Goal: Feedback & Contribution: Submit feedback/report problem

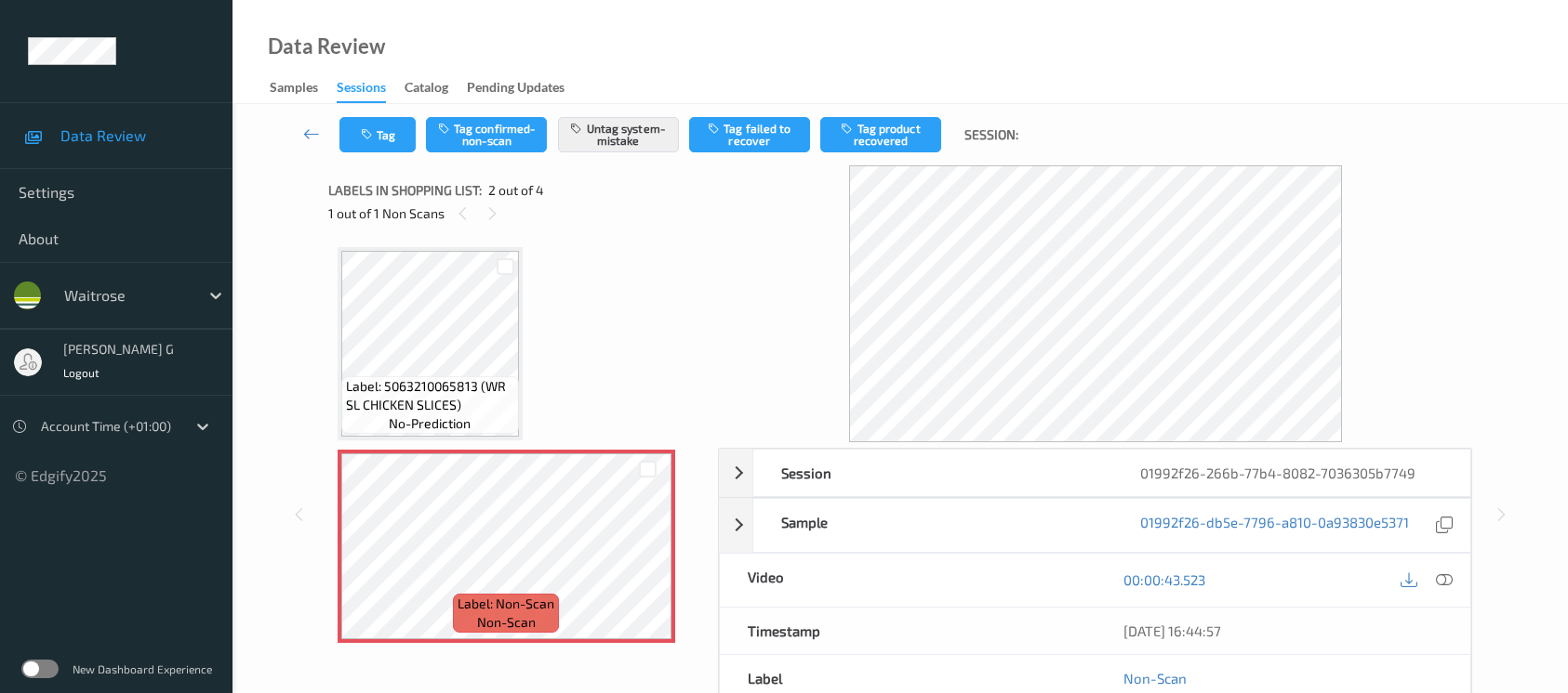
scroll to position [208, 0]
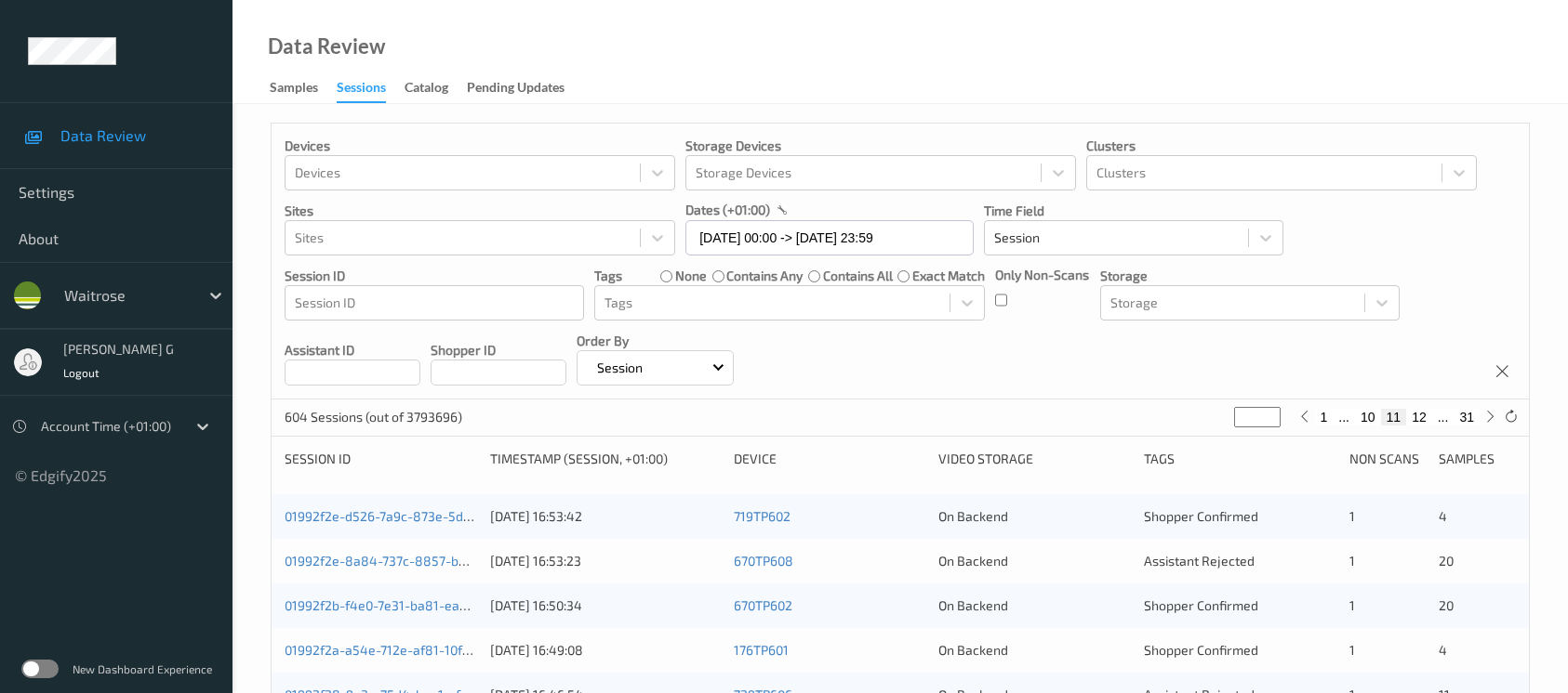
scroll to position [397, 0]
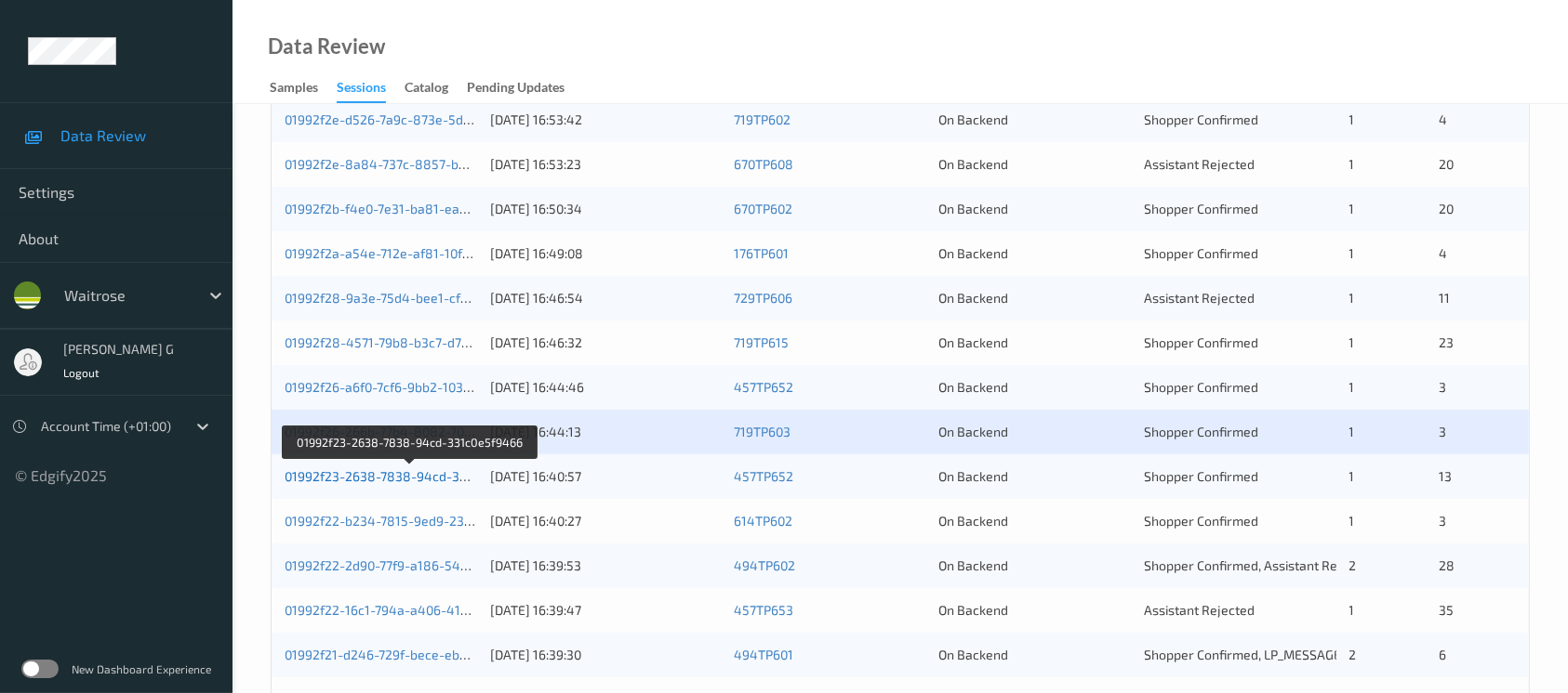
click at [343, 479] on link "01992f23-2638-7838-94cd-331c0e5f9466" at bounding box center [410, 476] width 252 height 16
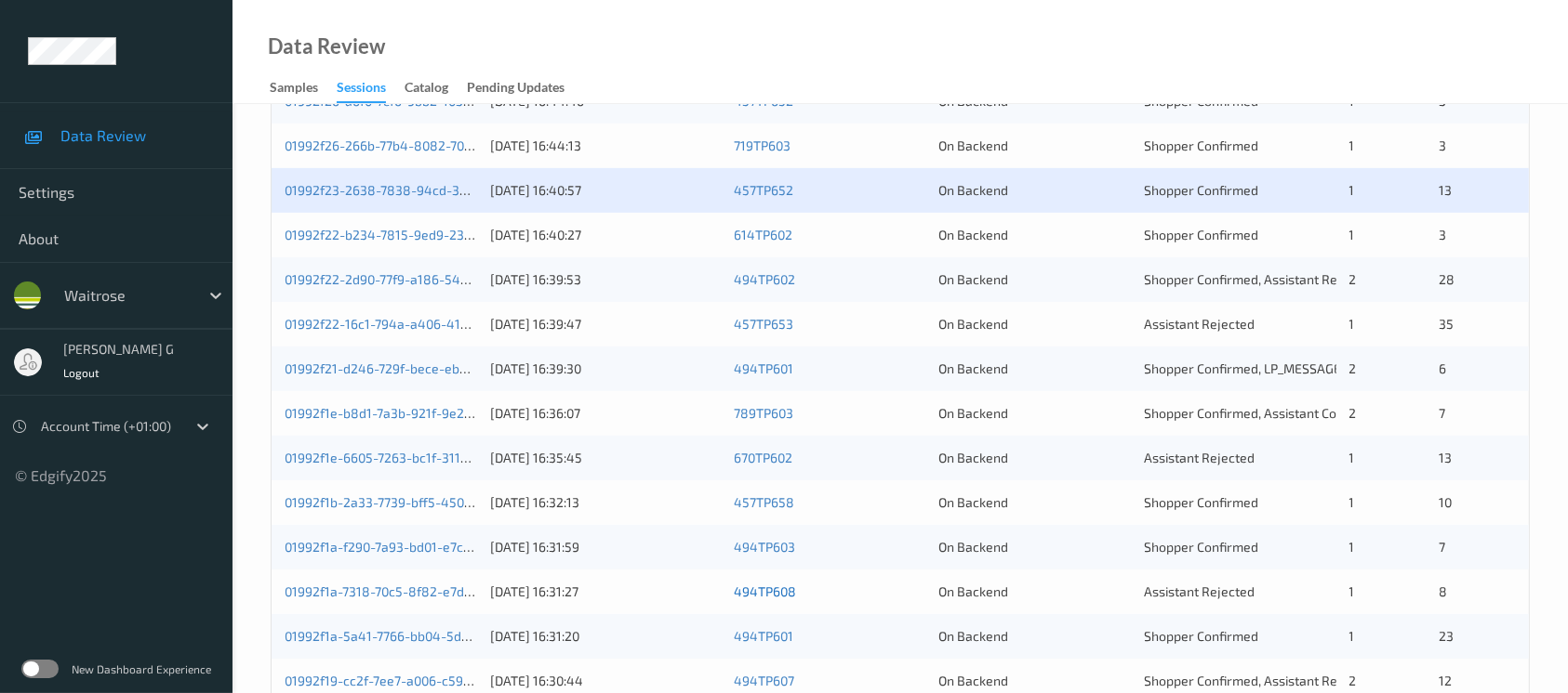
scroll to position [645, 0]
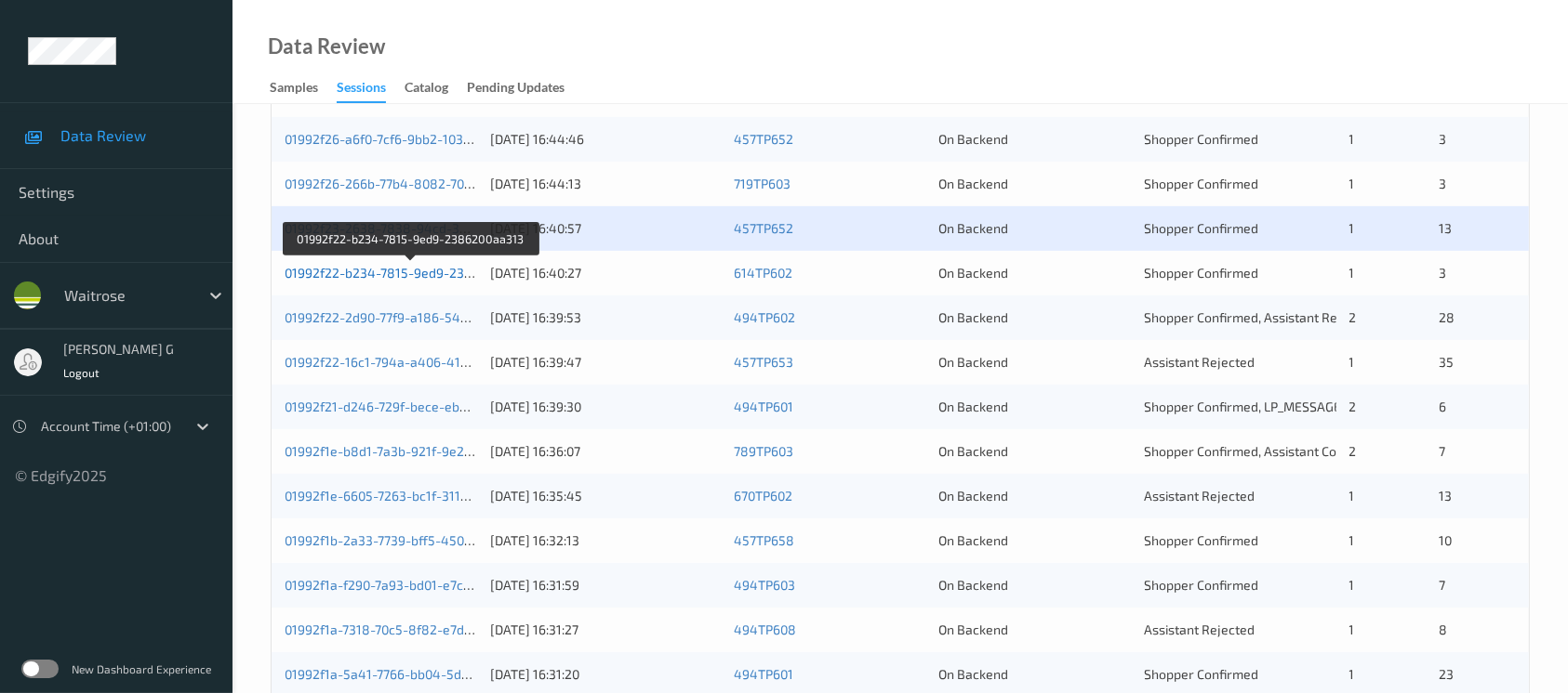
click at [347, 275] on link "01992f22-b234-7815-9ed9-2386200aa313" at bounding box center [411, 273] width 253 height 16
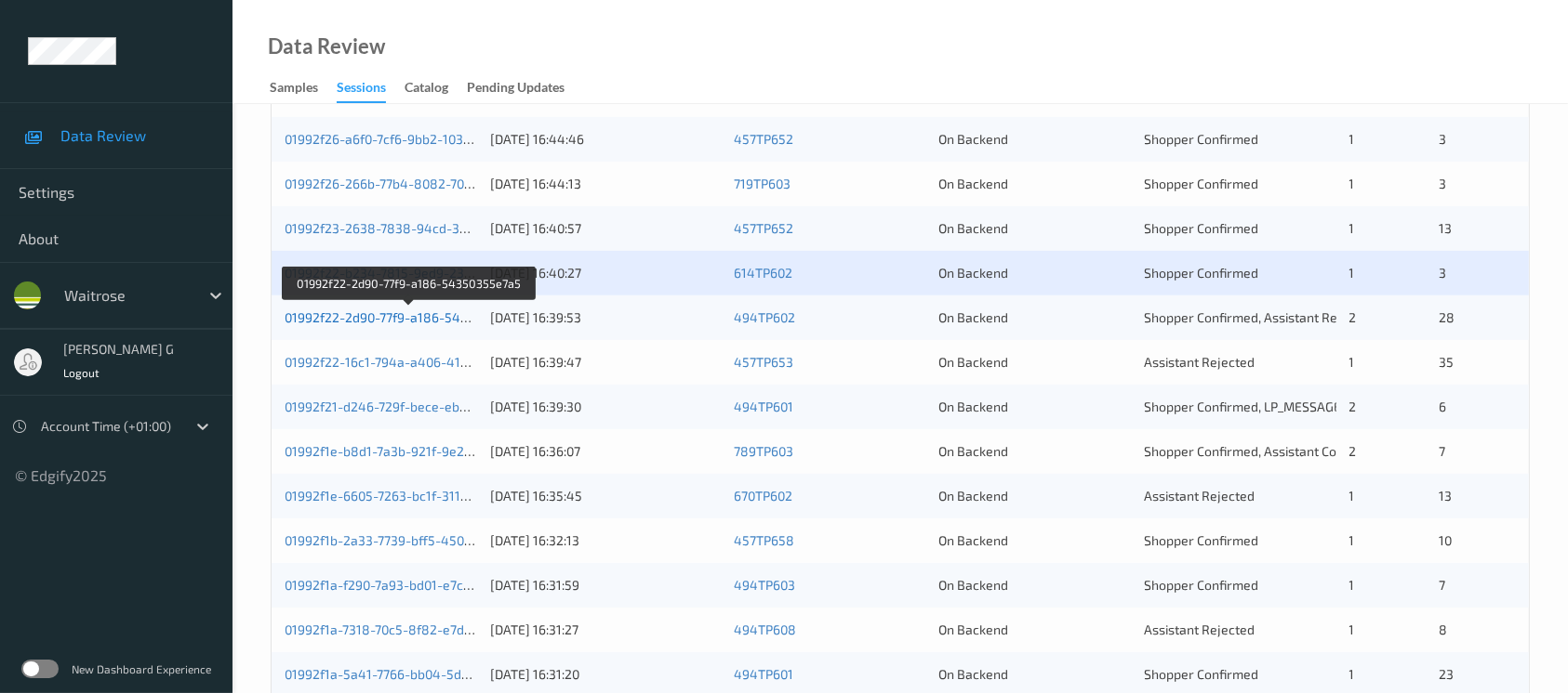
click at [345, 315] on link "01992f22-2d90-77f9-a186-54350355e7a5" at bounding box center [409, 317] width 250 height 16
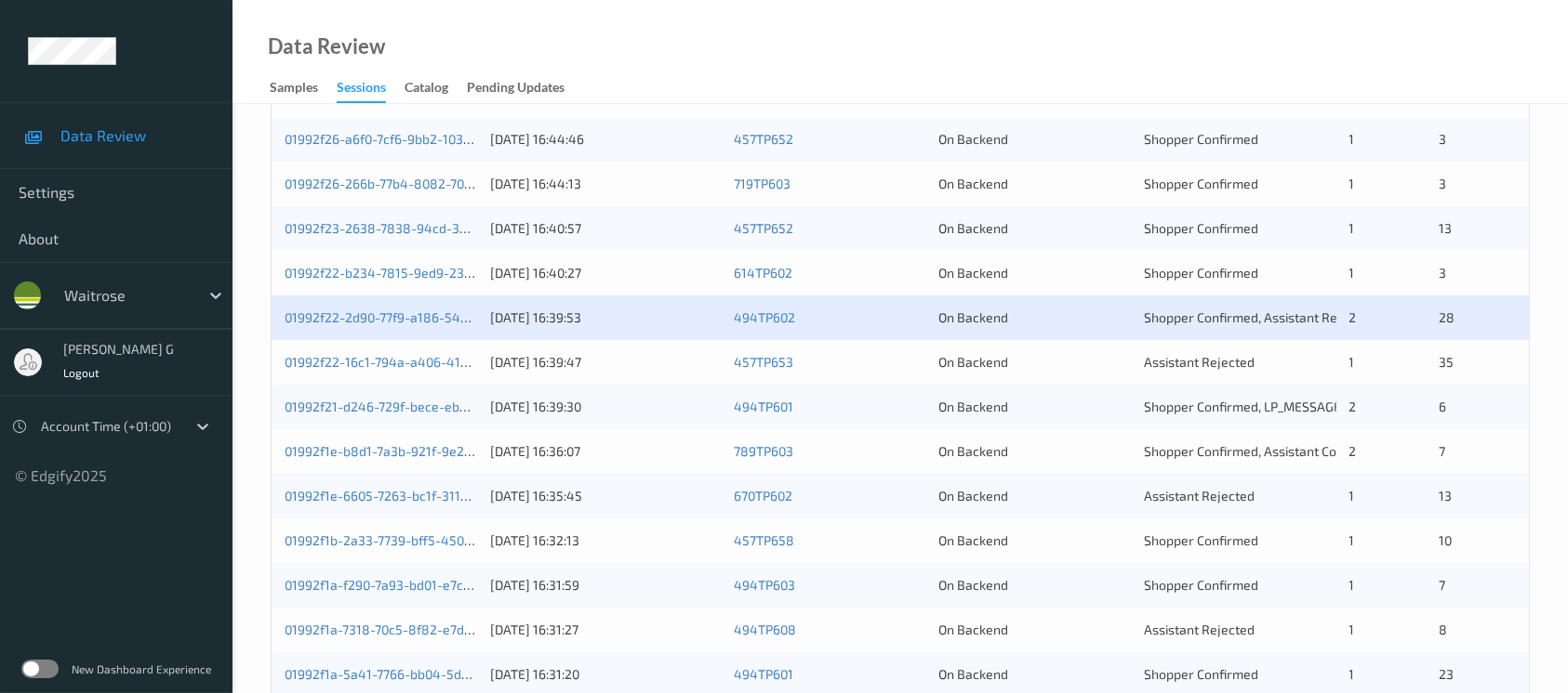
click at [321, 346] on div "01992f22-16c1-794a-a406-41c65121c790 09/09/2025 16:39:47 457TP653 On Backend As…" at bounding box center [900, 363] width 1257 height 45
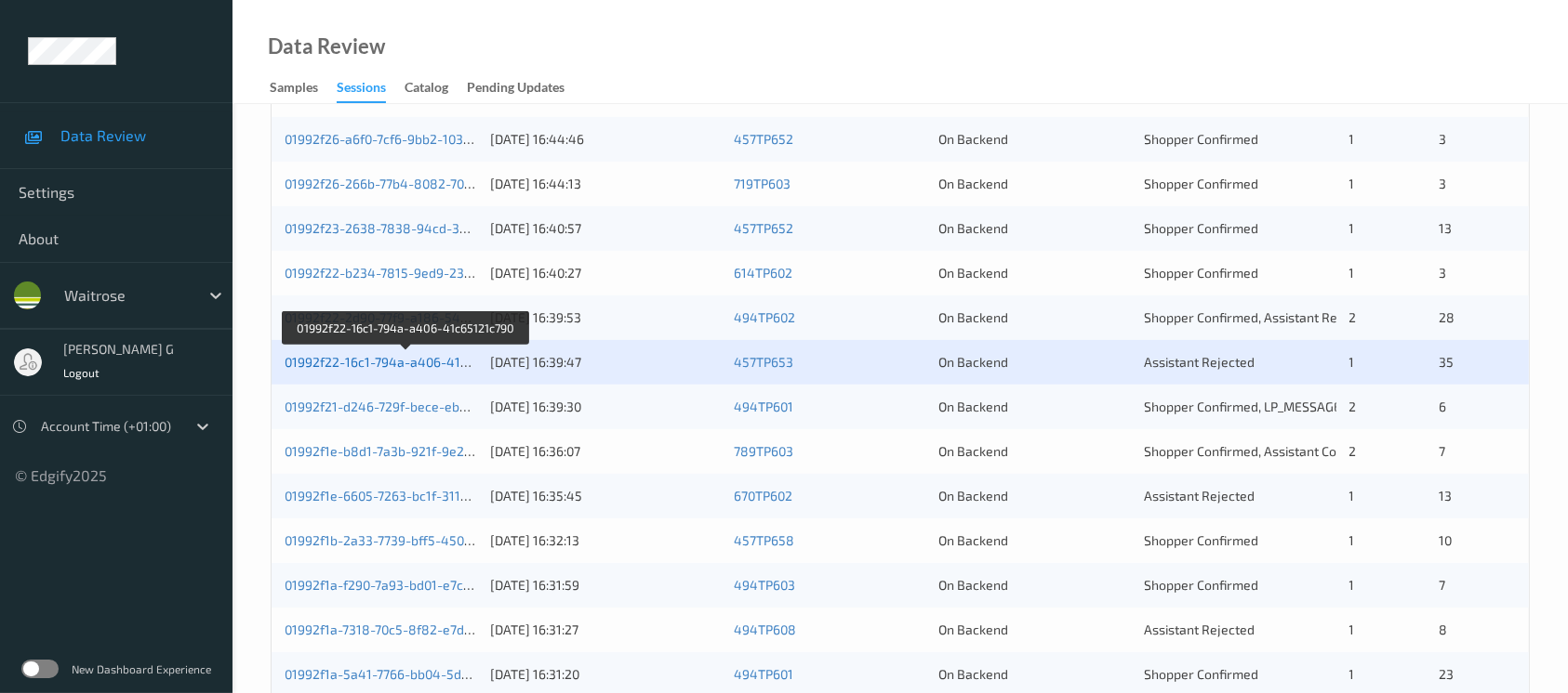
click at [322, 358] on link "01992f22-16c1-794a-a406-41c65121c790" at bounding box center [406, 362] width 244 height 16
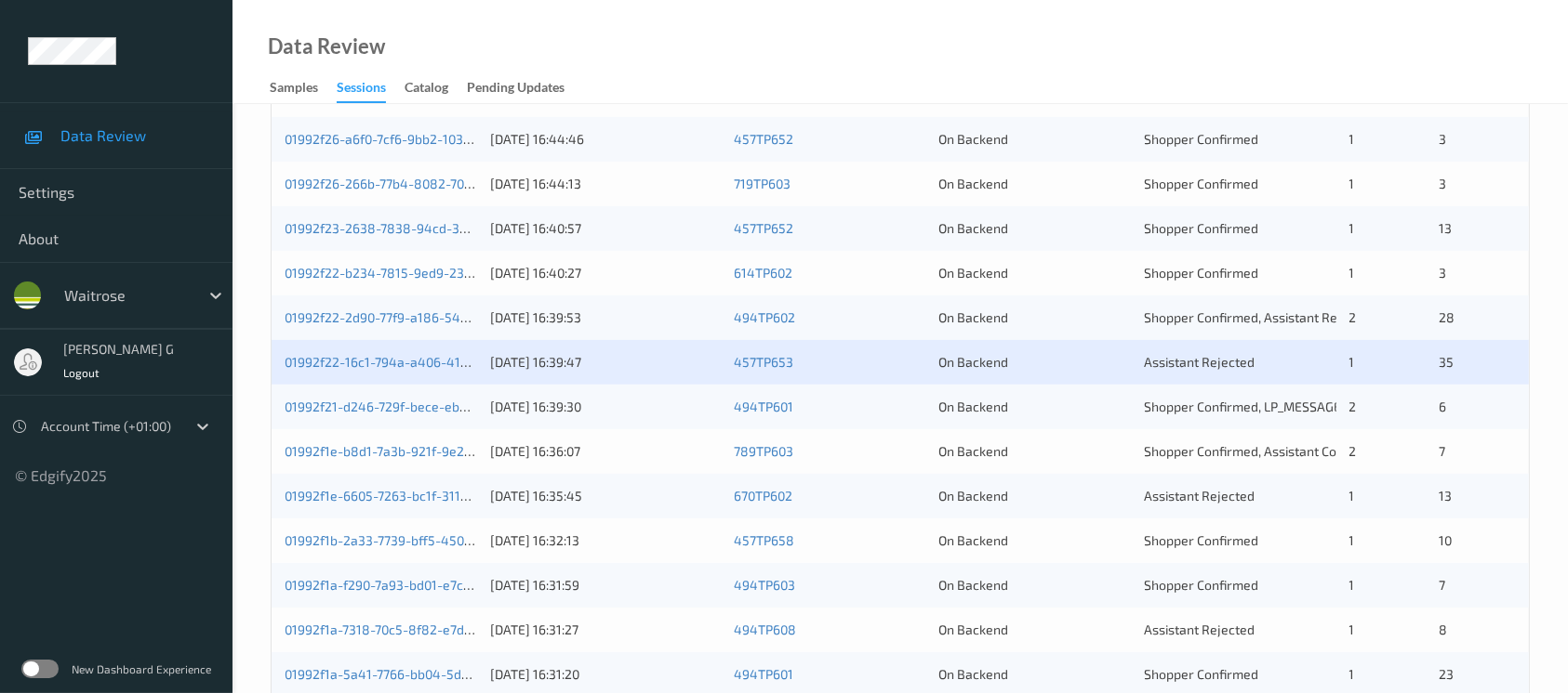
click at [335, 416] on div "01992f21-d246-729f-bece-eb938266a44f 09/09/2025 16:39:30 494TP601 On Backend Sh…" at bounding box center [900, 407] width 1257 height 45
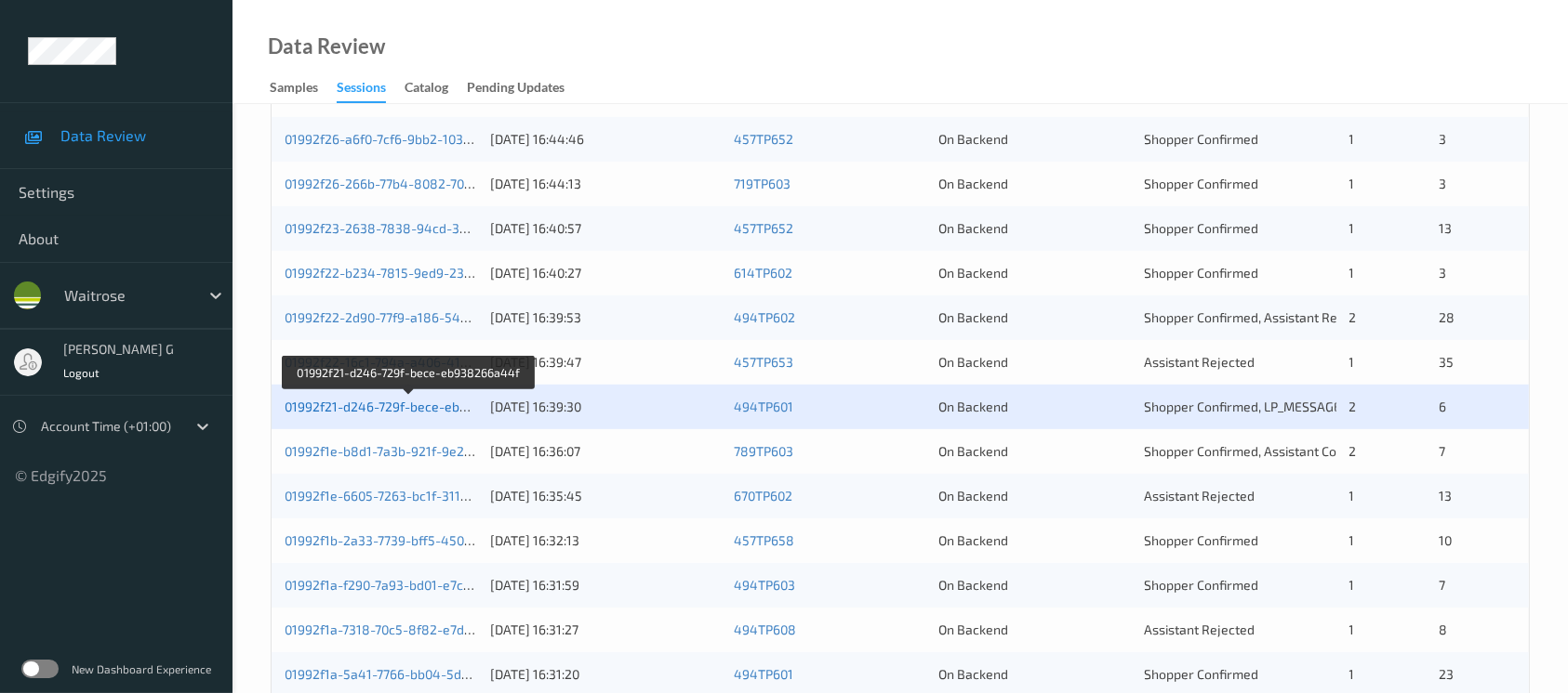
click at [356, 404] on link "01992f21-d246-729f-bece-eb938266a44f" at bounding box center [409, 406] width 250 height 16
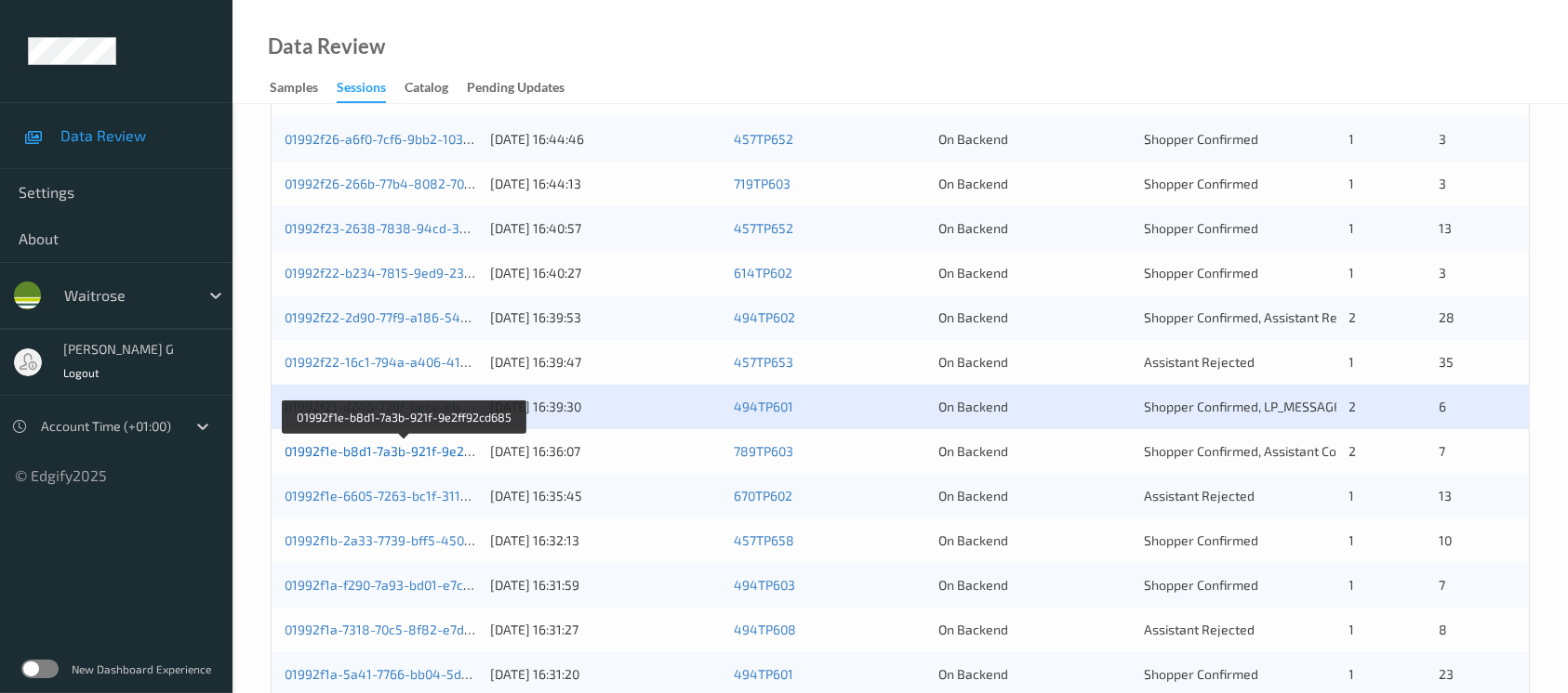
click at [359, 447] on link "01992f1e-b8d1-7a3b-921f-9e2ff92cd685" at bounding box center [404, 451] width 241 height 16
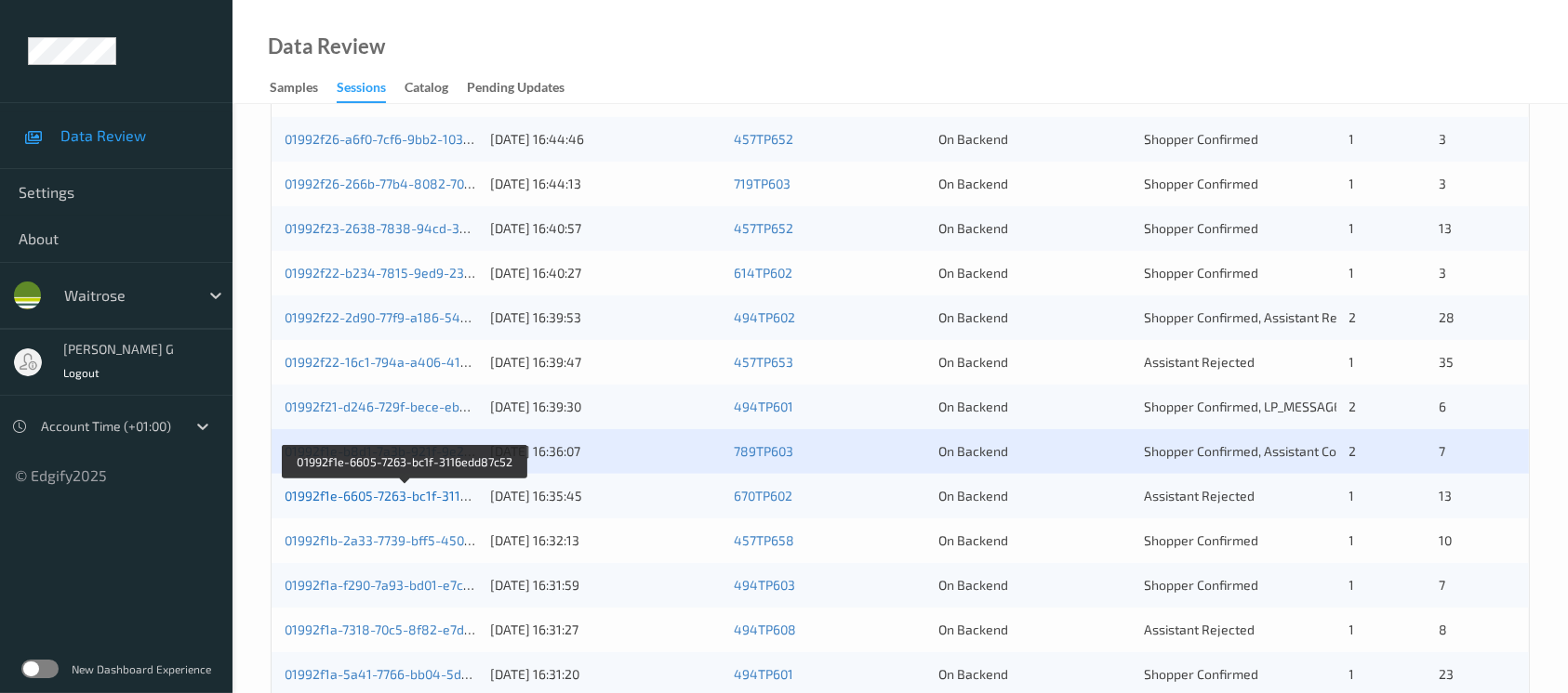
click at [332, 488] on link "01992f1e-6605-7263-bc1f-3116edd87c52" at bounding box center [405, 495] width 242 height 16
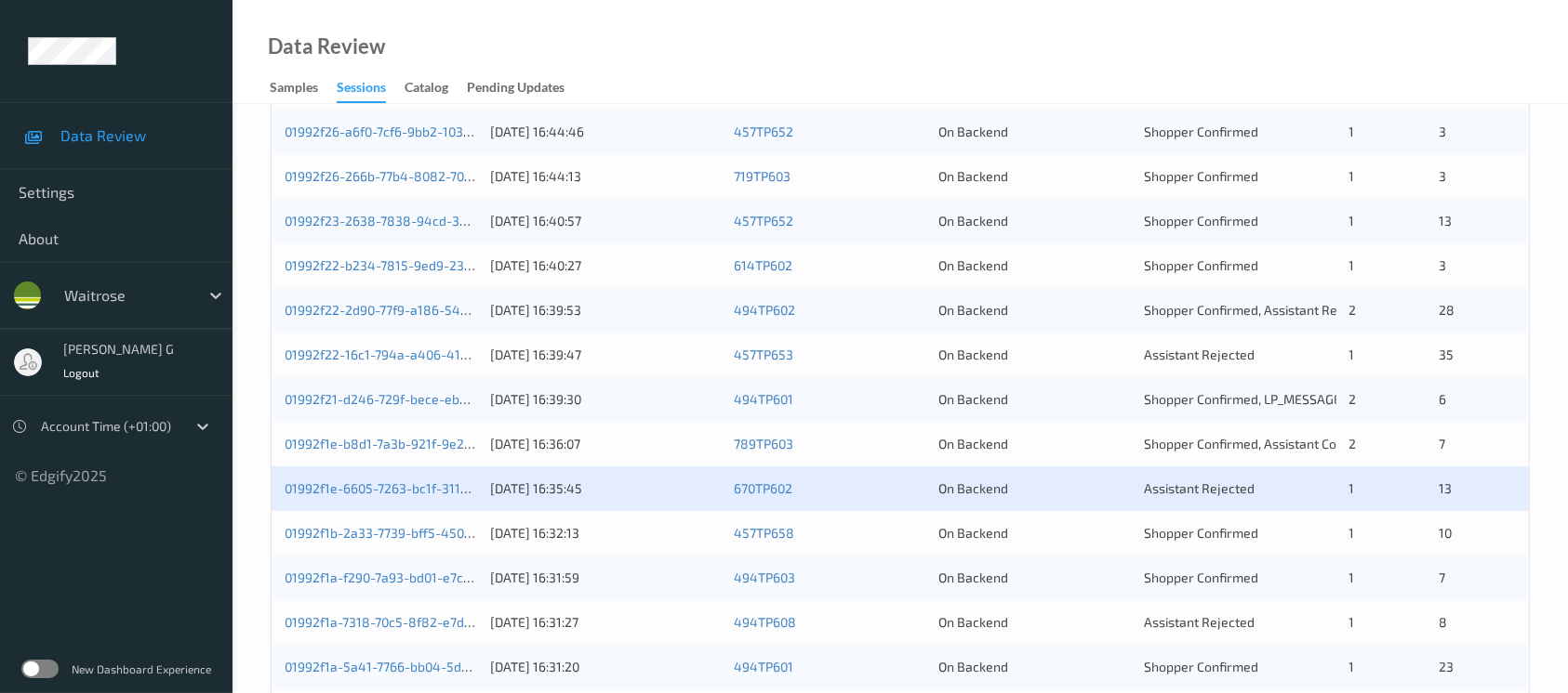
scroll to position [769, 0]
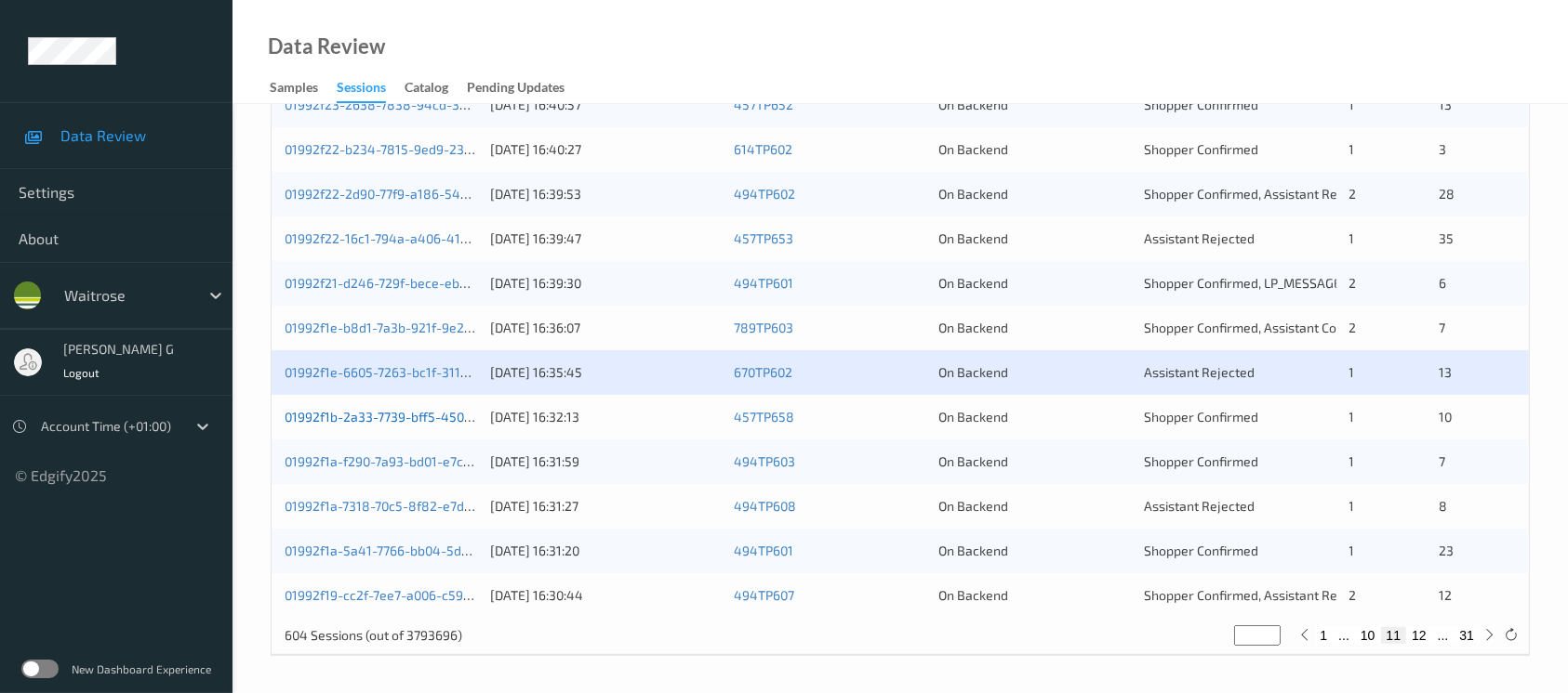
click at [428, 420] on link "01992f1b-2a33-7739-bff5-450c626e7e30" at bounding box center [406, 416] width 245 height 16
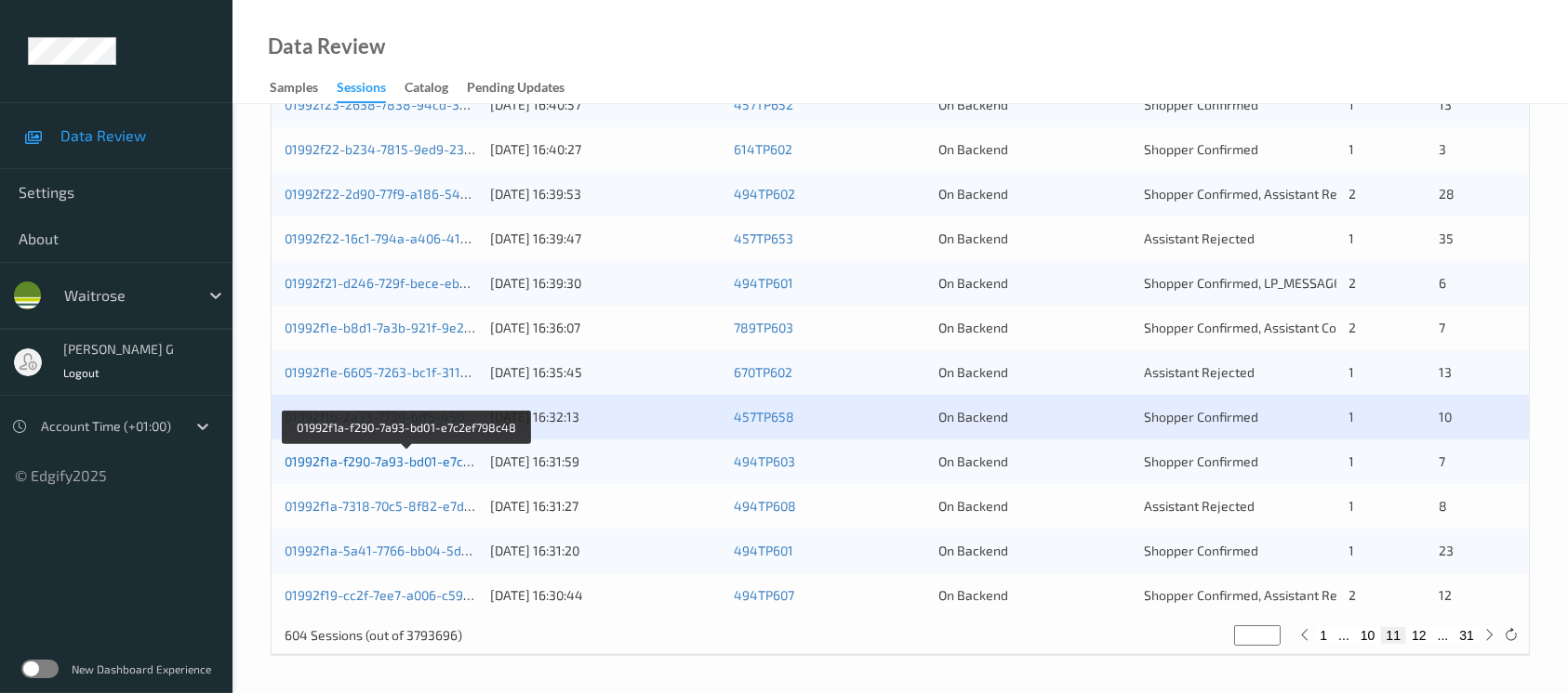
click at [373, 464] on link "01992f1a-f290-7a93-bd01-e7c2ef798c48" at bounding box center [406, 461] width 244 height 16
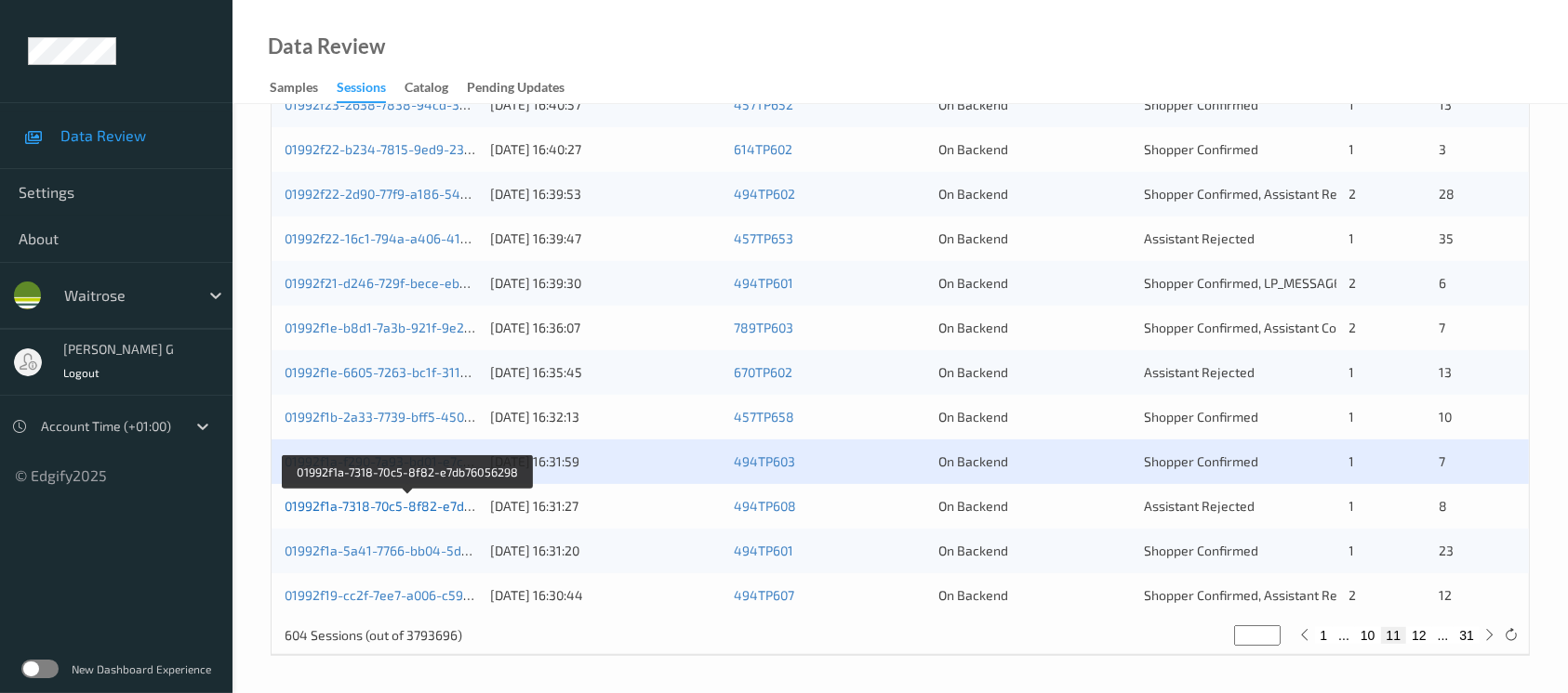
click at [400, 505] on link "01992f1a-7318-70c5-8f82-e7db76056298" at bounding box center [407, 505] width 247 height 16
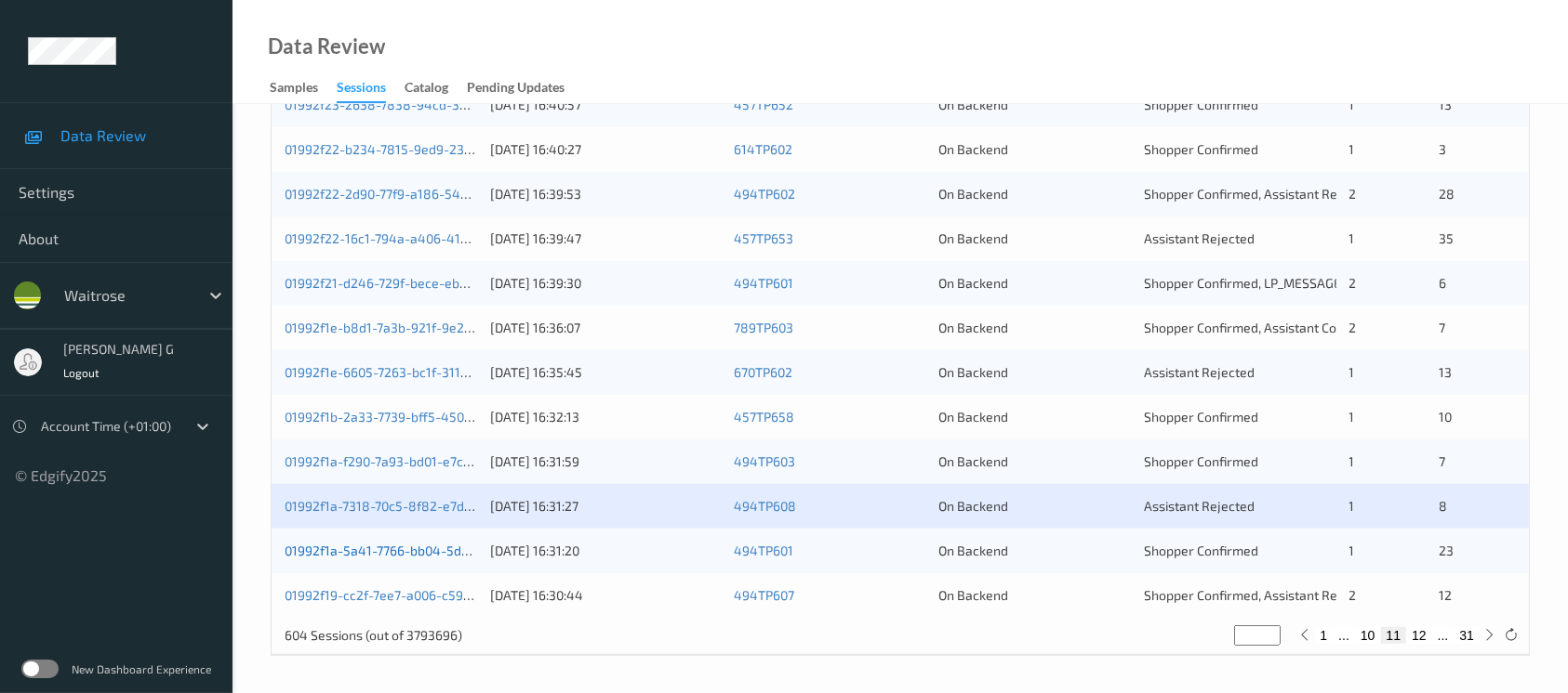
click at [312, 550] on link "01992f1a-5a41-7766-bb04-5d49fe25e7e8" at bounding box center [409, 550] width 250 height 16
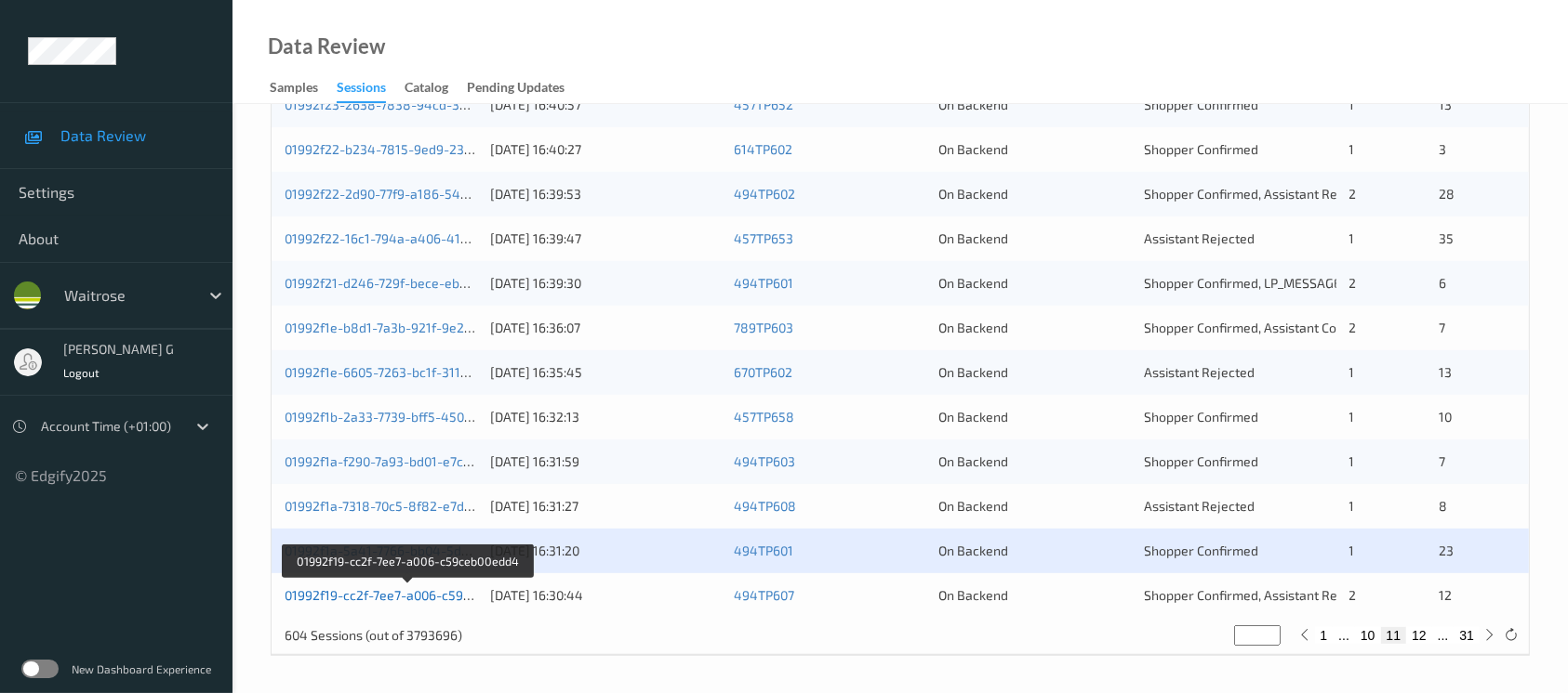
click at [308, 589] on link "01992f19-cc2f-7ee7-a006-c59ceb00edd4" at bounding box center [407, 595] width 246 height 16
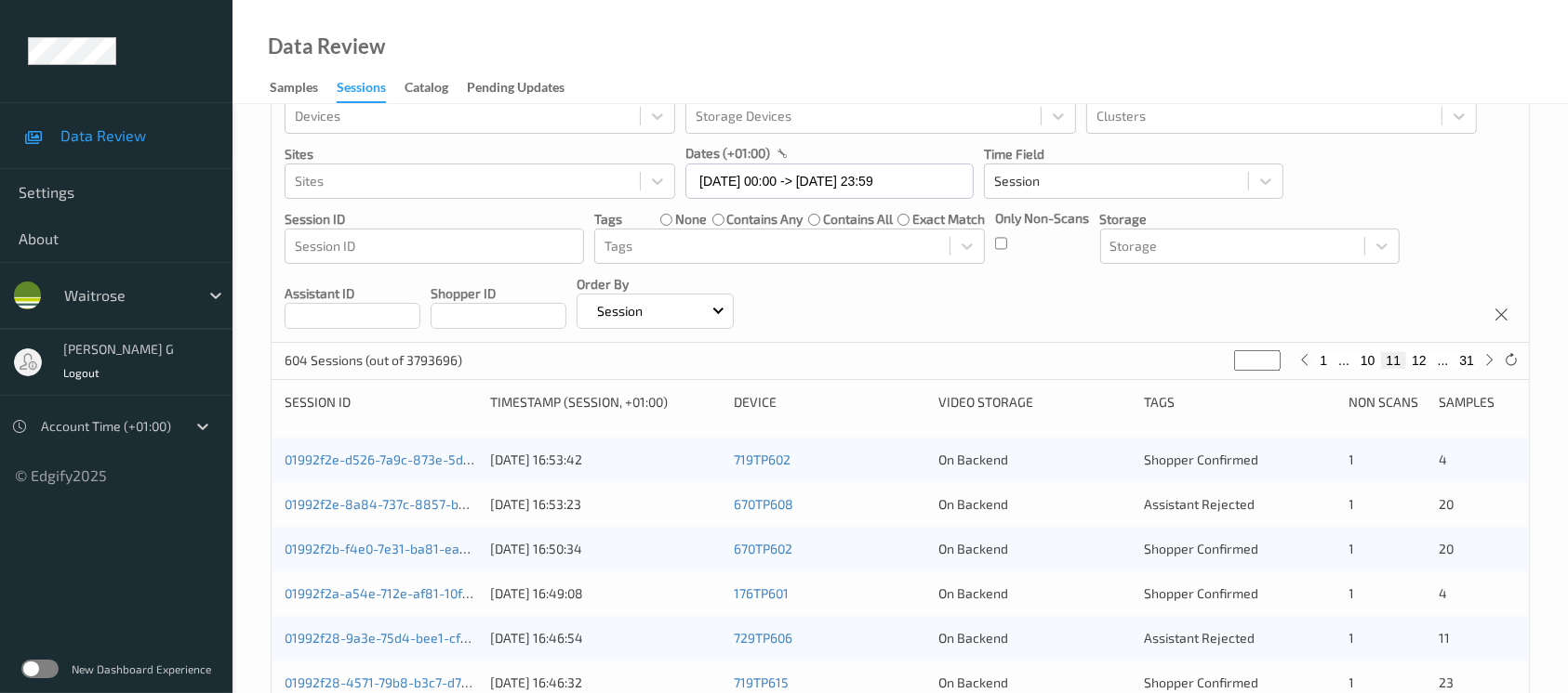
scroll to position [0, 0]
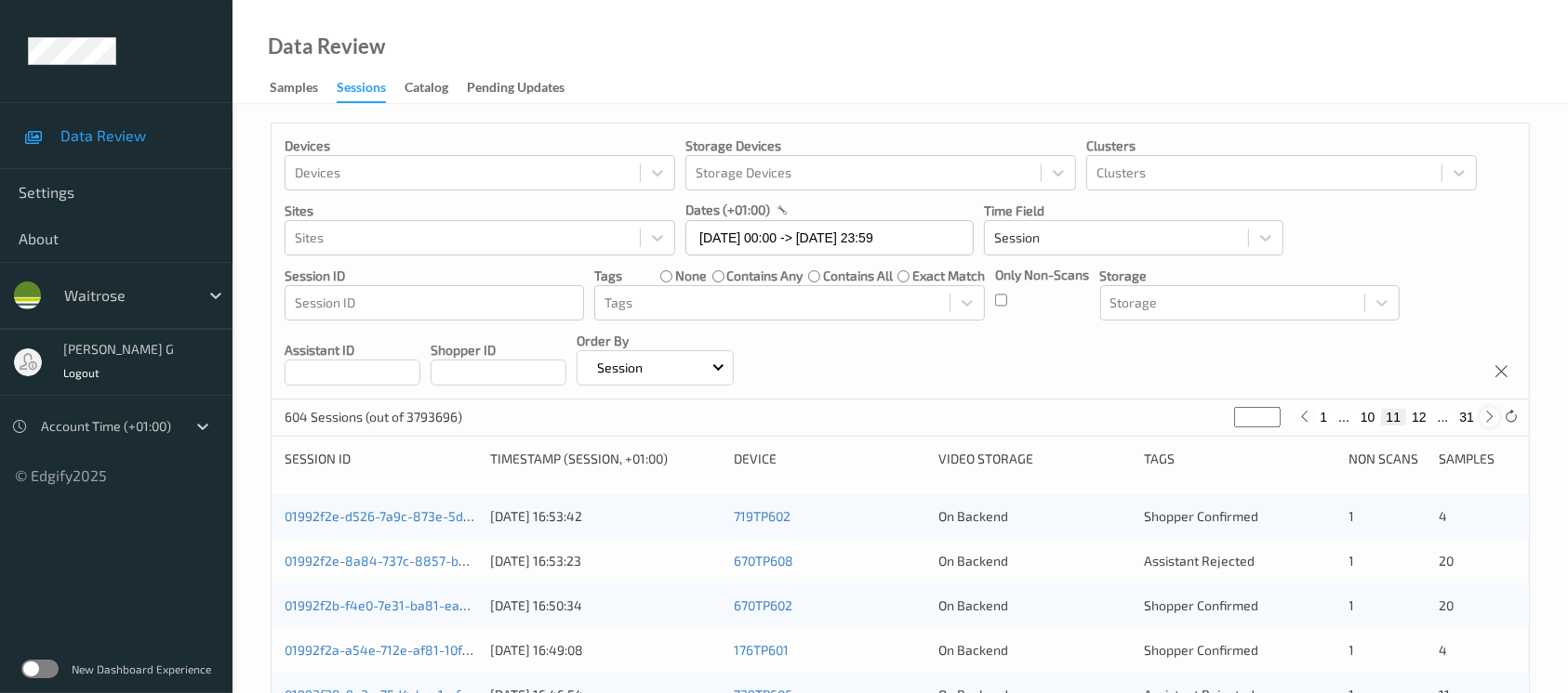
click at [1488, 414] on icon at bounding box center [1490, 416] width 14 height 14
type input "**"
click at [1488, 414] on icon at bounding box center [1490, 416] width 14 height 14
type input "**"
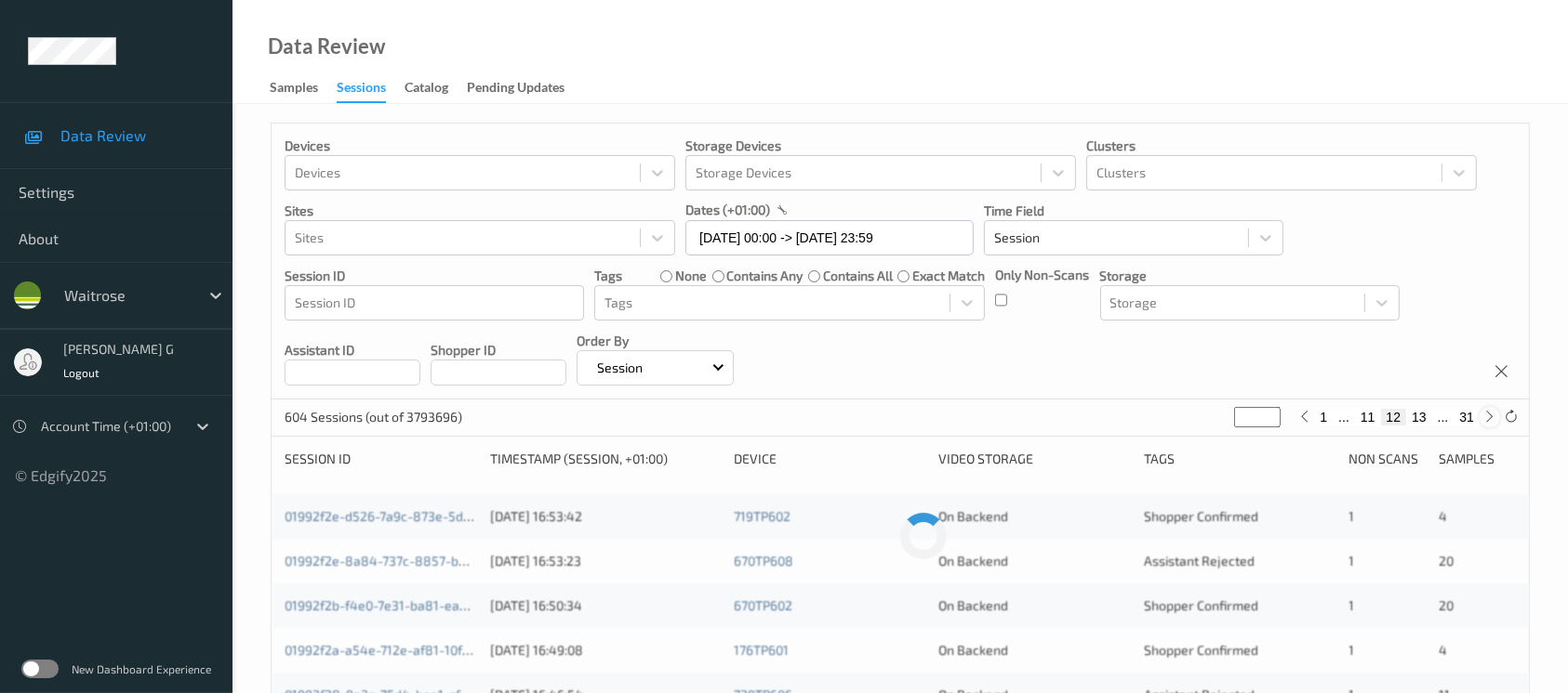
type input "**"
click at [1488, 414] on icon at bounding box center [1490, 416] width 14 height 14
type input "**"
click at [1488, 414] on icon at bounding box center [1490, 416] width 14 height 14
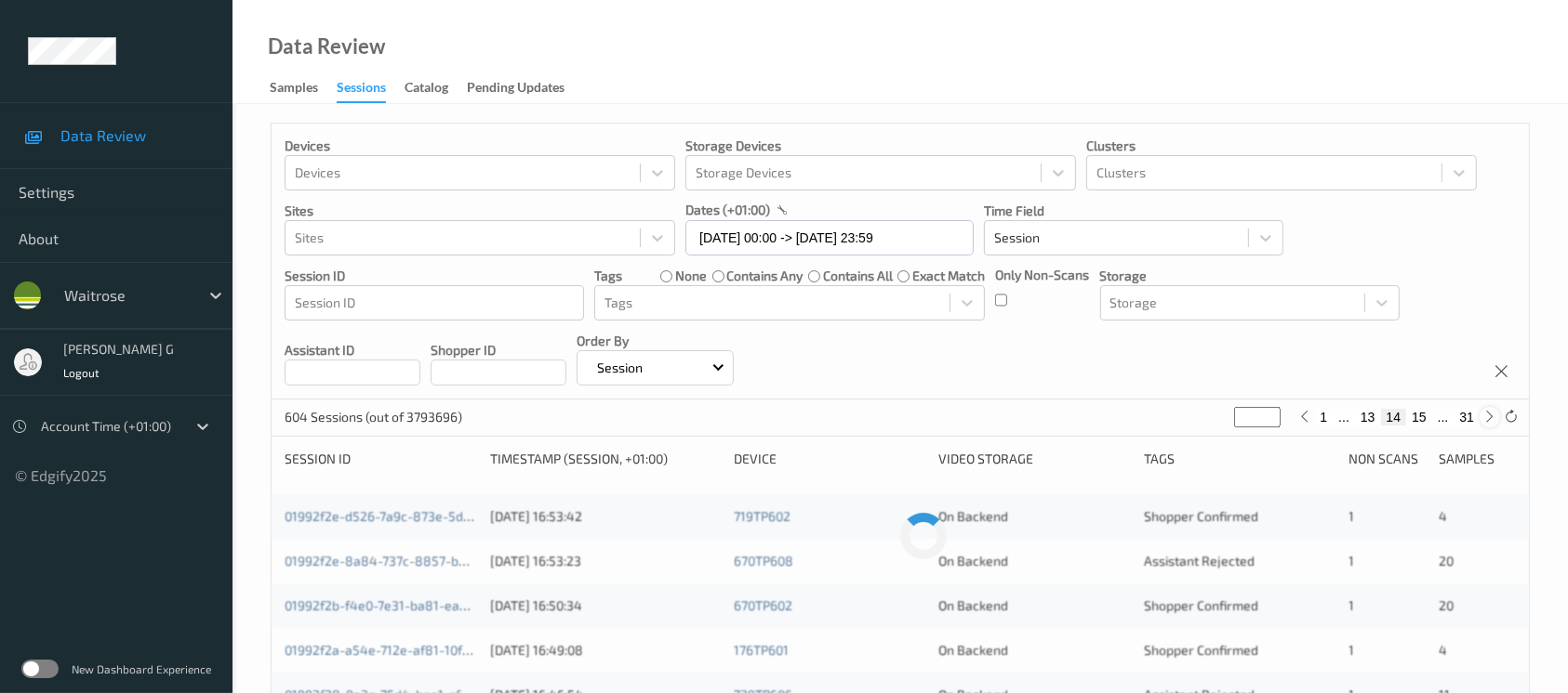
type input "**"
click at [1488, 414] on icon at bounding box center [1490, 416] width 14 height 14
type input "**"
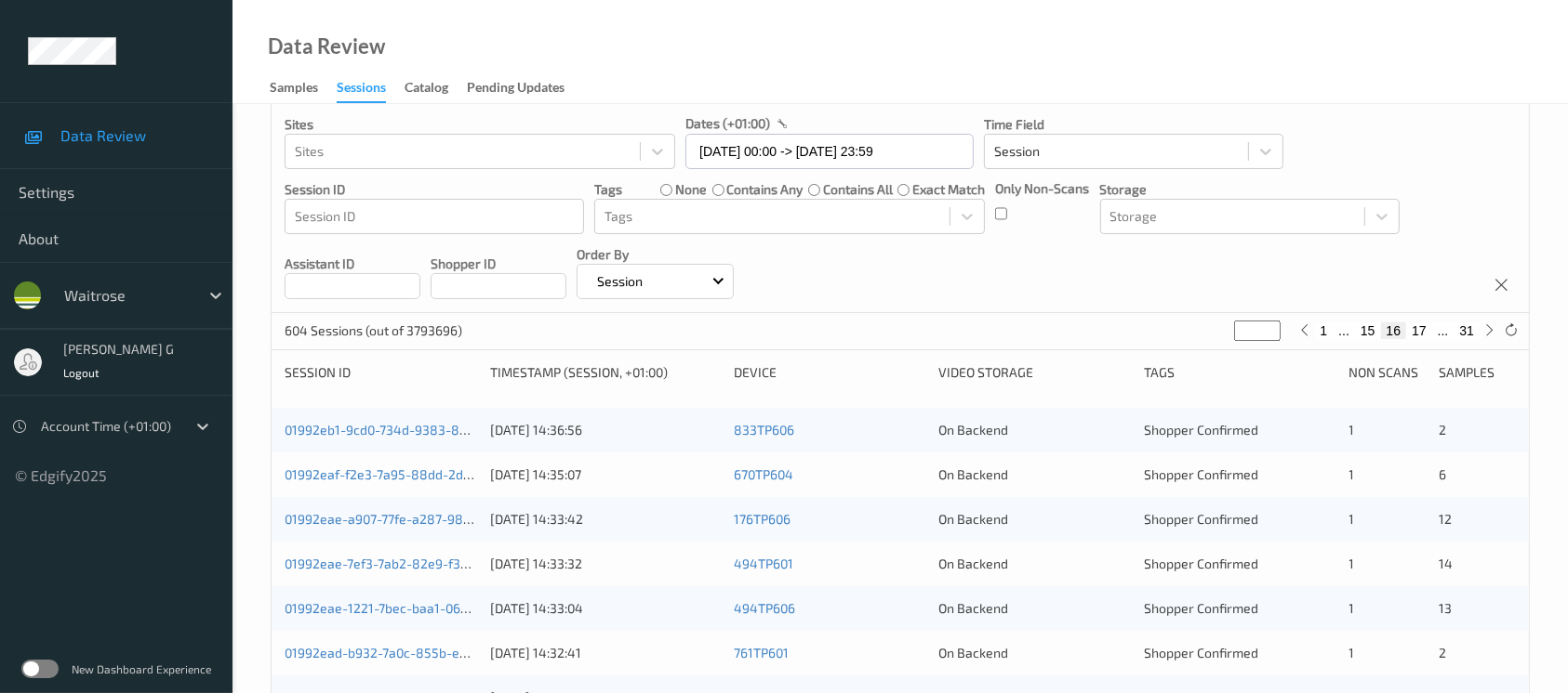
scroll to position [124, 0]
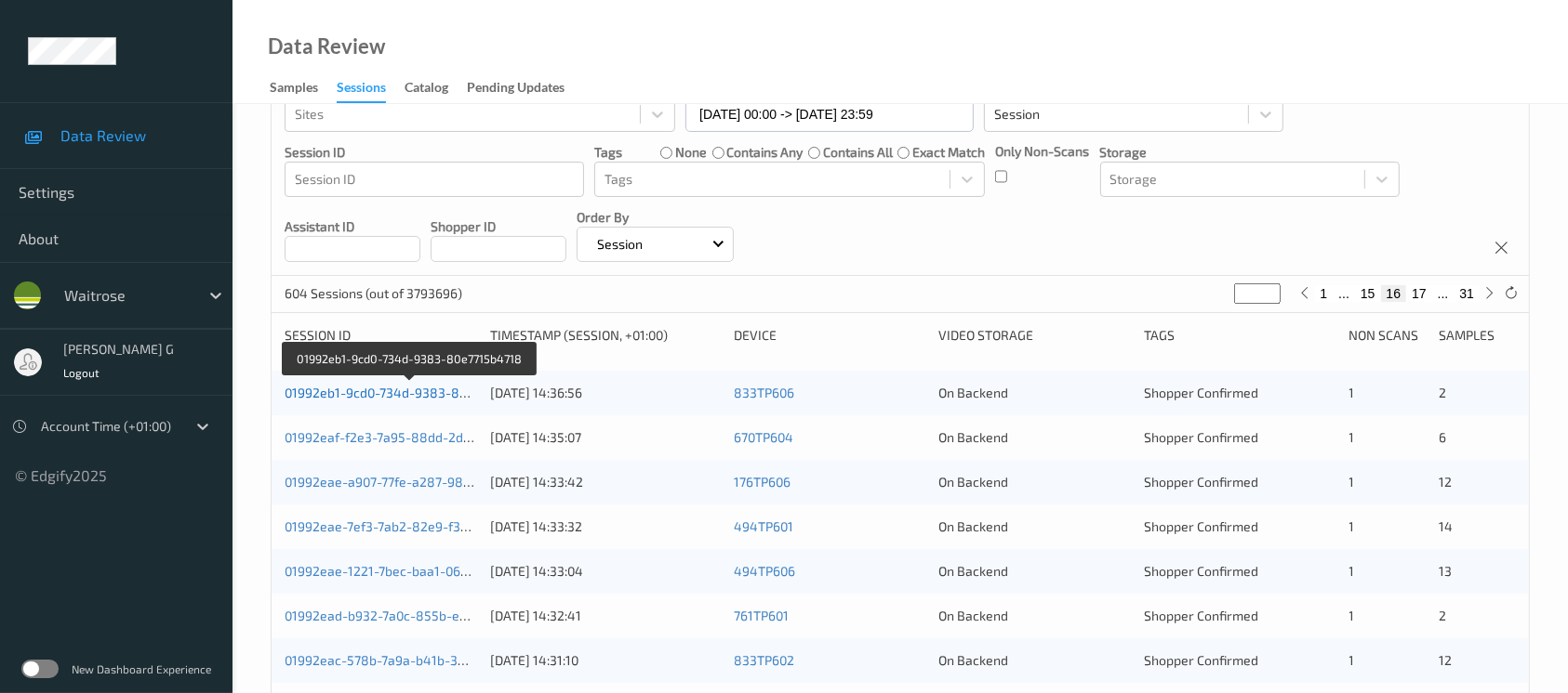
click at [338, 390] on link "01992eb1-9cd0-734d-9383-80e7715b4718" at bounding box center [410, 392] width 252 height 16
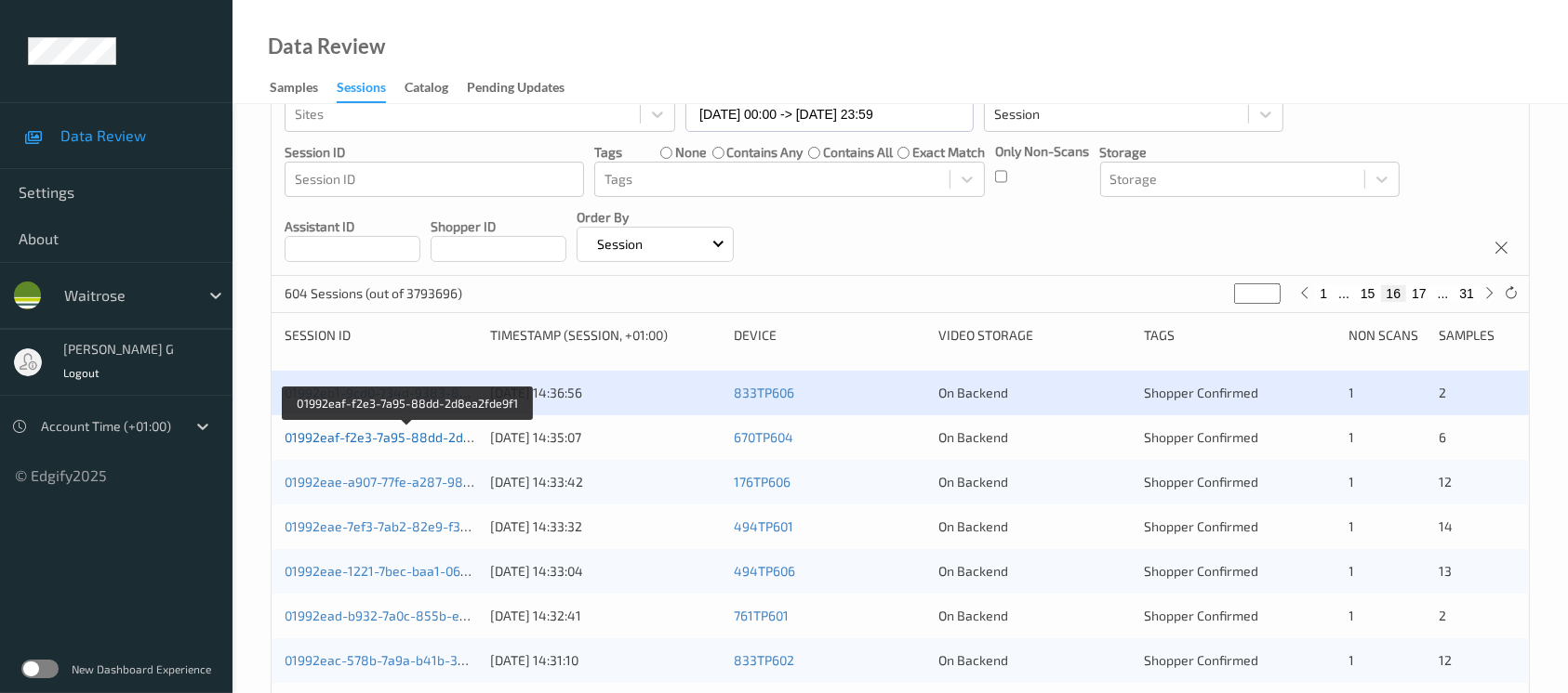
click at [388, 429] on link "01992eaf-f2e3-7a95-88dd-2d8ea2fde9f1" at bounding box center [407, 437] width 247 height 16
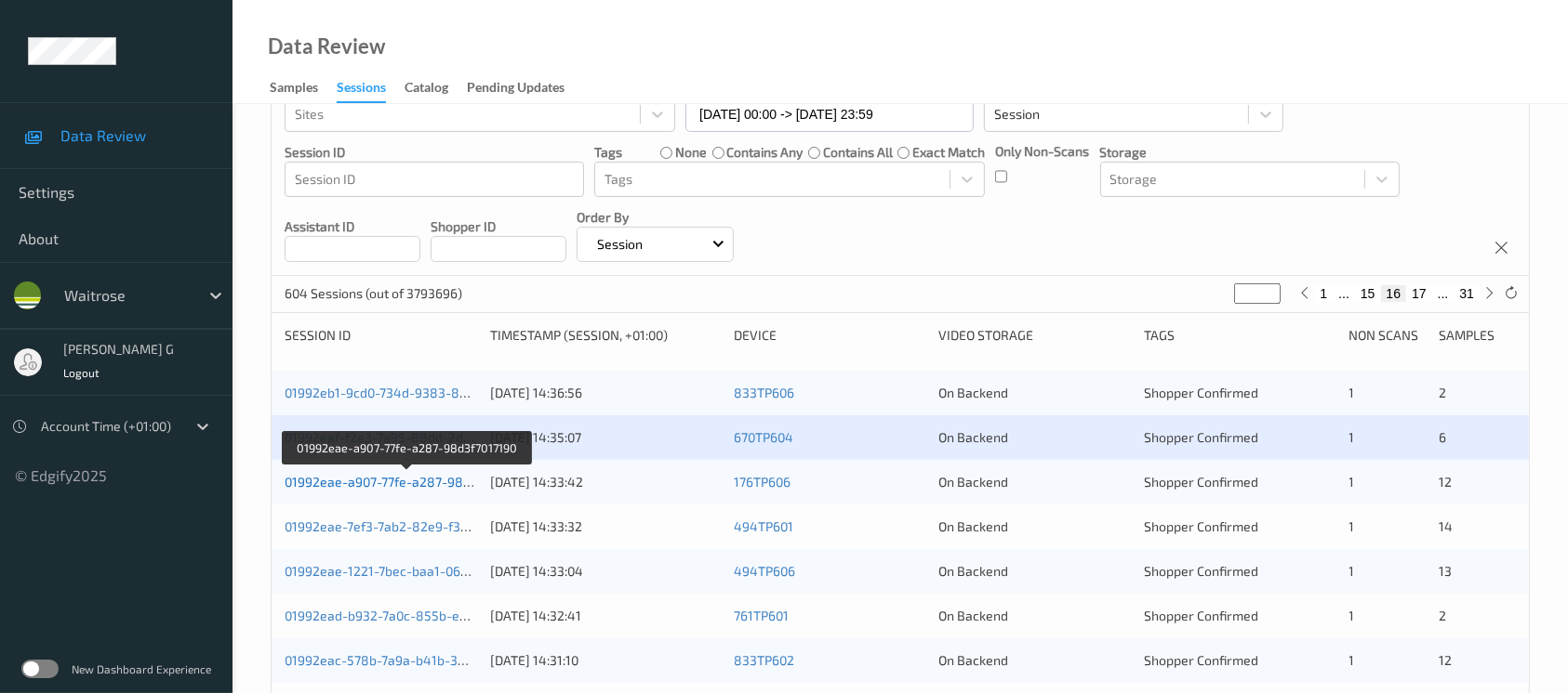
click at [390, 484] on link "01992eae-a907-77fe-a287-98d3f7017190" at bounding box center [406, 482] width 245 height 16
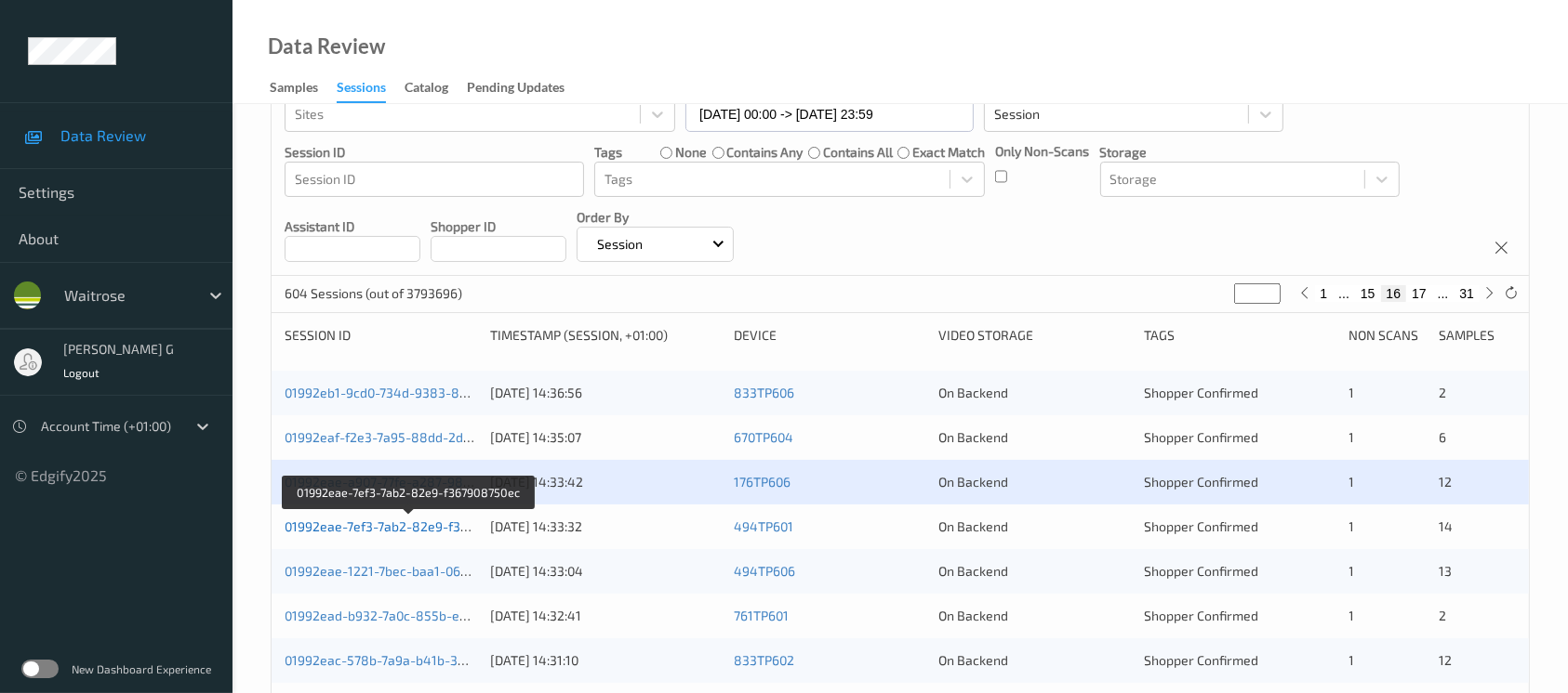
click at [376, 523] on link "01992eae-7ef3-7ab2-82e9-f367908750ec" at bounding box center [408, 526] width 249 height 16
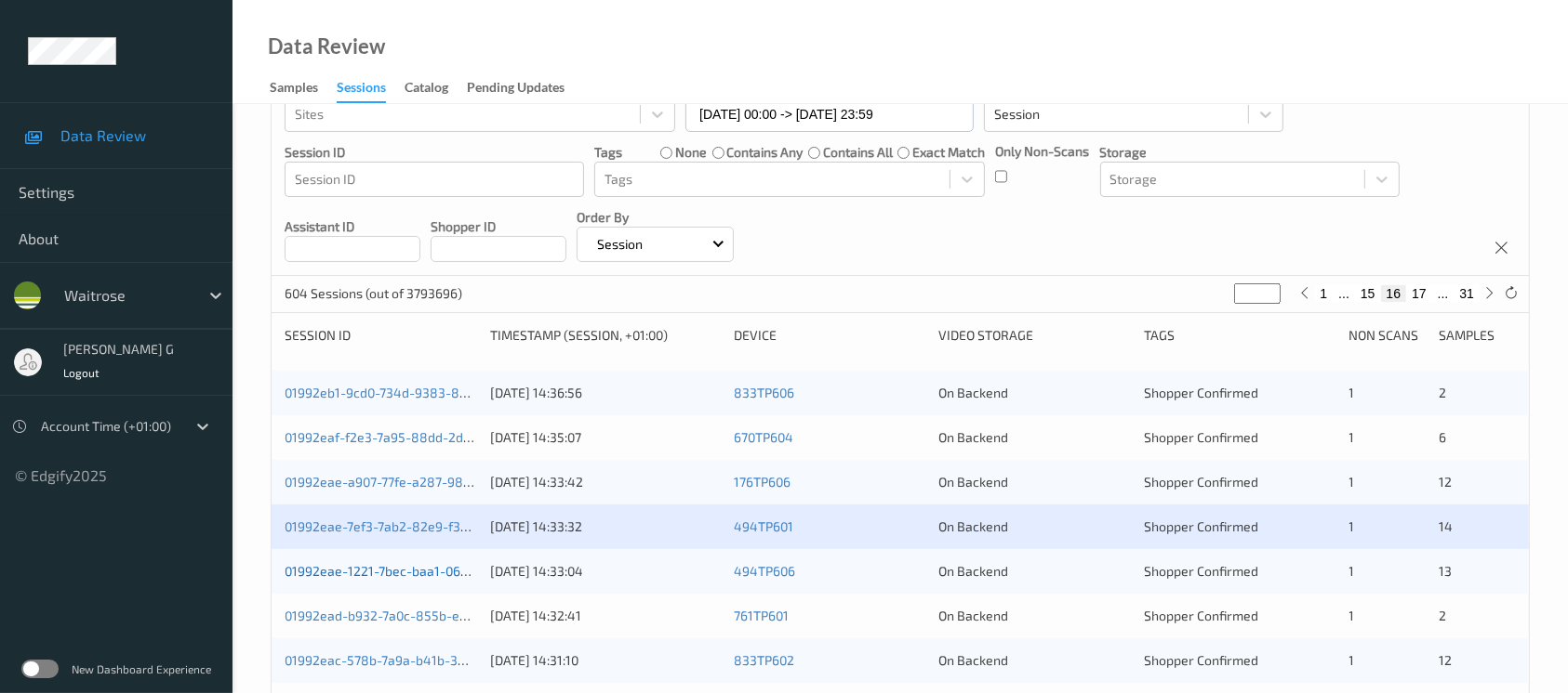
click at [373, 564] on link "01992eae-1221-7bec-baa1-06cf04eaf942" at bounding box center [407, 571] width 246 height 16
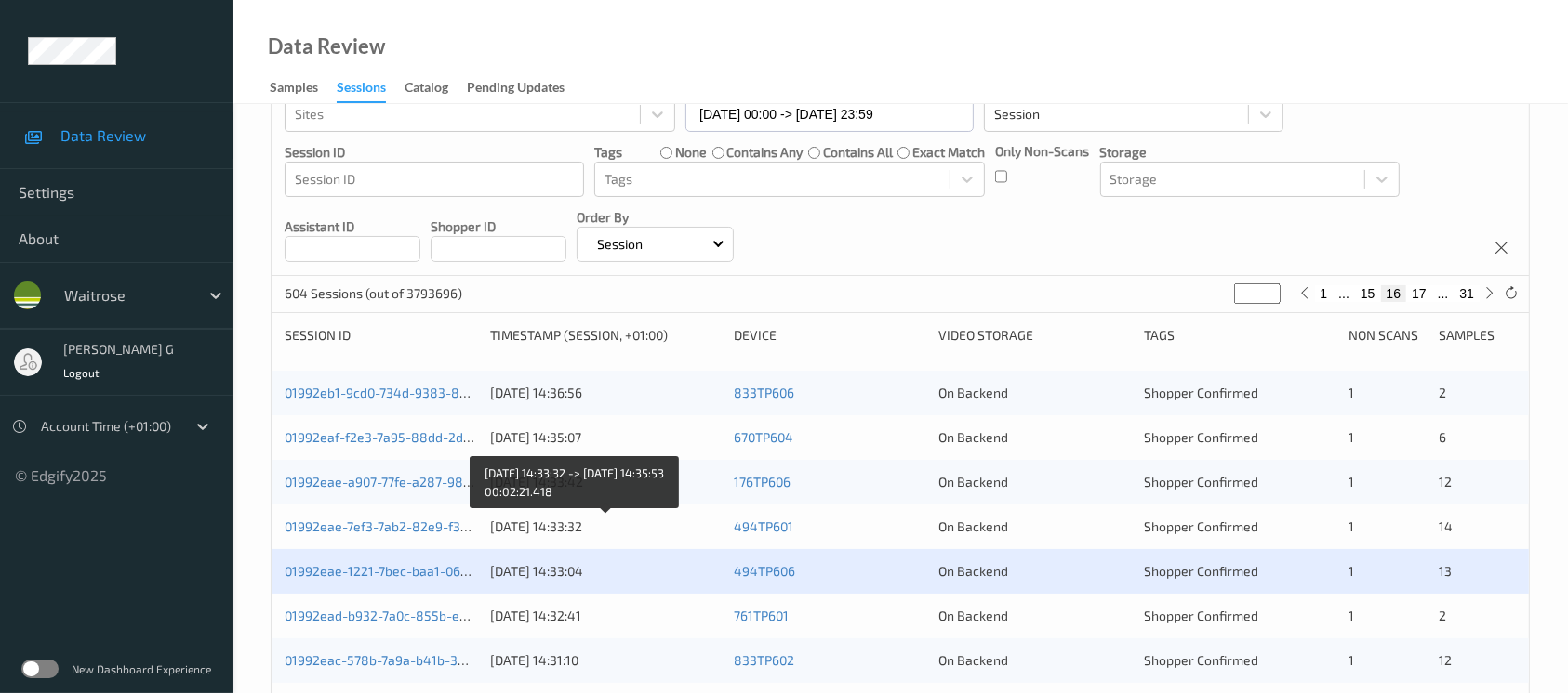
scroll to position [248, 0]
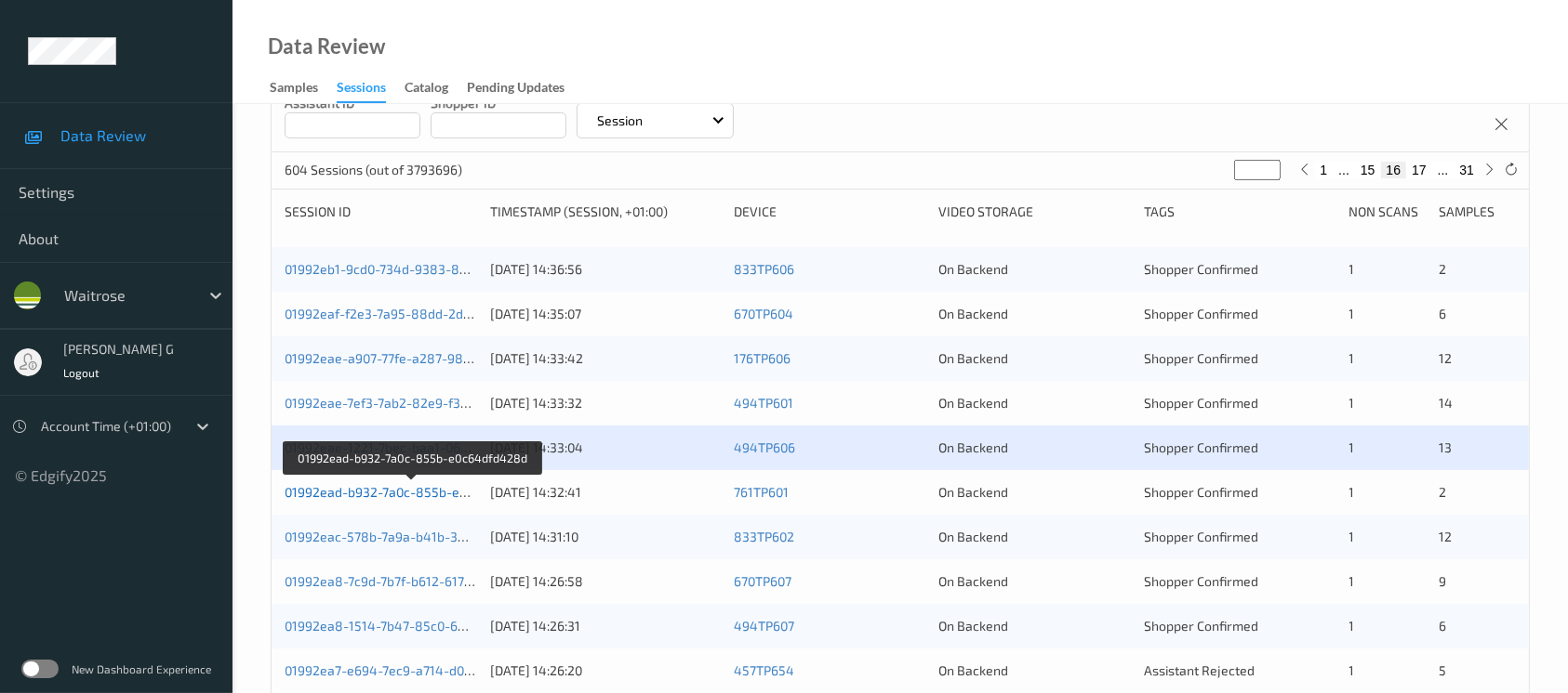
click at [358, 494] on link "01992ead-b932-7a0c-855b-e0c64dfd428d" at bounding box center [412, 491] width 256 height 16
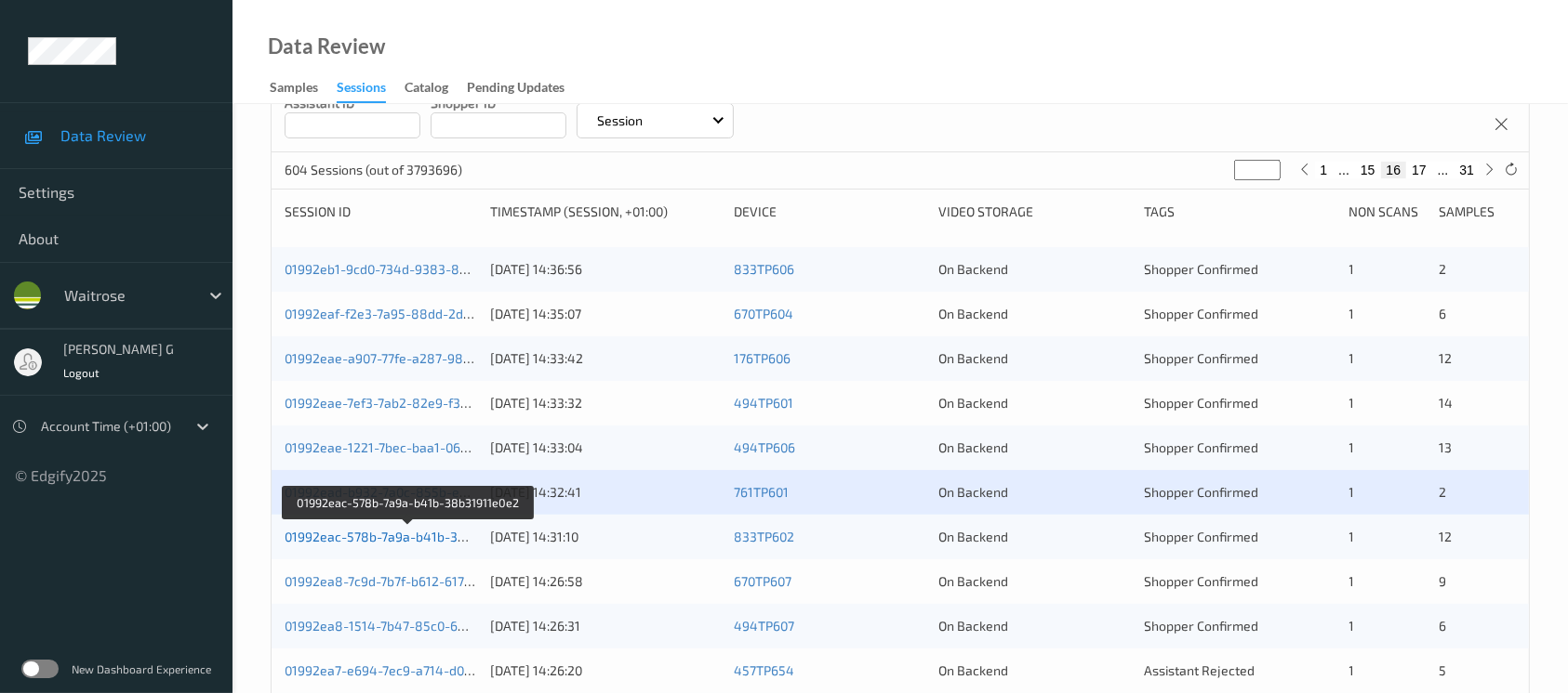
click at [399, 534] on link "01992eac-578b-7a9a-b41b-38b31911e0e2" at bounding box center [409, 536] width 251 height 16
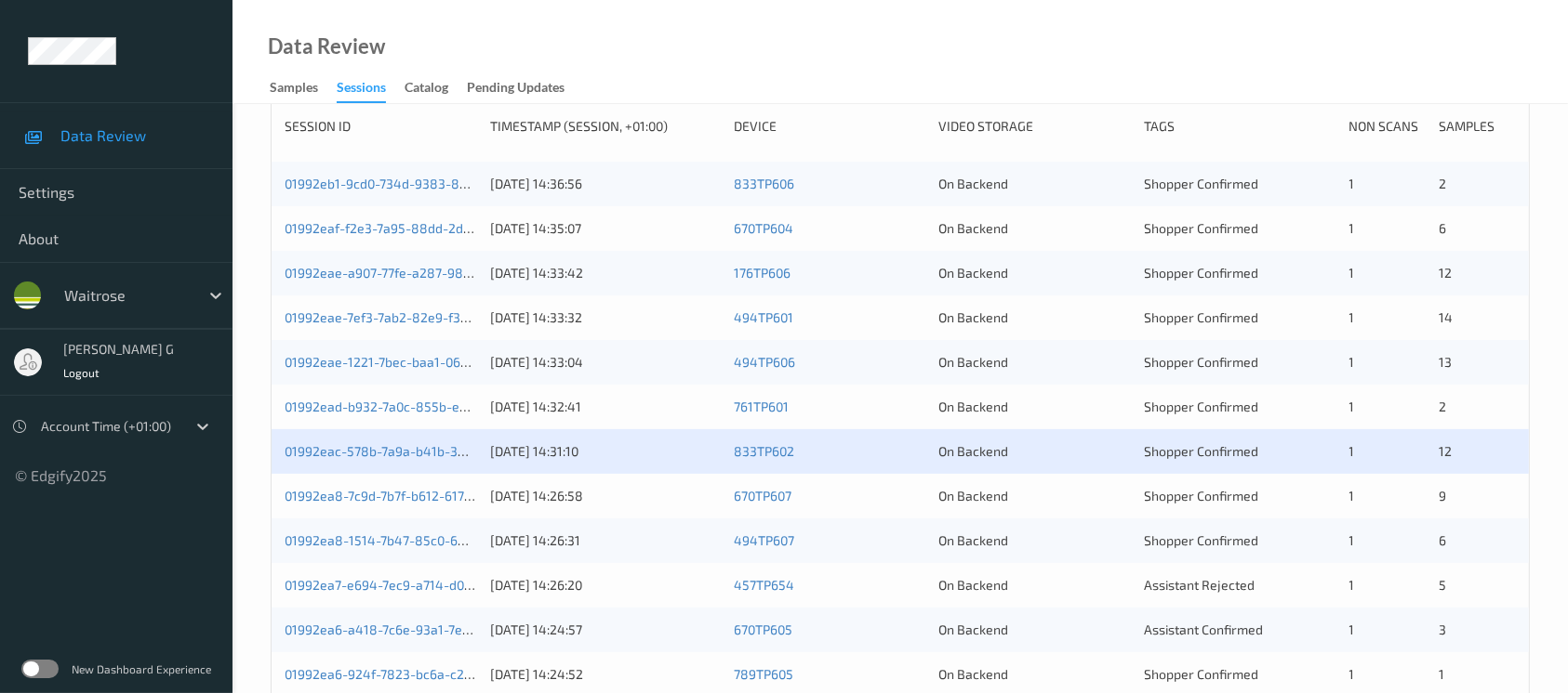
scroll to position [495, 0]
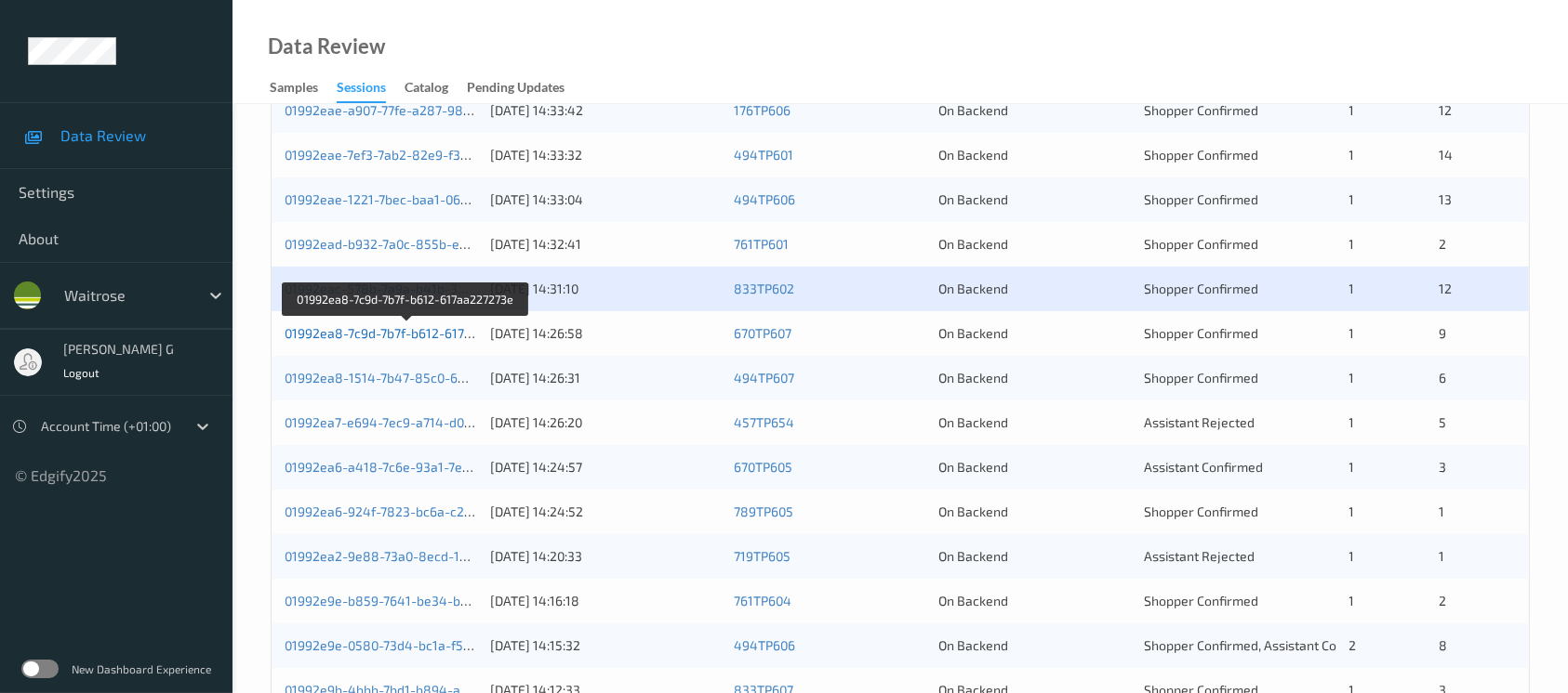
click at [371, 325] on link "01992ea8-7c9d-7b7f-b612-617aa227273e" at bounding box center [406, 333] width 245 height 16
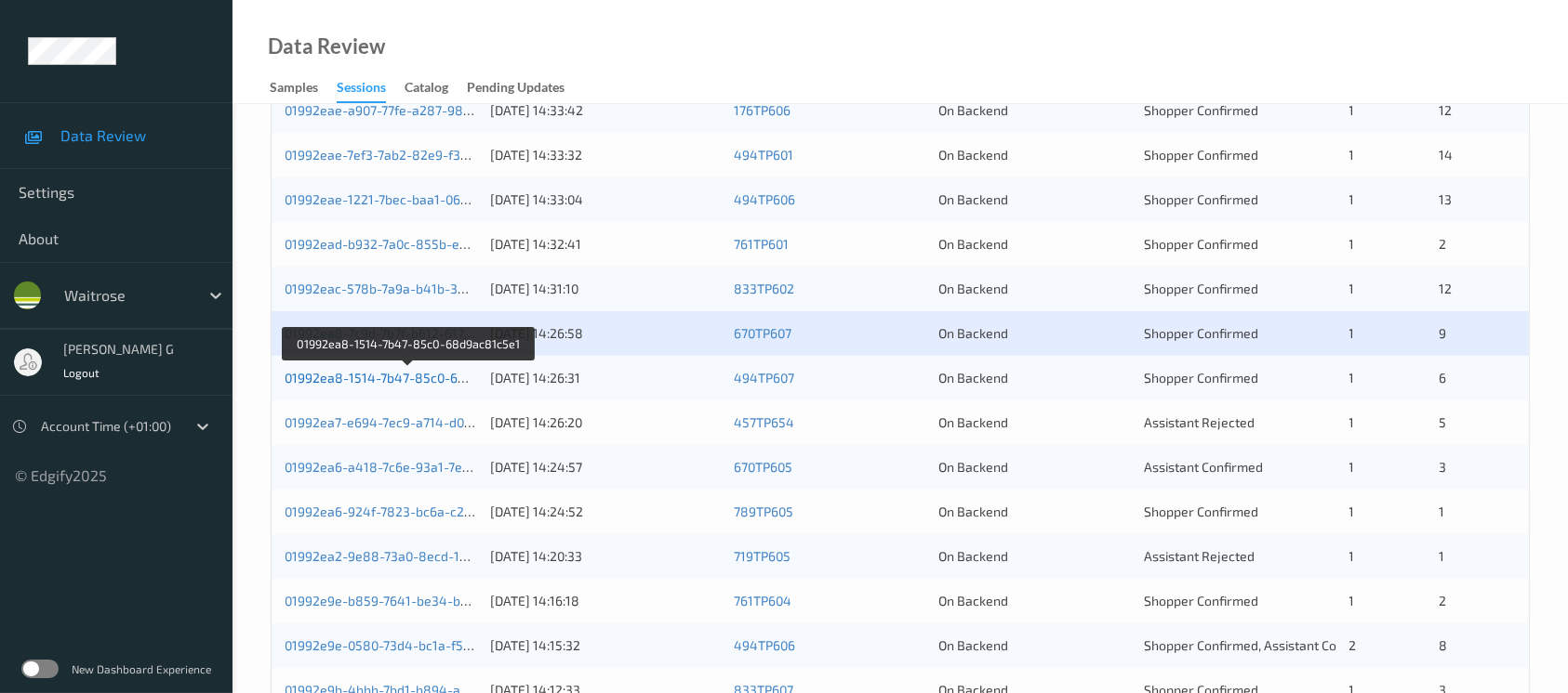
click at [369, 372] on link "01992ea8-1514-7b47-85c0-68d9ac81c5e1" at bounding box center [410, 378] width 251 height 16
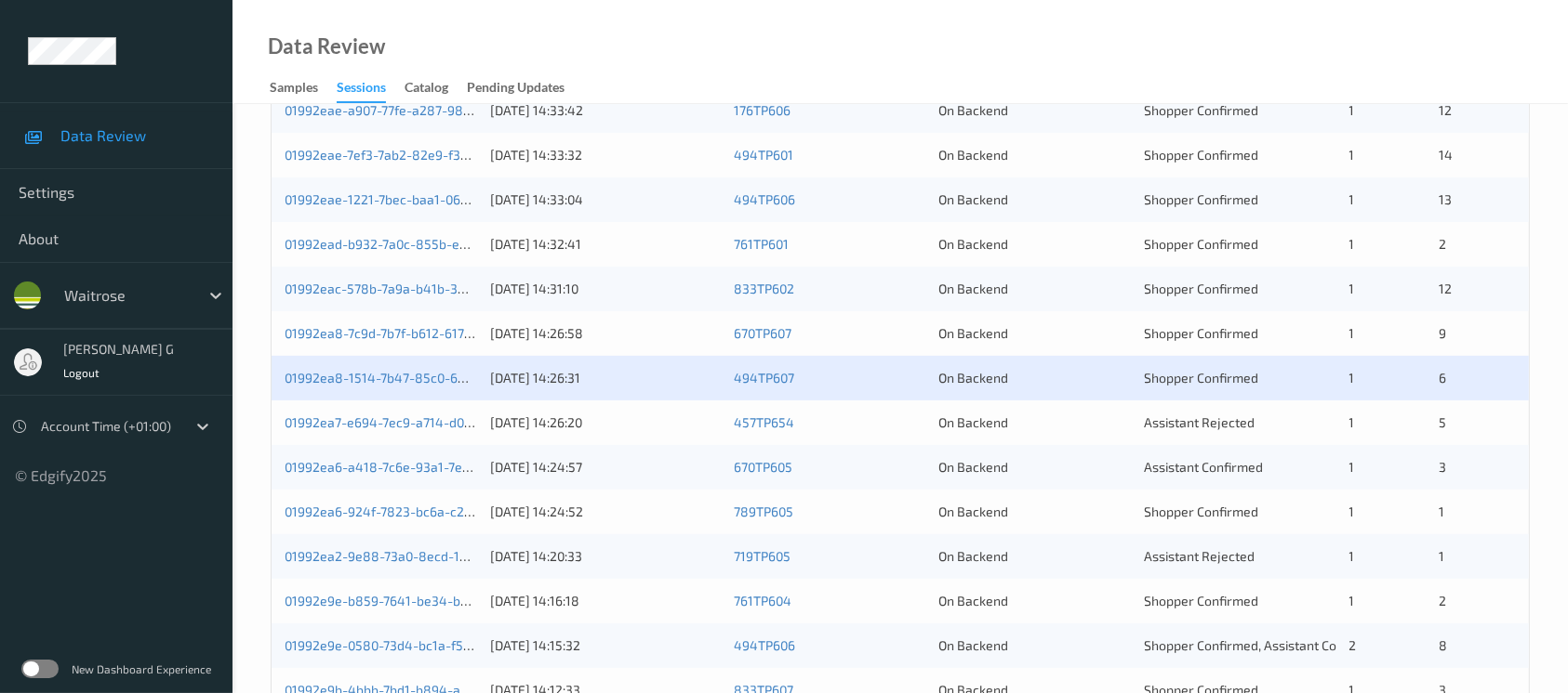
click at [375, 429] on div "01992ea7-e694-7ec9-a714-d089f28fe0ae" at bounding box center [380, 423] width 192 height 19
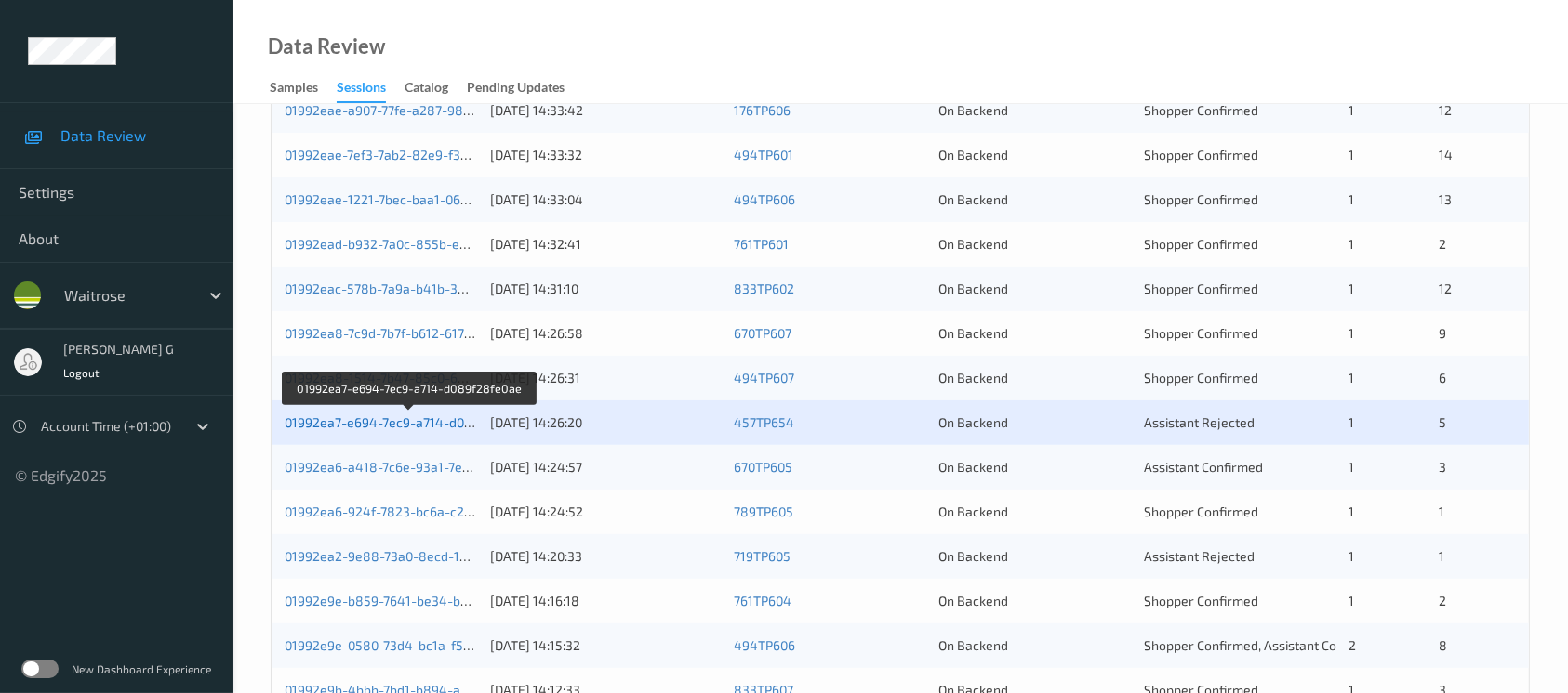
click at [368, 423] on link "01992ea7-e694-7ec9-a714-d089f28fe0ae" at bounding box center [409, 422] width 251 height 16
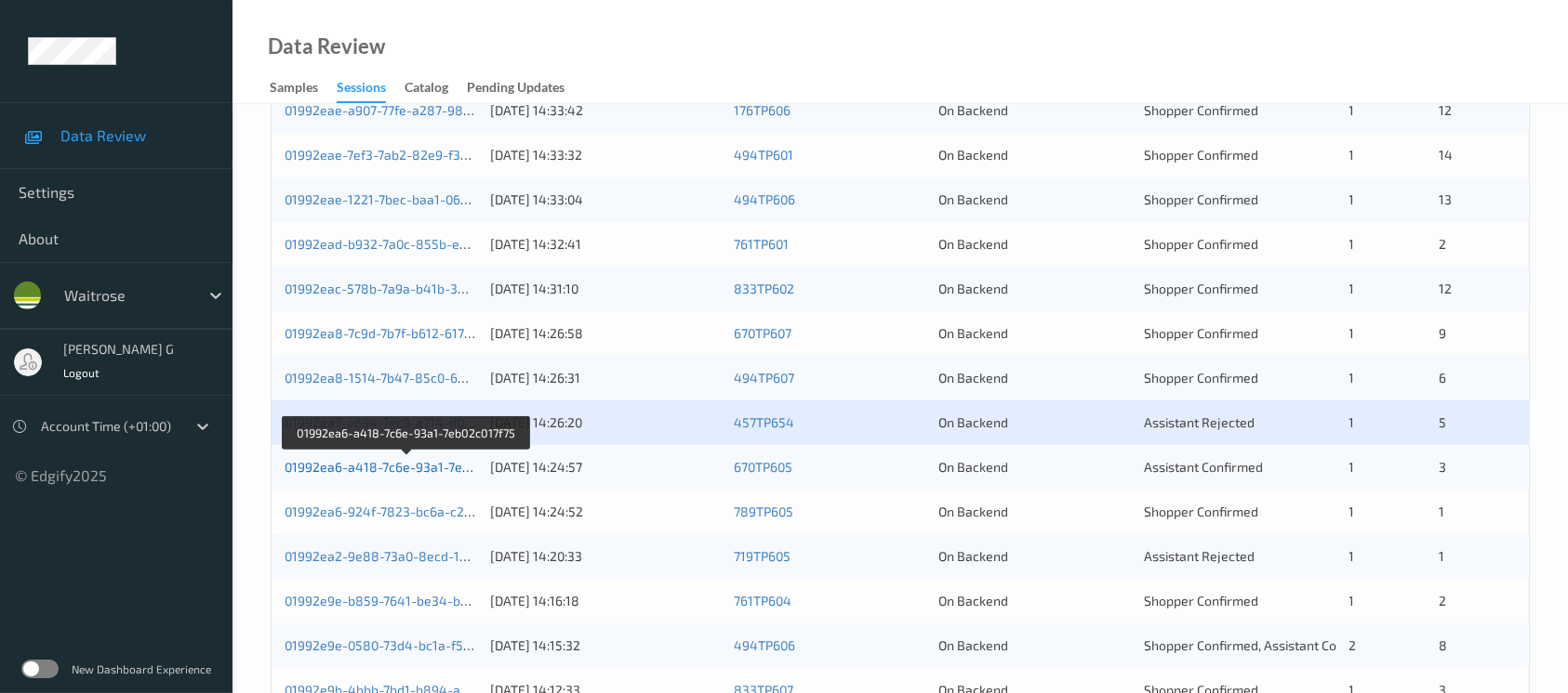
click at [375, 473] on link "01992ea6-a418-7c6e-93a1-7eb02c017f75" at bounding box center [406, 467] width 245 height 16
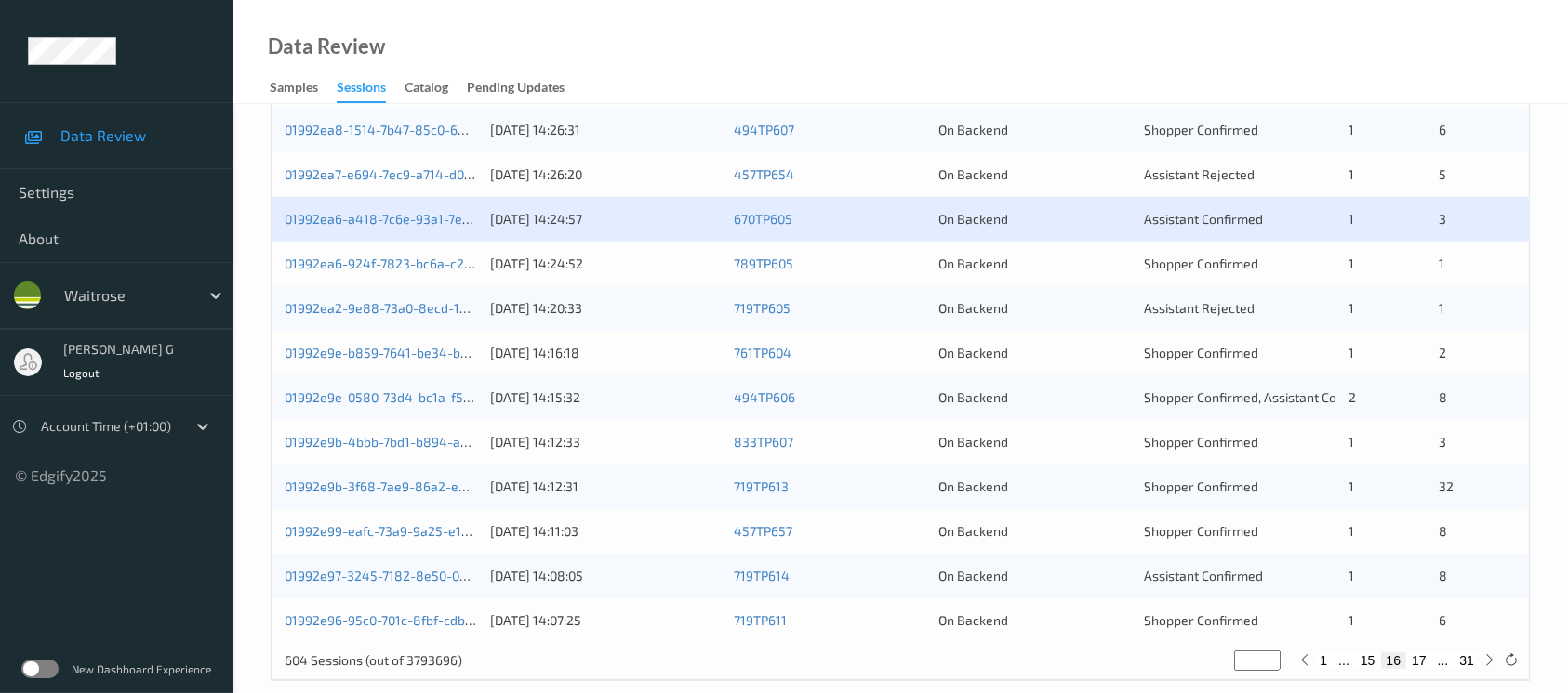
scroll to position [769, 0]
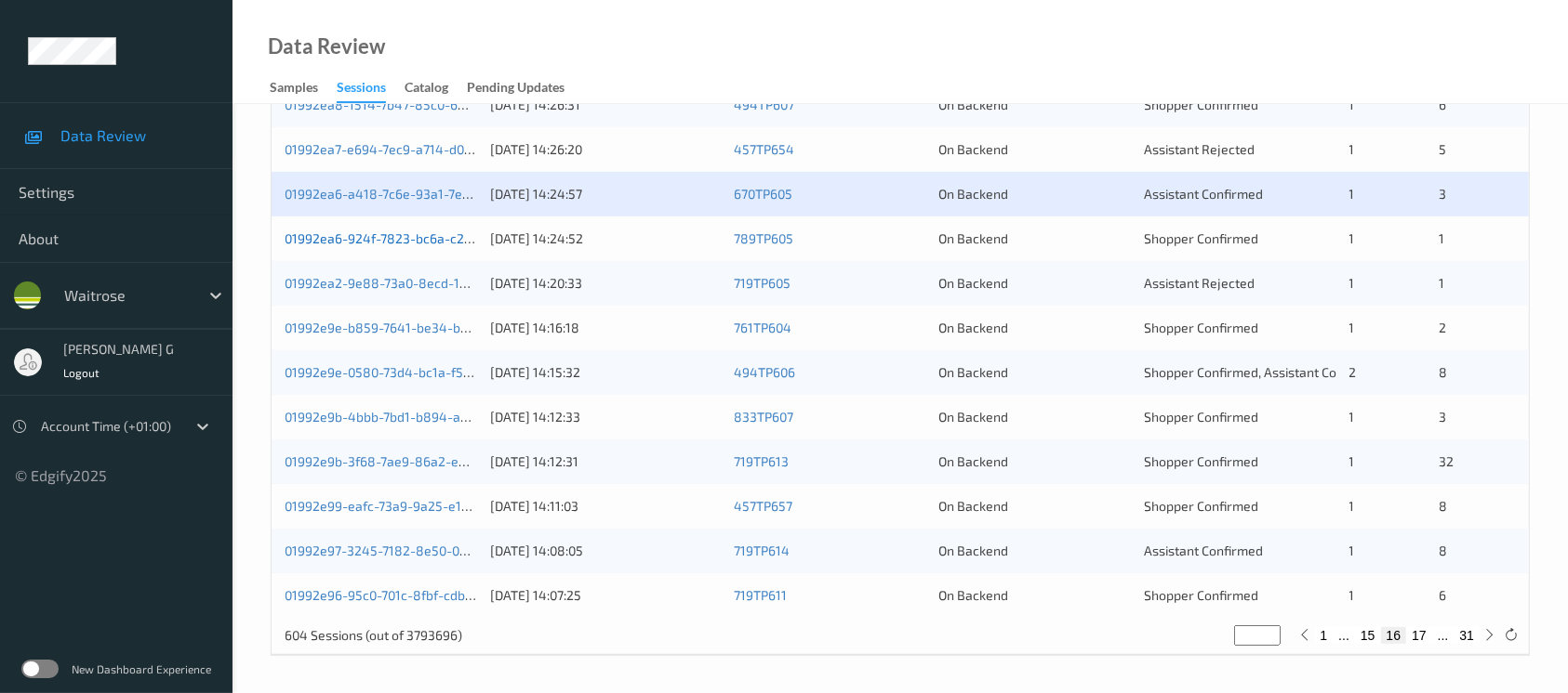
click at [381, 233] on link "01992ea6-924f-7823-bc6a-c29e63d8be94" at bounding box center [412, 238] width 256 height 16
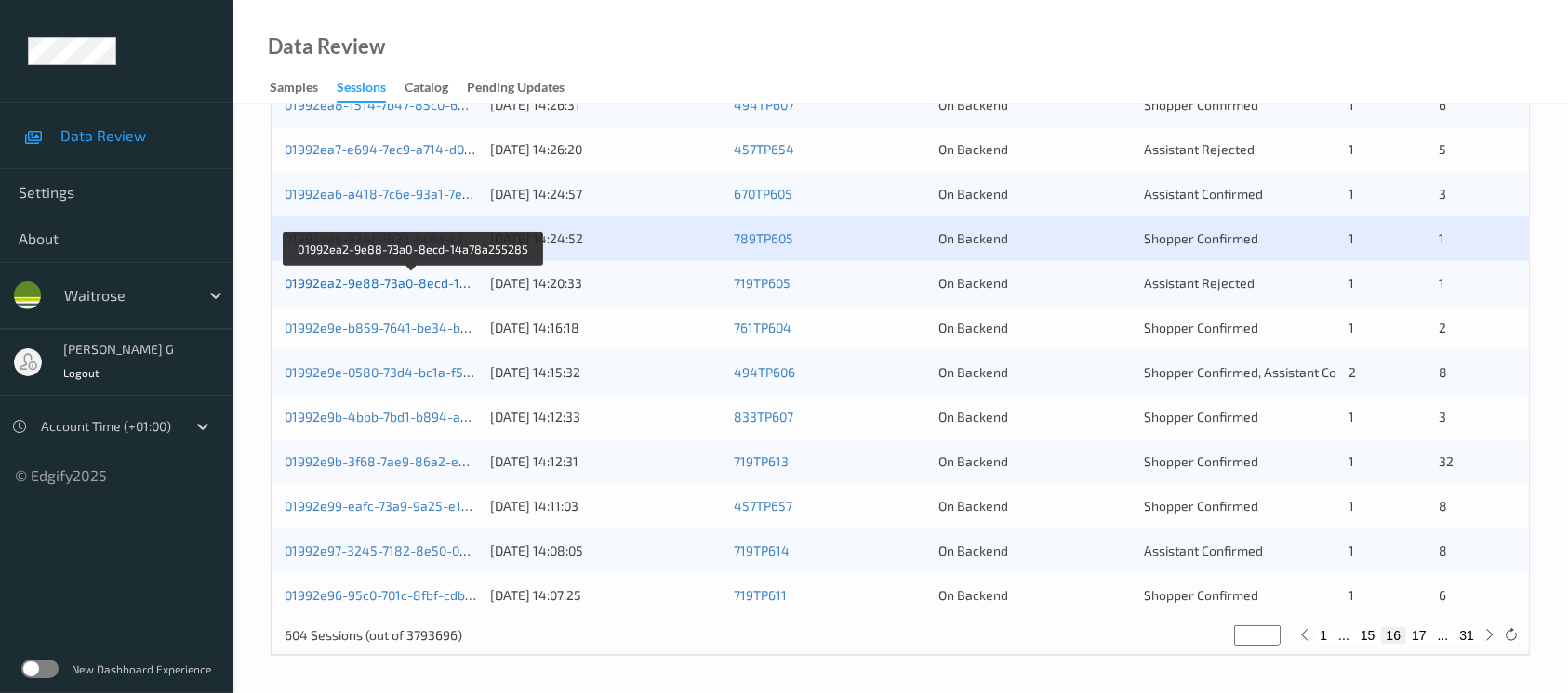
click at [411, 282] on link "01992ea2-9e88-73a0-8ecd-14a78a255285" at bounding box center [414, 282] width 259 height 16
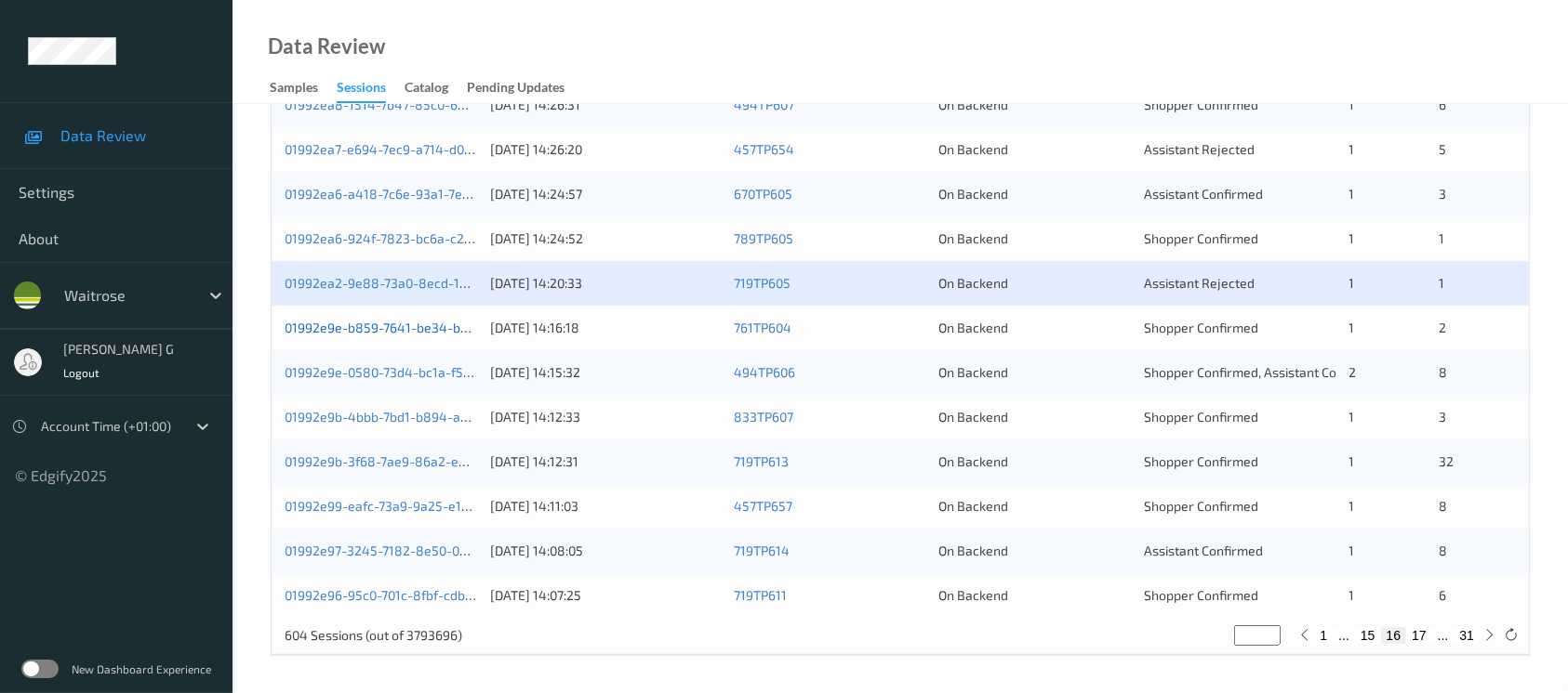
click at [373, 324] on link "01992e9e-b859-7641-be34-bd2c6fe0cd30" at bounding box center [411, 327] width 253 height 16
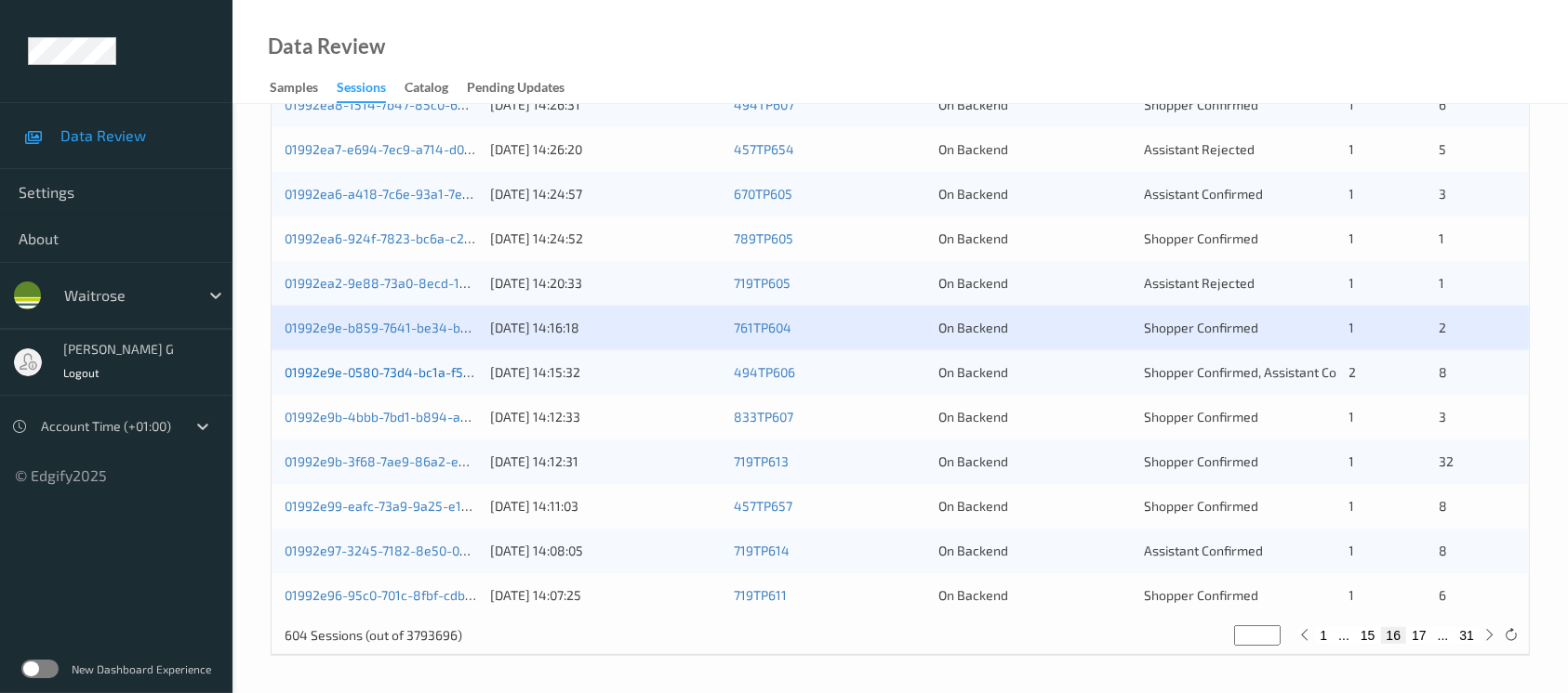
click at [398, 370] on link "01992e9e-0580-73d4-bc1a-f575332cb826" at bounding box center [410, 372] width 252 height 16
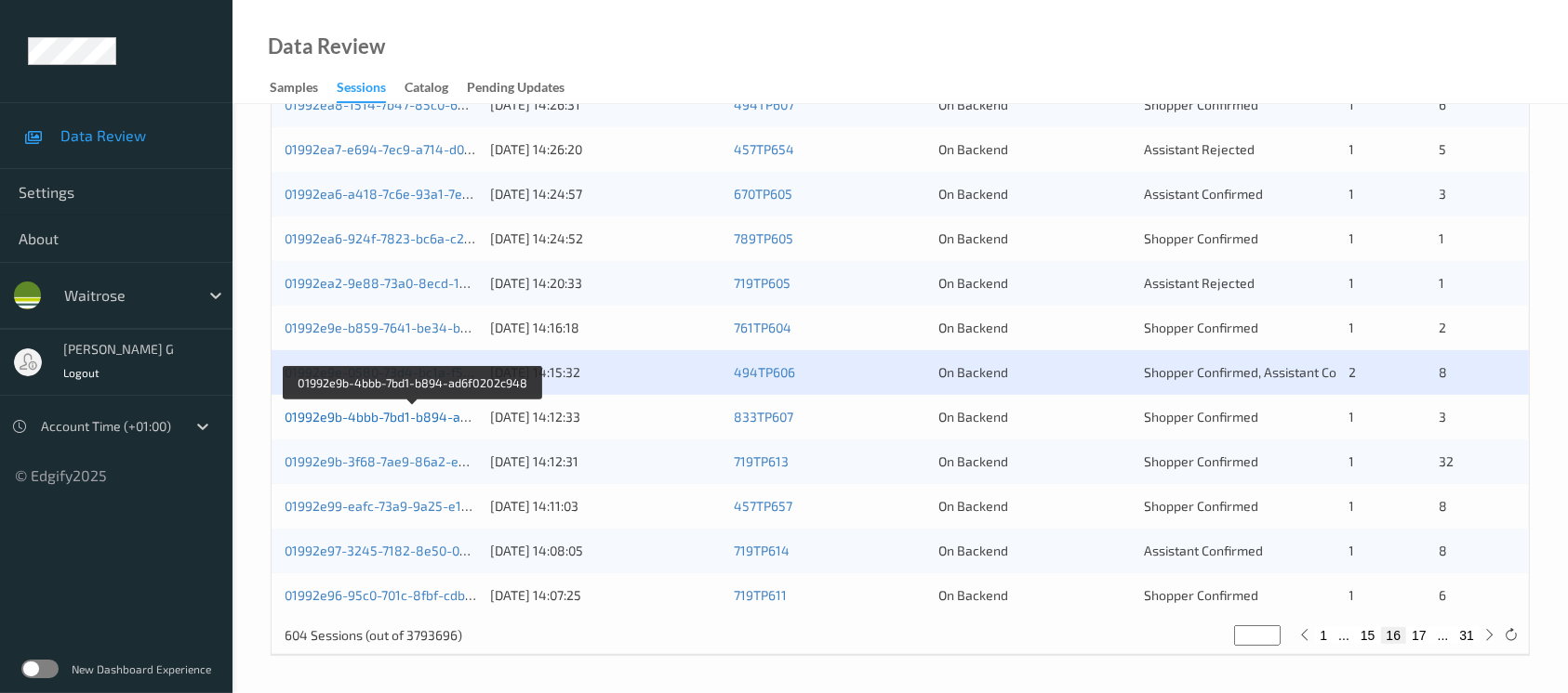
click at [341, 416] on link "01992e9b-4bbb-7bd1-b894-ad6f0202c948" at bounding box center [412, 416] width 256 height 16
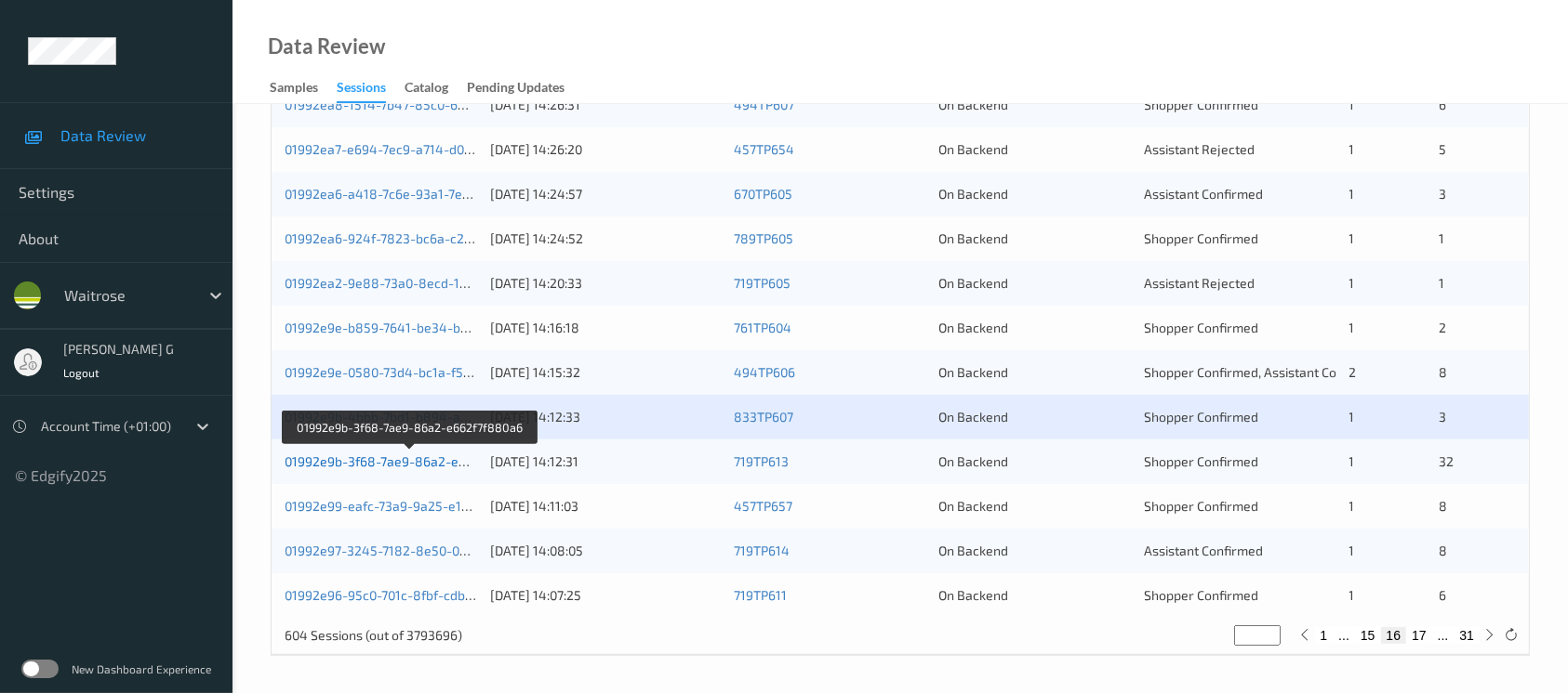
click at [366, 458] on link "01992e9b-3f68-7ae9-86a2-e662f7f880a6" at bounding box center [410, 461] width 251 height 16
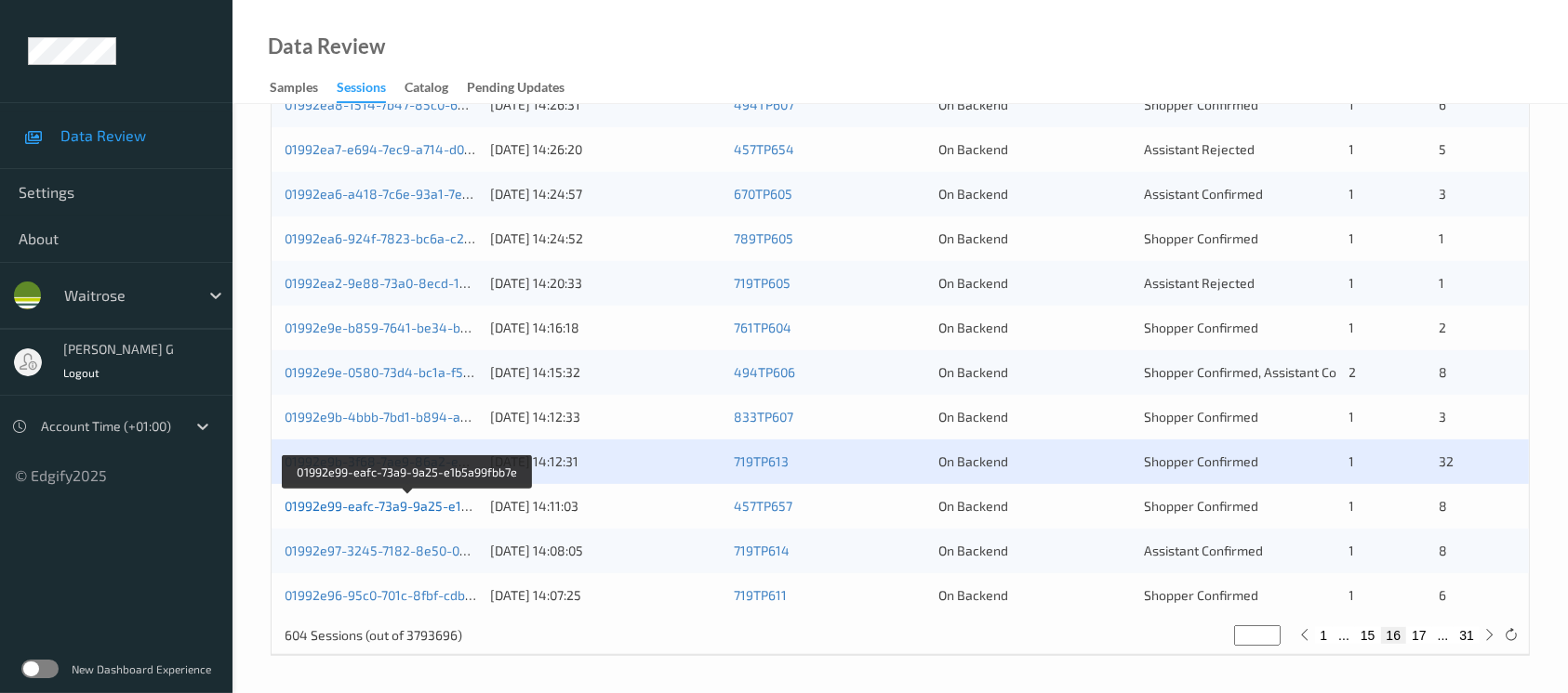
click at [334, 510] on link "01992e99-eafc-73a9-9a25-e1b5a99fbb7e" at bounding box center [408, 505] width 248 height 16
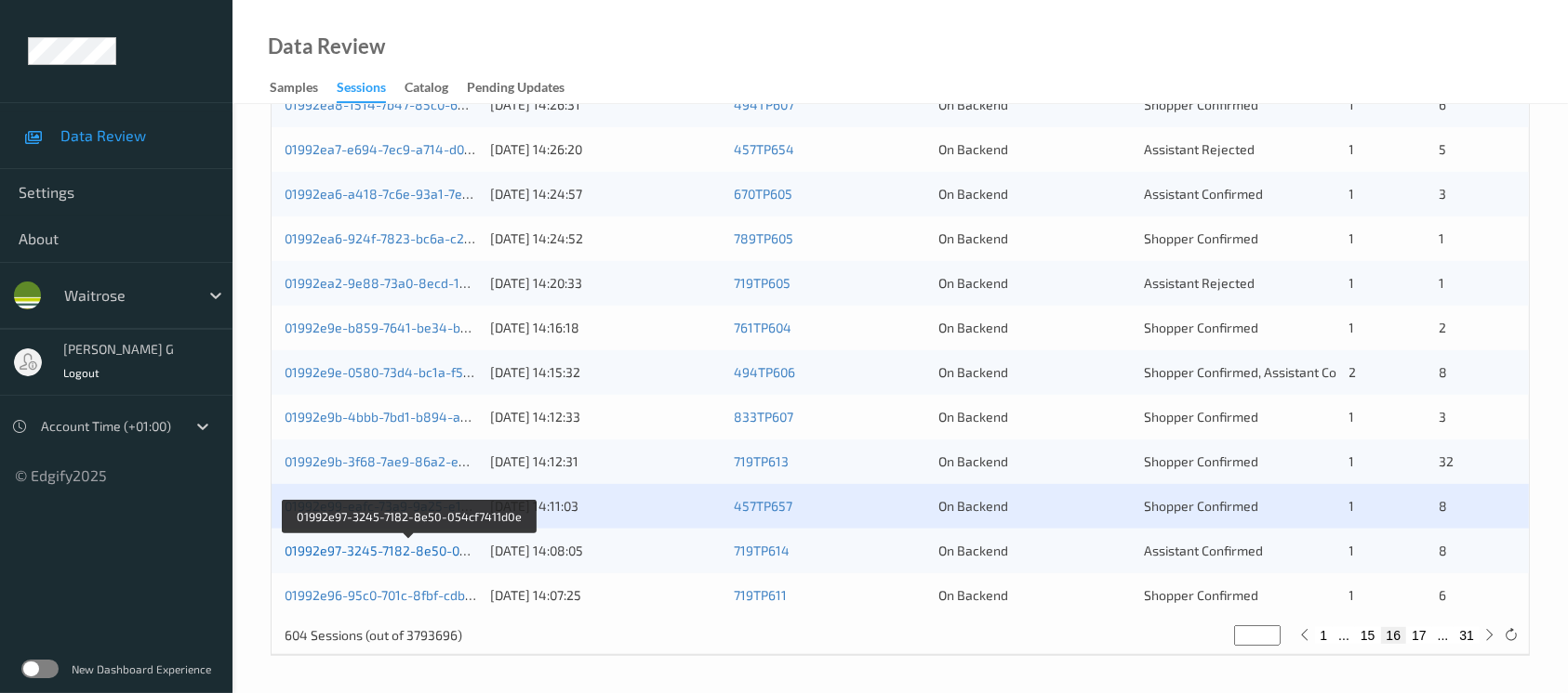
click at [398, 547] on link "01992e97-3245-7182-8e50-054cf7411d0e" at bounding box center [409, 550] width 251 height 16
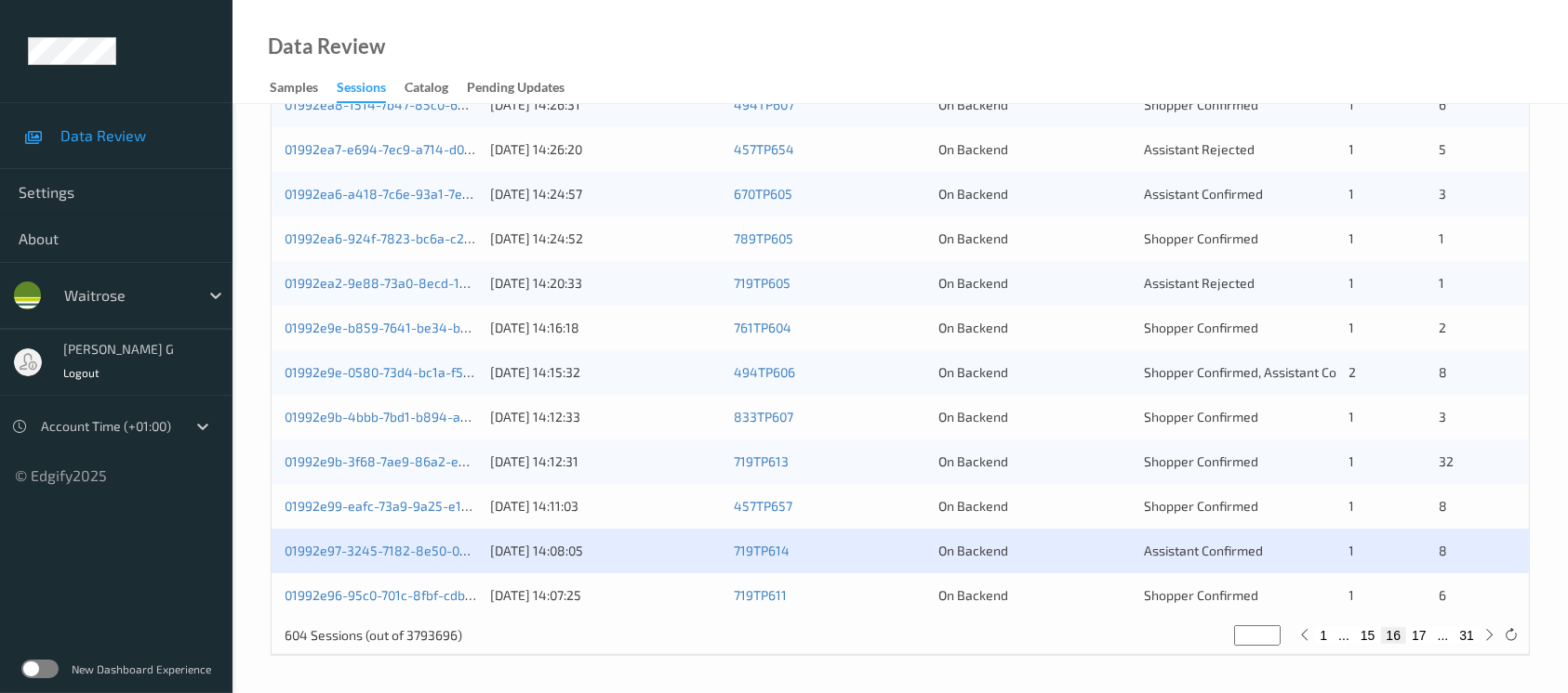
click at [419, 601] on div "01992e96-95c0-701c-8fbf-cdb05a809f30" at bounding box center [380, 595] width 192 height 19
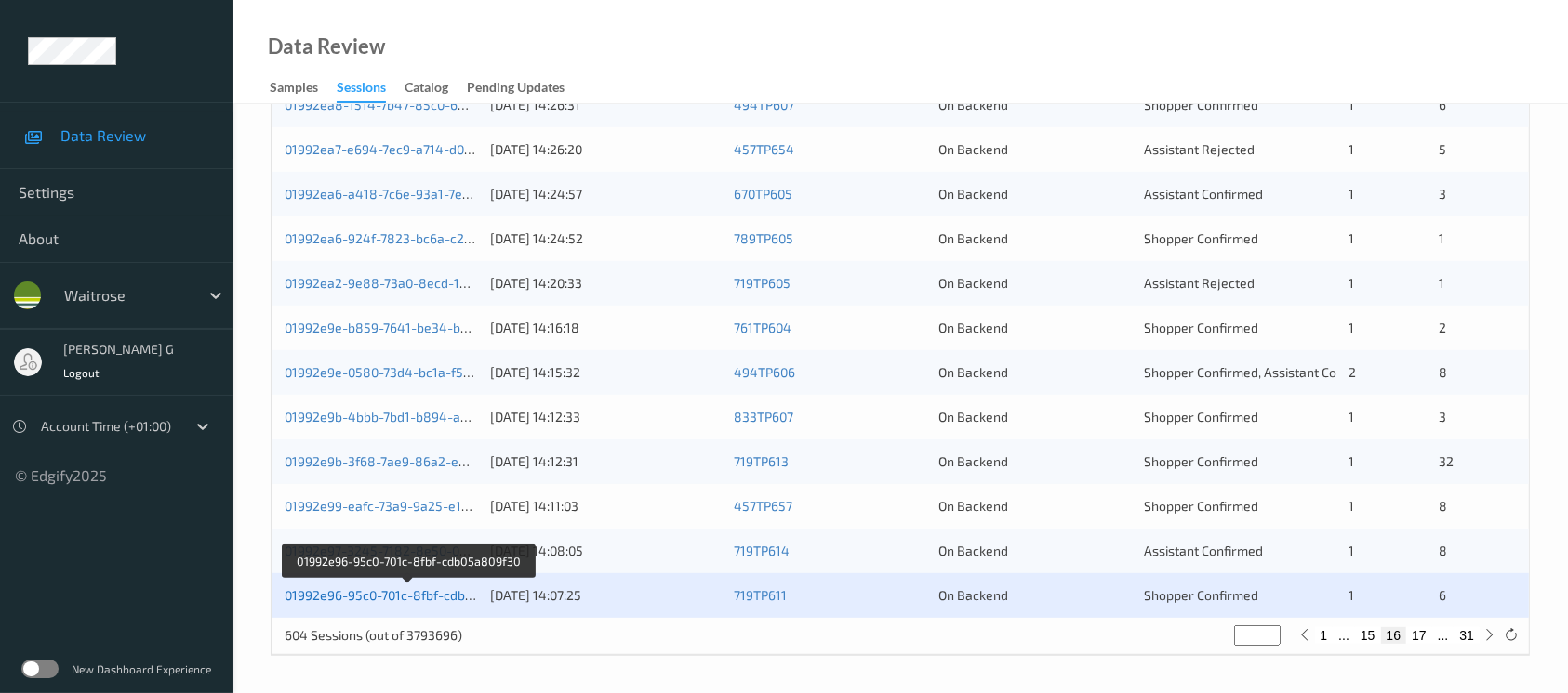
click at [320, 587] on link "01992e96-95c0-701c-8fbf-cdb05a809f30" at bounding box center [407, 595] width 246 height 16
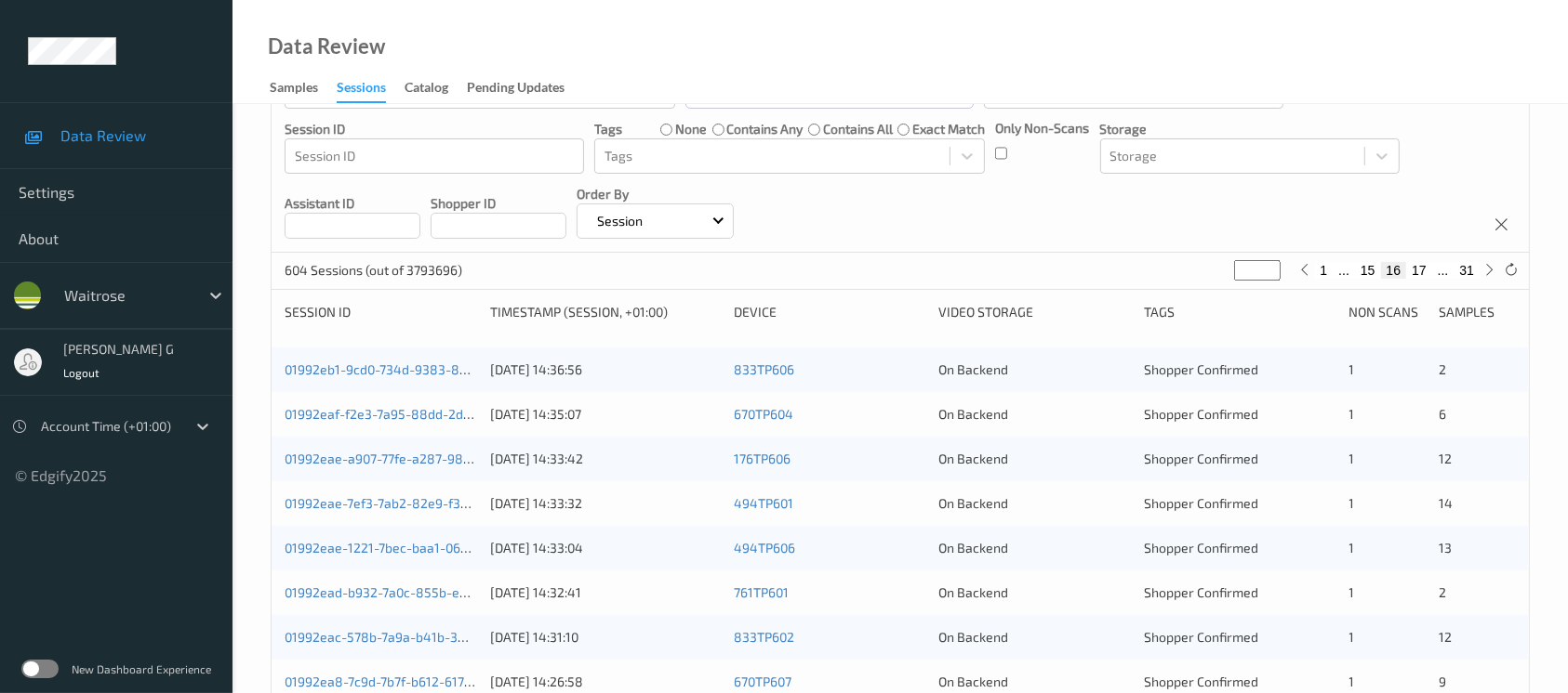
scroll to position [0, 0]
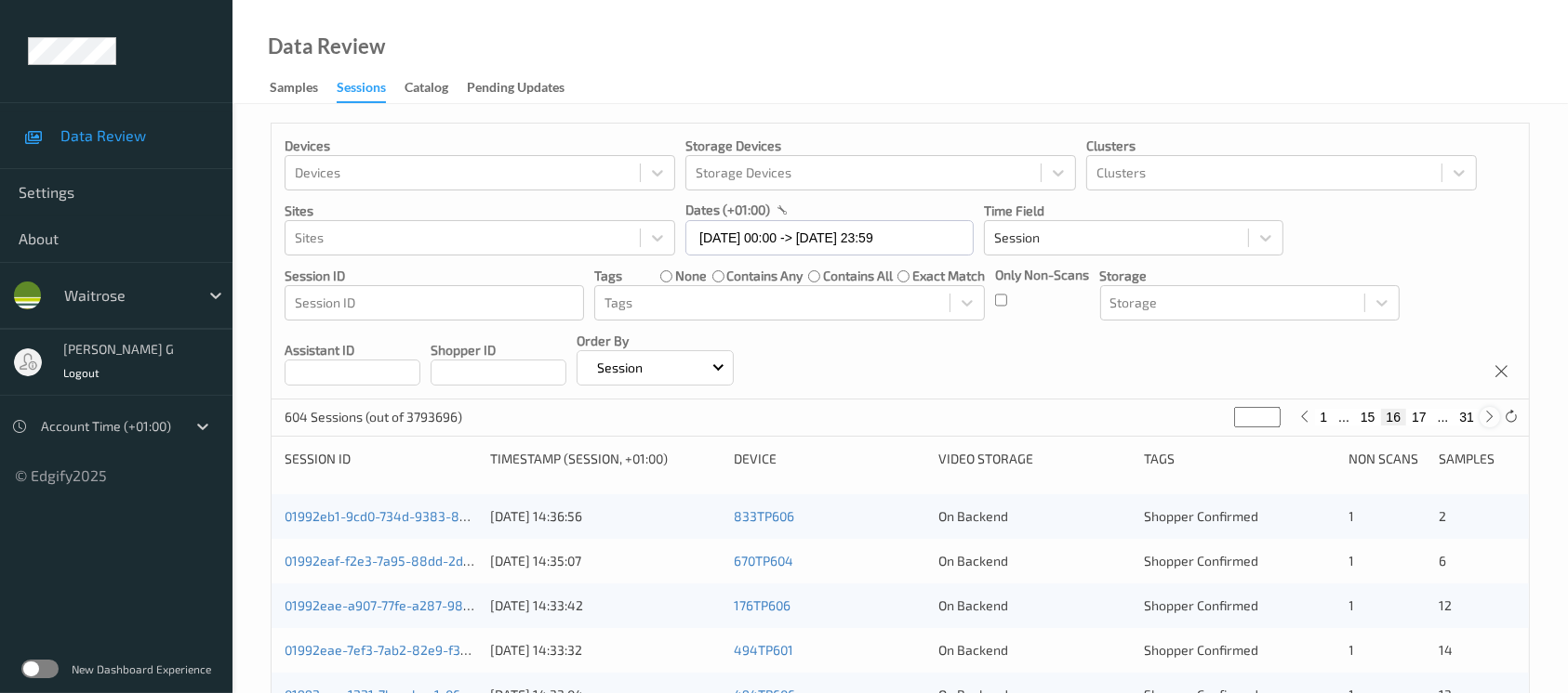
click at [1484, 424] on icon at bounding box center [1490, 416] width 14 height 14
type input "**"
click at [1484, 424] on icon at bounding box center [1490, 416] width 14 height 14
type input "**"
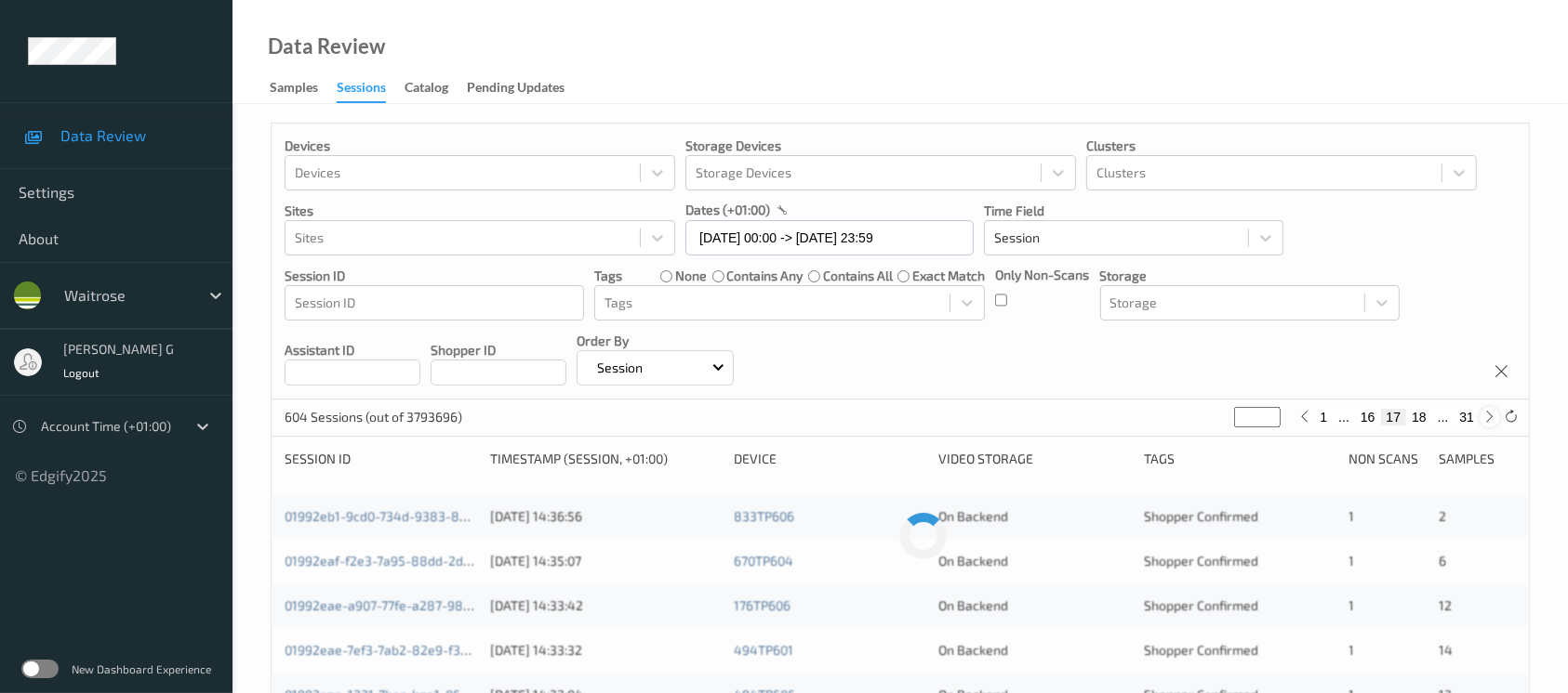
type input "**"
click at [1484, 424] on icon at bounding box center [1490, 416] width 14 height 14
type input "**"
click at [1484, 424] on icon at bounding box center [1490, 416] width 14 height 14
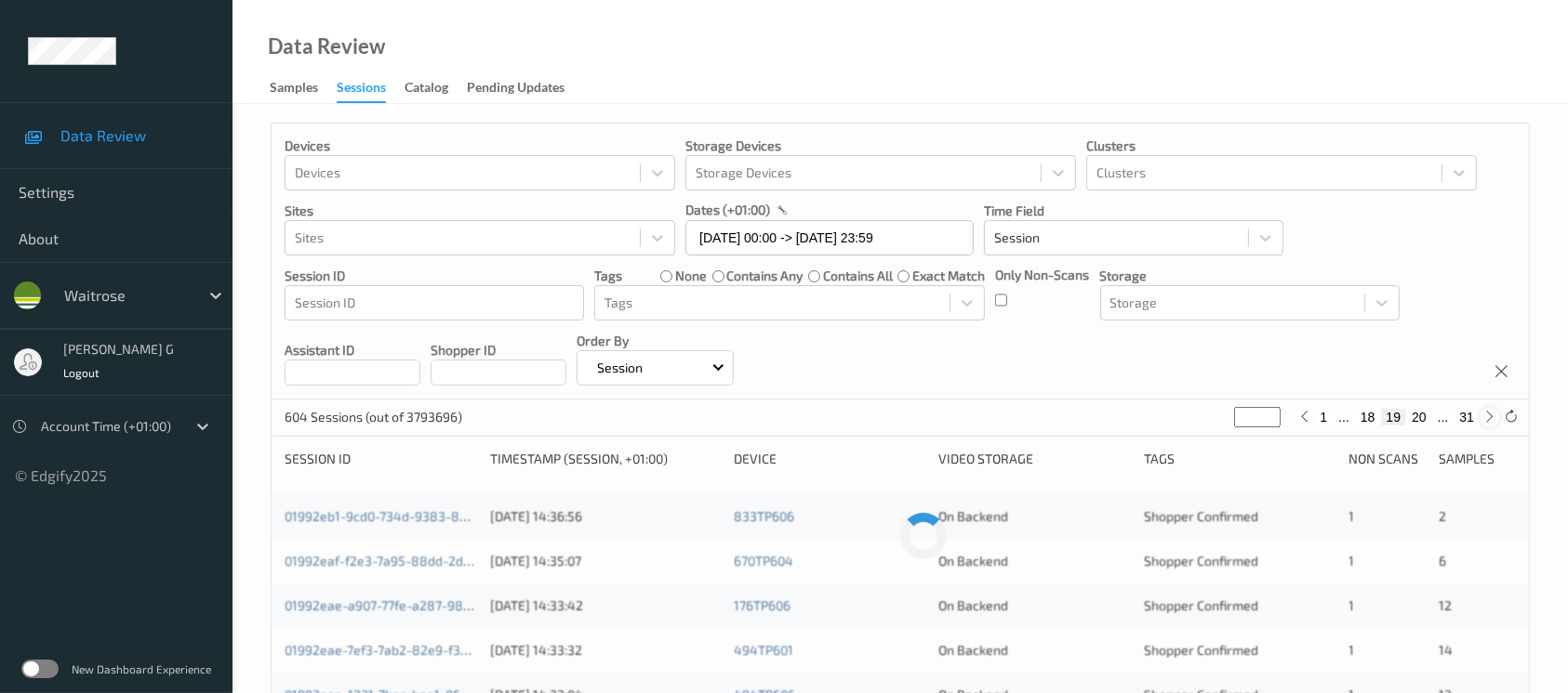
type input "**"
click at [1484, 424] on icon at bounding box center [1490, 416] width 14 height 14
type input "**"
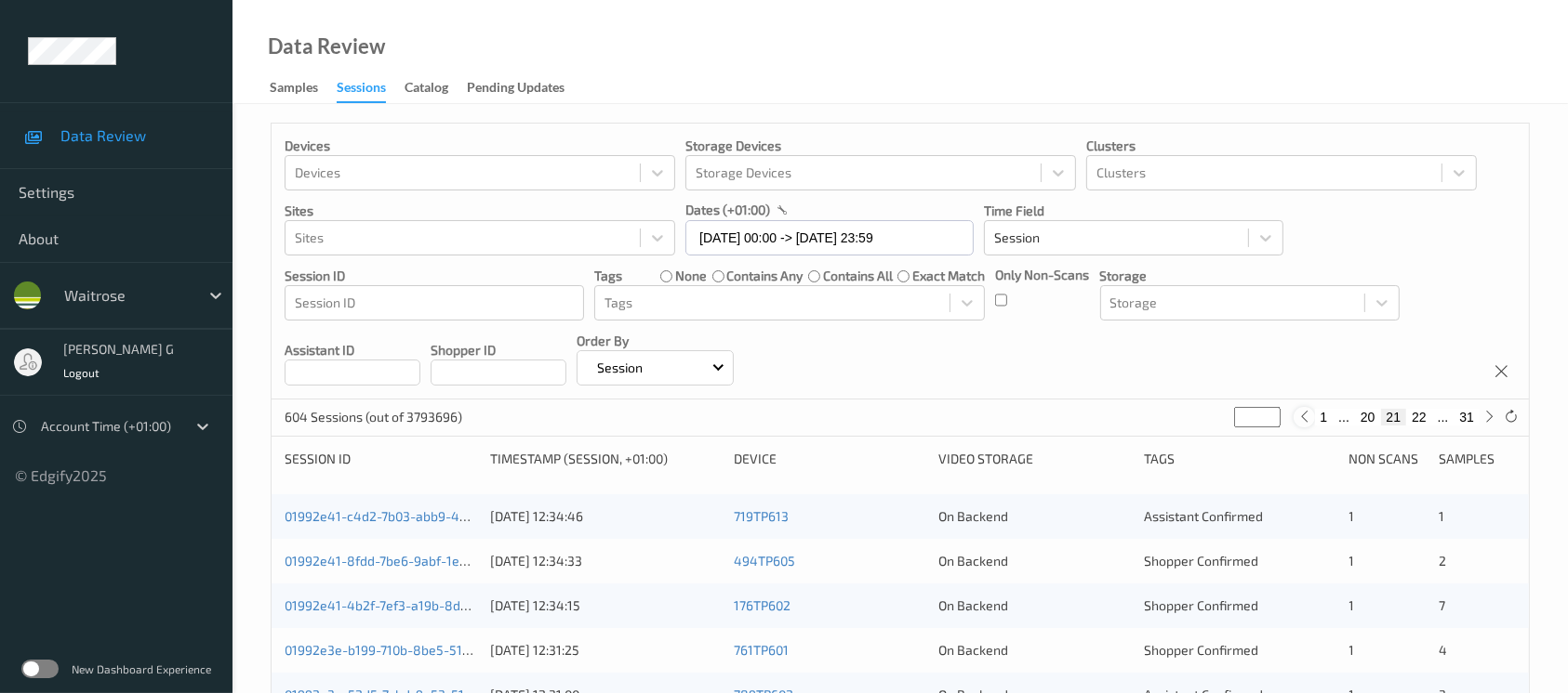
click at [1304, 415] on icon at bounding box center [1304, 416] width 14 height 14
type input "**"
click at [1312, 413] on div at bounding box center [1304, 417] width 21 height 21
type input "**"
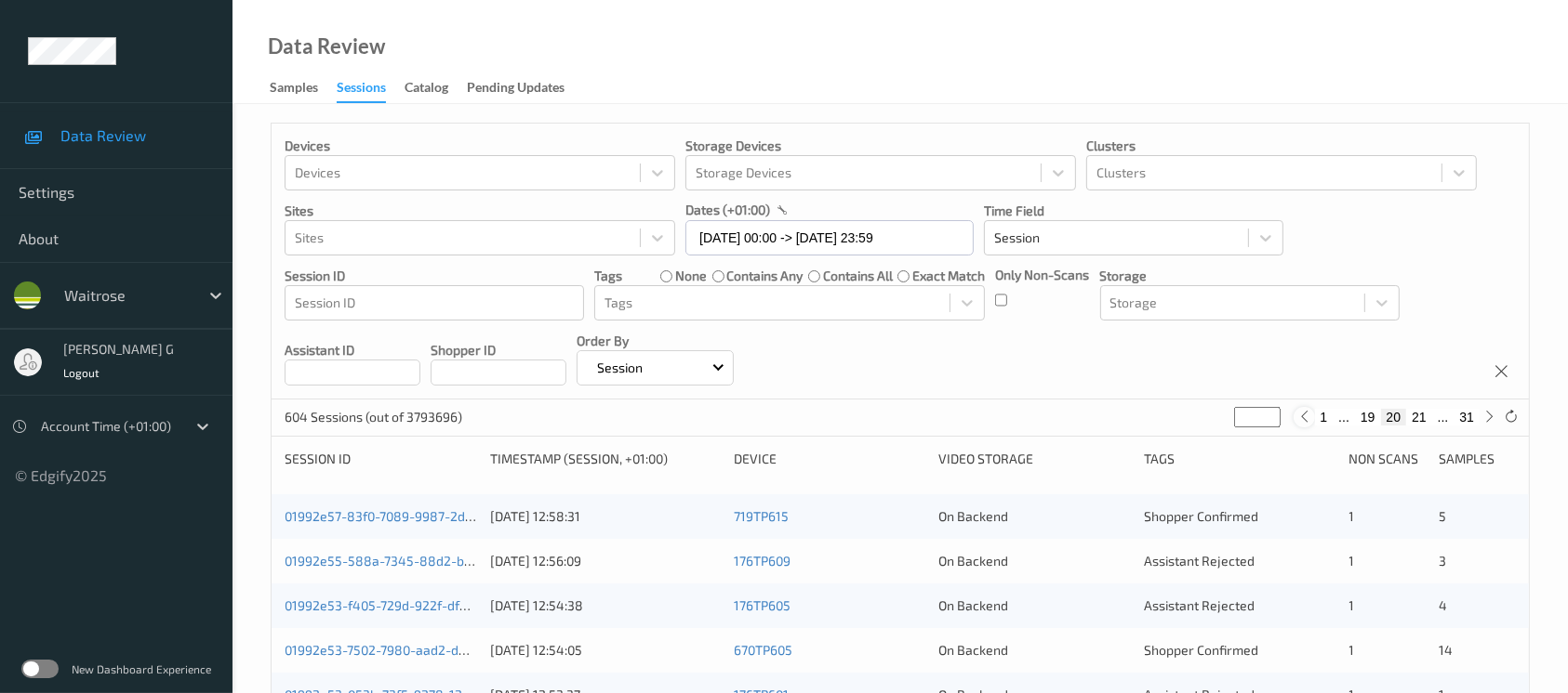
type input "**"
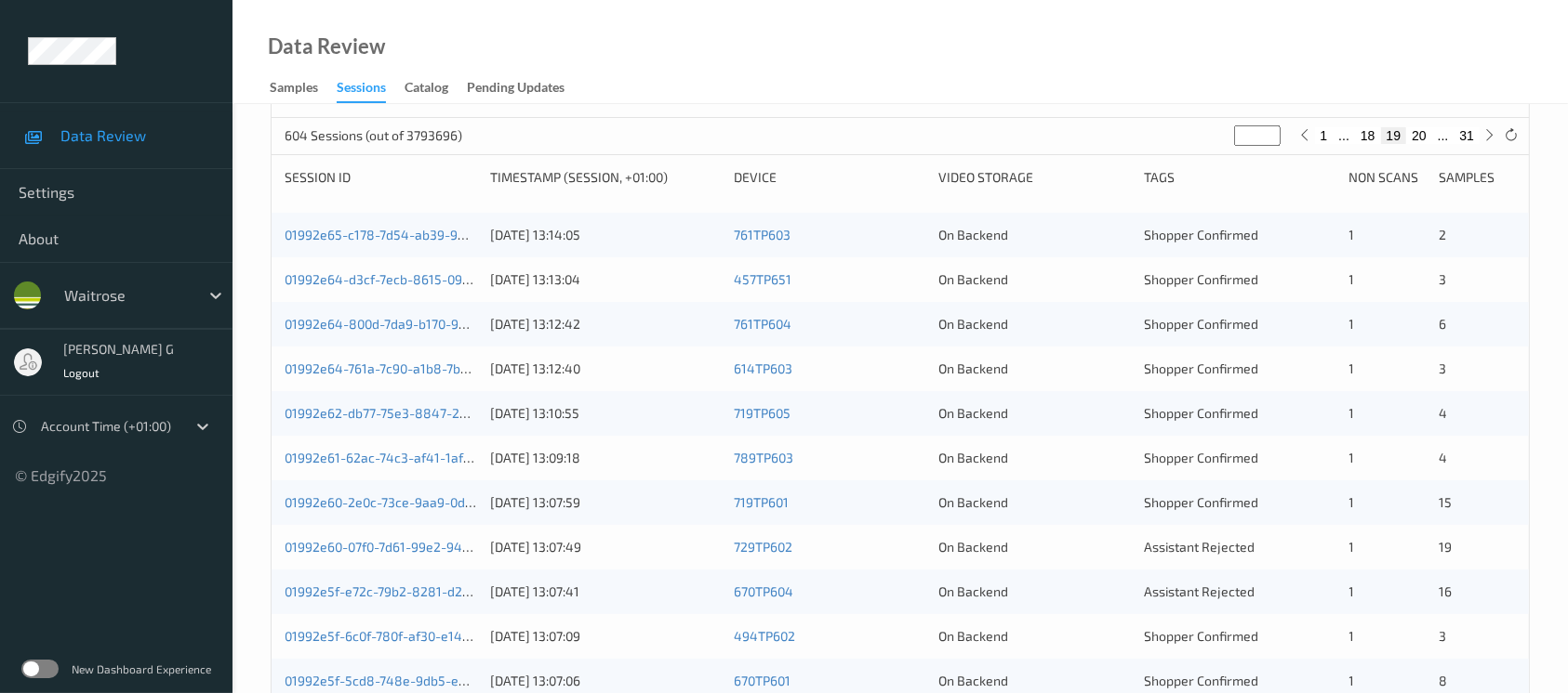
scroll to position [149, 0]
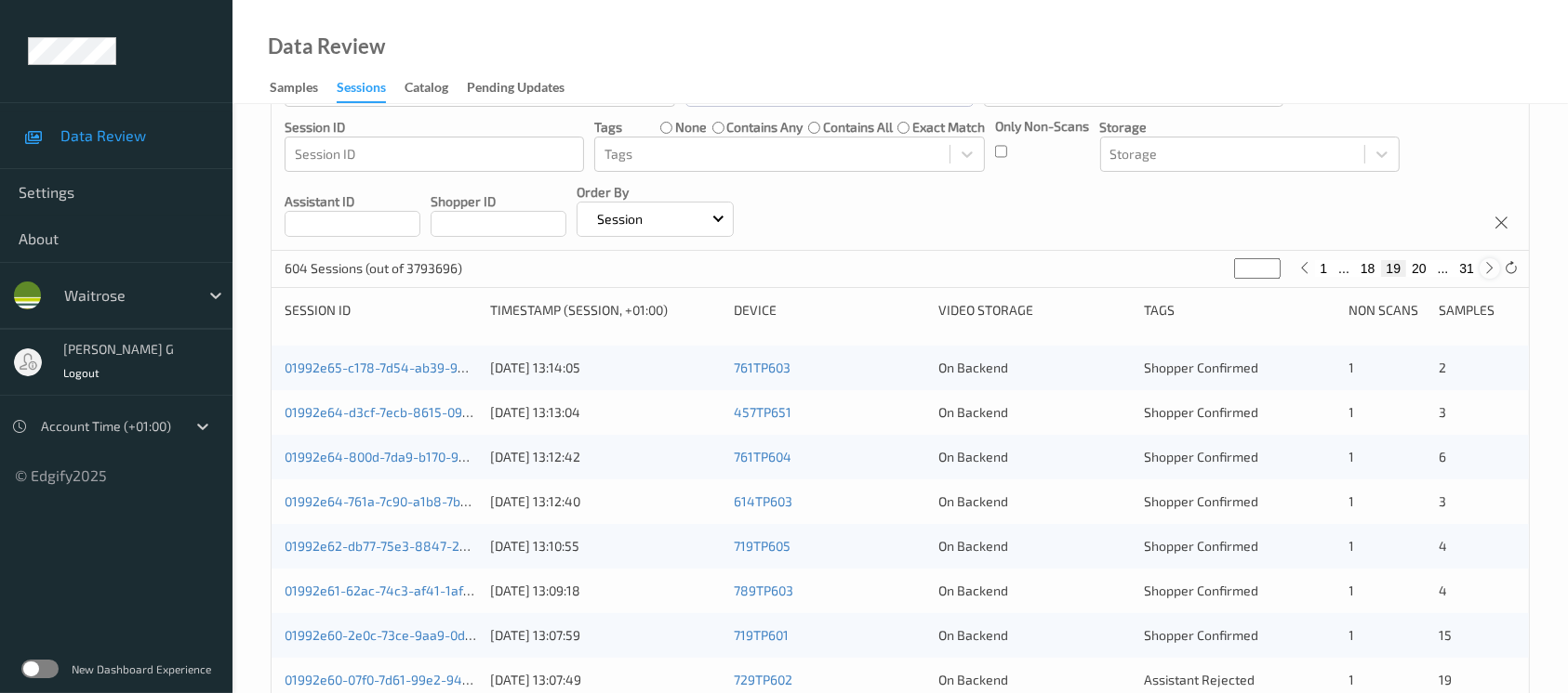
click at [1486, 271] on icon at bounding box center [1490, 268] width 14 height 14
type input "**"
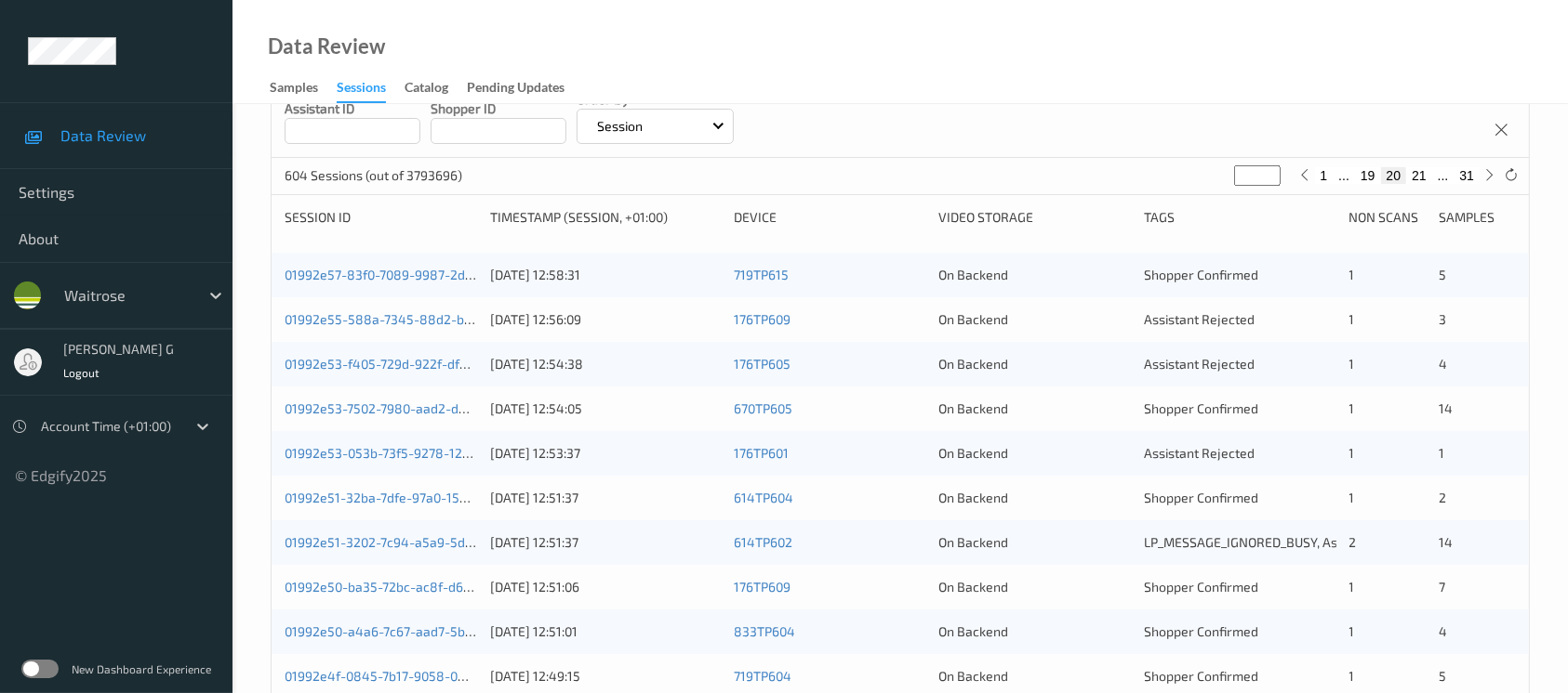
scroll to position [248, 0]
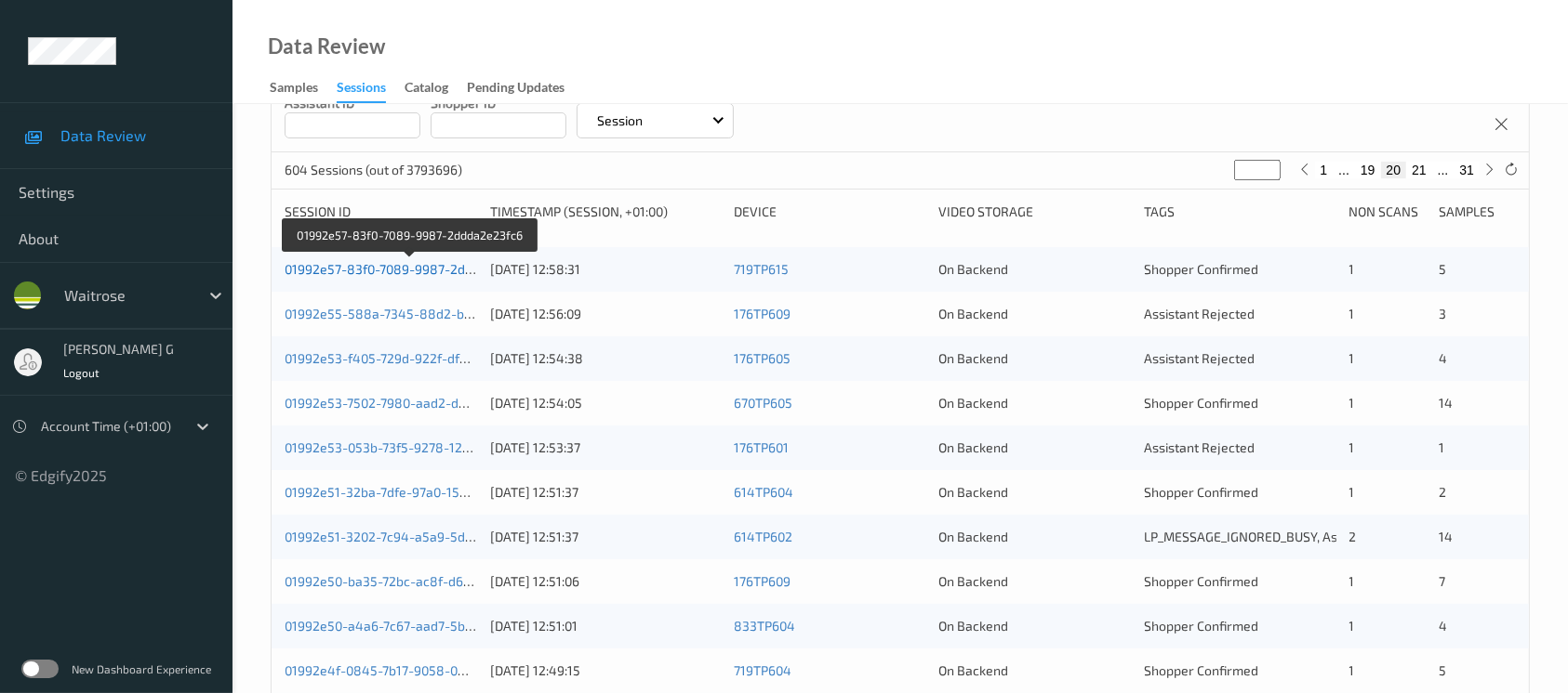
click at [348, 269] on link "01992e57-83f0-7089-9987-2ddda2e23fc6" at bounding box center [410, 269] width 251 height 16
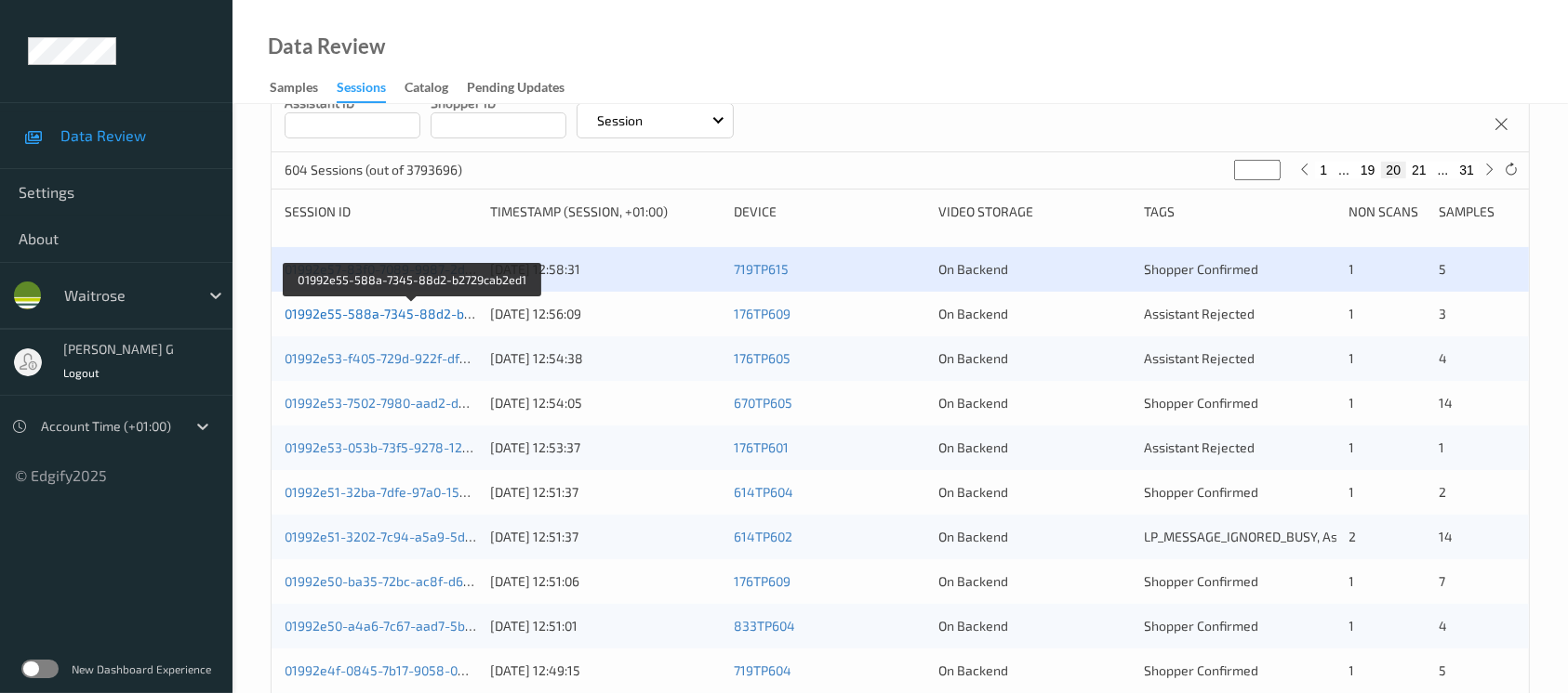
click at [375, 310] on link "01992e55-588a-7345-88d2-b2729cab2ed1" at bounding box center [413, 313] width 258 height 16
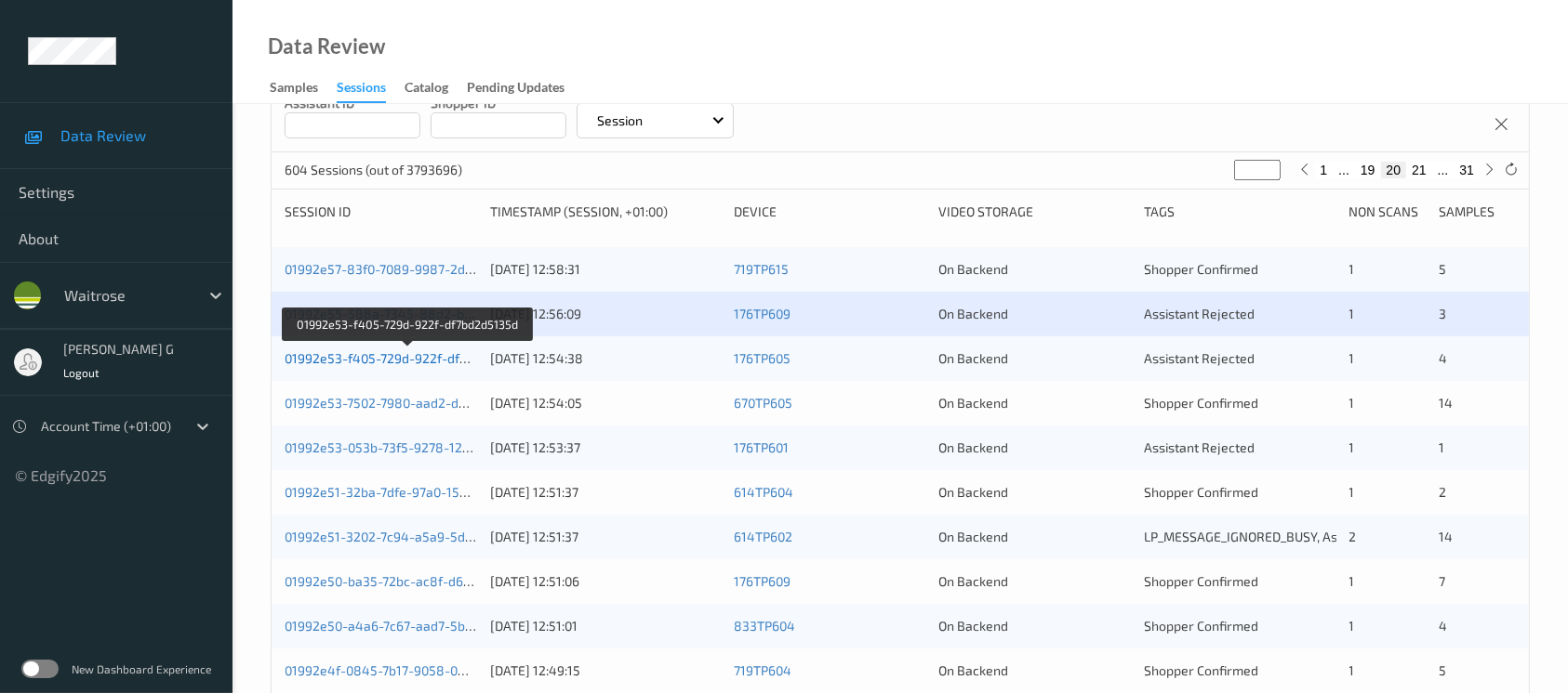
click at [367, 359] on link "01992e53-f405-729d-922f-df7bd2d5135d" at bounding box center [407, 358] width 247 height 16
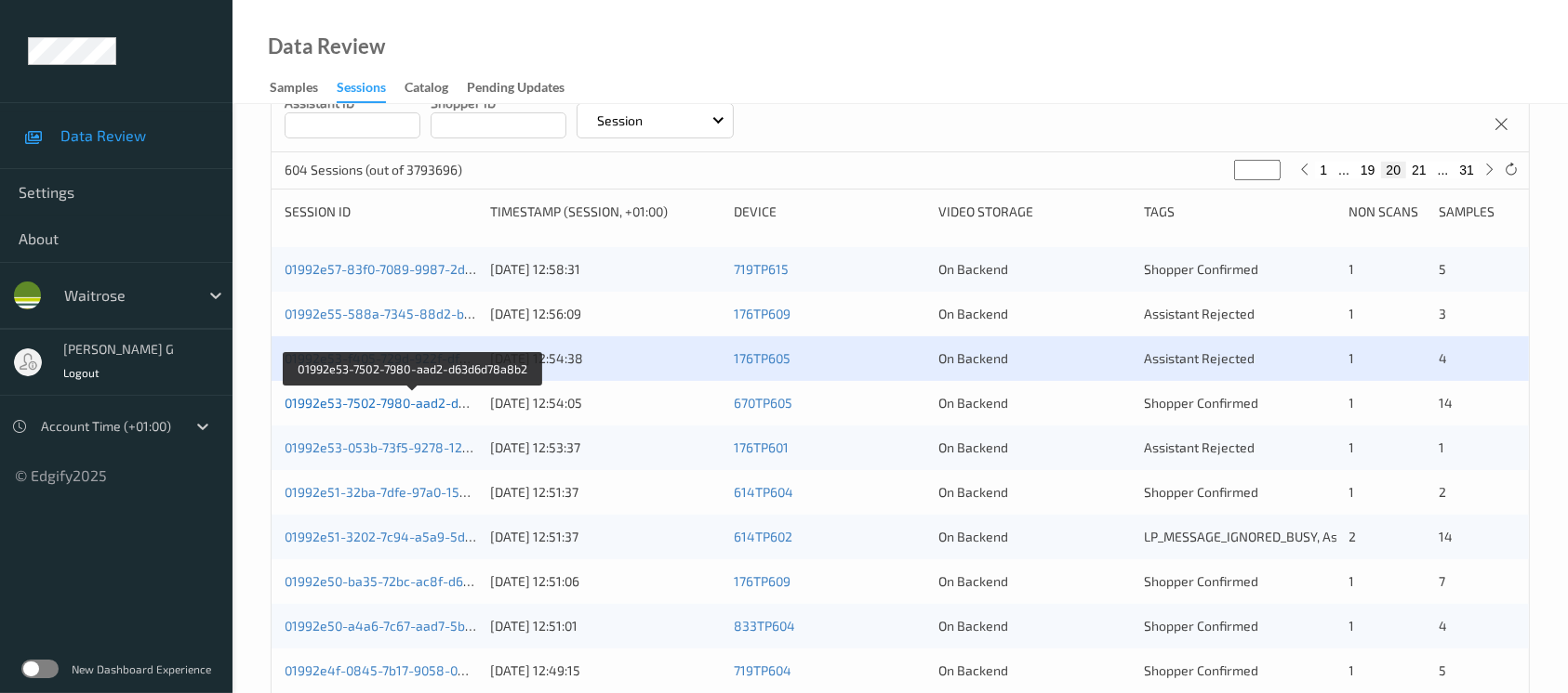
click at [350, 404] on link "01992e53-7502-7980-aad2-d63d6d78a8b2" at bounding box center [413, 402] width 257 height 16
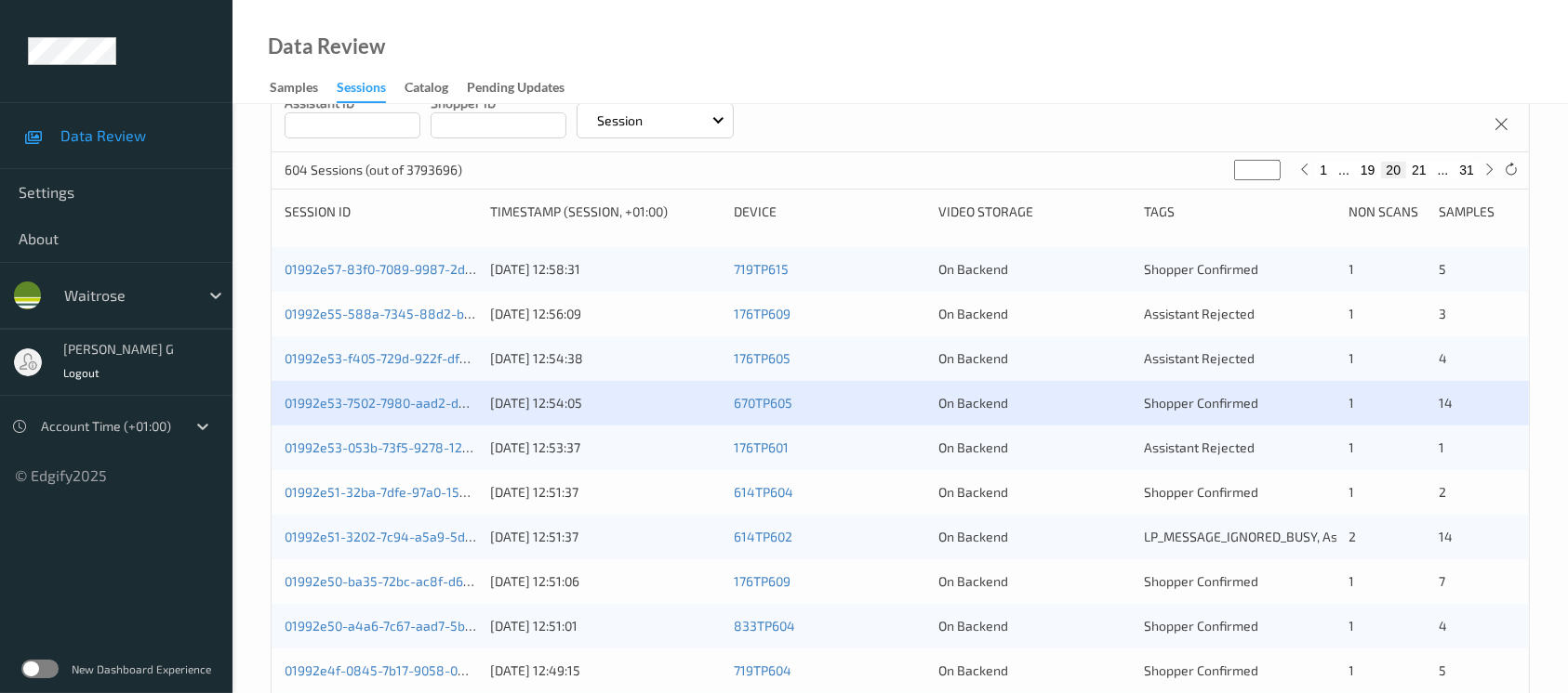
click at [383, 435] on div "01992e53-053b-73f5-9278-1217176f8b98 09/09/2025 12:53:37 176TP601 On Backend As…" at bounding box center [900, 448] width 1257 height 45
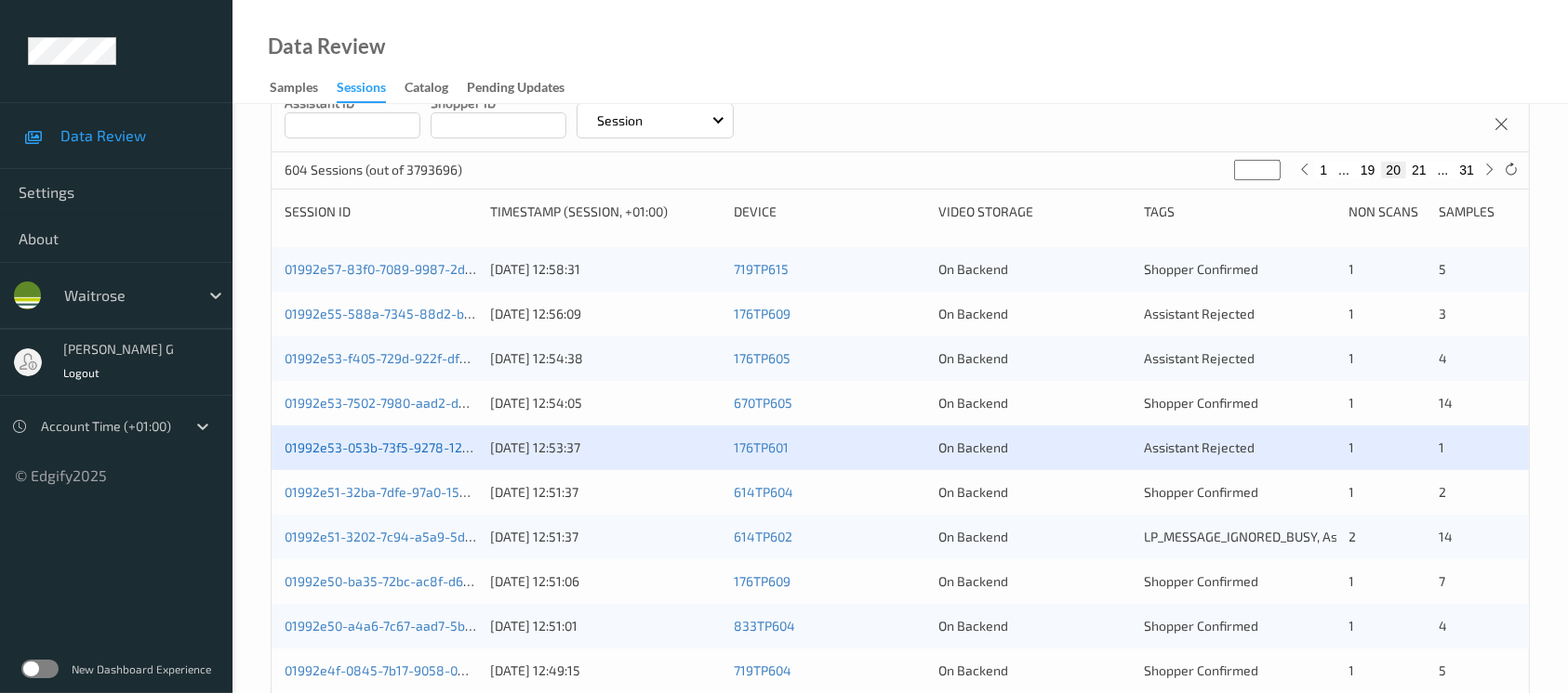
click at [320, 443] on link "01992e53-053b-73f5-9278-1217176f8b98" at bounding box center [407, 447] width 246 height 16
click at [353, 495] on link "01992e51-32ba-7dfe-97a0-15b45204aeed" at bounding box center [410, 491] width 251 height 16
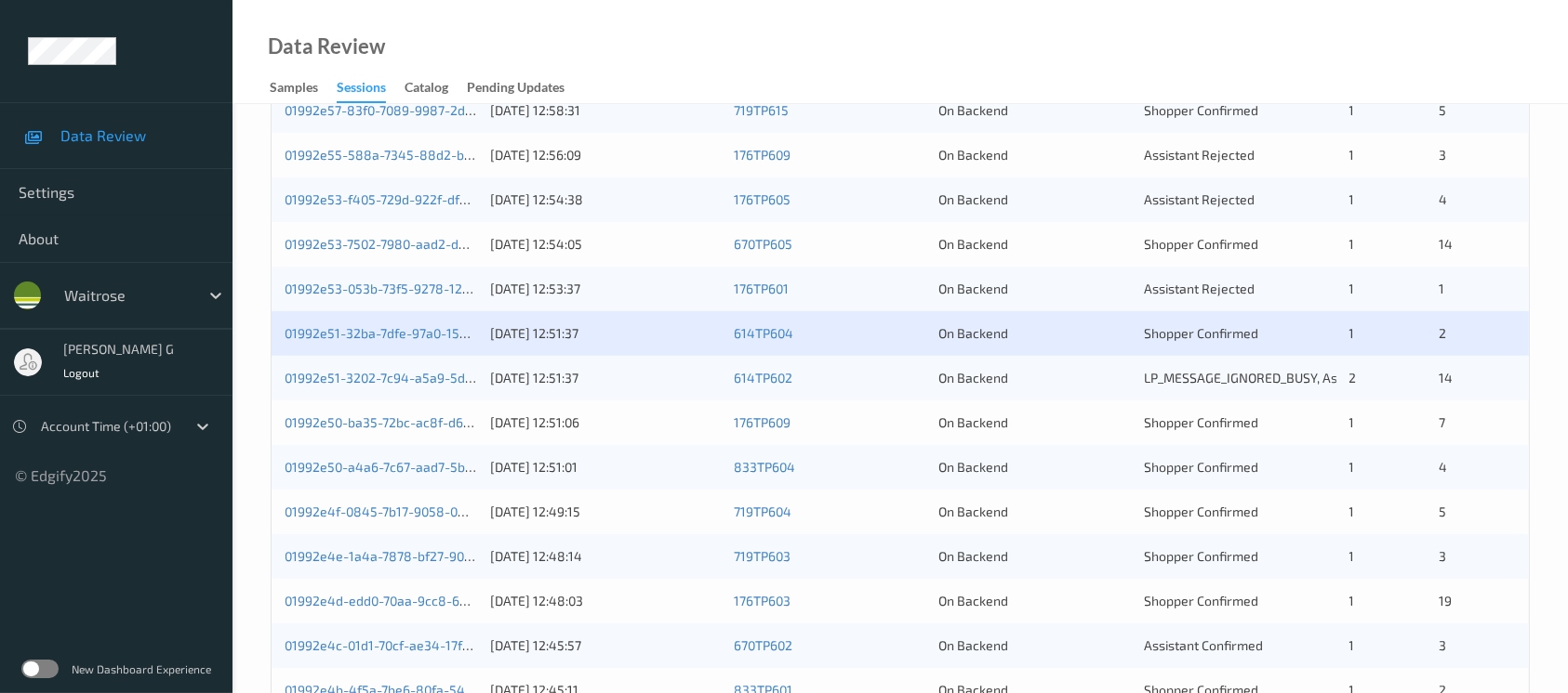
scroll to position [495, 0]
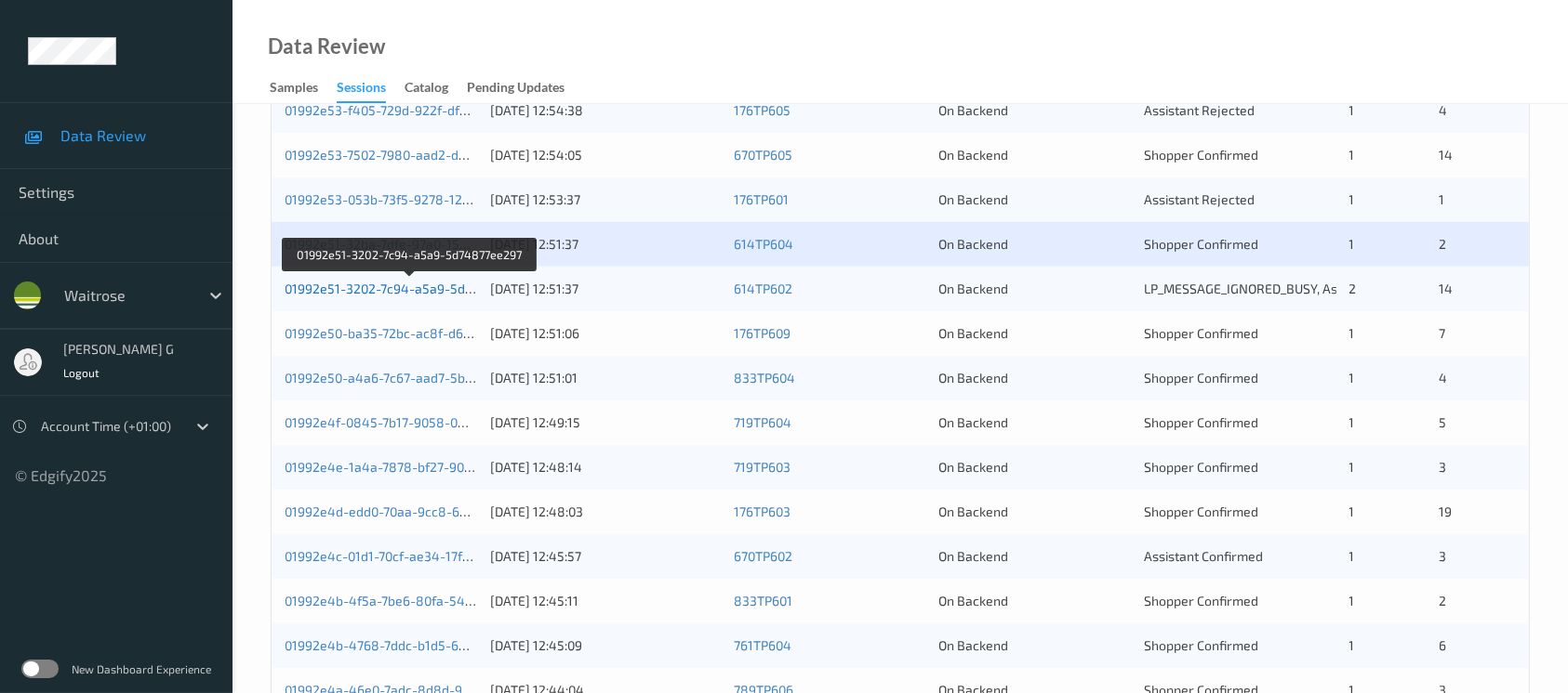
click at [387, 286] on link "01992e51-3202-7c94-a5a9-5d74877ee297" at bounding box center [411, 288] width 253 height 16
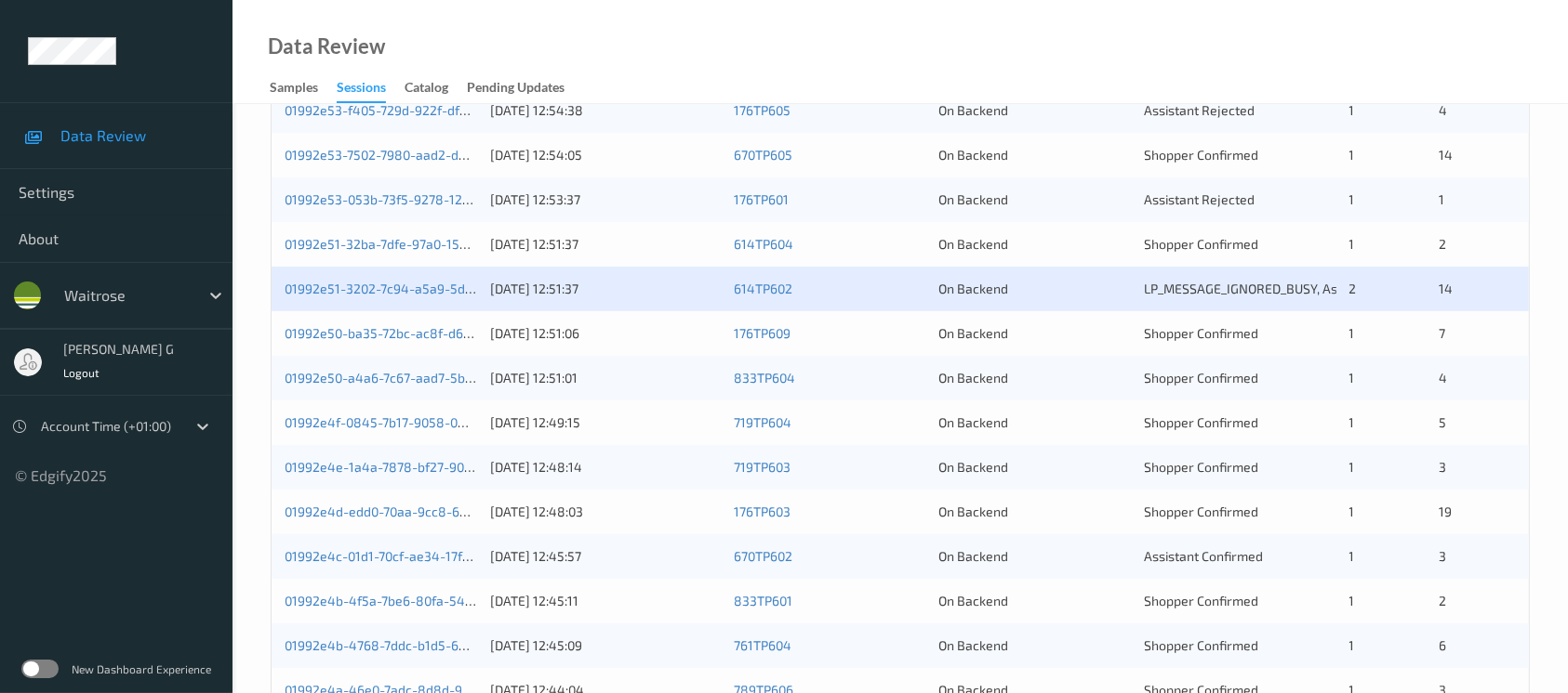
click at [402, 317] on div "01992e50-ba35-72bc-ac8f-d64f91dab206 09/09/2025 12:51:06 176TP609 On Backend Sh…" at bounding box center [900, 334] width 1257 height 45
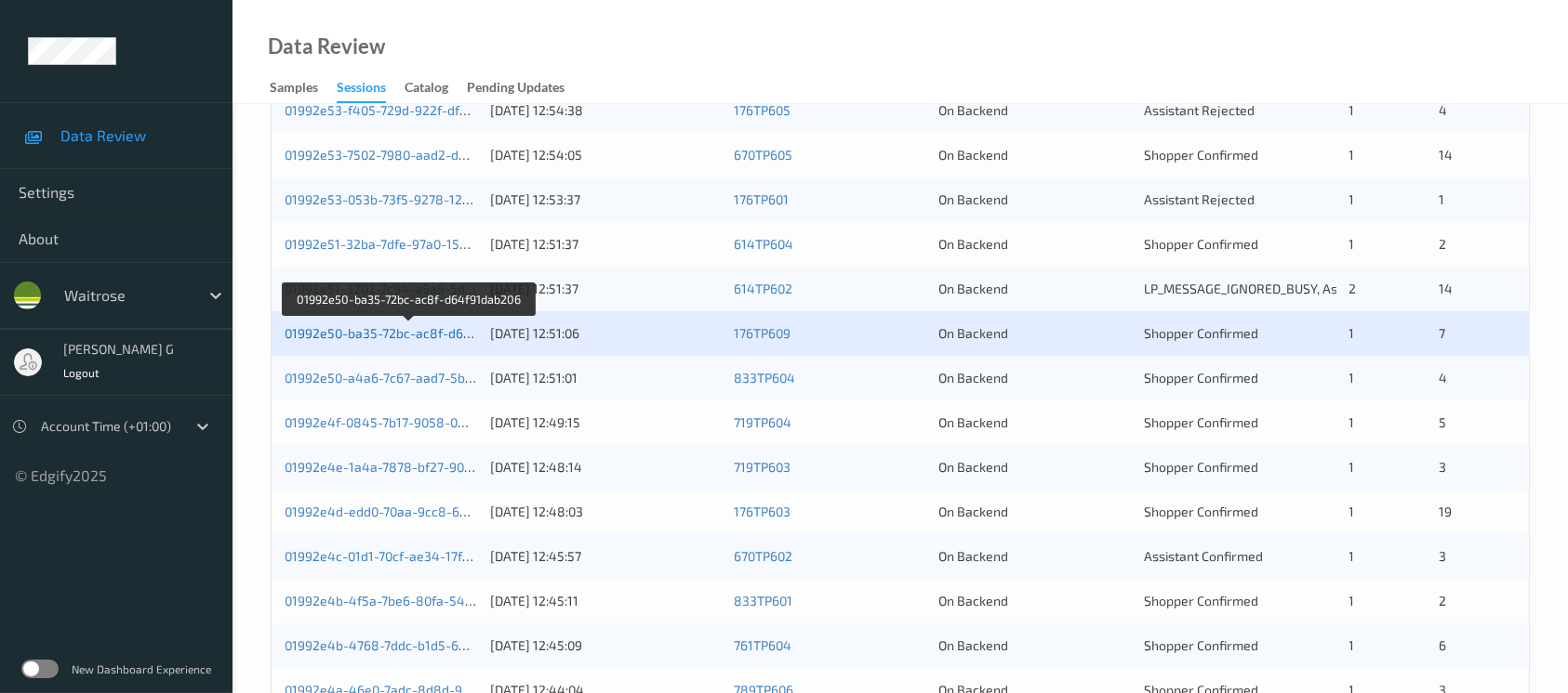
click at [380, 331] on link "01992e50-ba35-72bc-ac8f-d64f91dab206" at bounding box center [409, 333] width 250 height 16
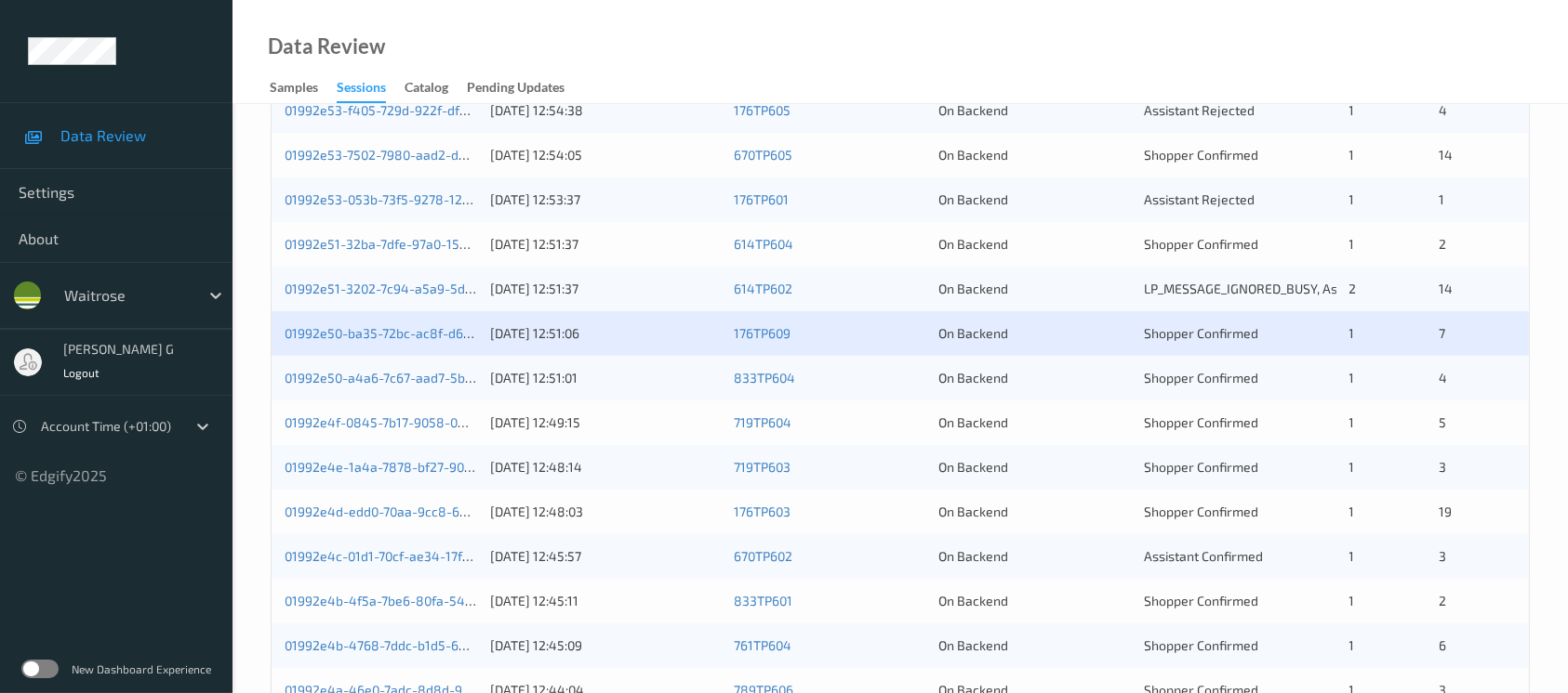
click at [345, 384] on div "01992e50-a4a6-7c67-aad7-5bb91e7aa3e1" at bounding box center [380, 379] width 192 height 19
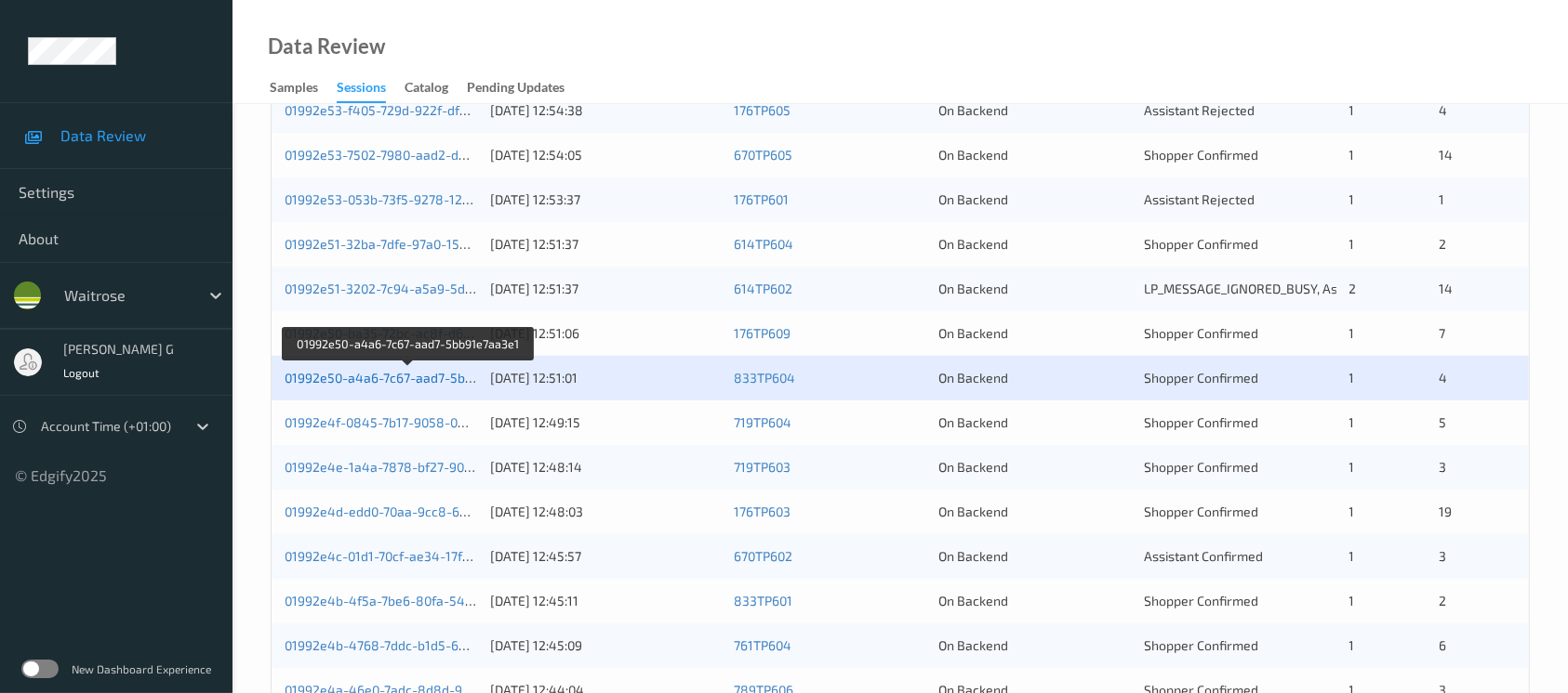
click at [347, 378] on link "01992e50-a4a6-7c67-aad7-5bb91e7aa3e1" at bounding box center [409, 378] width 251 height 16
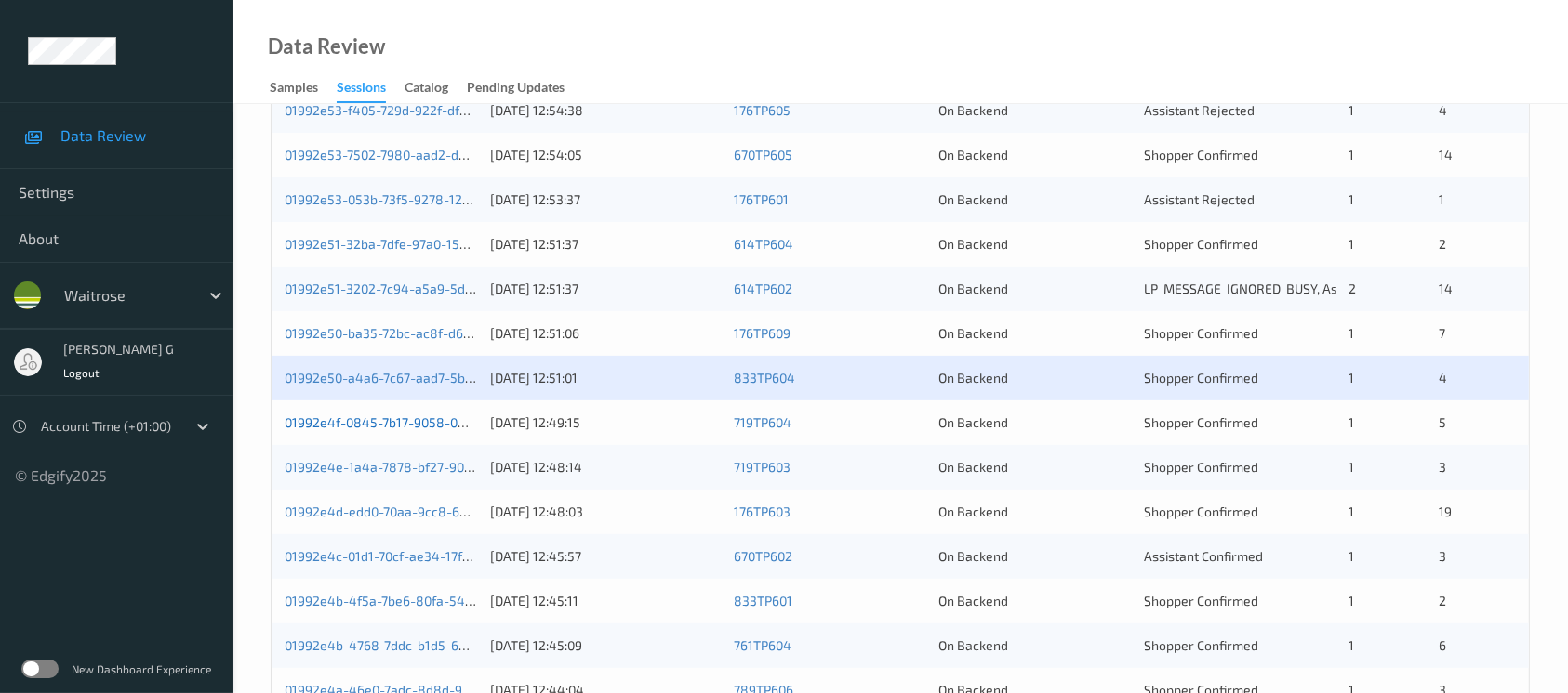
click at [374, 420] on link "01992e4f-0845-7b17-9058-04a3b416ed5e" at bounding box center [412, 422] width 255 height 16
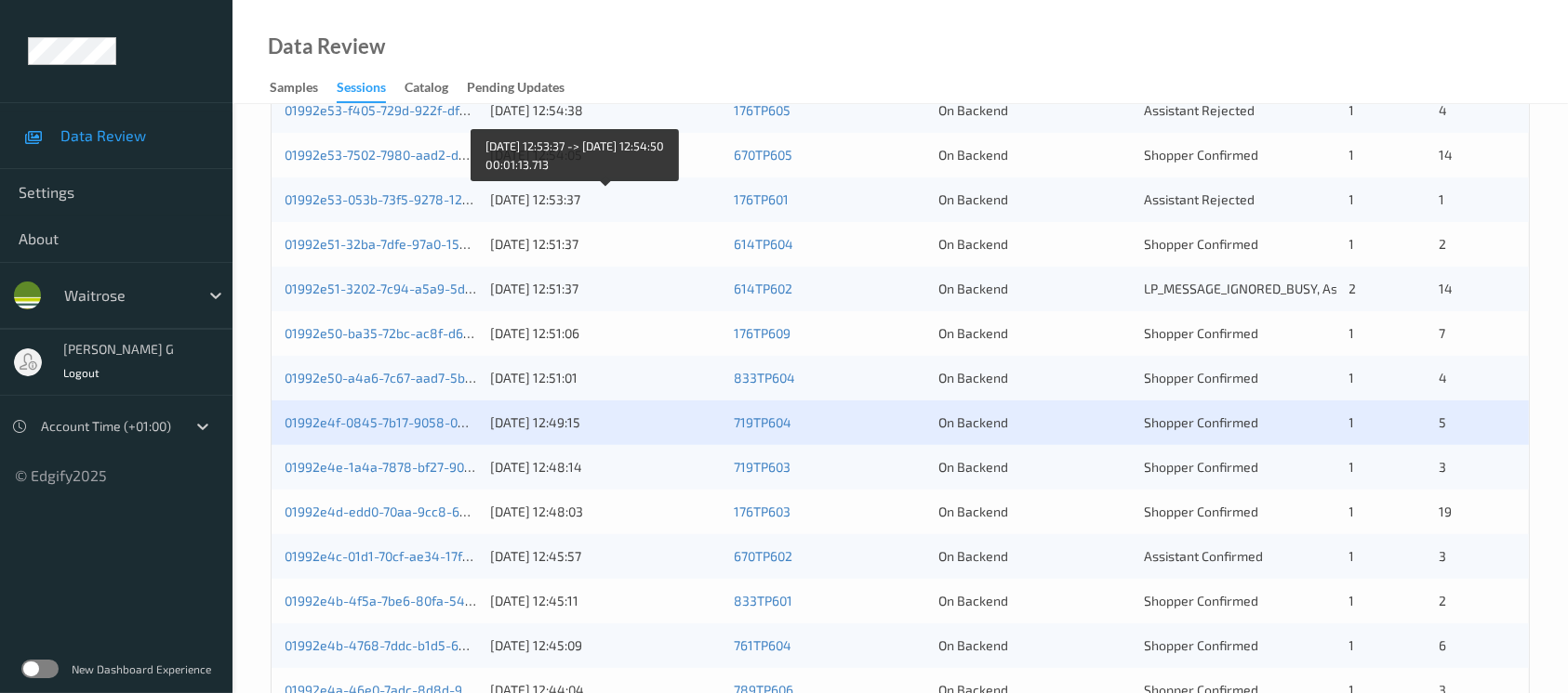
scroll to position [769, 0]
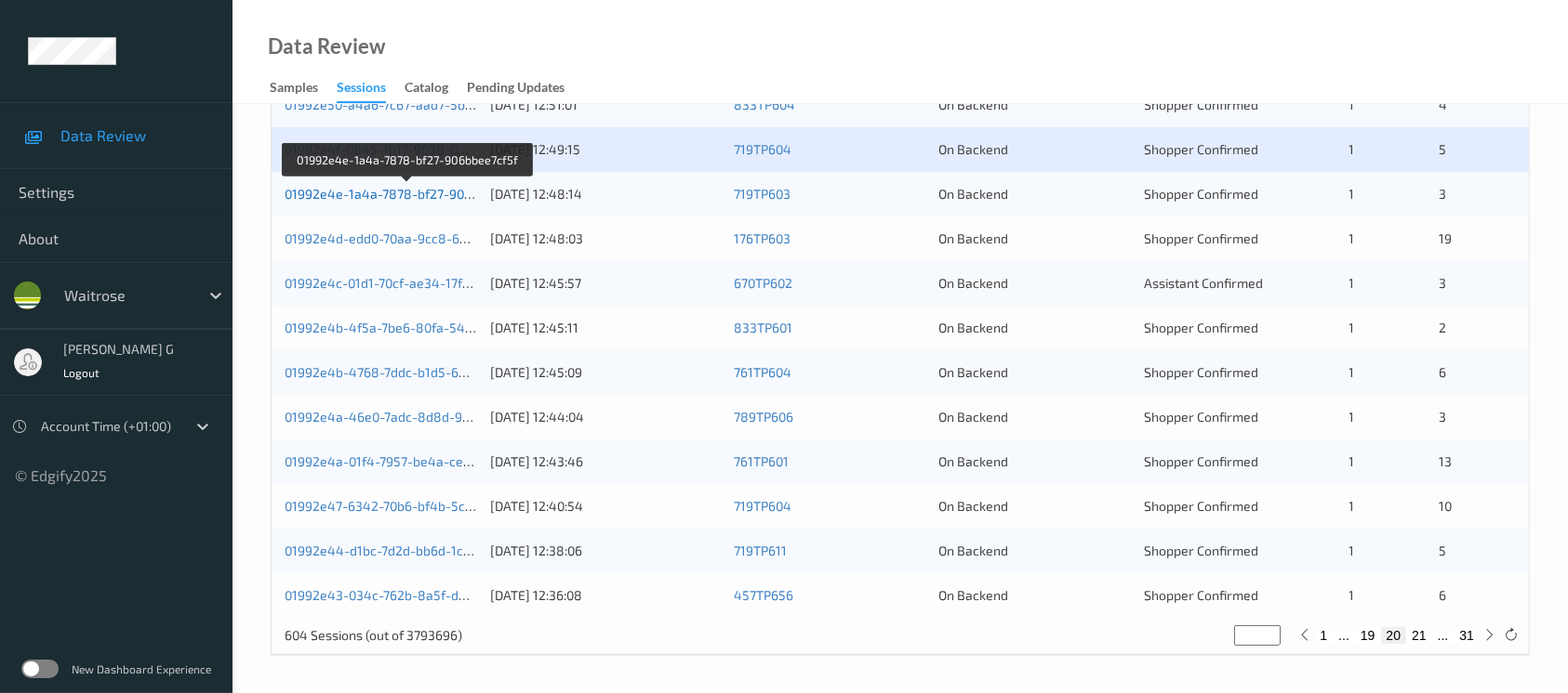
click at [343, 193] on link "01992e4e-1a4a-7878-bf27-906bbee7cf5f" at bounding box center [407, 193] width 247 height 16
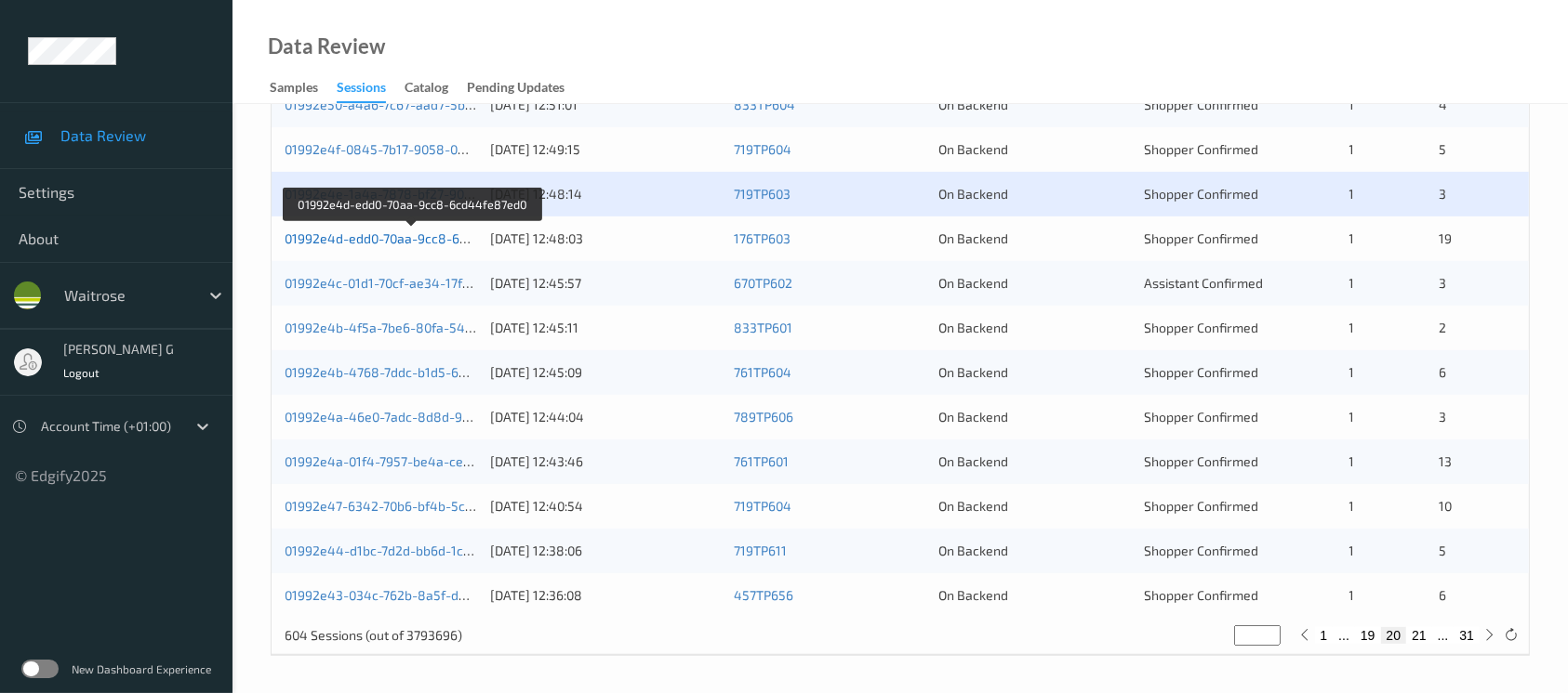
click at [369, 234] on link "01992e4d-edd0-70aa-9cc8-6cd44fe87ed0" at bounding box center [412, 238] width 255 height 16
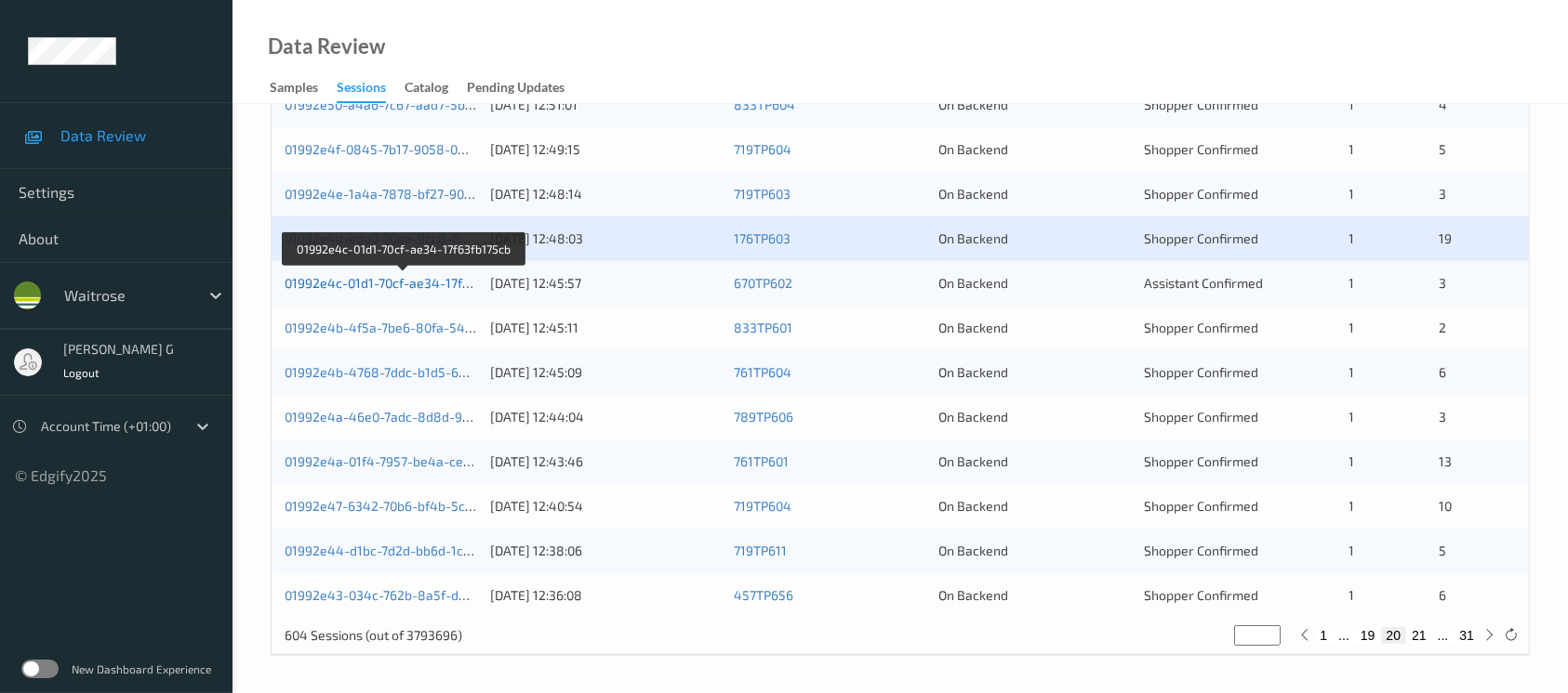
click at [351, 280] on link "01992e4c-01d1-70cf-ae34-17f63fb175cb" at bounding box center [403, 282] width 238 height 16
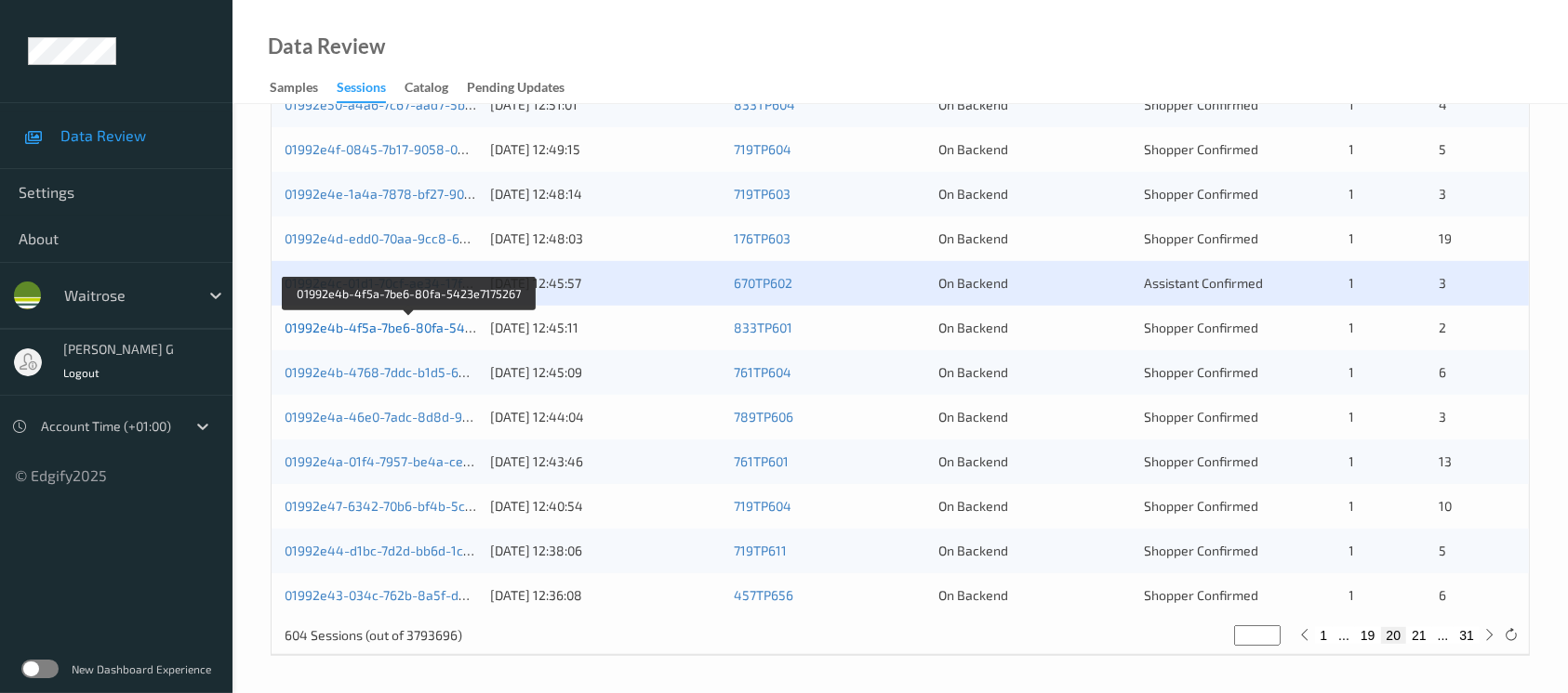
click at [392, 332] on link "01992e4b-4f5a-7be6-80fa-5423e7175267" at bounding box center [409, 327] width 251 height 16
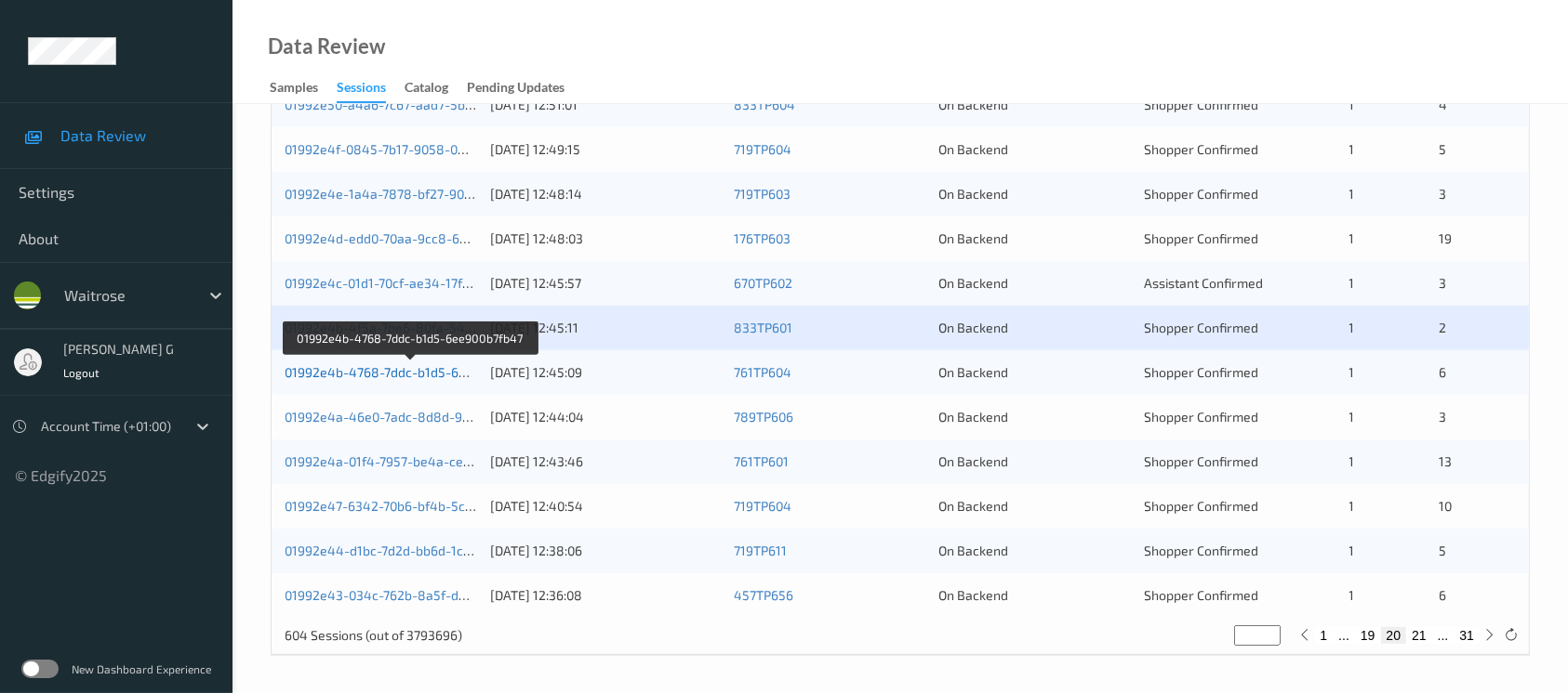
click at [363, 367] on link "01992e4b-4768-7ddc-b1d5-6ee900b7fb47" at bounding box center [410, 372] width 252 height 16
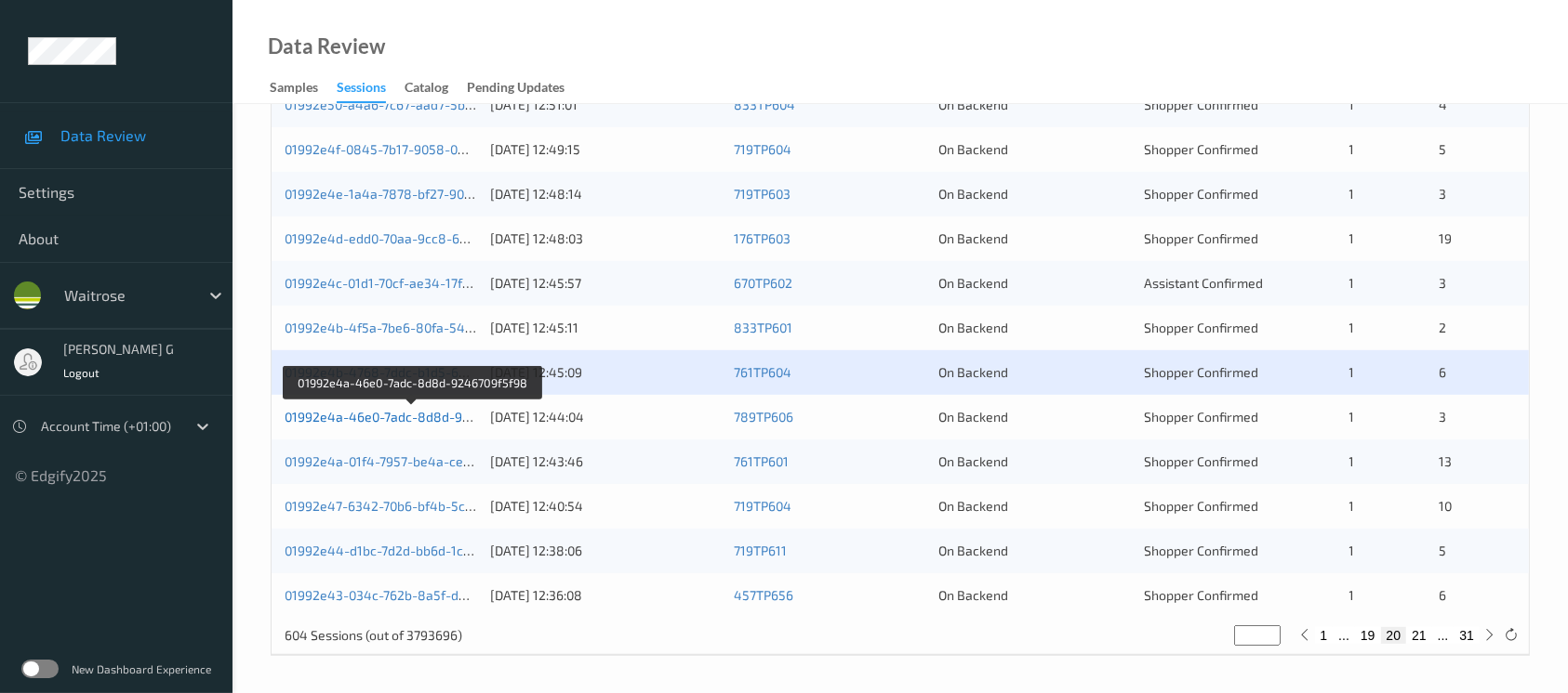
click at [393, 411] on link "01992e4a-46e0-7adc-8d8d-9246709f5f98" at bounding box center [412, 416] width 255 height 16
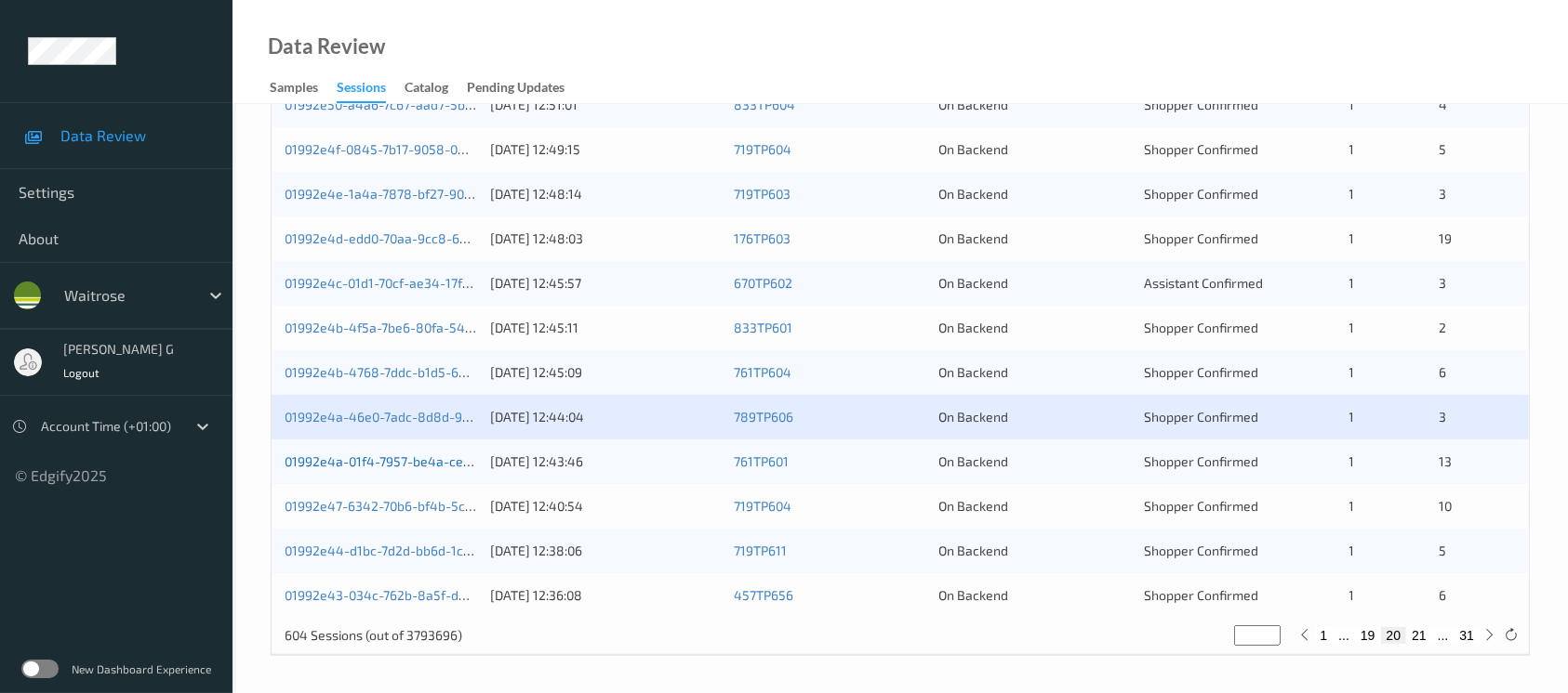
click at [379, 454] on link "01992e4a-01f4-7957-be4a-ce1000faea86" at bounding box center [409, 461] width 250 height 16
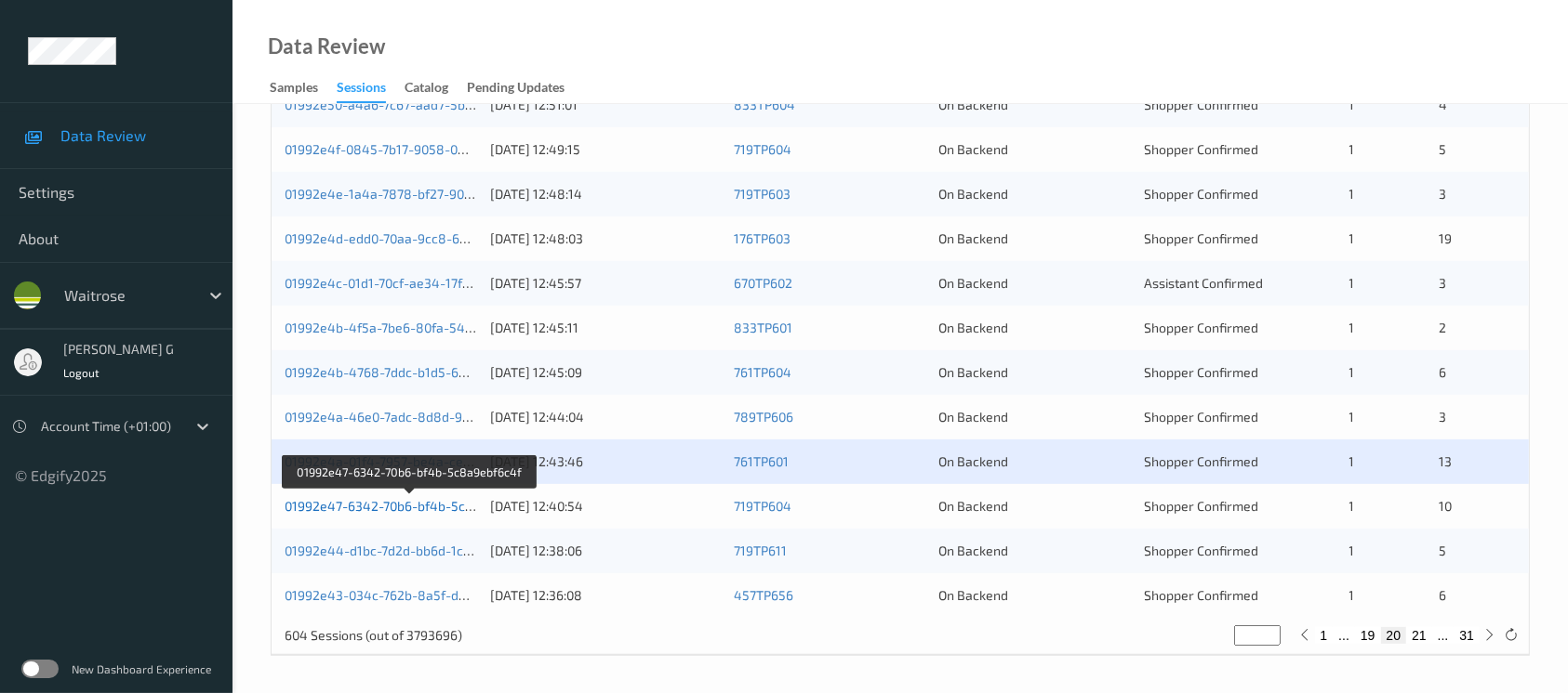
click at [360, 501] on link "01992e47-6342-70b6-bf4b-5c8a9ebf6c4f" at bounding box center [409, 505] width 251 height 16
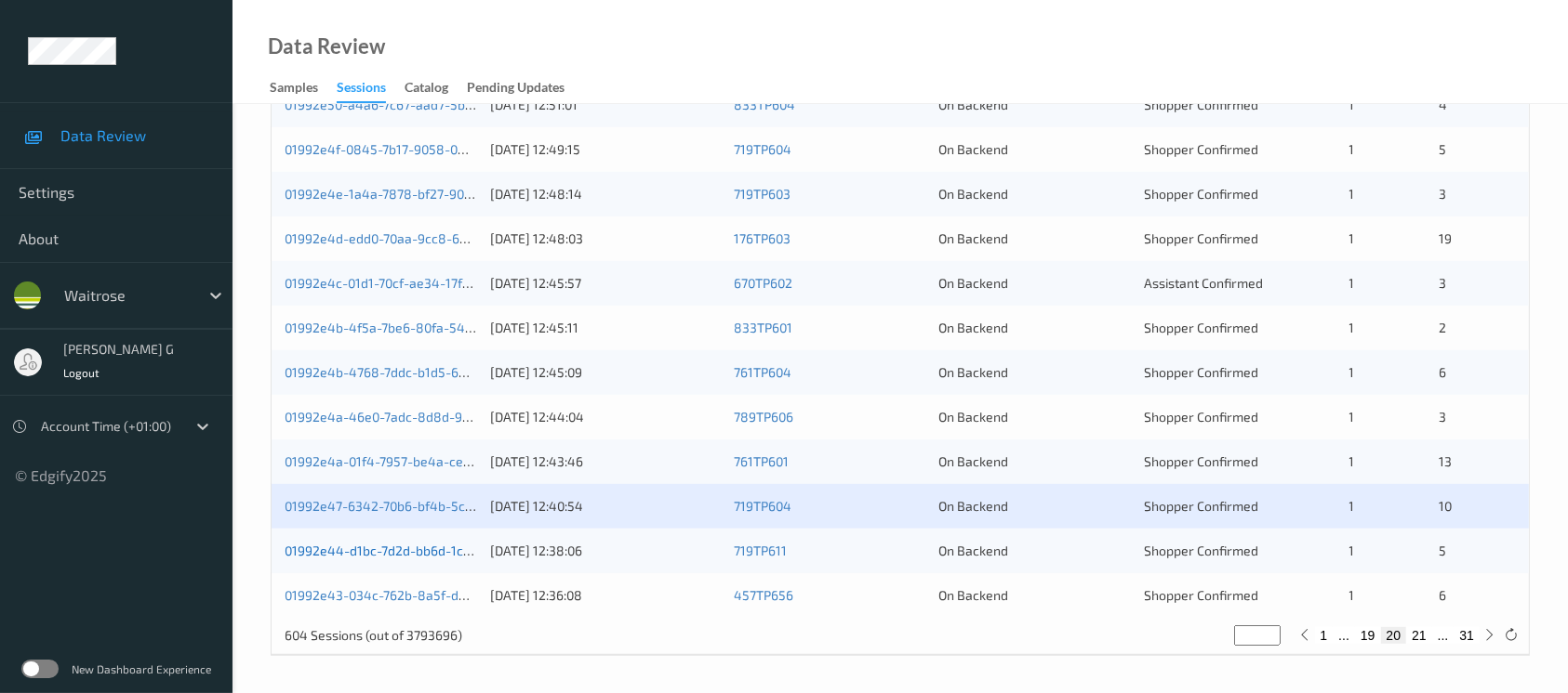
click at [374, 552] on link "01992e44-d1bc-7d2d-bb6d-1c8c095ec886" at bounding box center [411, 550] width 254 height 16
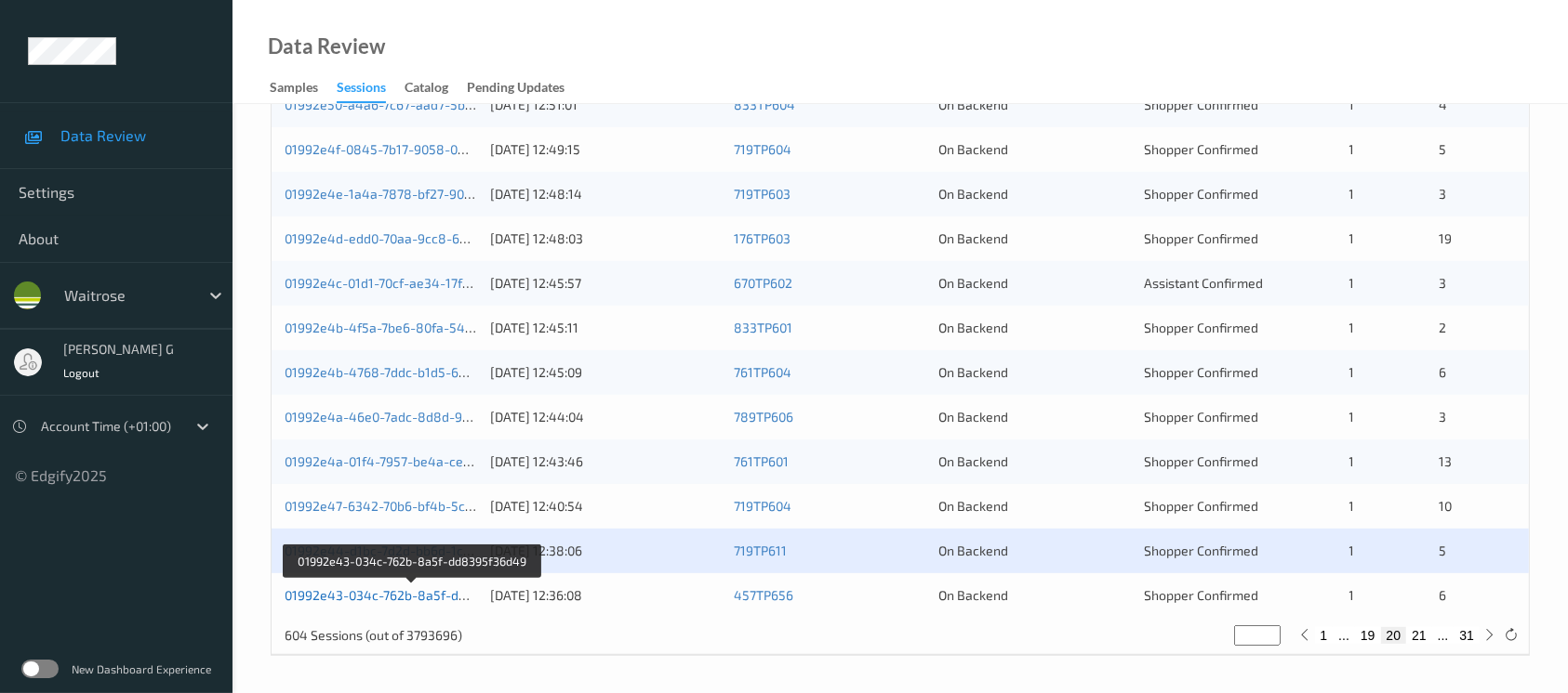
click at [404, 593] on link "01992e43-034c-762b-8a5f-dd8395f36d49" at bounding box center [412, 595] width 255 height 16
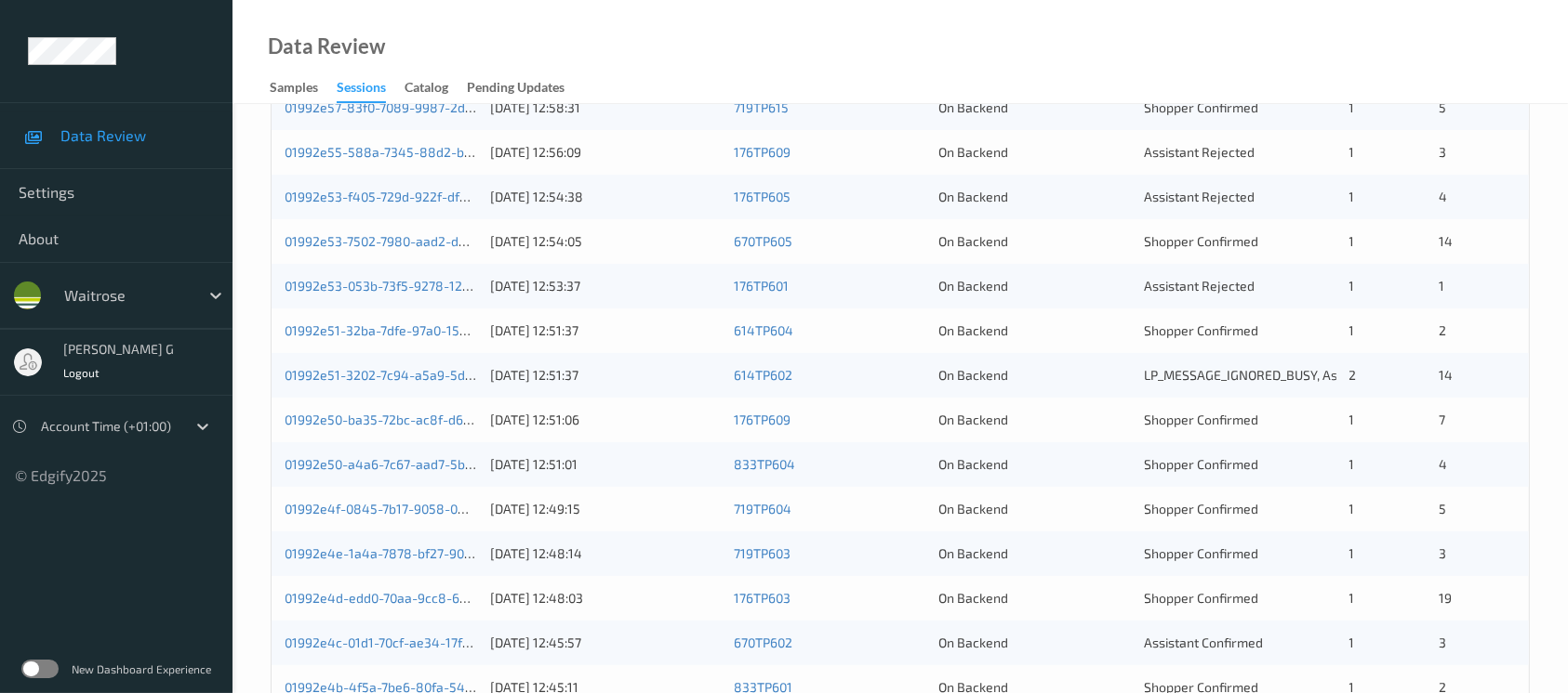
scroll to position [273, 0]
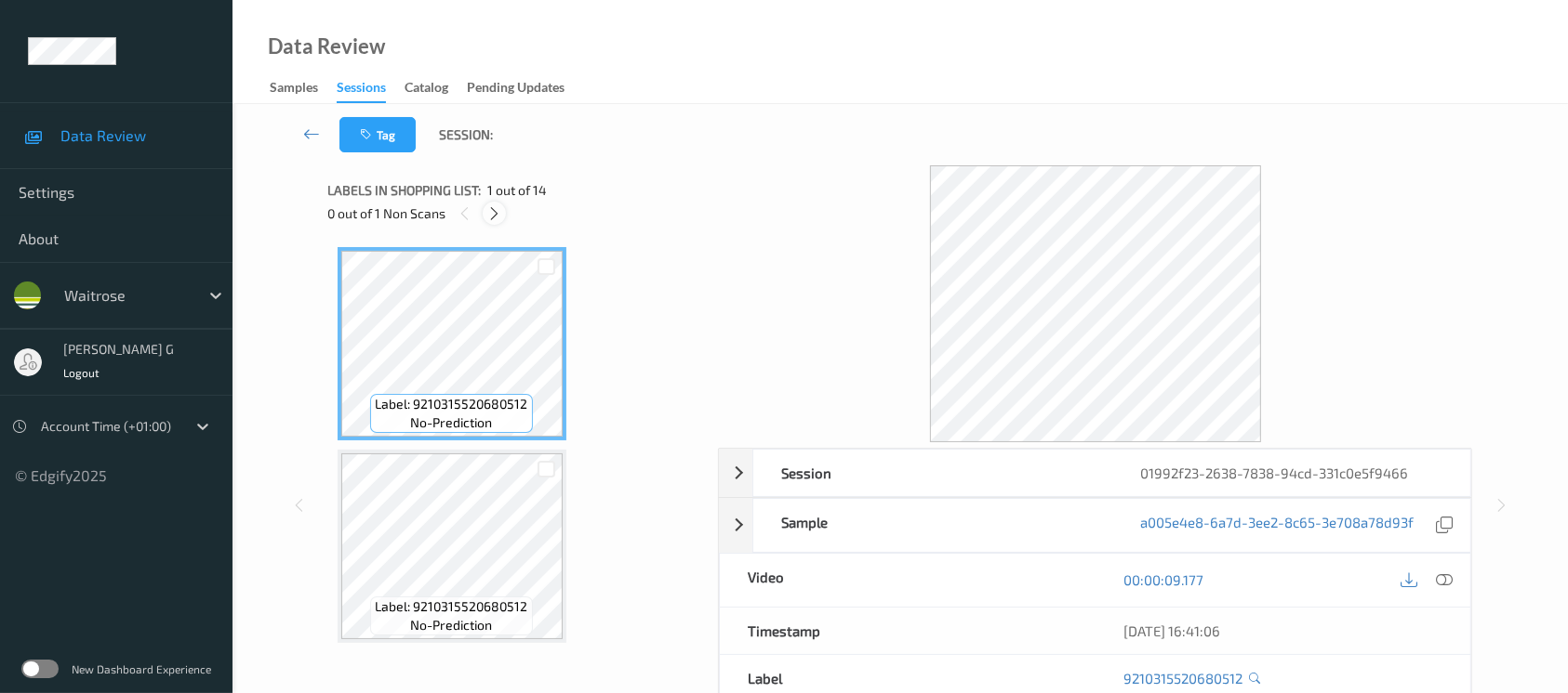
click at [483, 211] on div at bounding box center [494, 213] width 23 height 23
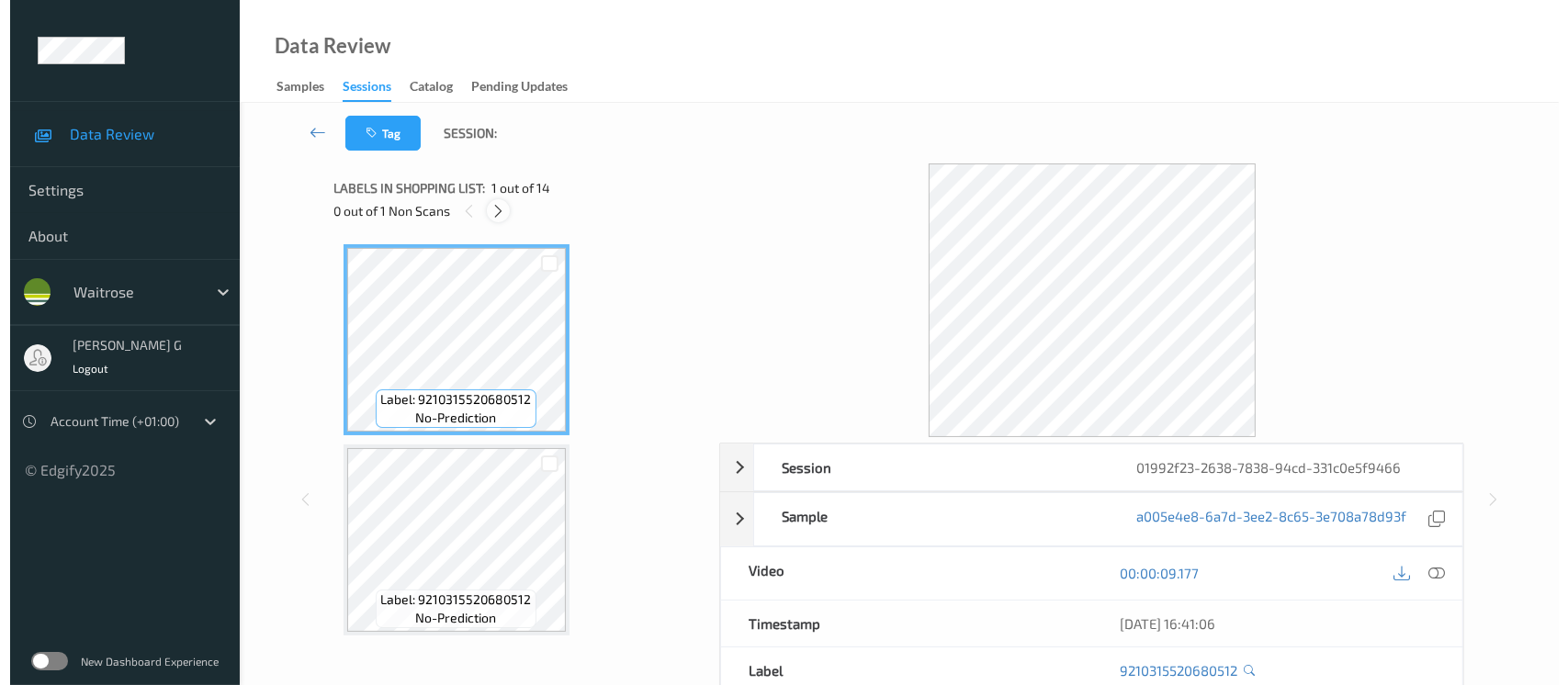
scroll to position [2398, 0]
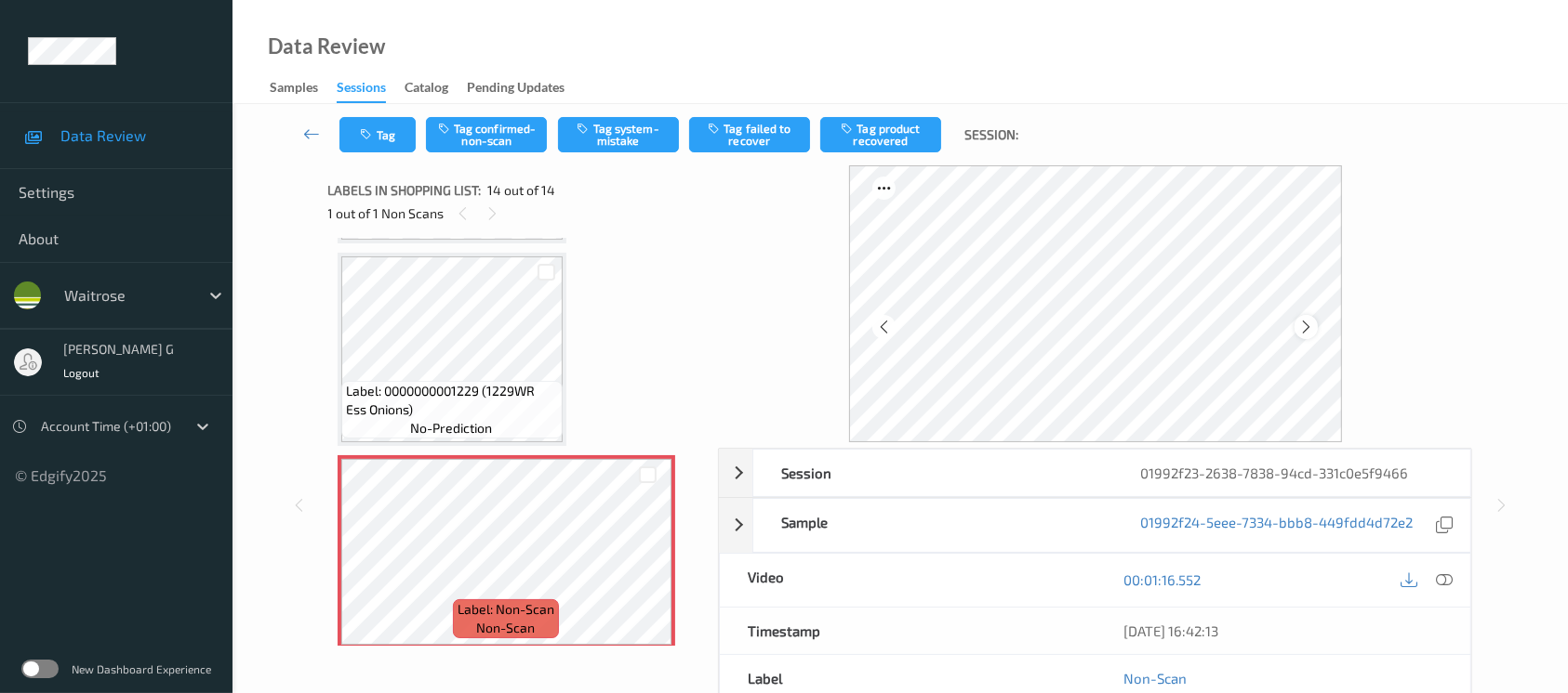
click at [1306, 327] on icon at bounding box center [1306, 327] width 16 height 17
click at [617, 137] on button "Tag system-mistake" at bounding box center [618, 135] width 121 height 36
click at [368, 125] on button "Tag" at bounding box center [377, 135] width 76 height 36
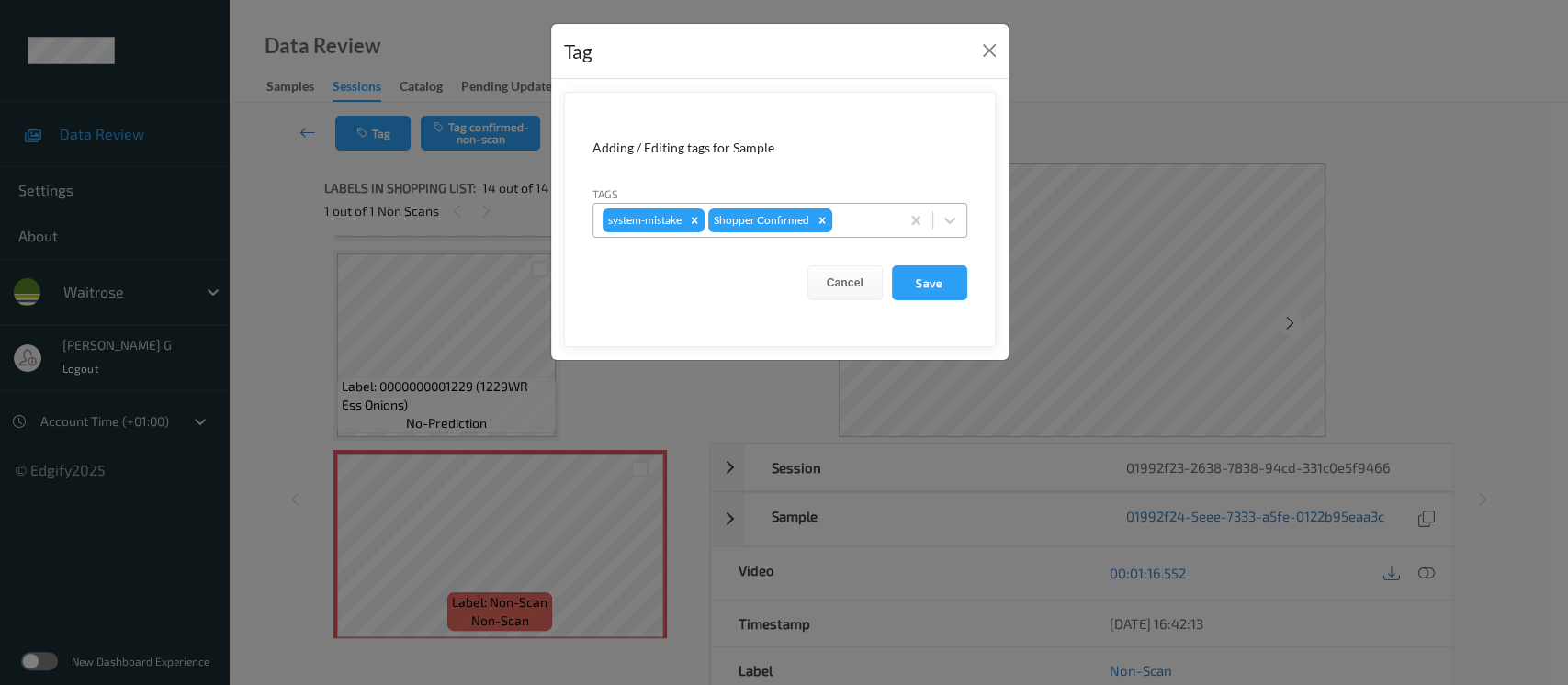
click at [845, 216] on div at bounding box center [863, 221] width 54 height 22
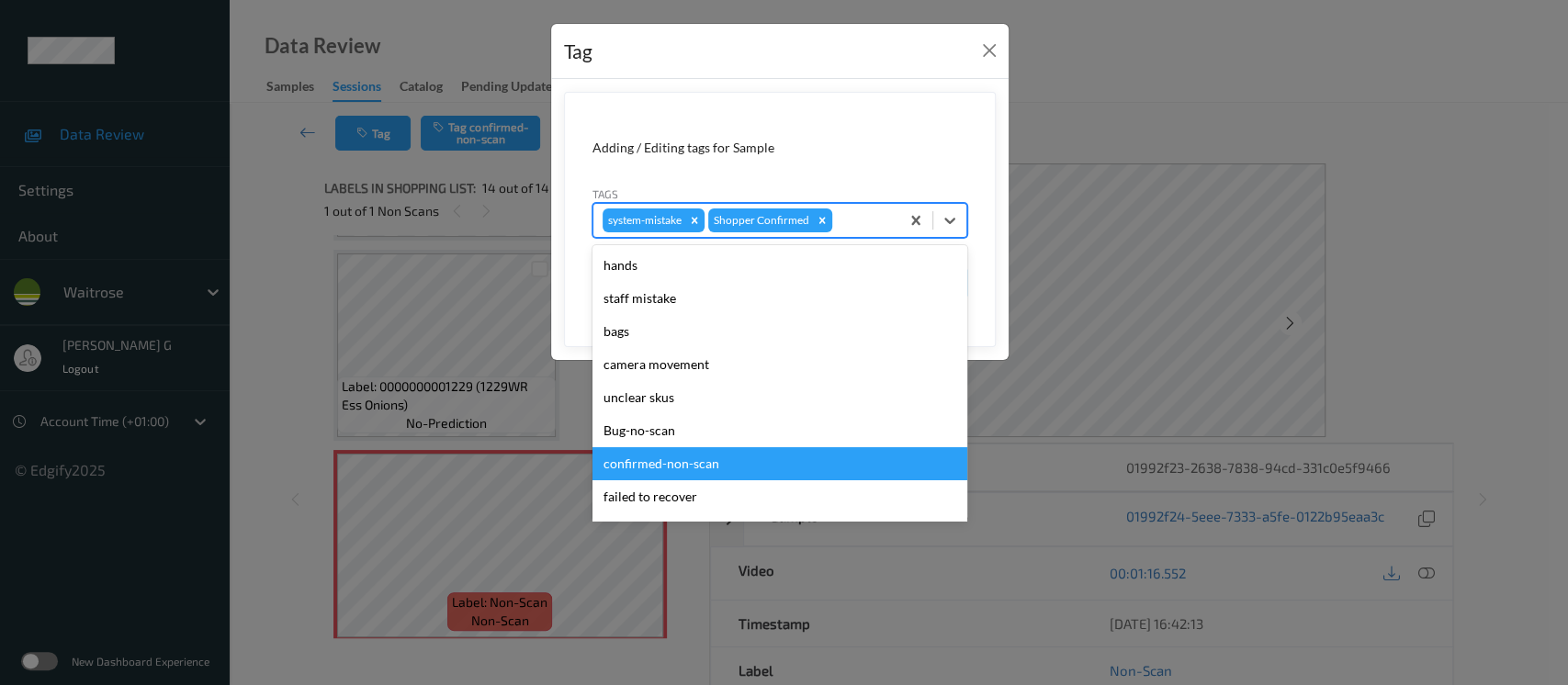
scroll to position [426, 0]
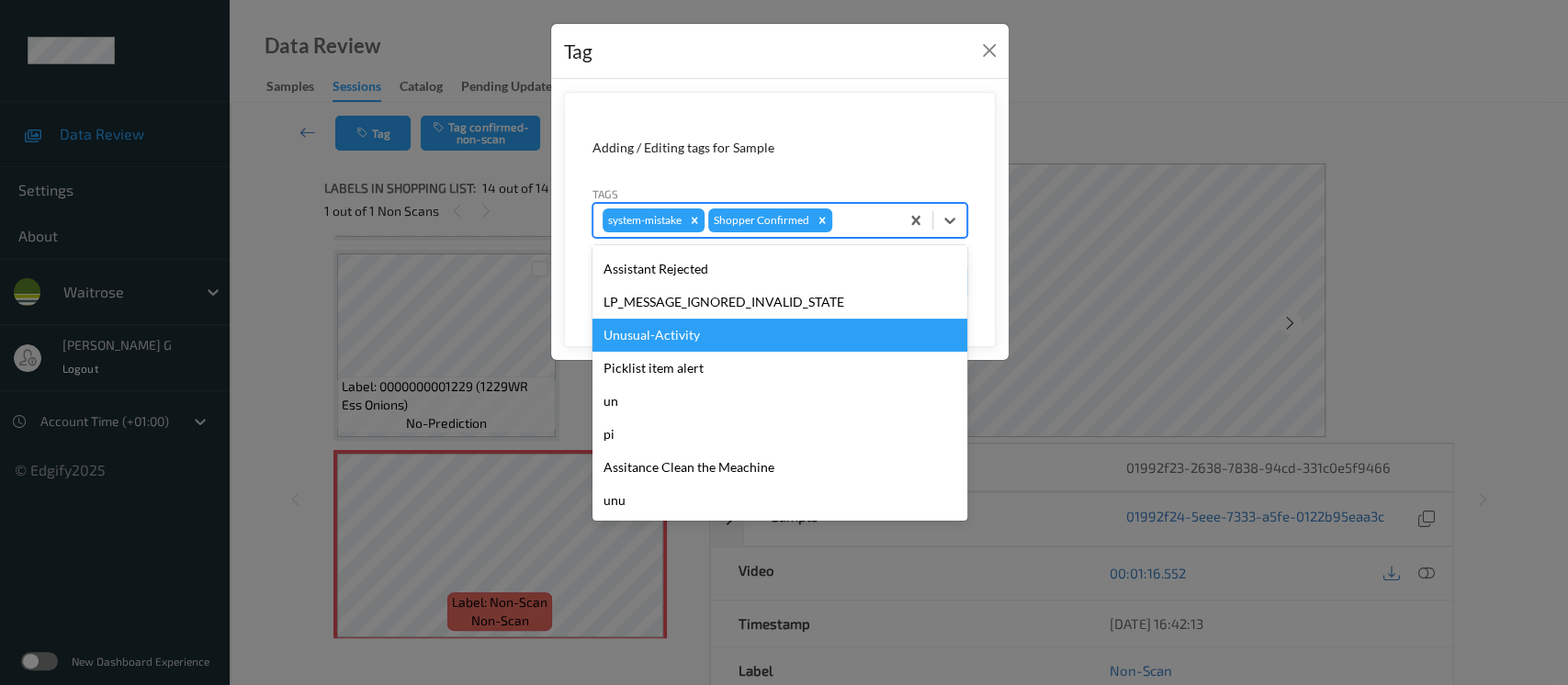
click at [672, 330] on div "Unusual-Activity" at bounding box center [779, 336] width 374 height 33
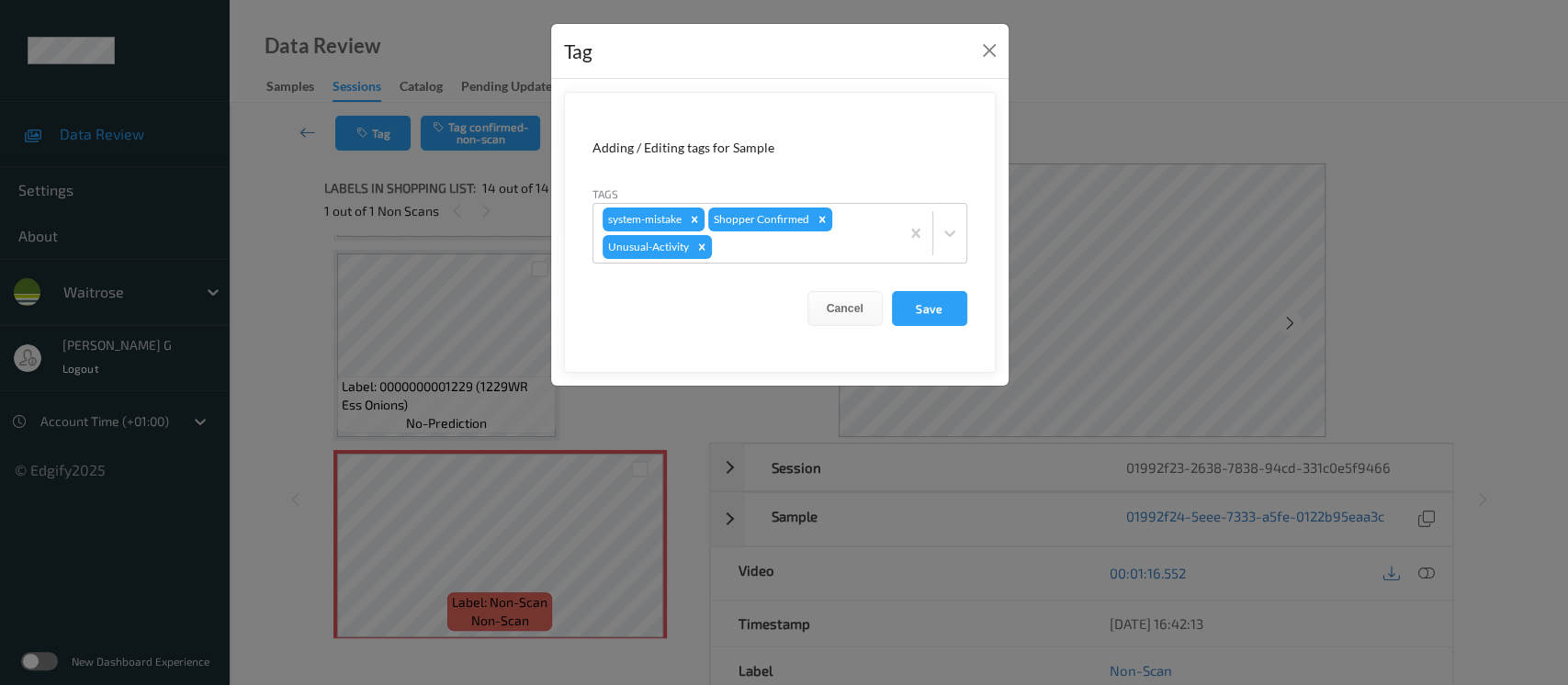
click at [816, 263] on form "Adding / Editing tags for Sample Tags system-mistake Shopper Confirmed Unusual-…" at bounding box center [780, 232] width 432 height 281
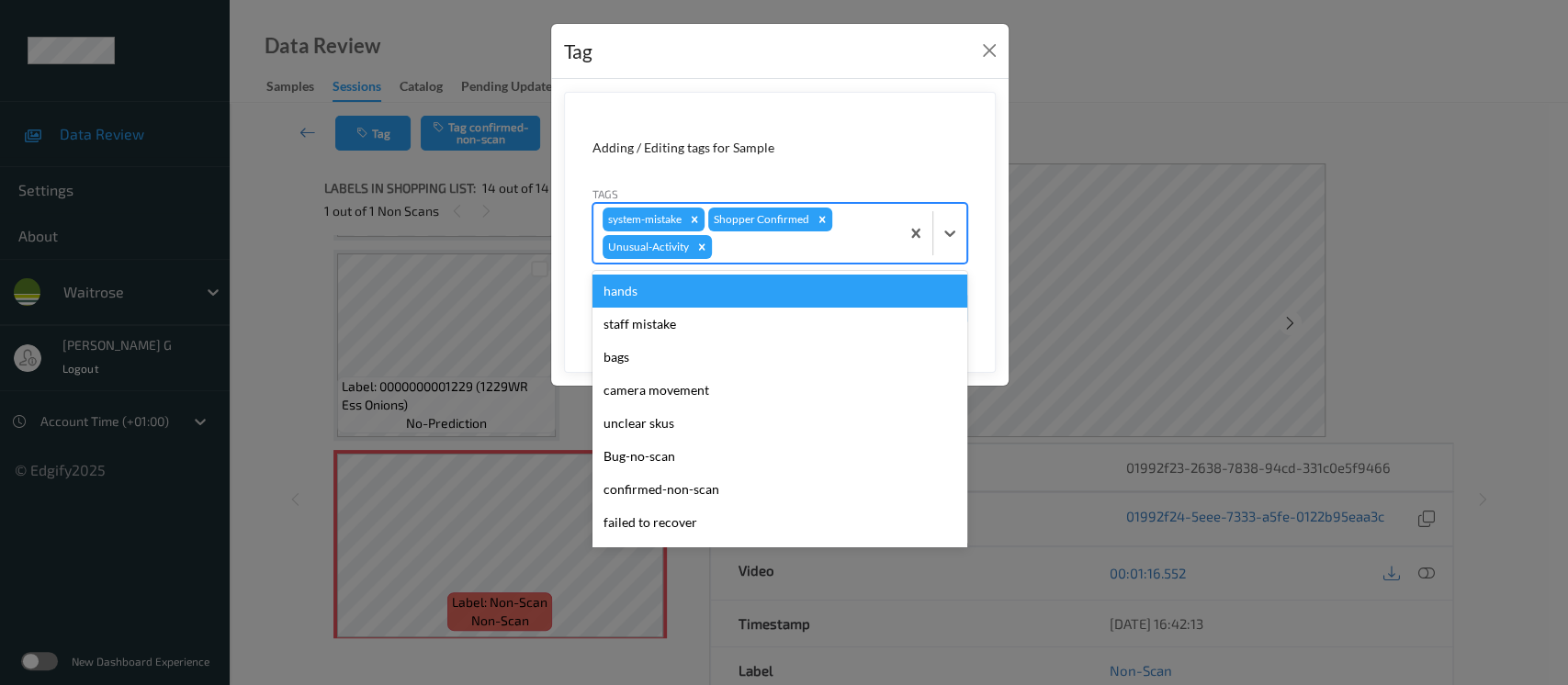
click at [811, 259] on div "system-mistake Shopper Confirmed Unusual-Activity" at bounding box center [746, 233] width 306 height 58
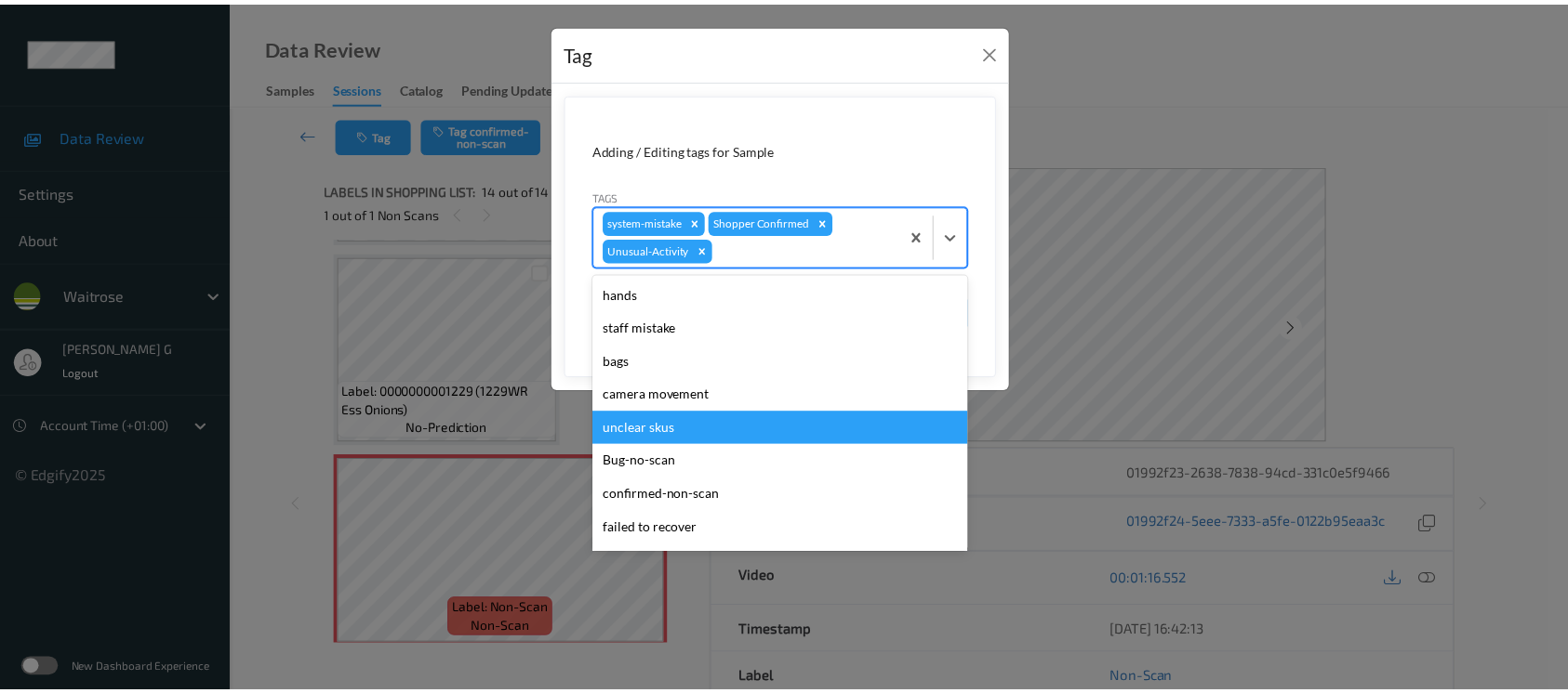
scroll to position [397, 0]
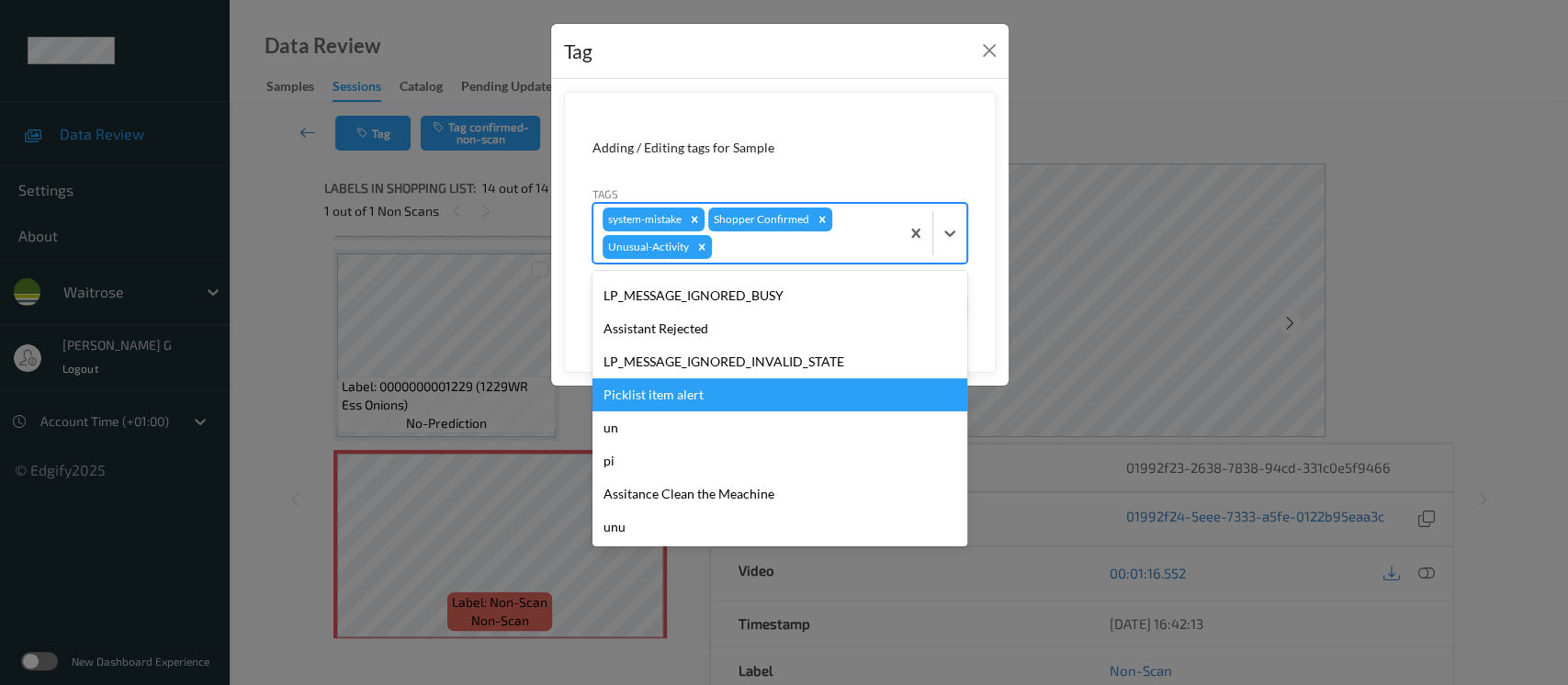
click at [678, 399] on div "Picklist item alert" at bounding box center [779, 395] width 374 height 33
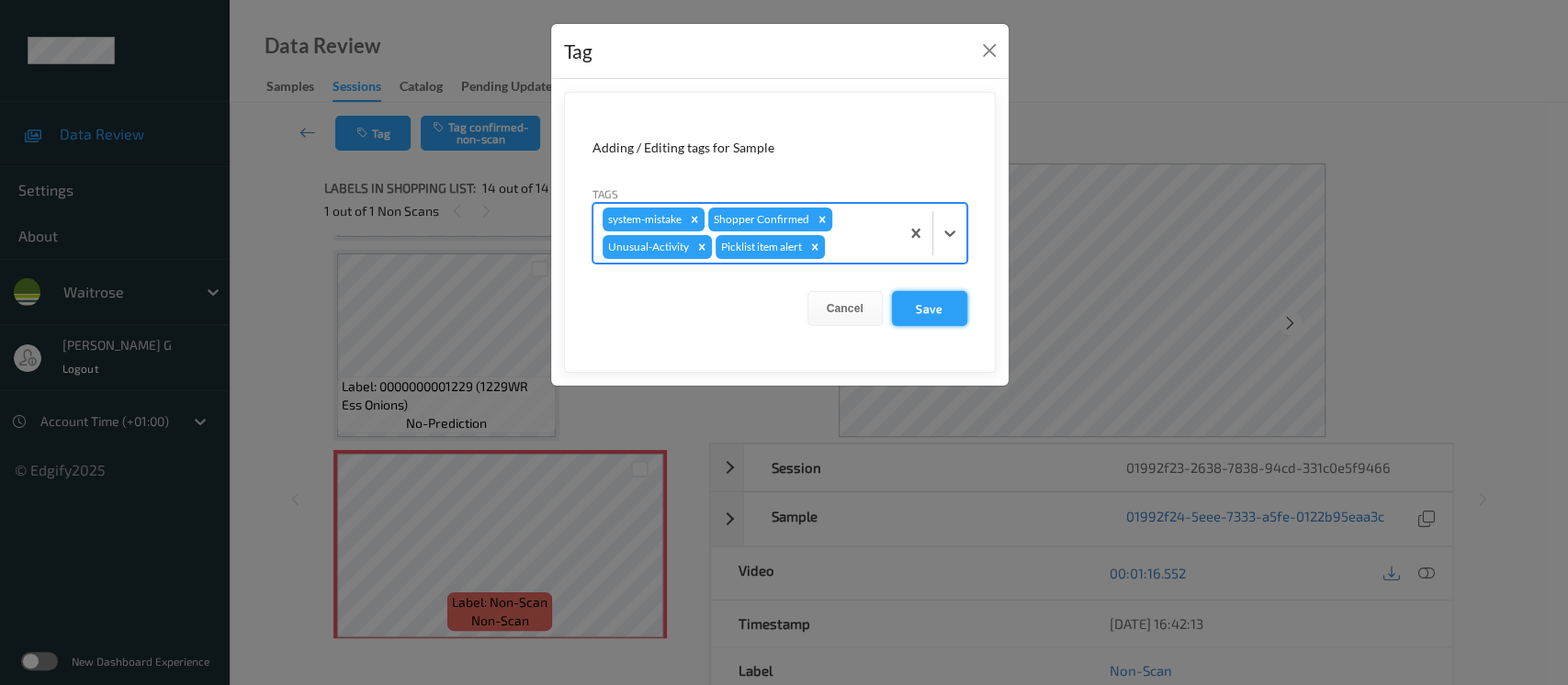
click at [930, 312] on button "Save" at bounding box center [929, 309] width 75 height 35
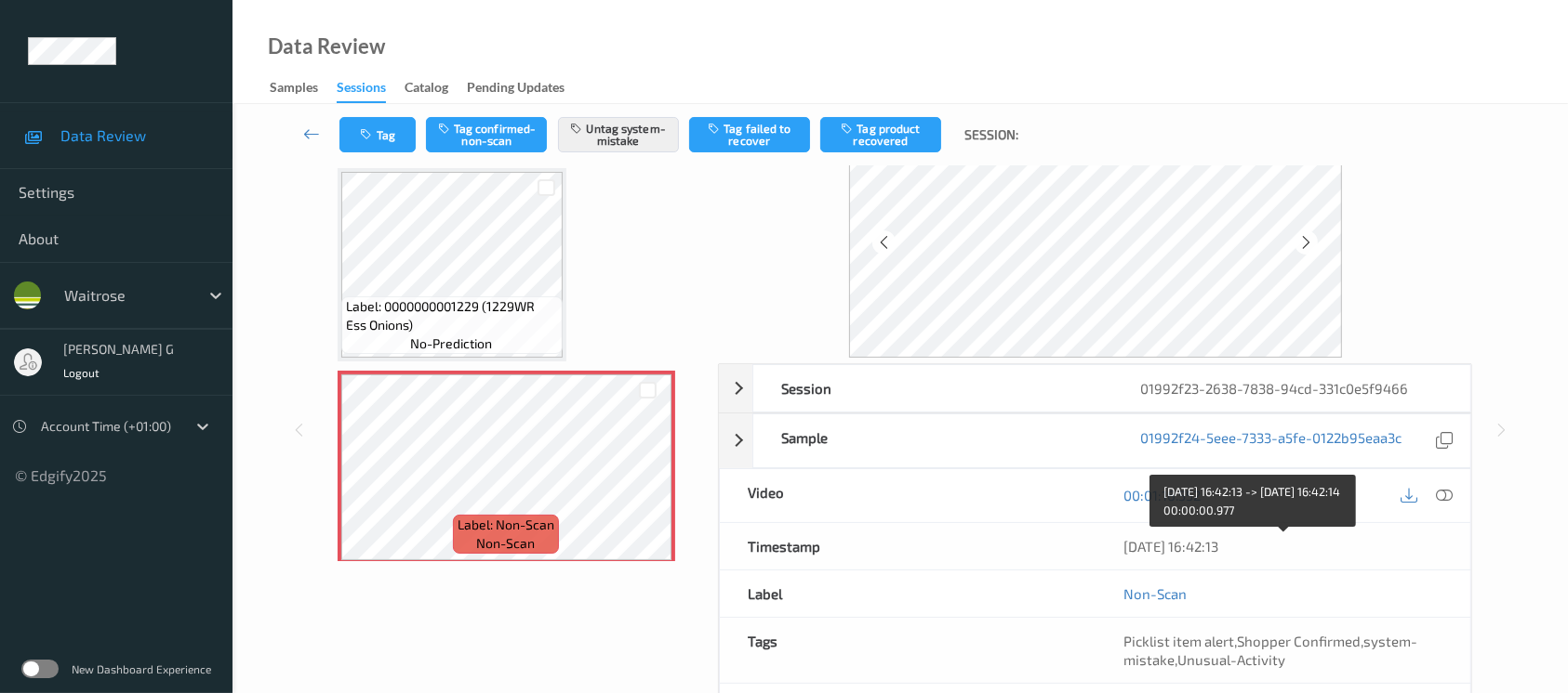
scroll to position [124, 0]
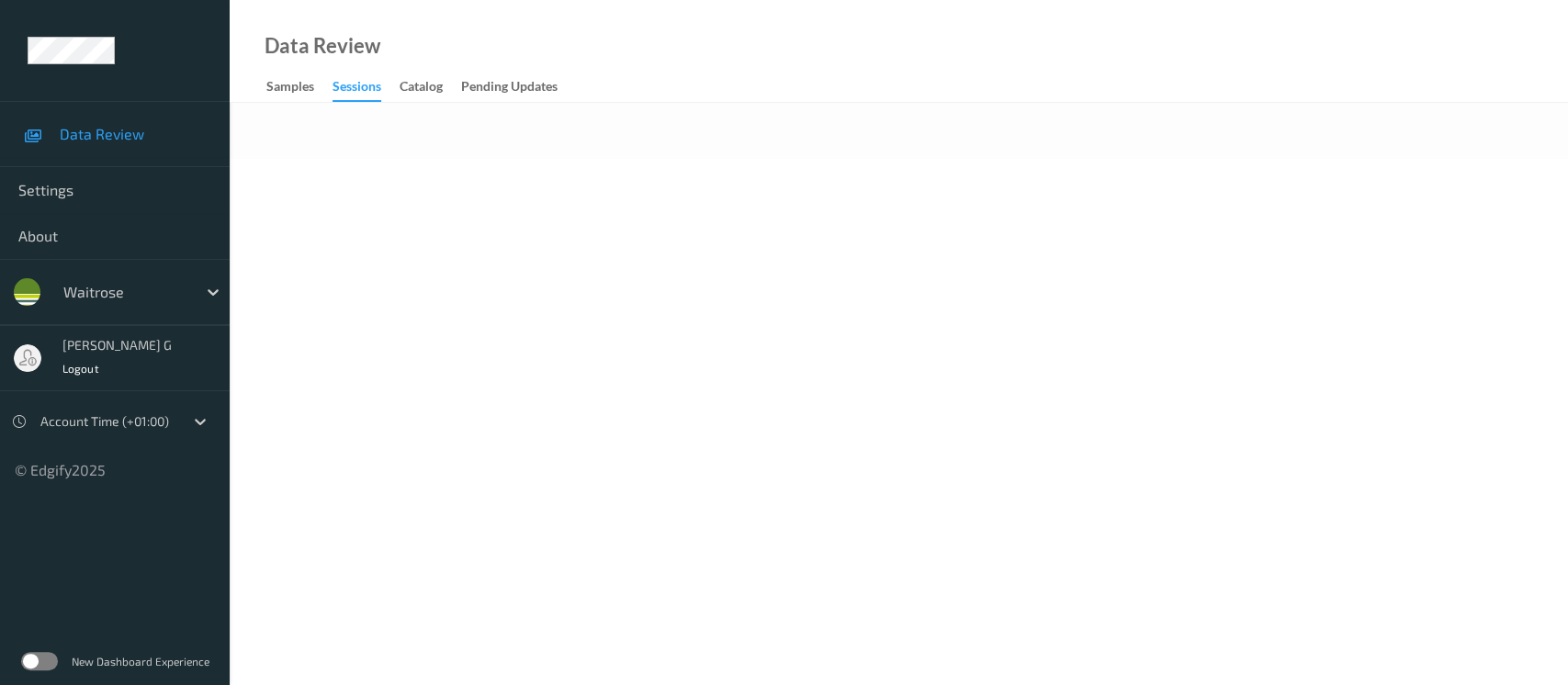
click at [813, 158] on div at bounding box center [899, 131] width 1338 height 56
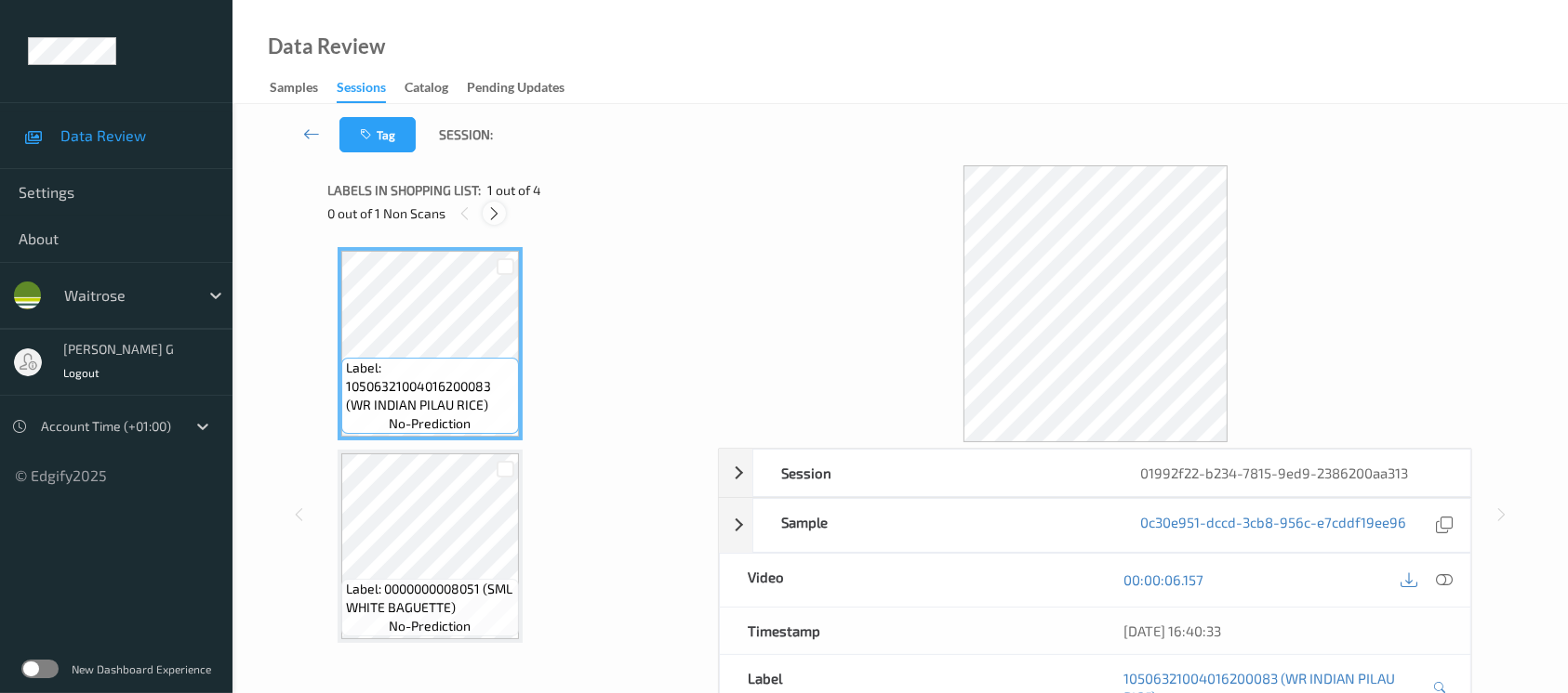
click at [494, 213] on icon at bounding box center [494, 214] width 16 height 17
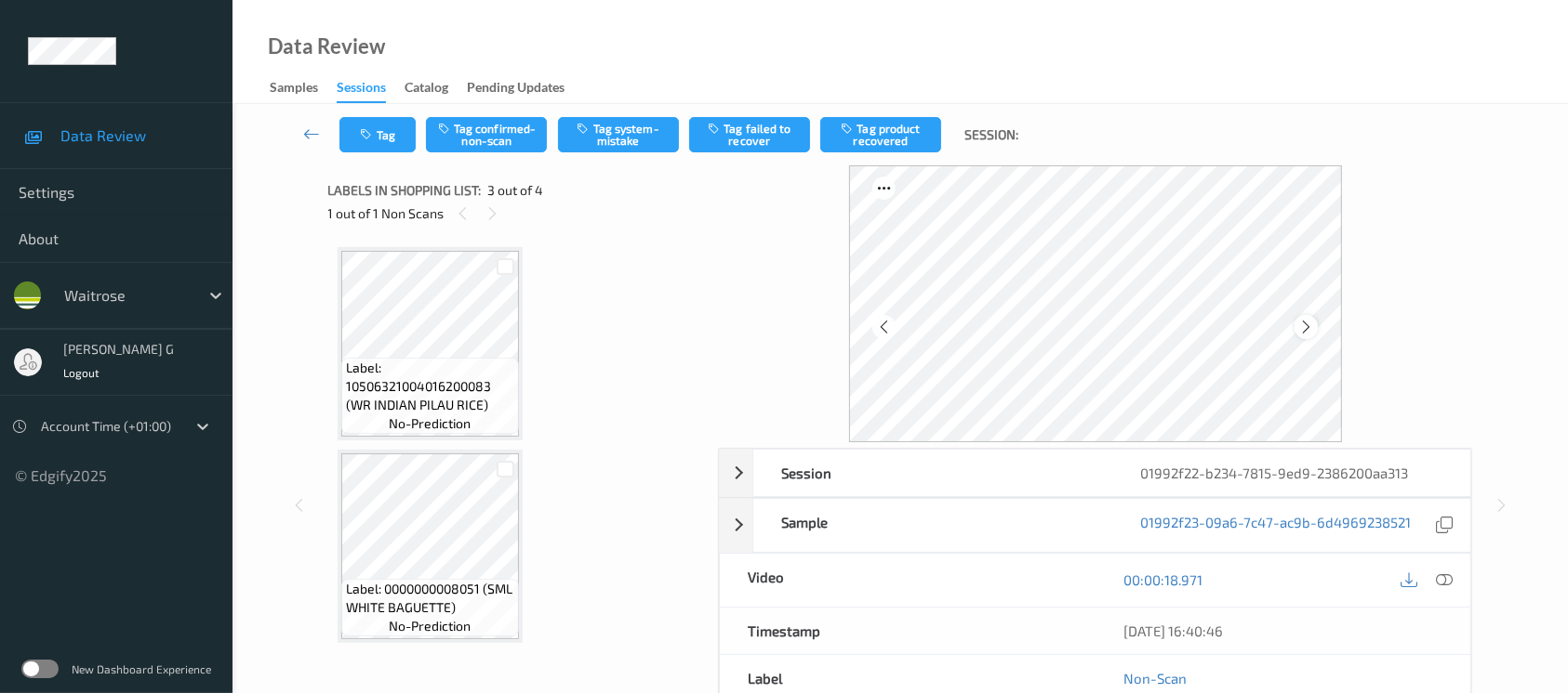
click at [1305, 329] on icon at bounding box center [1306, 327] width 16 height 17
click at [1307, 329] on icon at bounding box center [1306, 327] width 16 height 17
click at [1456, 577] on div at bounding box center [1444, 580] width 25 height 25
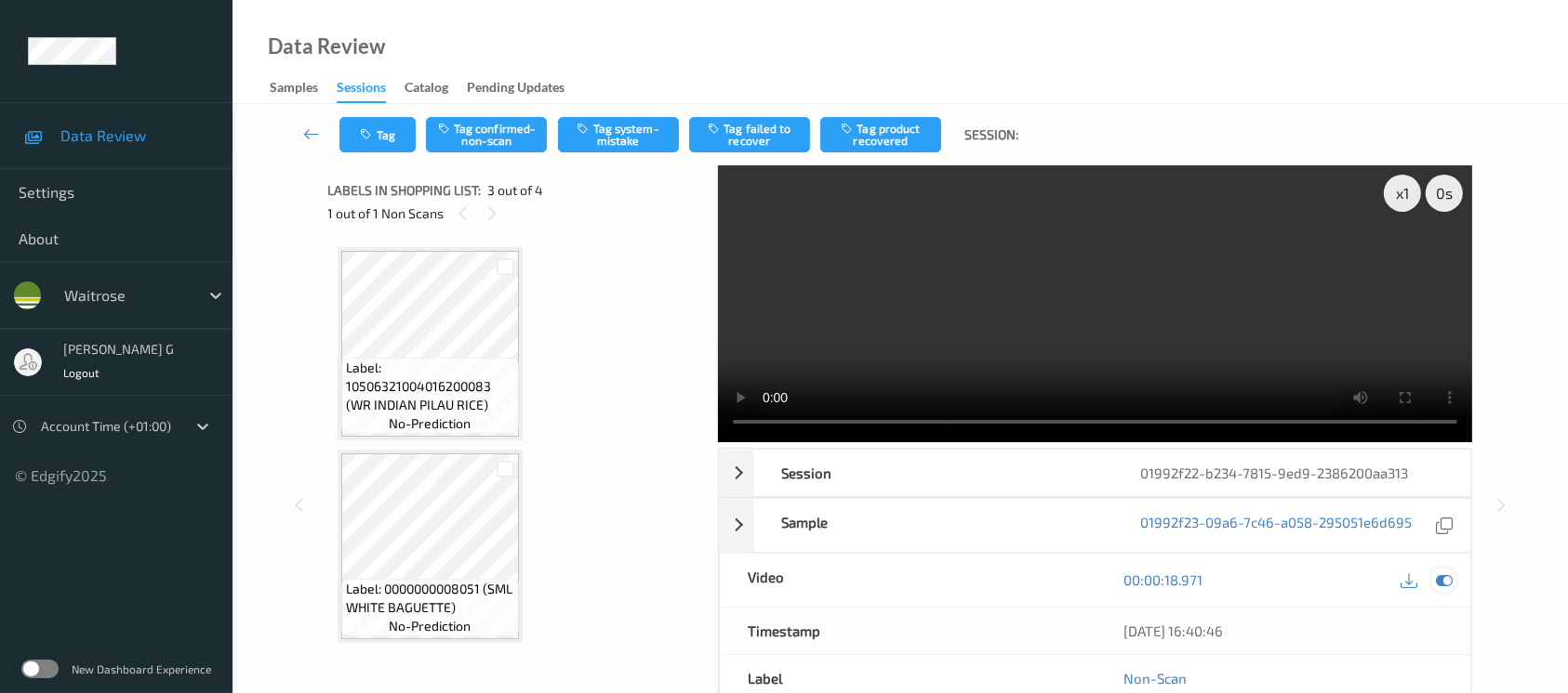
click at [1439, 585] on icon at bounding box center [1445, 580] width 17 height 17
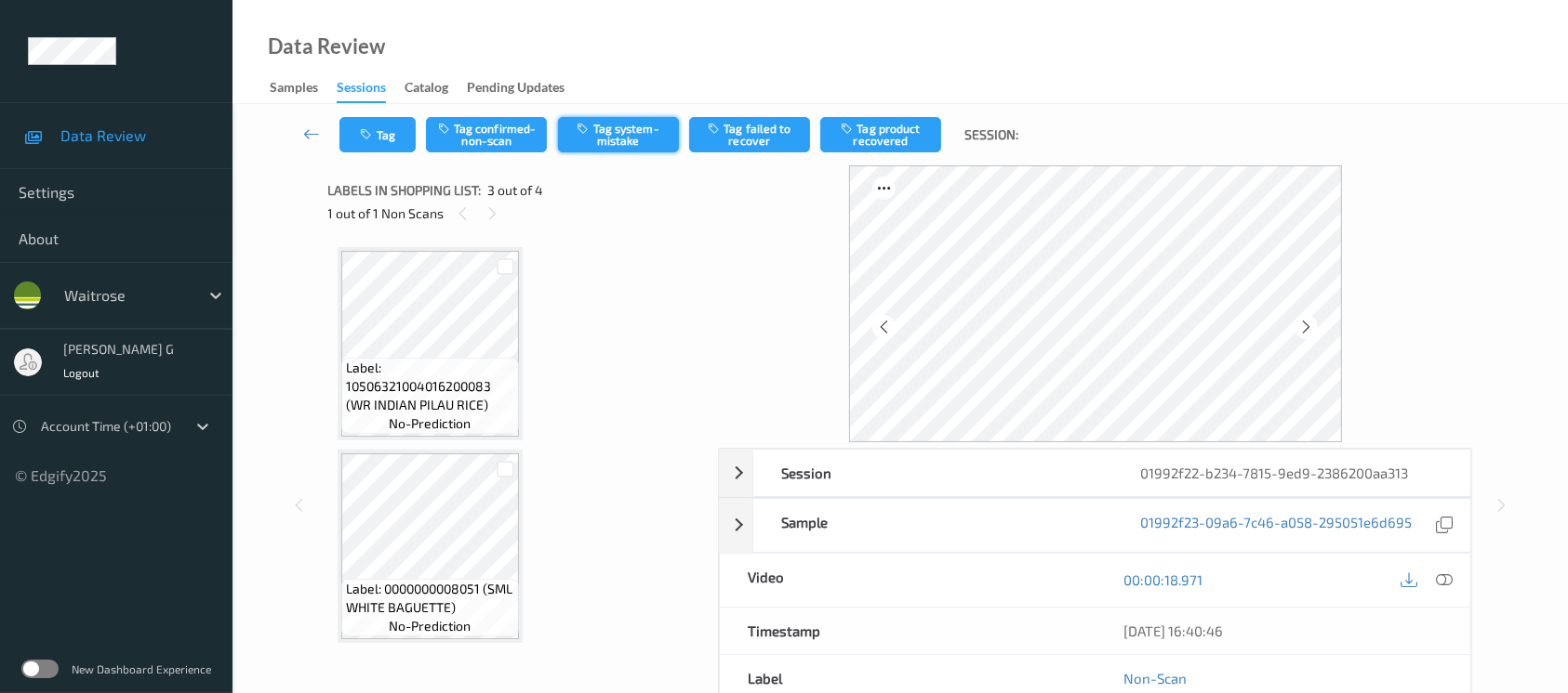
click at [602, 120] on button "Tag system-mistake" at bounding box center [618, 135] width 121 height 36
click at [373, 143] on button "Tag" at bounding box center [377, 135] width 76 height 36
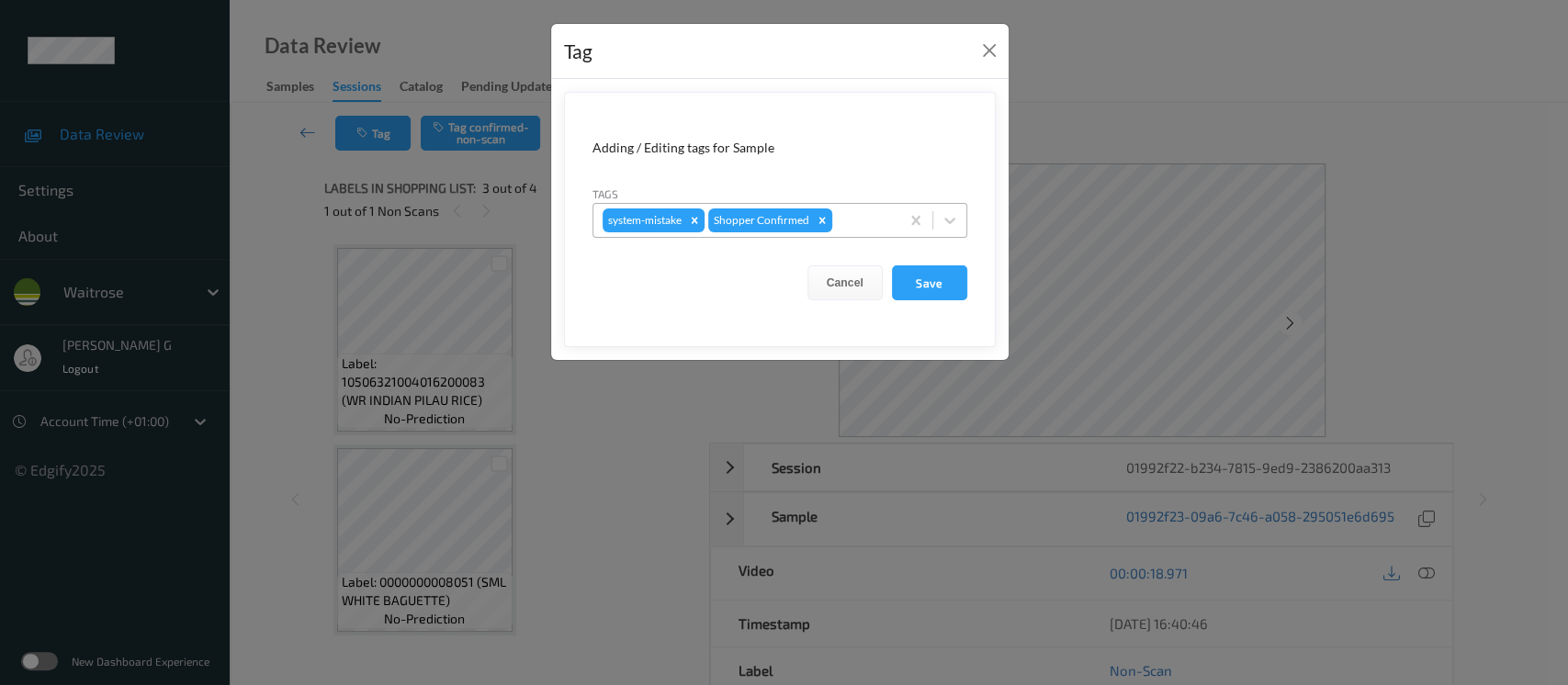
click at [859, 205] on div "system-mistake Shopper Confirmed" at bounding box center [746, 221] width 306 height 32
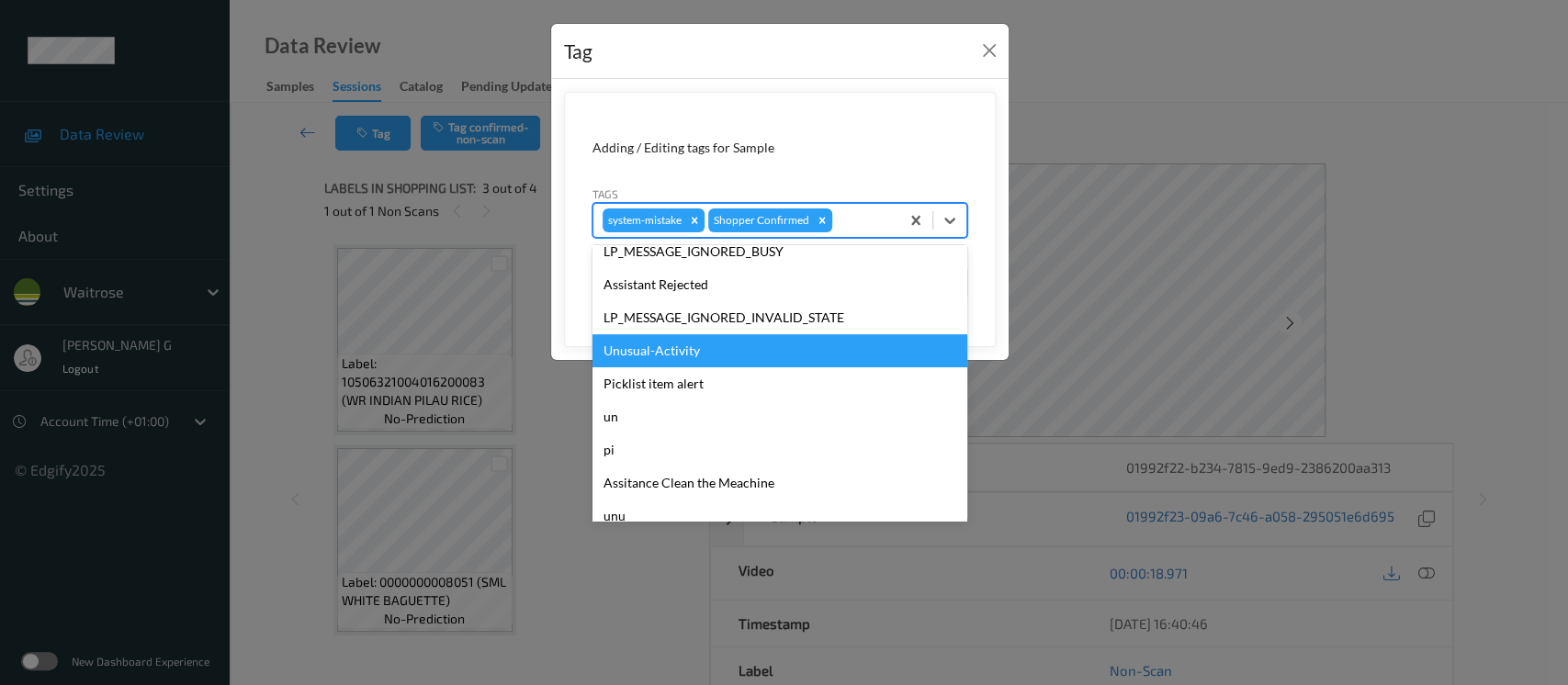
scroll to position [426, 0]
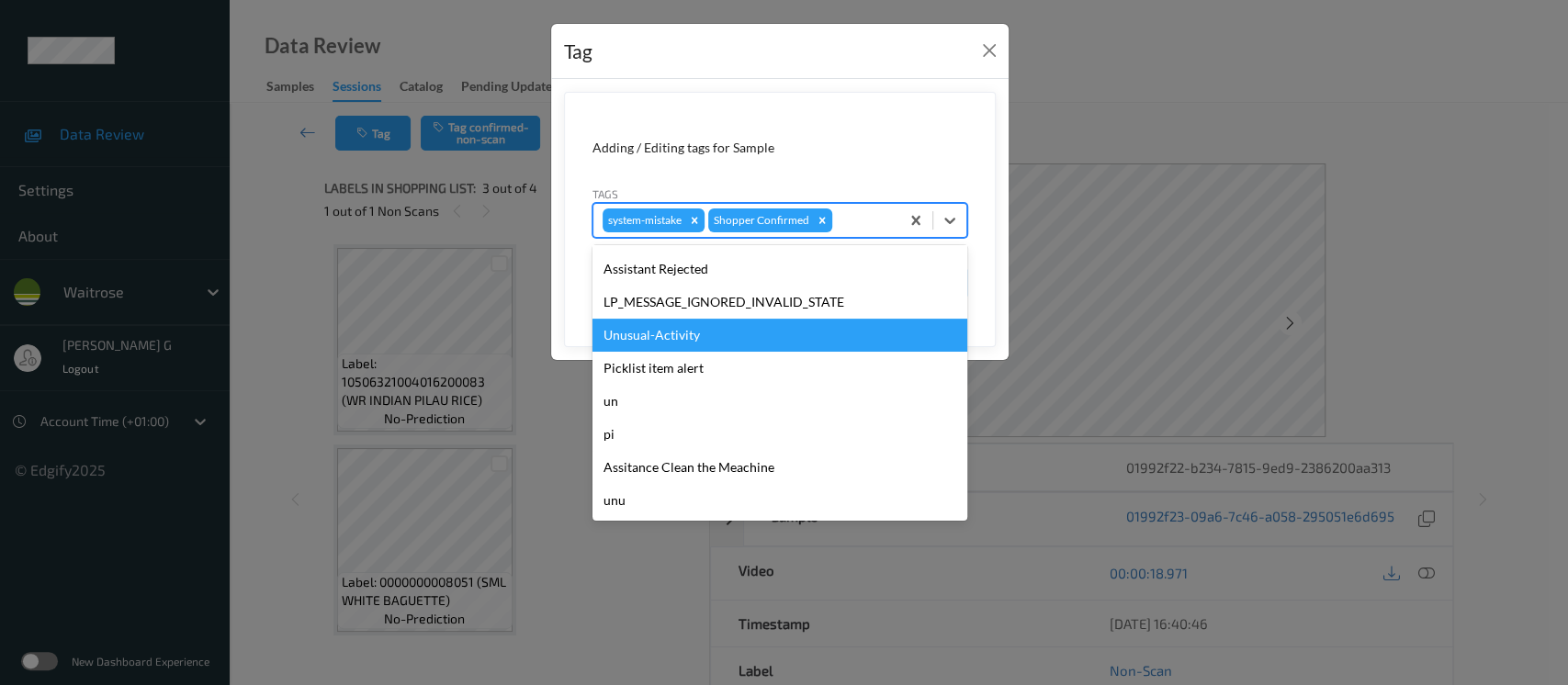
click at [669, 340] on div "Unusual-Activity" at bounding box center [779, 336] width 374 height 33
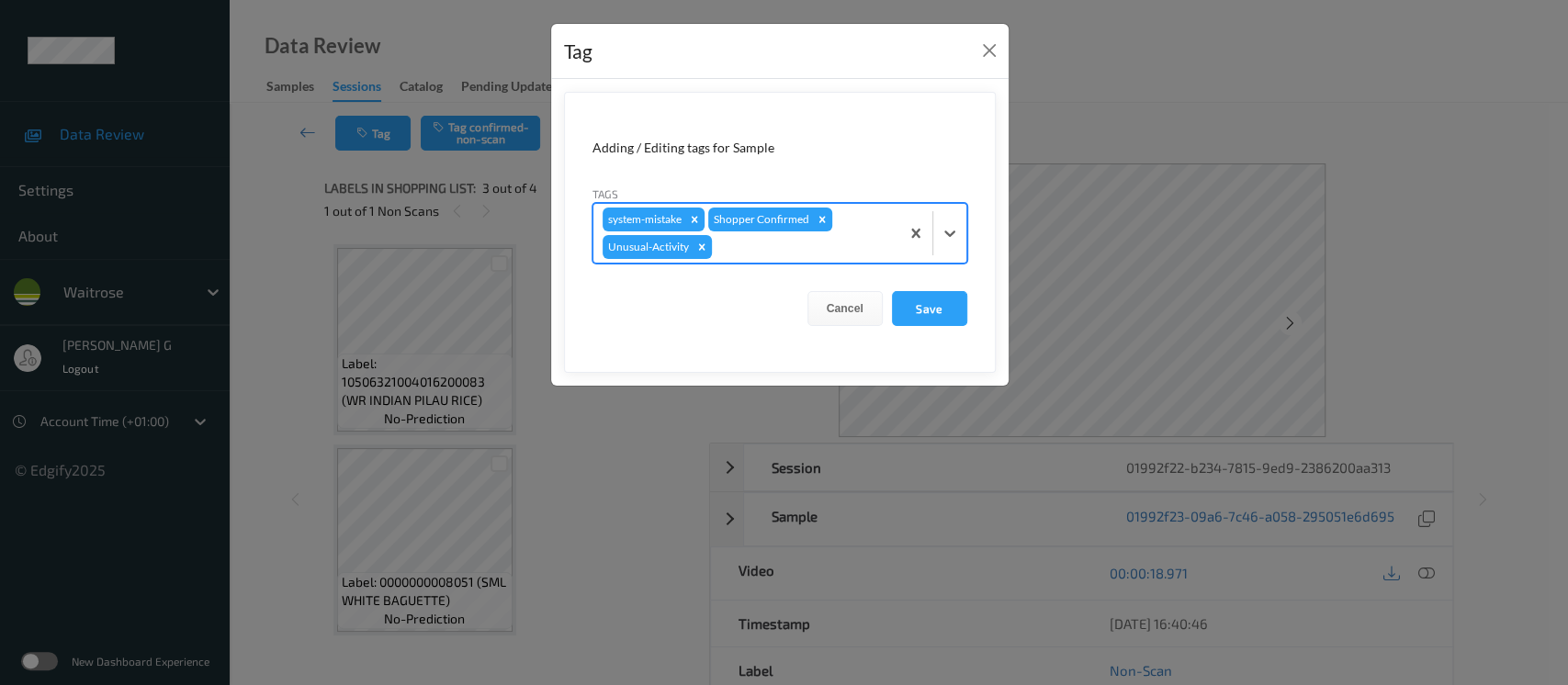
click at [859, 245] on div at bounding box center [803, 247] width 174 height 22
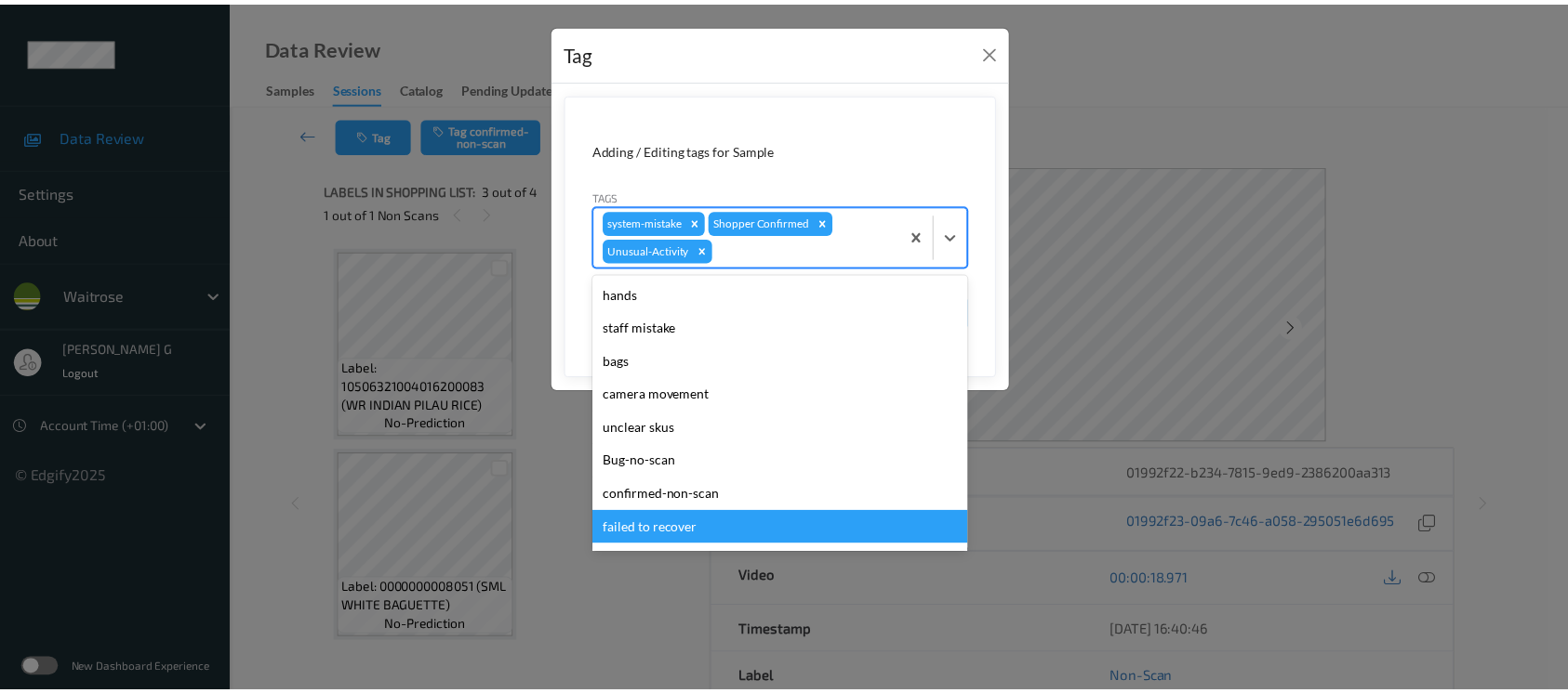
scroll to position [397, 0]
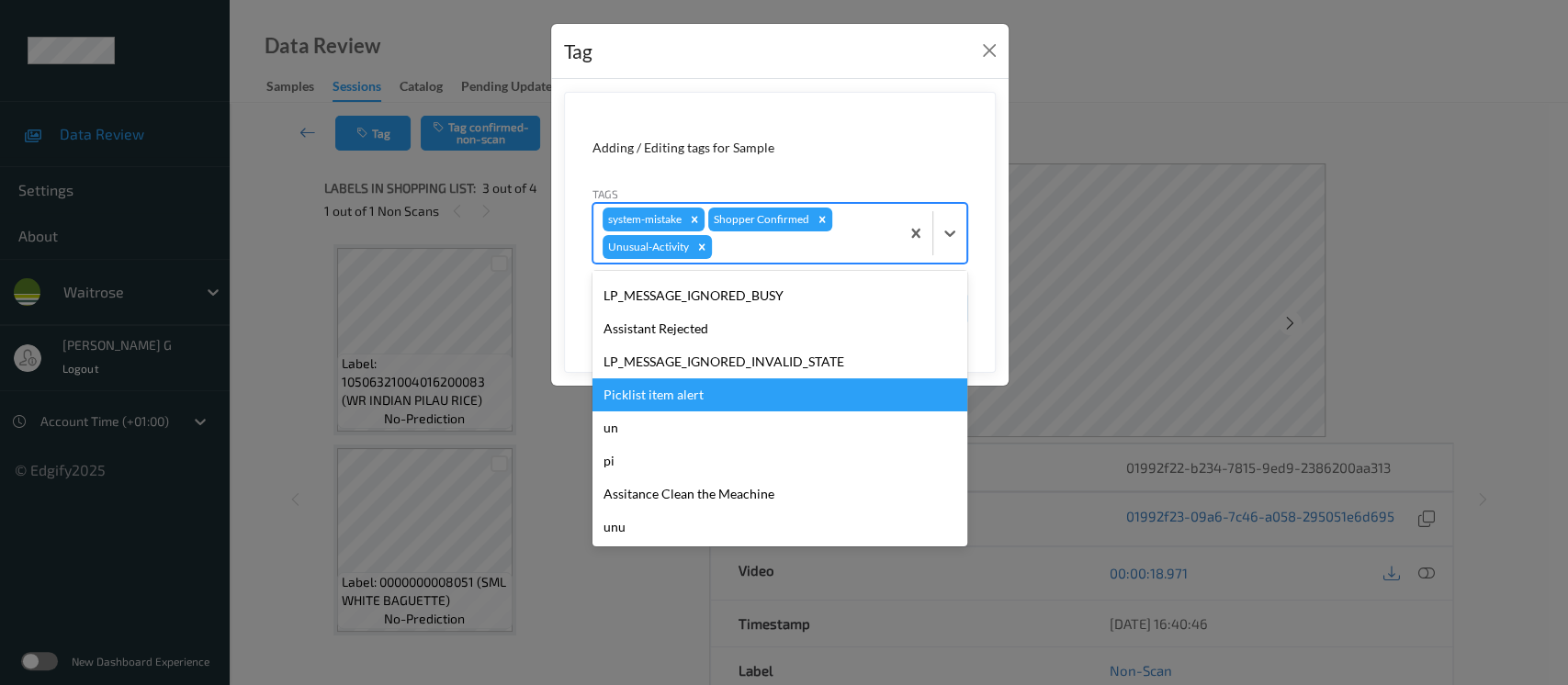
click at [689, 395] on div "Picklist item alert" at bounding box center [779, 395] width 374 height 33
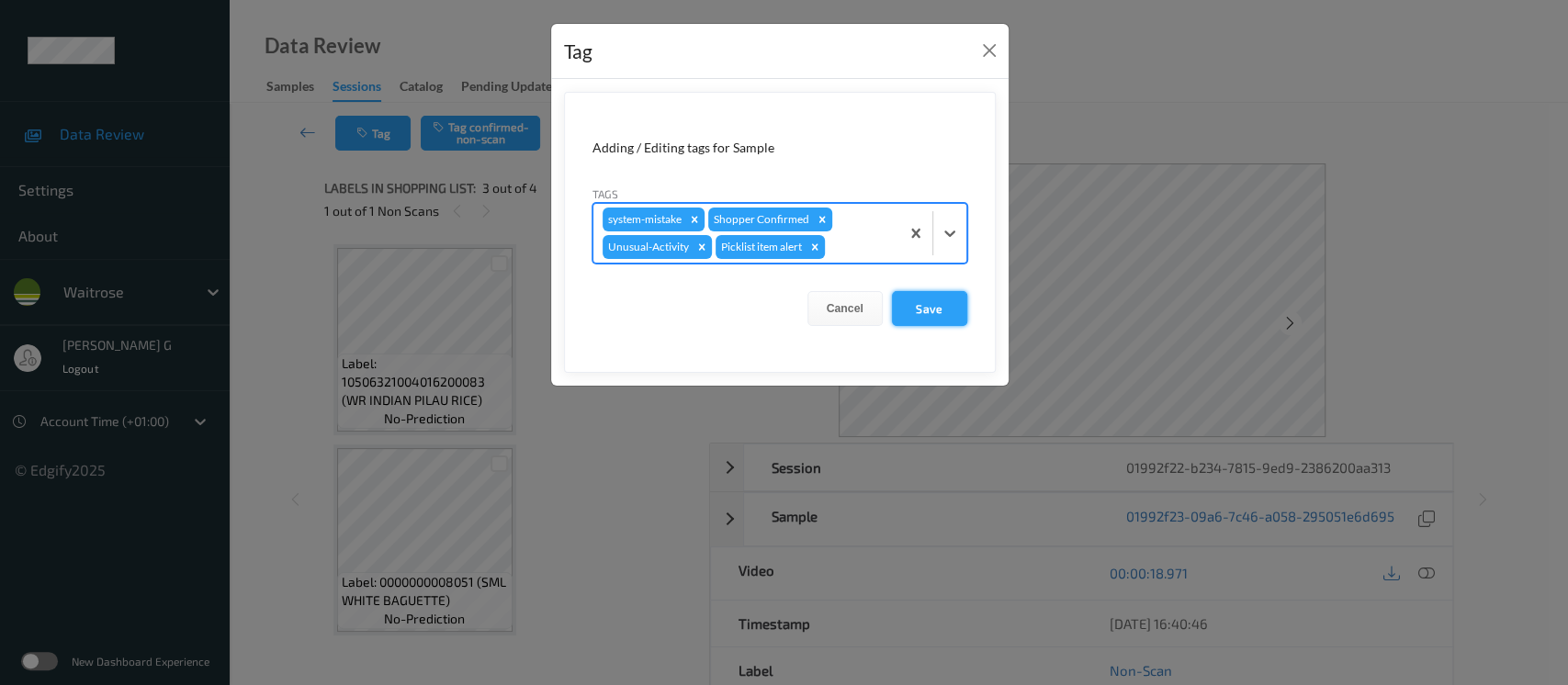
click at [924, 300] on button "Save" at bounding box center [929, 309] width 75 height 35
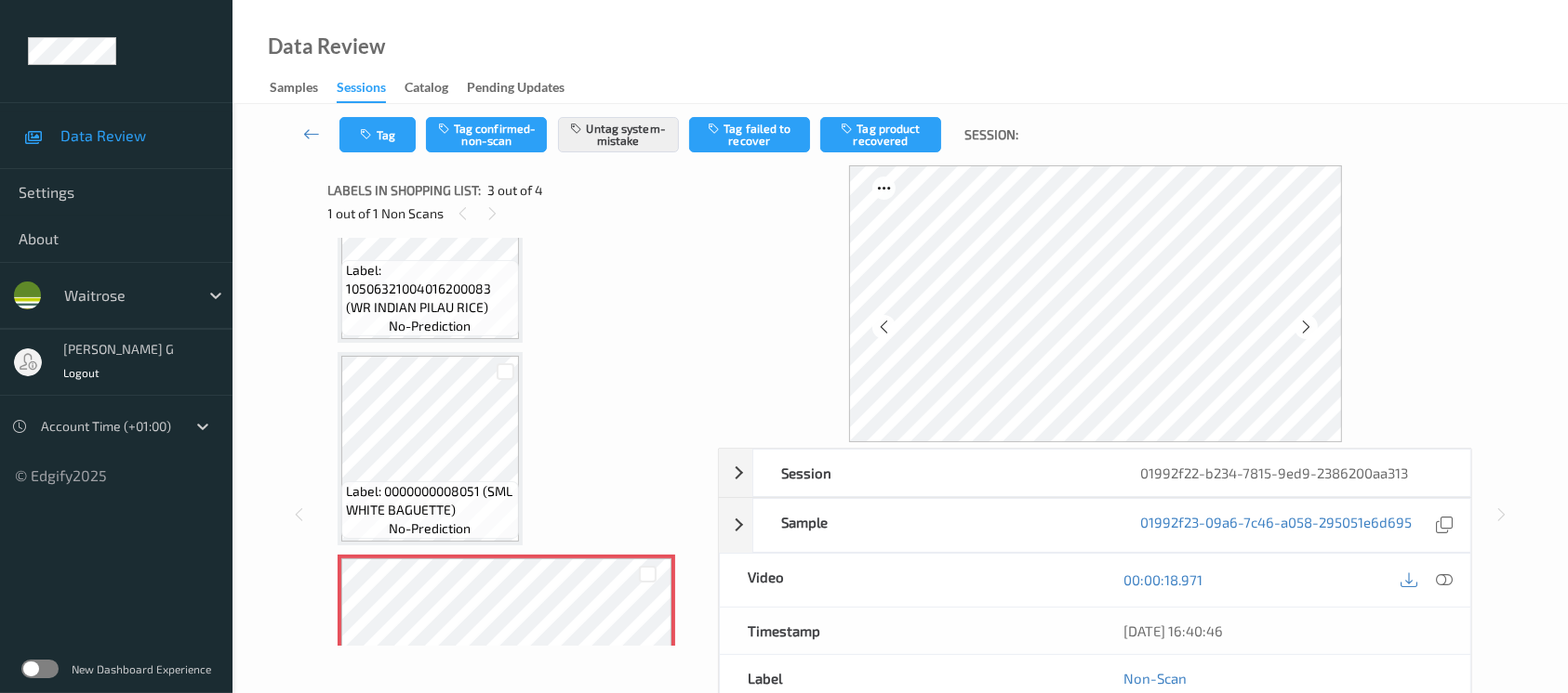
scroll to position [248, 0]
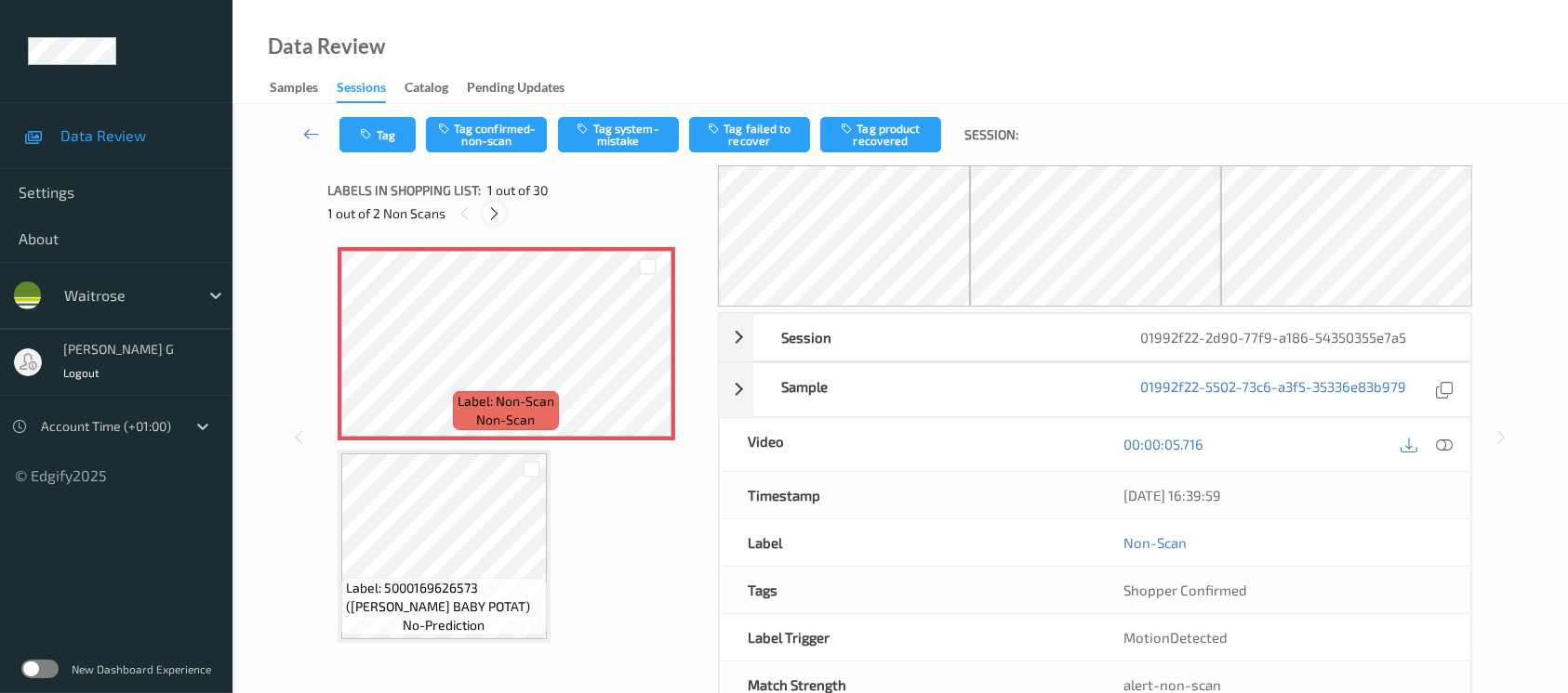
click at [500, 211] on icon at bounding box center [494, 214] width 16 height 17
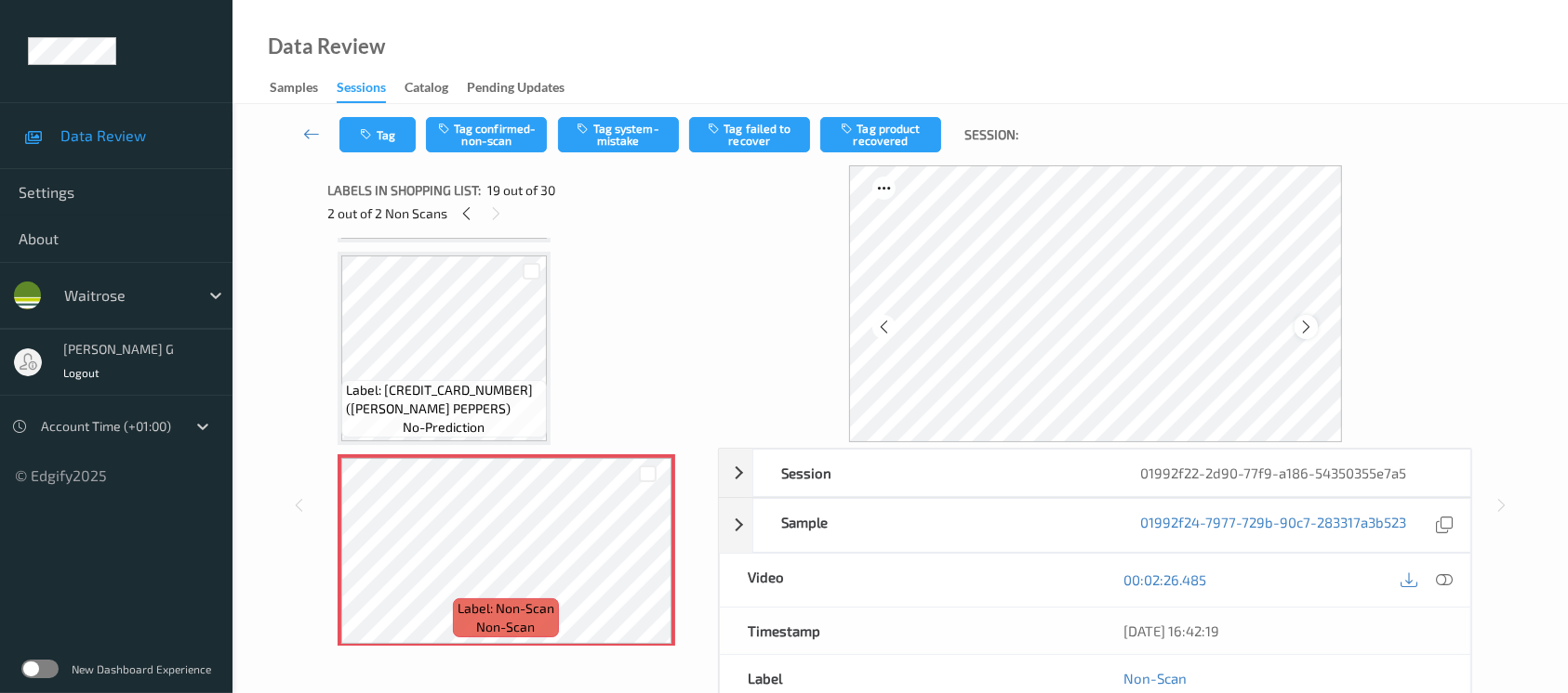
click at [1312, 324] on icon at bounding box center [1306, 327] width 16 height 17
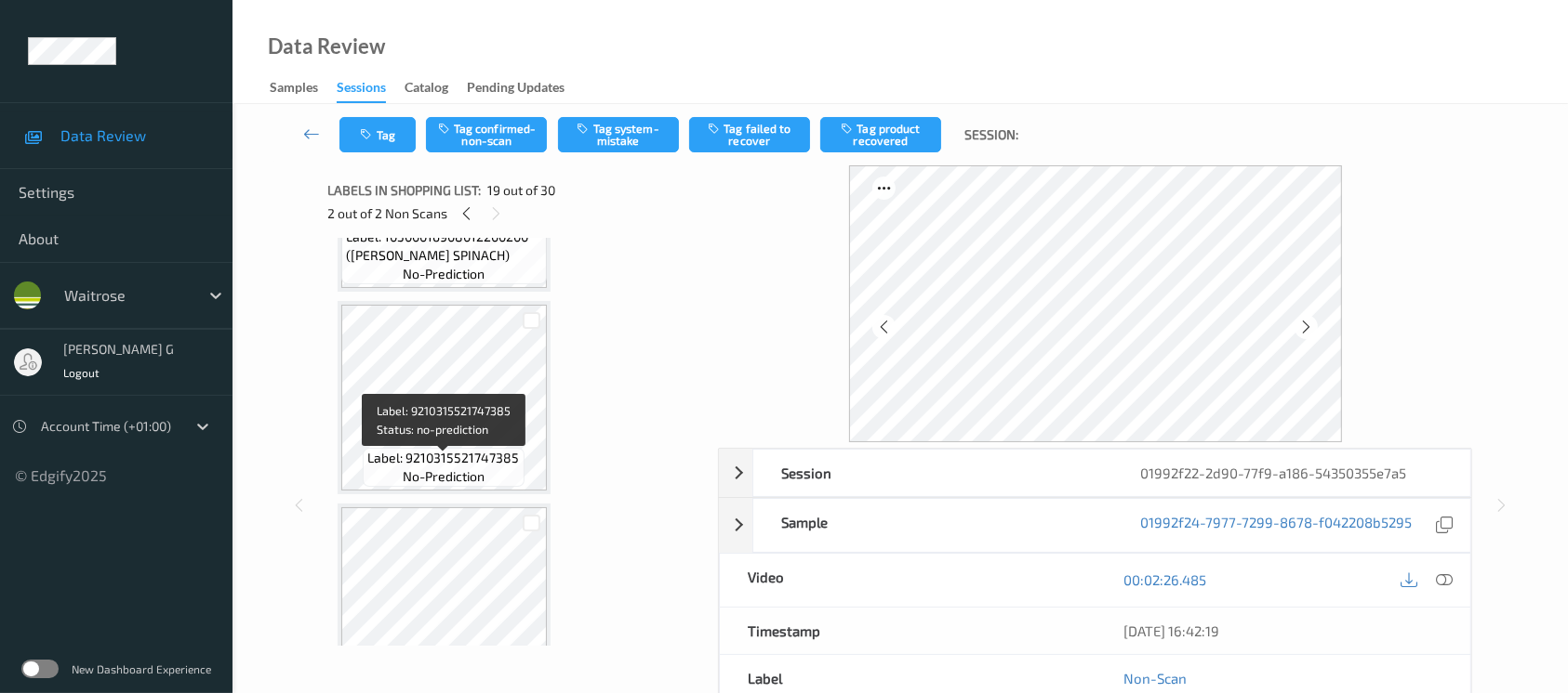
scroll to position [5656, 0]
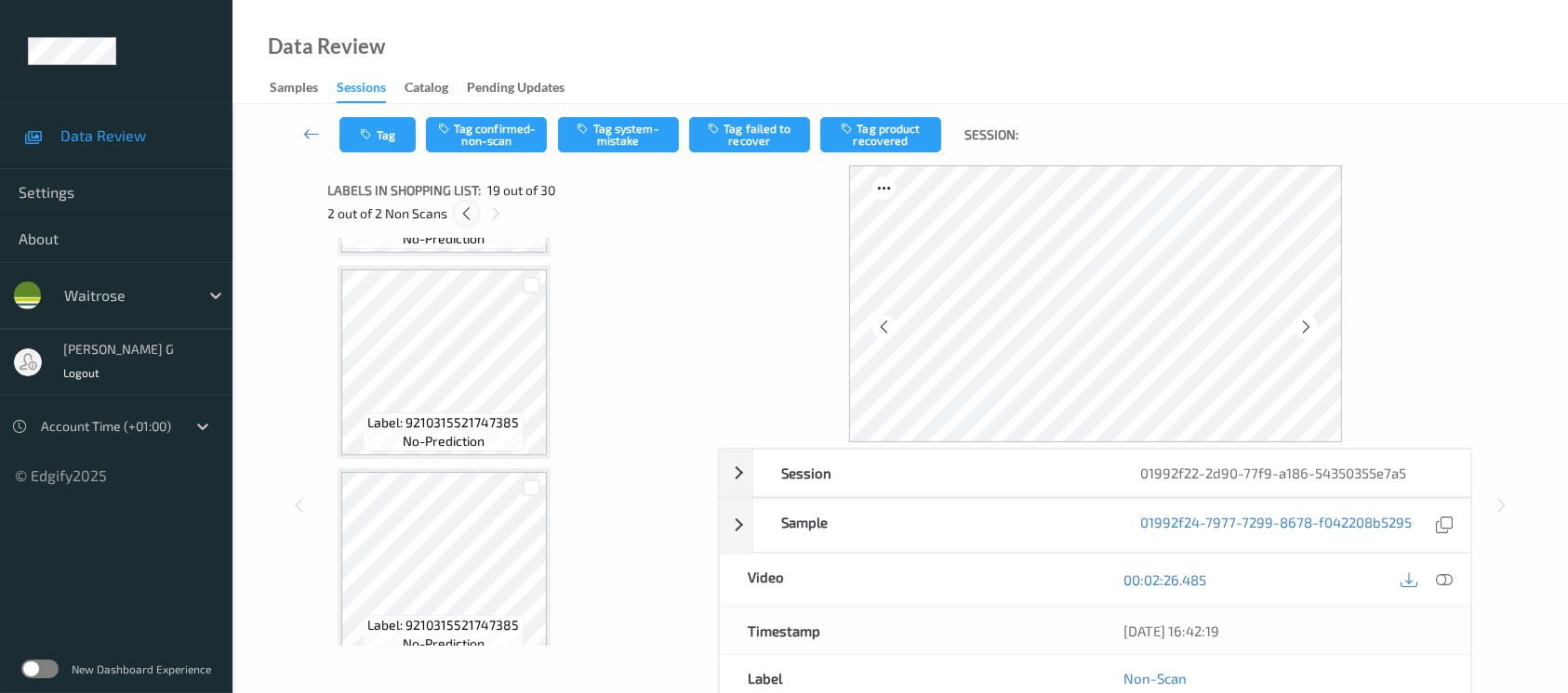
click at [471, 219] on icon at bounding box center [466, 214] width 16 height 17
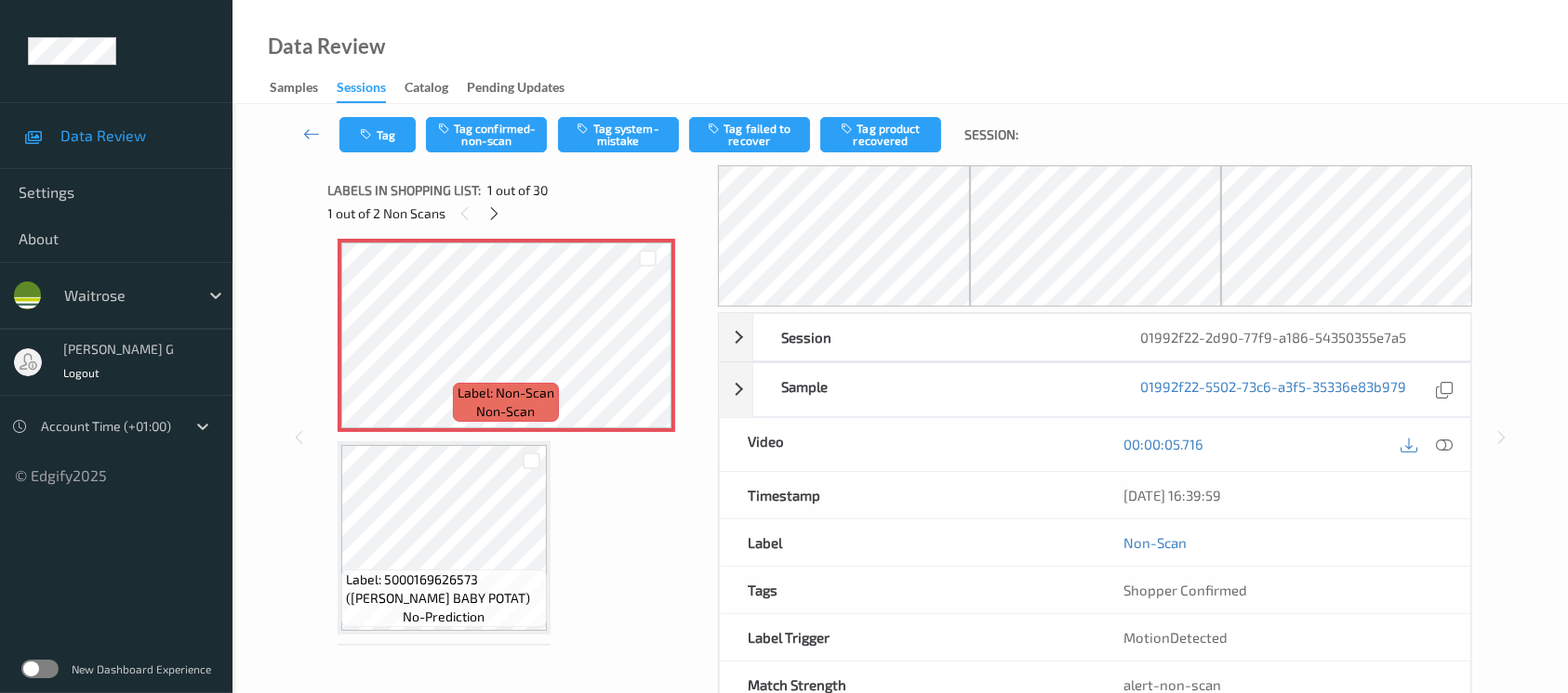
scroll to position [0, 0]
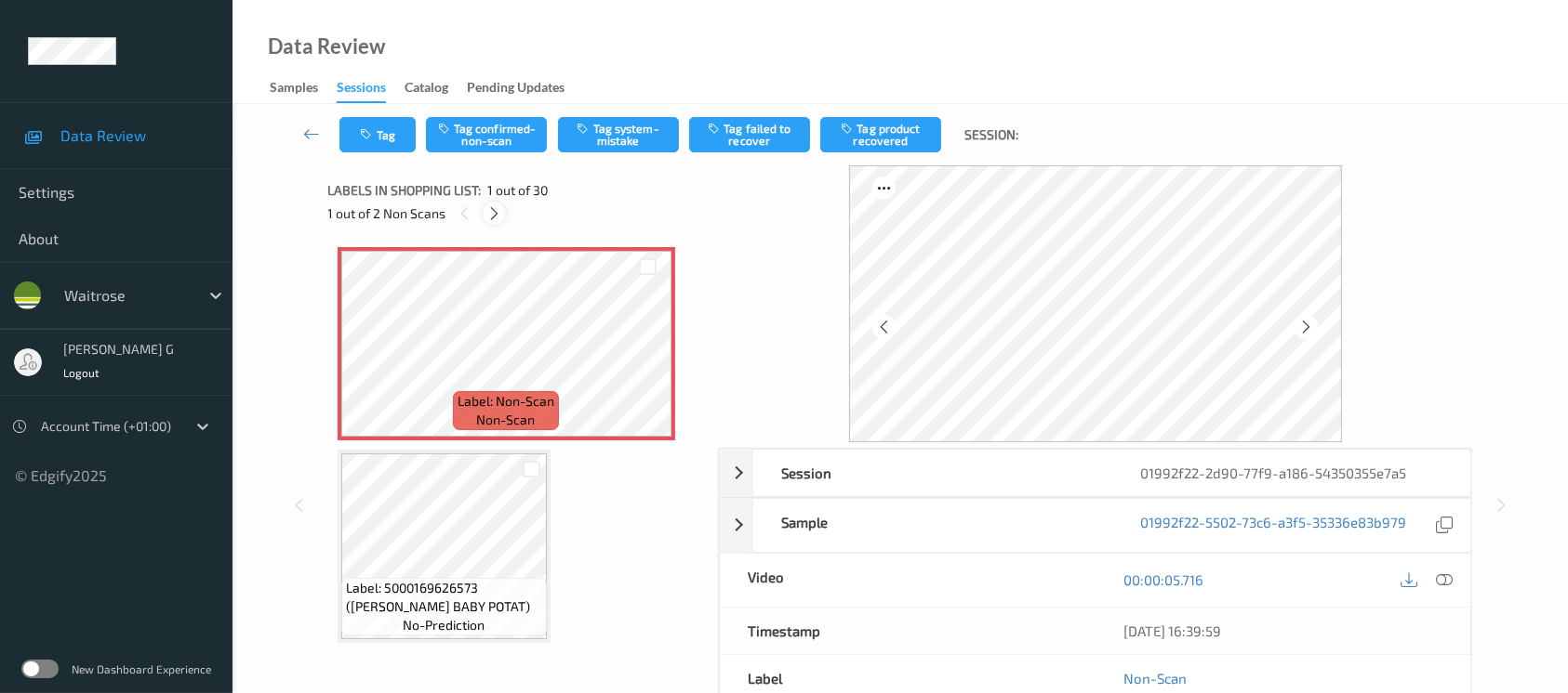
click at [494, 212] on icon at bounding box center [494, 214] width 16 height 17
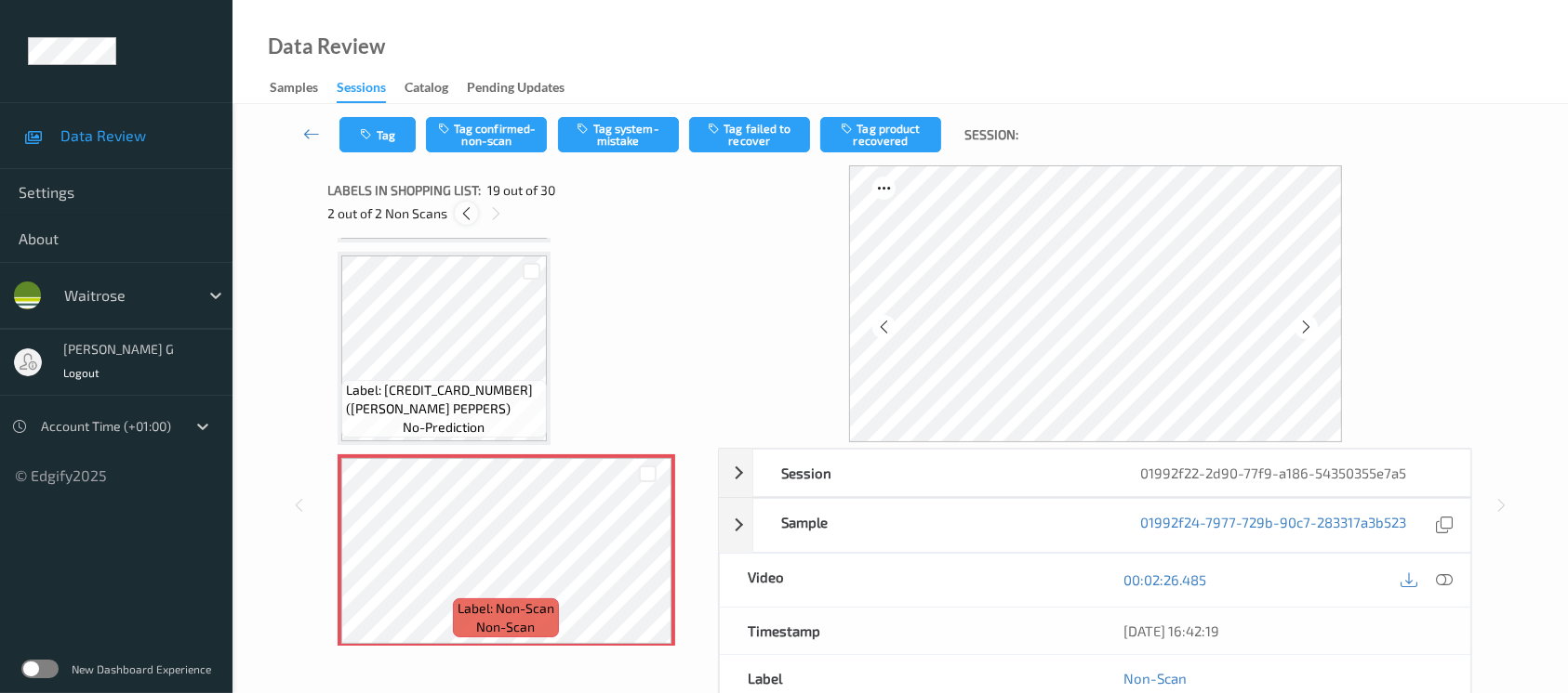
click at [471, 214] on icon at bounding box center [466, 214] width 16 height 17
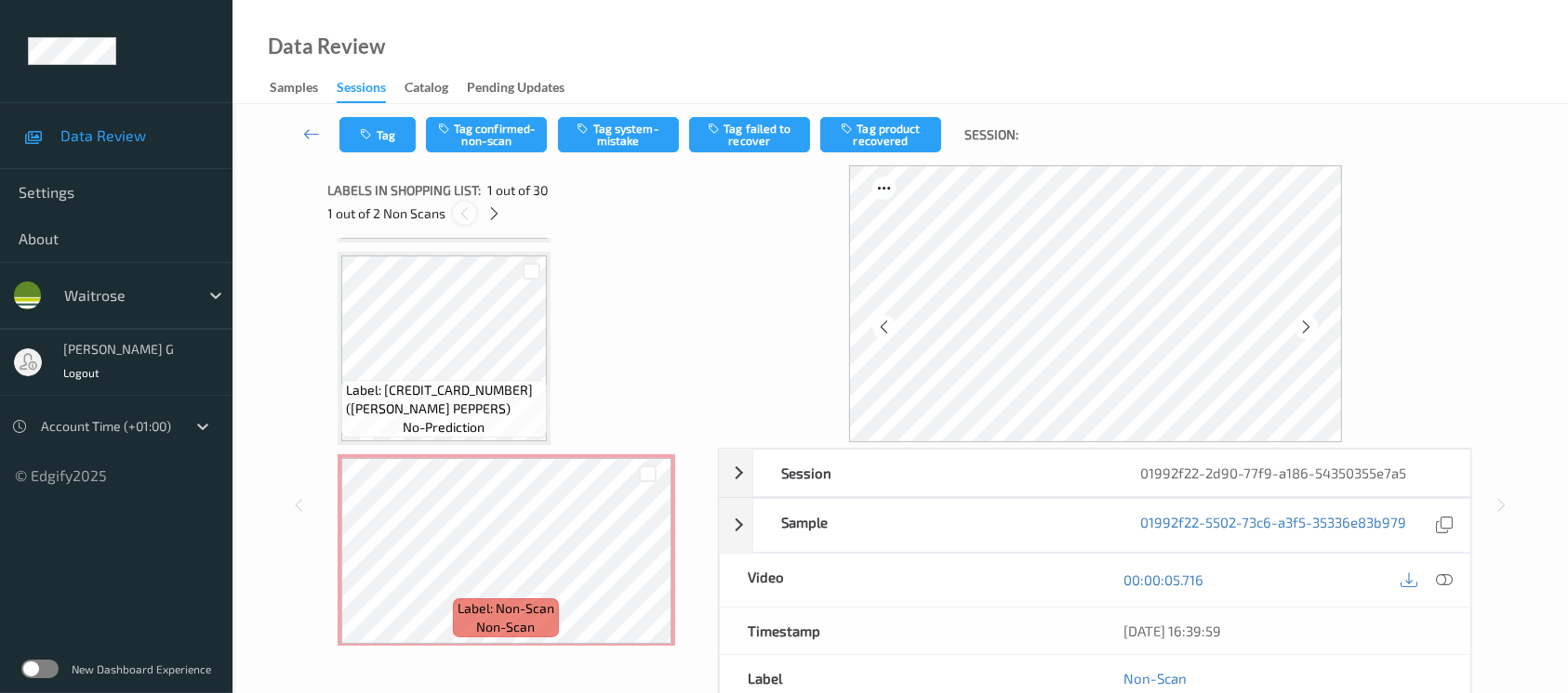
scroll to position [8, 0]
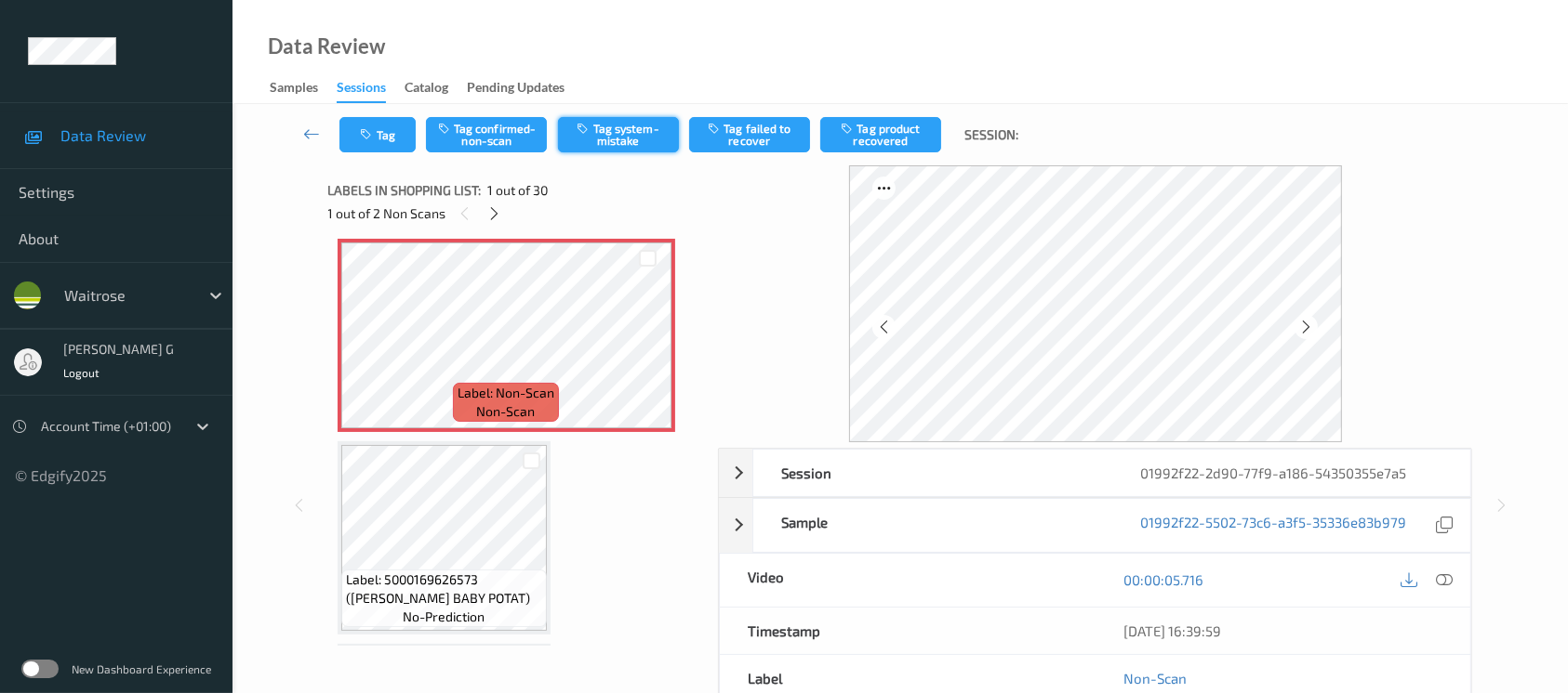
click at [640, 126] on button "Tag system-mistake" at bounding box center [618, 135] width 121 height 36
click at [373, 136] on icon "button" at bounding box center [369, 135] width 16 height 13
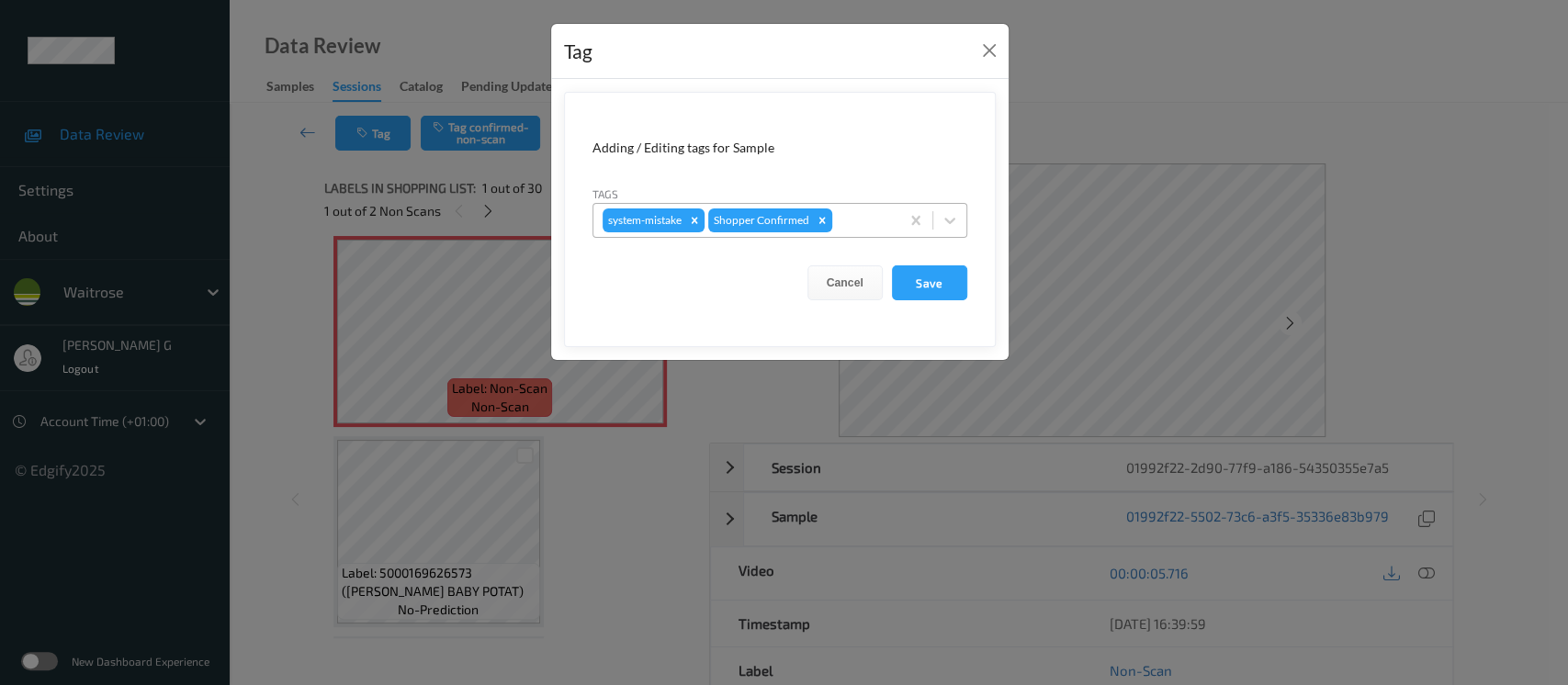
click at [832, 209] on div "system-mistake Shopper Confirmed" at bounding box center [746, 221] width 306 height 32
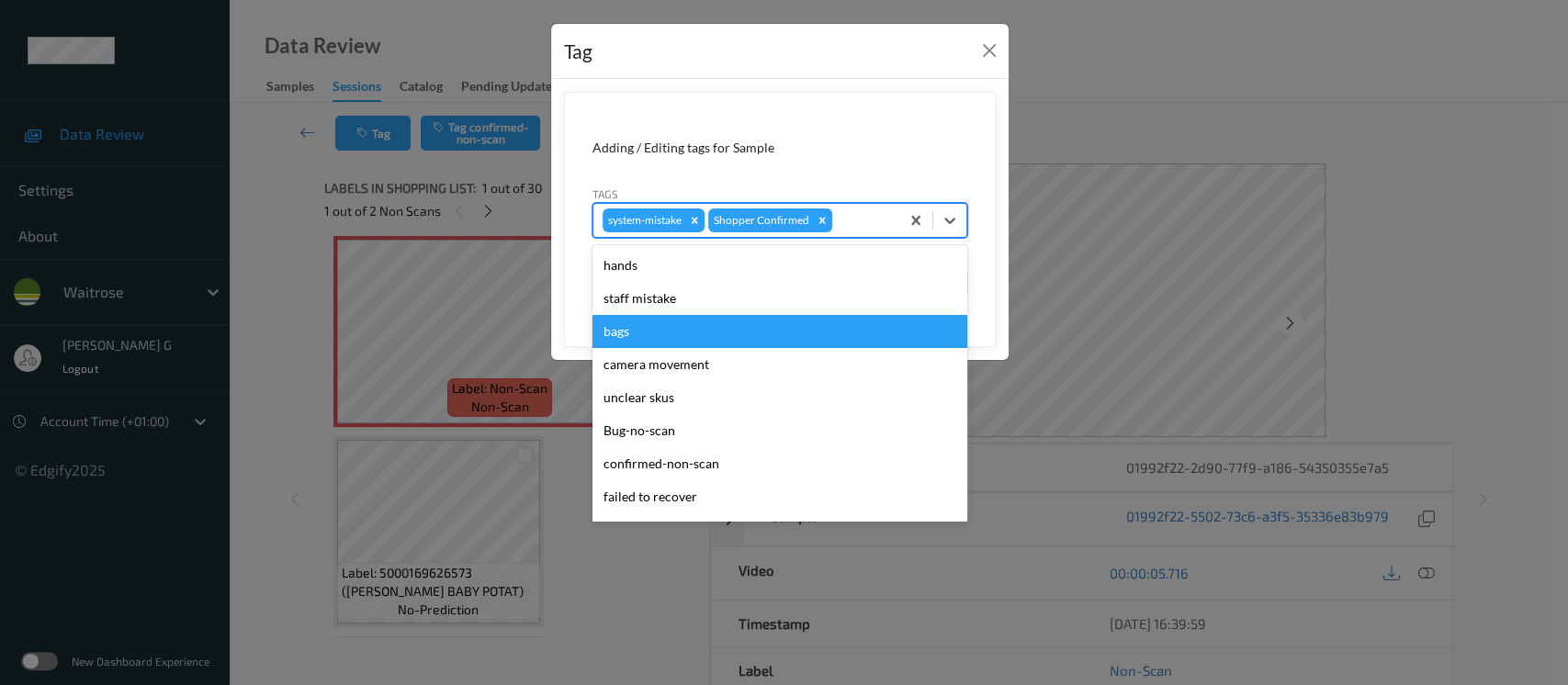
click at [641, 334] on div "bags" at bounding box center [779, 332] width 374 height 33
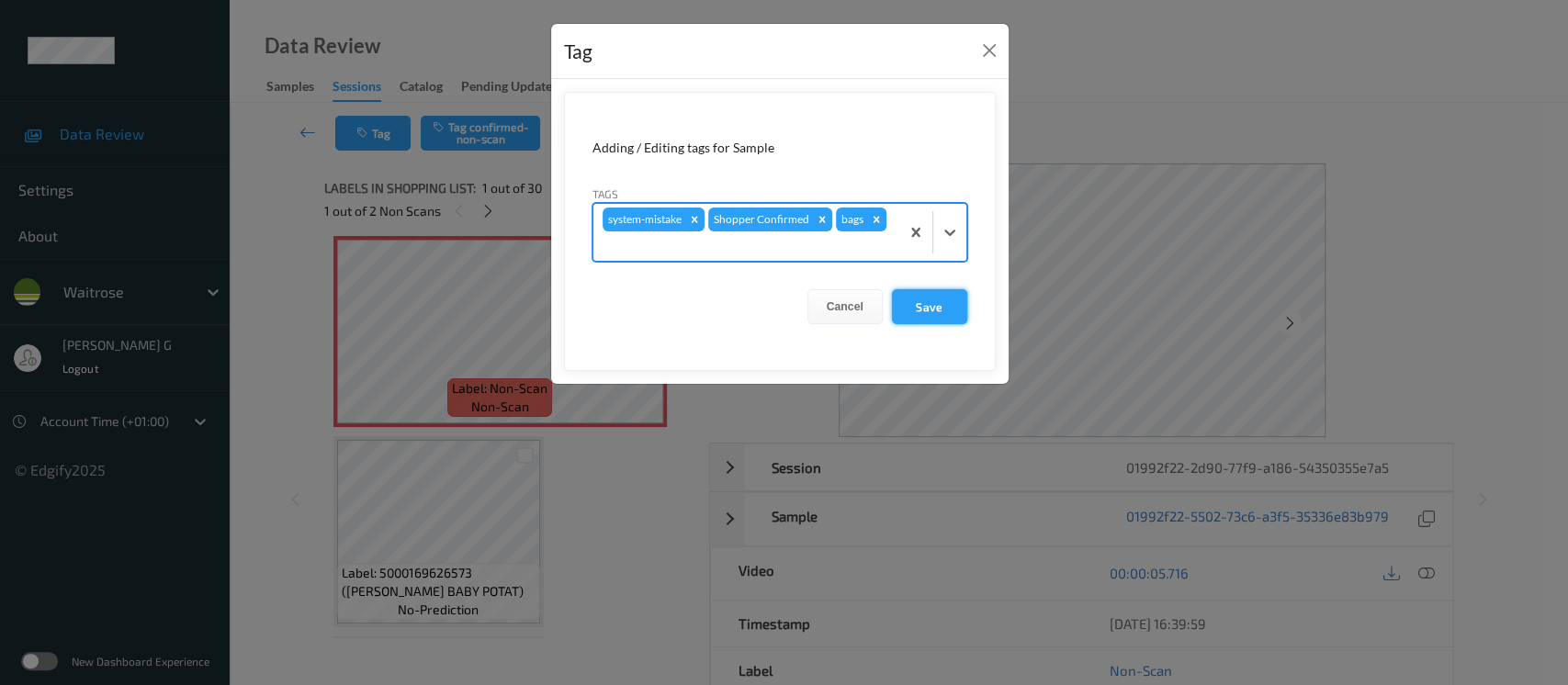
click at [914, 298] on button "Save" at bounding box center [929, 307] width 75 height 35
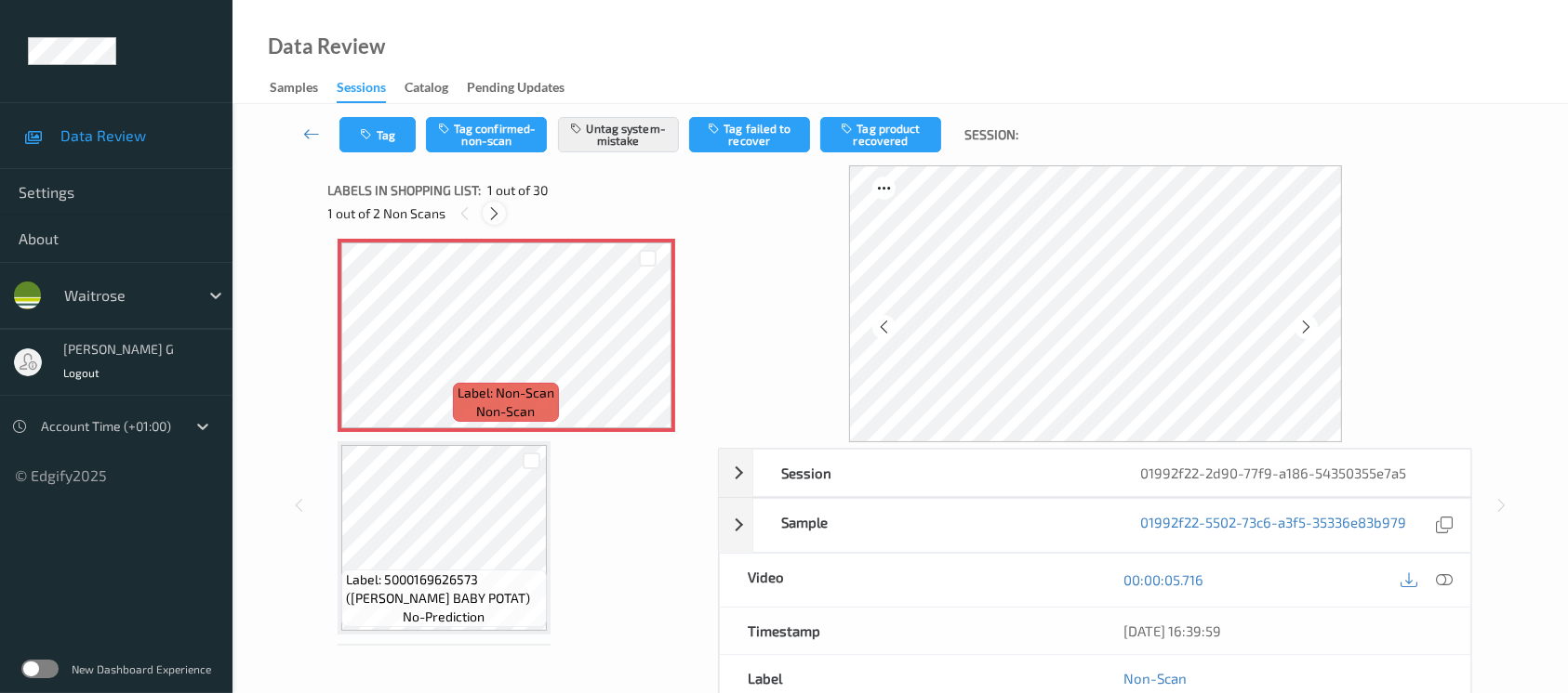
click at [491, 215] on icon at bounding box center [494, 214] width 16 height 17
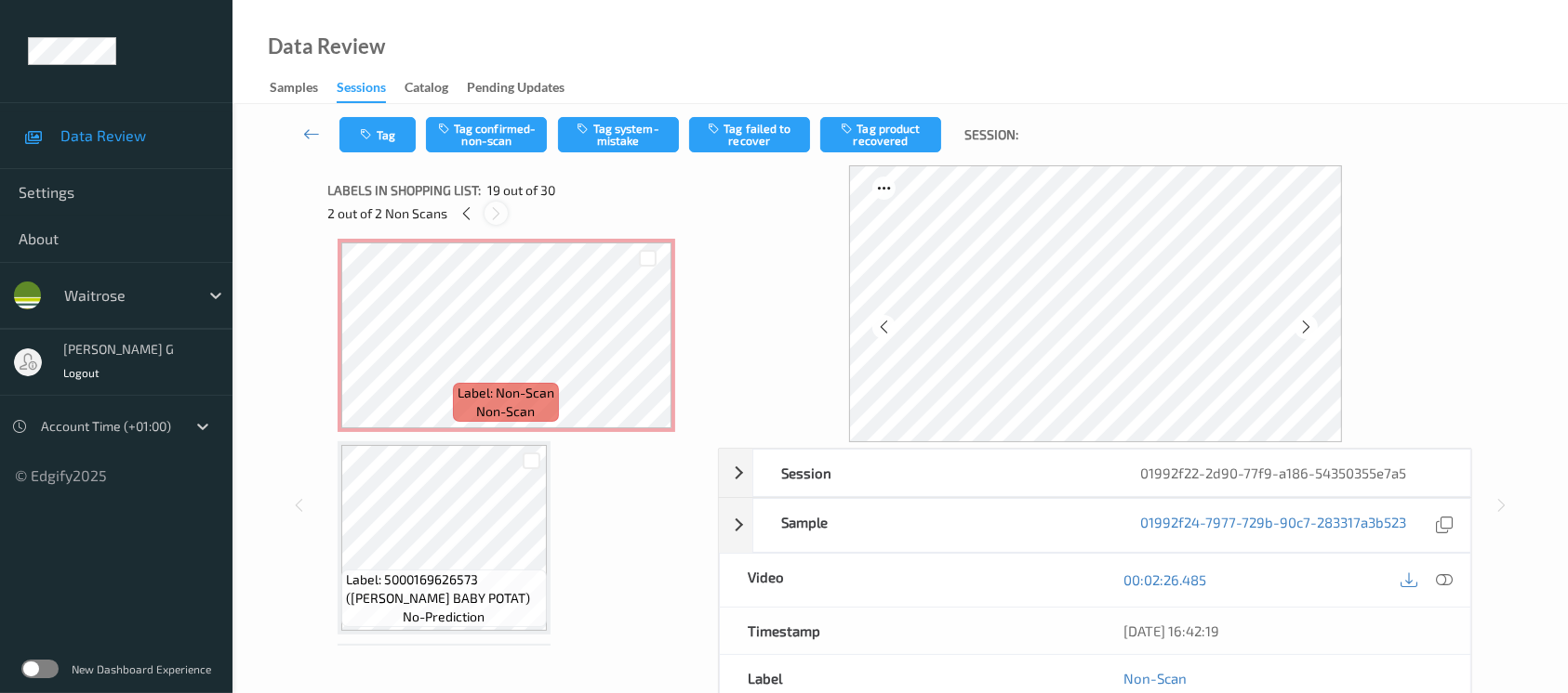
scroll to position [3441, 0]
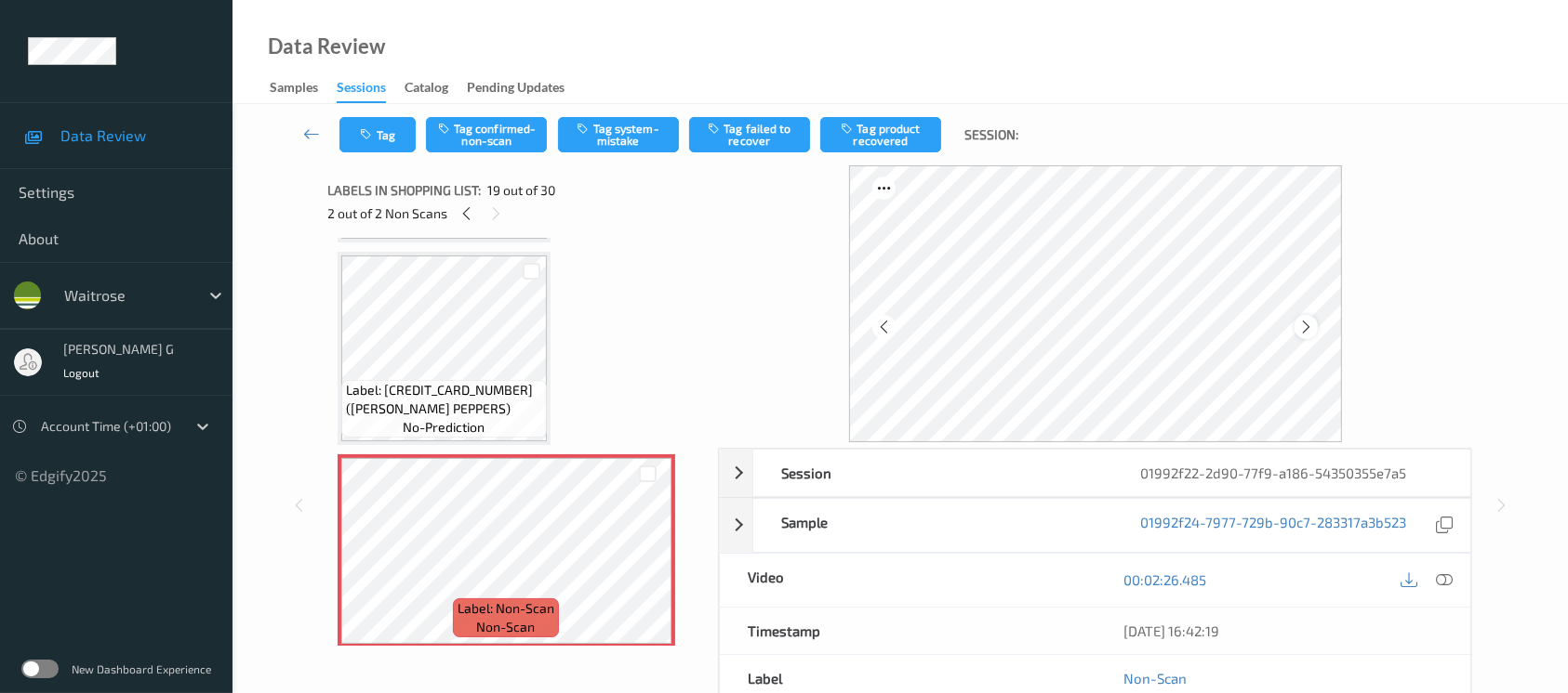
click at [1301, 324] on icon at bounding box center [1306, 327] width 16 height 17
click at [1448, 580] on icon at bounding box center [1445, 580] width 17 height 17
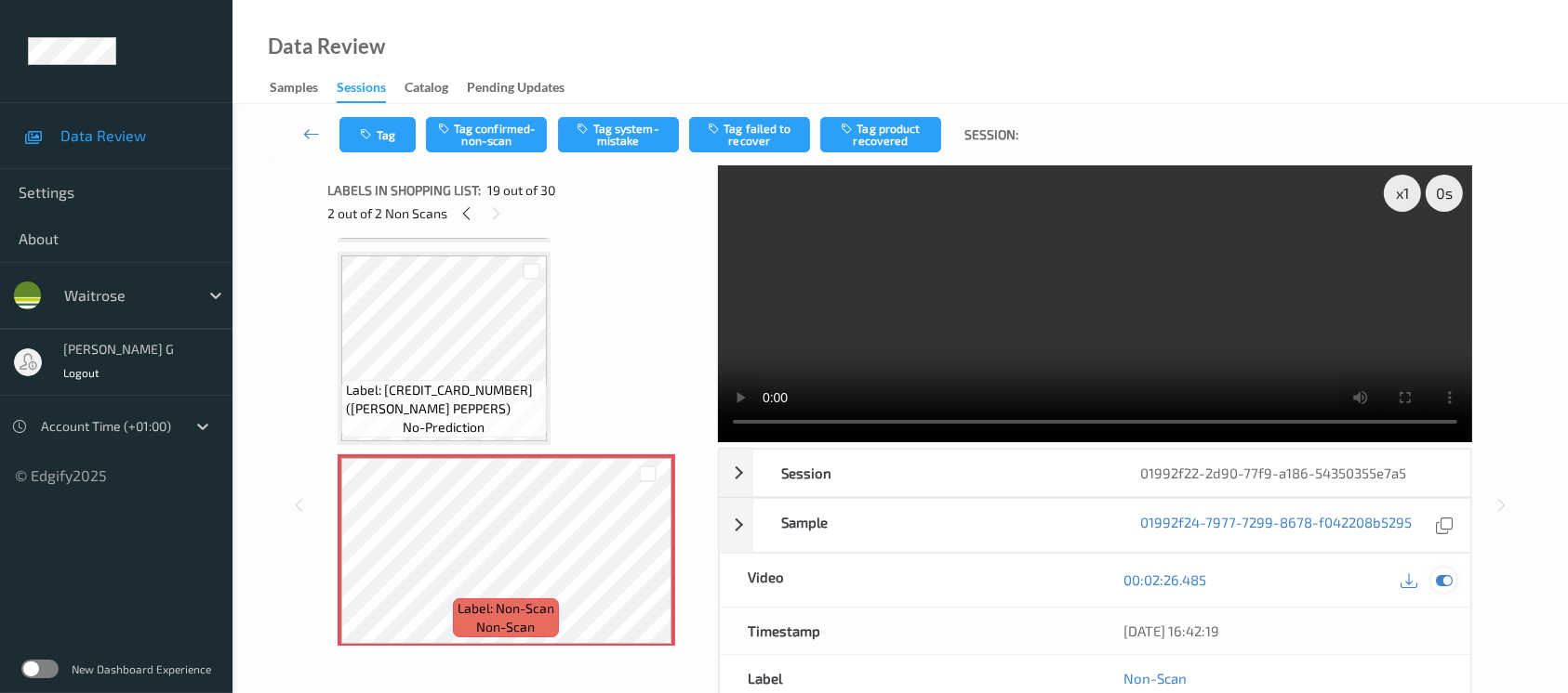
click at [1439, 580] on icon at bounding box center [1445, 580] width 17 height 17
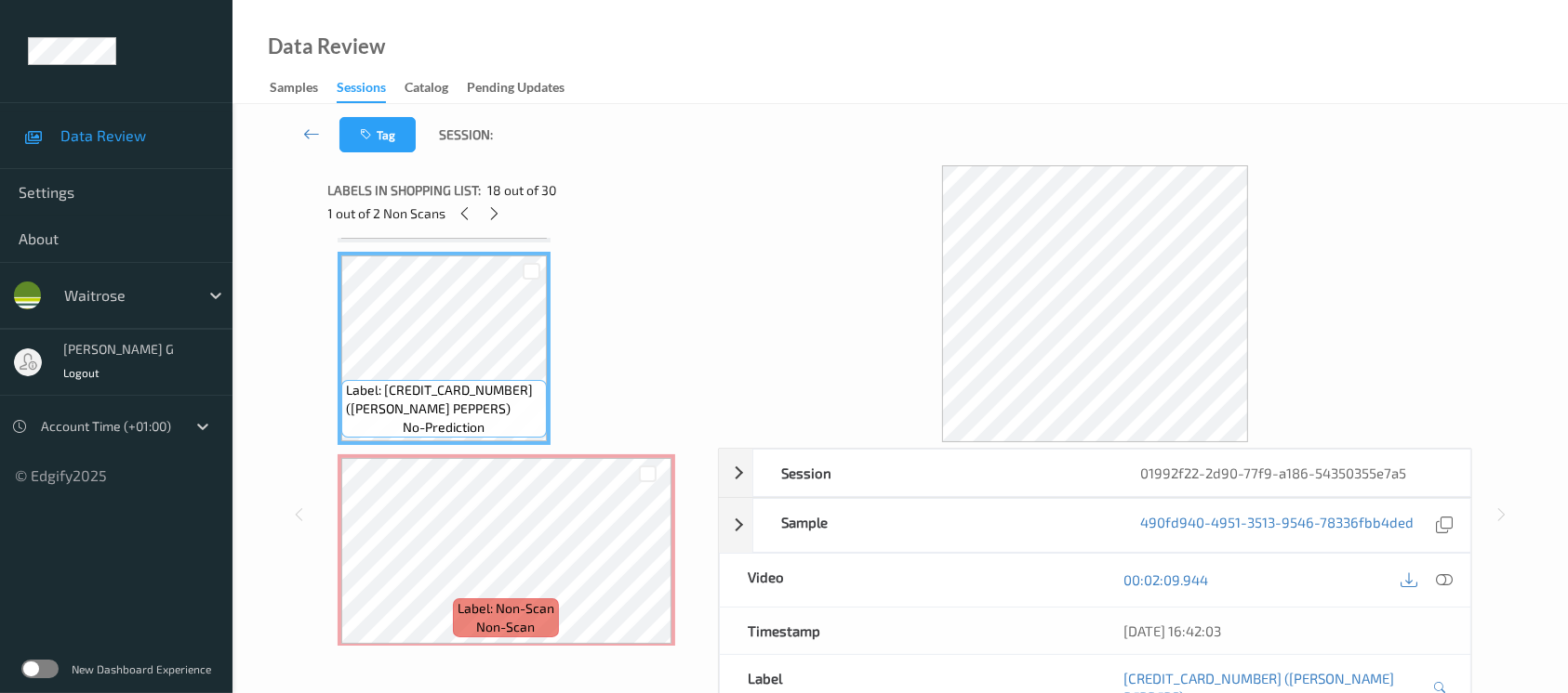
click at [320, 473] on div "Session 01992f22-2d90-77f9-a186-54350355e7a5 Session ID 01992f22-2d90-77f9-a186…" at bounding box center [900, 514] width 1259 height 699
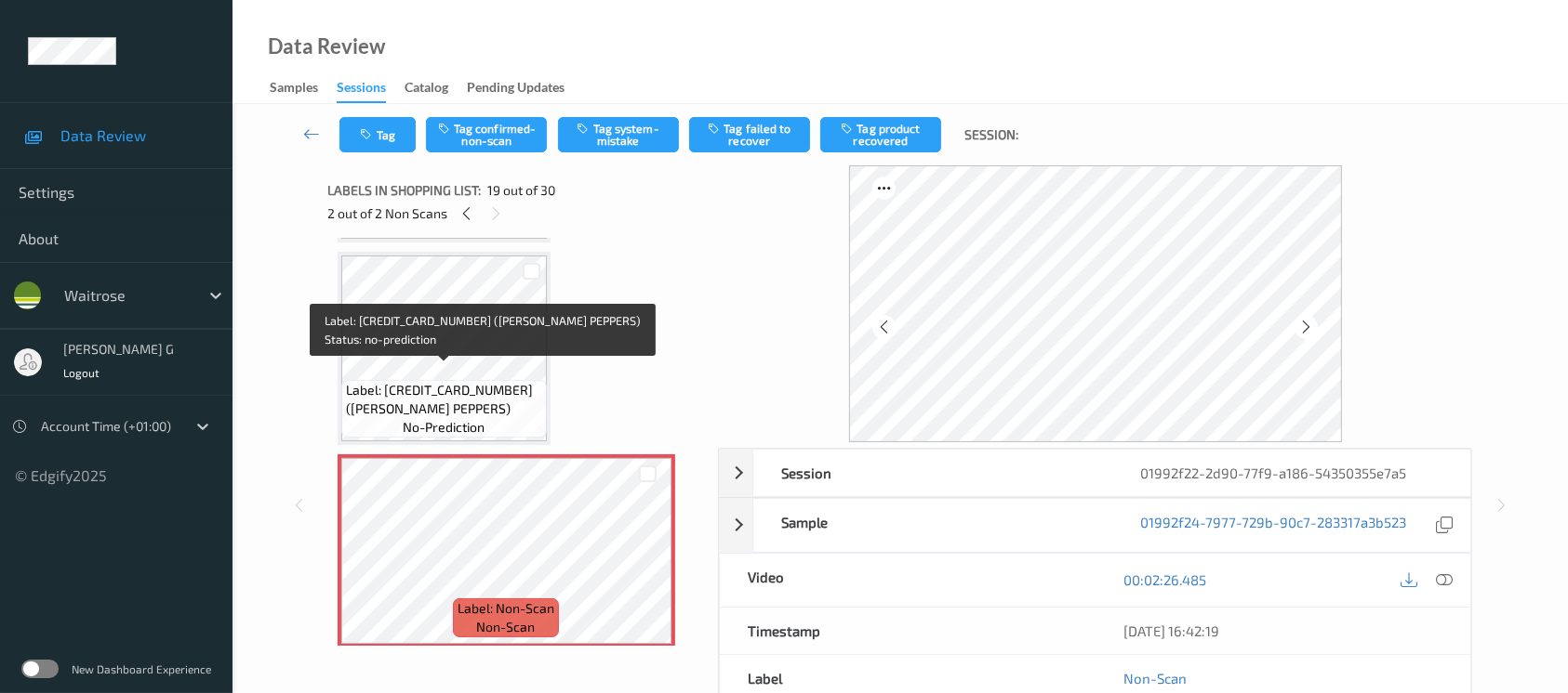
click at [489, 388] on span "Label: 5000169055816 (WR SWEET PEPPERS)" at bounding box center [444, 399] width 196 height 38
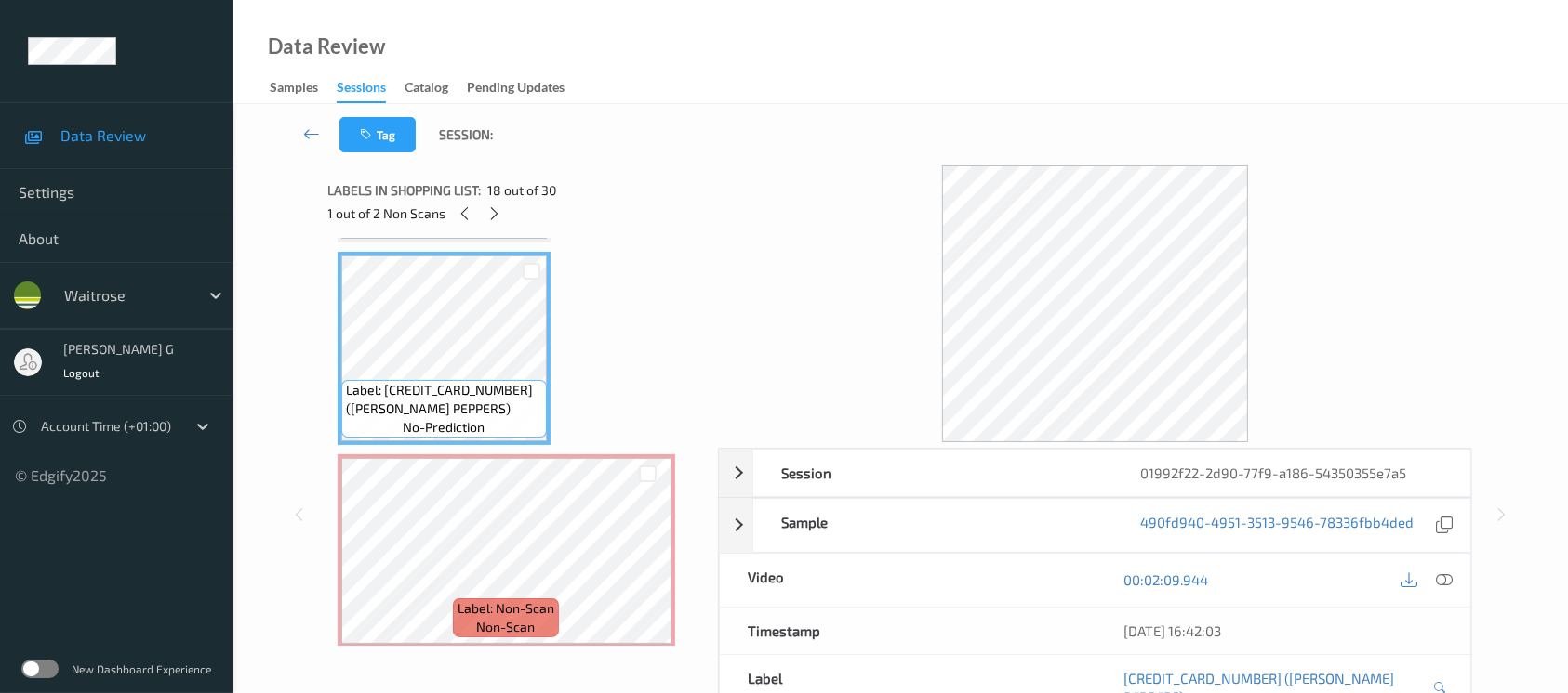
click at [1459, 581] on div "00:02:09.944" at bounding box center [1284, 580] width 375 height 53
click at [1440, 584] on icon at bounding box center [1445, 580] width 17 height 17
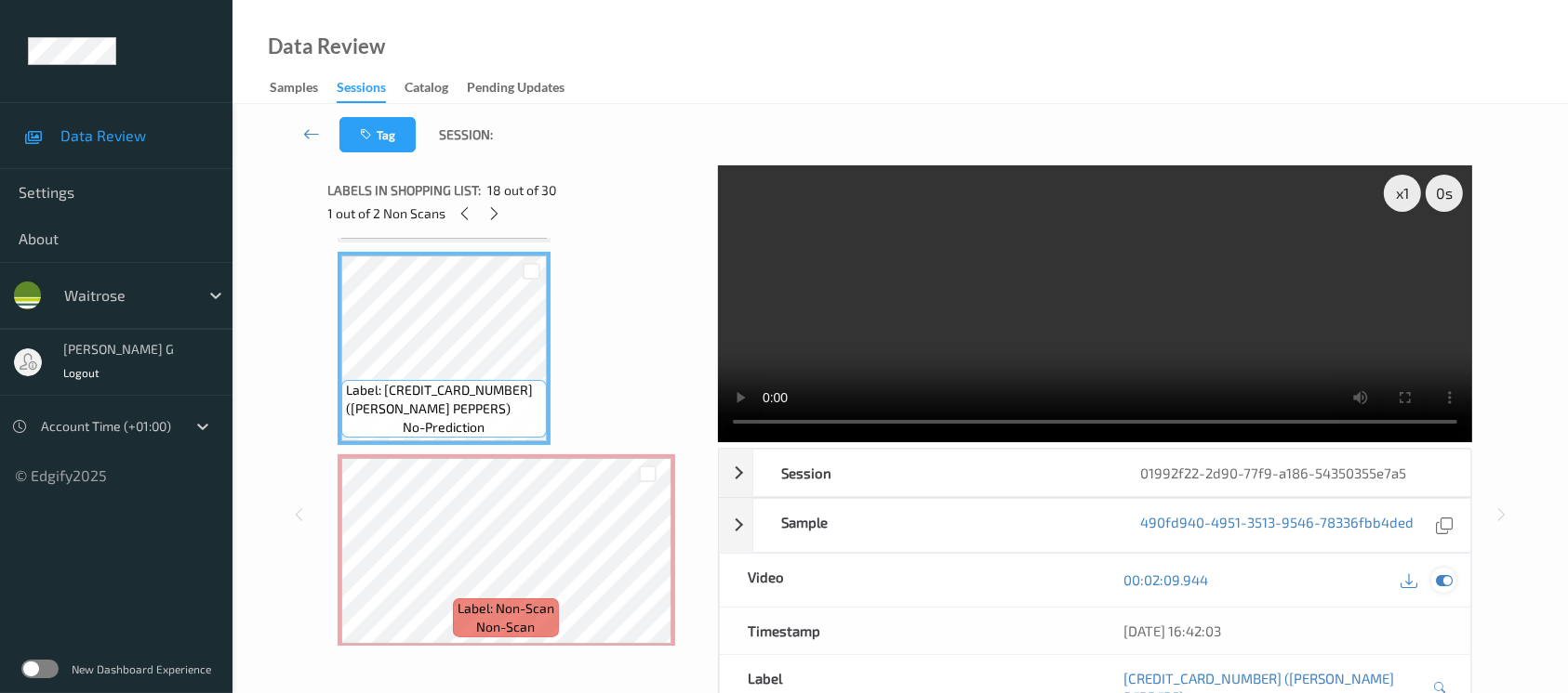
click at [1445, 577] on icon at bounding box center [1445, 580] width 17 height 17
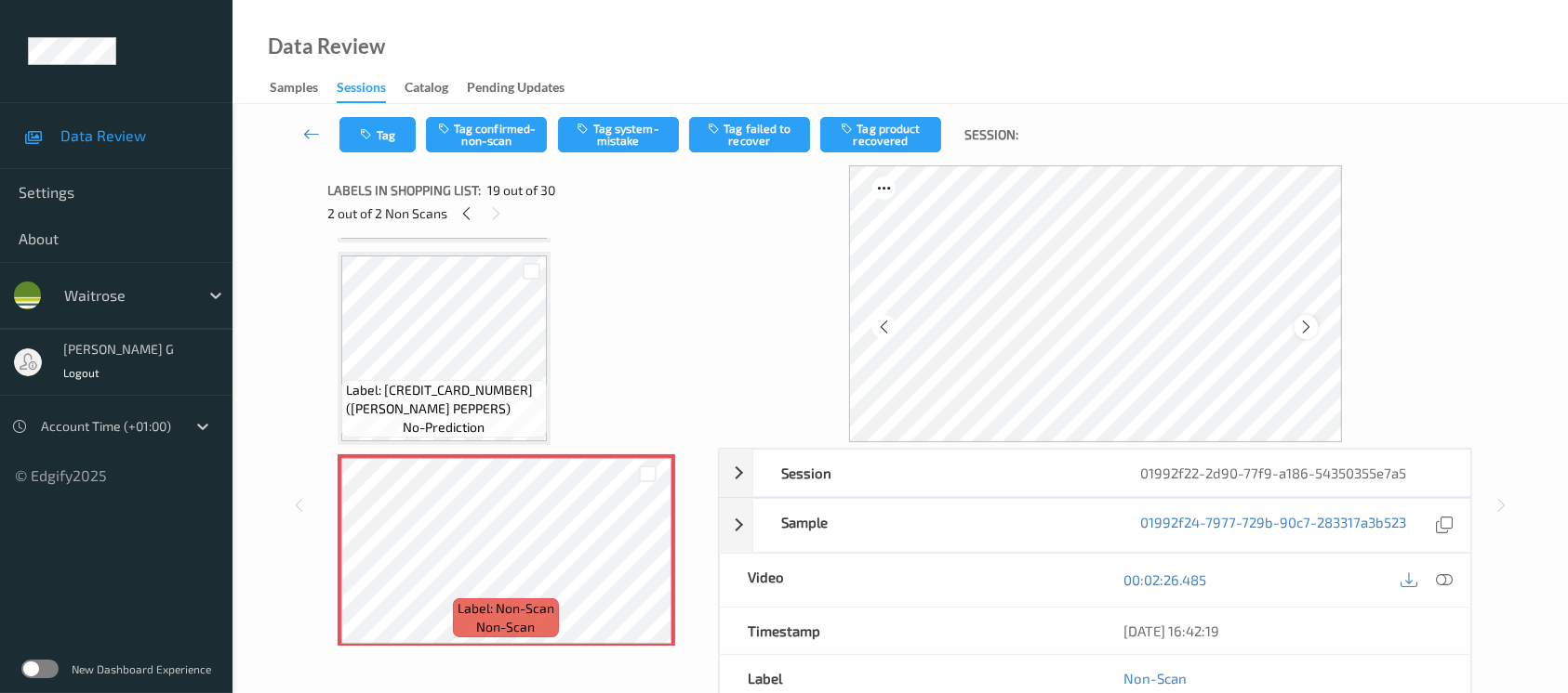
click at [1306, 330] on icon at bounding box center [1306, 327] width 16 height 17
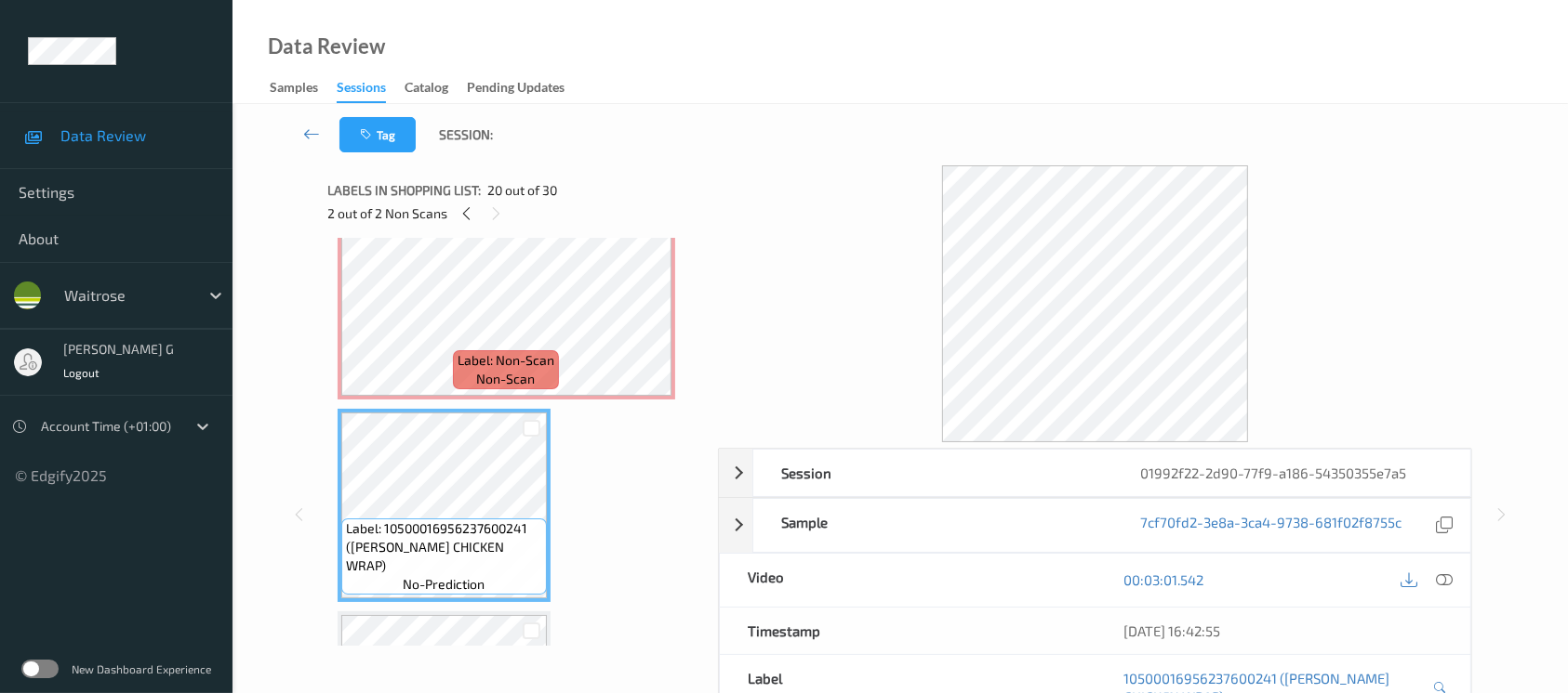
scroll to position [3564, 0]
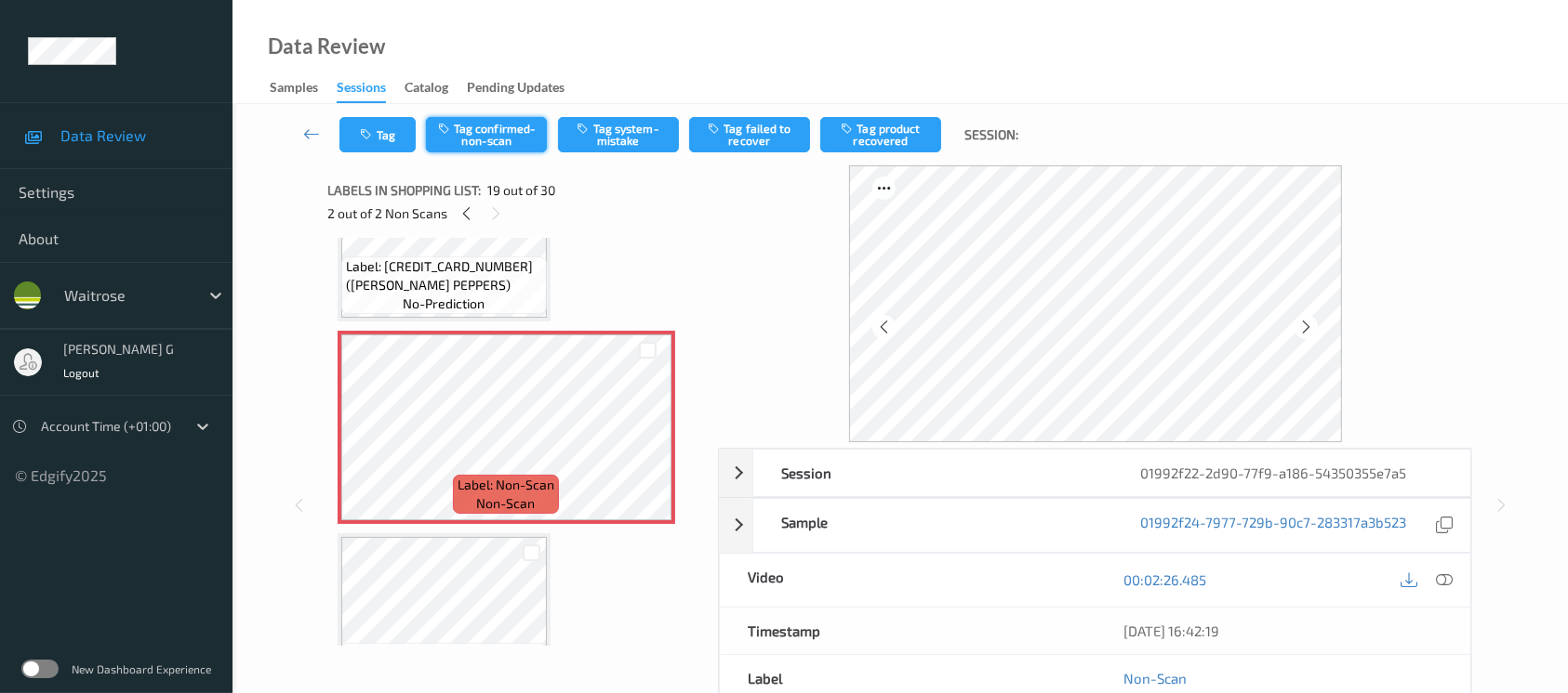
click at [506, 133] on button "Tag confirmed-non-scan" at bounding box center [486, 135] width 121 height 36
click at [878, 133] on button "Tag product recovered" at bounding box center [880, 135] width 121 height 36
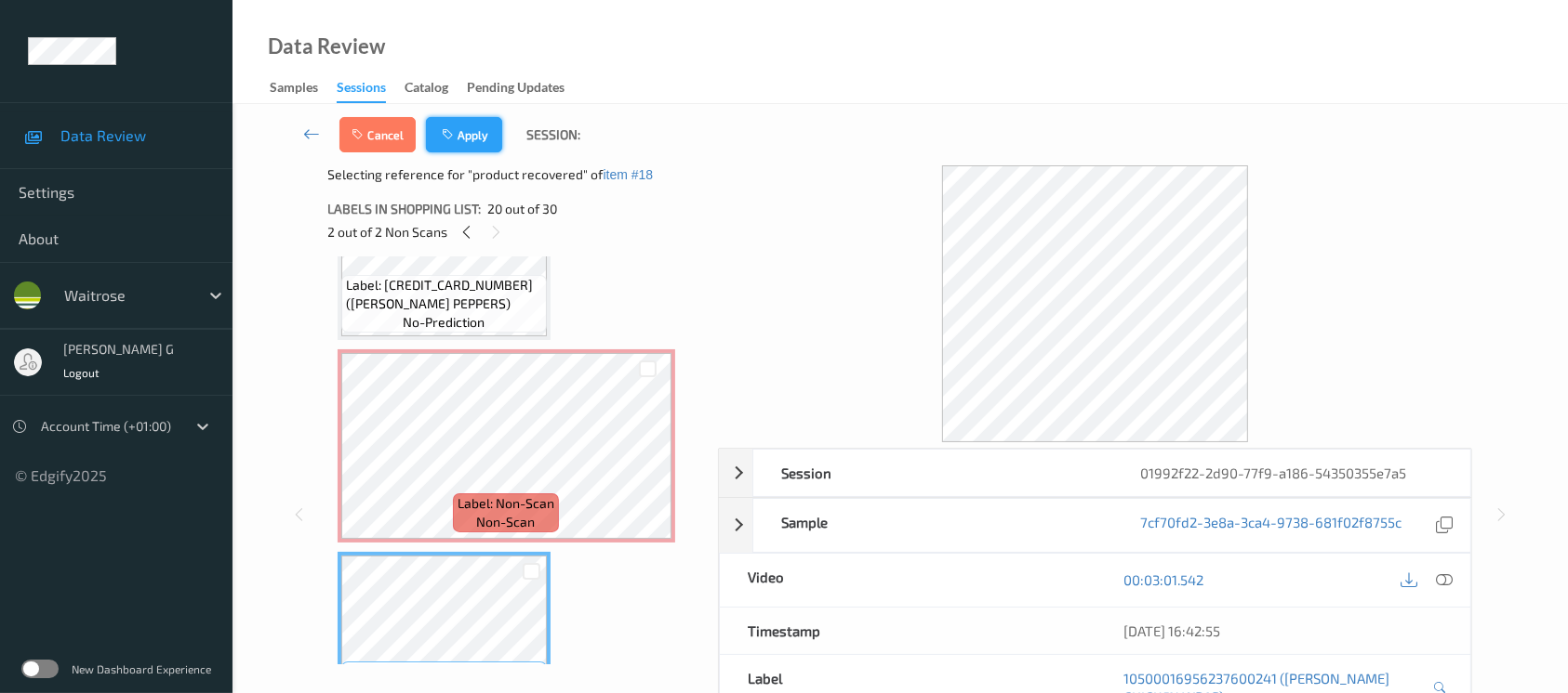
click at [482, 136] on button "Apply" at bounding box center [464, 135] width 76 height 36
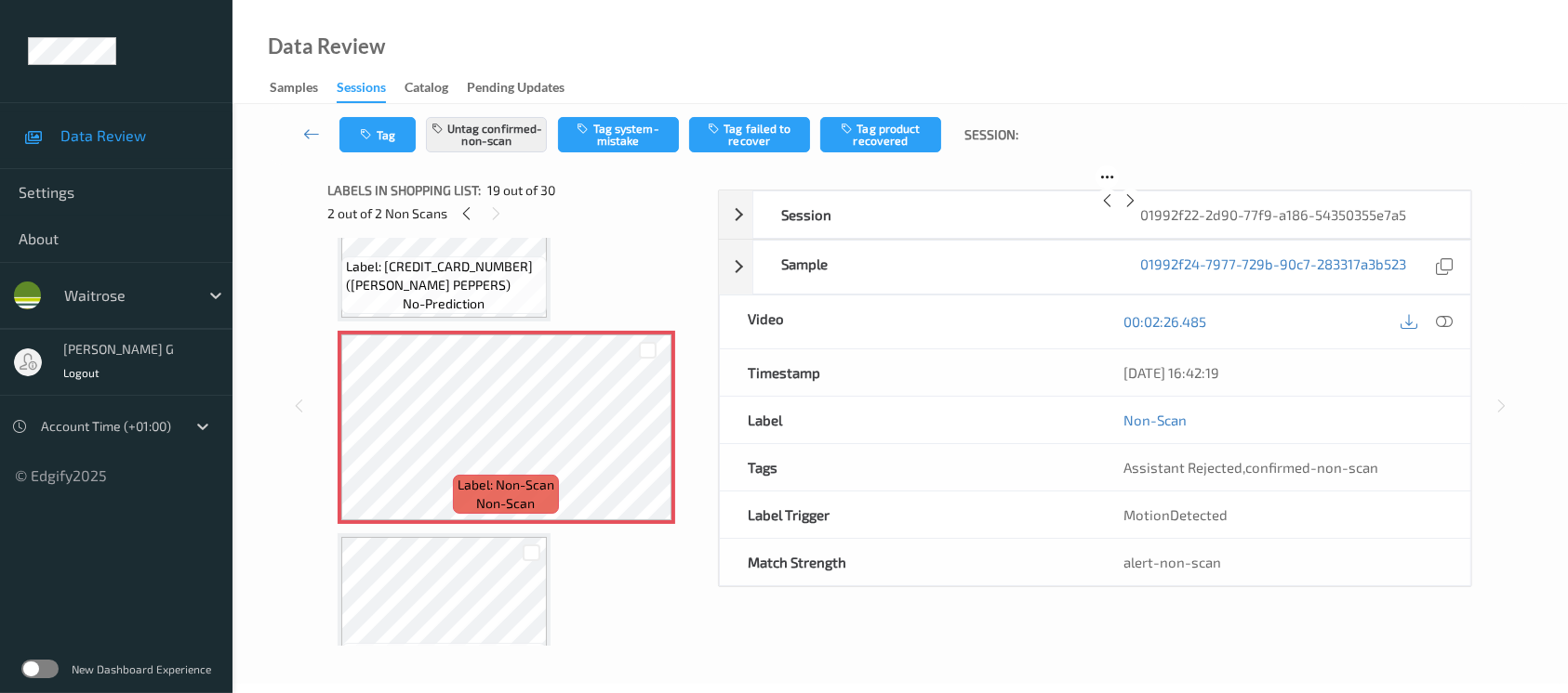
scroll to position [3441, 0]
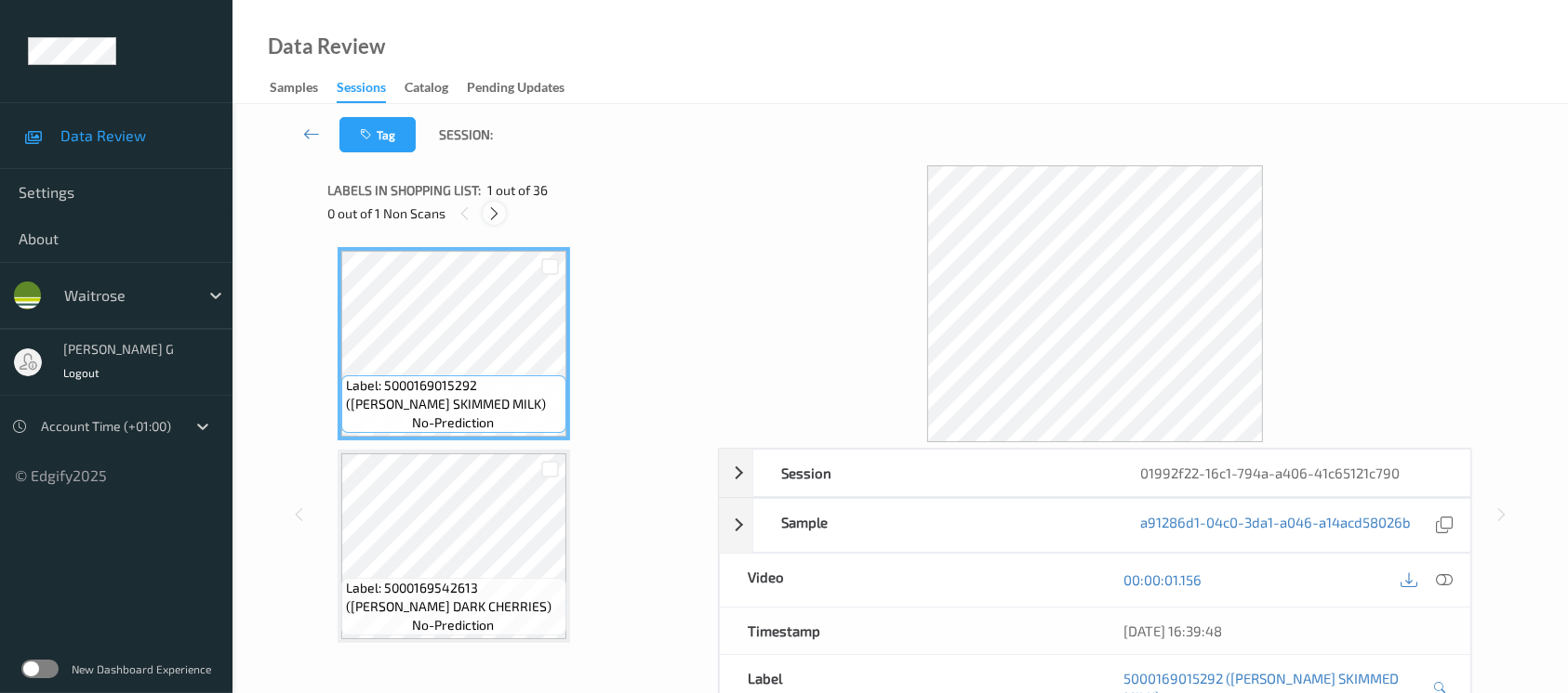
click at [490, 206] on icon at bounding box center [494, 214] width 16 height 17
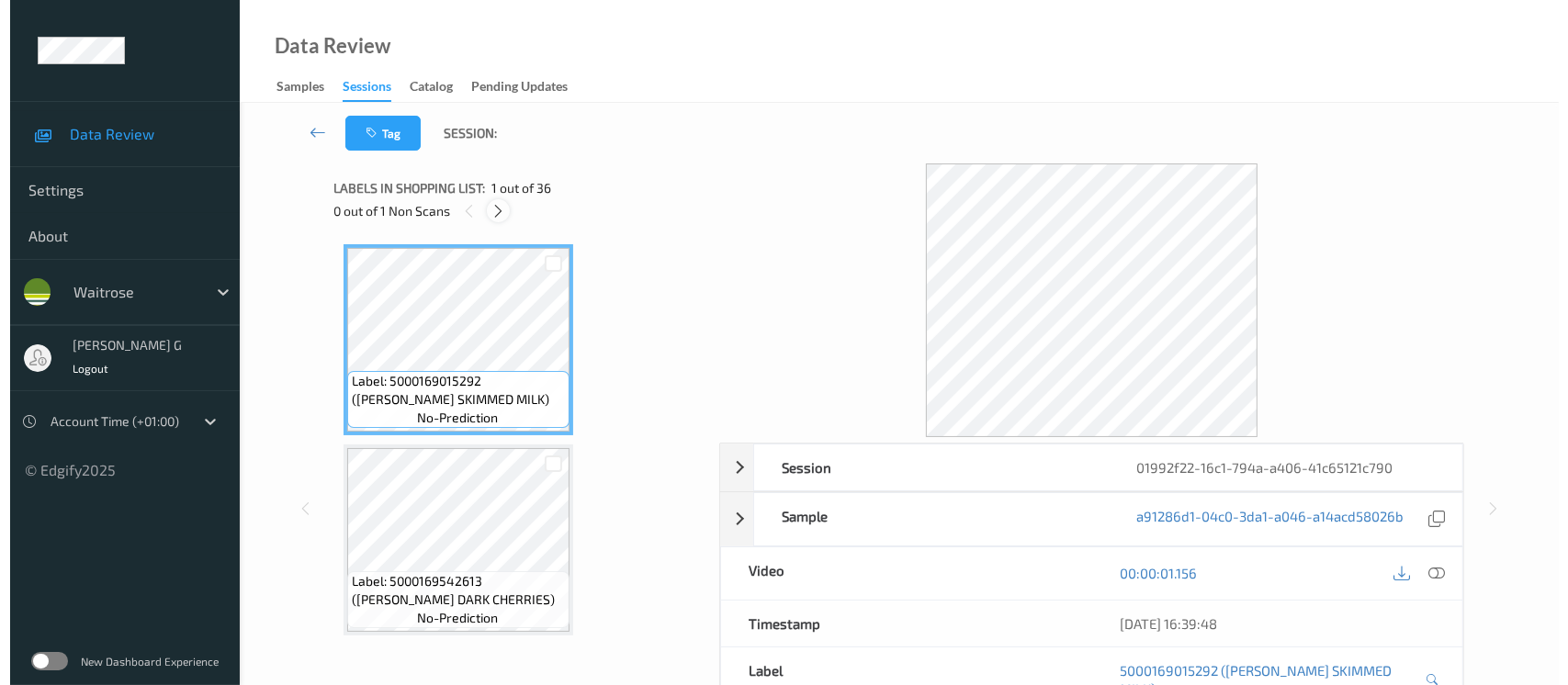
scroll to position [5196, 0]
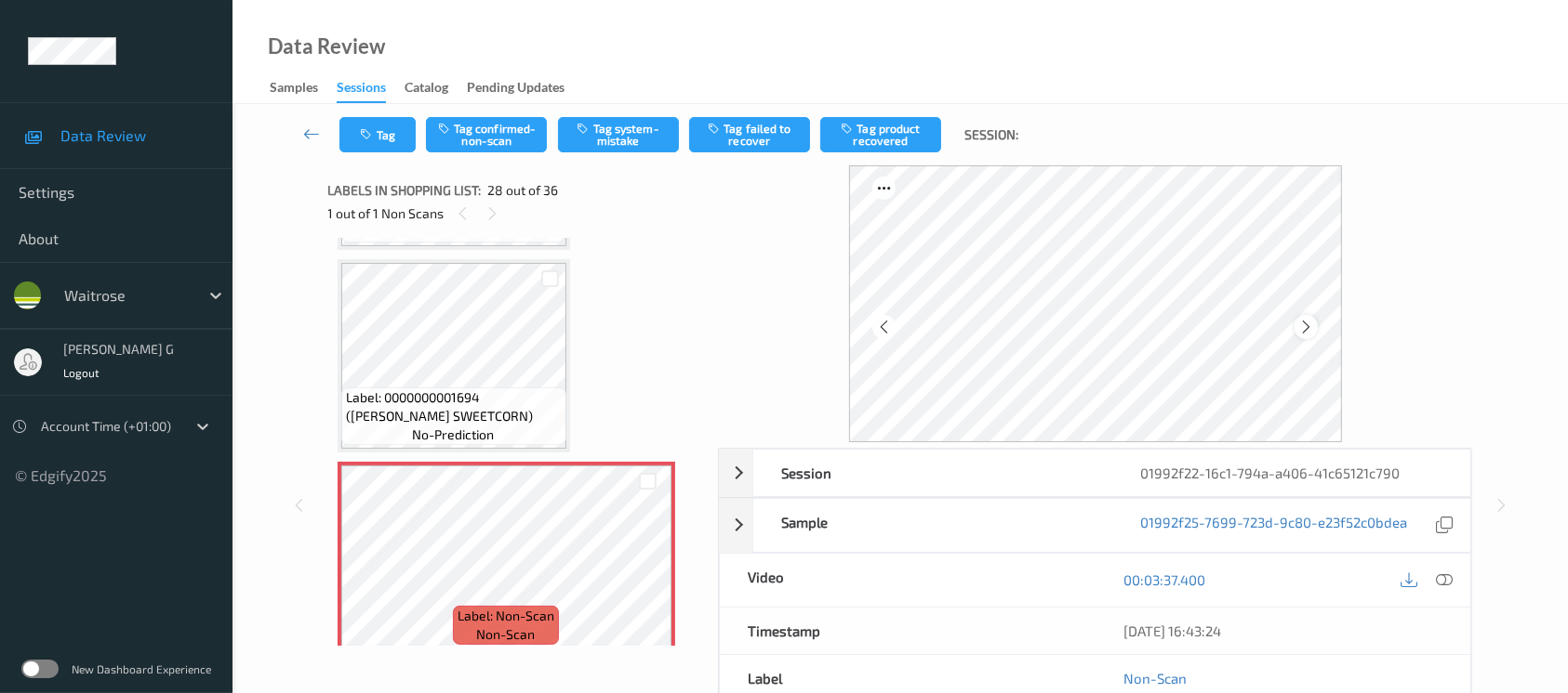
click at [1306, 333] on icon at bounding box center [1306, 327] width 16 height 17
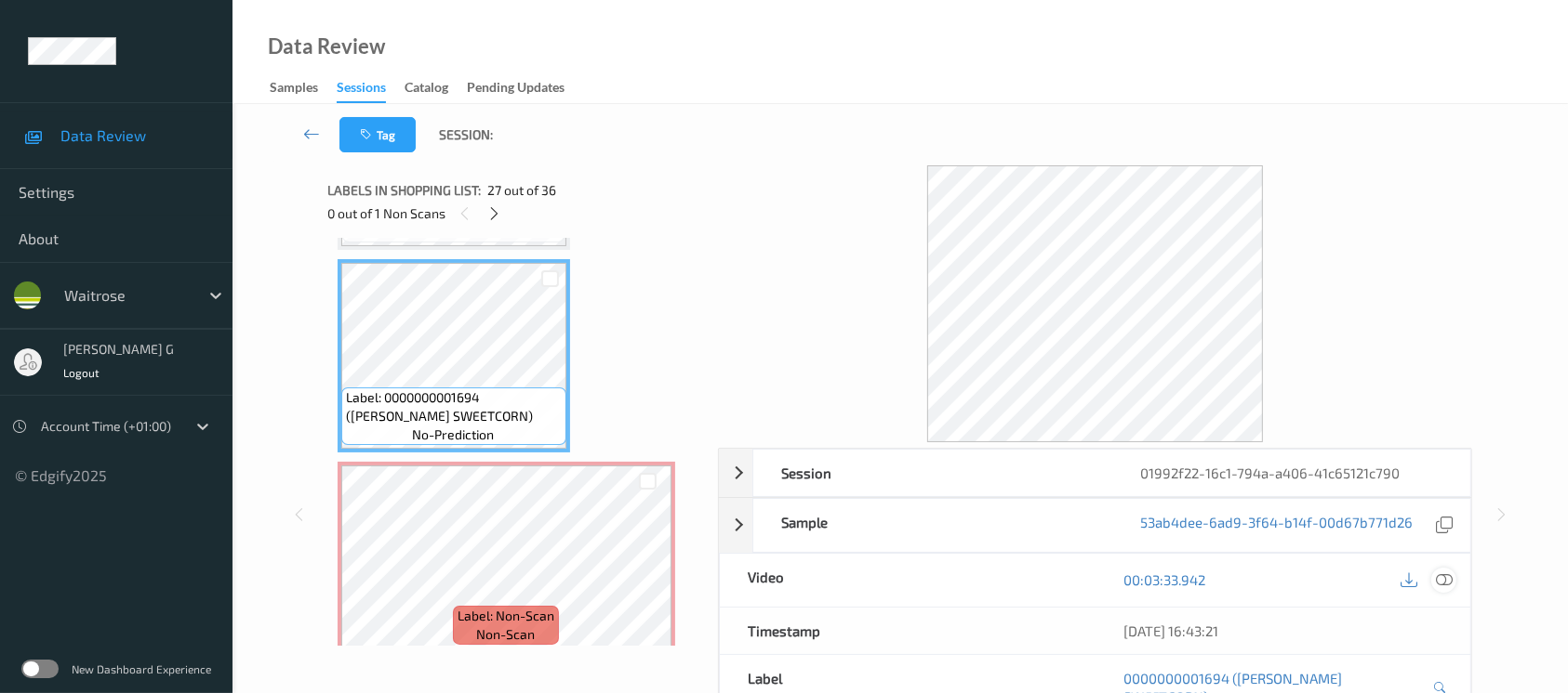
click at [1453, 579] on div at bounding box center [1444, 580] width 25 height 25
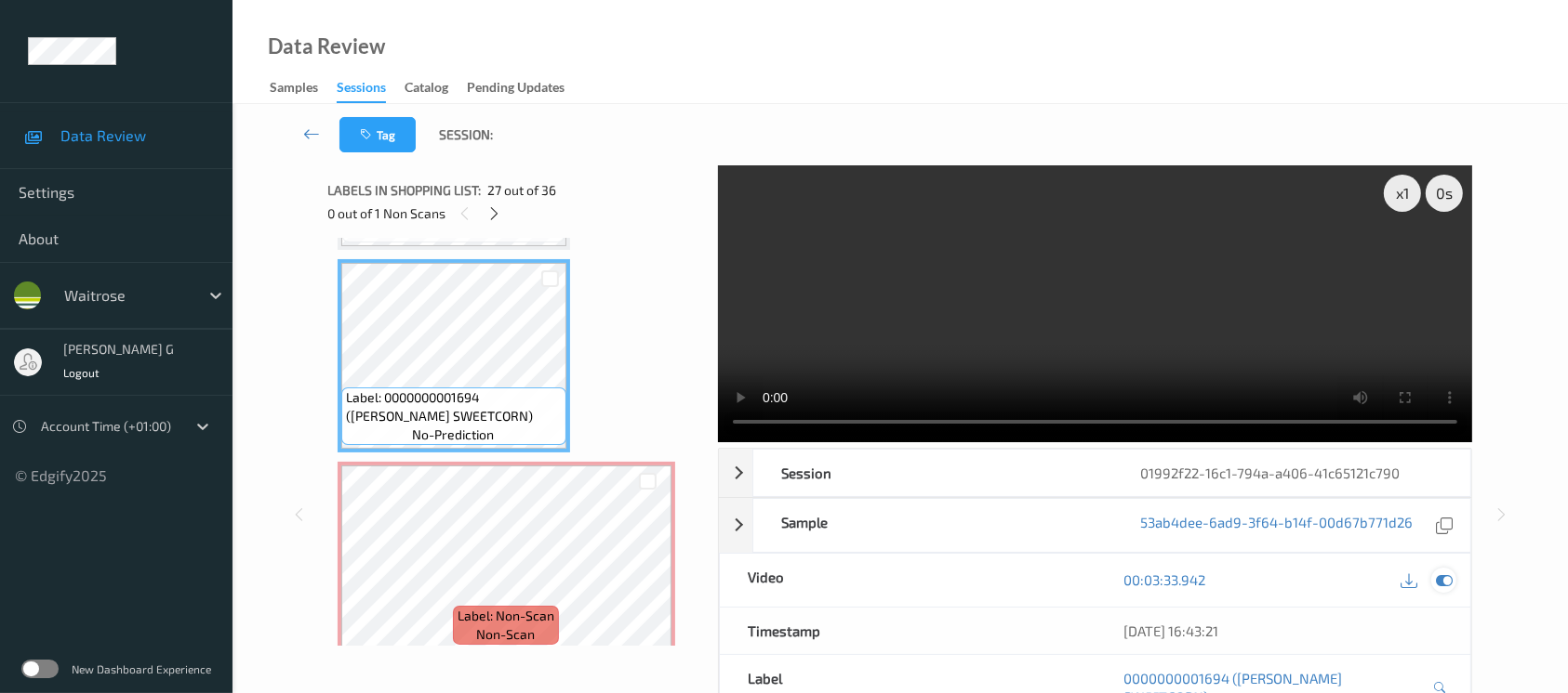
click at [1437, 577] on icon at bounding box center [1445, 580] width 17 height 17
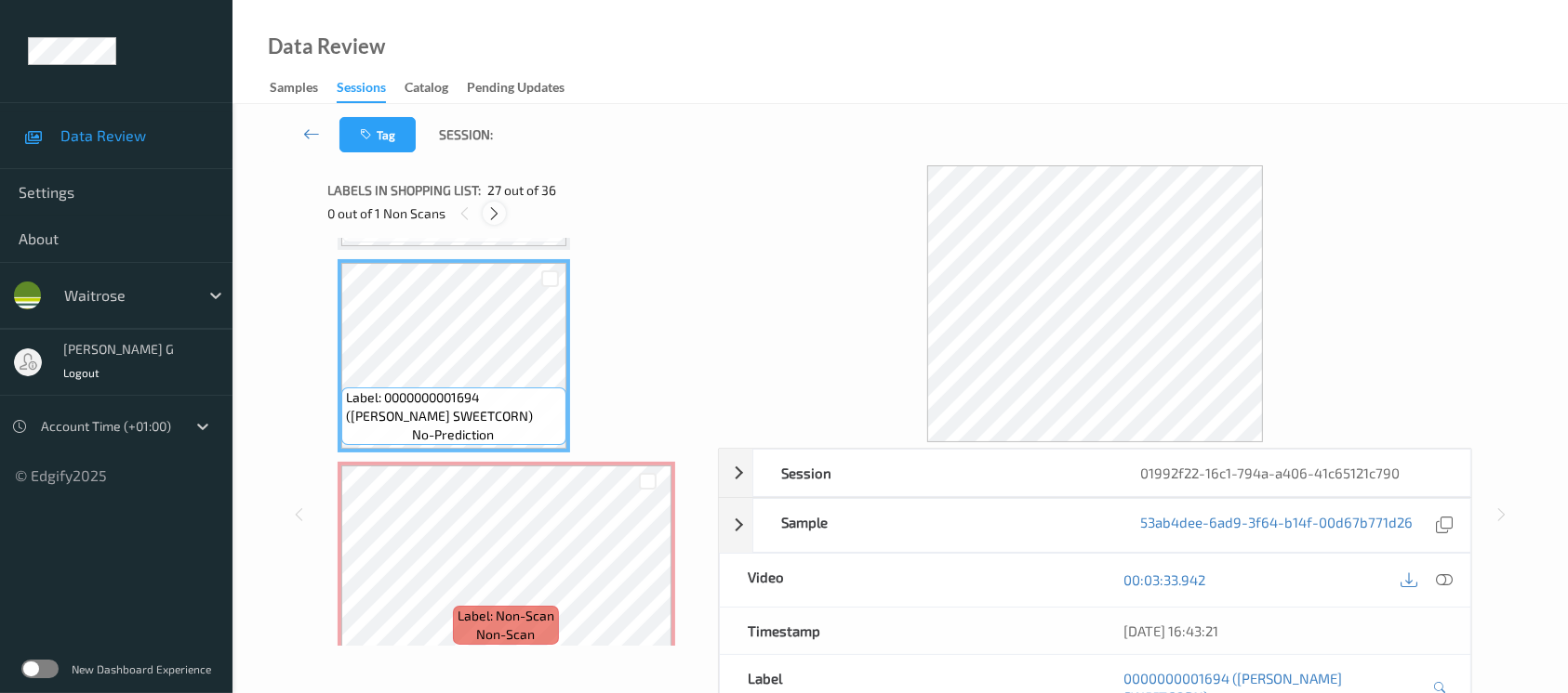
click at [498, 215] on icon at bounding box center [494, 214] width 16 height 17
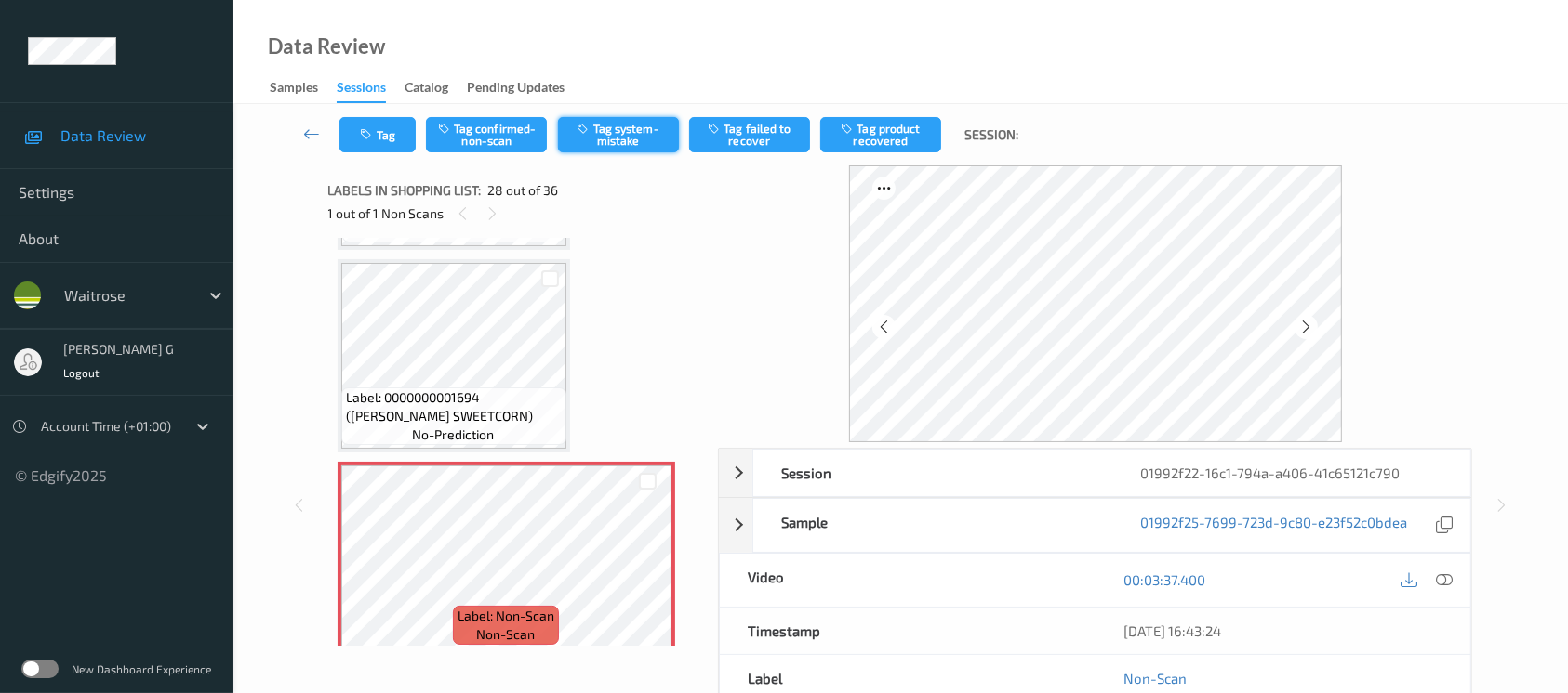
click at [644, 129] on button "Tag system-mistake" at bounding box center [618, 135] width 121 height 36
click at [373, 137] on icon "button" at bounding box center [369, 135] width 16 height 13
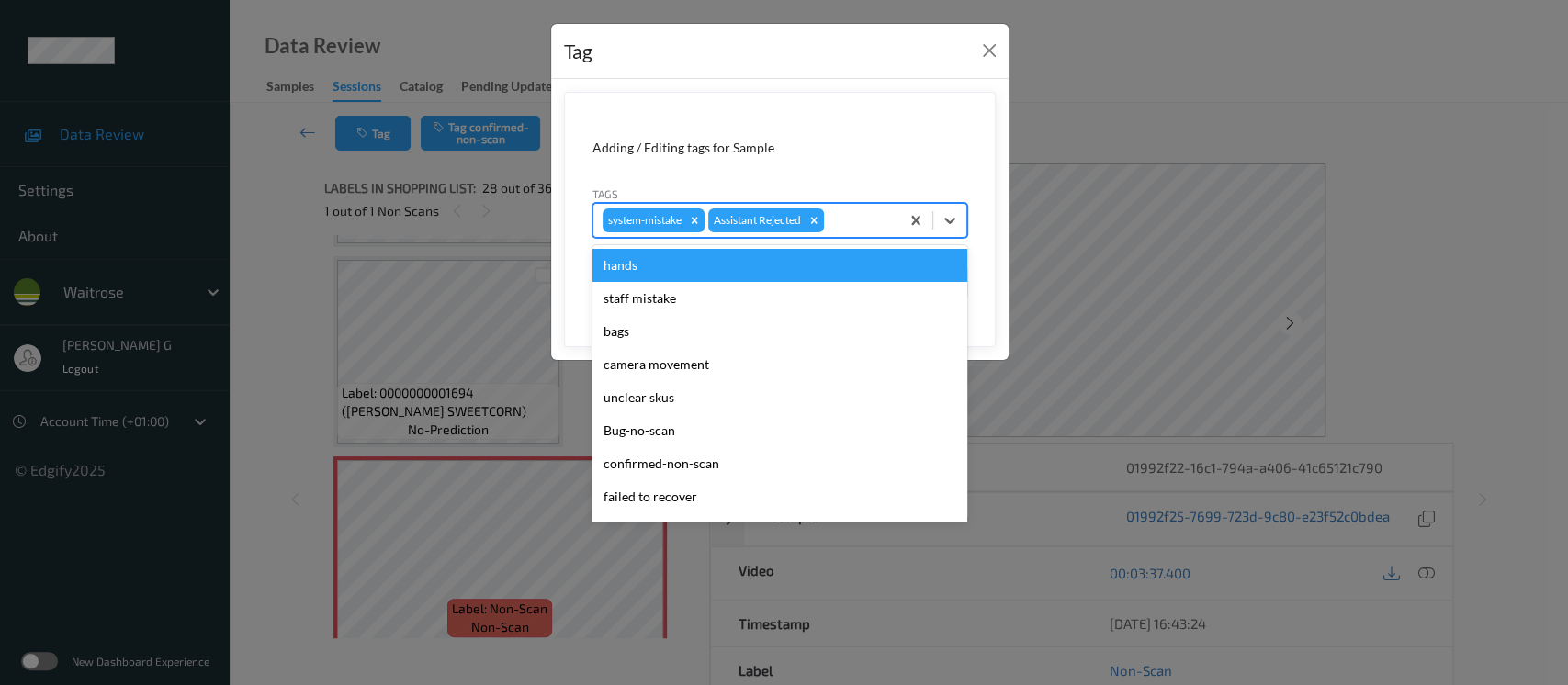
click at [835, 222] on div at bounding box center [858, 221] width 62 height 22
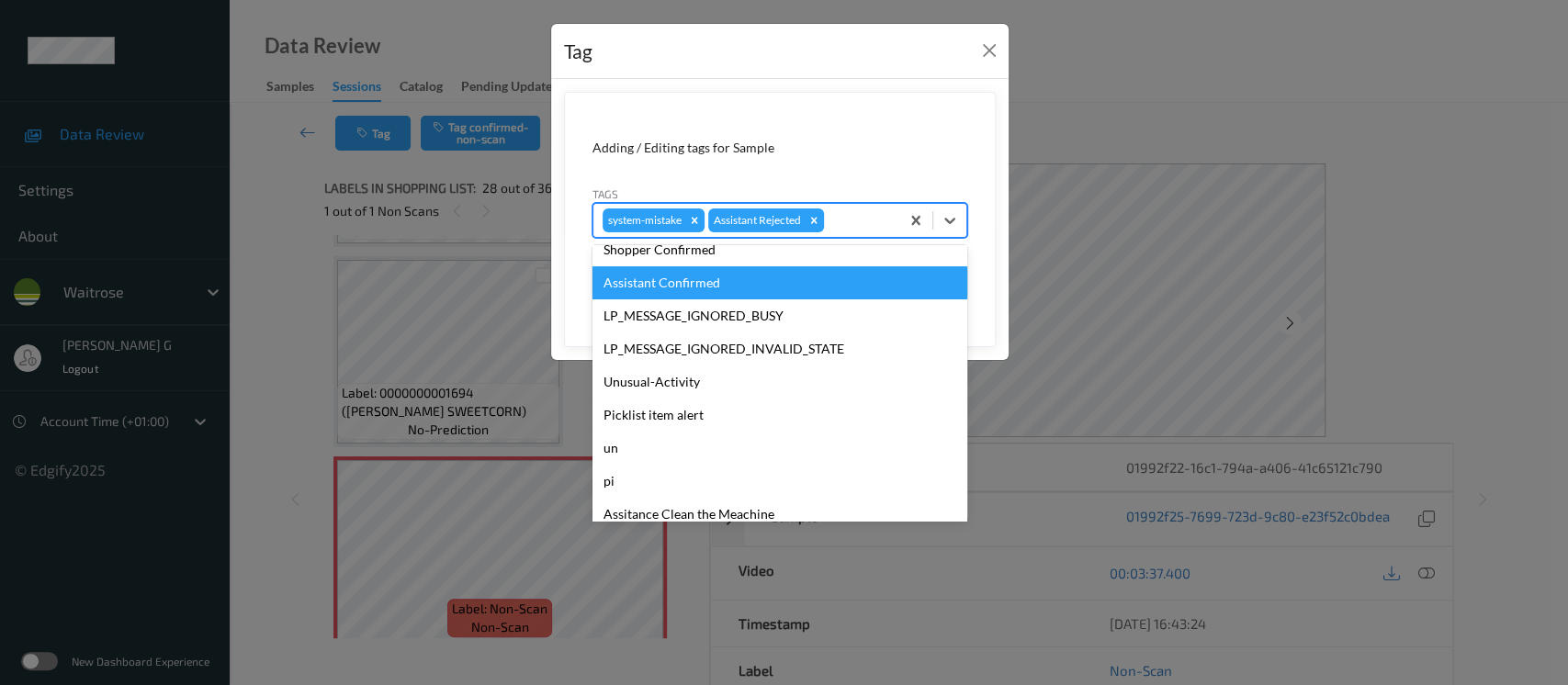
scroll to position [426, 0]
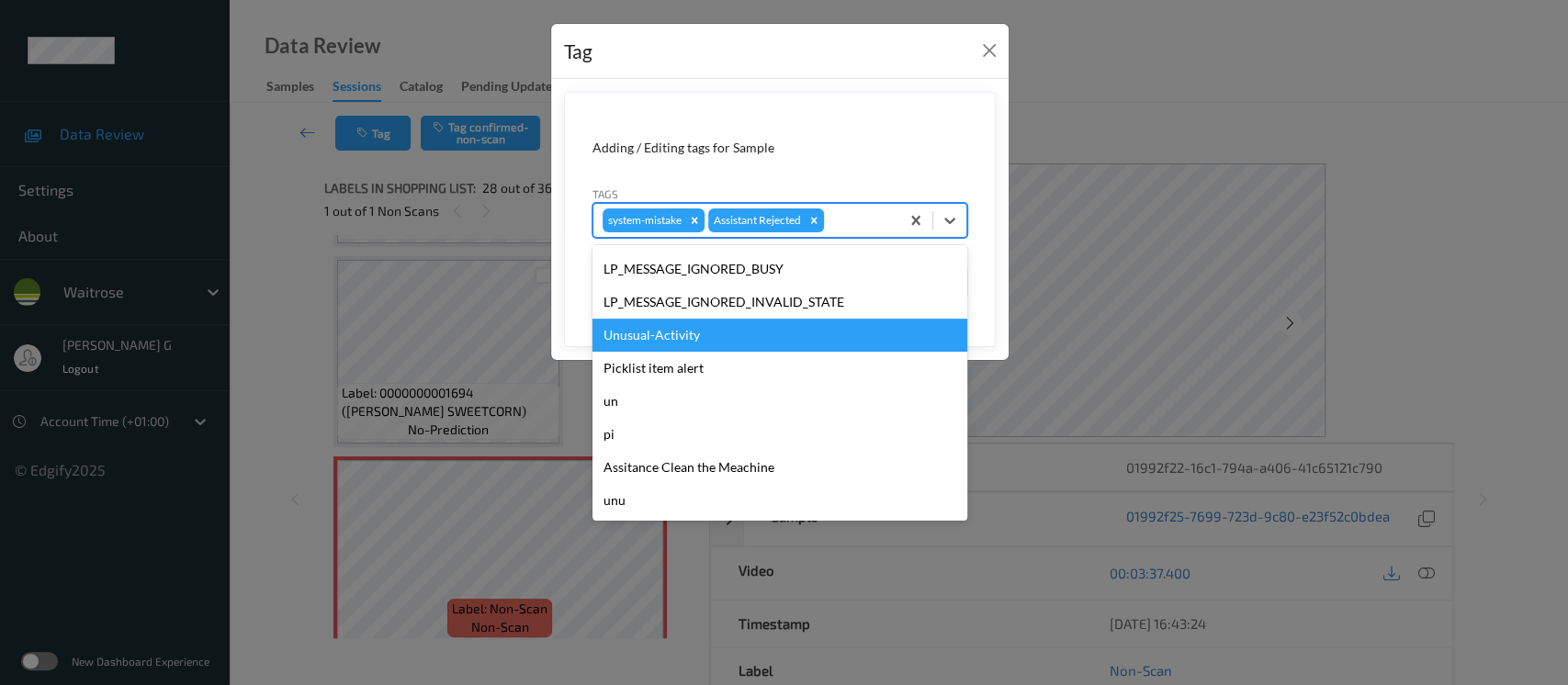
click at [647, 332] on div "Unusual-Activity" at bounding box center [779, 336] width 374 height 33
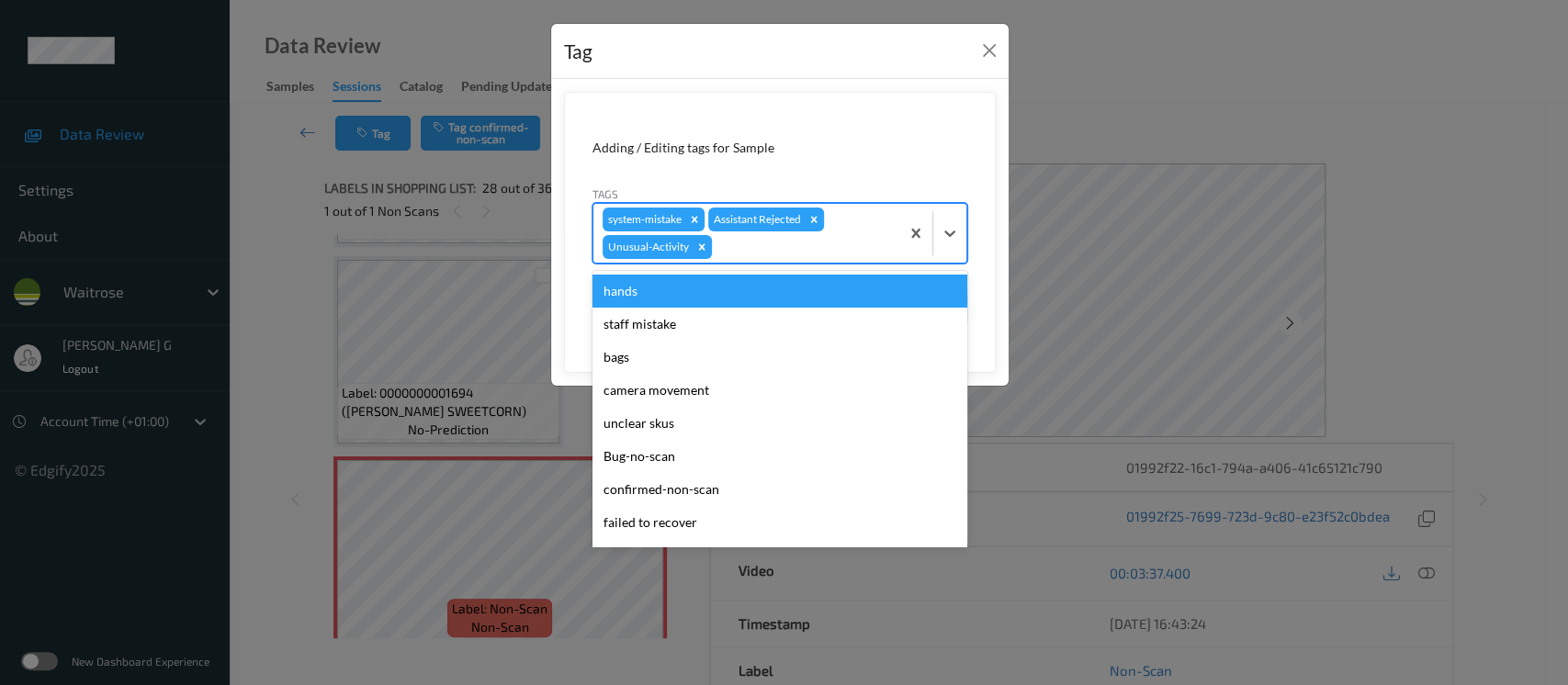
click at [742, 259] on div "system-mistake Assistant Rejected Unusual-Activity" at bounding box center [746, 233] width 306 height 58
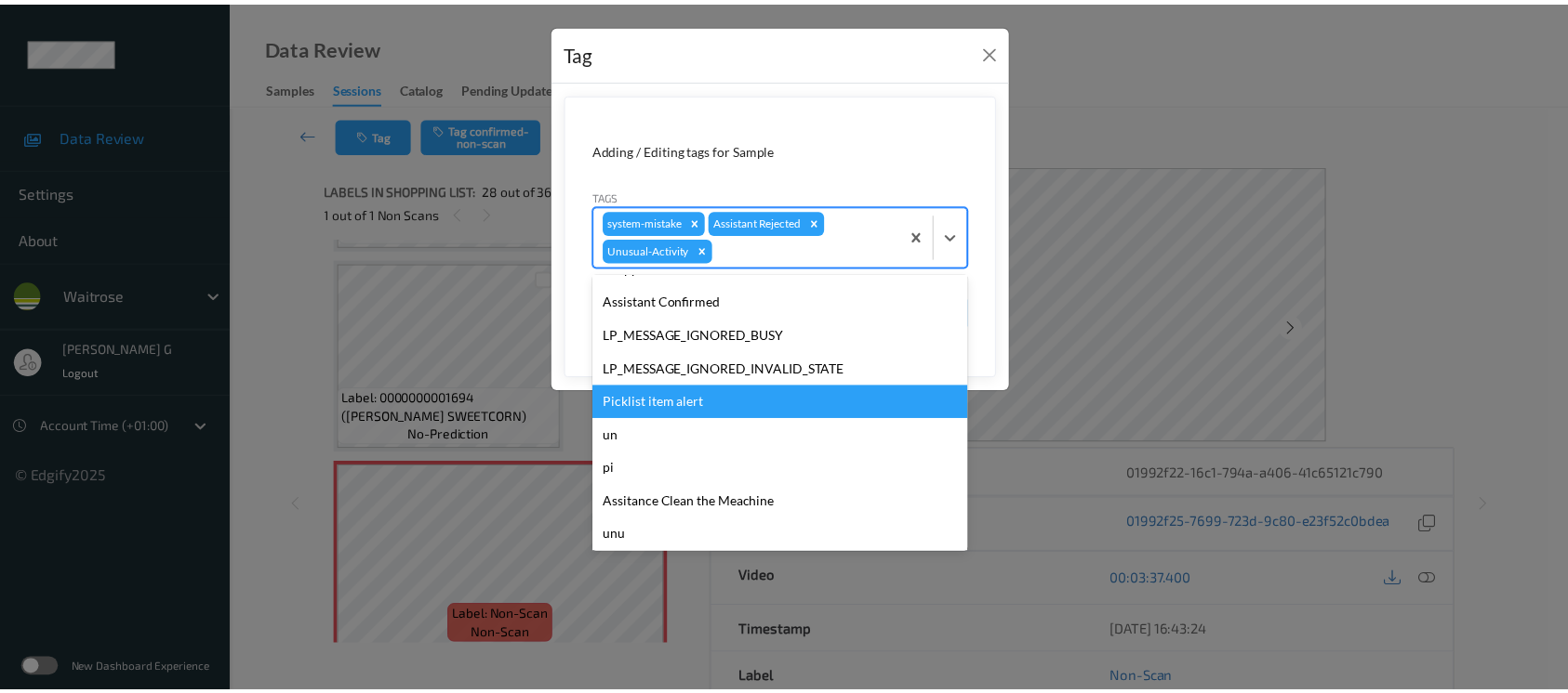
scroll to position [397, 0]
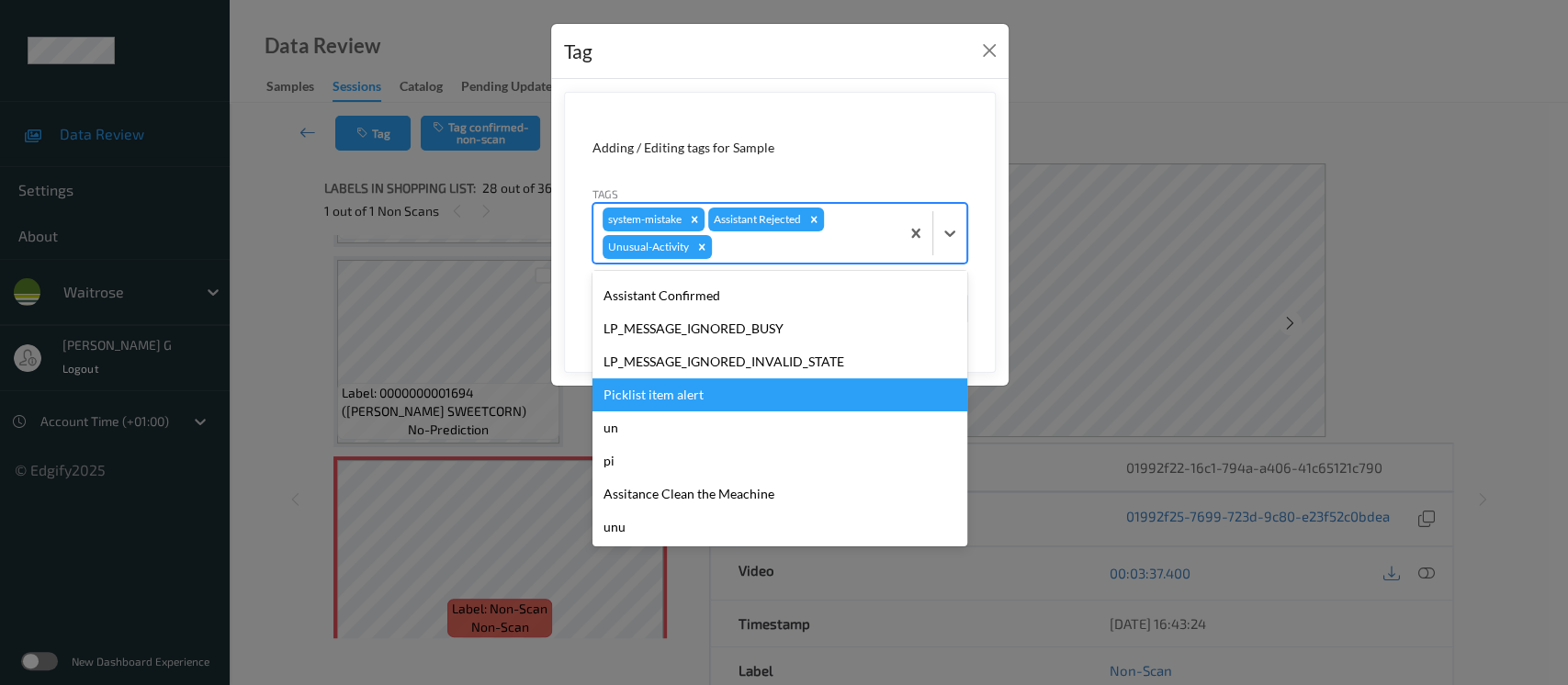
click at [669, 395] on div "Picklist item alert" at bounding box center [779, 395] width 374 height 33
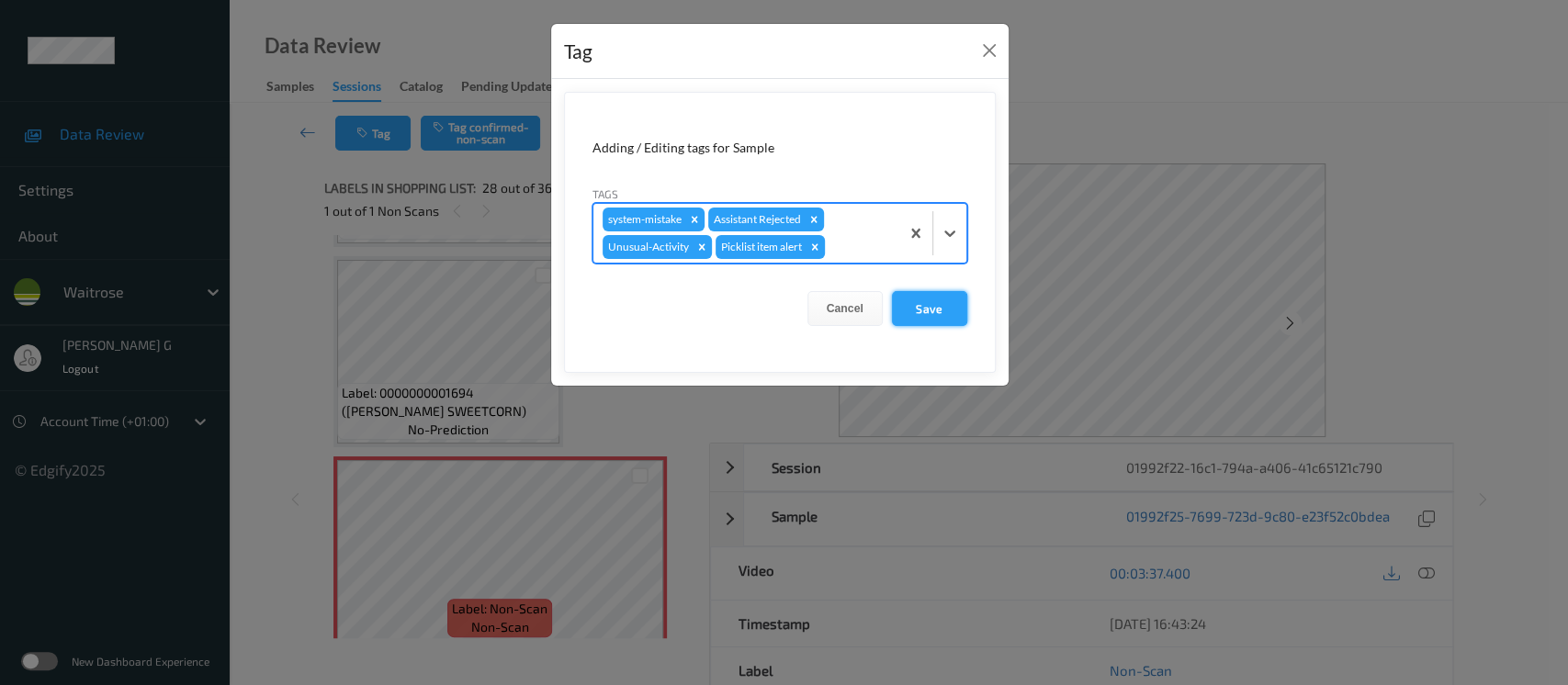
click at [944, 298] on button "Save" at bounding box center [929, 309] width 75 height 35
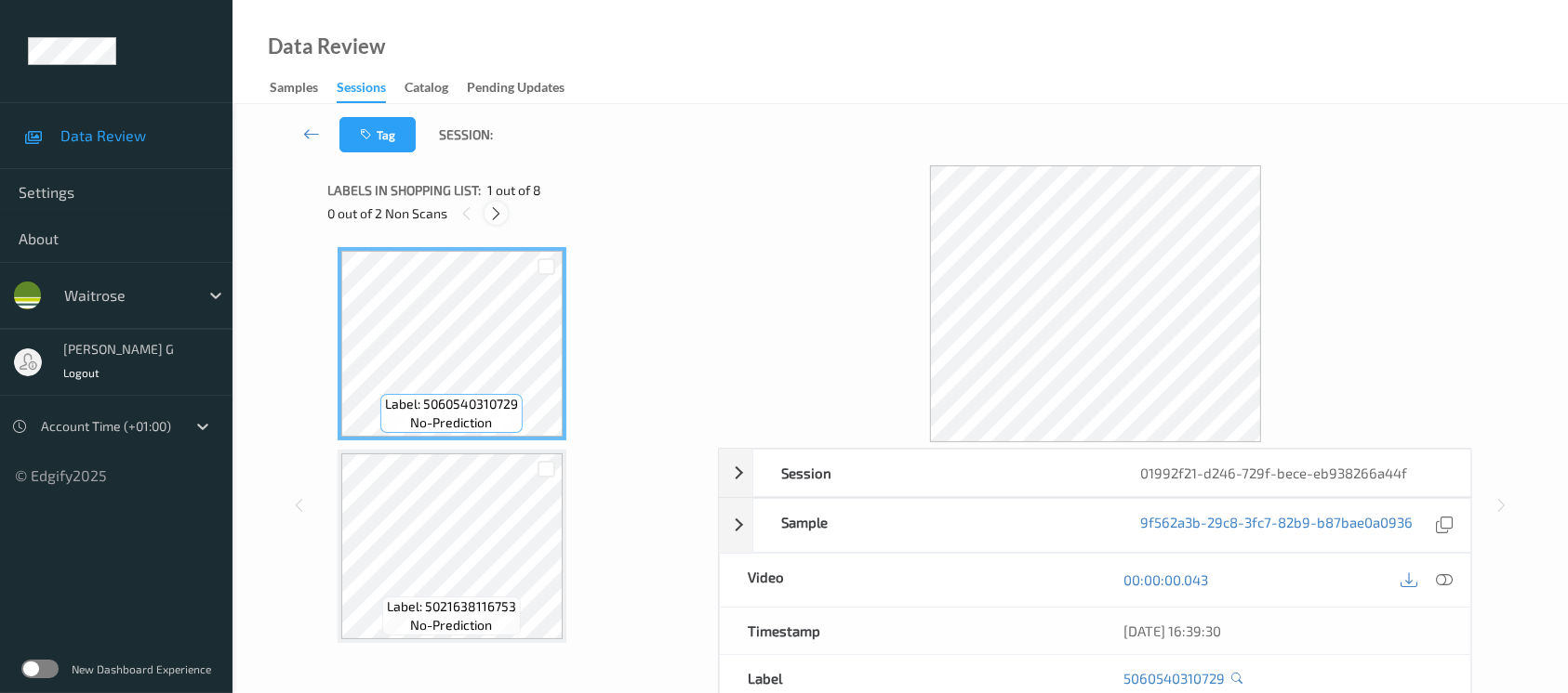
click at [491, 210] on icon at bounding box center [495, 214] width 16 height 17
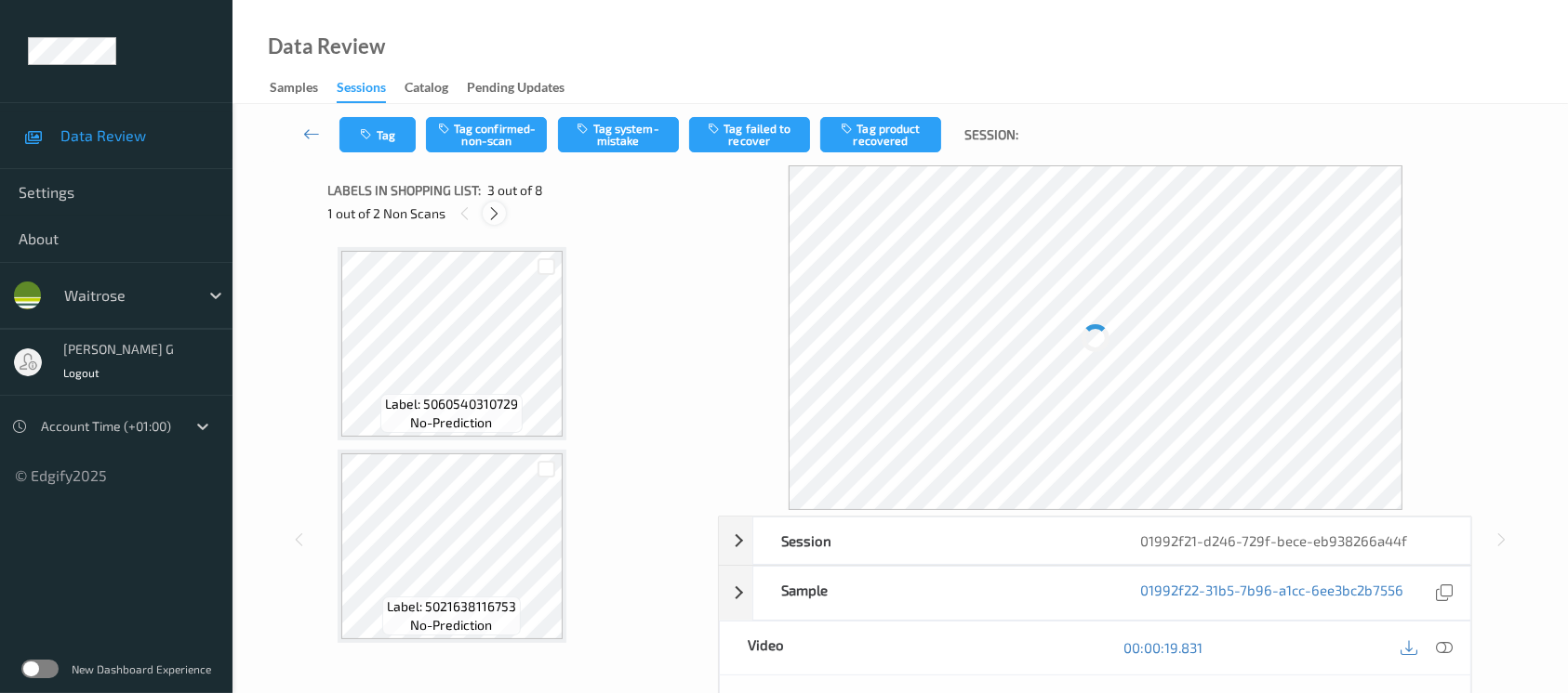
scroll to position [210, 0]
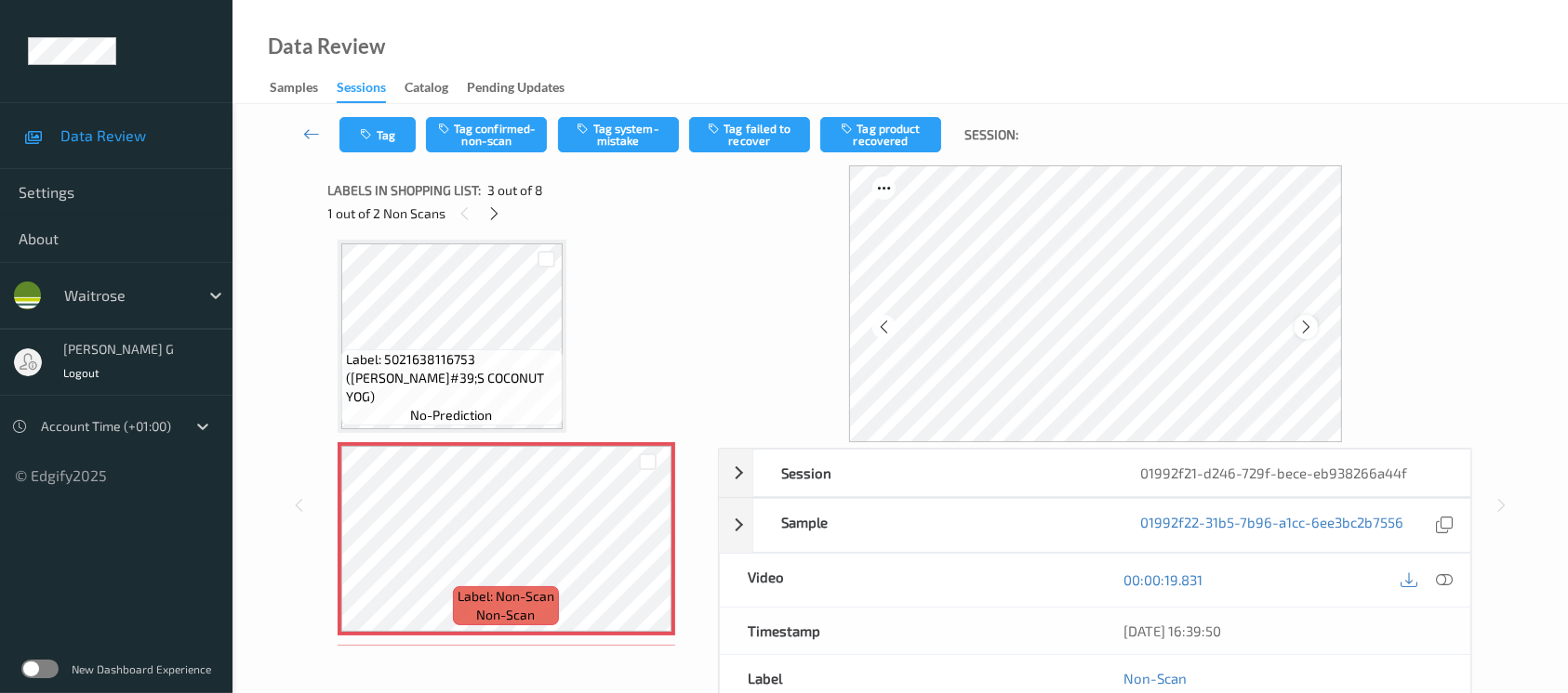
click at [1307, 324] on icon at bounding box center [1306, 327] width 16 height 17
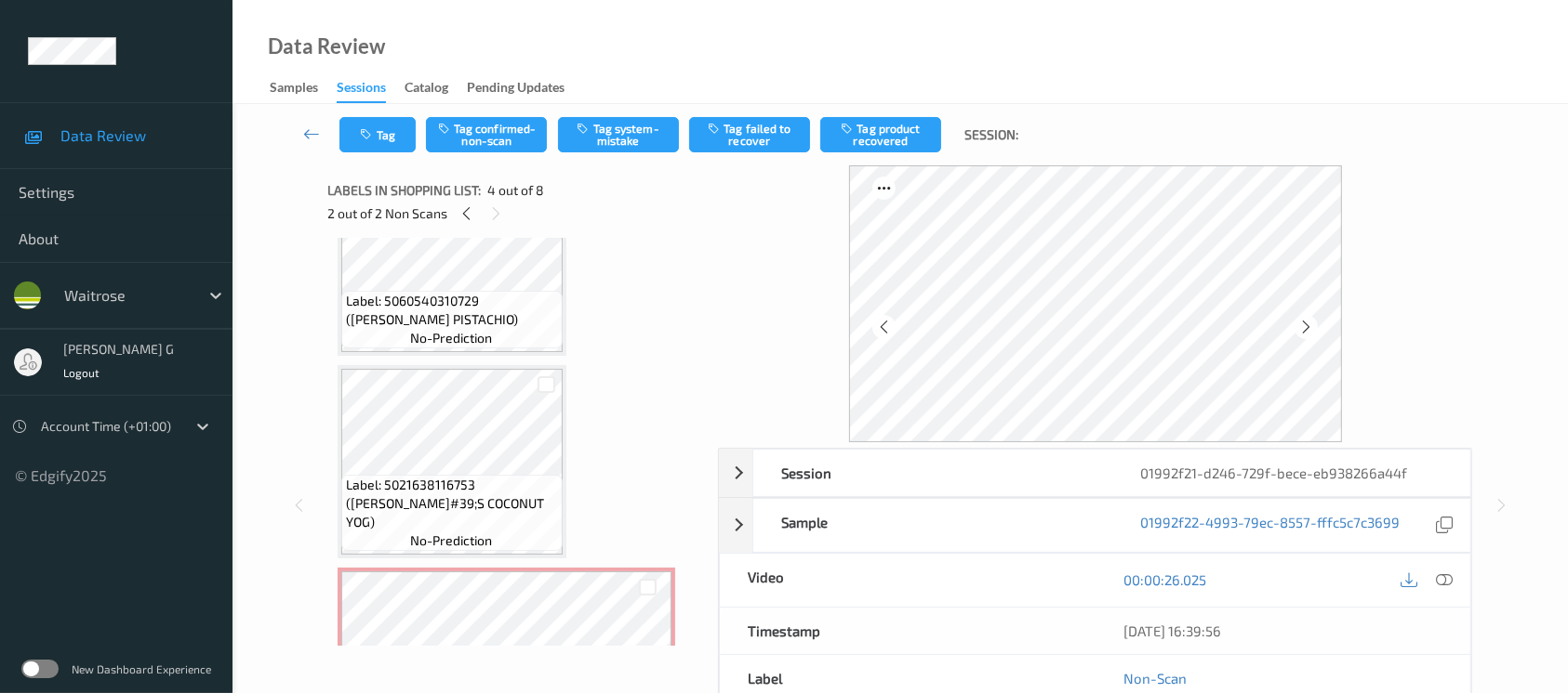
scroll to position [124, 0]
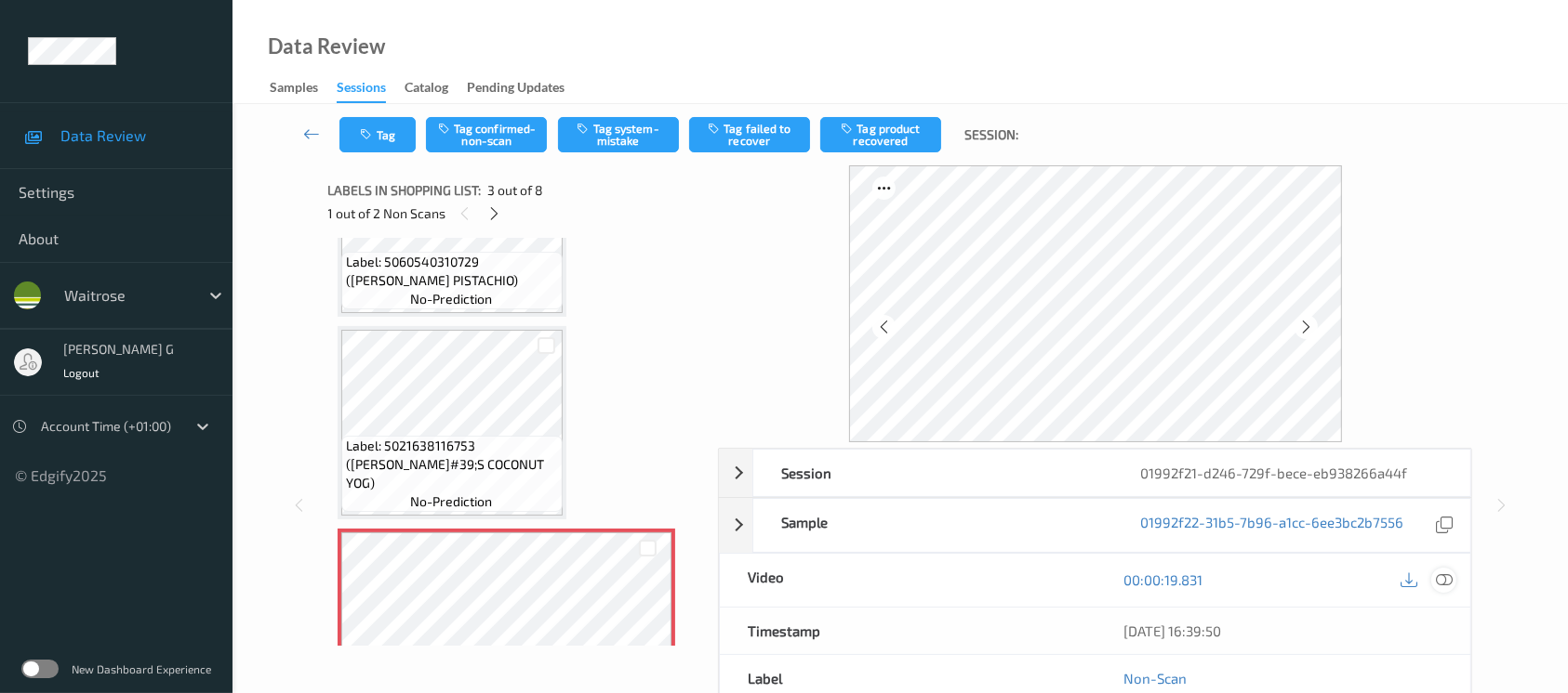
click at [1451, 577] on icon at bounding box center [1445, 580] width 17 height 17
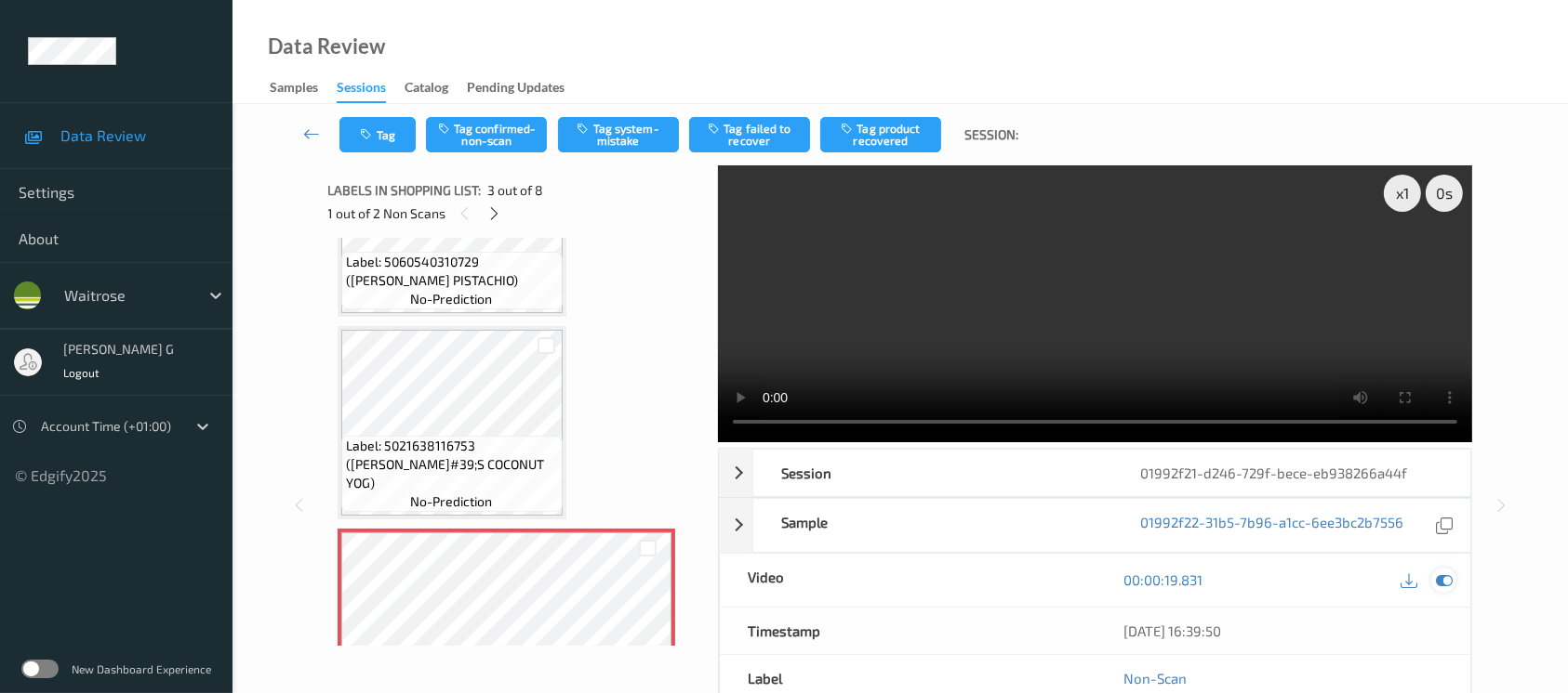
click at [1443, 579] on icon at bounding box center [1445, 580] width 17 height 17
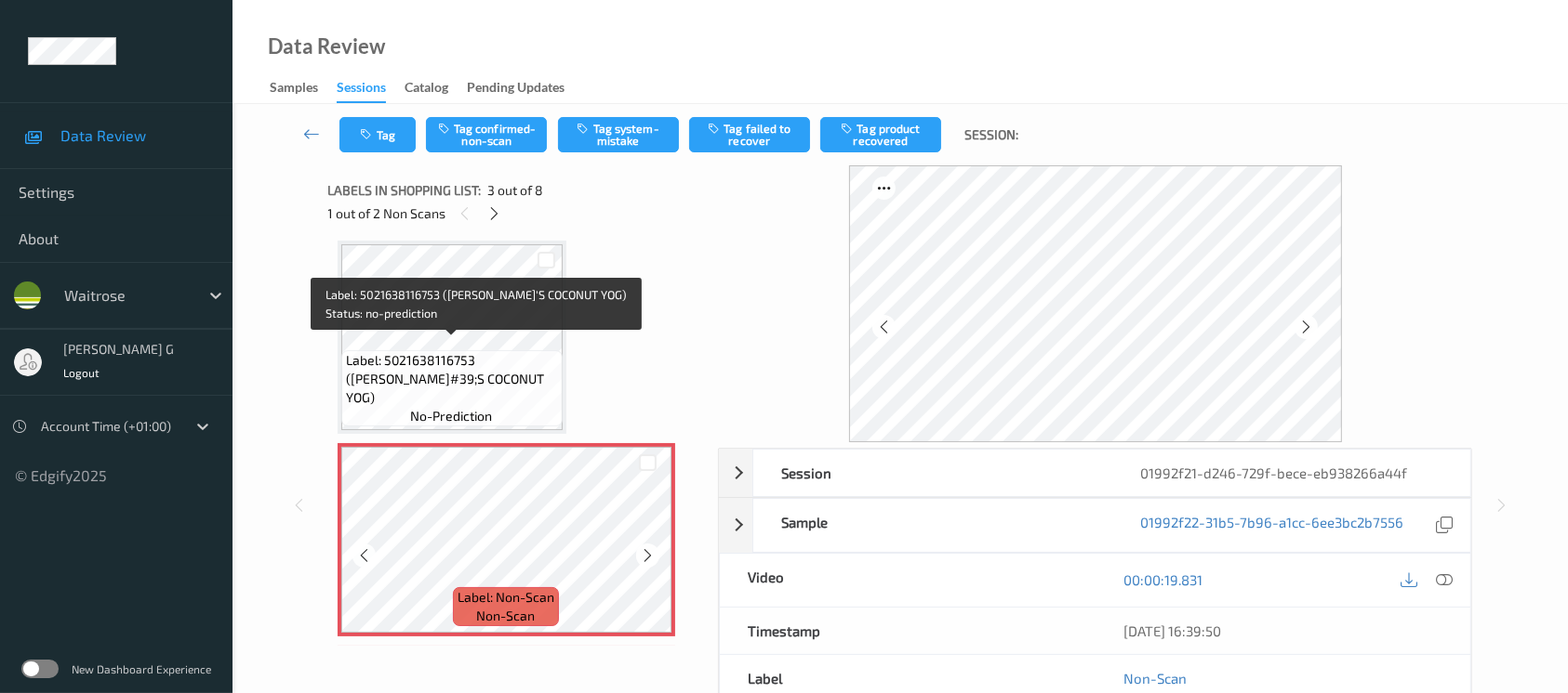
scroll to position [248, 0]
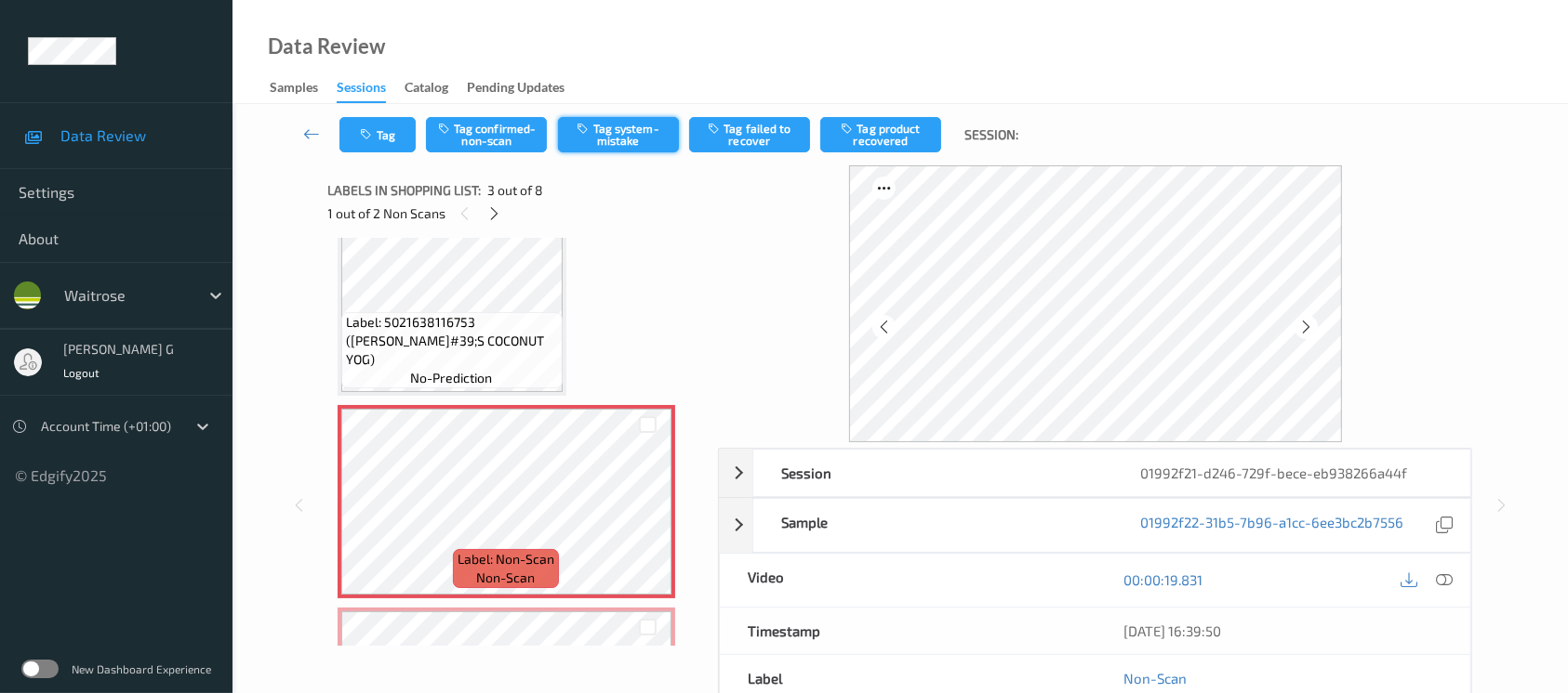
click at [646, 129] on button "Tag system-mistake" at bounding box center [618, 135] width 121 height 36
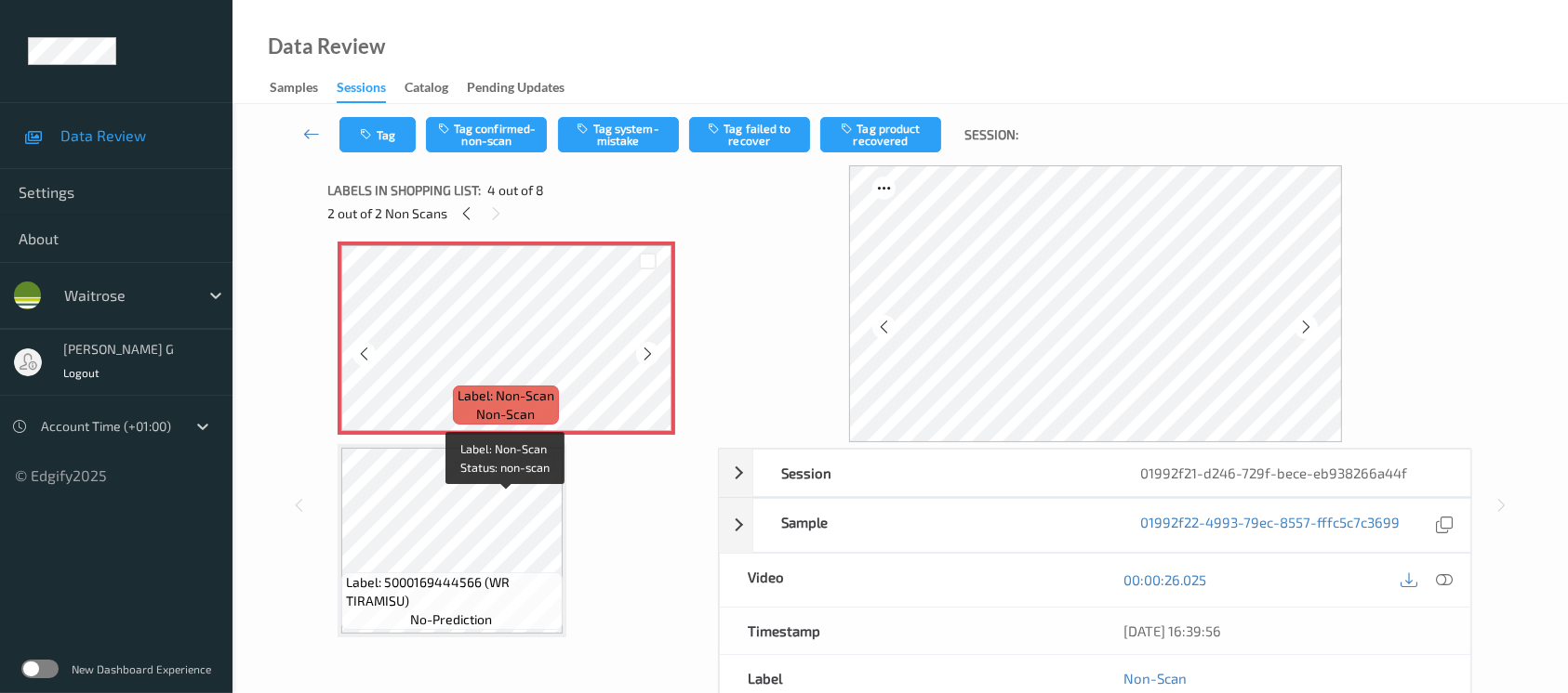
scroll to position [619, 0]
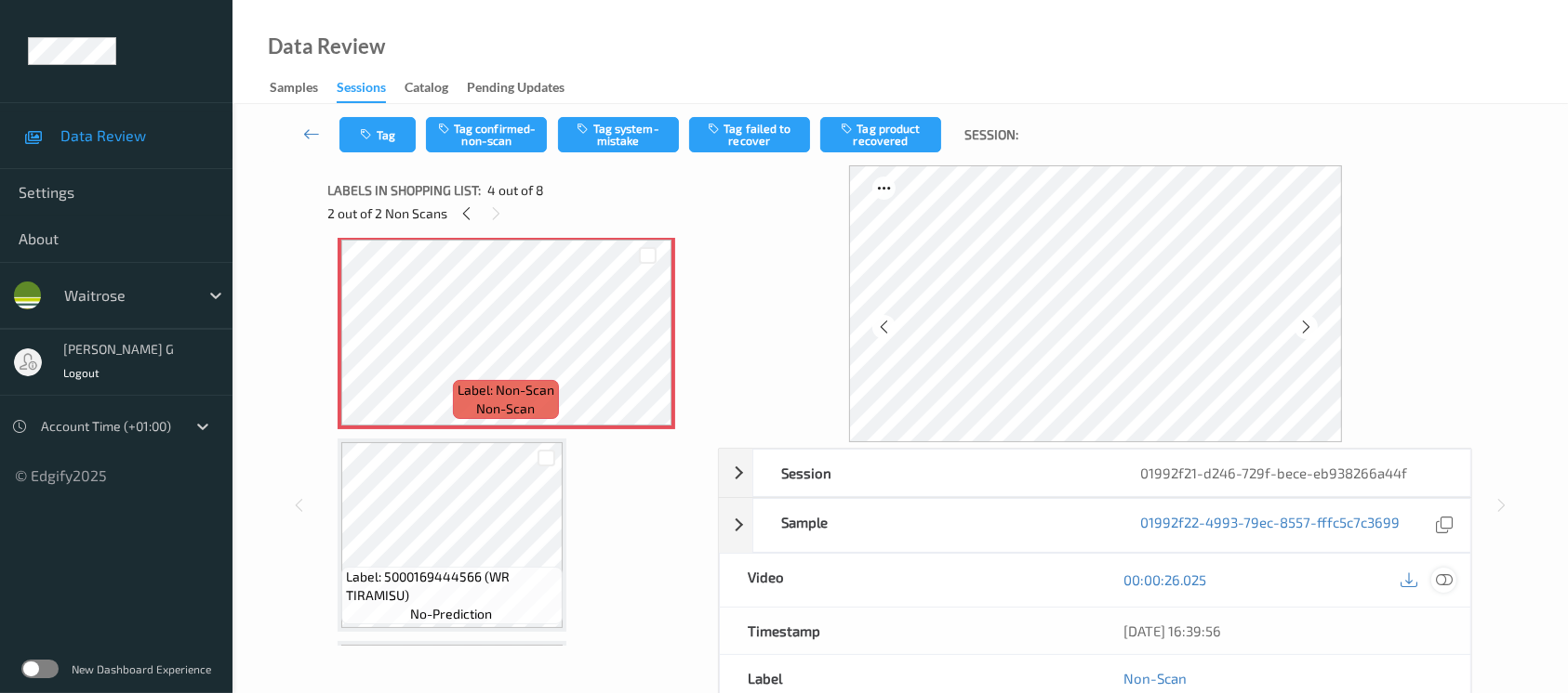
click at [1446, 573] on icon at bounding box center [1445, 580] width 17 height 17
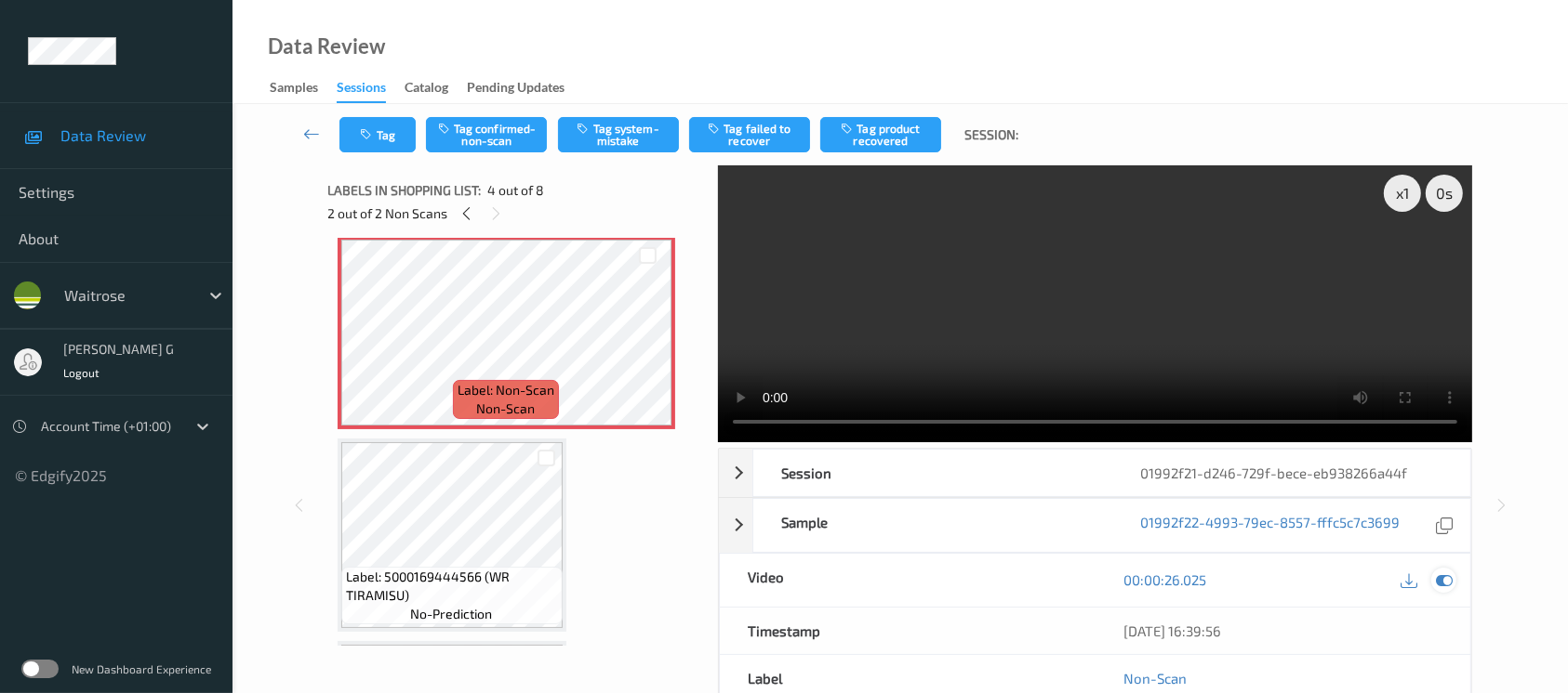
click at [1445, 579] on icon at bounding box center [1445, 580] width 17 height 17
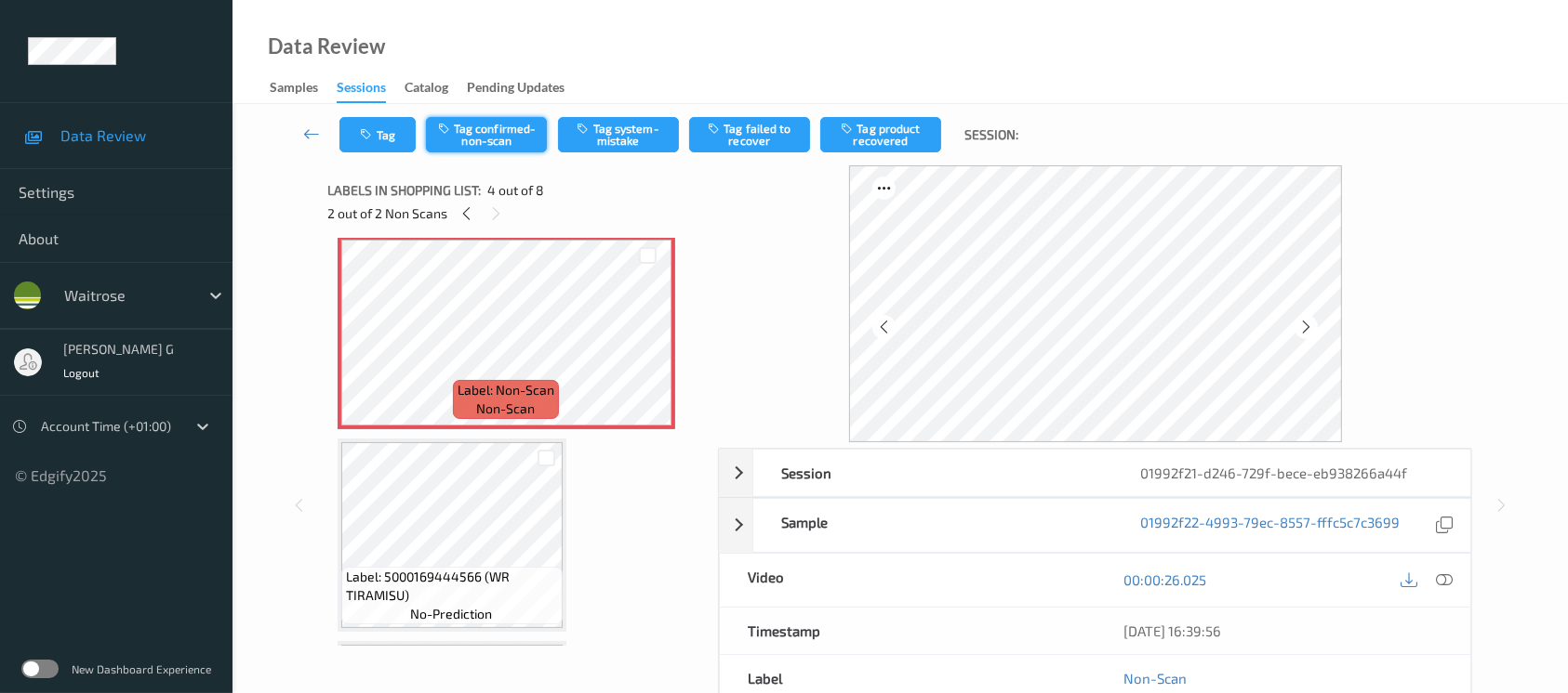
click at [470, 125] on button "Tag confirmed-non-scan" at bounding box center [486, 135] width 121 height 36
click at [896, 133] on button "Tag product recovered" at bounding box center [880, 135] width 121 height 36
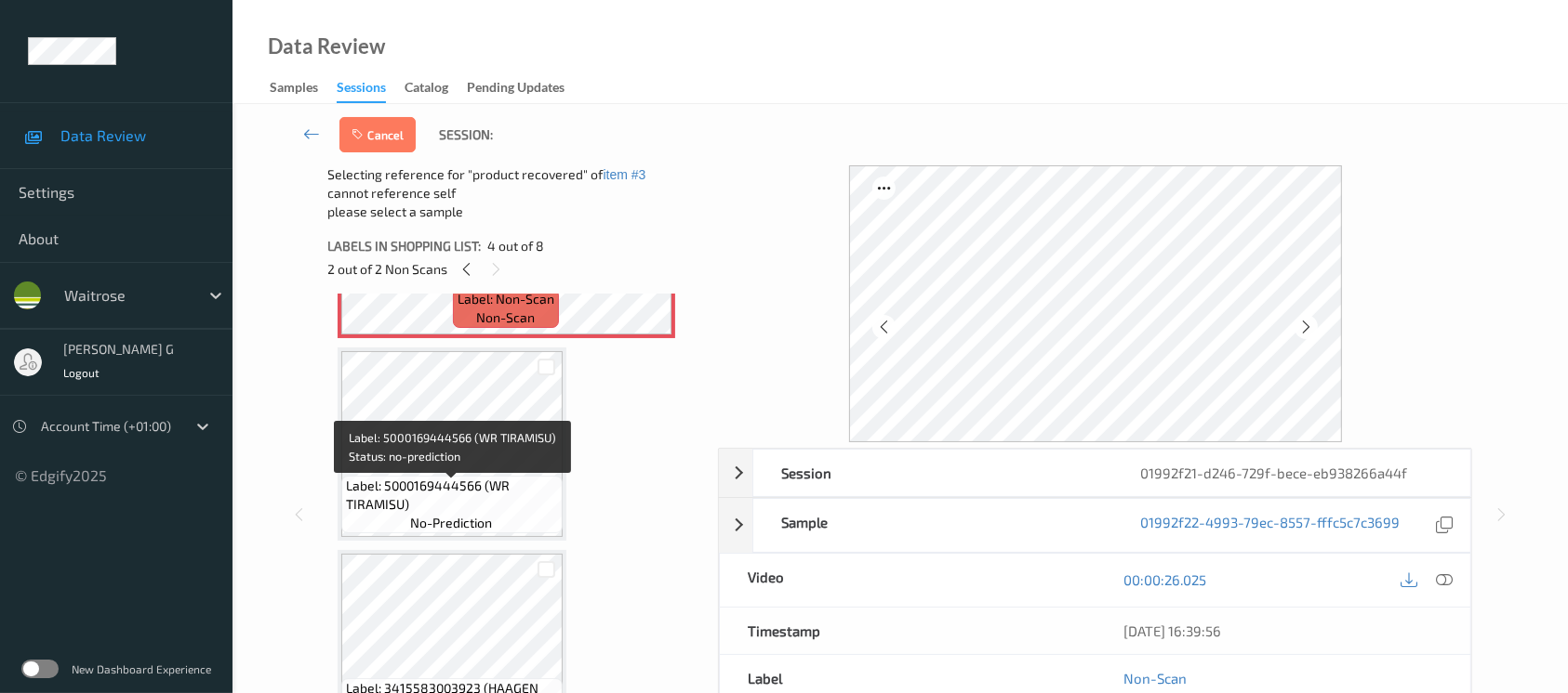
scroll to position [867, 0]
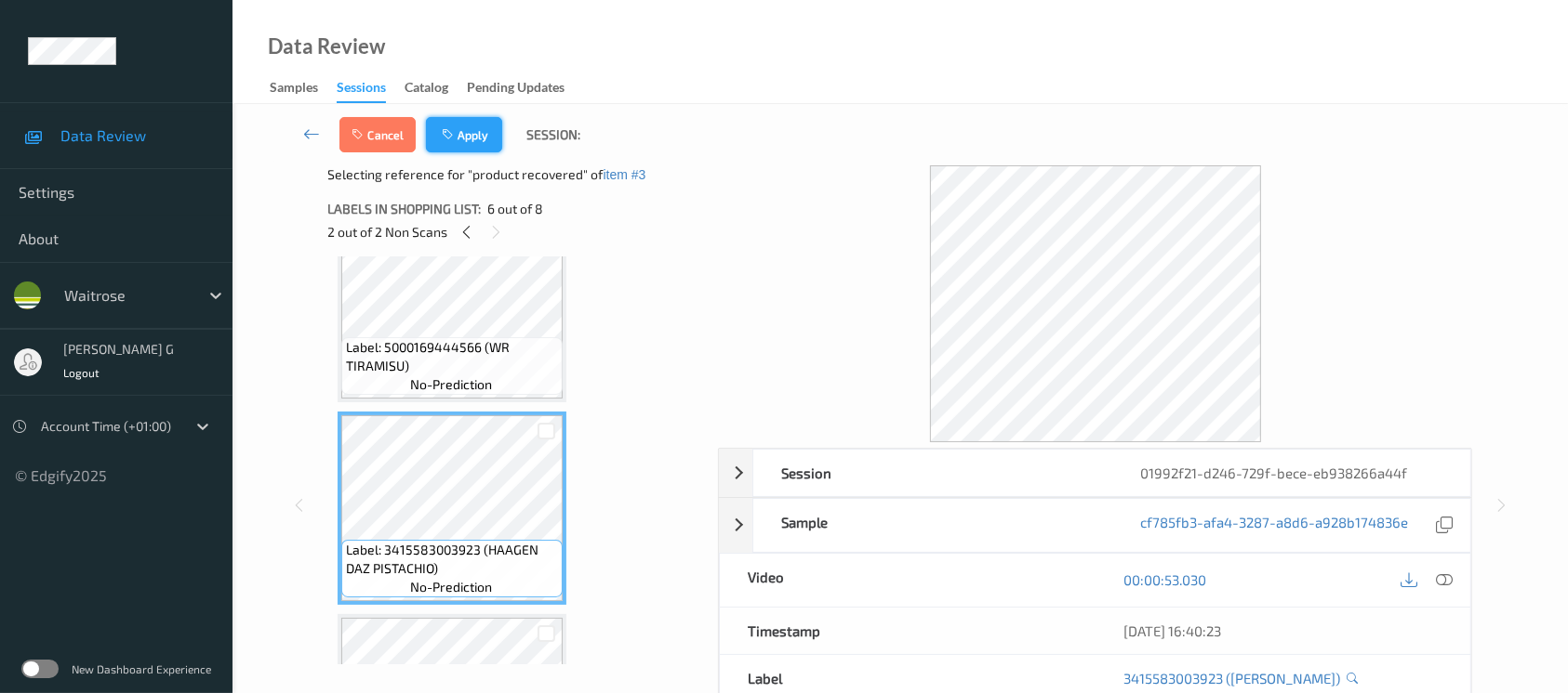
click at [468, 133] on button "Apply" at bounding box center [464, 135] width 76 height 36
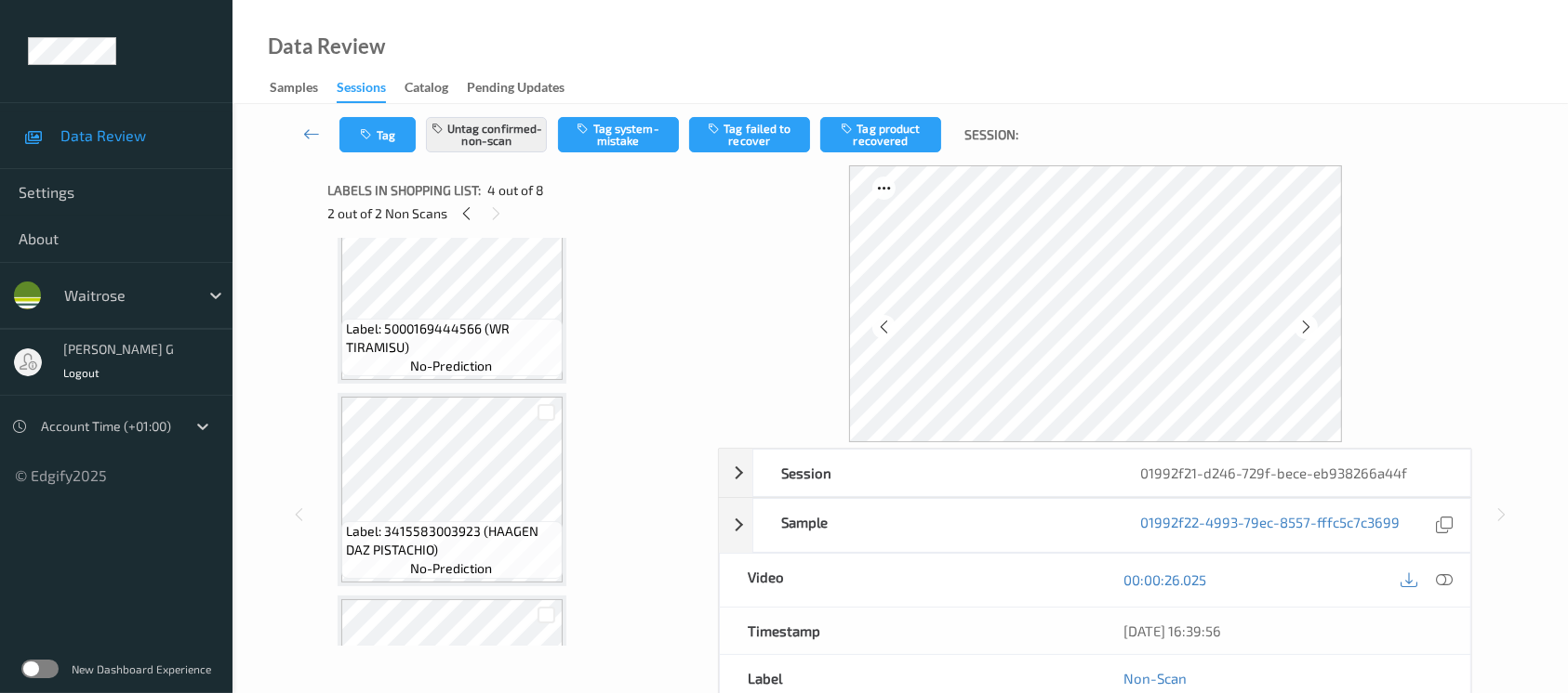
scroll to position [413, 0]
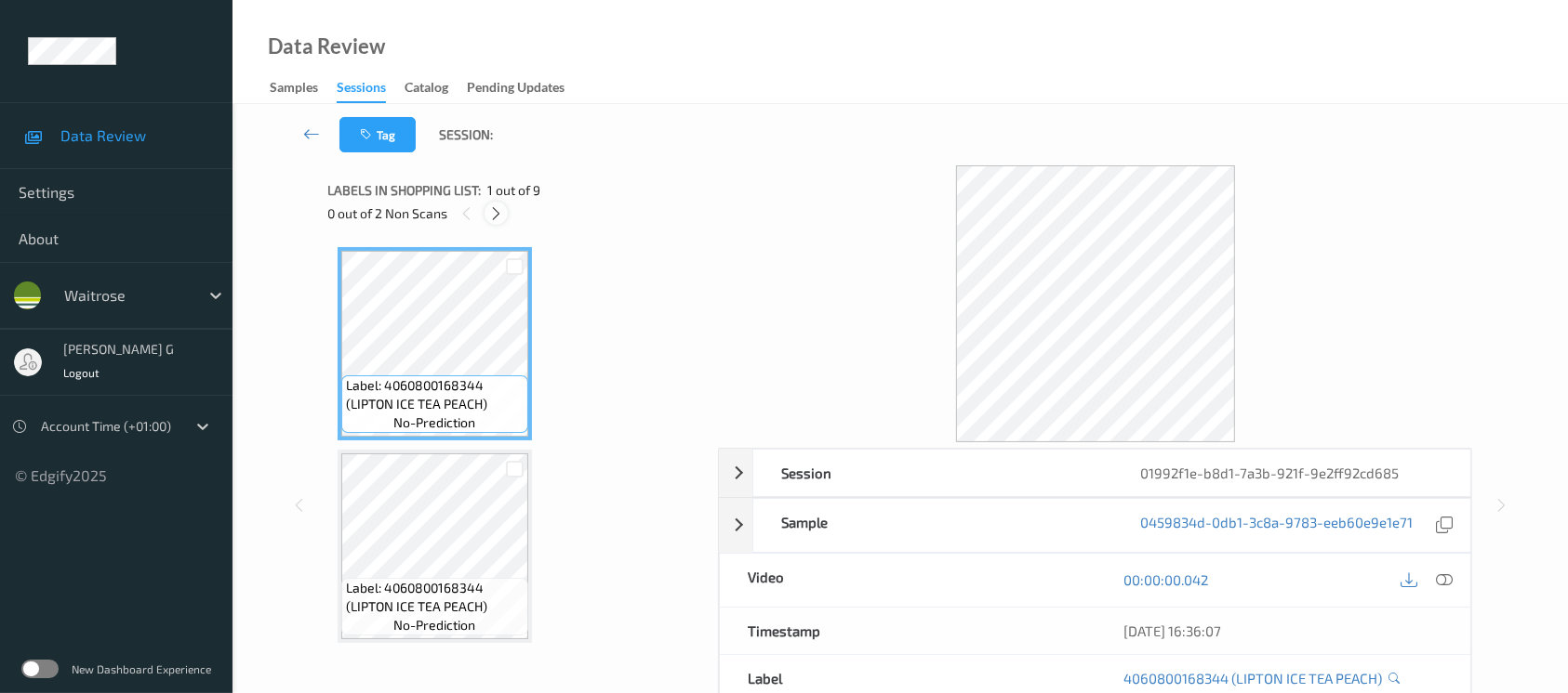
click at [507, 212] on div at bounding box center [495, 213] width 23 height 23
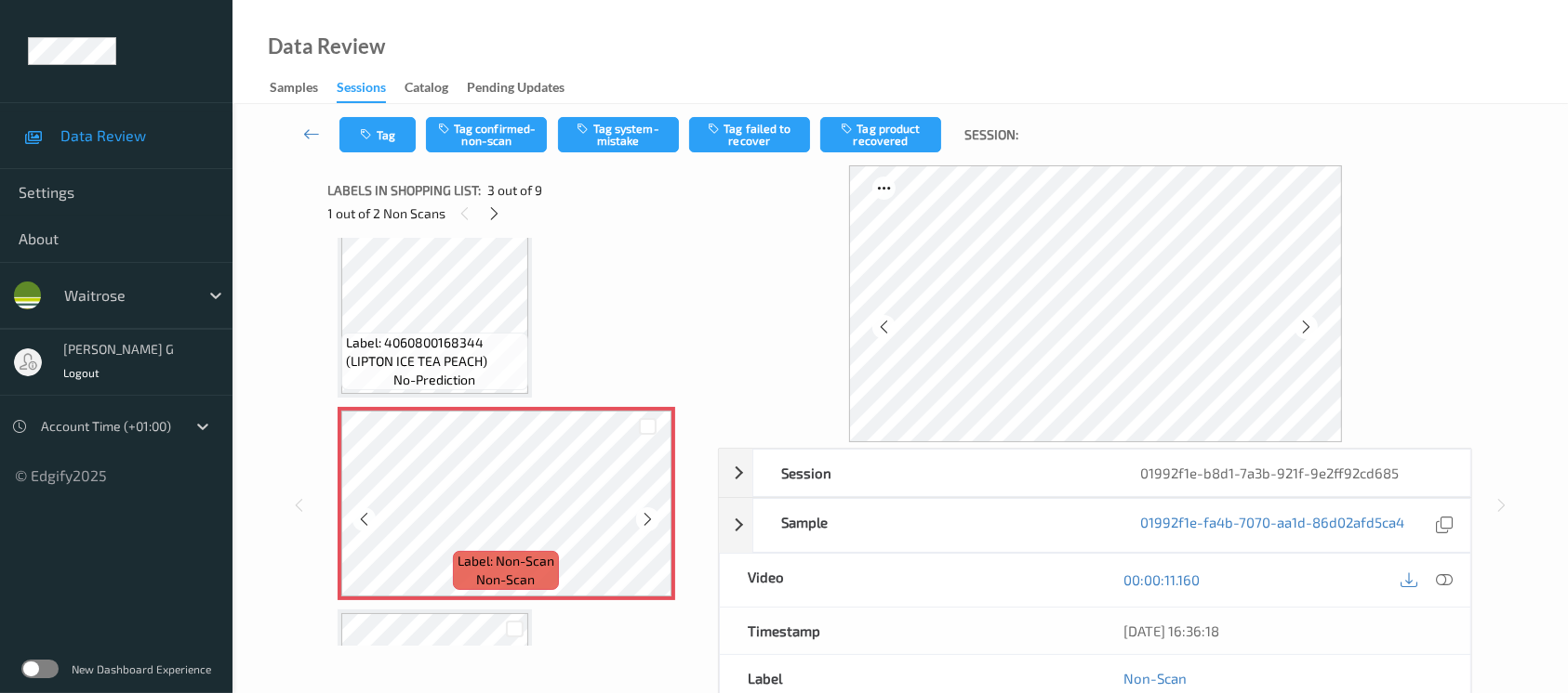
scroll to position [248, 0]
click at [1302, 324] on icon at bounding box center [1306, 327] width 16 height 17
click at [1437, 576] on icon at bounding box center [1445, 580] width 17 height 17
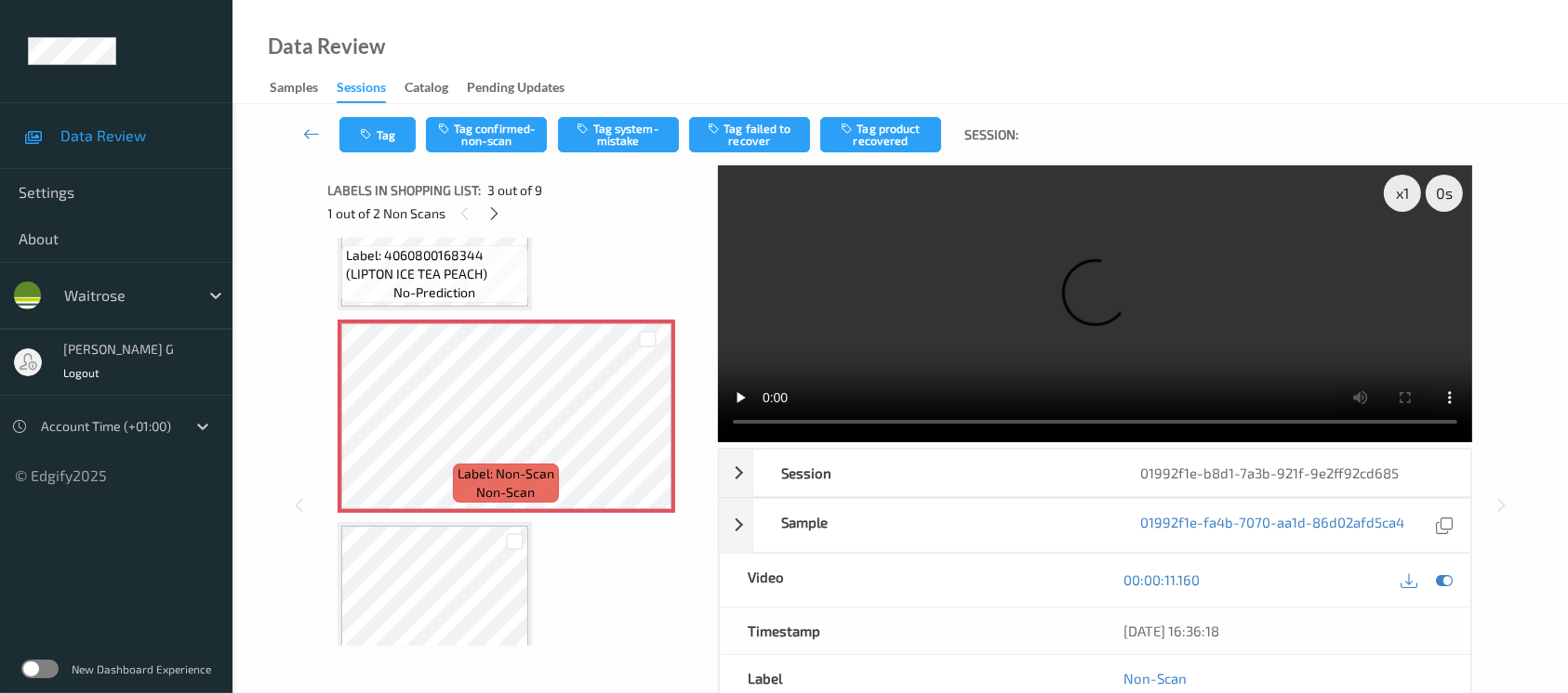
scroll to position [372, 0]
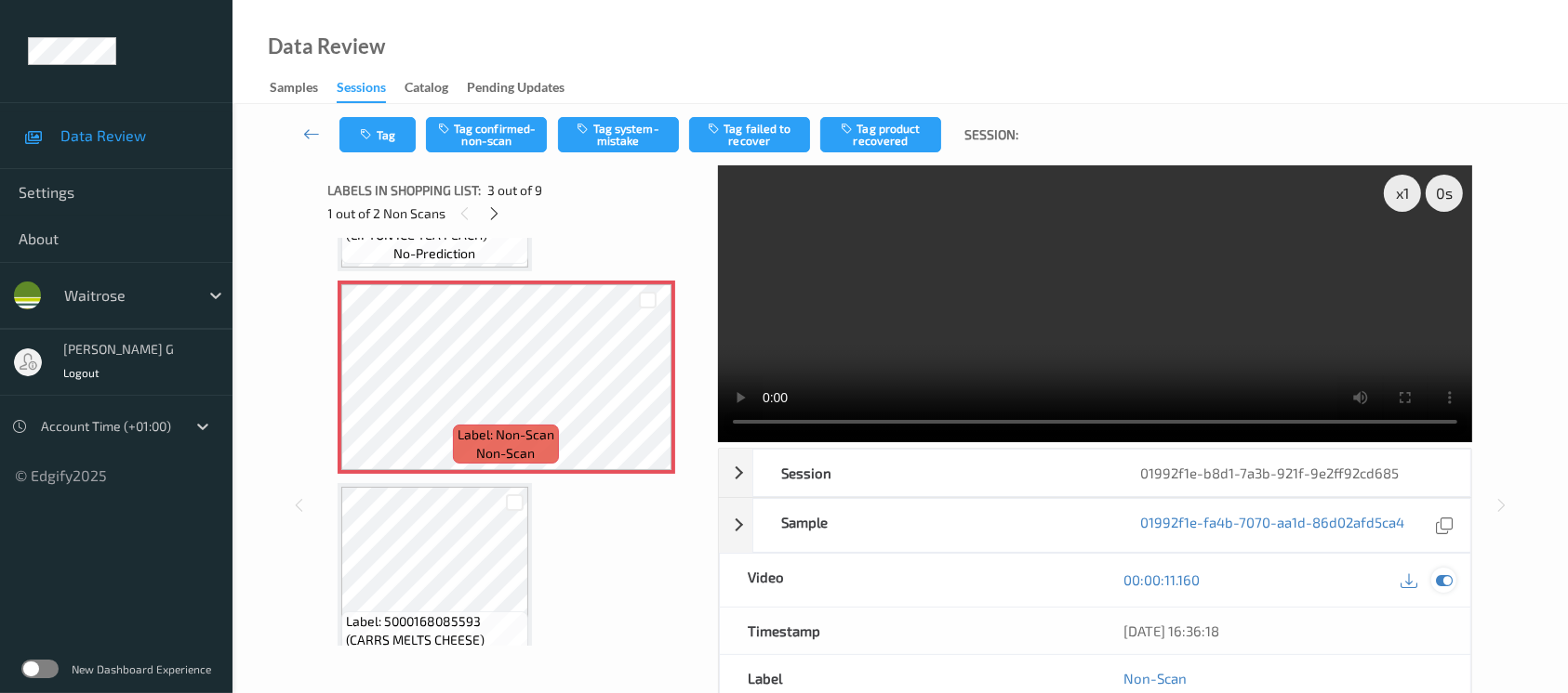
click at [1445, 582] on icon at bounding box center [1445, 580] width 17 height 17
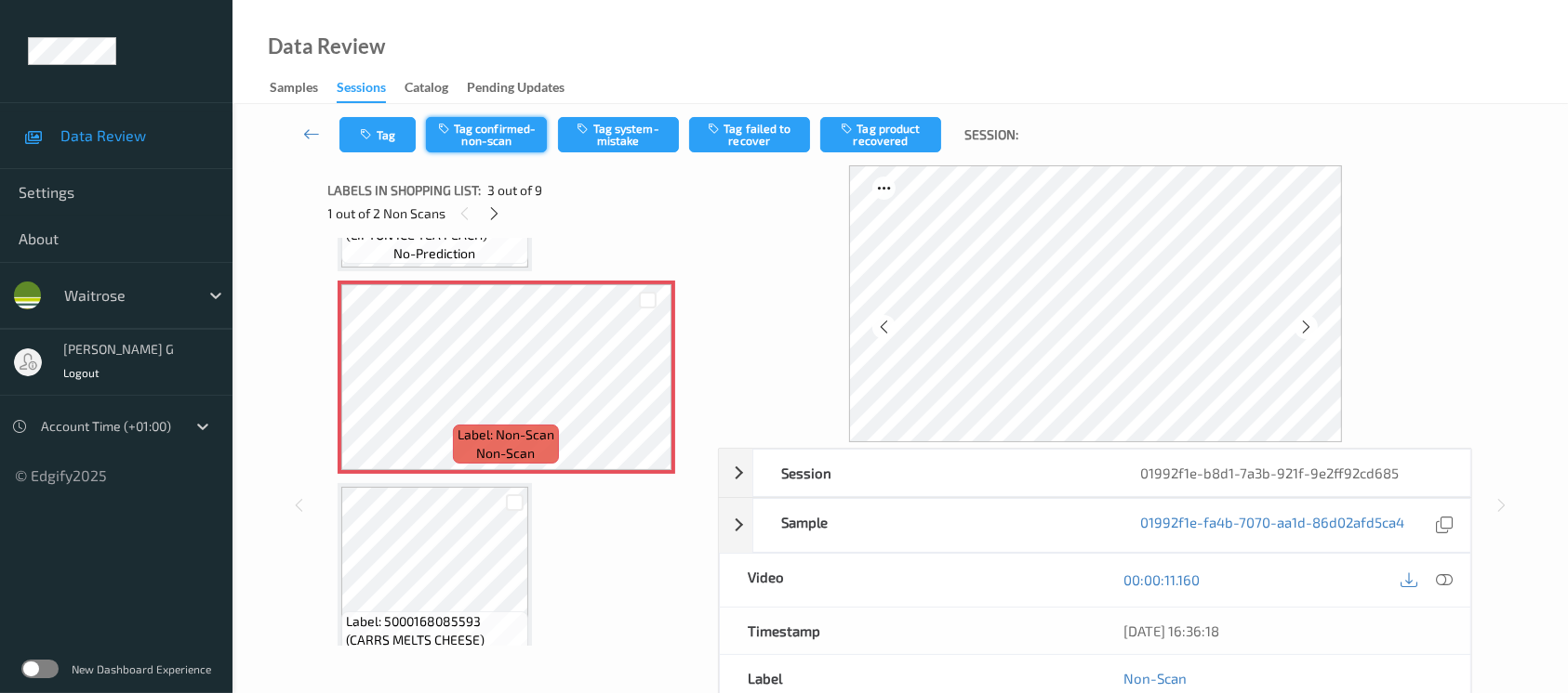
click at [496, 131] on button "Tag confirmed-non-scan" at bounding box center [486, 135] width 121 height 36
click at [893, 127] on button "Tag product recovered" at bounding box center [880, 135] width 121 height 36
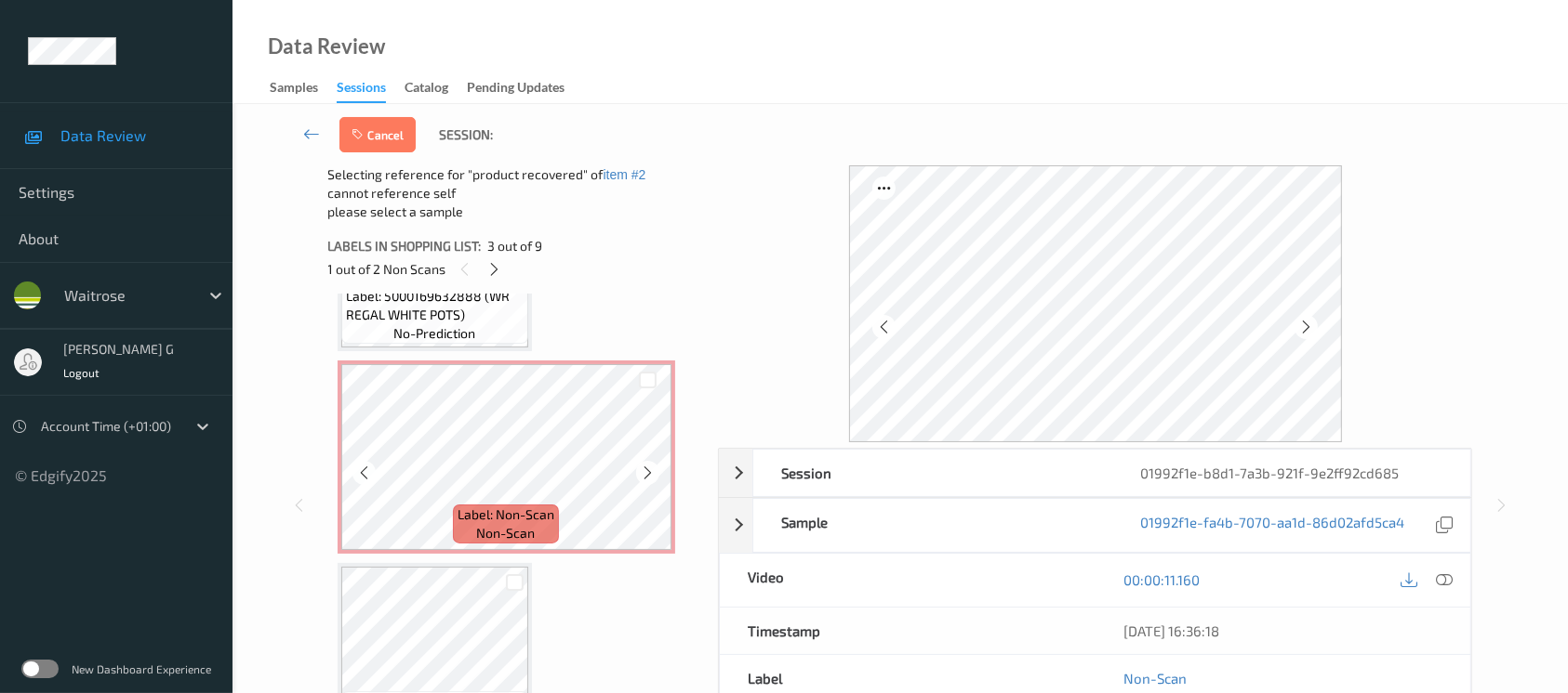
scroll to position [1417, 0]
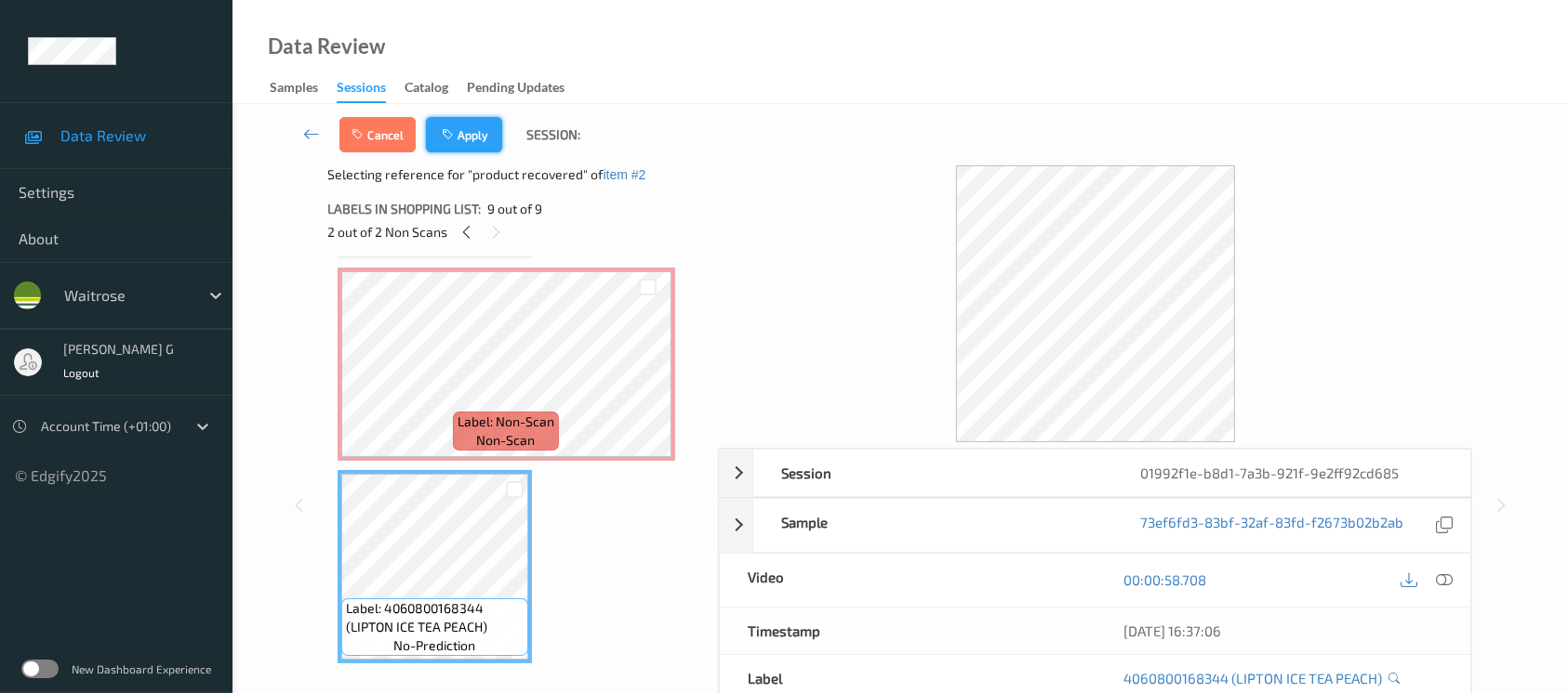
click at [477, 134] on button "Apply" at bounding box center [464, 135] width 76 height 36
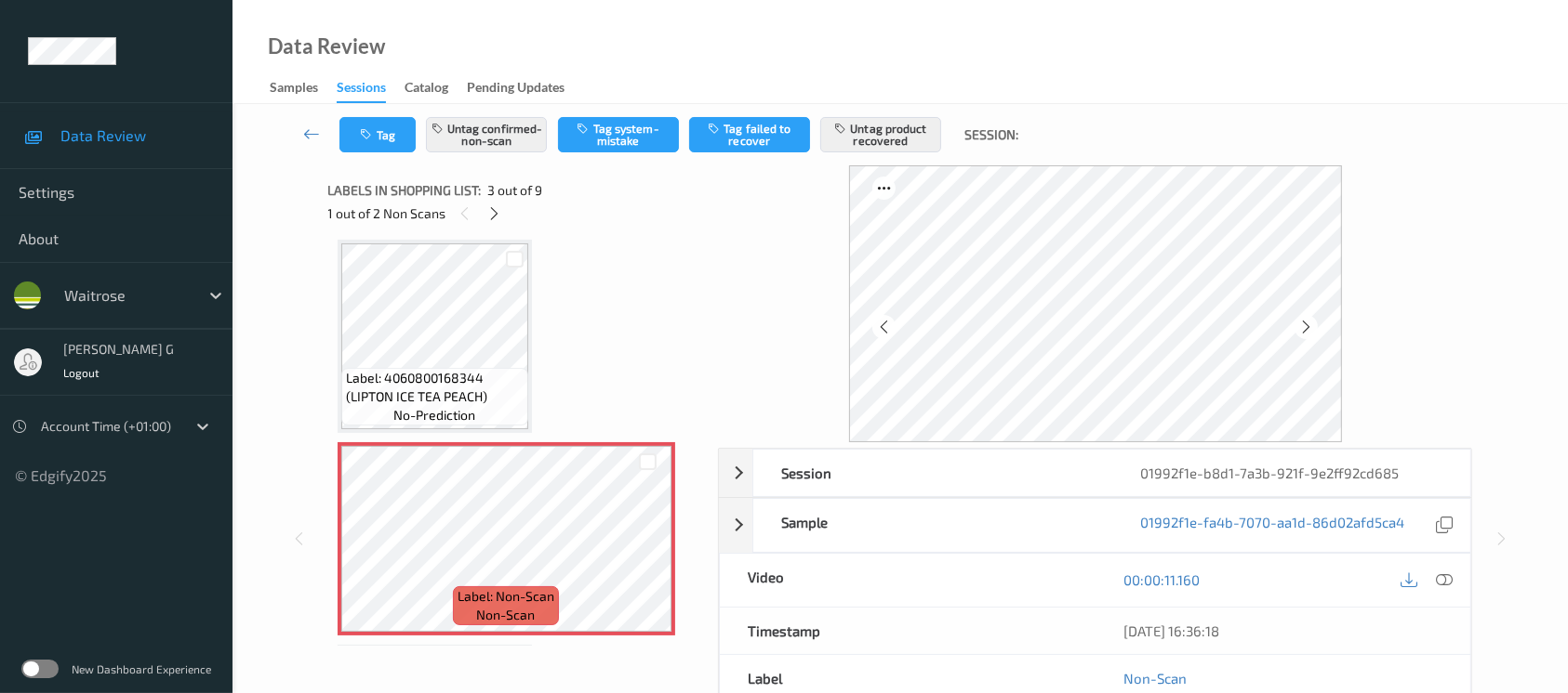
scroll to position [0, 0]
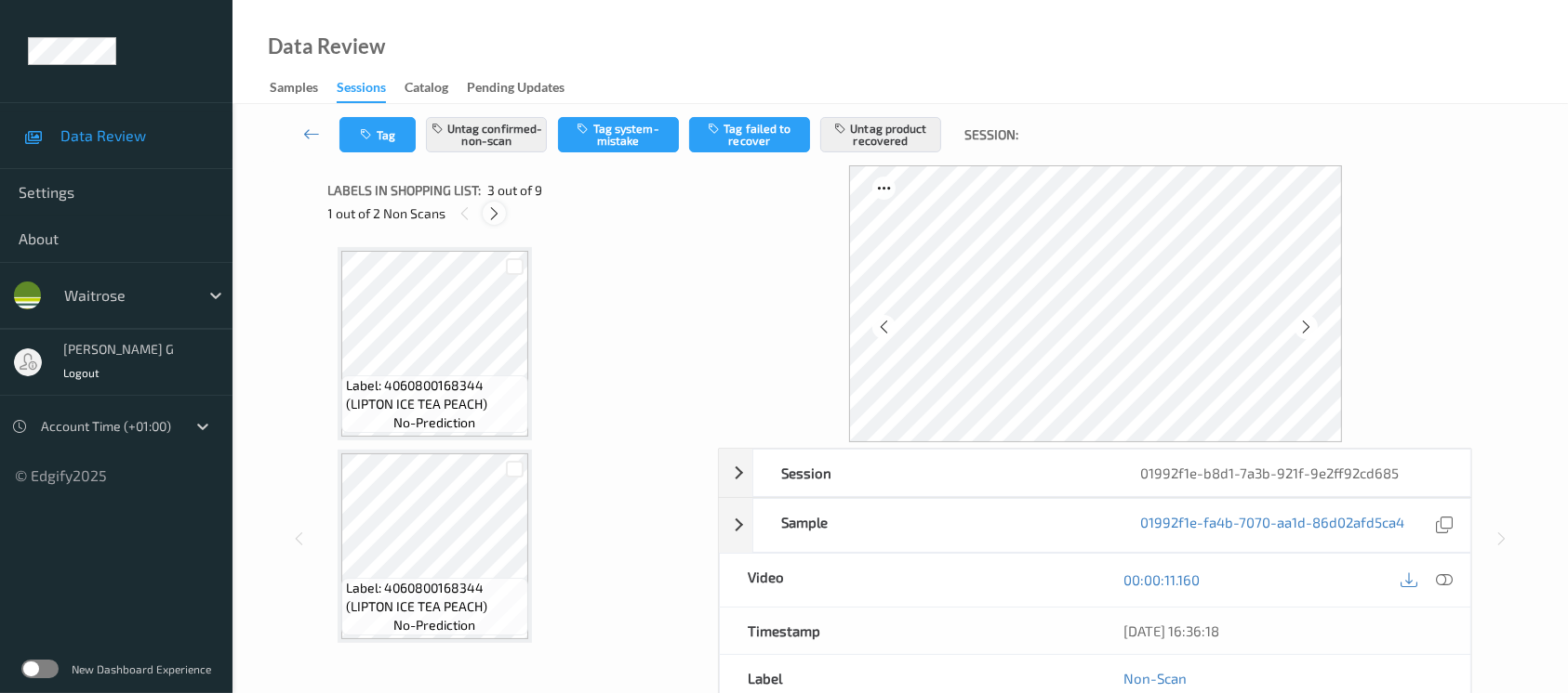
click at [495, 216] on icon at bounding box center [494, 214] width 16 height 17
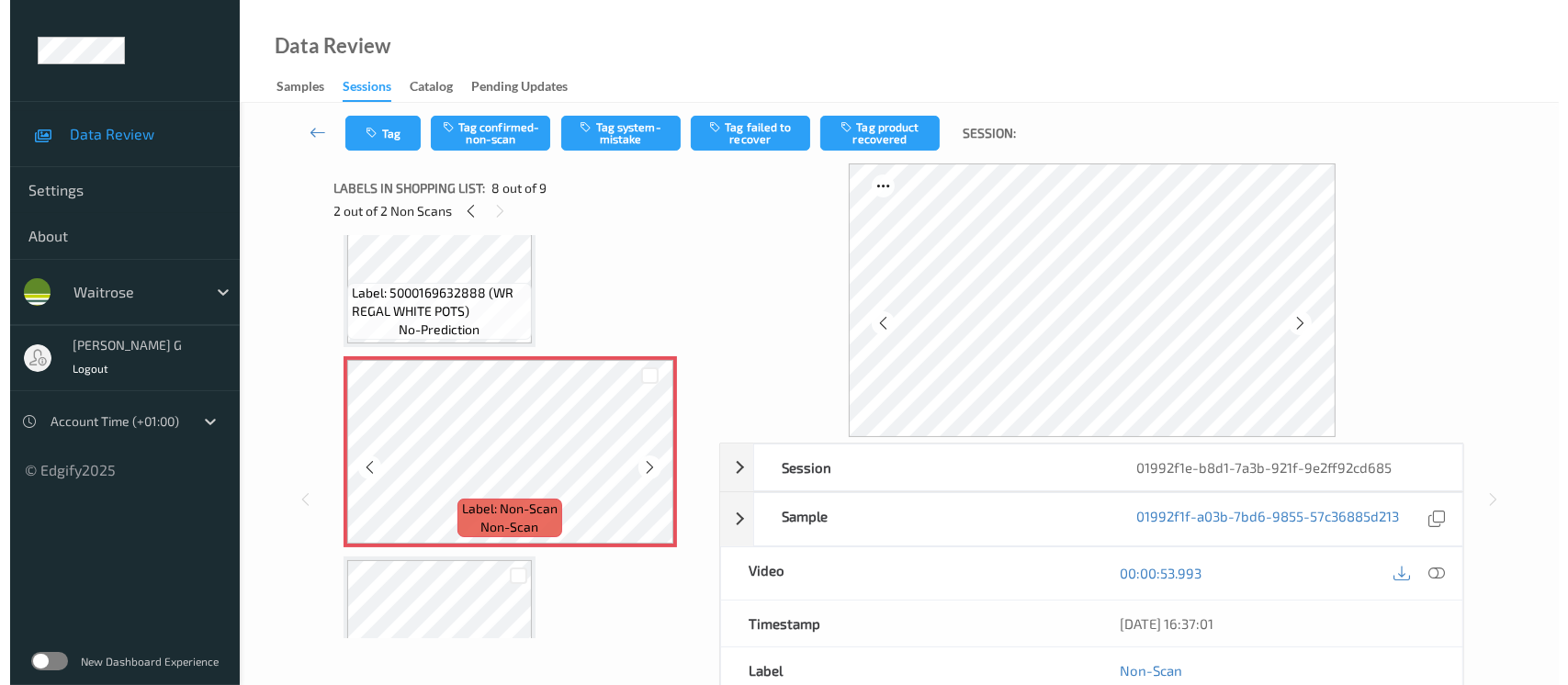
scroll to position [1328, 0]
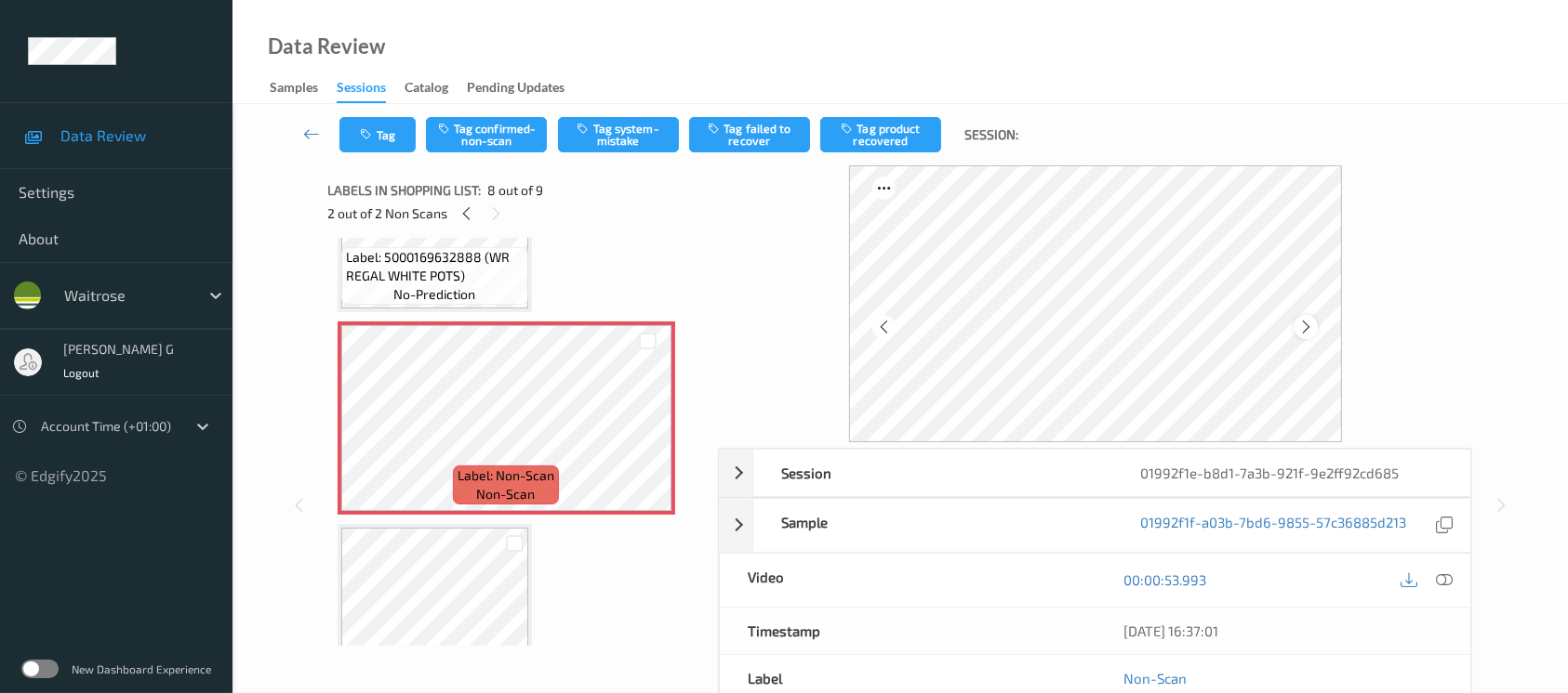
click at [1310, 324] on icon at bounding box center [1306, 327] width 16 height 17
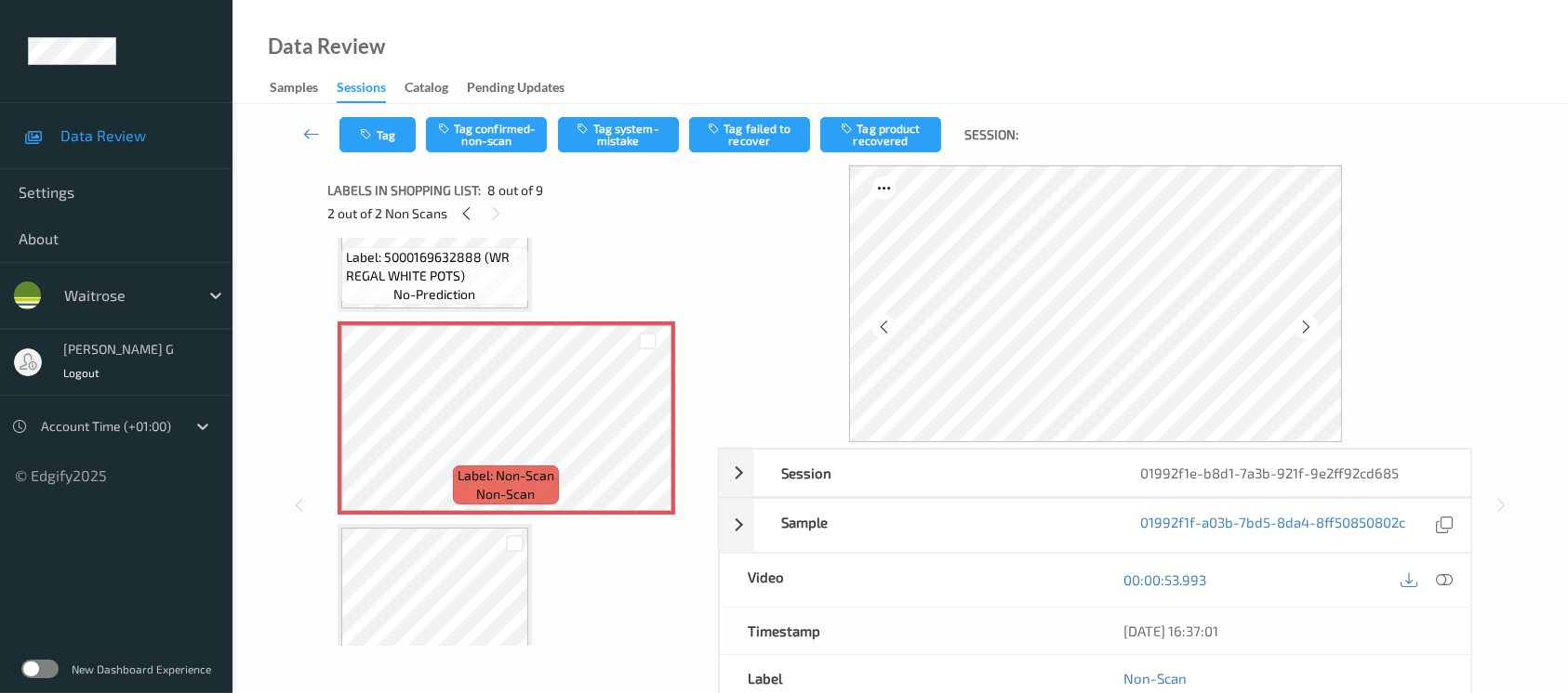
click at [1310, 324] on icon at bounding box center [1306, 327] width 16 height 17
click at [1295, 328] on div at bounding box center [1306, 326] width 23 height 23
click at [607, 128] on button "Tag system-mistake" at bounding box center [618, 135] width 121 height 36
click at [372, 137] on icon "button" at bounding box center [369, 135] width 16 height 13
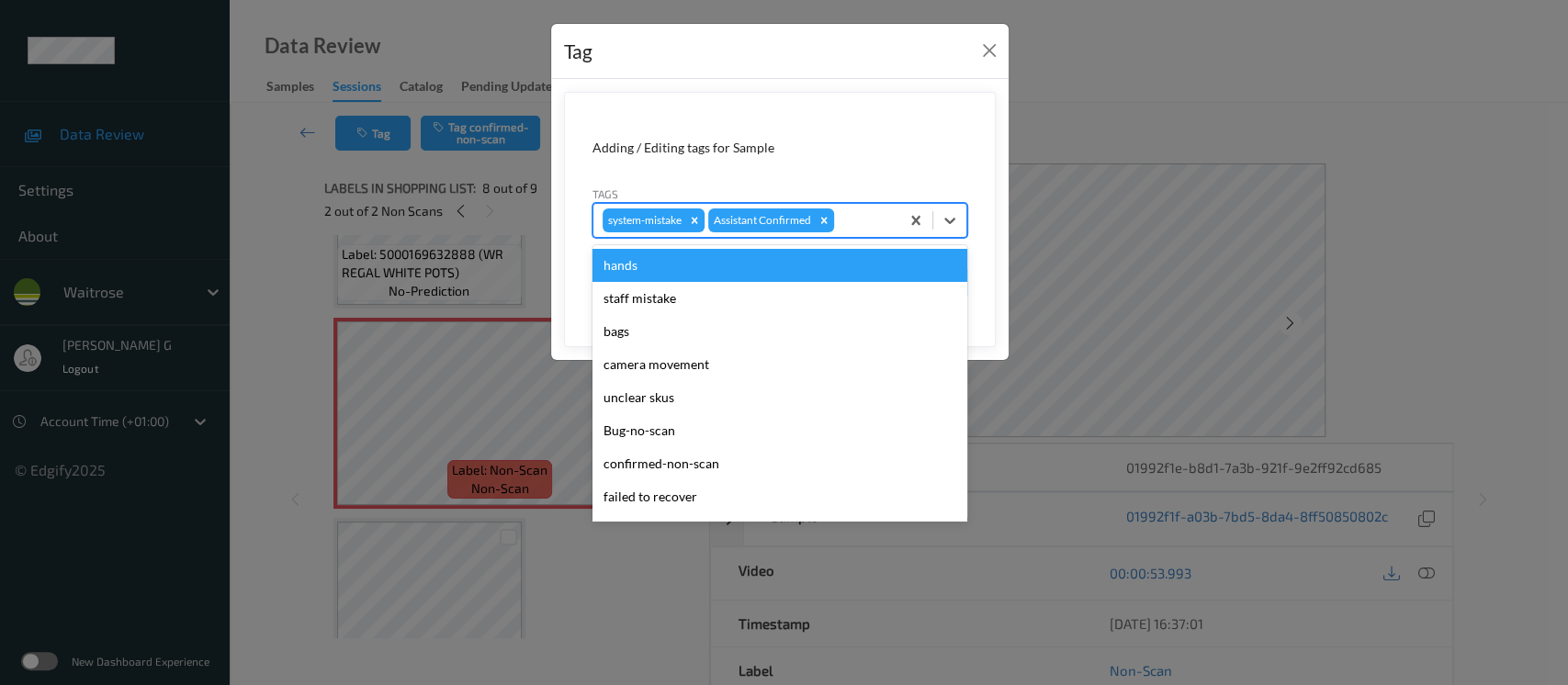
click at [854, 208] on div "system-mistake Assistant Confirmed" at bounding box center [746, 221] width 306 height 32
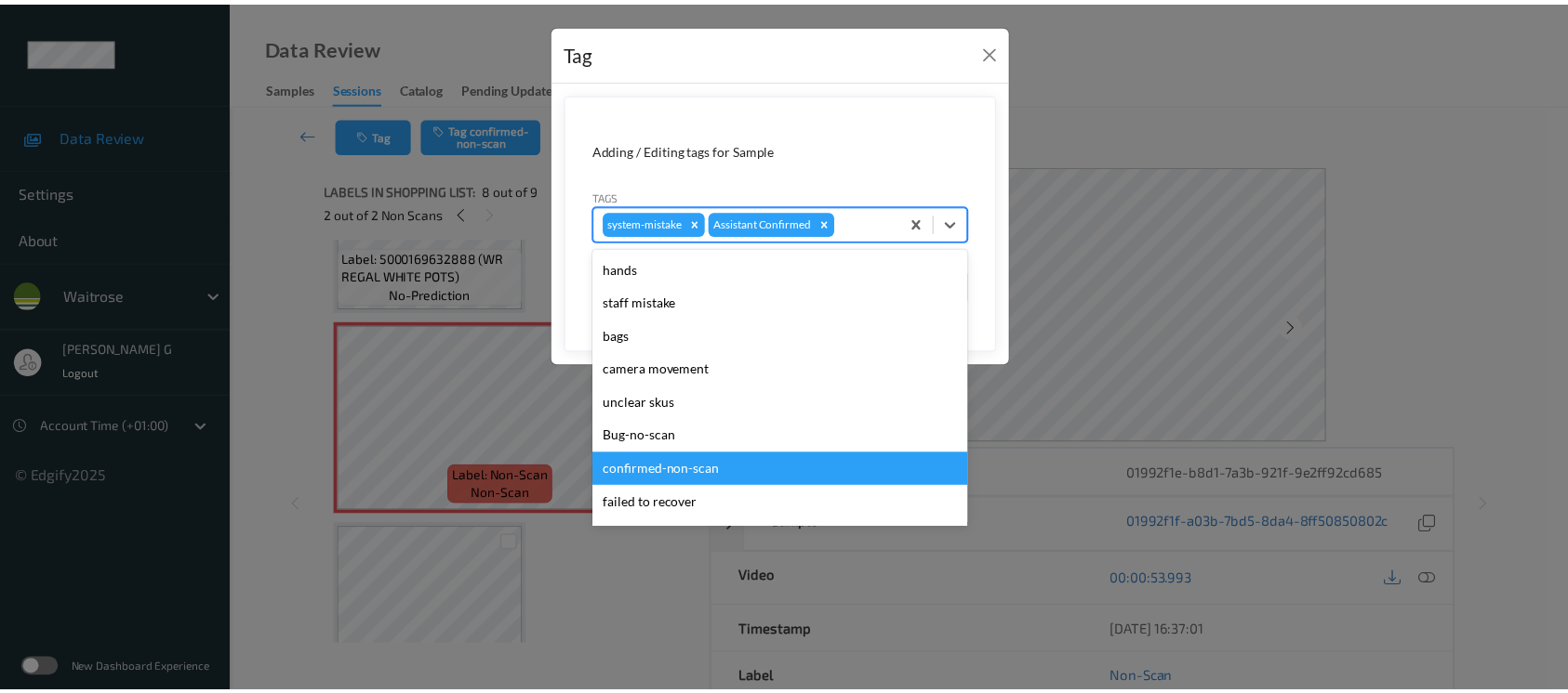
scroll to position [431, 0]
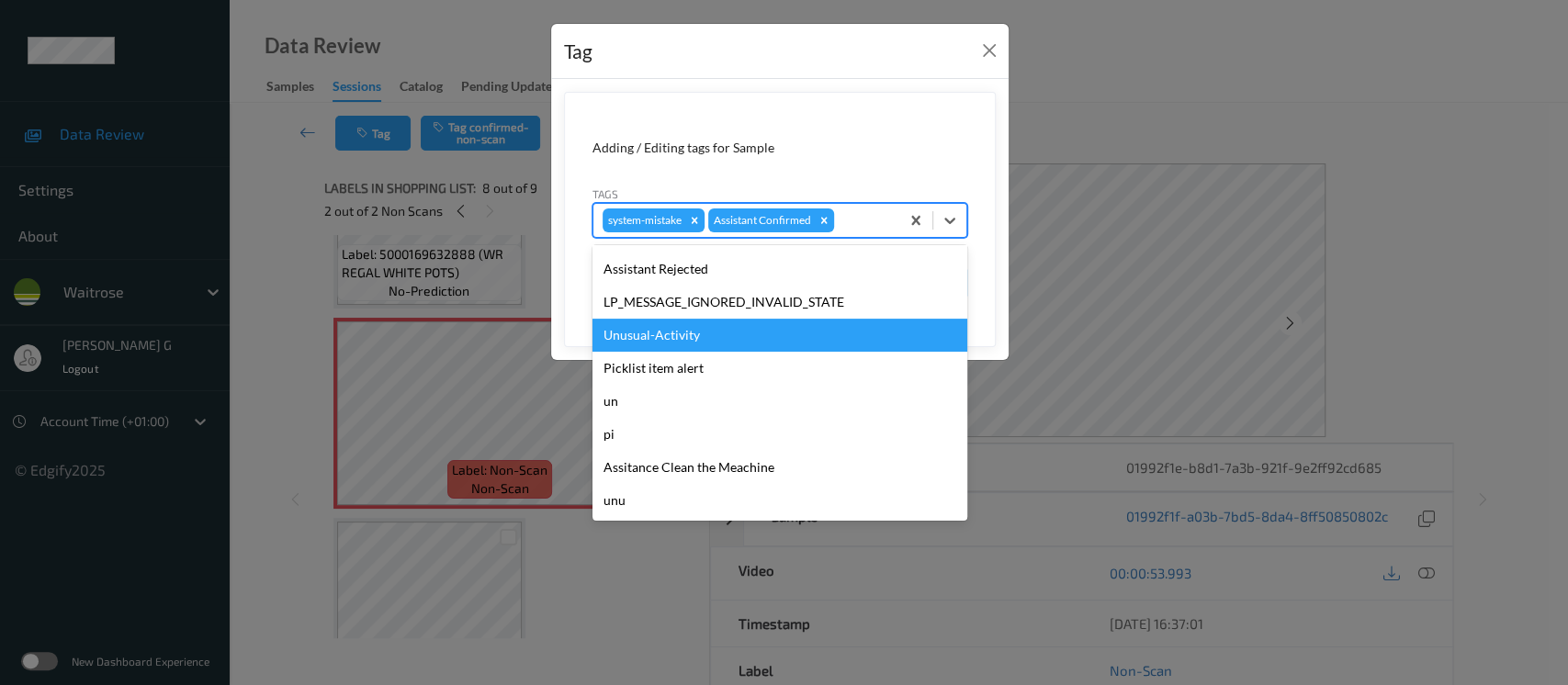
click at [661, 333] on div "Unusual-Activity" at bounding box center [779, 336] width 374 height 33
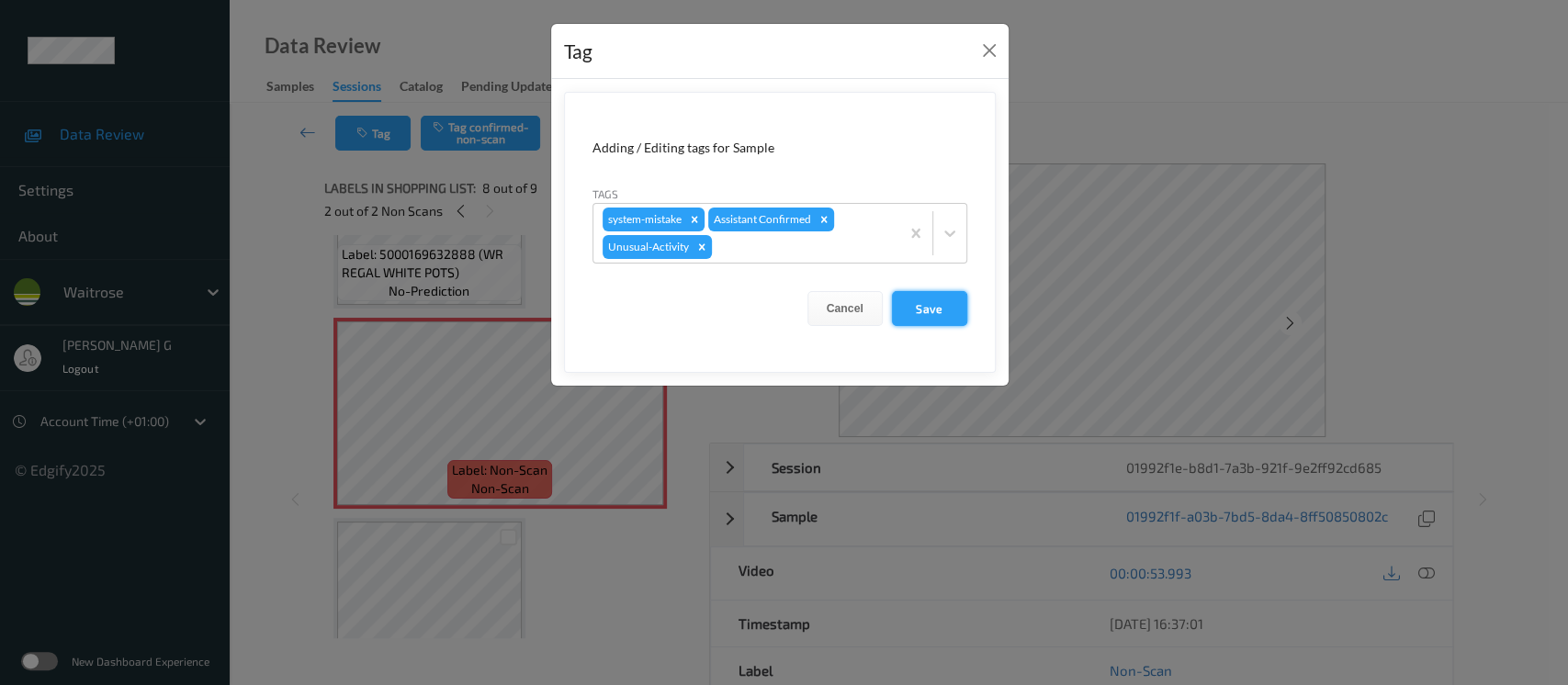
click at [935, 309] on button "Save" at bounding box center [929, 309] width 75 height 35
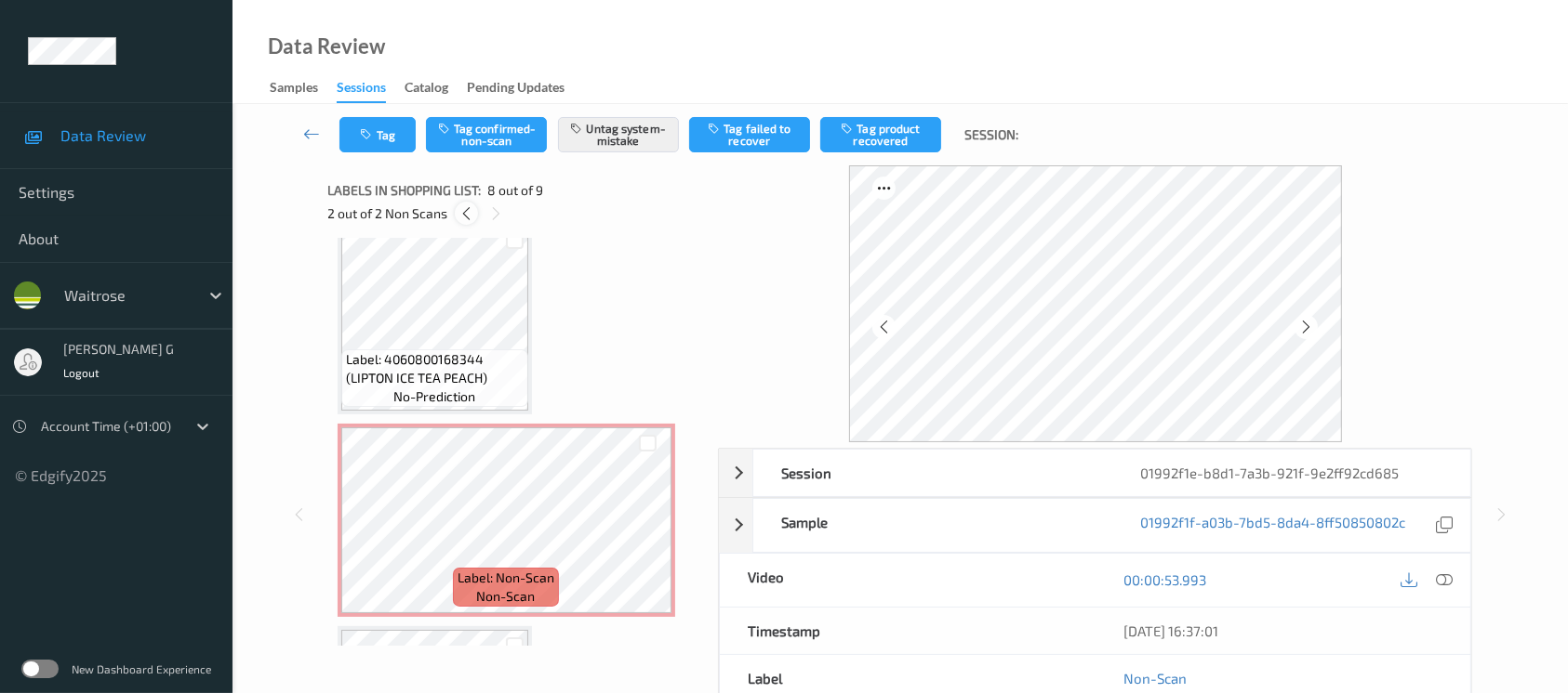
click at [472, 215] on icon at bounding box center [466, 214] width 16 height 17
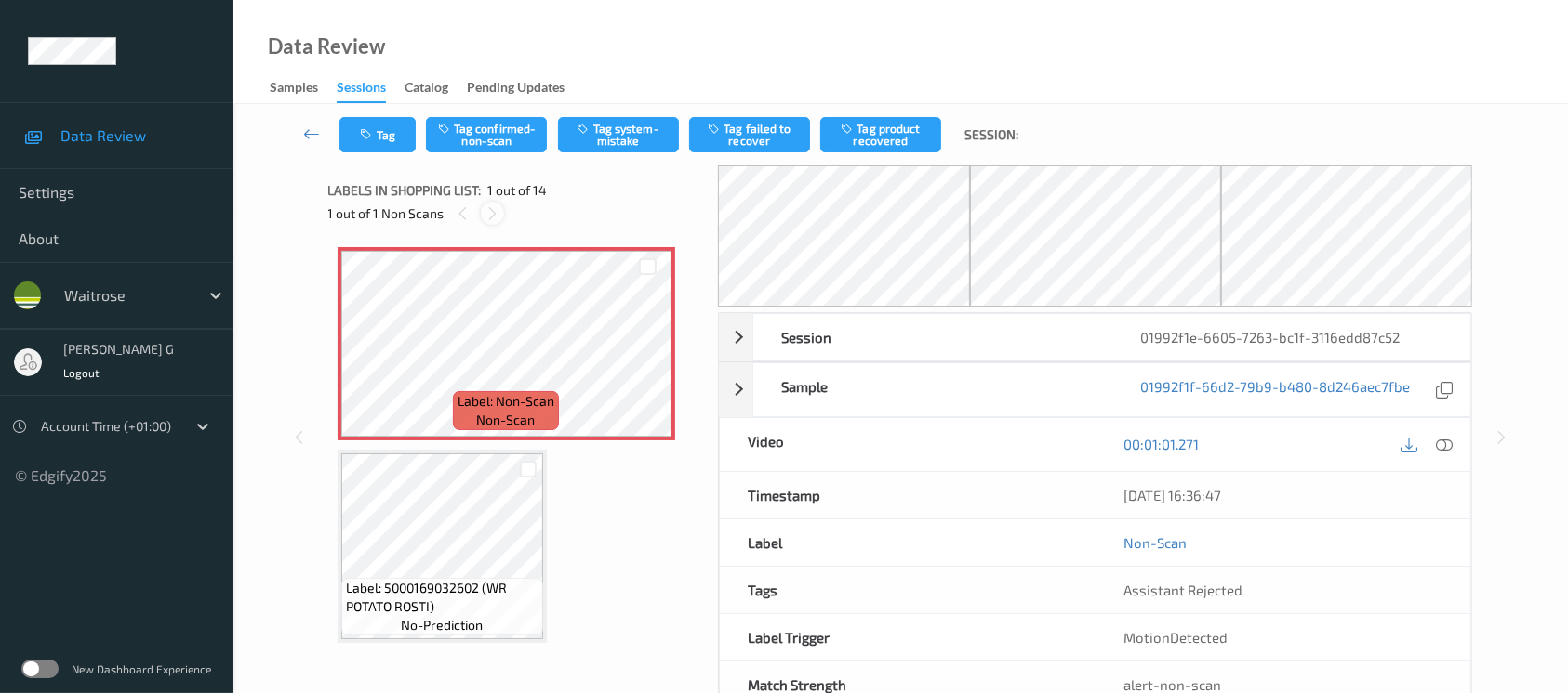
click at [491, 203] on div at bounding box center [492, 213] width 23 height 23
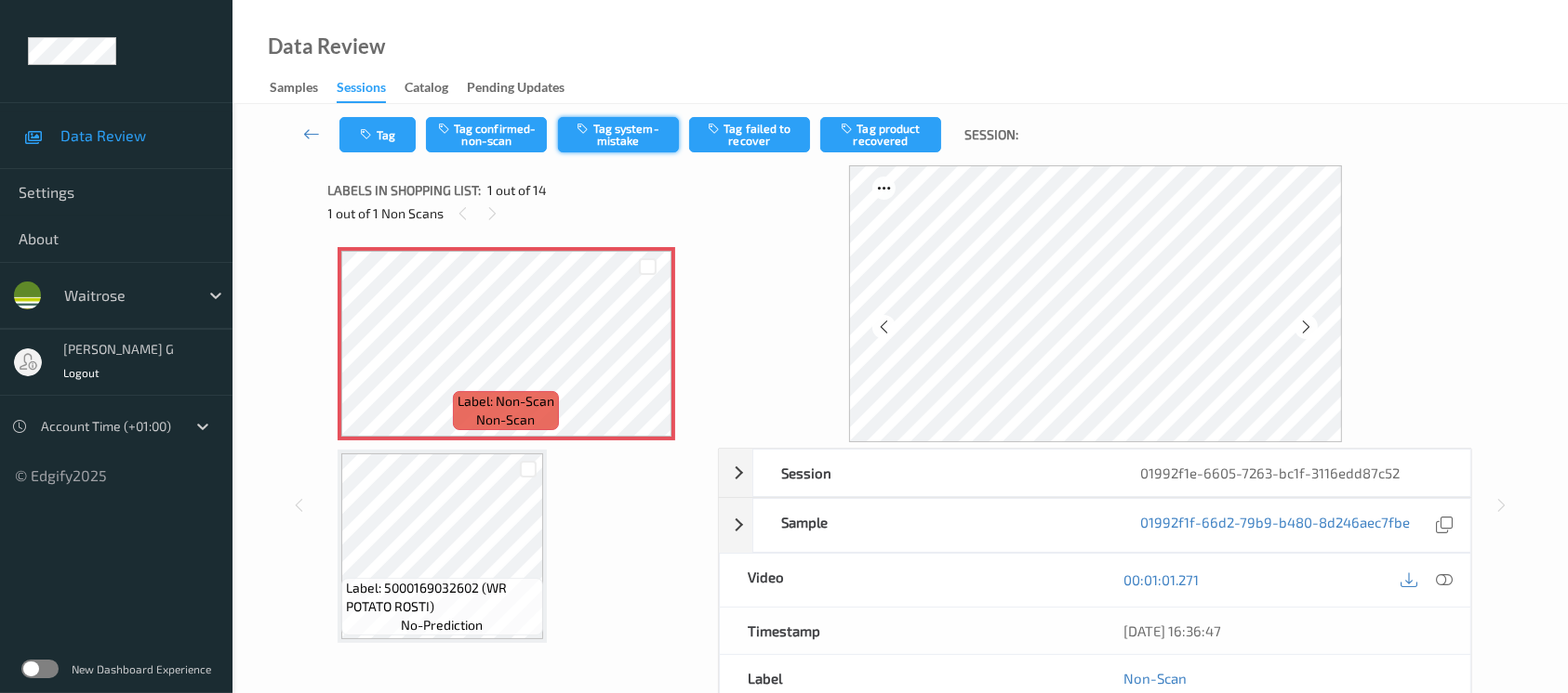
click at [644, 124] on button "Tag system-mistake" at bounding box center [618, 135] width 121 height 36
click at [380, 130] on button "Tag" at bounding box center [377, 135] width 76 height 36
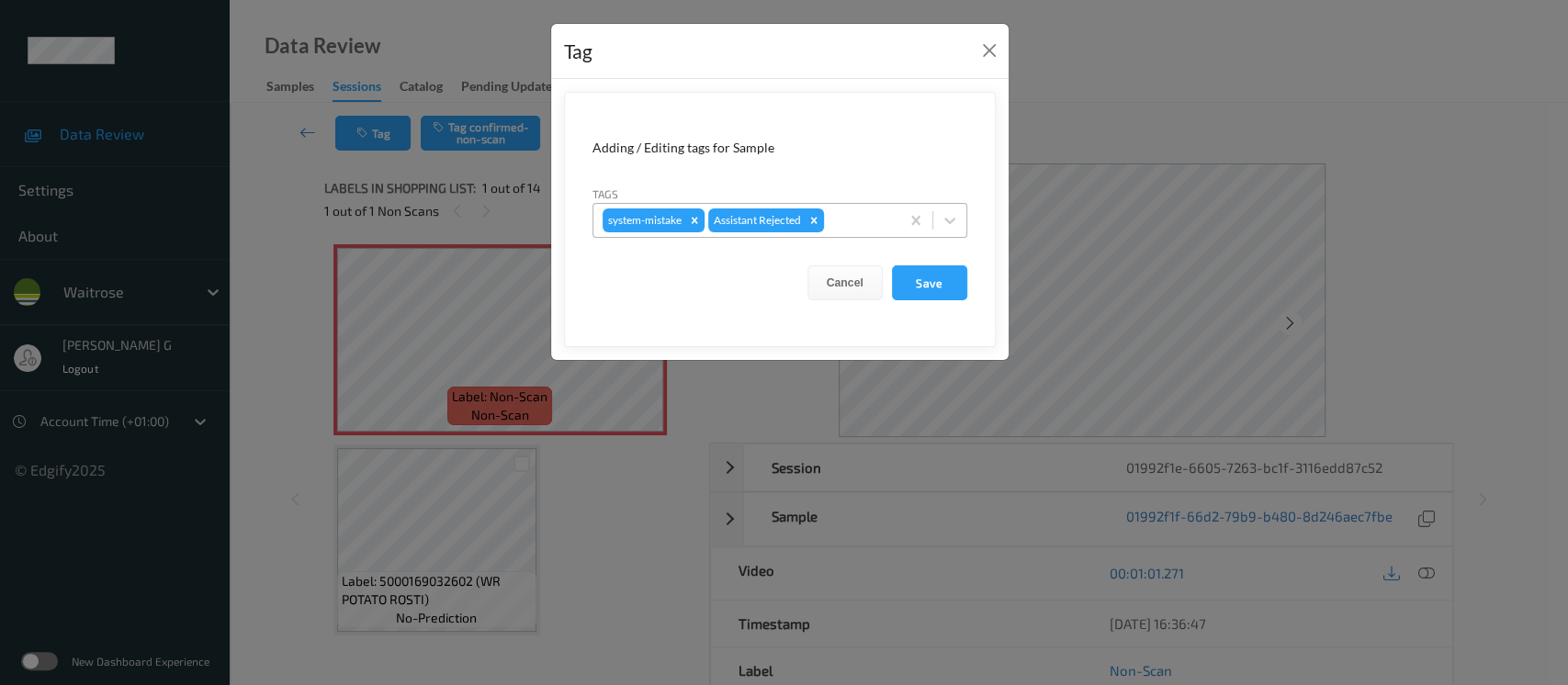
click at [844, 223] on div at bounding box center [858, 221] width 62 height 22
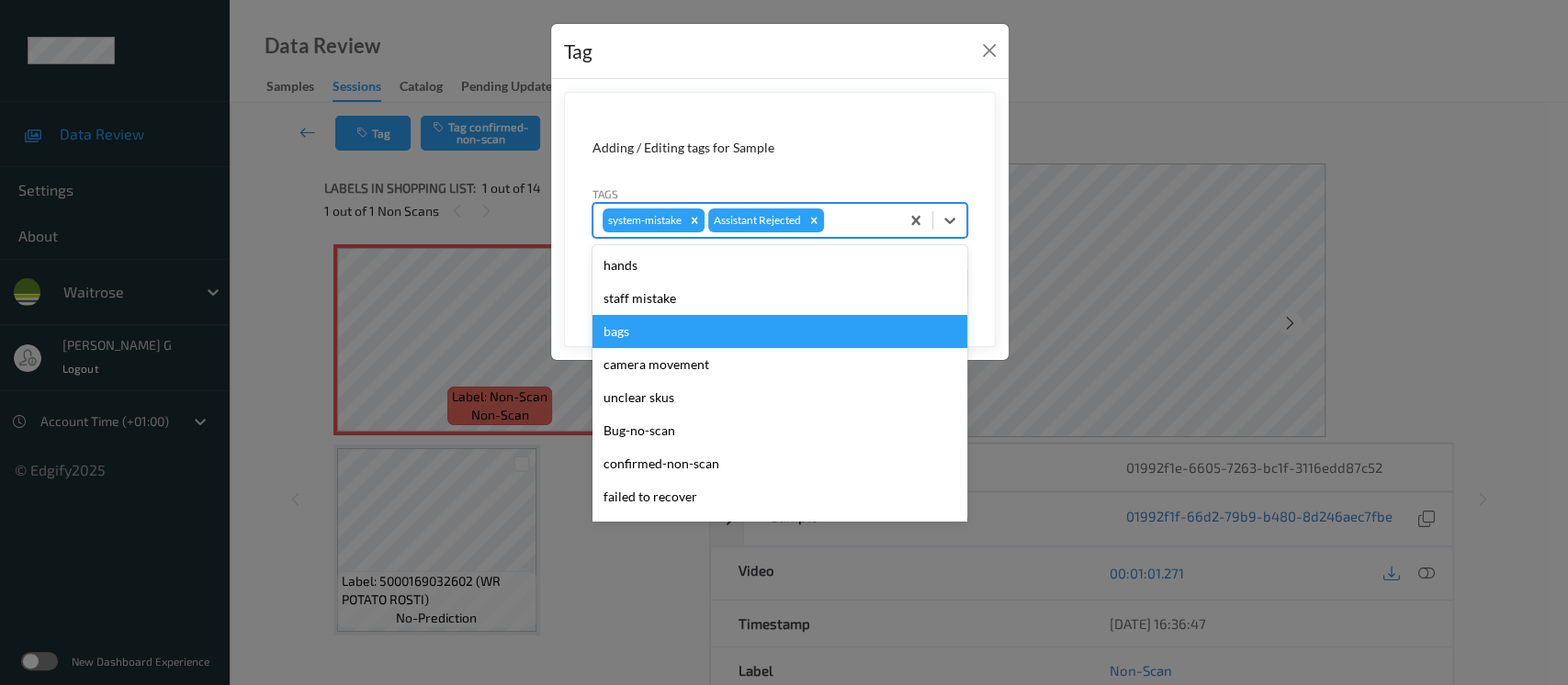
click at [616, 334] on div "bags" at bounding box center [779, 332] width 374 height 33
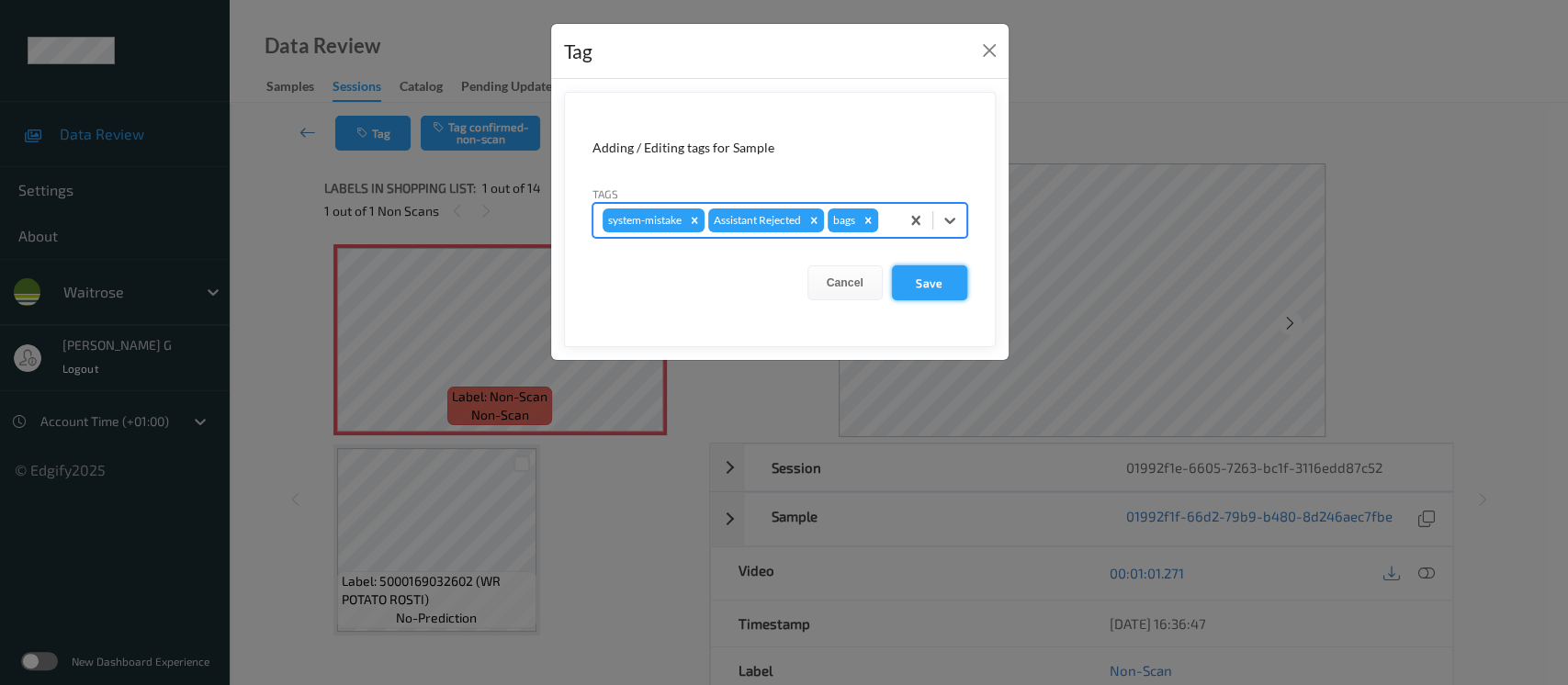
click at [940, 282] on button "Save" at bounding box center [929, 283] width 75 height 35
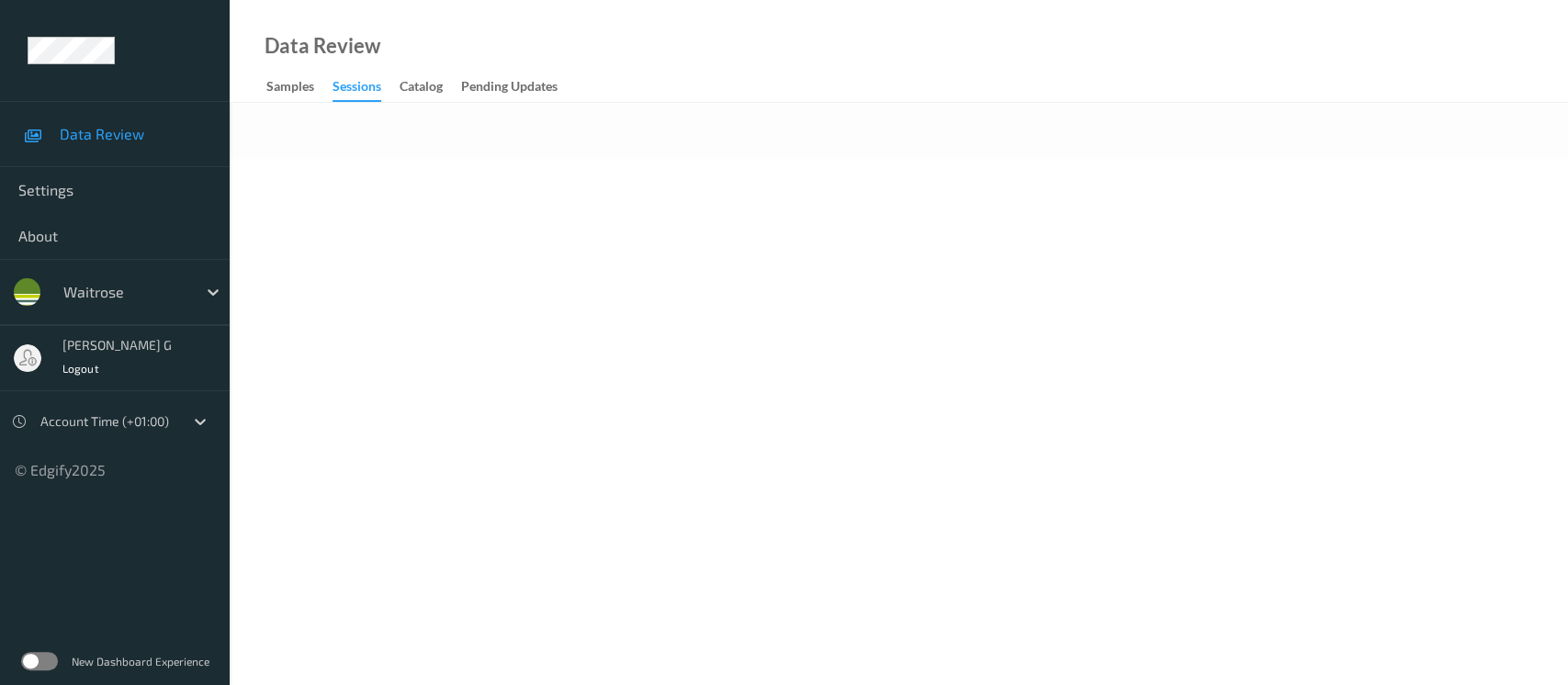
click at [726, 362] on body "Data Review Settings About waitrose [PERSON_NAME] g Logout Account Time (+01:00…" at bounding box center [784, 342] width 1568 height 685
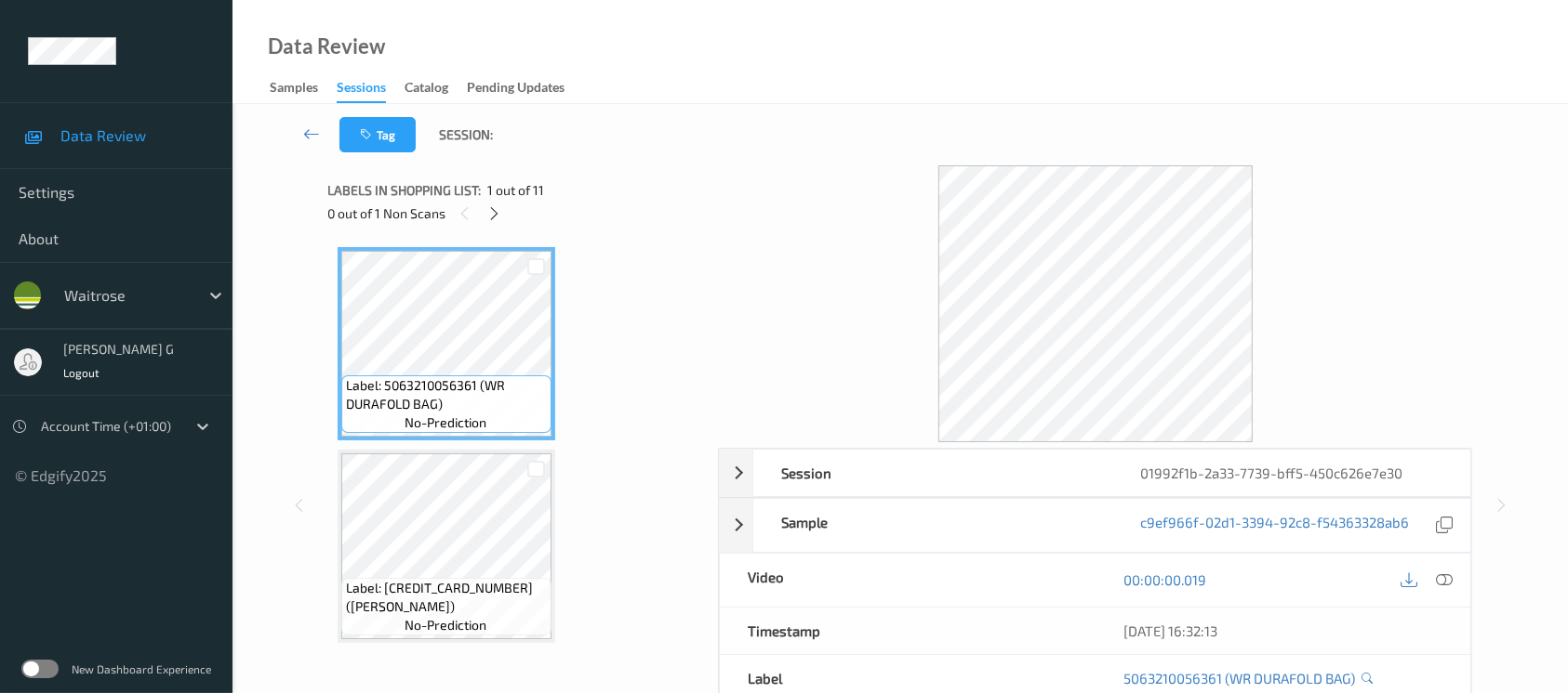
click at [506, 211] on div "0 out of 1 Non Scans" at bounding box center [517, 213] width 377 height 23
click at [497, 210] on icon at bounding box center [494, 214] width 16 height 17
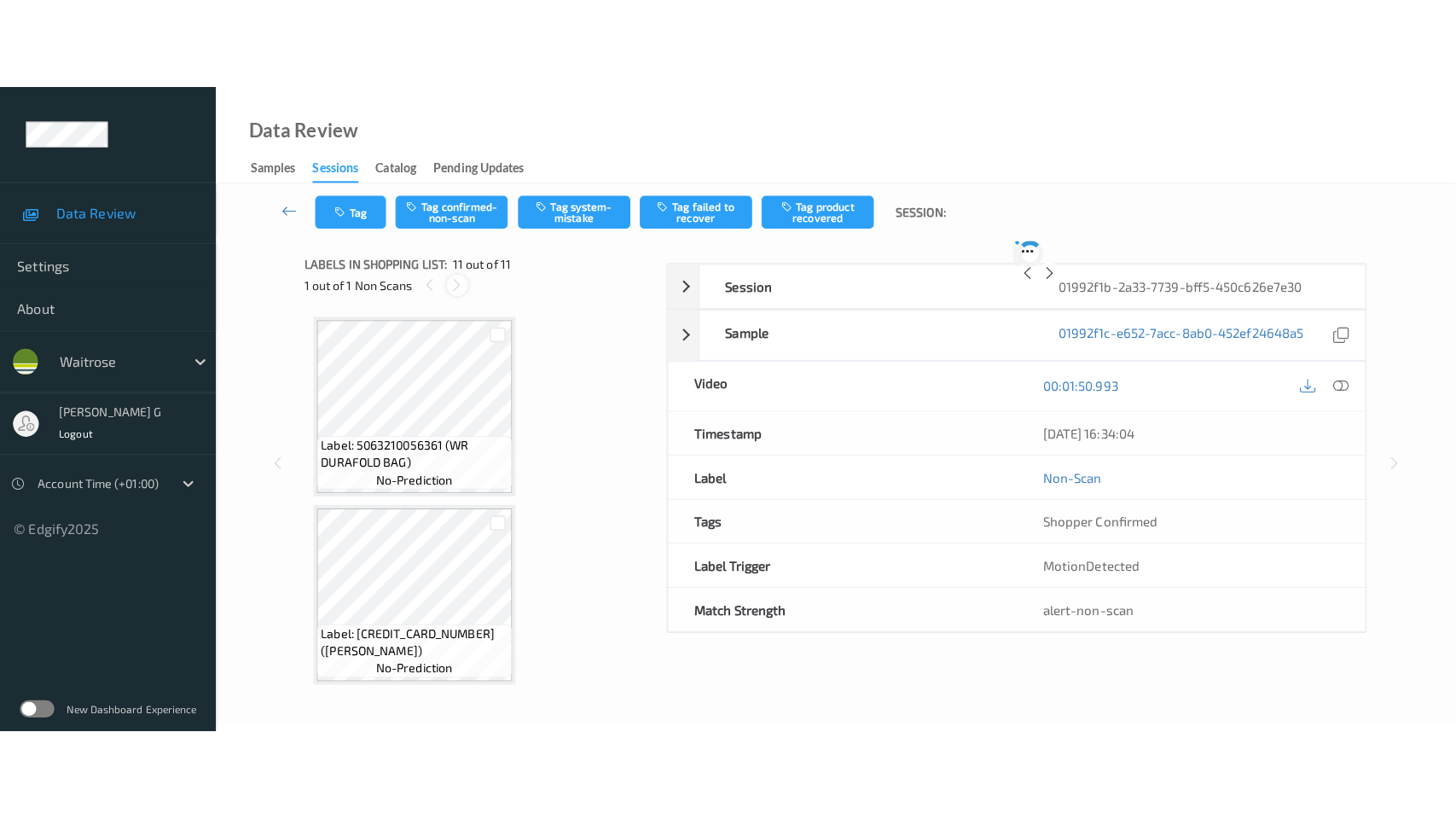
scroll to position [1671, 0]
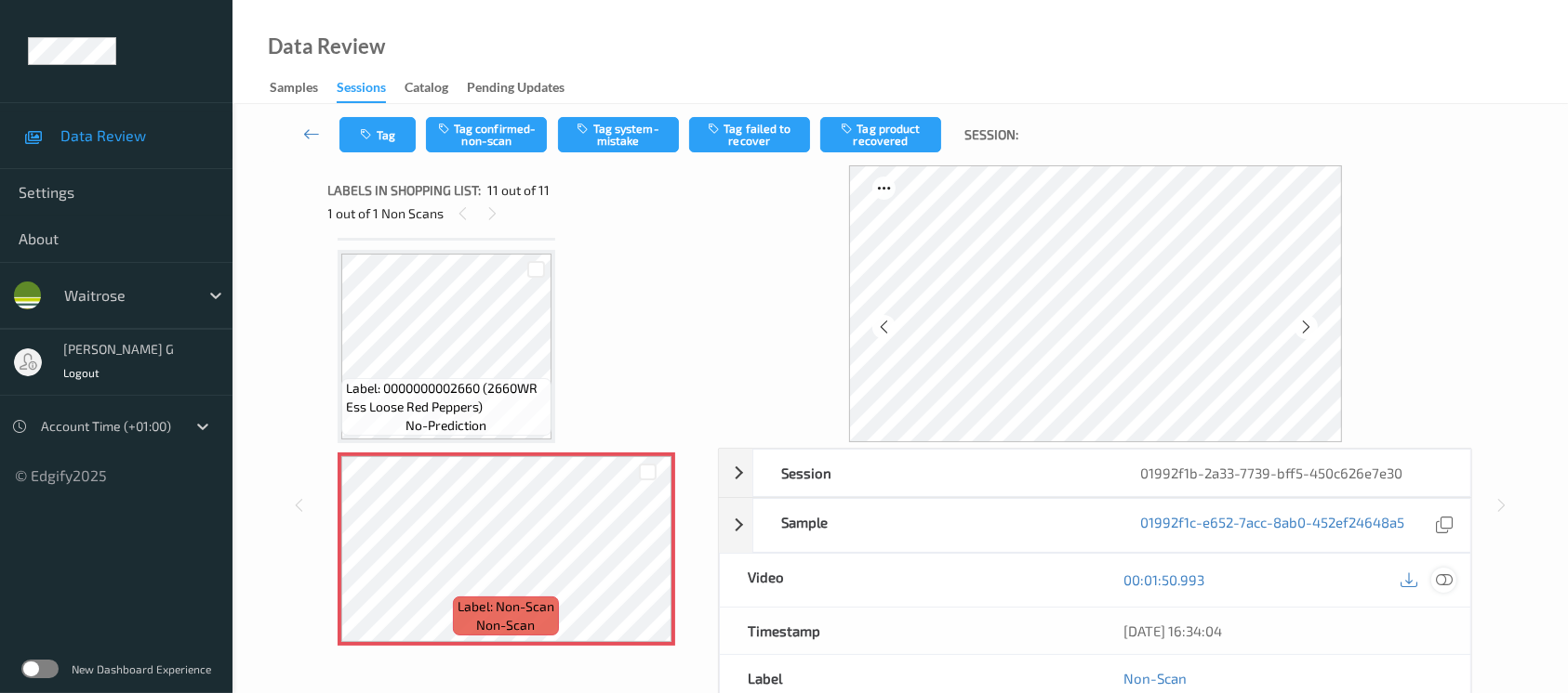
click at [1444, 580] on icon at bounding box center [1445, 580] width 17 height 17
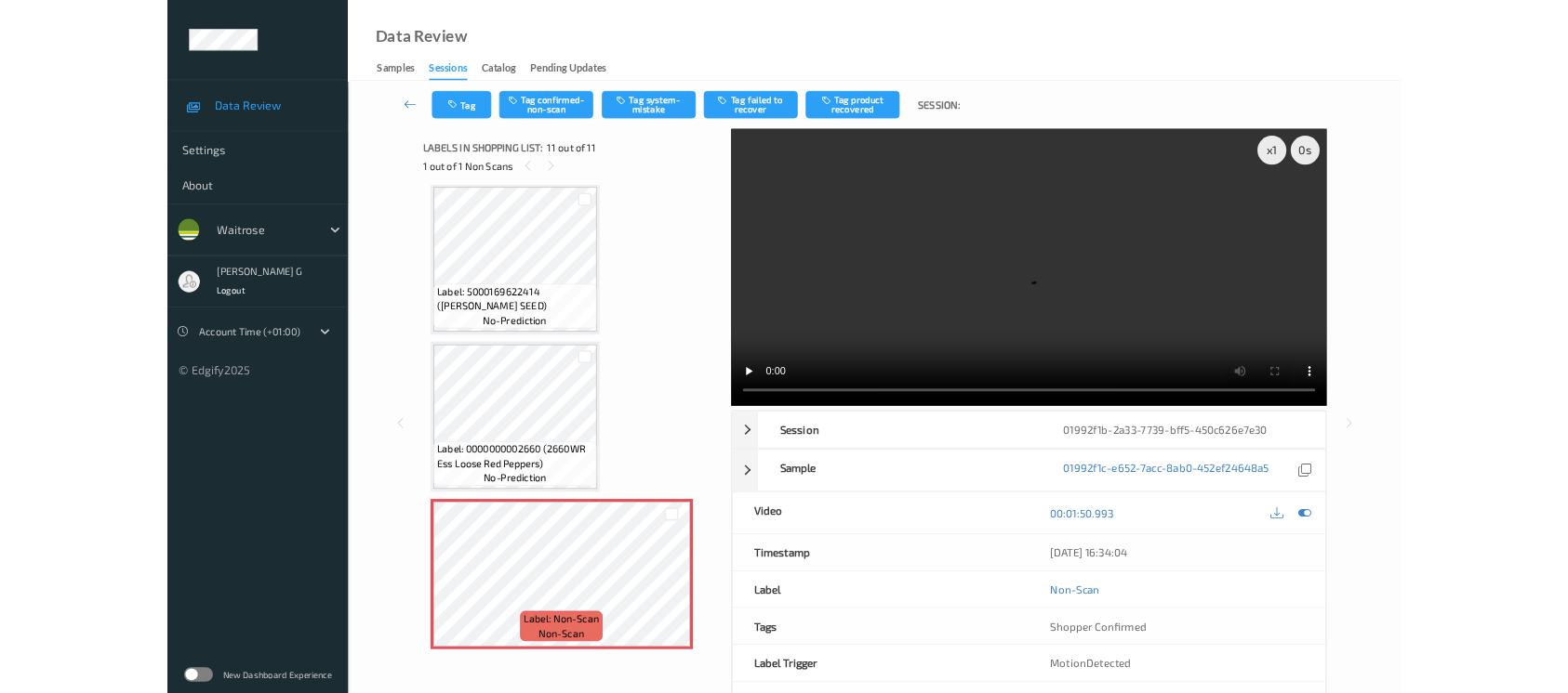
scroll to position [1621, 0]
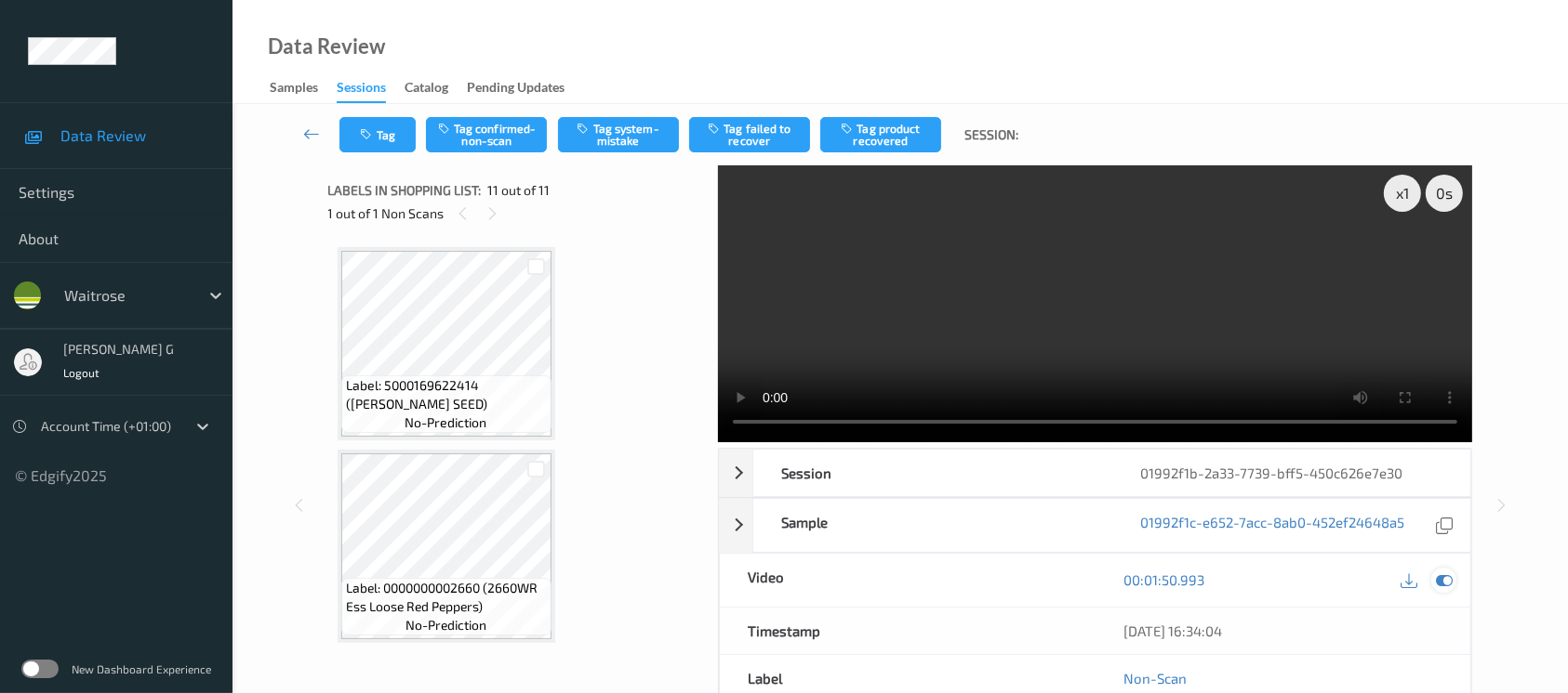
click at [1444, 584] on icon at bounding box center [1445, 580] width 17 height 17
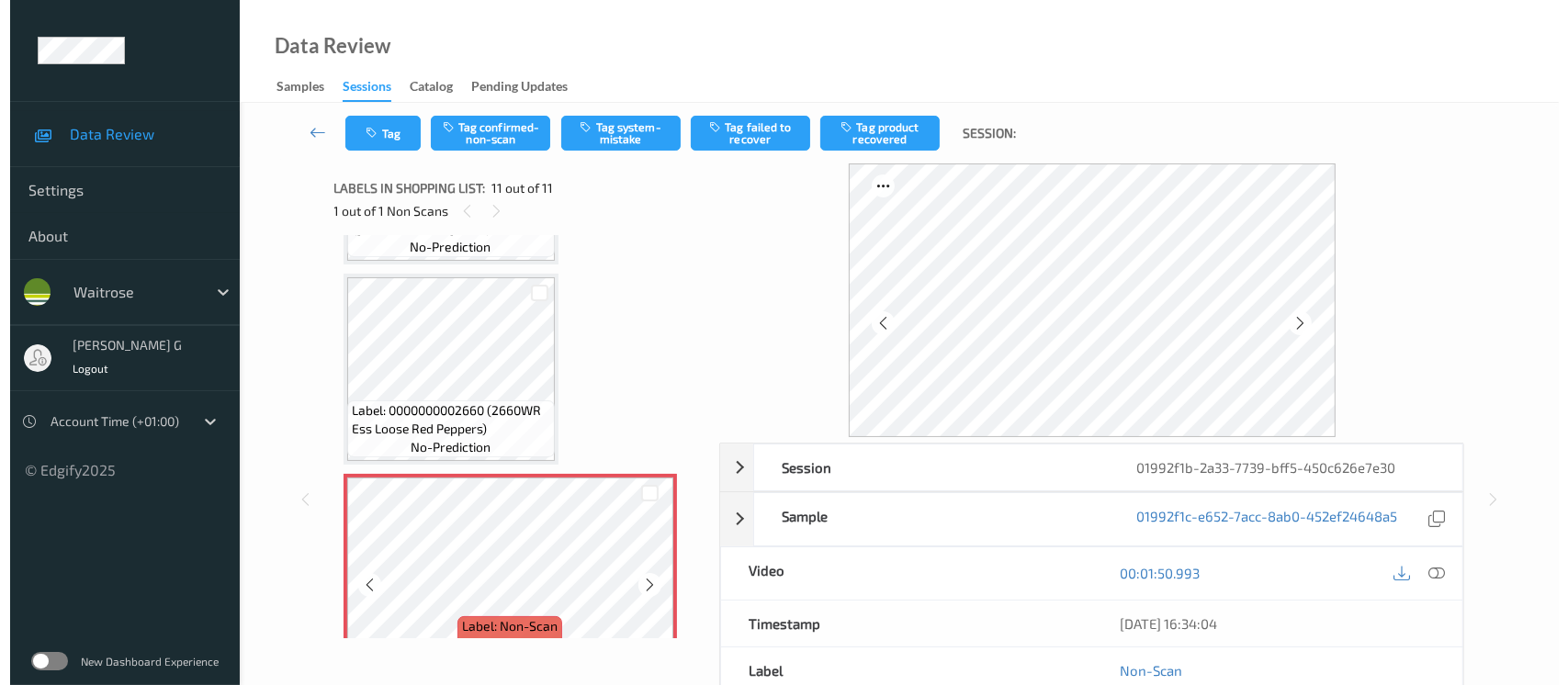
scroll to position [1800, 0]
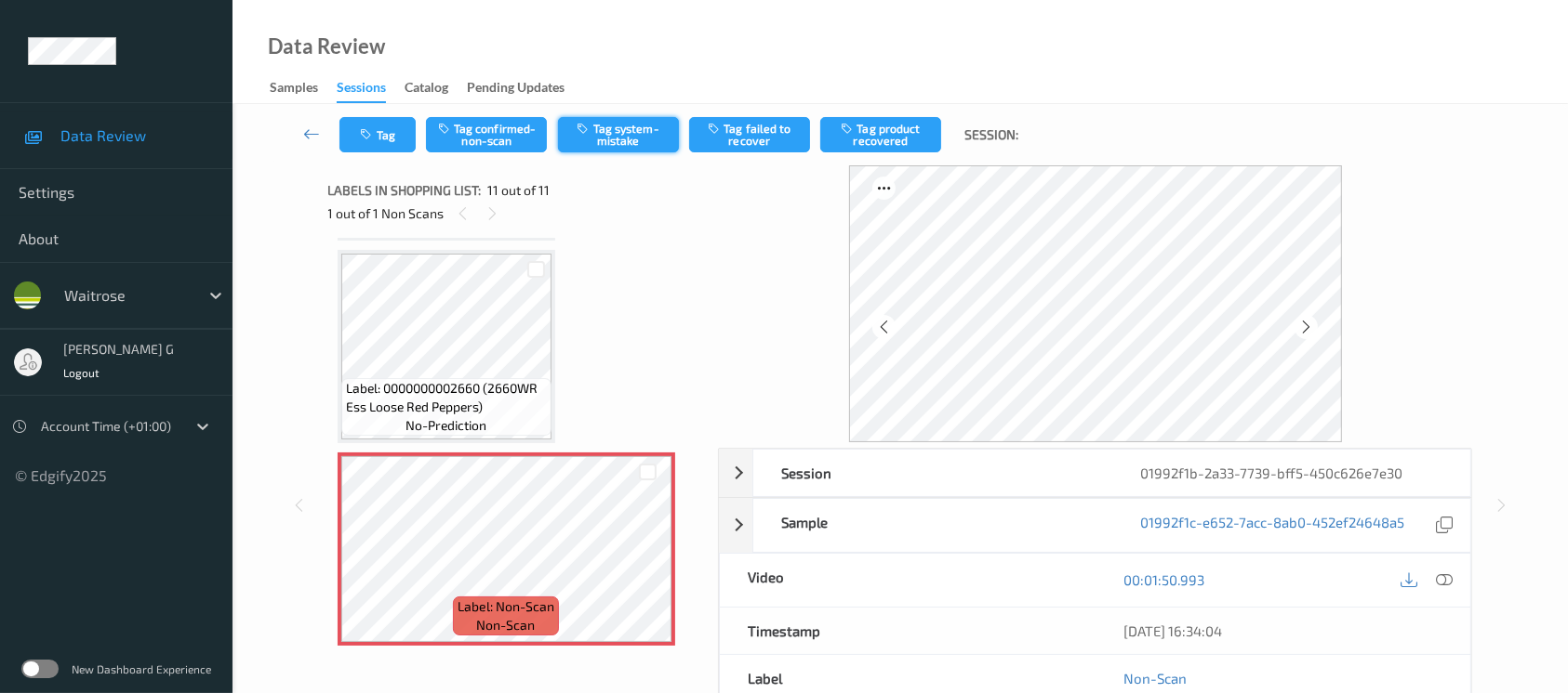
click at [624, 138] on button "Tag system-mistake" at bounding box center [618, 135] width 121 height 36
click at [492, 208] on icon at bounding box center [492, 214] width 16 height 17
click at [654, 130] on button "Tag system-mistake" at bounding box center [618, 135] width 121 height 36
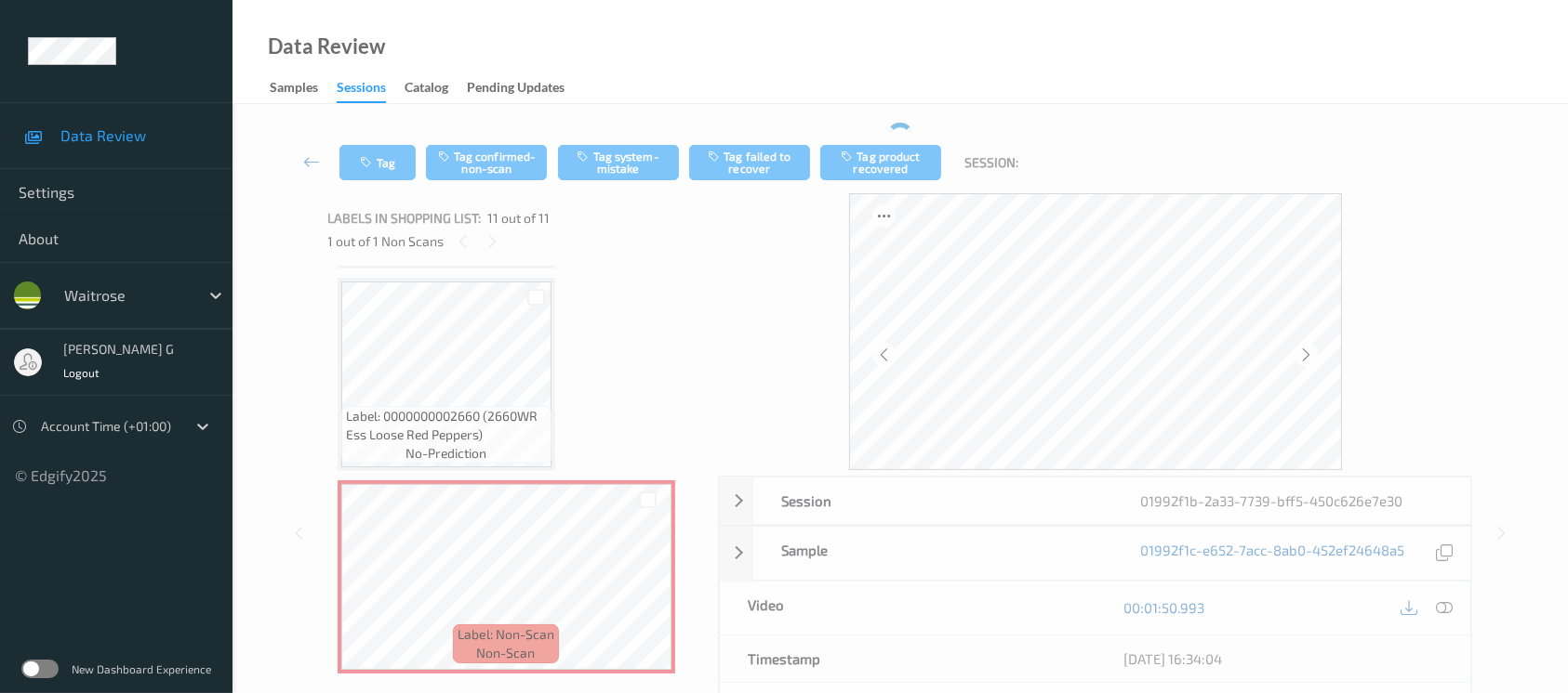
click at [370, 143] on div "Tag Tag confirmed-non-scan Tag system-mistake Tag failed to recover Tag product…" at bounding box center [900, 162] width 1259 height 61
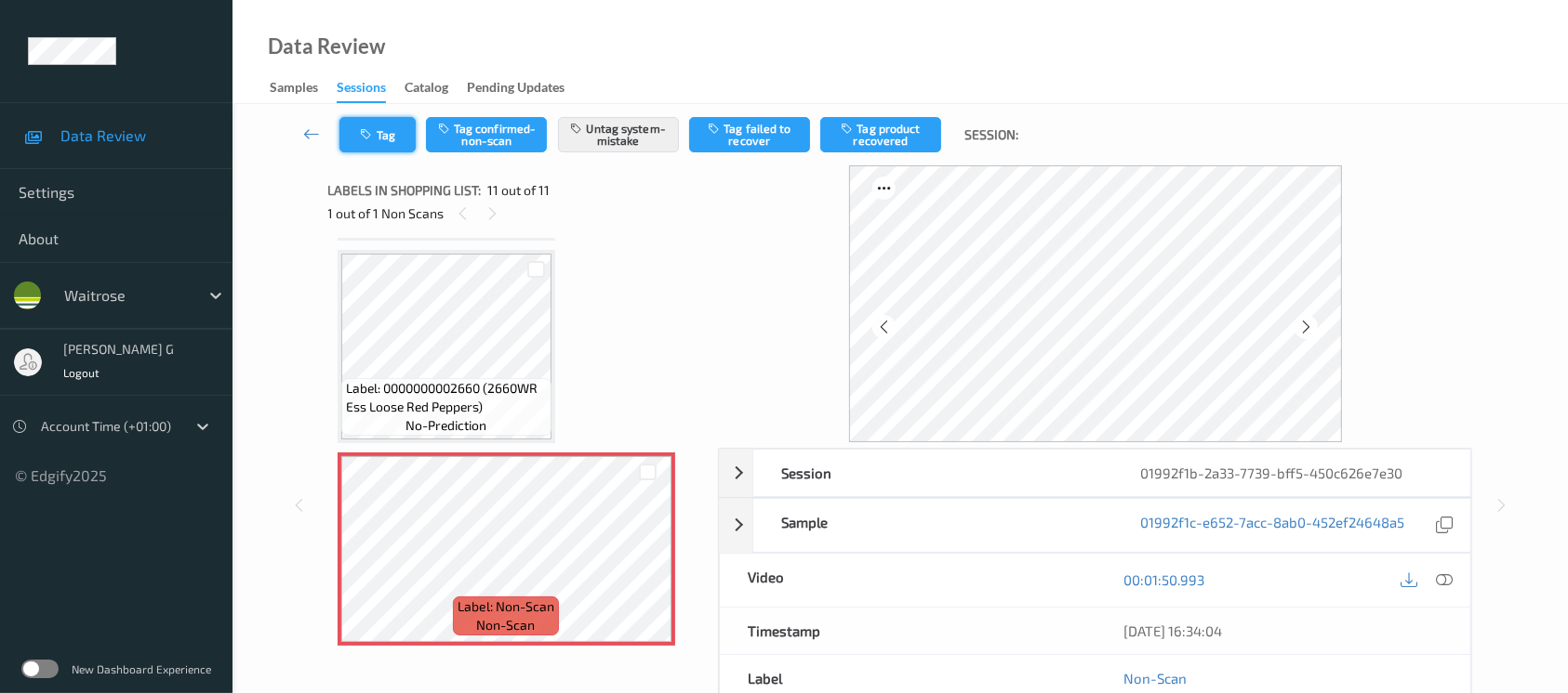
click at [373, 136] on icon "button" at bounding box center [369, 135] width 16 height 13
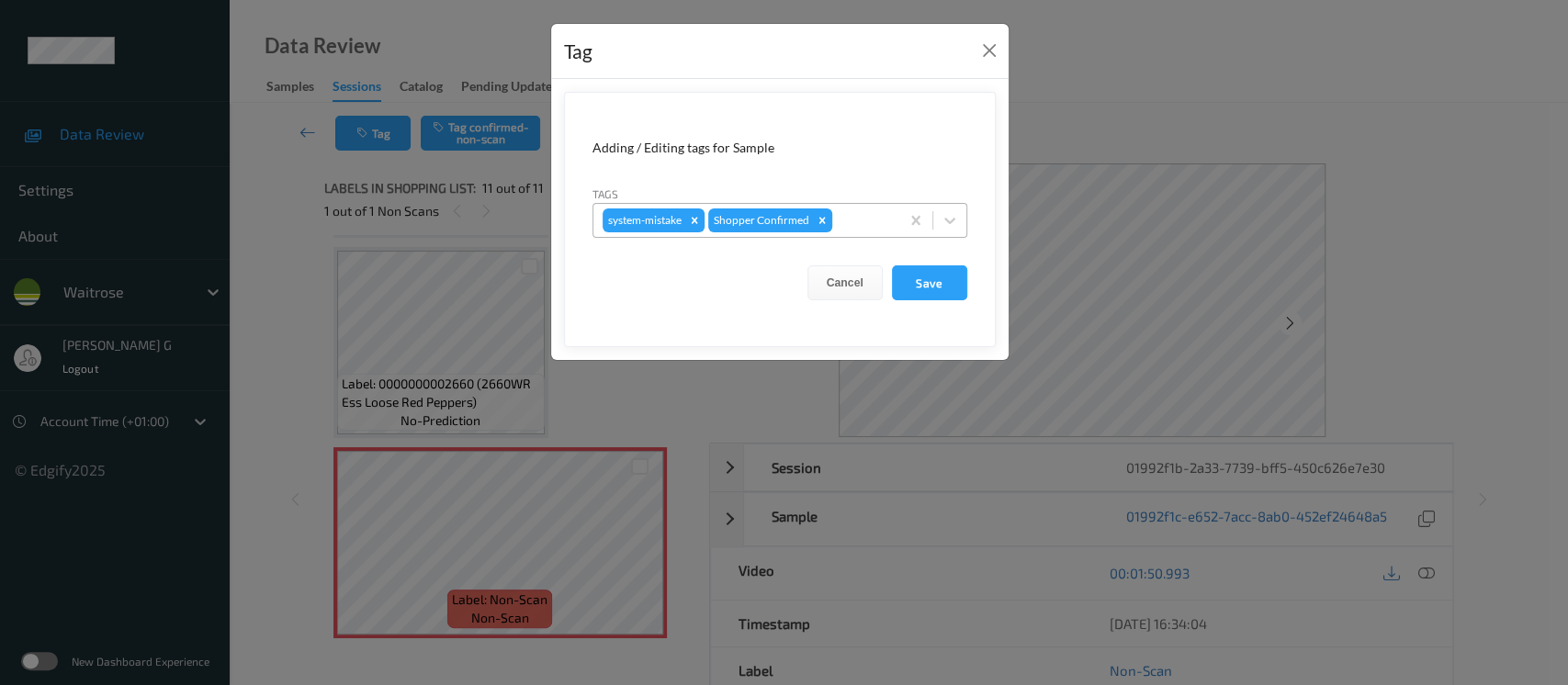
click at [857, 222] on div at bounding box center [863, 221] width 54 height 22
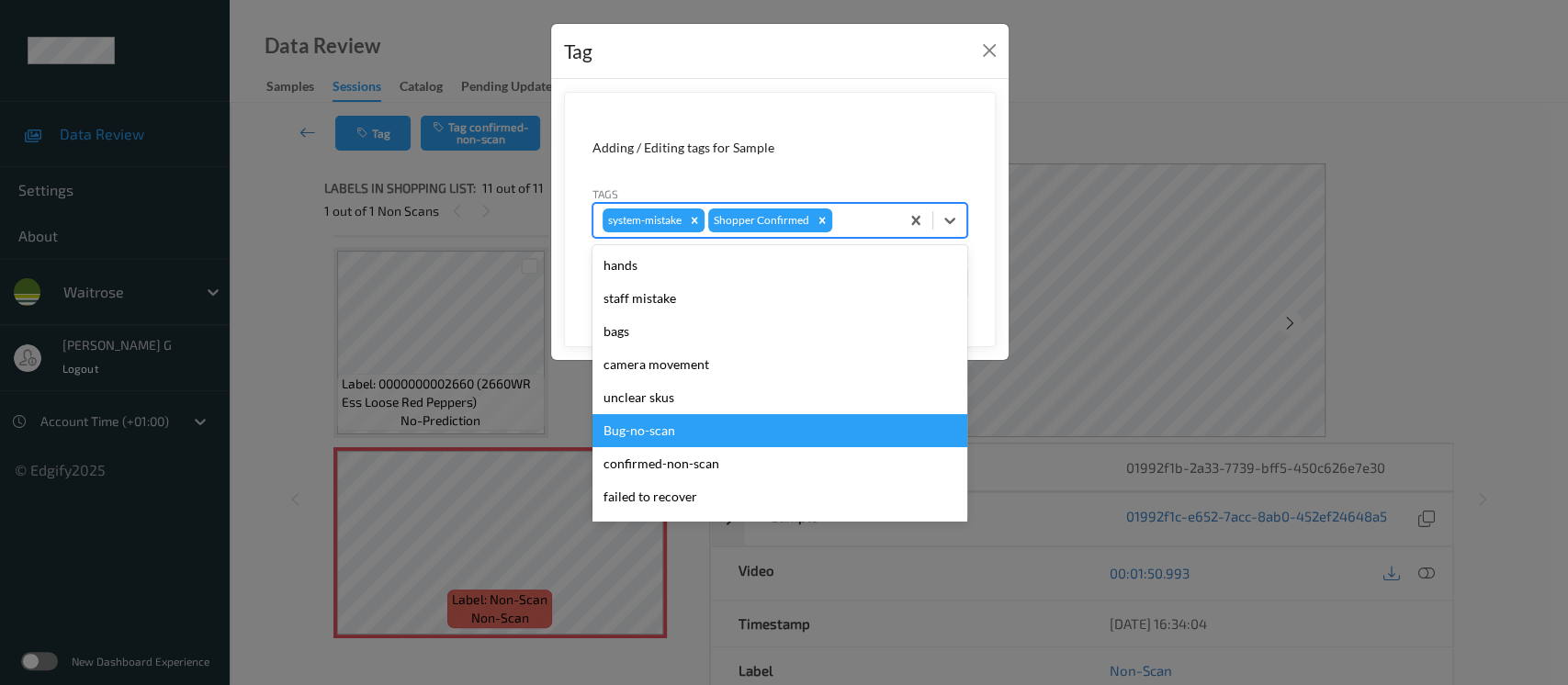
scroll to position [426, 0]
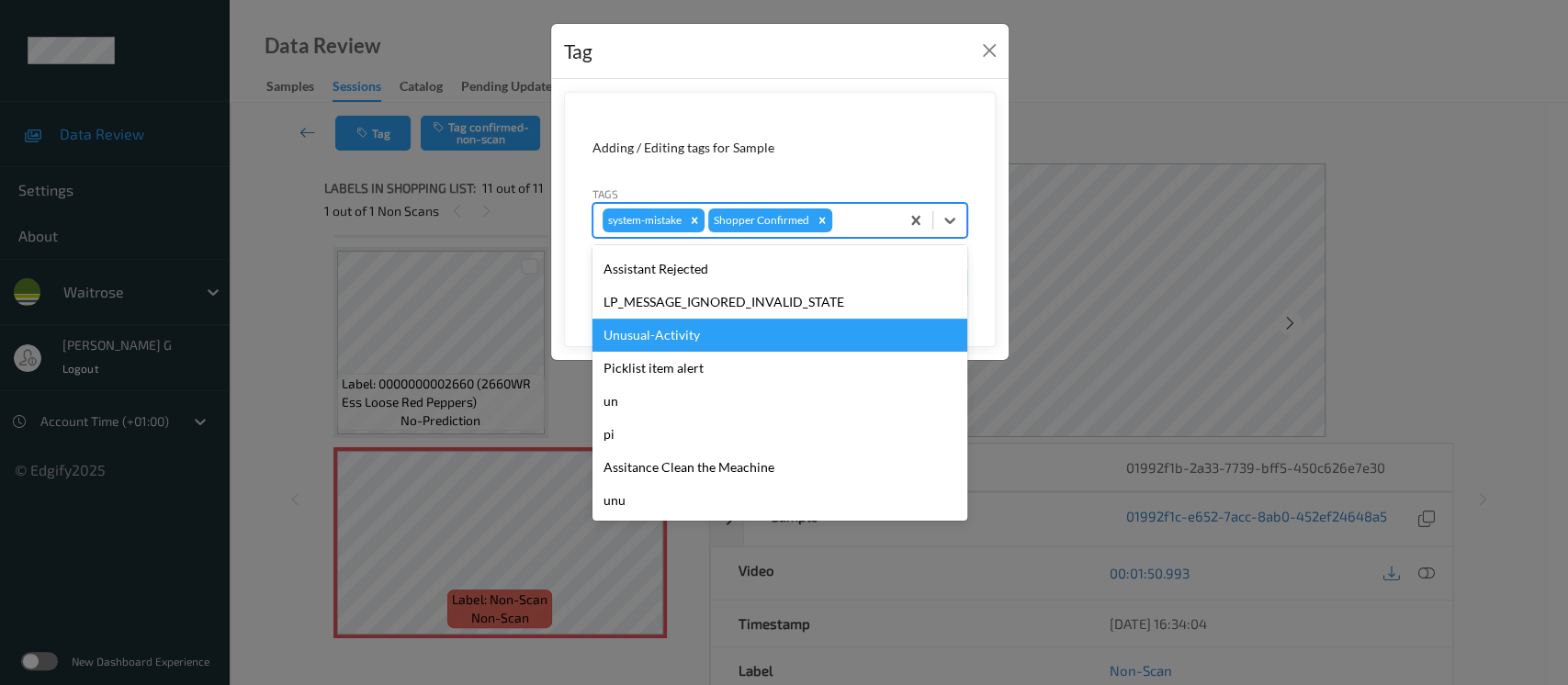
click at [666, 331] on div "Unusual-Activity" at bounding box center [779, 336] width 374 height 33
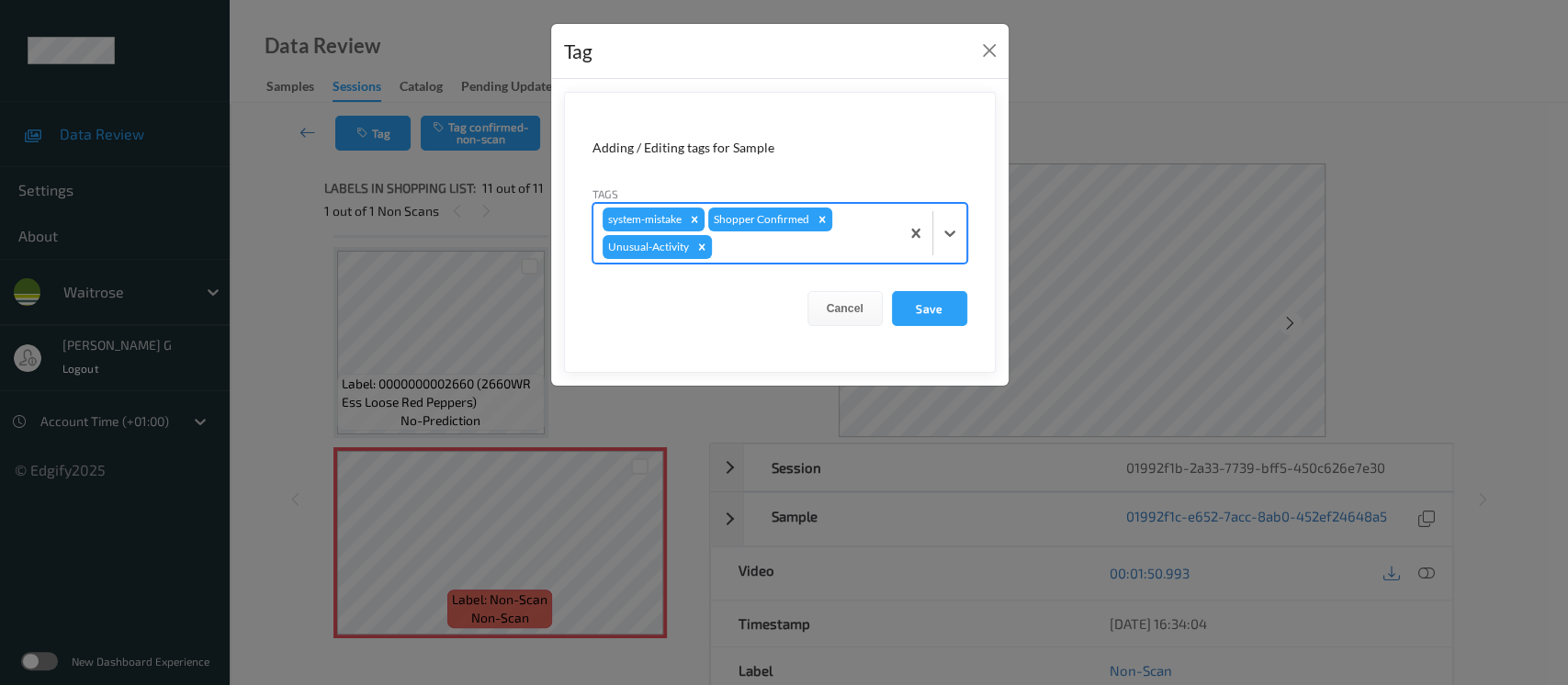
click at [850, 220] on div "system-mistake Shopper Confirmed Unusual-Activity" at bounding box center [746, 233] width 306 height 58
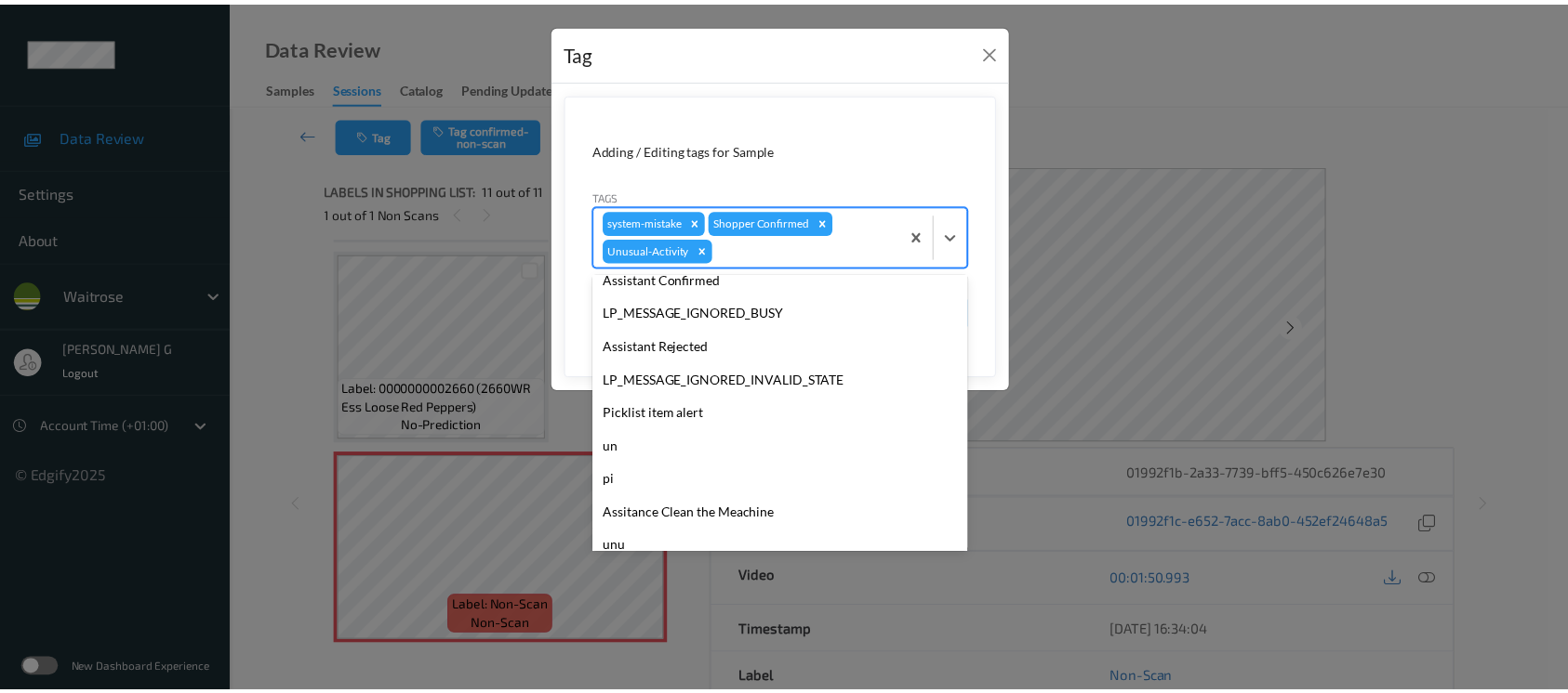
scroll to position [397, 0]
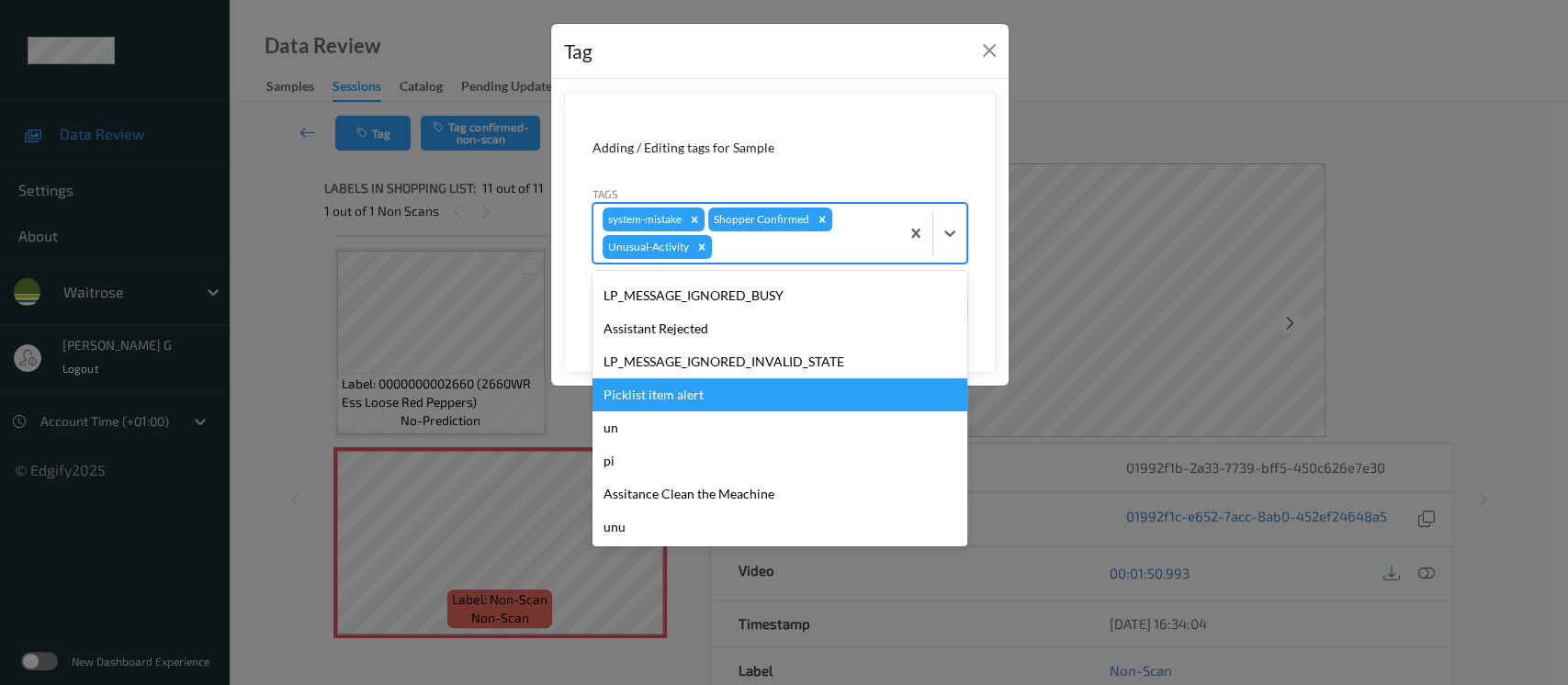
click at [677, 408] on div "Picklist item alert" at bounding box center [779, 395] width 374 height 33
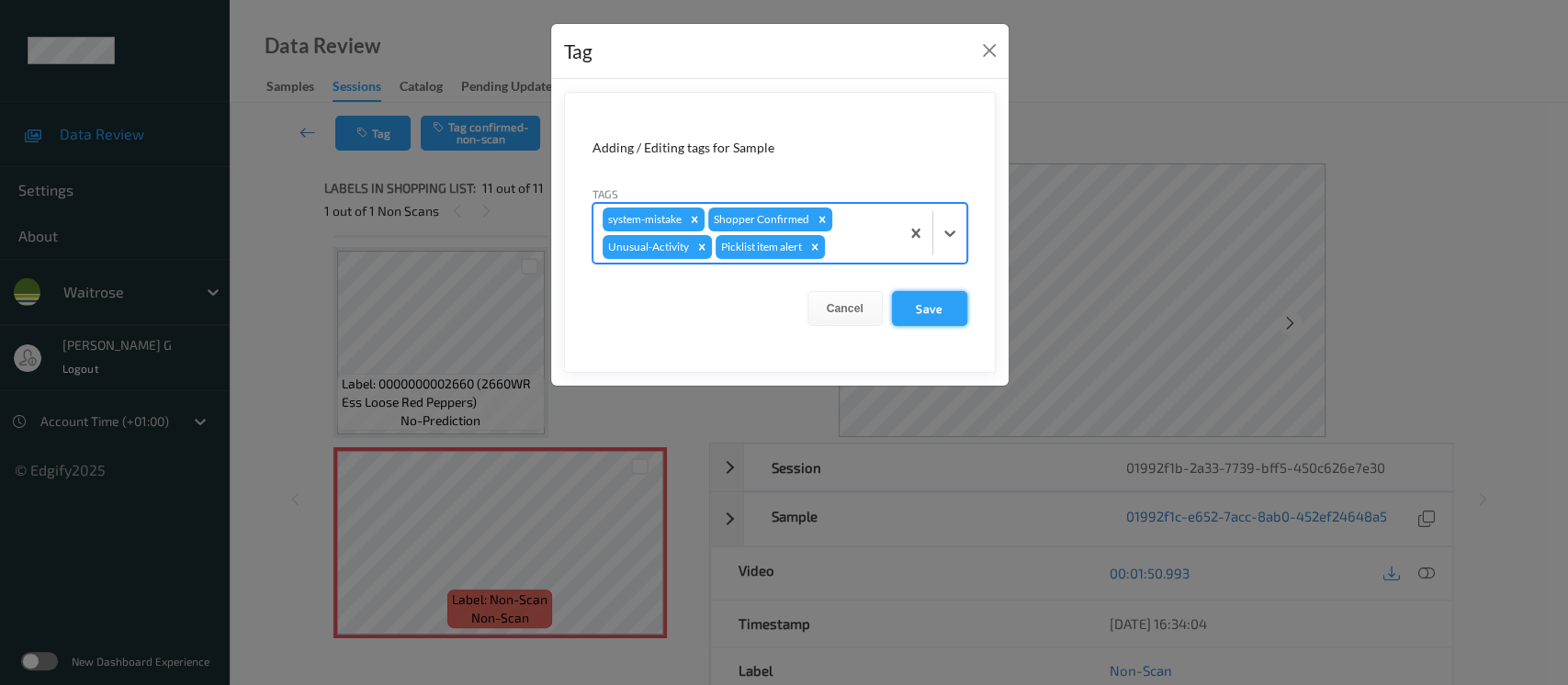
click at [960, 310] on button "Save" at bounding box center [929, 309] width 75 height 35
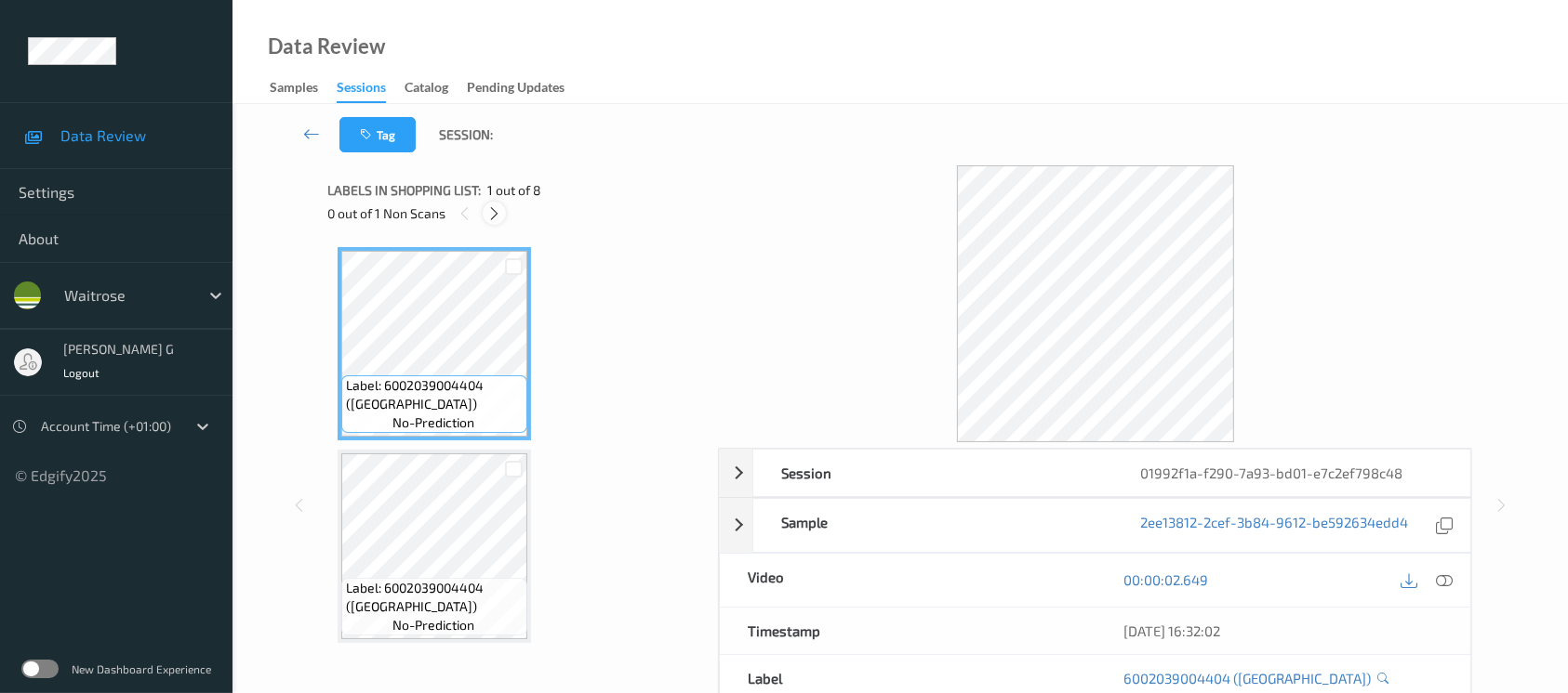
click at [486, 205] on icon at bounding box center [494, 214] width 16 height 17
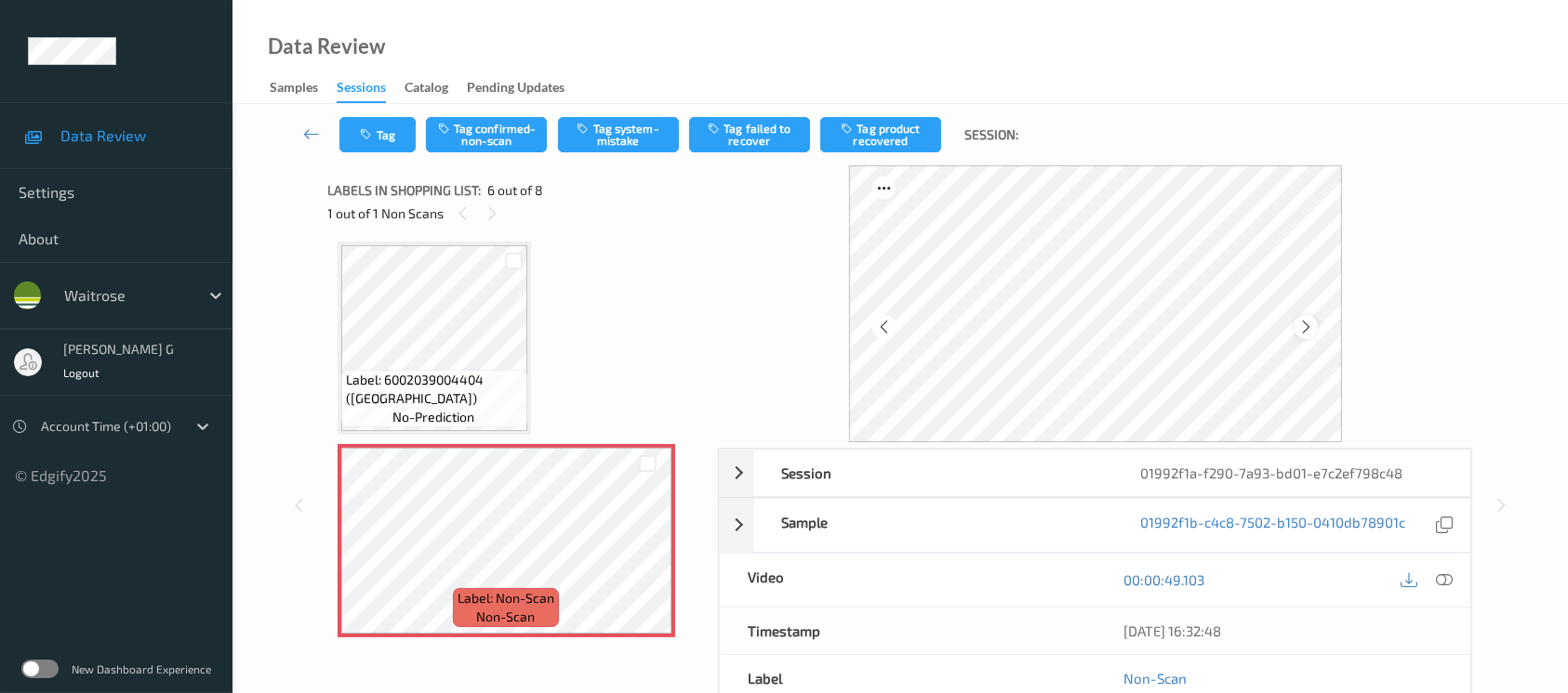
click at [1316, 323] on div at bounding box center [1306, 326] width 23 height 23
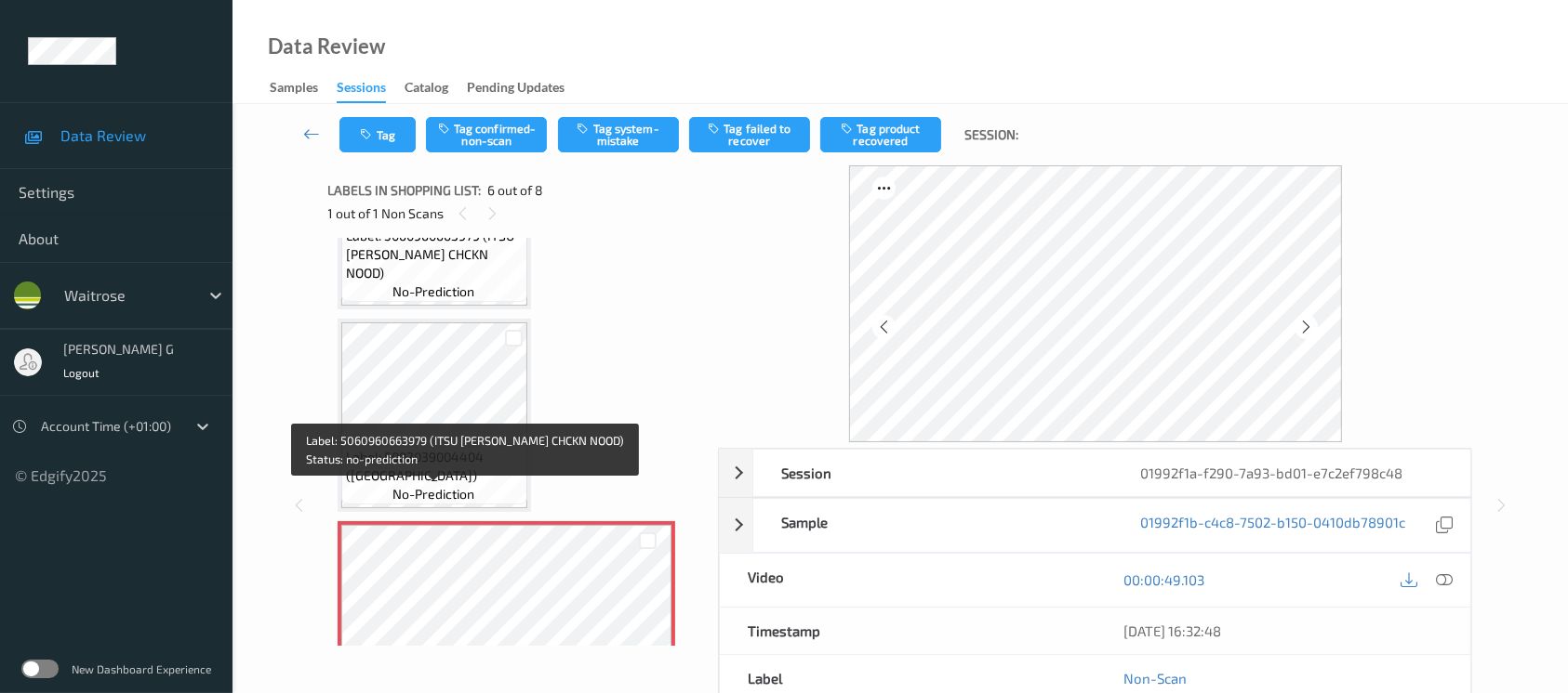
scroll to position [744, 0]
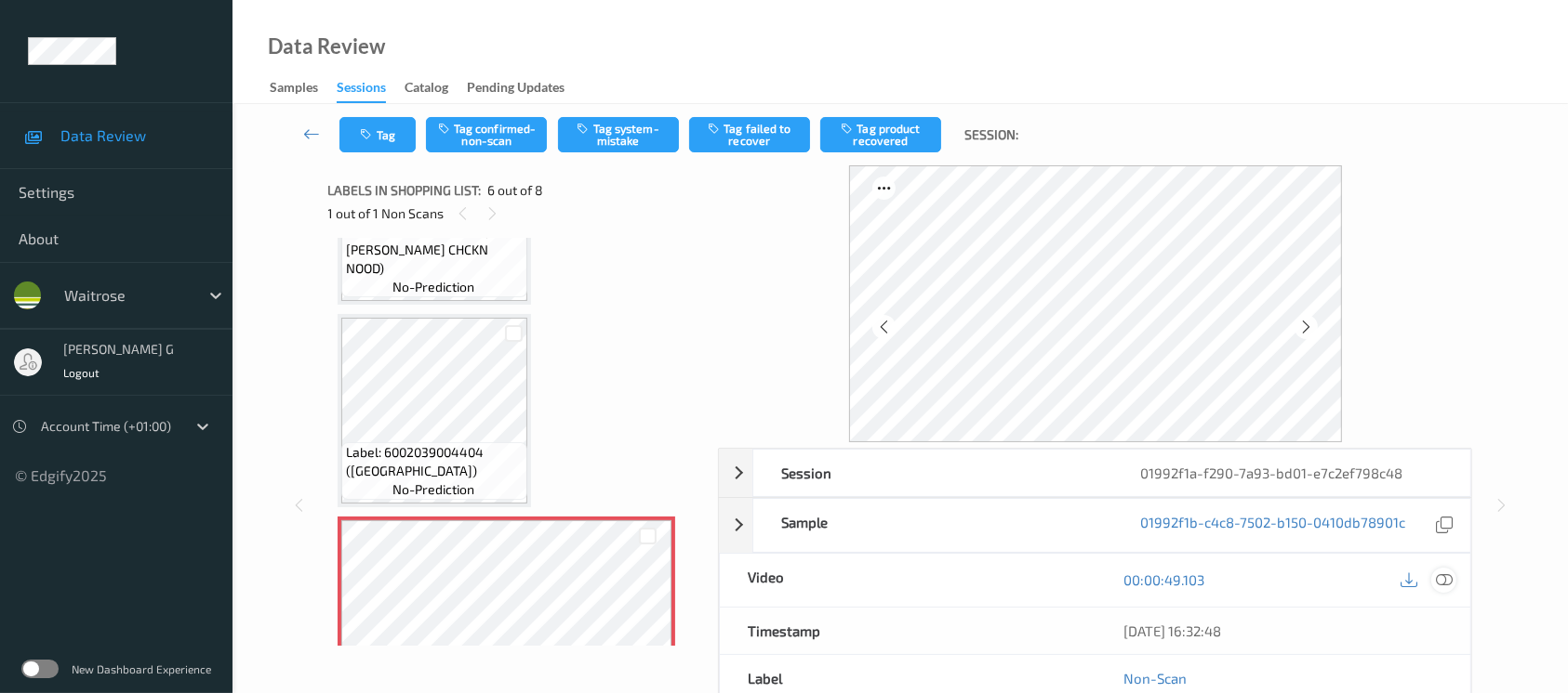
click at [1445, 580] on icon at bounding box center [1445, 580] width 17 height 17
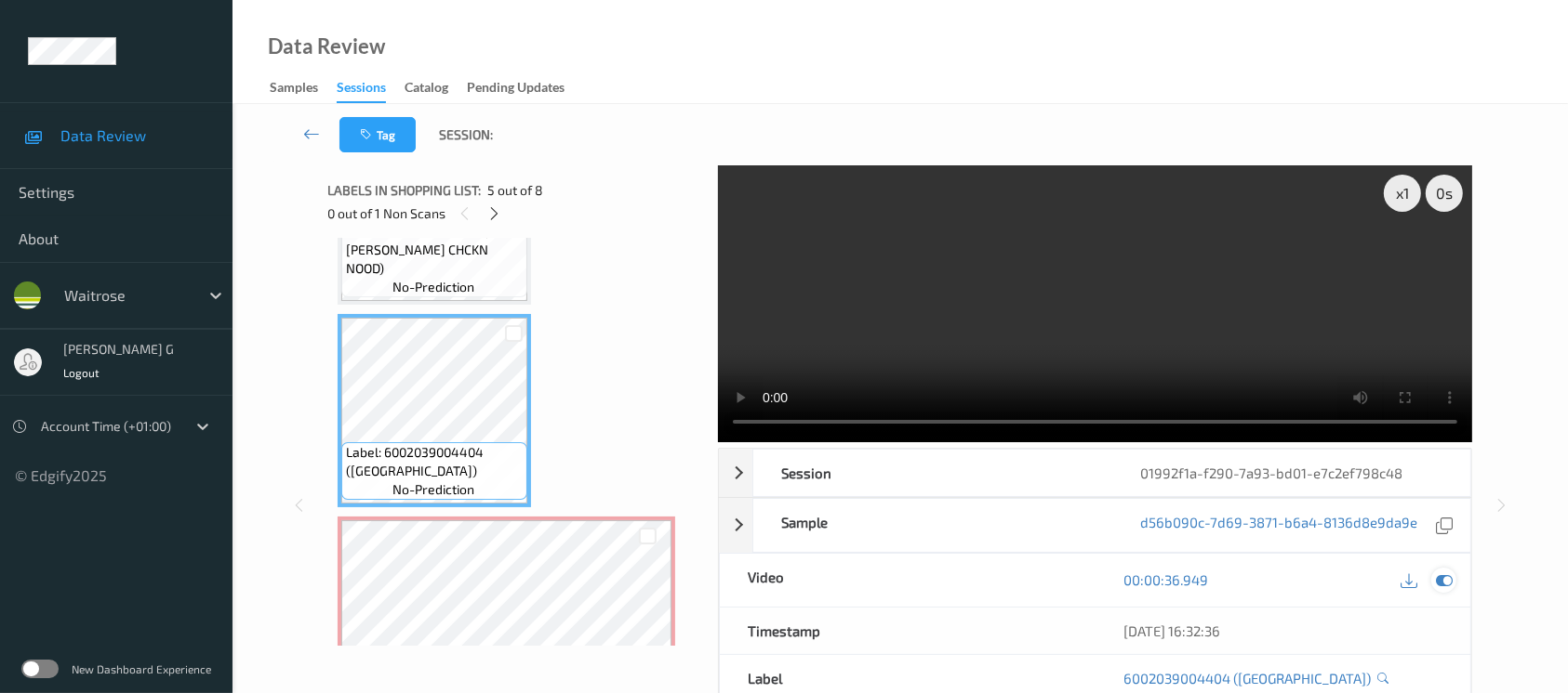
click at [1444, 580] on icon at bounding box center [1445, 580] width 17 height 17
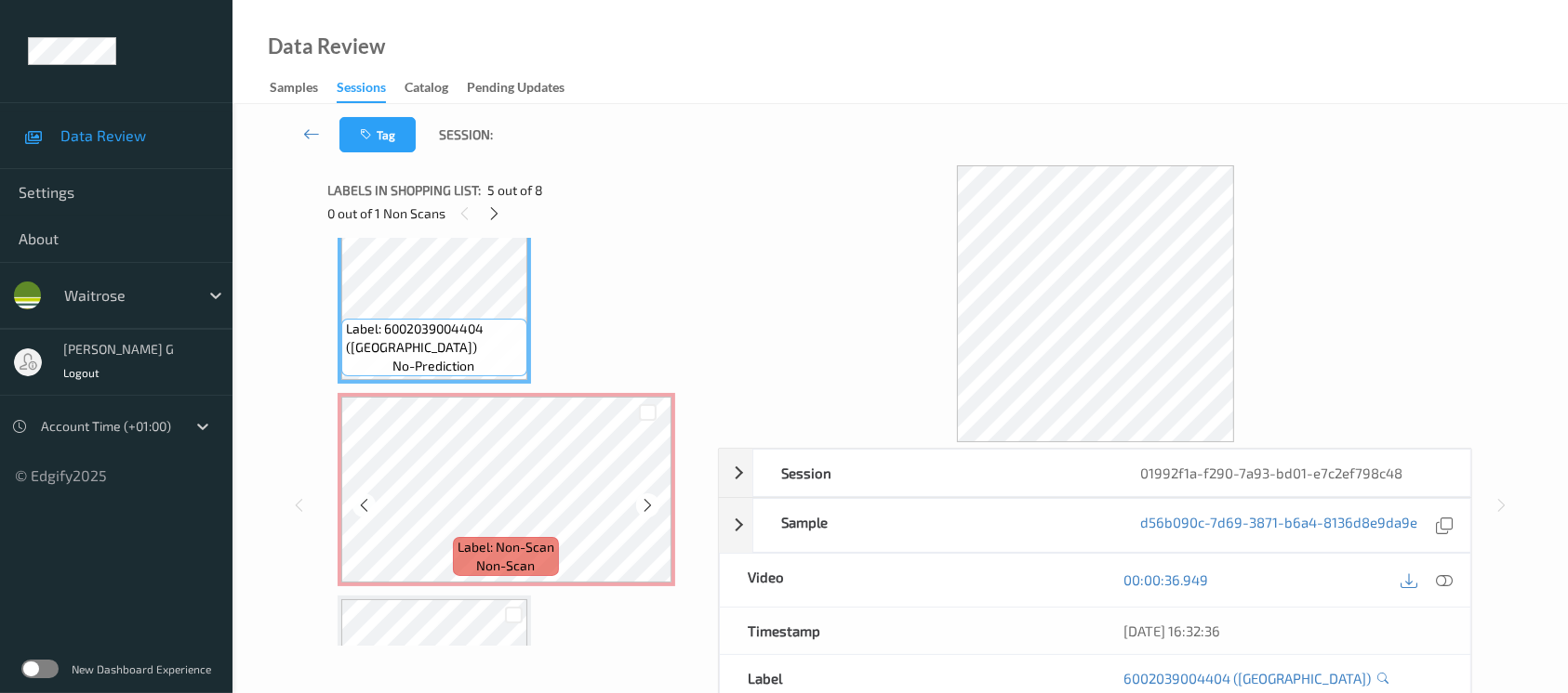
scroll to position [991, 0]
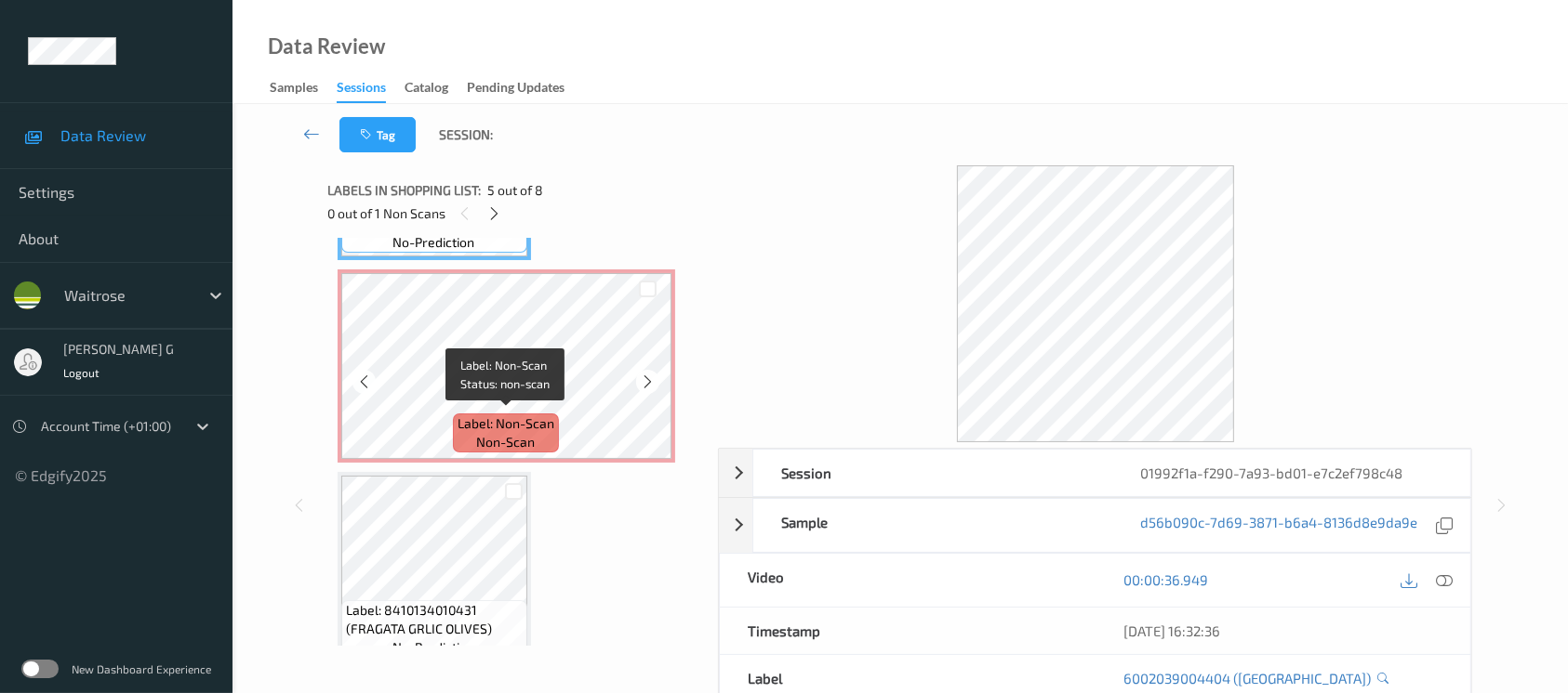
click at [490, 440] on span "non-scan" at bounding box center [507, 443] width 58 height 19
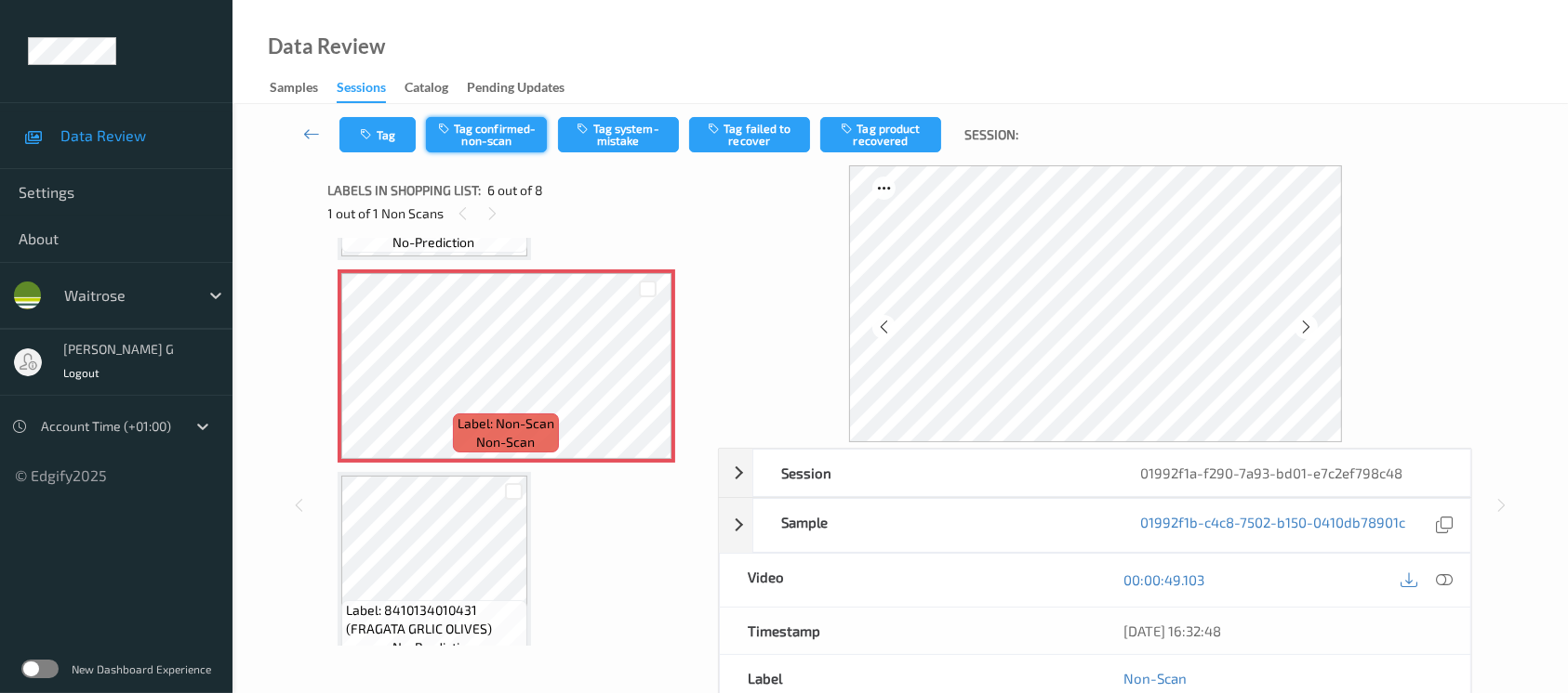
click at [476, 132] on button "Tag confirmed-non-scan" at bounding box center [486, 135] width 121 height 36
click at [891, 138] on button "Tag product recovered" at bounding box center [880, 135] width 121 height 36
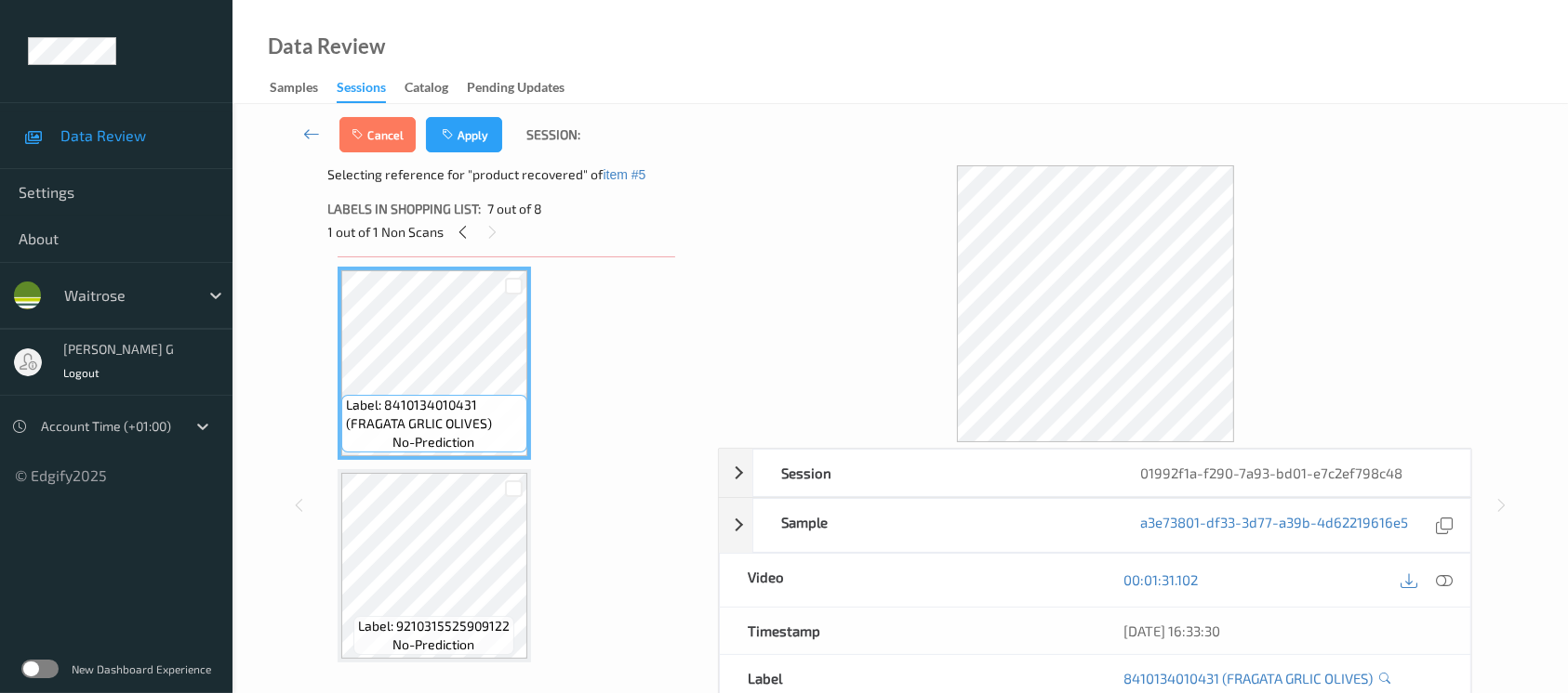
scroll to position [1092, 0]
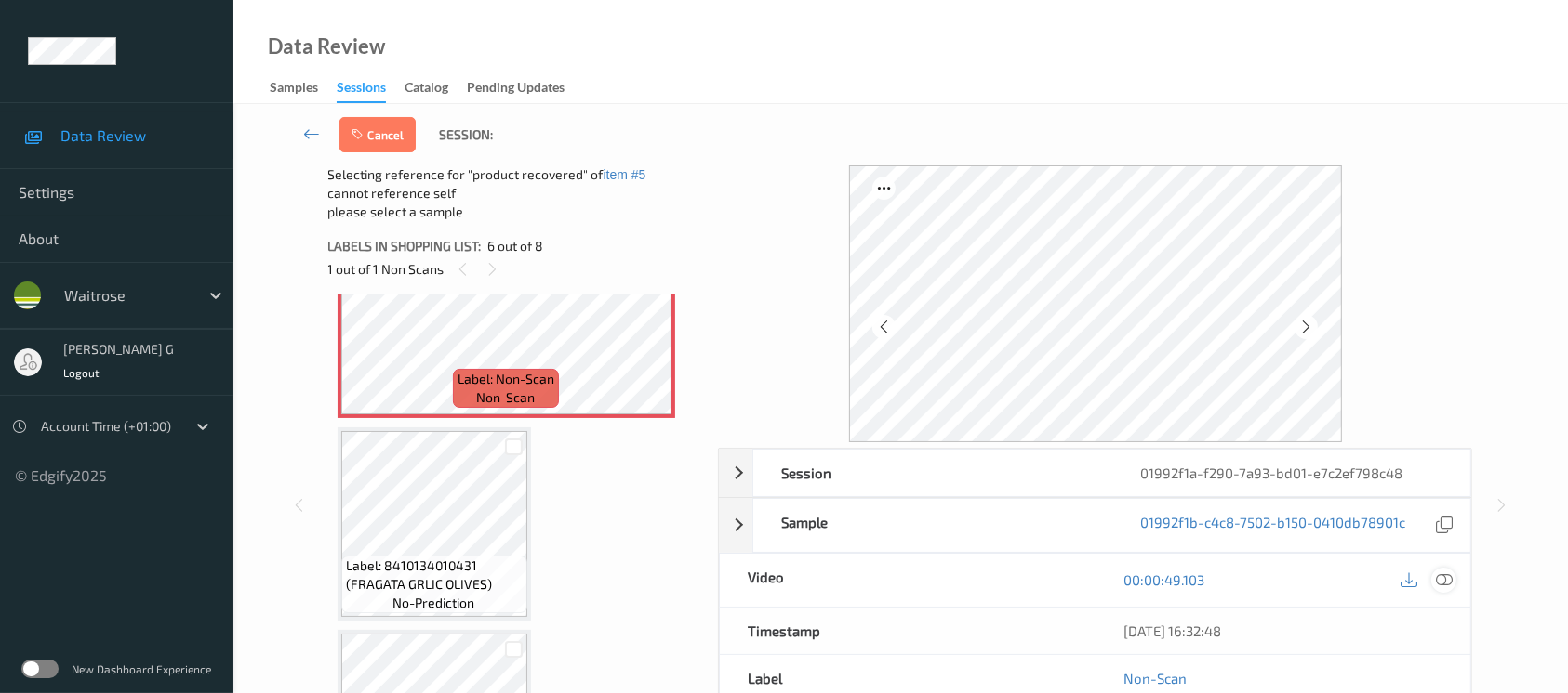
click at [1454, 580] on div at bounding box center [1444, 580] width 25 height 25
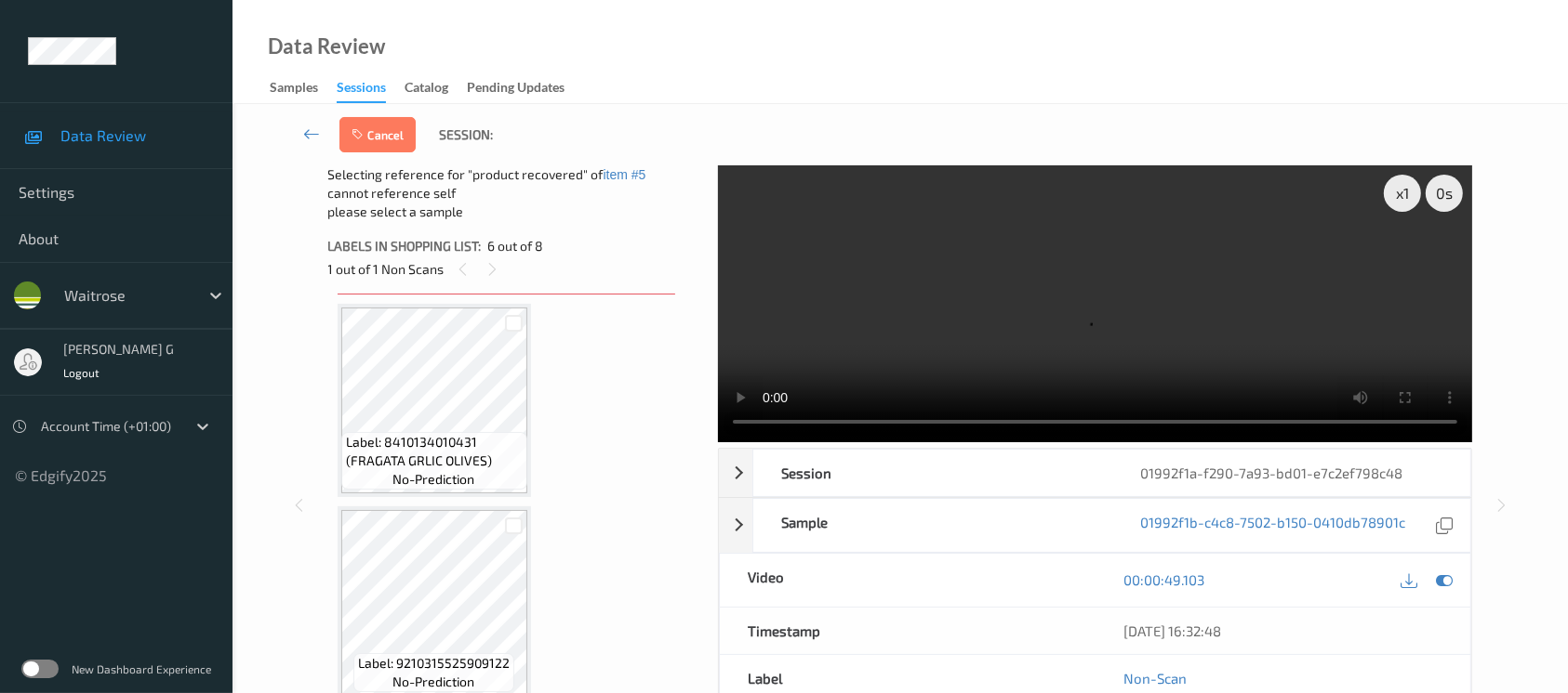
scroll to position [1016, 0]
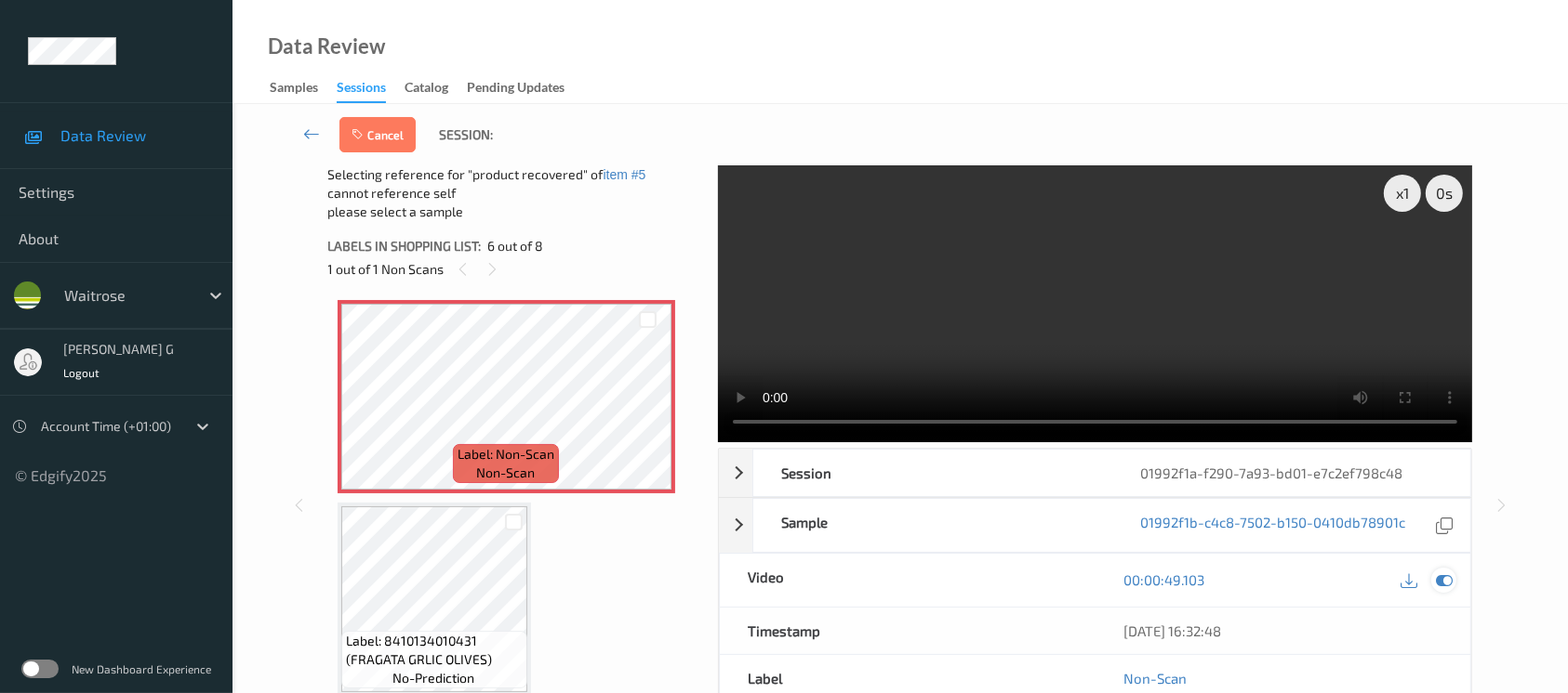
click at [1445, 580] on icon at bounding box center [1445, 580] width 17 height 17
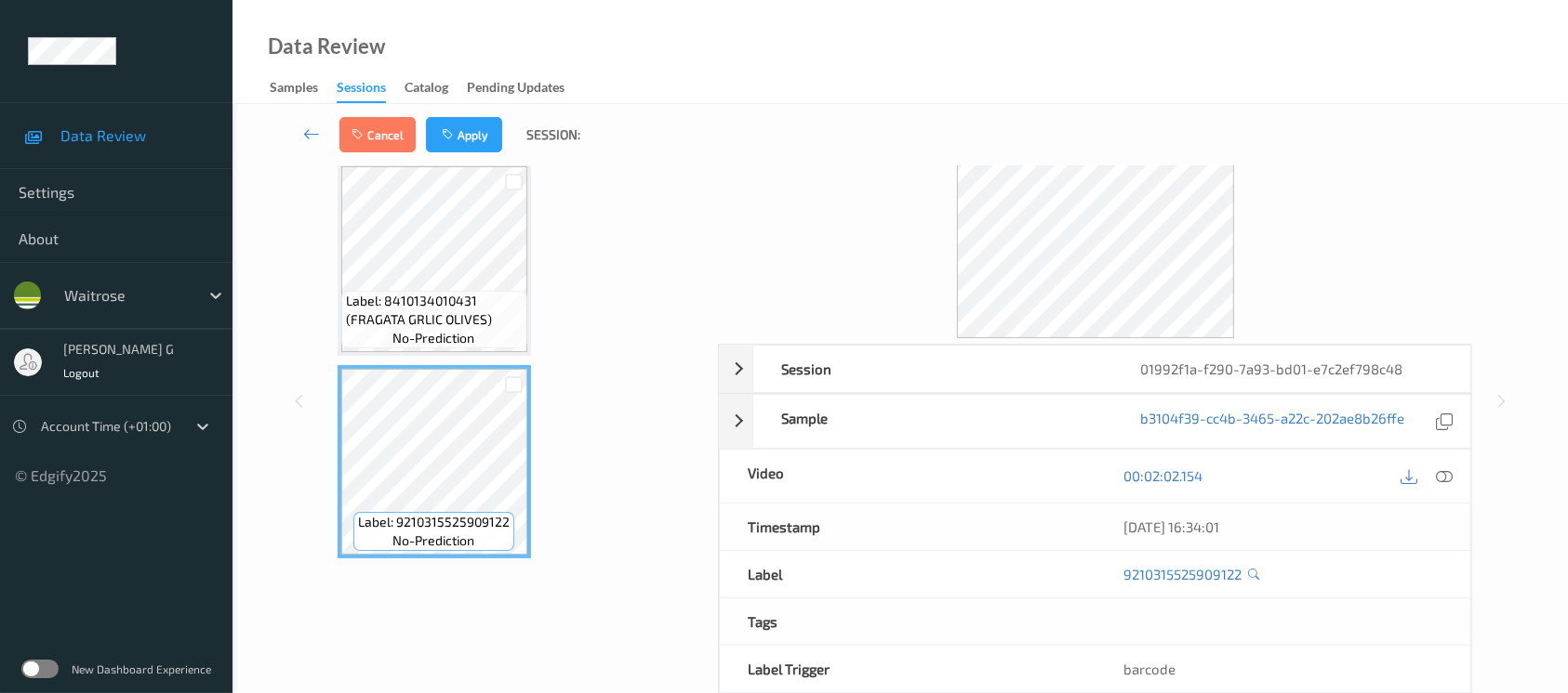
scroll to position [65, 0]
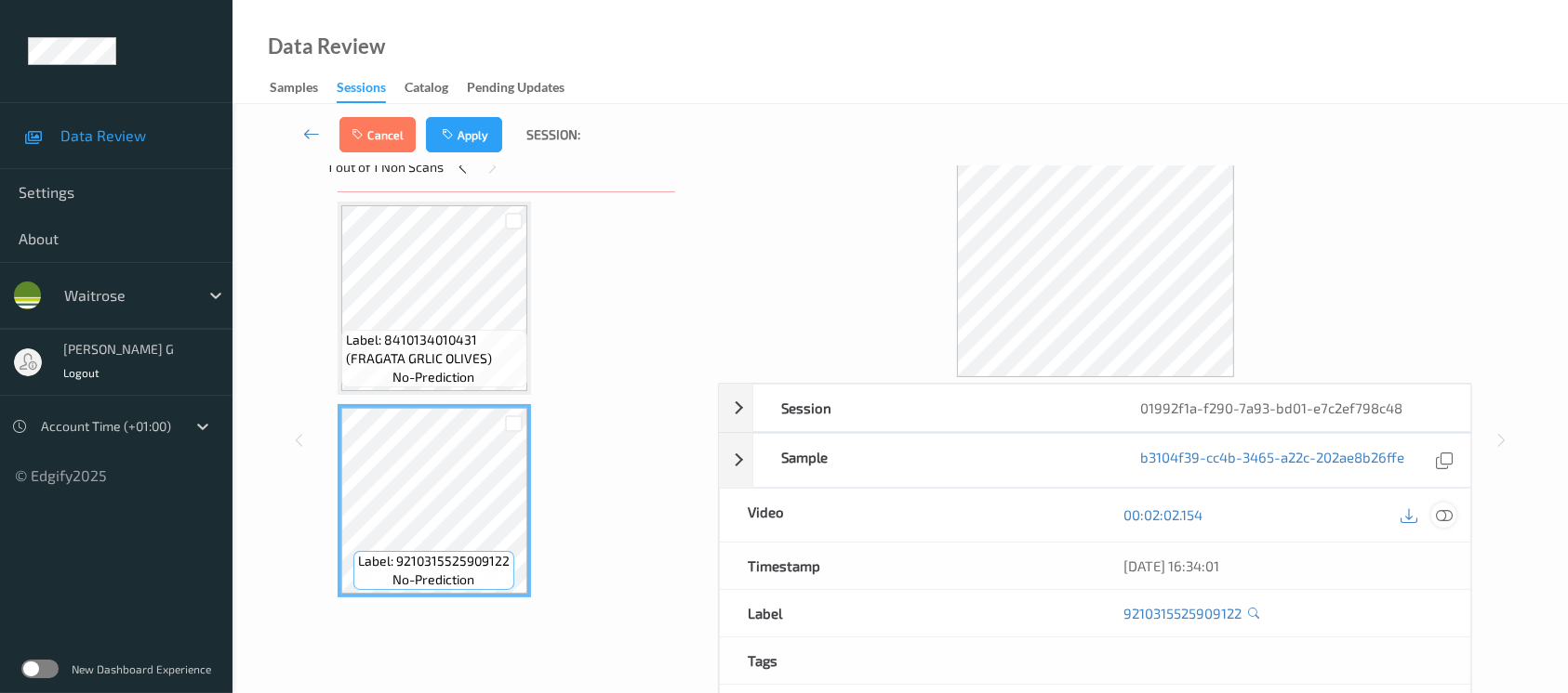
click at [1447, 518] on icon at bounding box center [1445, 515] width 17 height 17
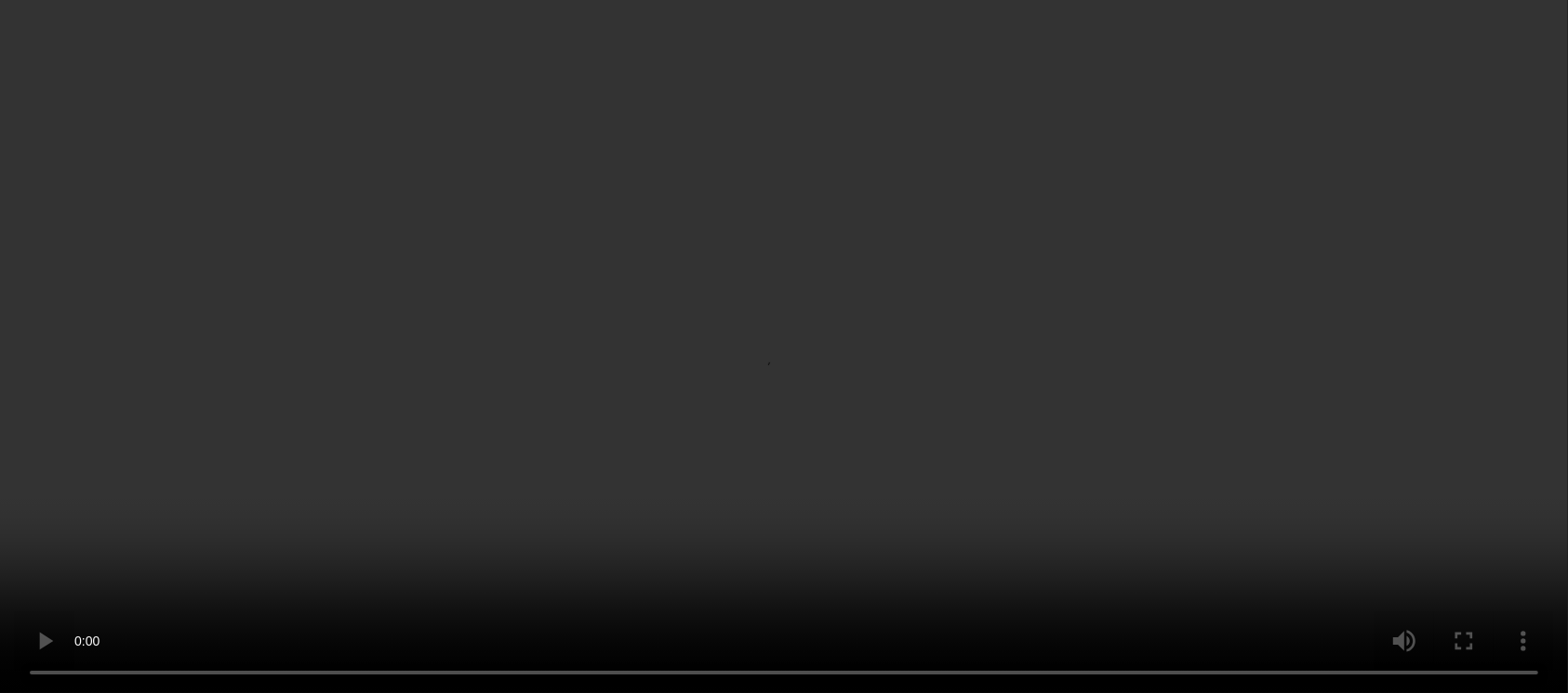
scroll to position [1016, 0]
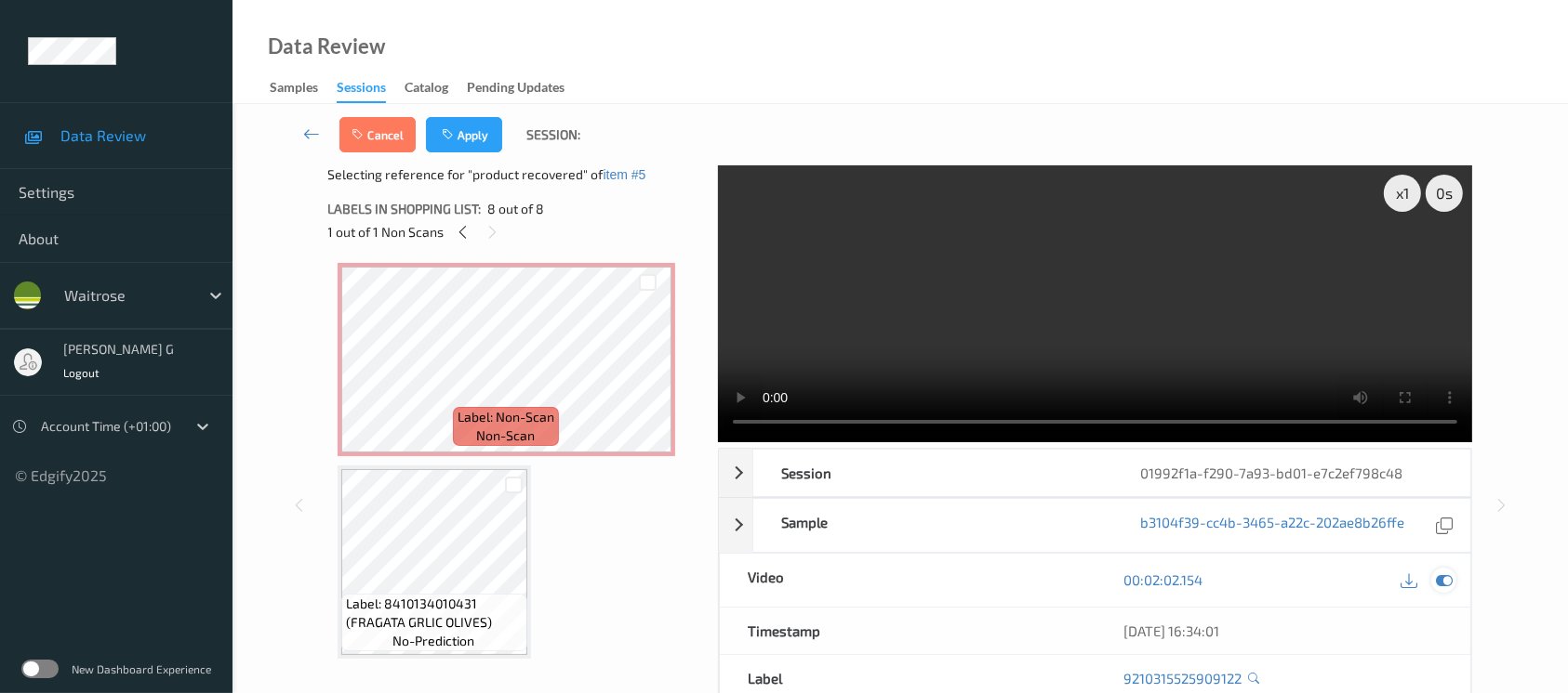
click at [1454, 584] on div at bounding box center [1444, 580] width 25 height 25
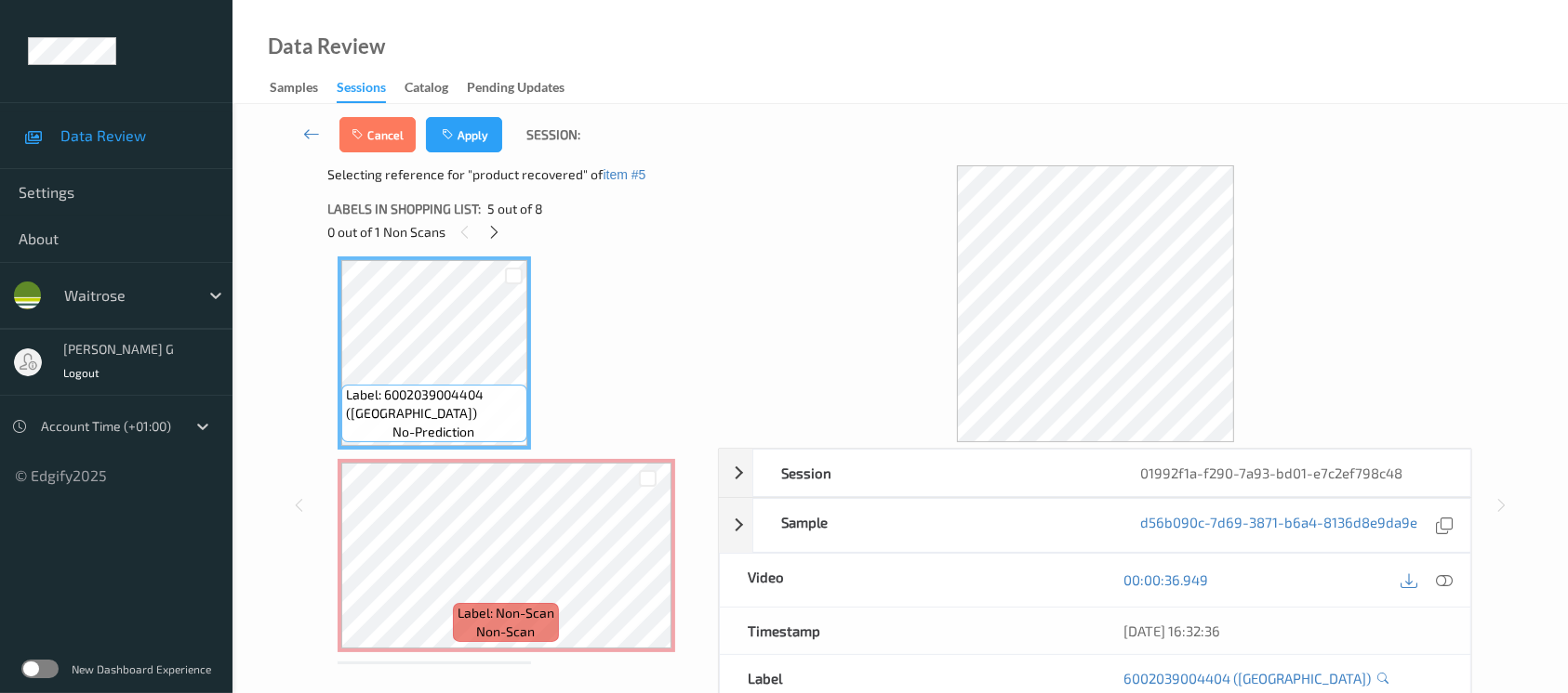
scroll to position [867, 0]
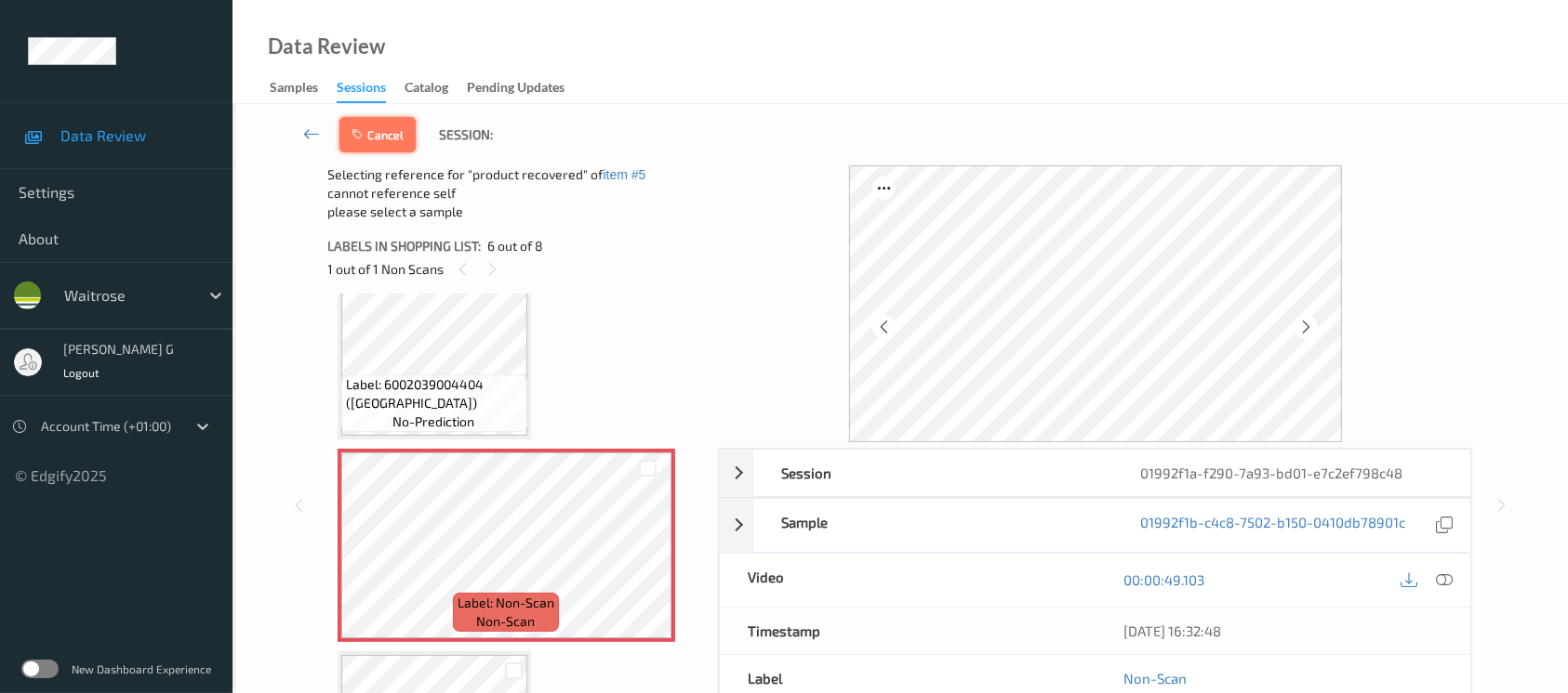
click at [358, 128] on icon "button" at bounding box center [359, 135] width 16 height 13
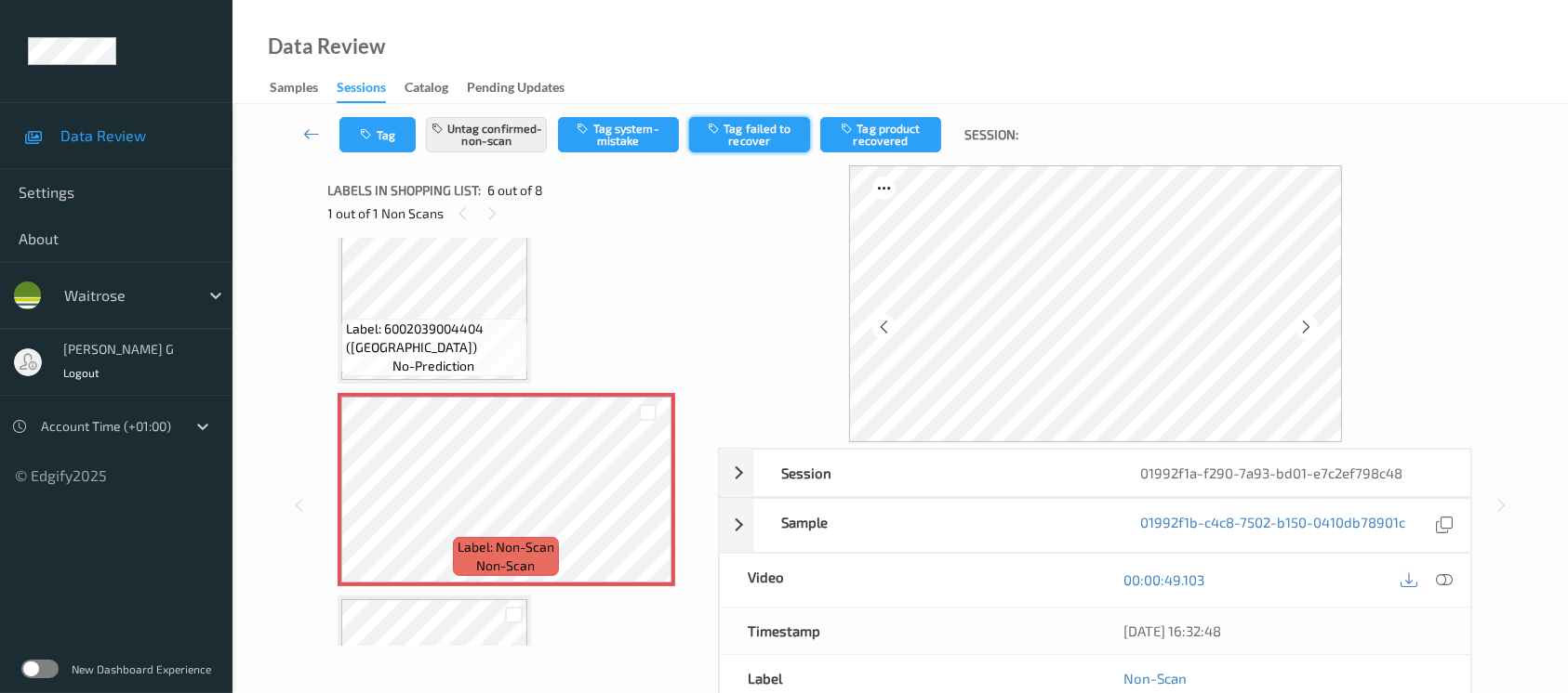
click at [773, 141] on button "Tag failed to recover" at bounding box center [750, 135] width 121 height 36
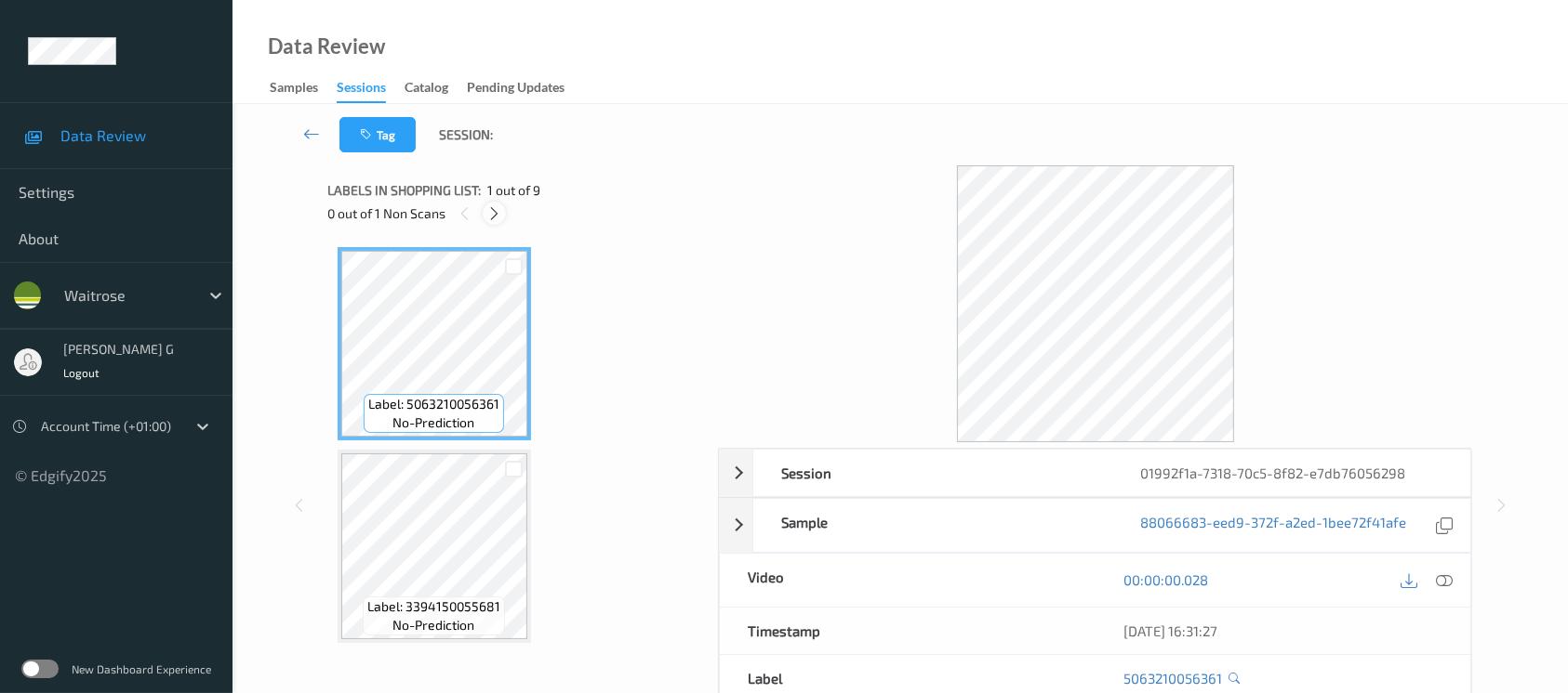
click at [495, 220] on icon at bounding box center [494, 214] width 16 height 17
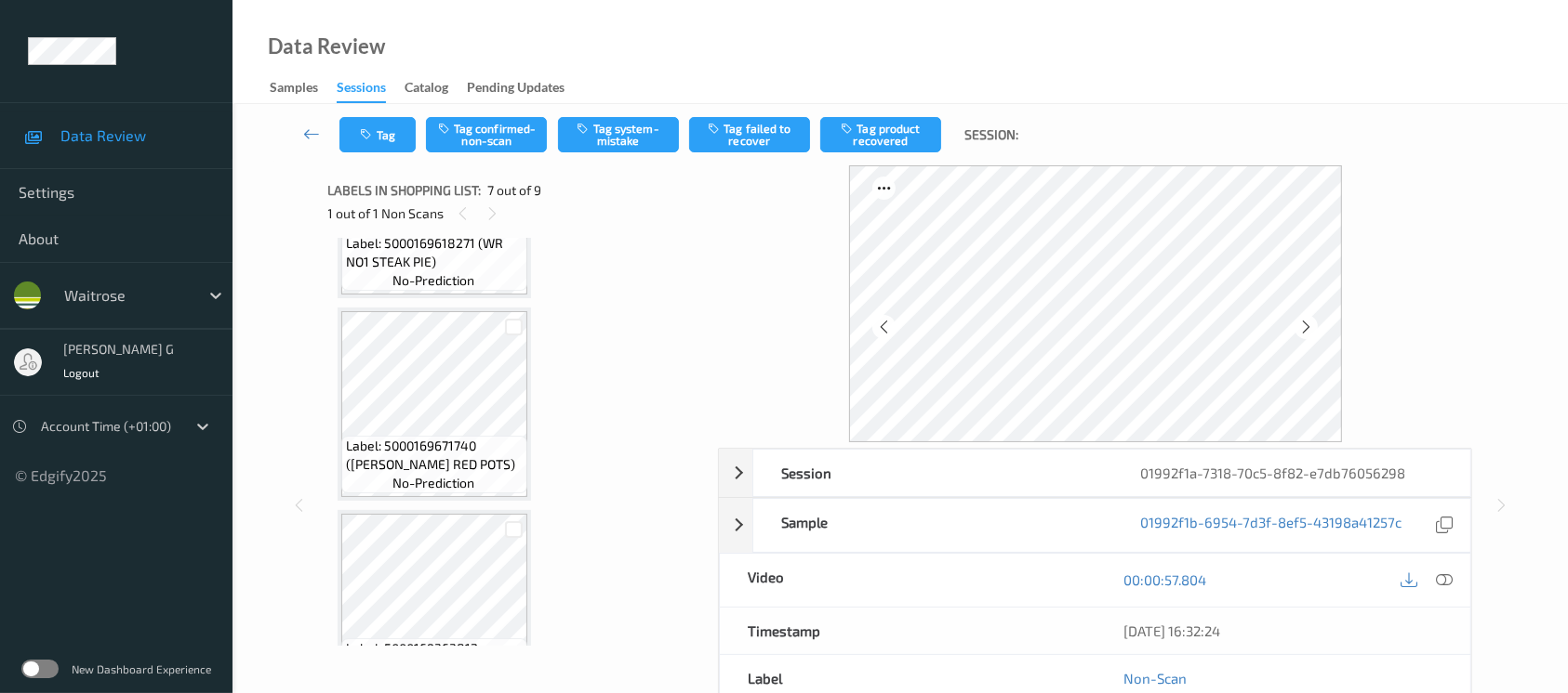
scroll to position [522, 0]
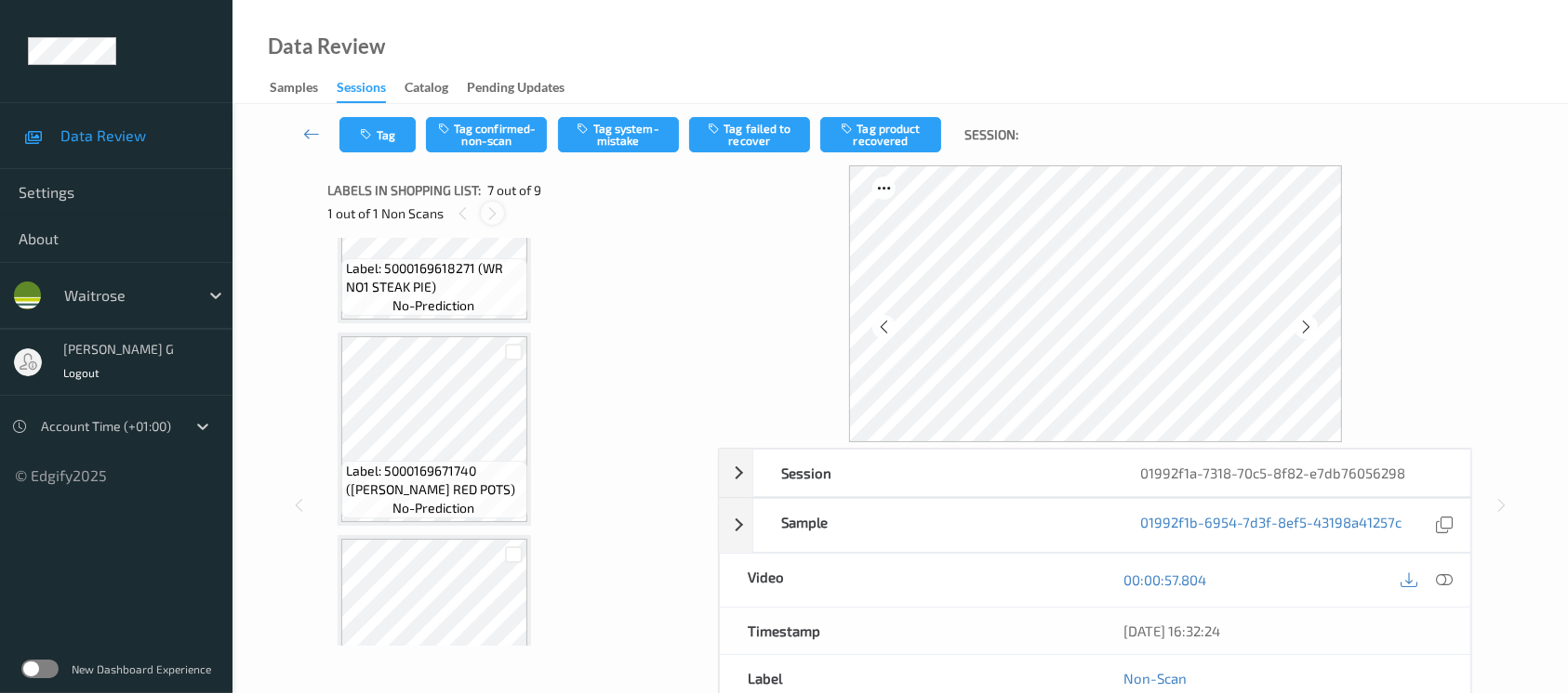
click at [491, 220] on icon at bounding box center [492, 214] width 16 height 17
click at [1309, 328] on icon at bounding box center [1306, 327] width 16 height 17
click at [1433, 591] on div at bounding box center [1426, 580] width 60 height 25
click at [1454, 578] on div at bounding box center [1444, 580] width 25 height 25
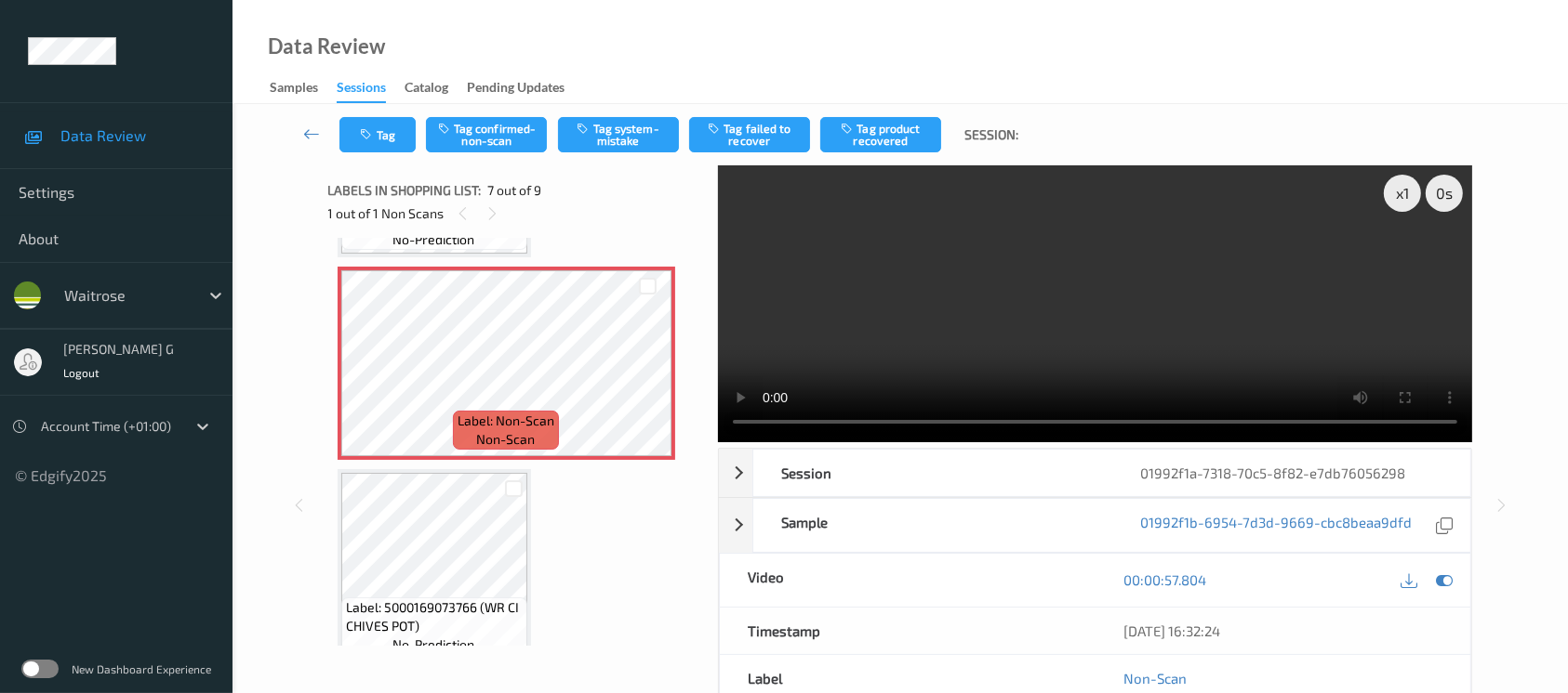
scroll to position [1018, 0]
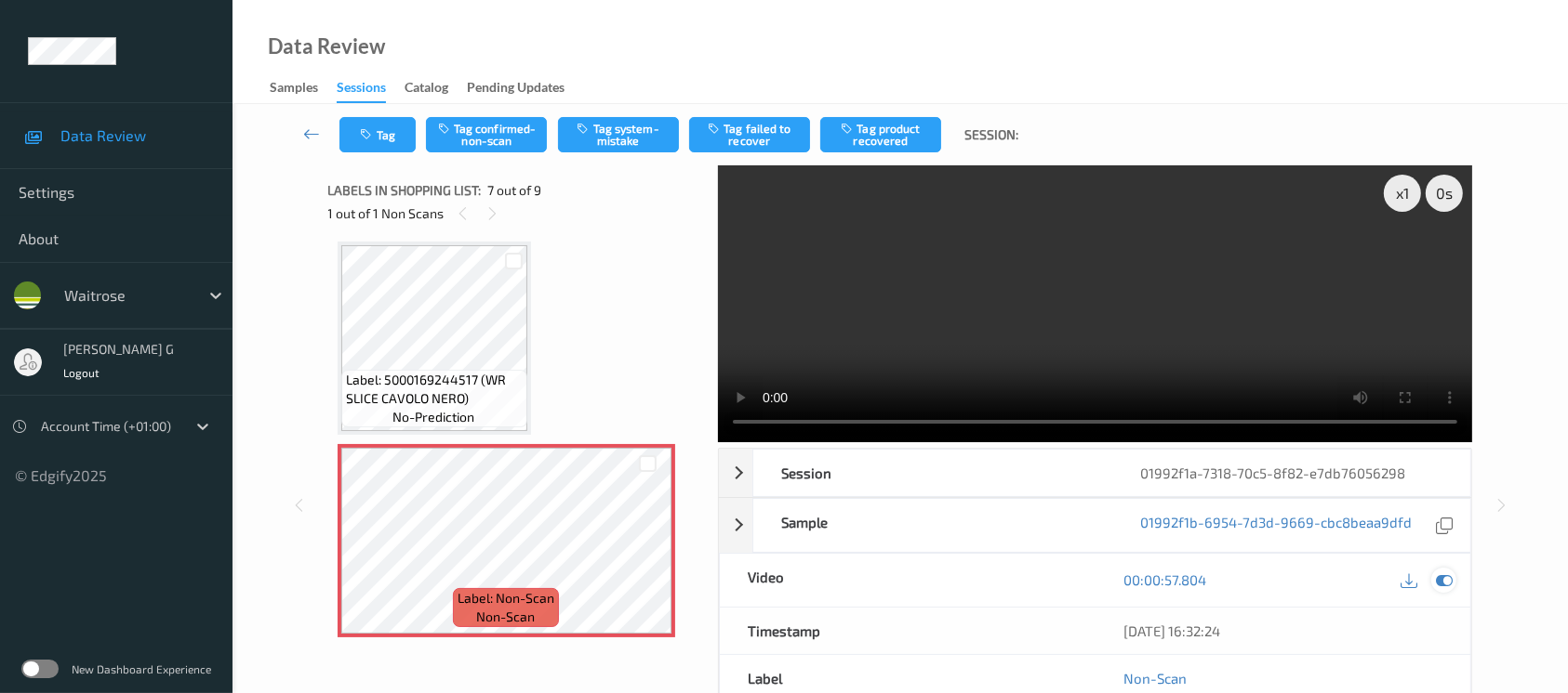
click at [1451, 584] on icon at bounding box center [1445, 580] width 17 height 17
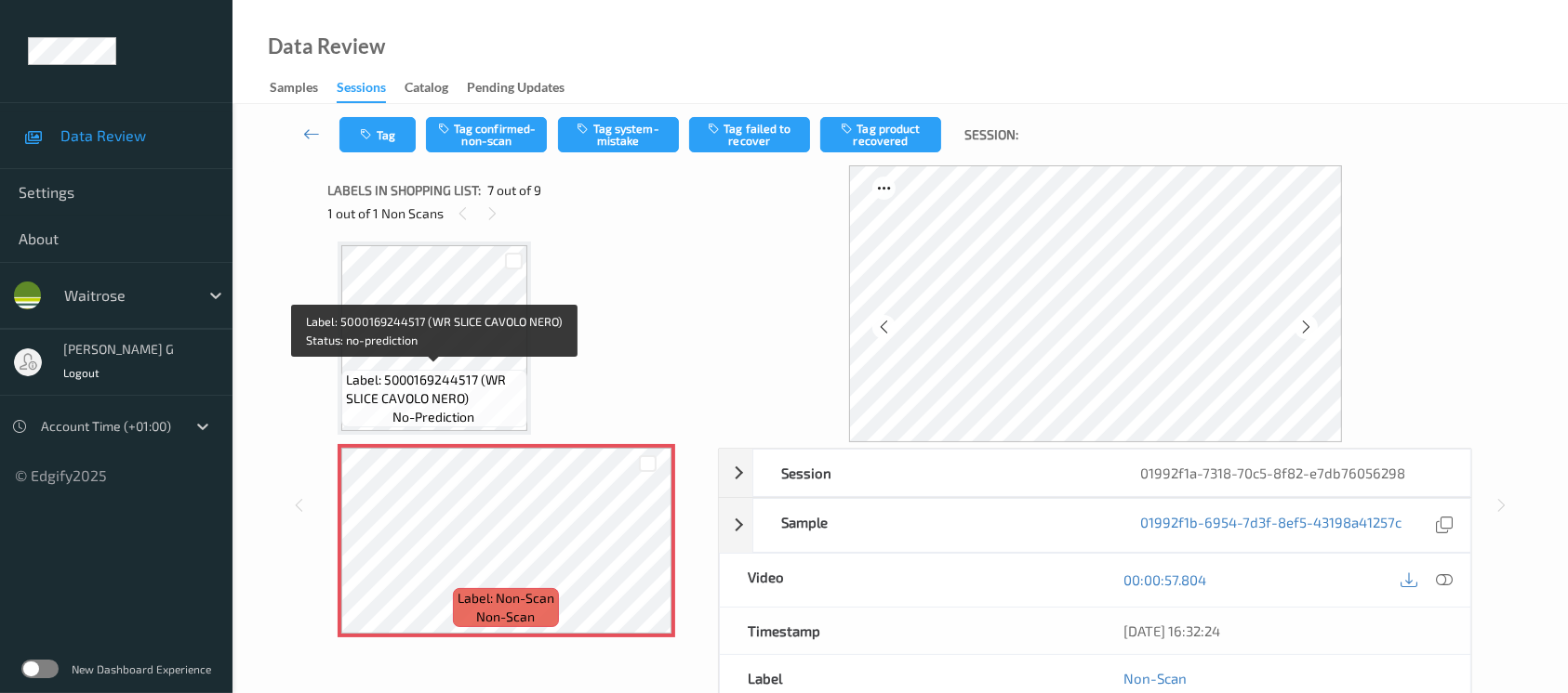
click at [388, 376] on span "Label: 5000169244517 (WR SLICE CAVOLO NERO)" at bounding box center [434, 390] width 176 height 38
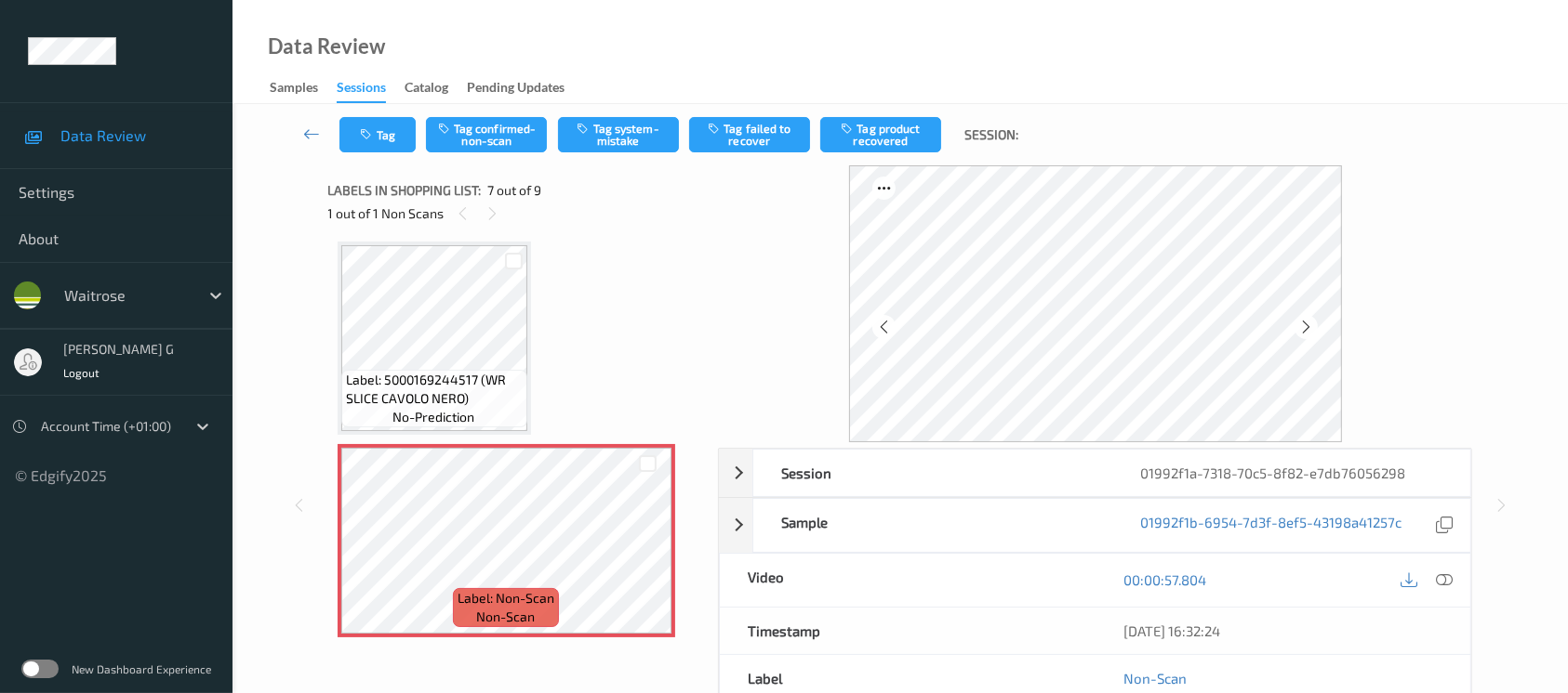
click at [528, 309] on div "Label: 5000169244517 (WR SLICE CAVOLO NERO) no-prediction" at bounding box center [434, 339] width 193 height 193
click at [619, 134] on button "Tag system-mistake" at bounding box center [618, 135] width 121 height 36
click at [376, 134] on button "Tag" at bounding box center [377, 135] width 76 height 36
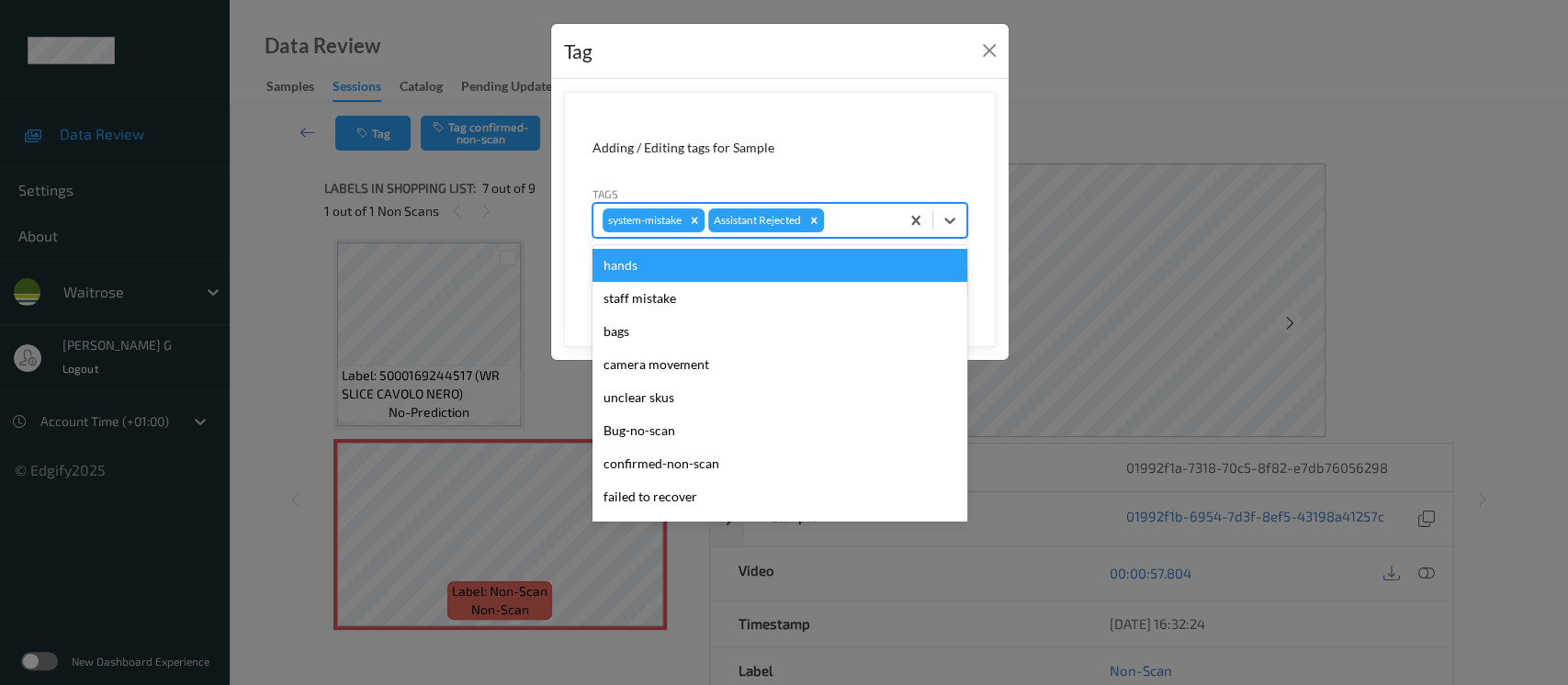
click at [867, 205] on div "system-mistake Assistant Rejected" at bounding box center [746, 221] width 306 height 32
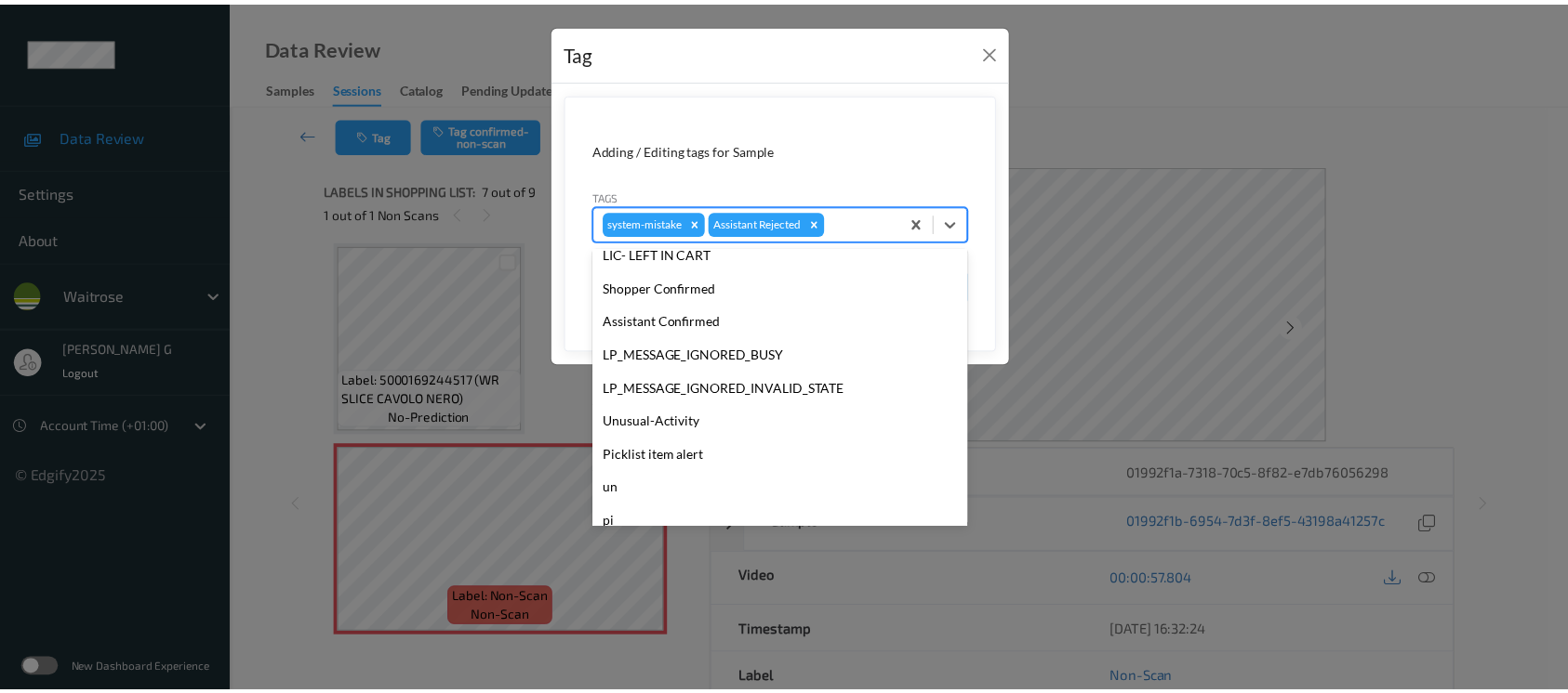
scroll to position [431, 0]
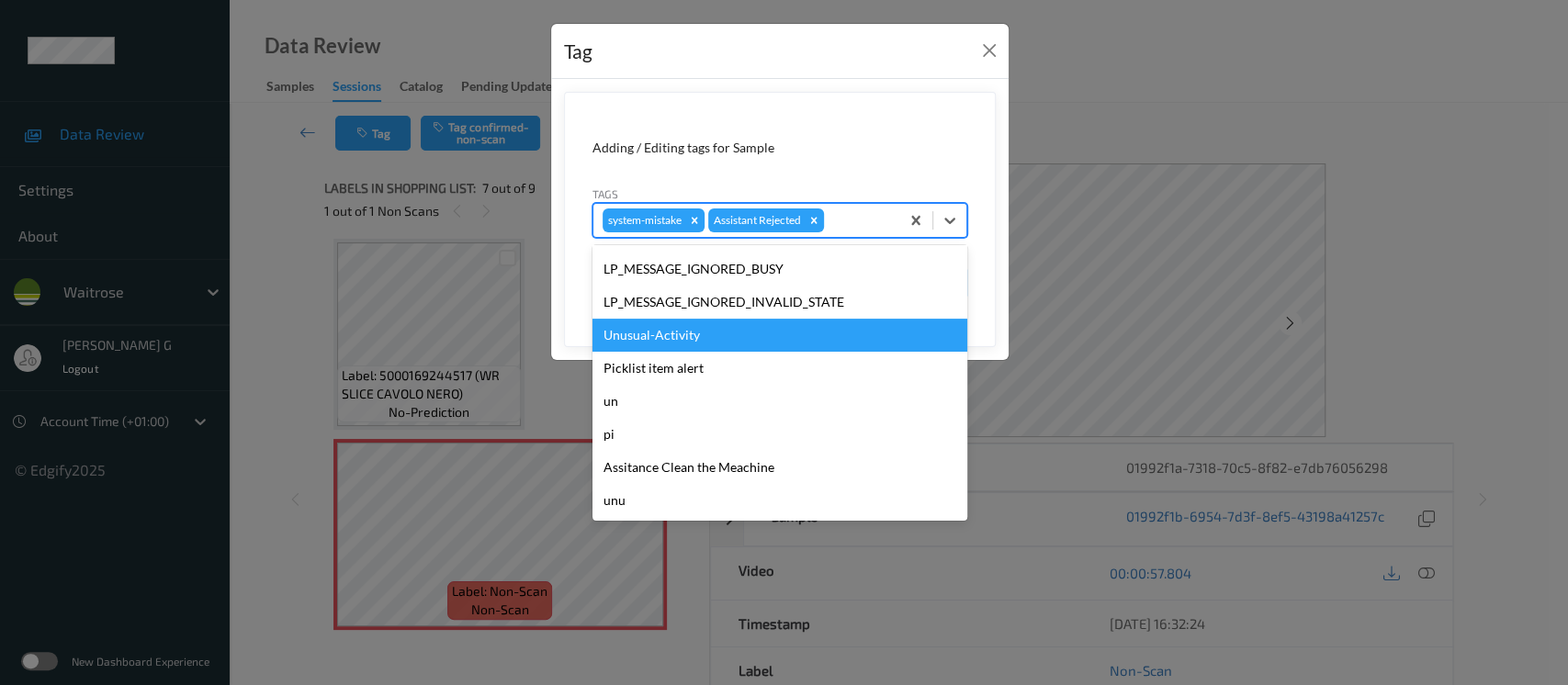
click at [655, 340] on div "Unusual-Activity" at bounding box center [779, 336] width 374 height 33
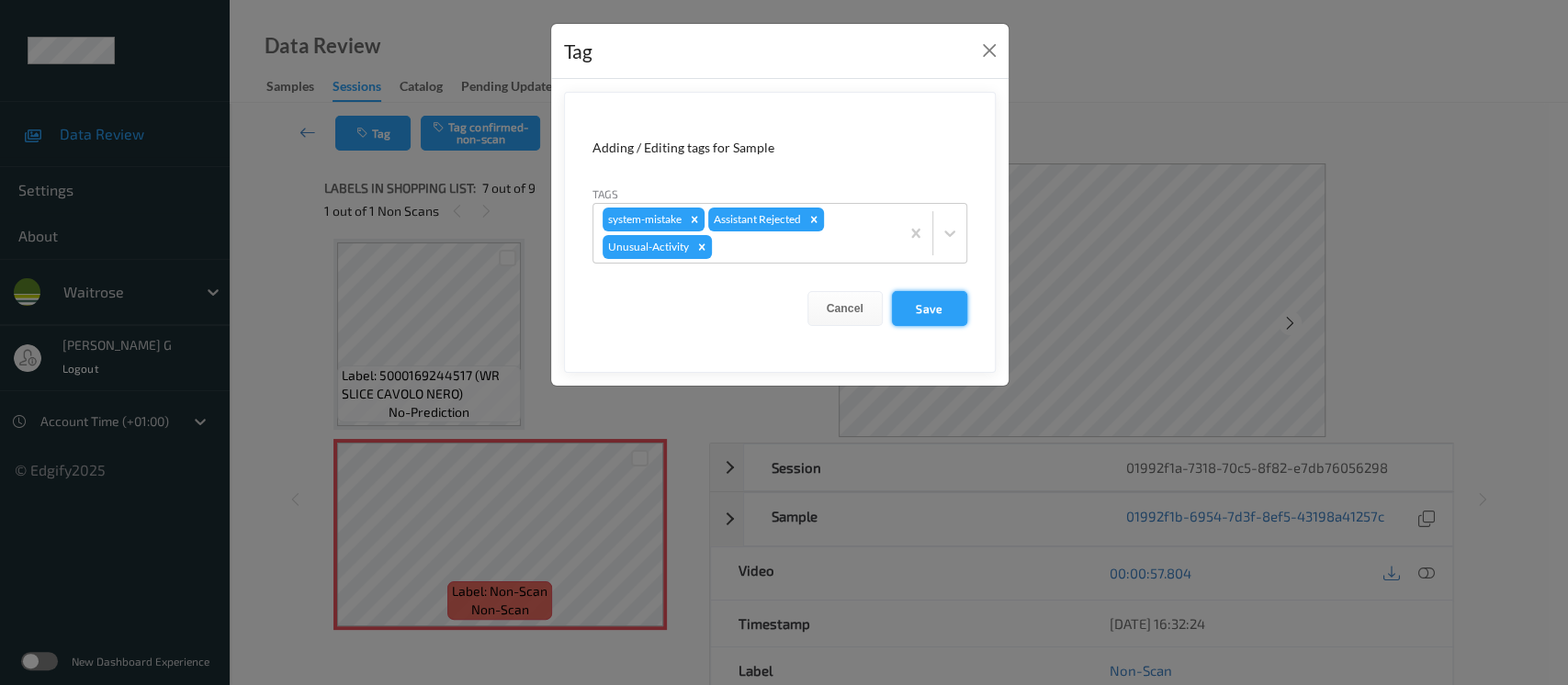
click at [955, 309] on button "Save" at bounding box center [929, 309] width 75 height 35
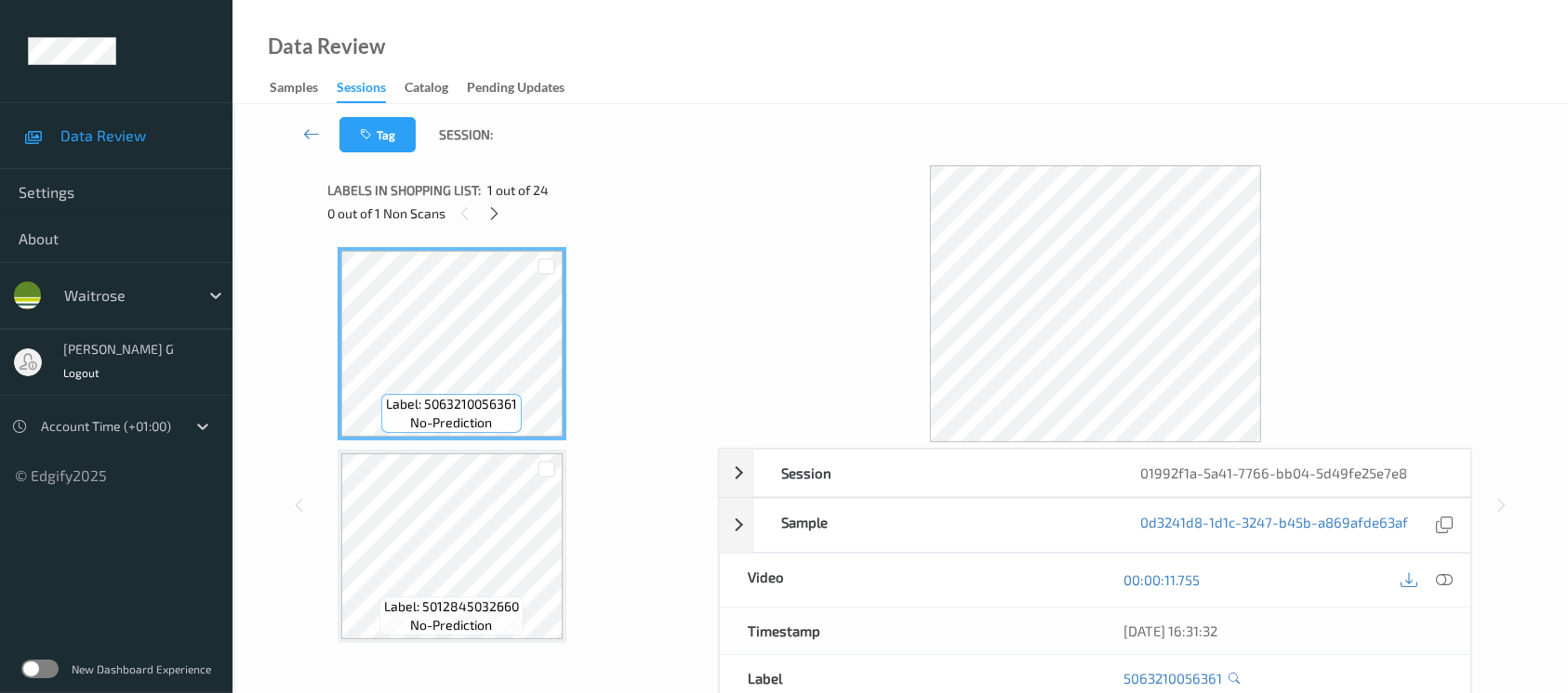
click at [483, 221] on div "0 out of 1 Non Scans" at bounding box center [517, 213] width 377 height 23
click at [493, 217] on icon at bounding box center [494, 214] width 16 height 17
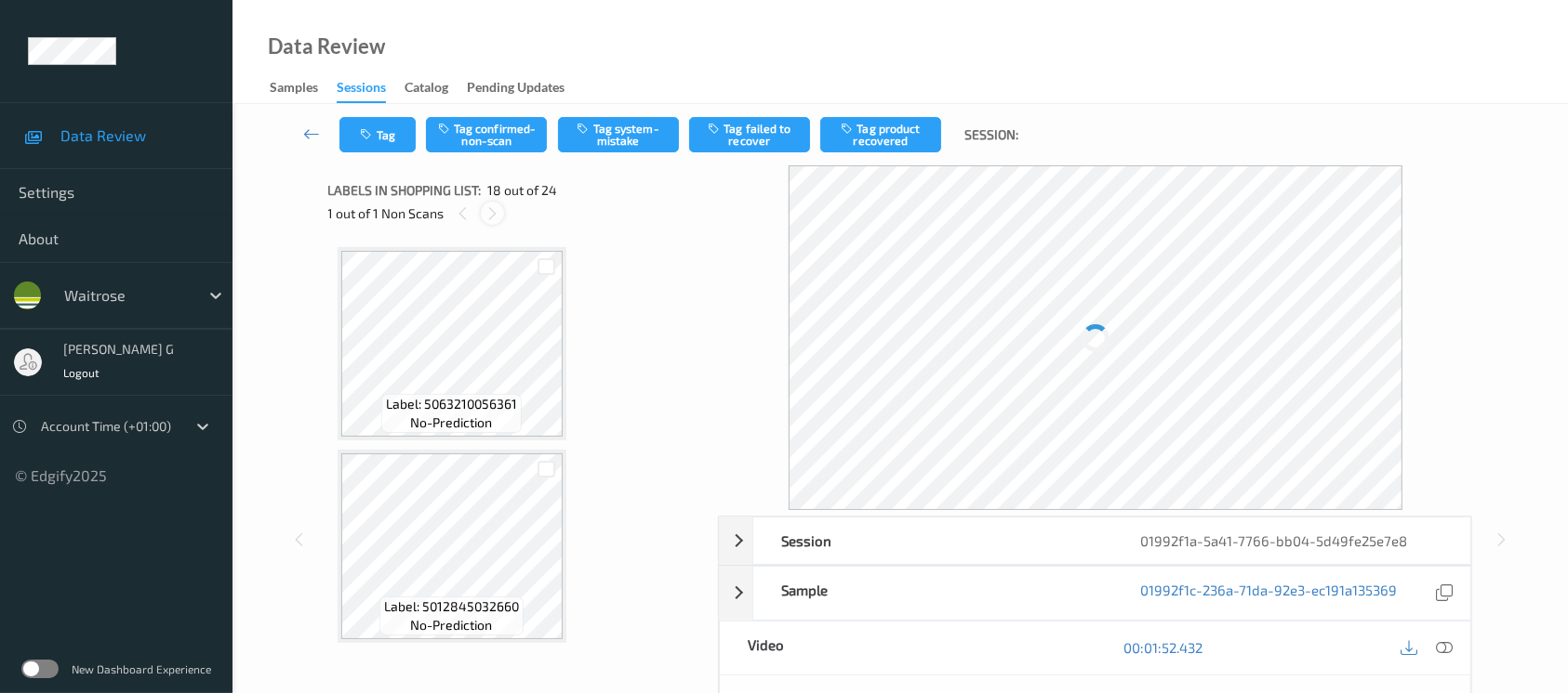
scroll to position [3239, 0]
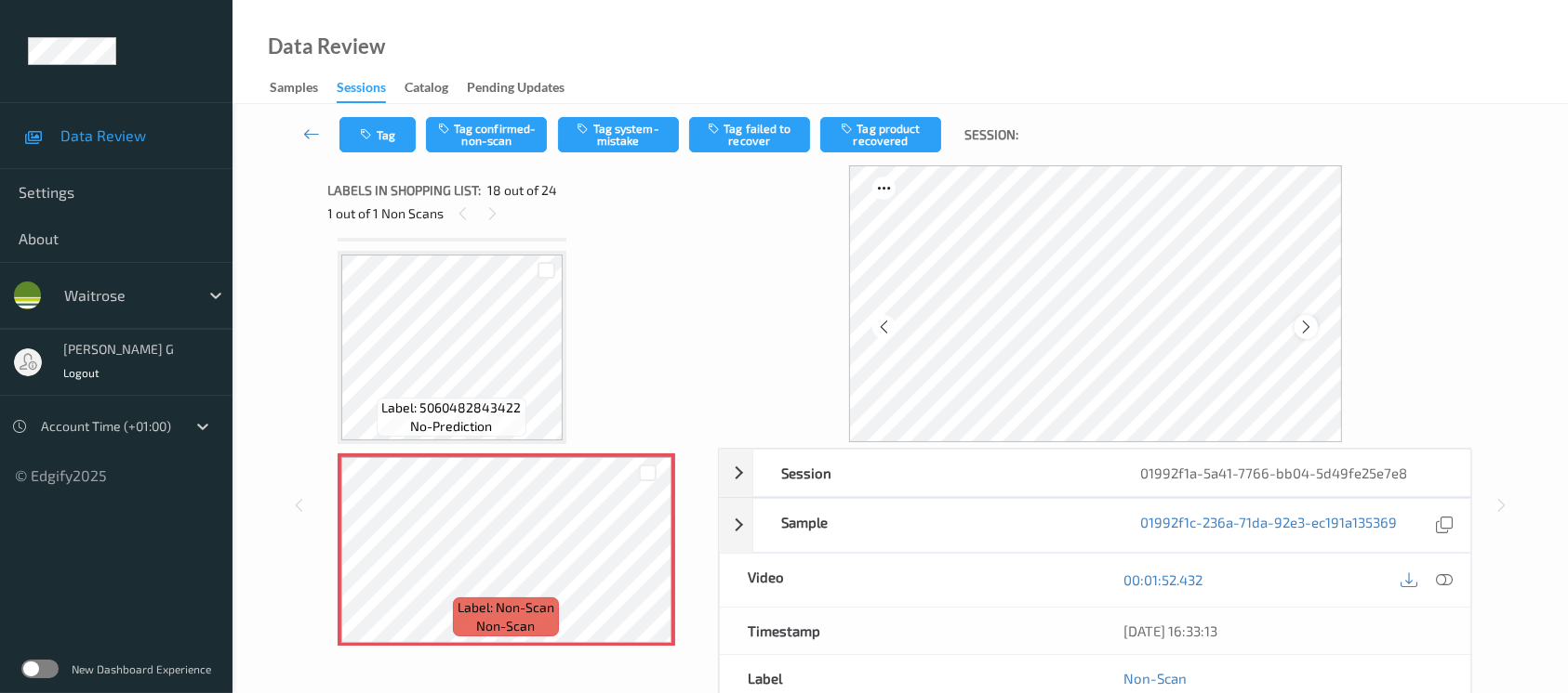
click at [1305, 335] on icon at bounding box center [1306, 327] width 16 height 17
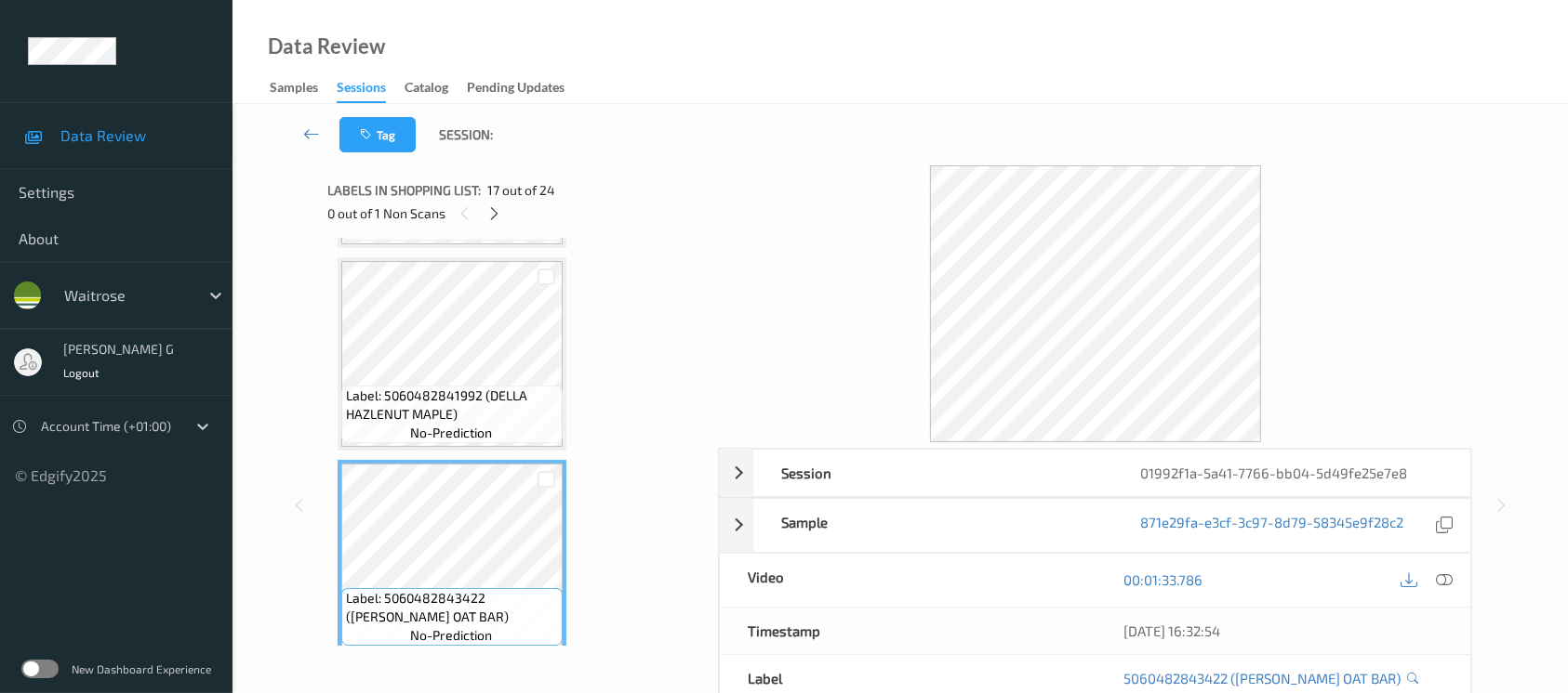
scroll to position [2990, 0]
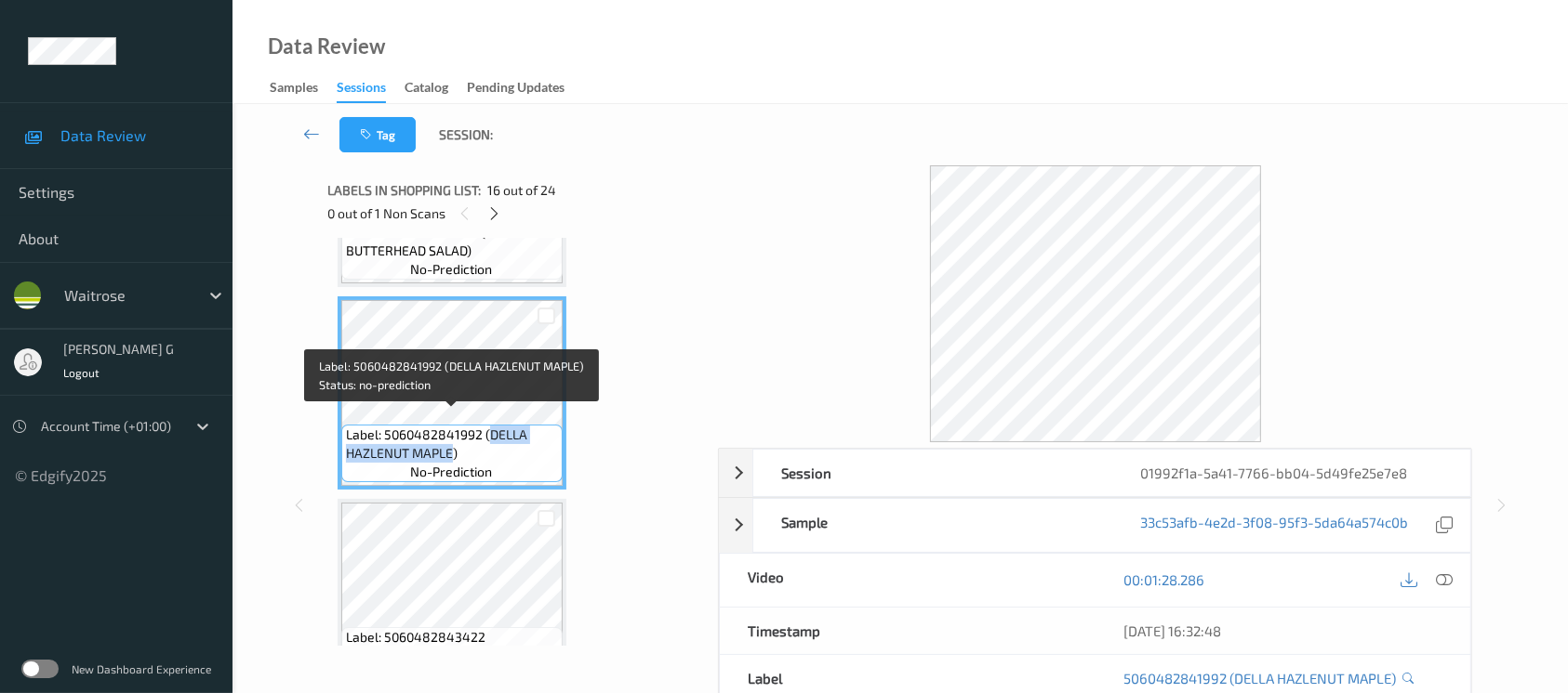
drag, startPoint x: 484, startPoint y: 424, endPoint x: 453, endPoint y: 442, distance: 35.8
click at [453, 442] on span "Label: 5060482841992 (DELLA HAZLENUT MAPLE)" at bounding box center [452, 444] width 212 height 38
copy span "DELLA HAZLENUT MAPLE"
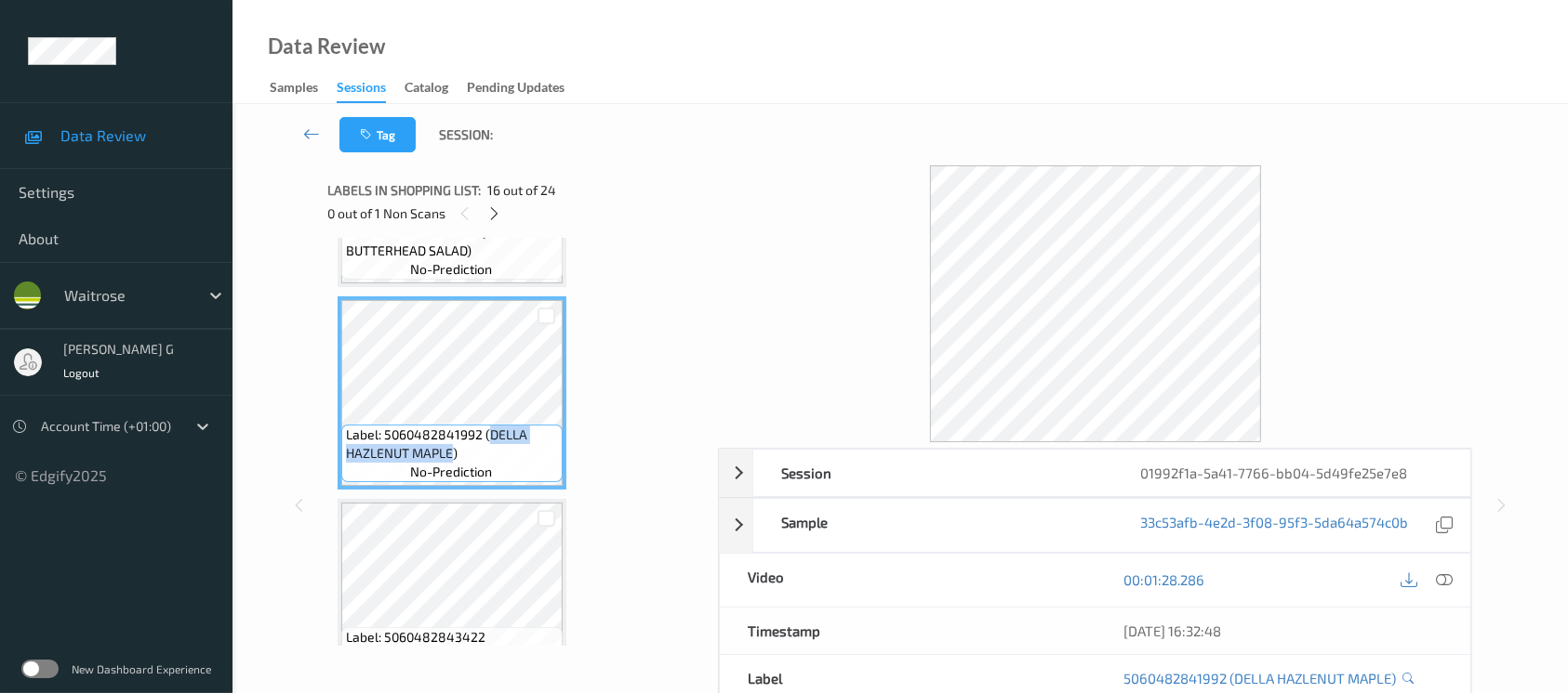
scroll to position [3362, 0]
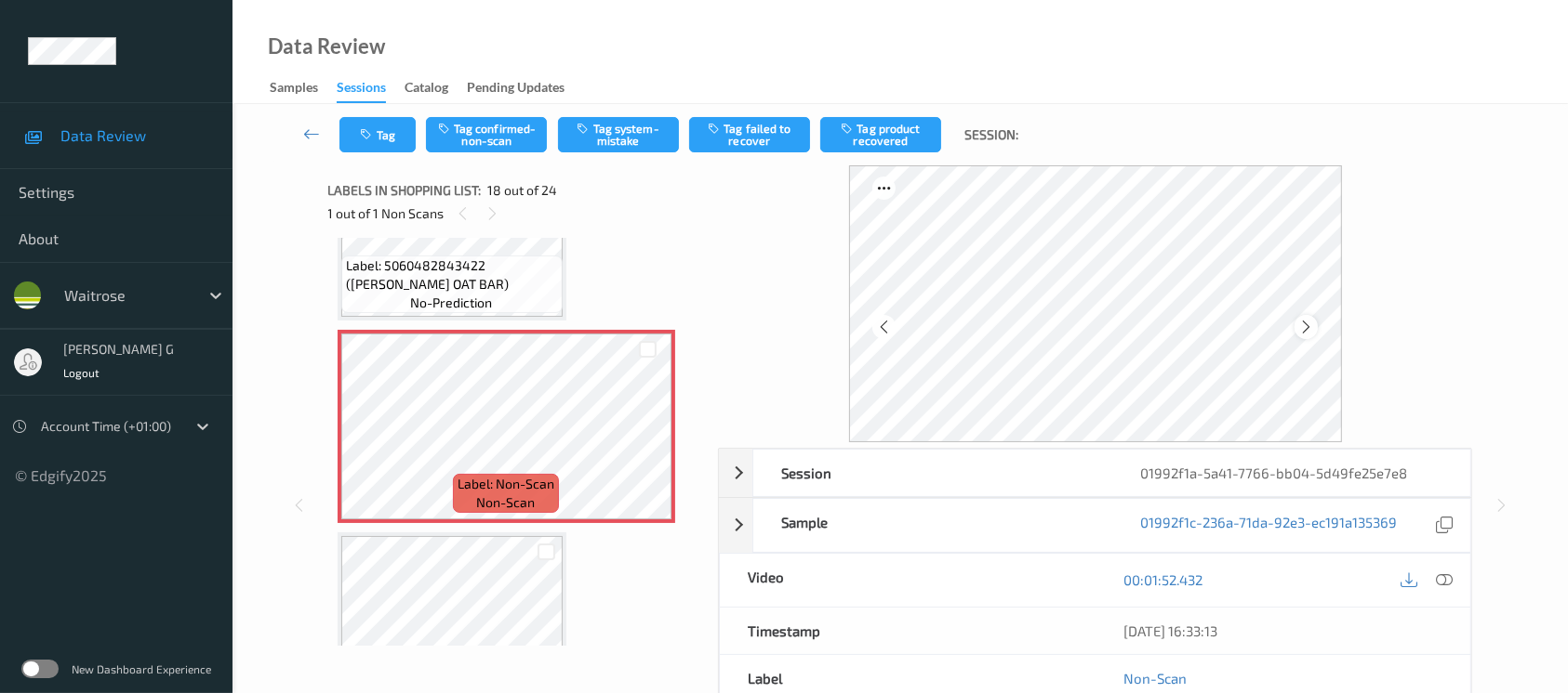
click at [1310, 324] on icon at bounding box center [1306, 327] width 16 height 17
click at [462, 208] on icon at bounding box center [463, 214] width 16 height 17
click at [1443, 583] on icon at bounding box center [1445, 580] width 17 height 17
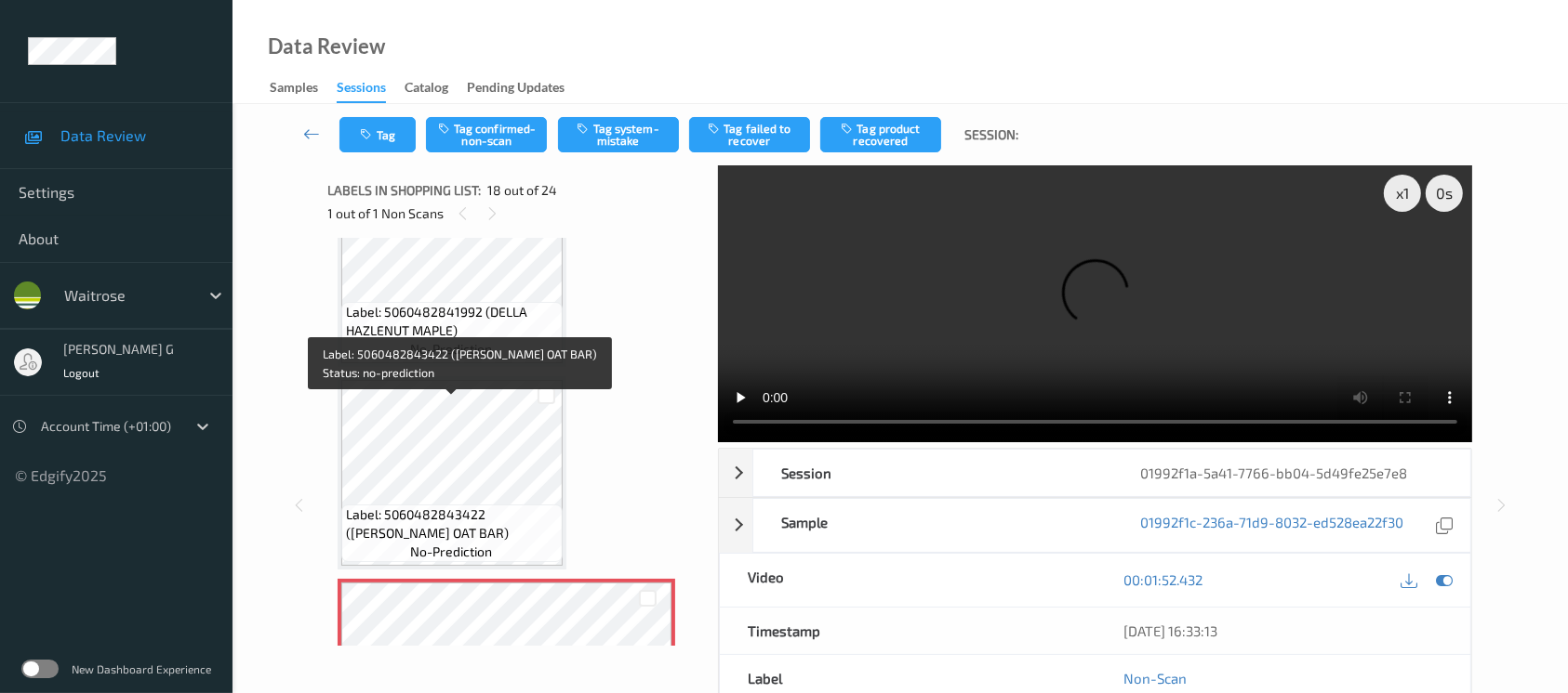
scroll to position [2990, 0]
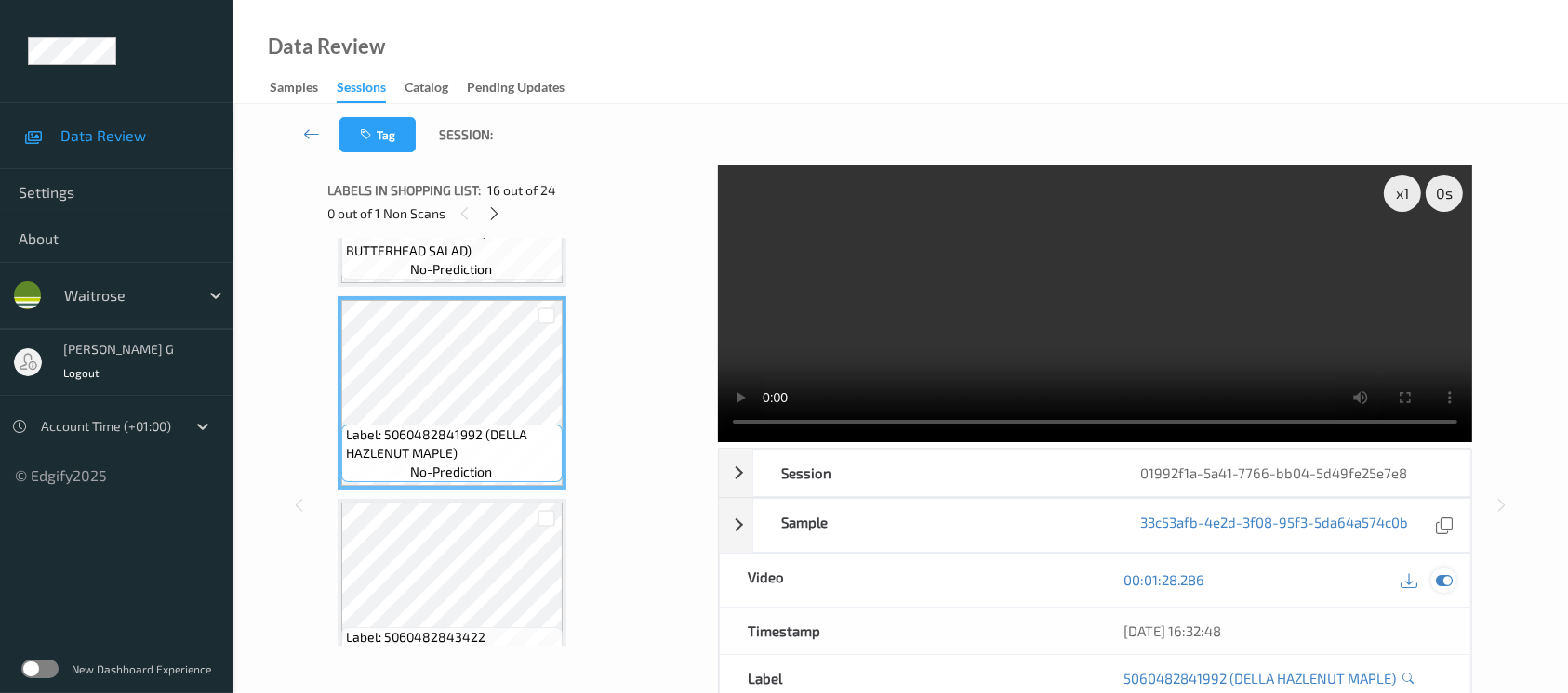
click at [1444, 589] on div at bounding box center [1444, 580] width 25 height 25
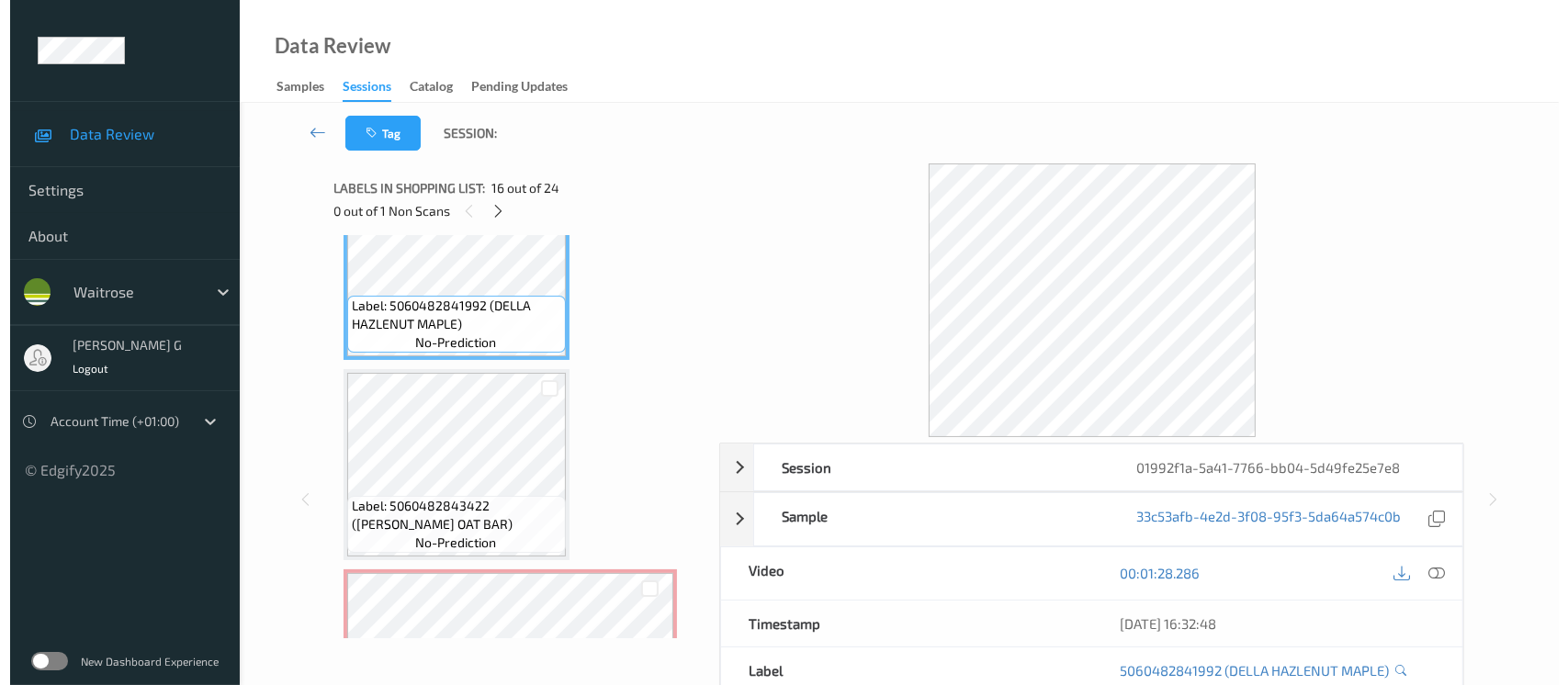
scroll to position [3202, 0]
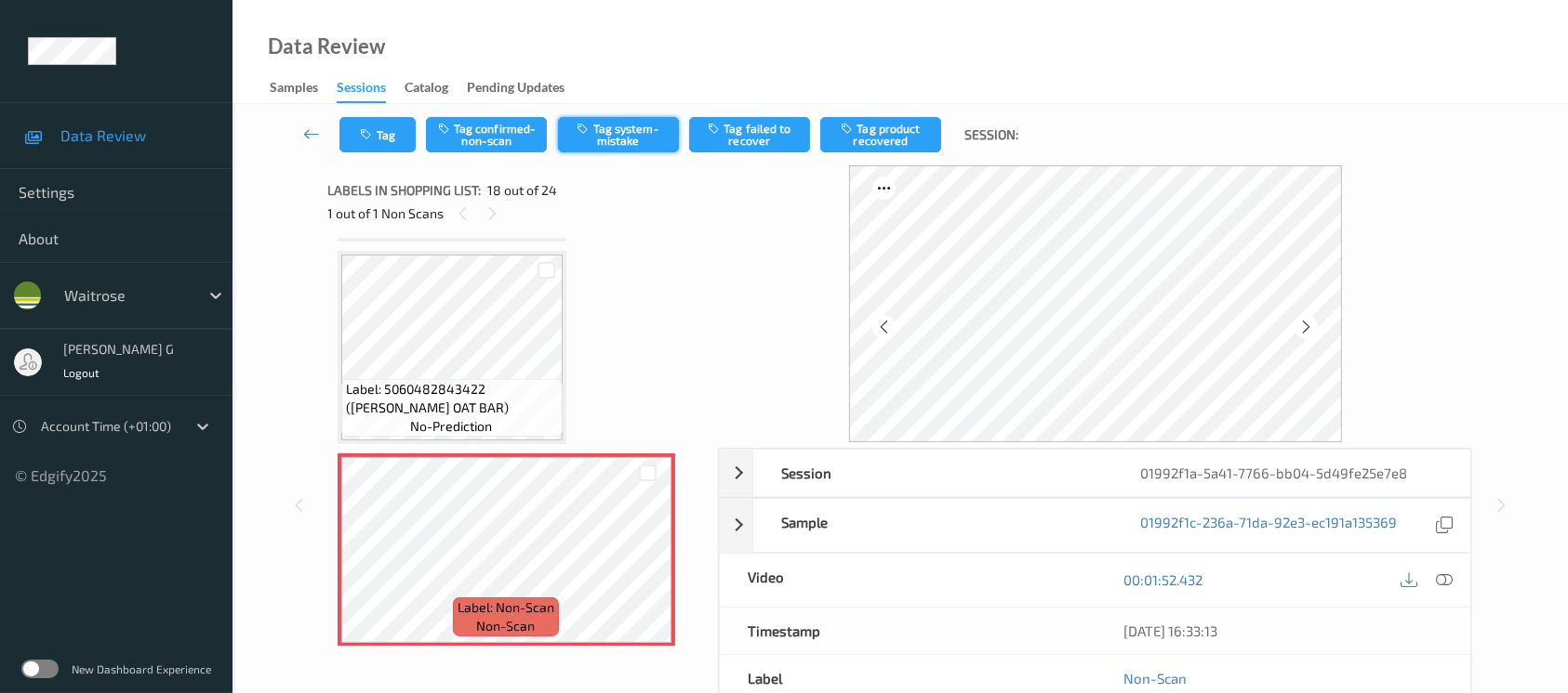
click at [586, 138] on button "Tag system-mistake" at bounding box center [618, 135] width 121 height 36
click at [384, 123] on button "Tag" at bounding box center [377, 135] width 76 height 36
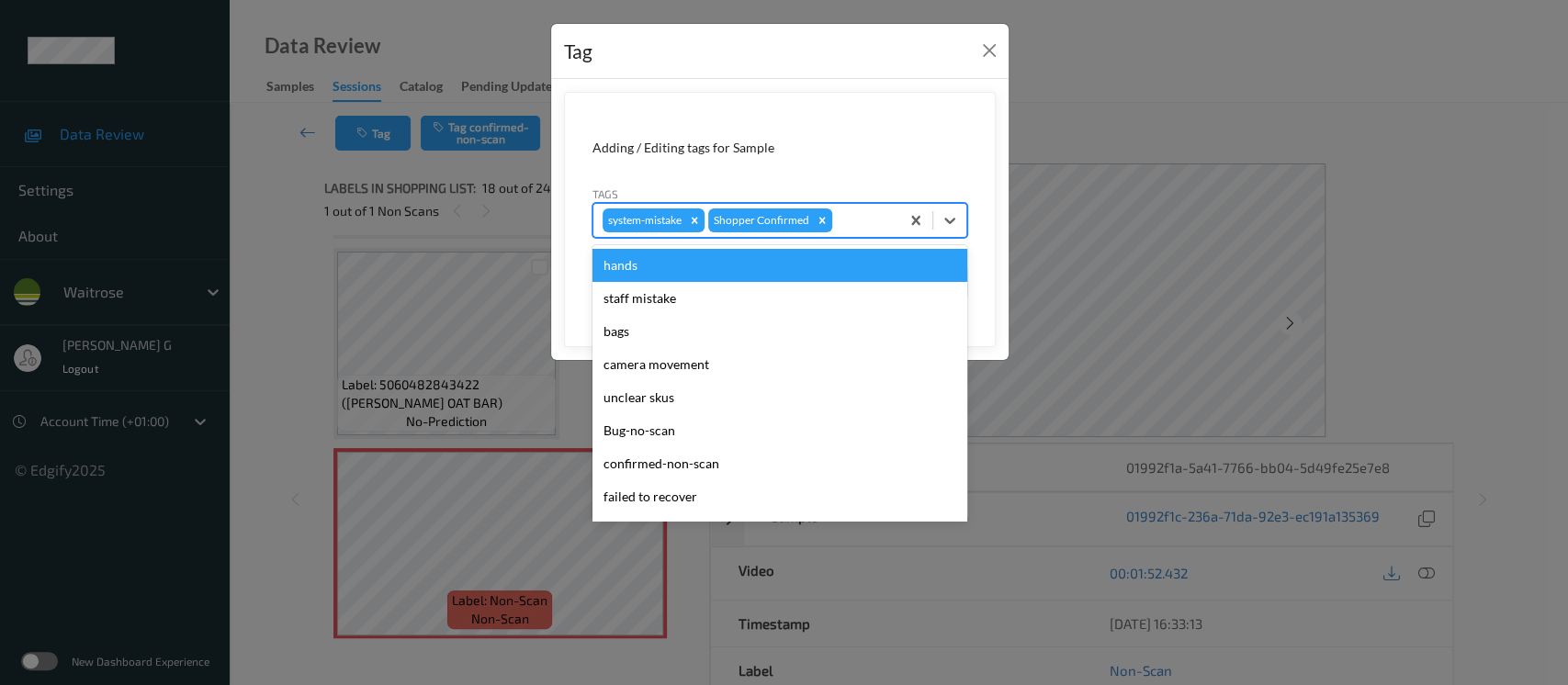
click at [866, 221] on div at bounding box center [863, 221] width 54 height 22
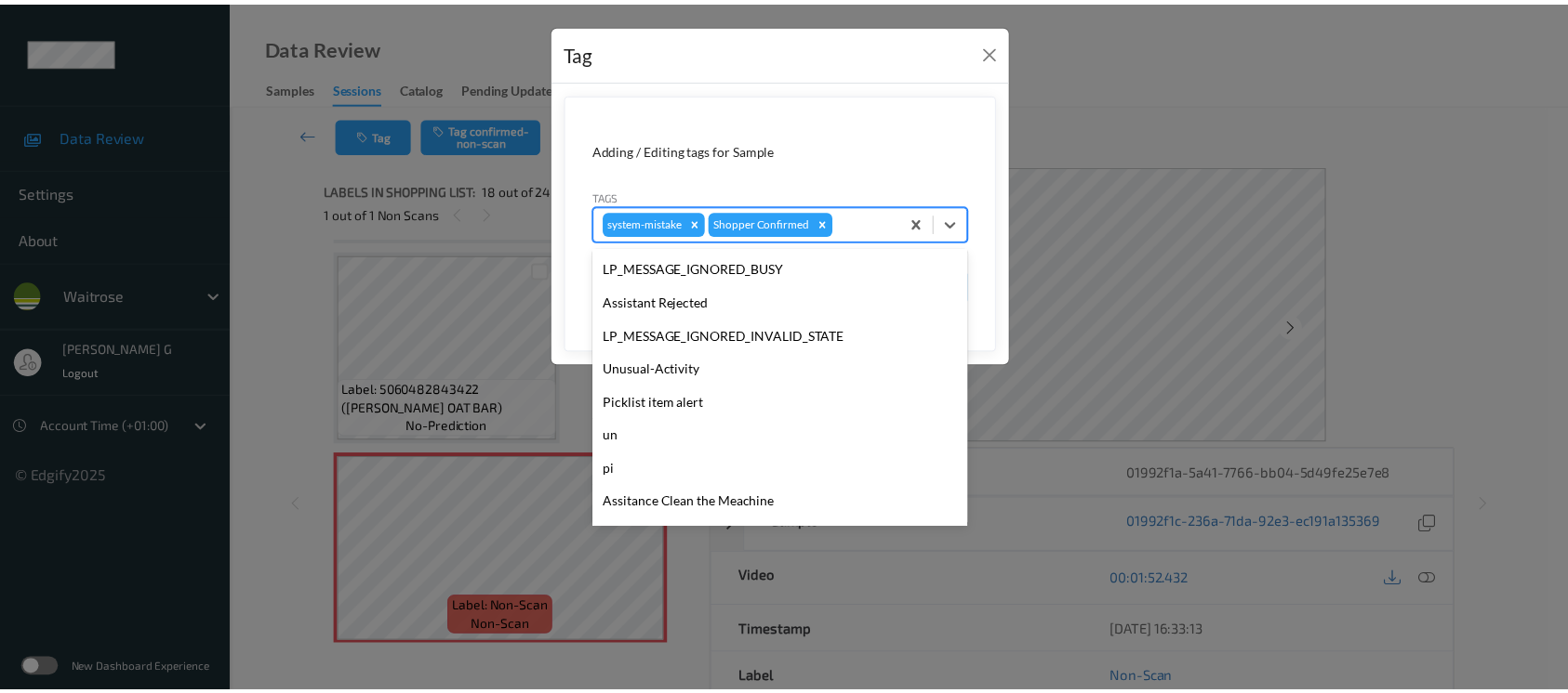
scroll to position [431, 0]
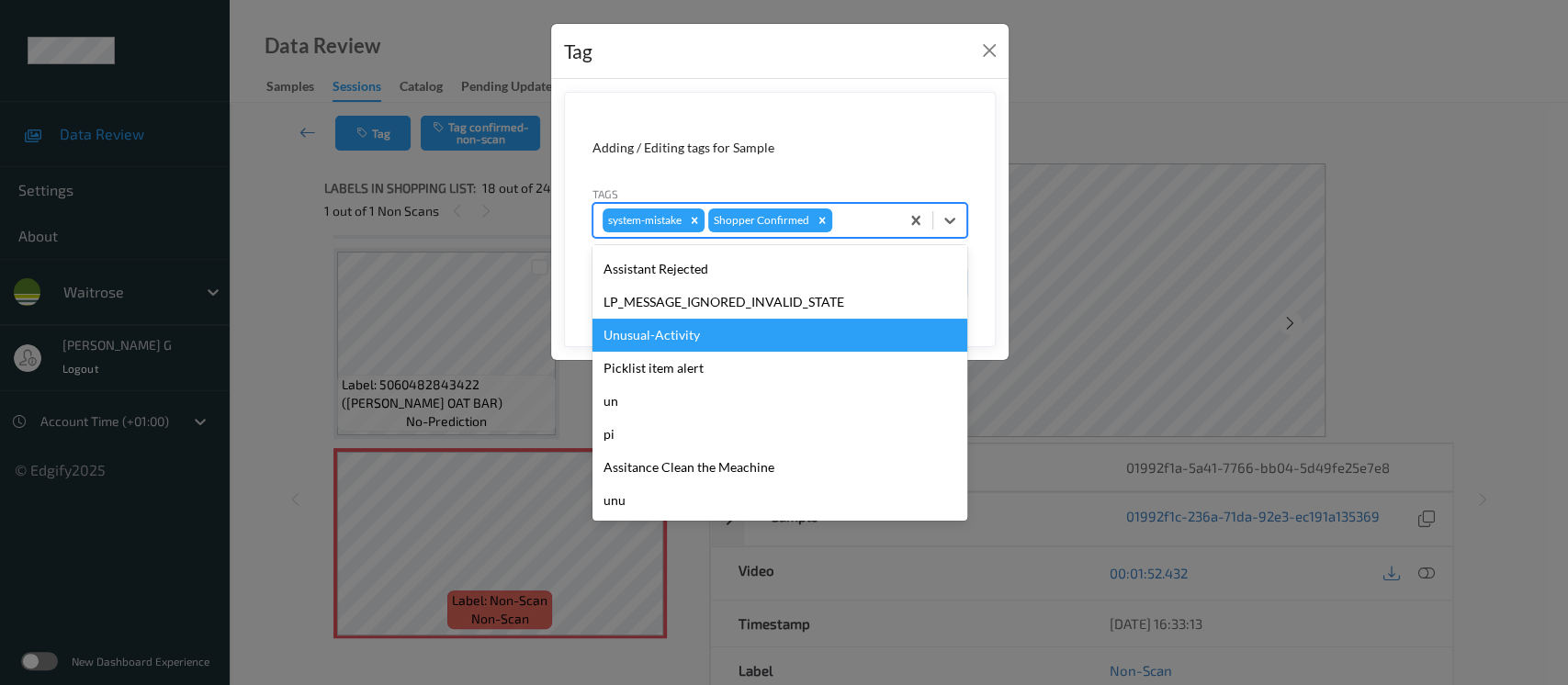
click at [671, 337] on div "Unusual-Activity" at bounding box center [779, 336] width 374 height 33
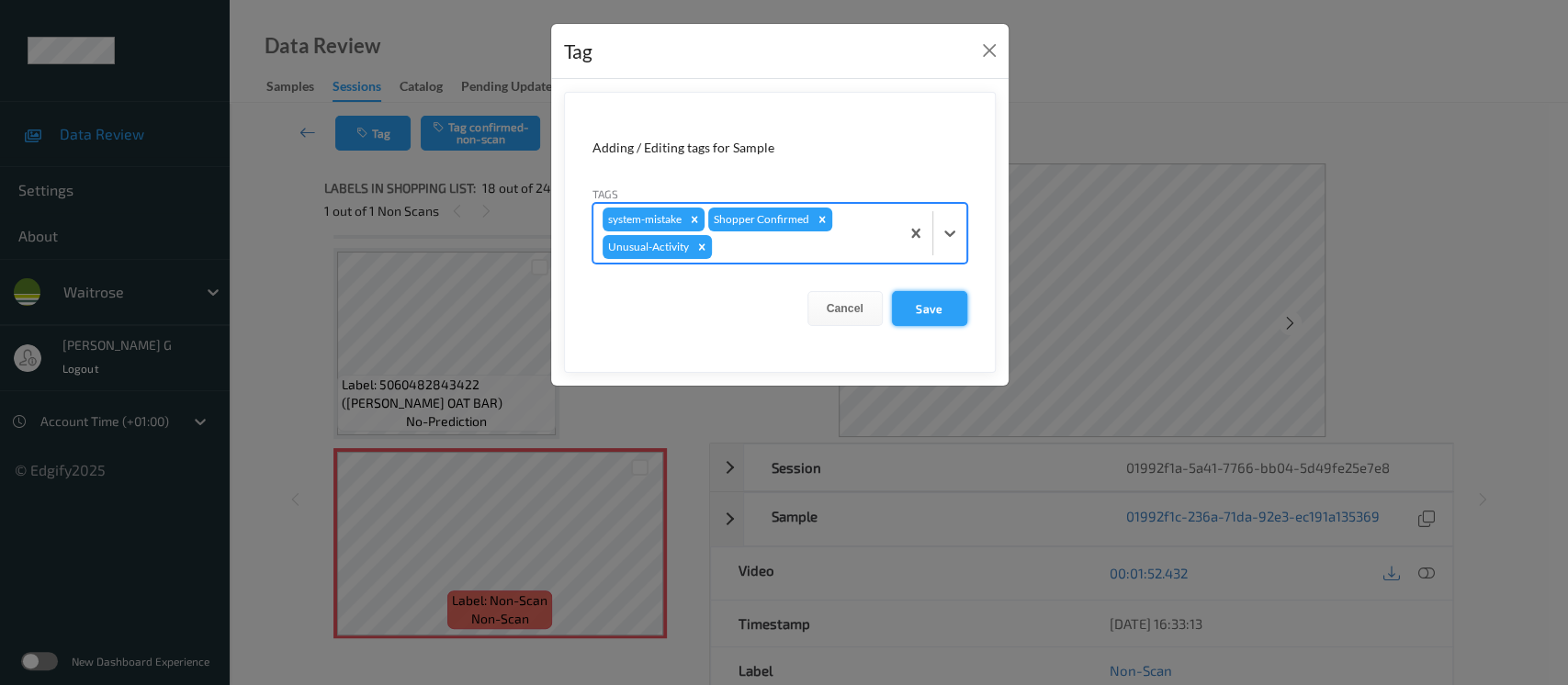
click at [913, 306] on button "Save" at bounding box center [929, 309] width 75 height 35
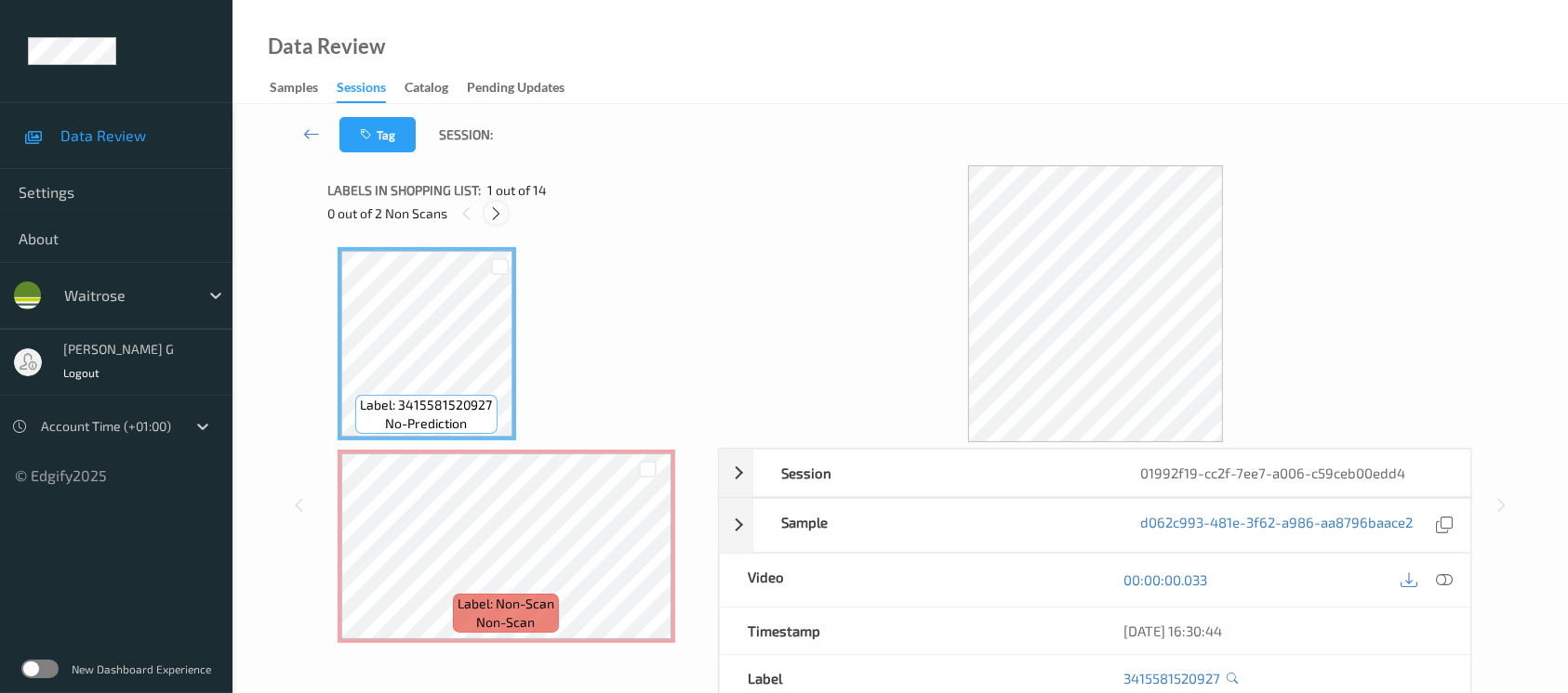
click at [488, 205] on icon at bounding box center [495, 214] width 16 height 17
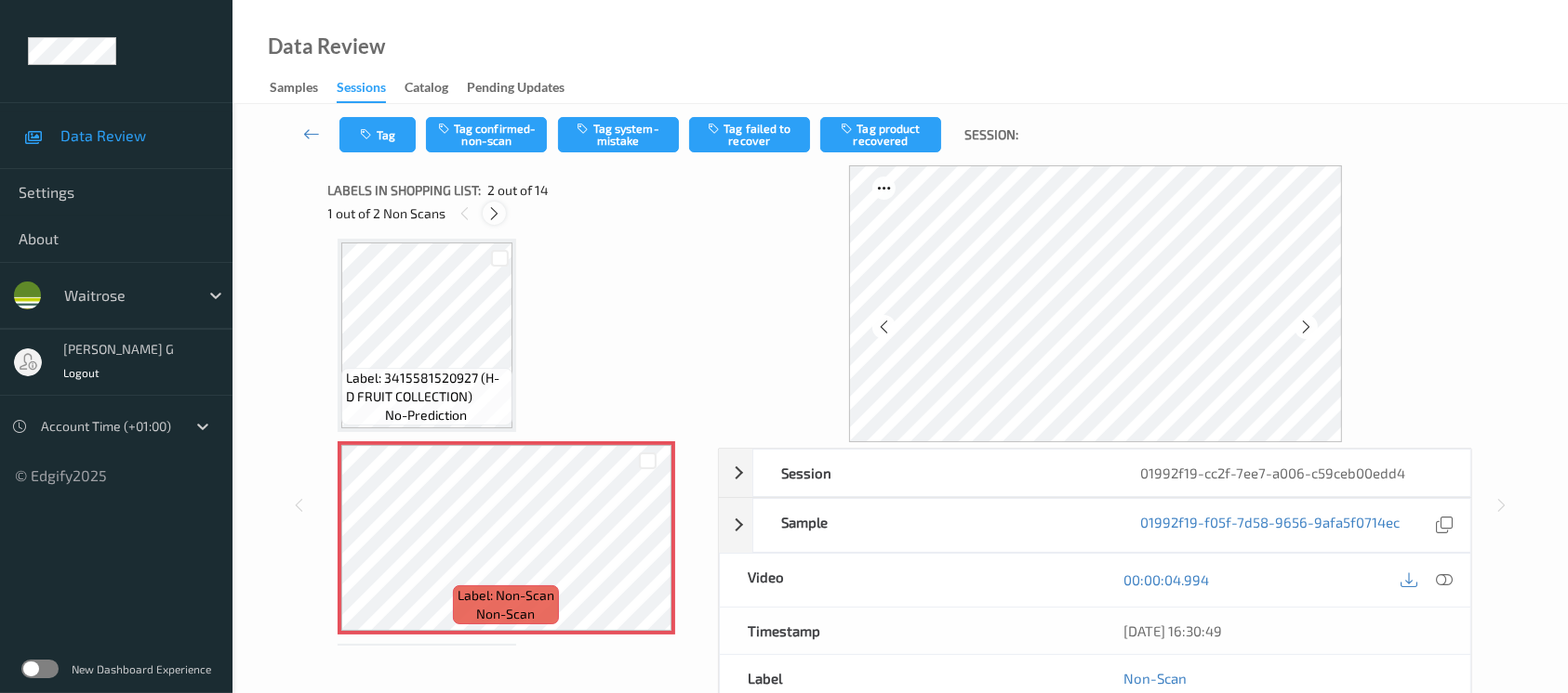
click at [495, 214] on icon at bounding box center [494, 214] width 16 height 17
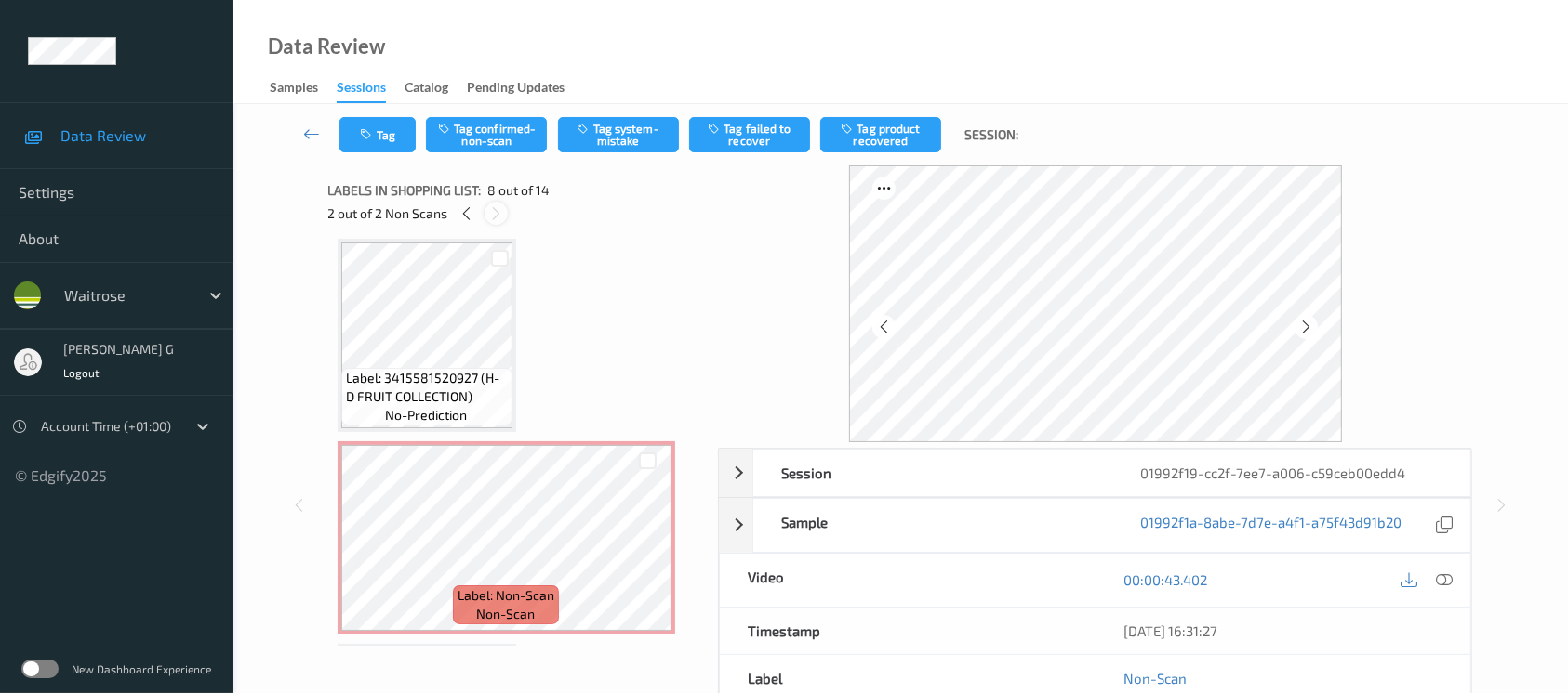
scroll to position [1220, 0]
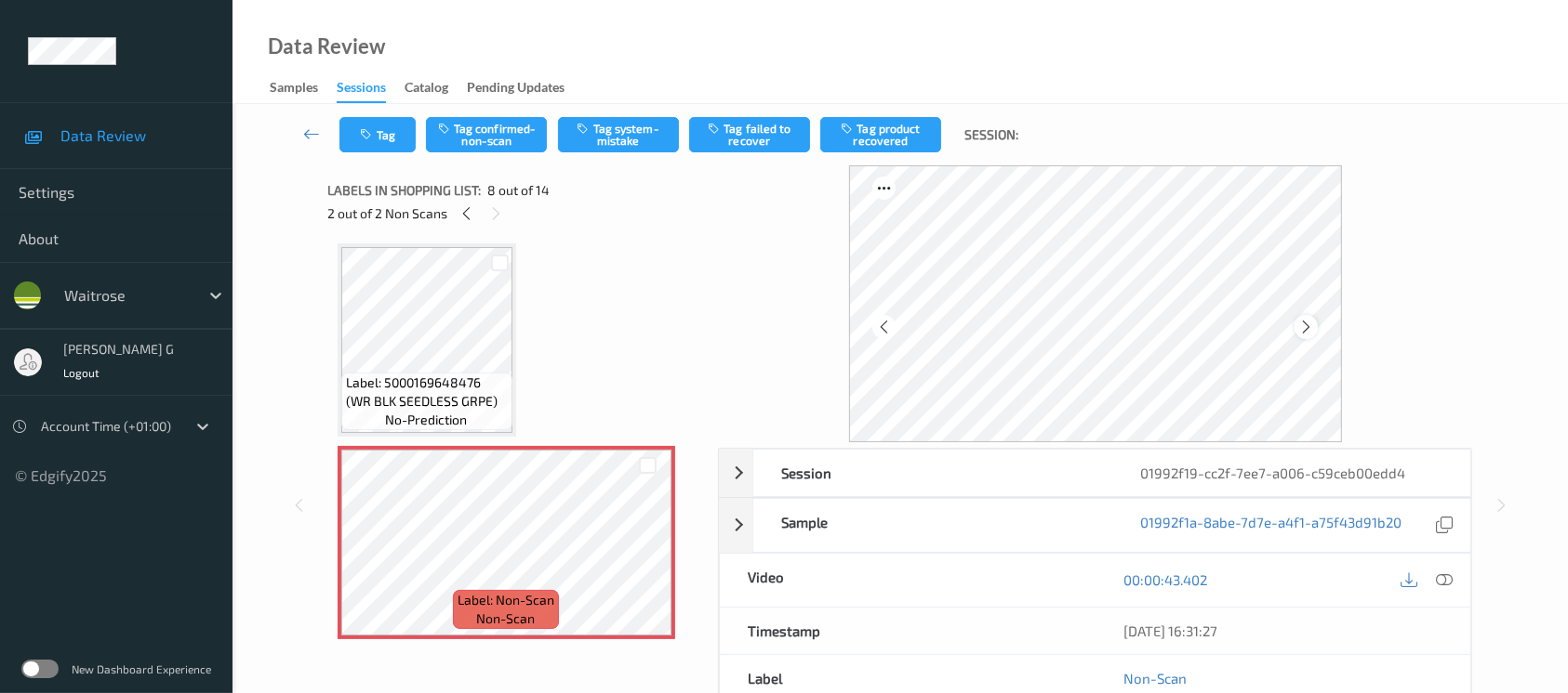
click at [1310, 324] on icon at bounding box center [1306, 327] width 16 height 17
click at [1310, 329] on icon at bounding box center [1306, 327] width 16 height 17
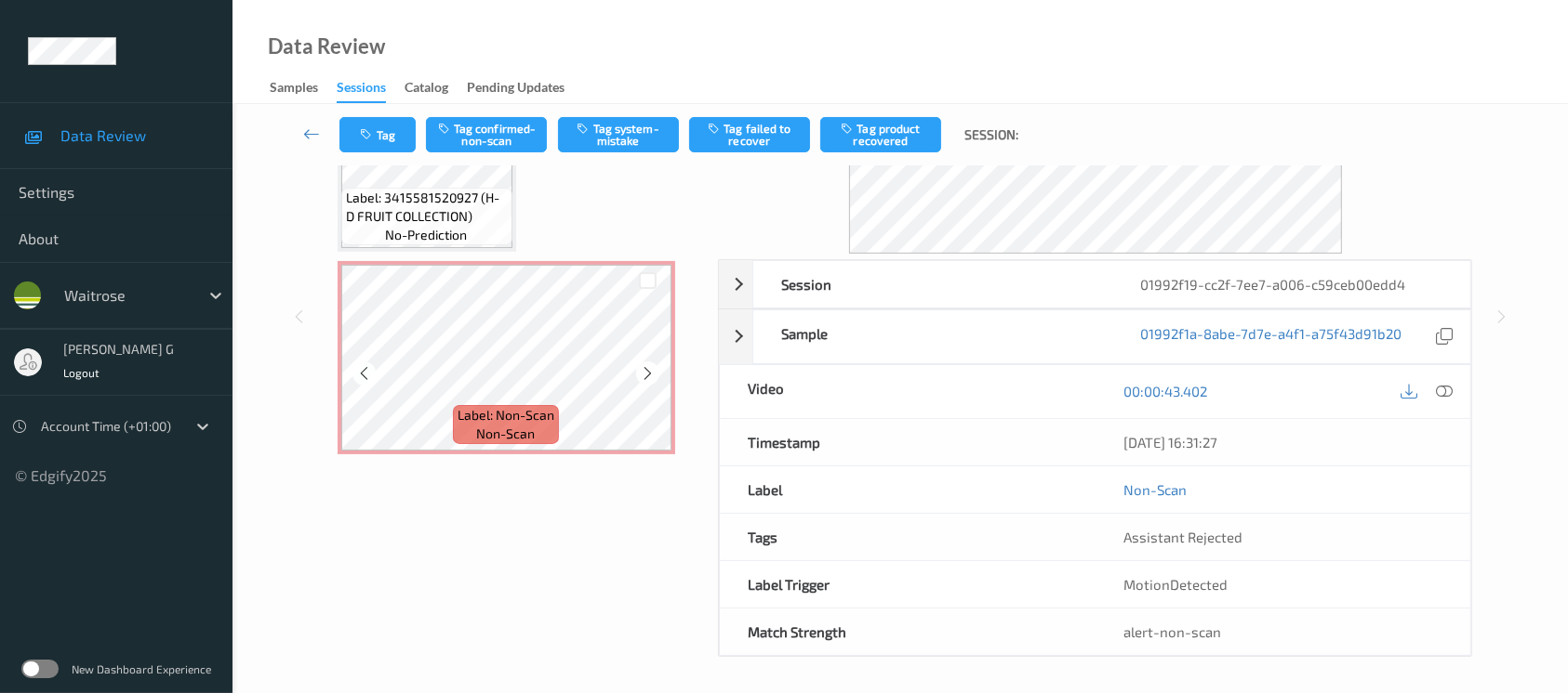
scroll to position [65, 0]
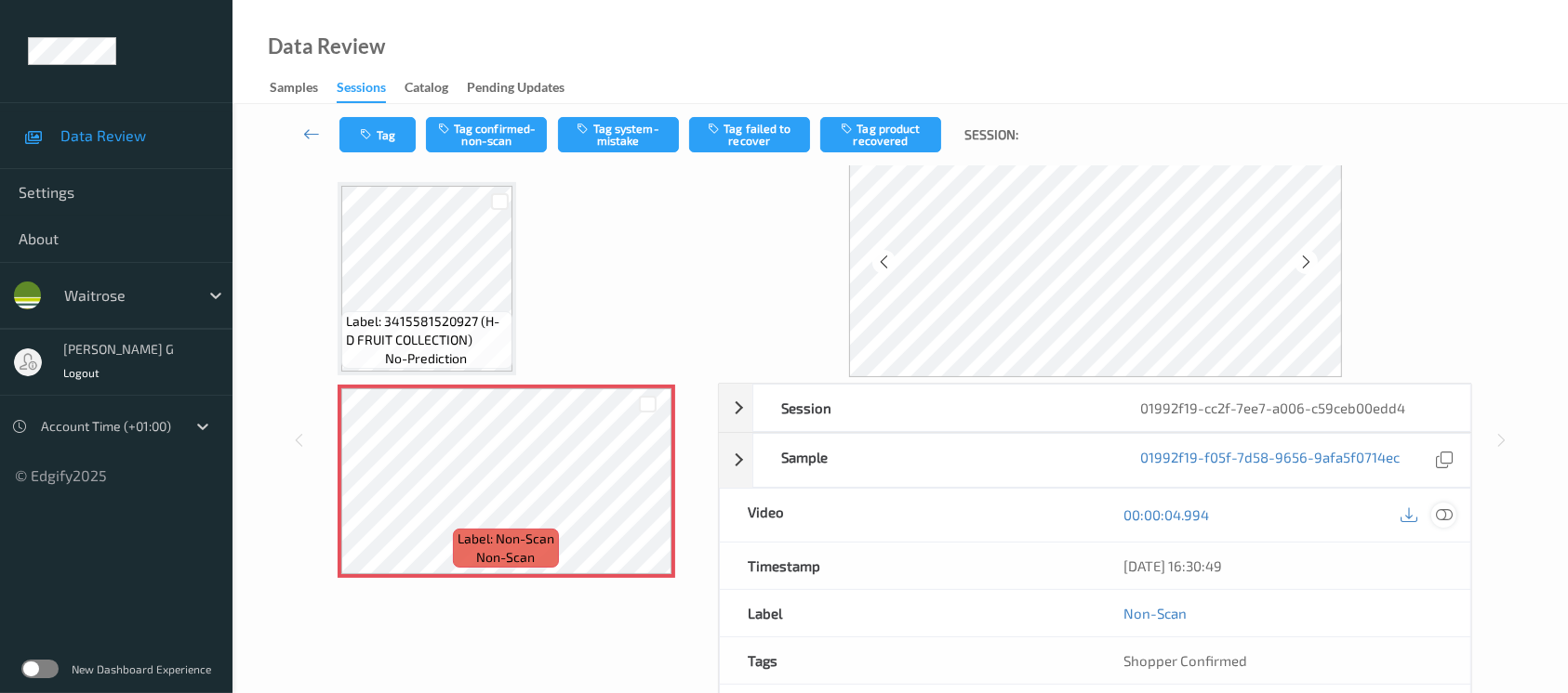
click at [1451, 512] on icon at bounding box center [1445, 515] width 17 height 17
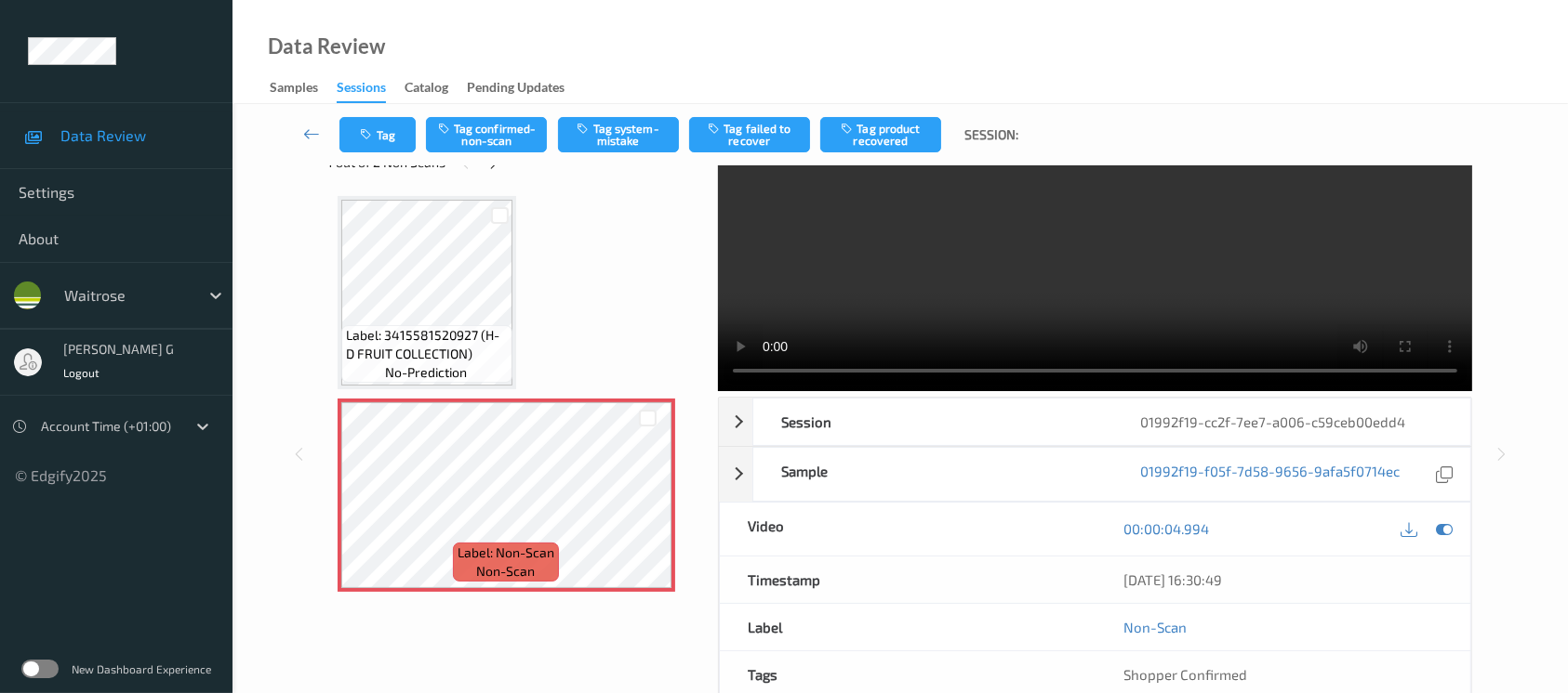
scroll to position [0, 0]
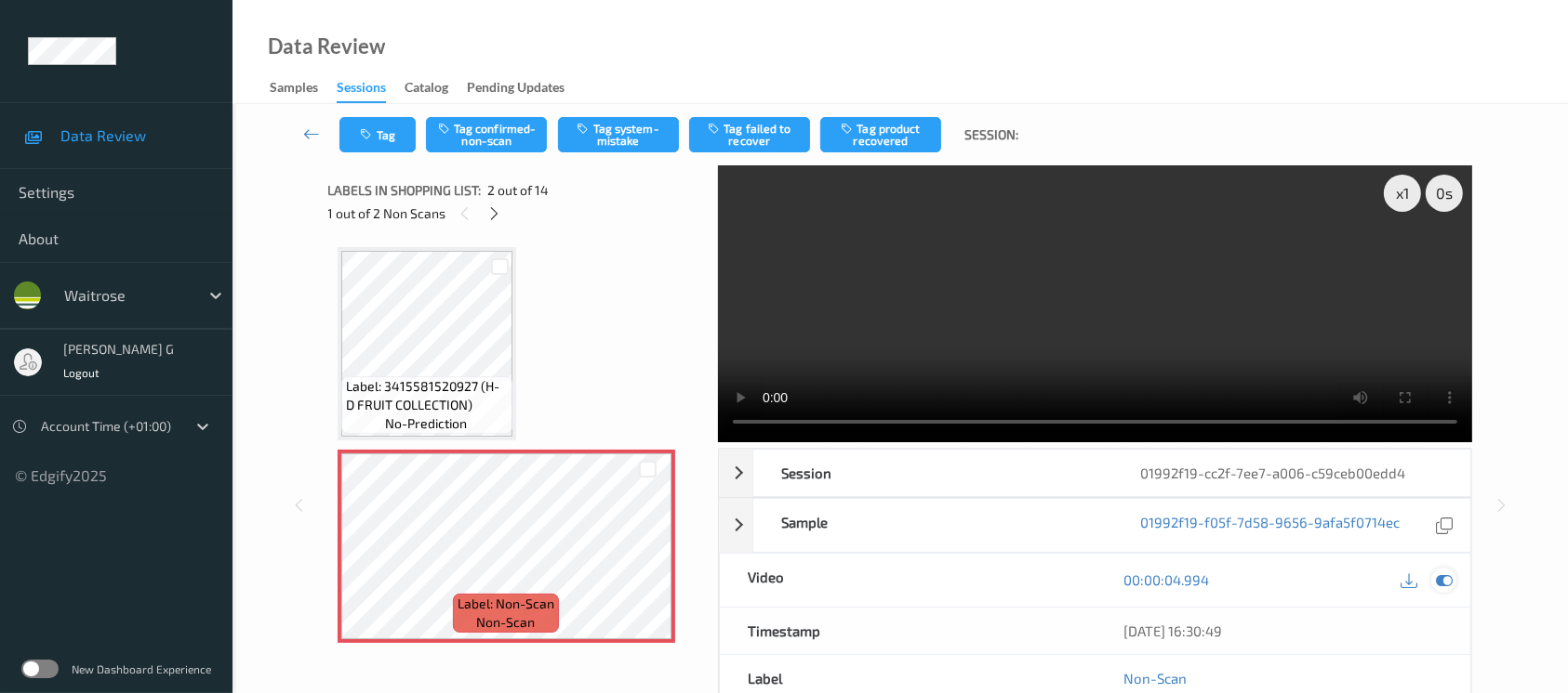
click at [1450, 582] on icon at bounding box center [1445, 580] width 17 height 17
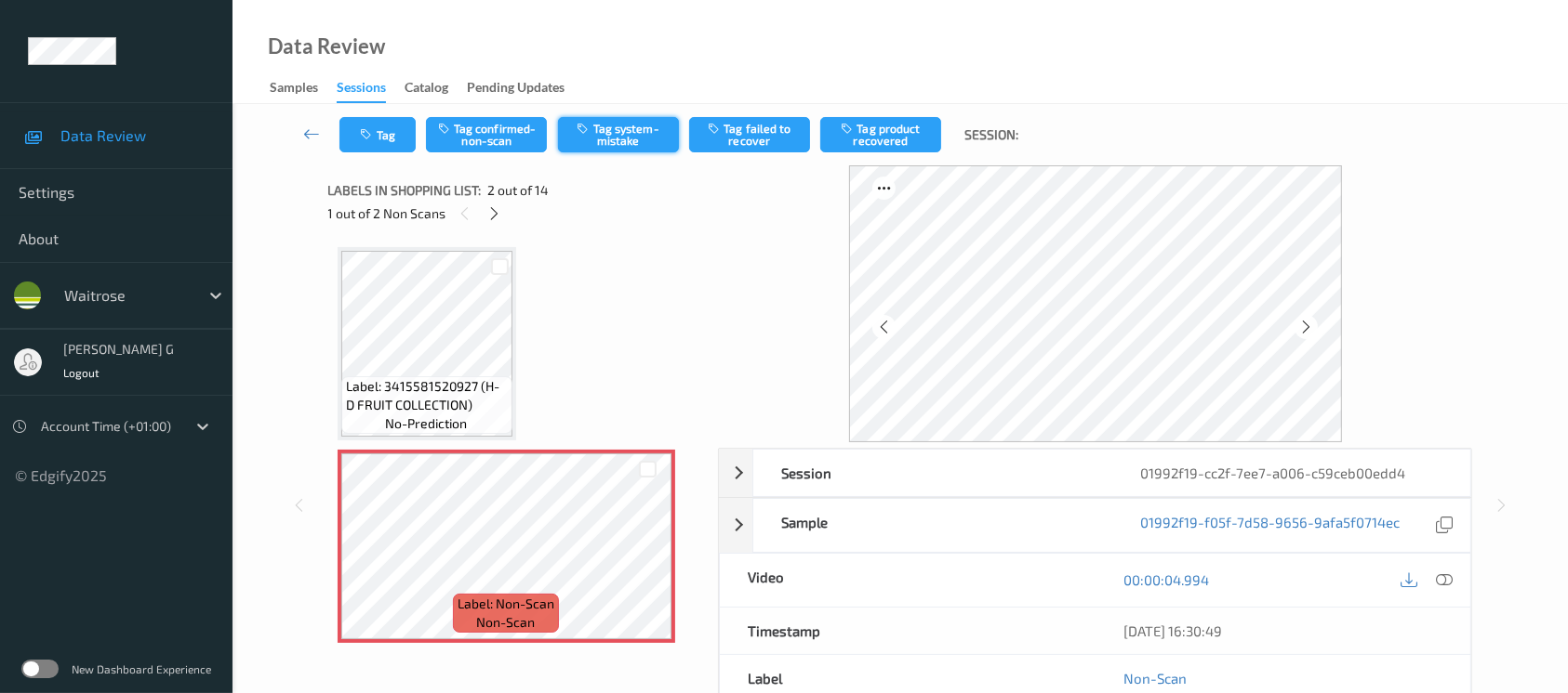
click at [617, 128] on button "Tag system-mistake" at bounding box center [618, 135] width 121 height 36
click at [376, 135] on button "Tag" at bounding box center [377, 135] width 76 height 36
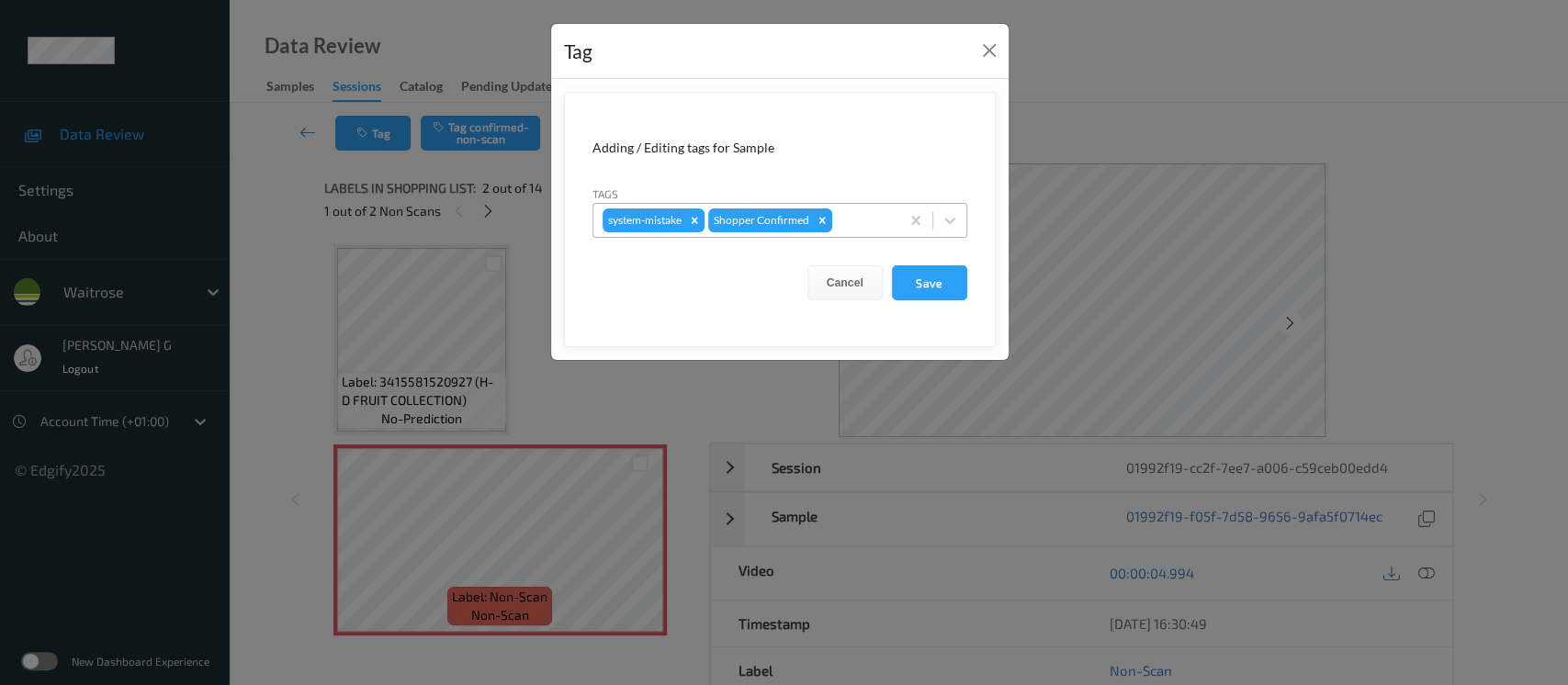
click at [889, 229] on div at bounding box center [863, 221] width 54 height 22
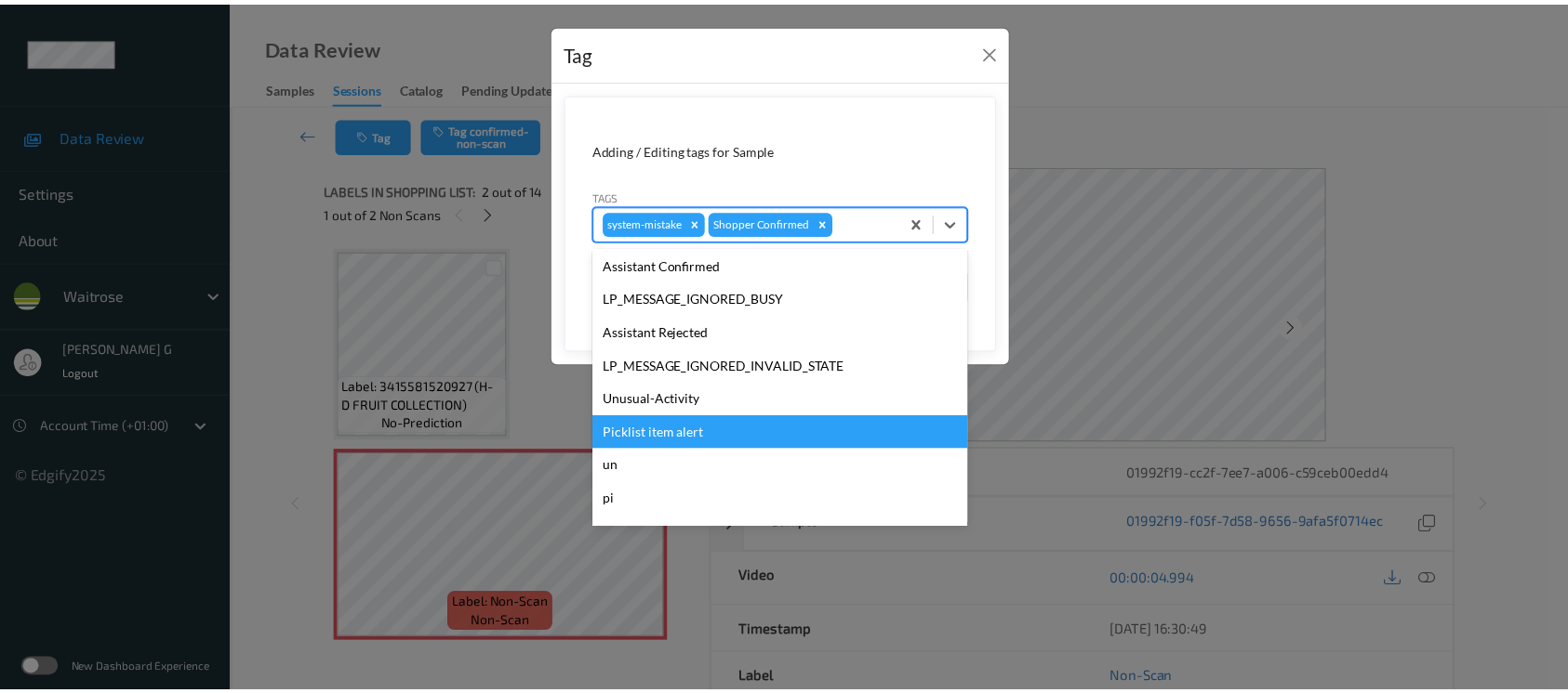
scroll to position [431, 0]
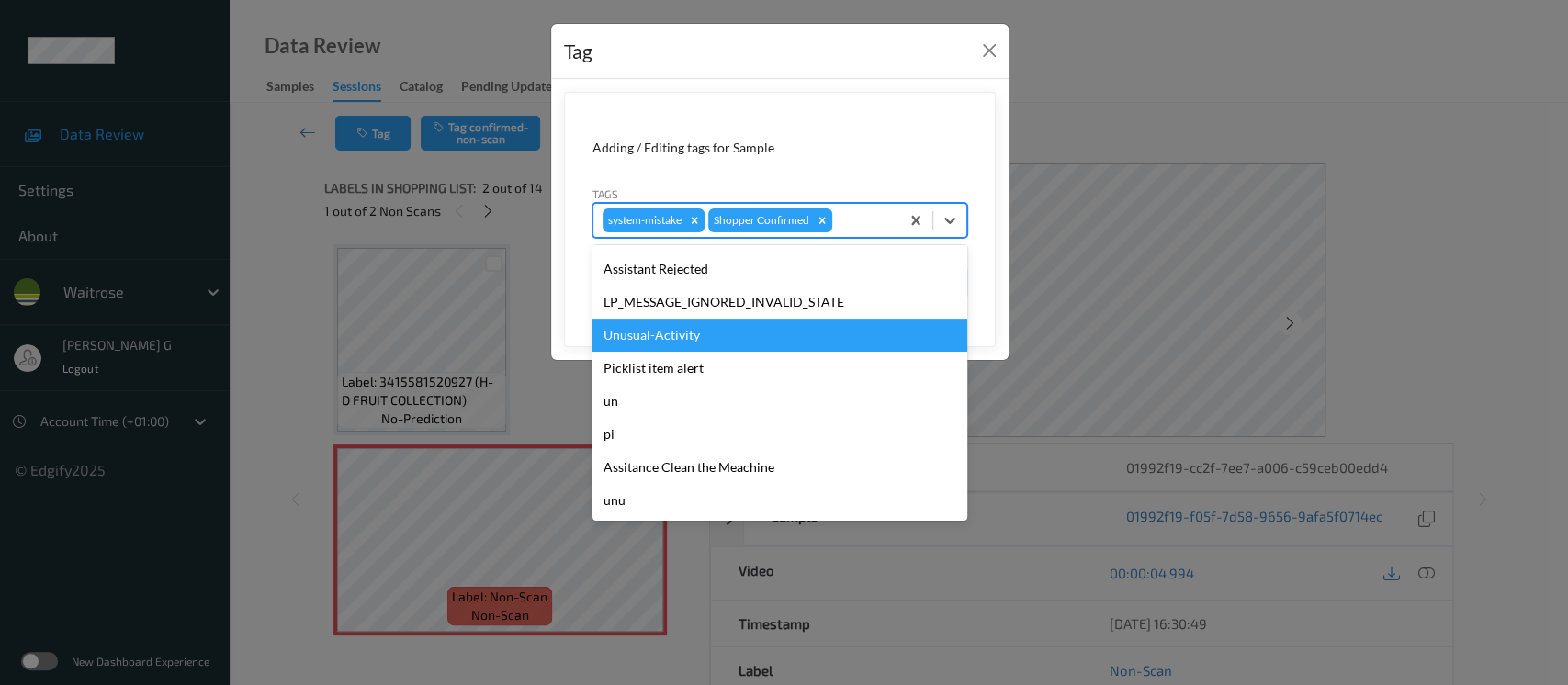
click at [643, 327] on div "Unusual-Activity" at bounding box center [779, 336] width 374 height 33
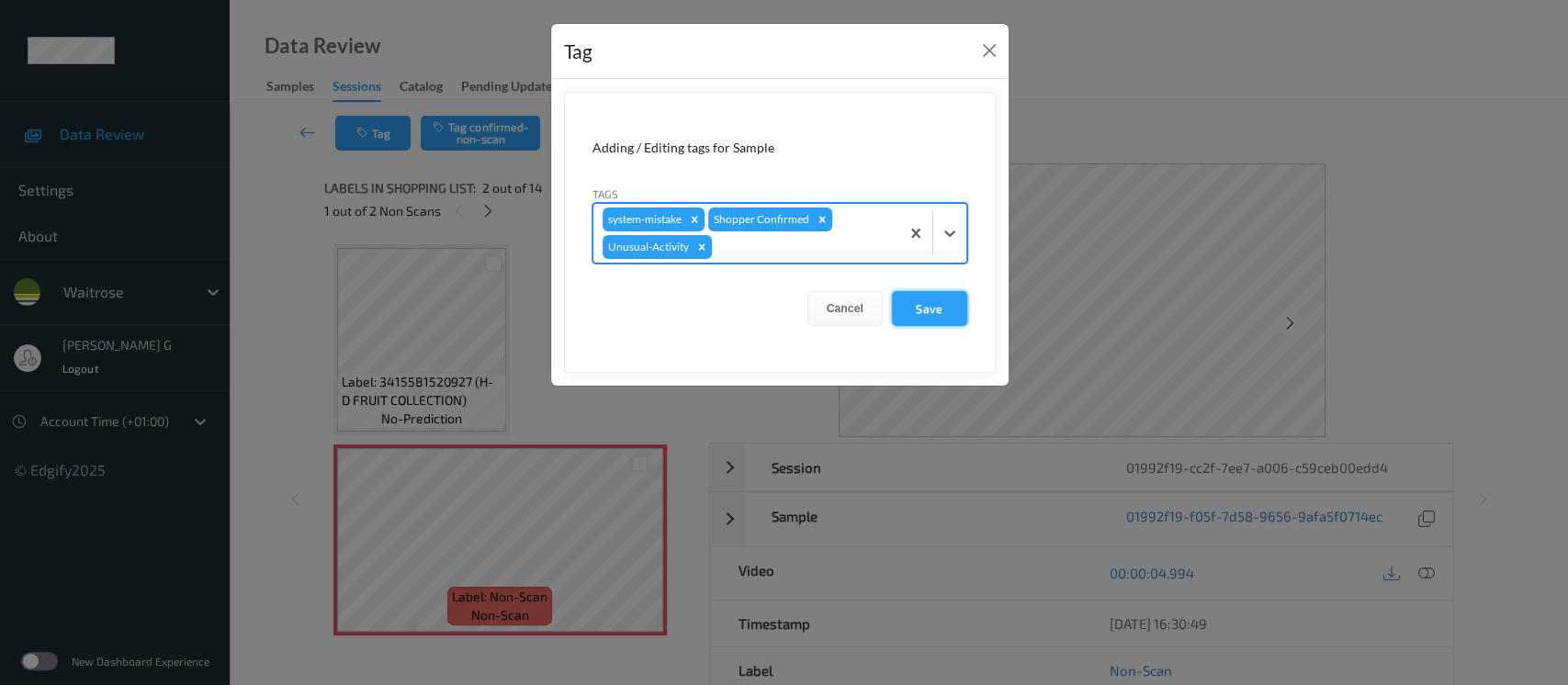
click at [911, 315] on button "Save" at bounding box center [929, 309] width 75 height 35
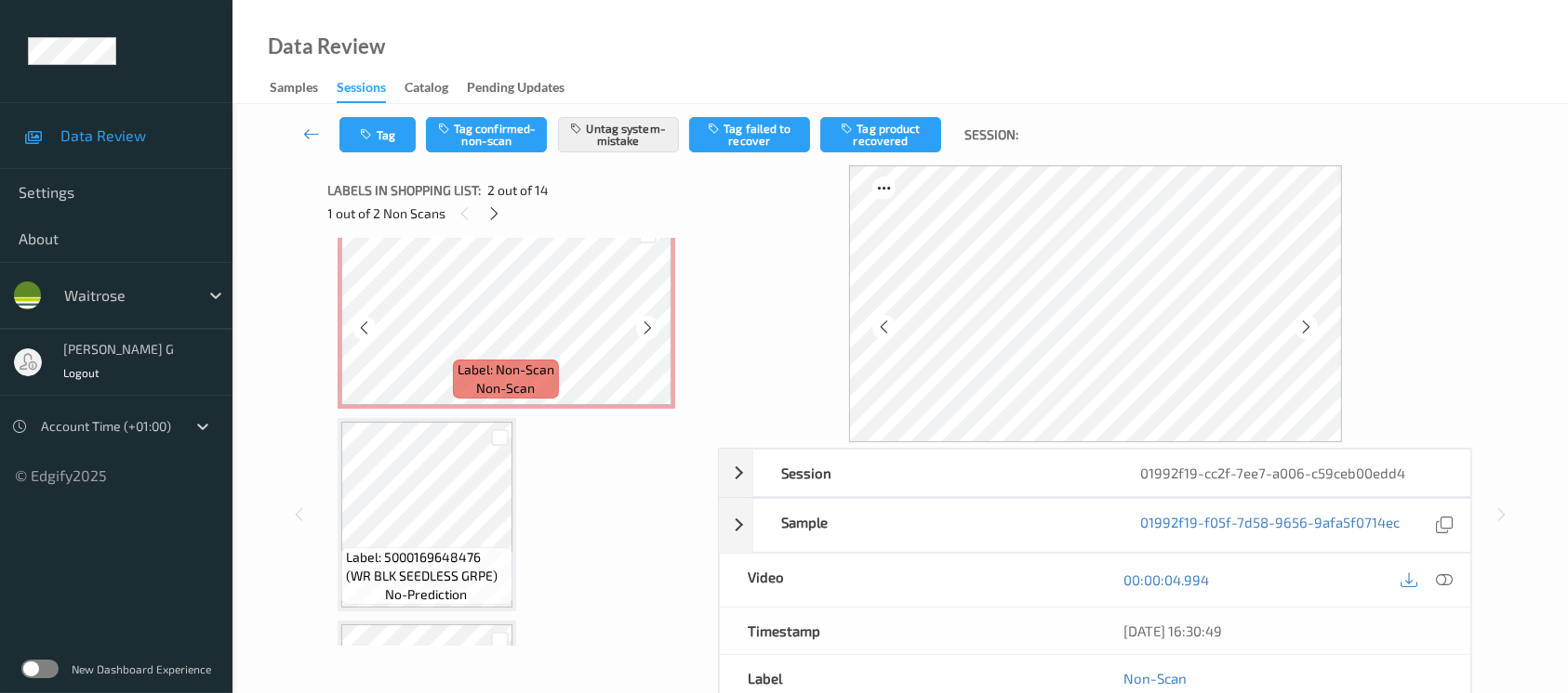
scroll to position [1363, 0]
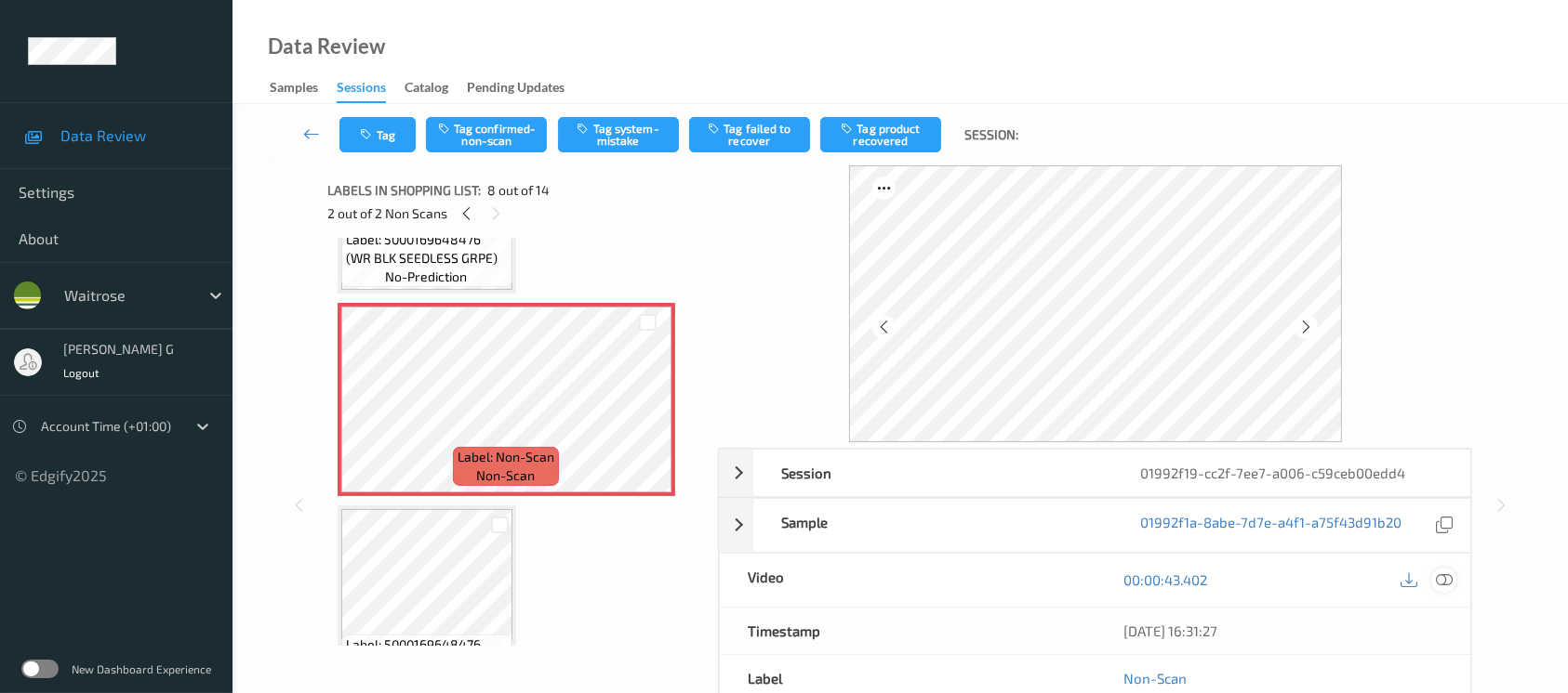
click at [1446, 580] on icon at bounding box center [1445, 580] width 17 height 17
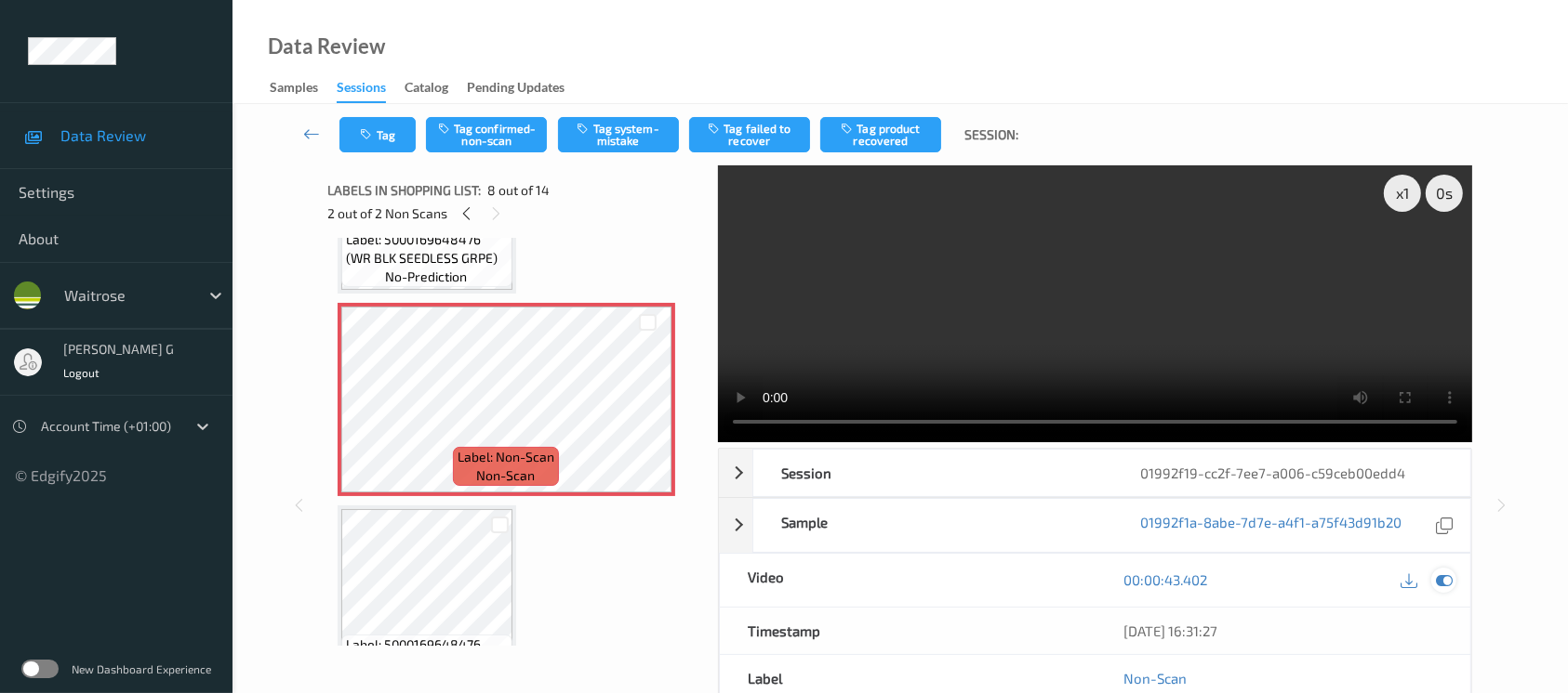
click at [1443, 576] on icon at bounding box center [1445, 580] width 17 height 17
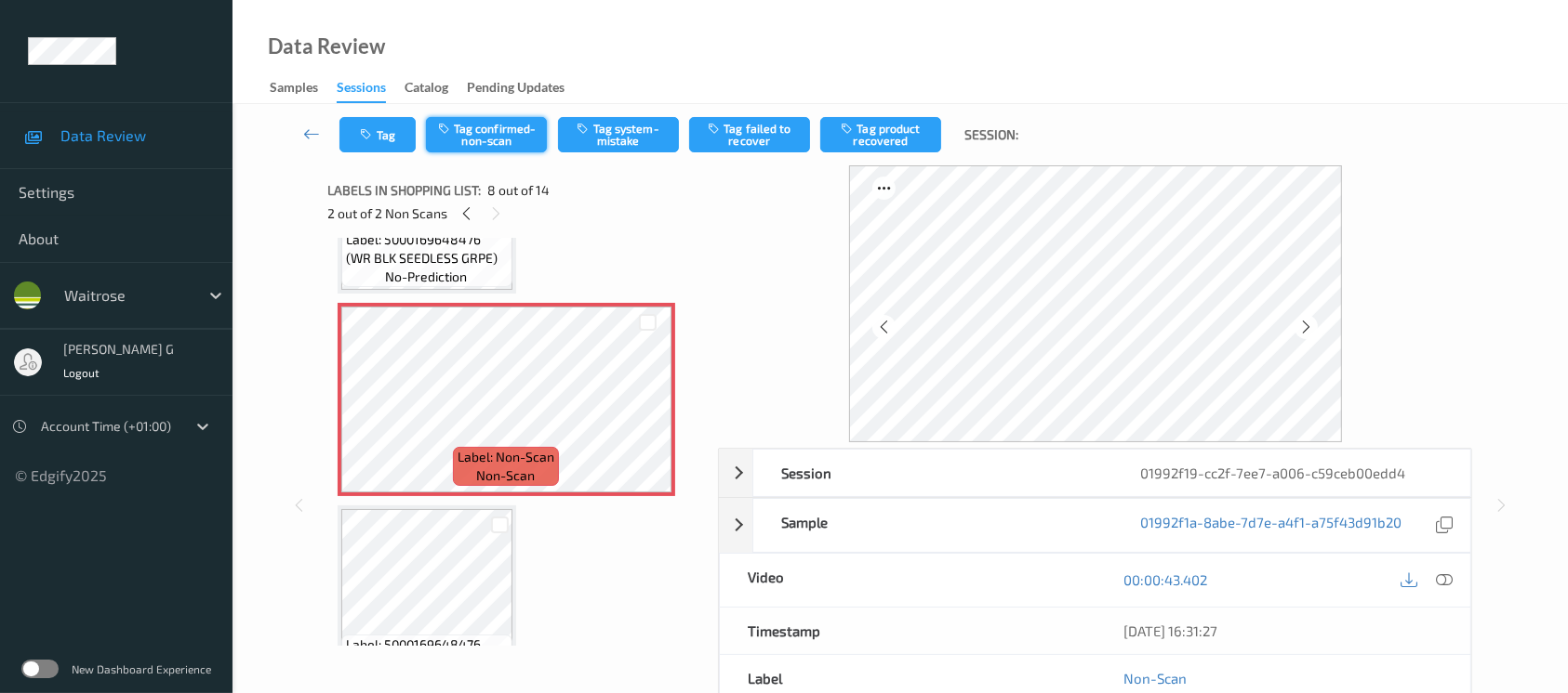
click at [514, 143] on button "Tag confirmed-non-scan" at bounding box center [486, 135] width 121 height 36
click at [878, 141] on button "Tag product recovered" at bounding box center [880, 135] width 121 height 36
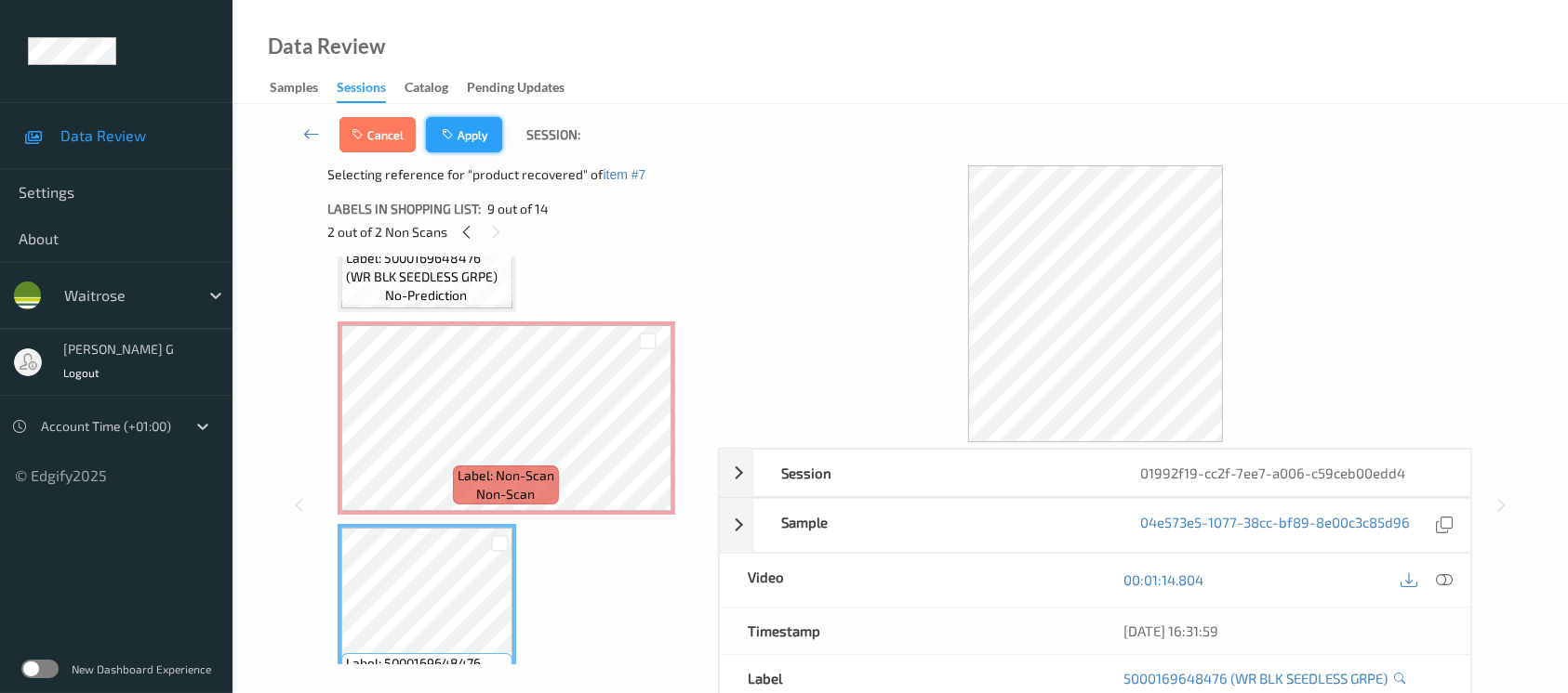
click at [462, 136] on button "Apply" at bounding box center [464, 135] width 76 height 36
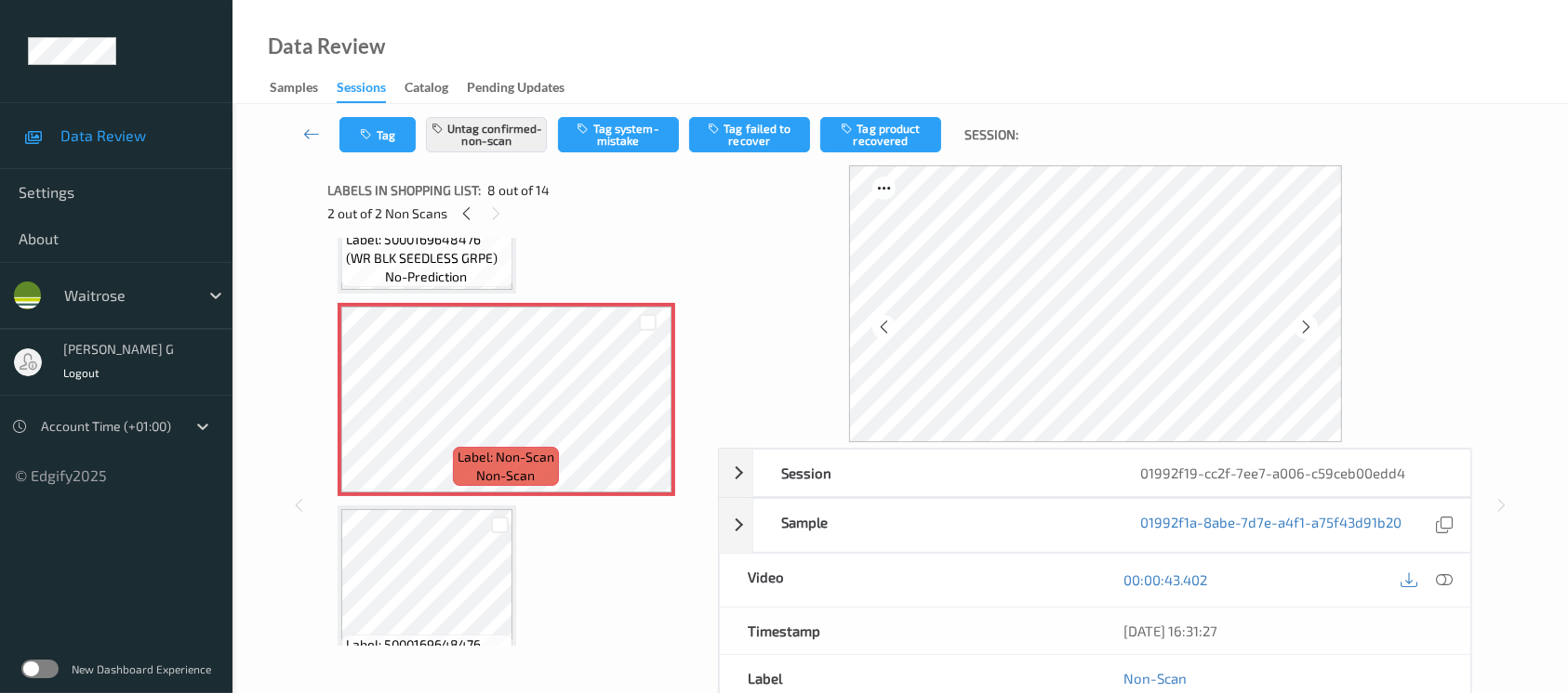
scroll to position [1220, 0]
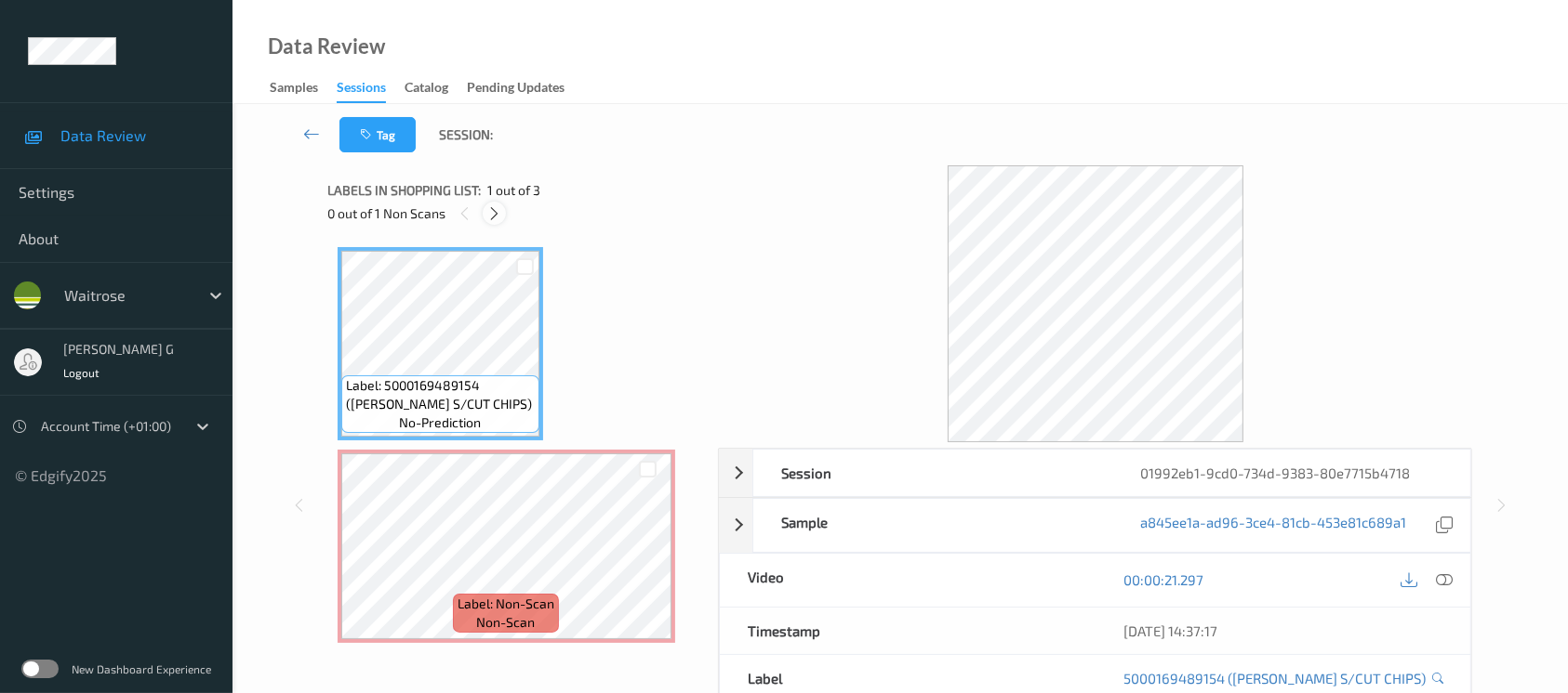
click at [493, 212] on icon at bounding box center [494, 214] width 16 height 17
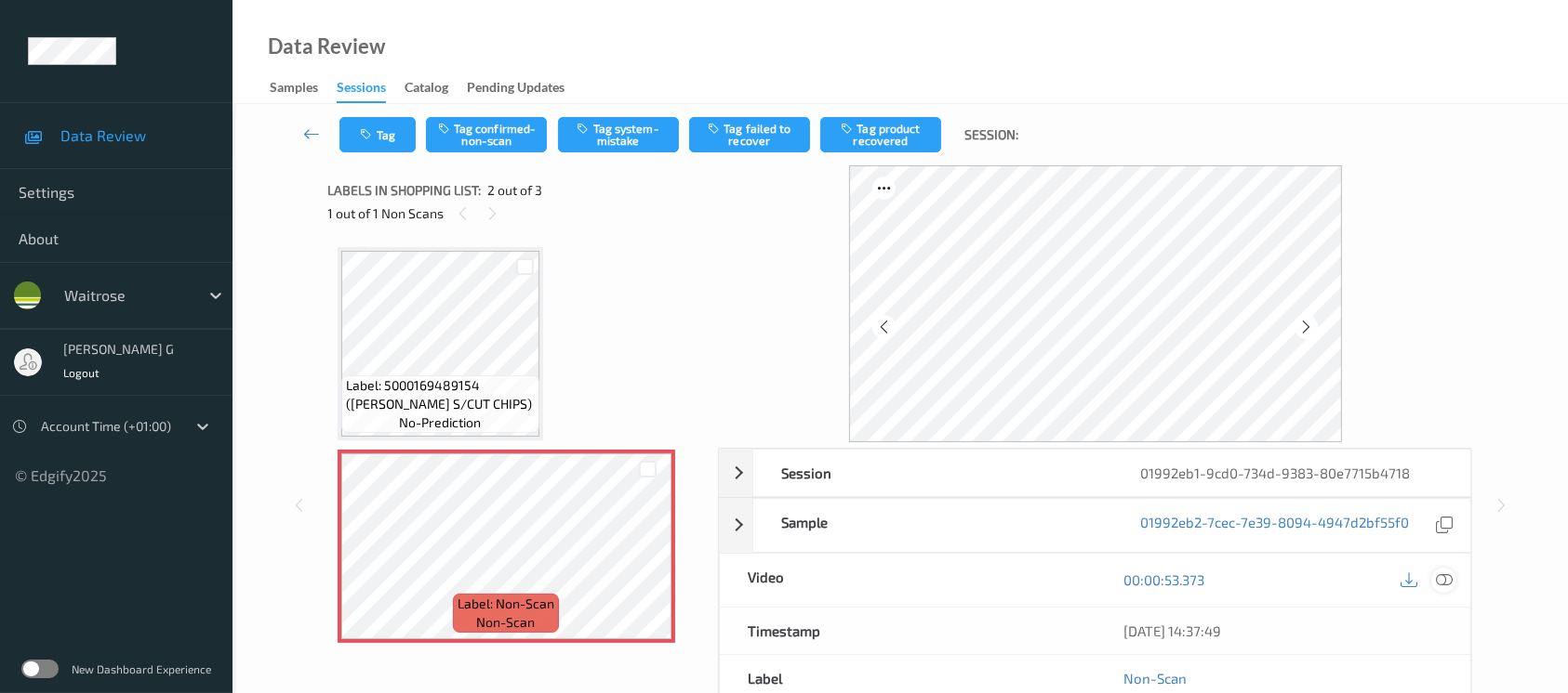
click at [1441, 578] on icon at bounding box center [1445, 580] width 17 height 17
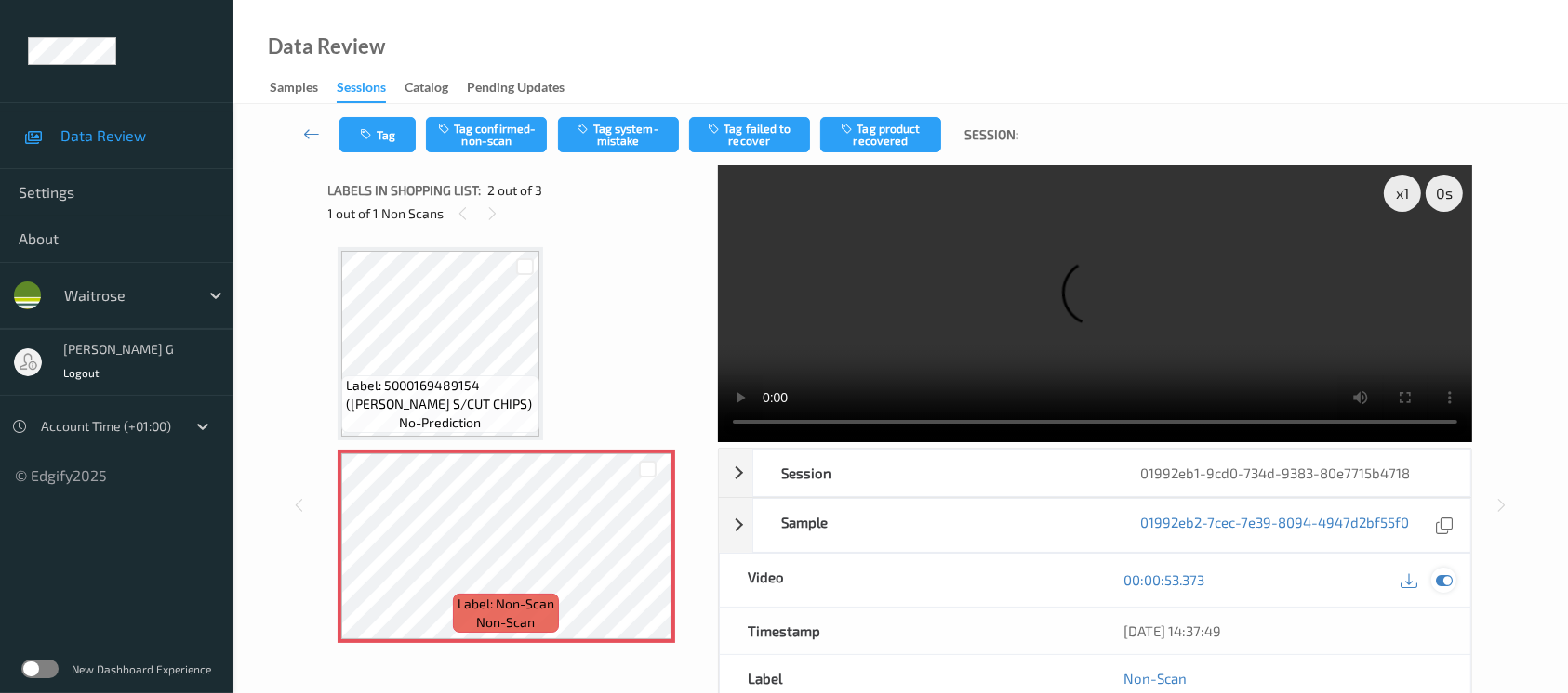
click at [1442, 578] on icon at bounding box center [1445, 580] width 17 height 17
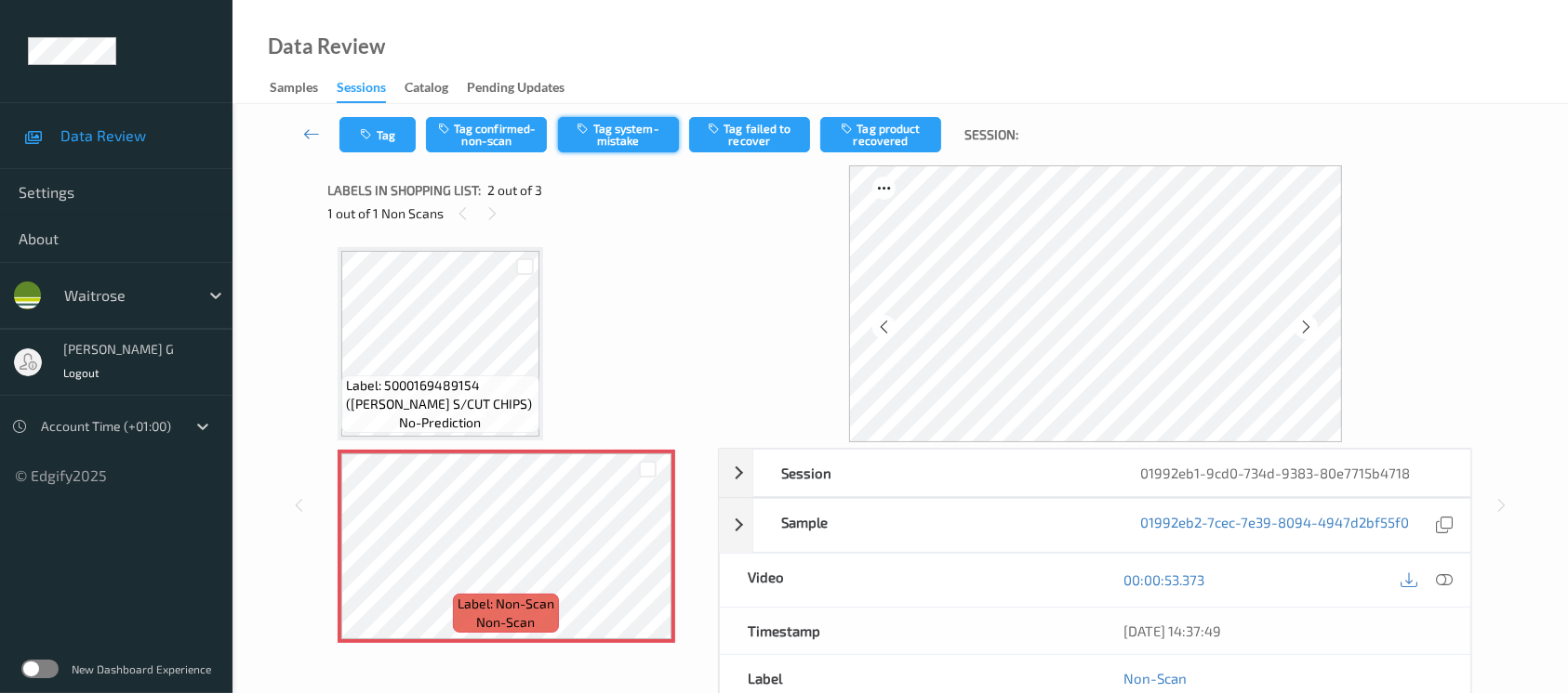
click at [609, 138] on button "Tag system-mistake" at bounding box center [618, 135] width 121 height 36
click at [379, 126] on button "Tag" at bounding box center [377, 135] width 76 height 36
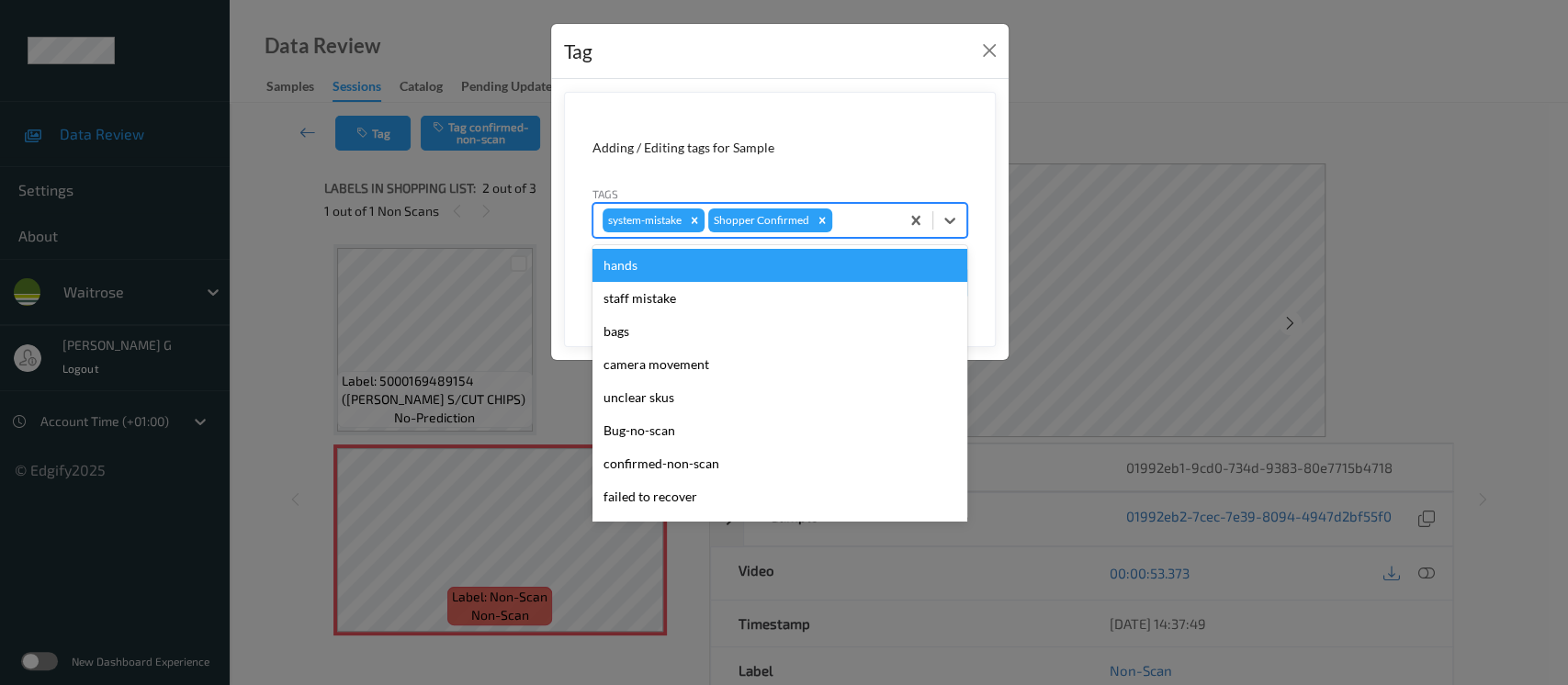
click at [852, 224] on div at bounding box center [863, 221] width 54 height 22
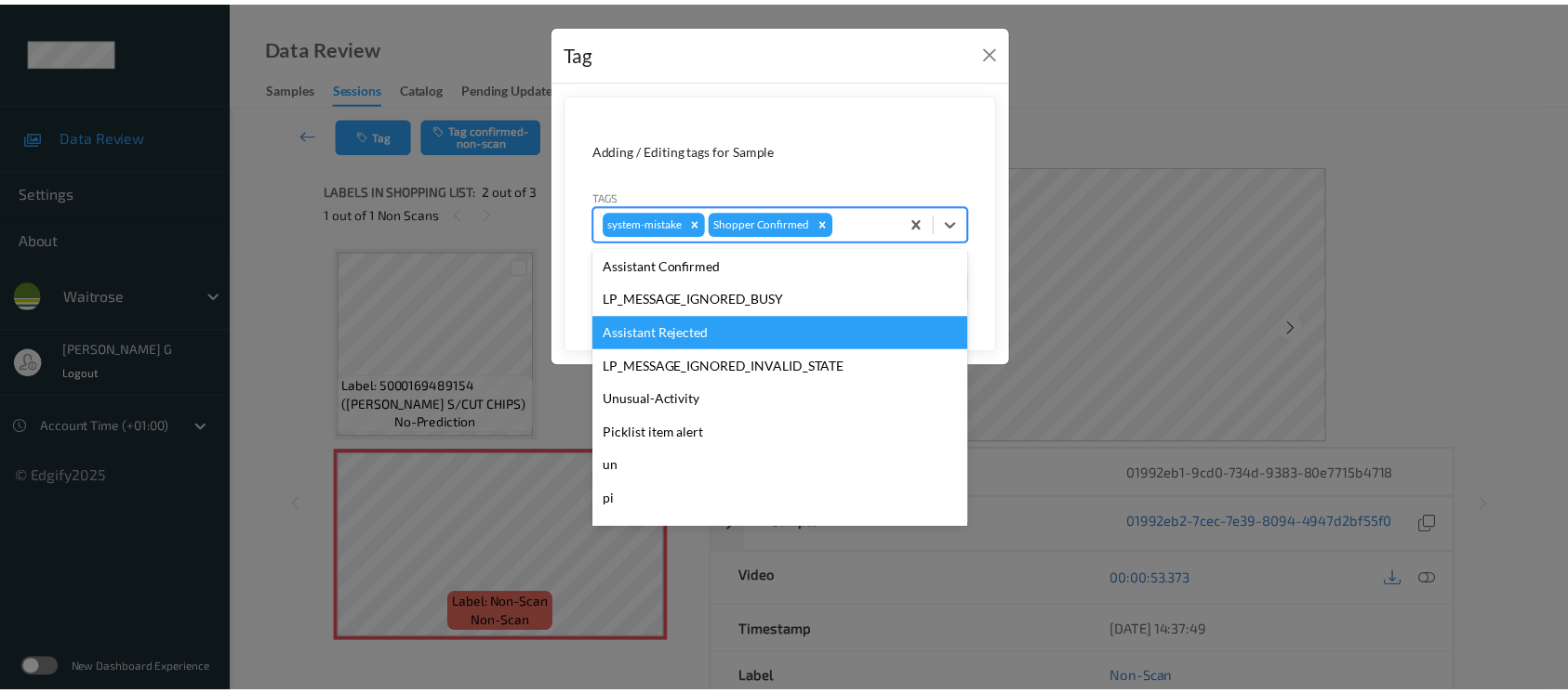
scroll to position [431, 0]
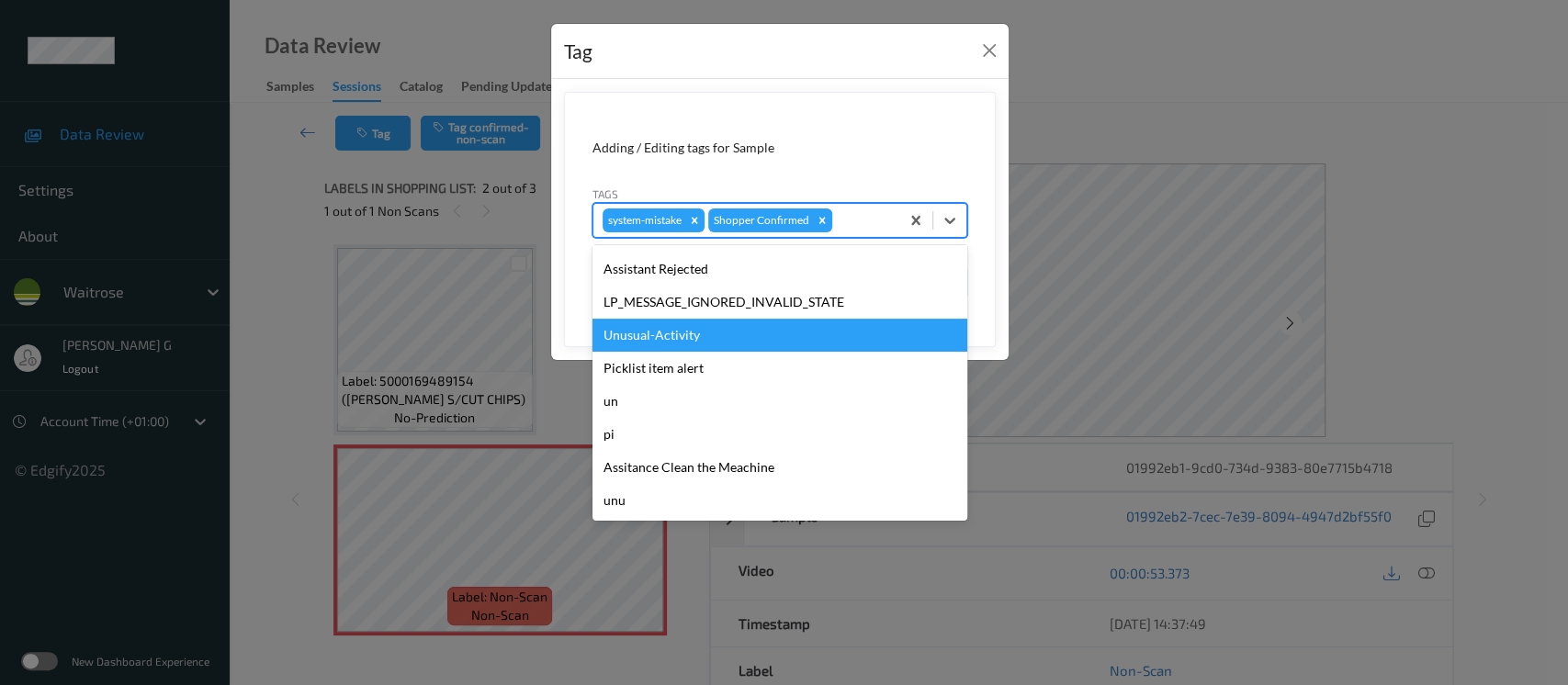
click at [648, 343] on div "Unusual-Activity" at bounding box center [779, 336] width 374 height 33
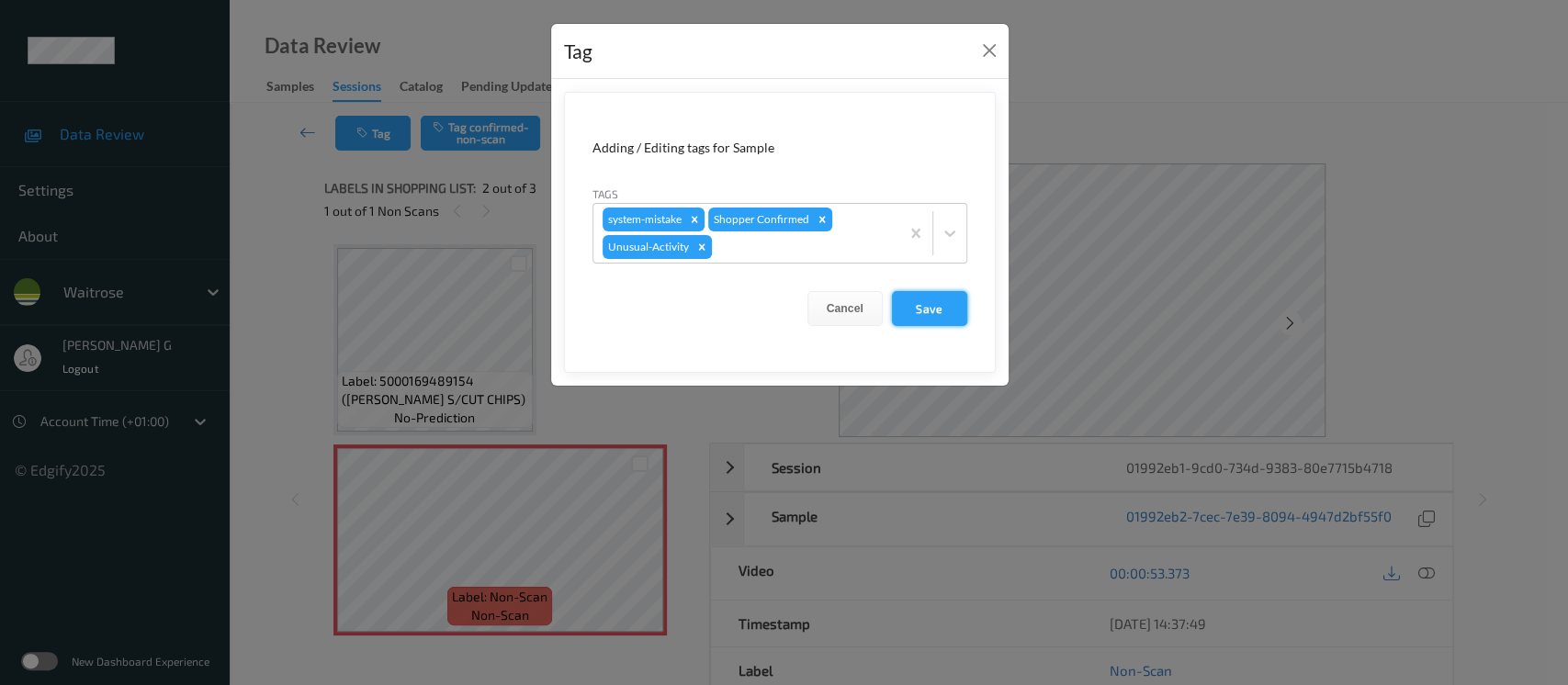
click at [916, 302] on button "Save" at bounding box center [929, 309] width 75 height 35
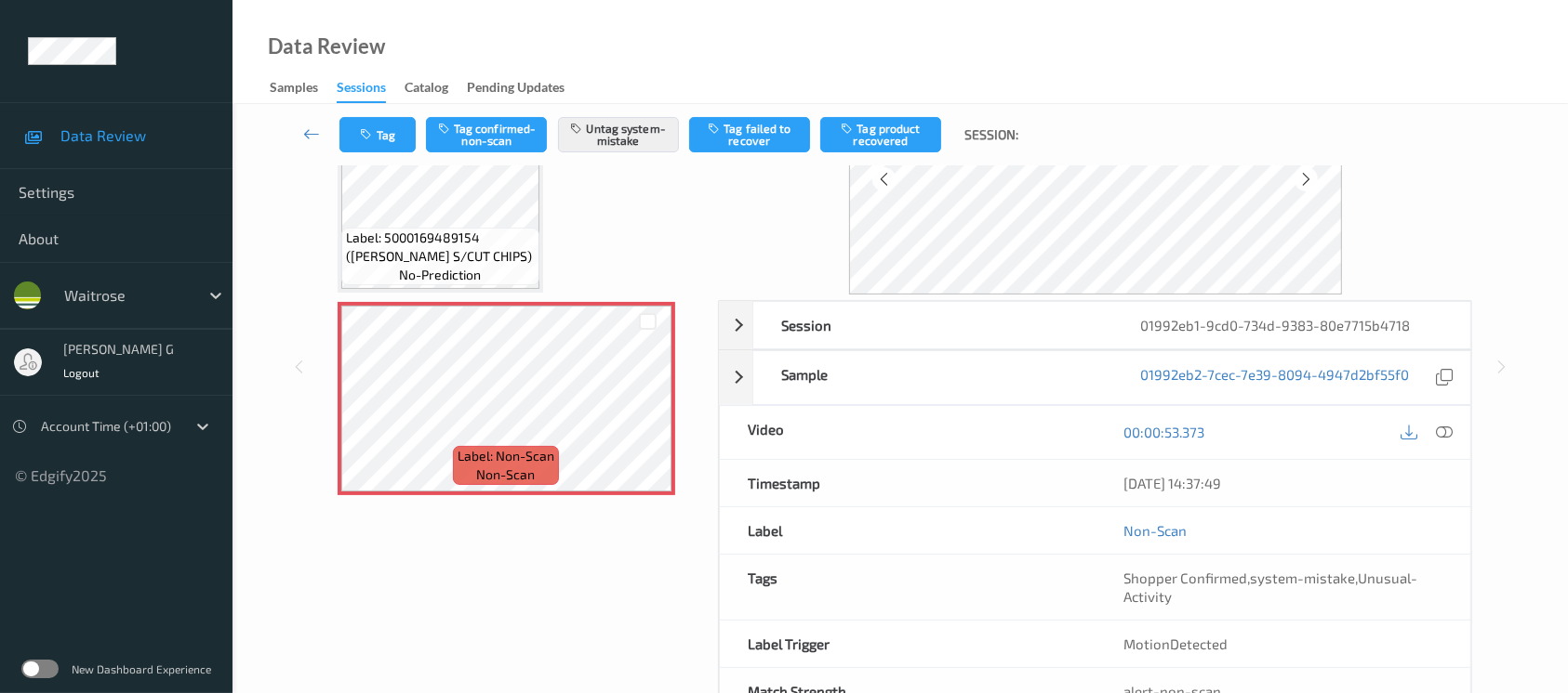
scroll to position [208, 0]
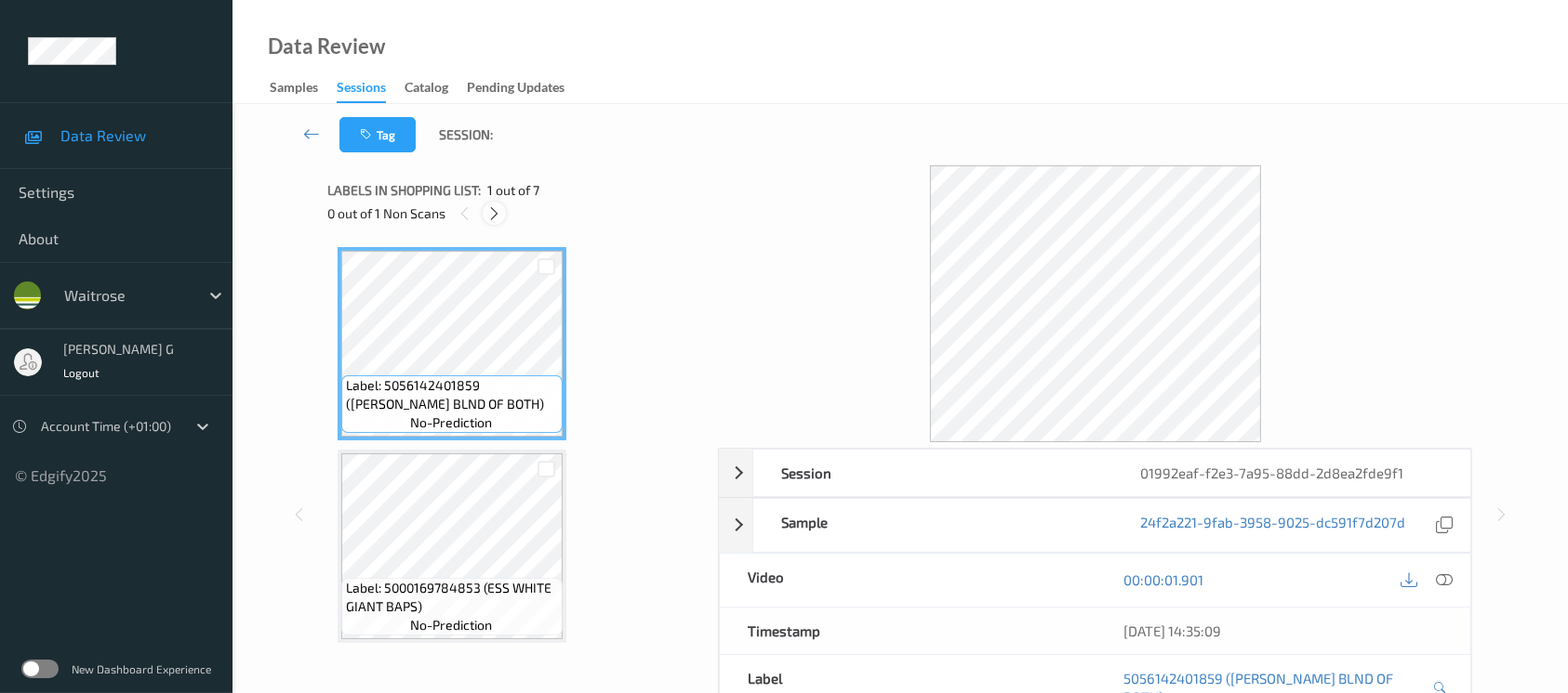
click at [495, 215] on icon at bounding box center [494, 214] width 16 height 17
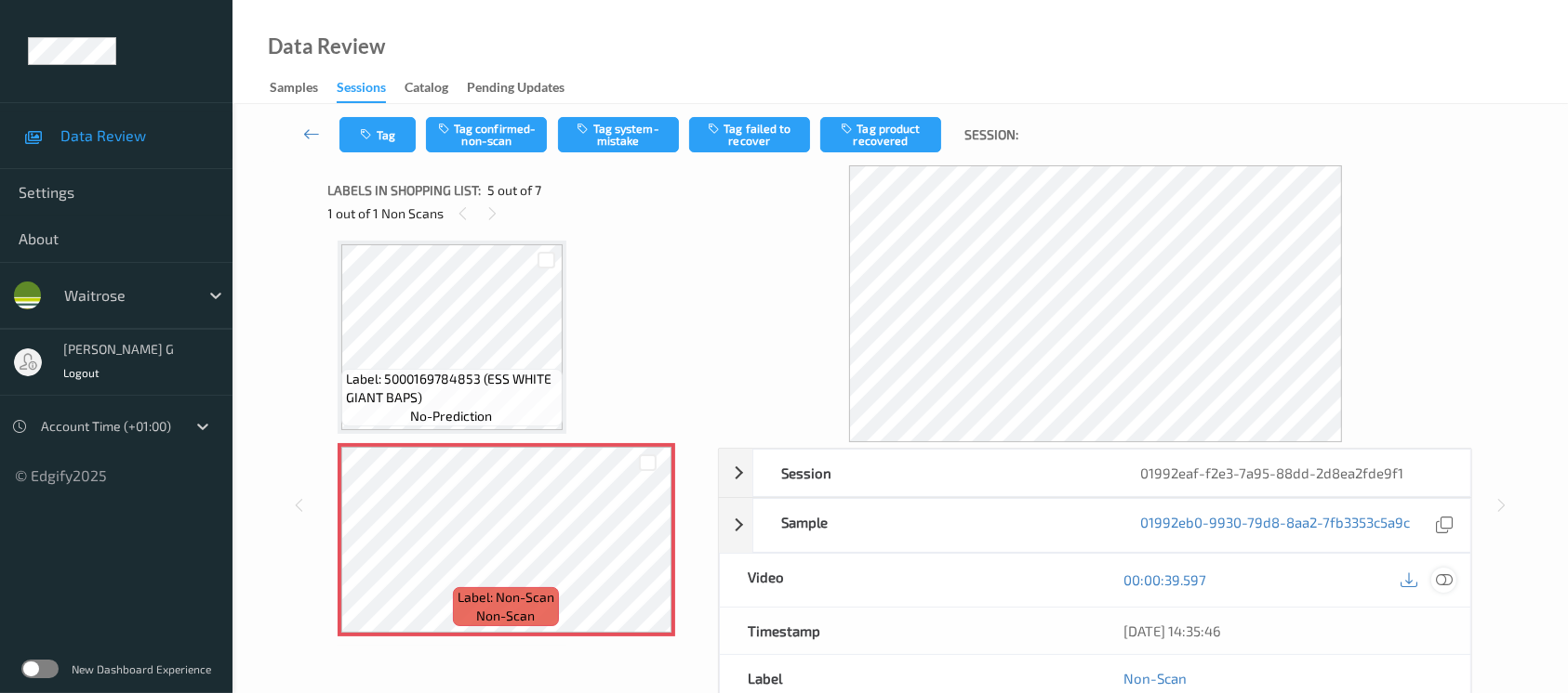
click at [1438, 577] on icon at bounding box center [1445, 580] width 17 height 17
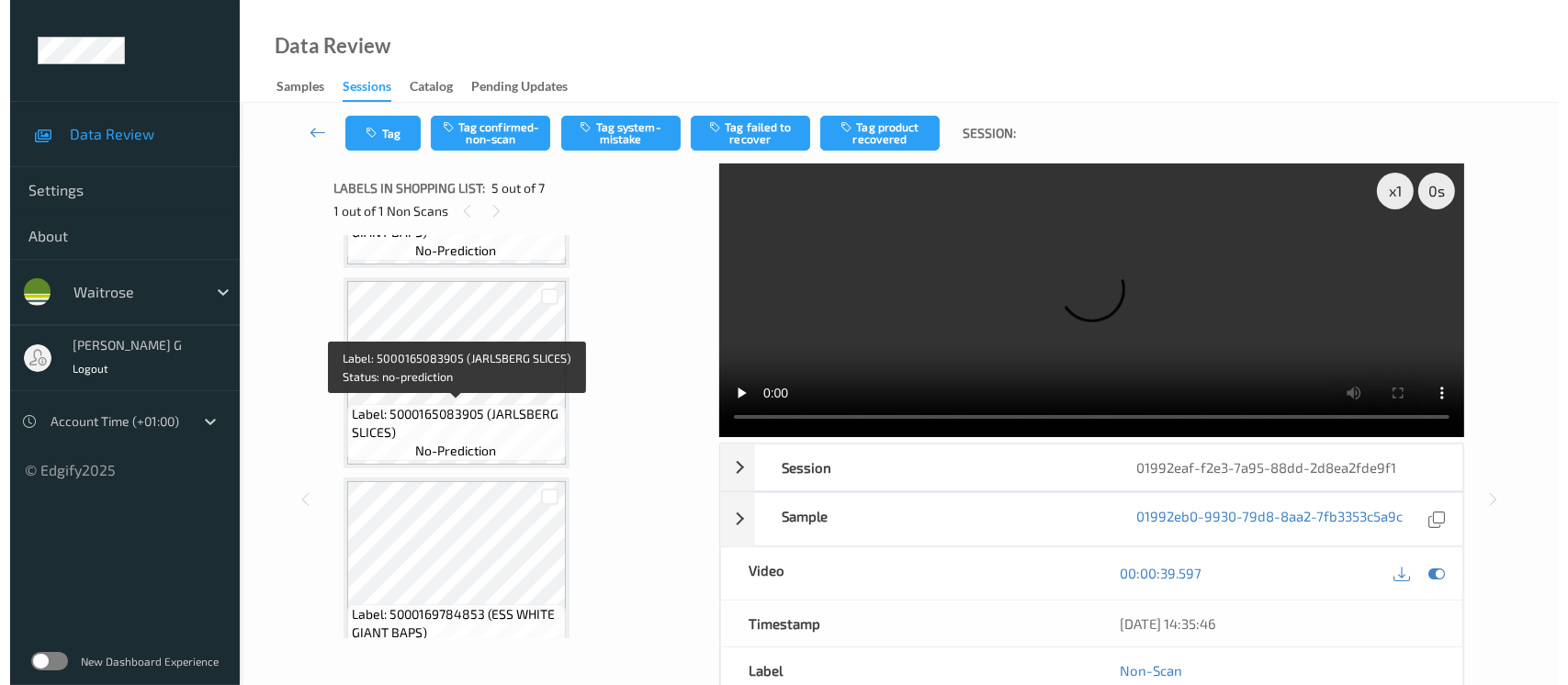
scroll to position [735, 0]
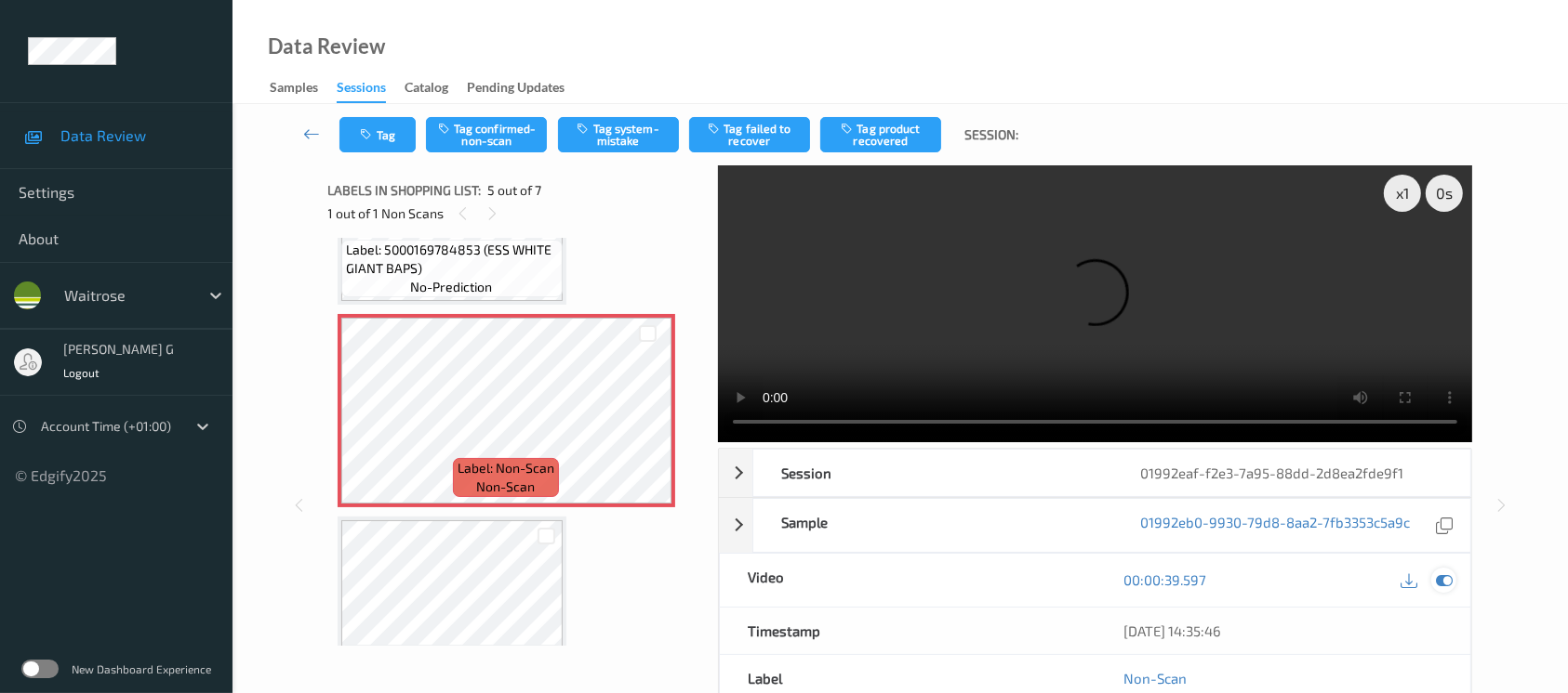
click at [1453, 568] on div at bounding box center [1444, 580] width 25 height 25
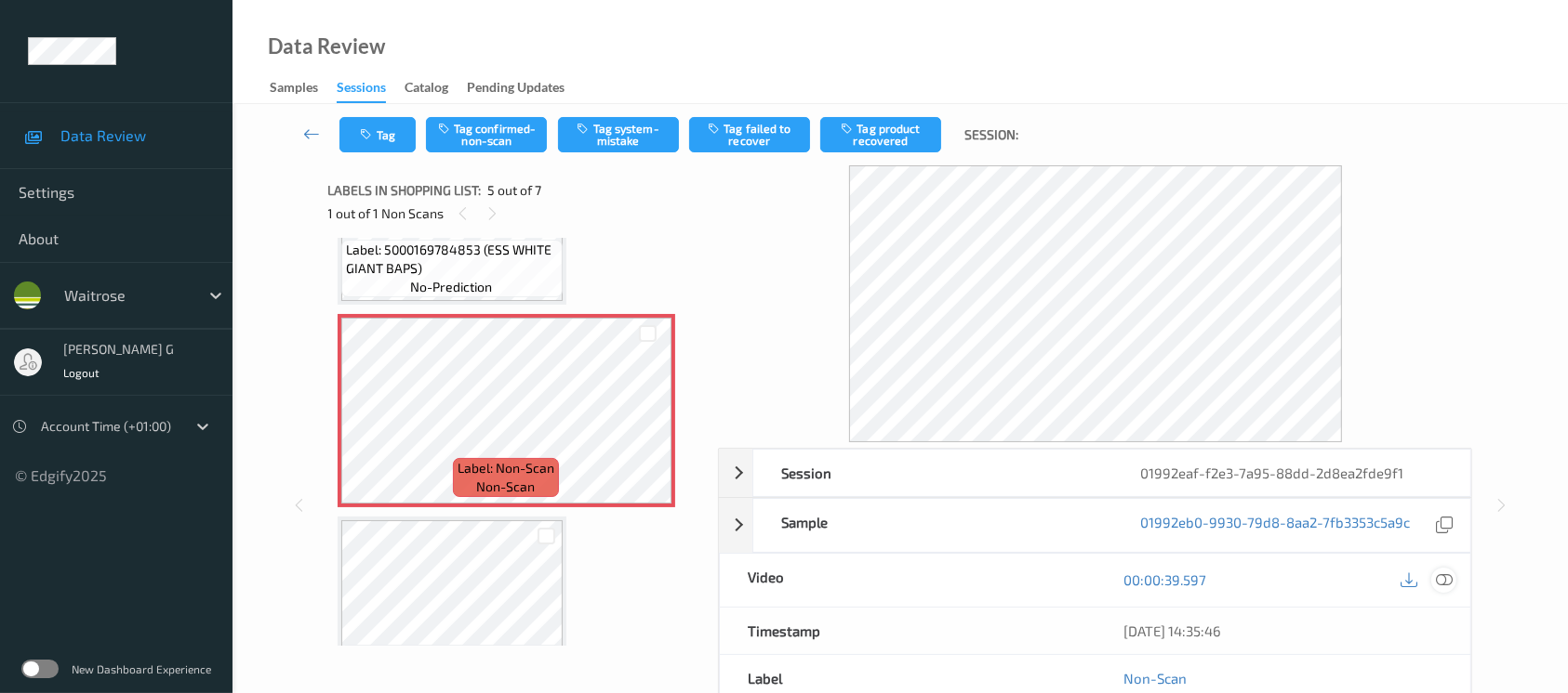
click at [1445, 581] on icon at bounding box center [1445, 580] width 17 height 17
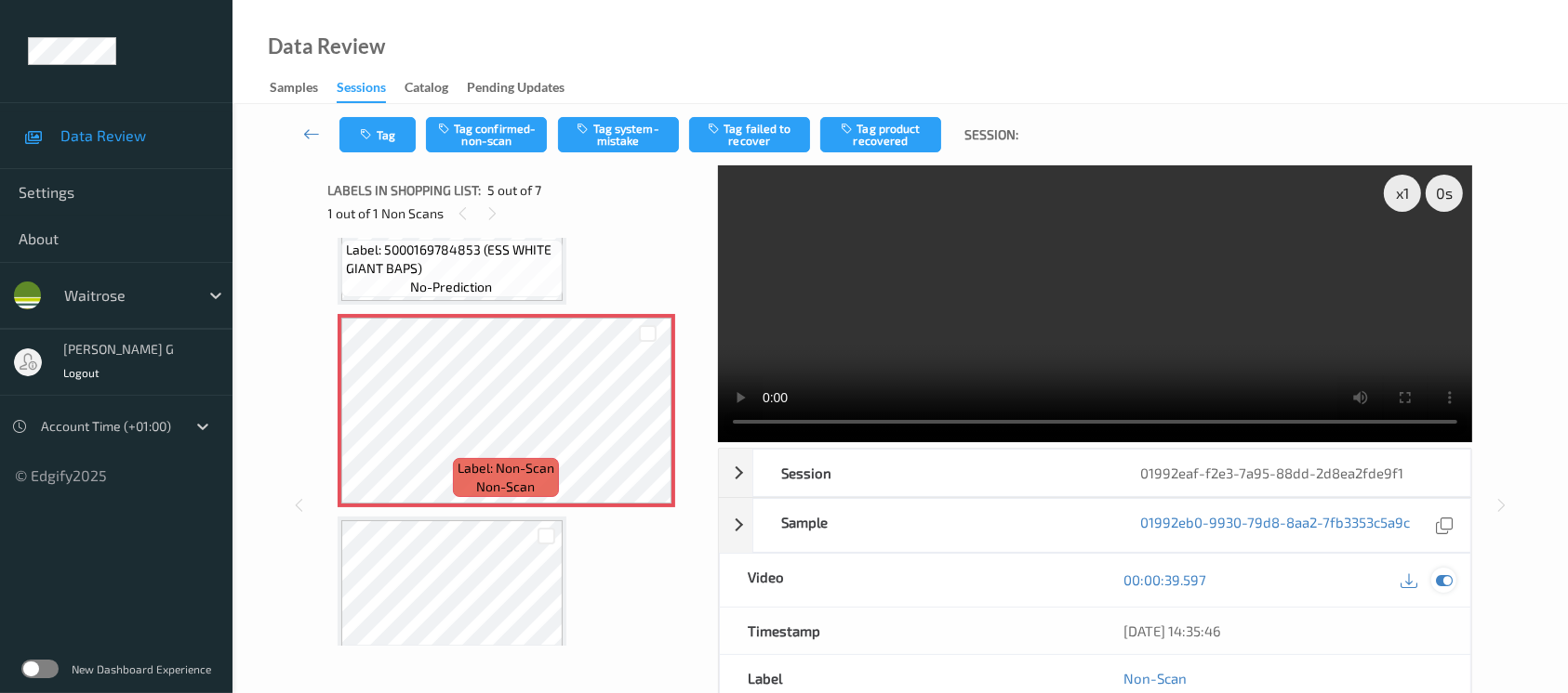
click at [1442, 572] on icon at bounding box center [1445, 580] width 17 height 17
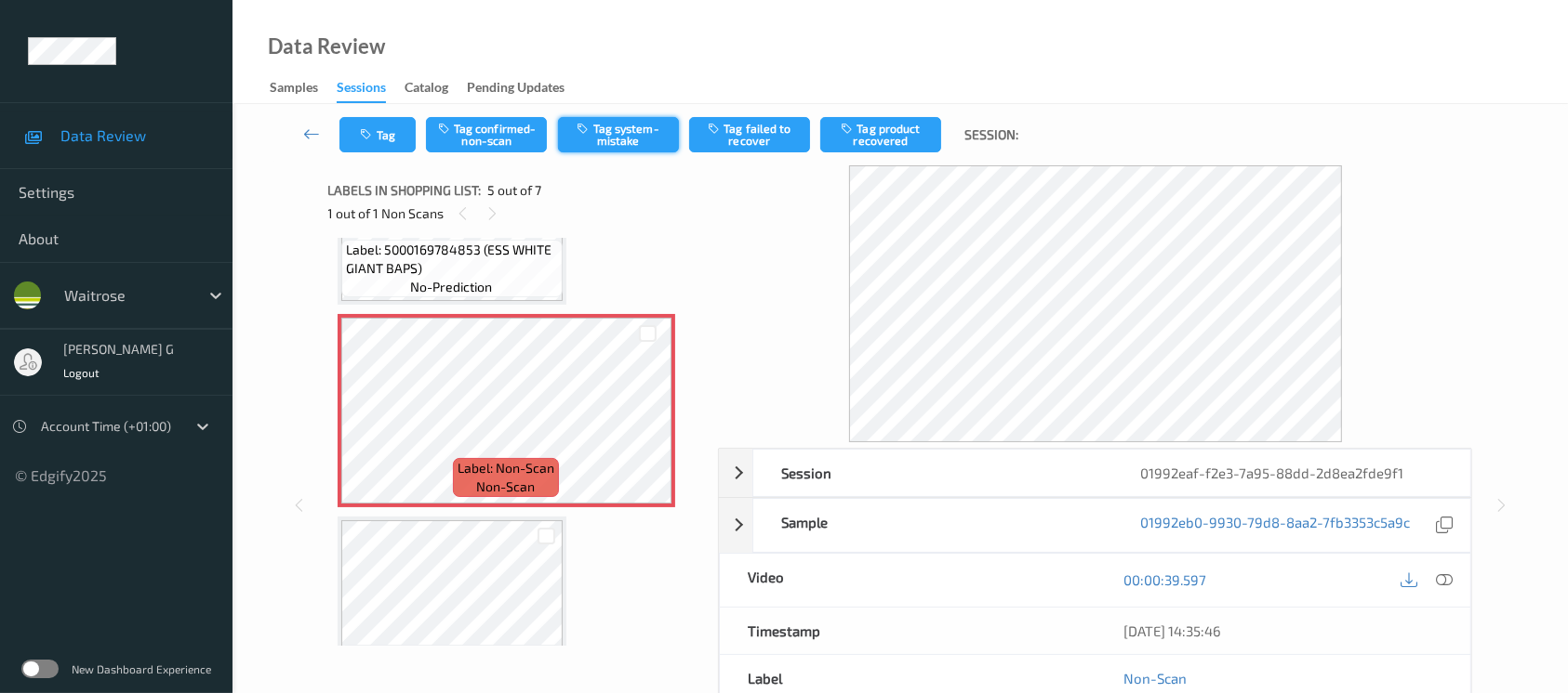
click at [617, 138] on button "Tag system-mistake" at bounding box center [618, 135] width 121 height 36
click at [376, 138] on button "Tag" at bounding box center [377, 135] width 76 height 36
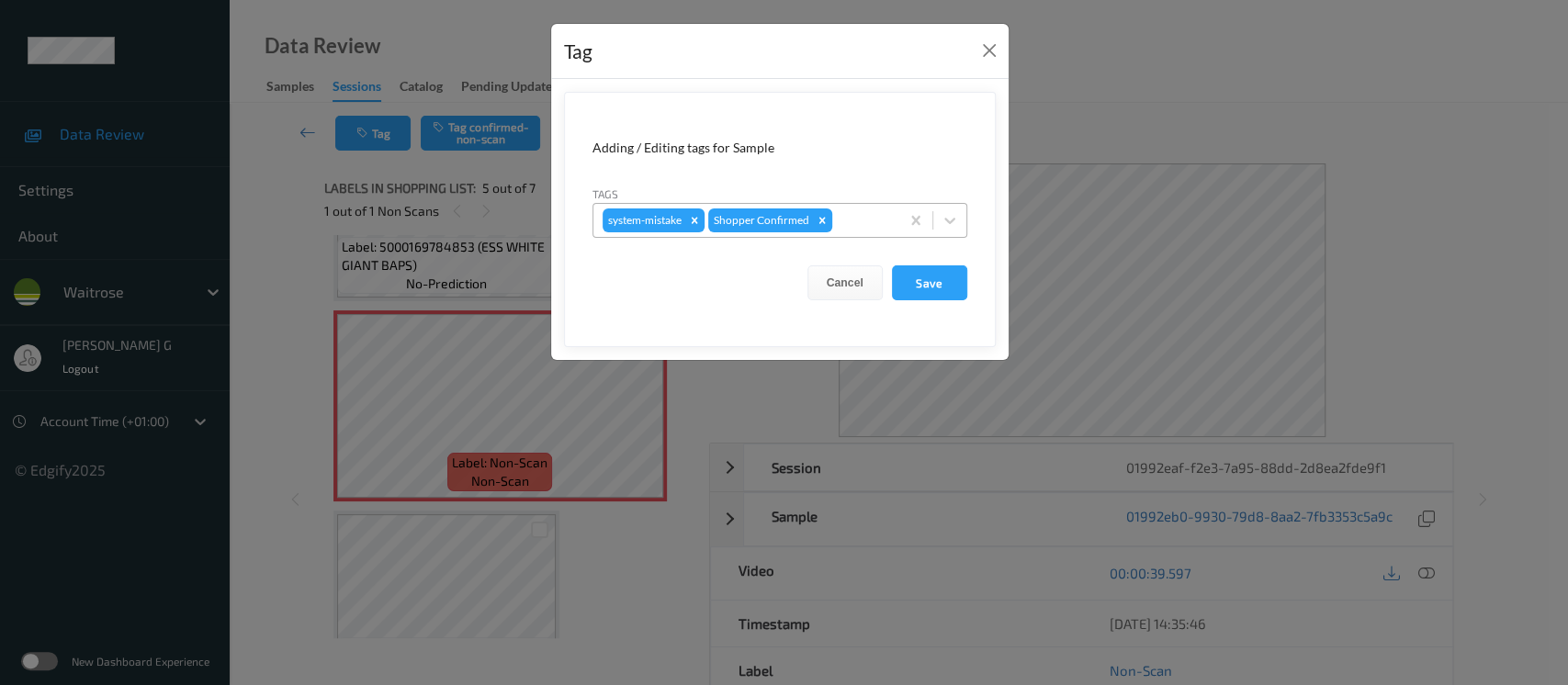
click at [854, 222] on div at bounding box center [863, 221] width 54 height 22
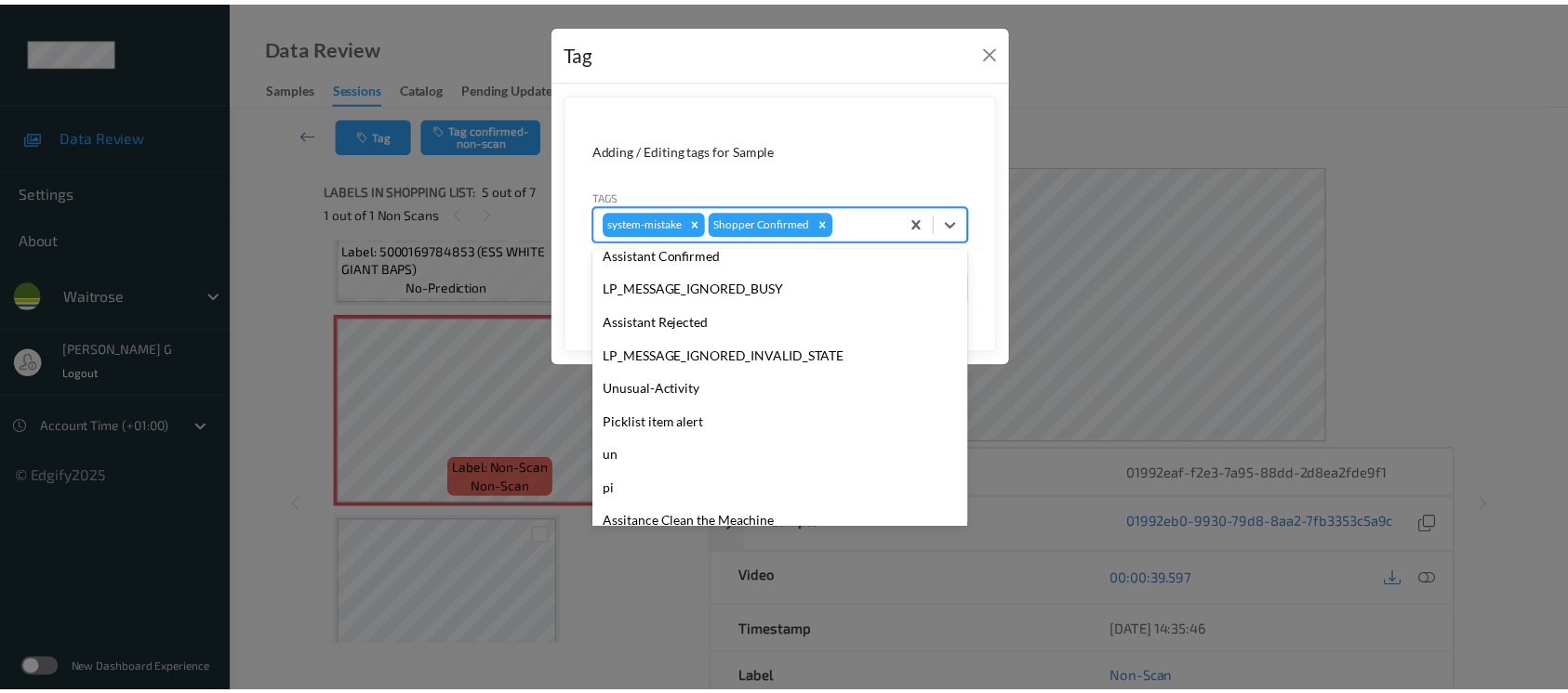
scroll to position [431, 0]
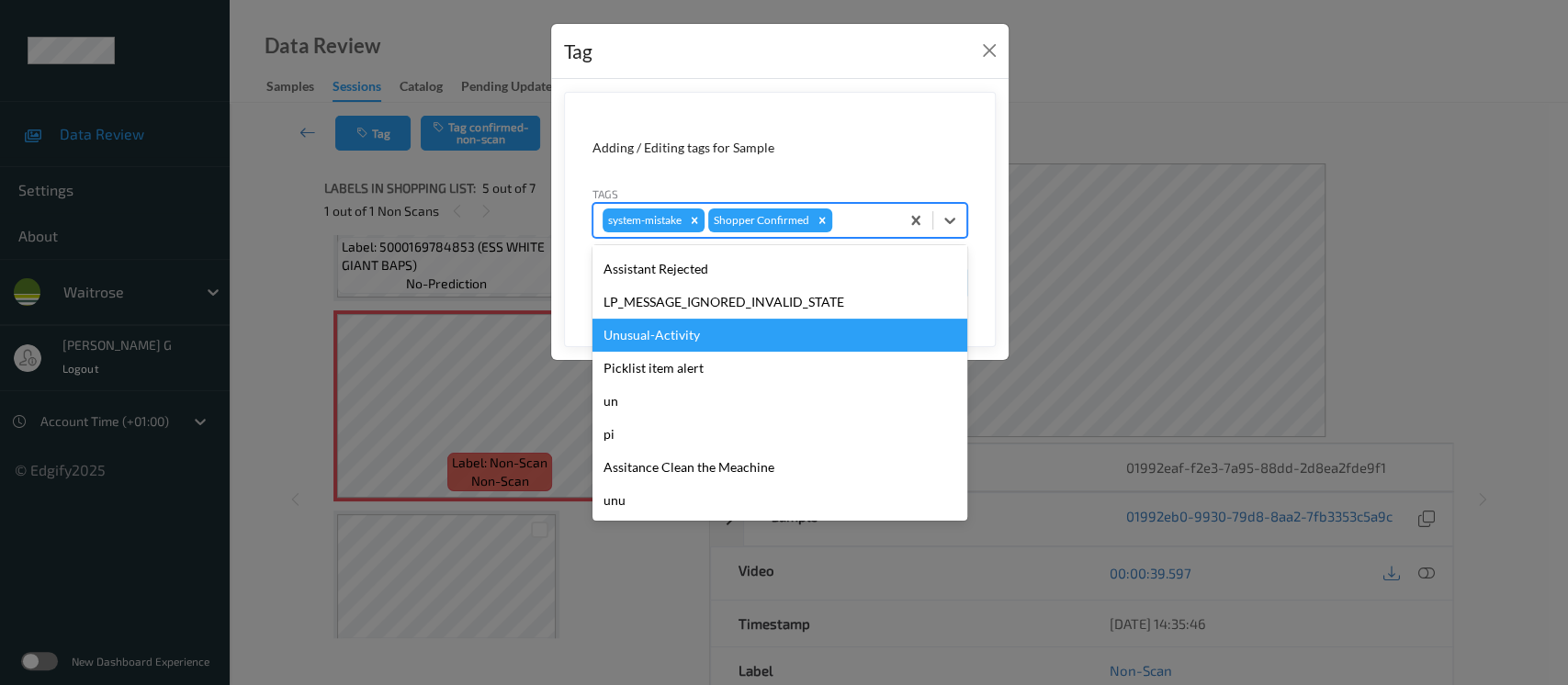
click at [652, 336] on div "Unusual-Activity" at bounding box center [779, 336] width 374 height 33
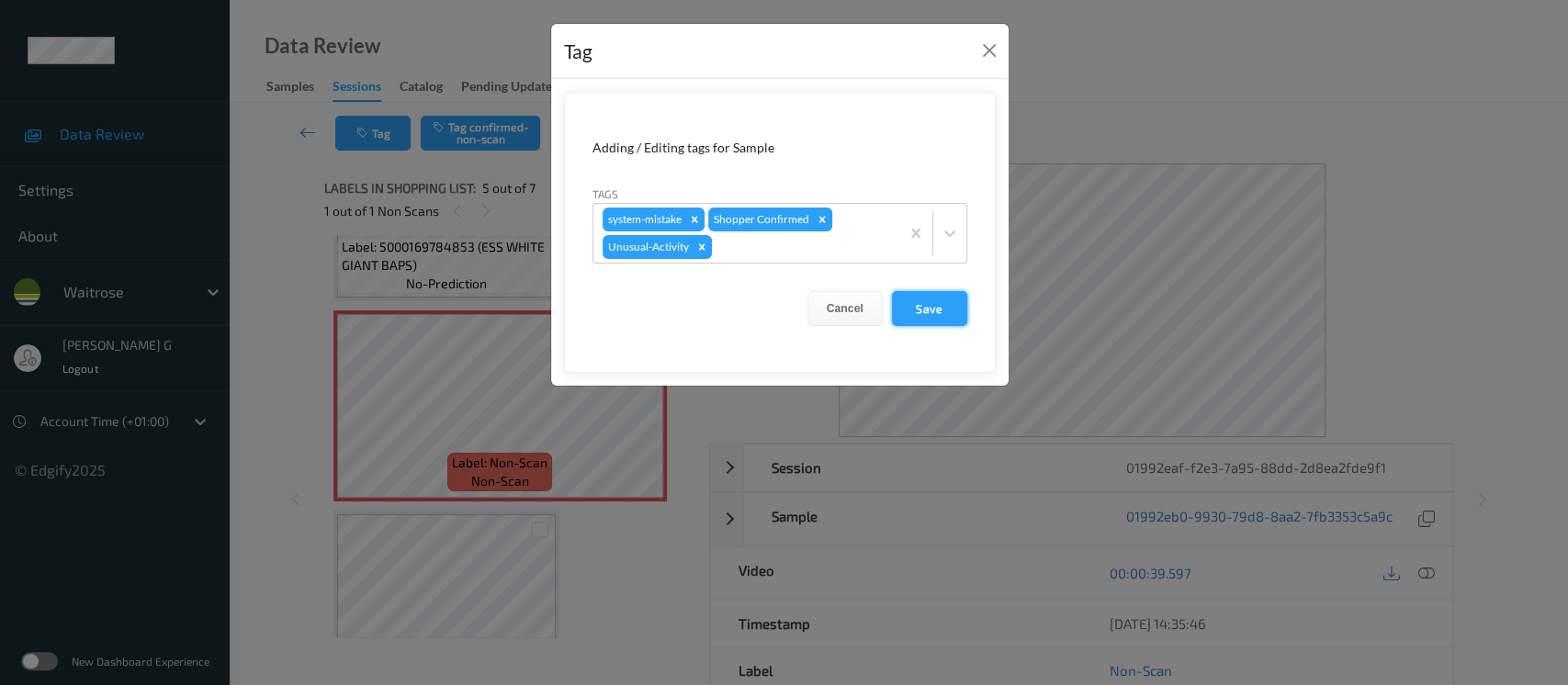
click at [921, 311] on button "Save" at bounding box center [929, 309] width 75 height 35
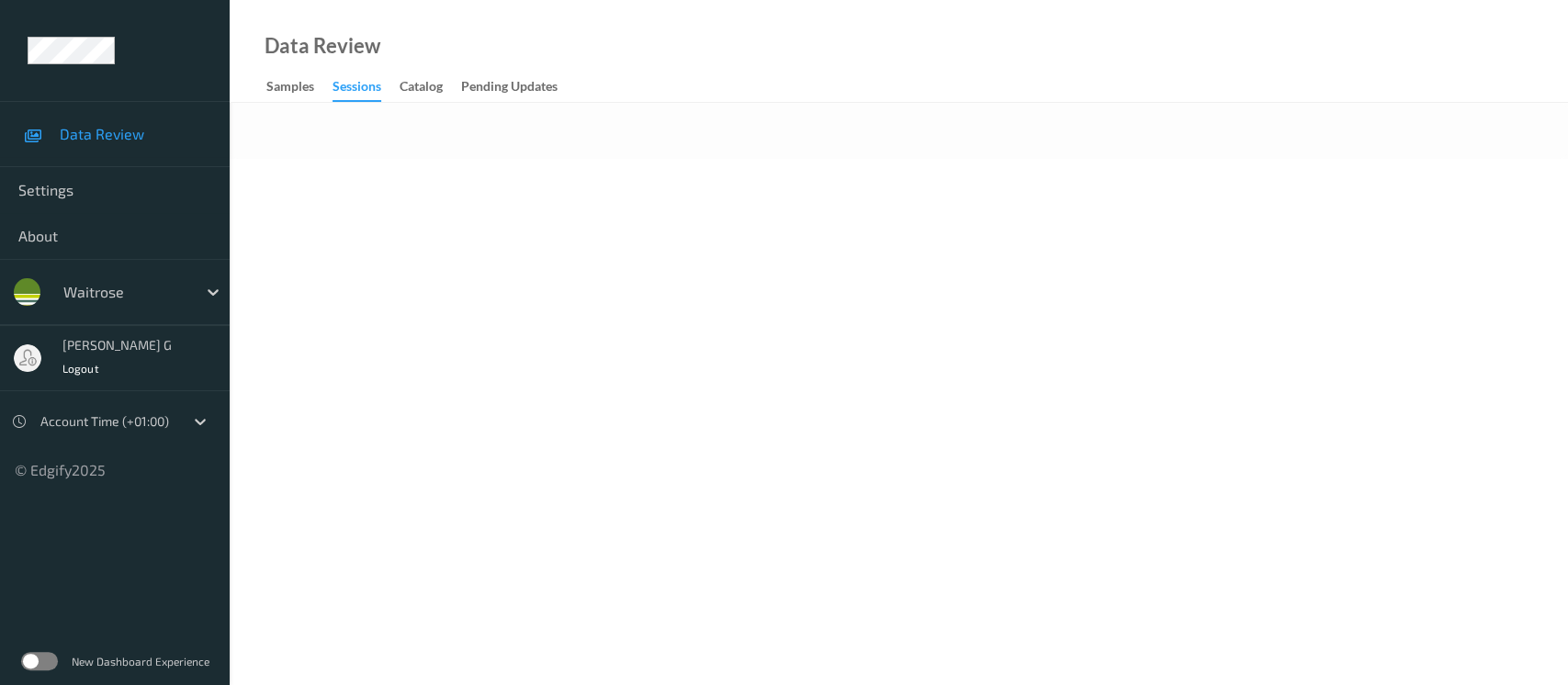
click at [836, 165] on body "Data Review Settings About waitrose [PERSON_NAME] g Logout Account Time (+01:00…" at bounding box center [784, 342] width 1568 height 685
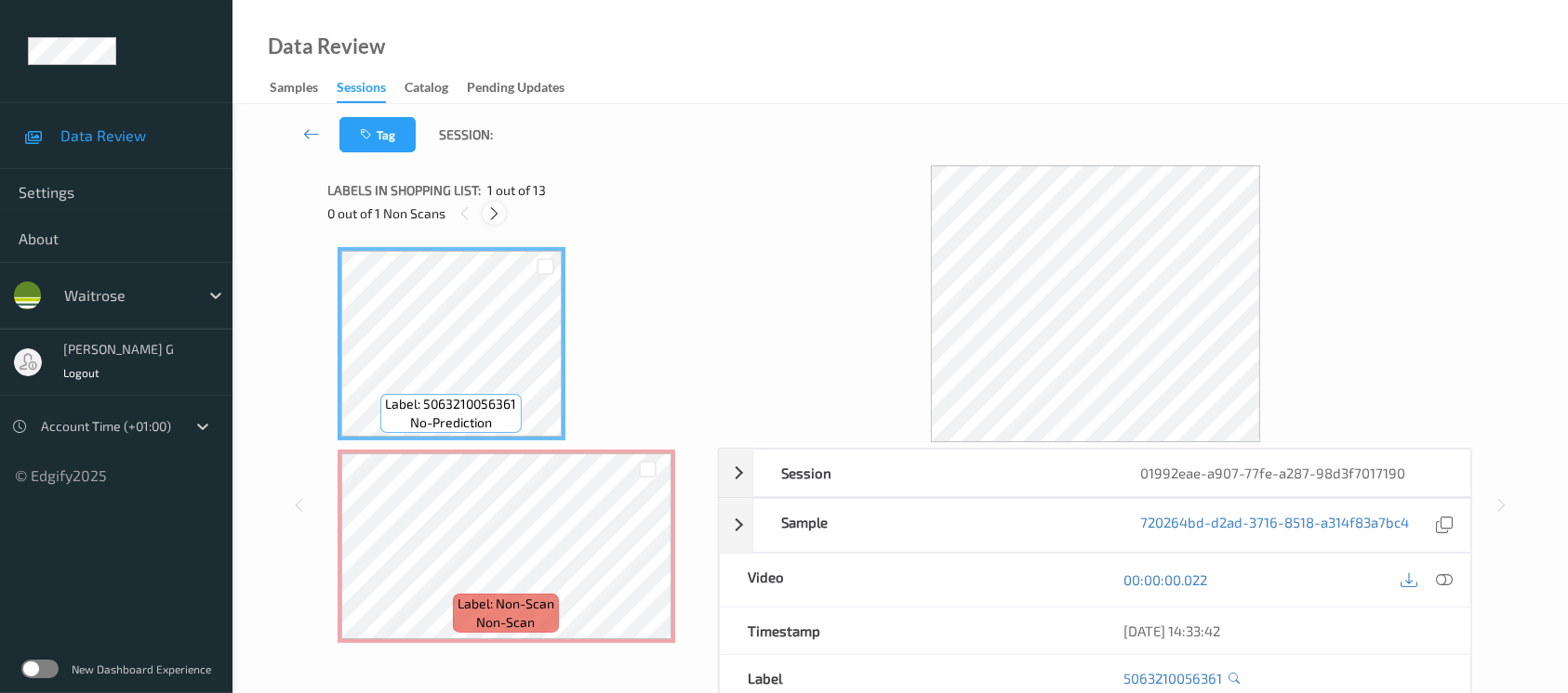
click at [500, 217] on icon at bounding box center [494, 214] width 16 height 17
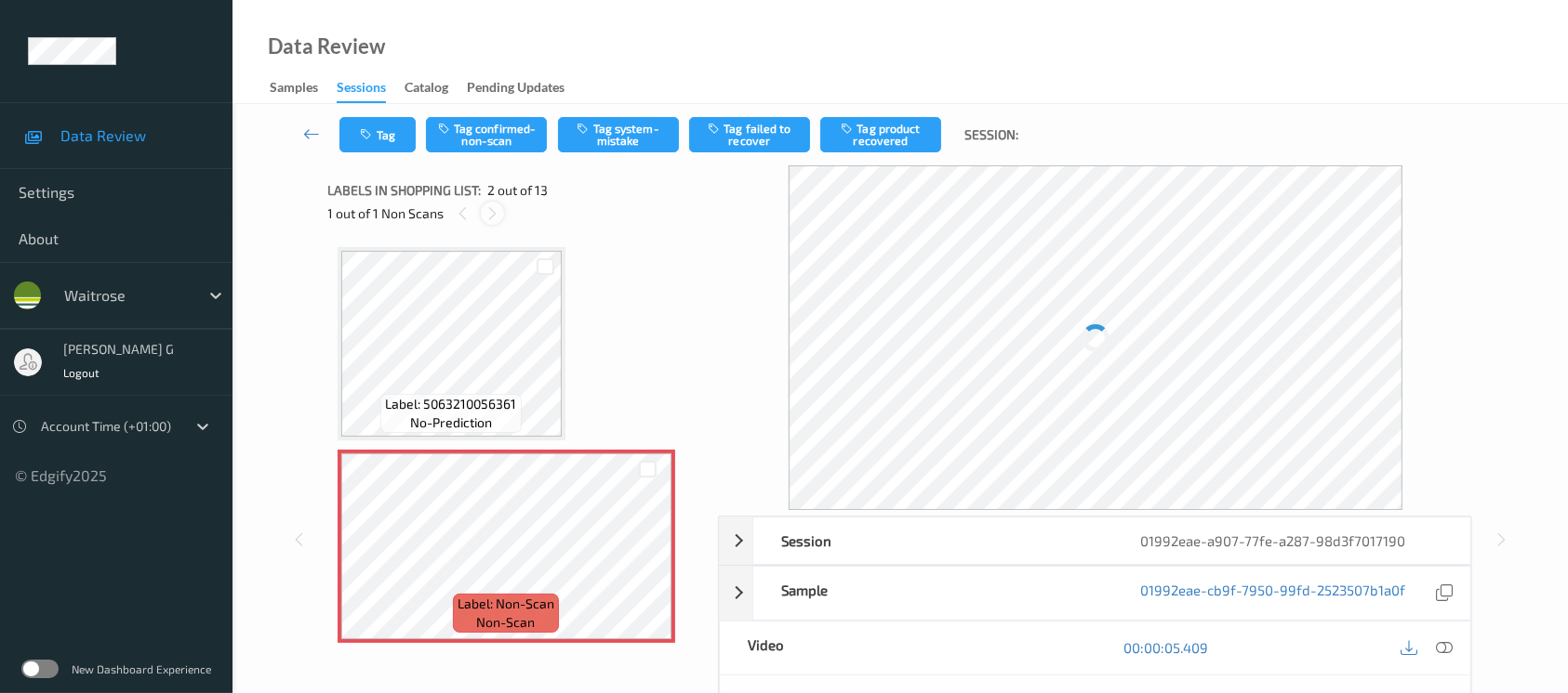
scroll to position [8, 0]
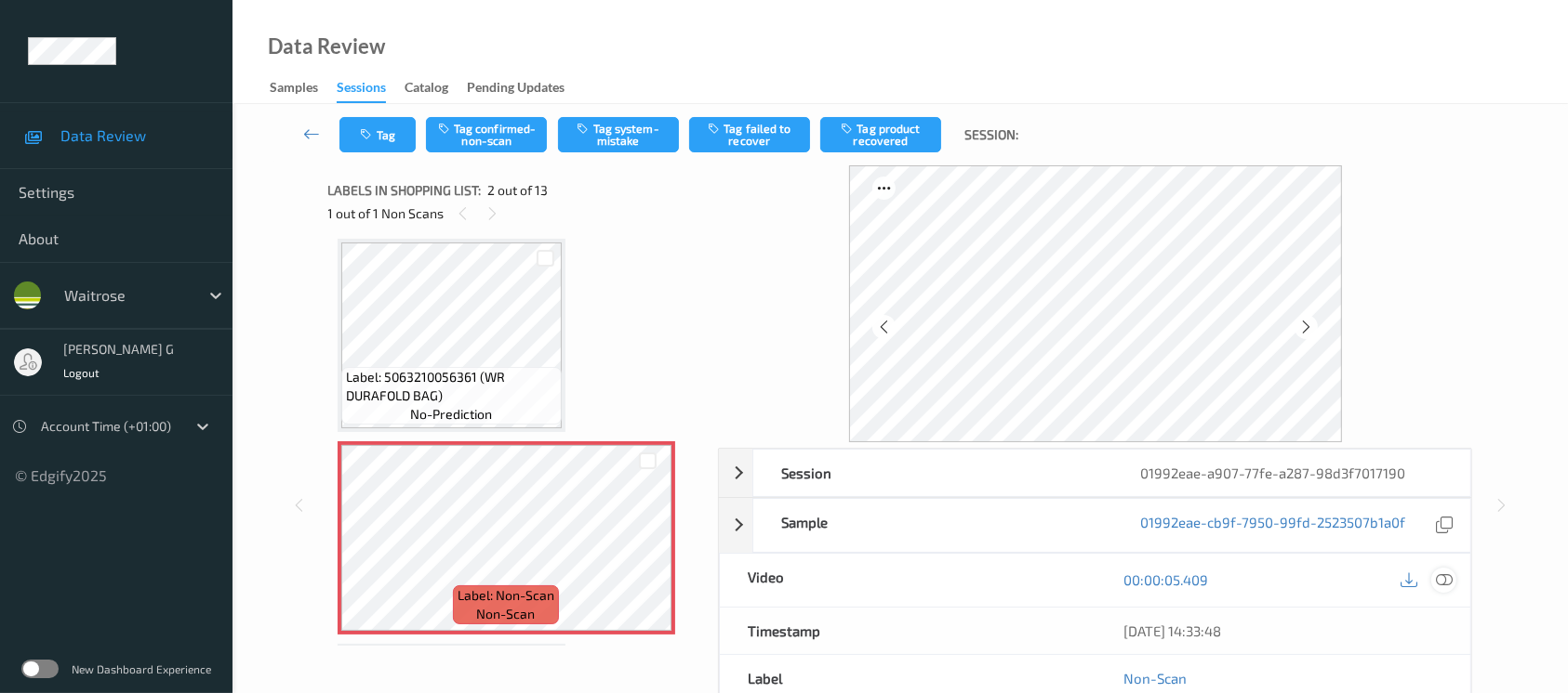
click at [1444, 577] on icon at bounding box center [1445, 580] width 17 height 17
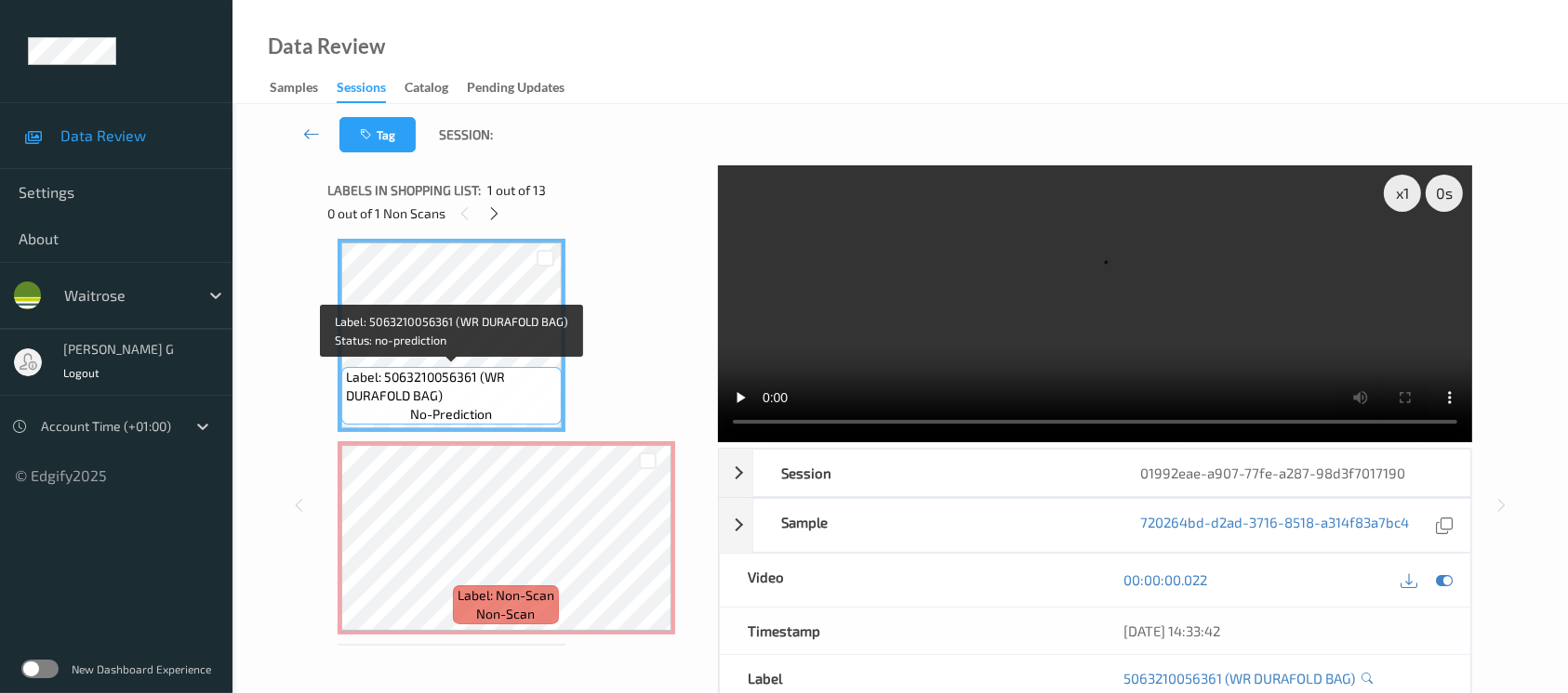
scroll to position [0, 0]
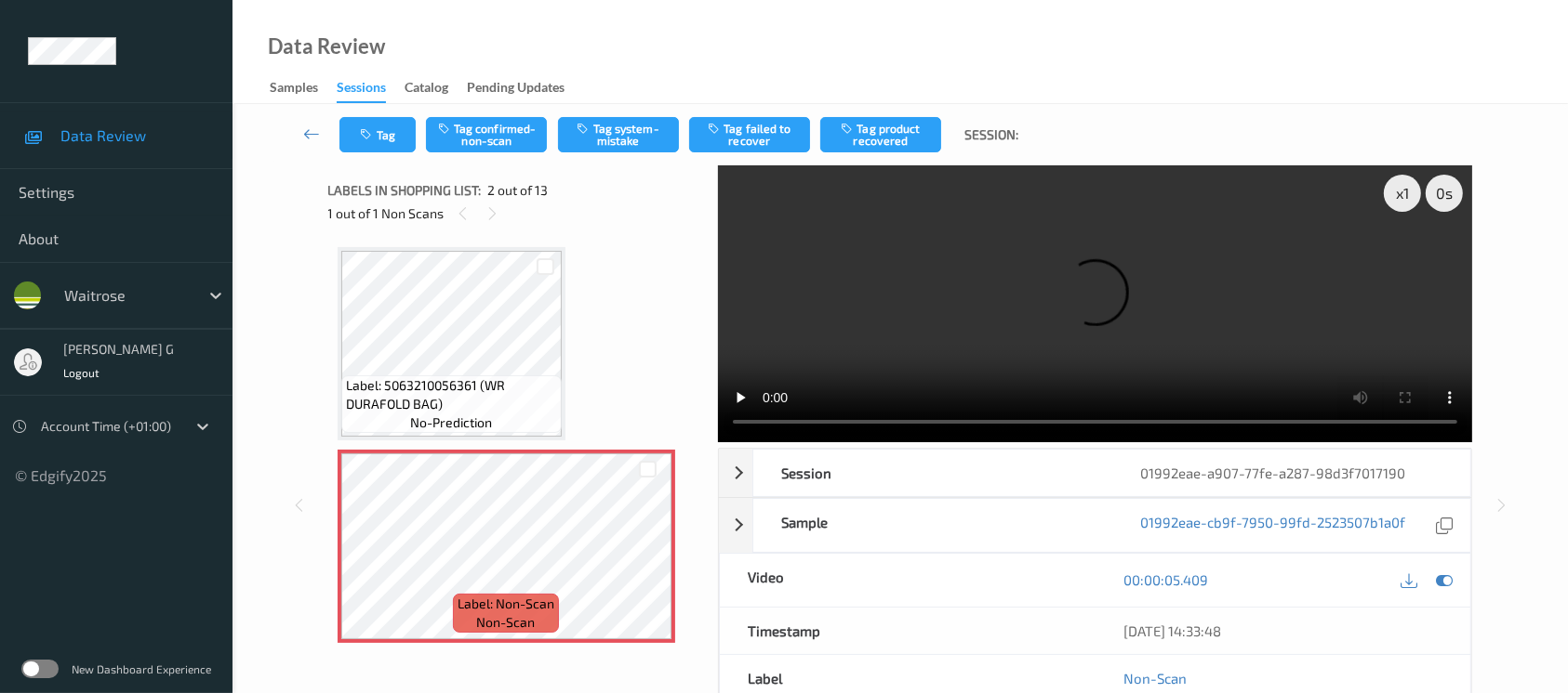
click at [1404, 266] on video at bounding box center [1095, 303] width 754 height 277
click at [1439, 580] on icon at bounding box center [1445, 580] width 17 height 17
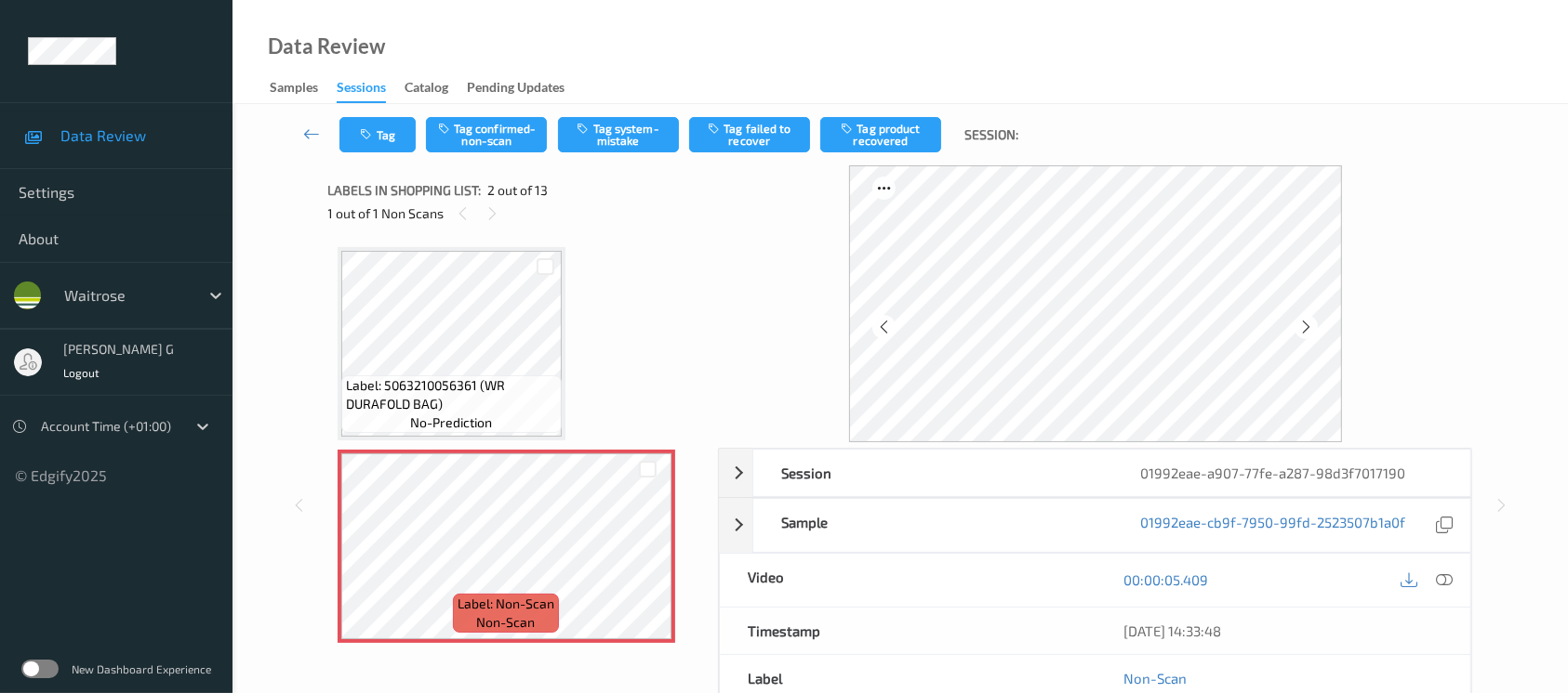
click at [479, 227] on div "Labels in shopping list: 2 out of 13 1 out of 1 Non Scans" at bounding box center [517, 201] width 377 height 72
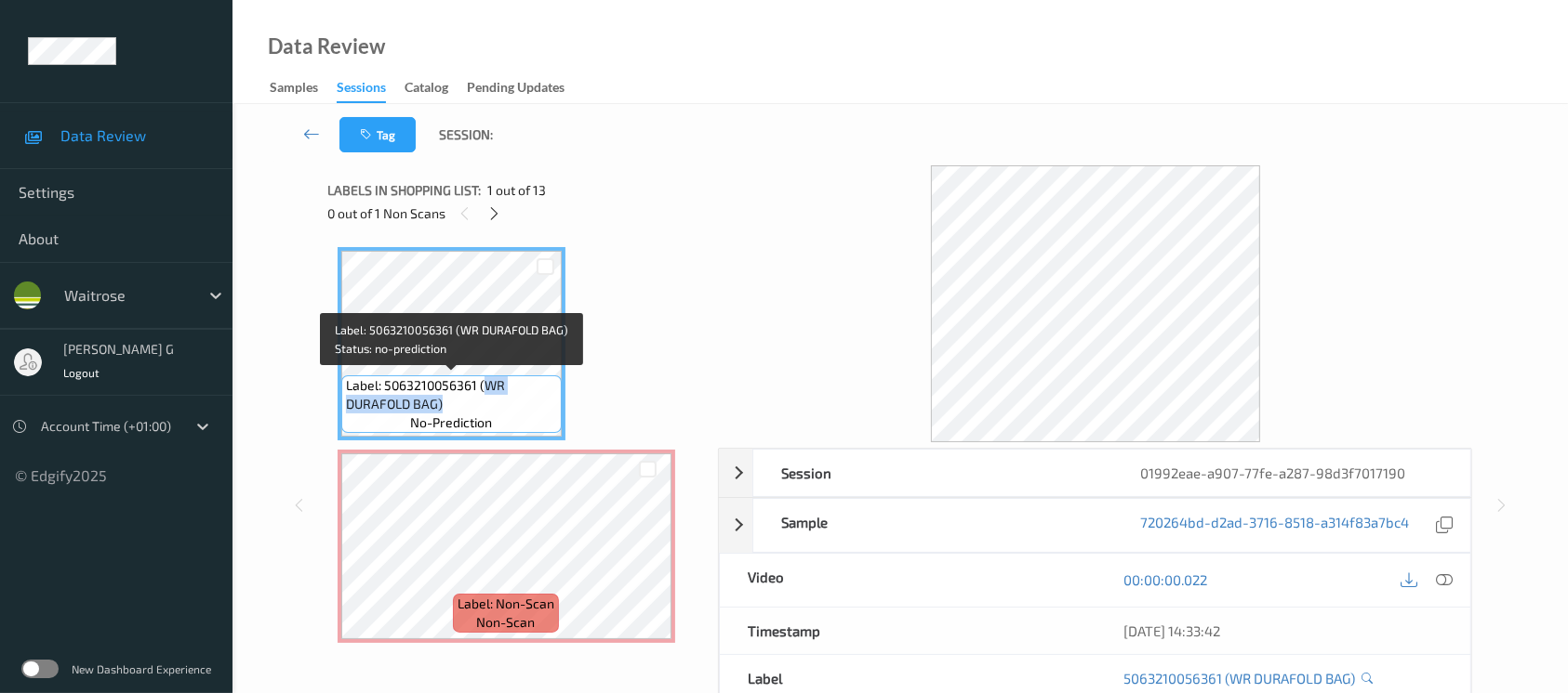
drag, startPoint x: 483, startPoint y: 388, endPoint x: 439, endPoint y: 403, distance: 46.5
click at [439, 403] on span "Label: 5063210056361 (WR DURAFOLD BAG)" at bounding box center [451, 395] width 211 height 38
copy span "WR DURAFOLD BAG)"
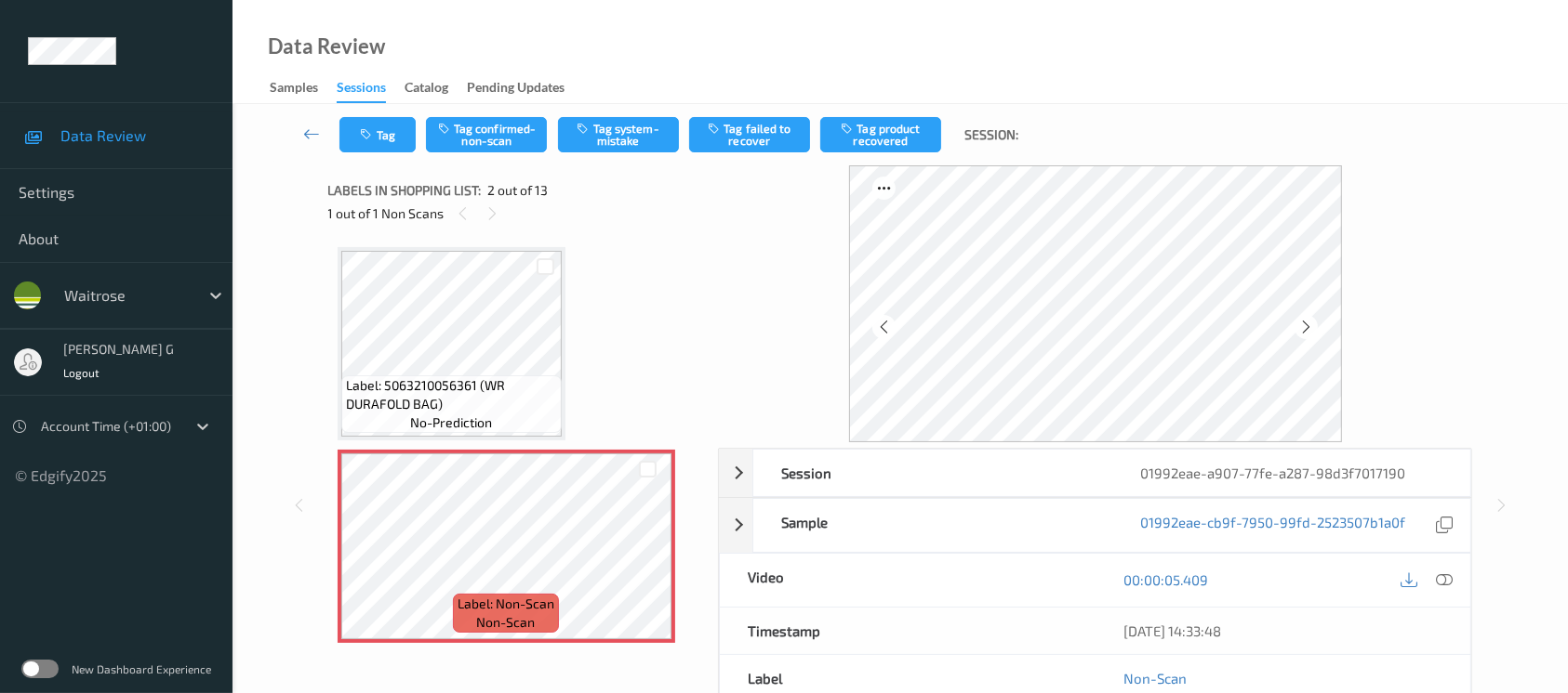
click at [1479, 577] on div "Session 01992eae-a907-77fe-a287-98d3f7017190 Session ID 01992eae-a907-77fe-a287…" at bounding box center [900, 505] width 1259 height 681
click at [1439, 582] on icon at bounding box center [1445, 580] width 17 height 17
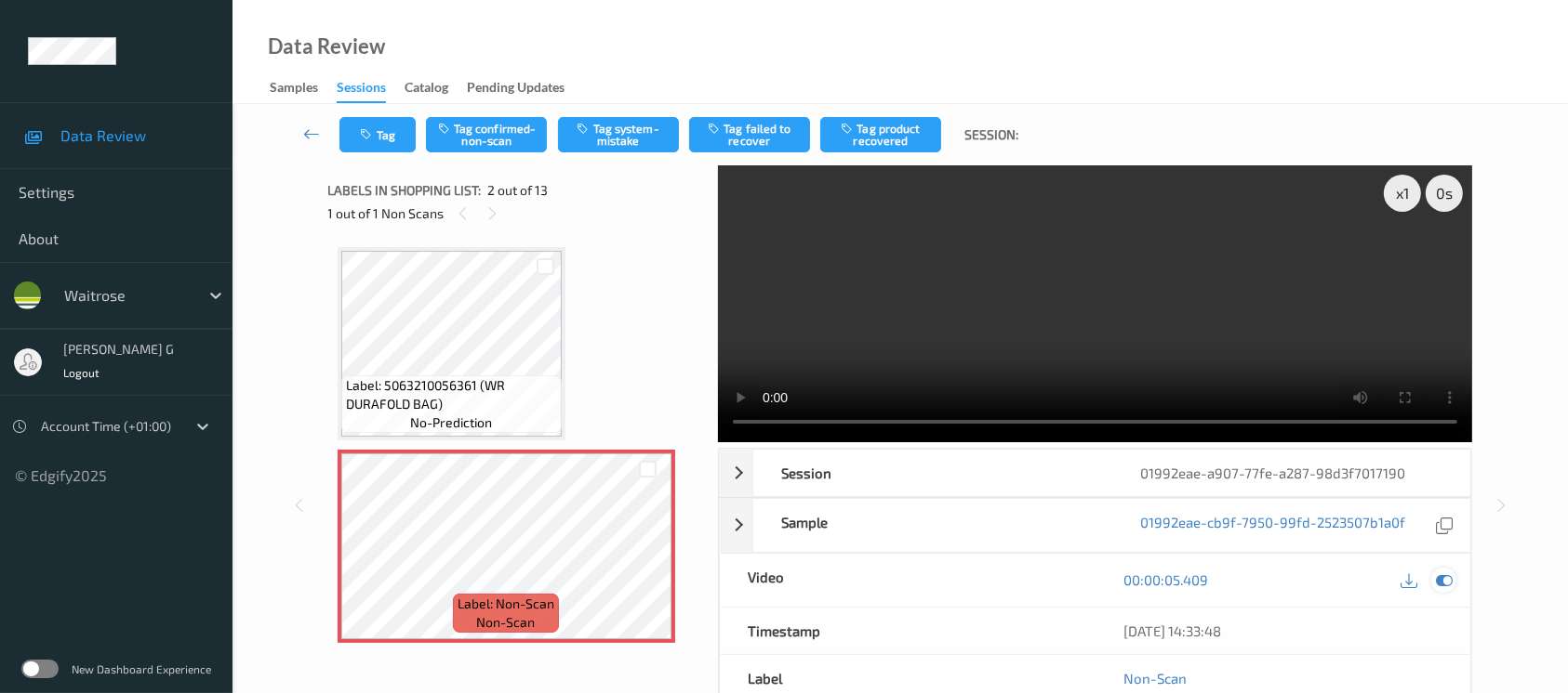
click at [1448, 572] on icon at bounding box center [1445, 580] width 17 height 17
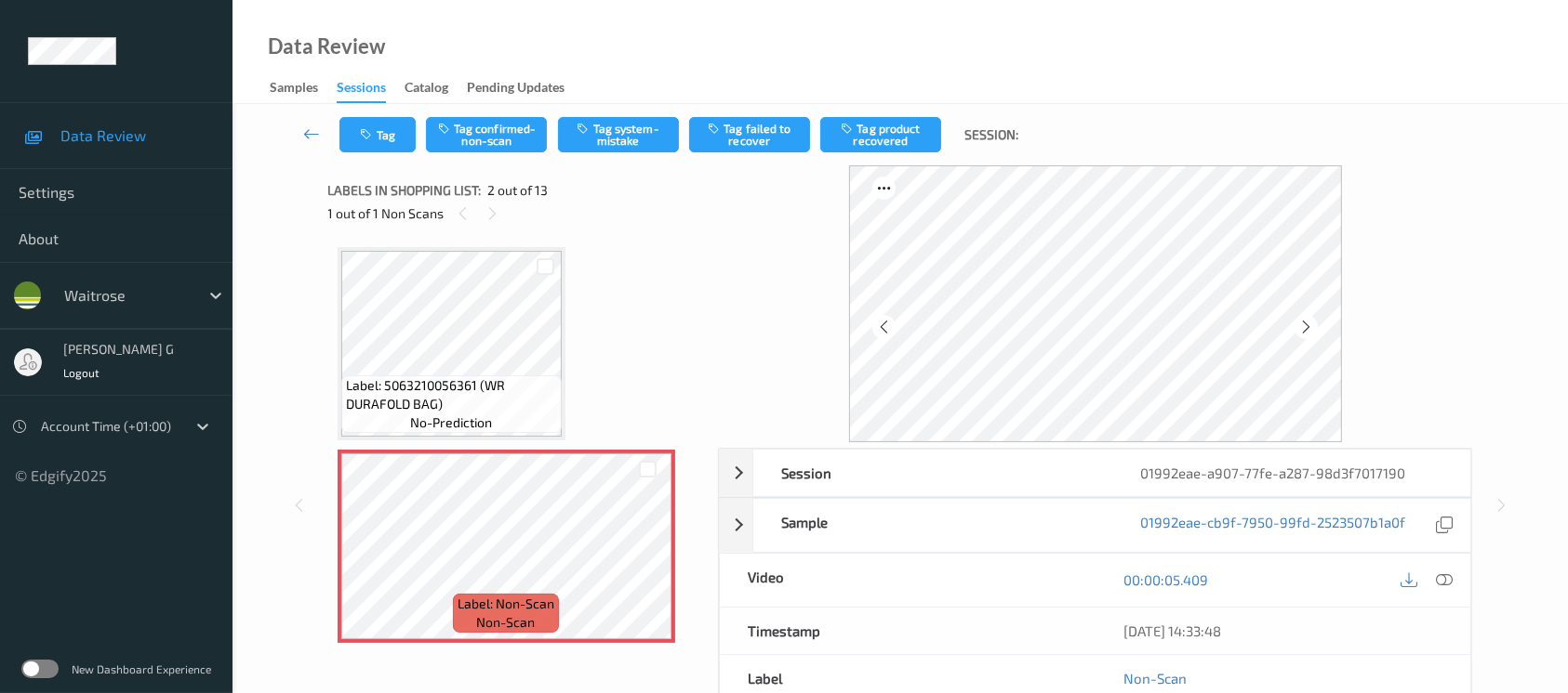
click at [496, 114] on div "Tag Tag confirmed-non-scan Tag system-mistake Tag failed to recover Tag product…" at bounding box center [900, 134] width 1259 height 61
click at [493, 125] on button "Tag confirmed-non-scan" at bounding box center [486, 135] width 121 height 36
click at [894, 132] on button "Tag product recovered" at bounding box center [880, 135] width 121 height 36
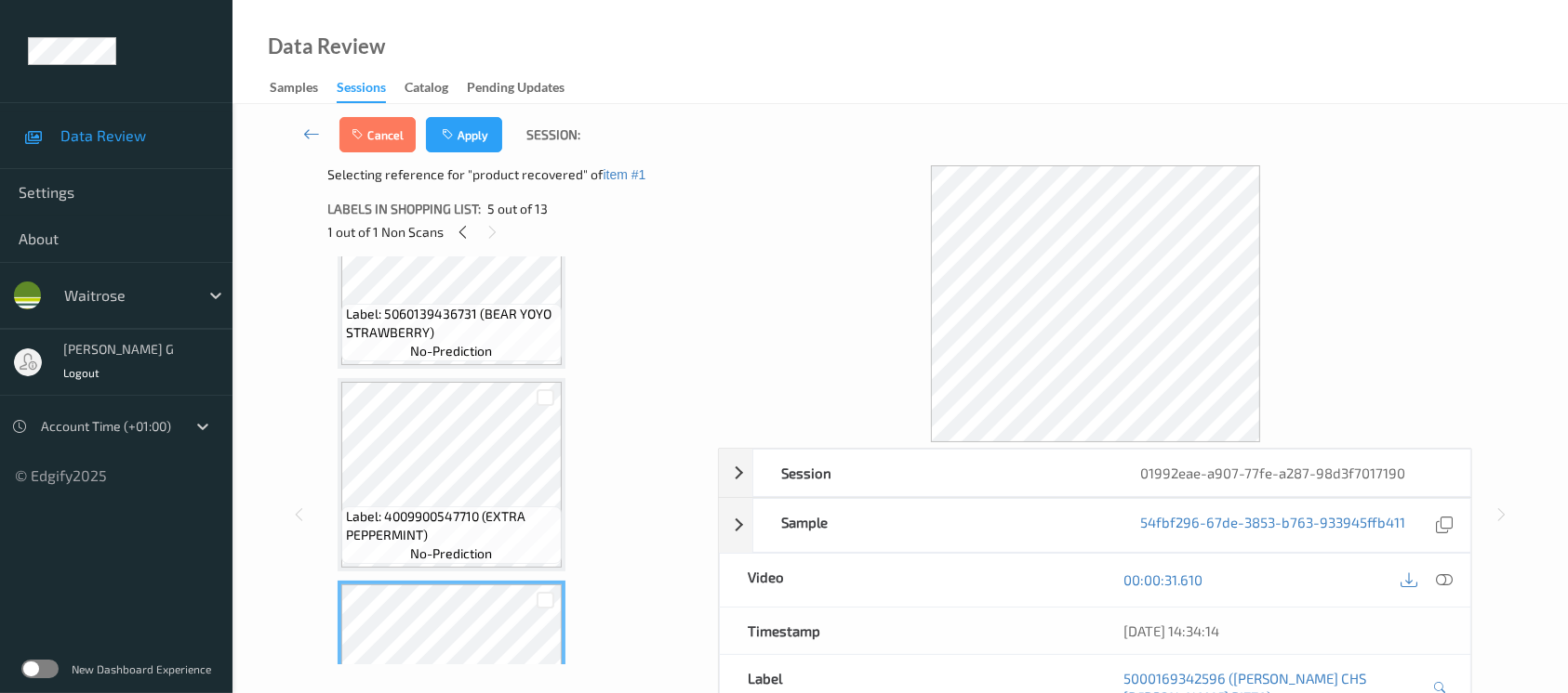
scroll to position [619, 0]
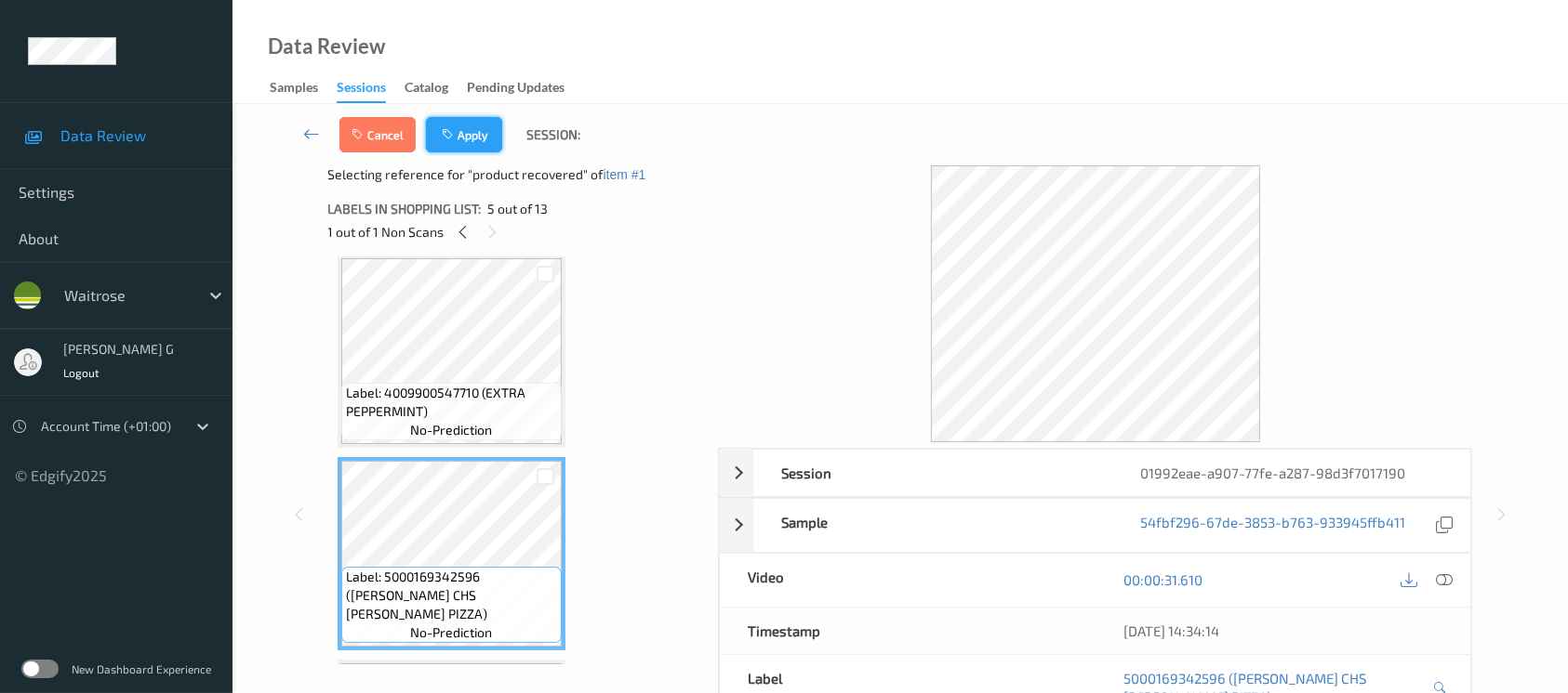
click at [464, 134] on button "Apply" at bounding box center [464, 135] width 76 height 36
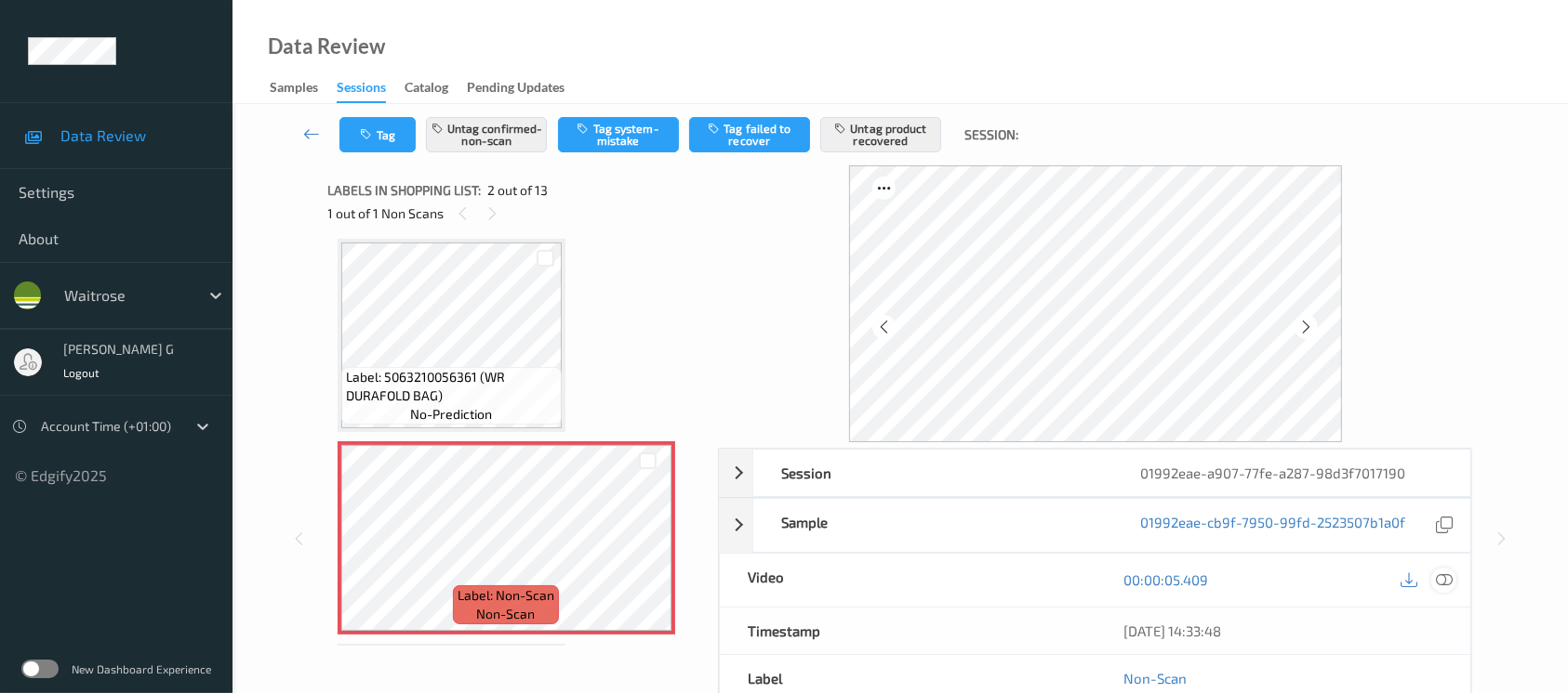
click at [1443, 578] on icon at bounding box center [1445, 580] width 17 height 17
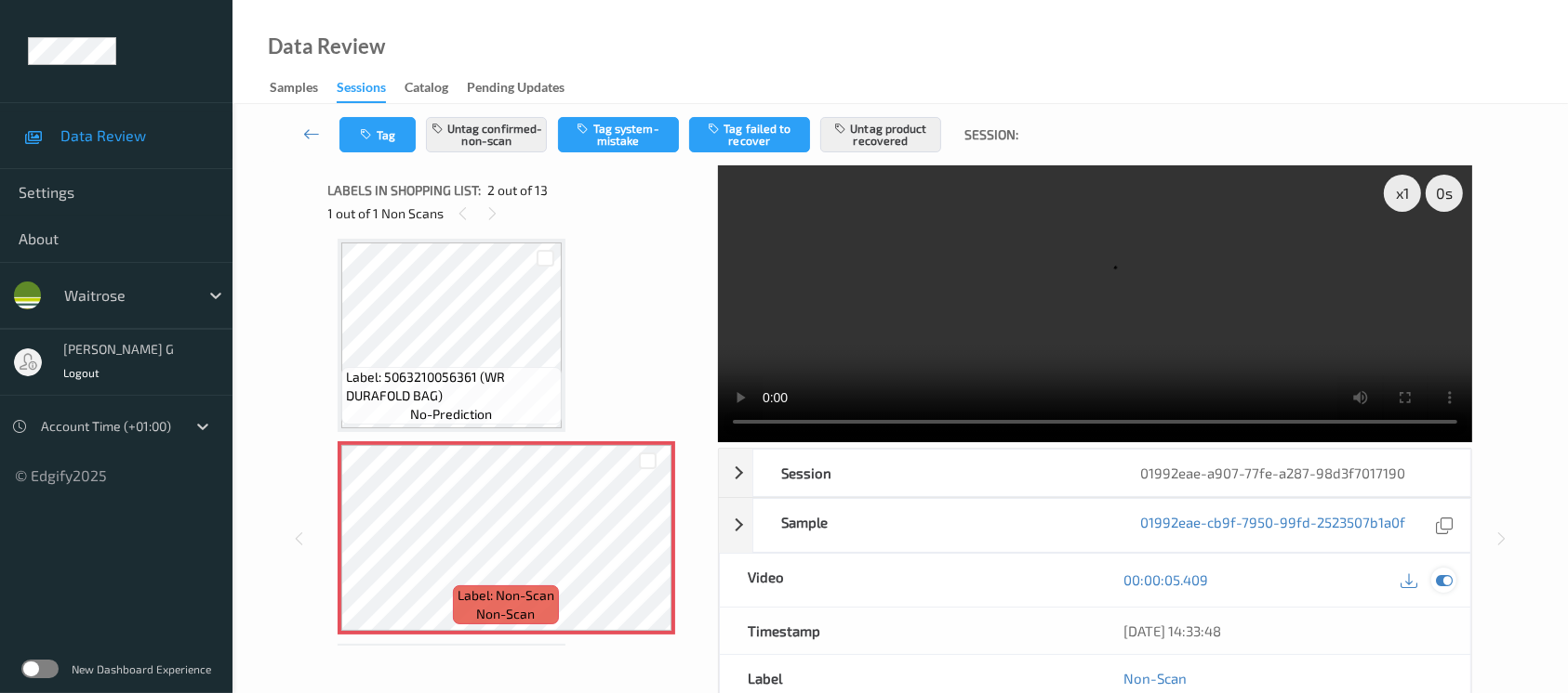
click at [1439, 582] on icon at bounding box center [1445, 580] width 17 height 17
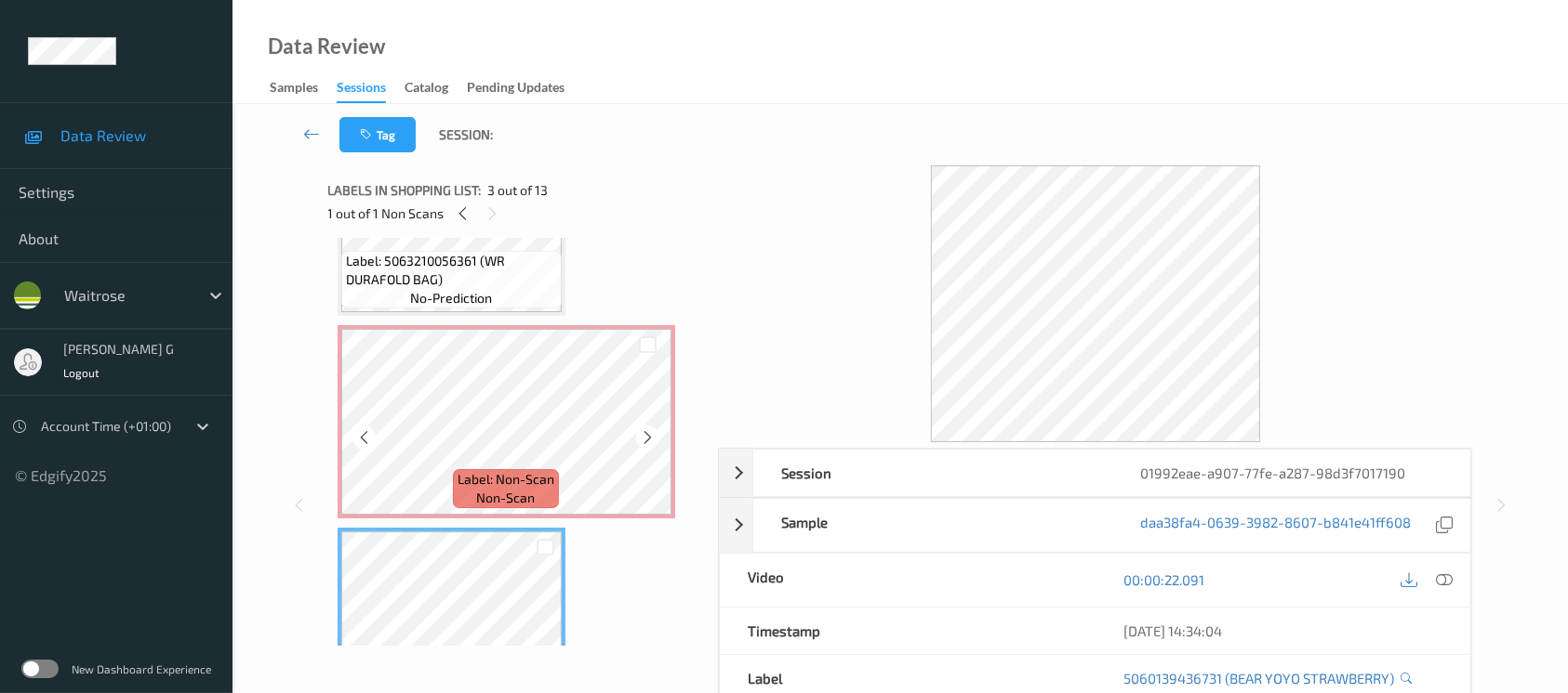
scroll to position [0, 0]
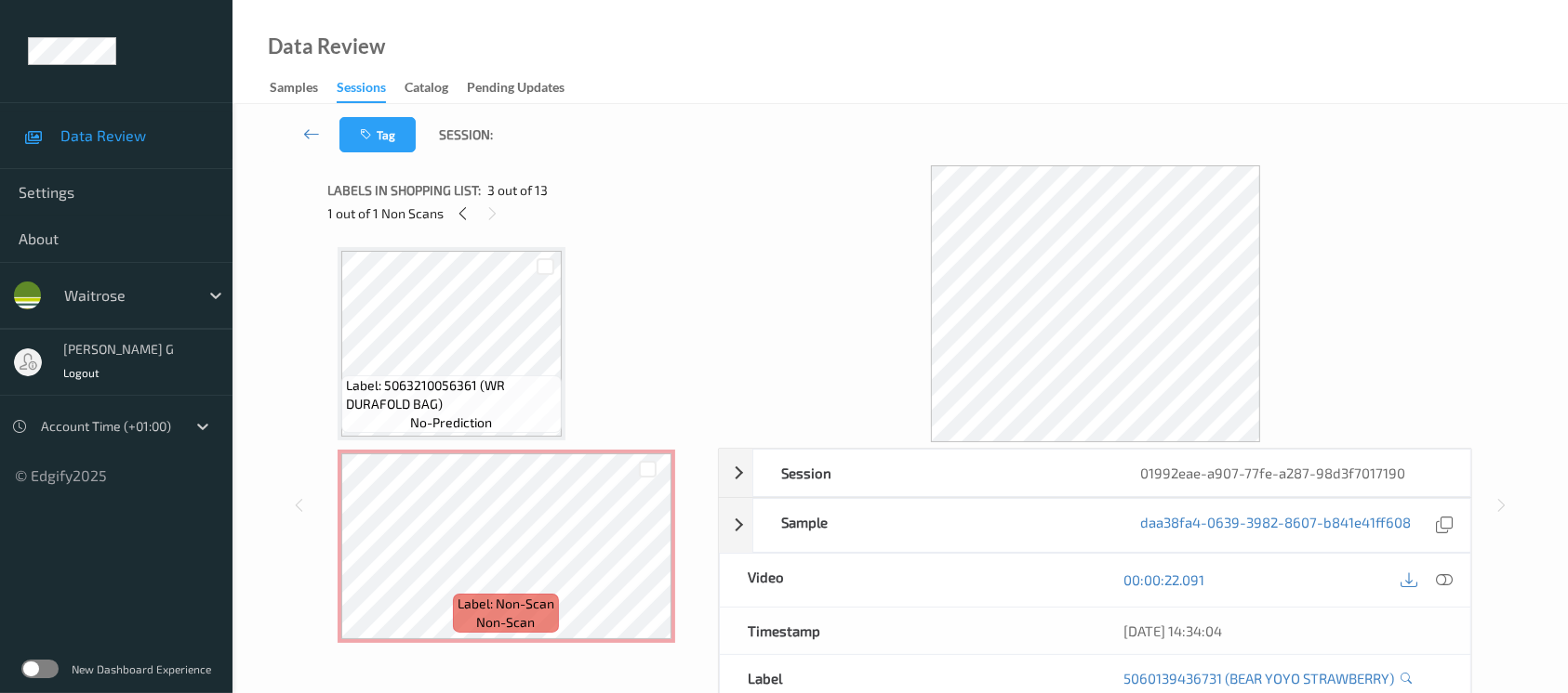
click at [257, 308] on div "Tag Session: Session 01992eae-a907-77fe-a287-98d3f7017190 Session ID 01992eae-a…" at bounding box center [900, 494] width 1335 height 780
click at [465, 218] on icon at bounding box center [463, 214] width 16 height 17
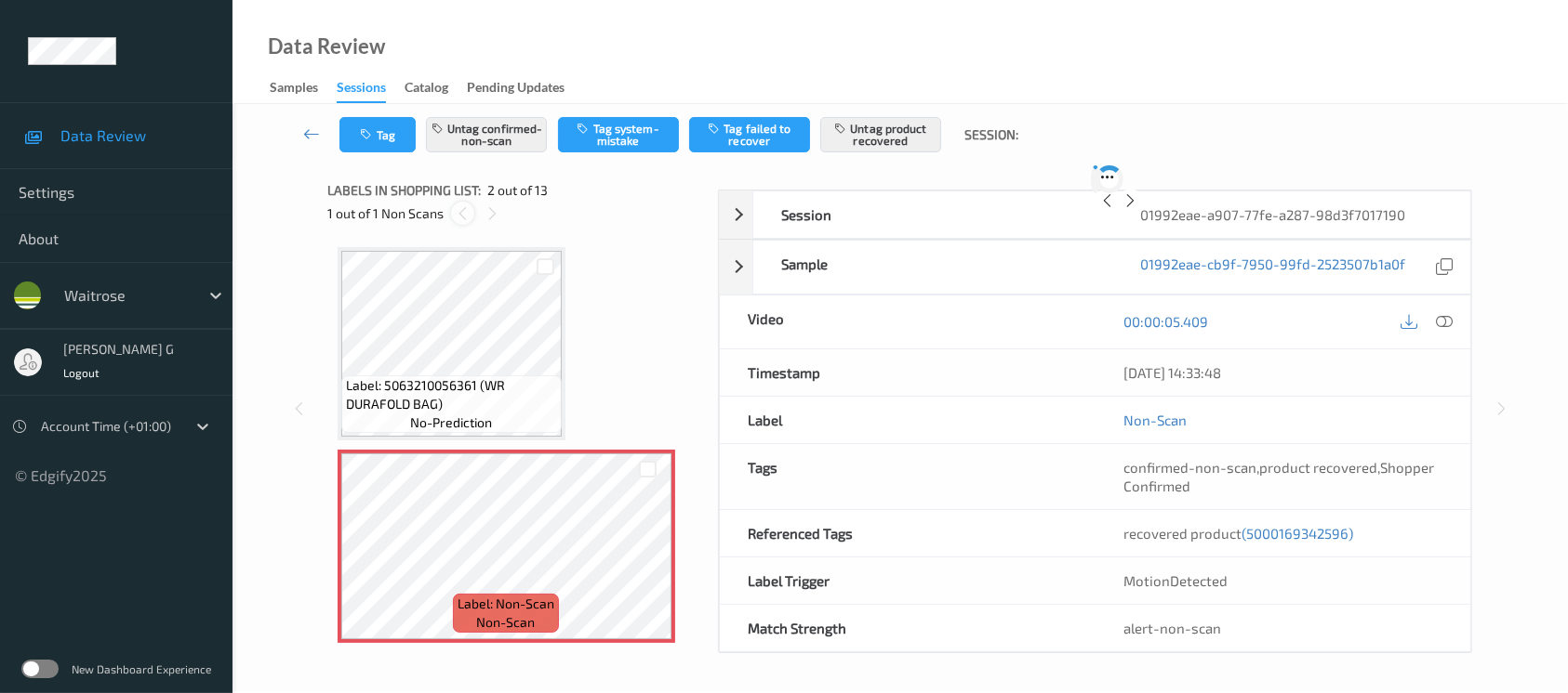
scroll to position [8, 0]
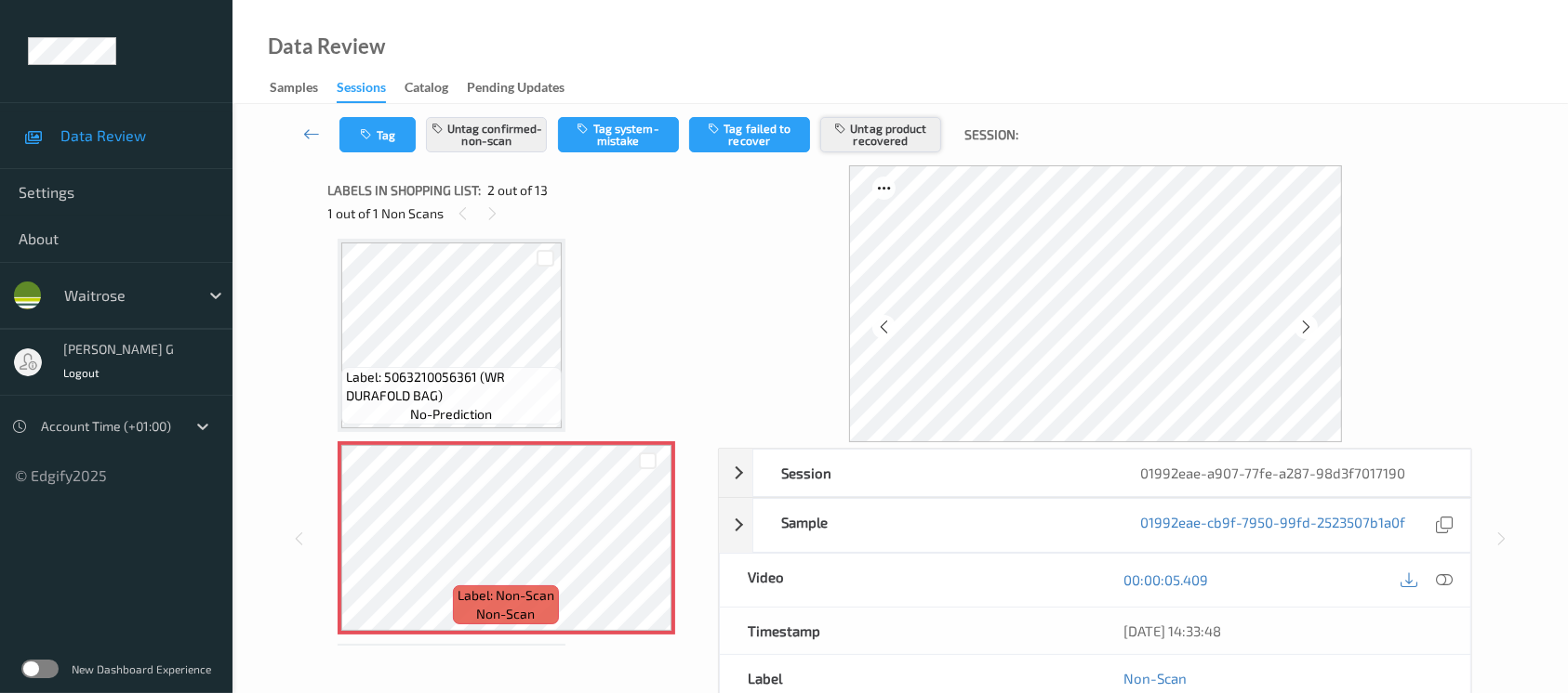
click at [891, 133] on button "Untag product recovered" at bounding box center [880, 135] width 121 height 36
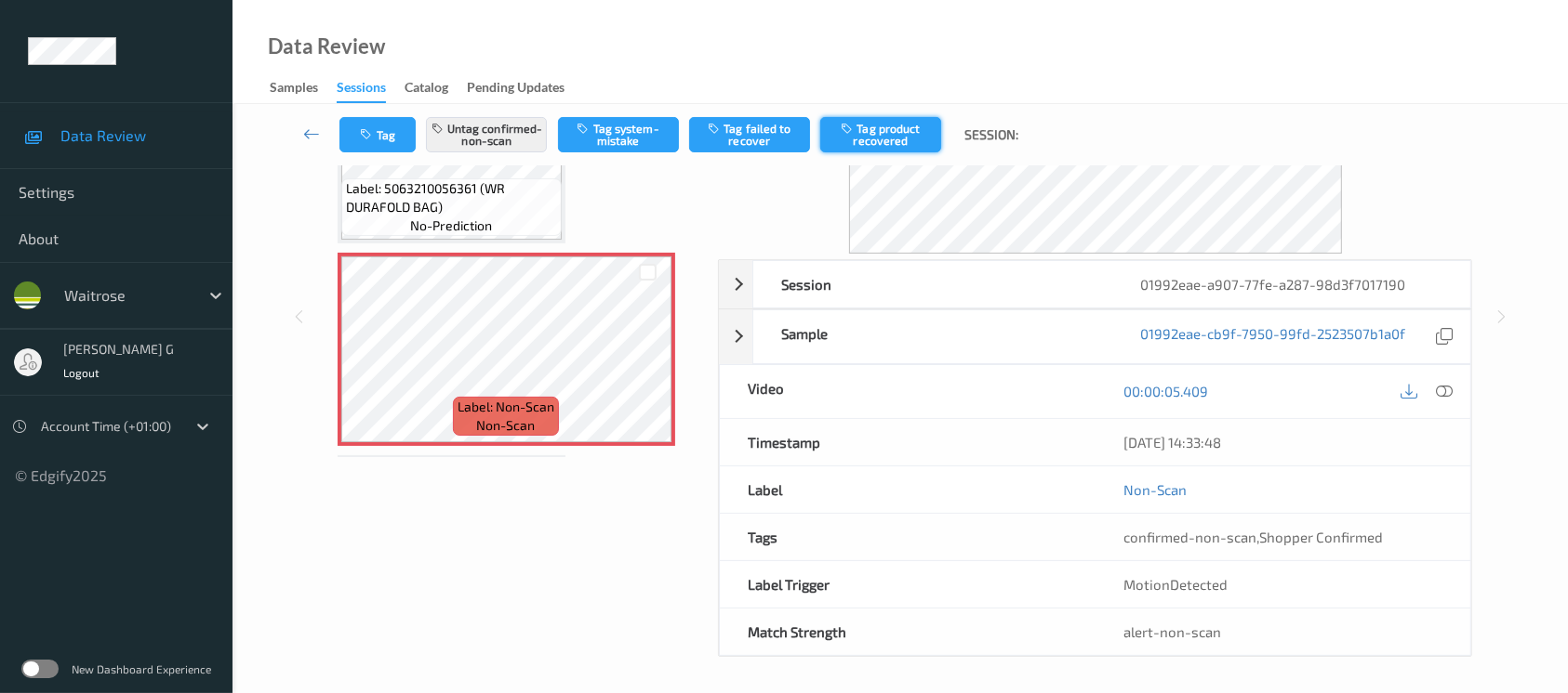
click at [869, 138] on button "Tag product recovered" at bounding box center [880, 135] width 121 height 36
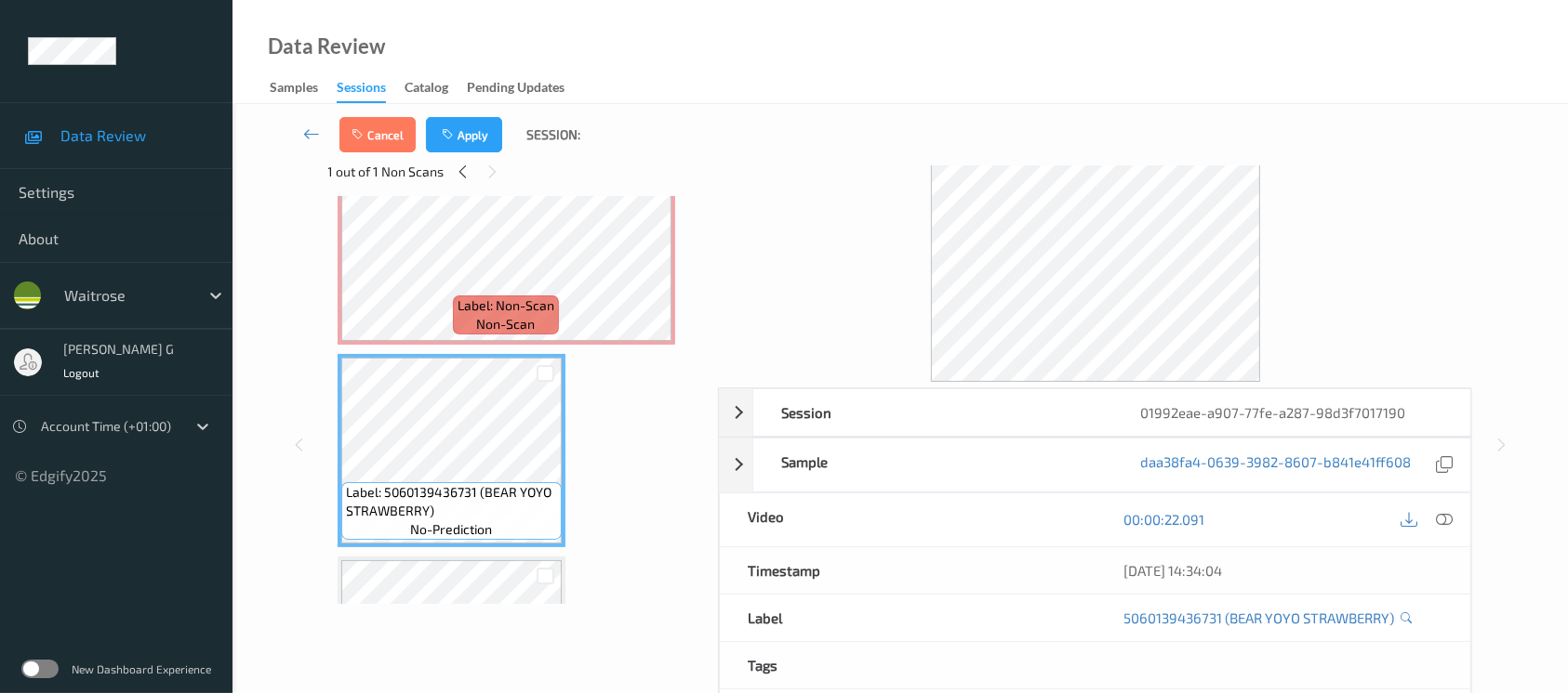
scroll to position [0, 0]
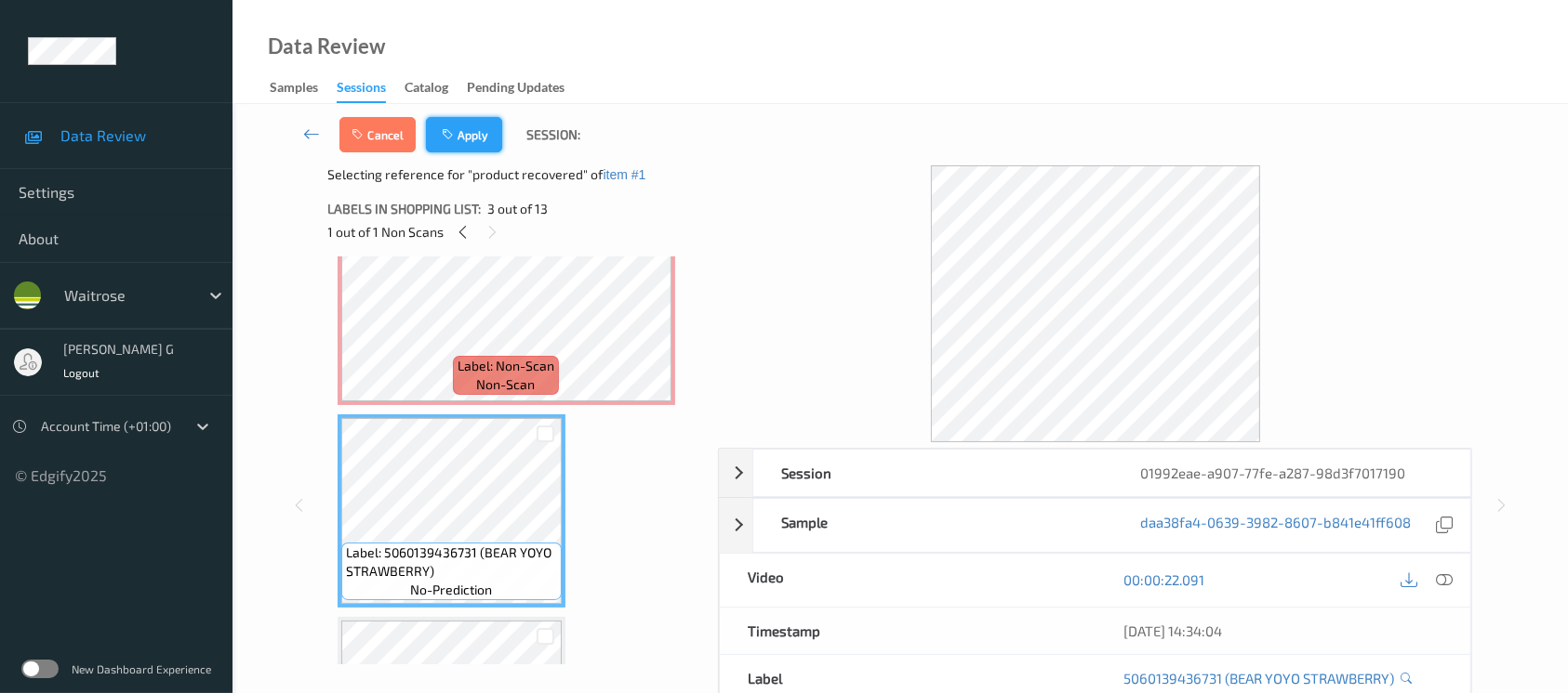
click at [451, 132] on icon "button" at bounding box center [449, 135] width 16 height 13
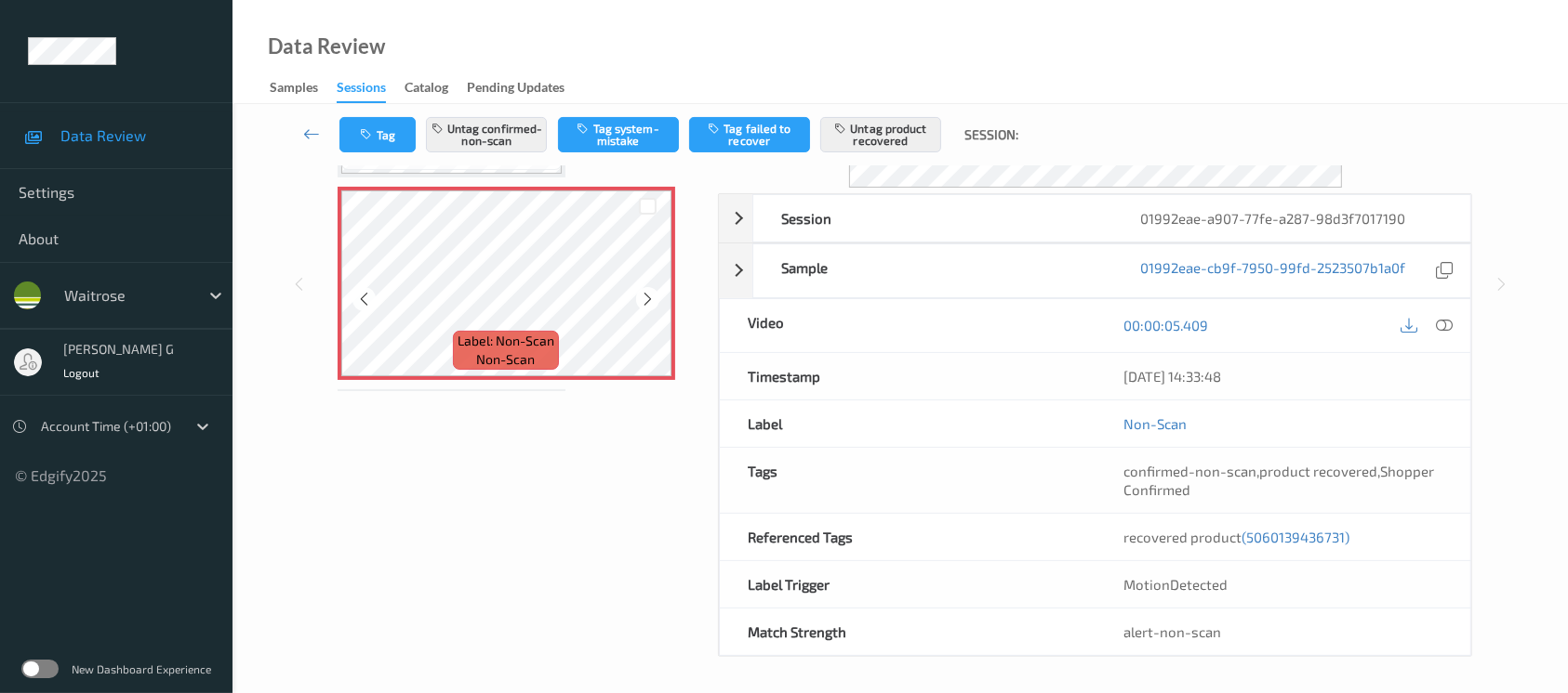
scroll to position [257, 0]
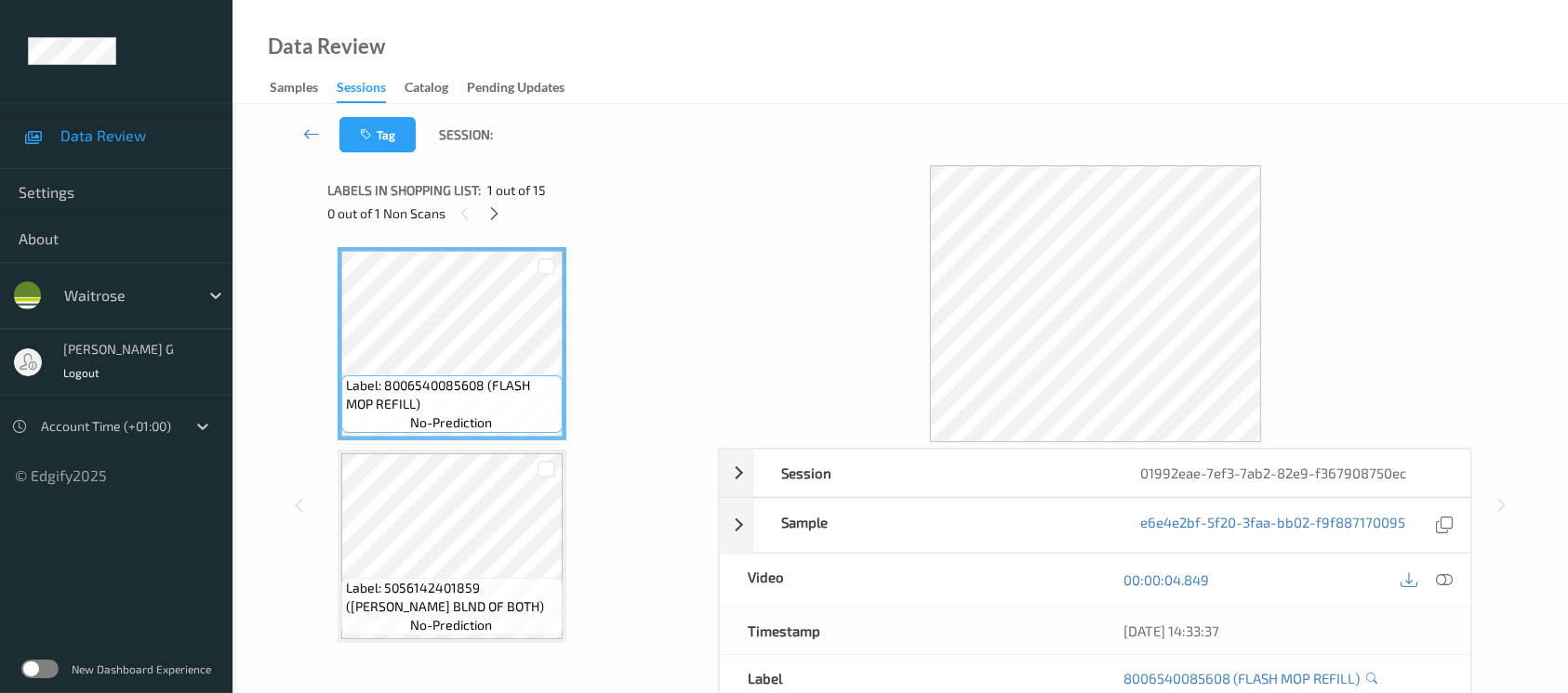
click at [495, 226] on div "Labels in shopping list: 1 out of 15 0 out of 1 Non Scans" at bounding box center [517, 201] width 377 height 72
click at [494, 212] on icon at bounding box center [494, 214] width 16 height 17
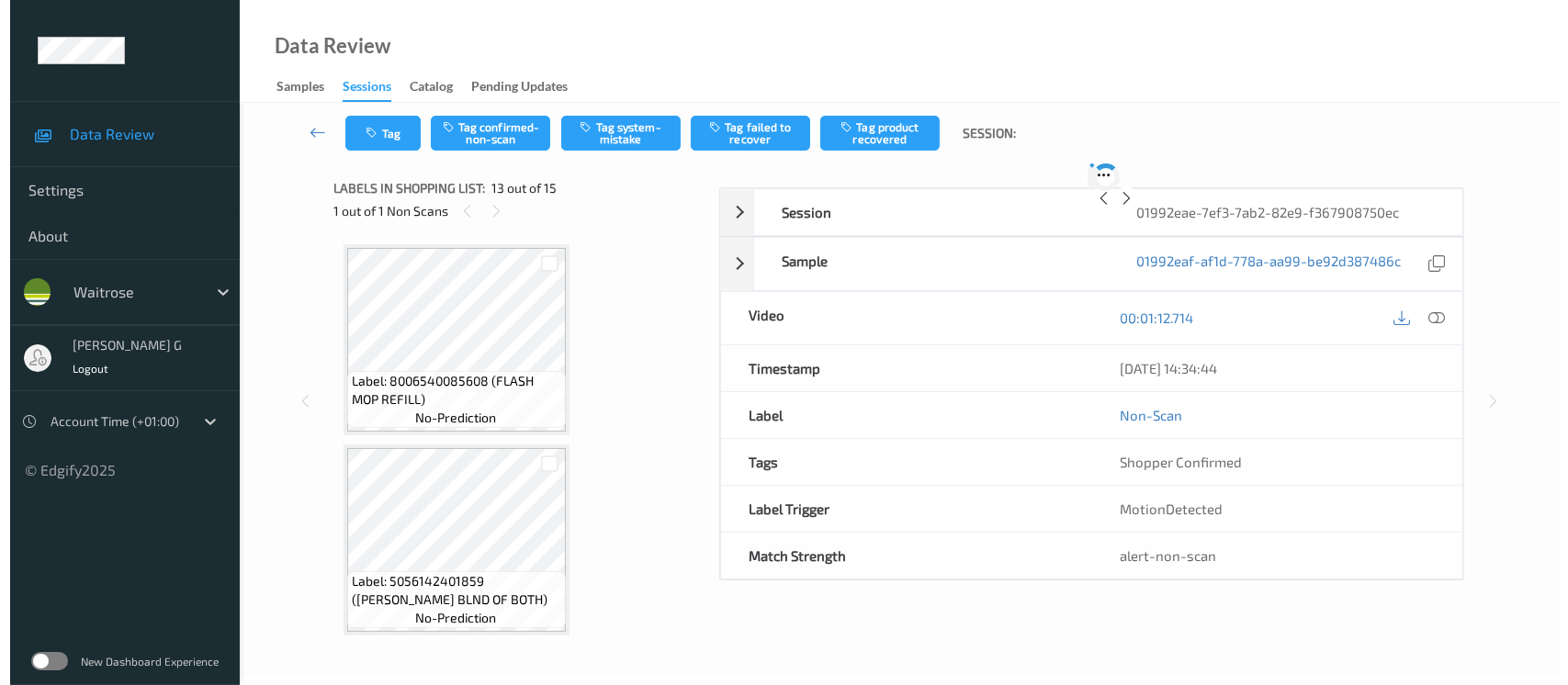
scroll to position [2203, 0]
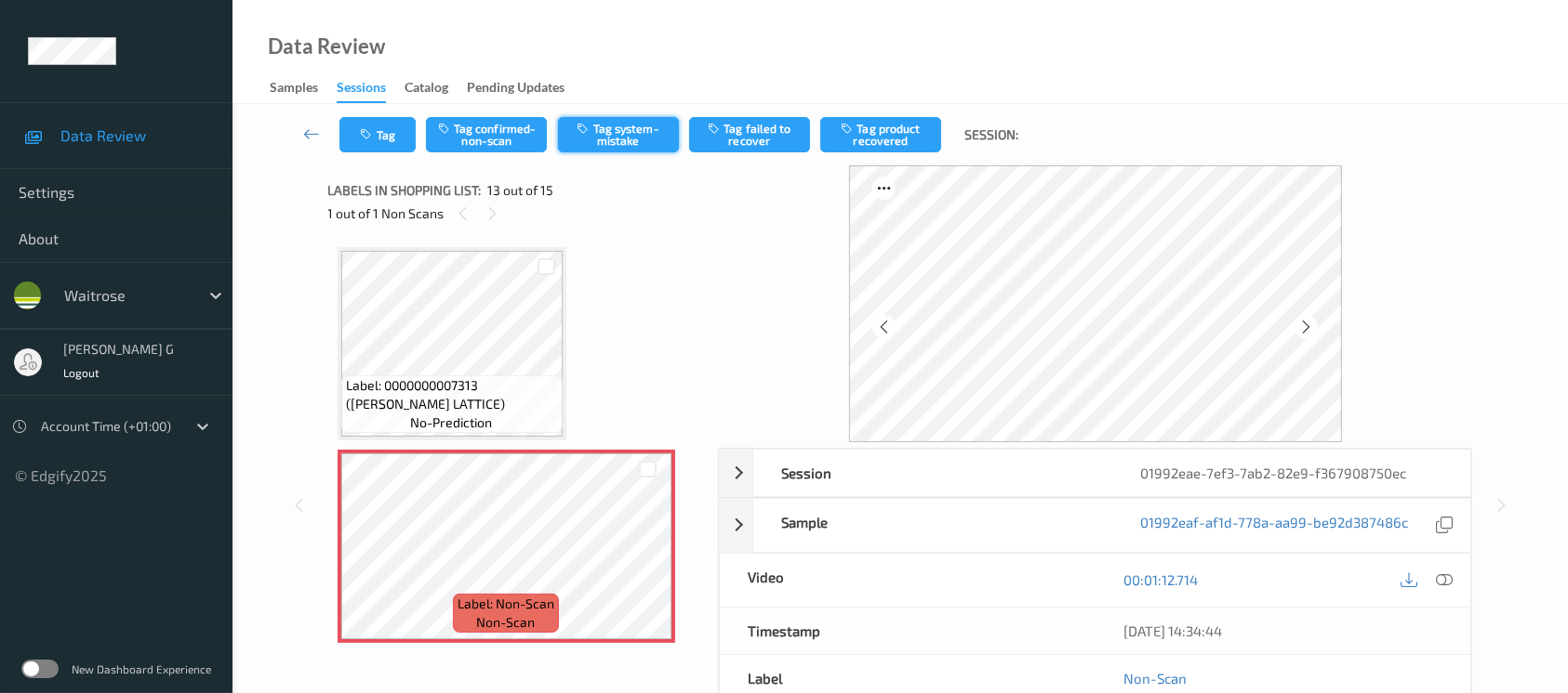
click at [630, 130] on button "Tag system-mistake" at bounding box center [618, 135] width 121 height 36
click at [377, 147] on button "Tag" at bounding box center [377, 135] width 76 height 36
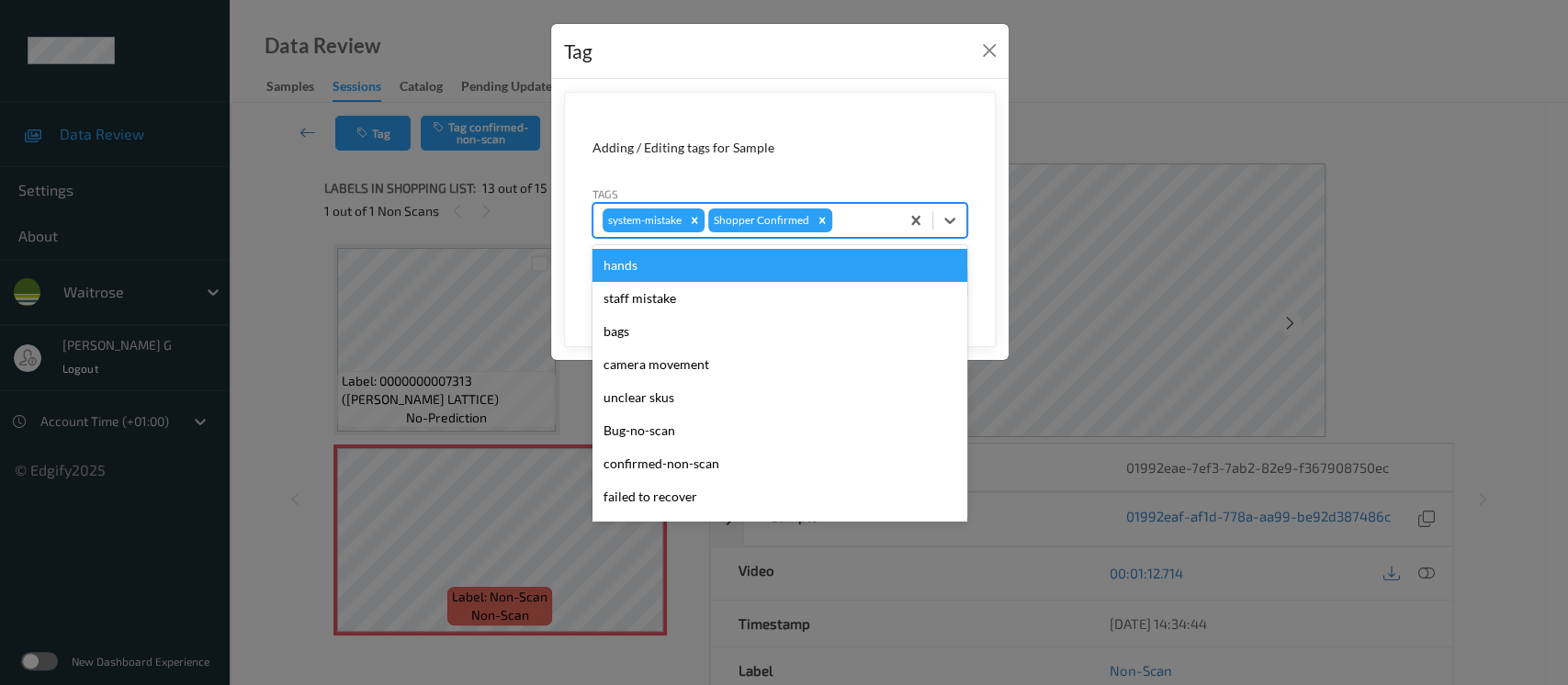
click at [867, 226] on div at bounding box center [863, 221] width 54 height 22
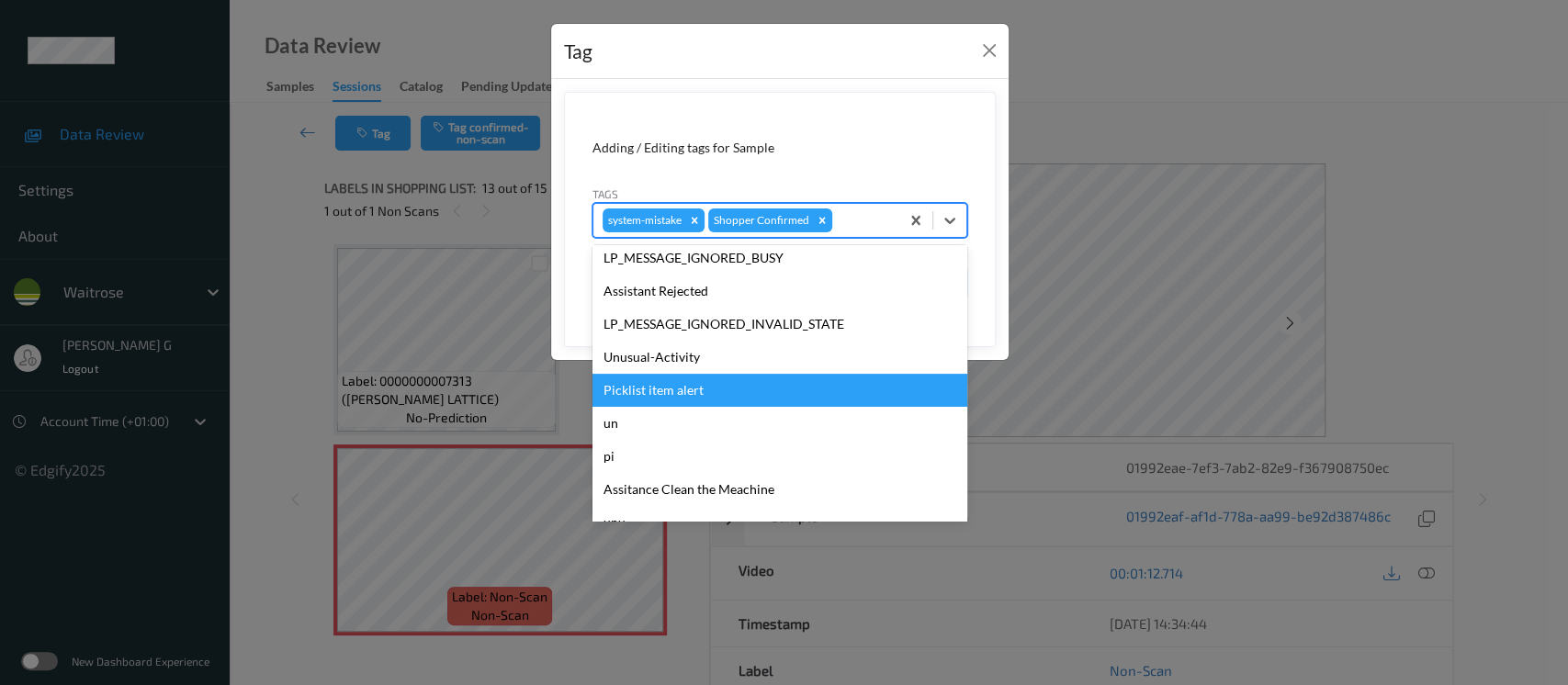
scroll to position [426, 0]
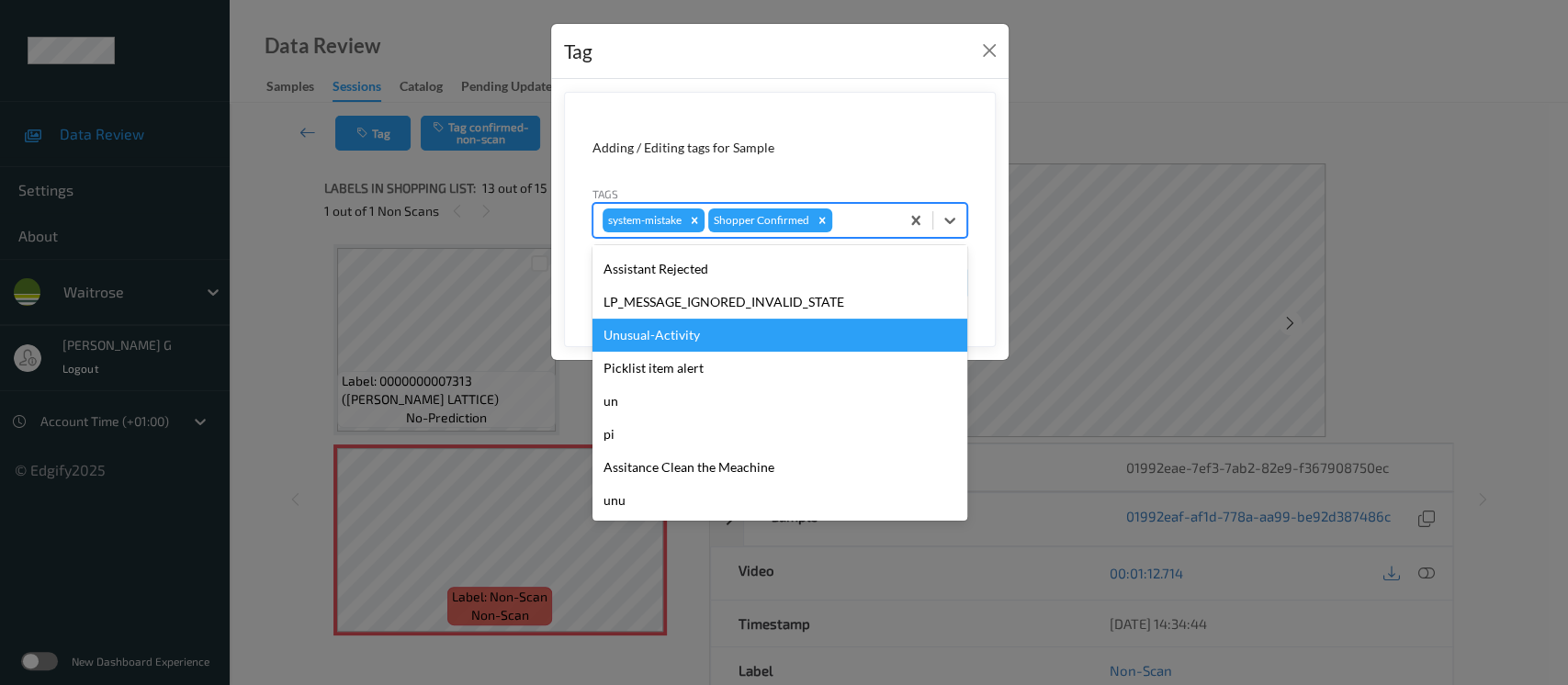
click at [657, 337] on div "Unusual-Activity" at bounding box center [779, 336] width 374 height 33
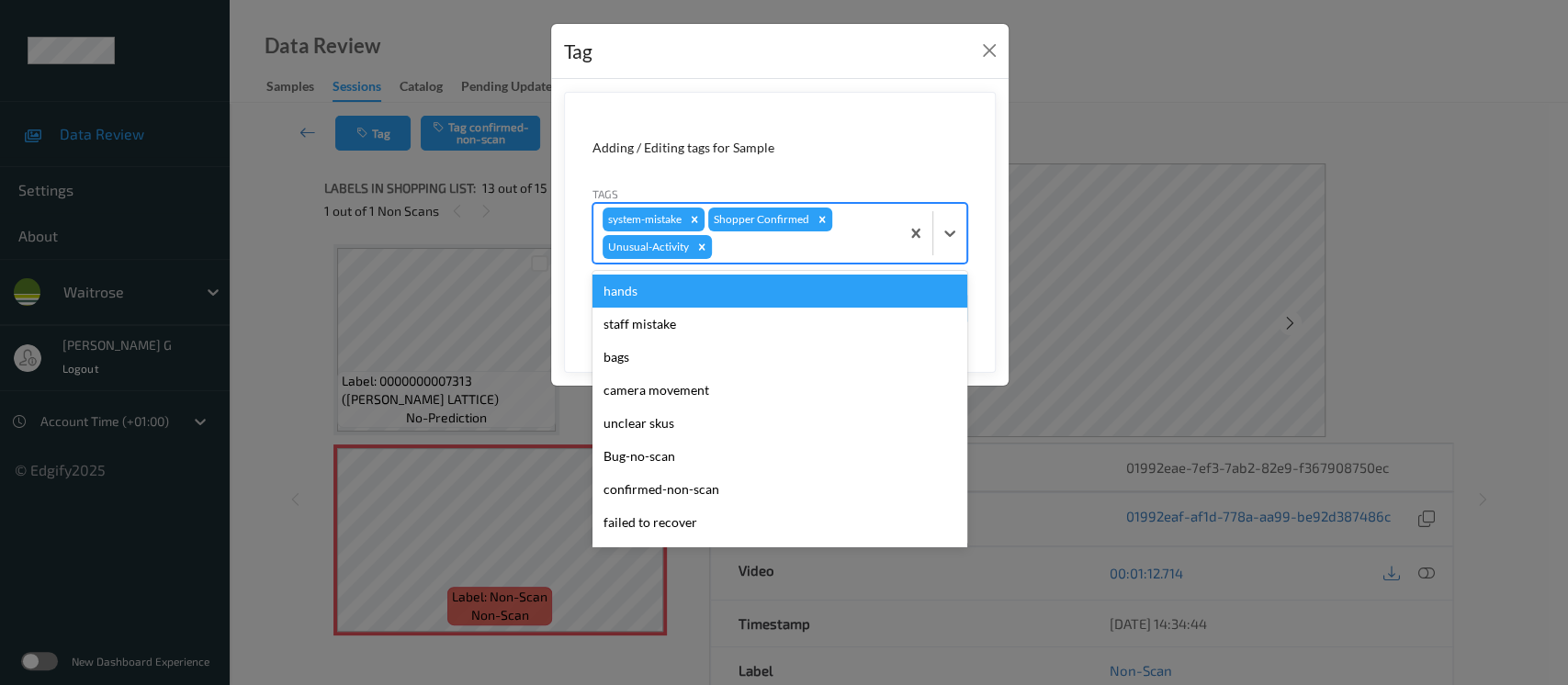
click at [832, 231] on div "system-mistake Shopper Confirmed Unusual-Activity" at bounding box center [746, 233] width 306 height 58
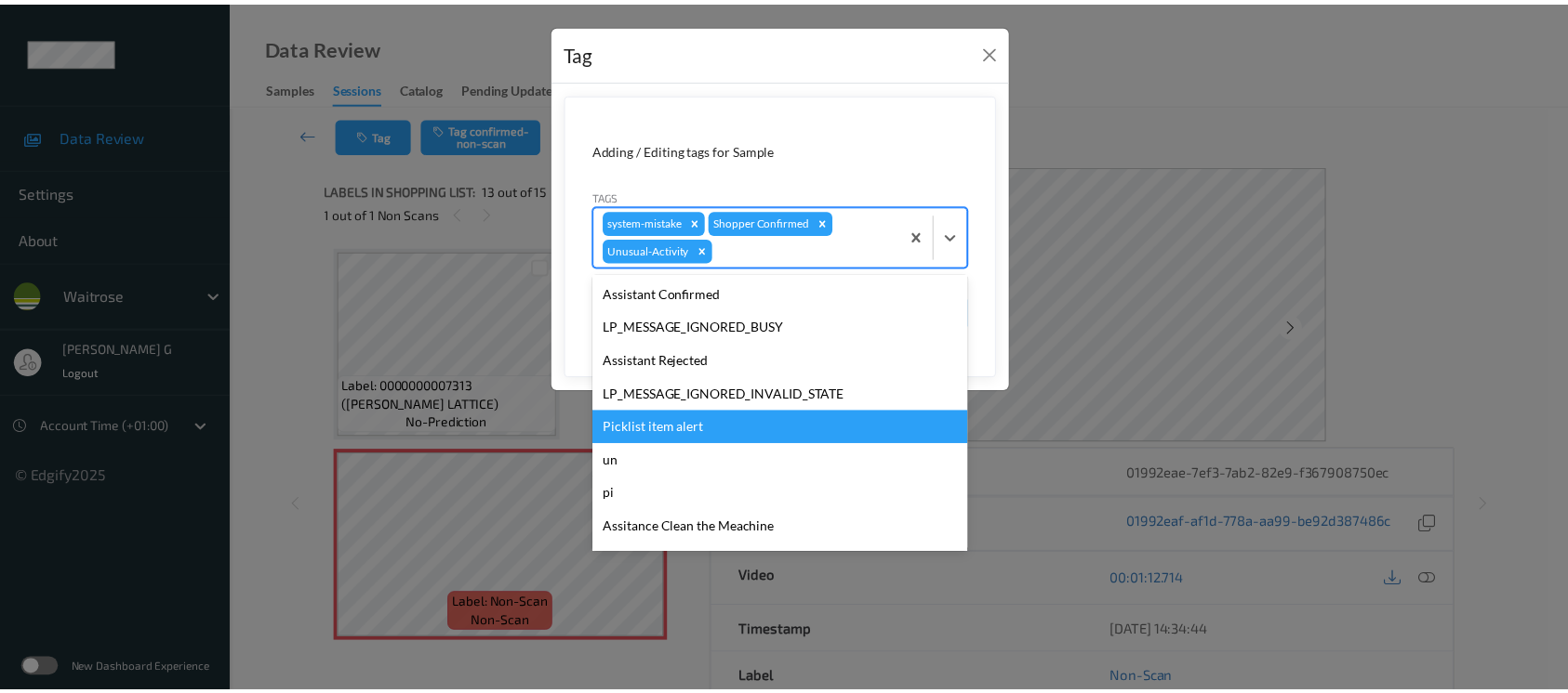
scroll to position [397, 0]
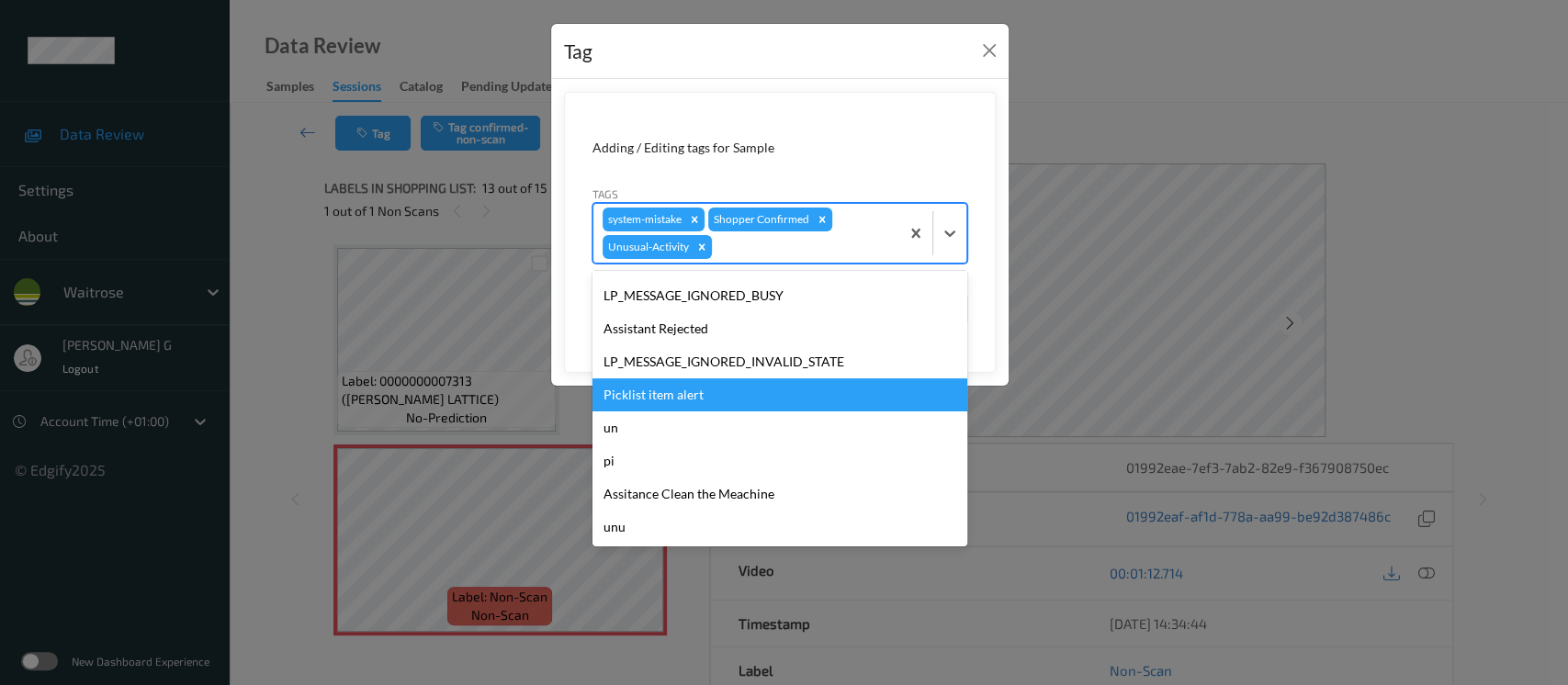
click at [669, 390] on div "Picklist item alert" at bounding box center [779, 395] width 374 height 33
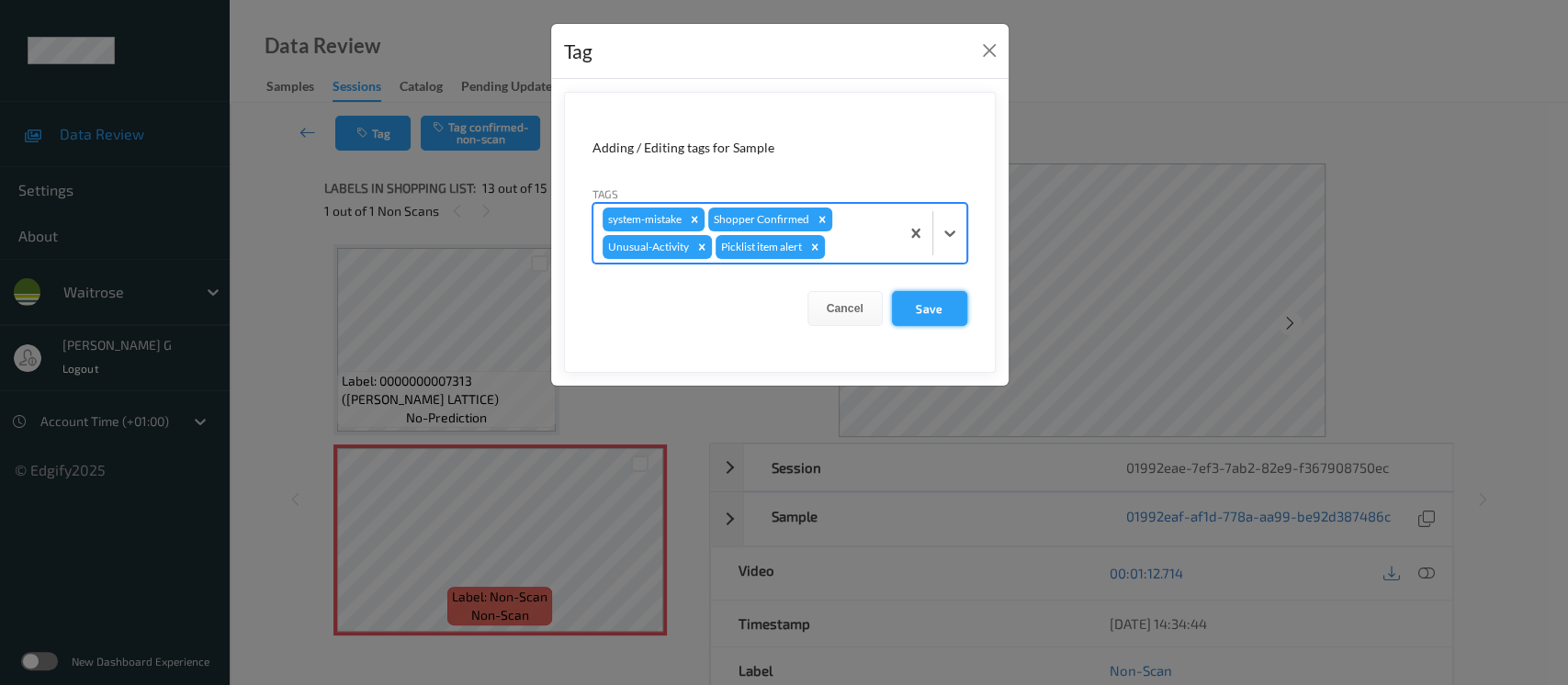
click at [922, 314] on button "Save" at bounding box center [929, 309] width 75 height 35
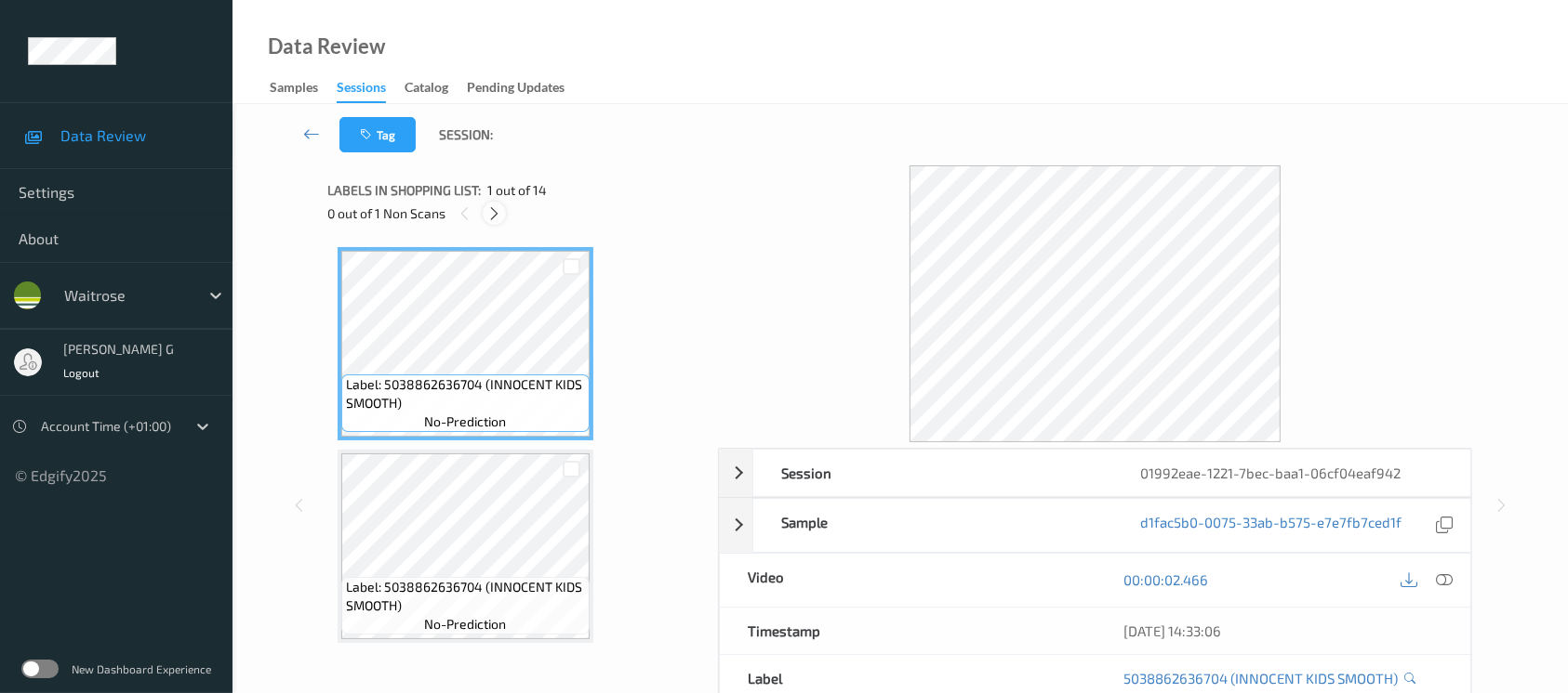
click at [495, 212] on icon at bounding box center [494, 214] width 16 height 17
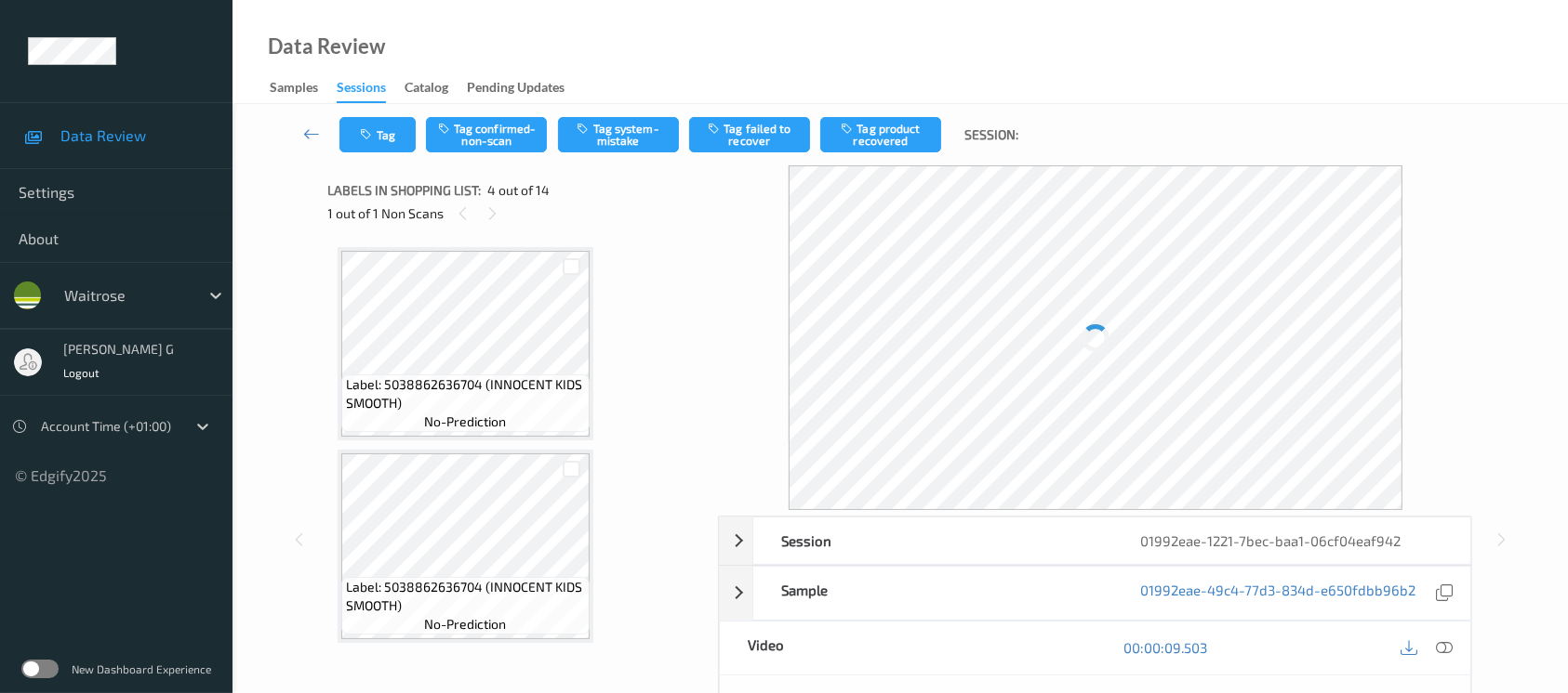
scroll to position [413, 0]
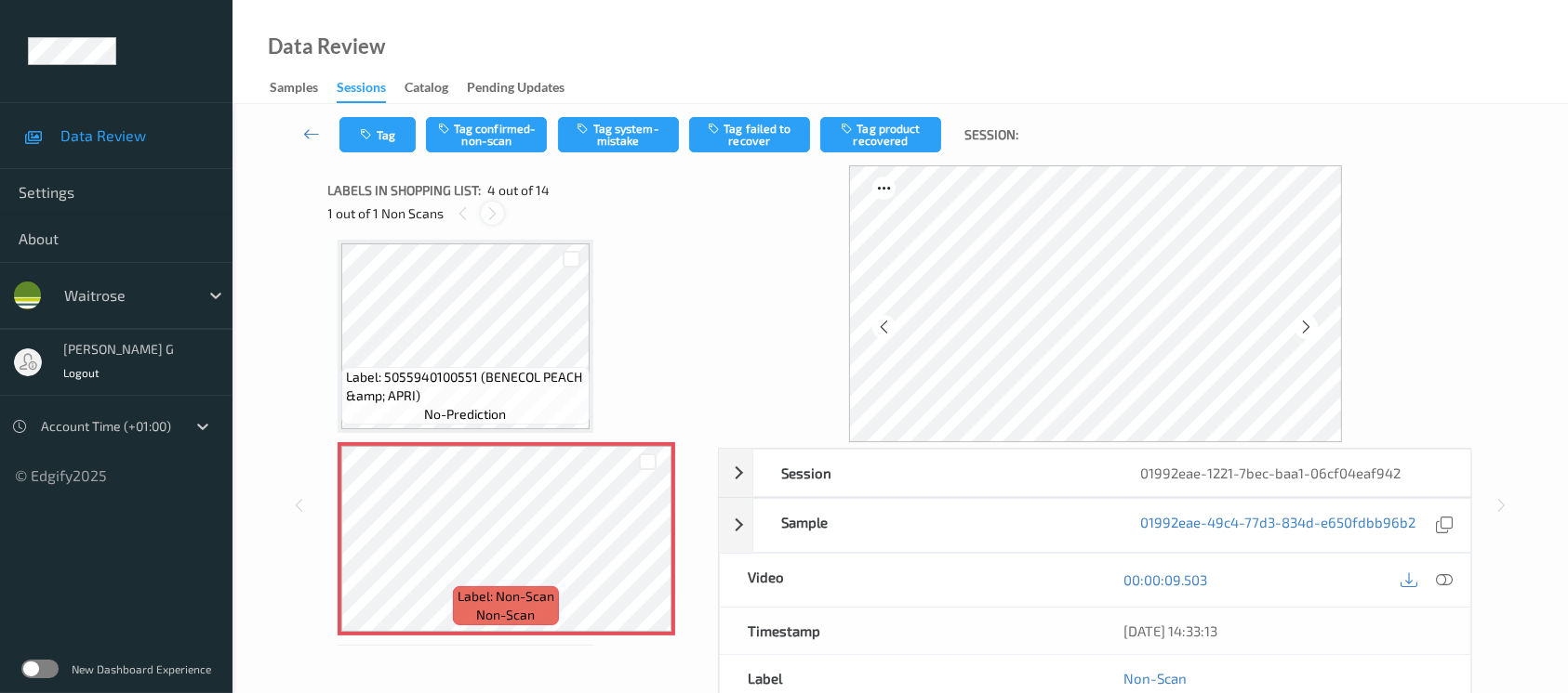
click at [492, 209] on icon at bounding box center [492, 214] width 16 height 17
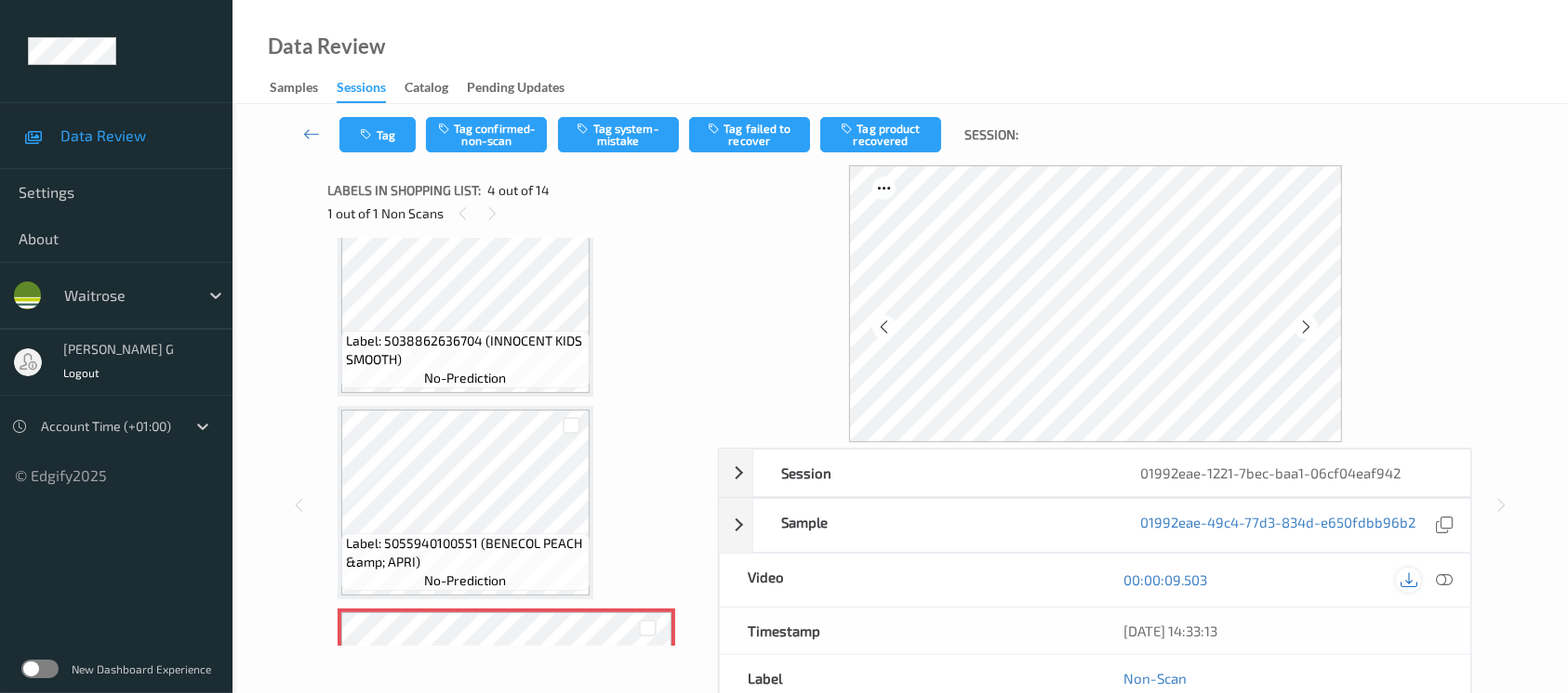
scroll to position [248, 0]
click at [1440, 577] on icon at bounding box center [1445, 580] width 17 height 17
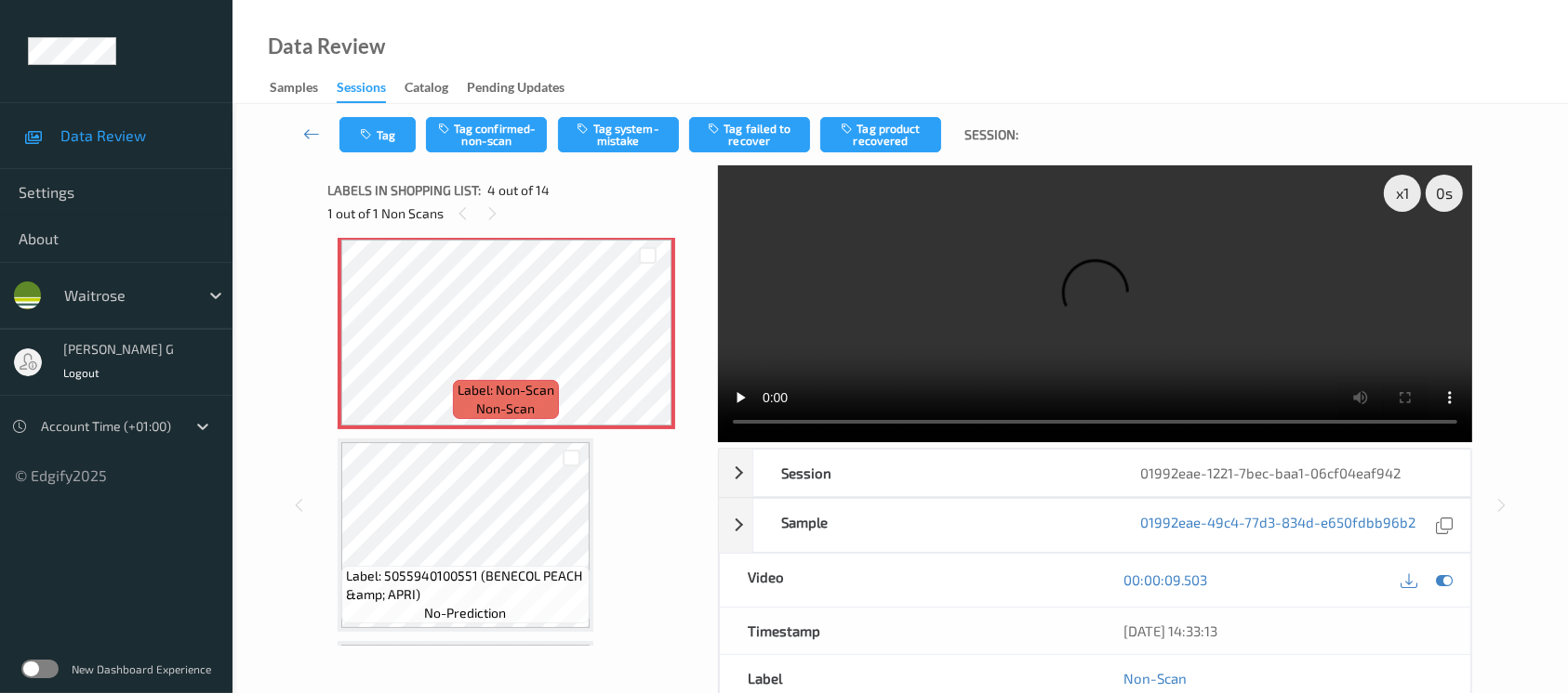
scroll to position [744, 0]
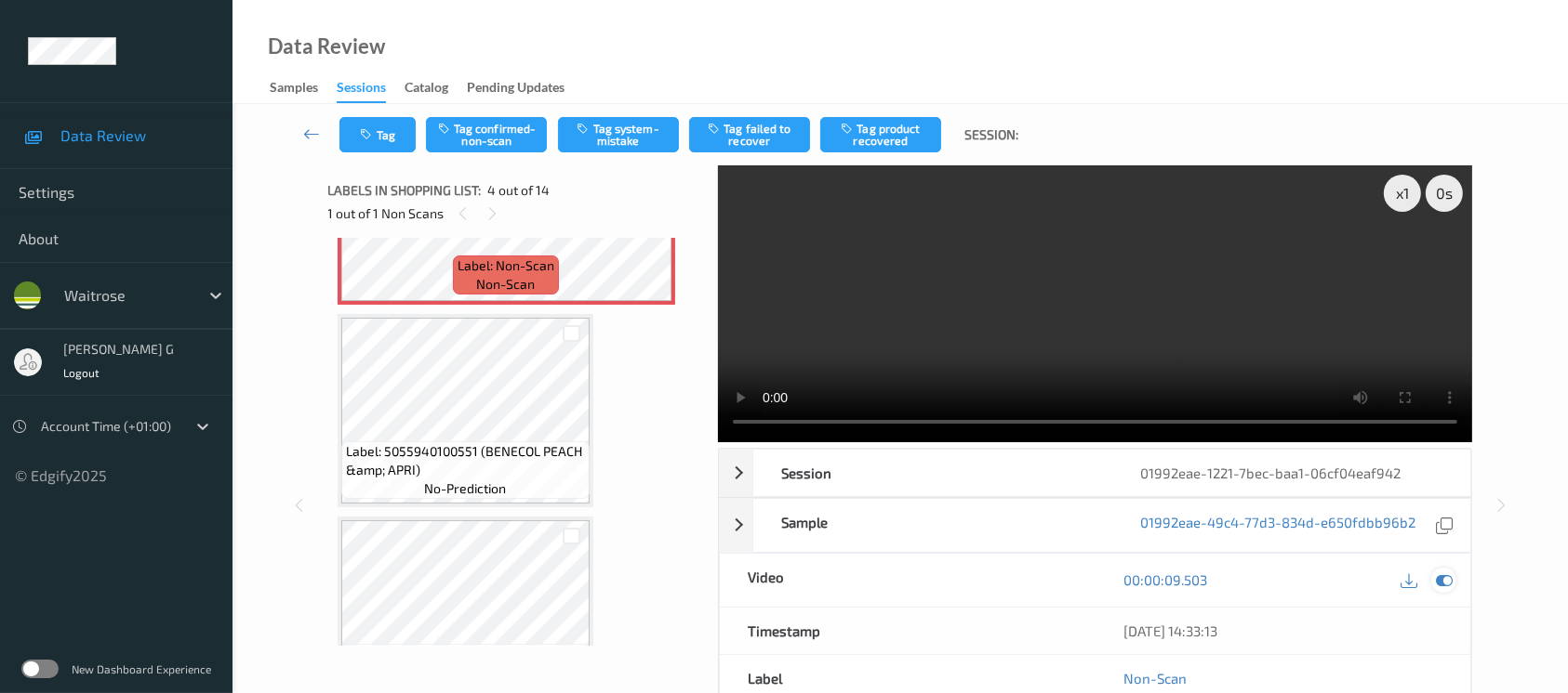
click at [1439, 590] on div at bounding box center [1444, 580] width 25 height 25
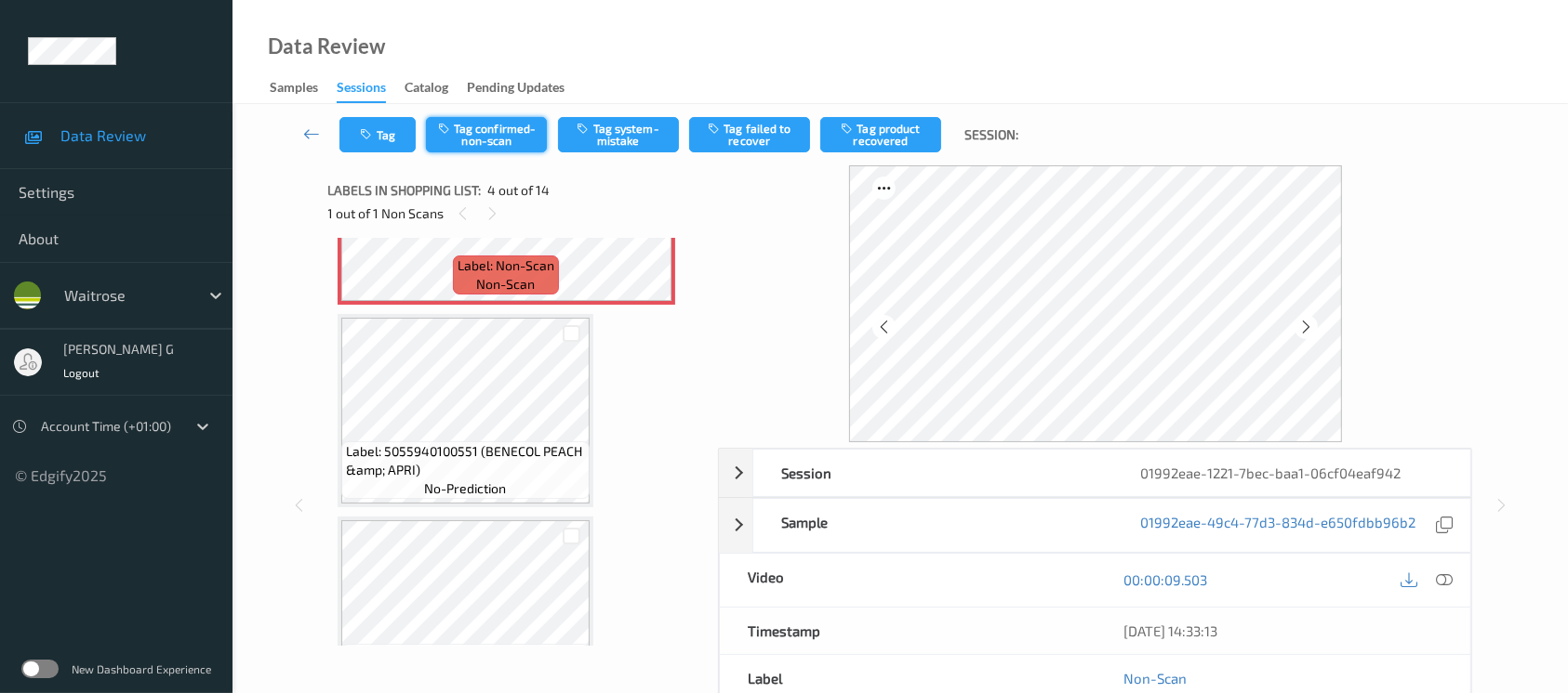
click at [489, 130] on button "Tag confirmed-non-scan" at bounding box center [486, 135] width 121 height 36
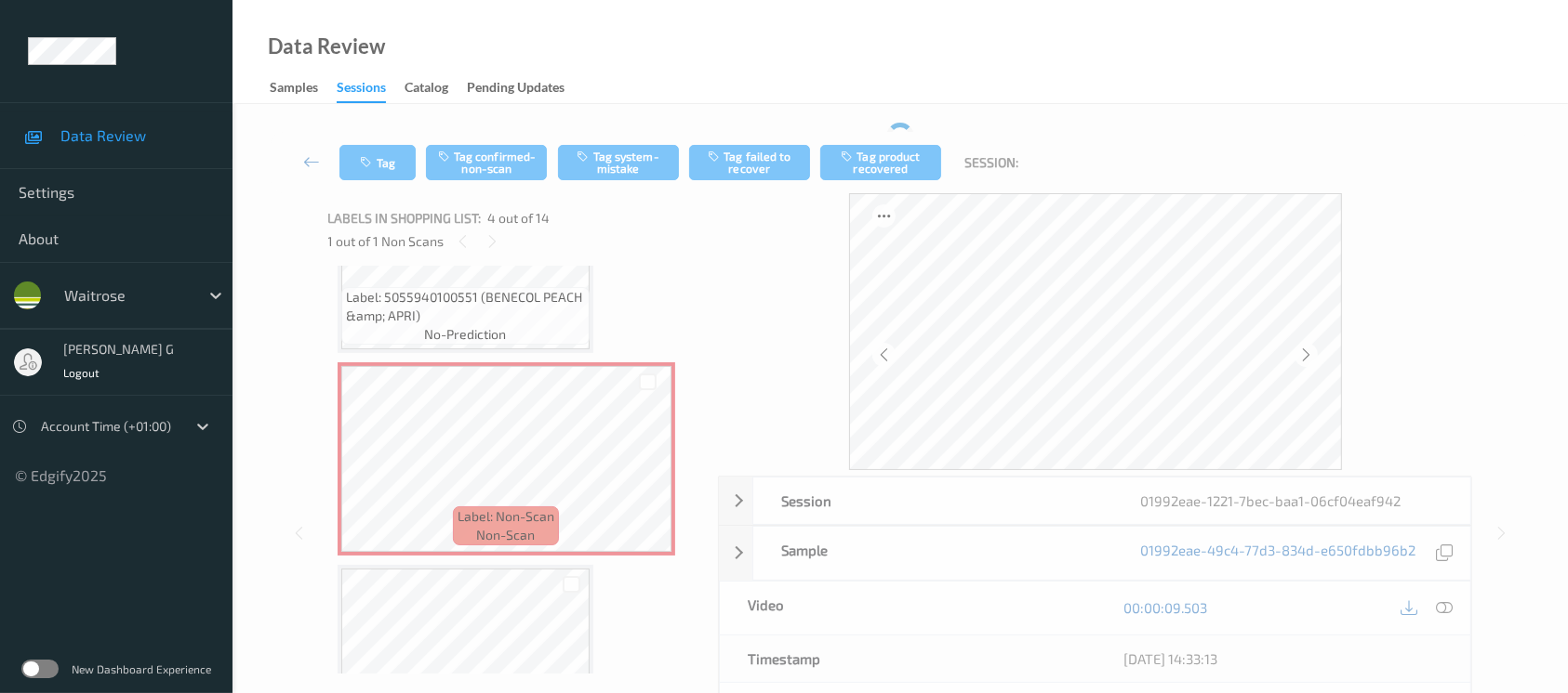
scroll to position [495, 0]
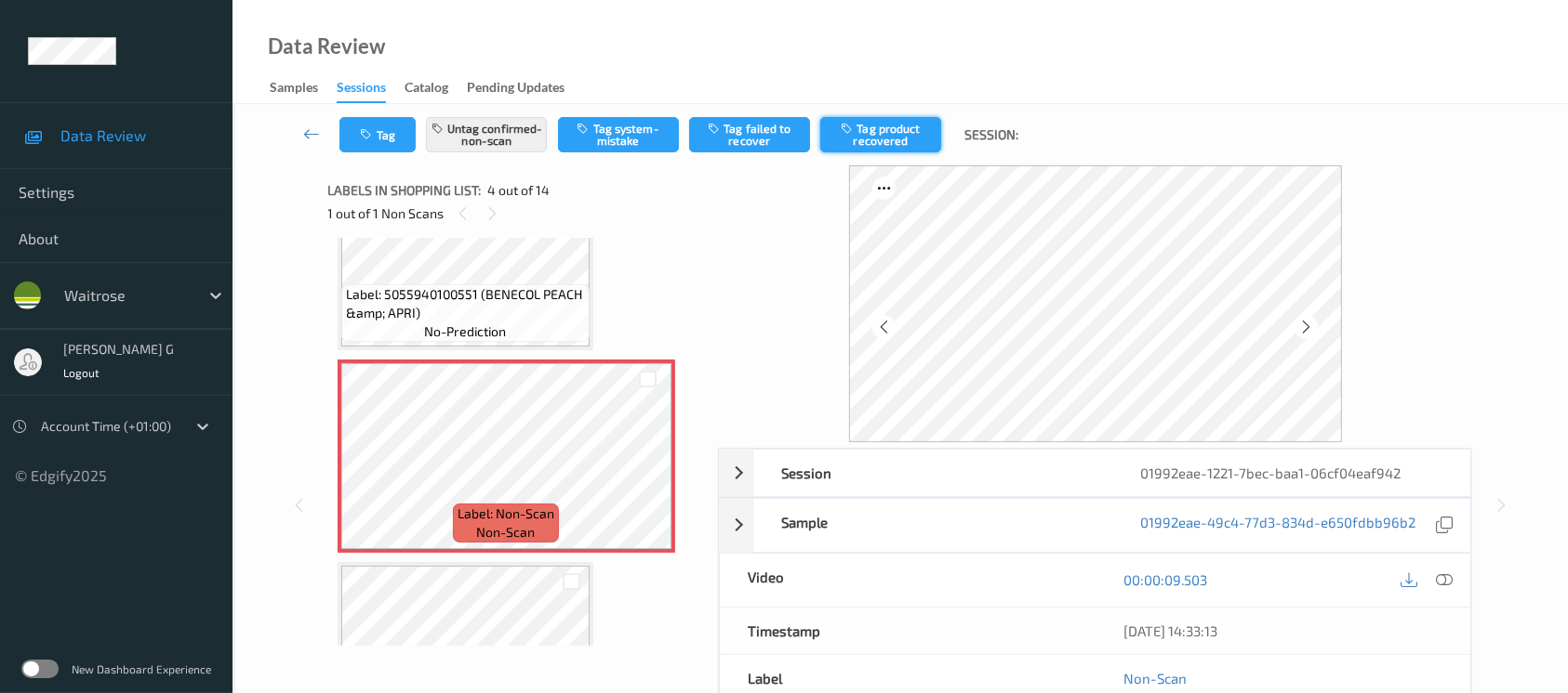
click at [894, 135] on button "Tag product recovered" at bounding box center [880, 135] width 121 height 36
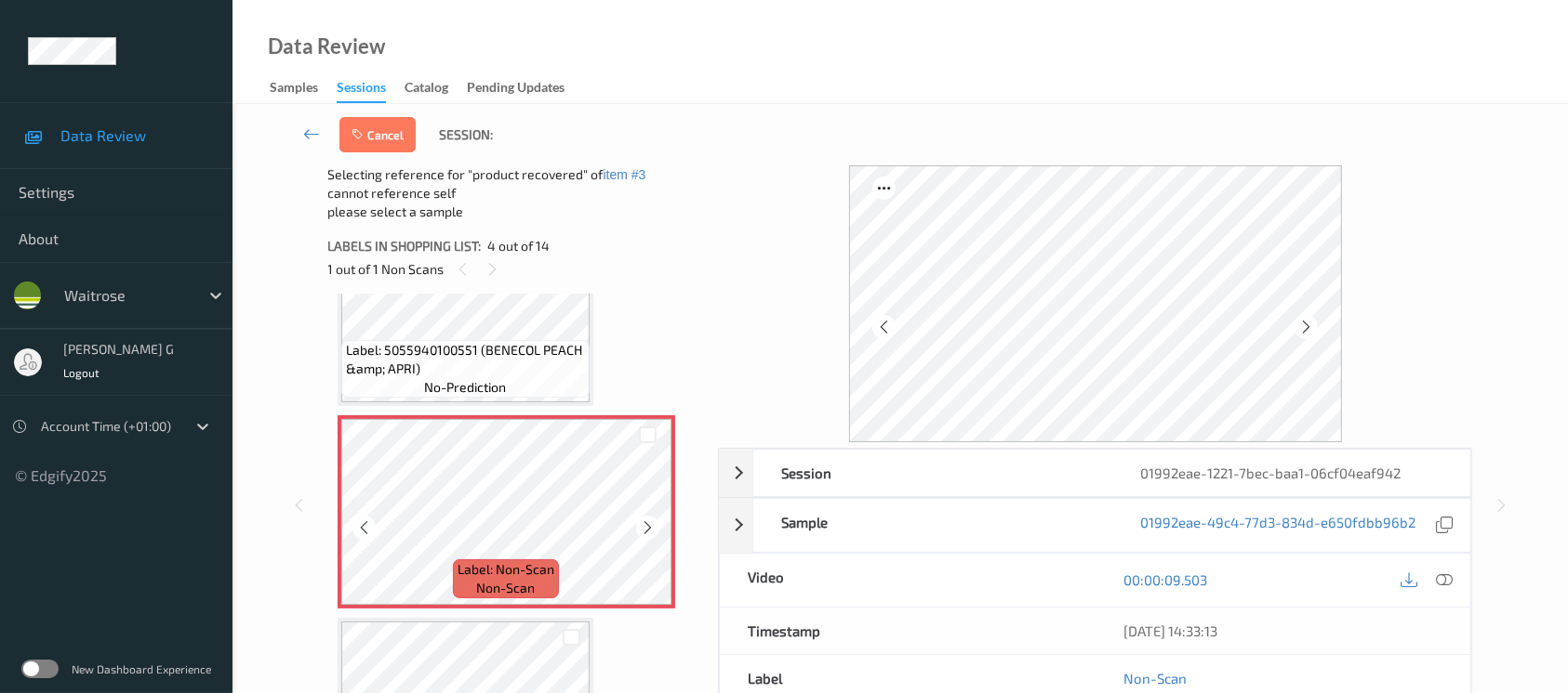
scroll to position [619, 0]
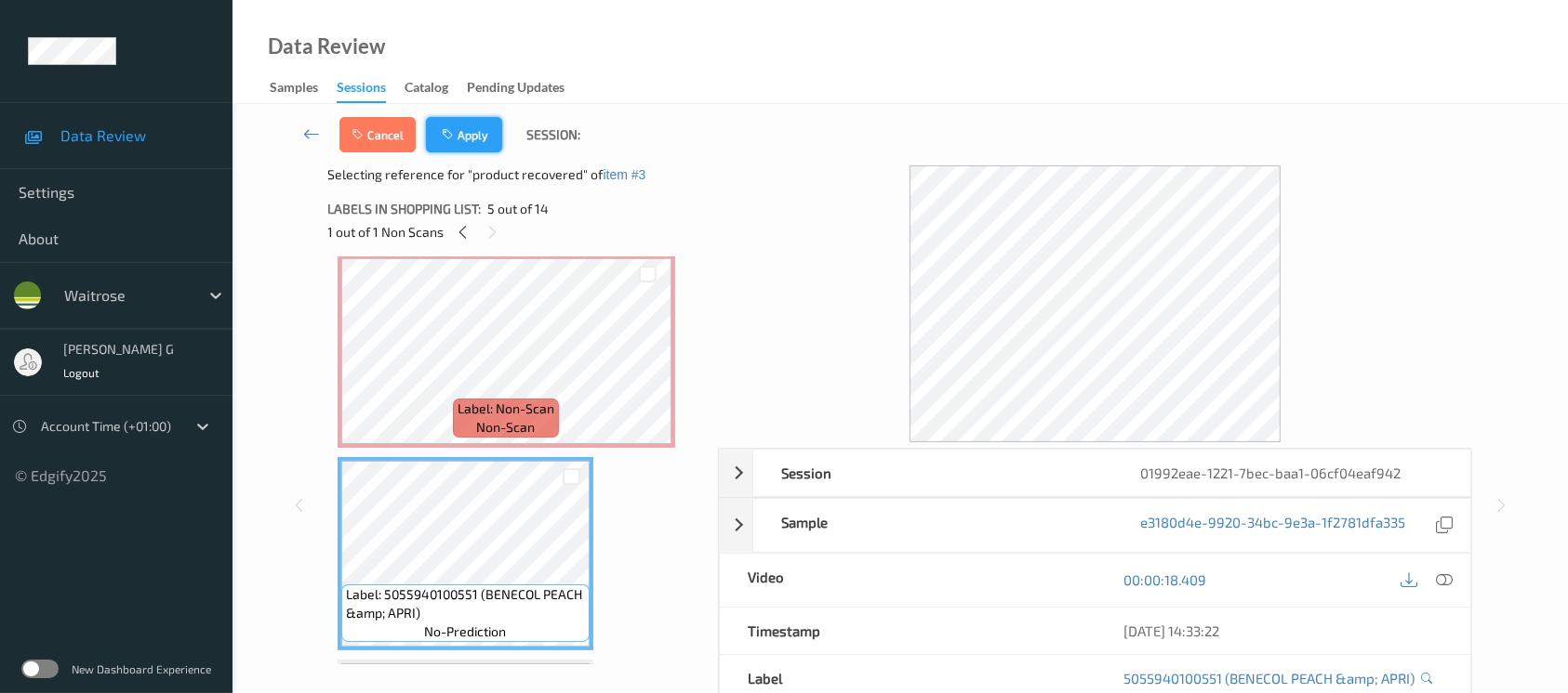
click at [461, 132] on button "Apply" at bounding box center [464, 135] width 76 height 36
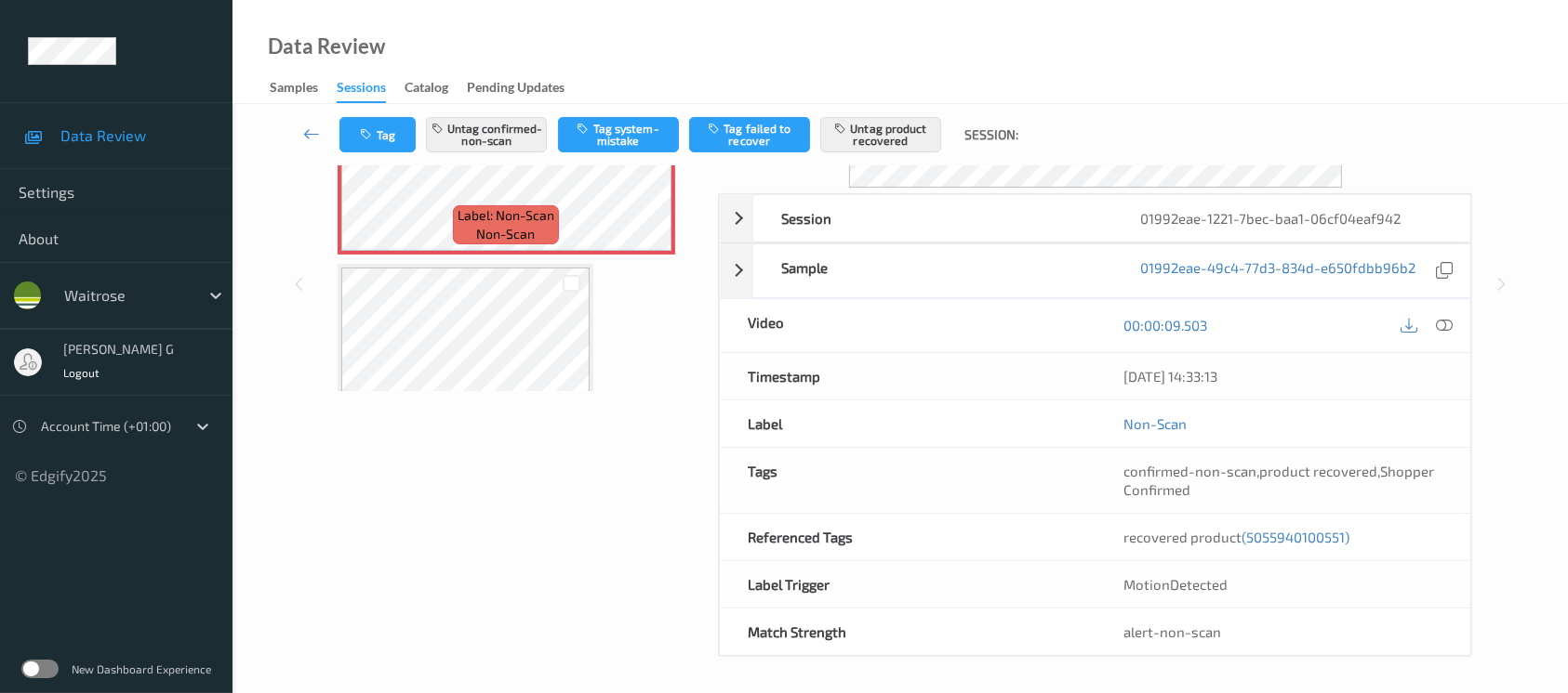
scroll to position [661, 0]
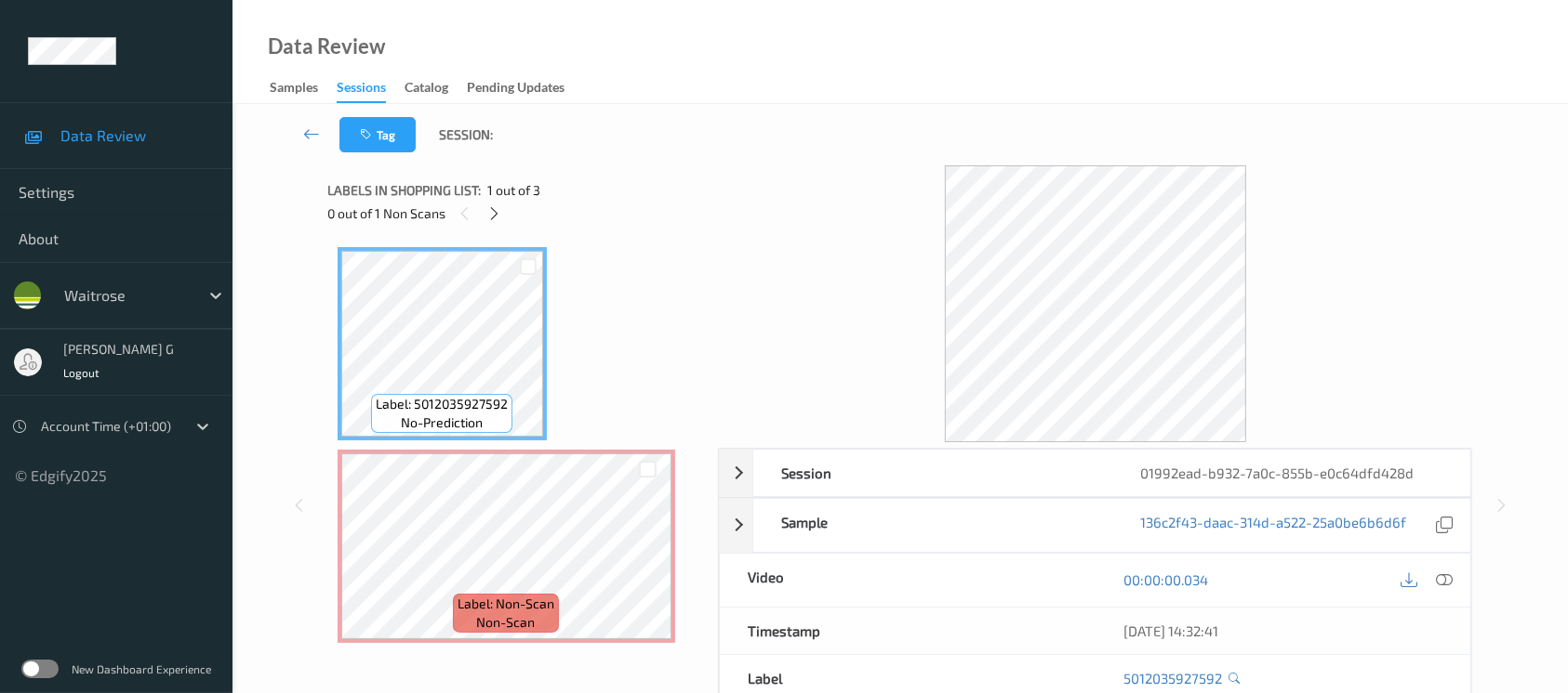
click at [477, 216] on div "0 out of 1 Non Scans" at bounding box center [517, 213] width 377 height 23
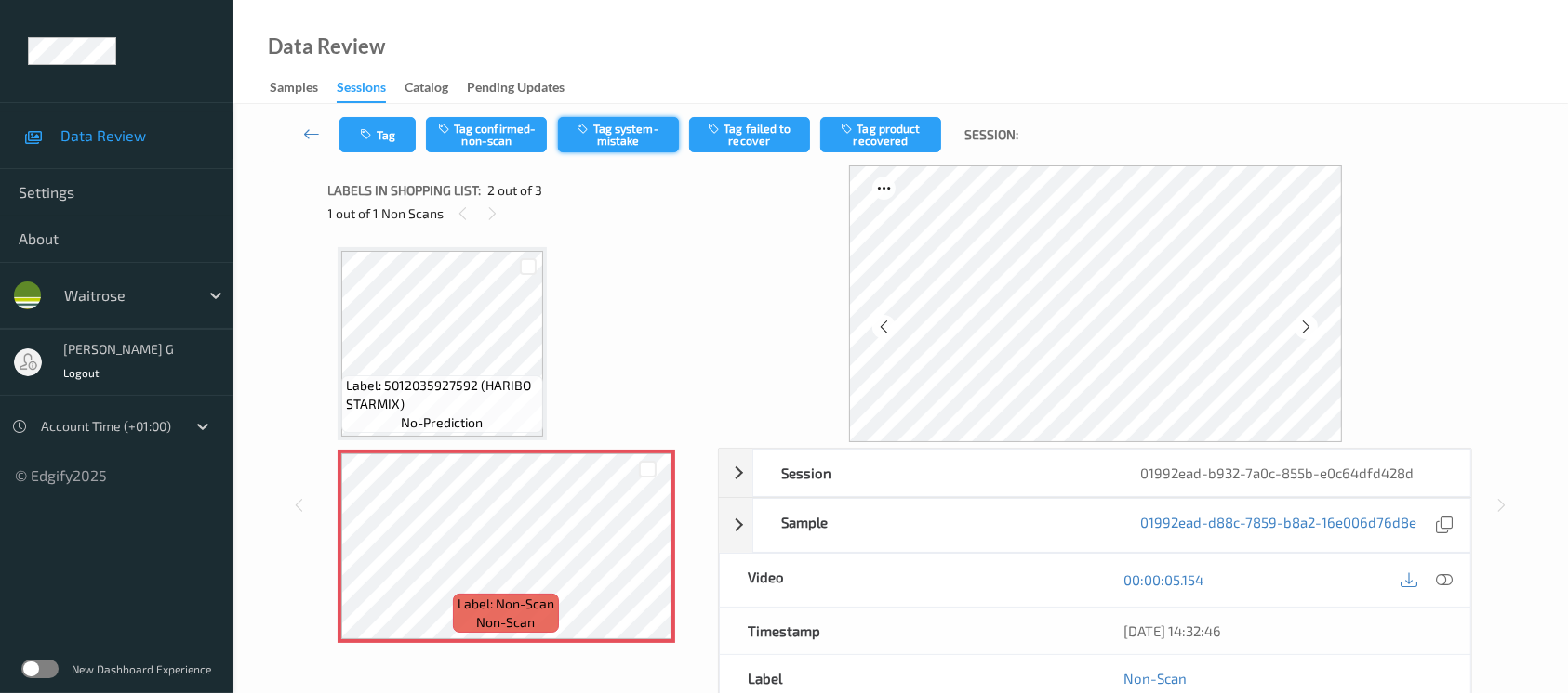
click at [612, 123] on button "Tag system-mistake" at bounding box center [618, 135] width 121 height 36
click at [377, 140] on button "Tag" at bounding box center [377, 135] width 76 height 36
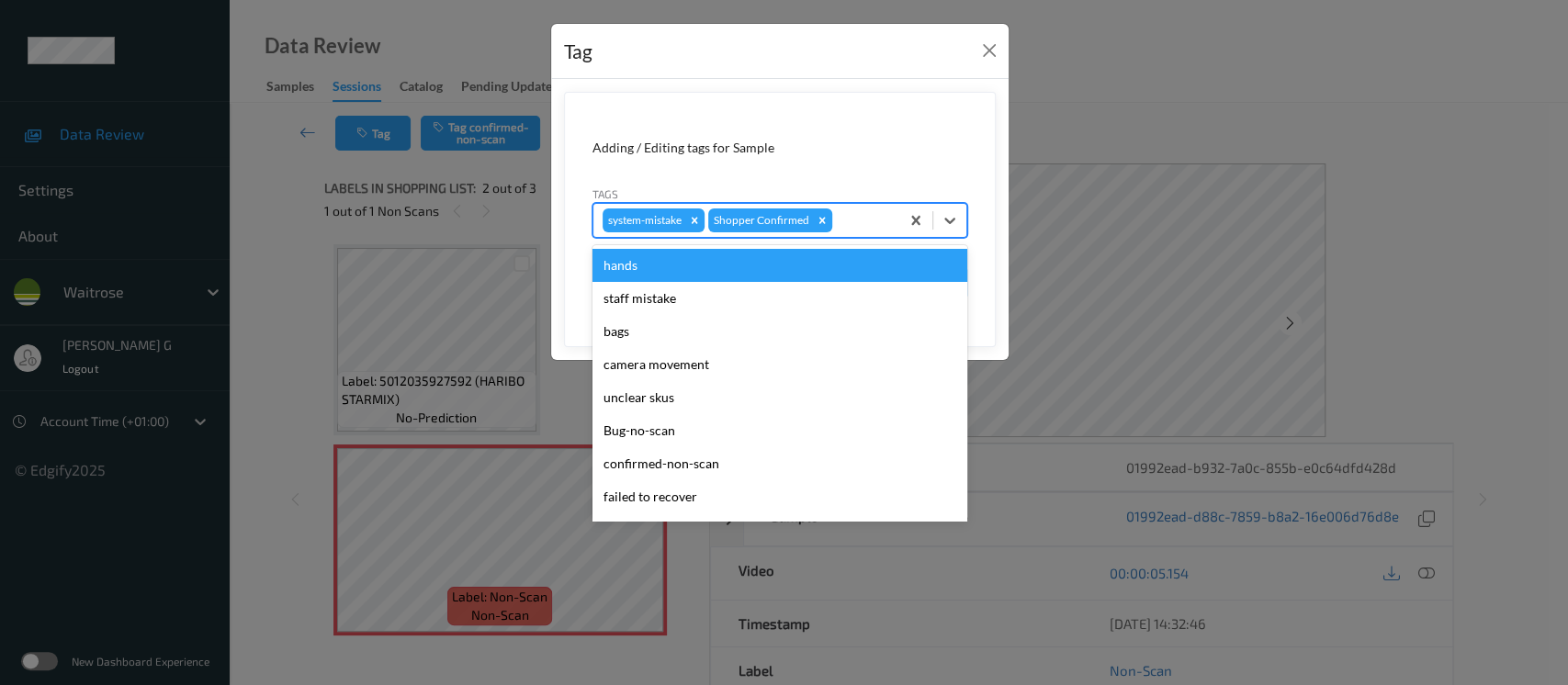
click at [859, 218] on div at bounding box center [863, 221] width 54 height 22
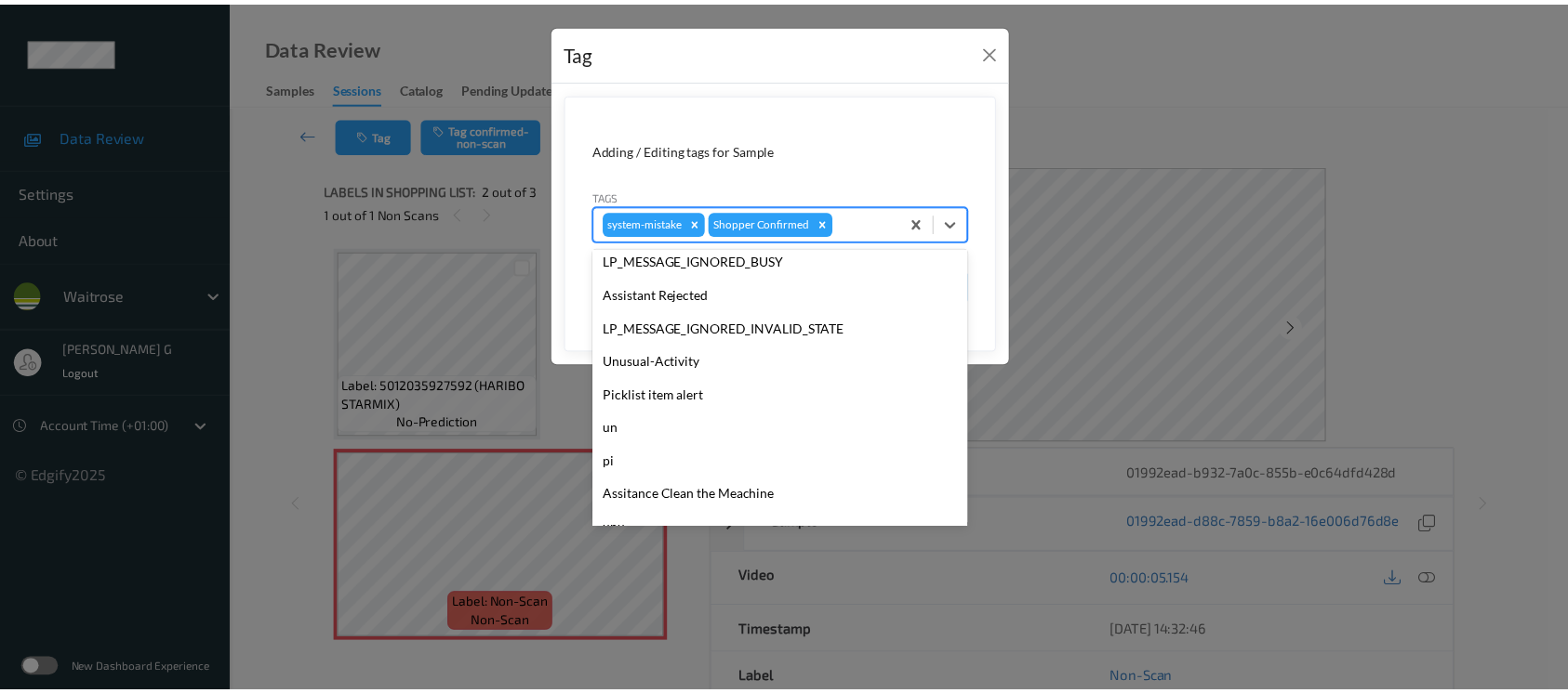
scroll to position [431, 0]
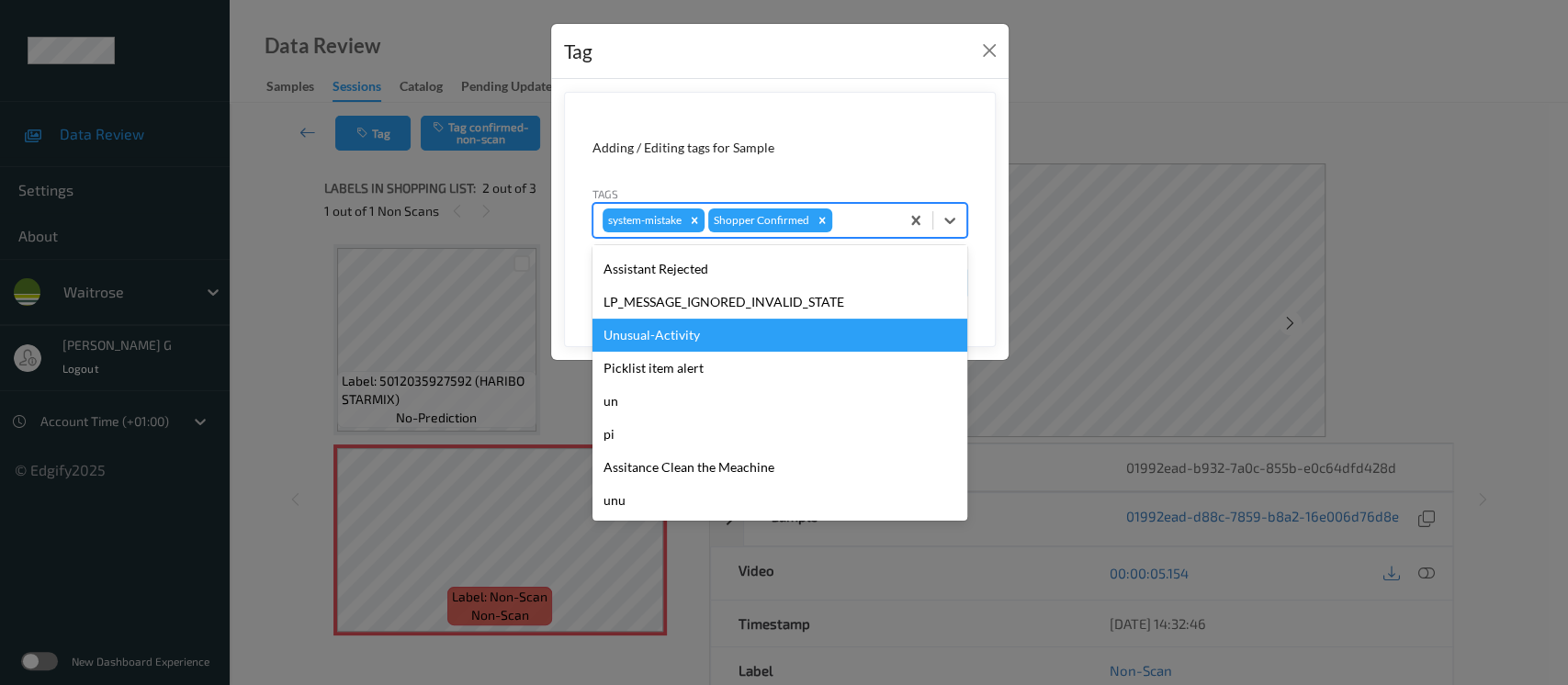
click at [673, 348] on div "Unusual-Activity" at bounding box center [779, 336] width 374 height 33
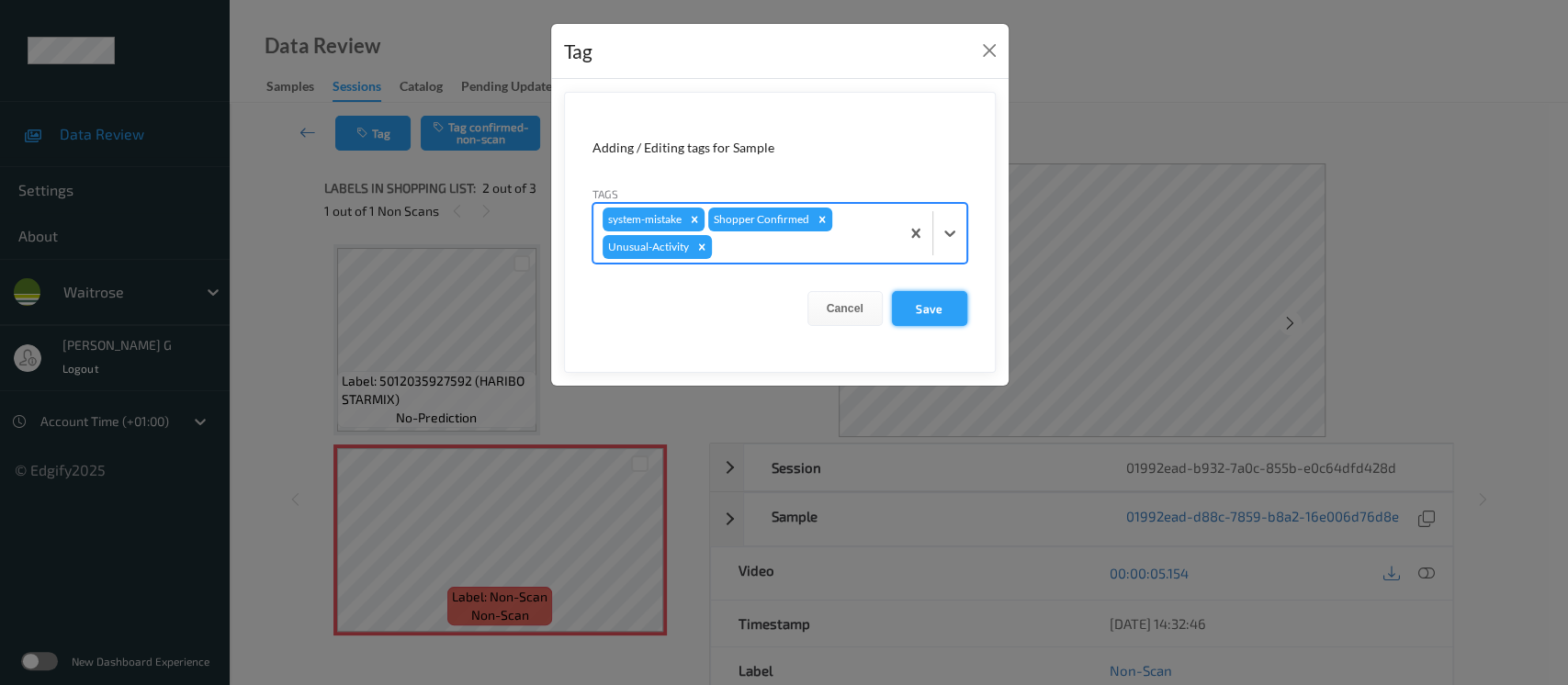
click at [918, 311] on button "Save" at bounding box center [929, 309] width 75 height 35
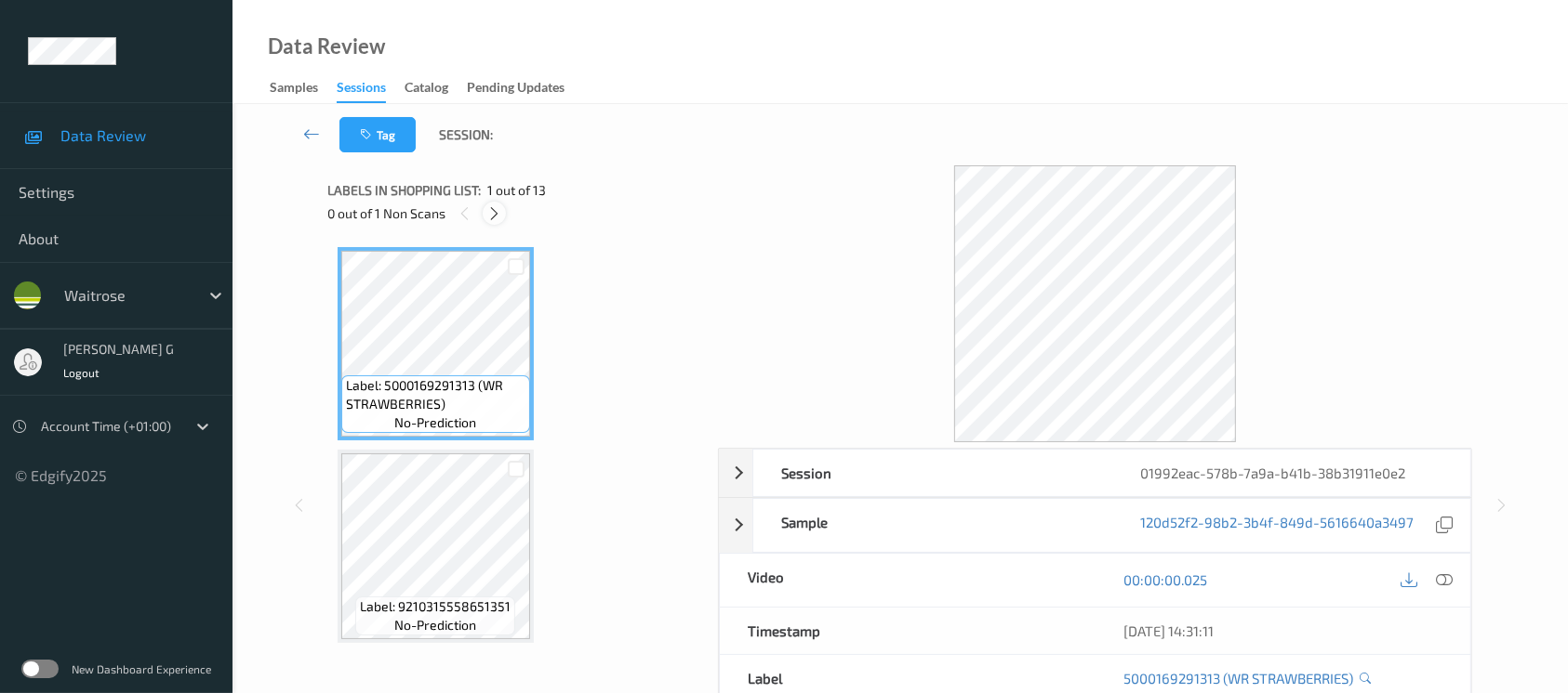
click at [495, 216] on icon at bounding box center [494, 214] width 16 height 17
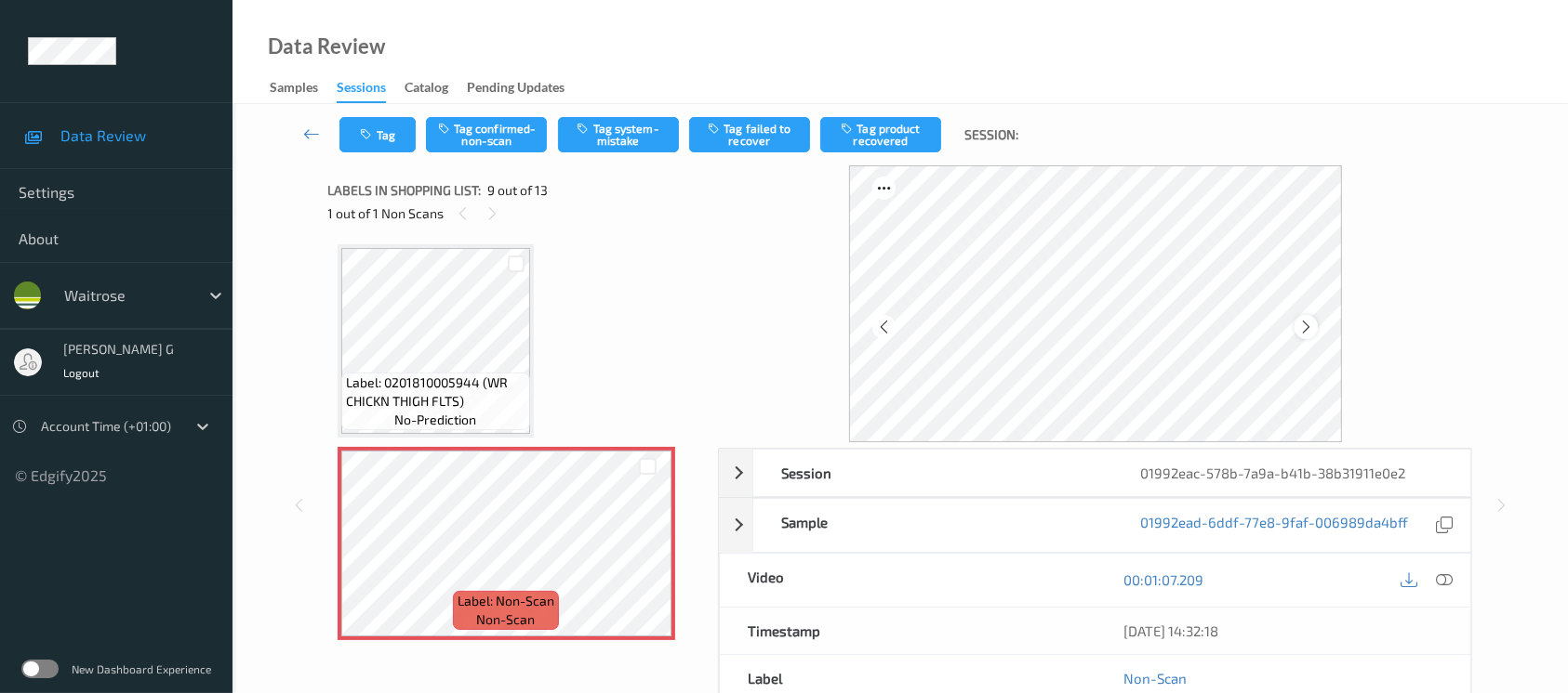
click at [1300, 327] on icon at bounding box center [1306, 327] width 16 height 17
click at [1298, 329] on div at bounding box center [1306, 326] width 23 height 23
click at [1439, 580] on icon at bounding box center [1445, 580] width 17 height 17
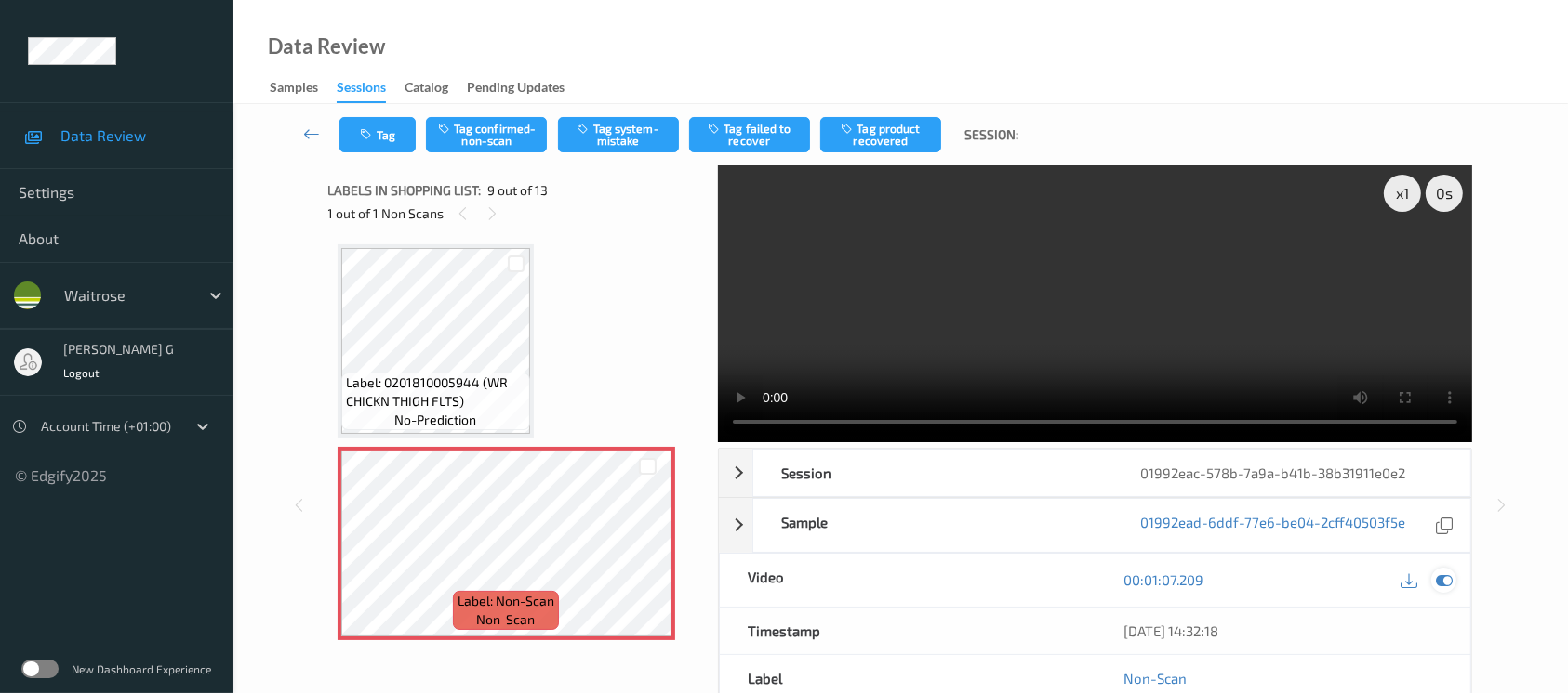
click at [1443, 576] on icon at bounding box center [1445, 580] width 17 height 17
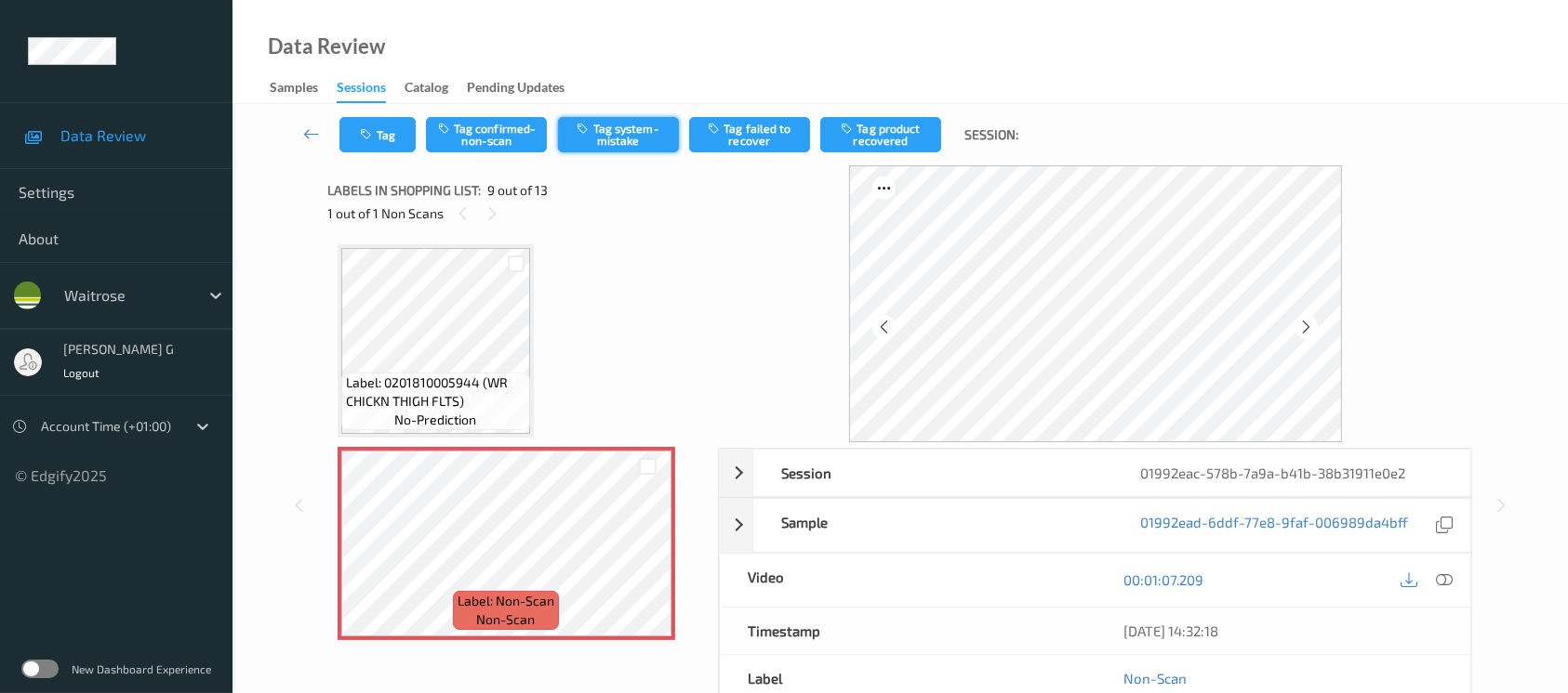
click at [621, 129] on button "Tag system-mistake" at bounding box center [618, 135] width 121 height 36
click at [623, 137] on button "Untag system-mistake" at bounding box center [618, 135] width 121 height 36
click at [471, 140] on button "Tag confirmed-non-scan" at bounding box center [486, 135] width 121 height 36
click at [878, 135] on button "Tag product recovered" at bounding box center [880, 135] width 121 height 36
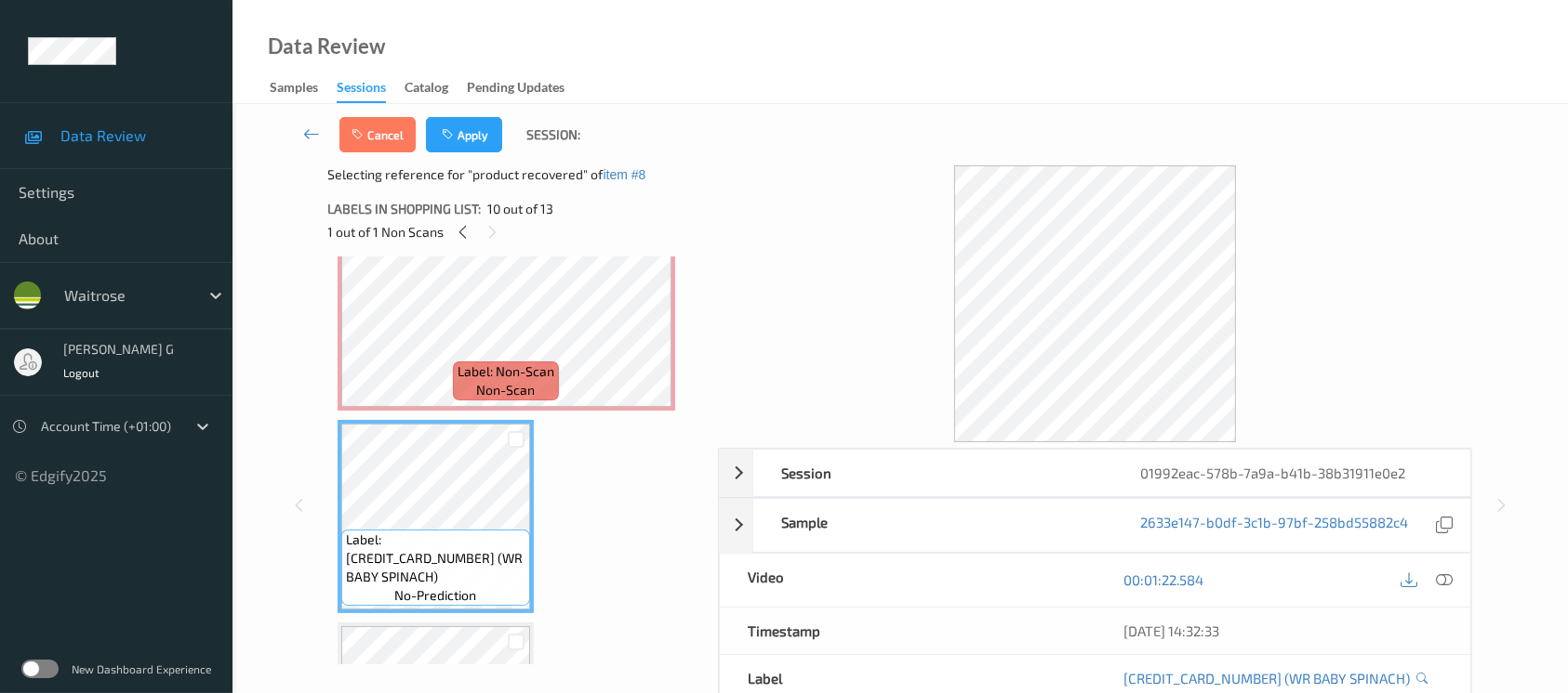
scroll to position [1793, 0]
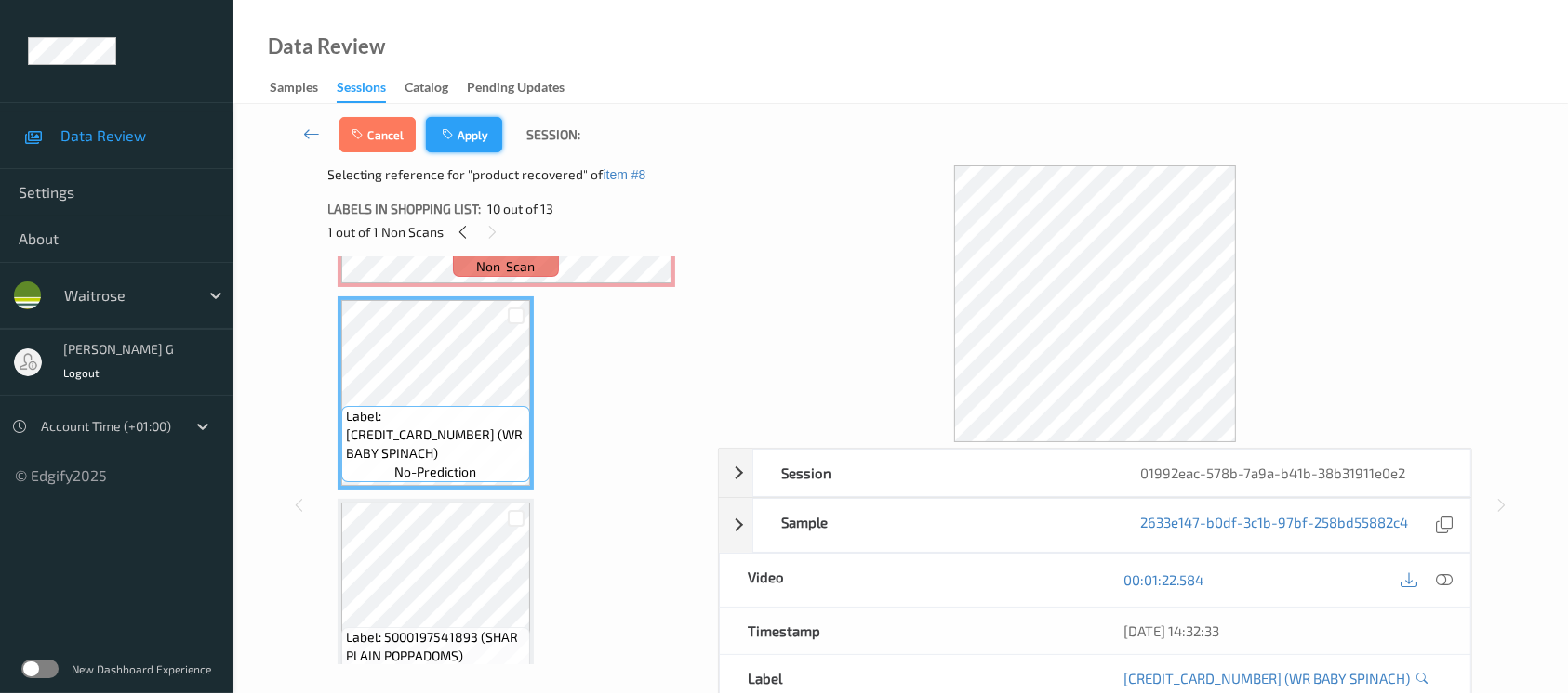
click at [456, 136] on icon "button" at bounding box center [449, 135] width 16 height 13
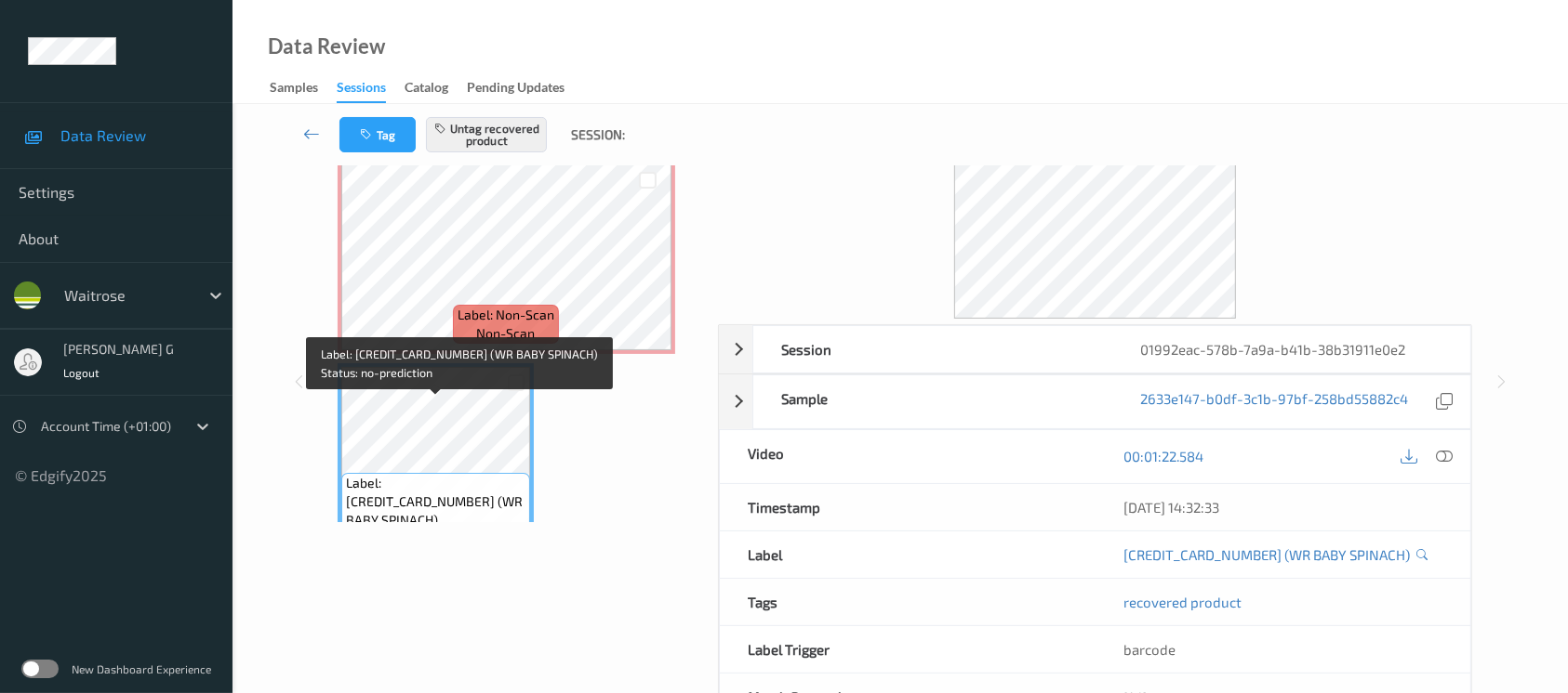
scroll to position [1545, 0]
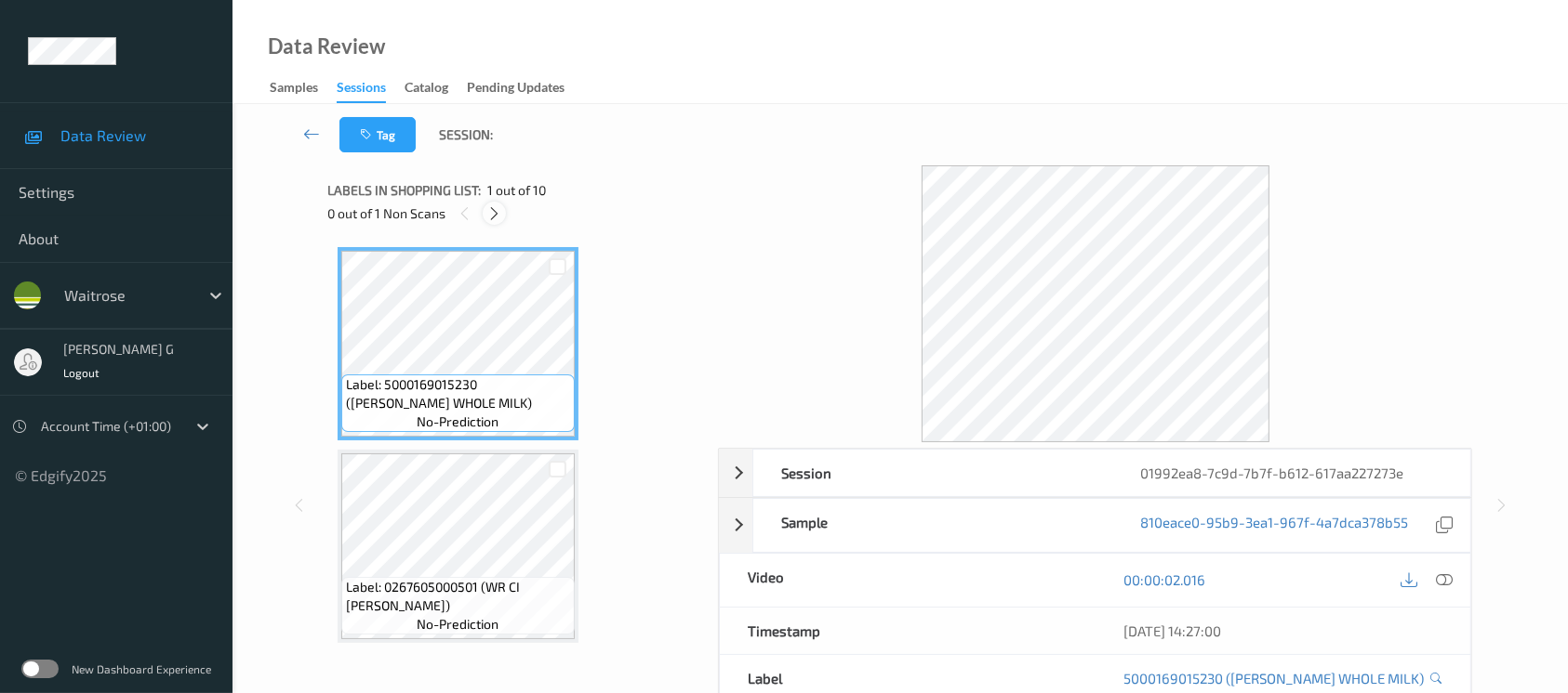
click at [483, 213] on div at bounding box center [494, 213] width 23 height 23
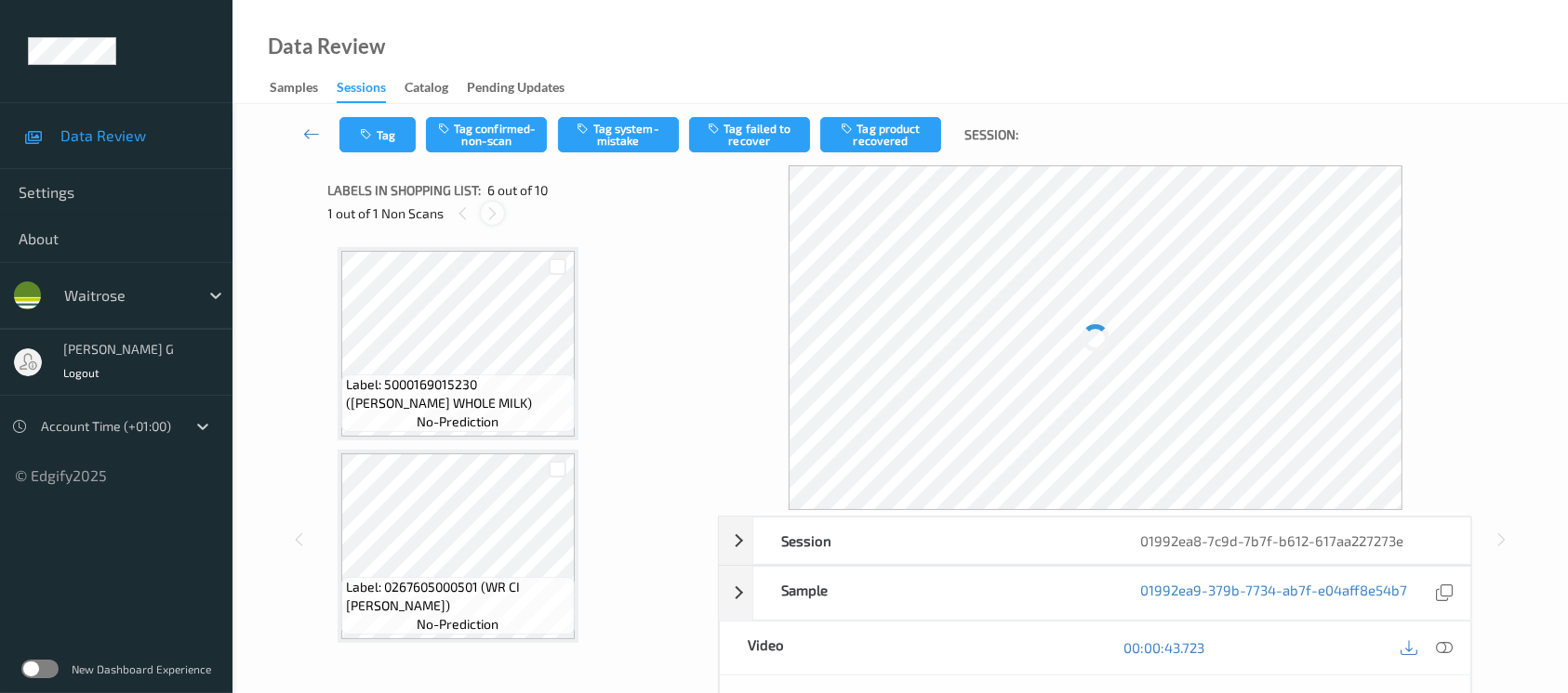
scroll to position [816, 0]
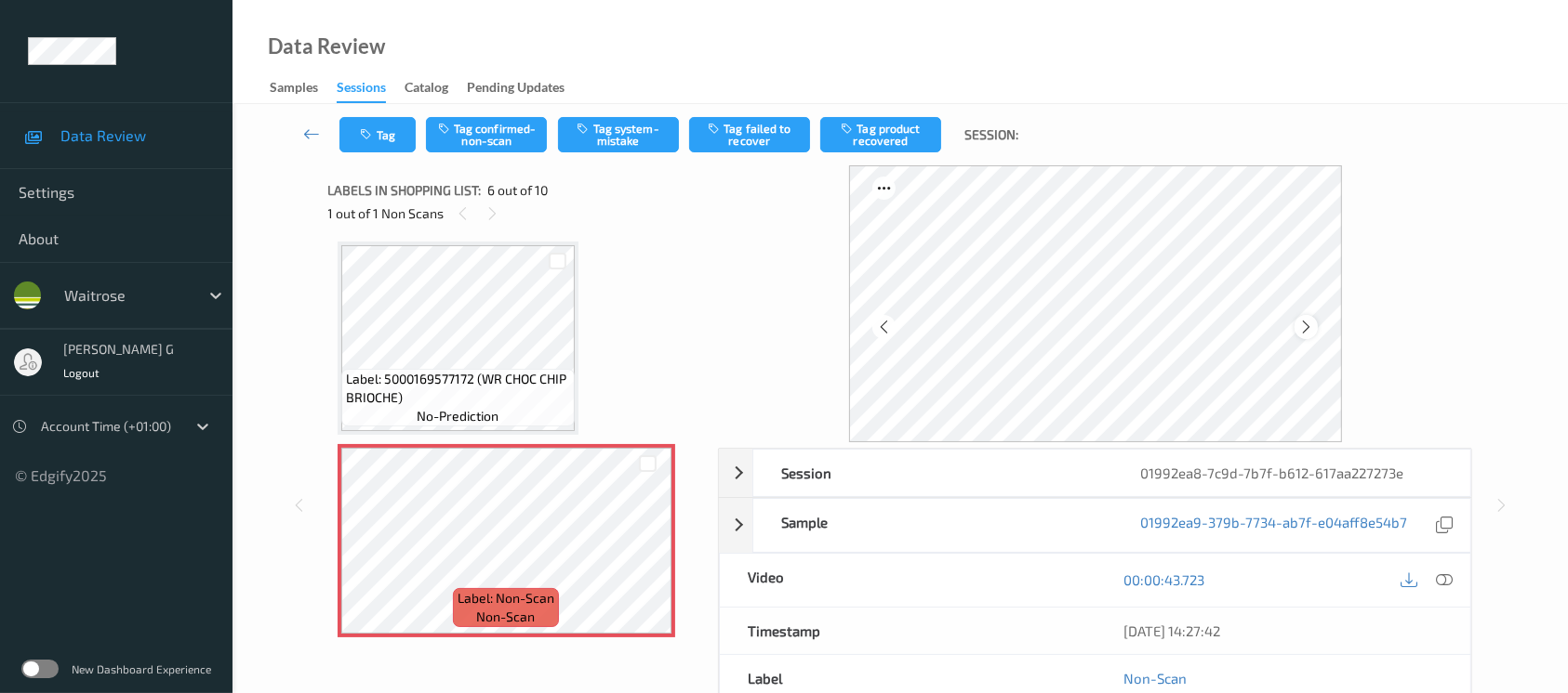
click at [1310, 321] on icon at bounding box center [1306, 327] width 16 height 17
click at [1443, 579] on icon at bounding box center [1445, 580] width 17 height 17
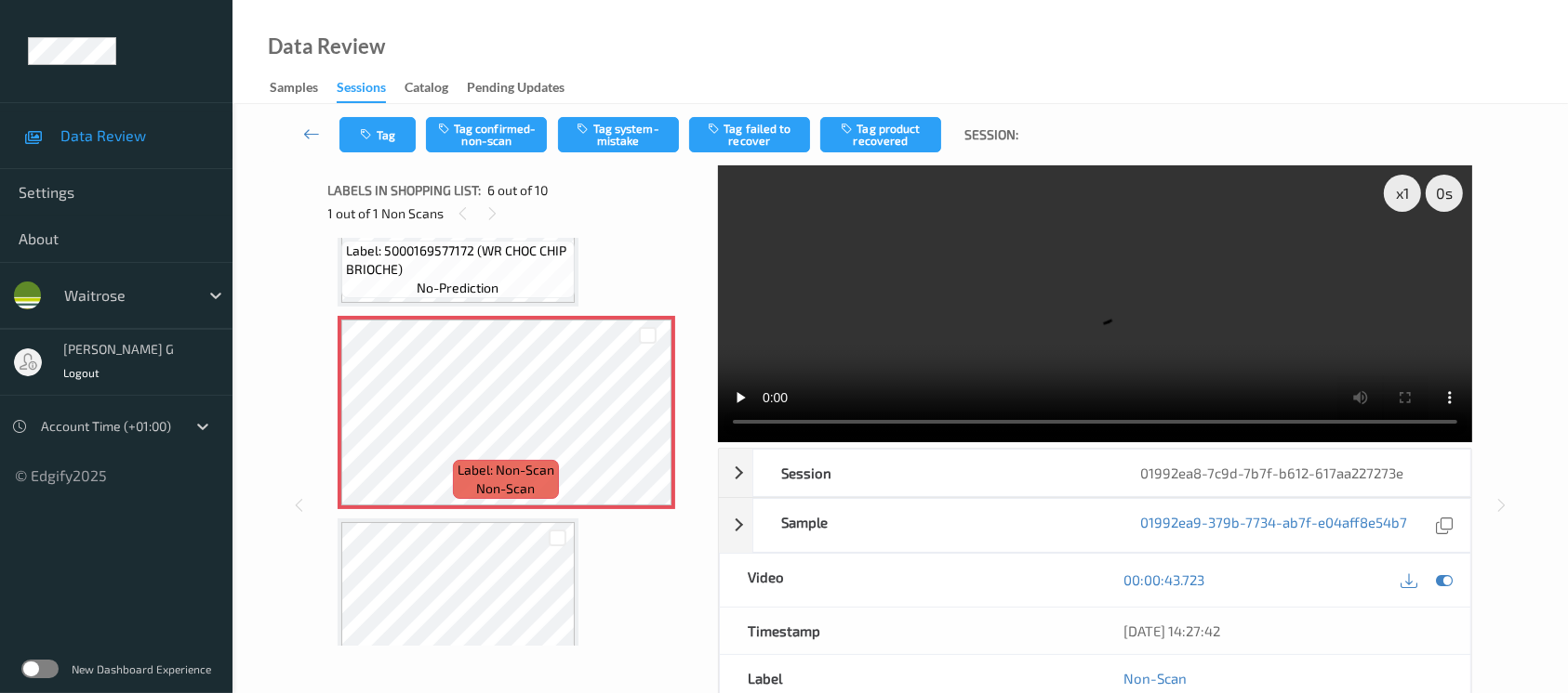
scroll to position [940, 0]
click at [1440, 577] on icon at bounding box center [1445, 580] width 17 height 17
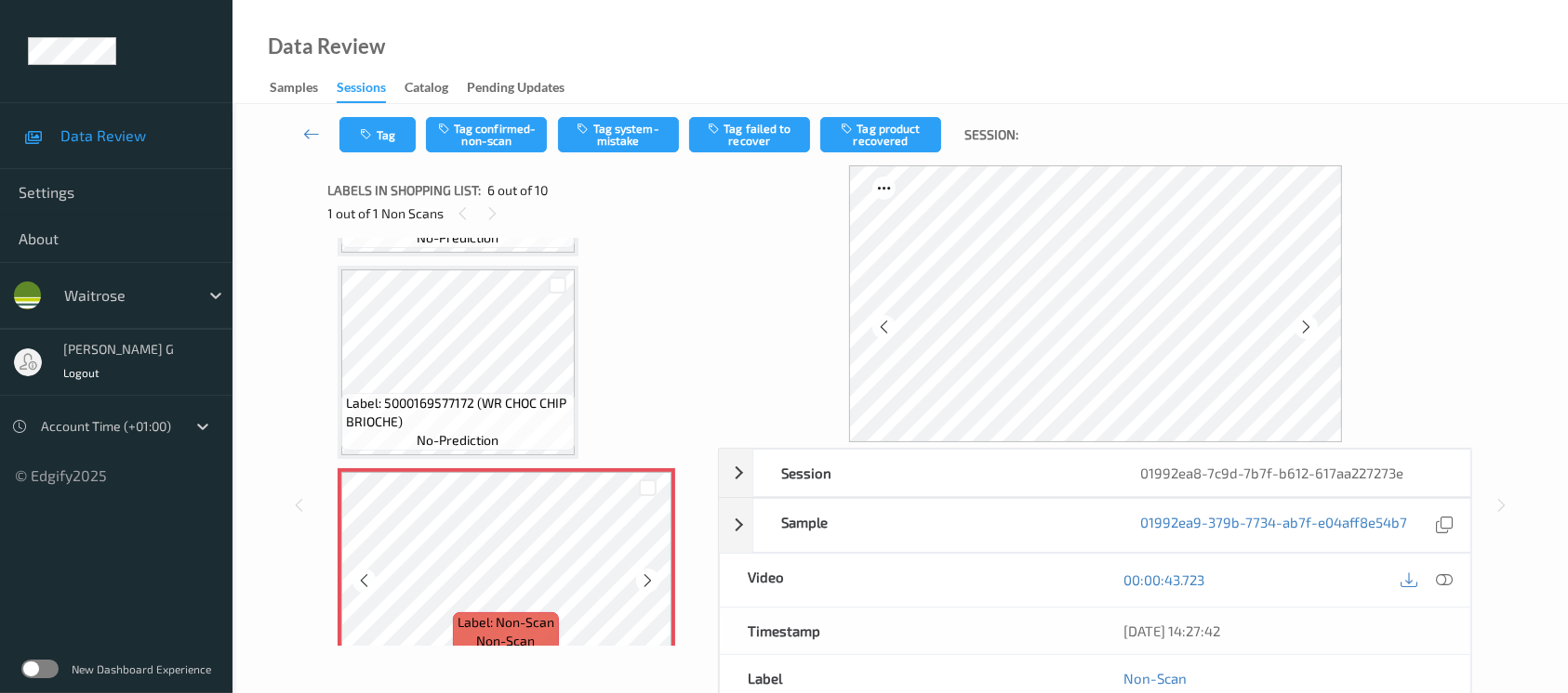
scroll to position [568, 0]
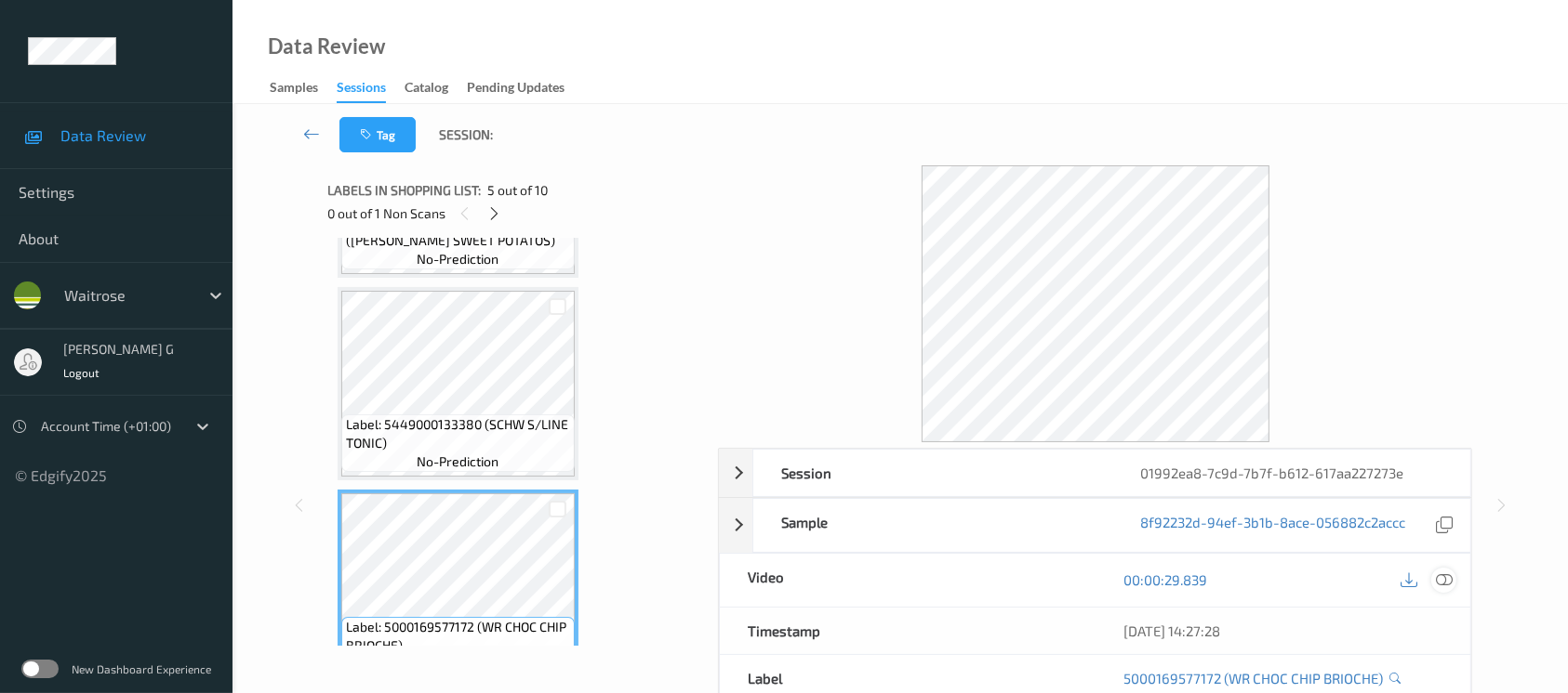
click at [1444, 576] on icon at bounding box center [1445, 580] width 17 height 17
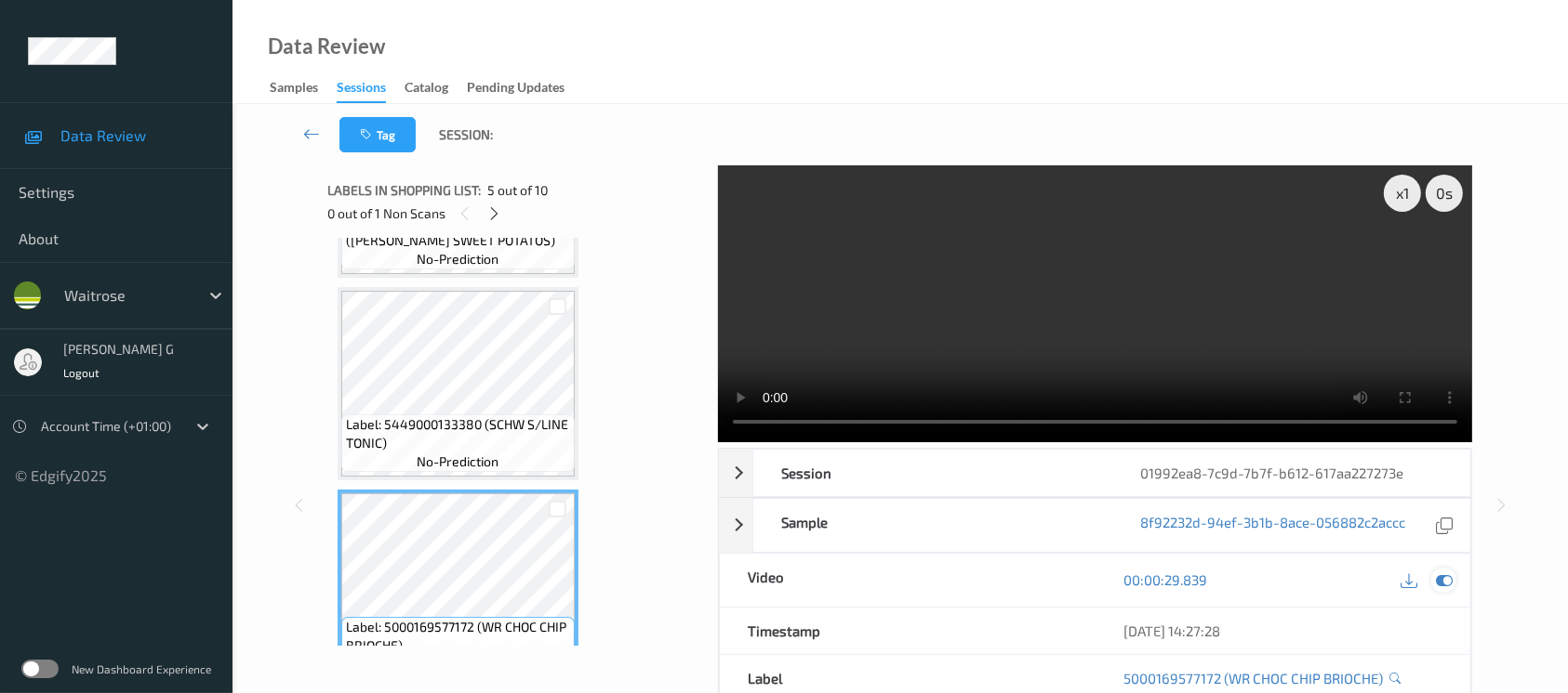
click at [1446, 588] on div at bounding box center [1444, 580] width 25 height 25
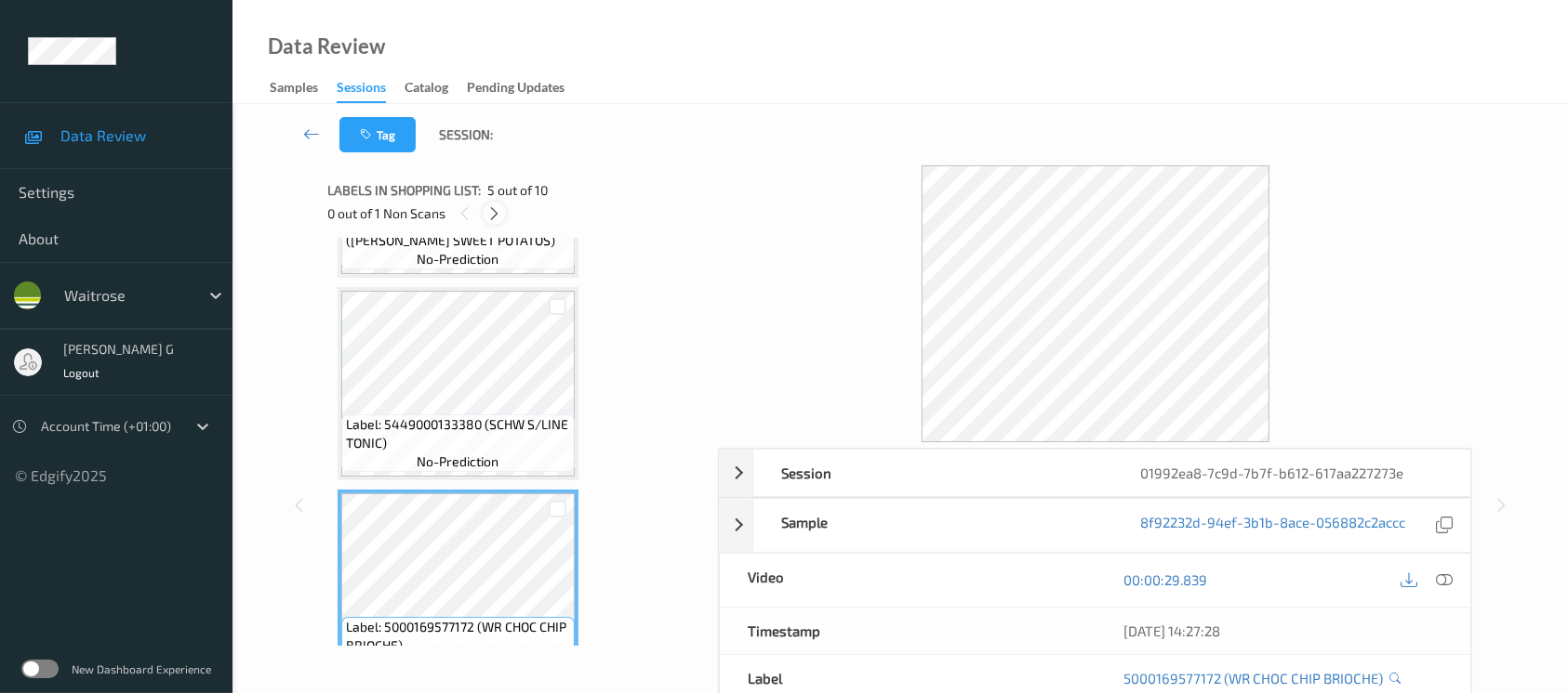
click at [506, 213] on div at bounding box center [494, 213] width 23 height 23
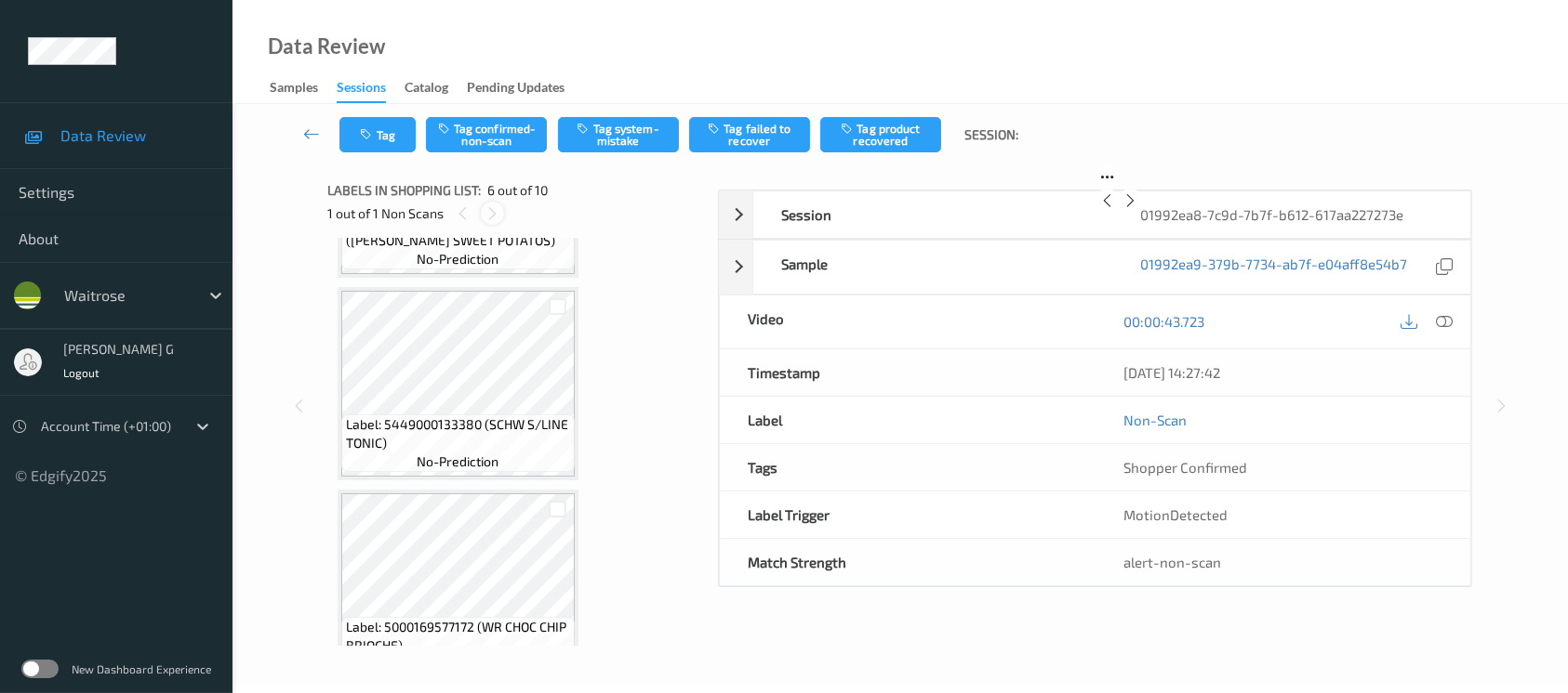
scroll to position [816, 0]
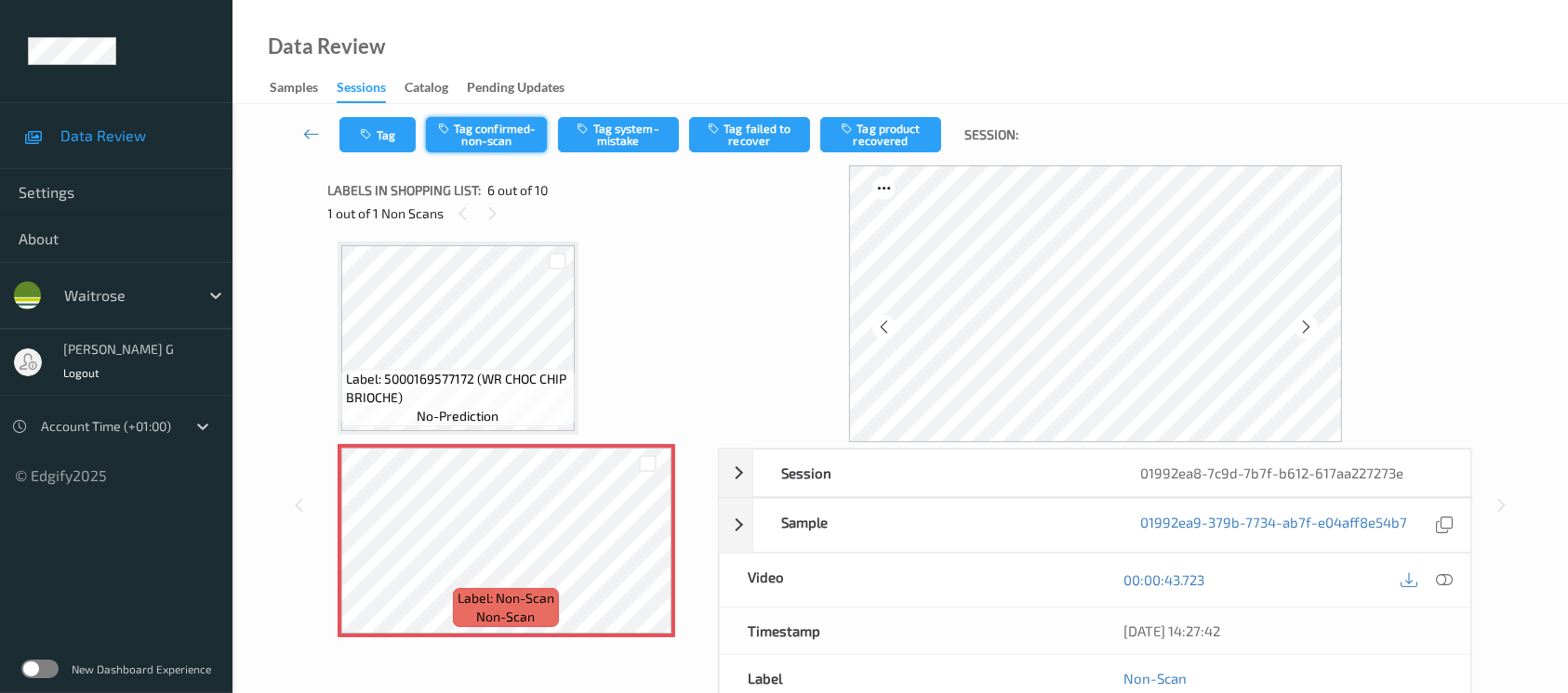
click at [478, 137] on button "Tag confirmed-non-scan" at bounding box center [486, 135] width 121 height 36
click at [892, 128] on button "Tag product recovered" at bounding box center [880, 135] width 121 height 36
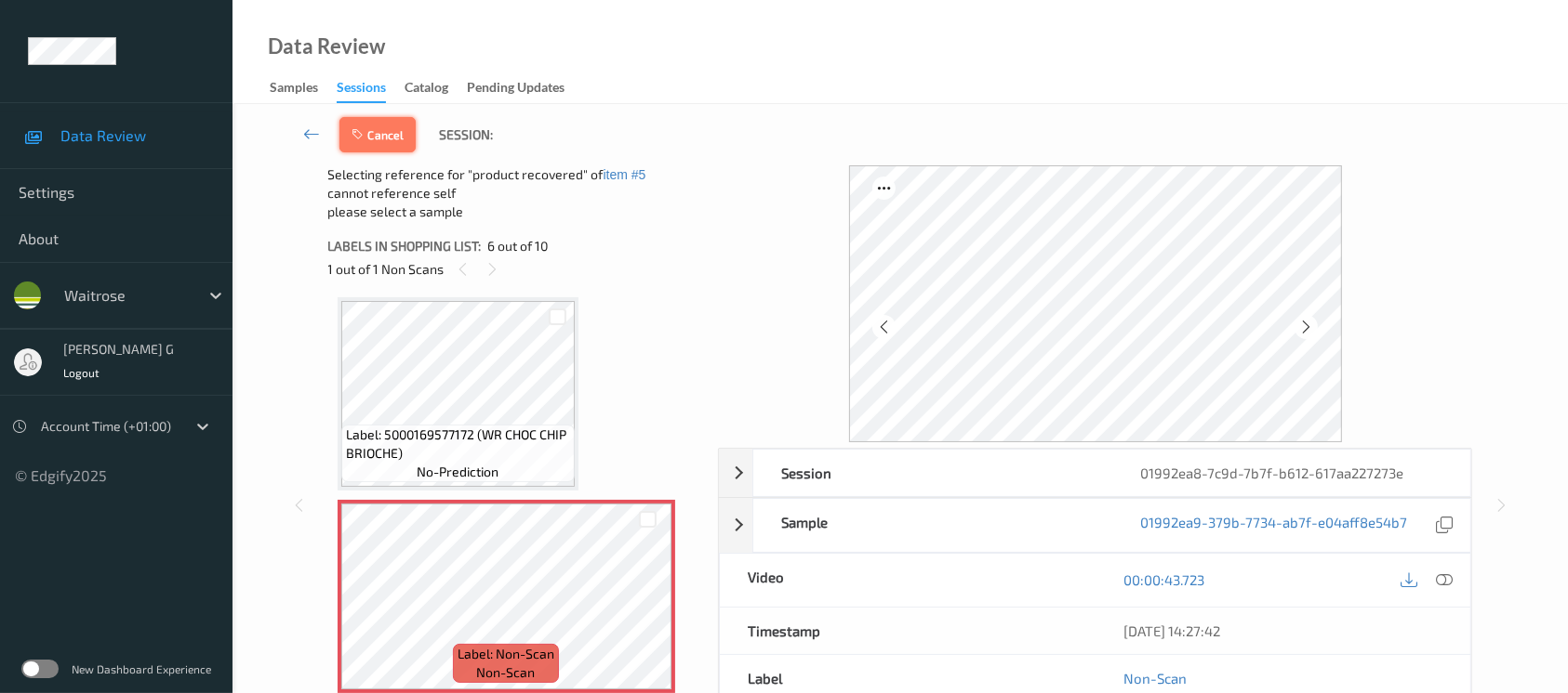
click at [369, 124] on button "Cancel" at bounding box center [377, 135] width 76 height 36
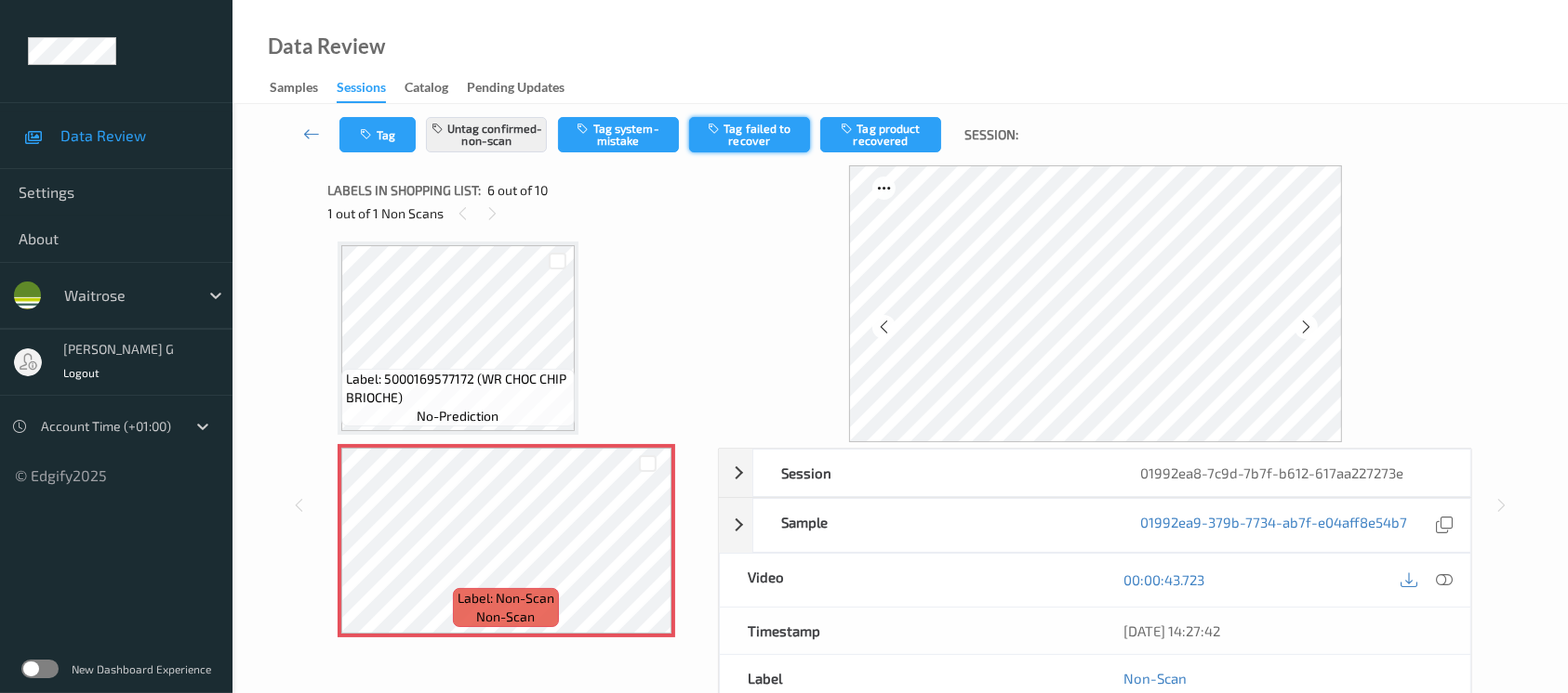
click at [738, 140] on button "Tag failed to recover" at bounding box center [750, 135] width 121 height 36
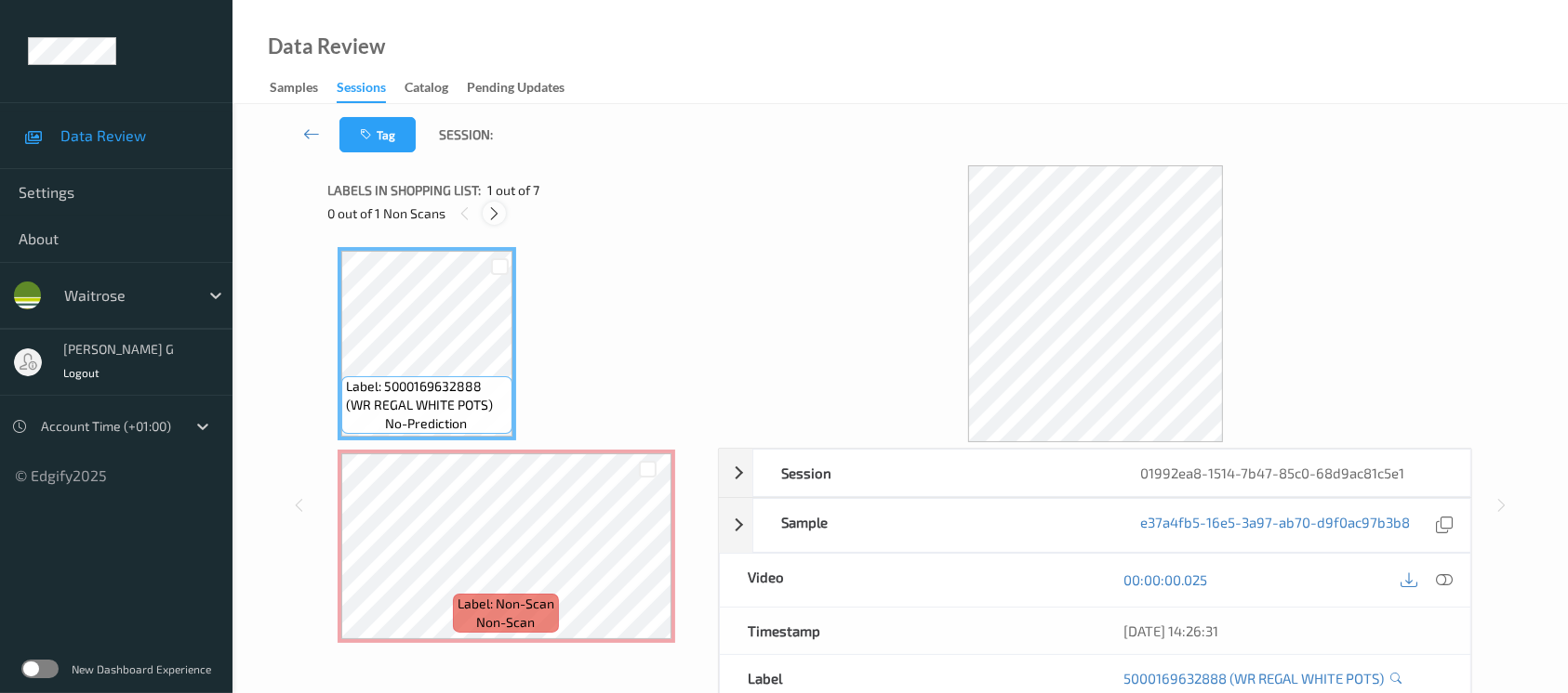
click at [494, 210] on icon at bounding box center [494, 214] width 16 height 17
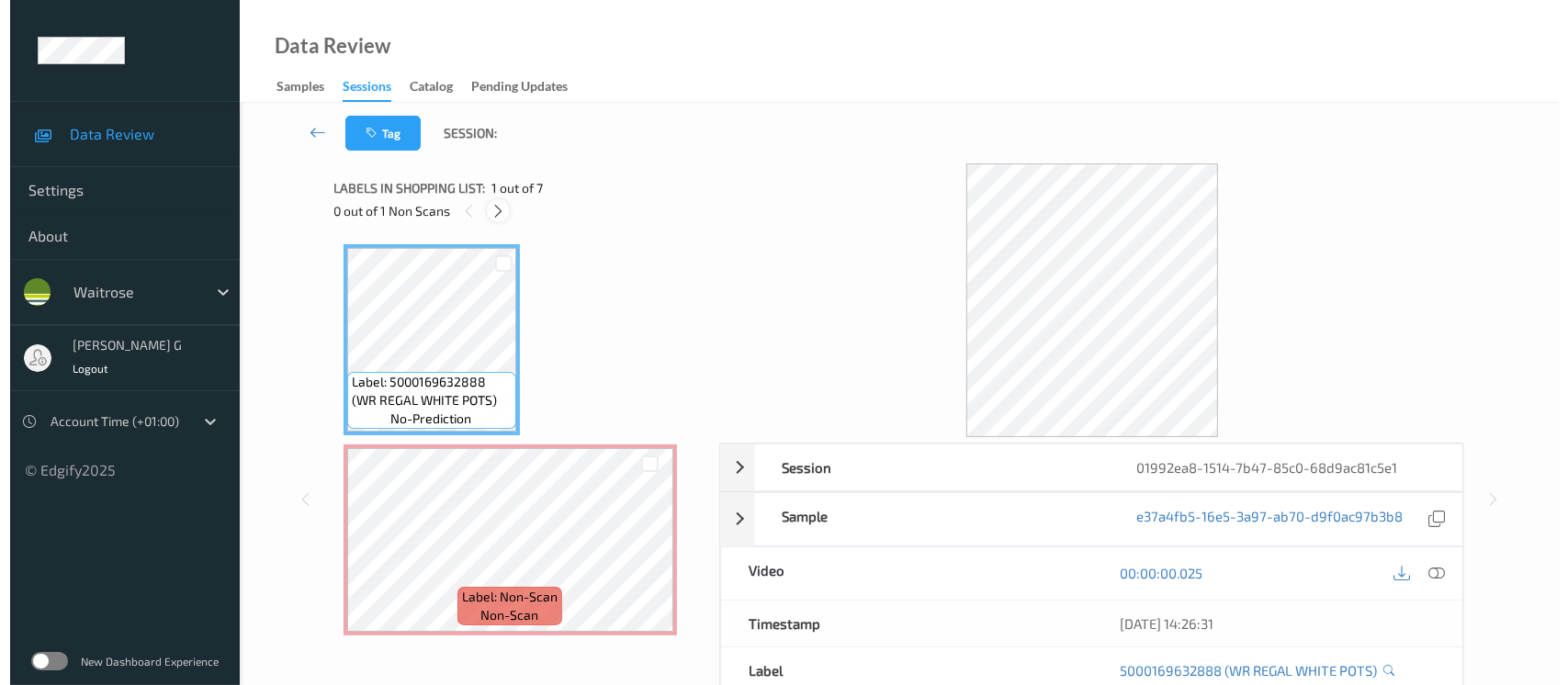
scroll to position [8, 0]
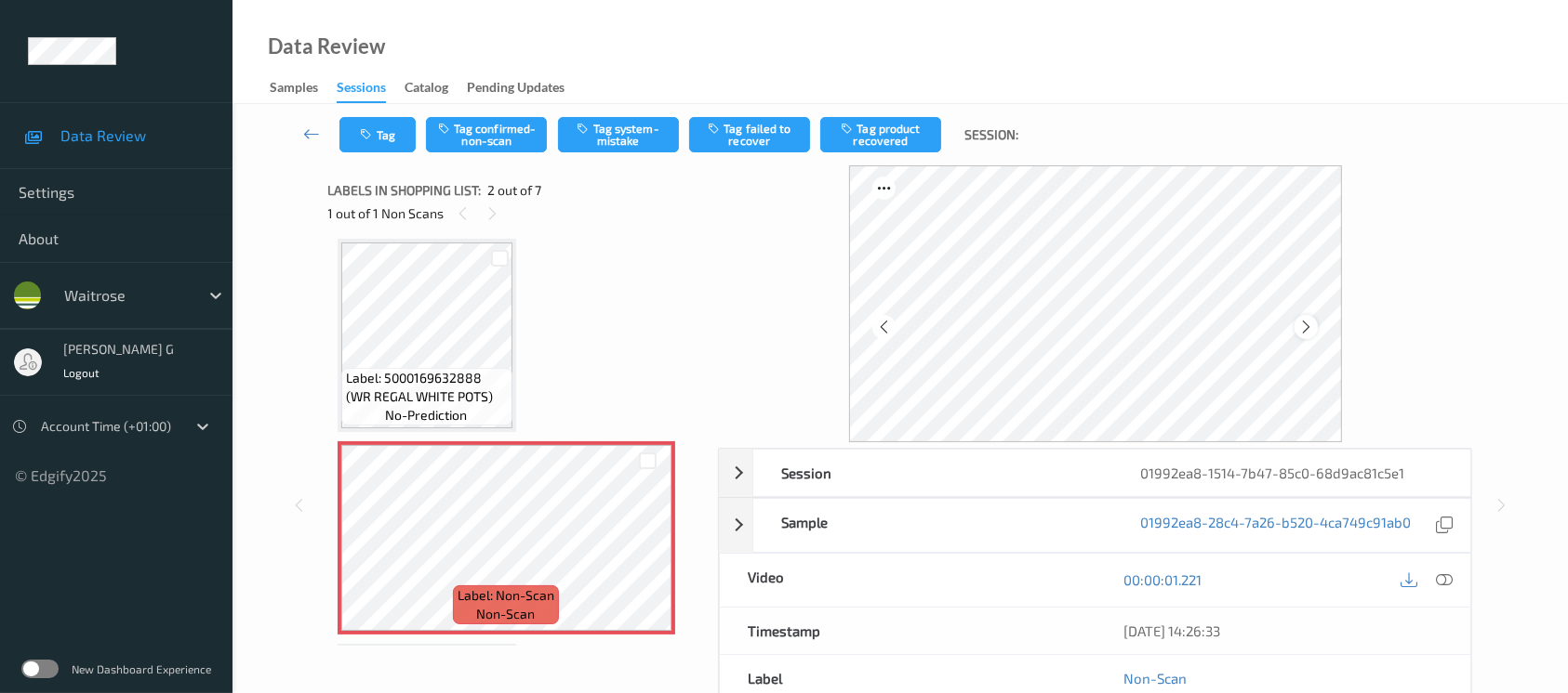
click at [1317, 320] on div at bounding box center [1095, 303] width 493 height 277
click at [1317, 320] on div at bounding box center [1306, 326] width 23 height 23
click at [1447, 578] on icon at bounding box center [1445, 580] width 17 height 17
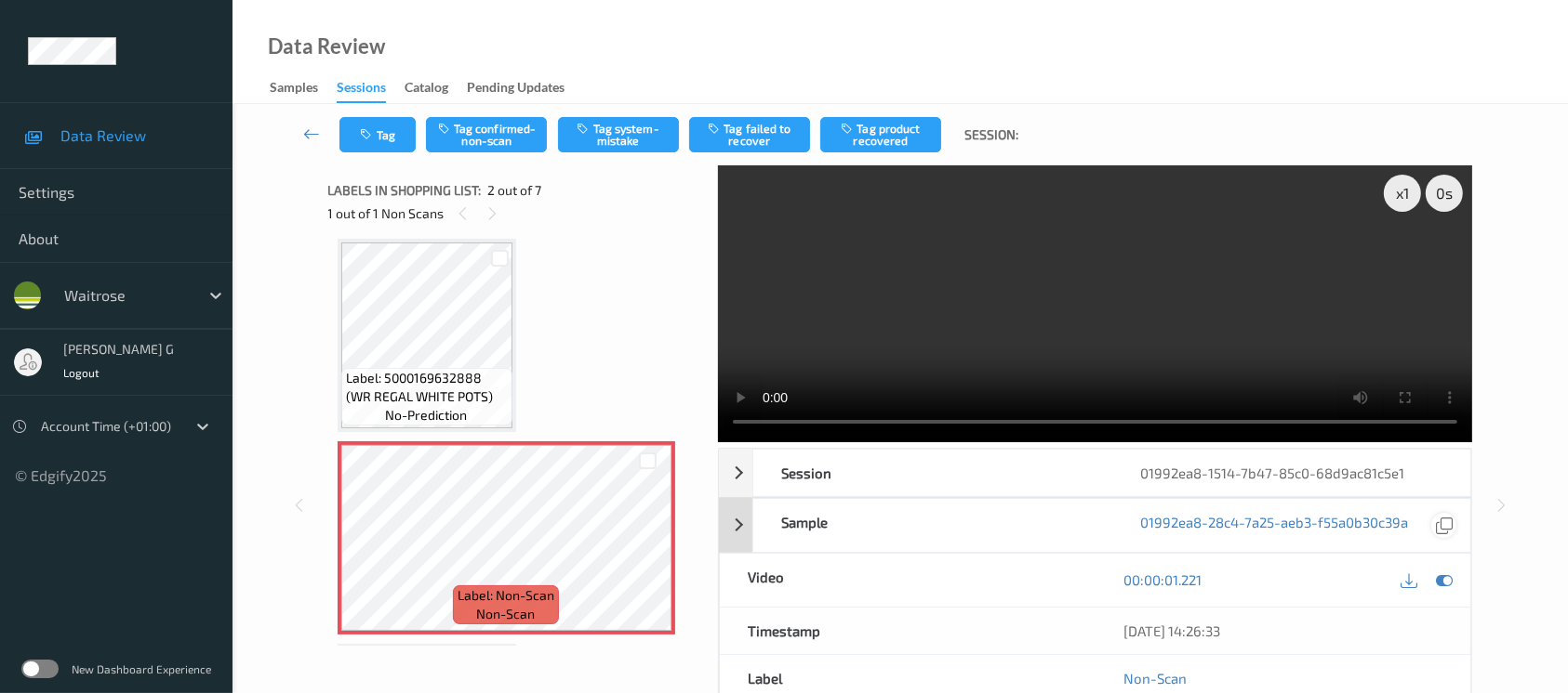
click at [1450, 583] on icon at bounding box center [1445, 580] width 17 height 17
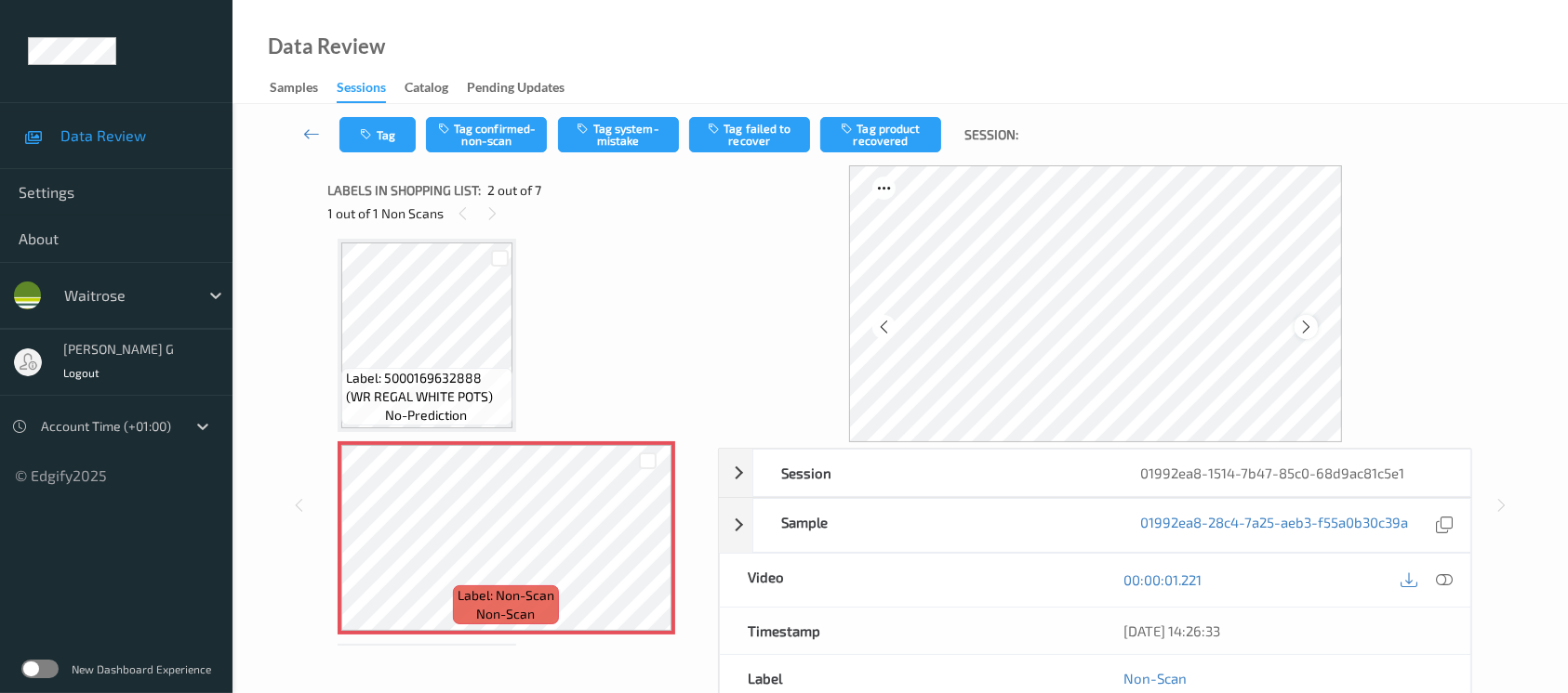
click at [1309, 334] on icon at bounding box center [1306, 327] width 16 height 17
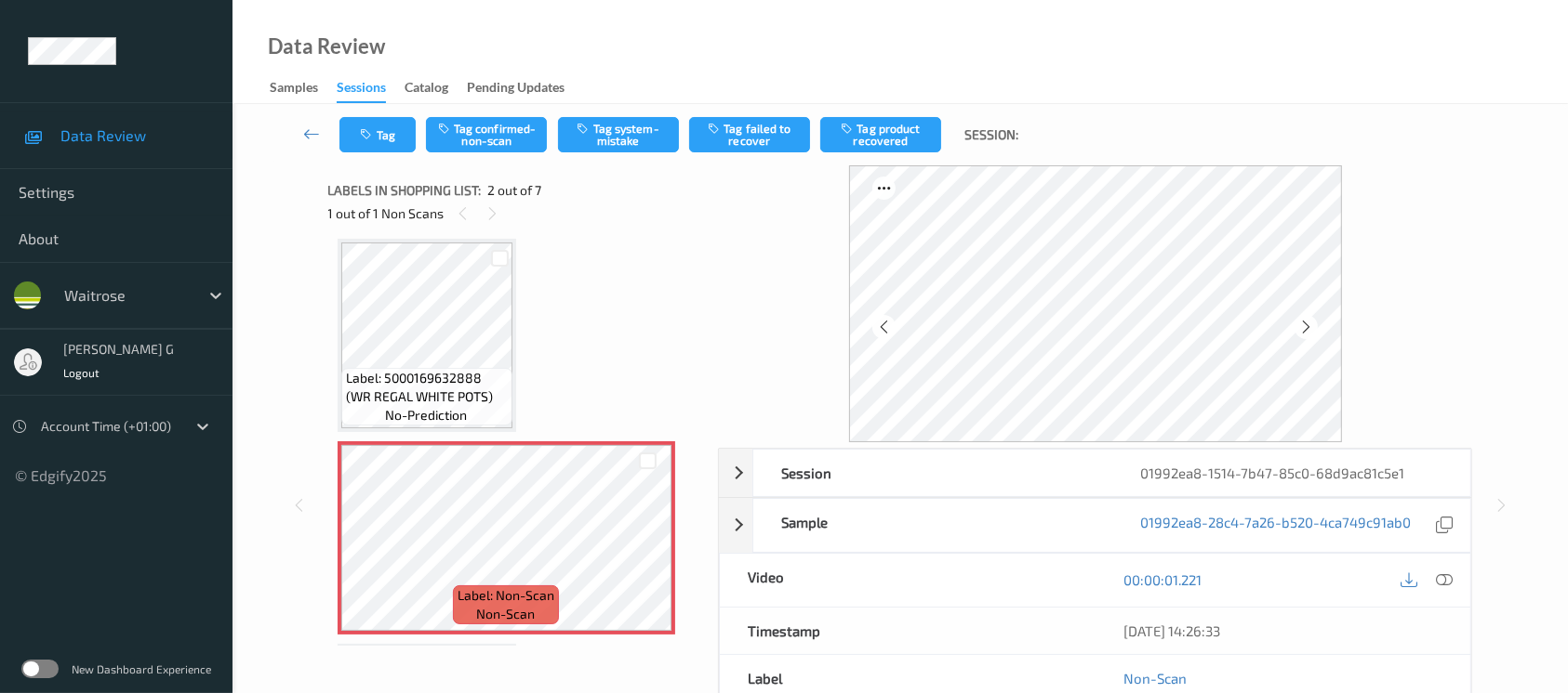
click at [1309, 334] on icon at bounding box center [1306, 327] width 16 height 17
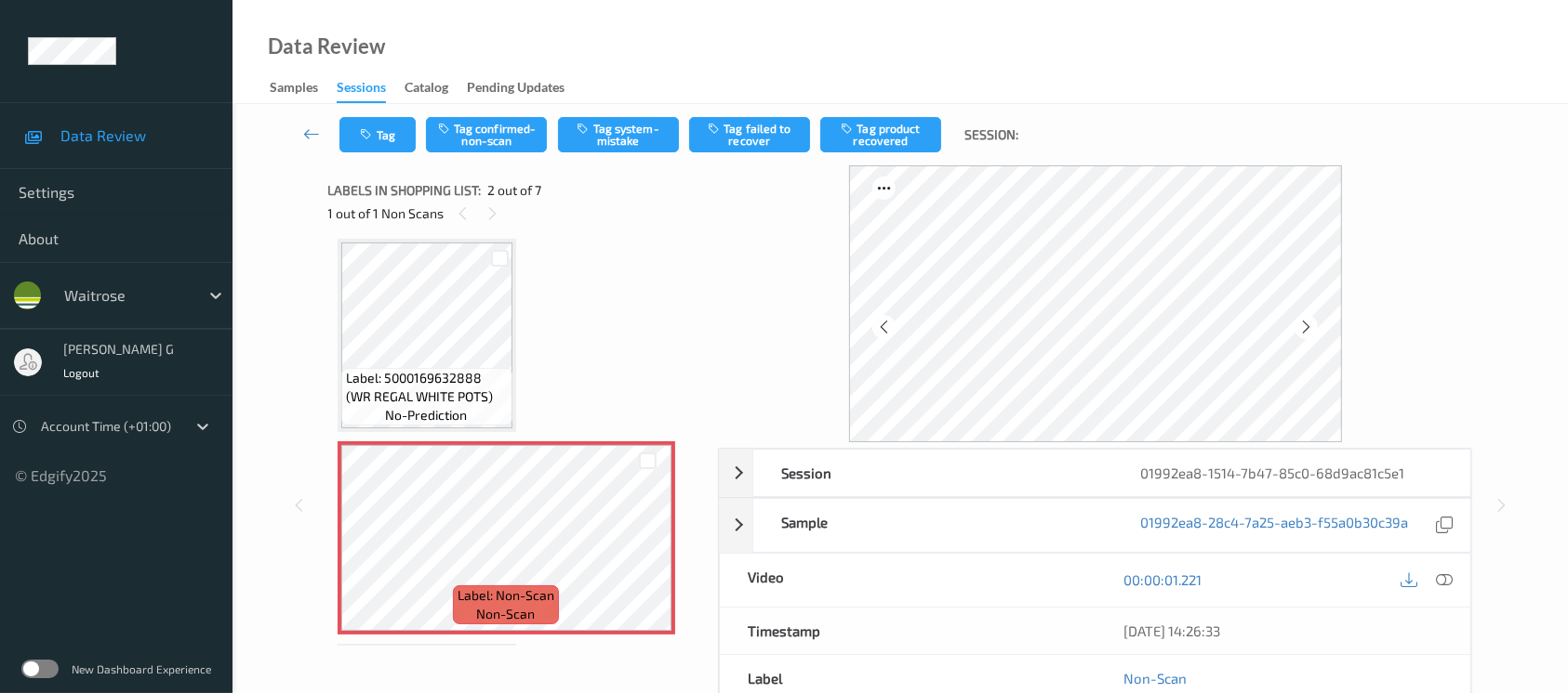
click at [1309, 334] on icon at bounding box center [1306, 327] width 16 height 17
click at [628, 130] on button "Tag system-mistake" at bounding box center [618, 135] width 121 height 36
click at [392, 130] on button "Tag" at bounding box center [377, 135] width 76 height 36
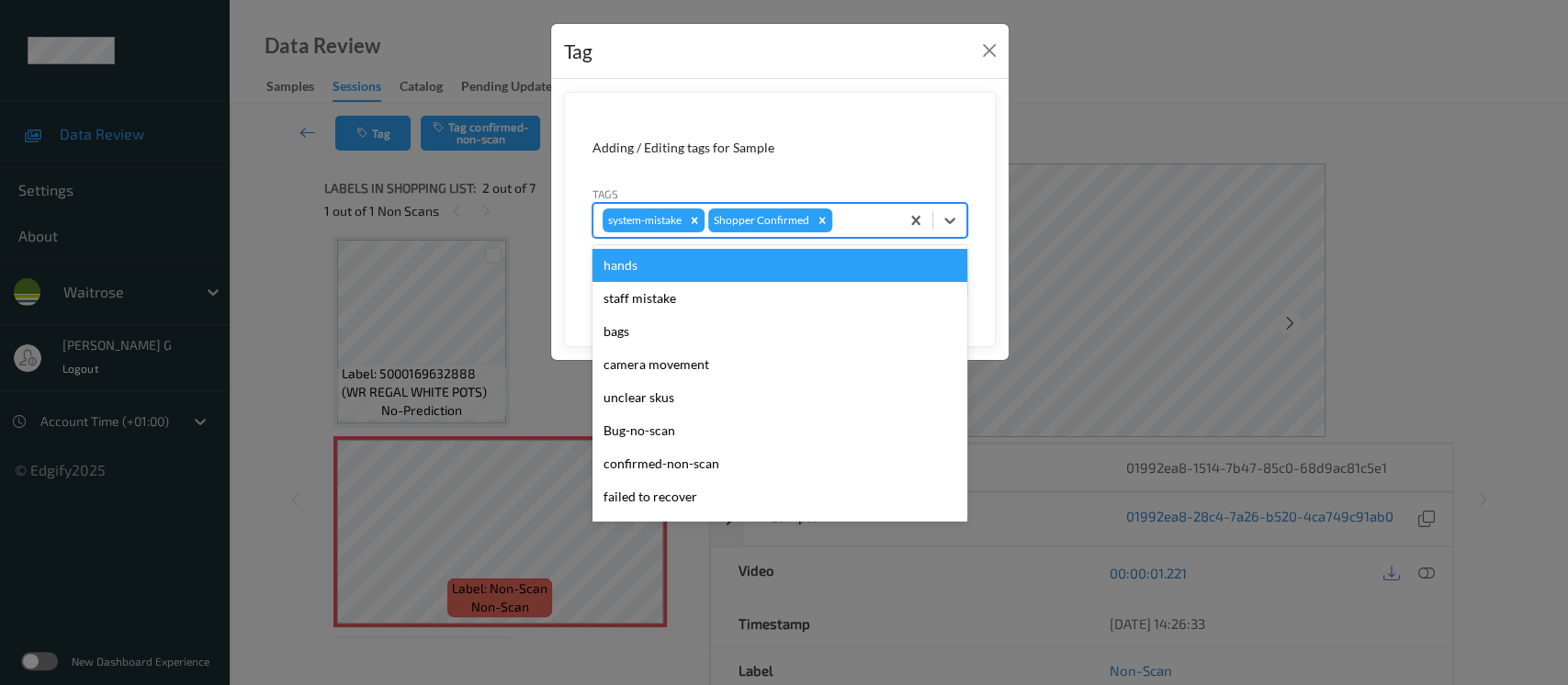
click at [844, 222] on div at bounding box center [863, 221] width 54 height 22
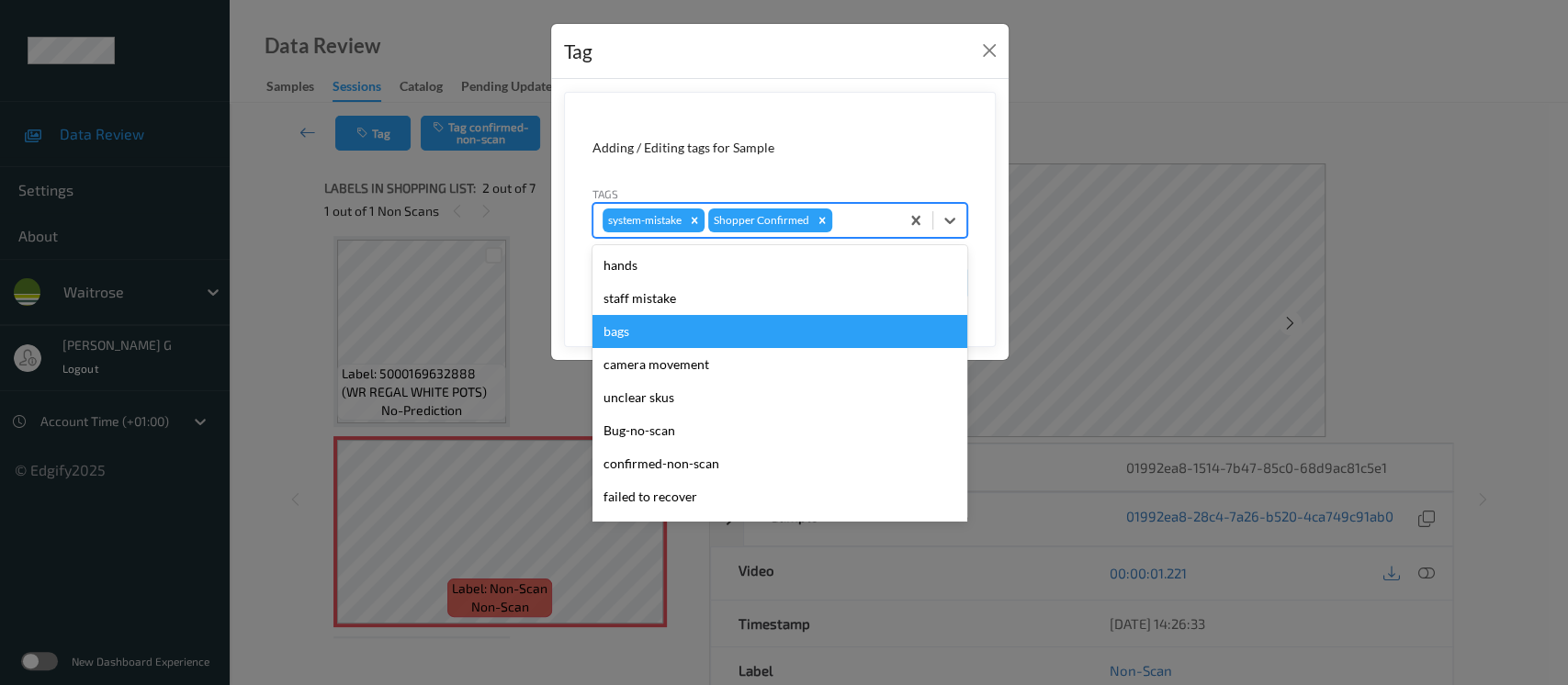
click at [614, 327] on div "bags" at bounding box center [779, 332] width 374 height 33
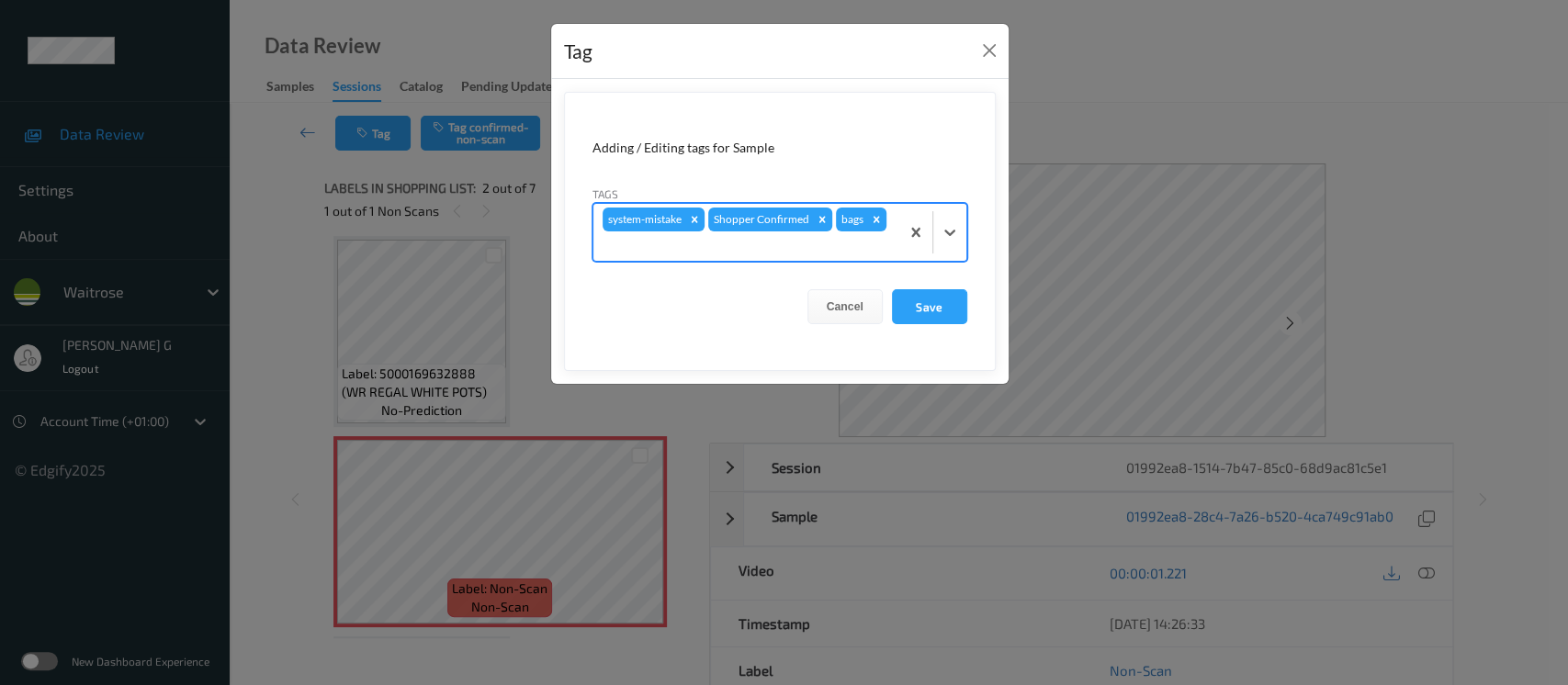
click at [797, 254] on div at bounding box center [746, 247] width 287 height 22
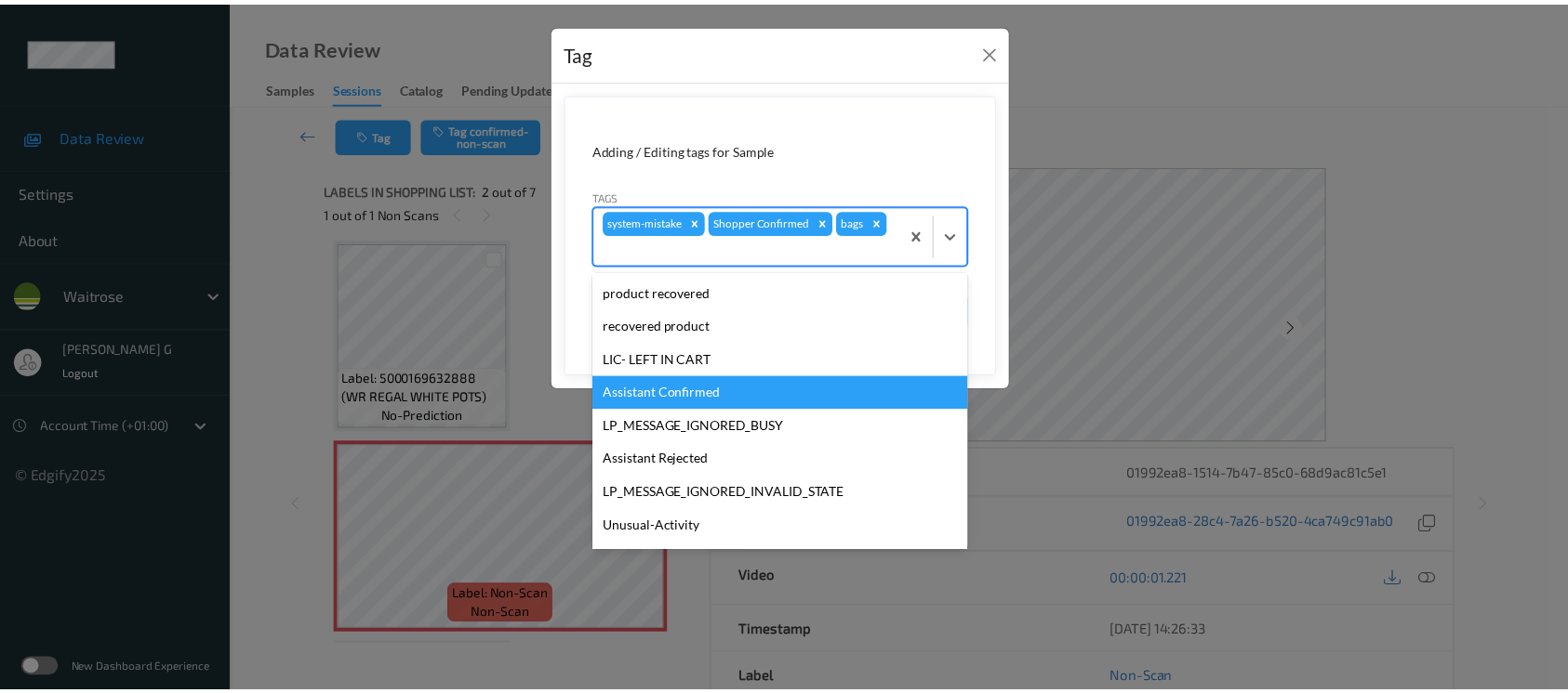
scroll to position [397, 0]
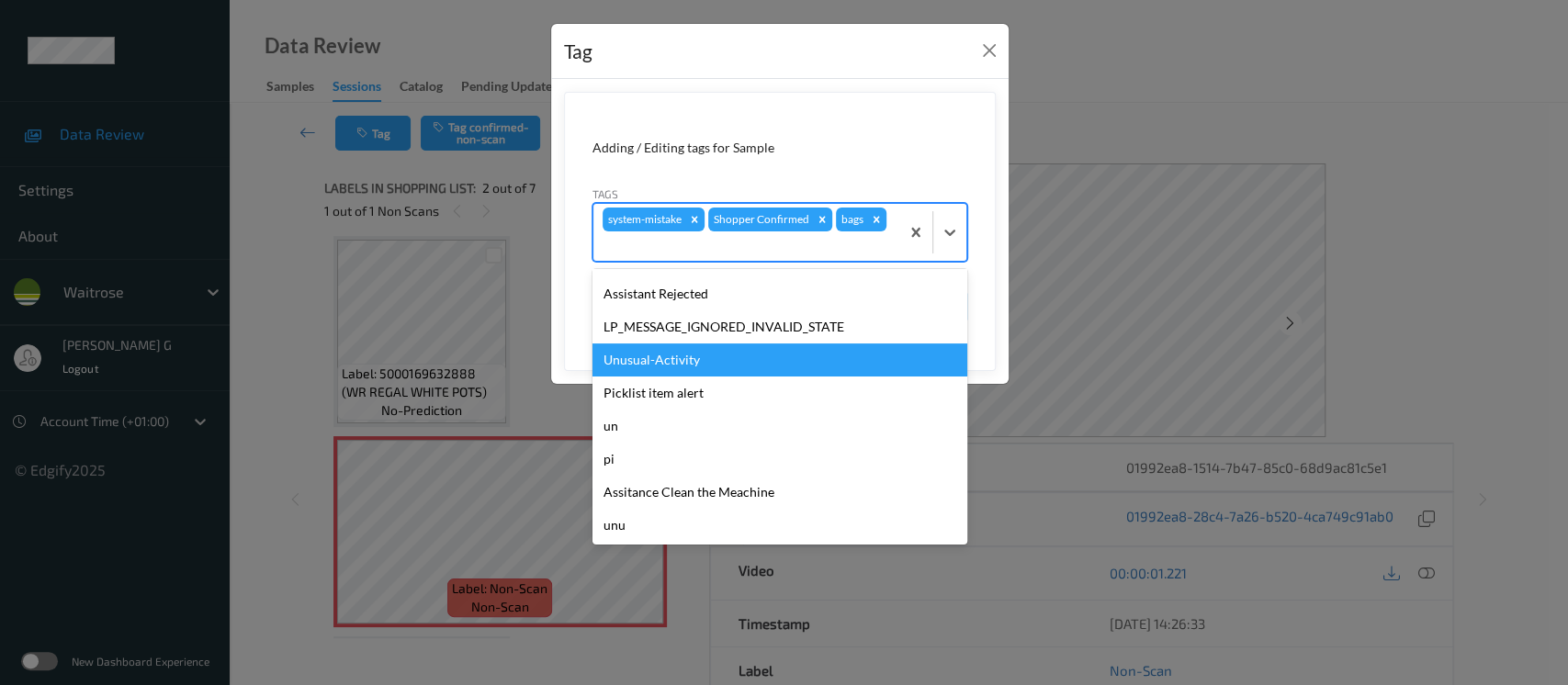
click at [659, 361] on div "Unusual-Activity" at bounding box center [779, 361] width 374 height 33
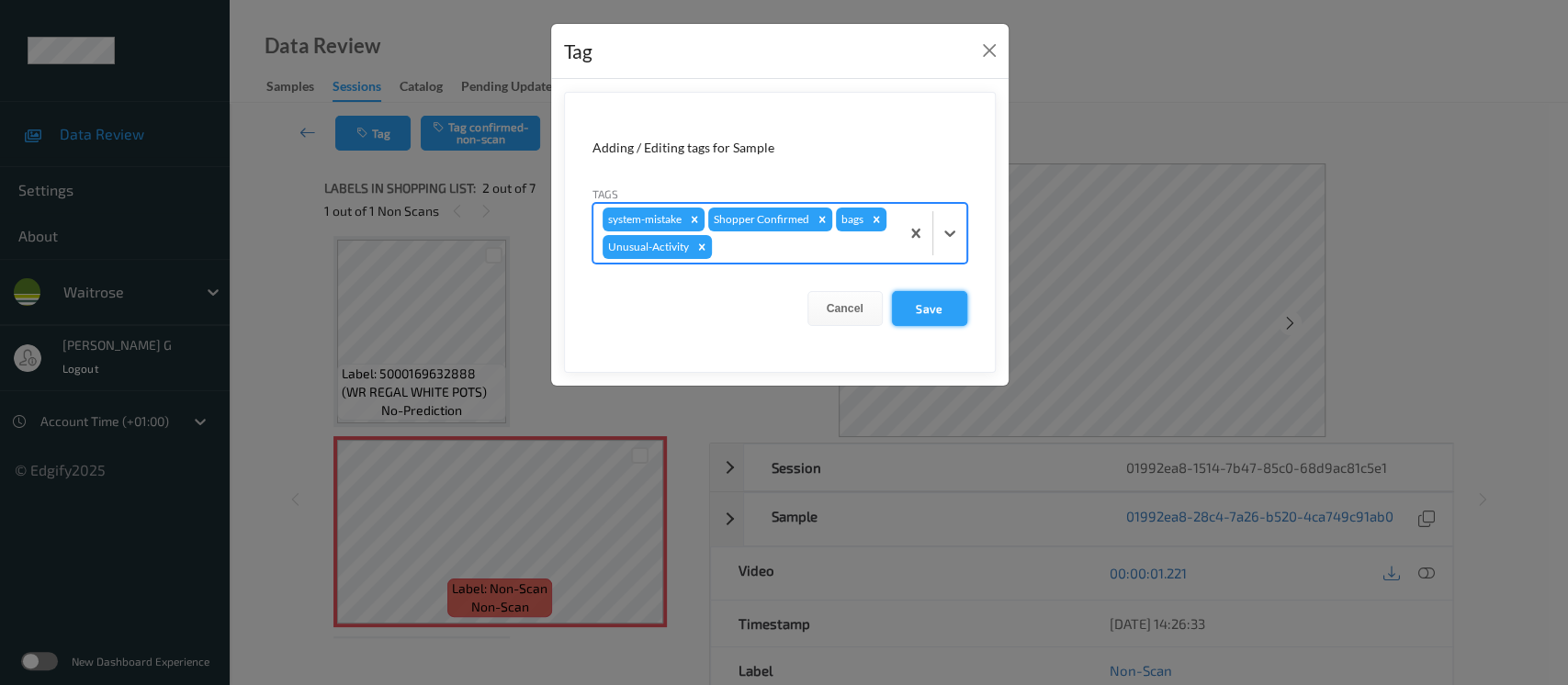
click at [922, 312] on button "Save" at bounding box center [929, 309] width 75 height 35
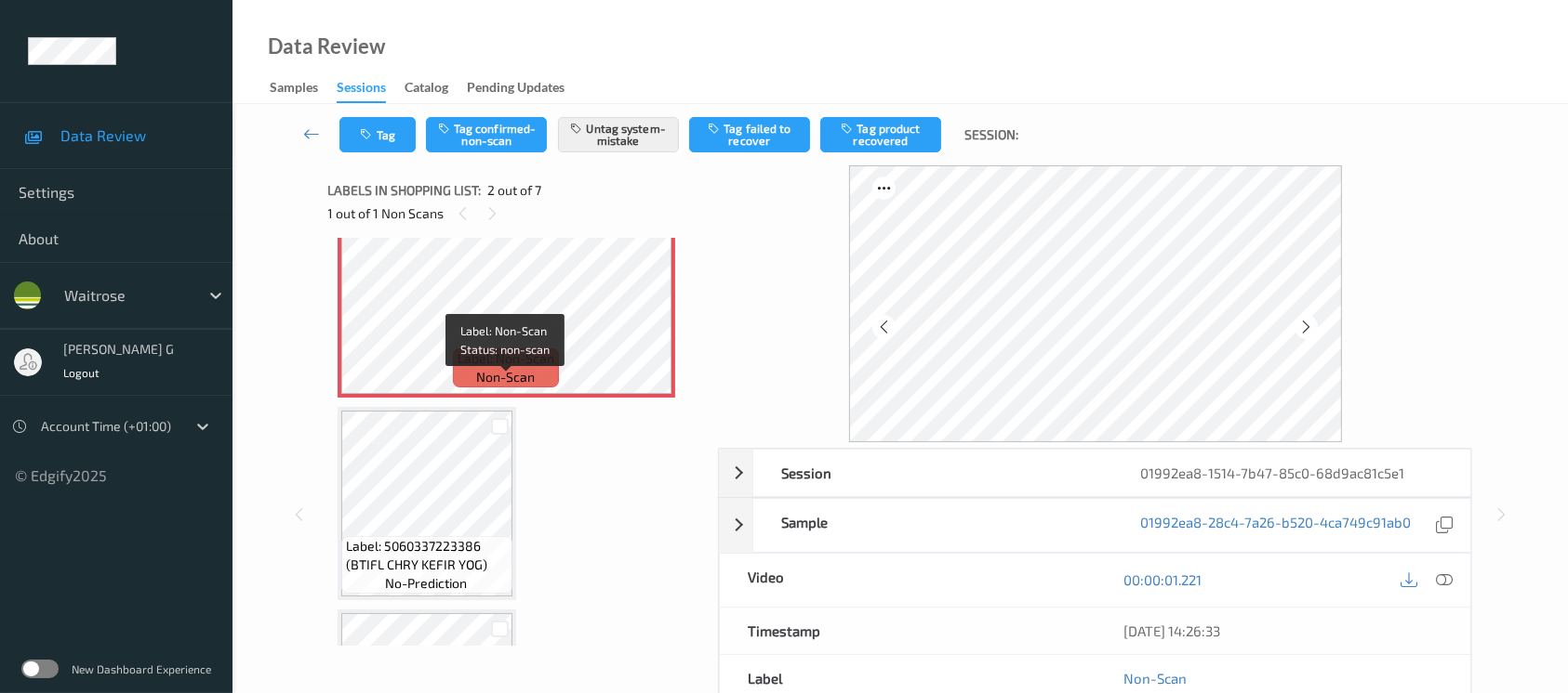
scroll to position [257, 0]
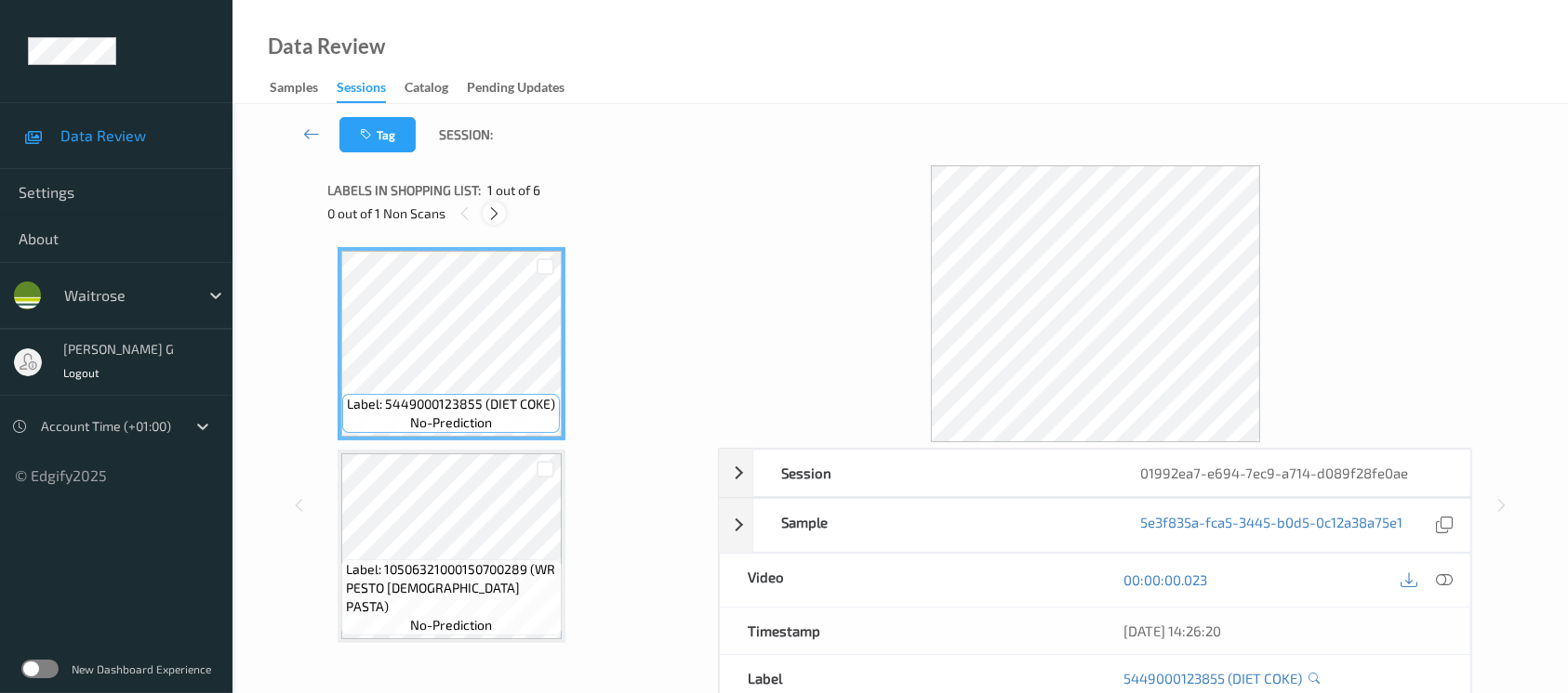
click at [501, 217] on icon at bounding box center [494, 214] width 16 height 17
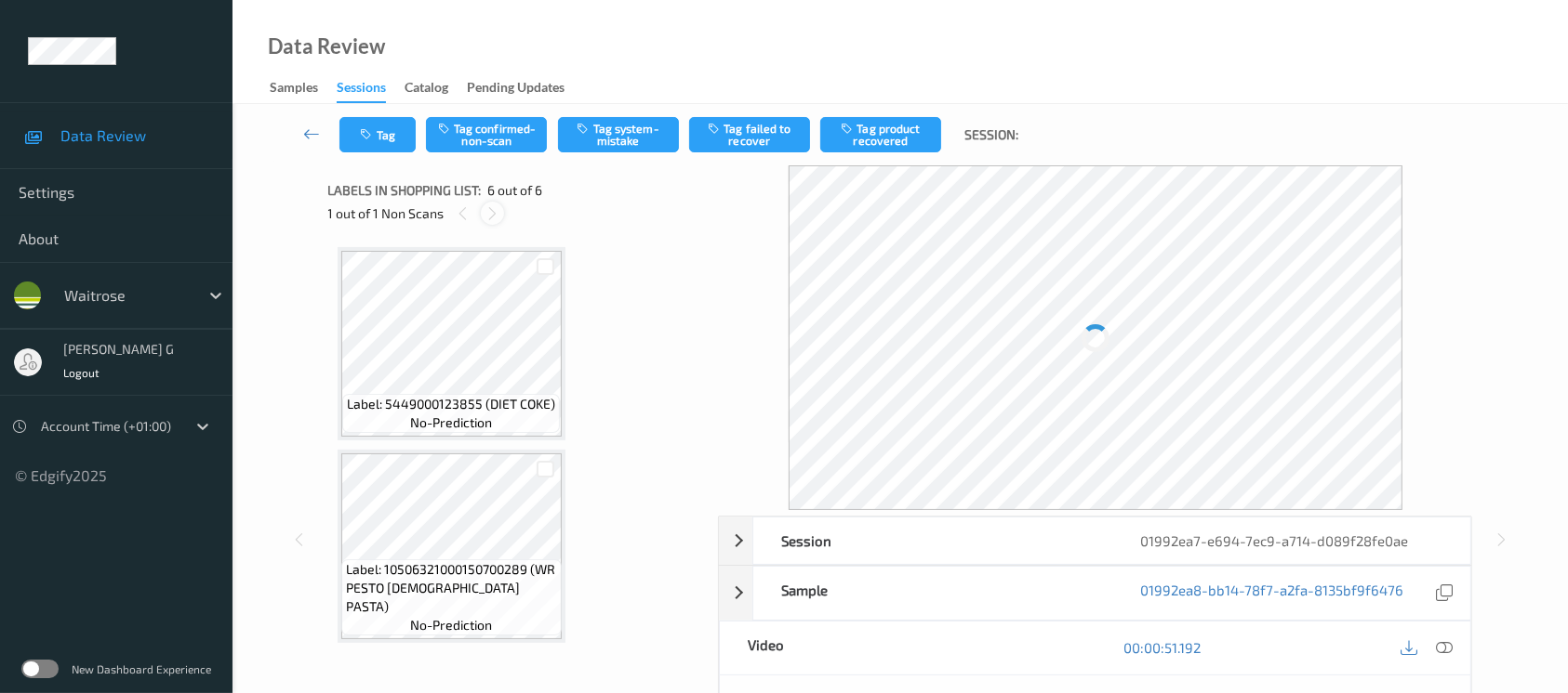
scroll to position [811, 0]
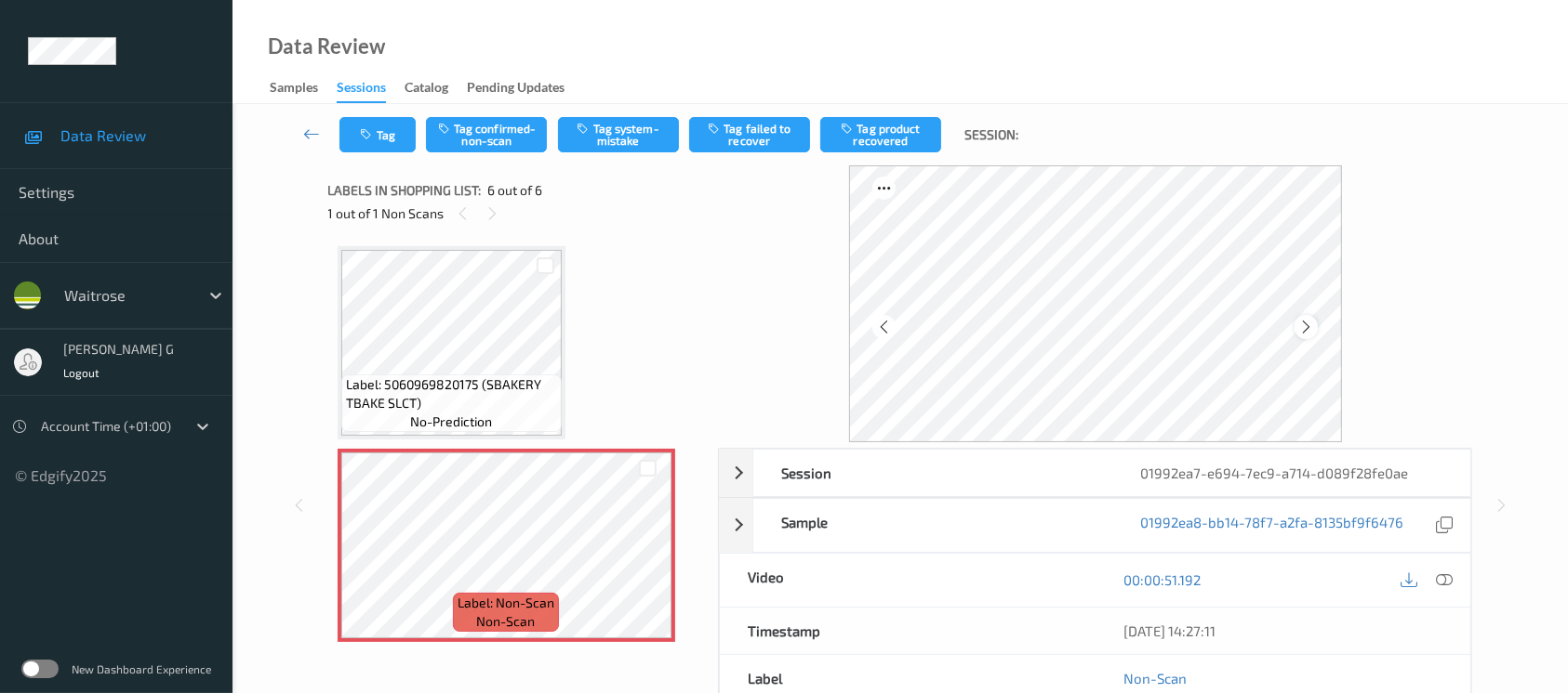
click at [1310, 333] on icon at bounding box center [1306, 327] width 16 height 17
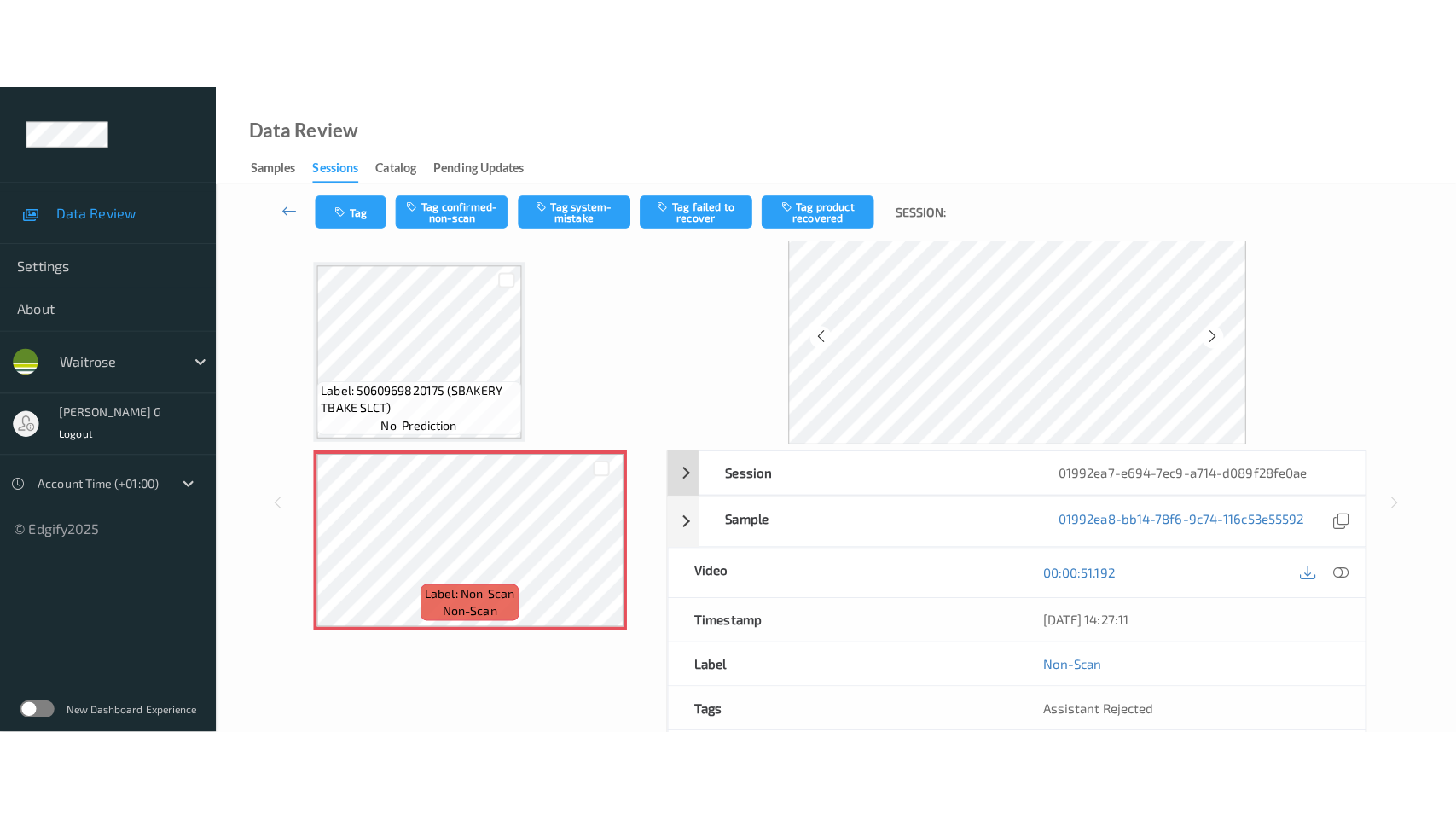
scroll to position [0, 0]
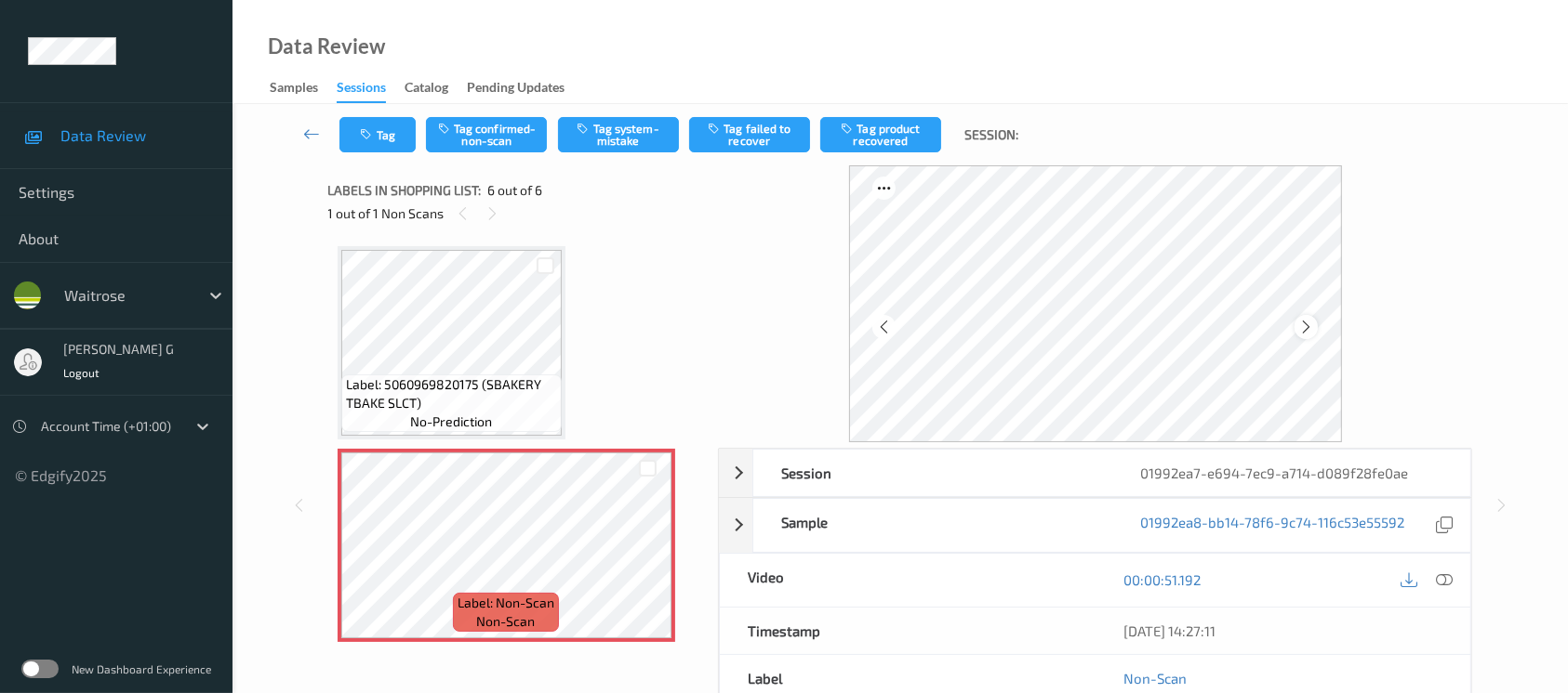
click at [1300, 324] on icon at bounding box center [1306, 327] width 16 height 17
click at [1439, 581] on icon at bounding box center [1445, 580] width 17 height 17
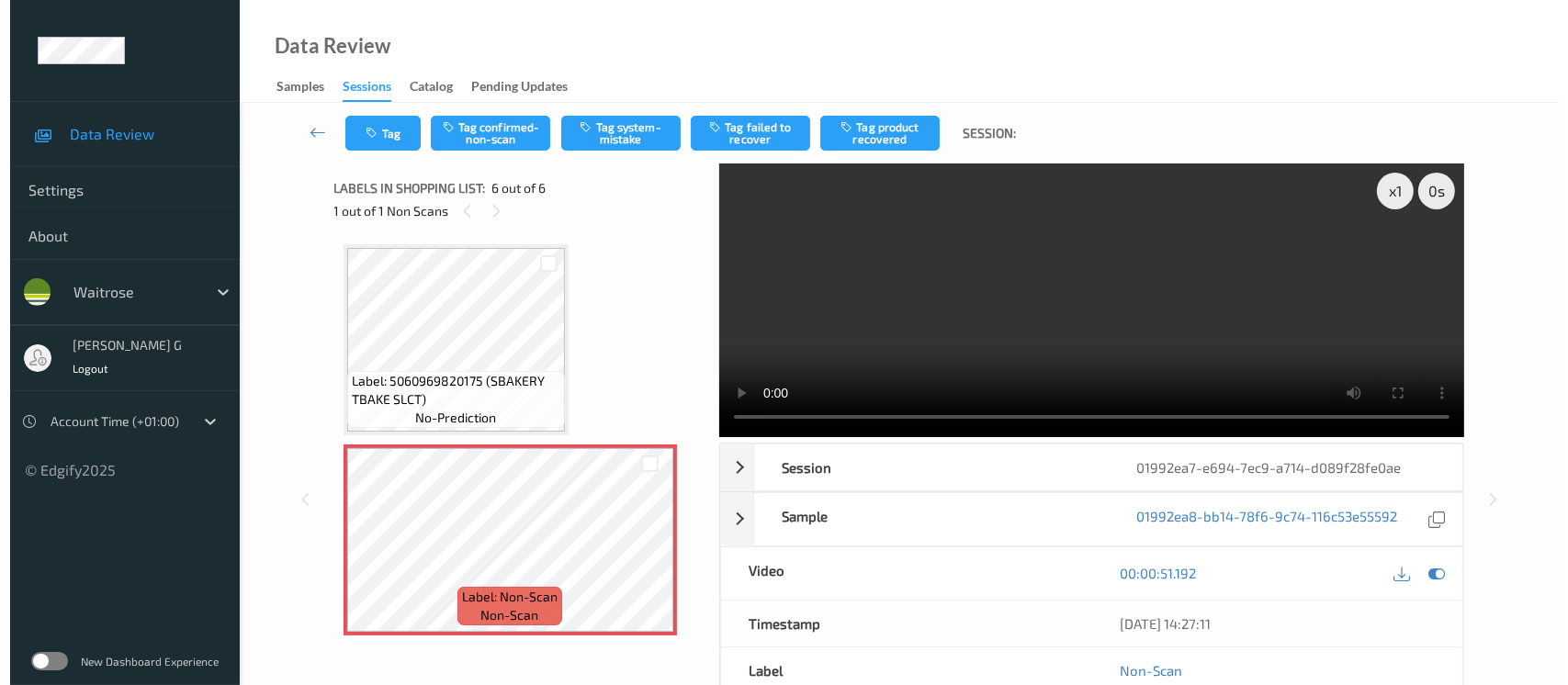
scroll to position [802, 0]
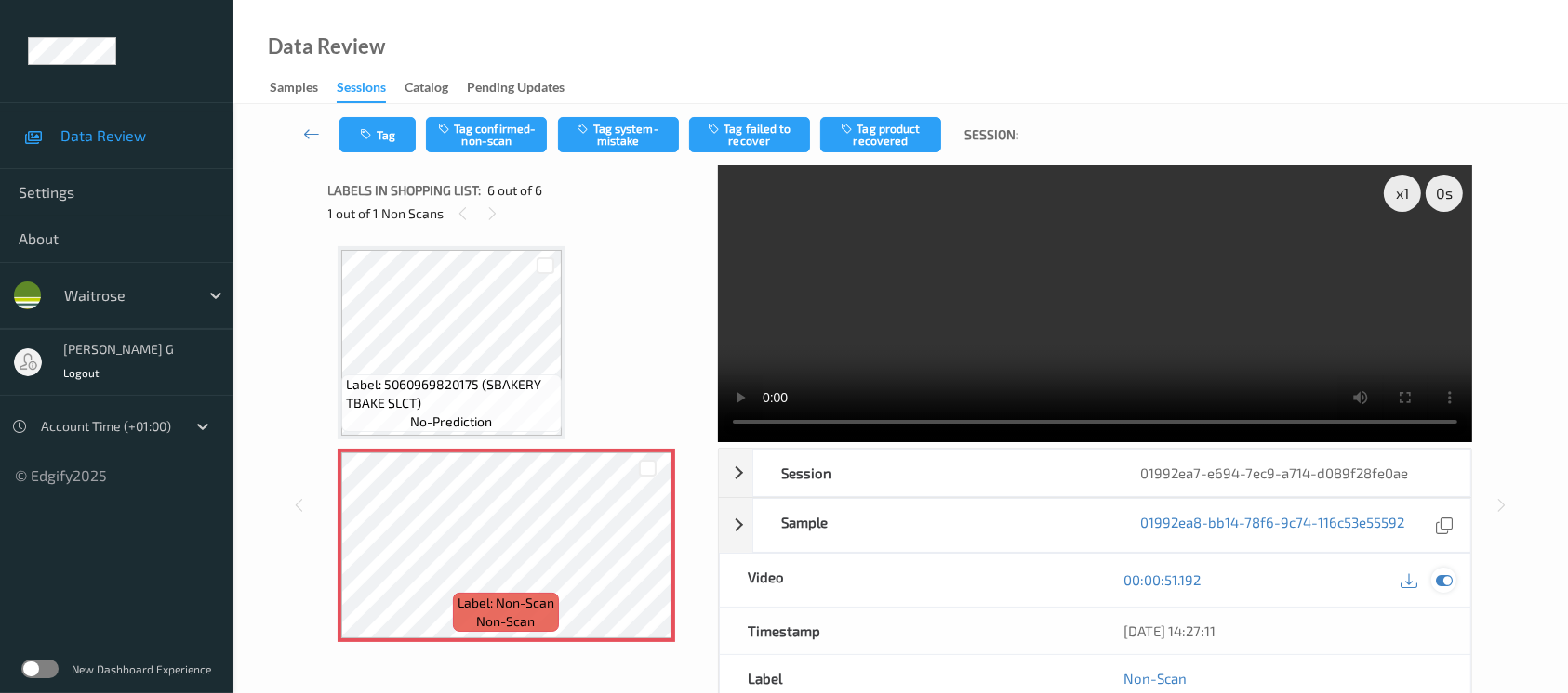
click at [1443, 580] on icon at bounding box center [1445, 580] width 17 height 17
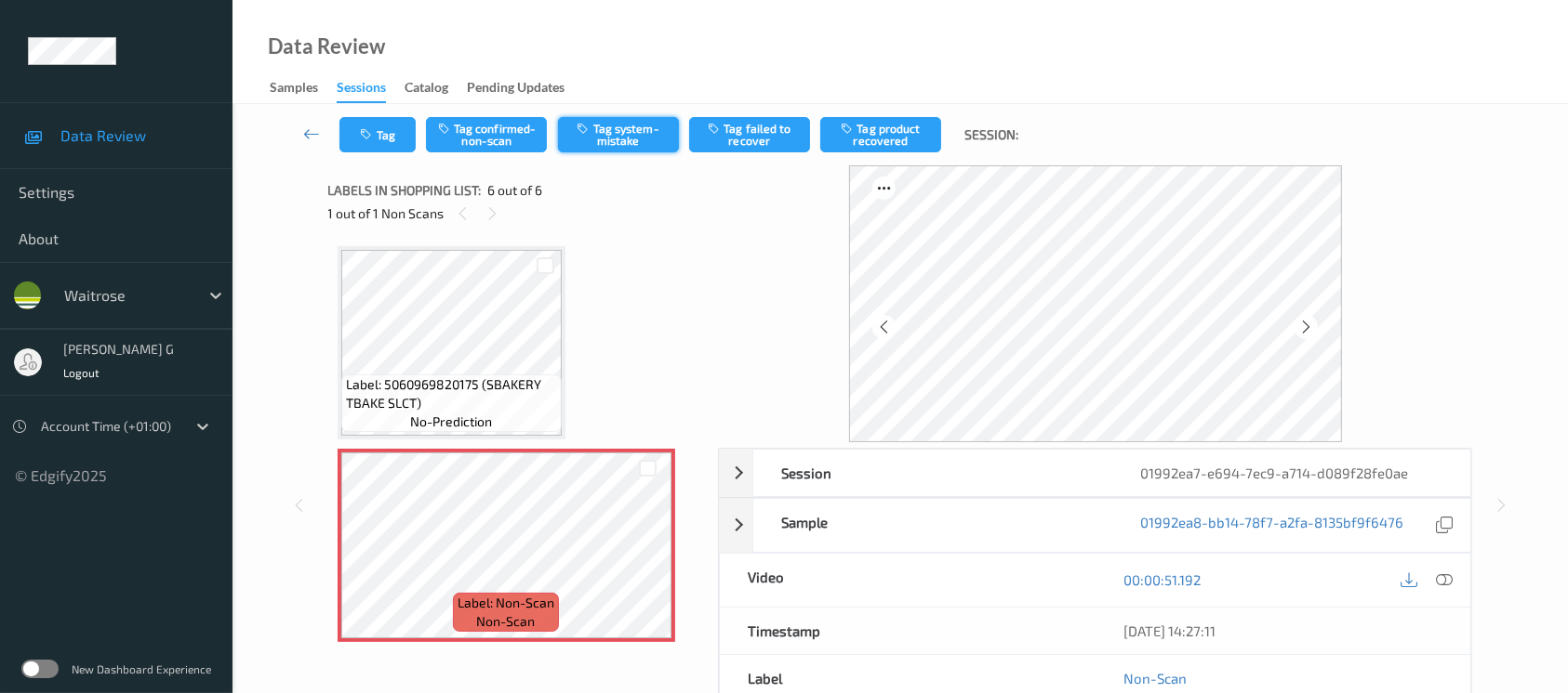
click at [596, 128] on button "Tag system-mistake" at bounding box center [618, 135] width 121 height 36
click at [373, 138] on icon "button" at bounding box center [369, 135] width 16 height 13
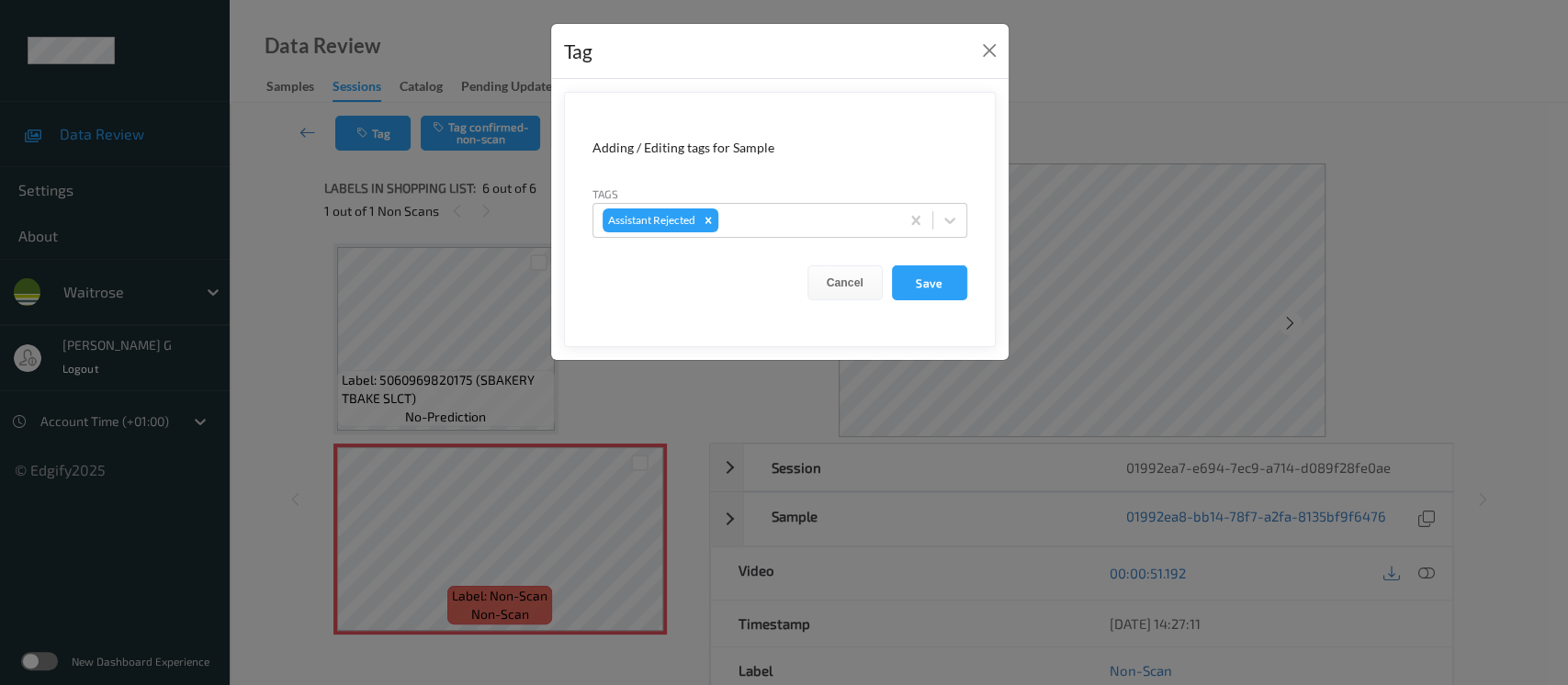
click at [1135, 174] on div "Tag Adding / Editing tags for Sample Tags Assistant Rejected Cancel Save" at bounding box center [784, 342] width 1568 height 685
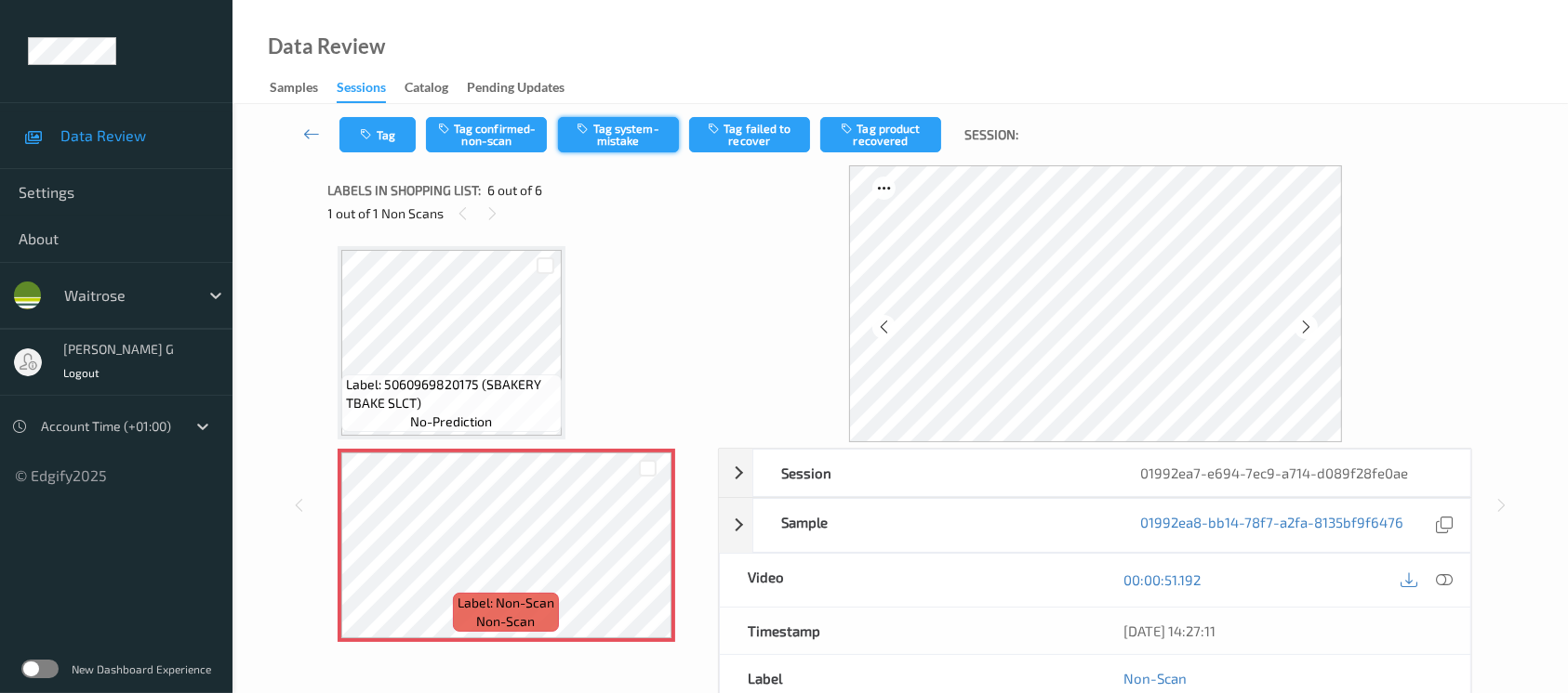
click at [636, 135] on button "Tag system-mistake" at bounding box center [618, 135] width 121 height 36
click at [374, 143] on button "Tag" at bounding box center [377, 135] width 76 height 36
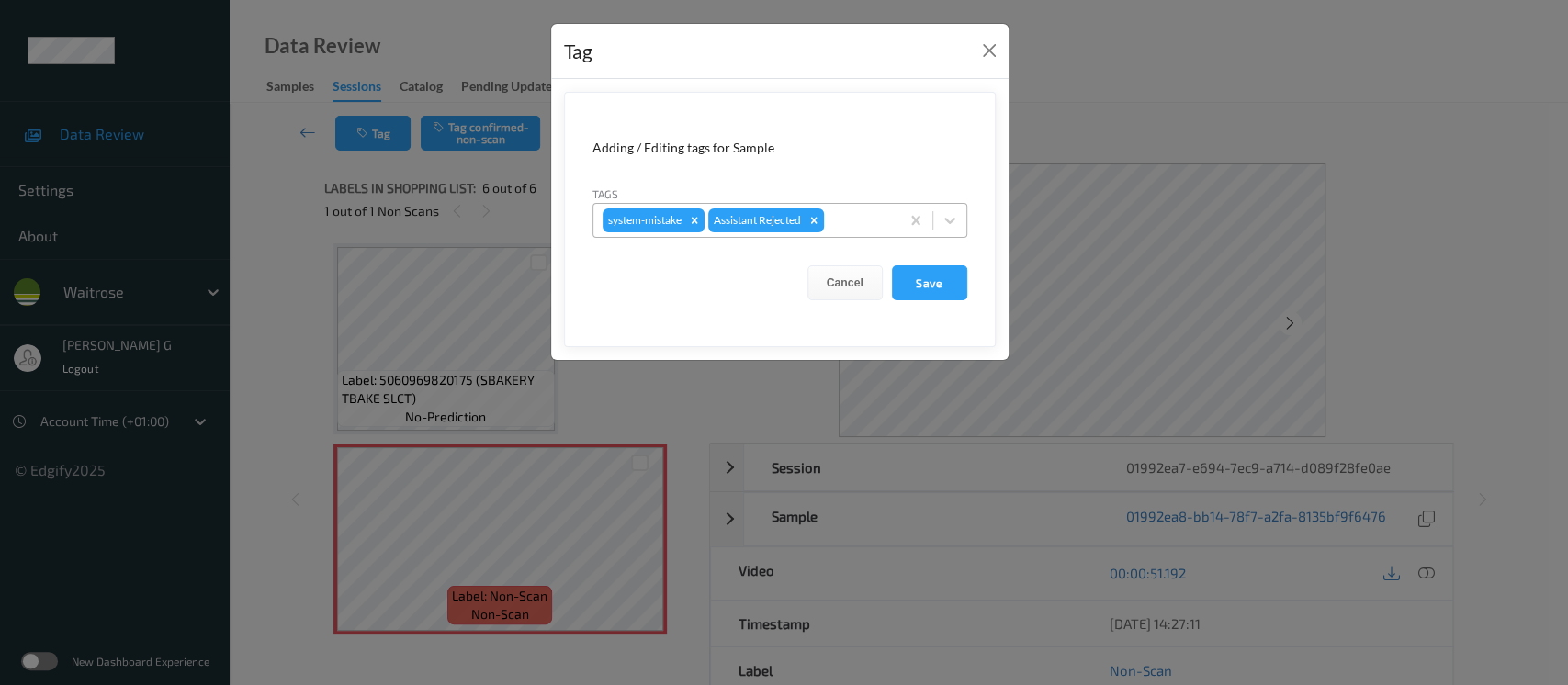
click at [851, 224] on div at bounding box center [858, 221] width 62 height 22
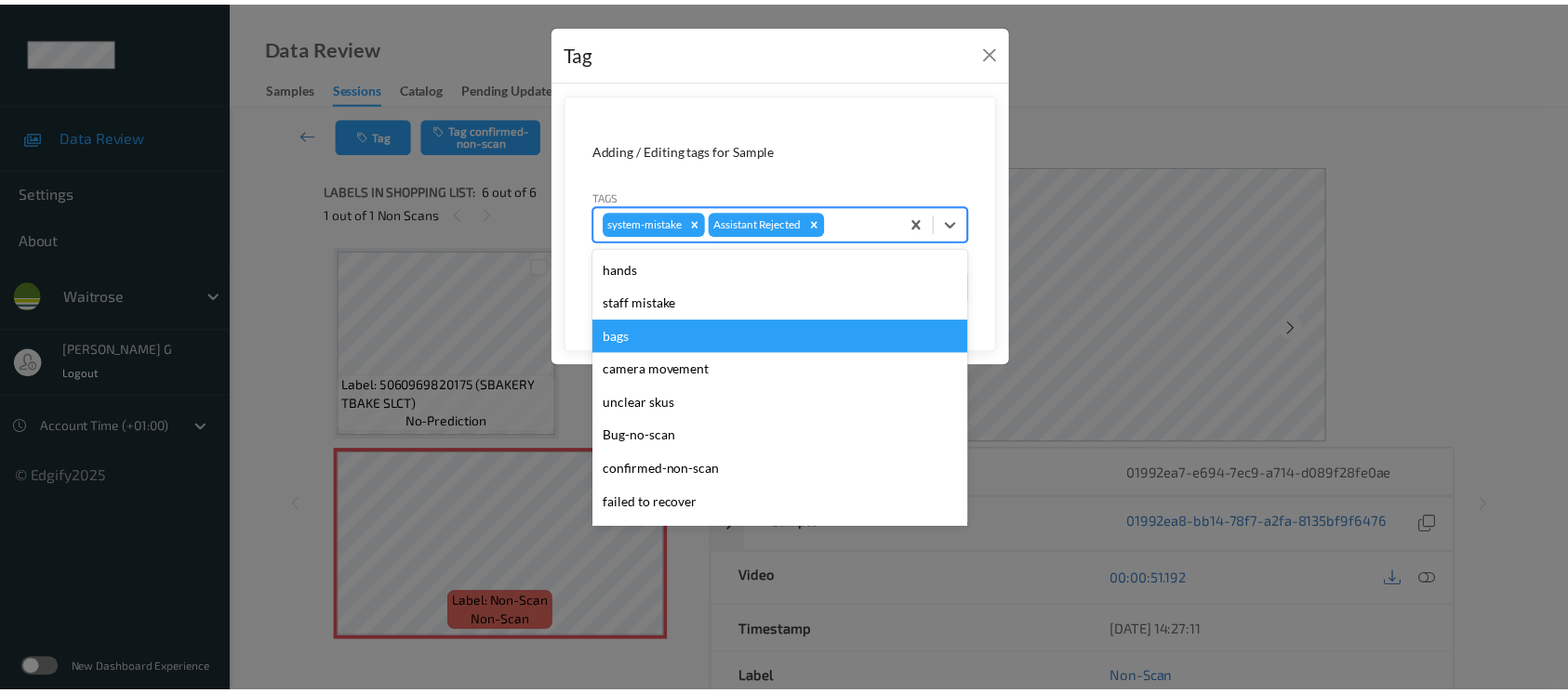
scroll to position [431, 0]
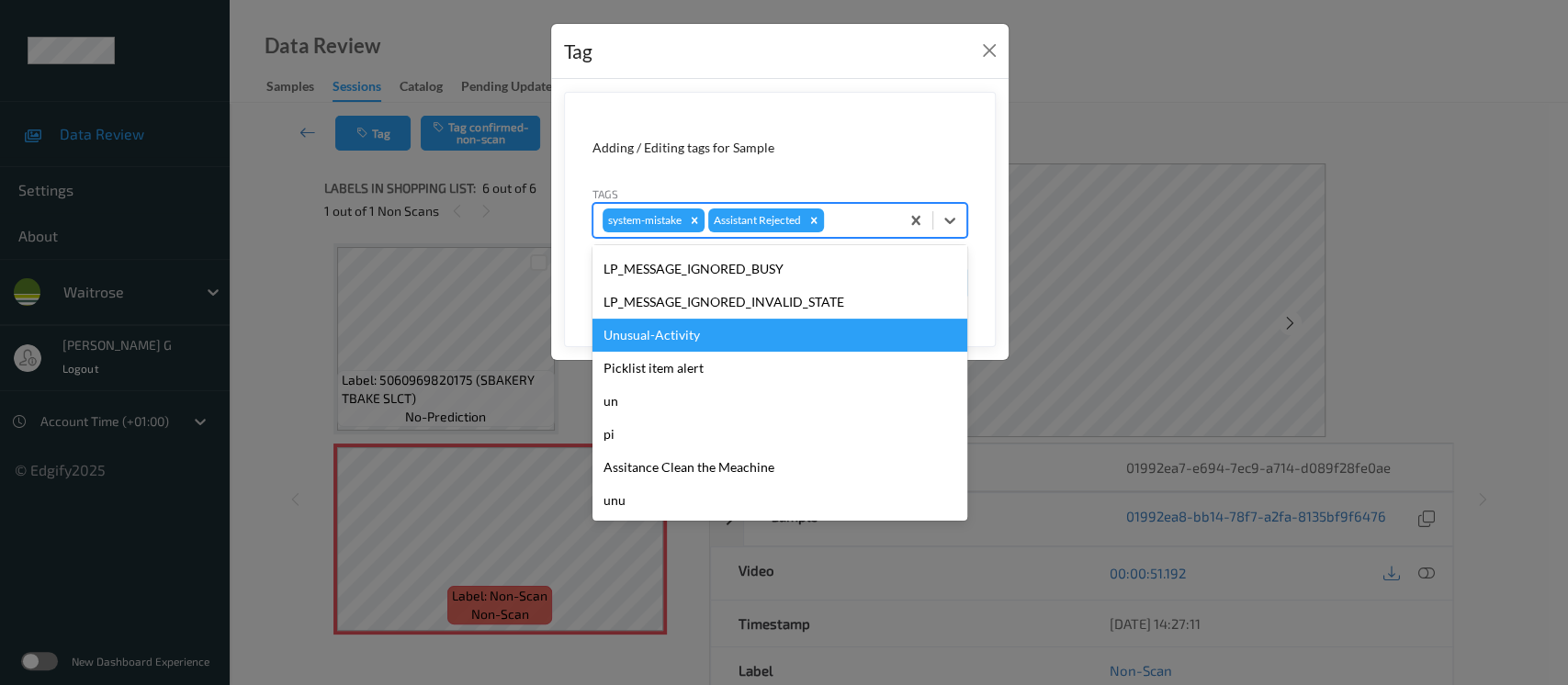
click at [656, 330] on div "Unusual-Activity" at bounding box center [779, 336] width 374 height 33
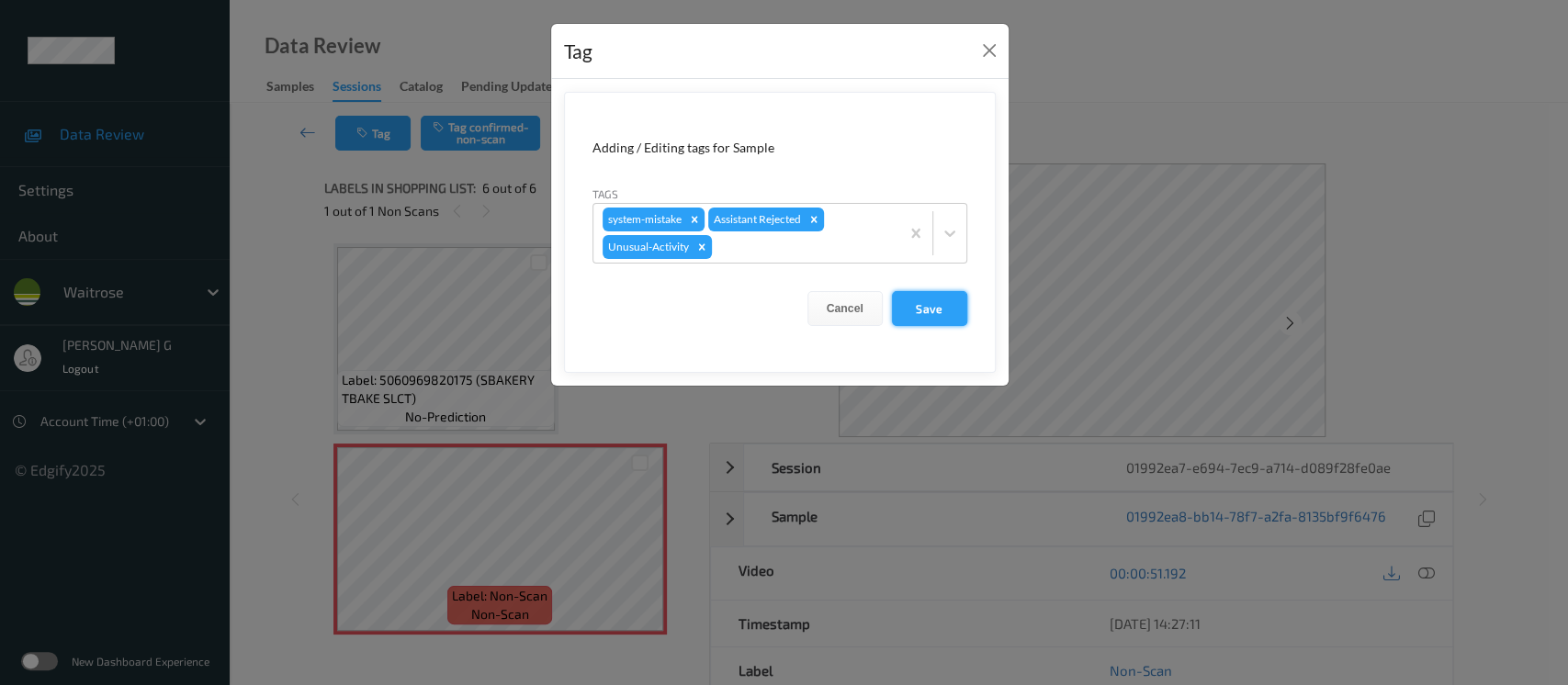
click at [918, 314] on button "Save" at bounding box center [929, 309] width 75 height 35
click at [933, 304] on button "Save" at bounding box center [929, 309] width 75 height 35
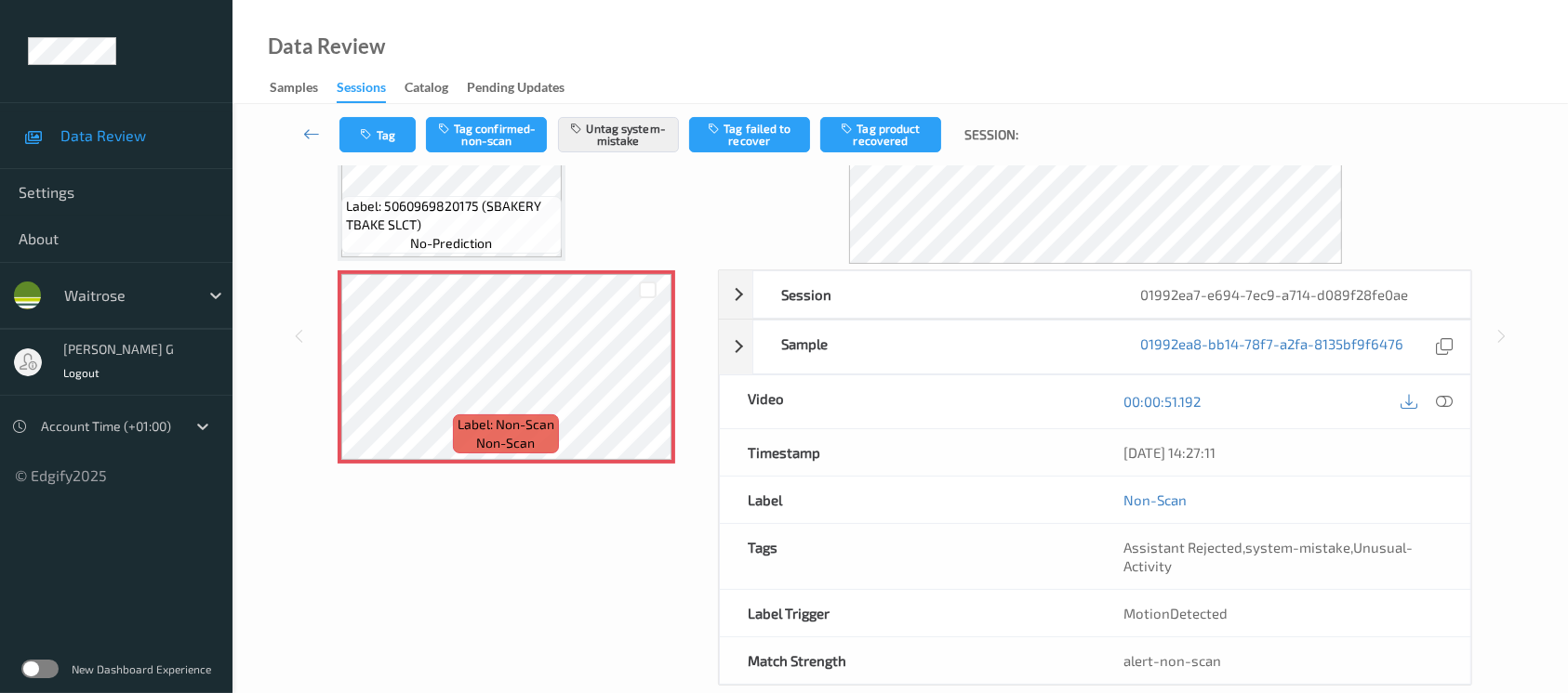
scroll to position [208, 0]
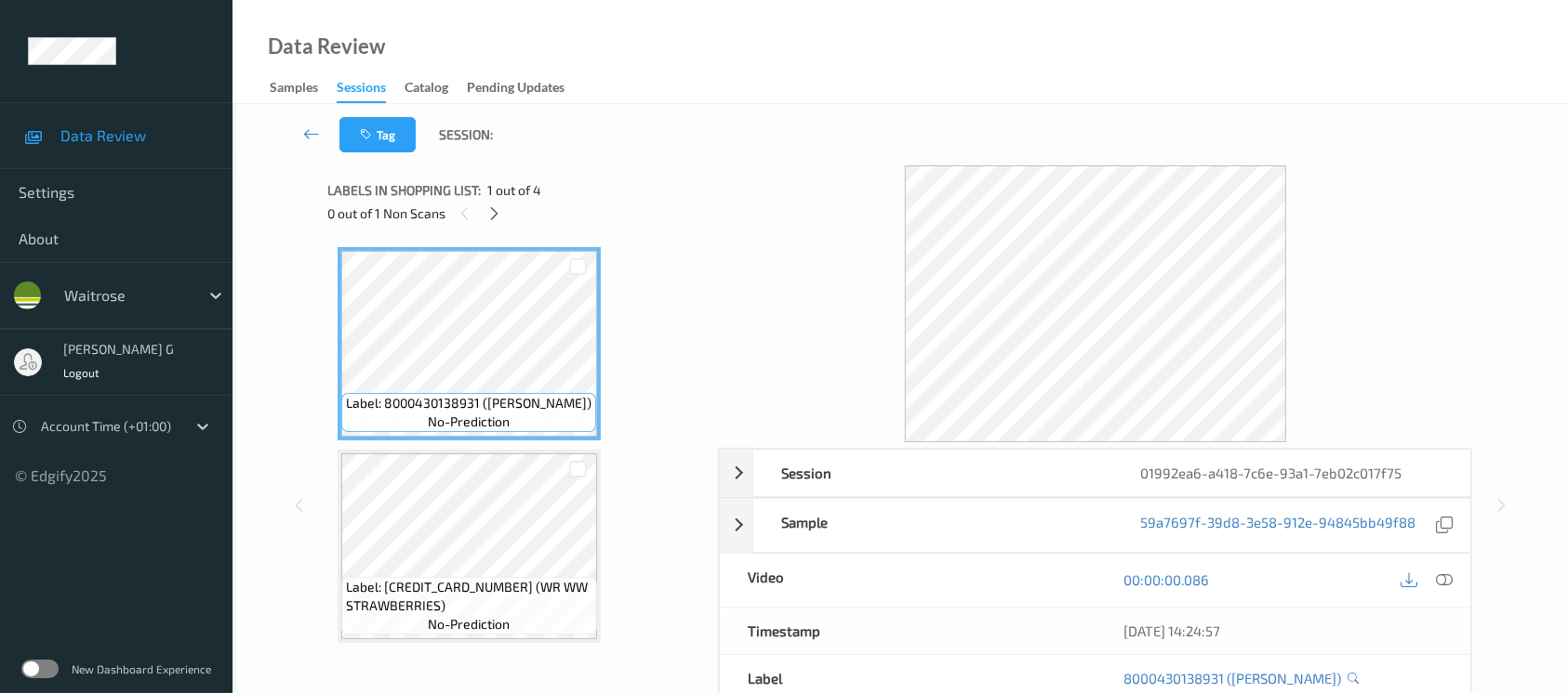
click at [491, 227] on div "Labels in shopping list: 1 out of 4 0 out of 1 Non Scans" at bounding box center [517, 201] width 377 height 72
click at [488, 207] on icon at bounding box center [494, 214] width 16 height 17
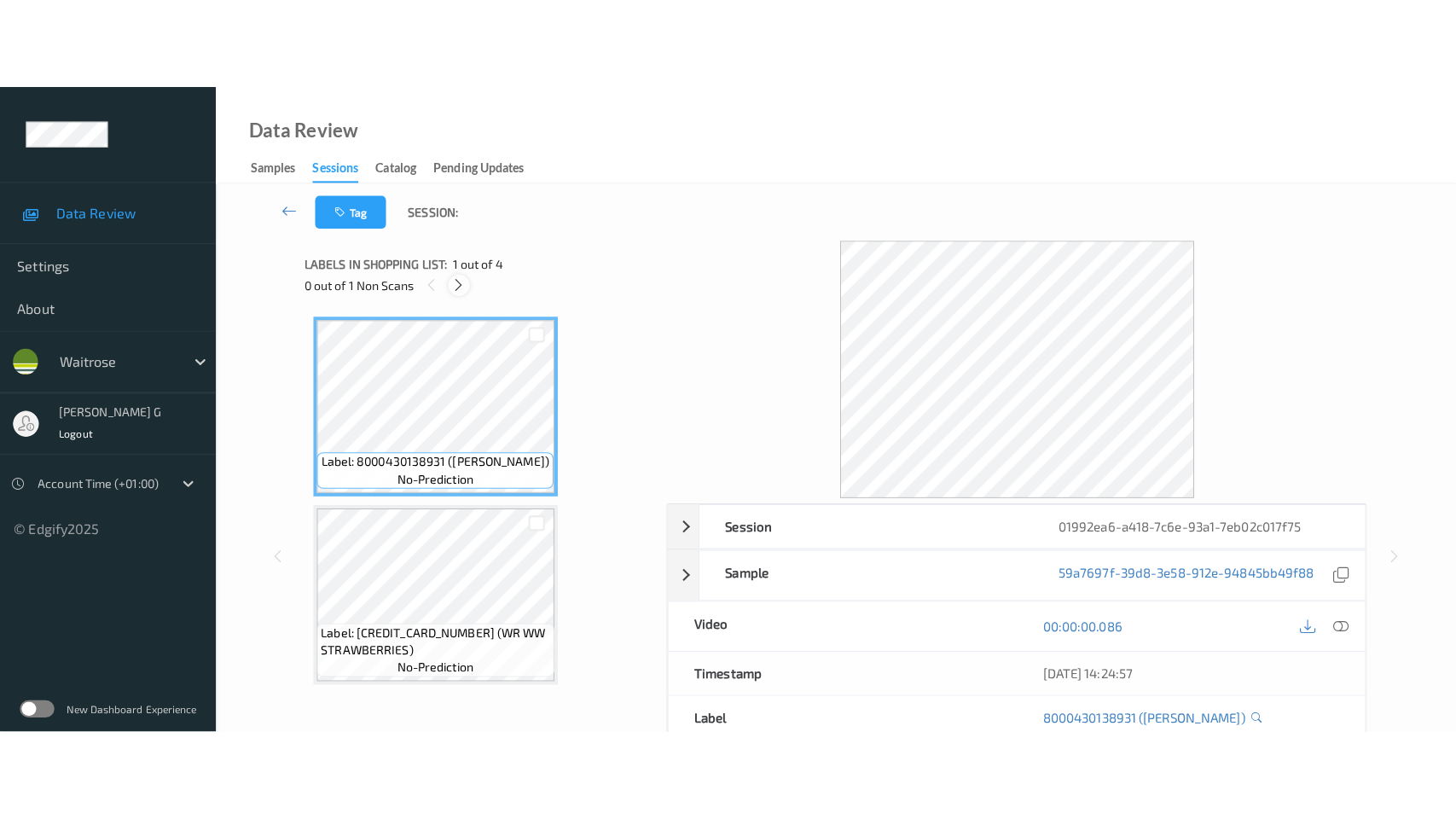
scroll to position [374, 0]
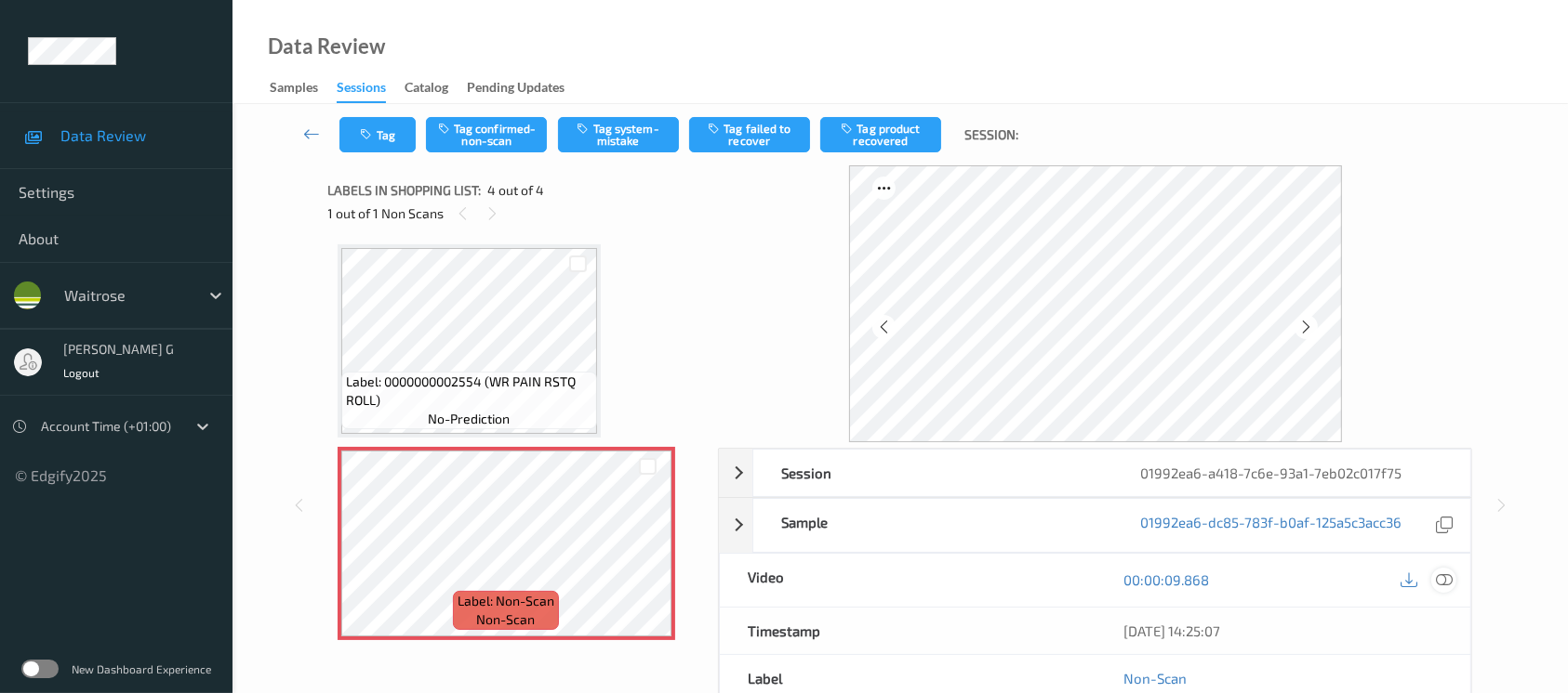
click at [1440, 582] on icon at bounding box center [1445, 580] width 17 height 17
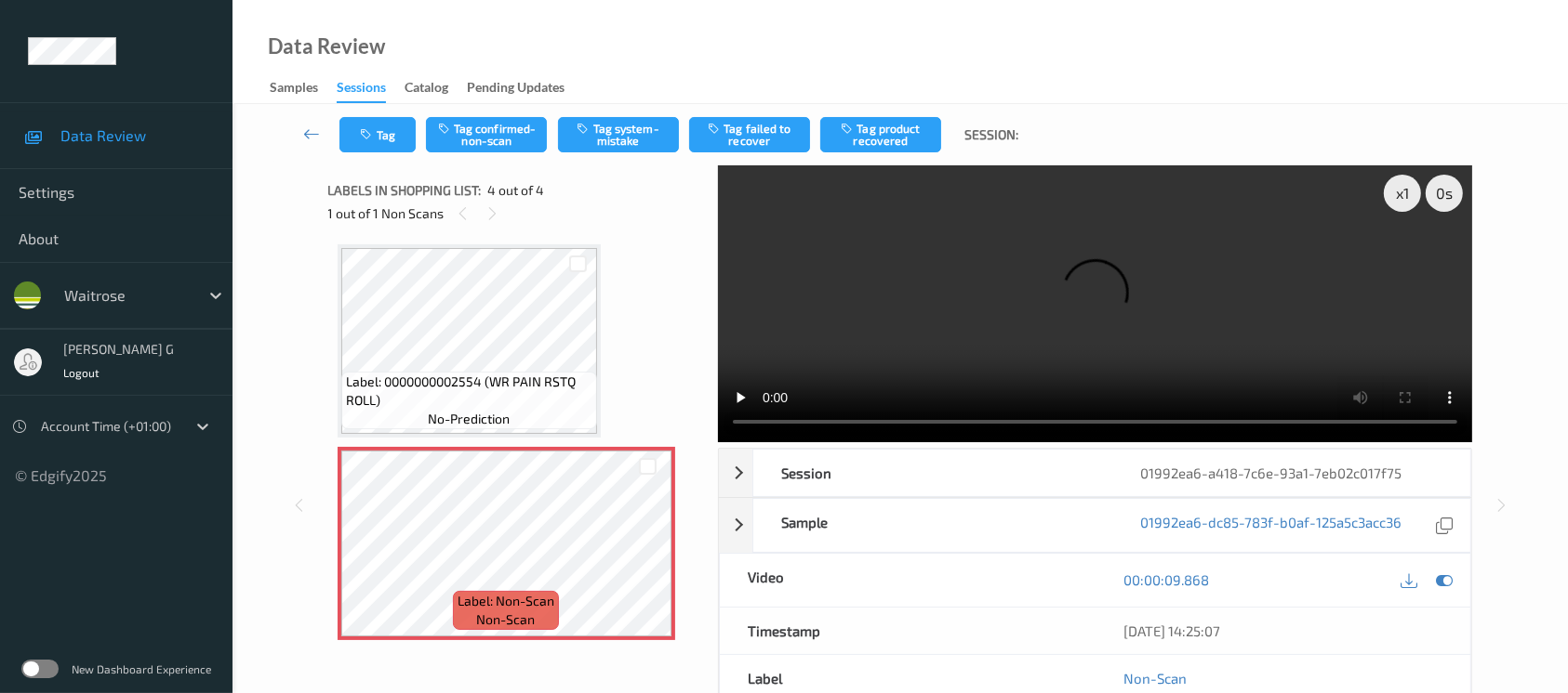
scroll to position [208, 0]
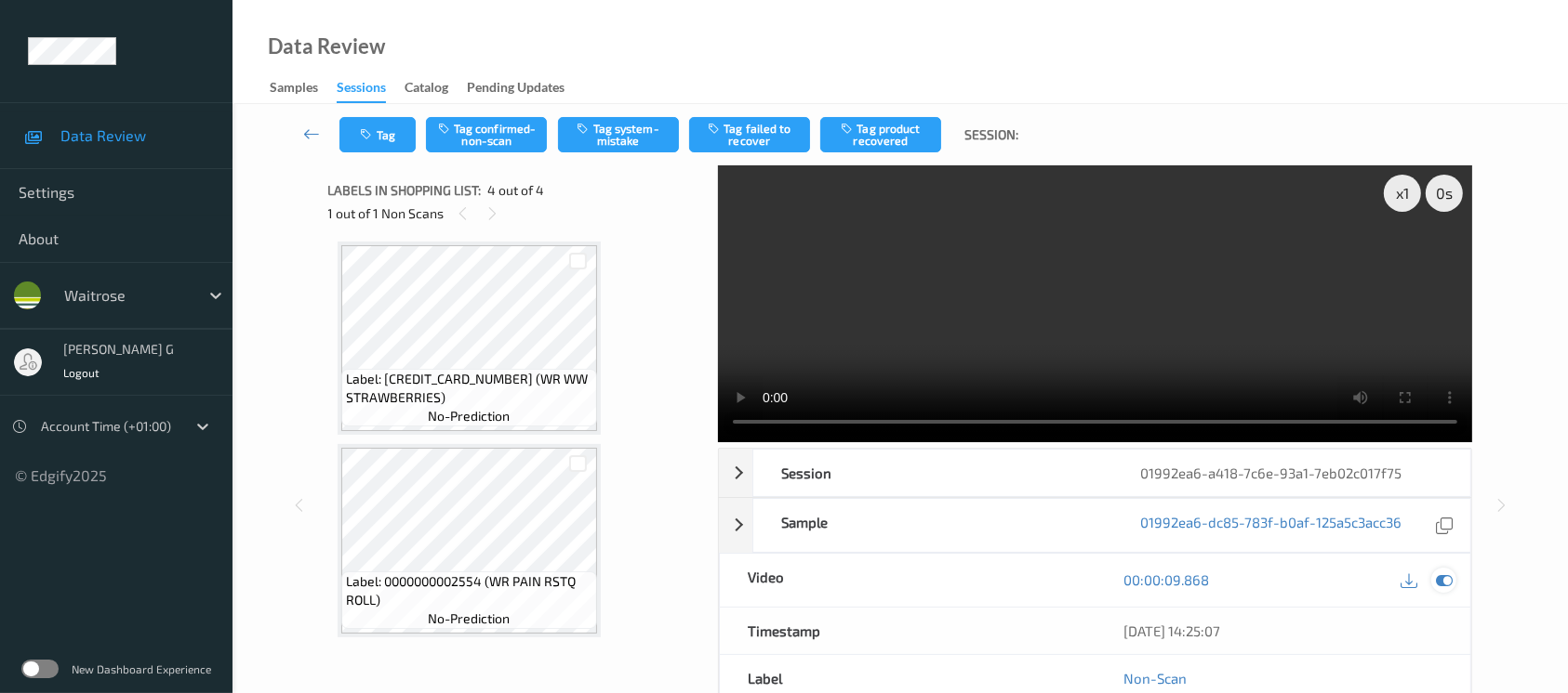
click at [1446, 579] on icon at bounding box center [1445, 580] width 17 height 17
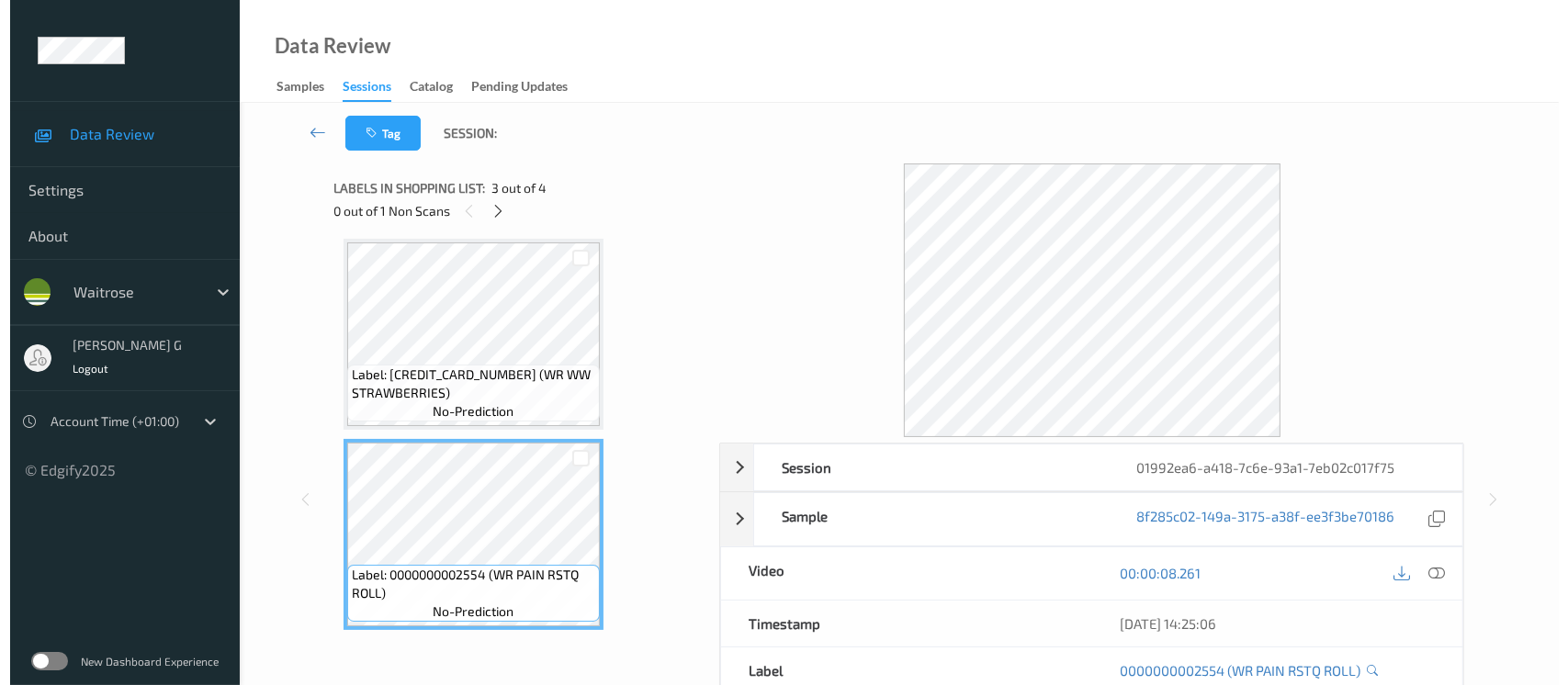
scroll to position [329, 0]
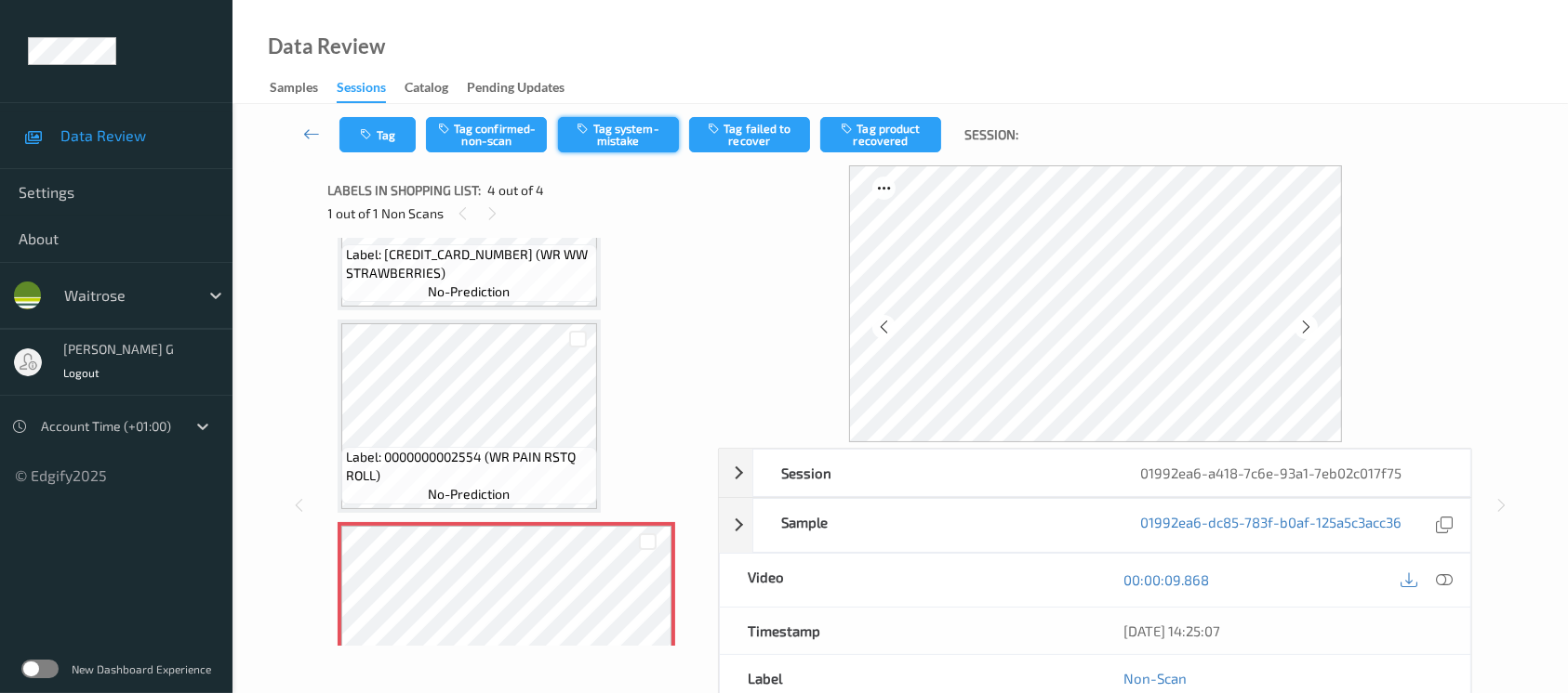
click at [638, 125] on button "Tag system-mistake" at bounding box center [618, 135] width 121 height 36
click at [382, 131] on button "Tag" at bounding box center [377, 135] width 76 height 36
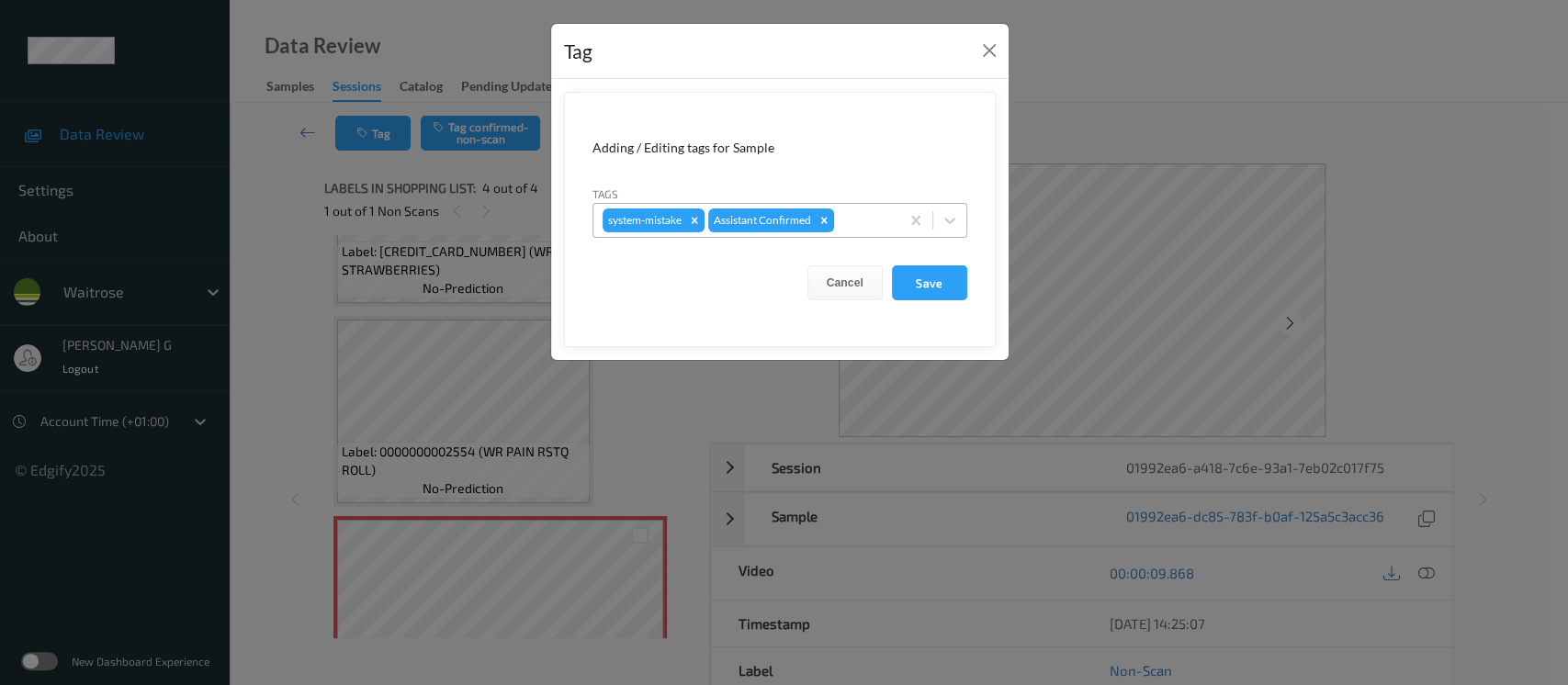
click at [854, 213] on div at bounding box center [864, 221] width 53 height 22
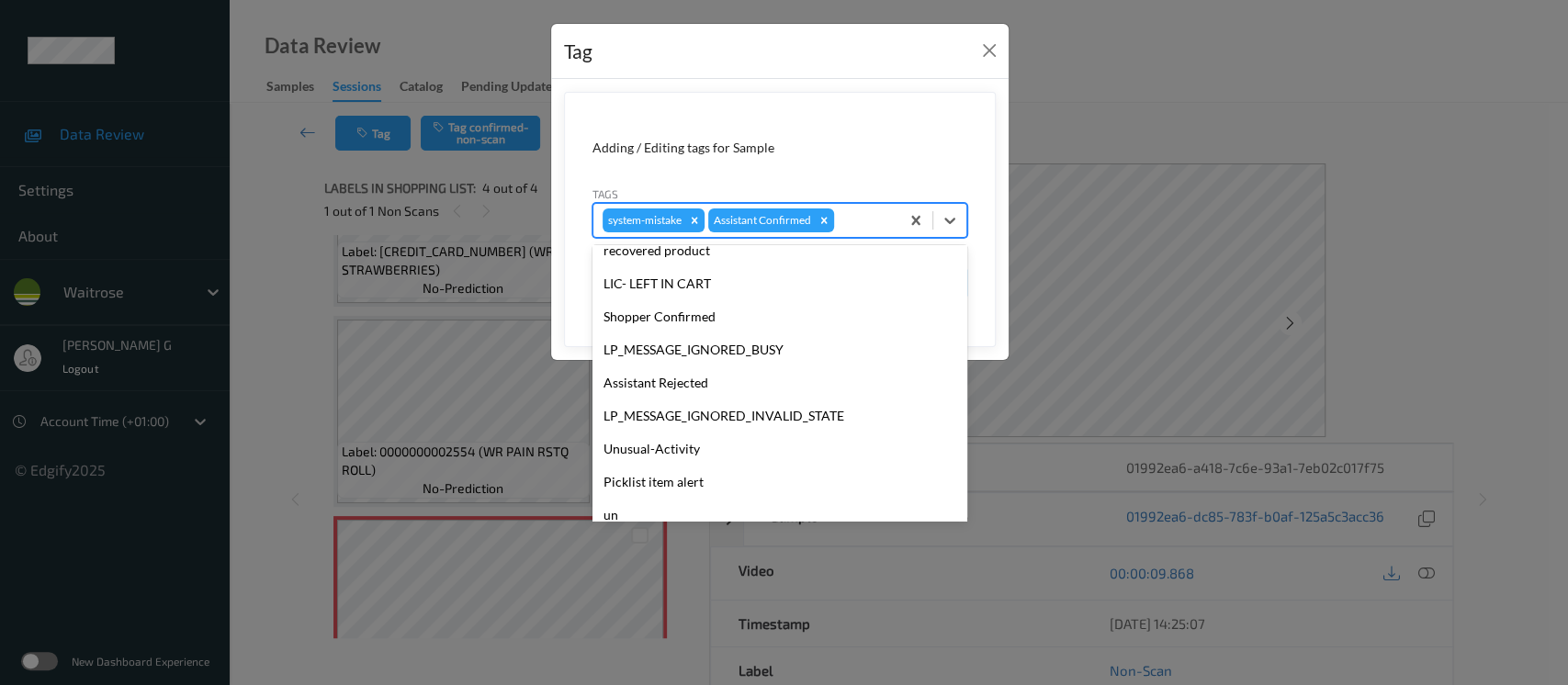
scroll to position [426, 0]
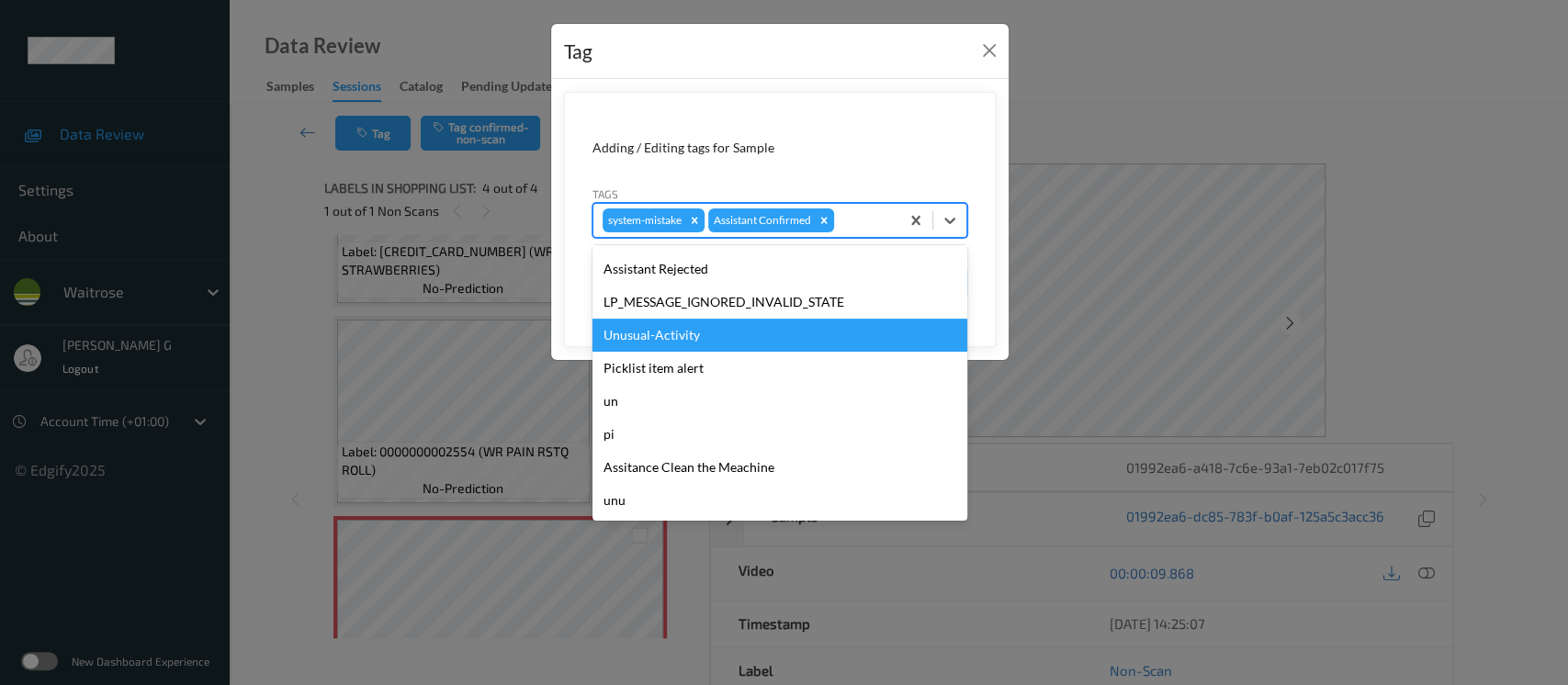
click at [677, 340] on div "Unusual-Activity" at bounding box center [779, 336] width 374 height 33
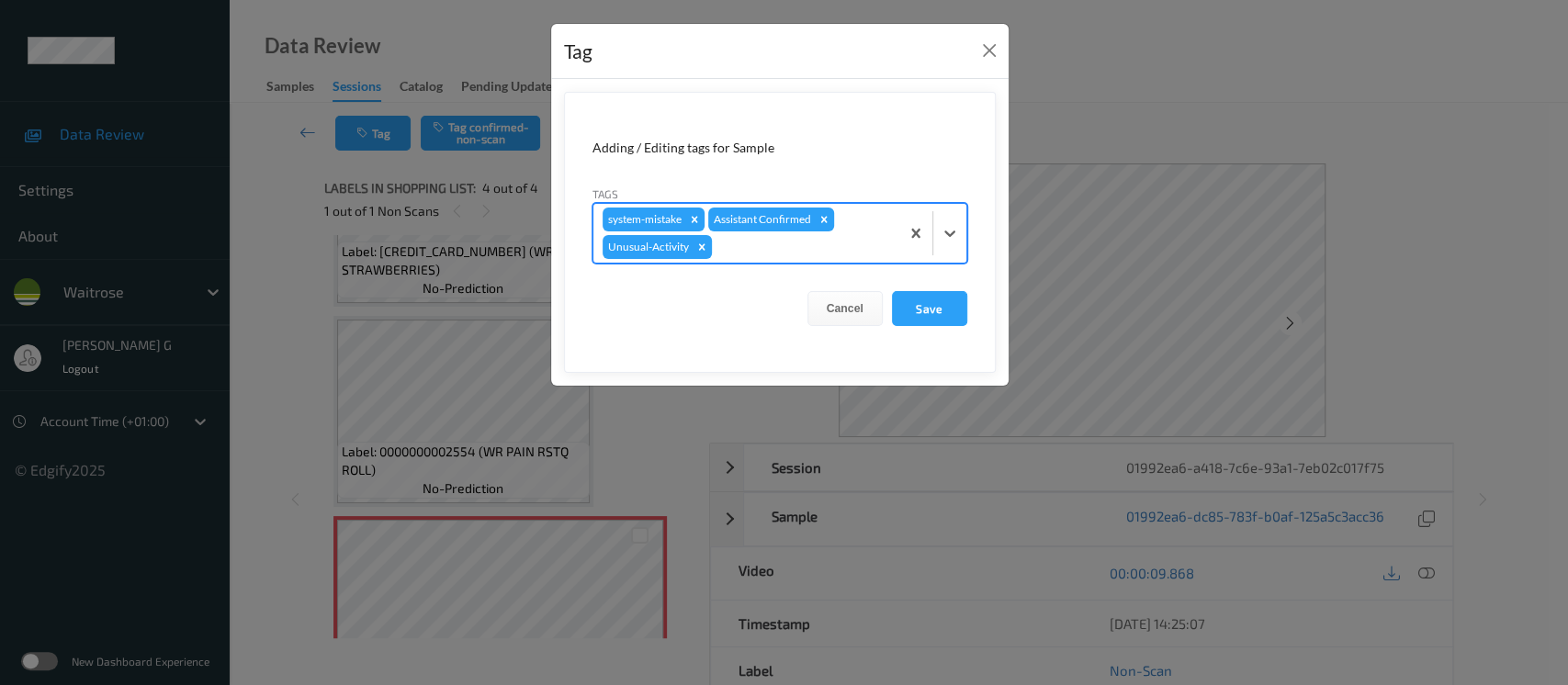
click at [871, 240] on div at bounding box center [803, 247] width 174 height 22
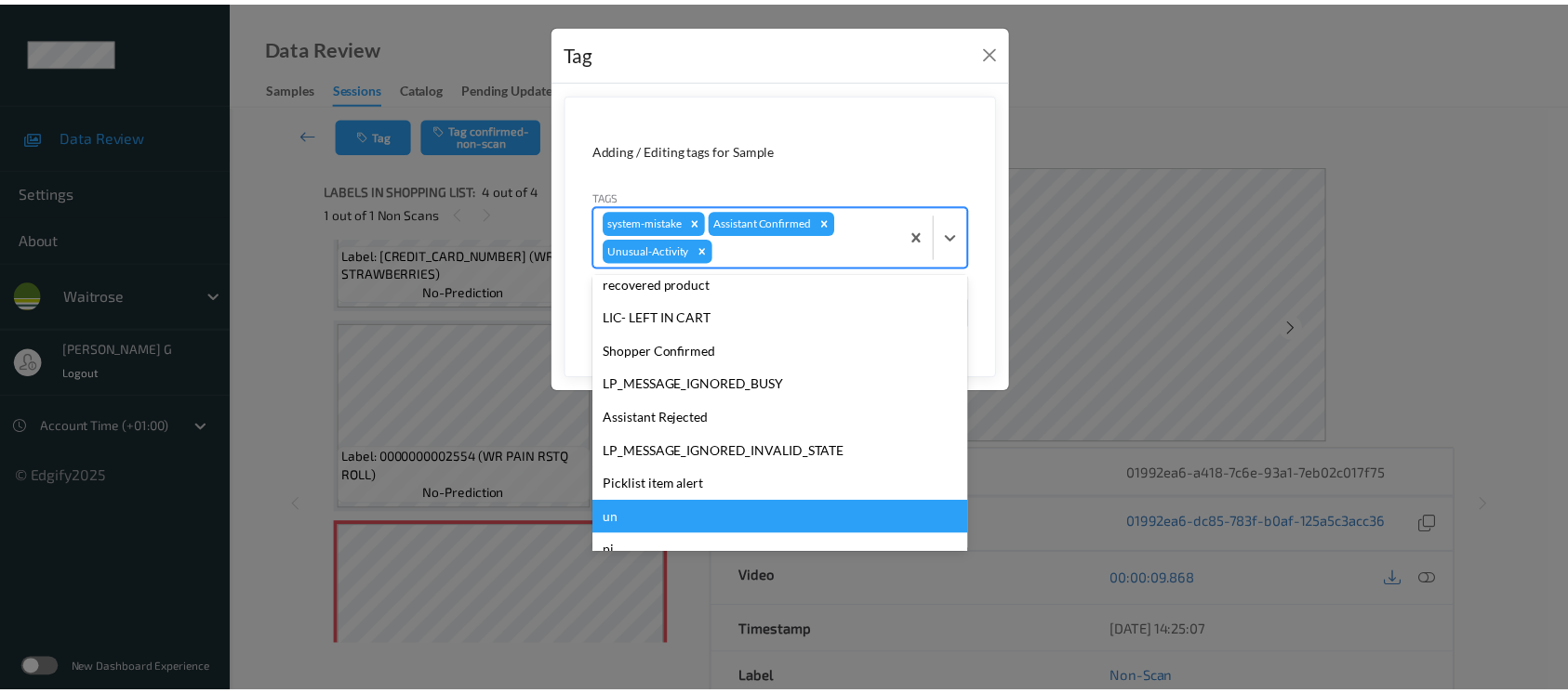
scroll to position [397, 0]
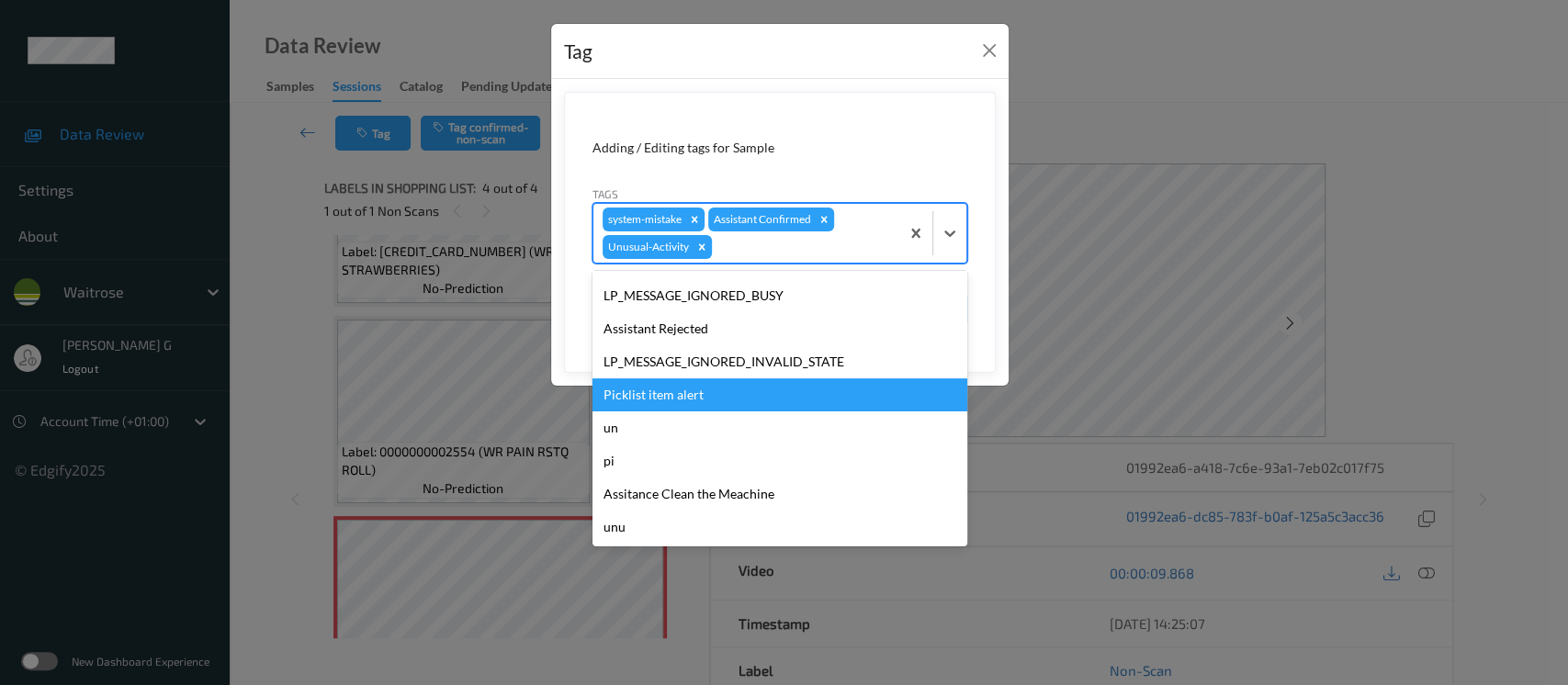
click at [673, 392] on div "Picklist item alert" at bounding box center [779, 395] width 374 height 33
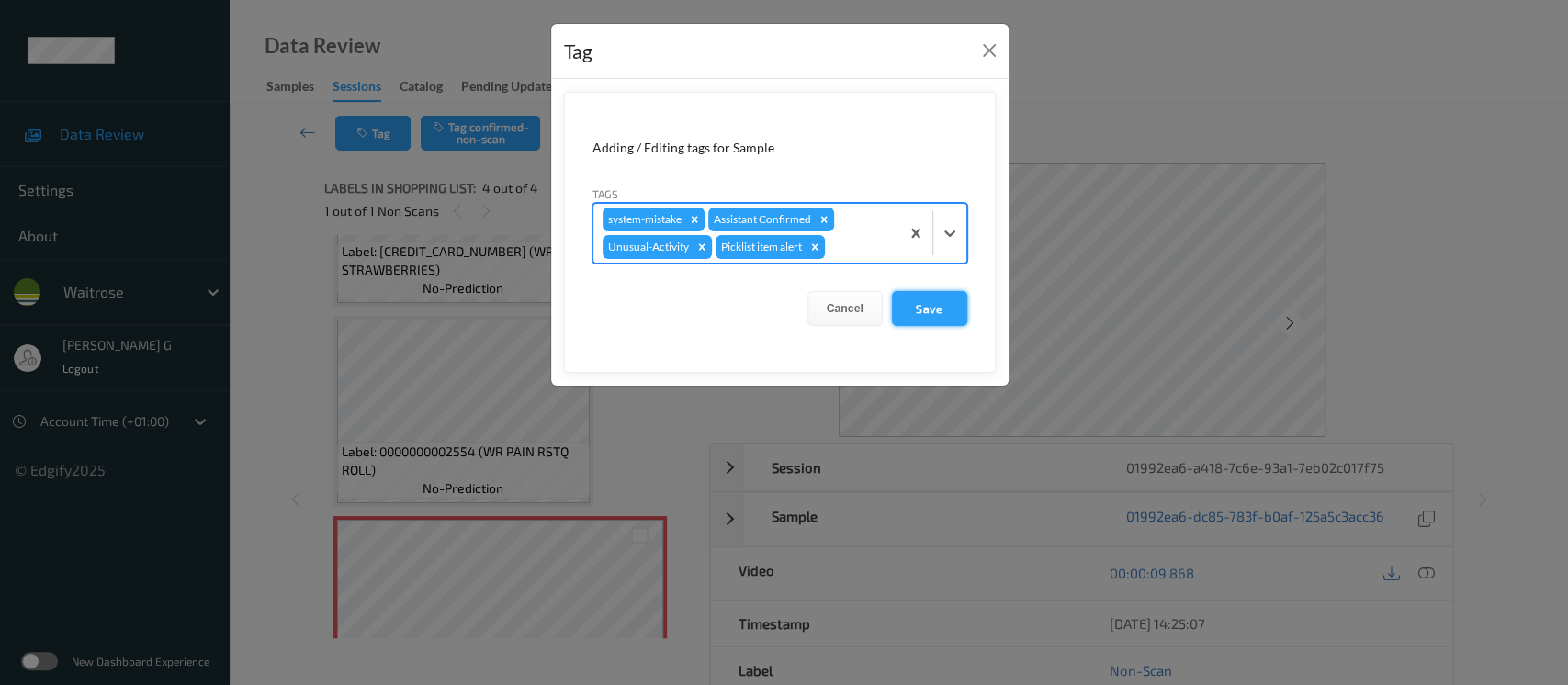
click at [910, 301] on button "Save" at bounding box center [929, 309] width 75 height 35
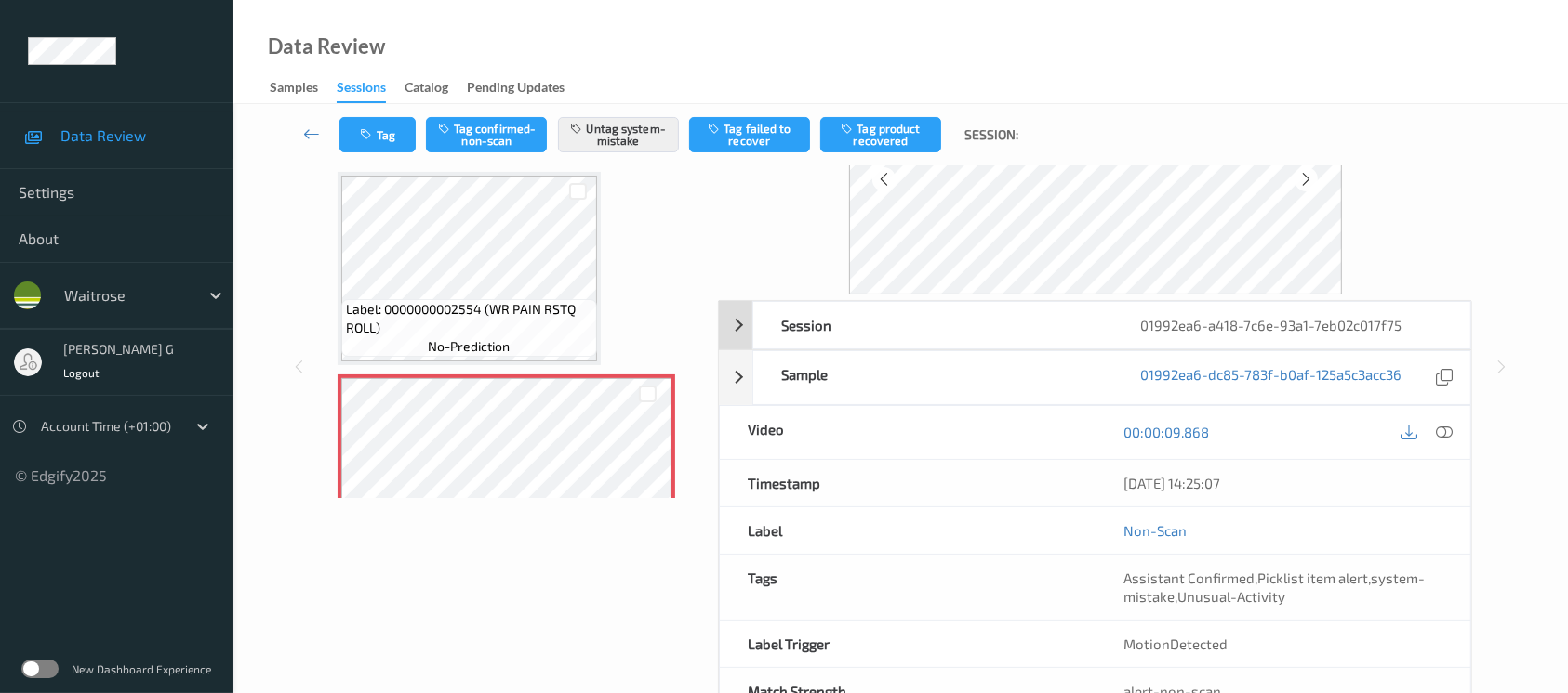
scroll to position [208, 0]
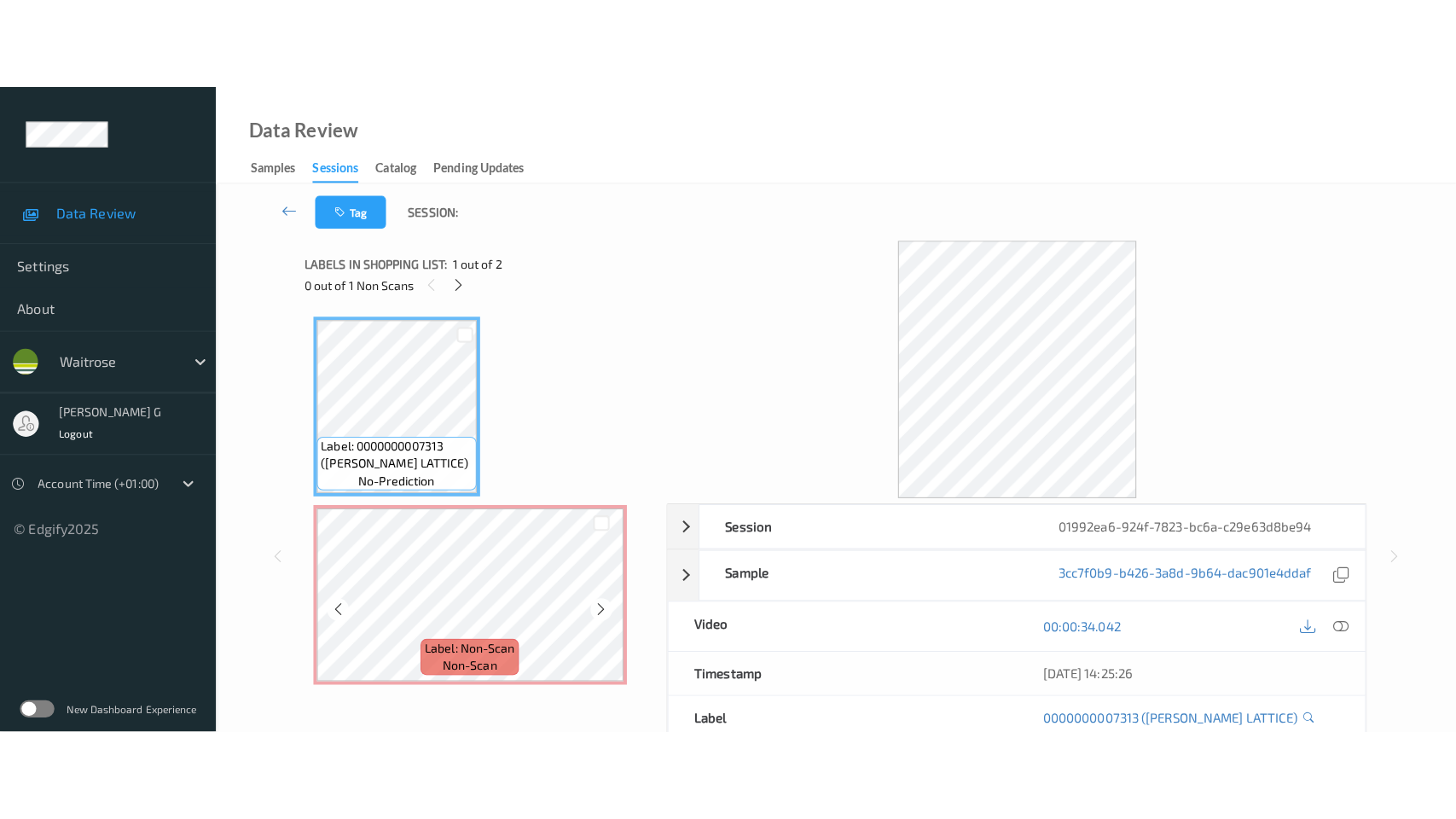
scroll to position [4, 0]
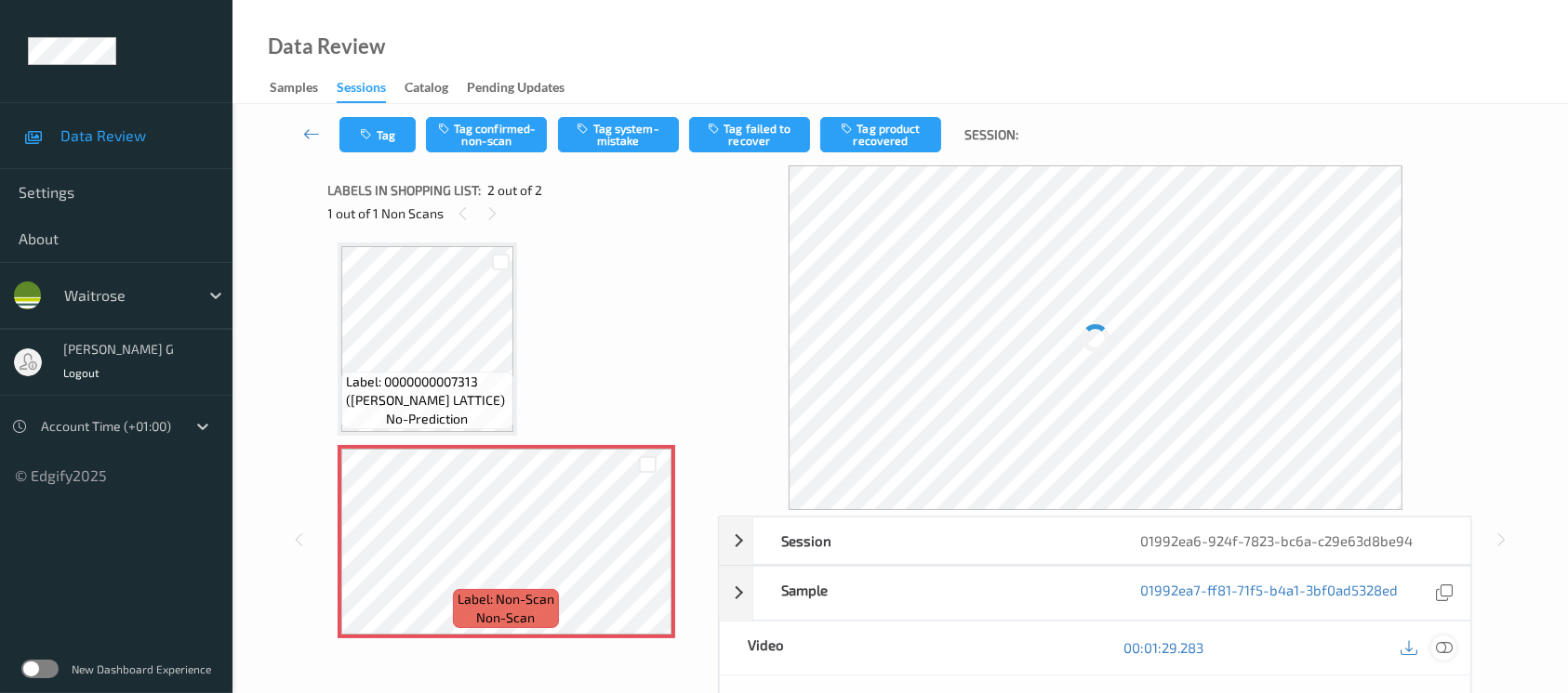
click at [1445, 649] on icon at bounding box center [1445, 648] width 17 height 17
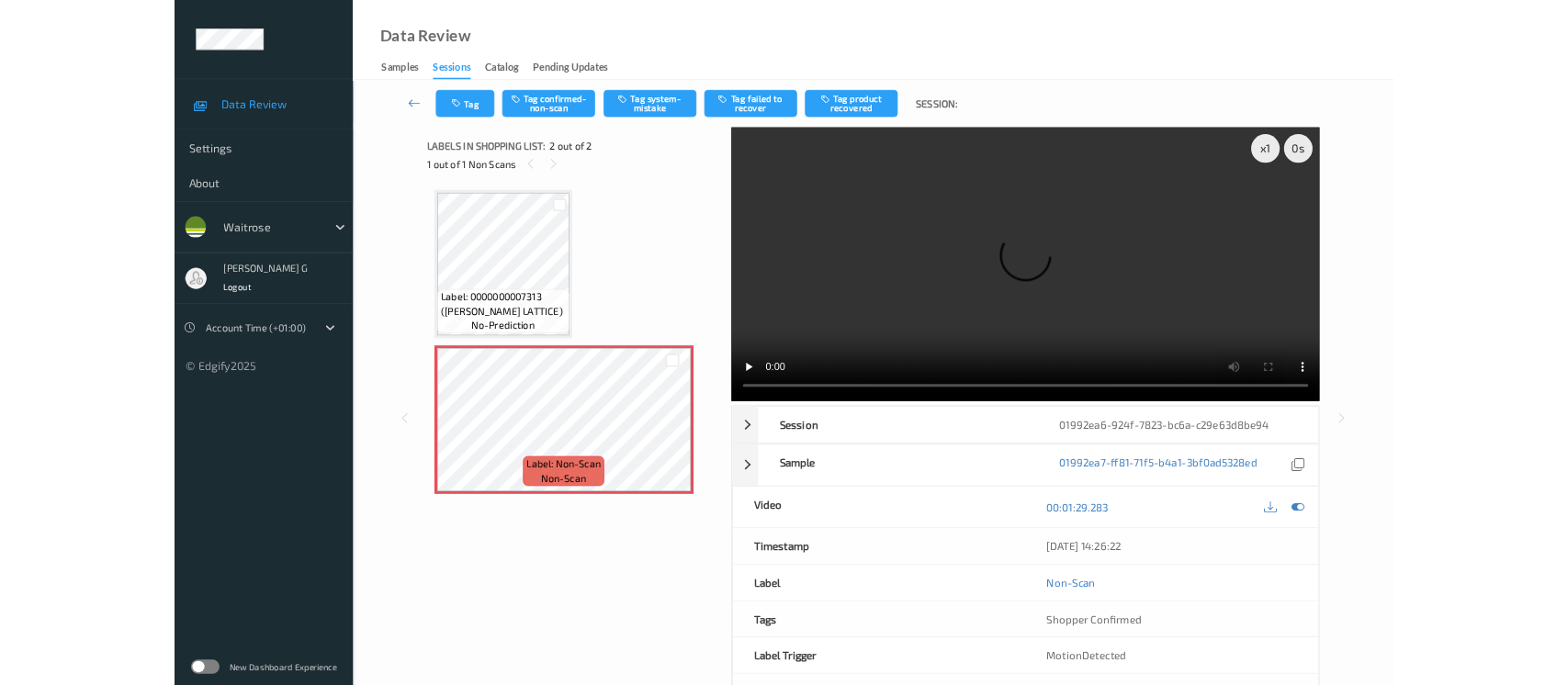
scroll to position [0, 0]
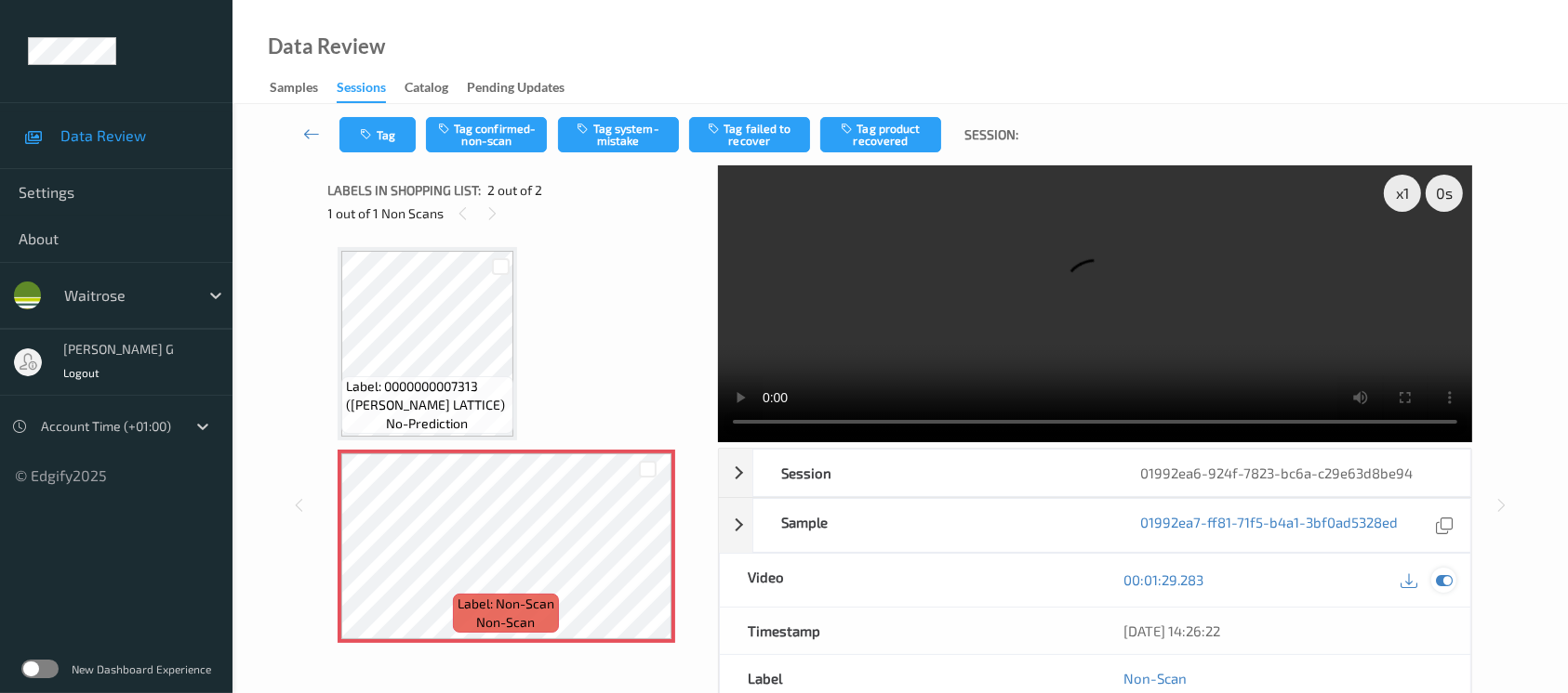
click at [1444, 585] on icon at bounding box center [1445, 580] width 17 height 17
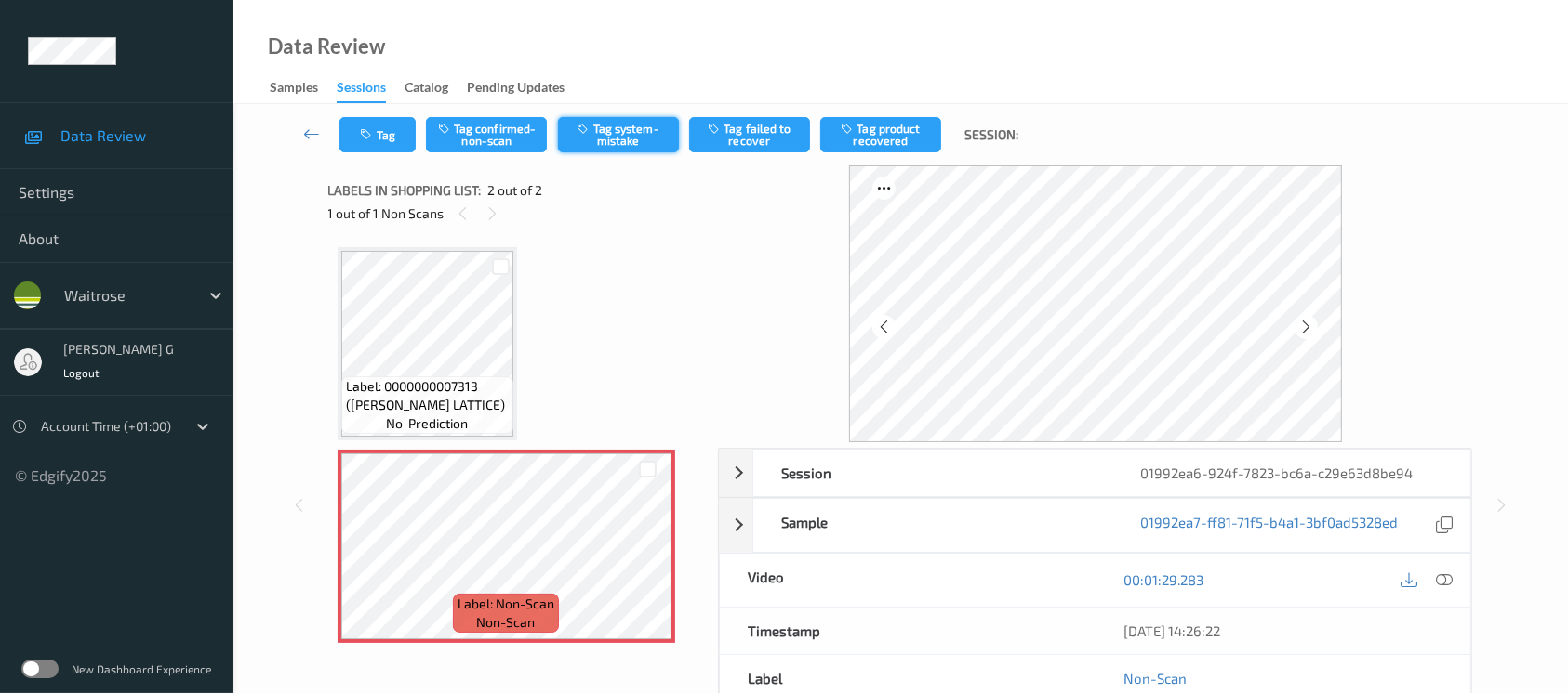
click at [609, 123] on button "Tag system-mistake" at bounding box center [618, 135] width 121 height 36
click at [373, 124] on button "Tag" at bounding box center [377, 135] width 76 height 36
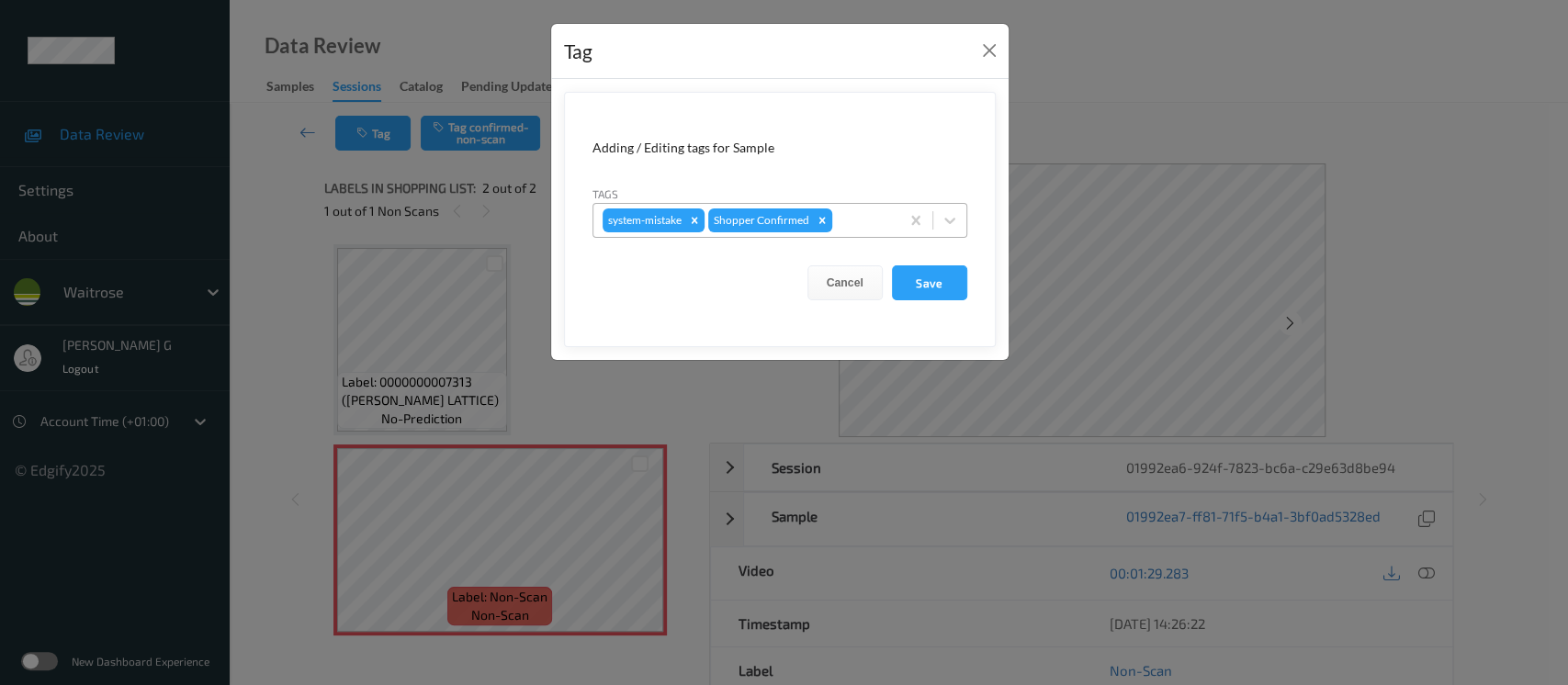
click at [845, 223] on div at bounding box center [863, 221] width 54 height 22
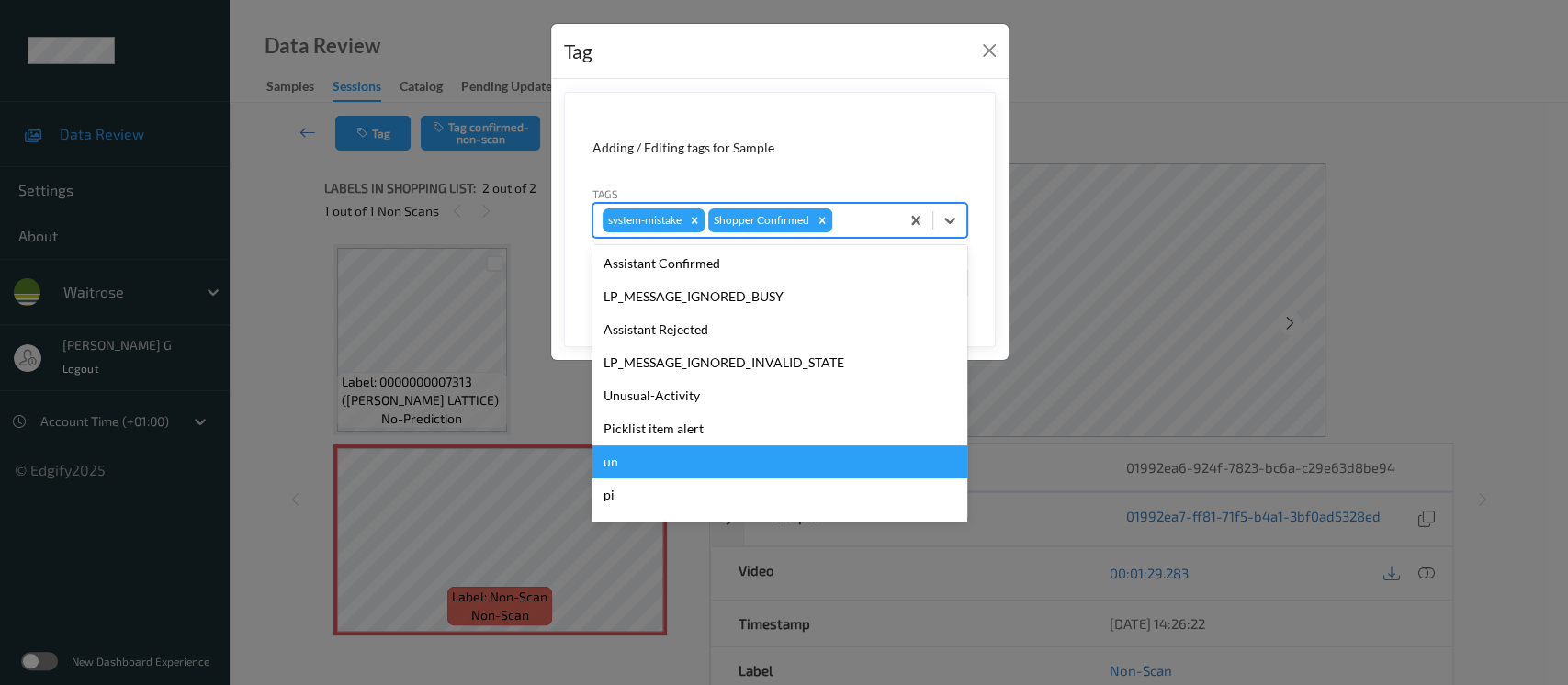
scroll to position [426, 0]
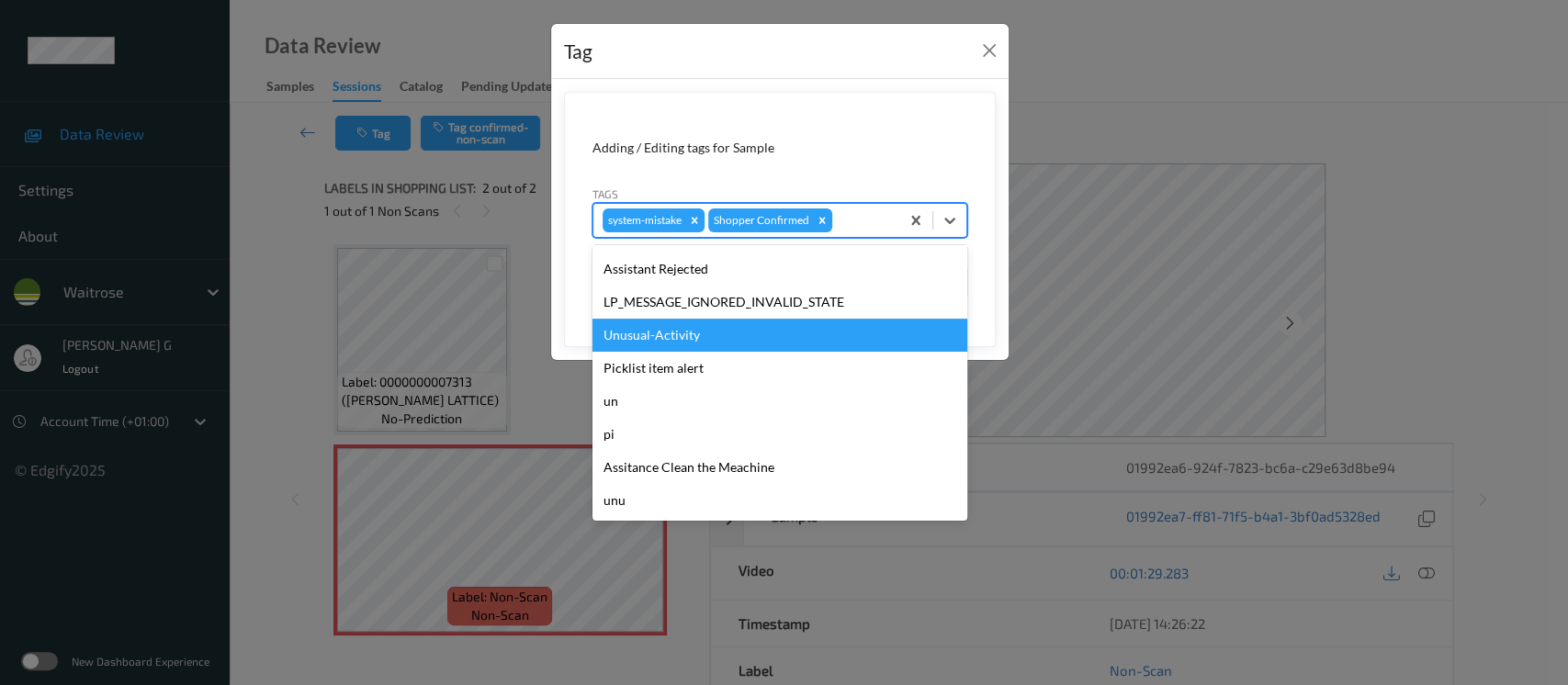
click at [700, 326] on div "Unusual-Activity" at bounding box center [779, 336] width 374 height 33
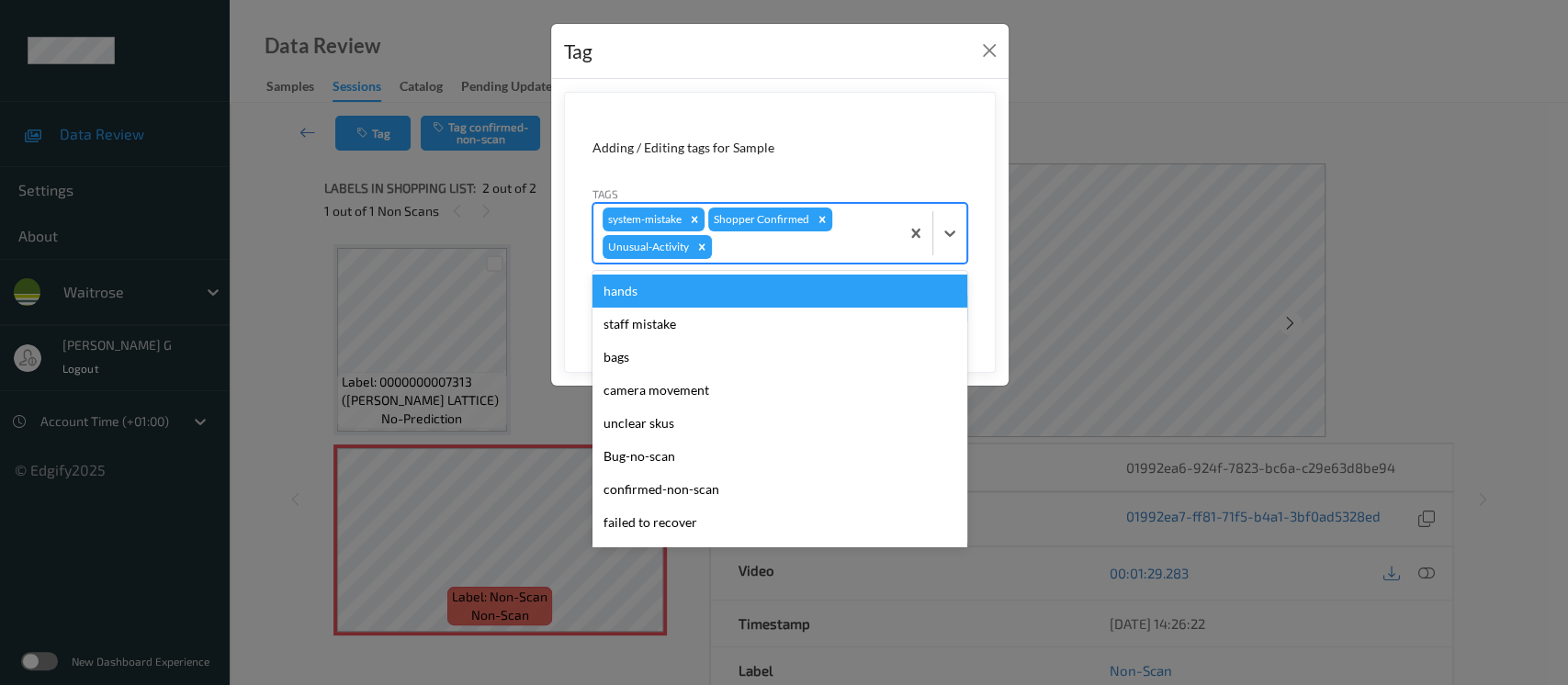
click at [847, 237] on div at bounding box center [803, 247] width 174 height 22
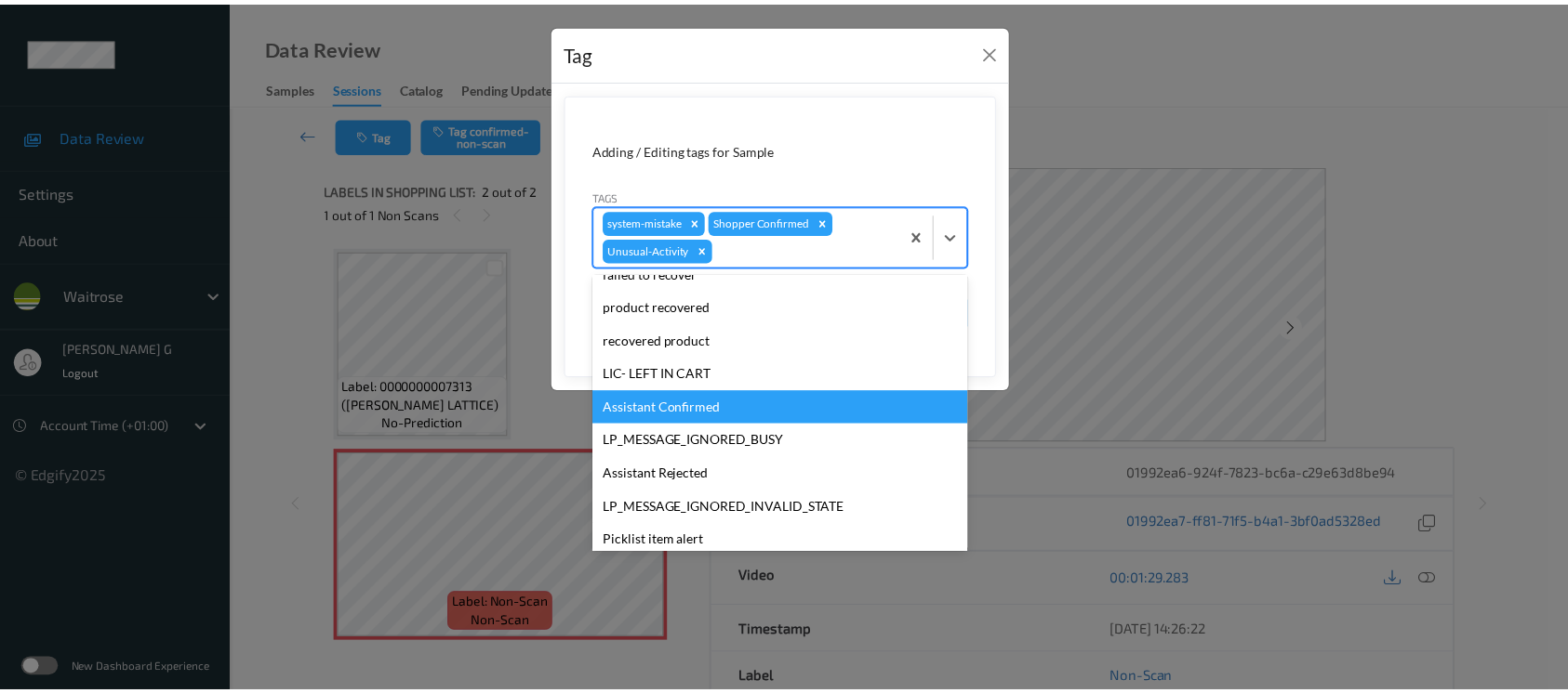
scroll to position [397, 0]
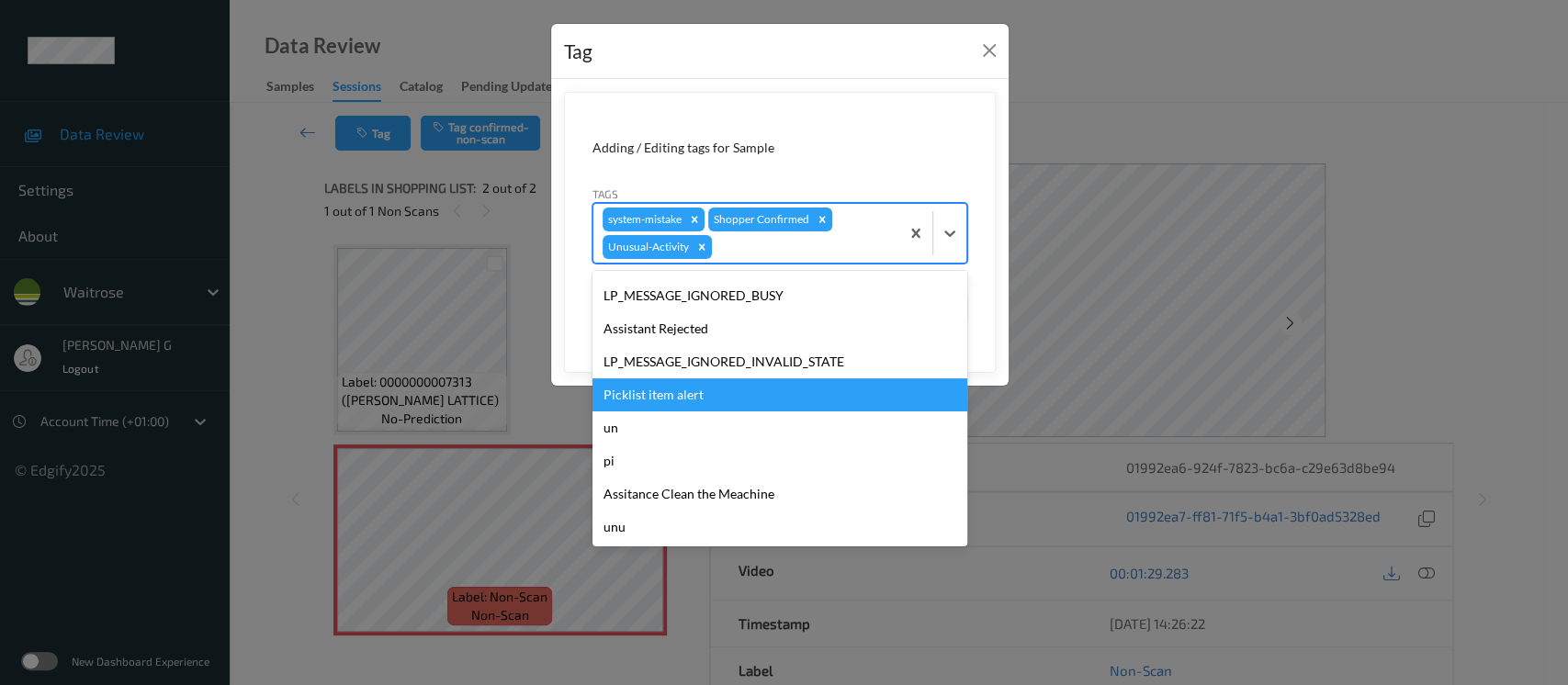
click at [672, 393] on div "Picklist item alert" at bounding box center [779, 395] width 374 height 33
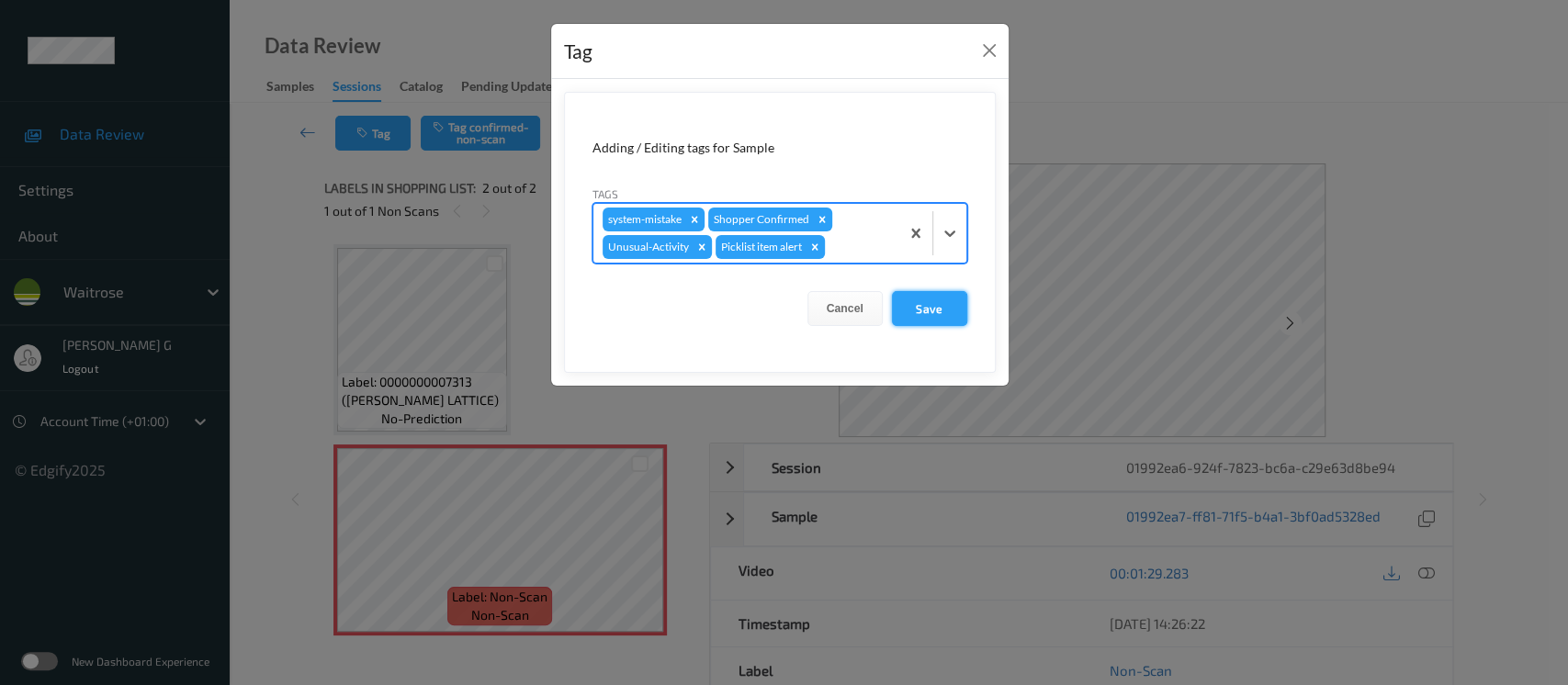
click at [935, 308] on button "Save" at bounding box center [929, 309] width 75 height 35
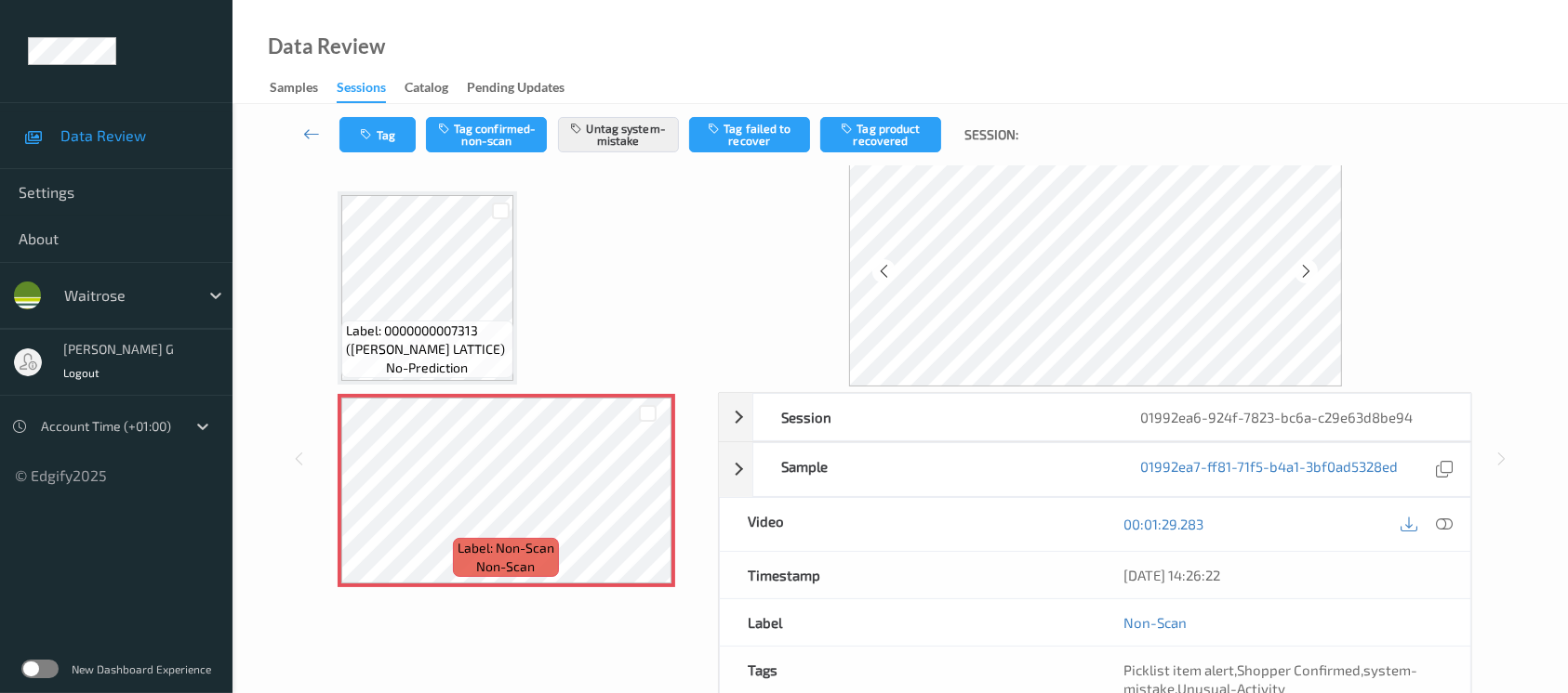
scroll to position [208, 0]
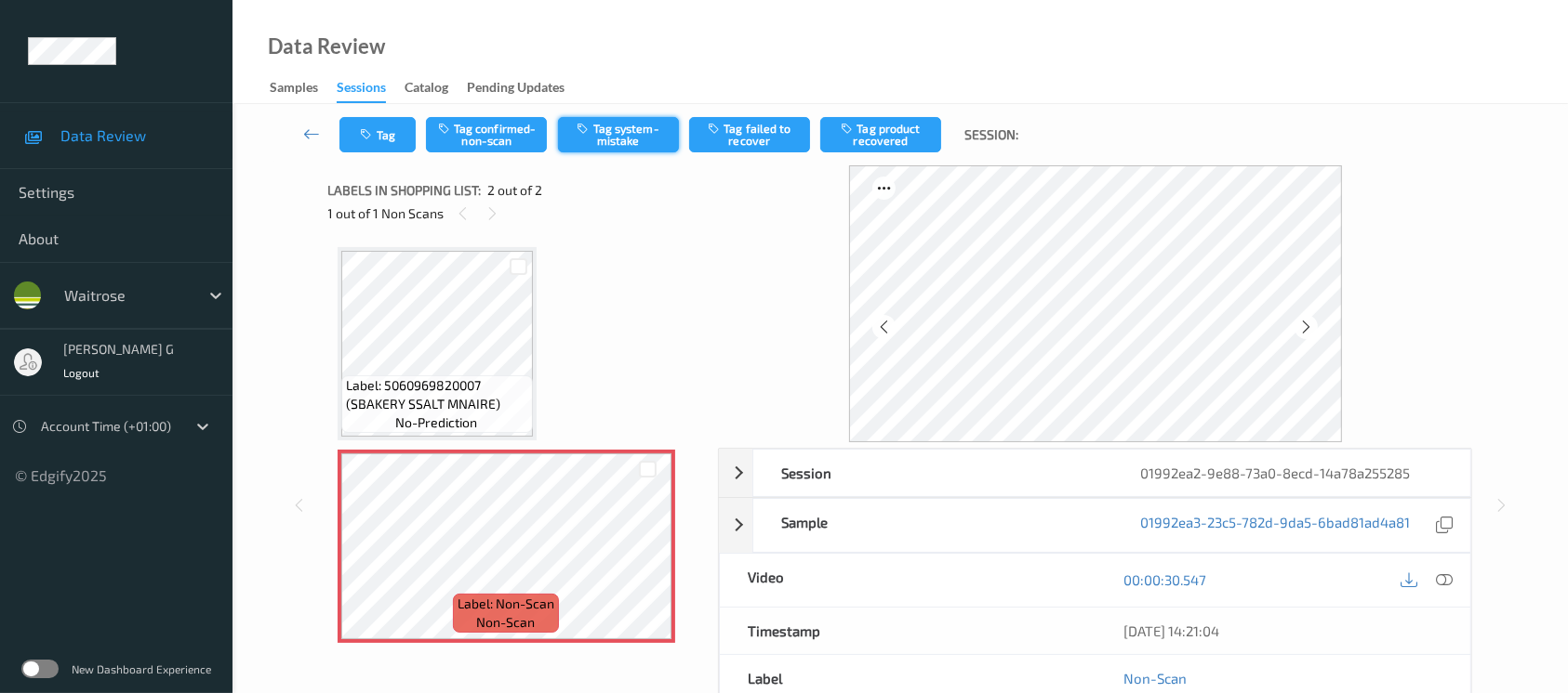
click at [608, 117] on button "Tag system-mistake" at bounding box center [618, 135] width 121 height 36
click at [373, 137] on icon "button" at bounding box center [369, 135] width 16 height 13
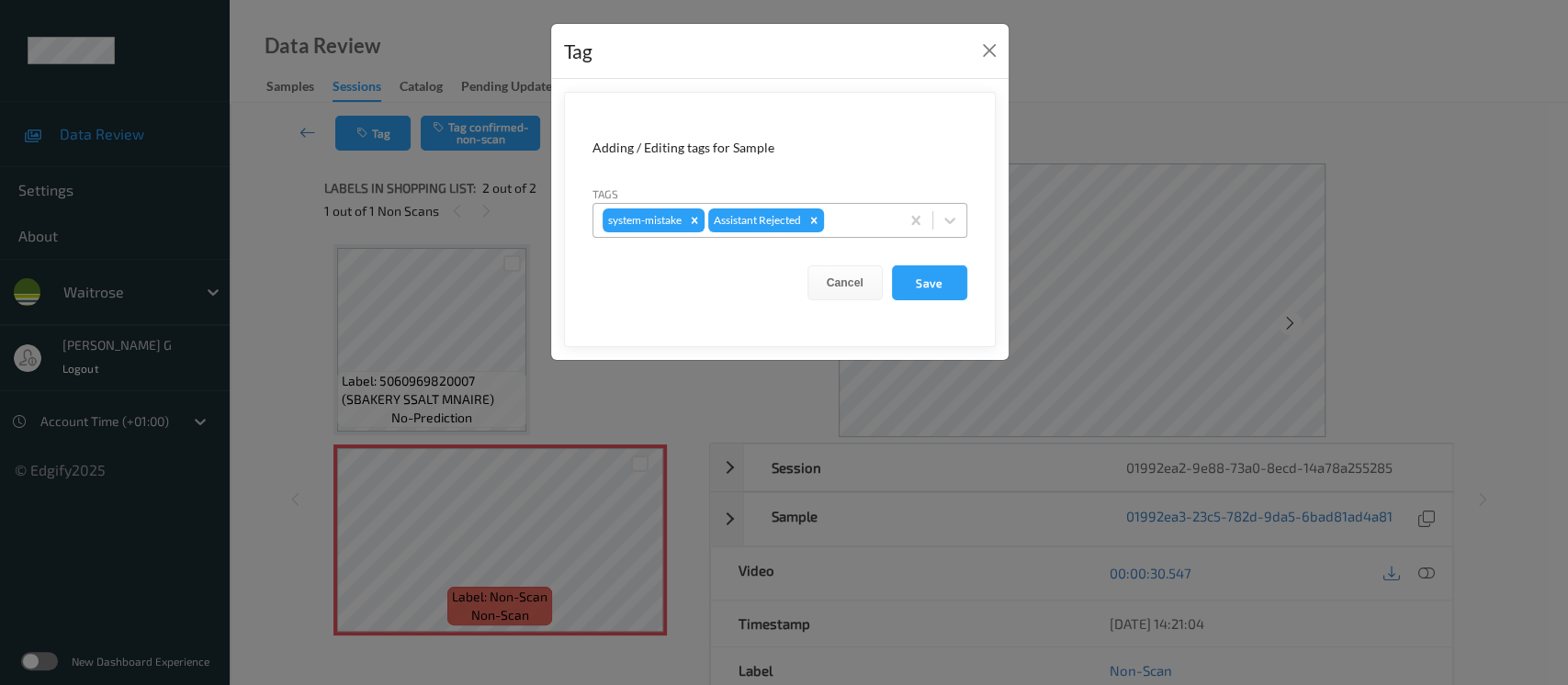
click at [866, 226] on div at bounding box center [858, 221] width 62 height 22
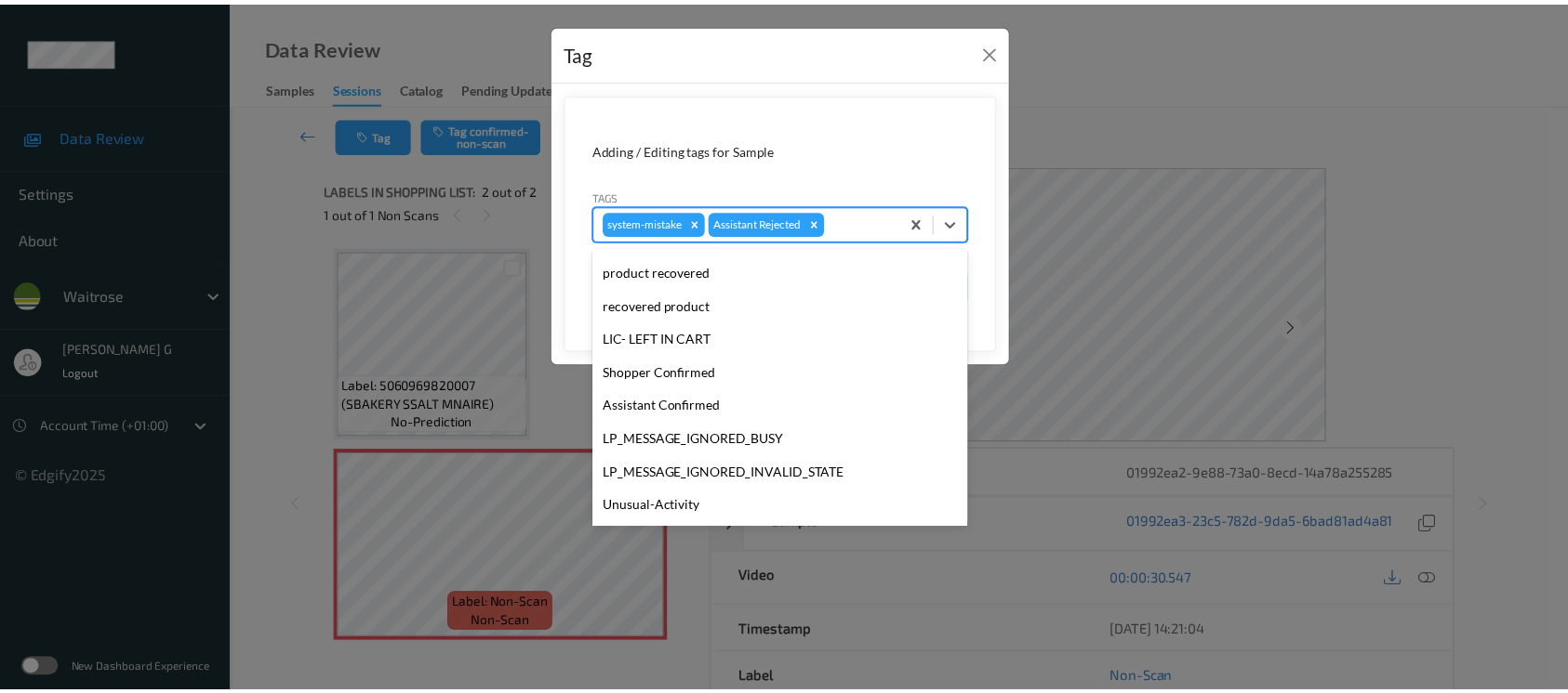
scroll to position [431, 0]
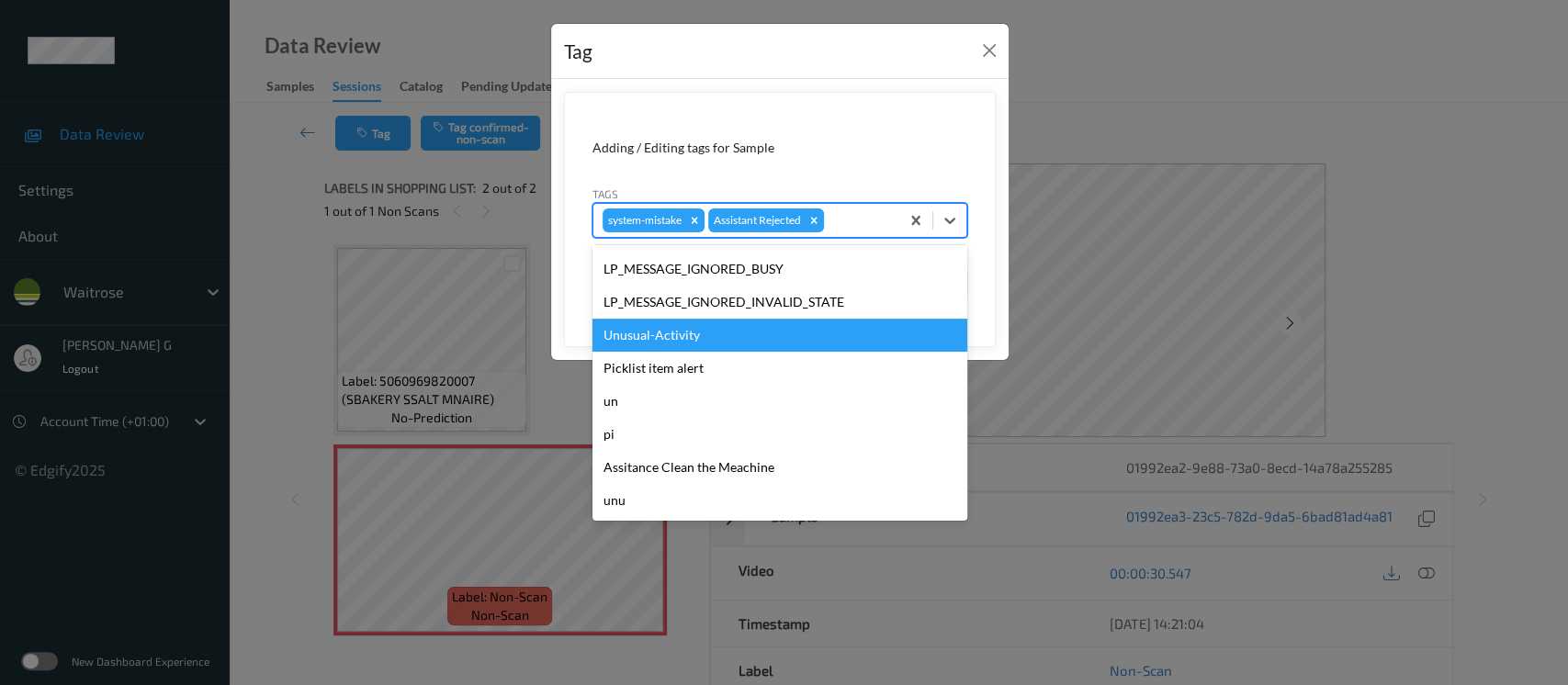
click at [669, 327] on div "Unusual-Activity" at bounding box center [779, 336] width 374 height 33
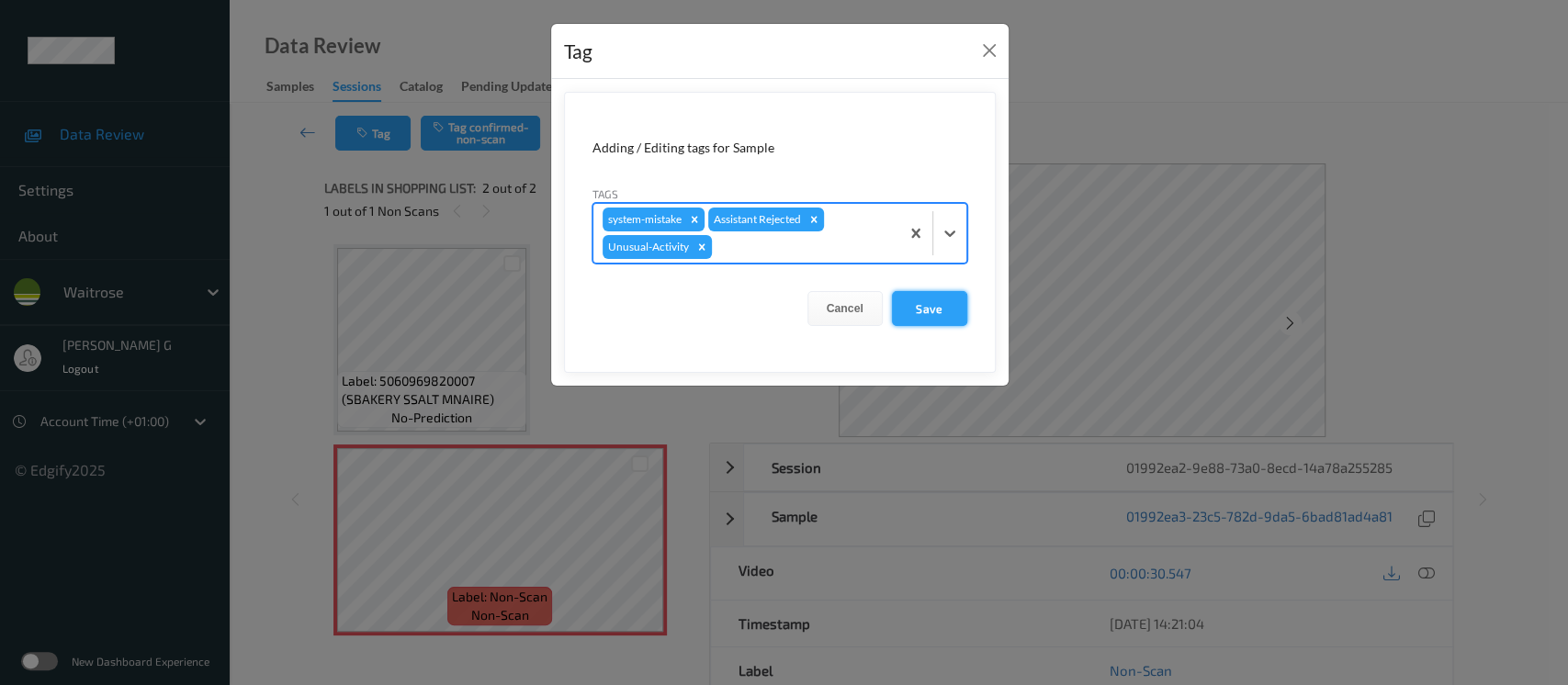
click at [927, 304] on button "Save" at bounding box center [929, 309] width 75 height 35
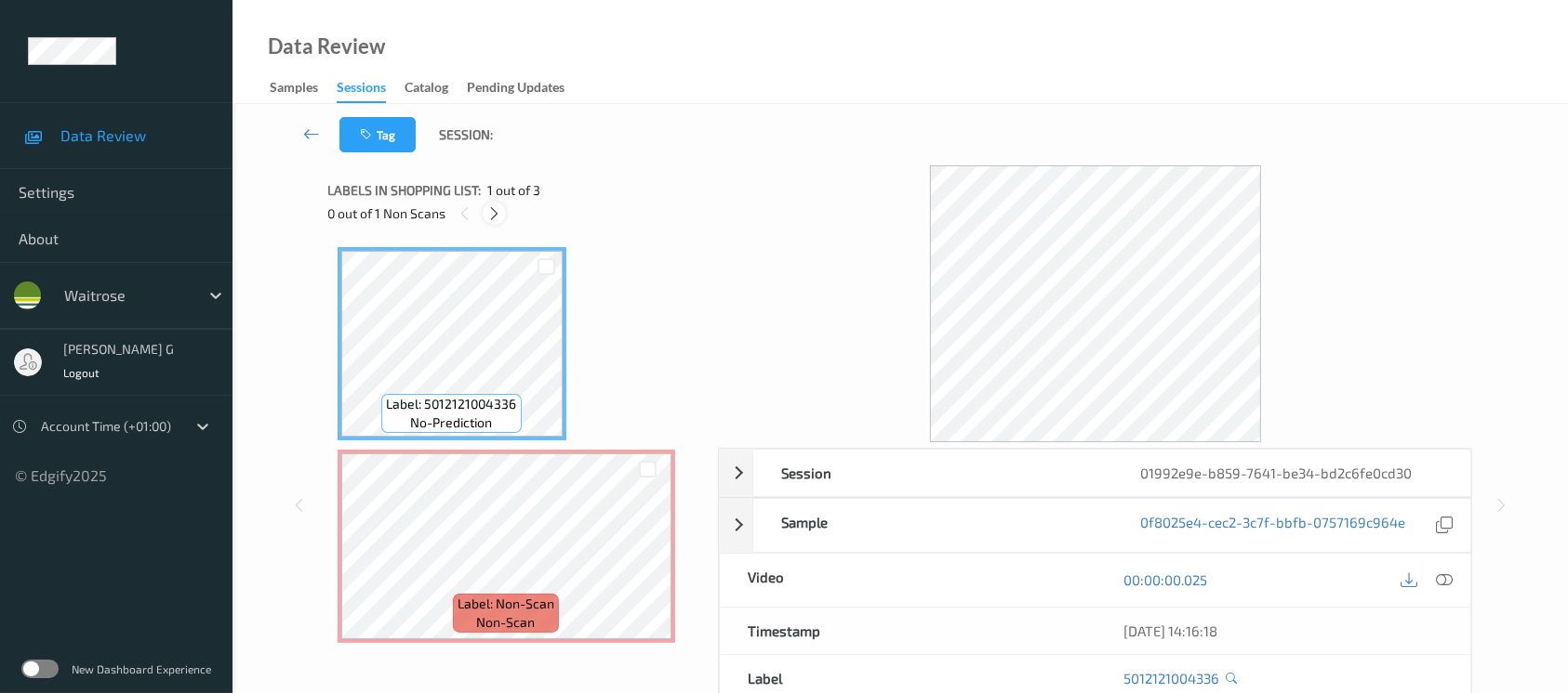
click at [491, 220] on icon at bounding box center [494, 214] width 16 height 17
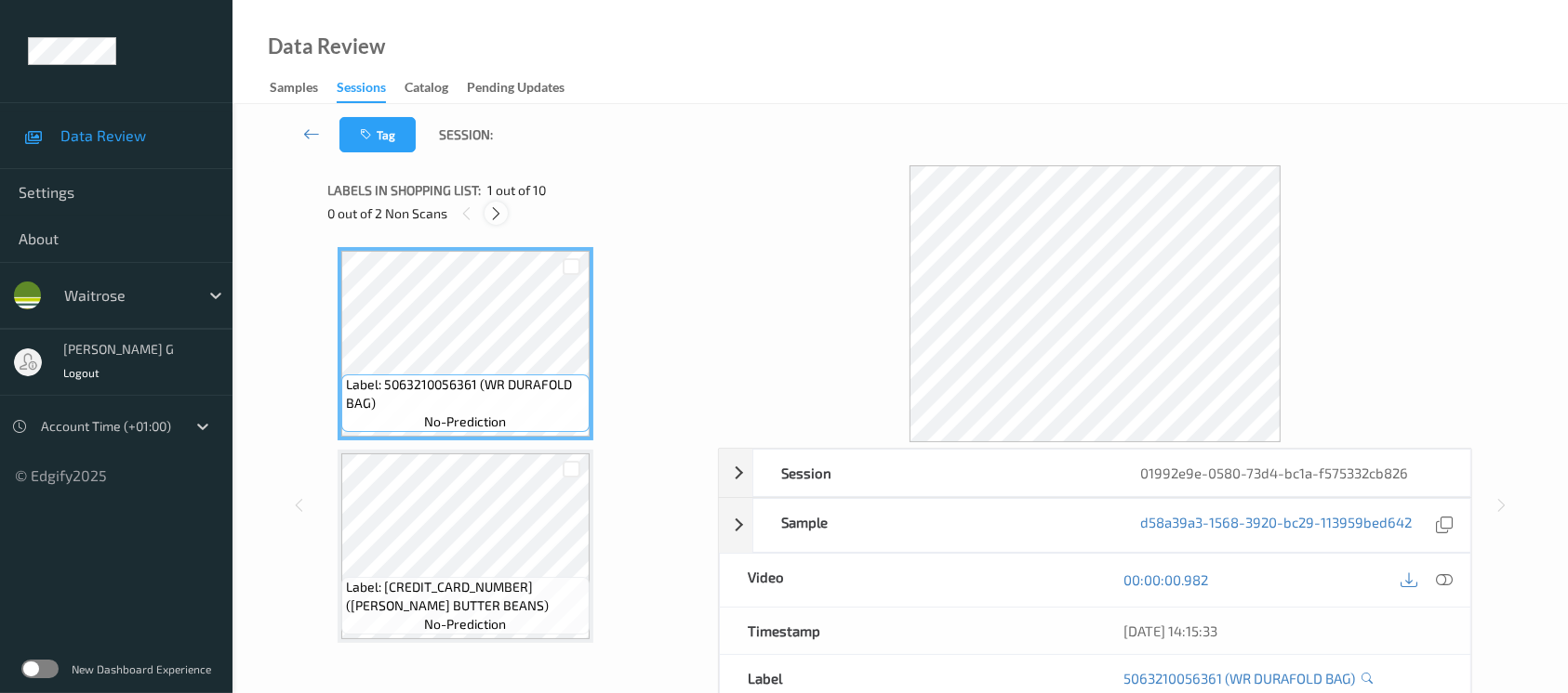
click at [495, 205] on icon at bounding box center [495, 214] width 16 height 17
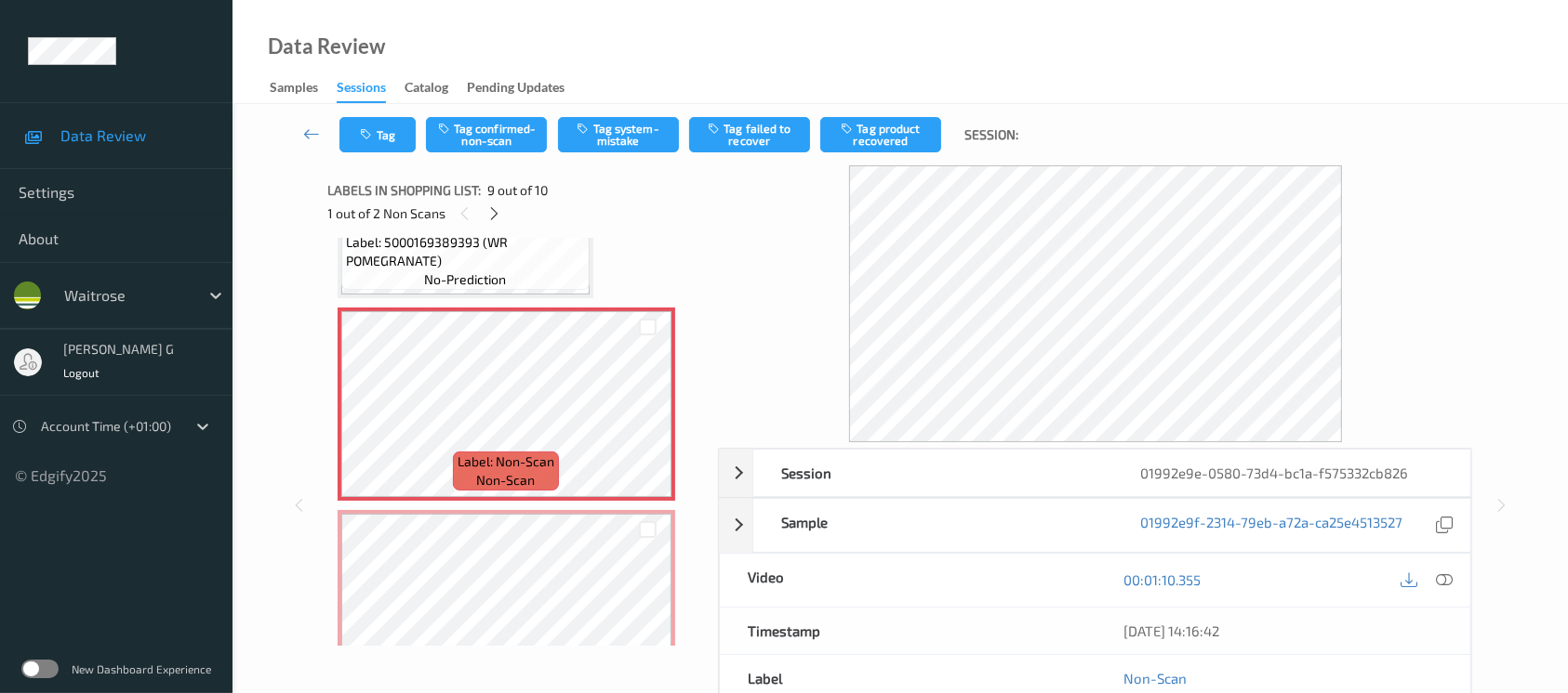
scroll to position [1620, 0]
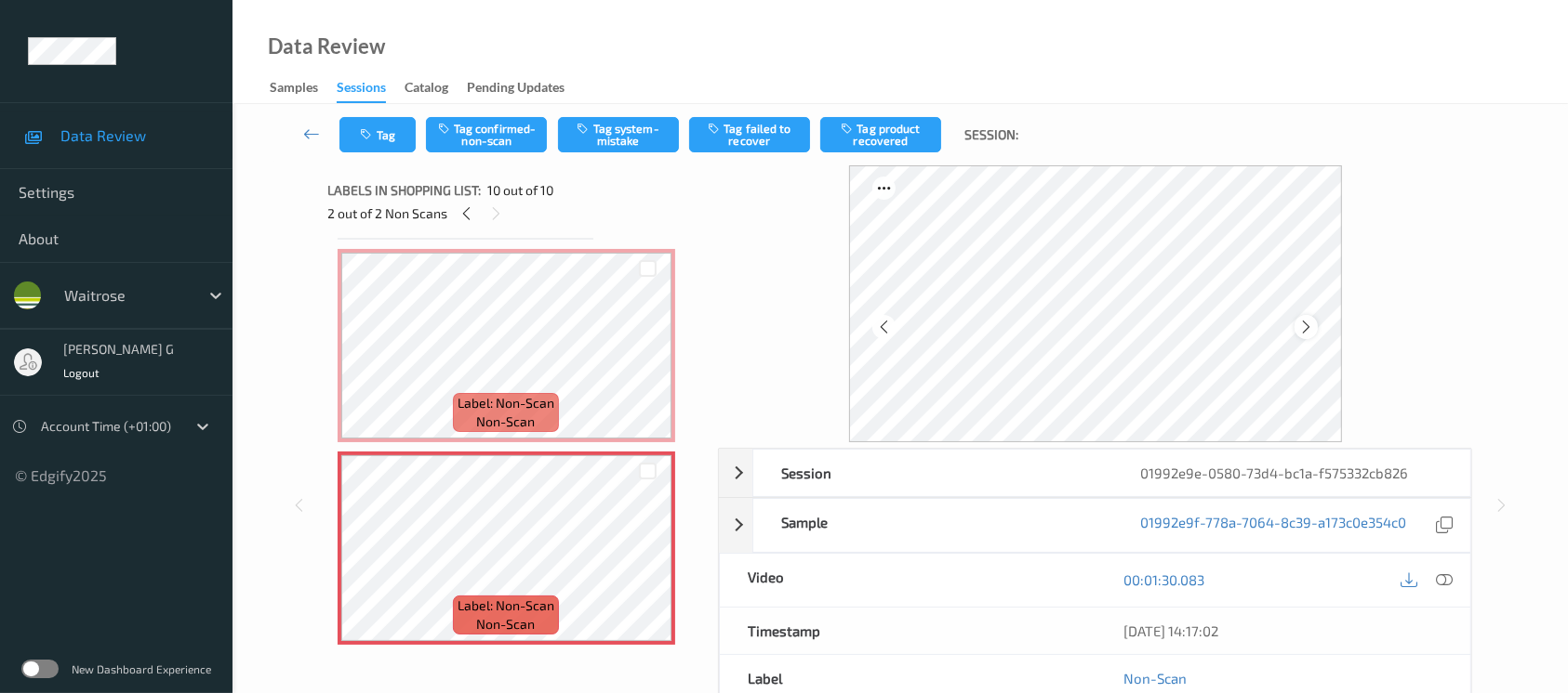
click at [1306, 327] on icon at bounding box center [1306, 327] width 16 height 17
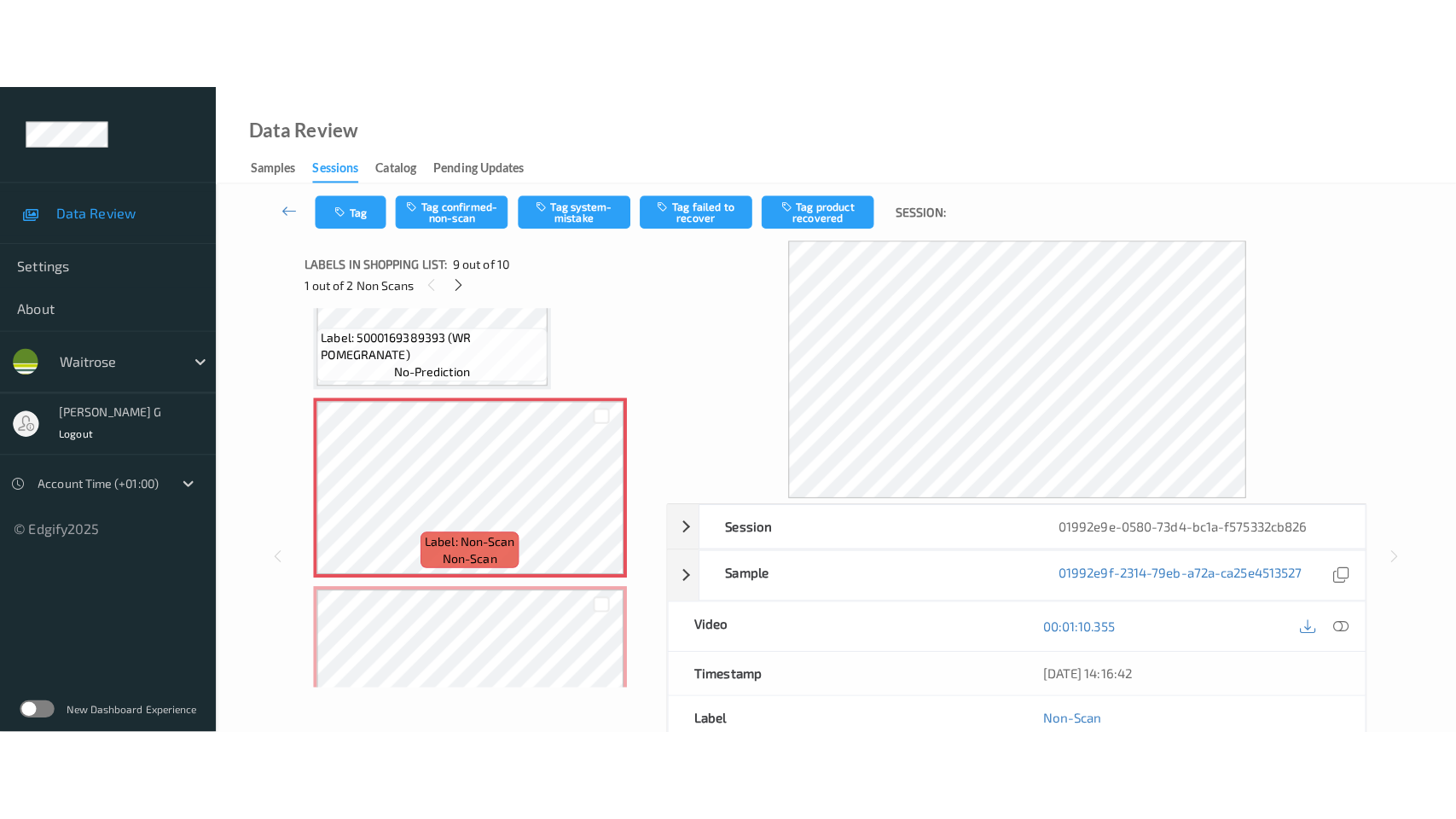
scroll to position [1371, 0]
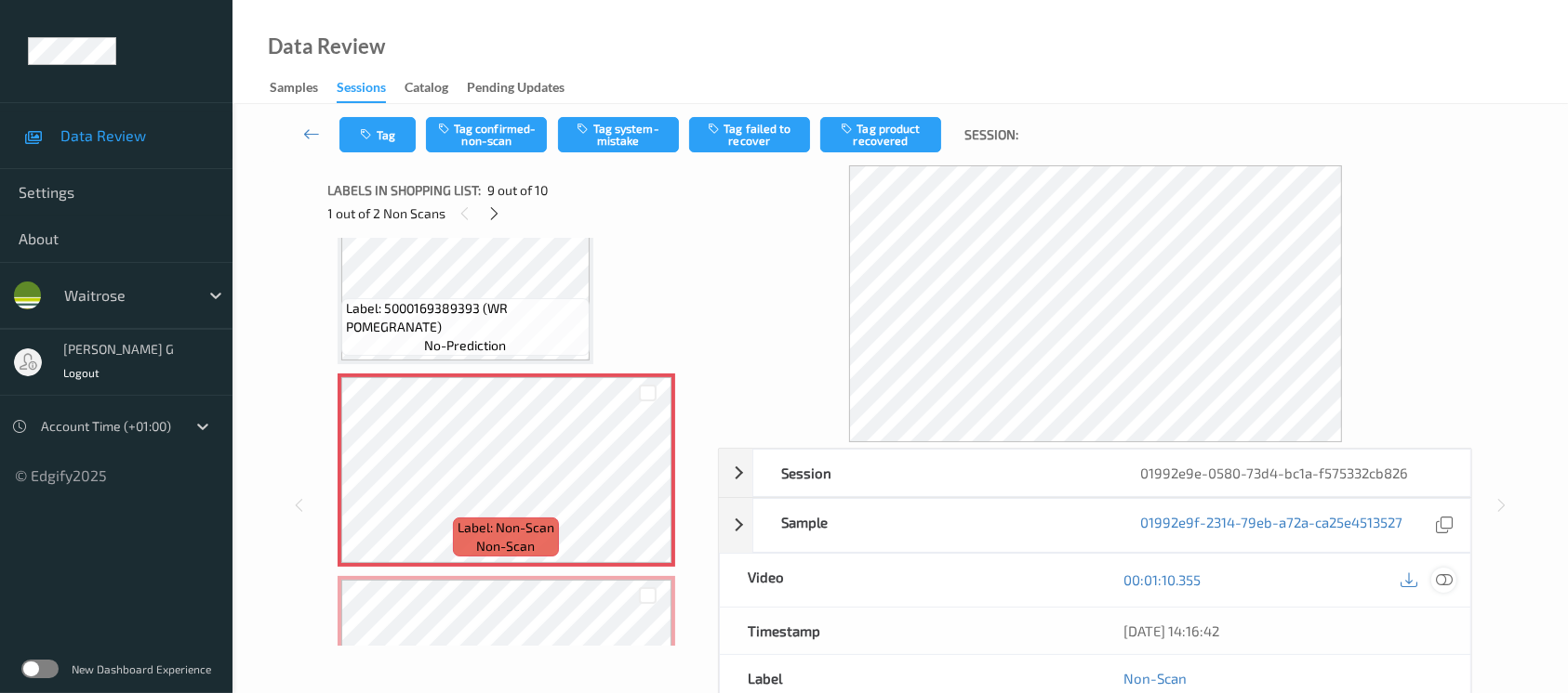
click at [1454, 583] on div at bounding box center [1444, 580] width 25 height 25
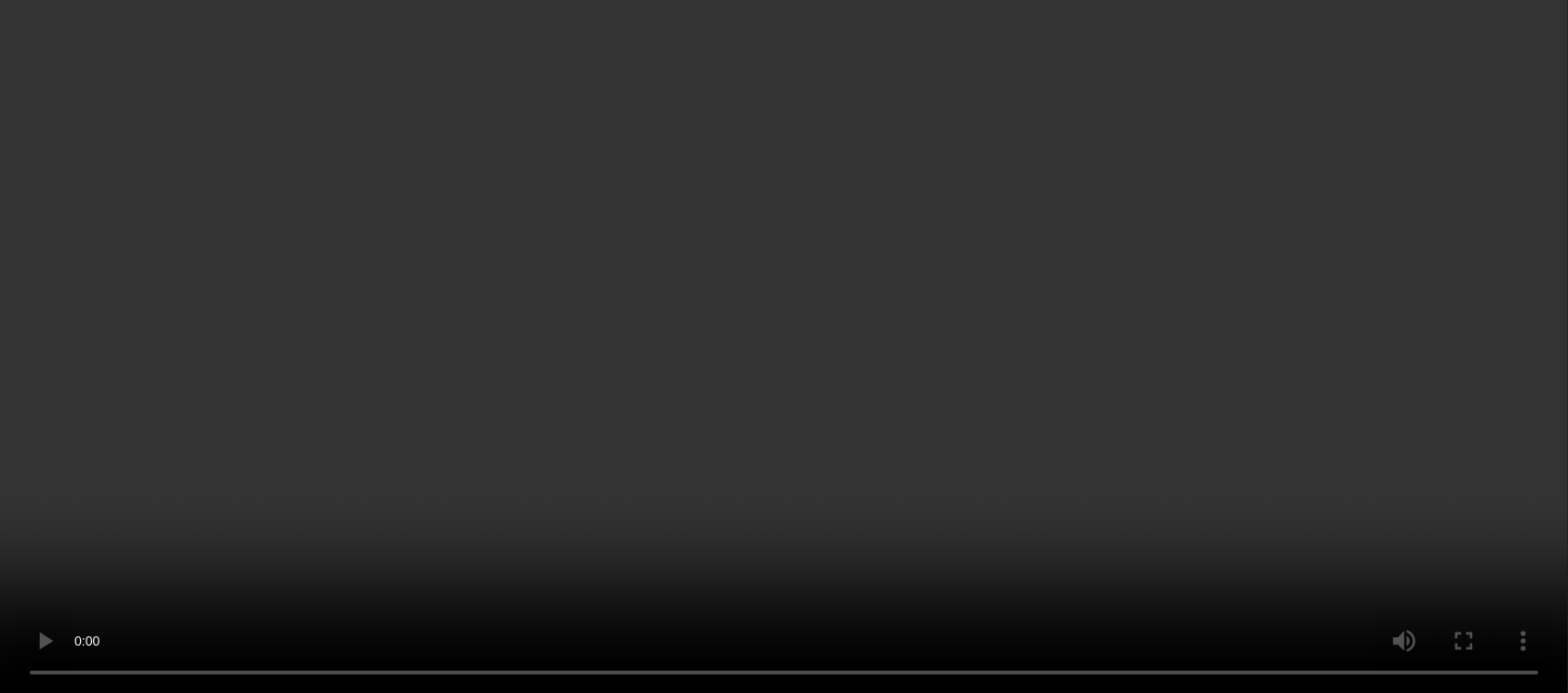
scroll to position [1544, 0]
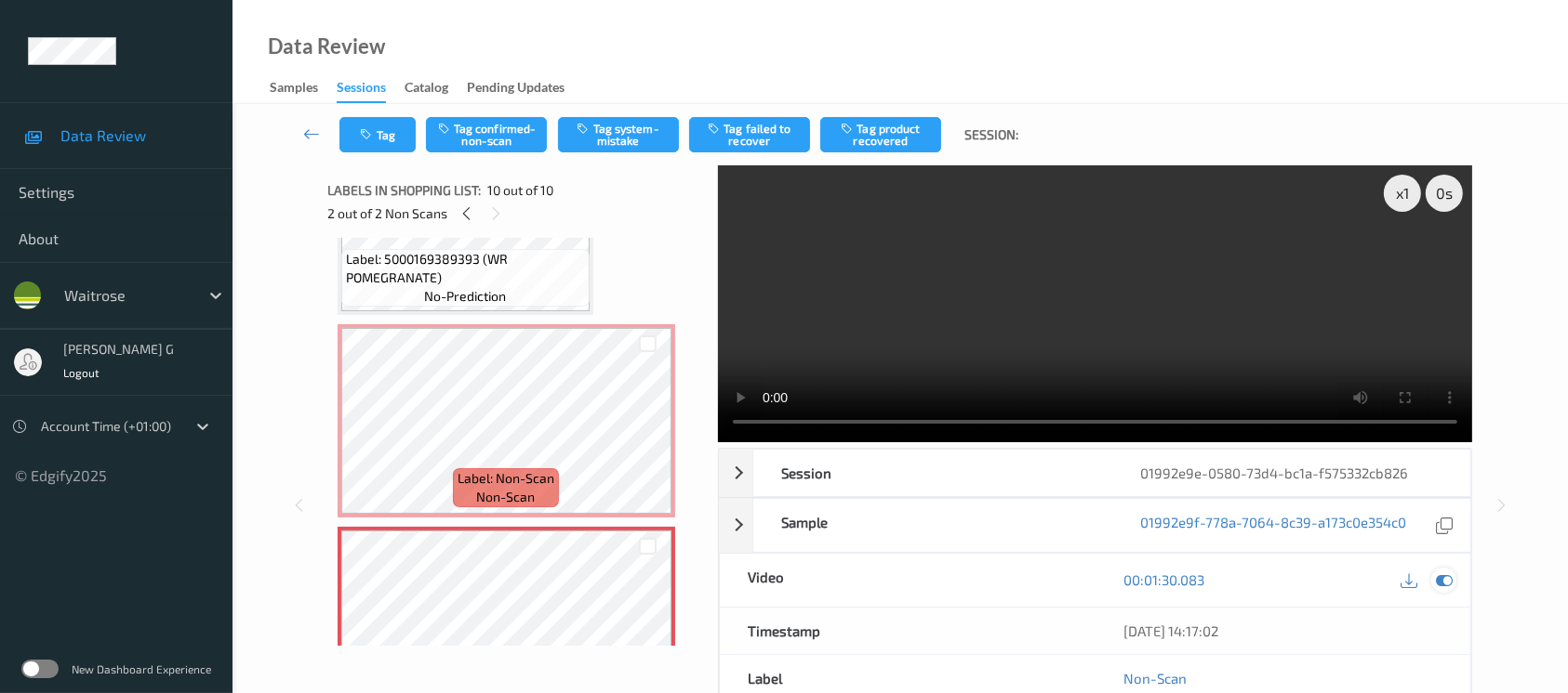
click at [1439, 580] on icon at bounding box center [1445, 580] width 17 height 17
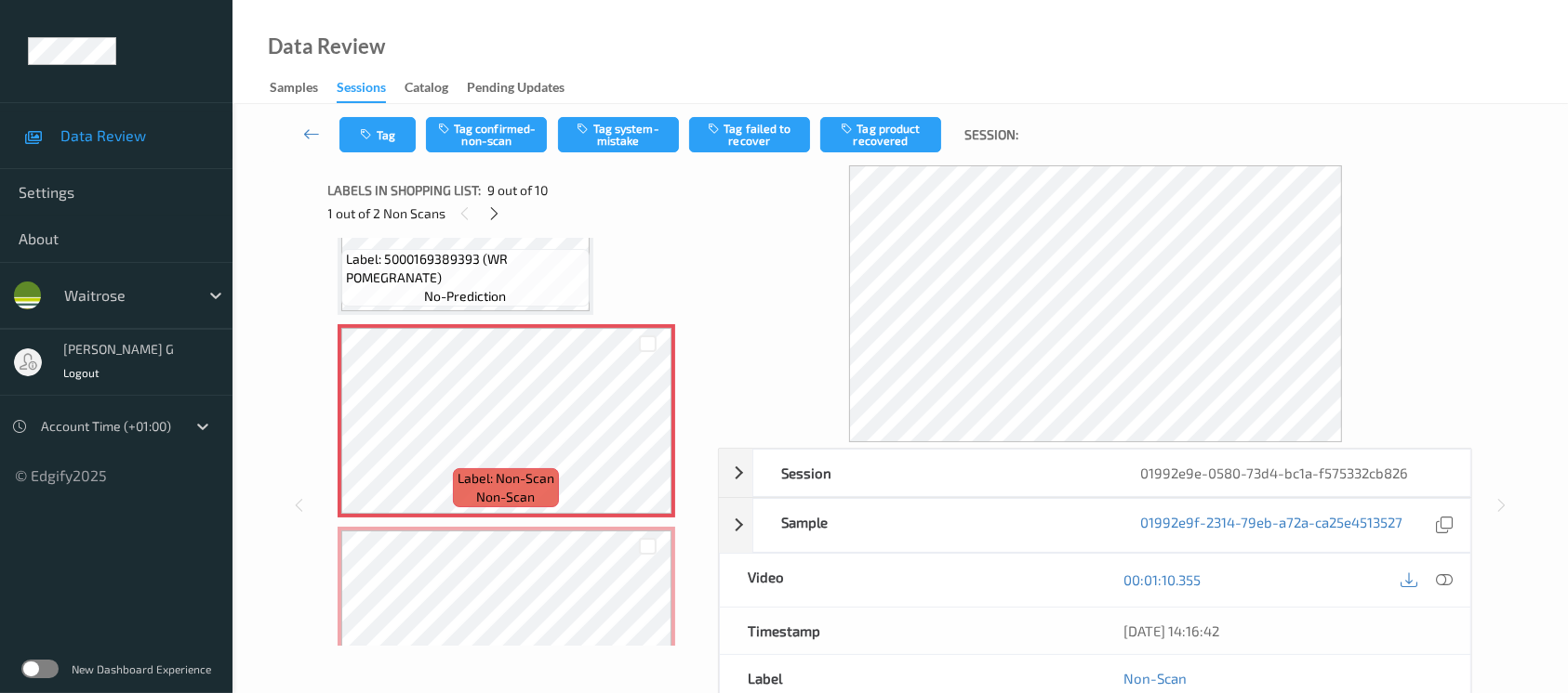
scroll to position [1421, 0]
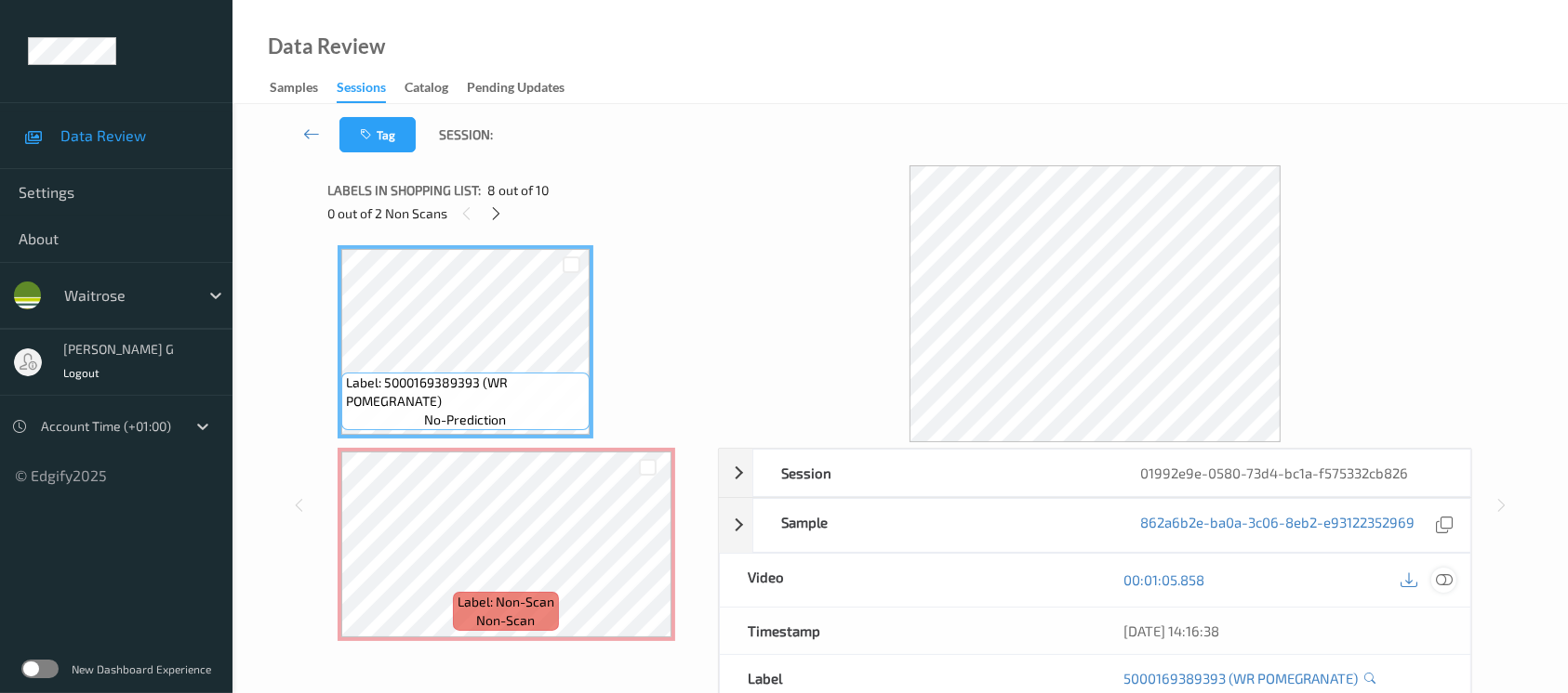
click at [1439, 583] on icon at bounding box center [1445, 580] width 17 height 17
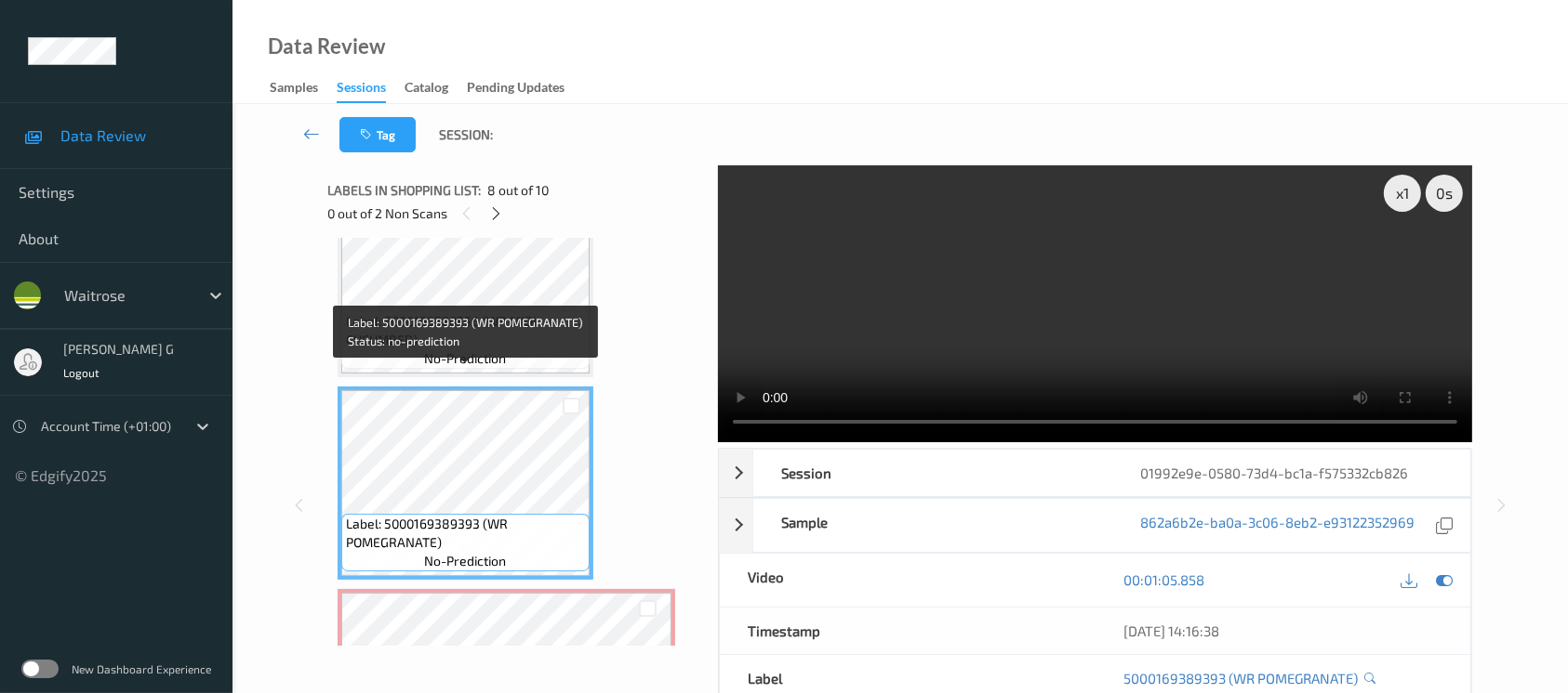
scroll to position [1172, 0]
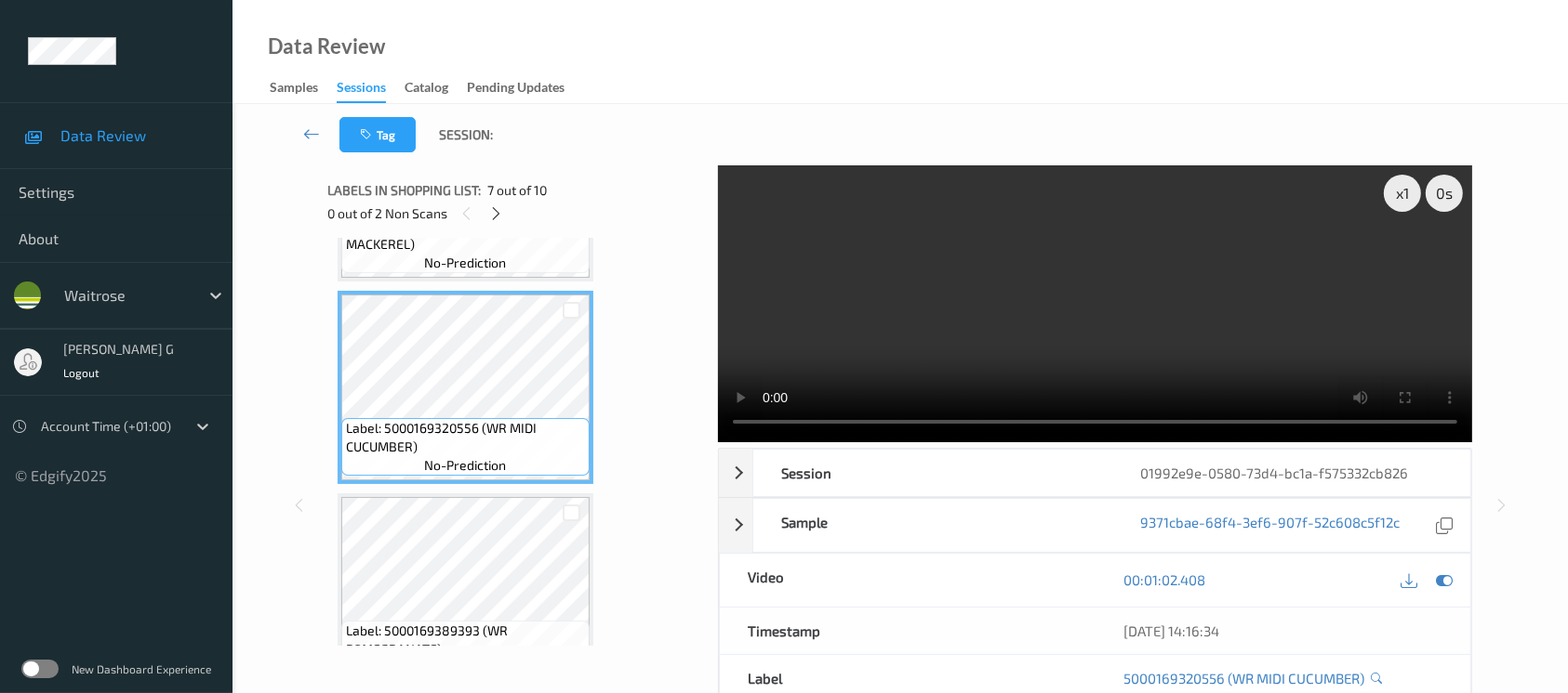
click at [1405, 264] on video at bounding box center [1095, 303] width 754 height 277
click at [1439, 578] on icon at bounding box center [1445, 580] width 17 height 17
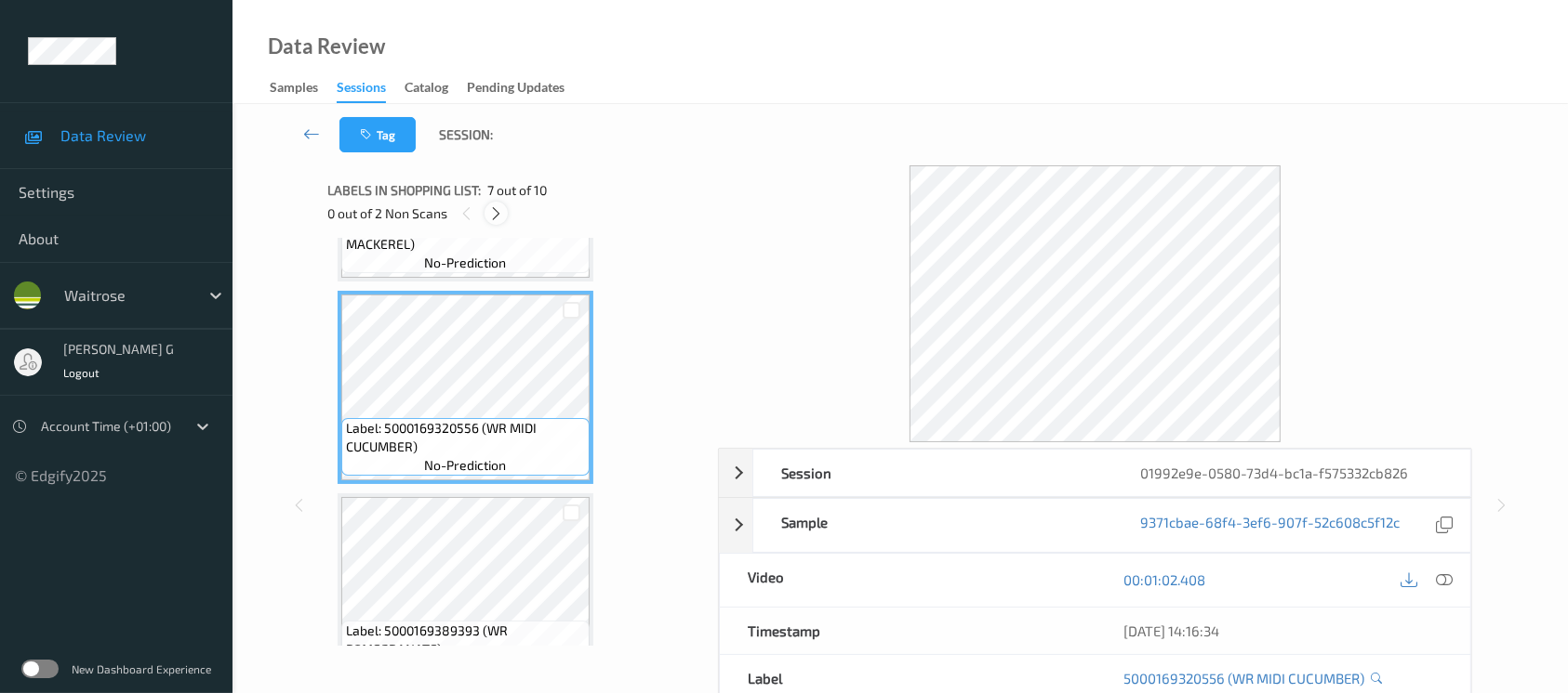
click at [498, 207] on icon at bounding box center [495, 214] width 16 height 17
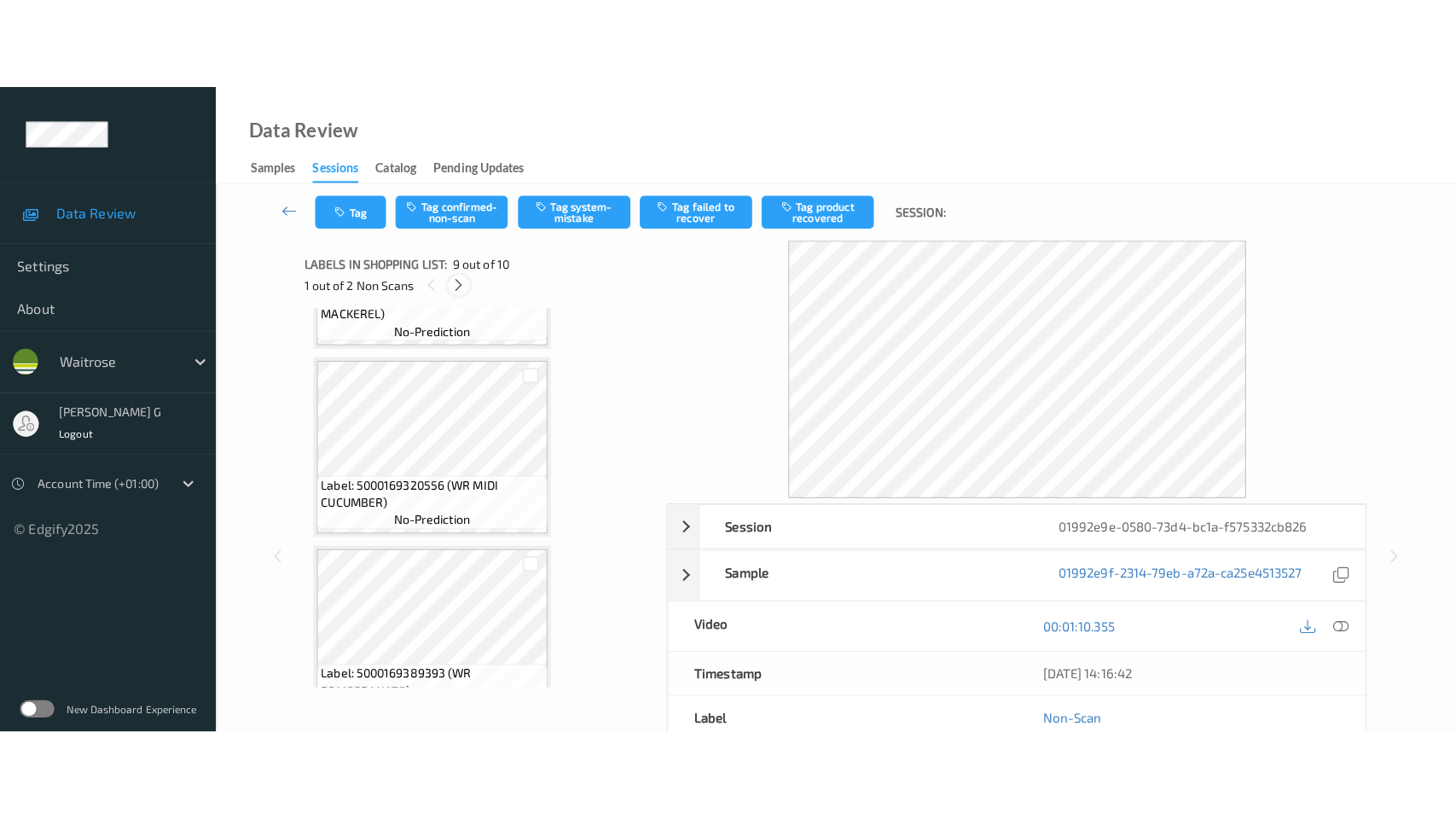
scroll to position [1304, 0]
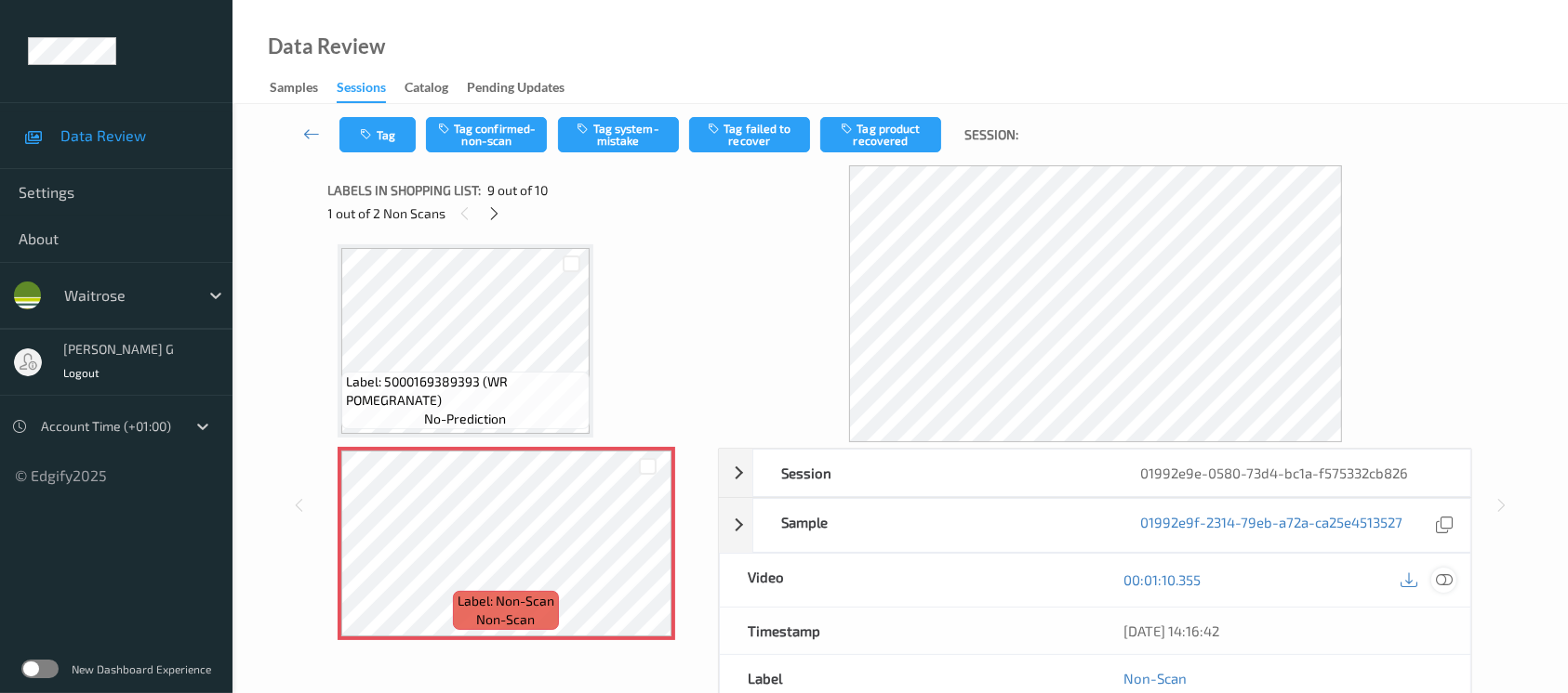
click at [1450, 582] on icon at bounding box center [1445, 580] width 17 height 17
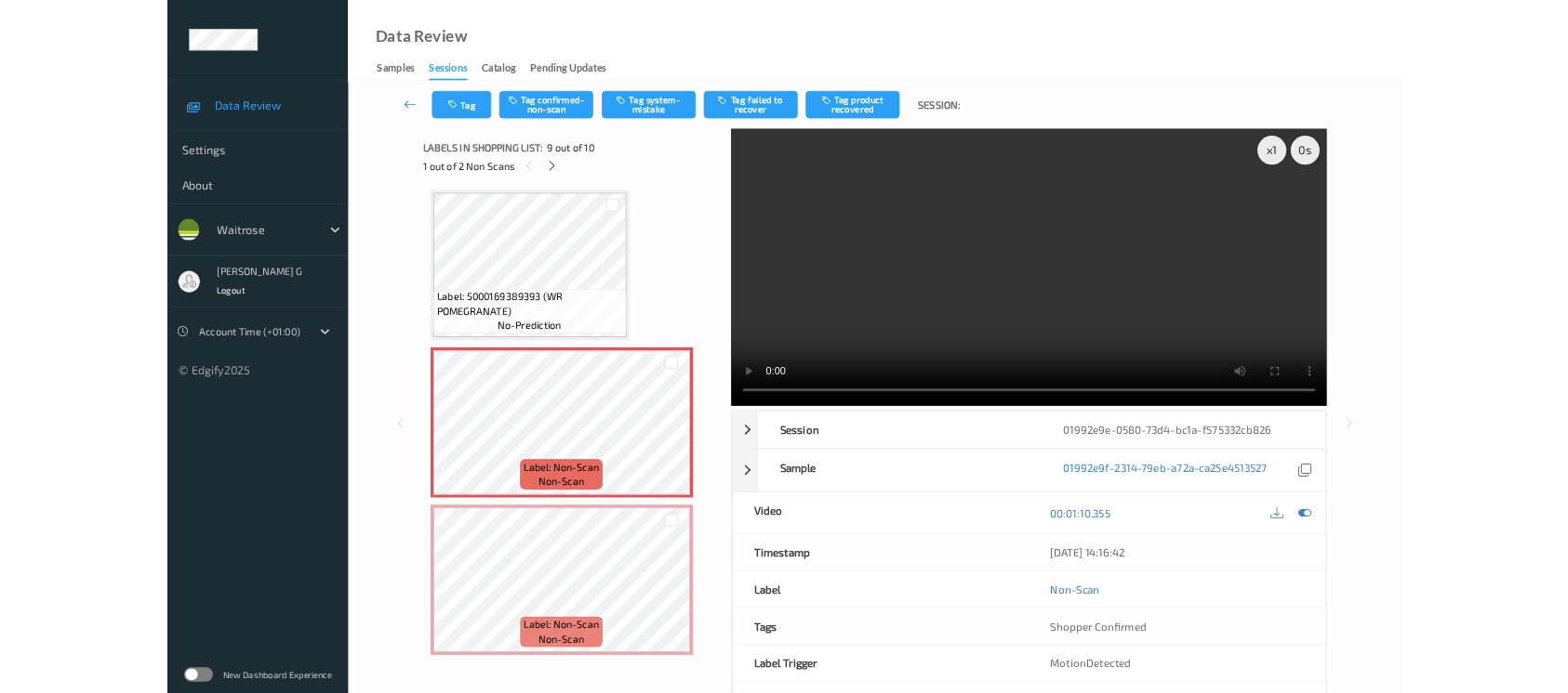
scroll to position [1421, 0]
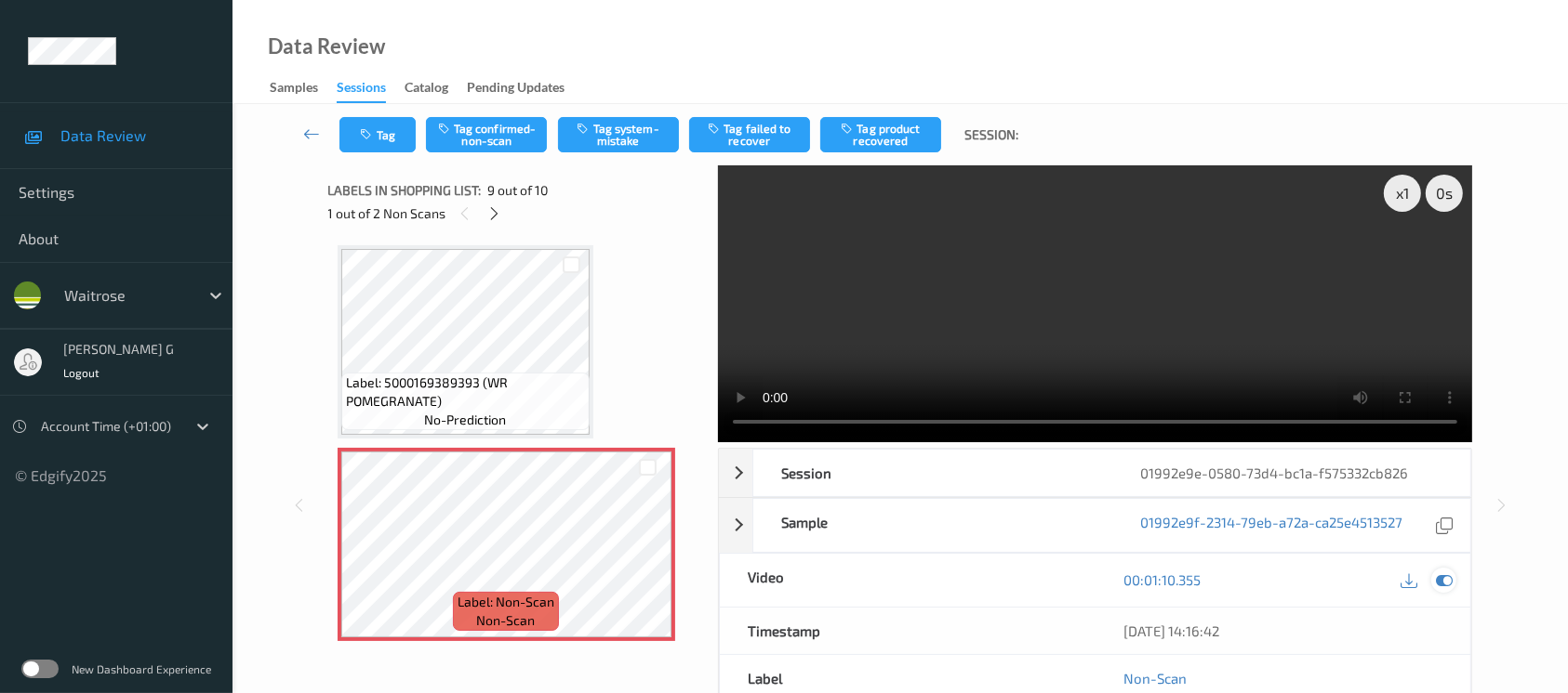
click at [1445, 584] on icon at bounding box center [1445, 580] width 17 height 17
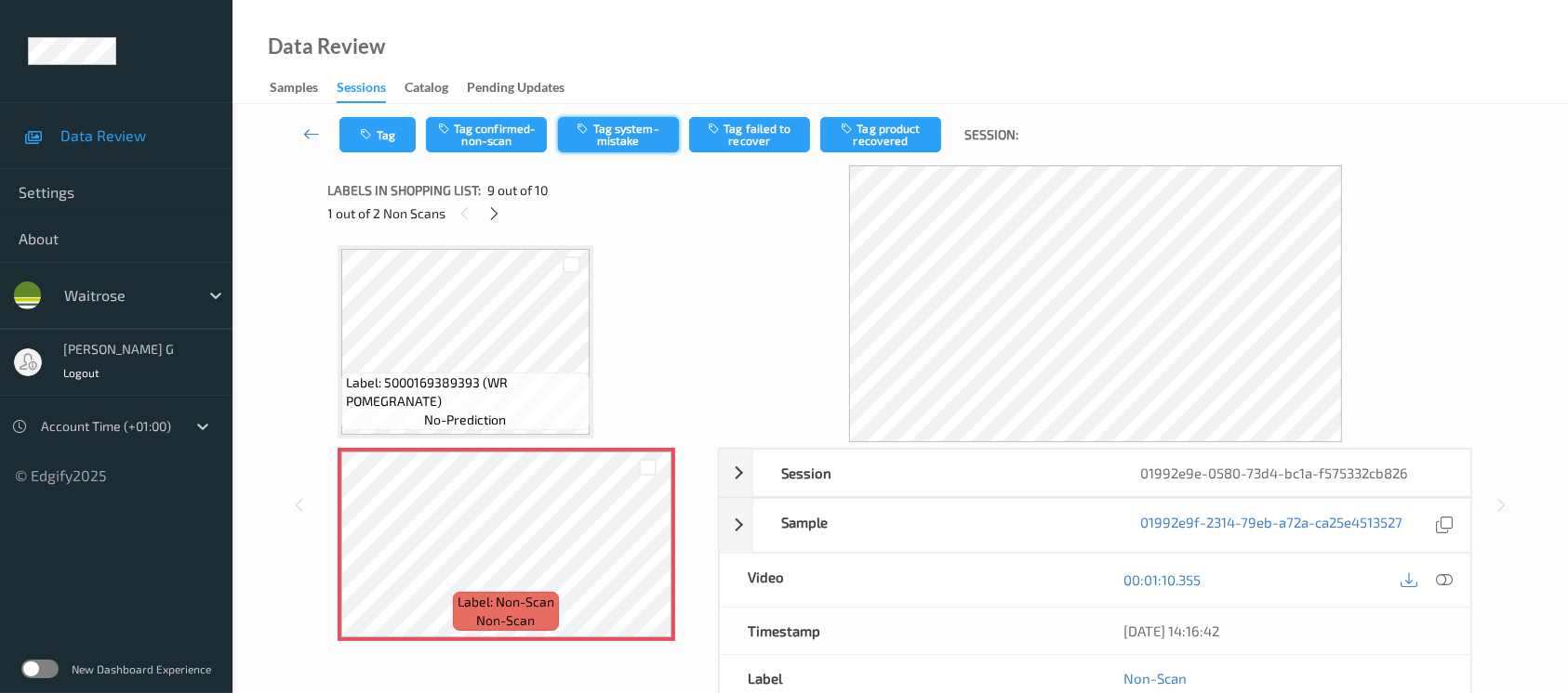
click at [595, 131] on button "Tag system-mistake" at bounding box center [618, 135] width 121 height 36
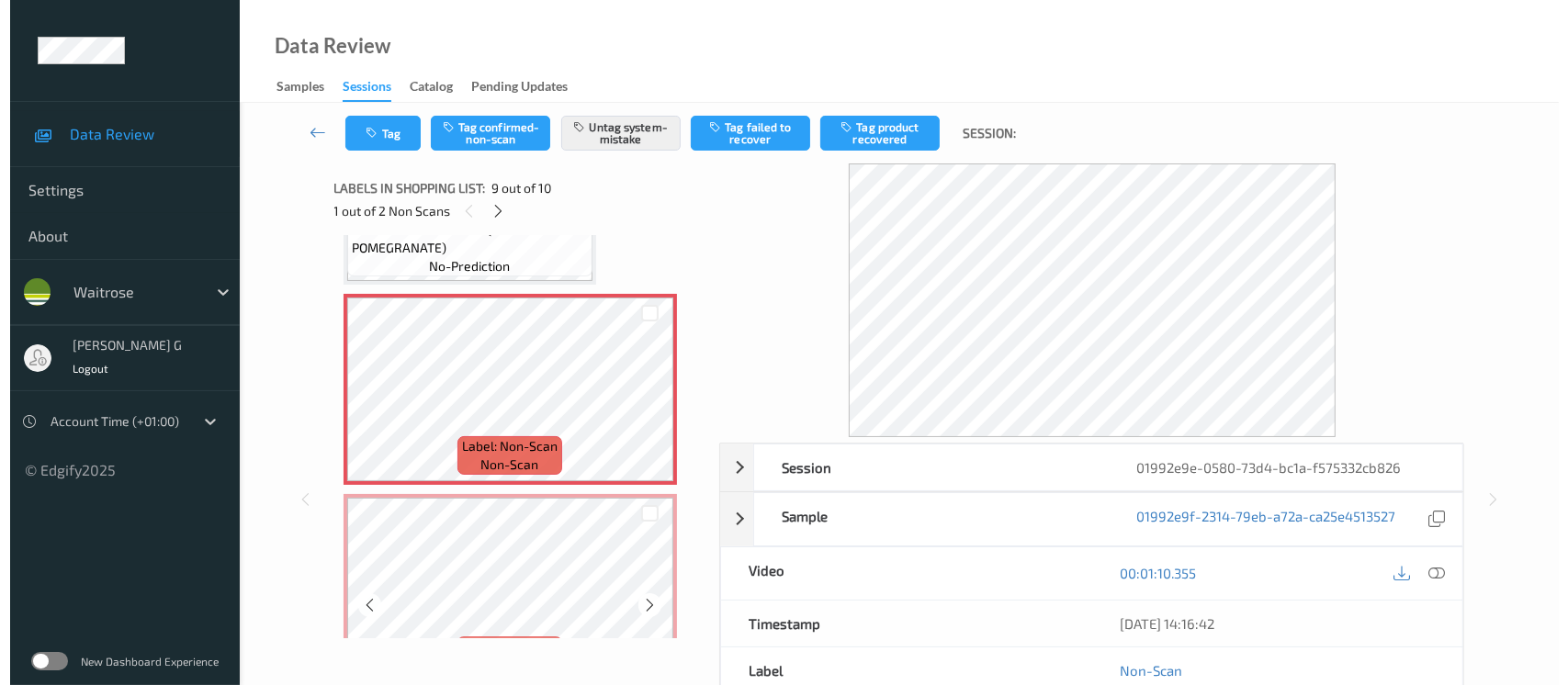
scroll to position [1601, 0]
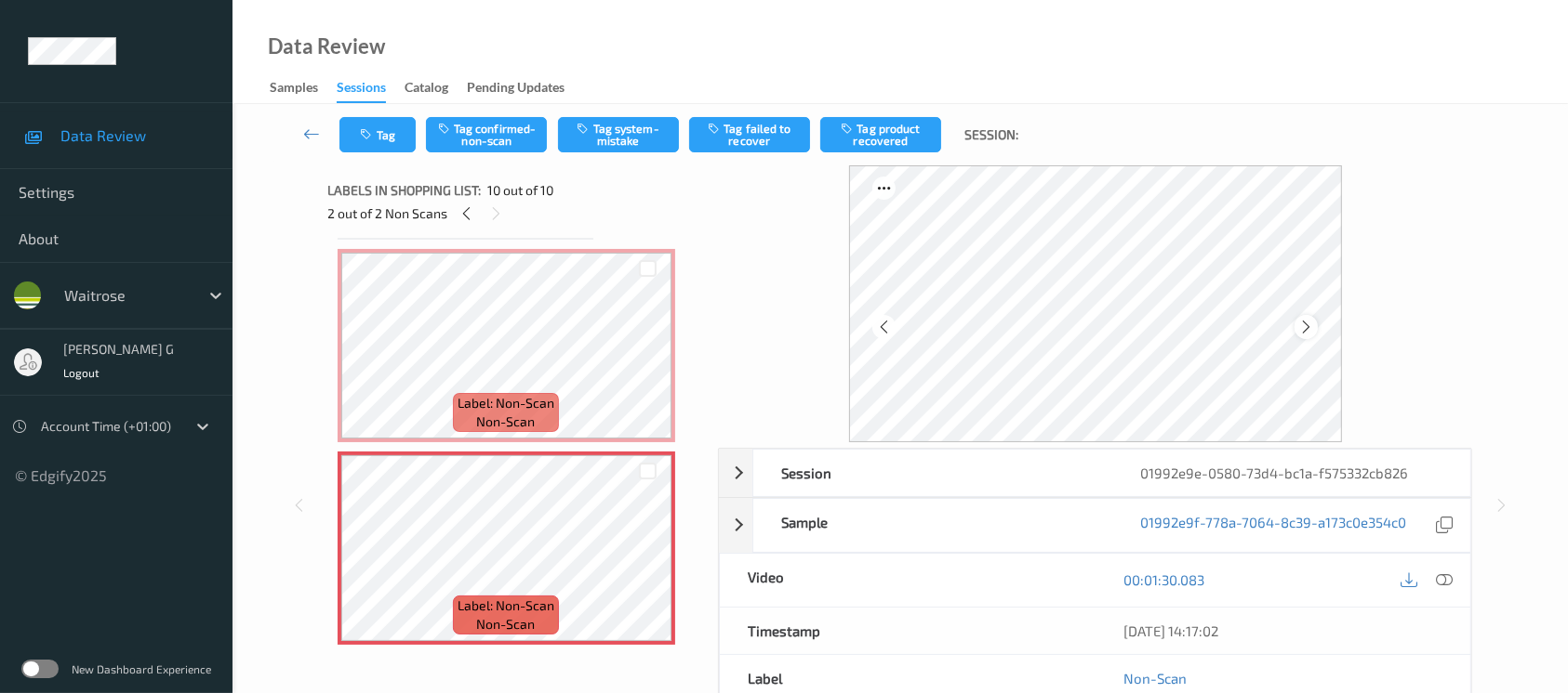
click at [1310, 326] on icon at bounding box center [1306, 327] width 16 height 17
click at [600, 122] on button "Tag system-mistake" at bounding box center [618, 135] width 121 height 36
click at [367, 124] on button "Tag" at bounding box center [377, 135] width 76 height 36
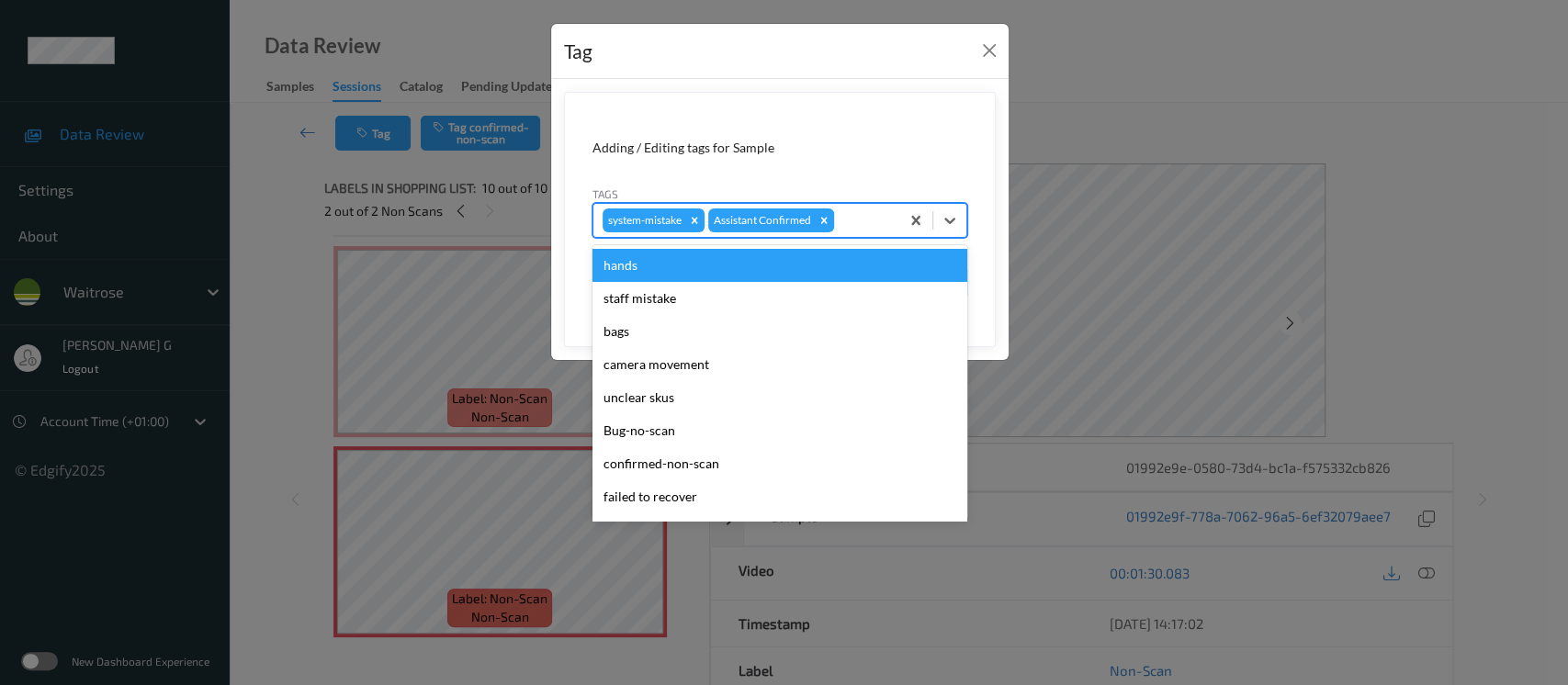
click at [867, 212] on div at bounding box center [864, 221] width 53 height 22
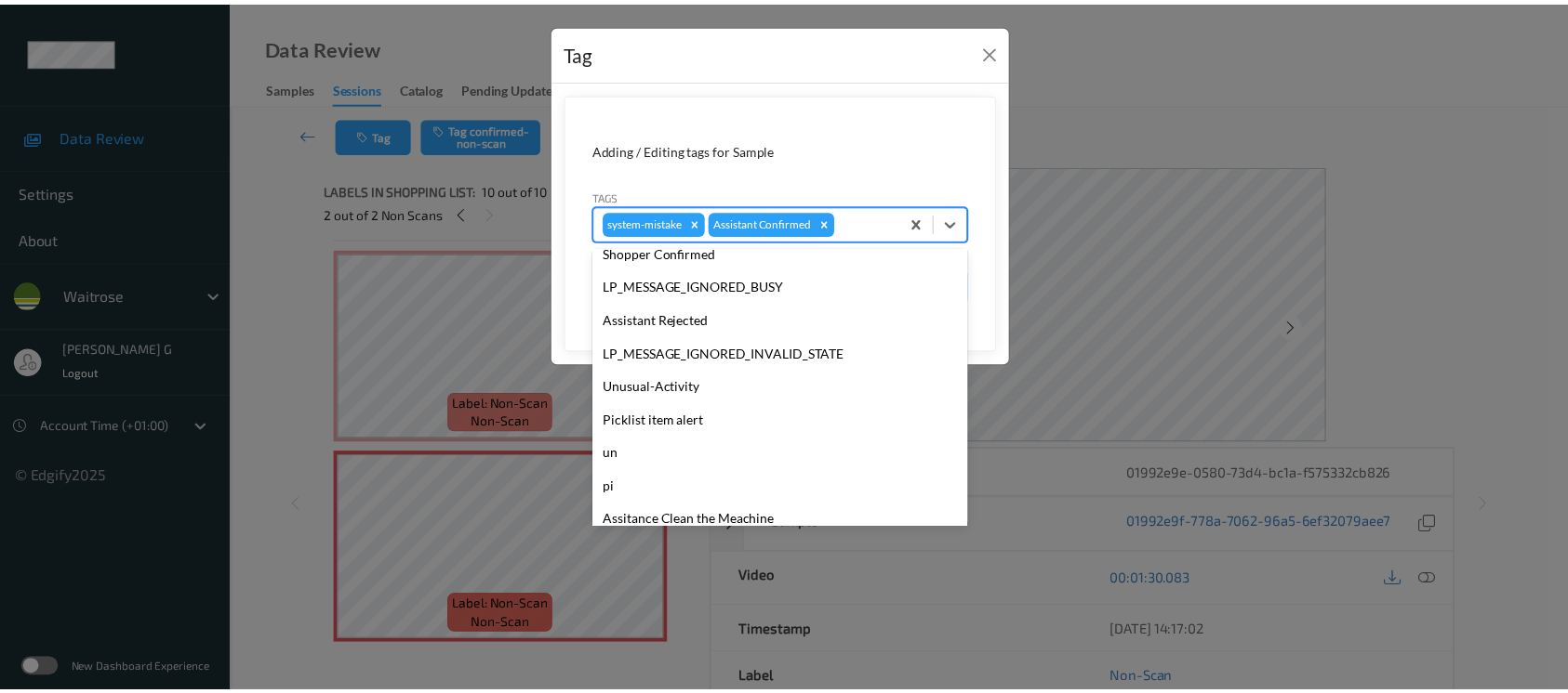
scroll to position [431, 0]
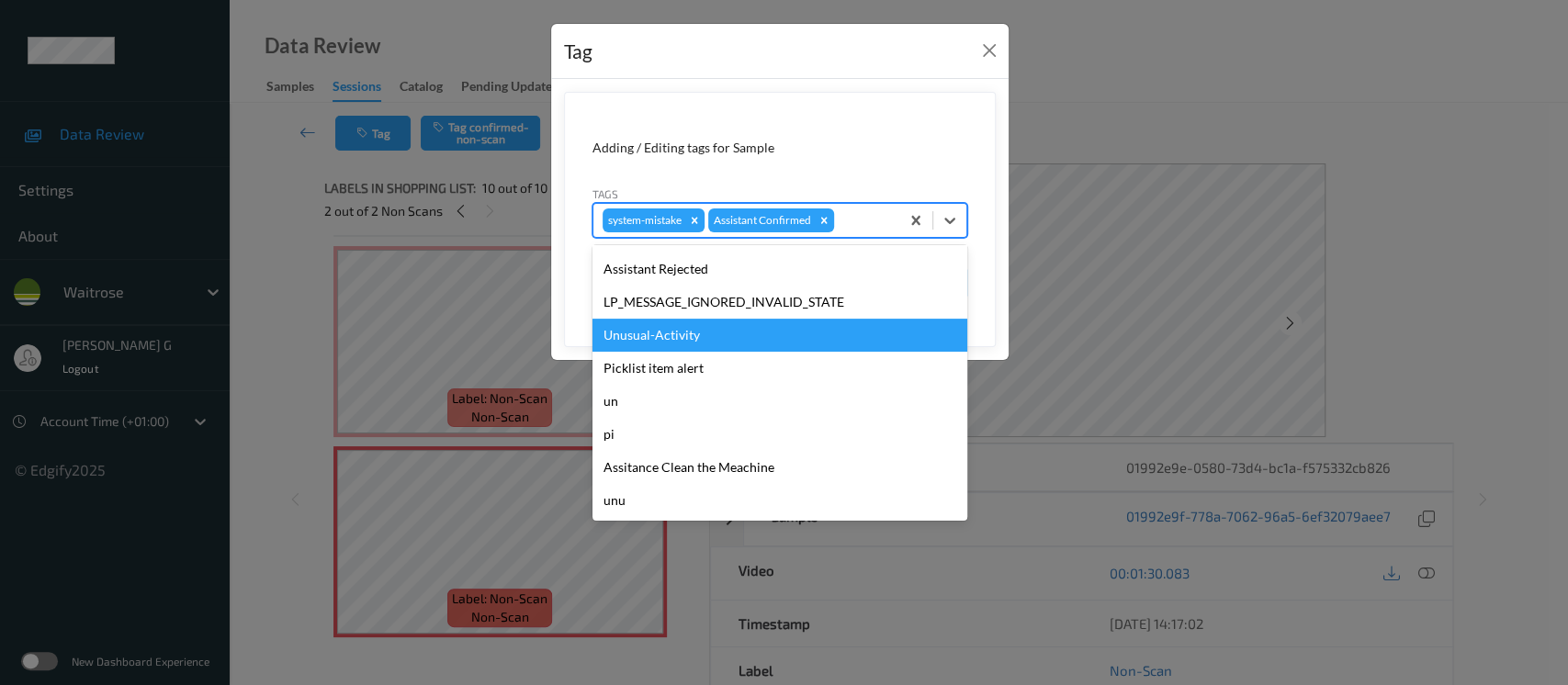
click at [672, 334] on div "Unusual-Activity" at bounding box center [779, 336] width 374 height 33
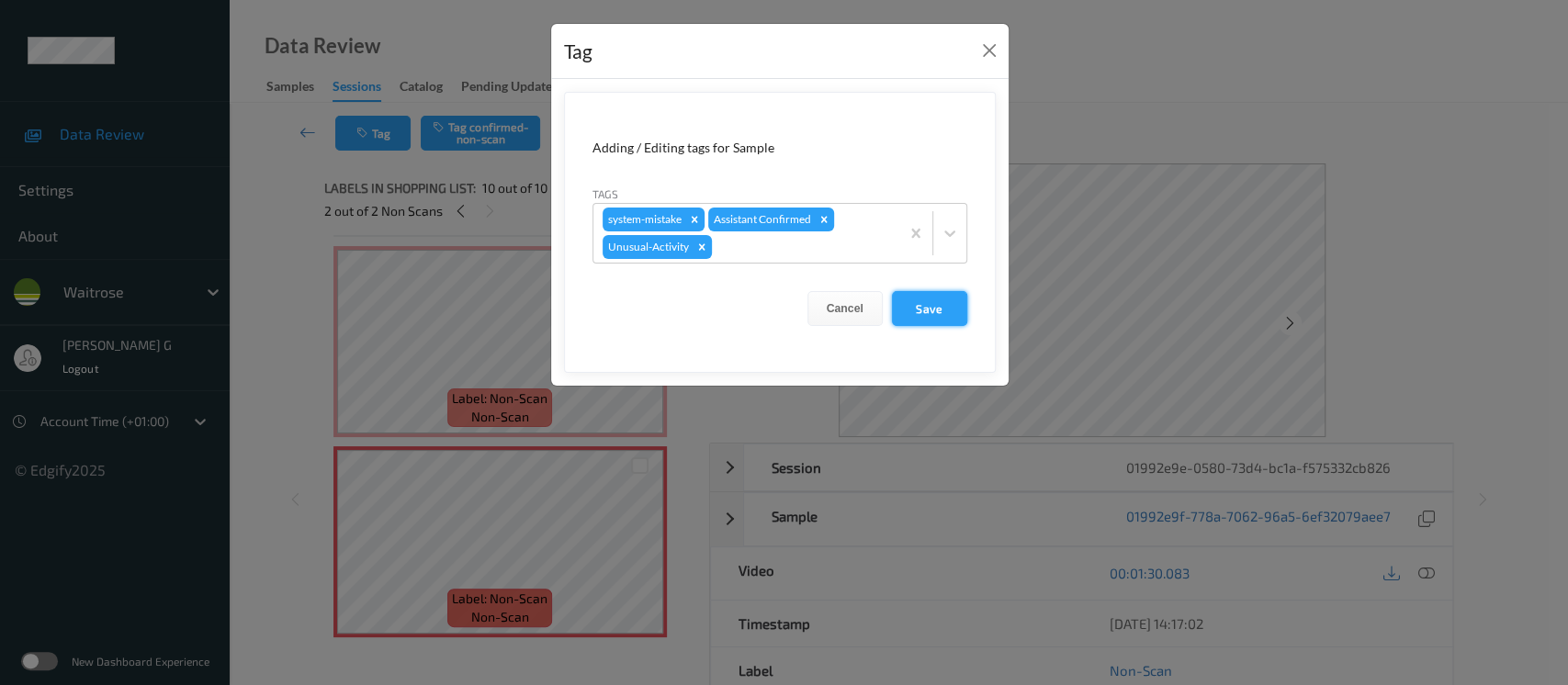
click at [920, 301] on button "Save" at bounding box center [929, 309] width 75 height 35
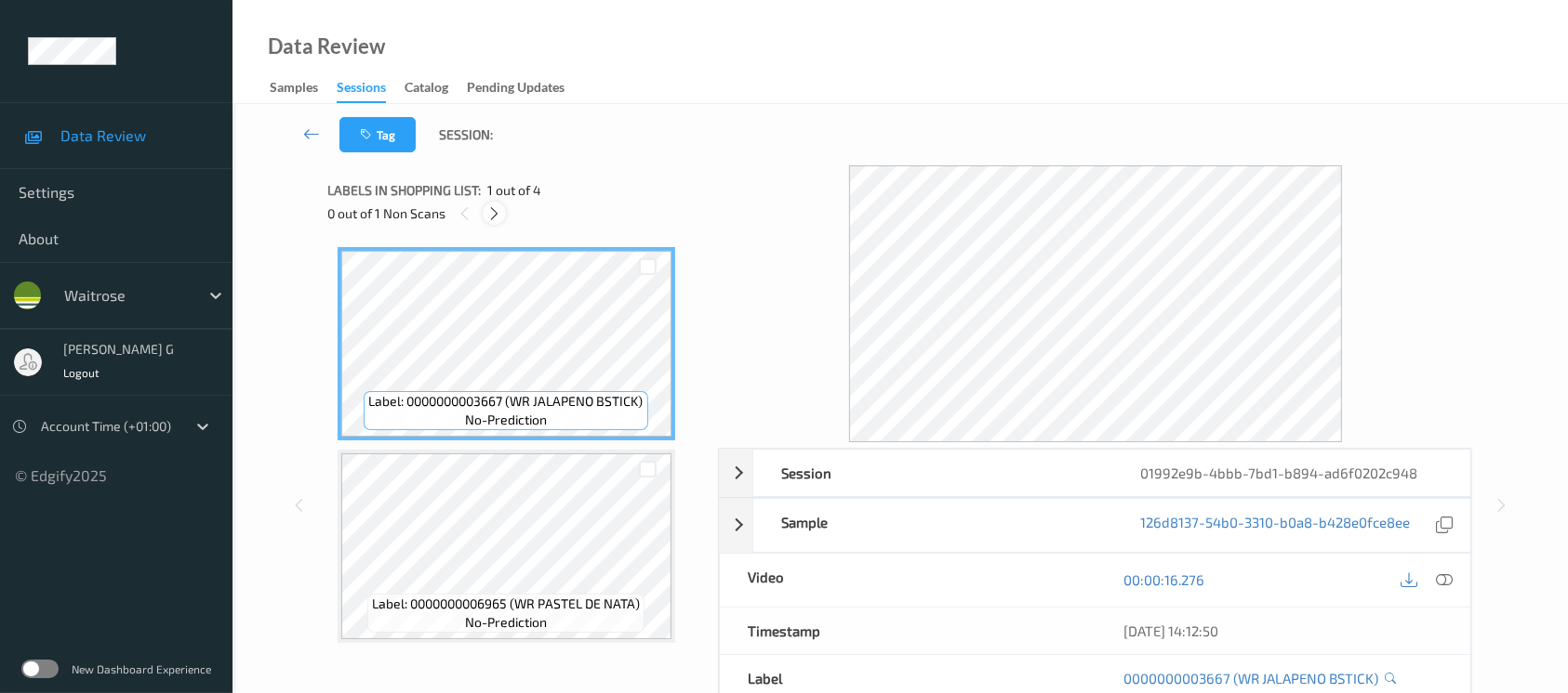
click at [491, 208] on icon at bounding box center [494, 214] width 16 height 17
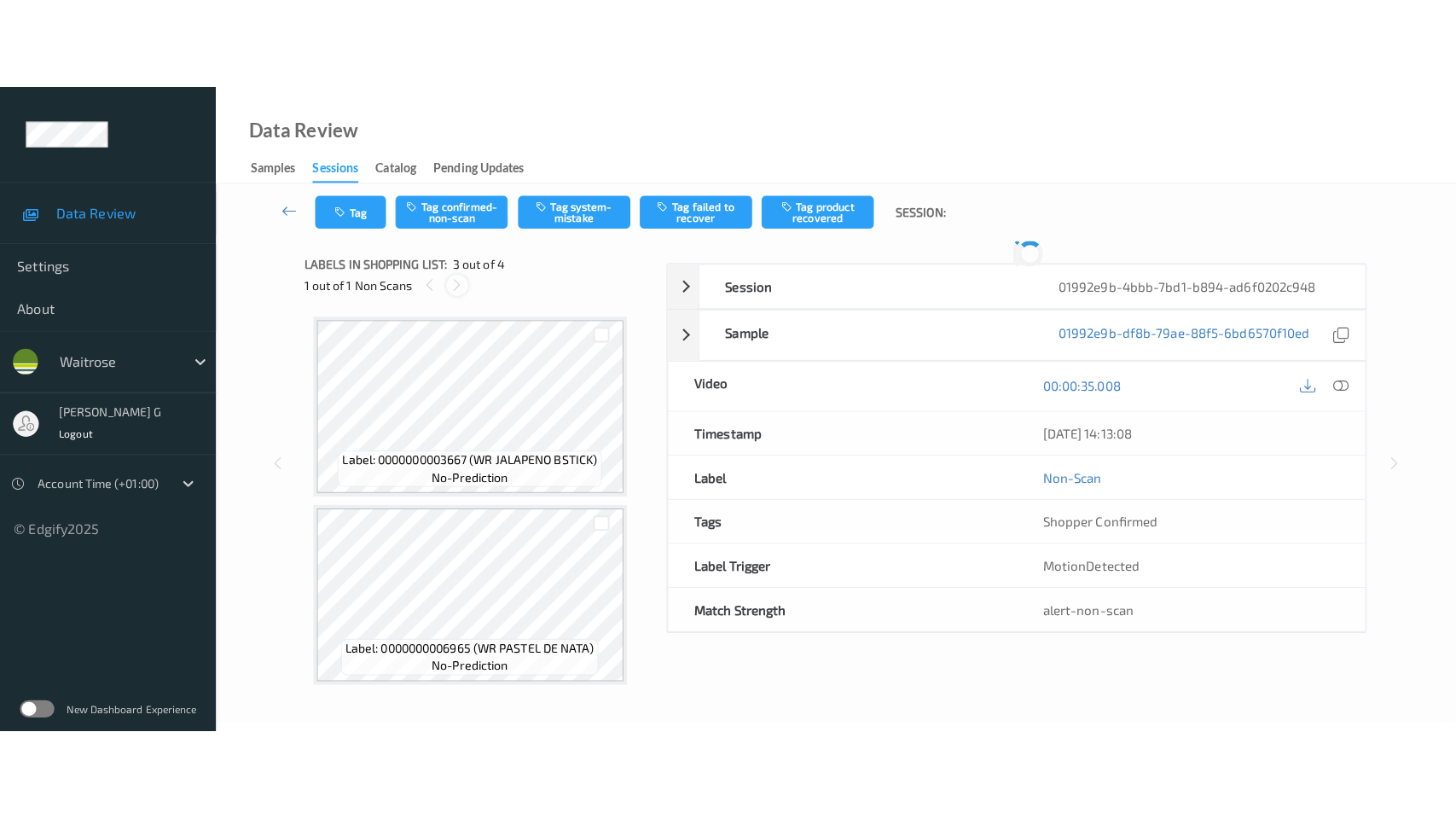
scroll to position [193, 0]
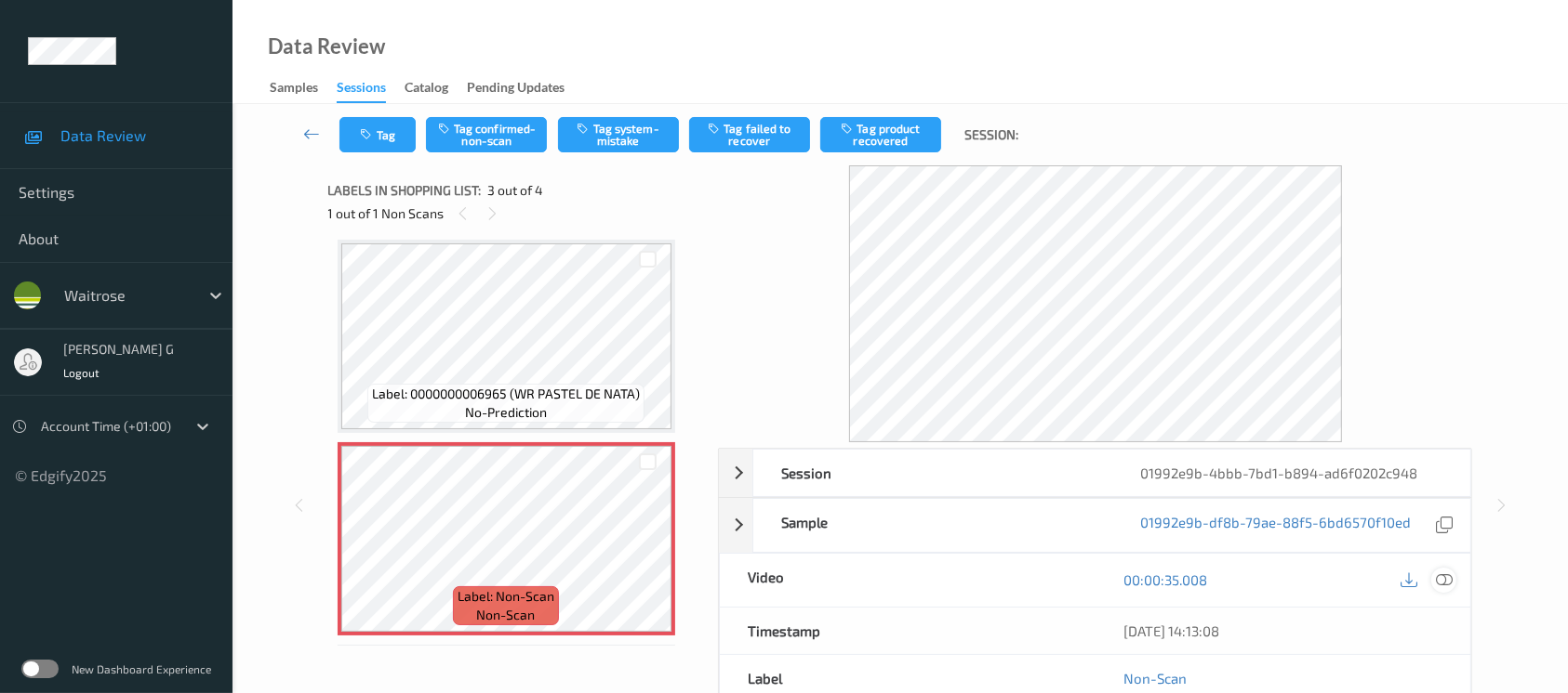
click at [1442, 575] on icon at bounding box center [1445, 580] width 17 height 17
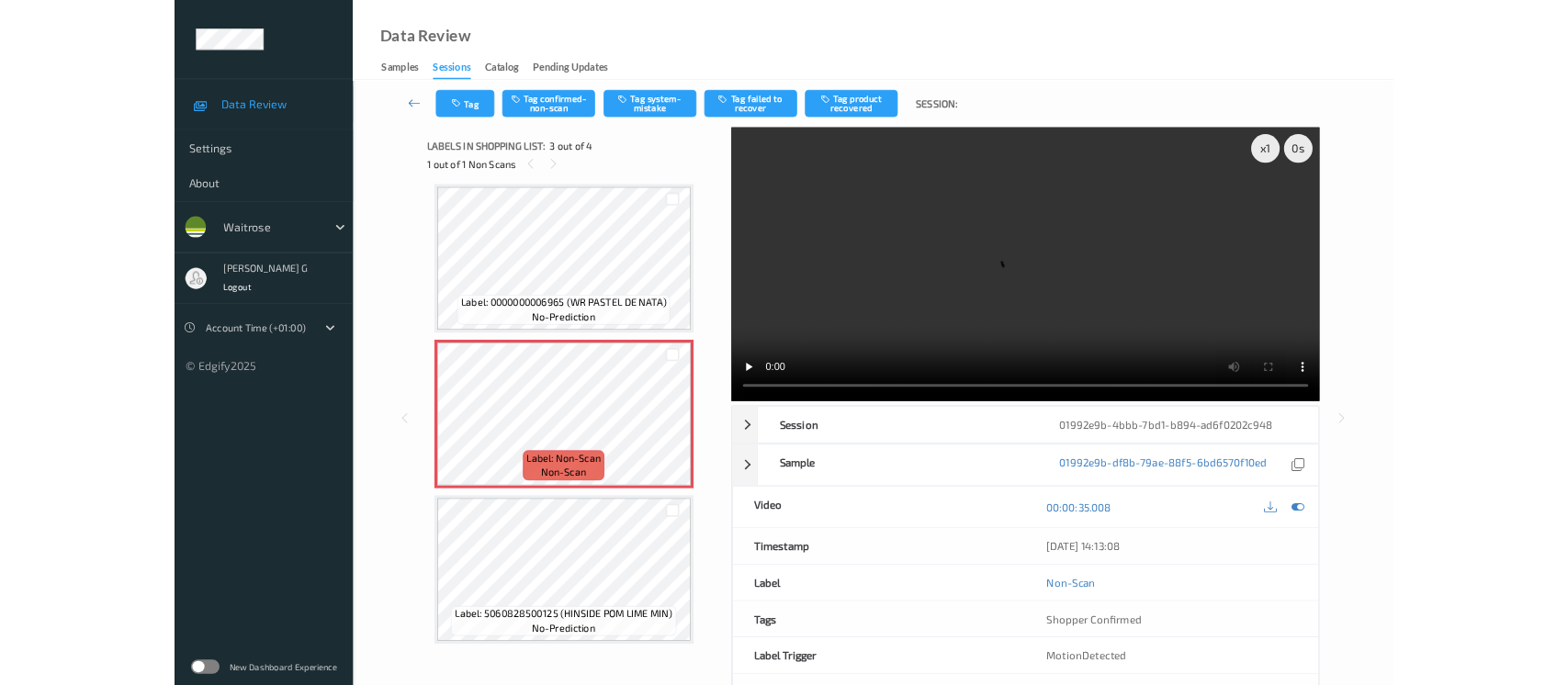
scroll to position [206, 0]
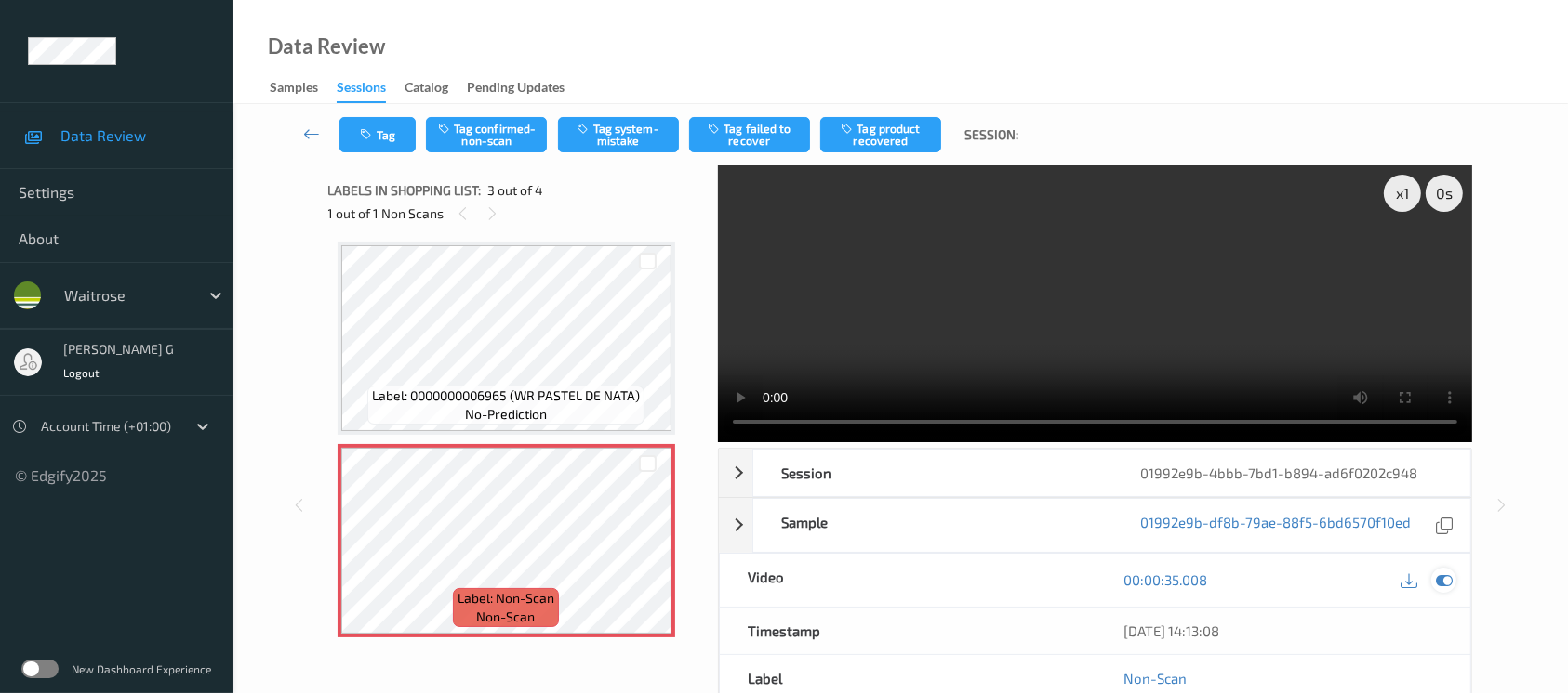
click at [1439, 587] on icon at bounding box center [1445, 580] width 17 height 17
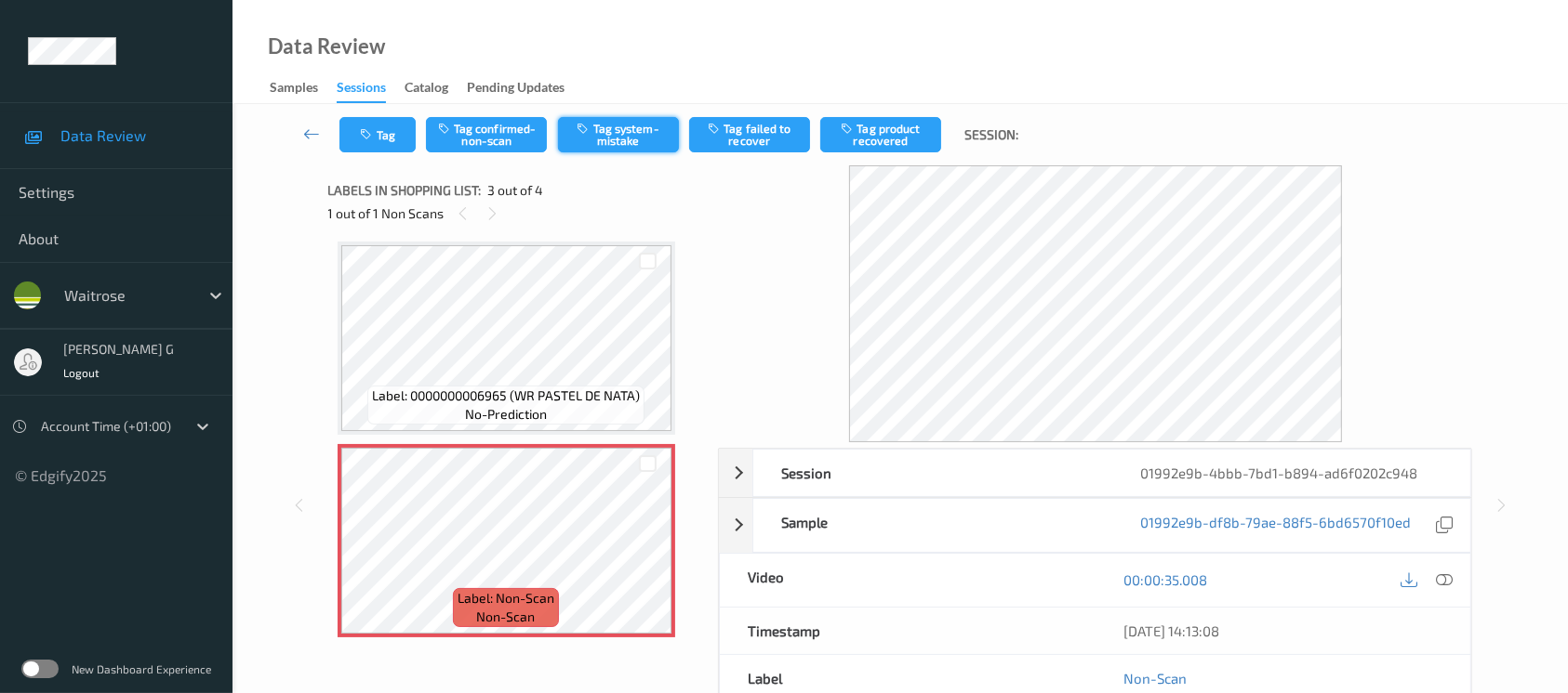
click at [610, 142] on button "Tag system-mistake" at bounding box center [618, 135] width 121 height 36
click at [382, 135] on button "Tag" at bounding box center [377, 135] width 76 height 36
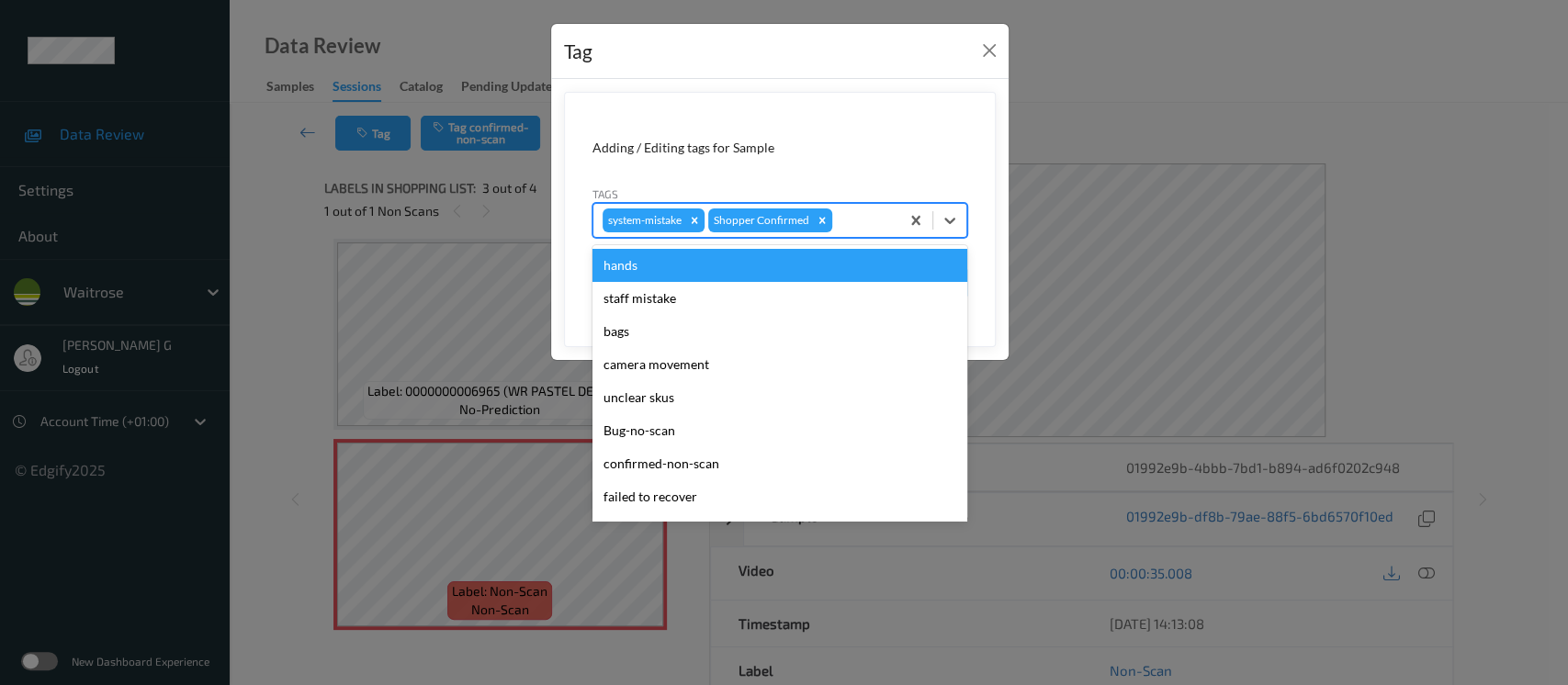
click at [855, 224] on div at bounding box center [863, 221] width 54 height 22
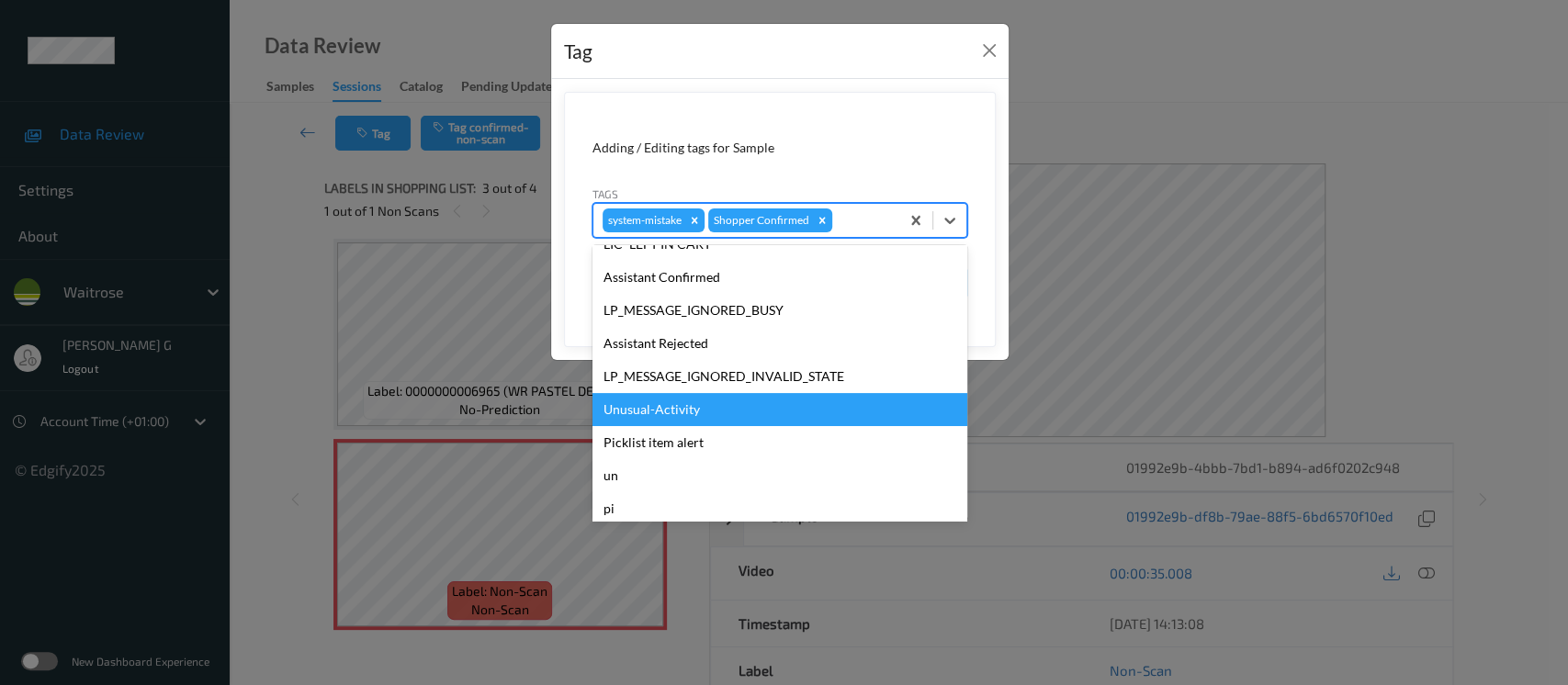
scroll to position [426, 0]
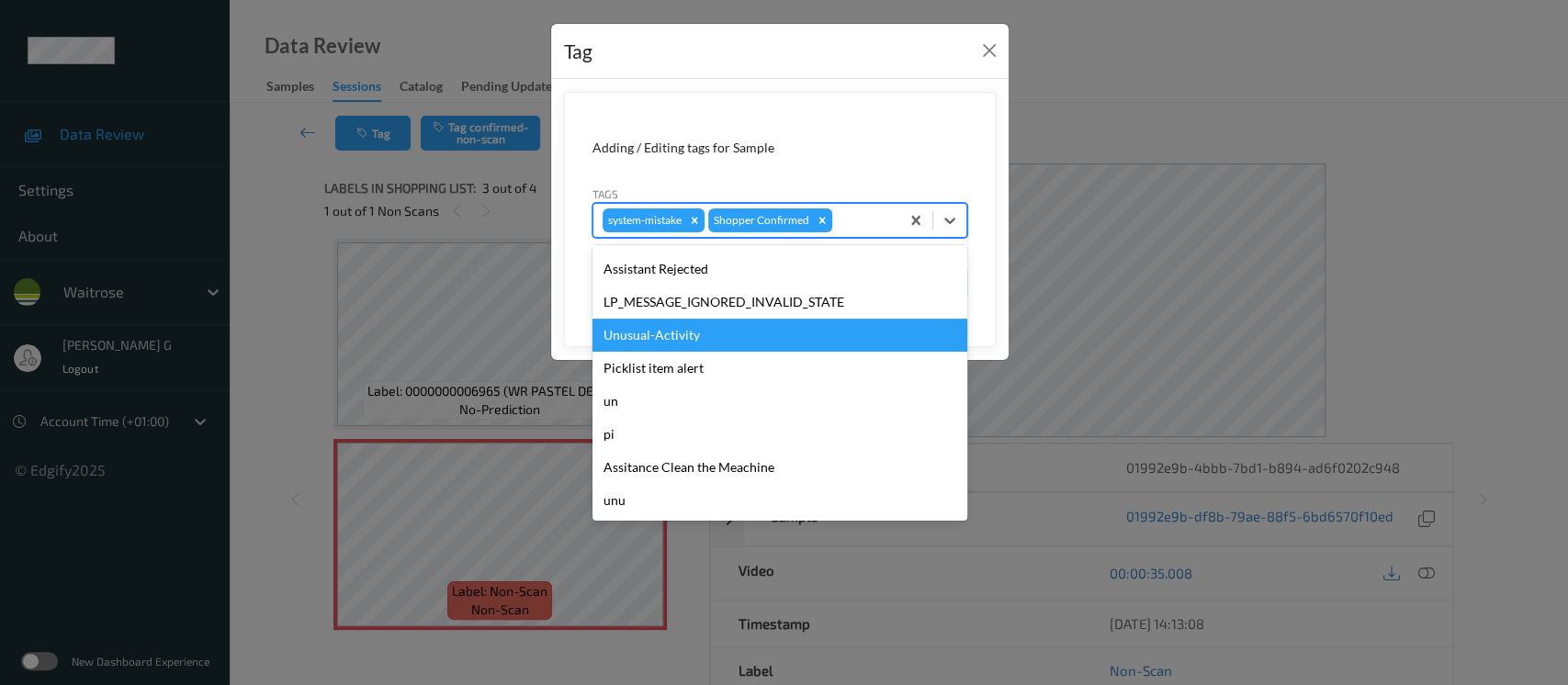
click at [628, 344] on div "Unusual-Activity" at bounding box center [779, 336] width 374 height 33
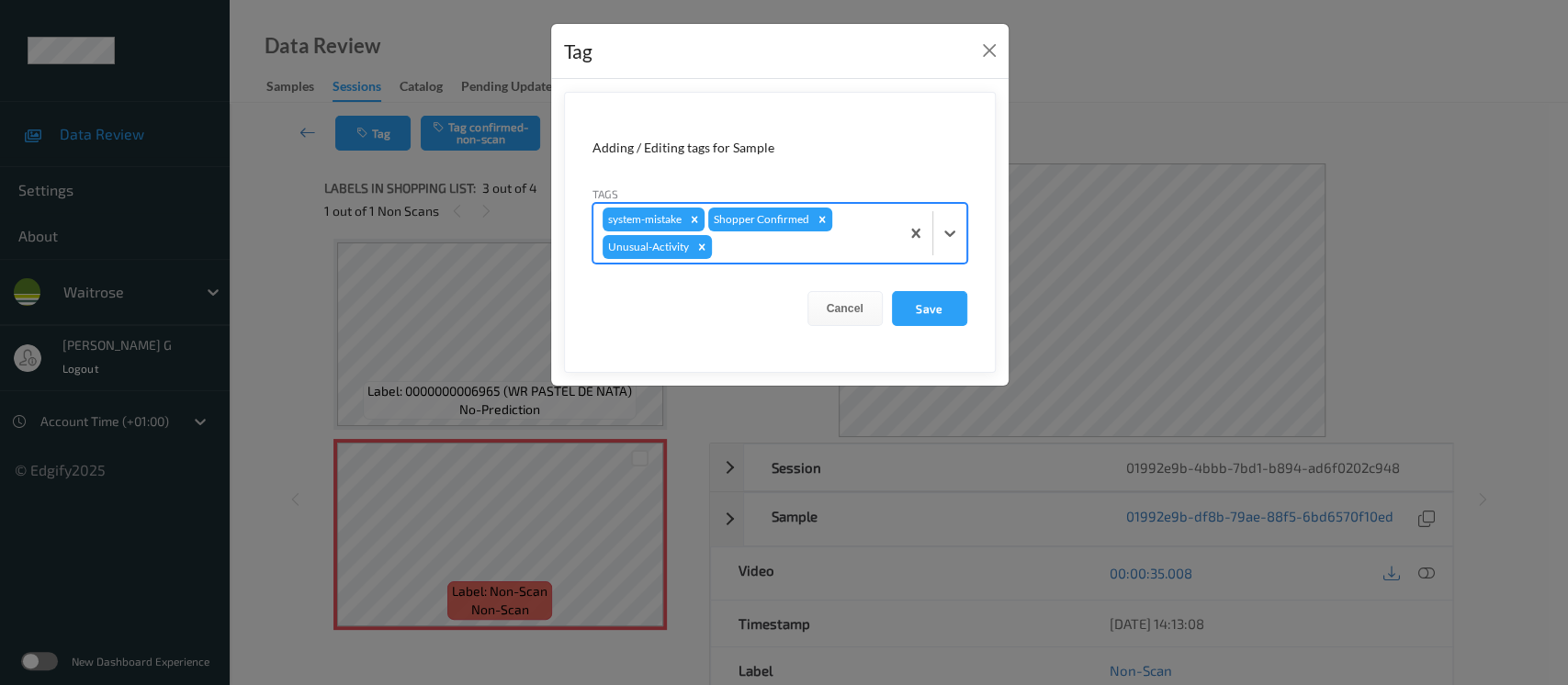
click at [847, 242] on div at bounding box center [803, 247] width 174 height 22
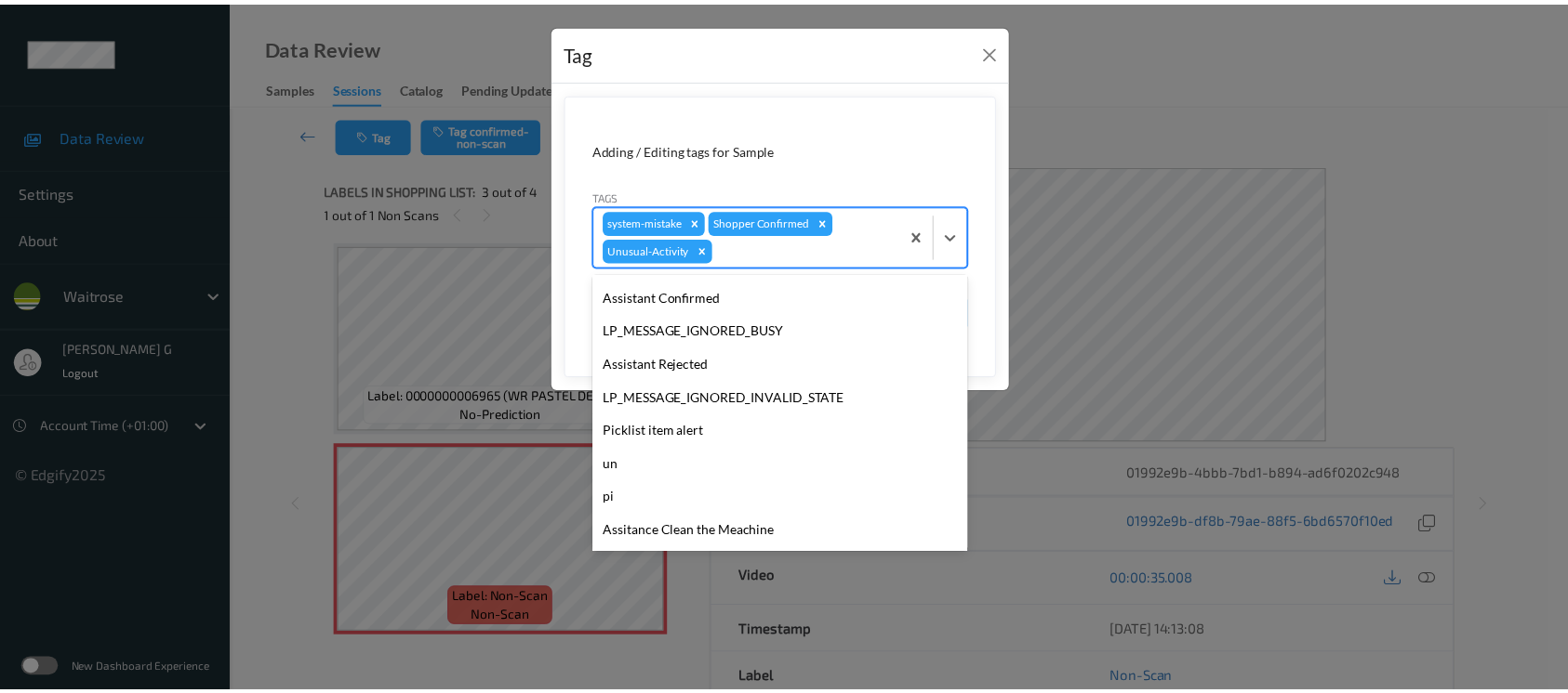
scroll to position [397, 0]
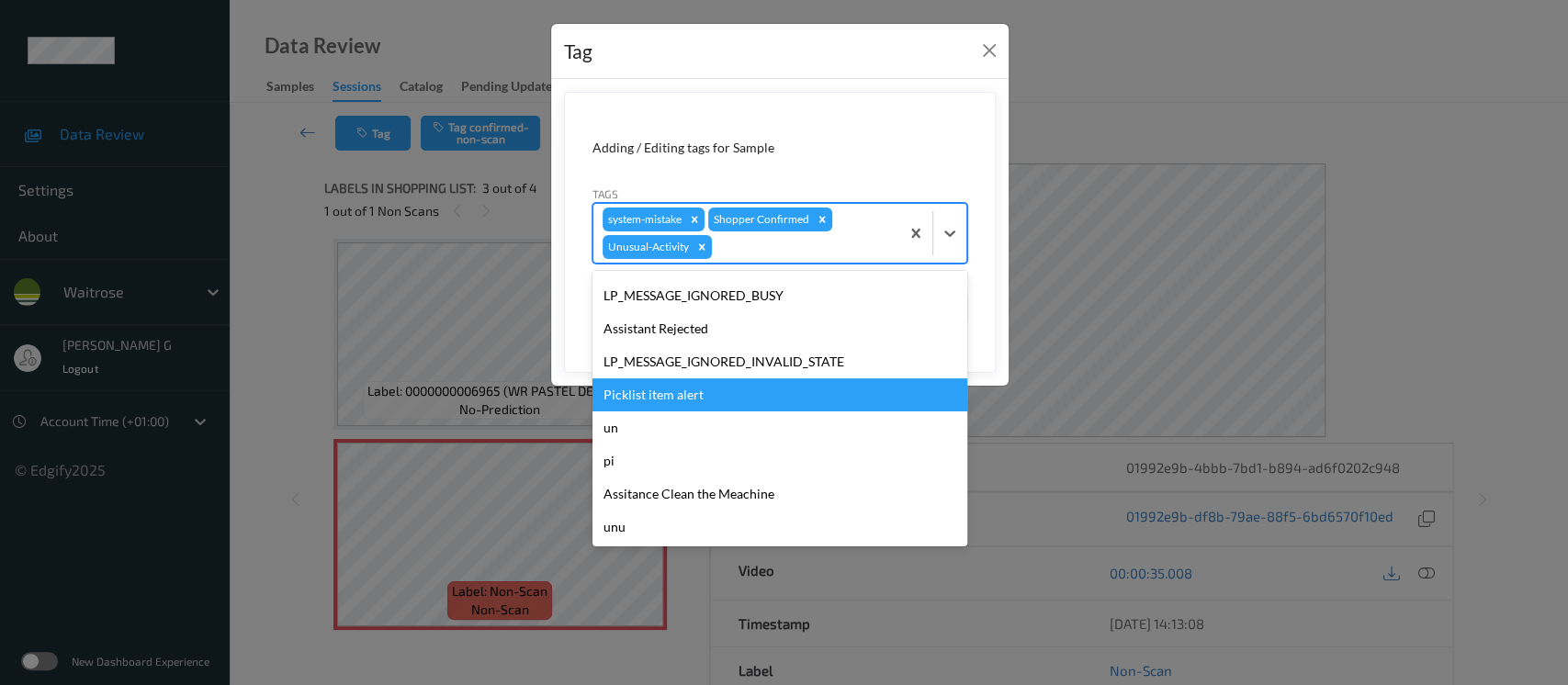
click at [635, 393] on div "Picklist item alert" at bounding box center [779, 395] width 374 height 33
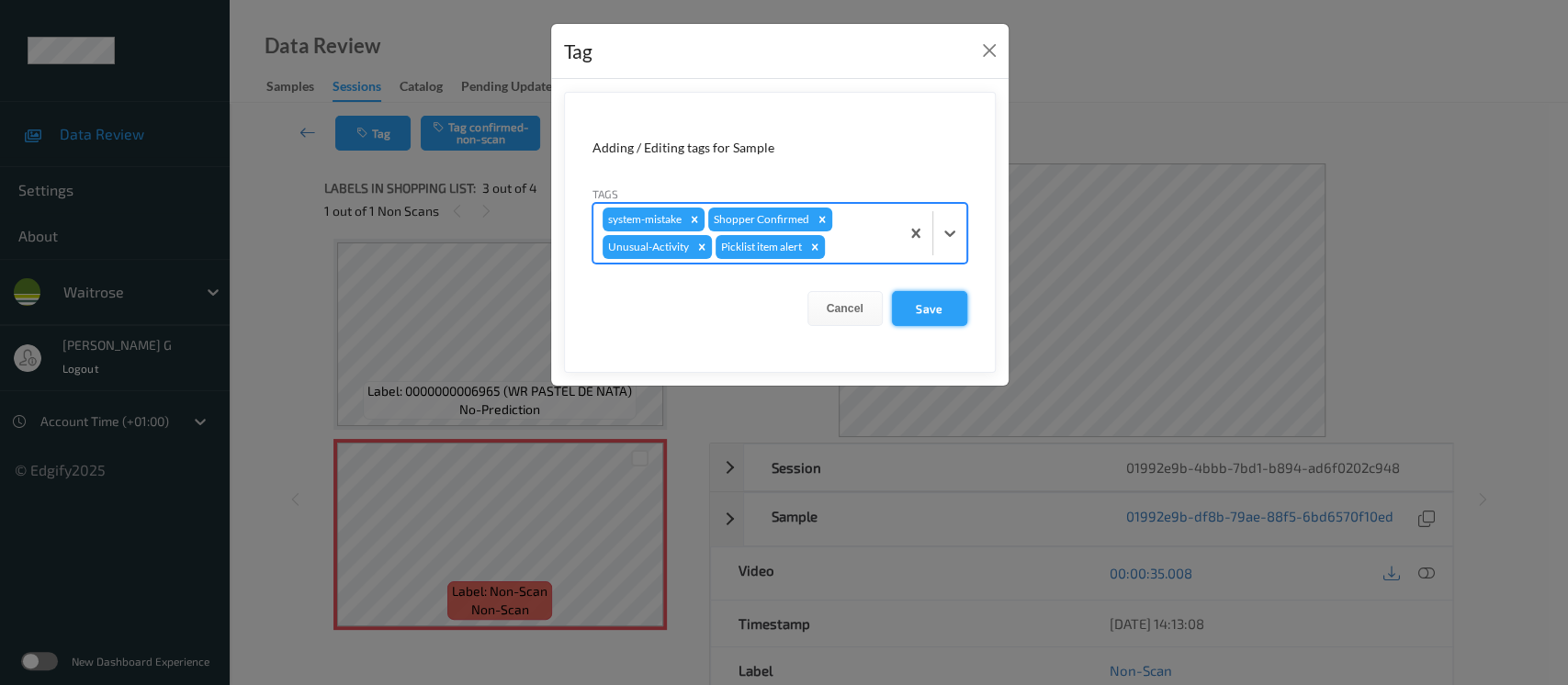
click at [930, 307] on button "Save" at bounding box center [929, 309] width 75 height 35
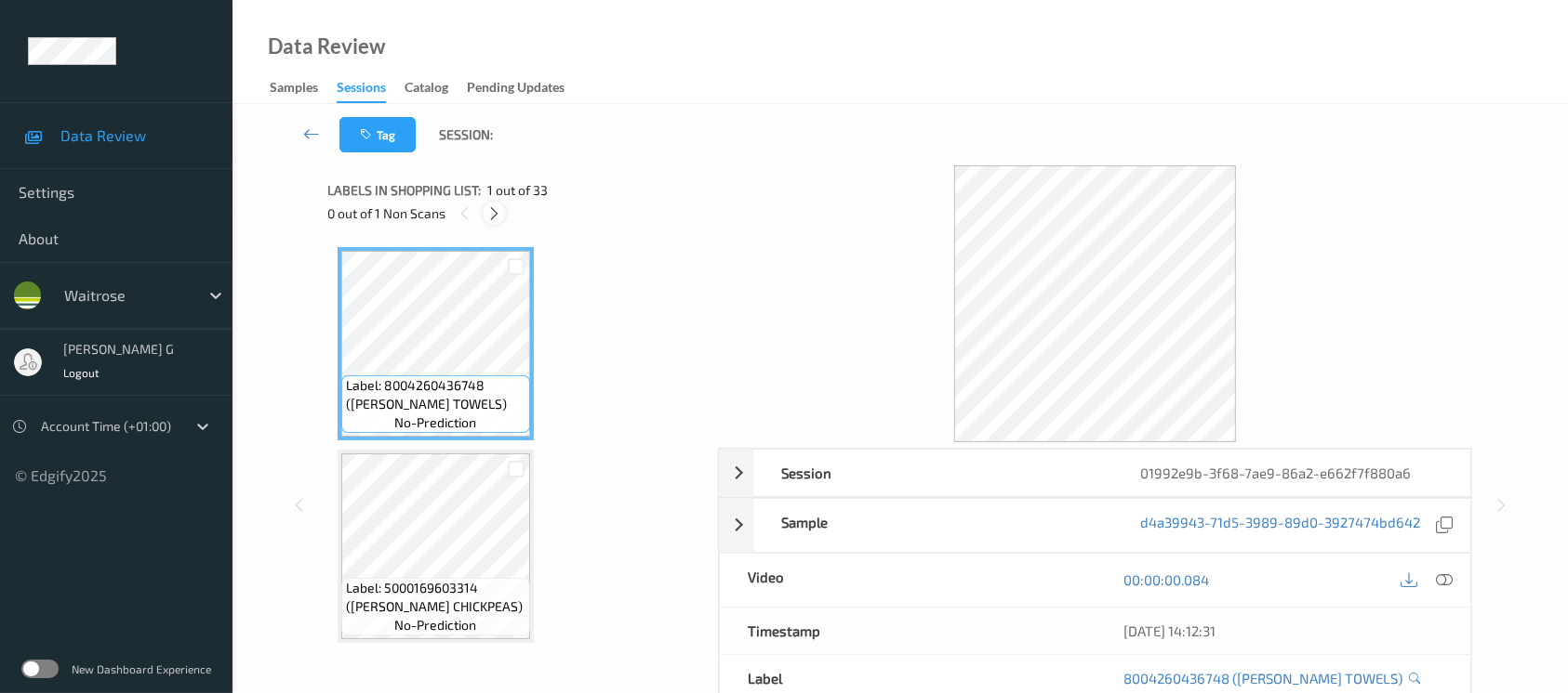
click at [505, 211] on div at bounding box center [494, 213] width 23 height 23
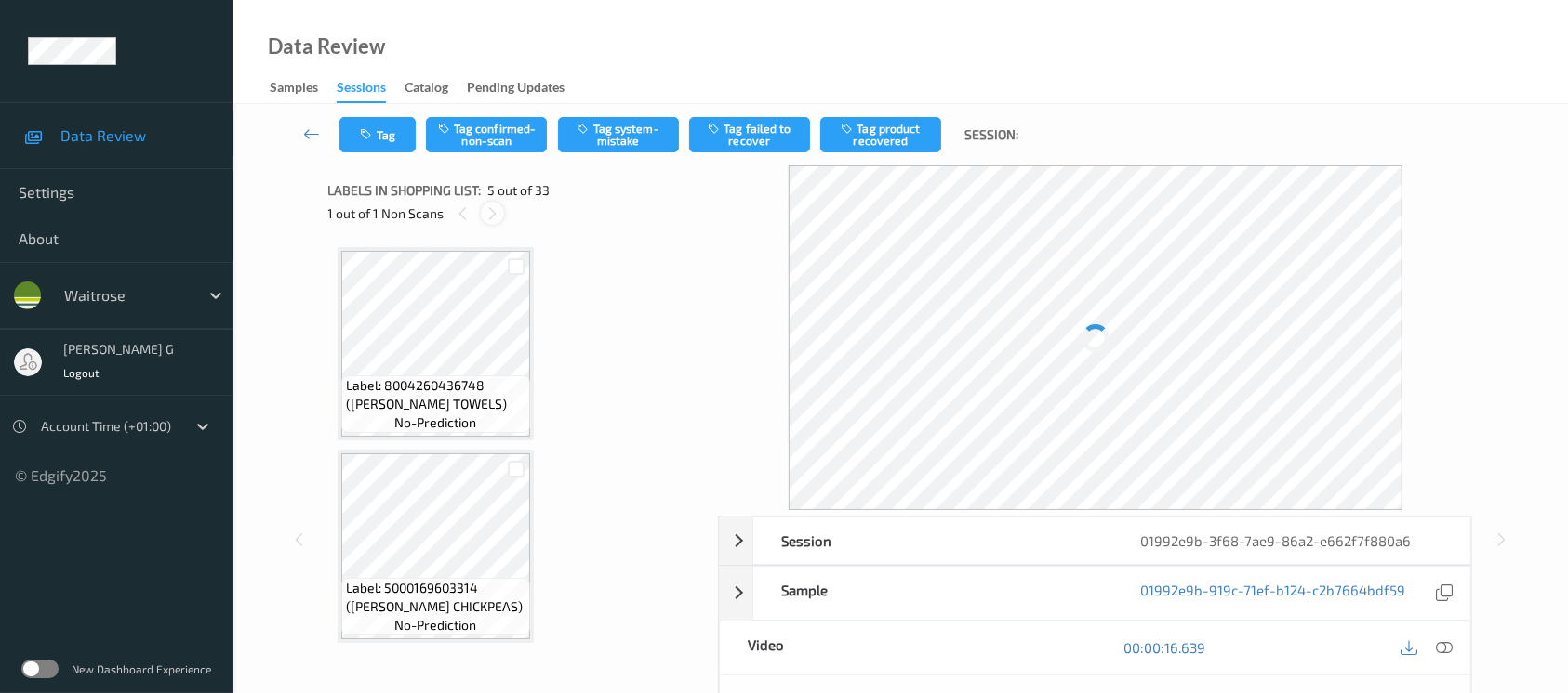
scroll to position [614, 0]
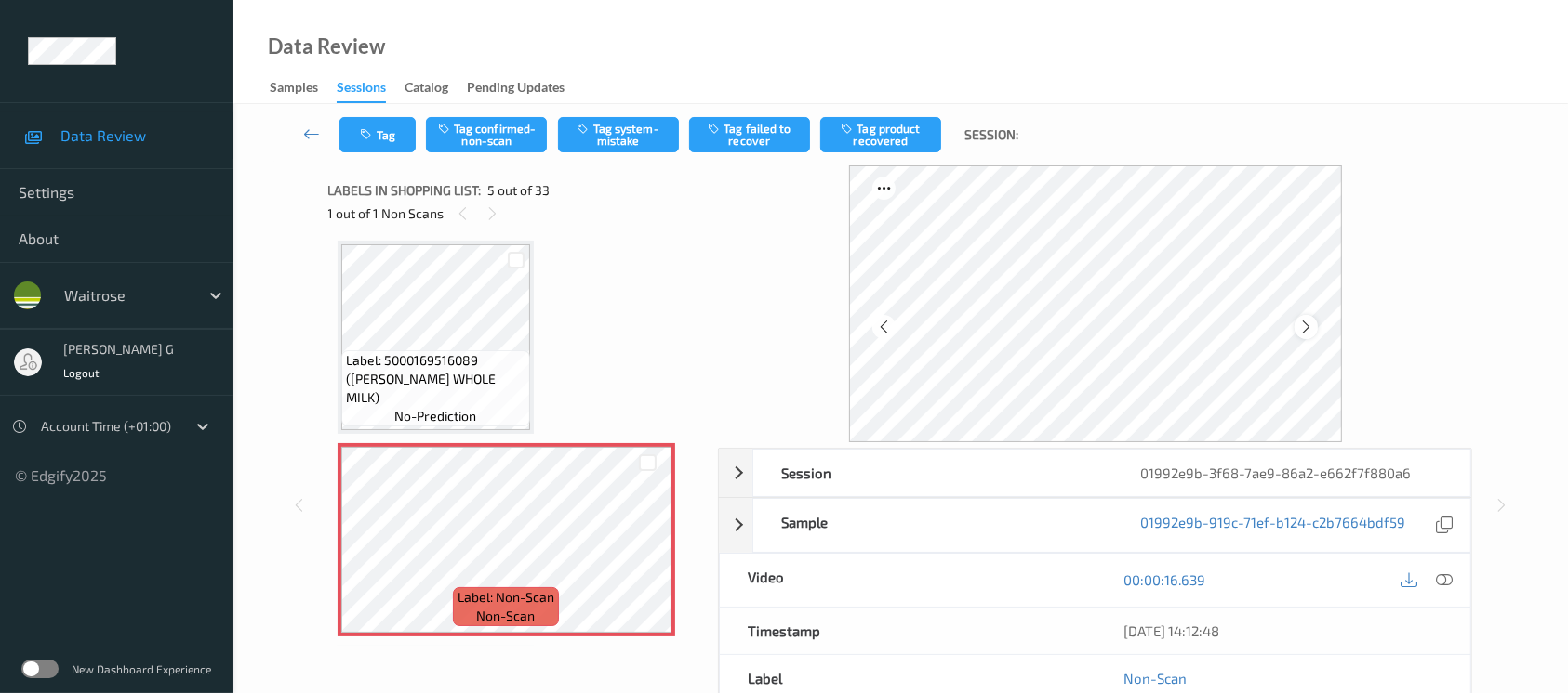
click at [1302, 328] on icon at bounding box center [1306, 327] width 16 height 17
click at [1443, 584] on icon at bounding box center [1445, 580] width 17 height 17
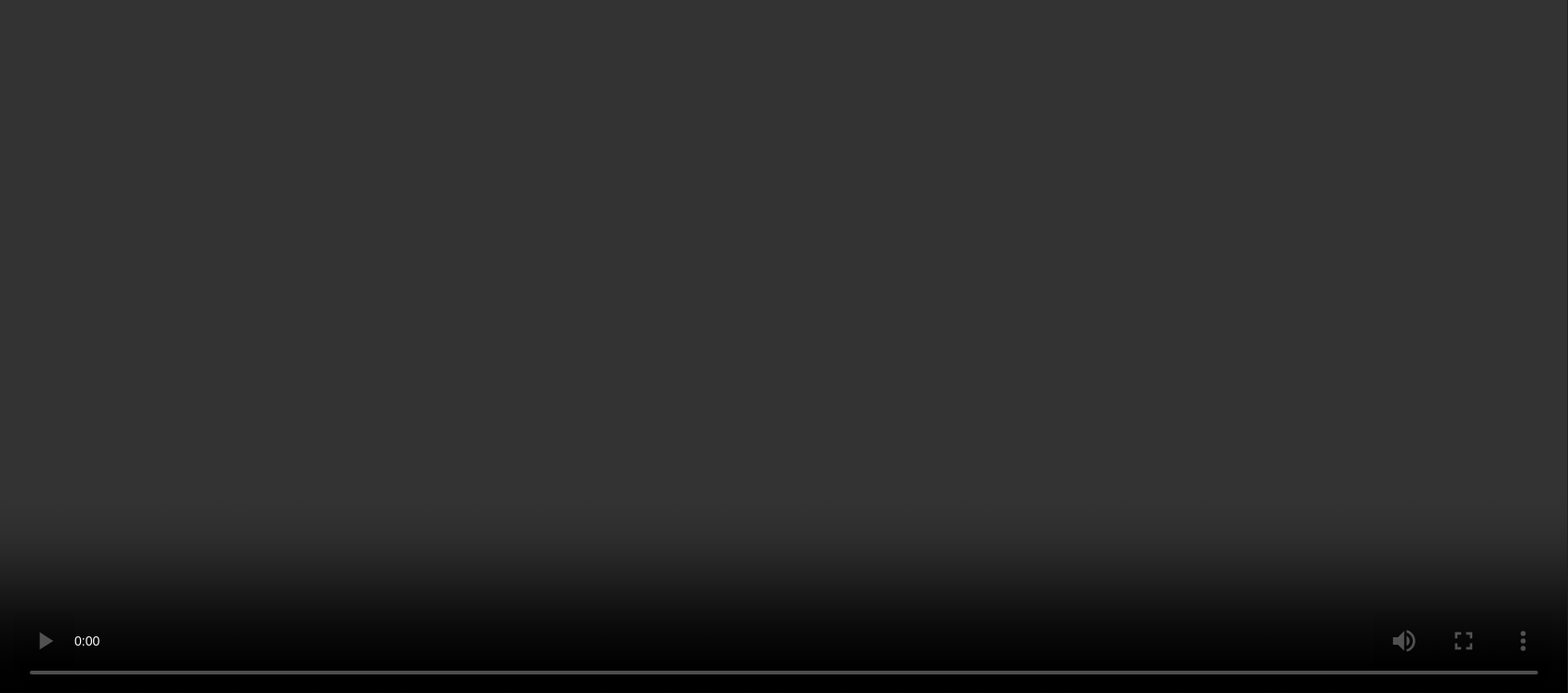
scroll to position [744, 0]
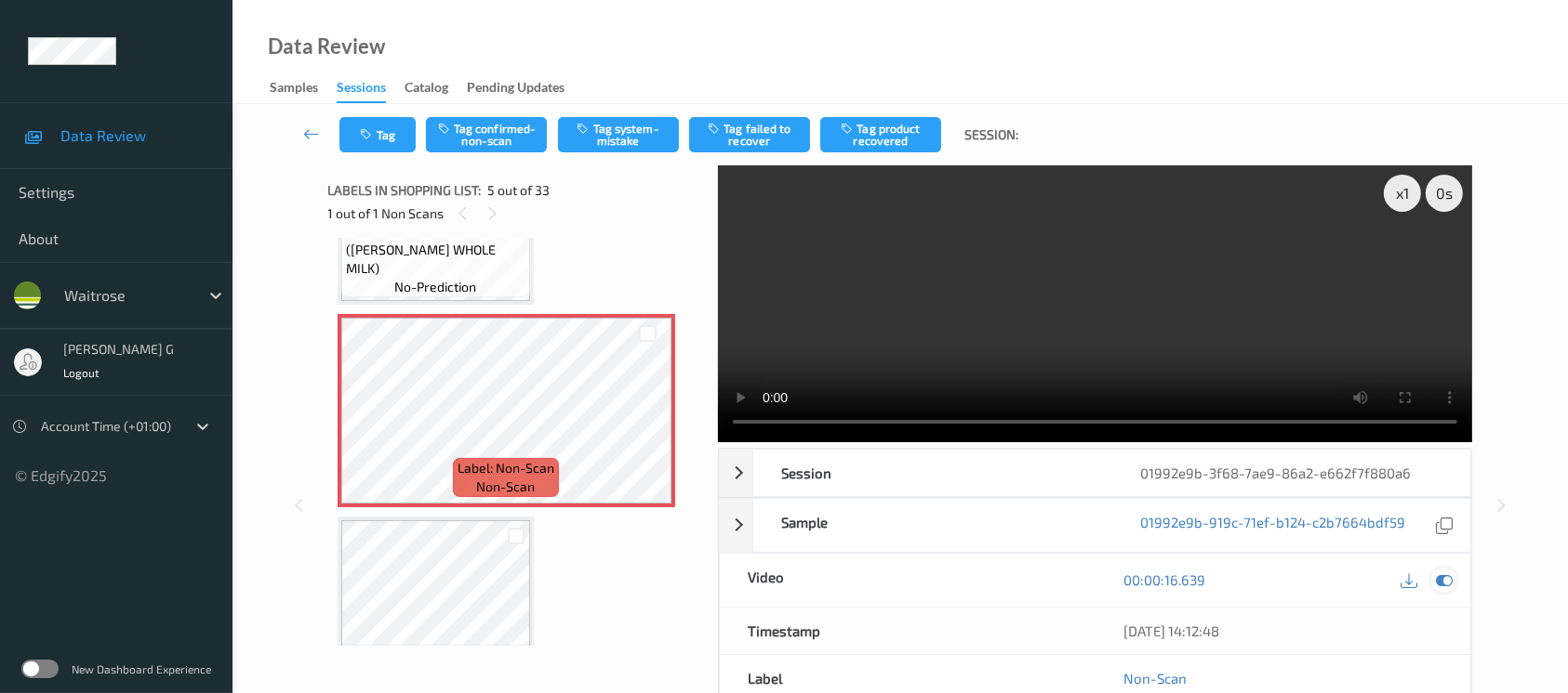
click at [1437, 583] on icon at bounding box center [1445, 580] width 17 height 17
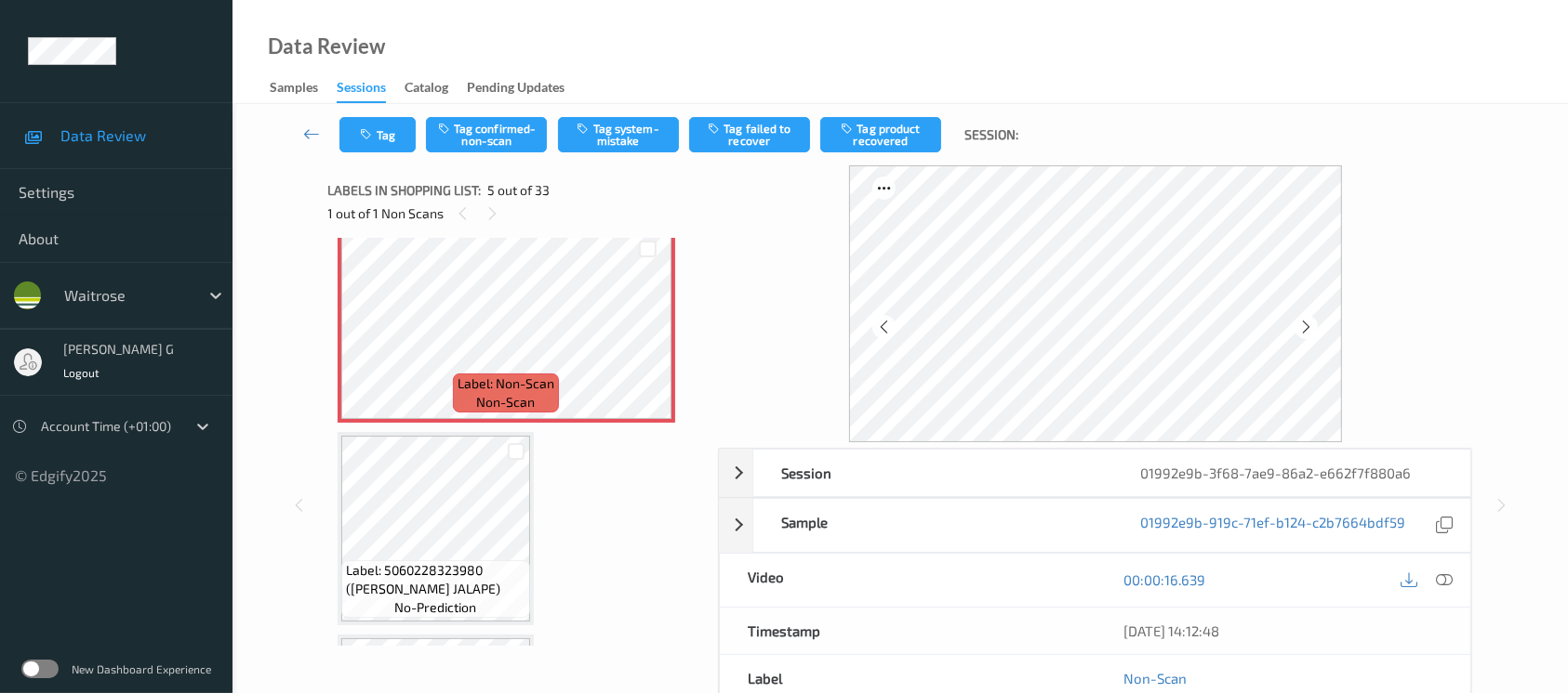
scroll to position [867, 0]
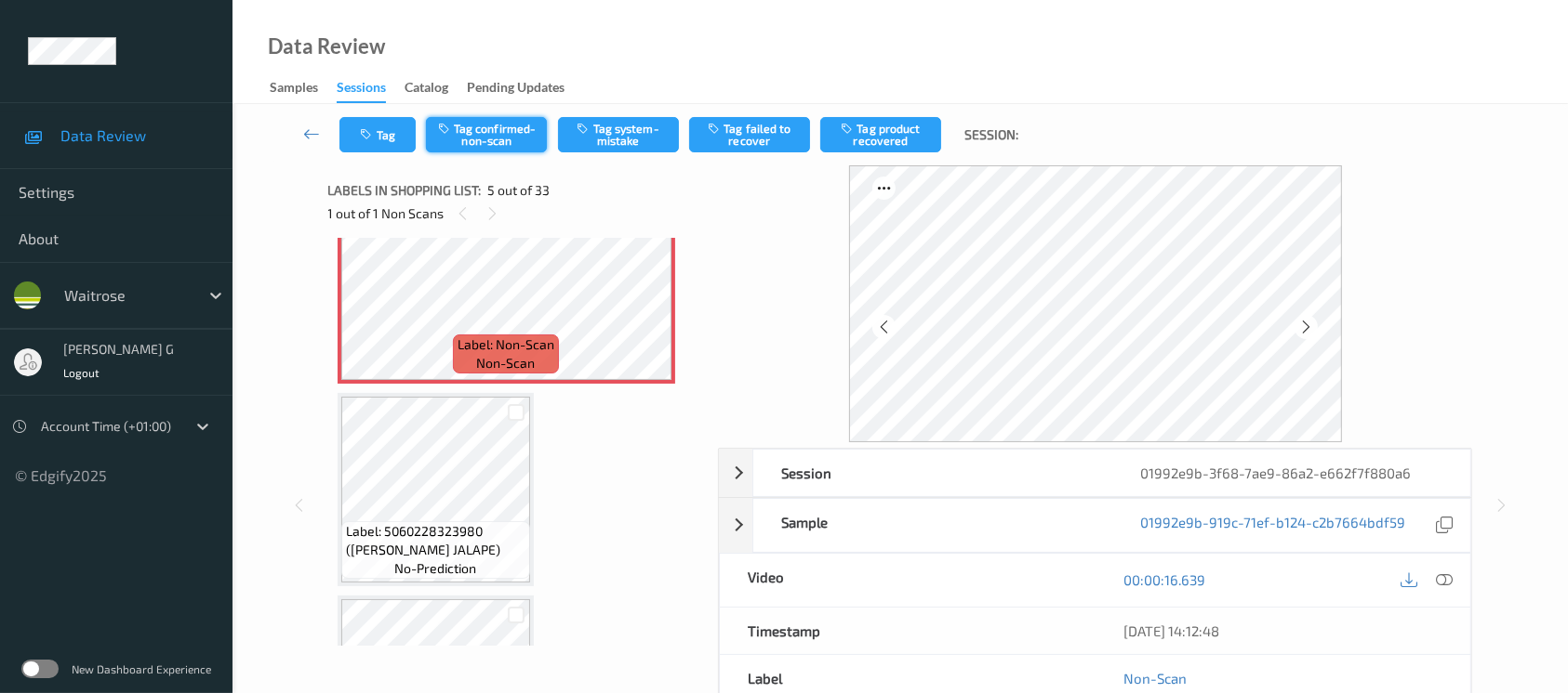
click at [491, 123] on button "Tag confirmed-non-scan" at bounding box center [486, 135] width 121 height 36
click at [895, 142] on button "Tag product recovered" at bounding box center [880, 135] width 121 height 36
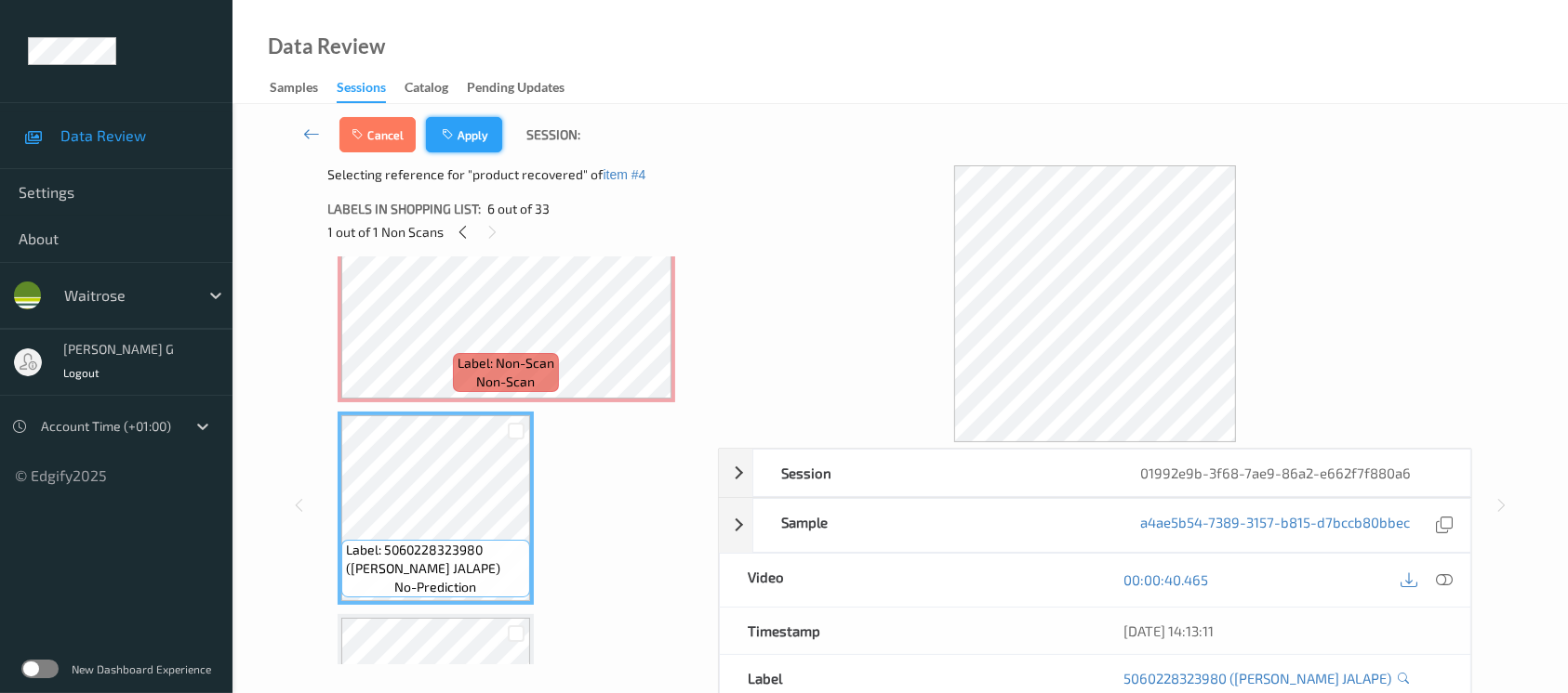
click at [454, 136] on icon "button" at bounding box center [449, 135] width 16 height 13
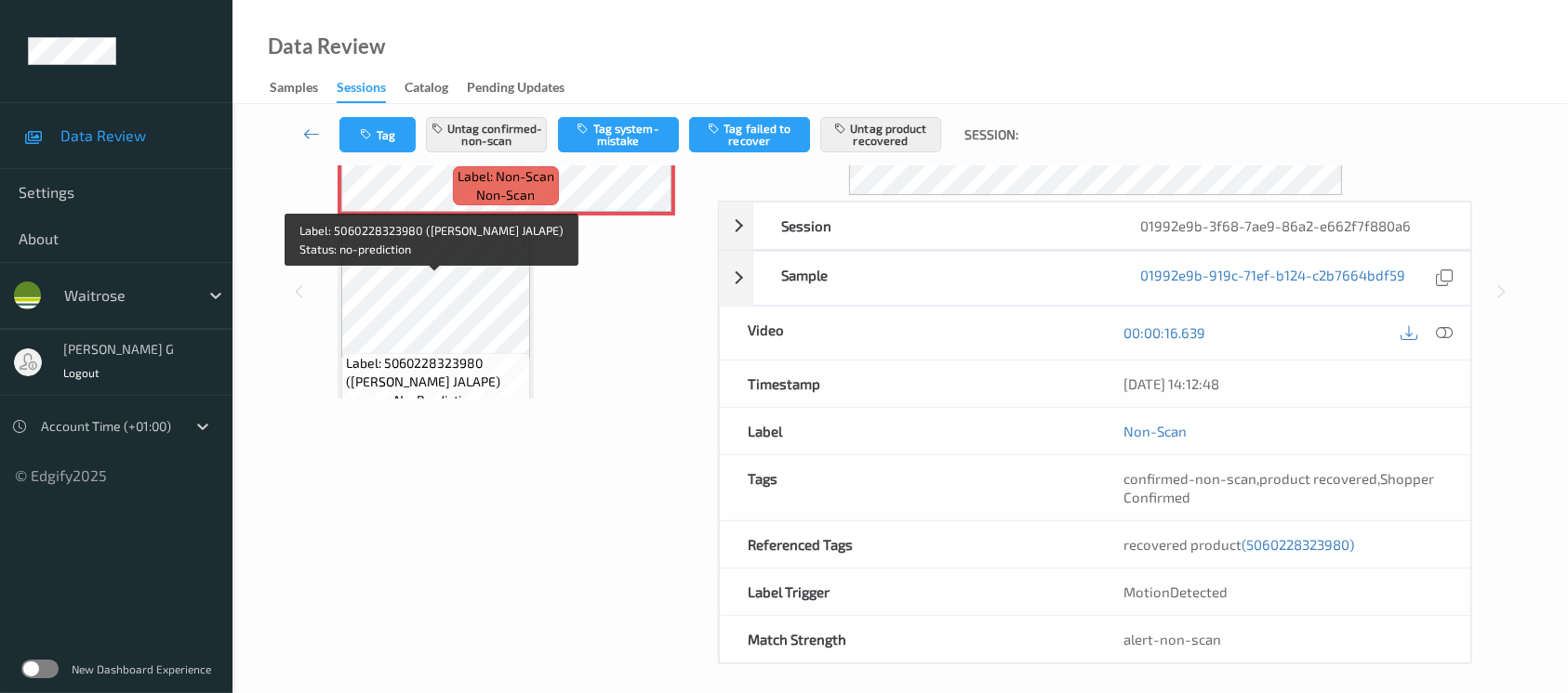
scroll to position [863, 0]
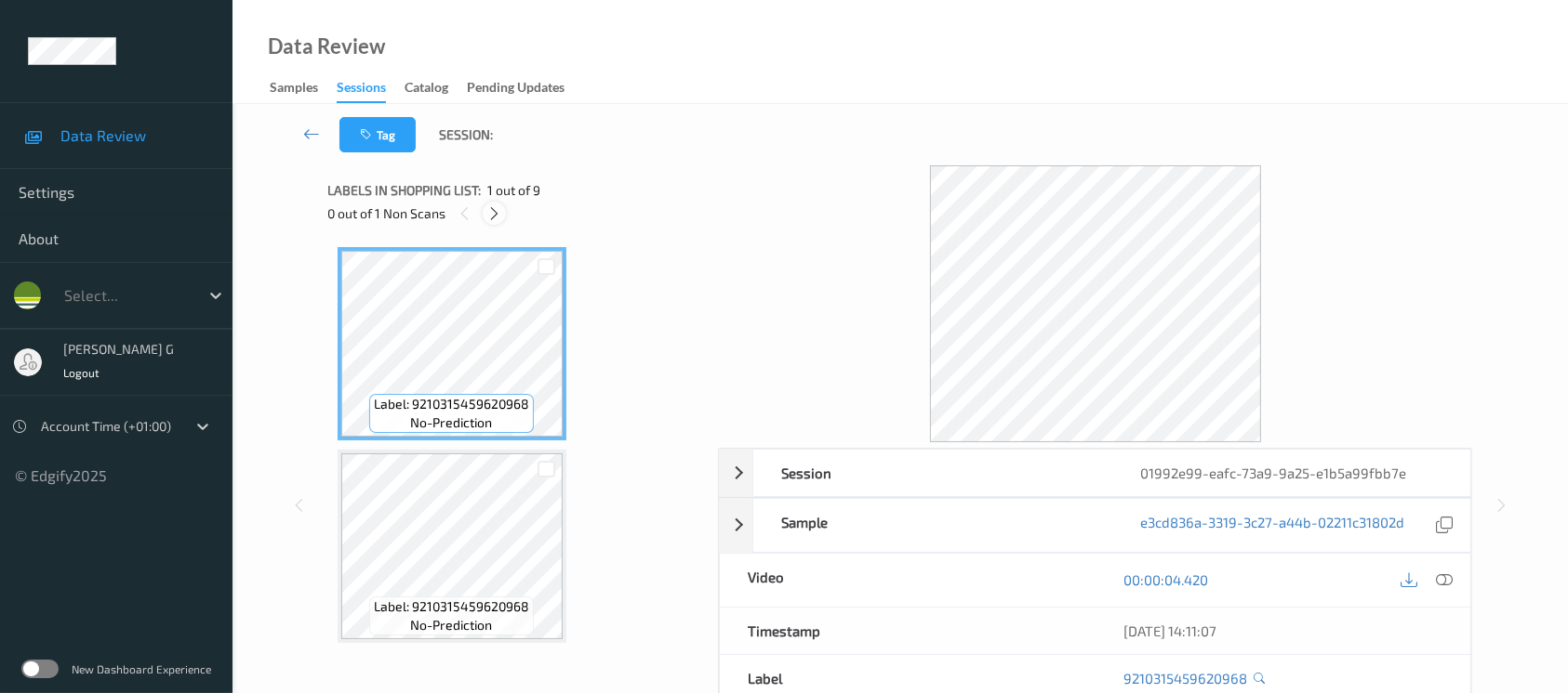
click at [492, 218] on icon at bounding box center [494, 214] width 16 height 17
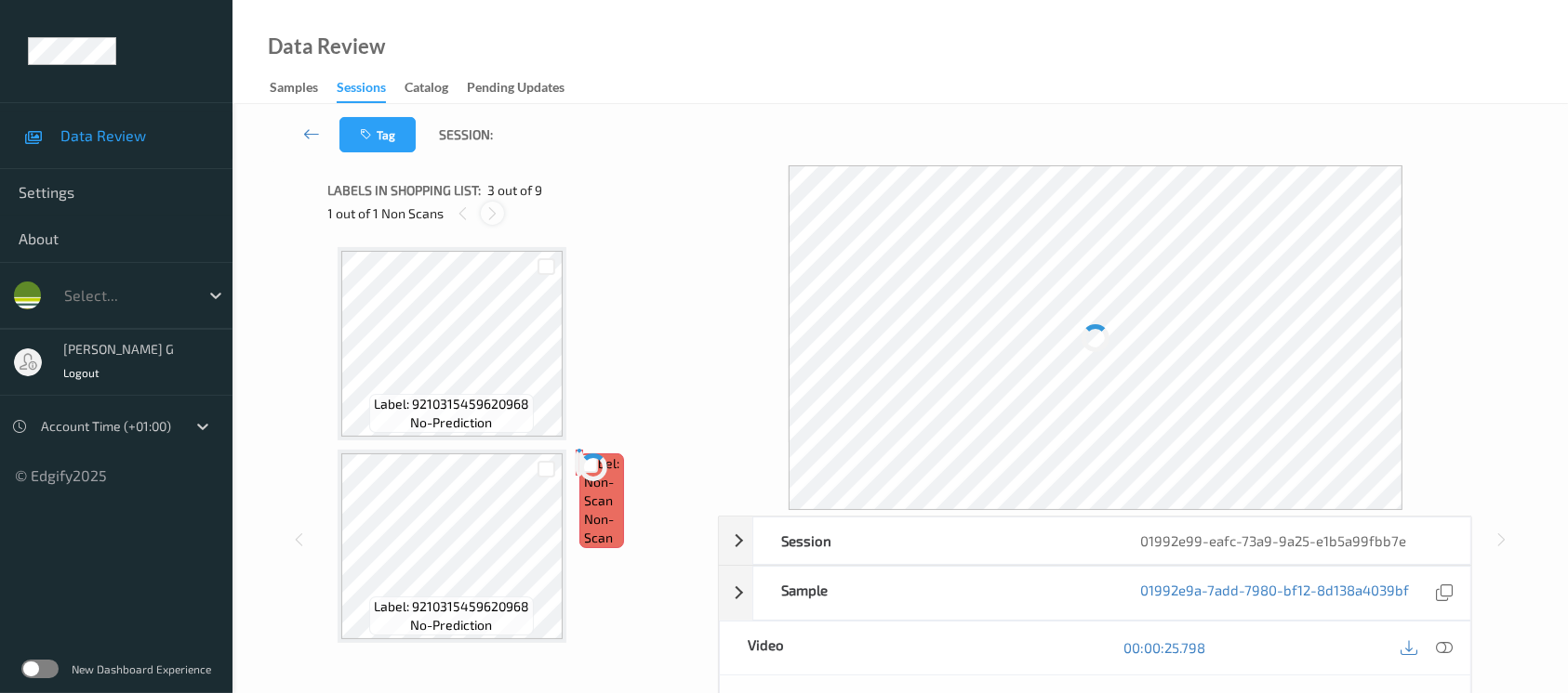
scroll to position [210, 0]
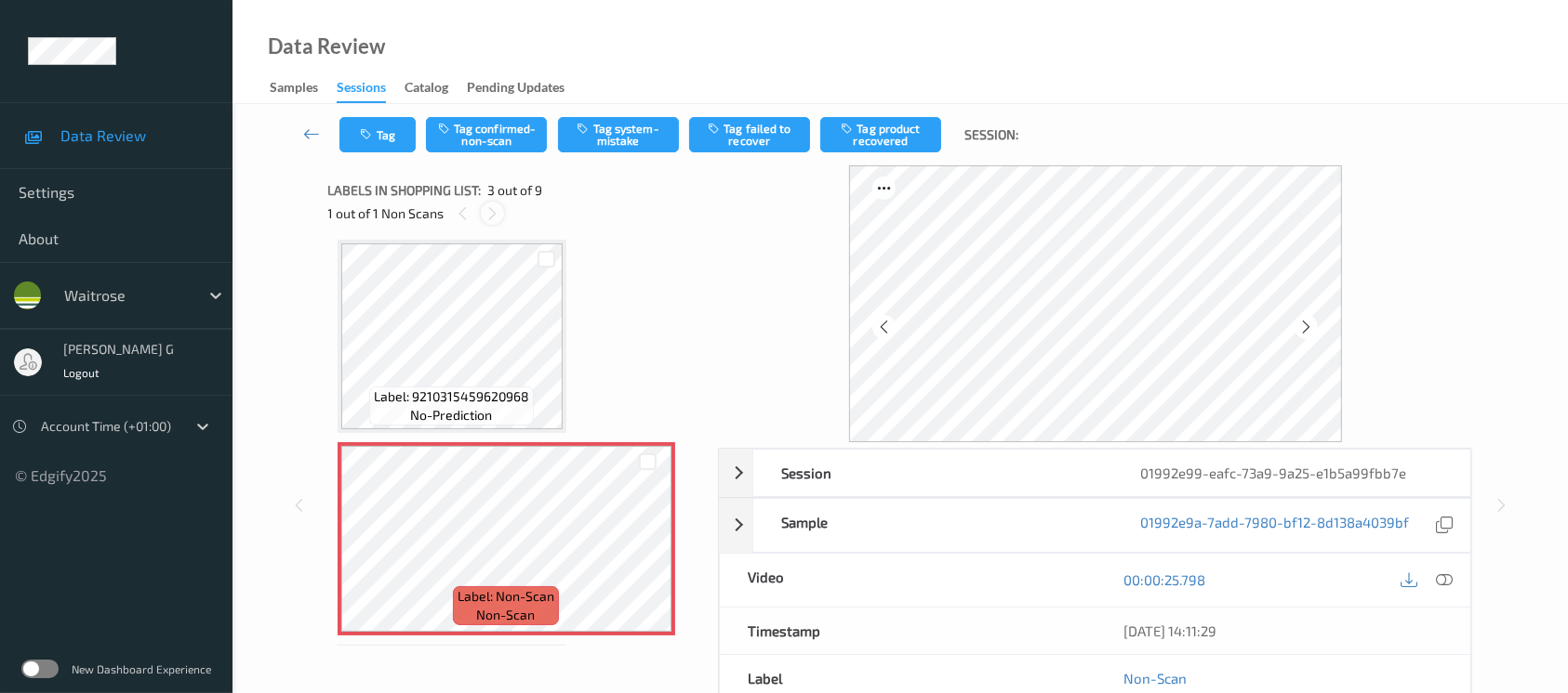
click at [495, 212] on icon at bounding box center [492, 214] width 16 height 17
click at [1302, 321] on icon at bounding box center [1306, 327] width 16 height 17
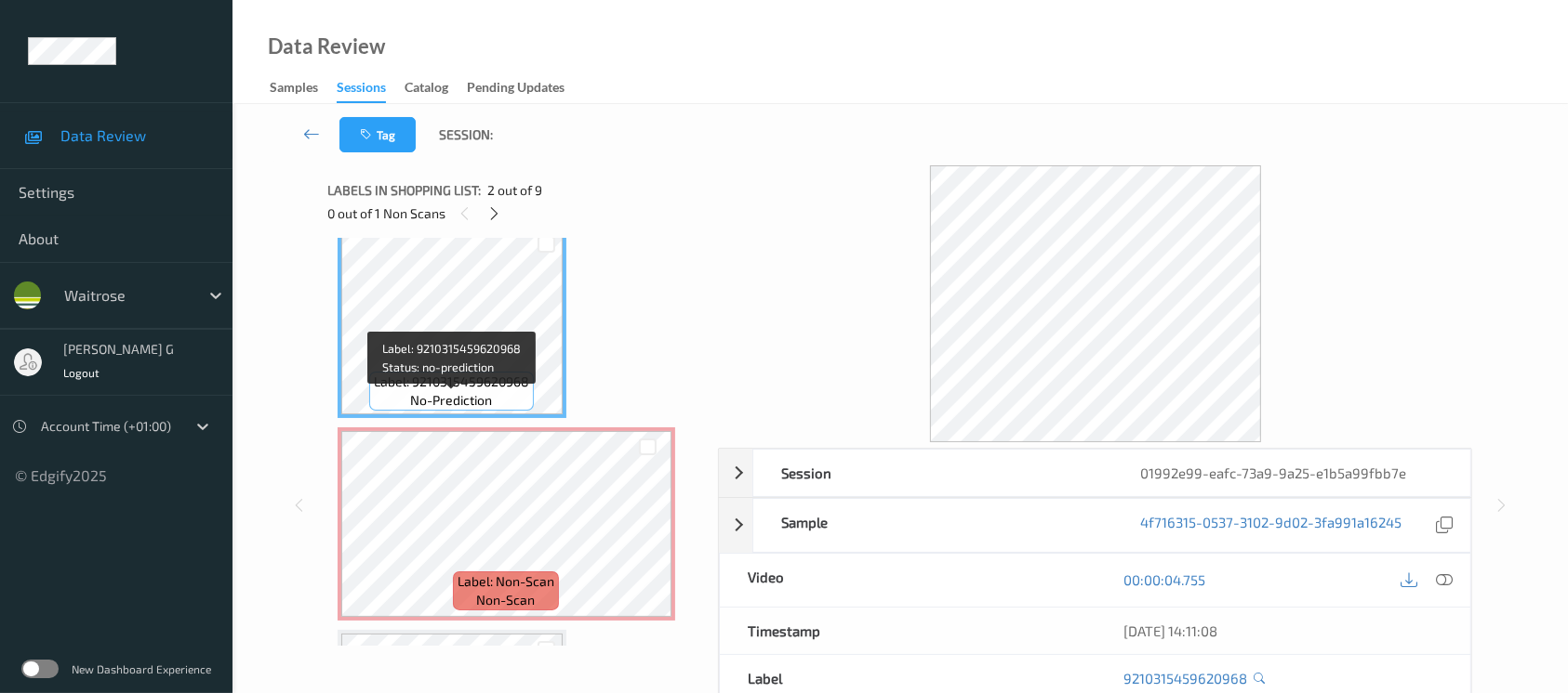
scroll to position [248, 0]
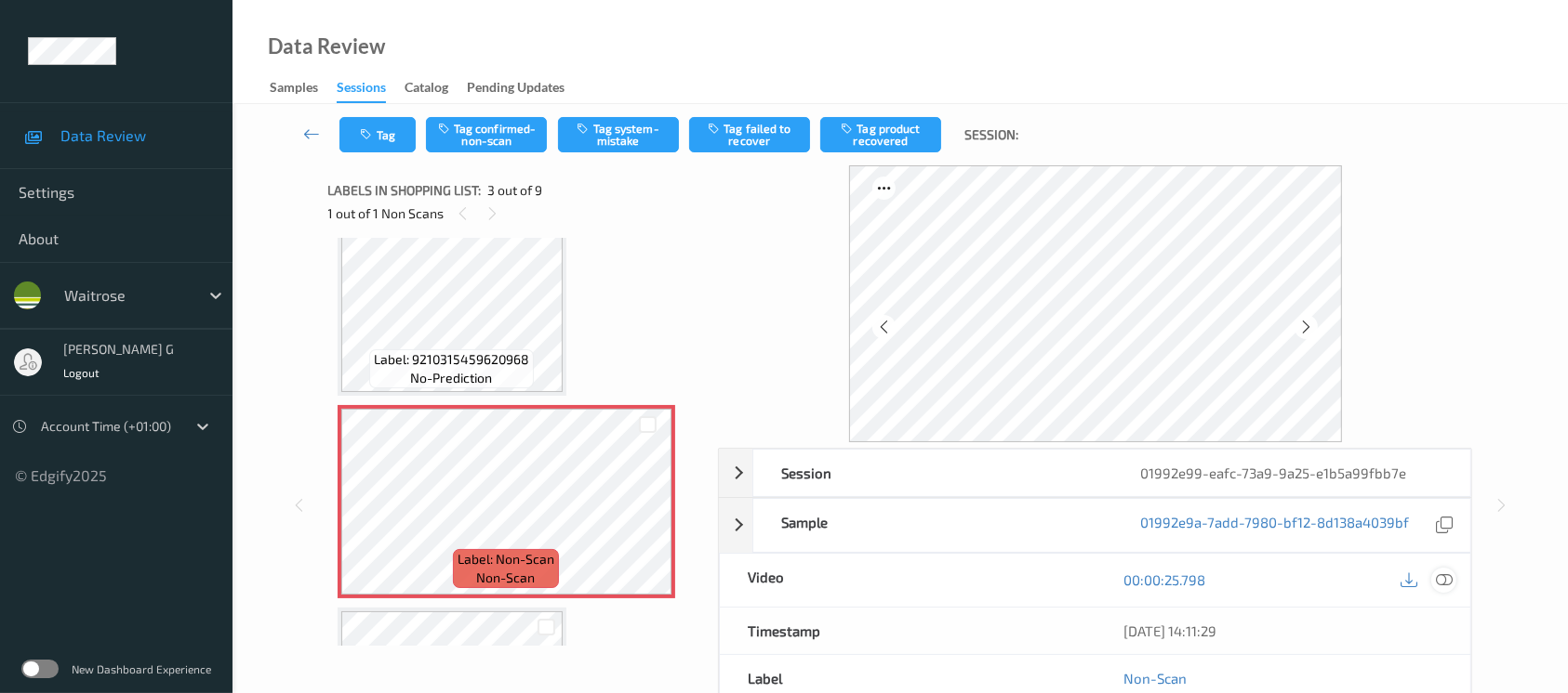
click at [1442, 579] on icon at bounding box center [1445, 580] width 17 height 17
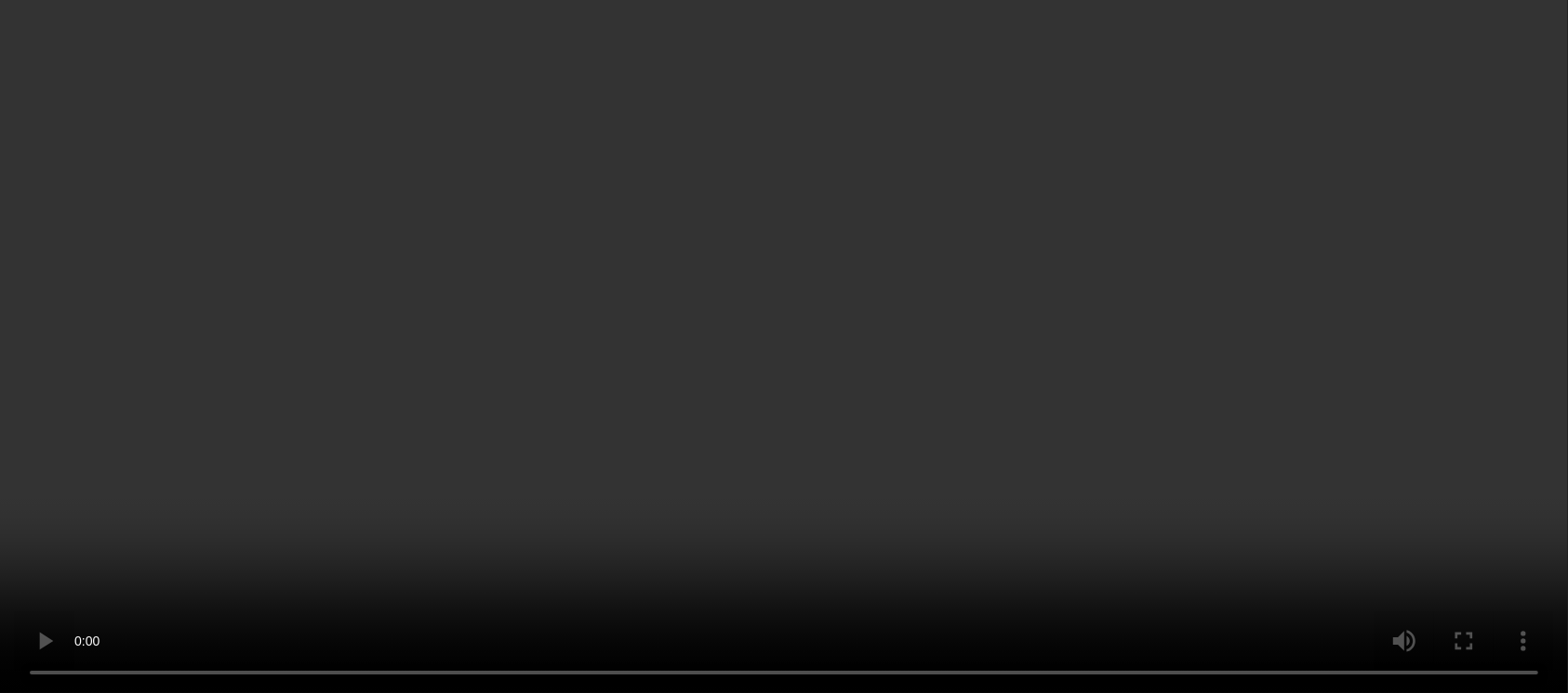
scroll to position [0, 0]
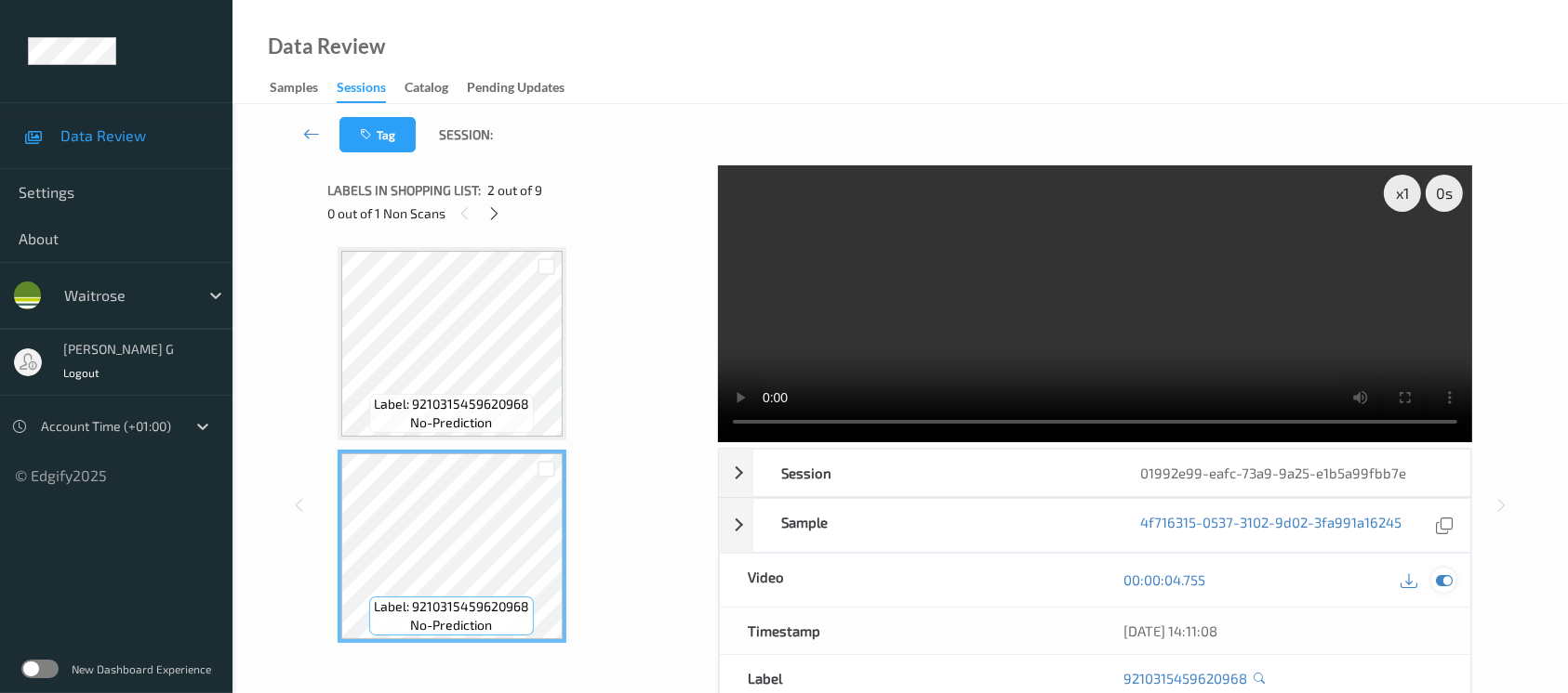
click at [1439, 572] on icon at bounding box center [1445, 580] width 17 height 17
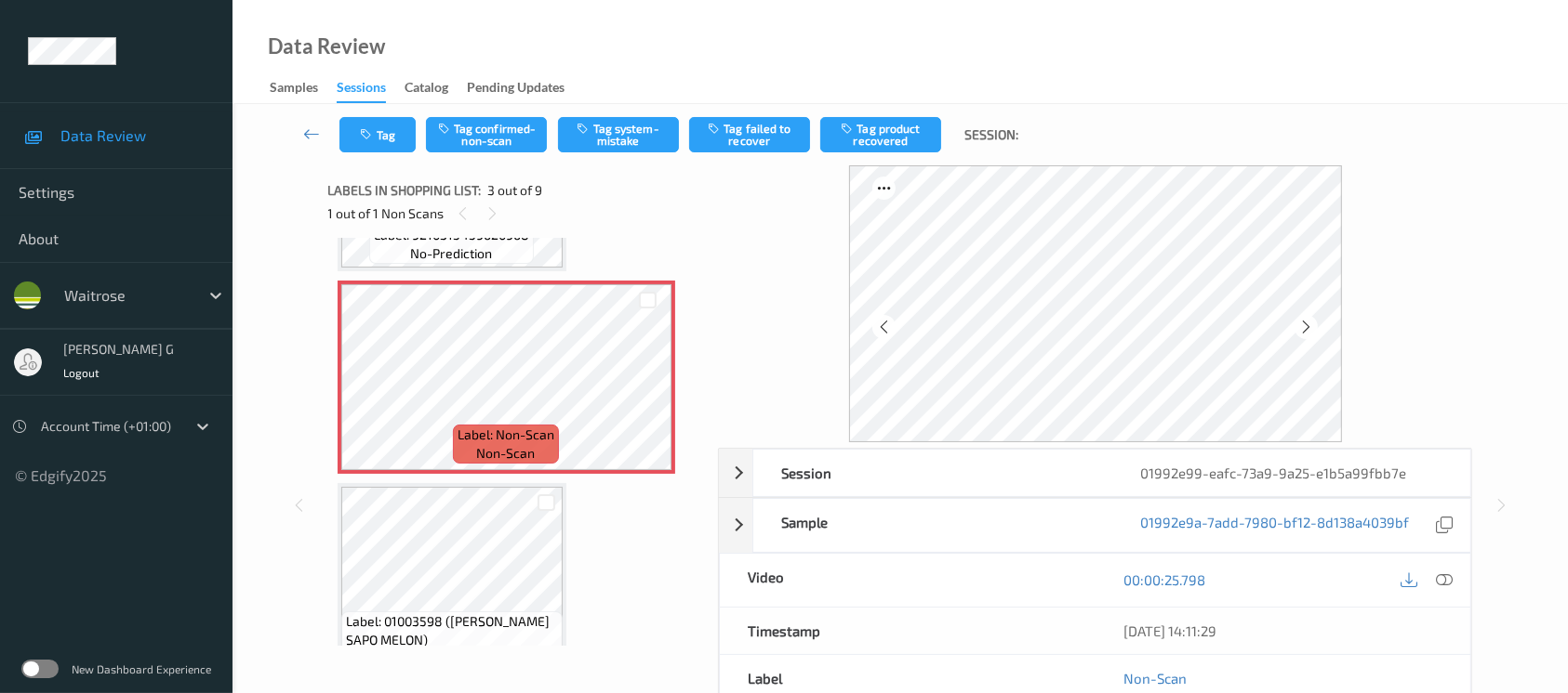
scroll to position [495, 0]
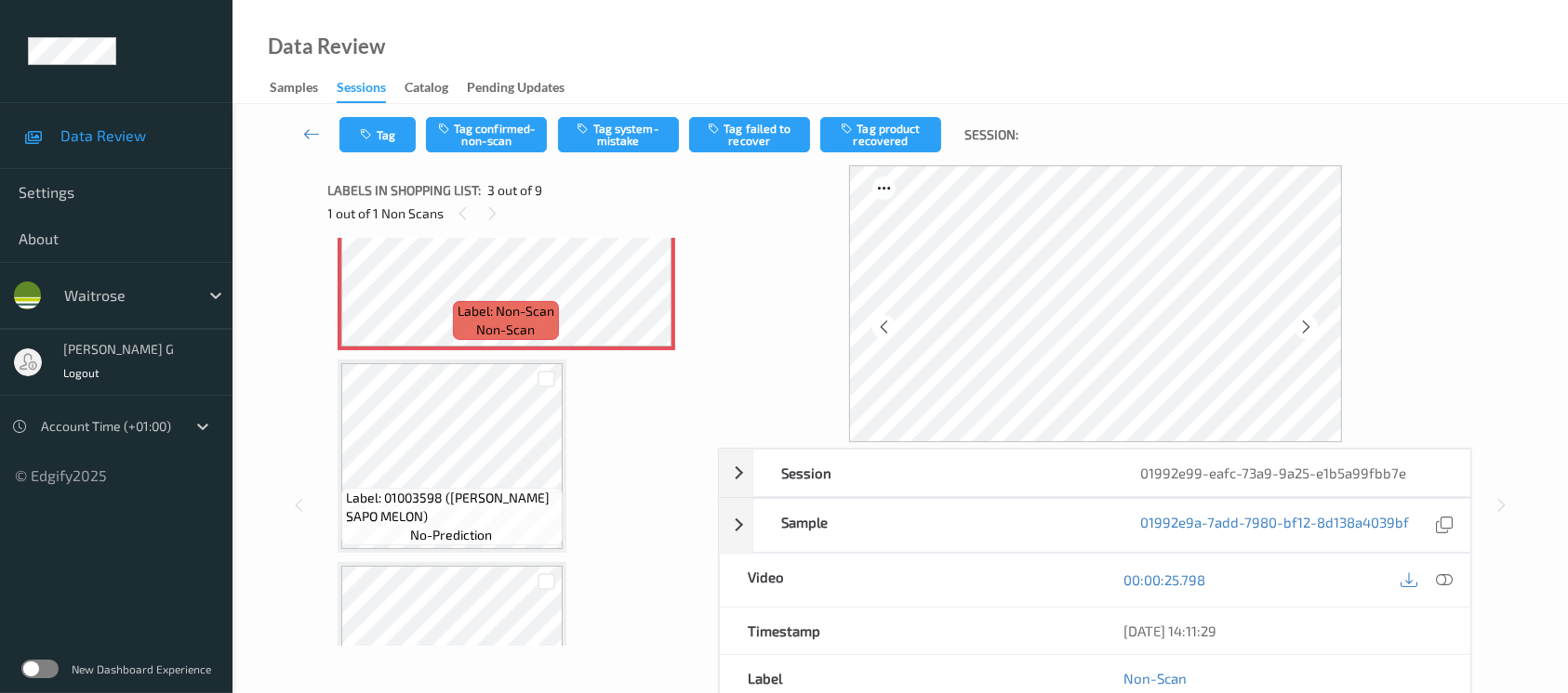
click at [419, 499] on span "Label: 01003598 ([PERSON_NAME] SAPO MELON)" at bounding box center [452, 507] width 212 height 38
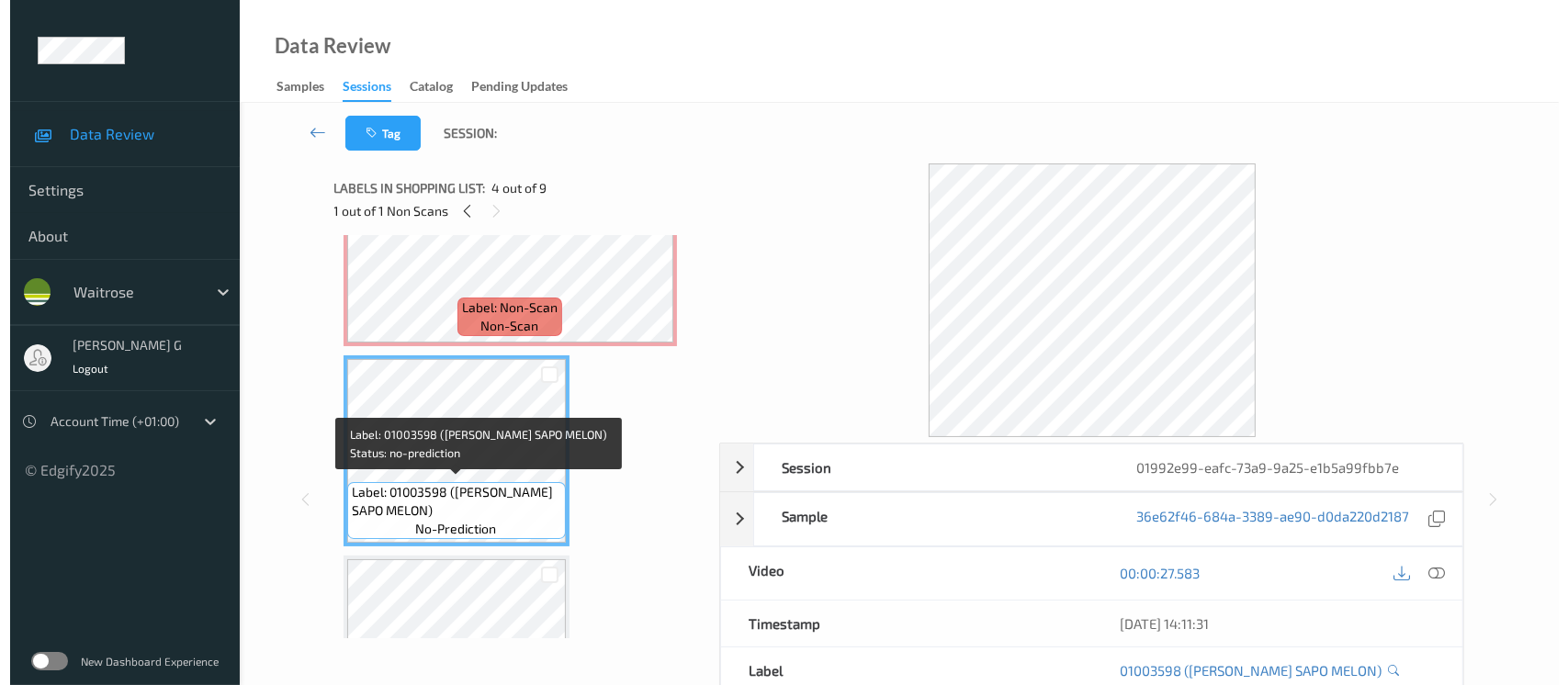
scroll to position [368, 0]
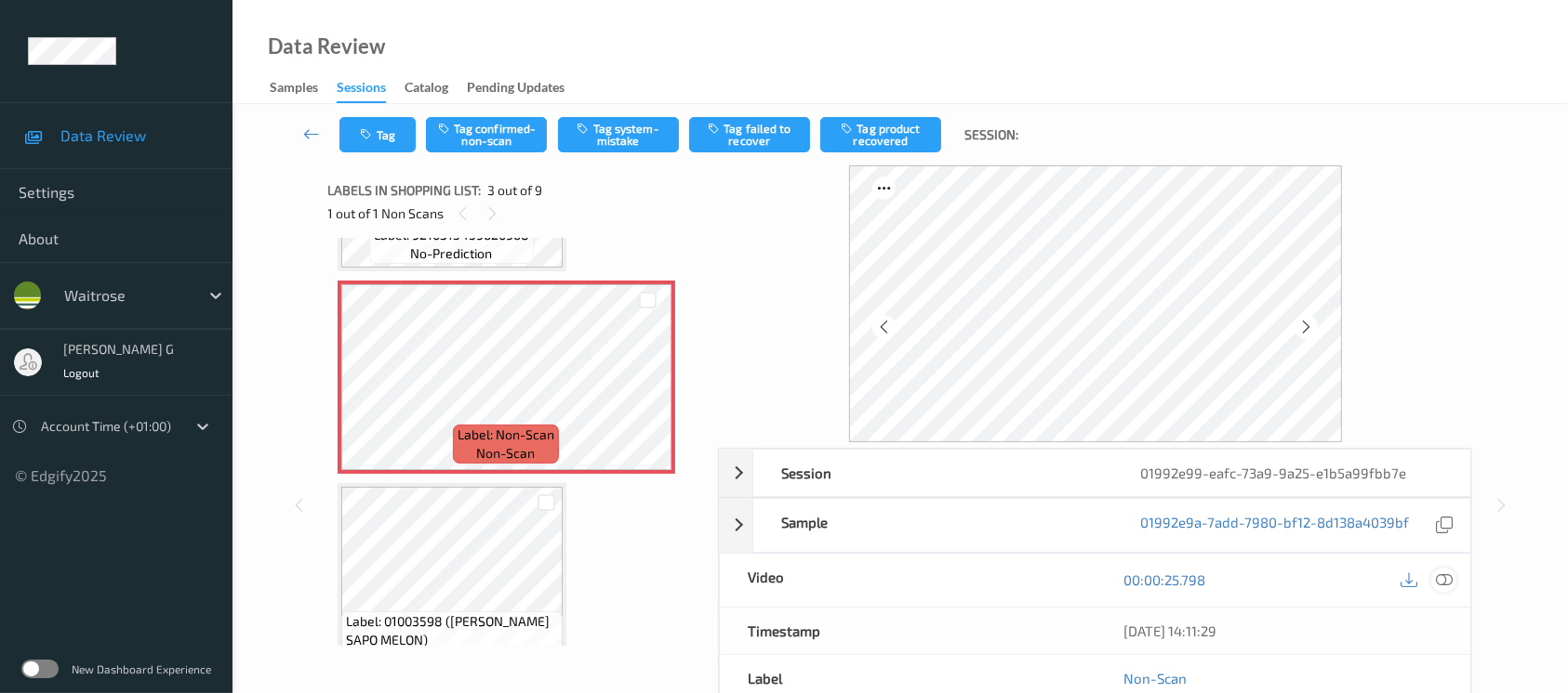
click at [1433, 577] on div at bounding box center [1444, 580] width 25 height 25
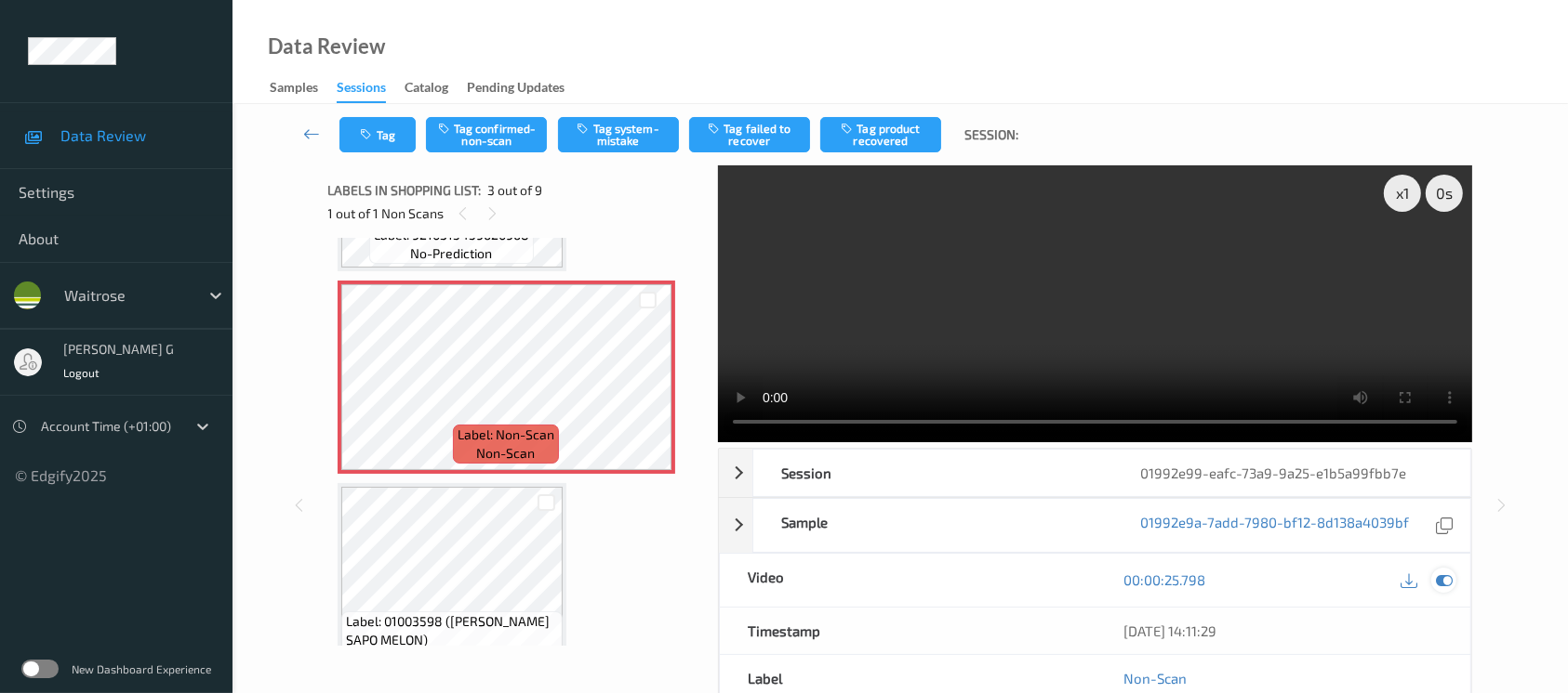
click at [1448, 586] on icon at bounding box center [1445, 580] width 17 height 17
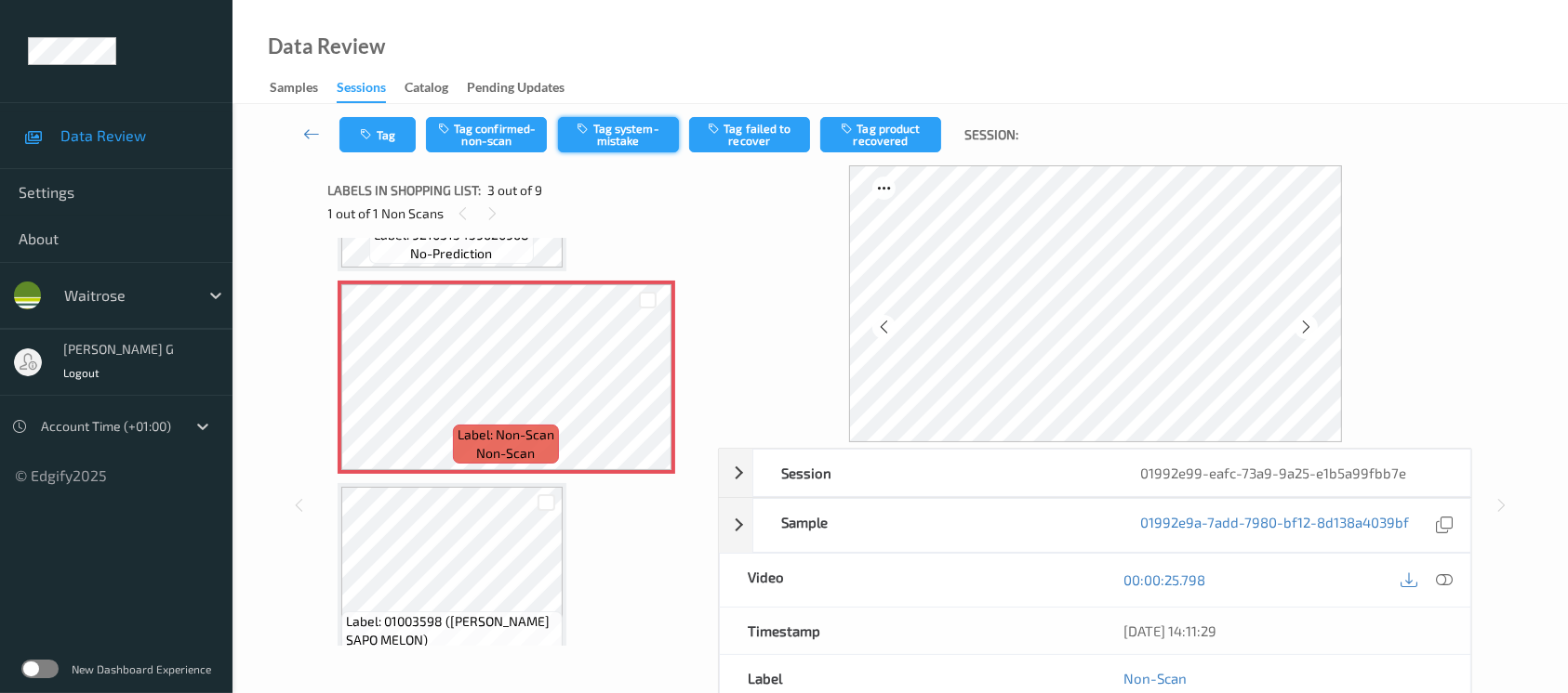
click at [641, 128] on button "Tag system-mistake" at bounding box center [618, 135] width 121 height 36
click at [480, 143] on button "Tag confirmed-non-scan" at bounding box center [486, 135] width 121 height 36
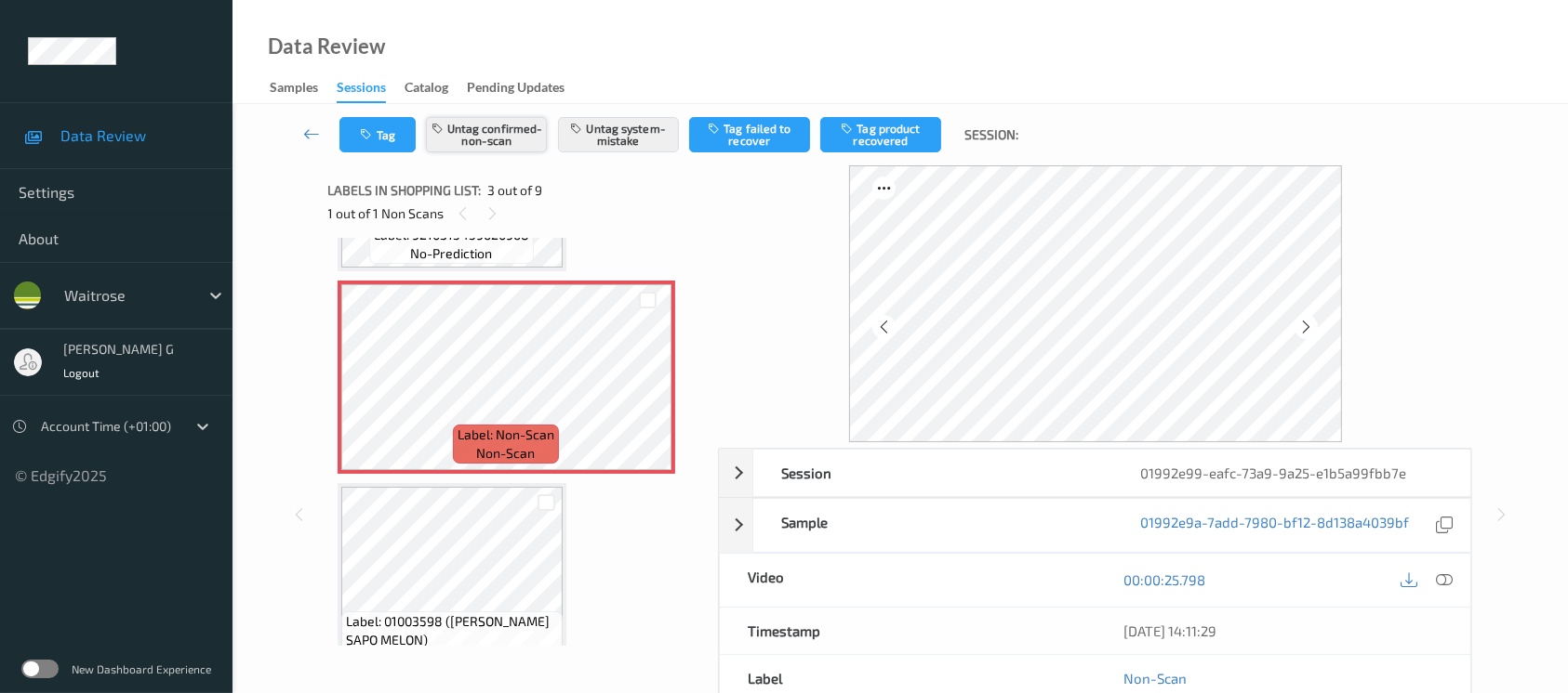
click at [478, 132] on button "Untag confirmed-non-scan" at bounding box center [486, 135] width 121 height 36
click at [361, 137] on icon "button" at bounding box center [369, 135] width 16 height 13
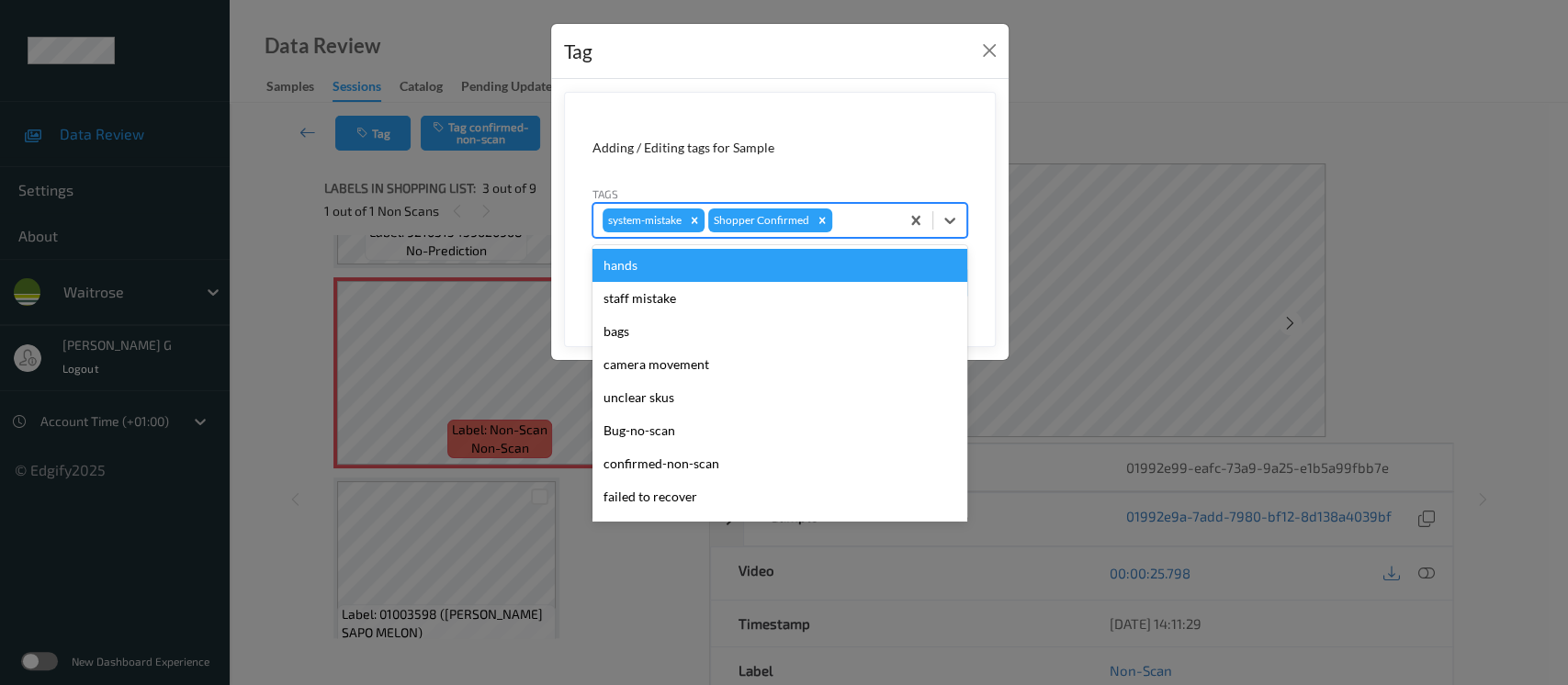
click at [847, 230] on div at bounding box center [863, 221] width 54 height 22
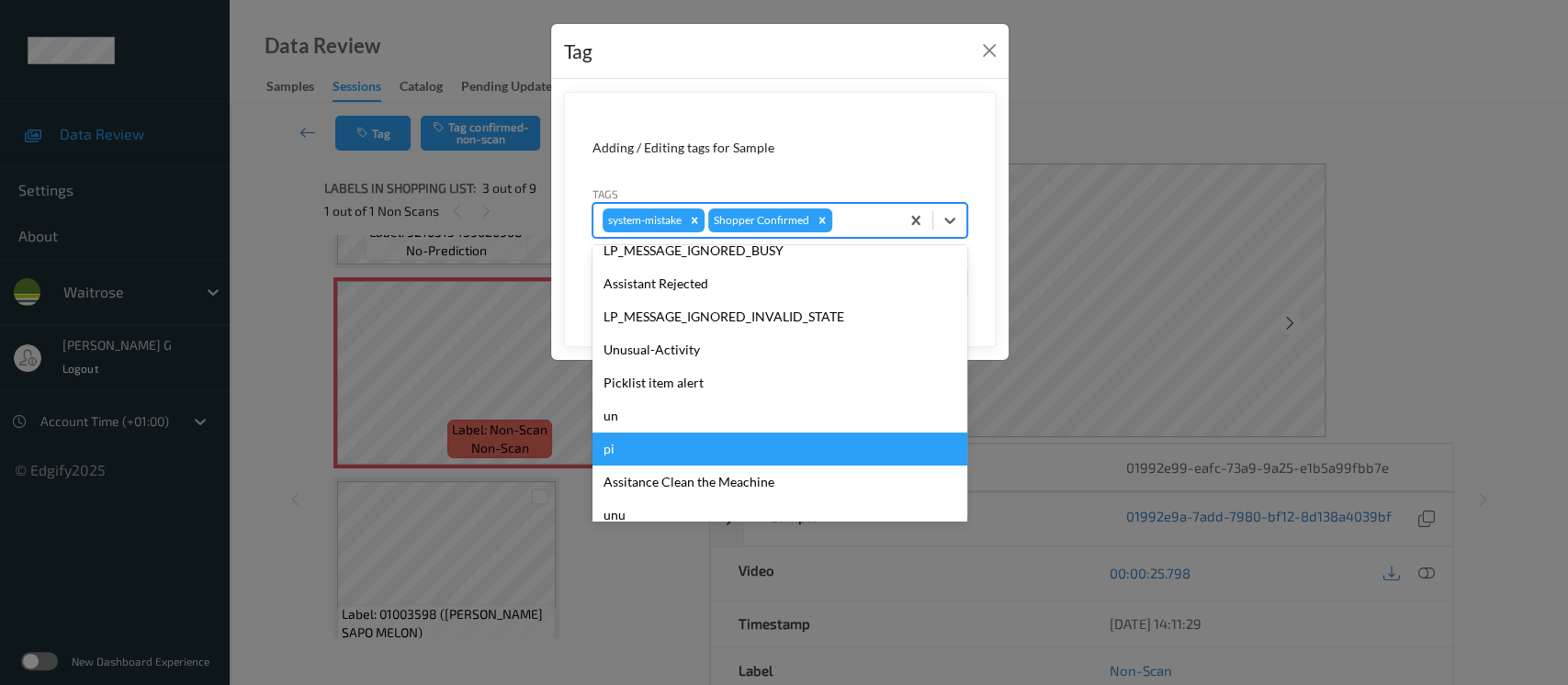
scroll to position [426, 0]
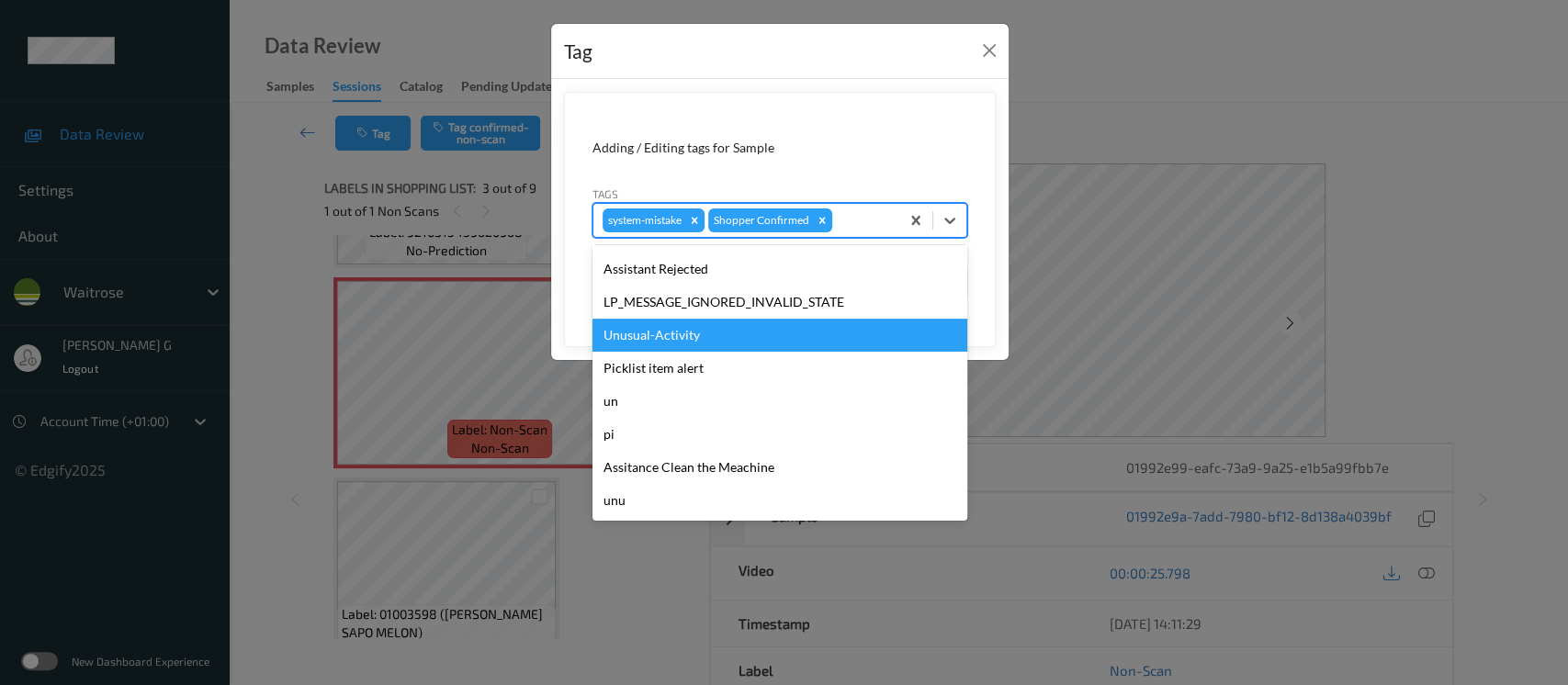
click at [650, 348] on div "Unusual-Activity" at bounding box center [779, 336] width 374 height 33
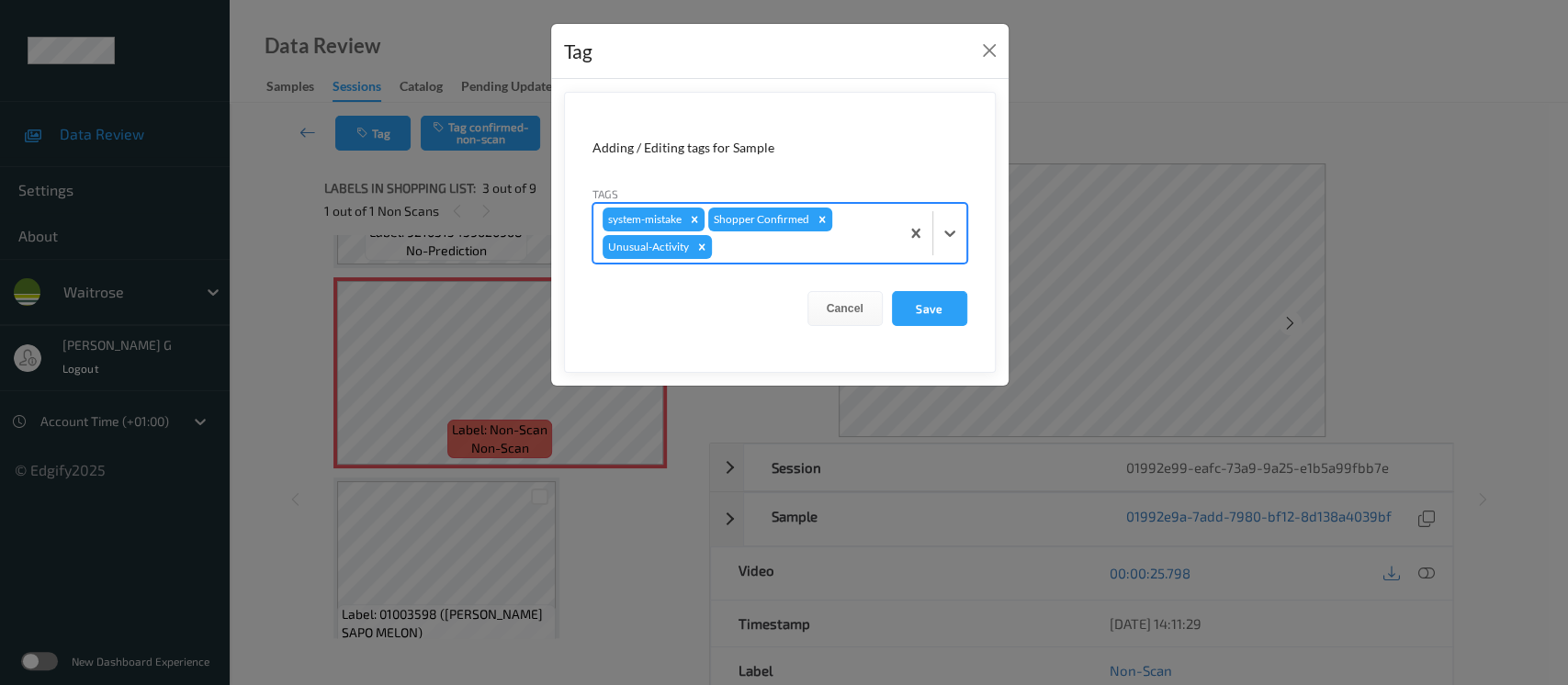
click at [763, 261] on div "system-mistake Shopper Confirmed Unusual-Activity" at bounding box center [746, 233] width 306 height 58
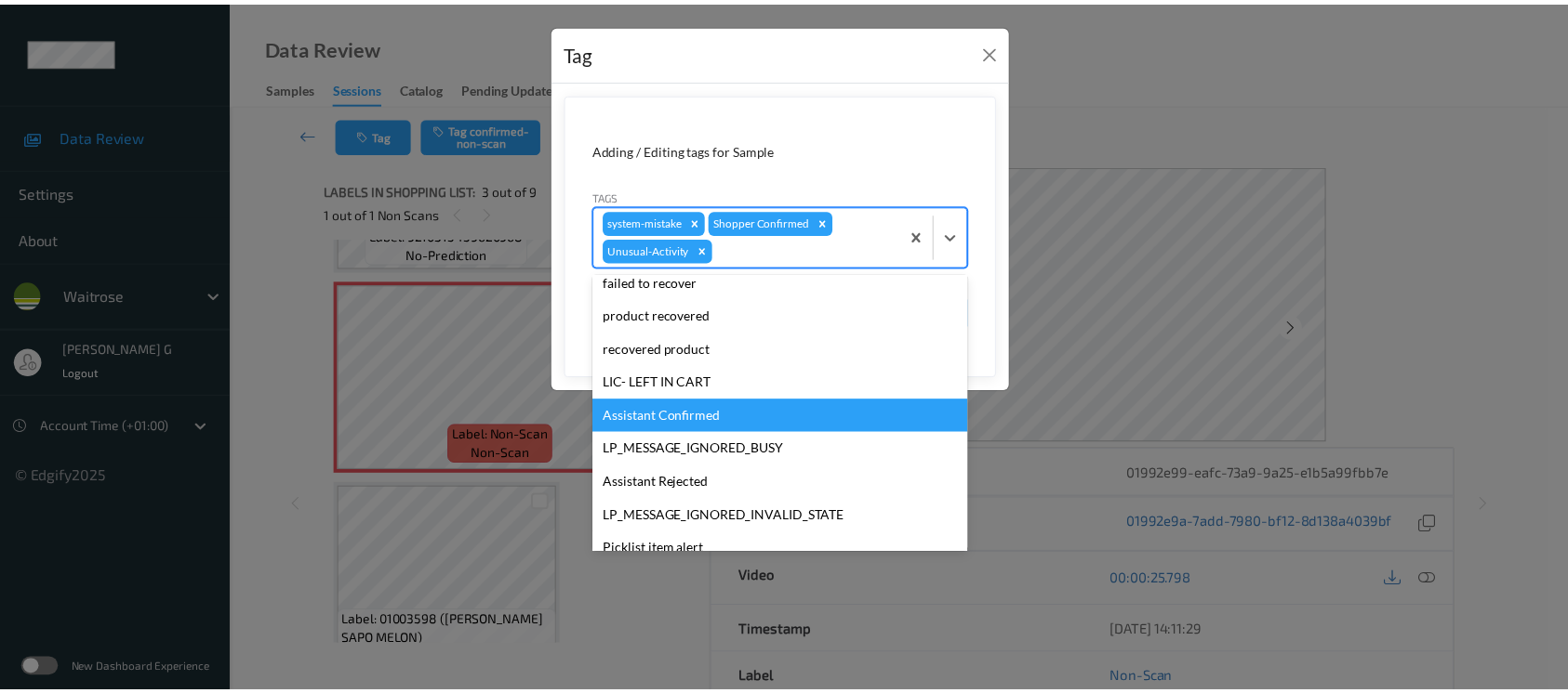
scroll to position [397, 0]
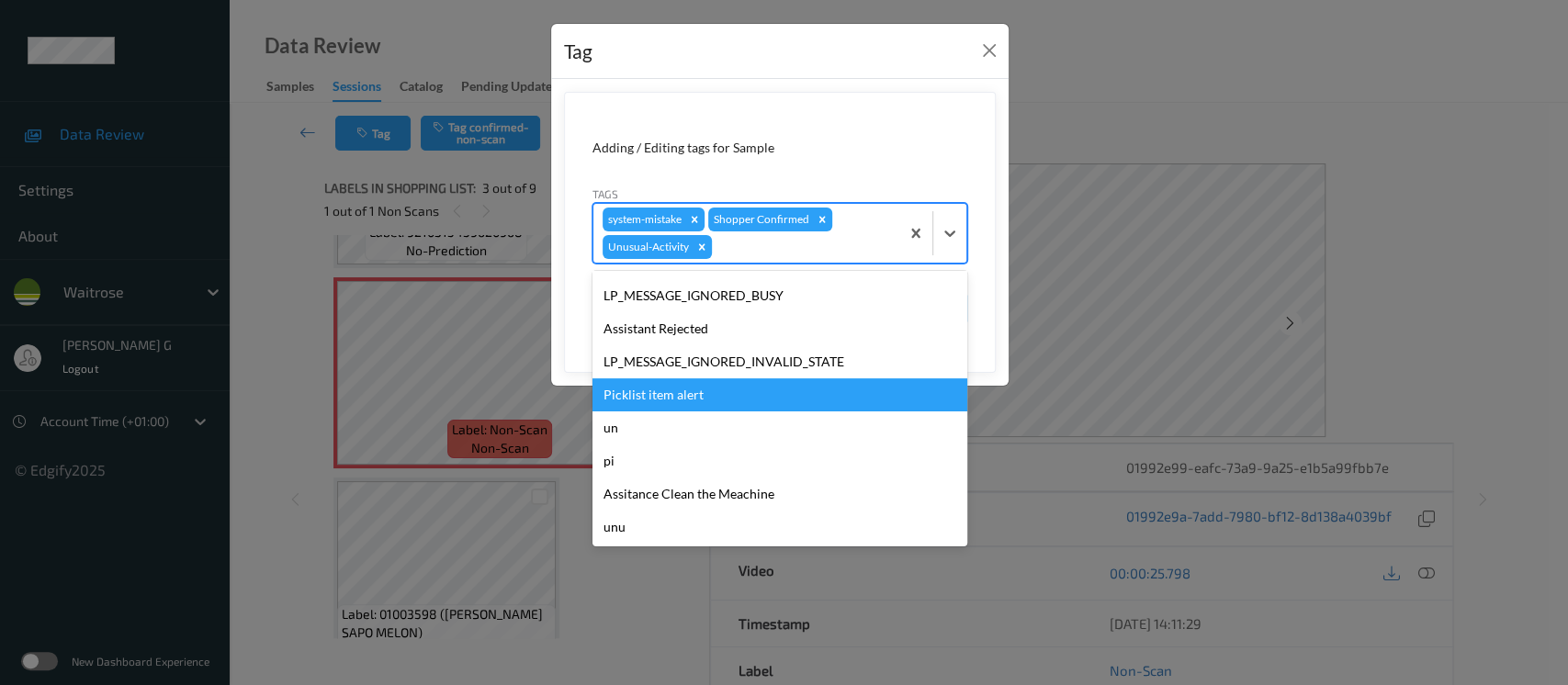
click at [664, 400] on div "Picklist item alert" at bounding box center [779, 395] width 374 height 33
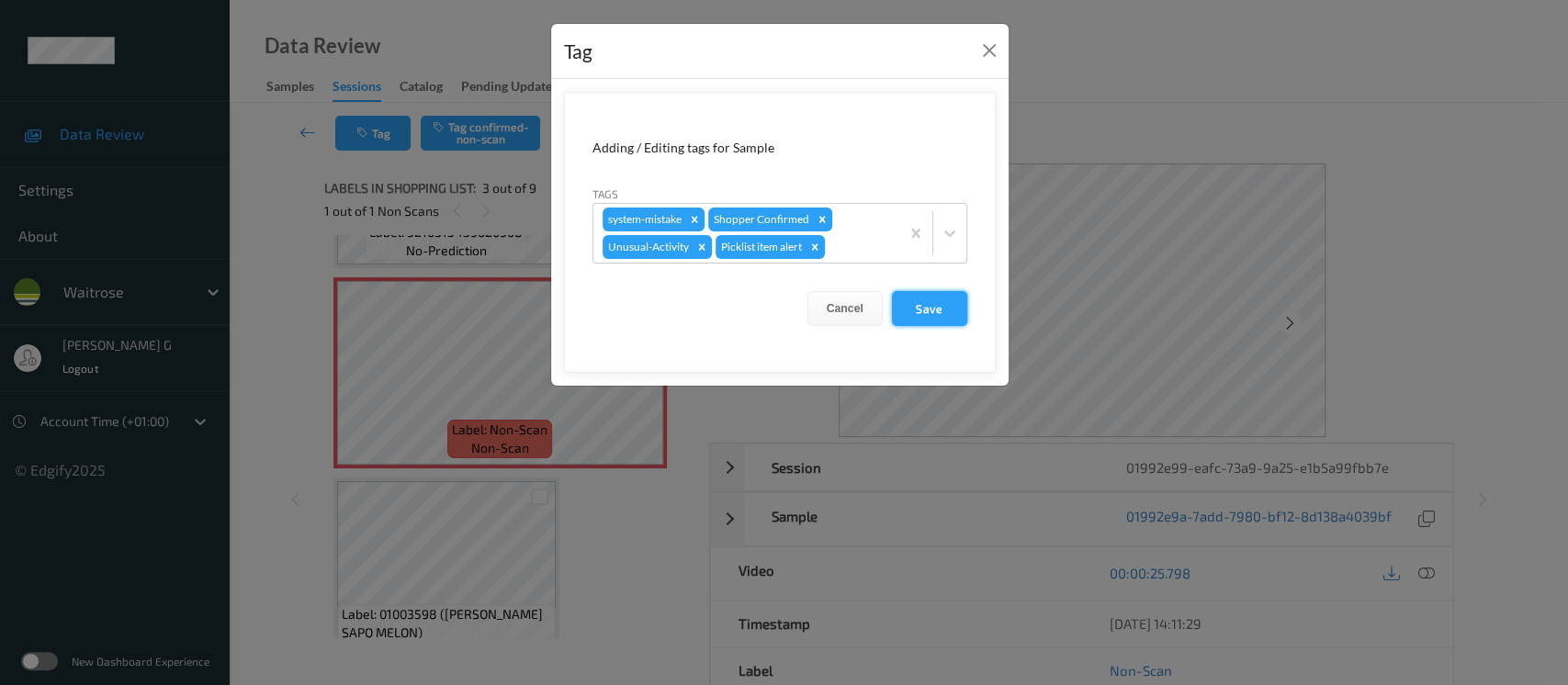
click at [930, 307] on button "Save" at bounding box center [929, 309] width 75 height 35
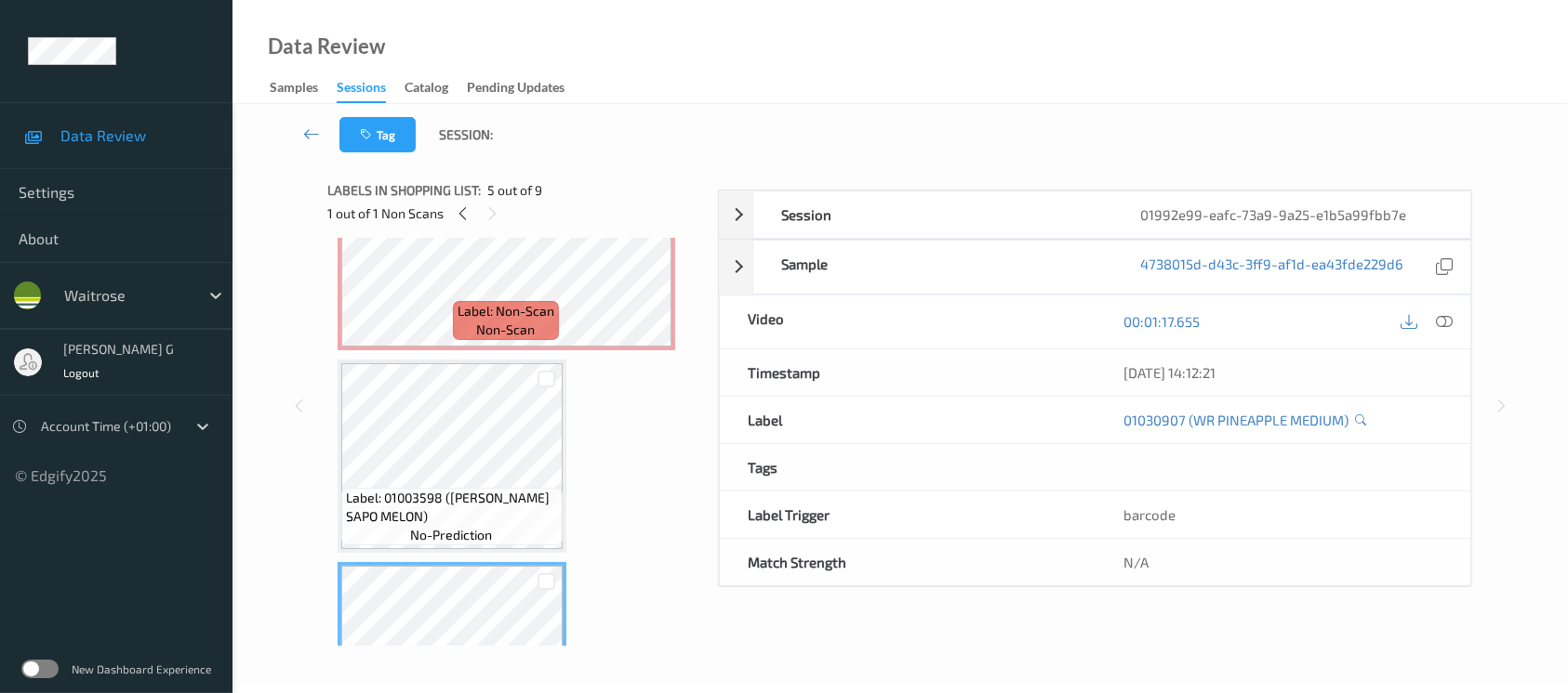
scroll to position [744, 0]
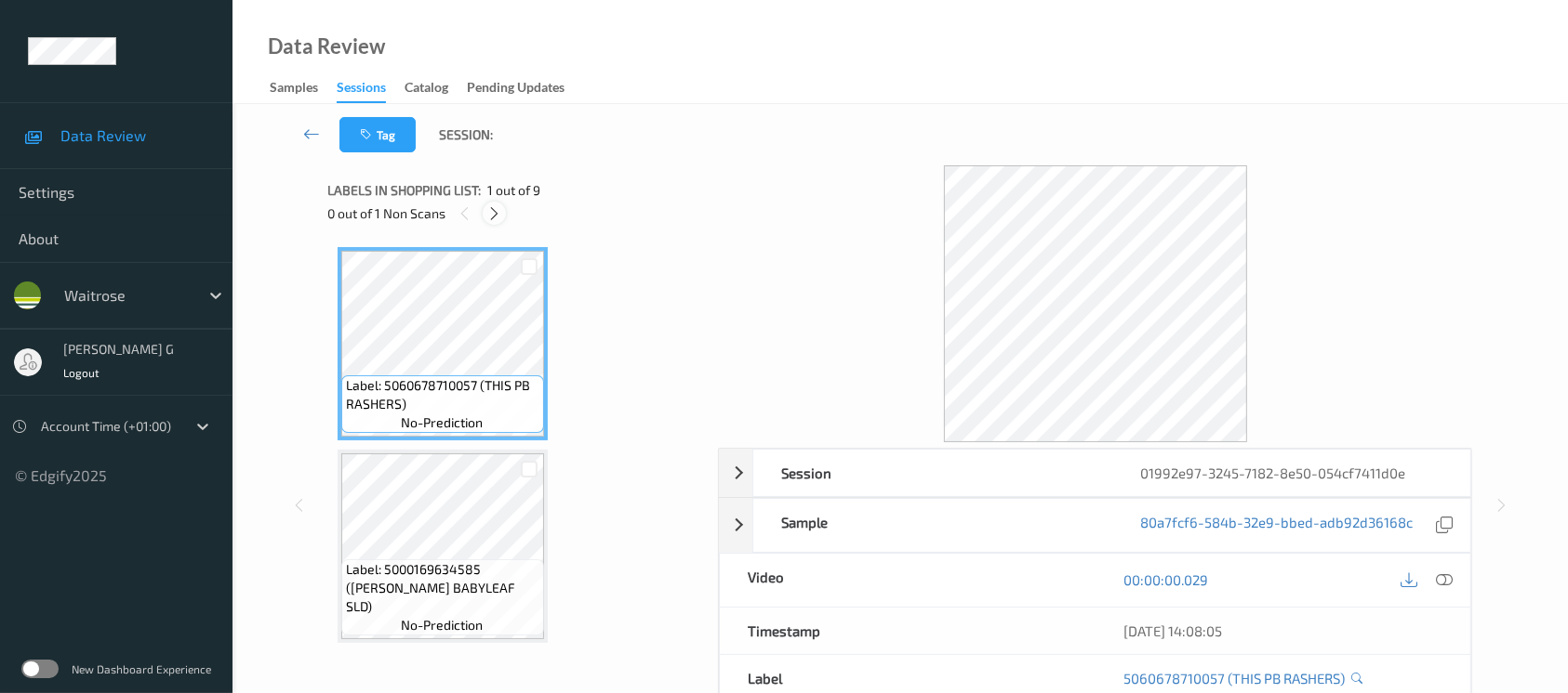
click at [494, 212] on icon at bounding box center [494, 214] width 16 height 17
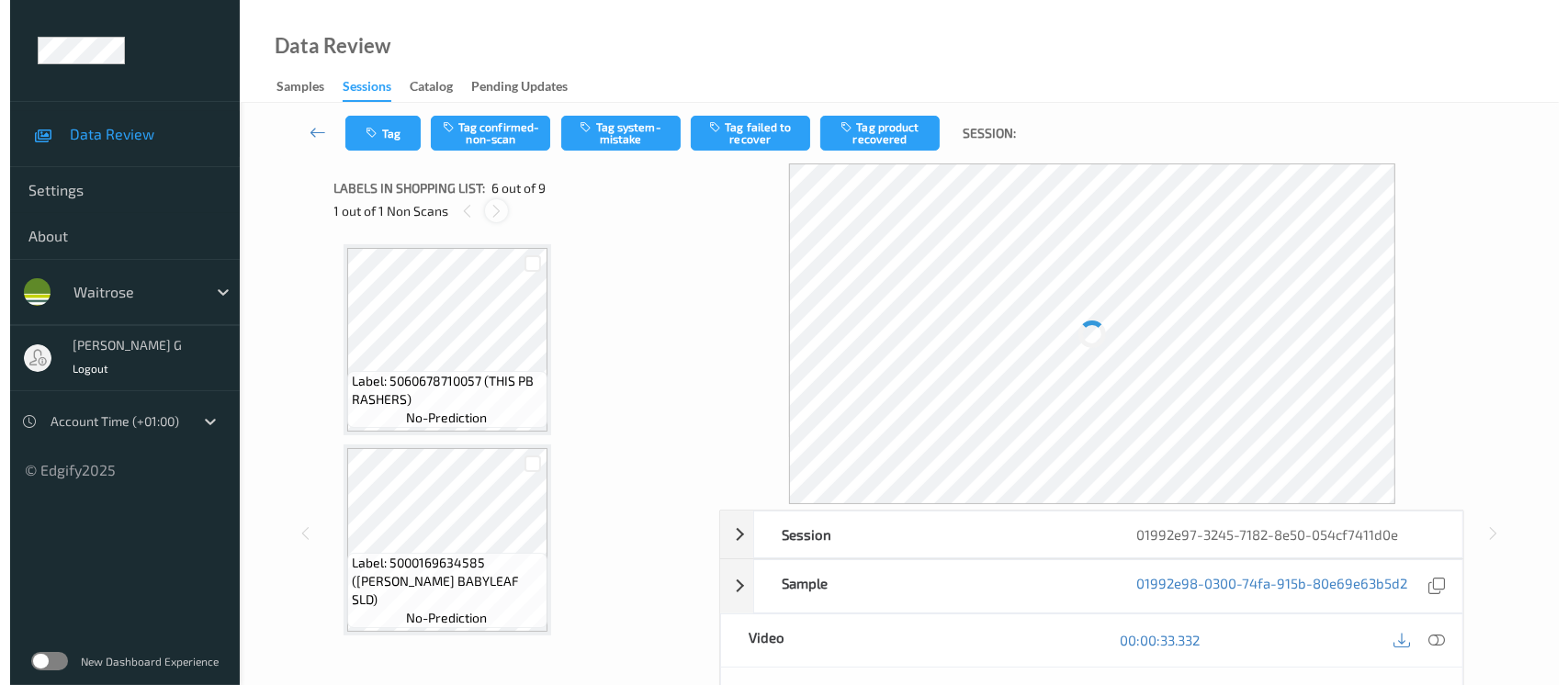
scroll to position [806, 0]
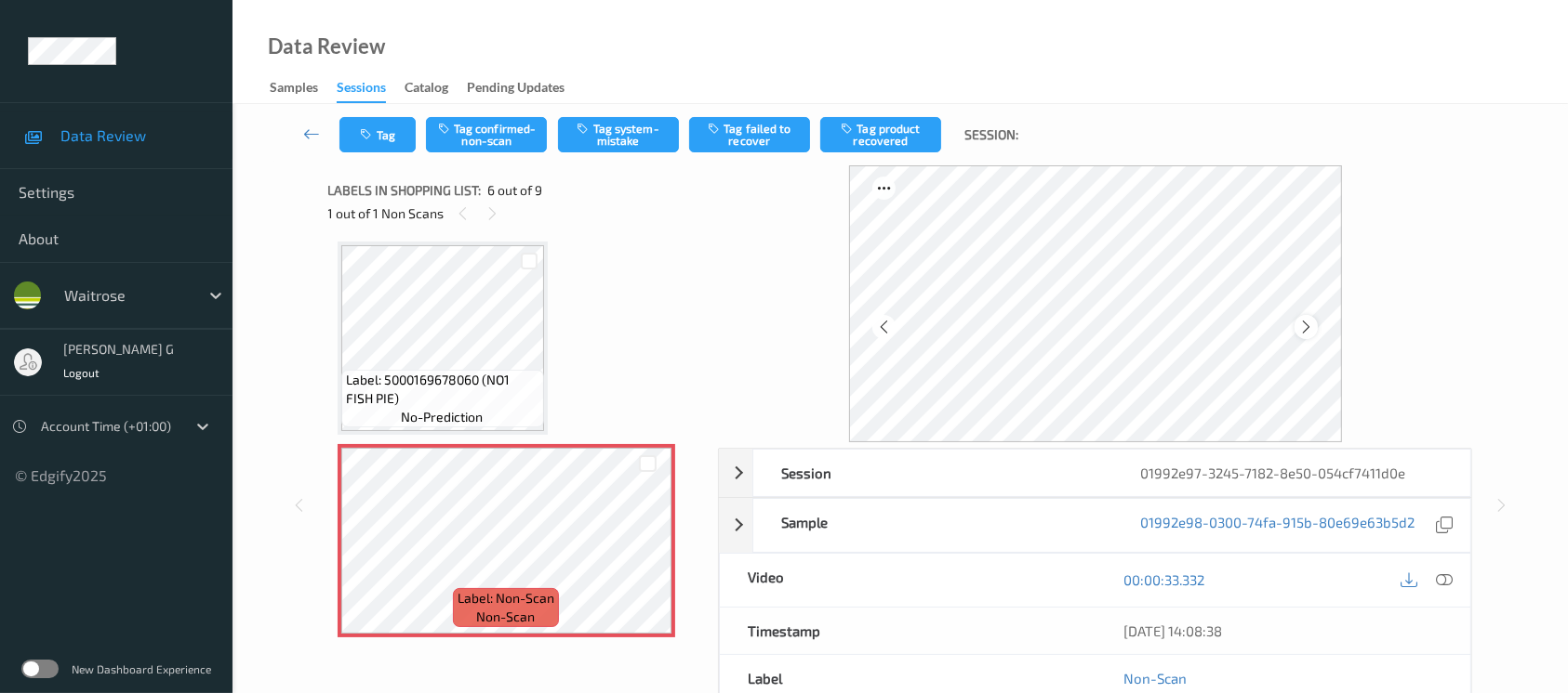
click at [1303, 331] on icon at bounding box center [1306, 327] width 16 height 17
click at [589, 126] on icon "button" at bounding box center [586, 128] width 16 height 13
click at [372, 139] on icon "button" at bounding box center [369, 135] width 16 height 13
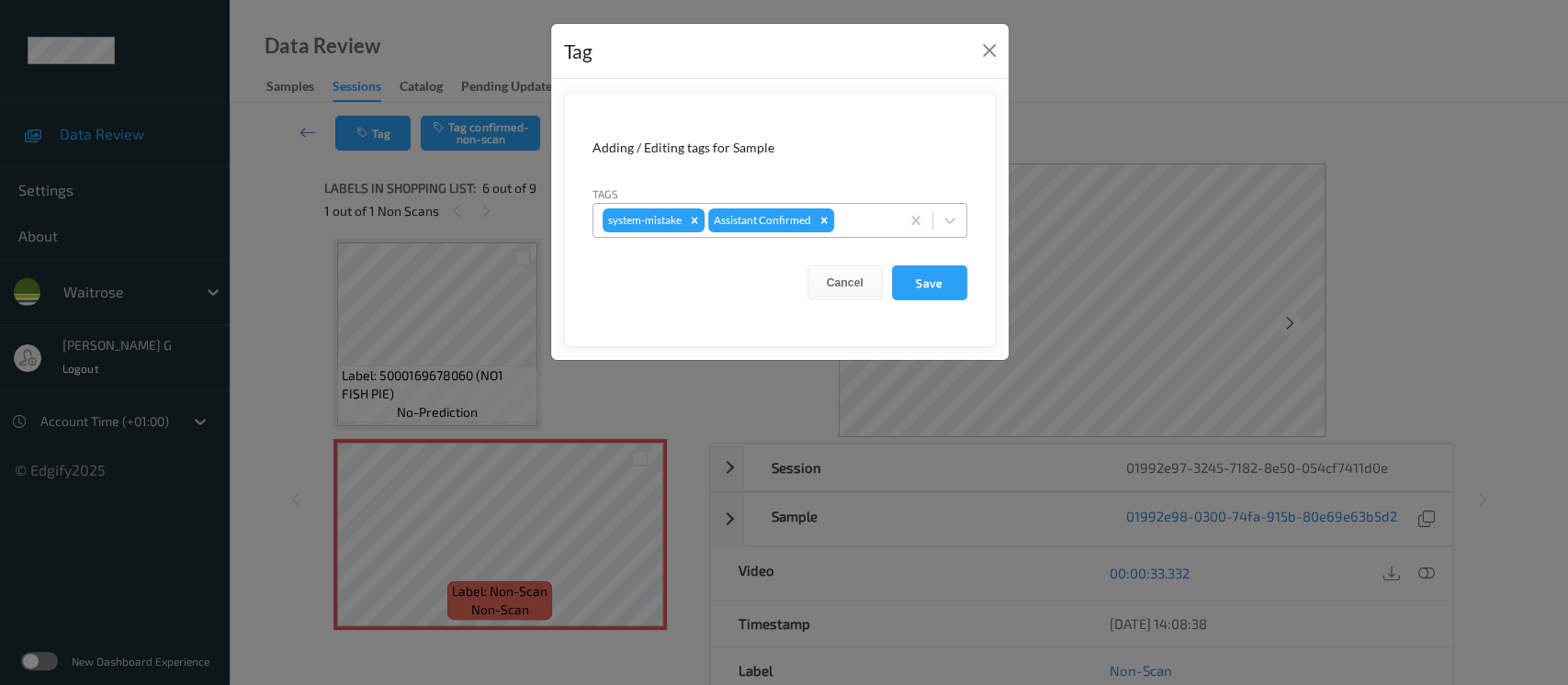
click at [873, 226] on div at bounding box center [864, 221] width 53 height 22
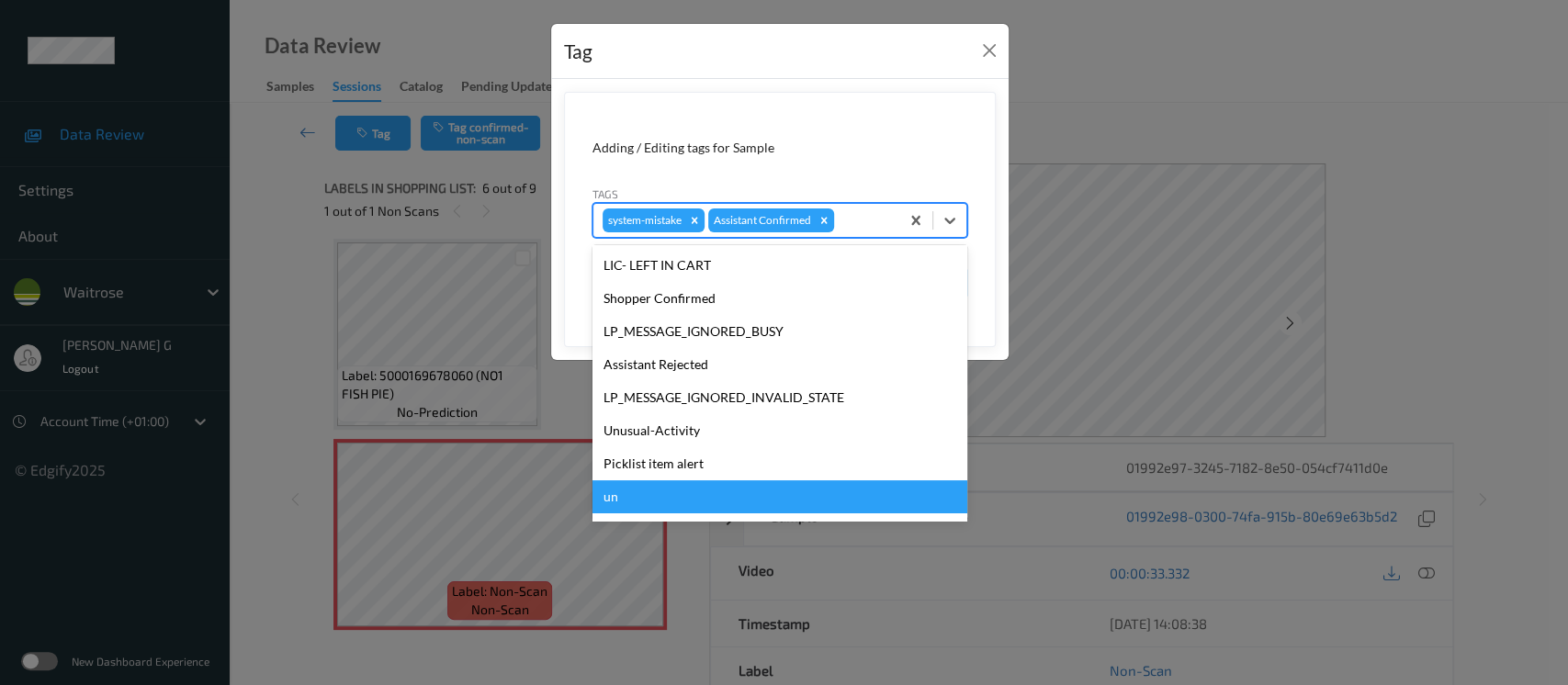
scroll to position [368, 0]
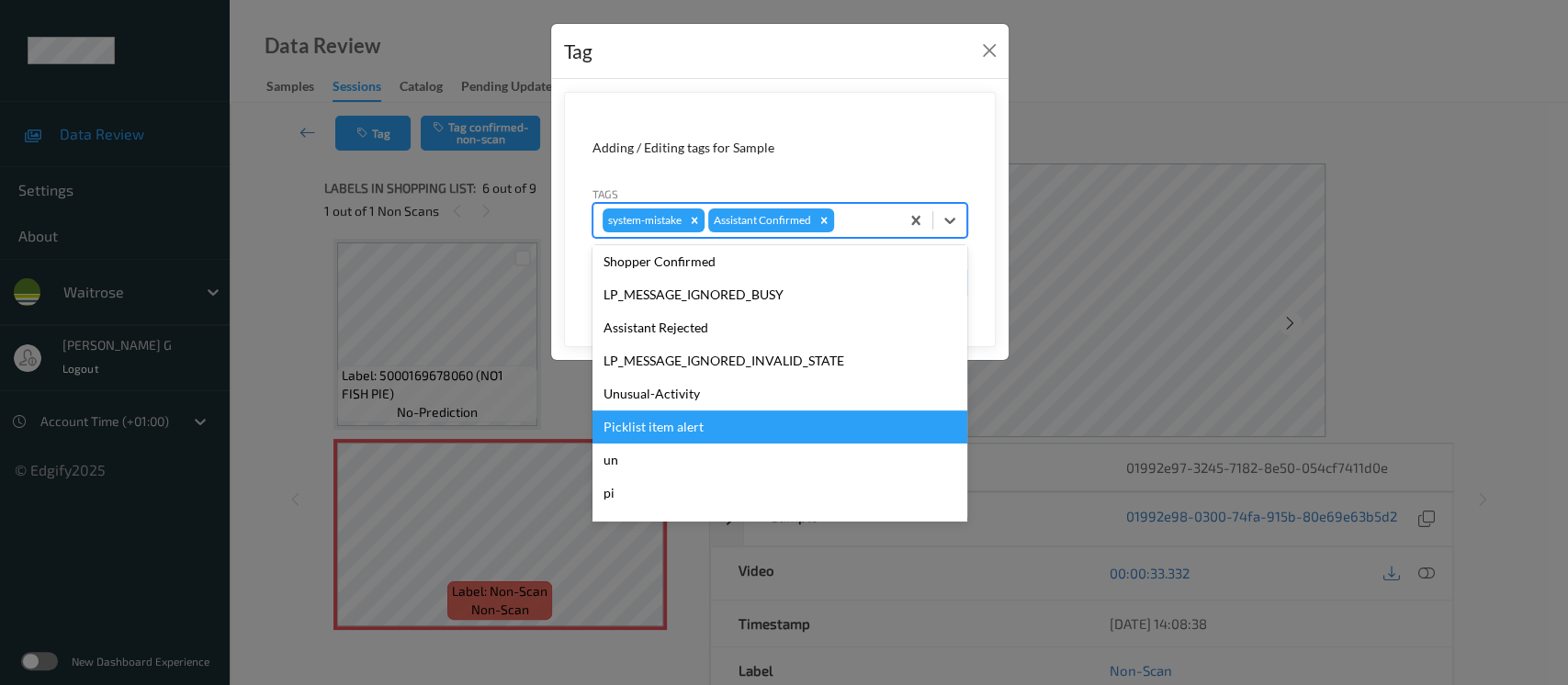
click at [624, 412] on div "Picklist item alert" at bounding box center [779, 427] width 374 height 33
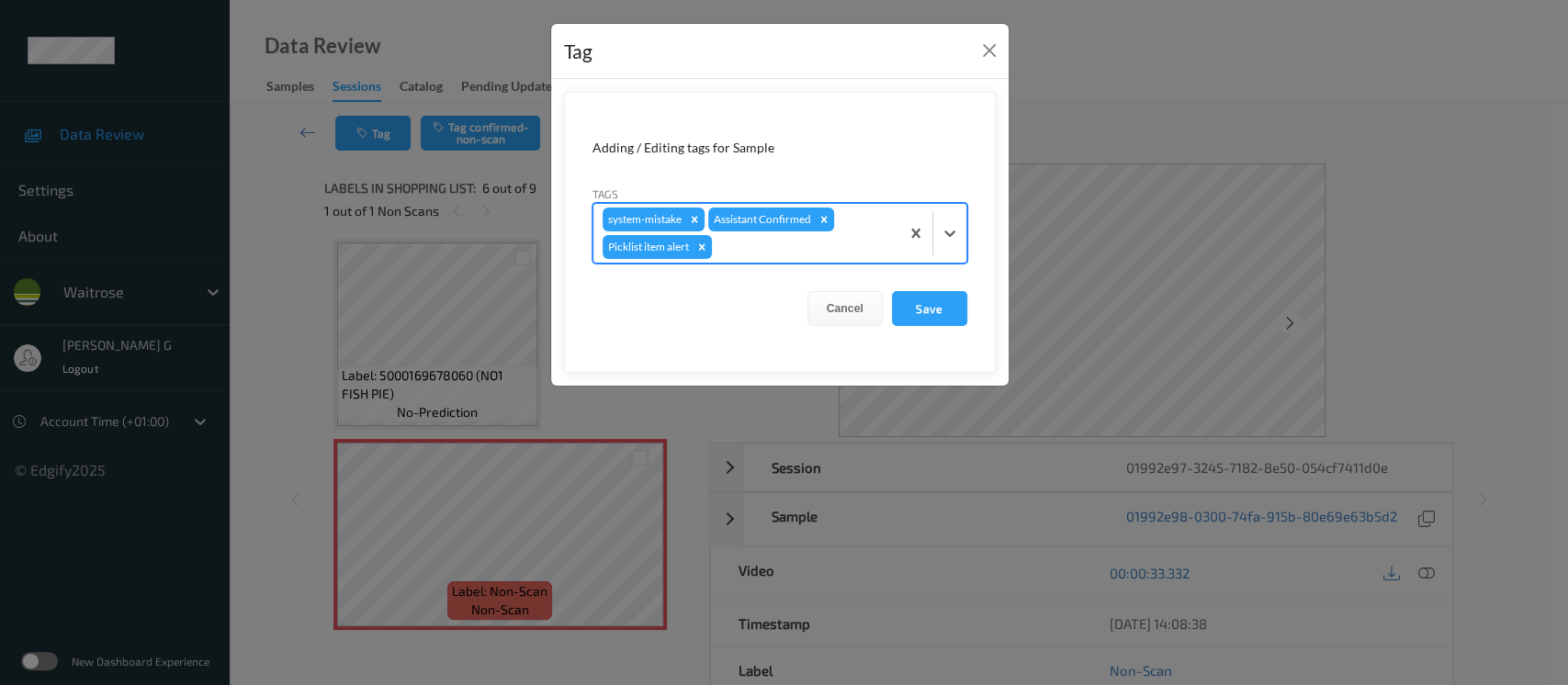
click at [774, 246] on div at bounding box center [803, 247] width 174 height 22
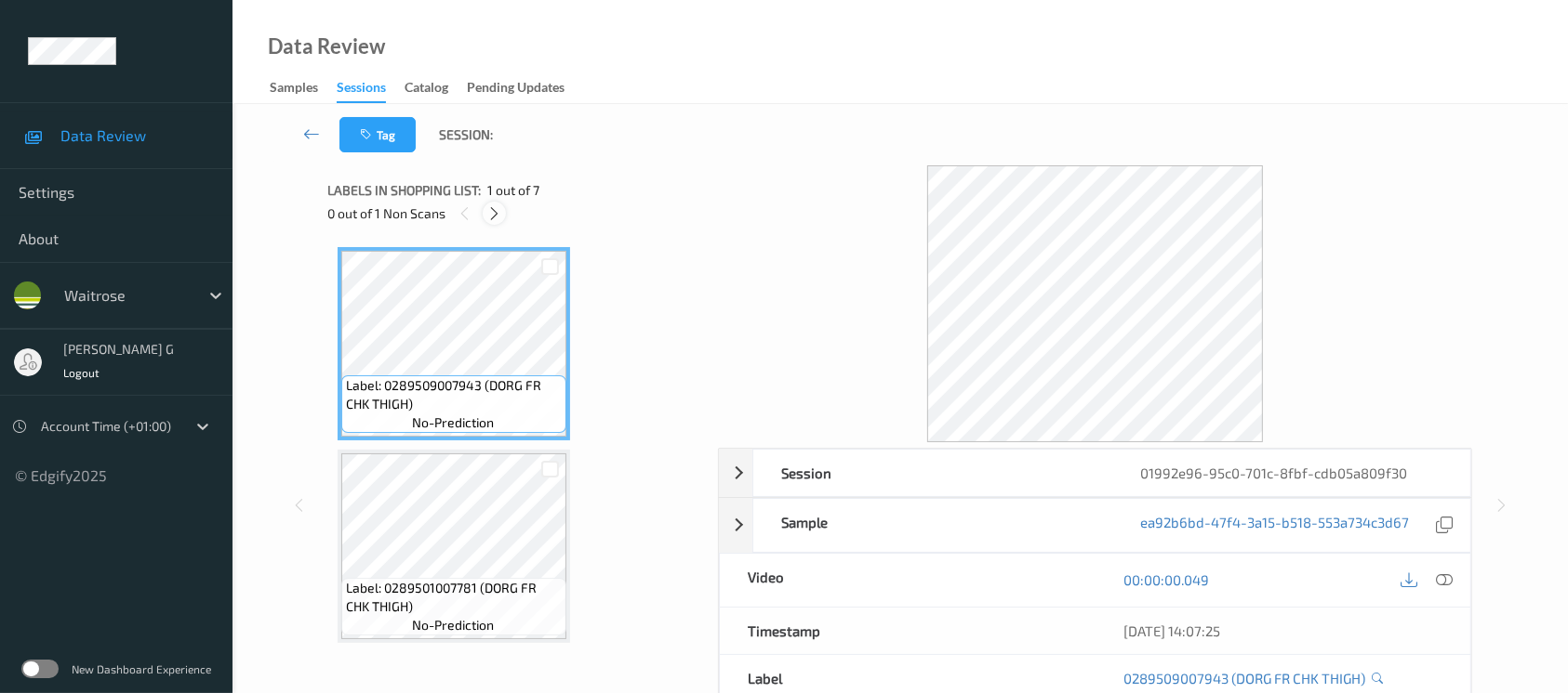
click at [495, 205] on icon at bounding box center [494, 214] width 16 height 17
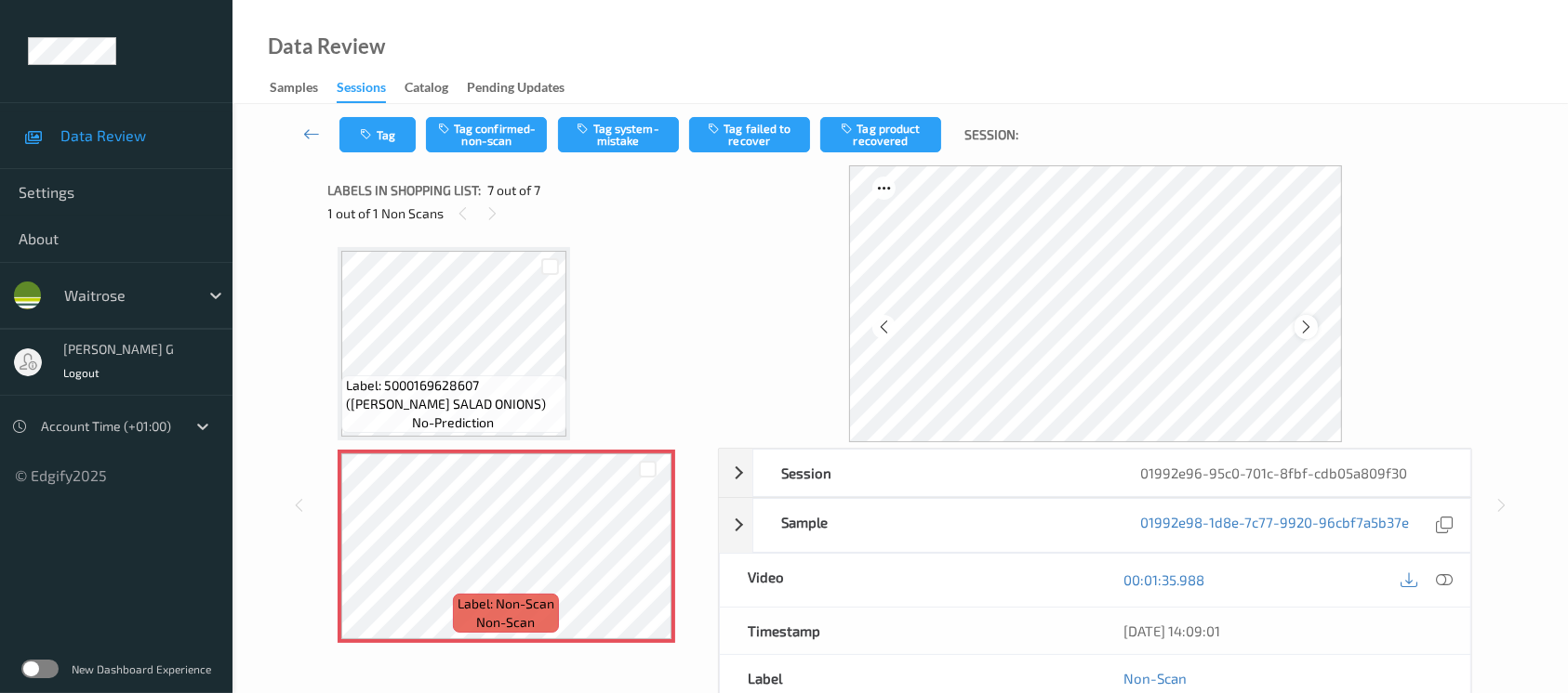
click at [1312, 324] on icon at bounding box center [1306, 327] width 16 height 17
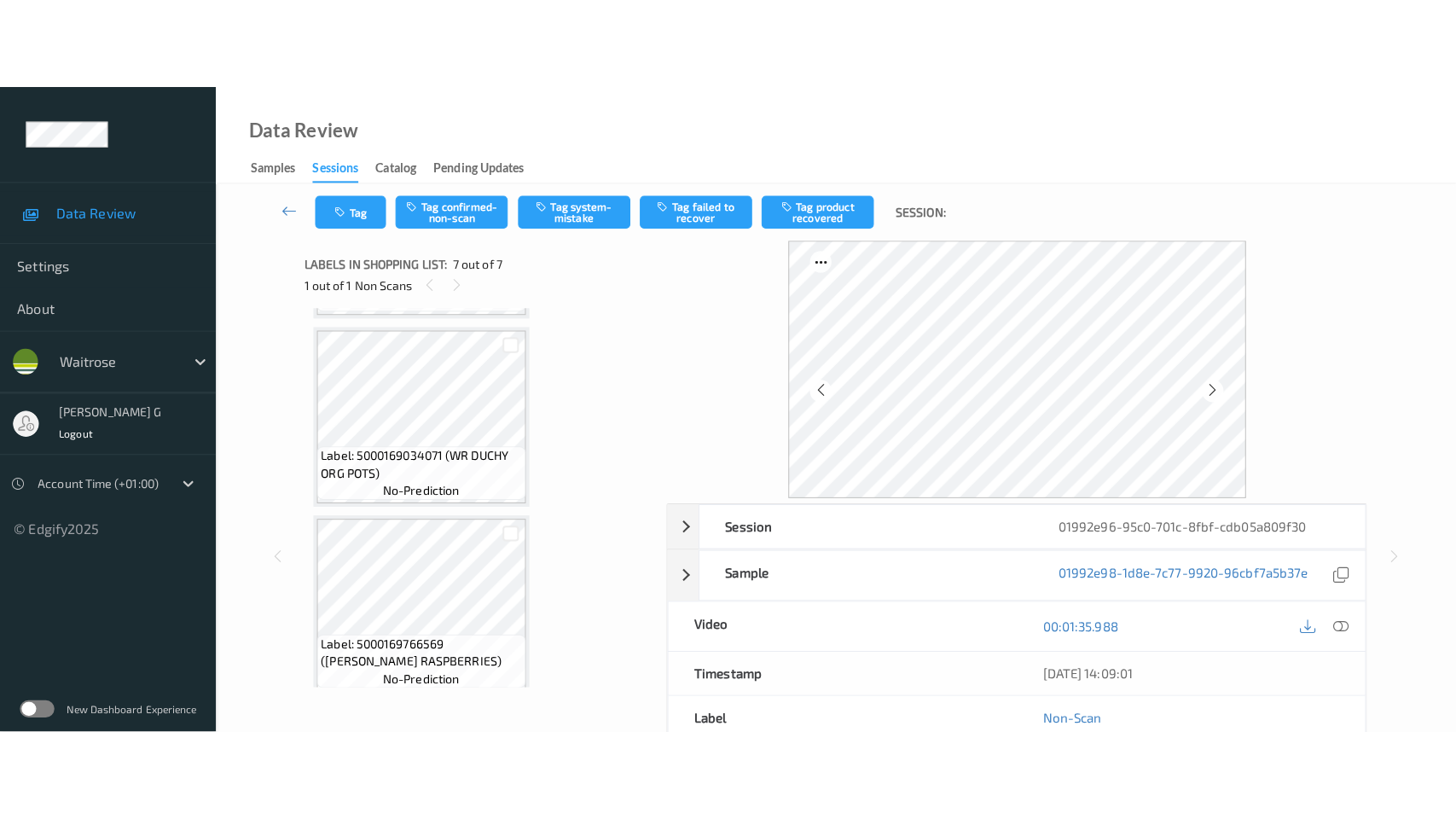
scroll to position [816, 0]
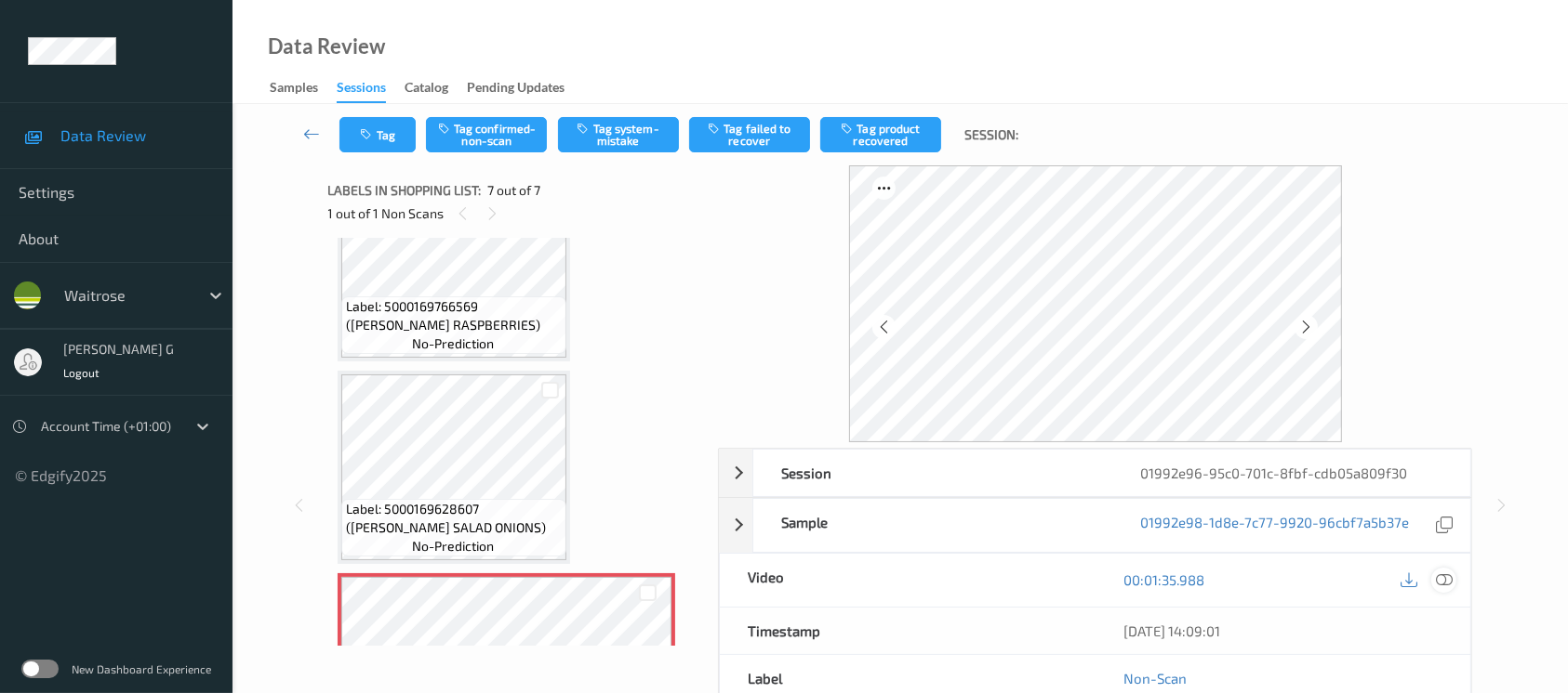
click at [1445, 584] on icon at bounding box center [1445, 580] width 17 height 17
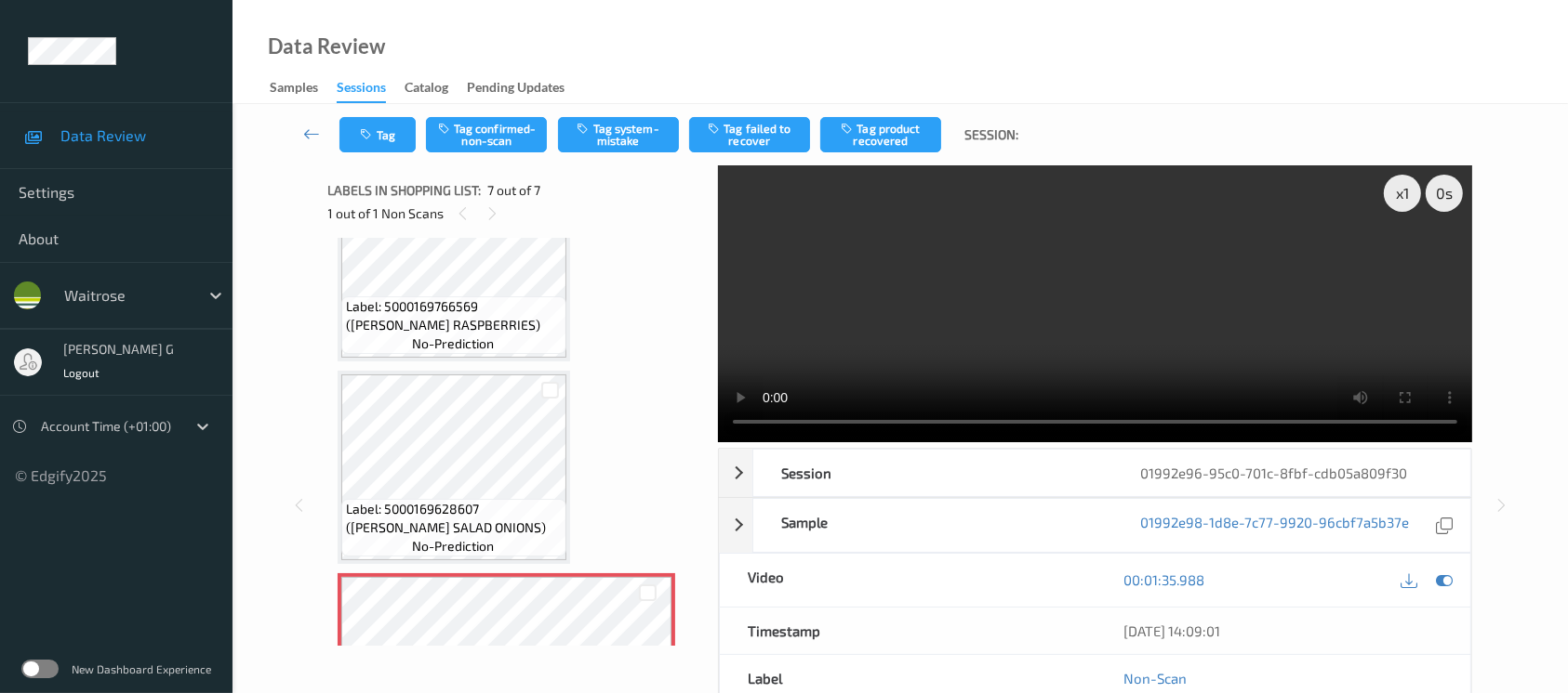
scroll to position [814, 0]
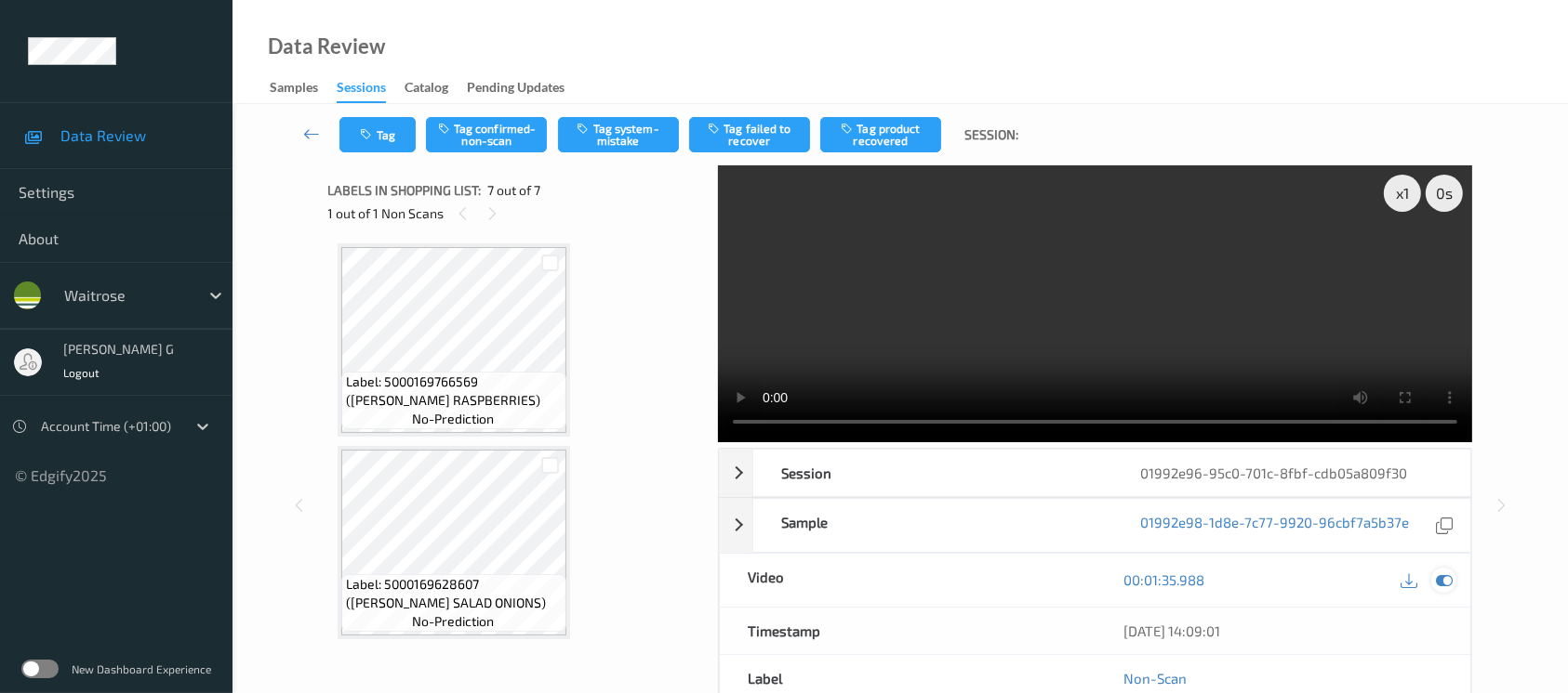
click at [1452, 581] on icon at bounding box center [1445, 580] width 17 height 17
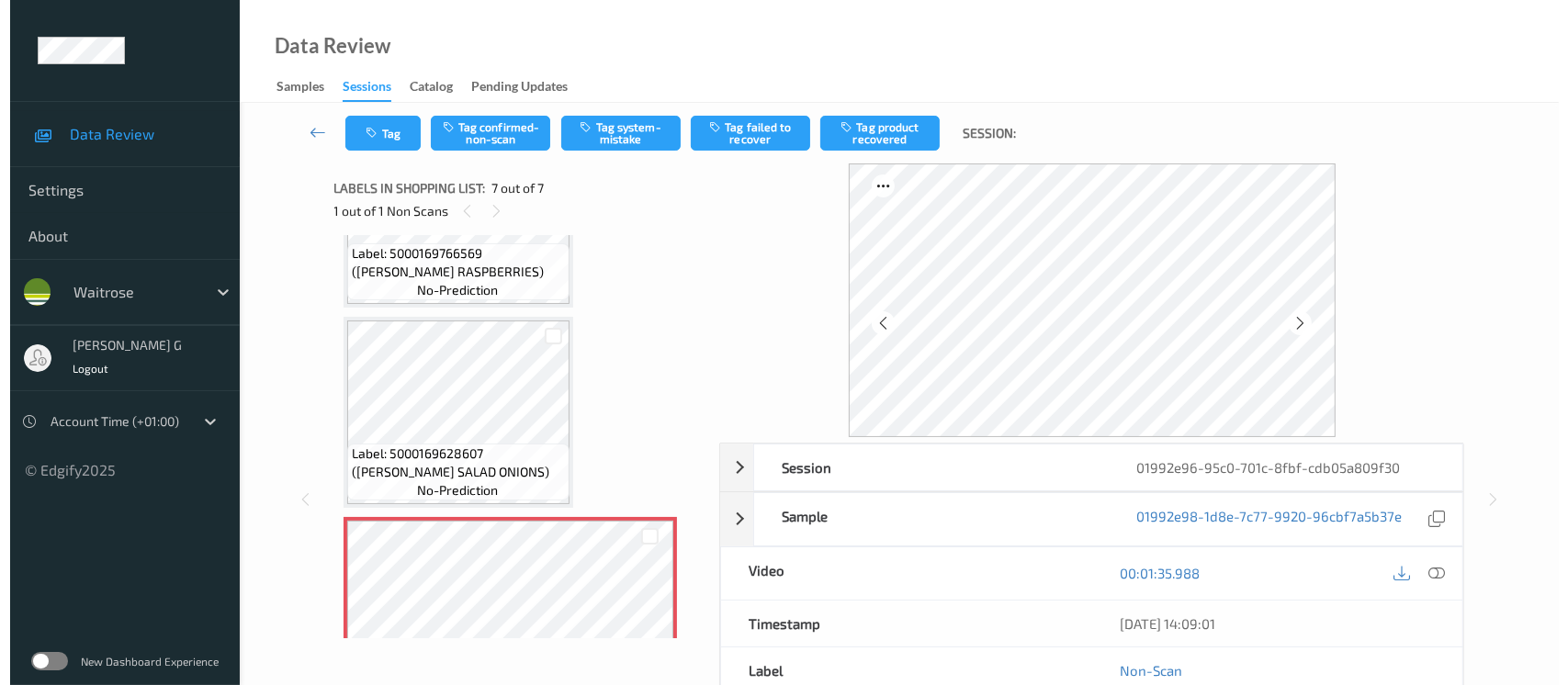
scroll to position [1001, 0]
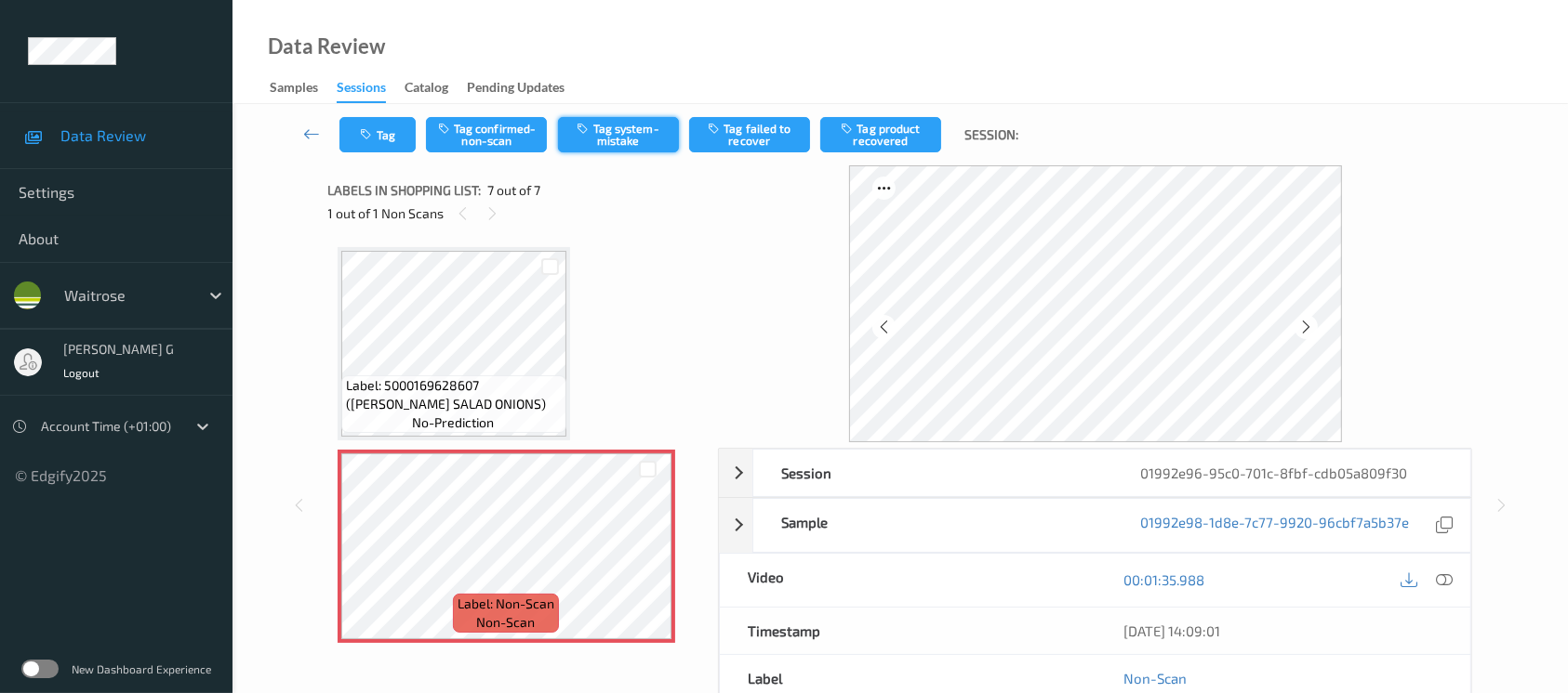
click at [593, 137] on button "Tag system-mistake" at bounding box center [618, 135] width 121 height 36
click at [379, 128] on button "Tag" at bounding box center [377, 135] width 76 height 36
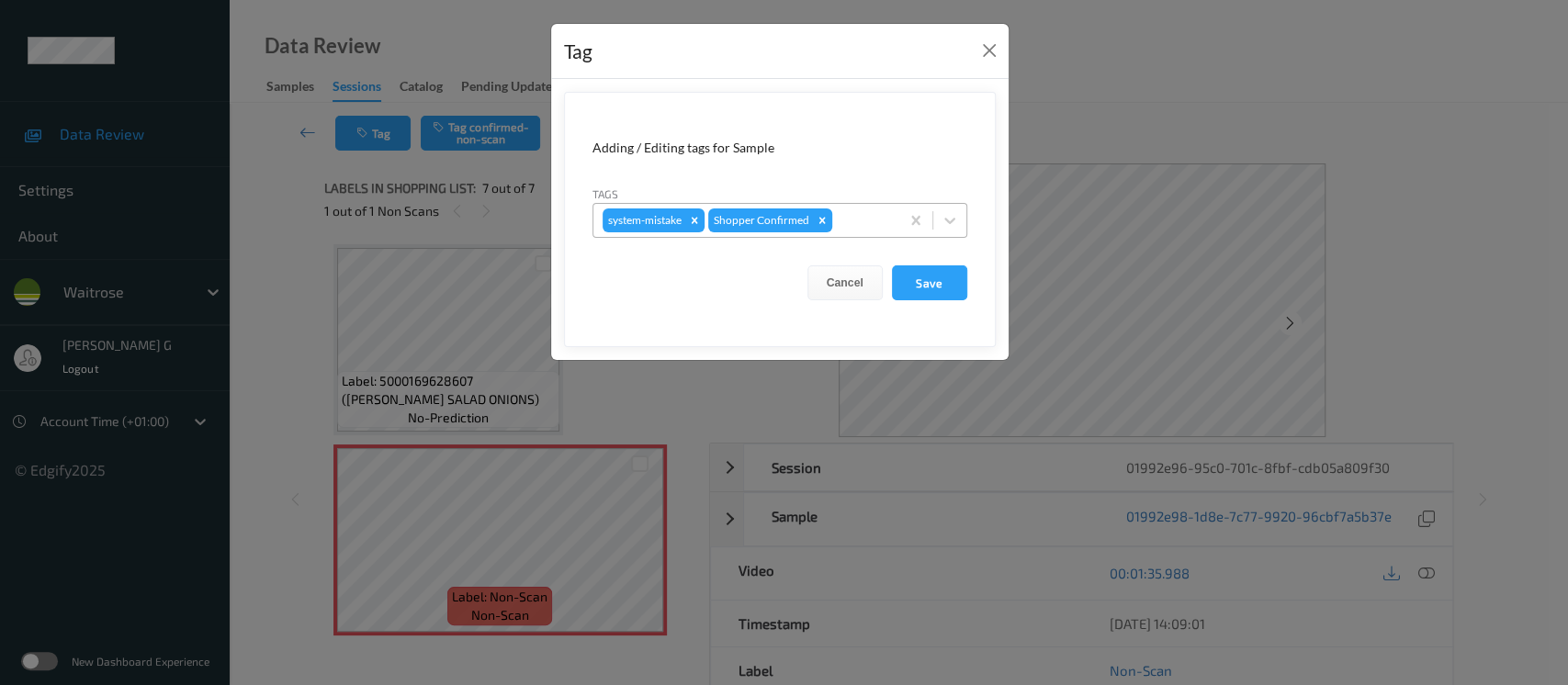
click at [876, 209] on div at bounding box center [863, 221] width 54 height 22
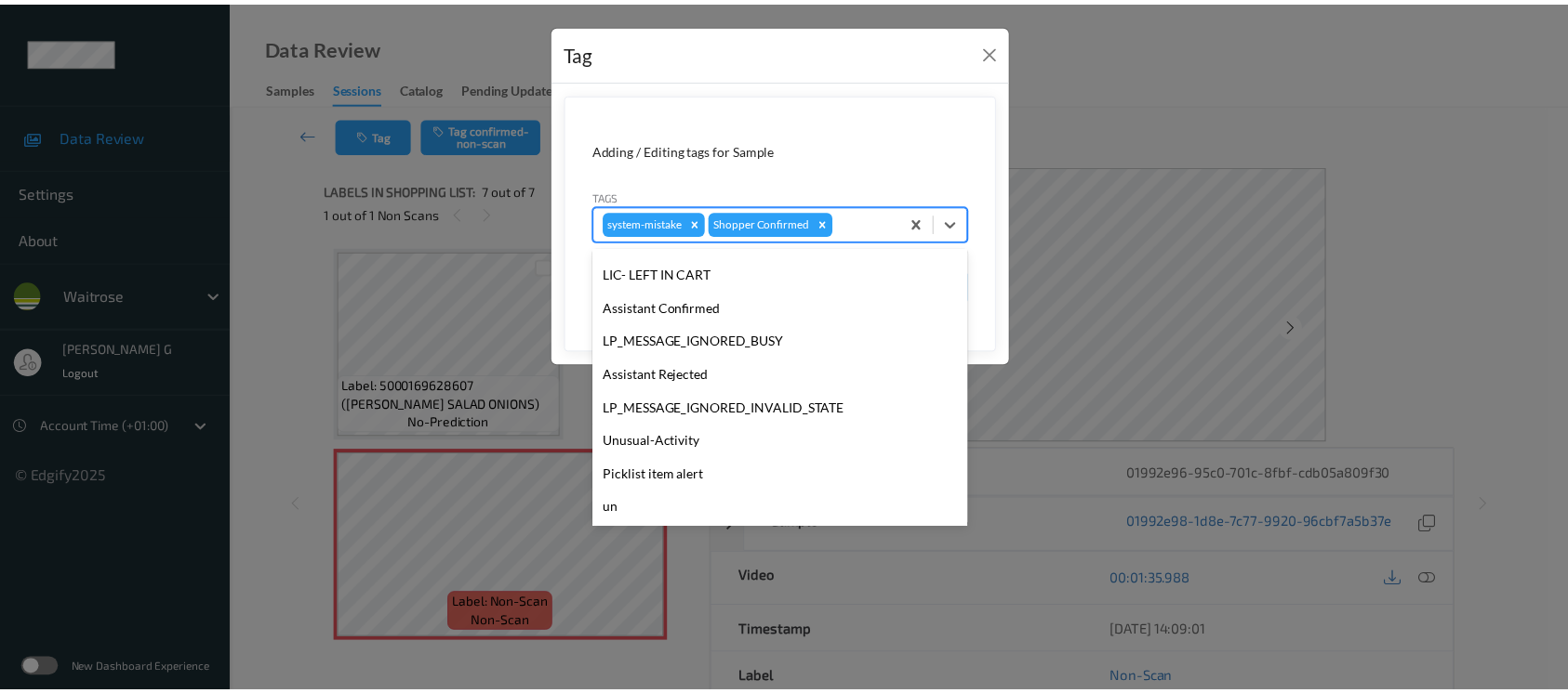
scroll to position [431, 0]
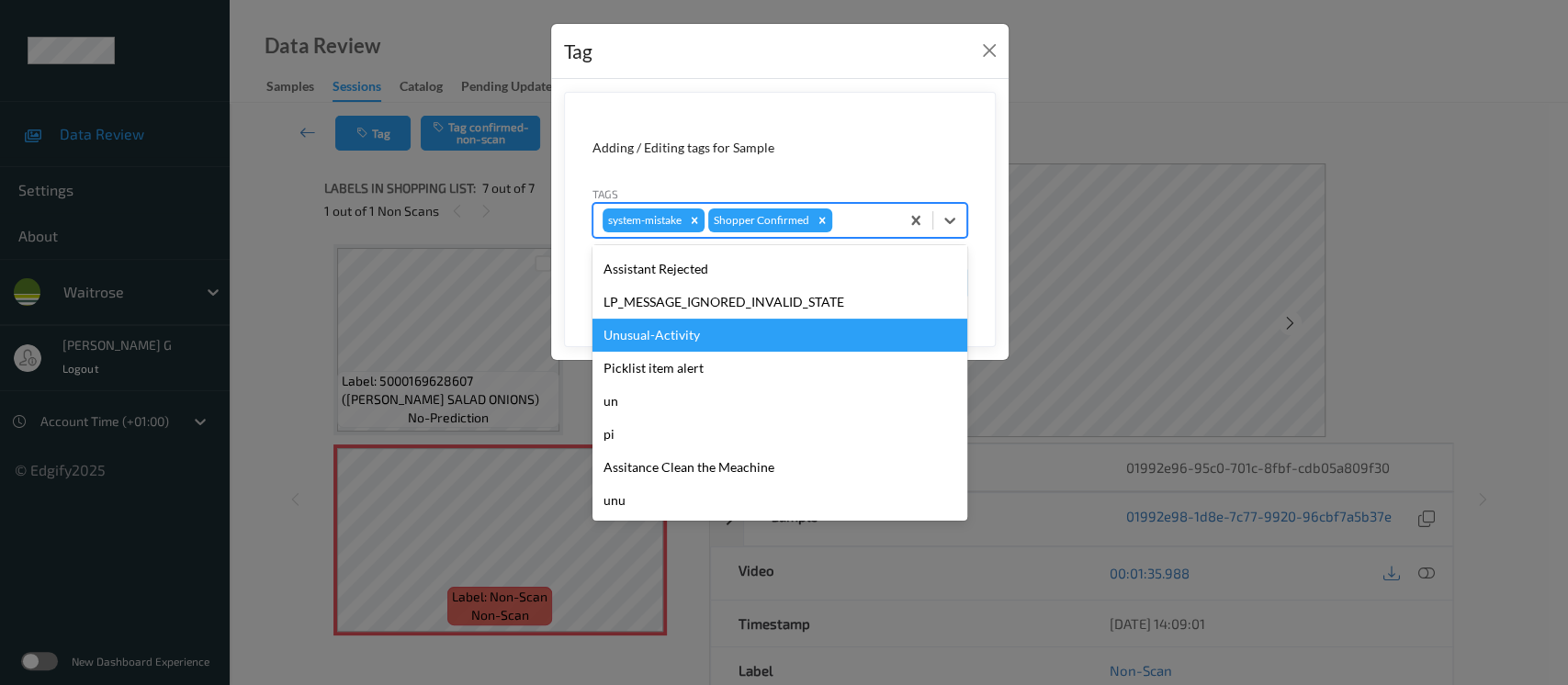
click at [674, 343] on div "Unusual-Activity" at bounding box center [779, 336] width 374 height 33
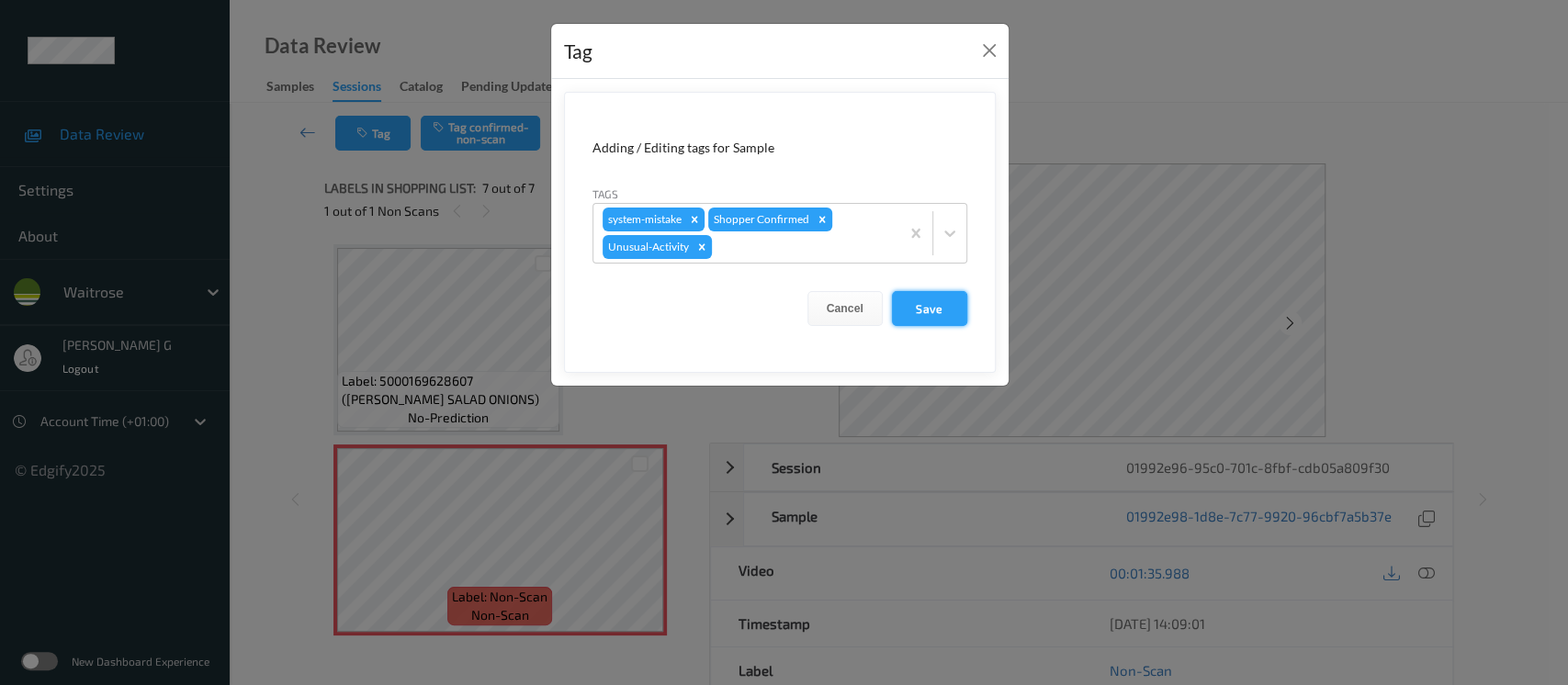
click at [921, 300] on button "Save" at bounding box center [929, 309] width 75 height 35
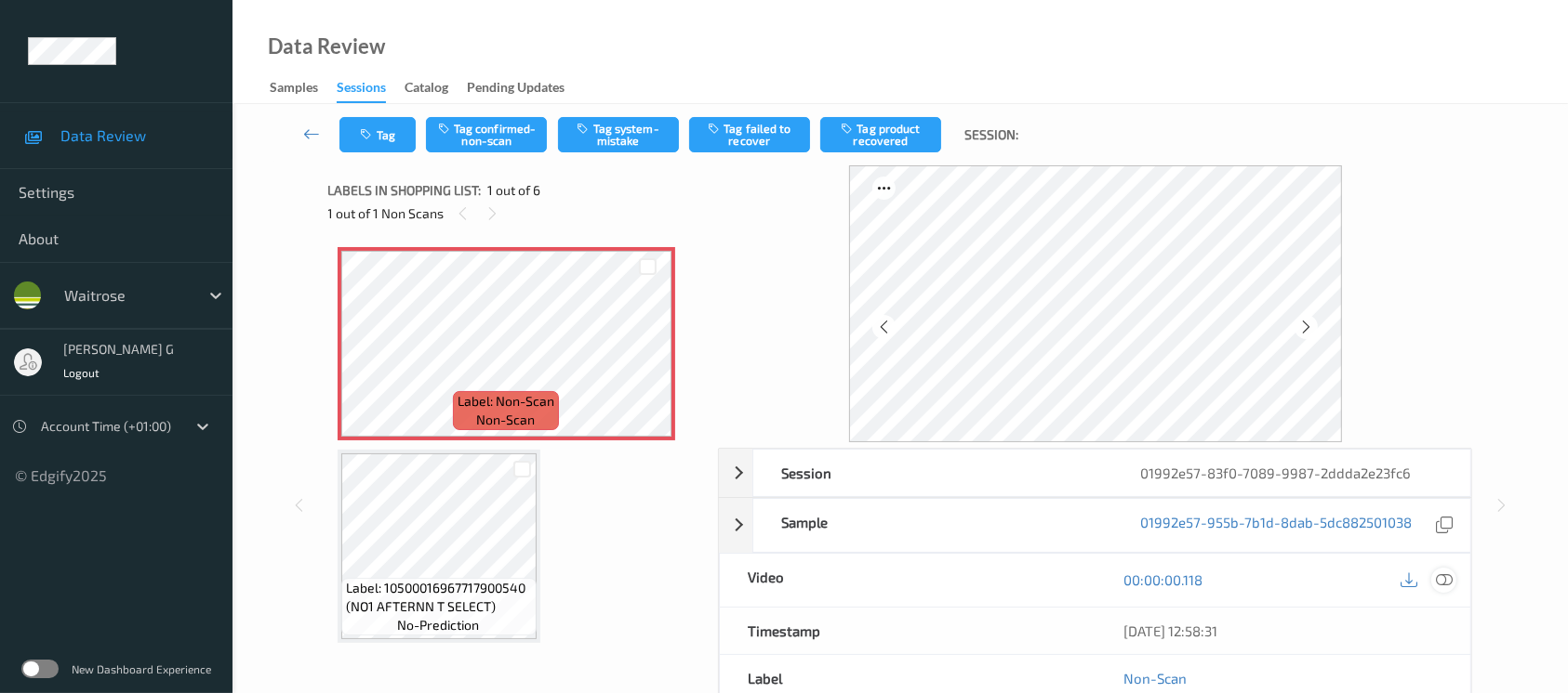
click at [1452, 573] on icon at bounding box center [1445, 580] width 17 height 17
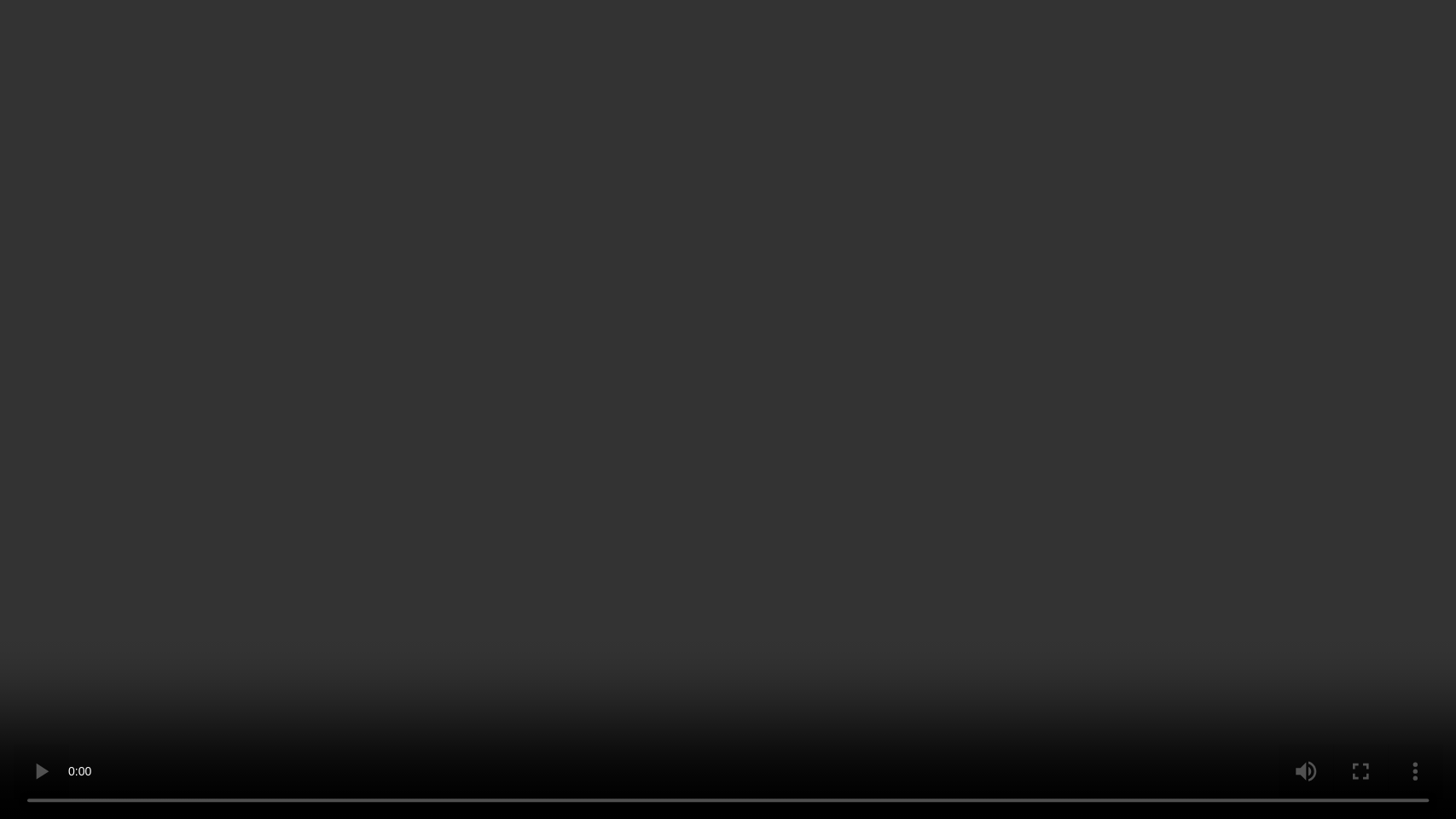
click at [0, 635] on video at bounding box center [728, 410] width 1456 height 819
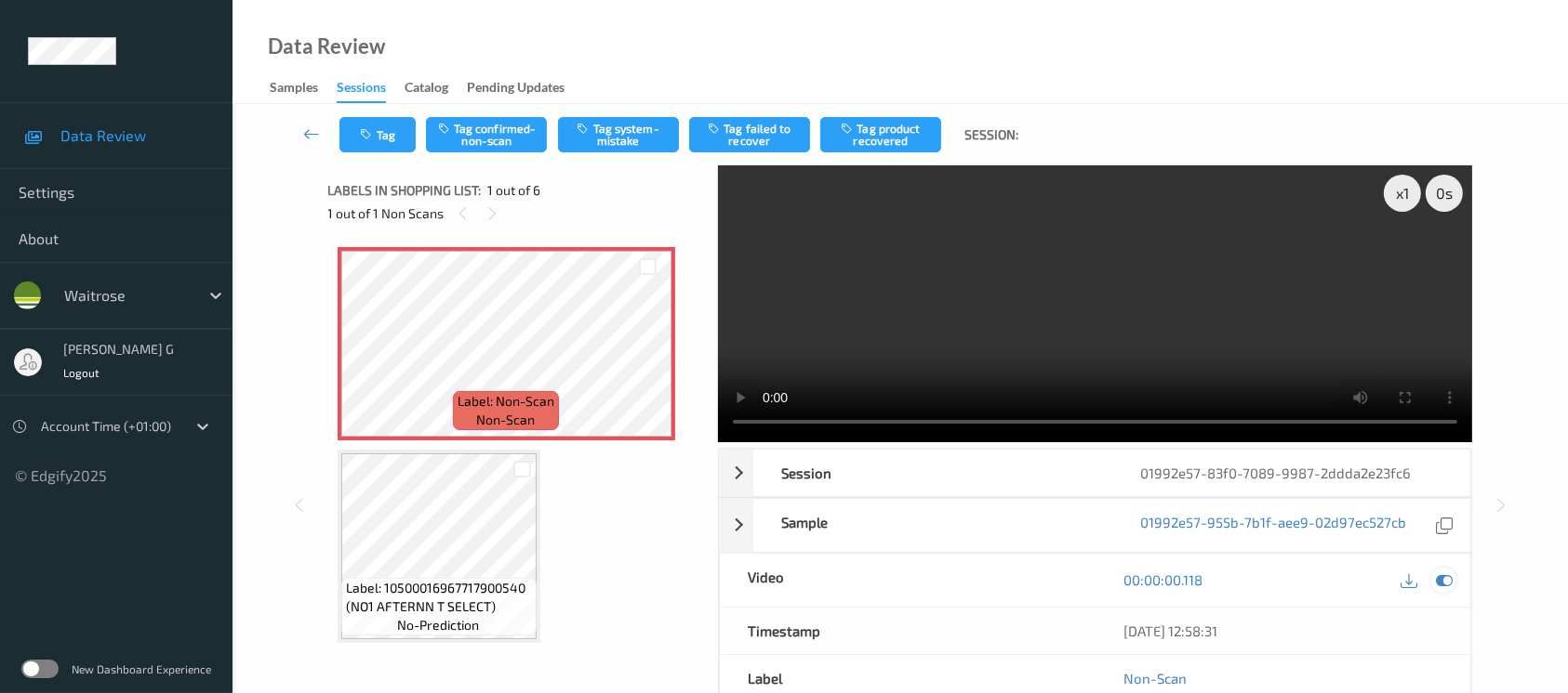
click at [1439, 579] on icon at bounding box center [1445, 580] width 17 height 17
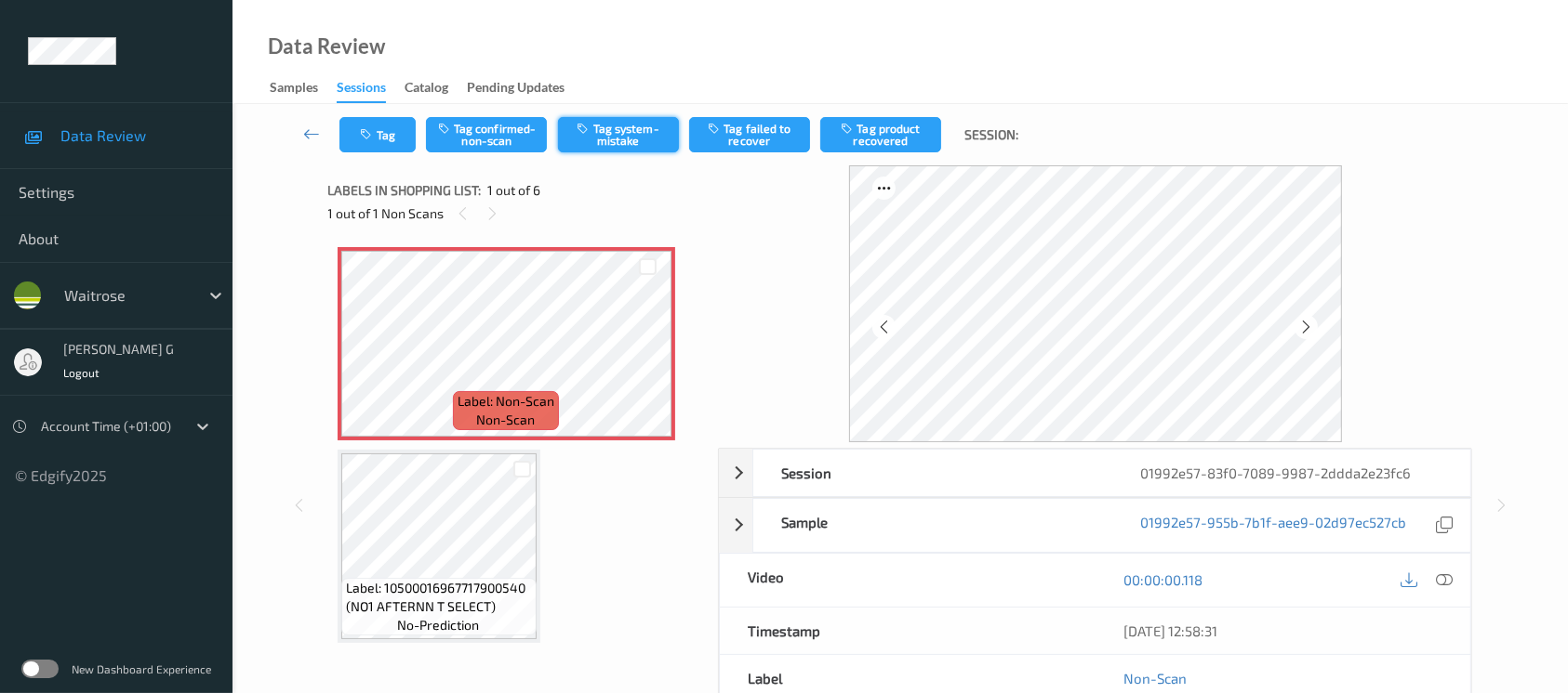
click at [603, 136] on button "Tag system-mistake" at bounding box center [618, 135] width 121 height 36
click at [376, 138] on button "Tag" at bounding box center [377, 135] width 76 height 36
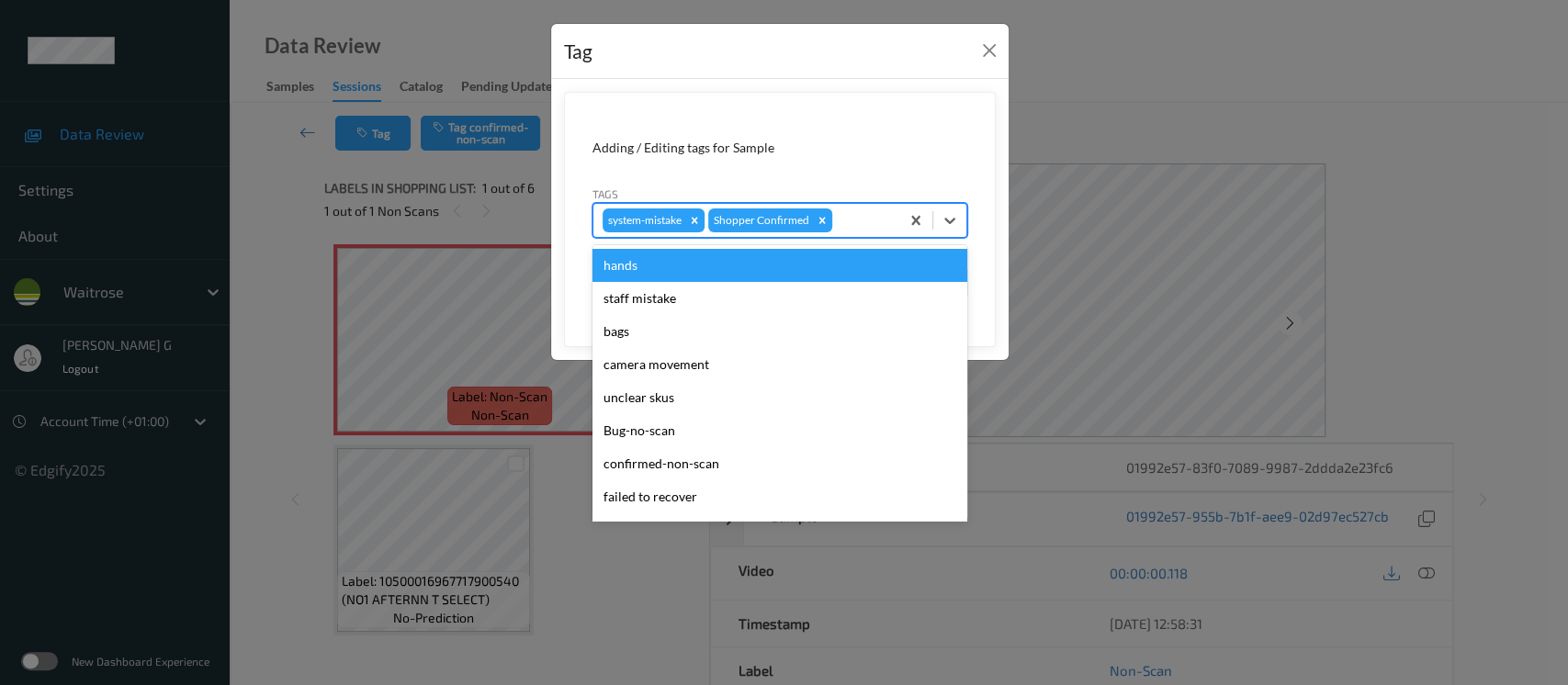
click at [850, 216] on div at bounding box center [863, 221] width 54 height 22
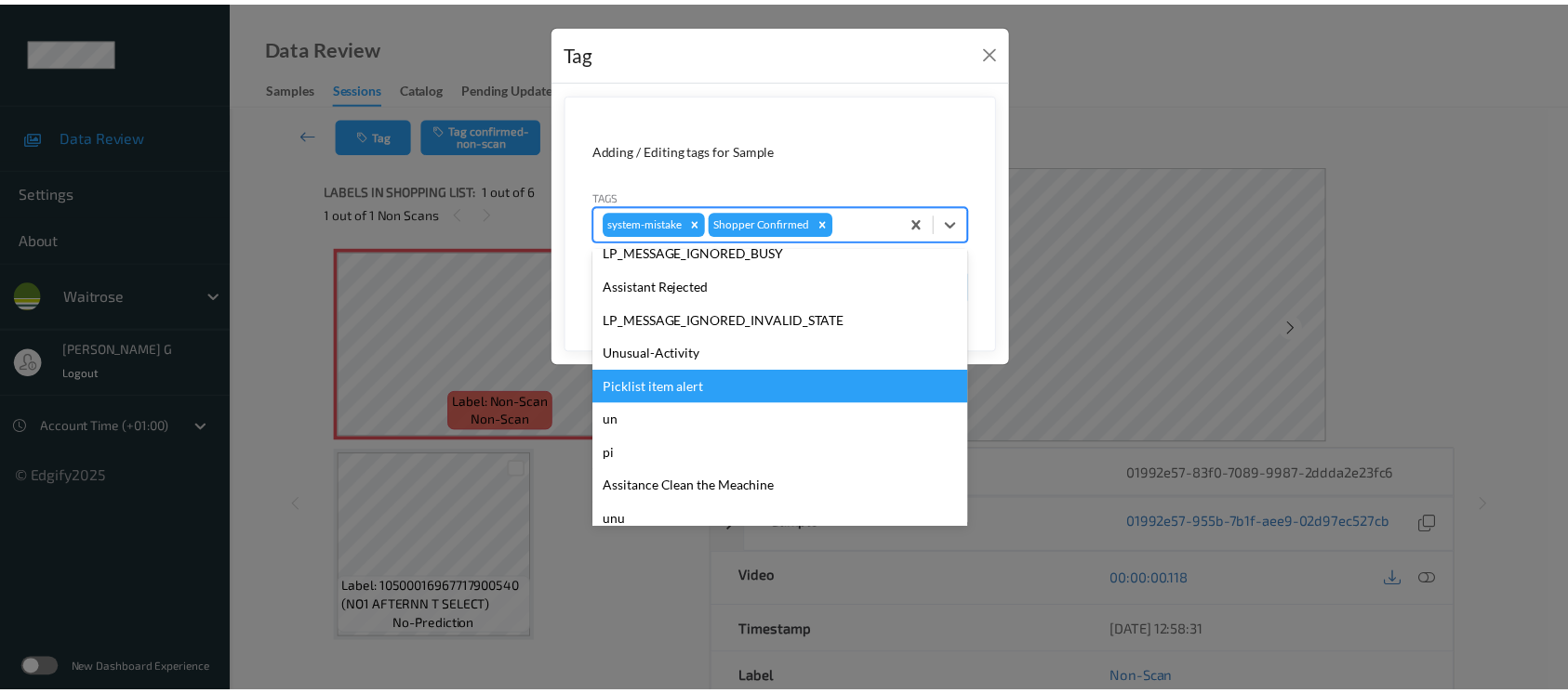
scroll to position [431, 0]
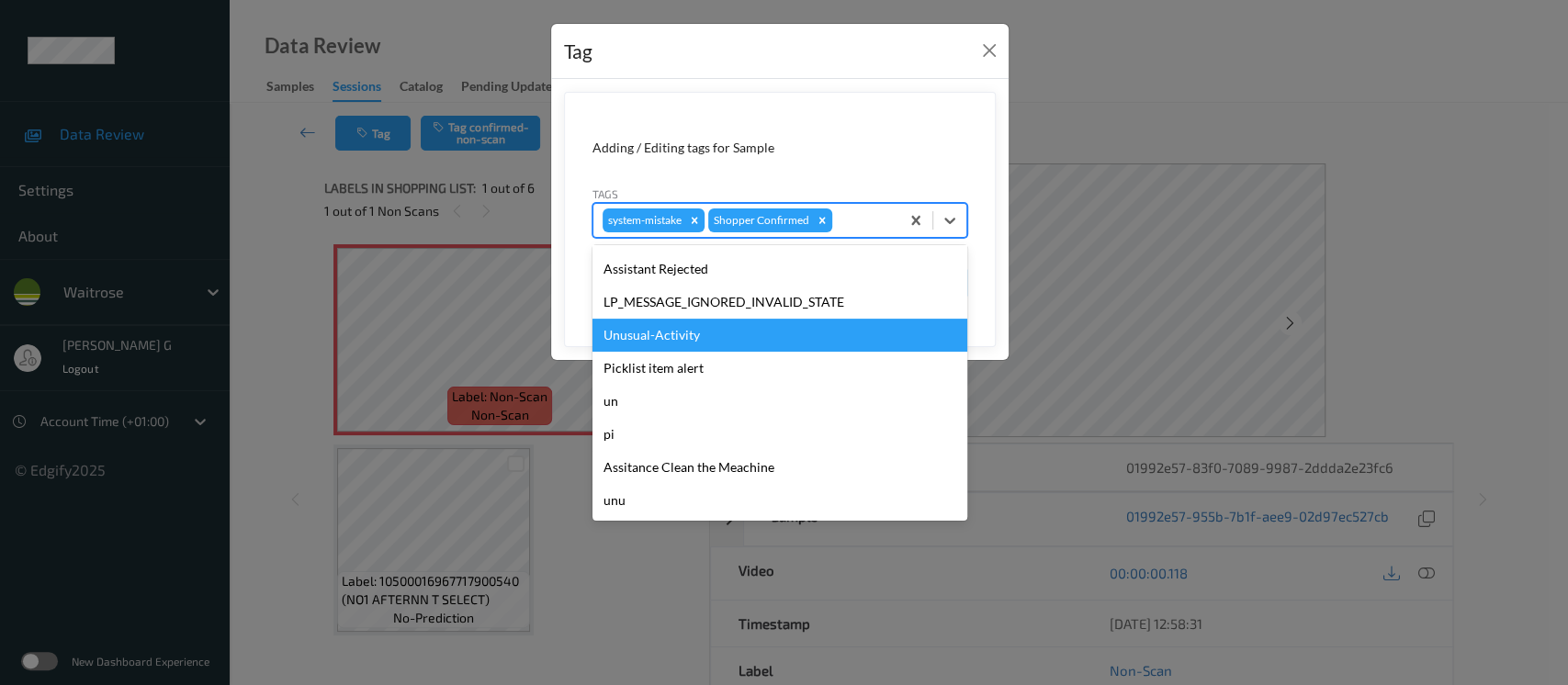
click at [631, 329] on div "Unusual-Activity" at bounding box center [779, 336] width 374 height 33
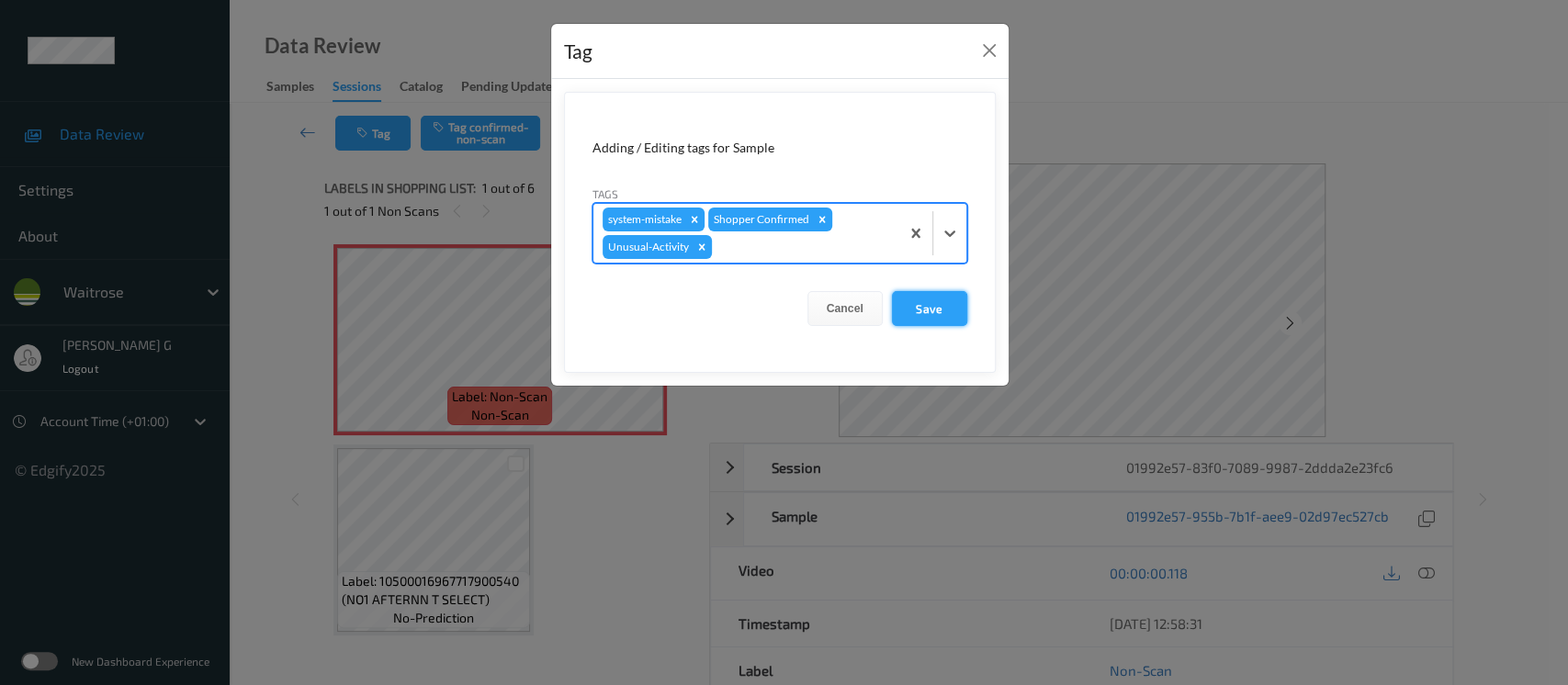
click at [921, 299] on button "Save" at bounding box center [929, 309] width 75 height 35
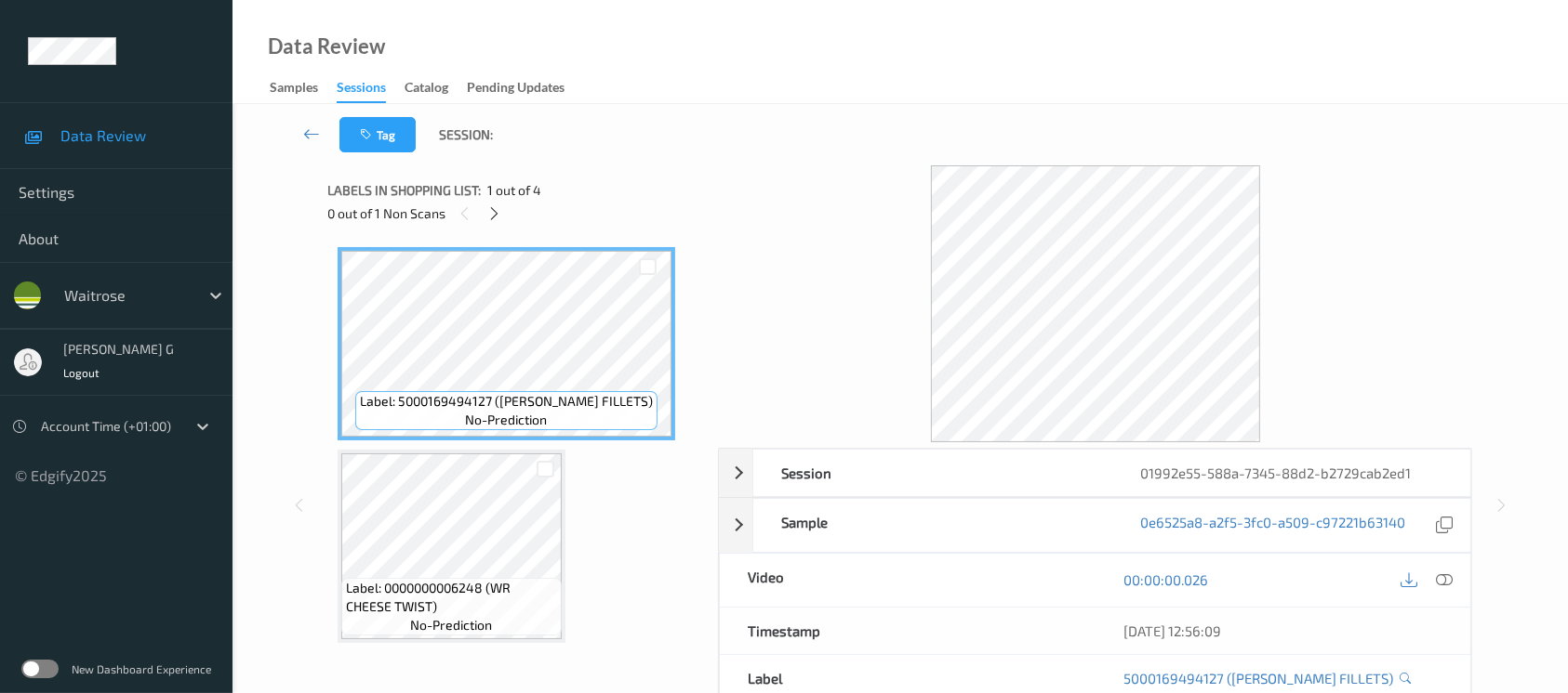
click at [482, 219] on div "0 out of 1 Non Scans" at bounding box center [517, 213] width 377 height 23
click at [513, 214] on div "0 out of 1 Non Scans" at bounding box center [517, 213] width 377 height 23
click at [490, 214] on icon at bounding box center [494, 214] width 16 height 17
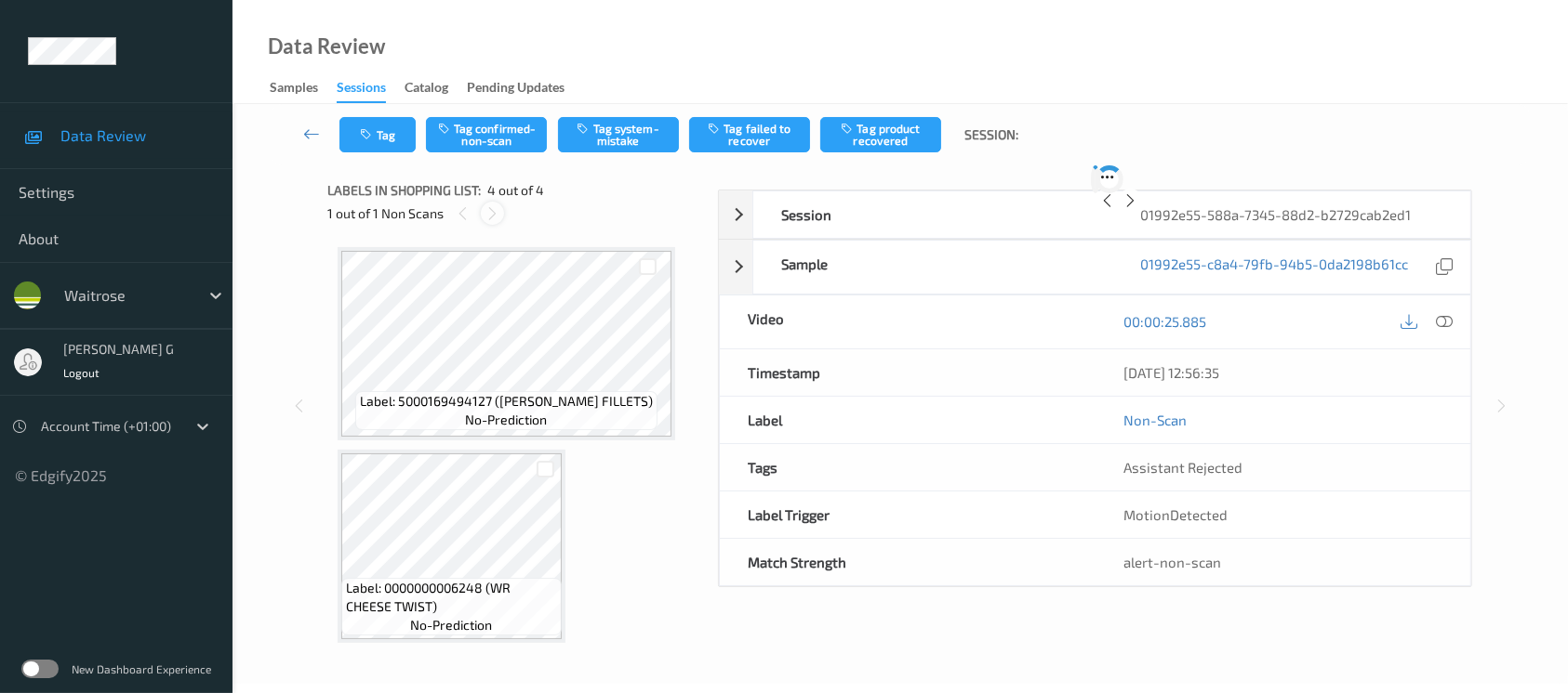
scroll to position [408, 0]
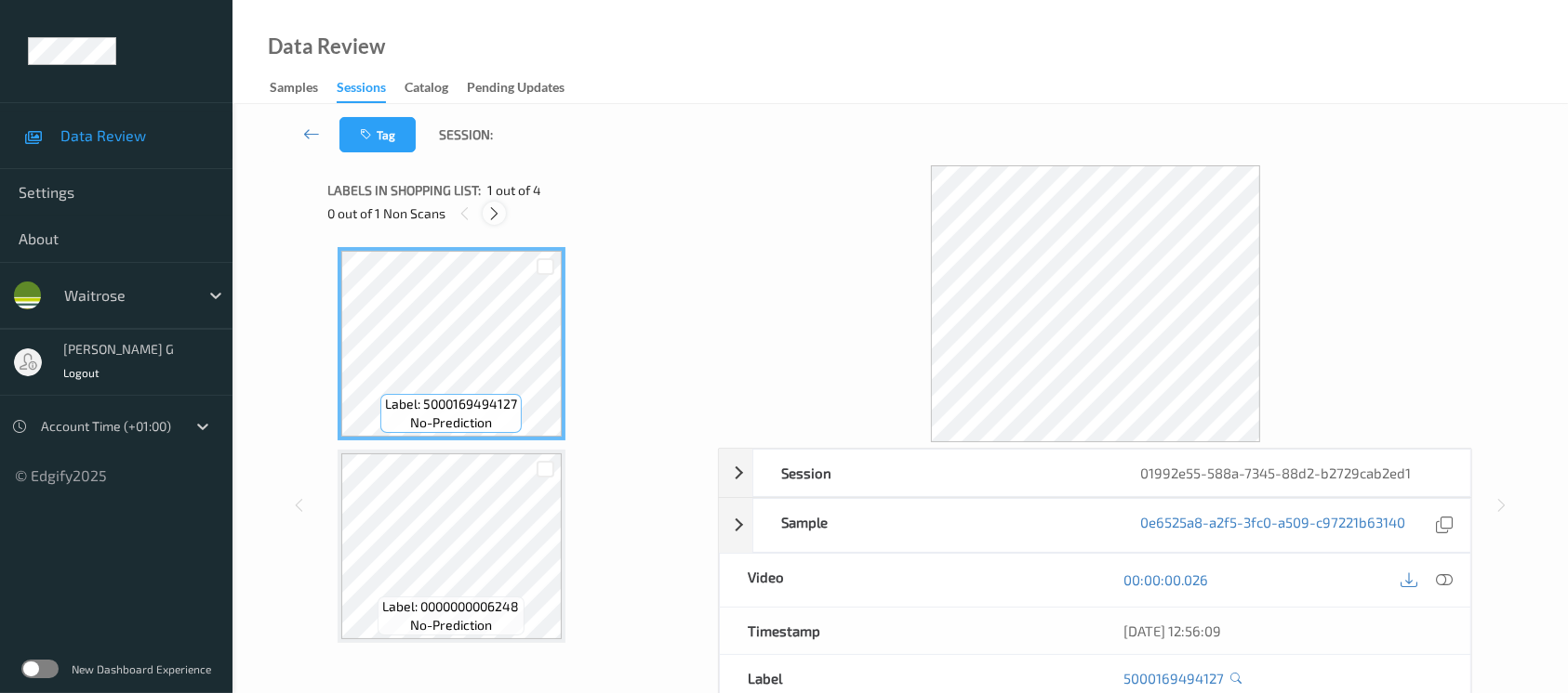
click at [494, 218] on icon at bounding box center [494, 214] width 16 height 17
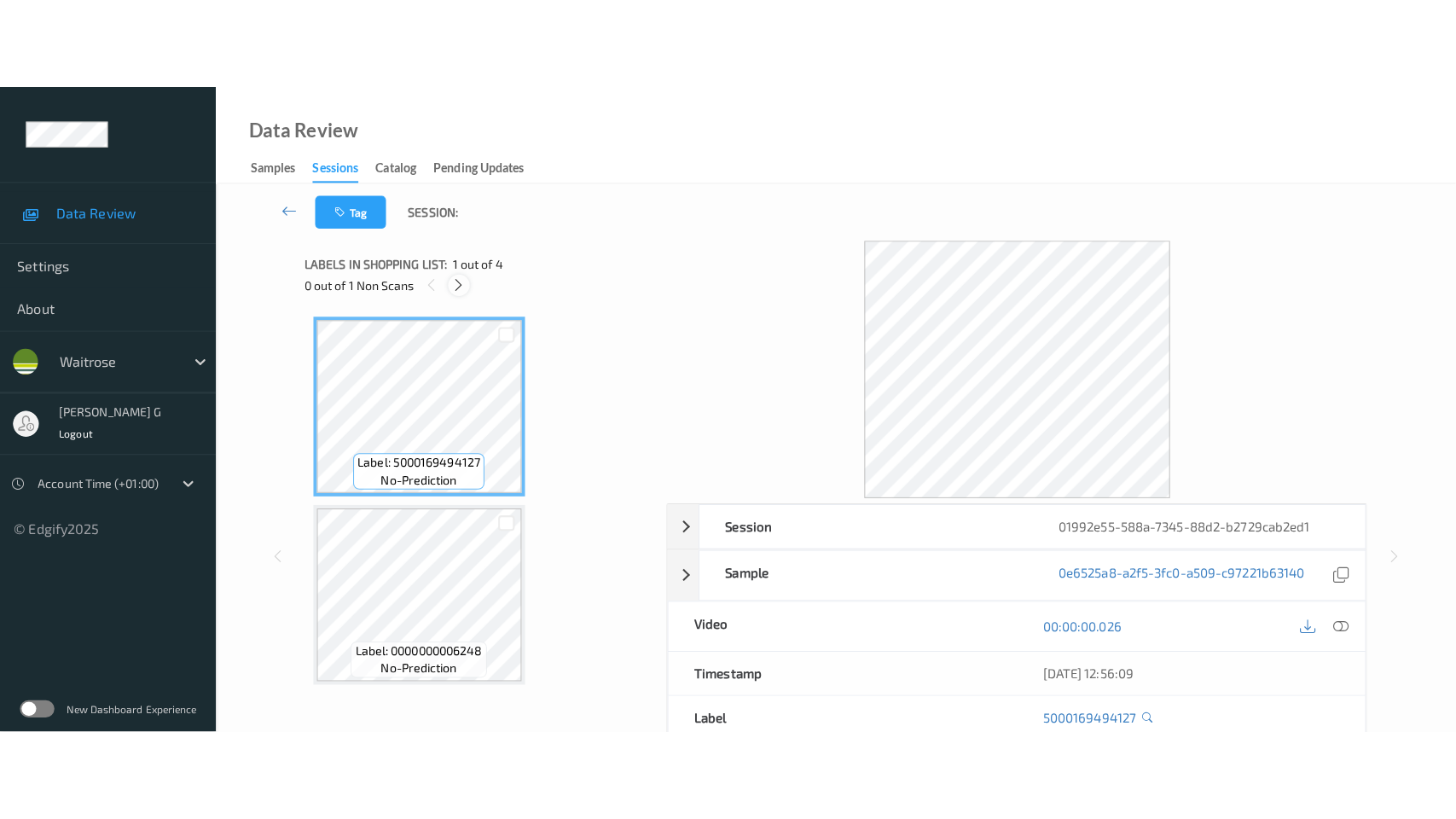
scroll to position [374, 0]
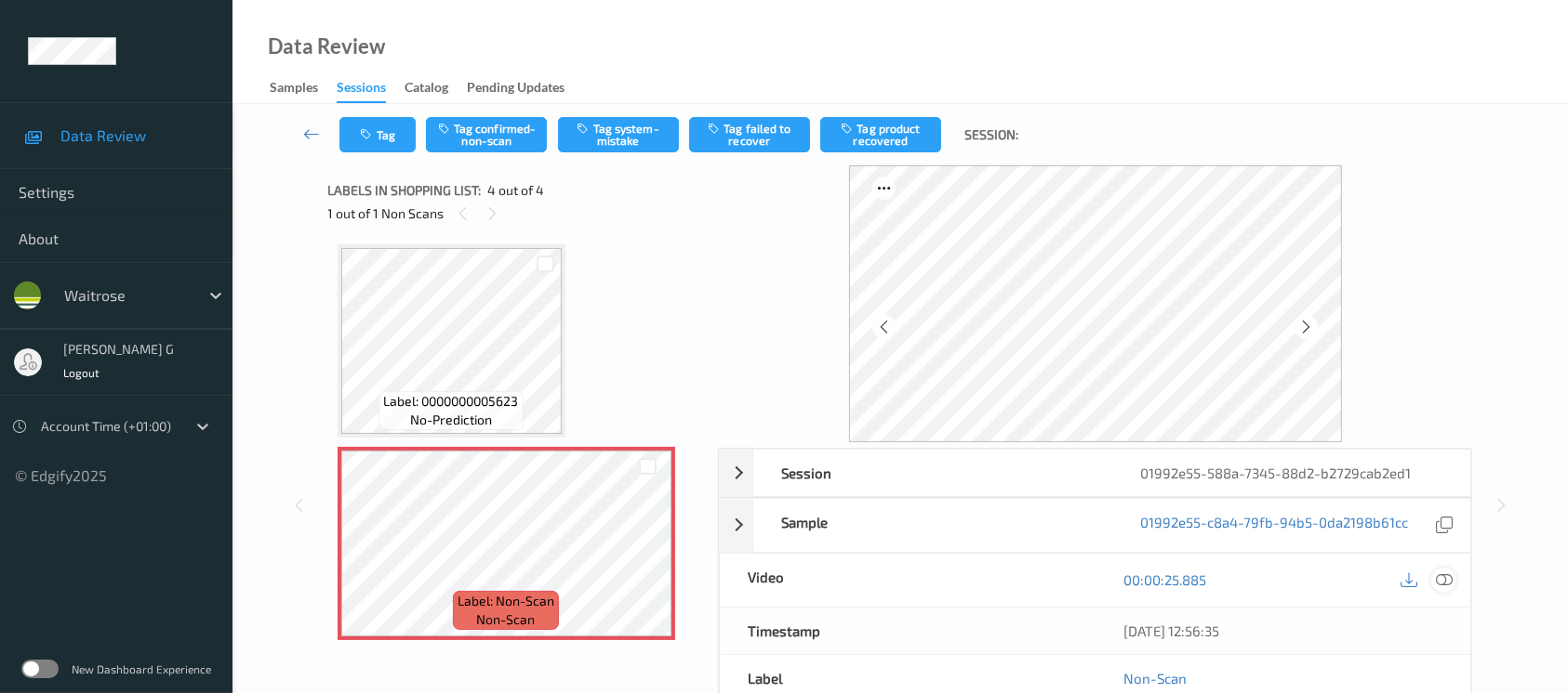
click at [1438, 579] on icon at bounding box center [1445, 580] width 17 height 17
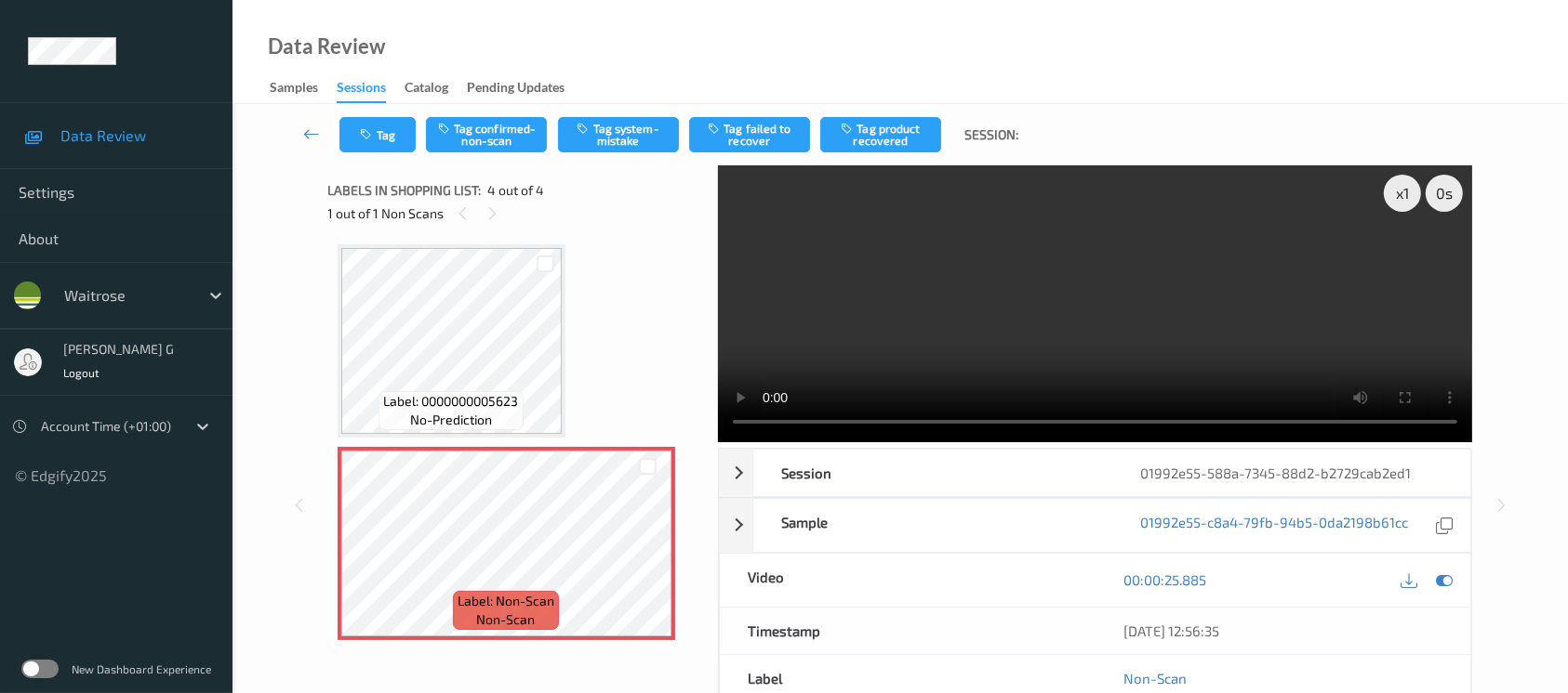
scroll to position [208, 0]
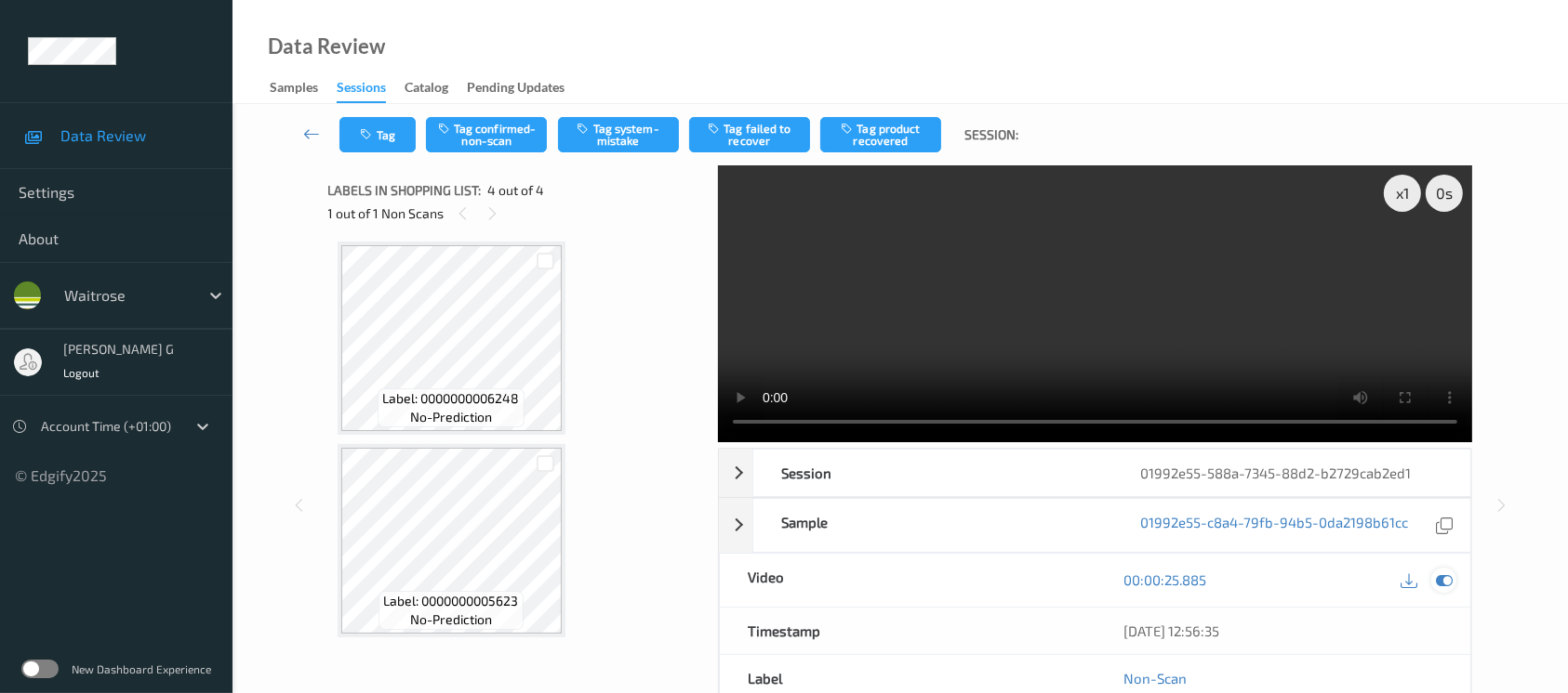
click at [1445, 578] on icon at bounding box center [1445, 580] width 17 height 17
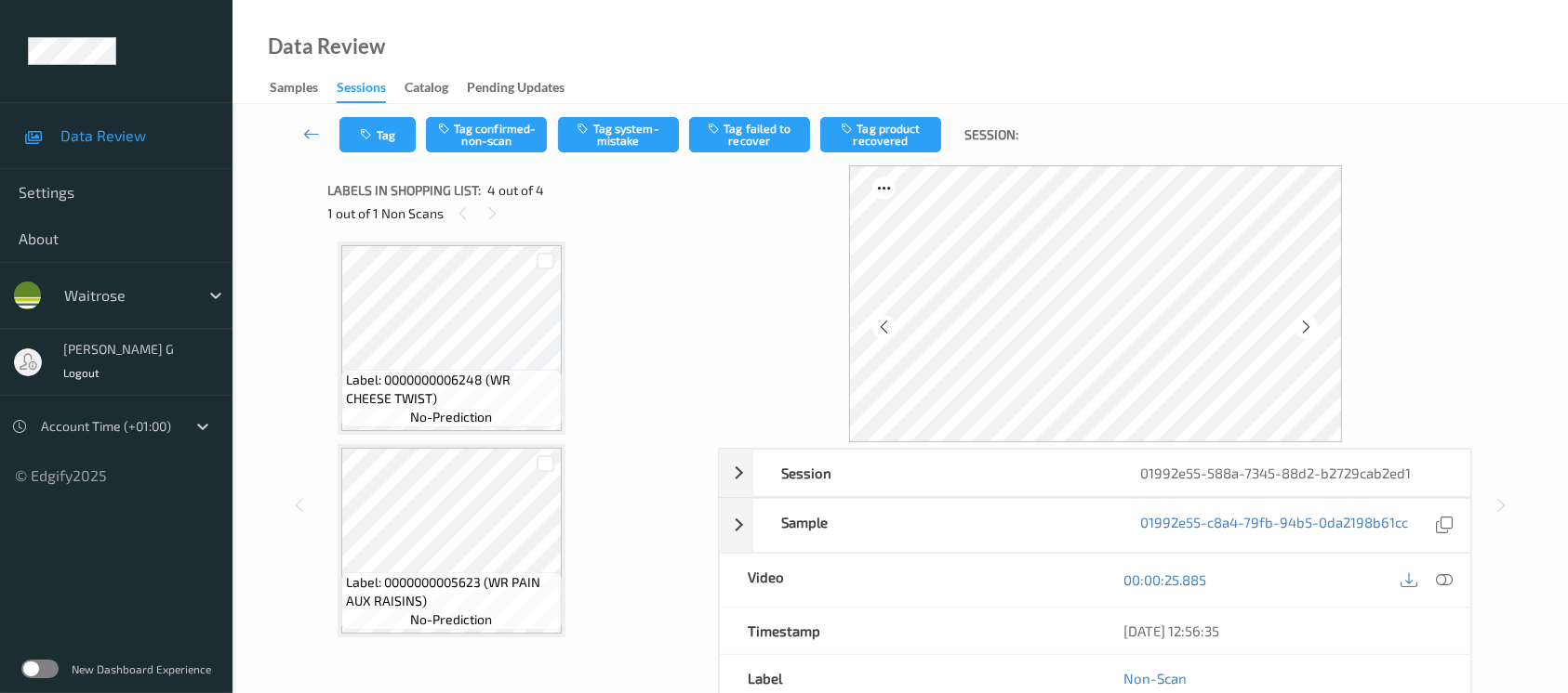
click at [636, 153] on div "Tag Tag confirmed-non-scan Tag system-mistake Tag failed to recover Tag product…" at bounding box center [900, 134] width 1259 height 61
click at [631, 143] on button "Tag system-mistake" at bounding box center [618, 135] width 121 height 36
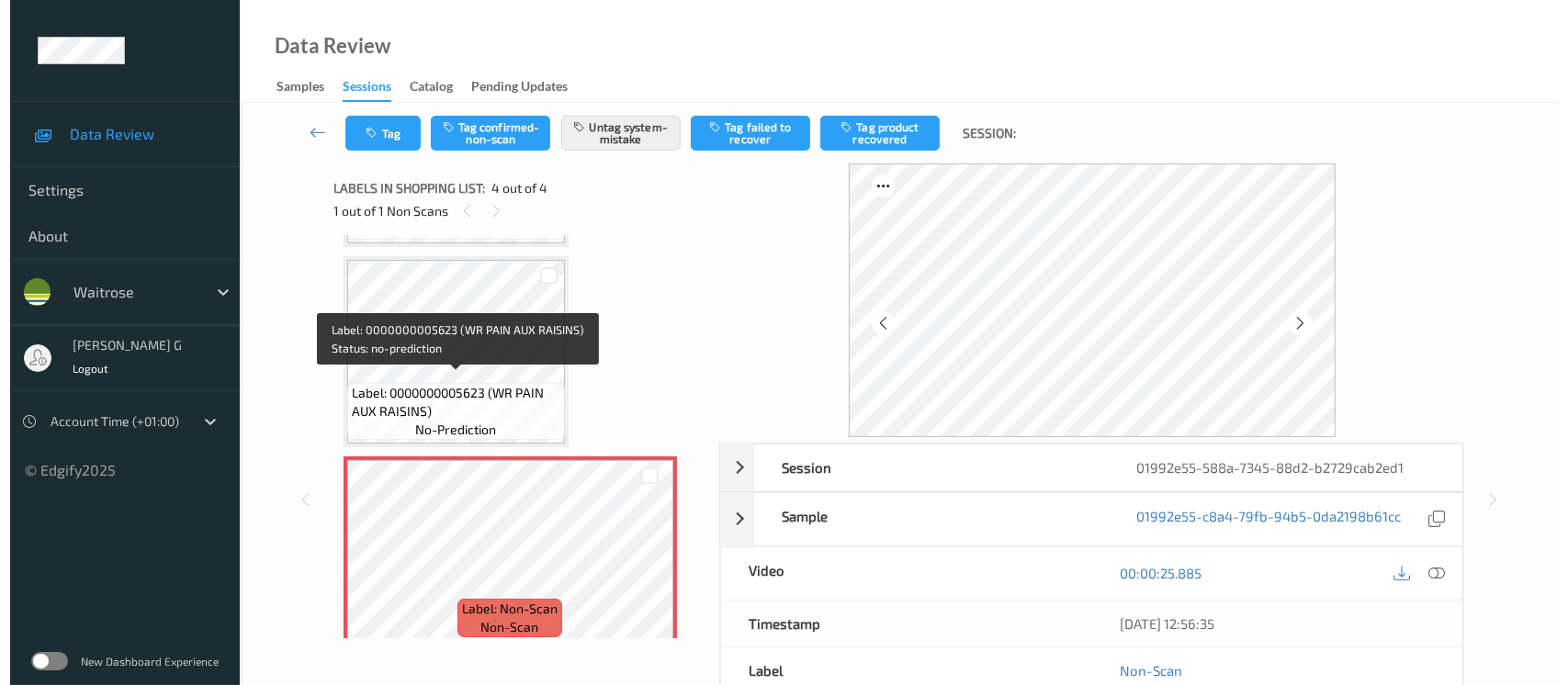
scroll to position [403, 0]
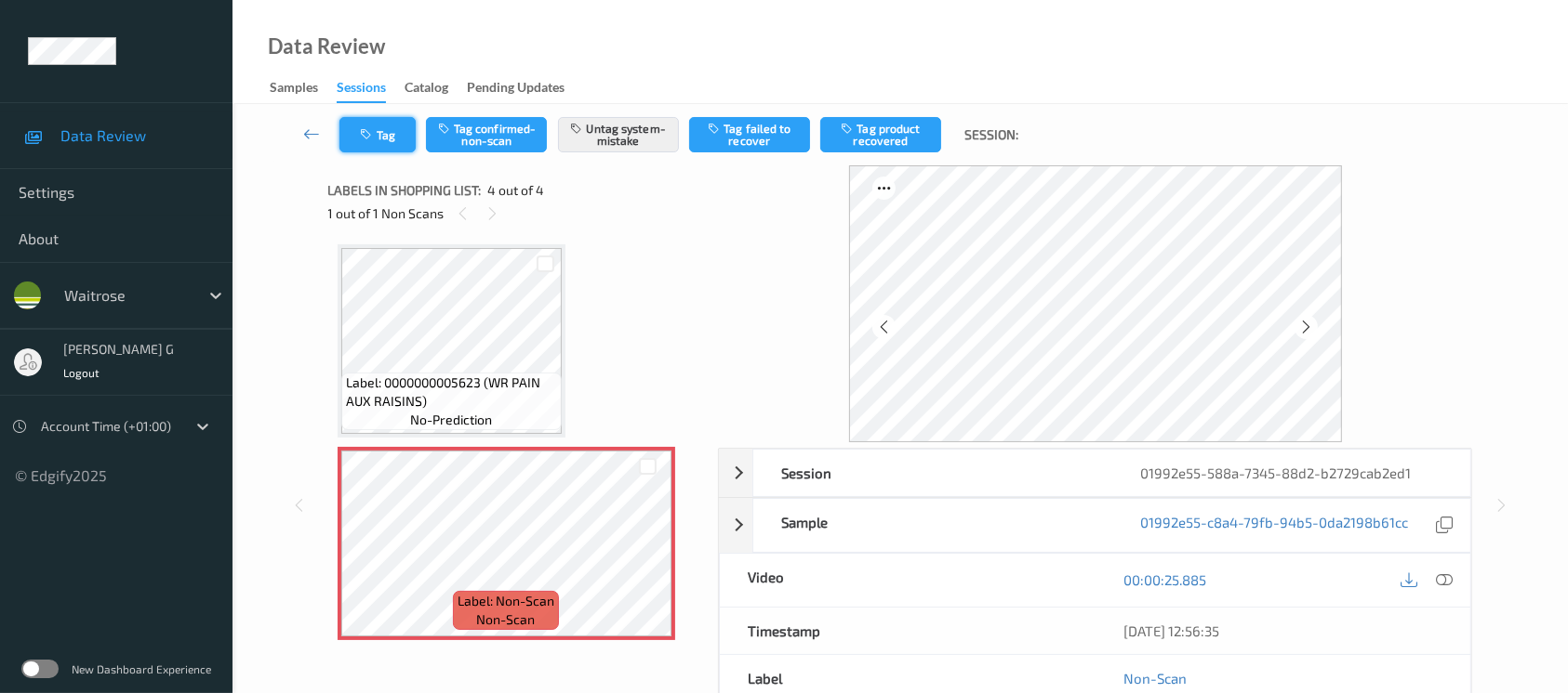
click at [388, 143] on button "Tag" at bounding box center [377, 135] width 76 height 36
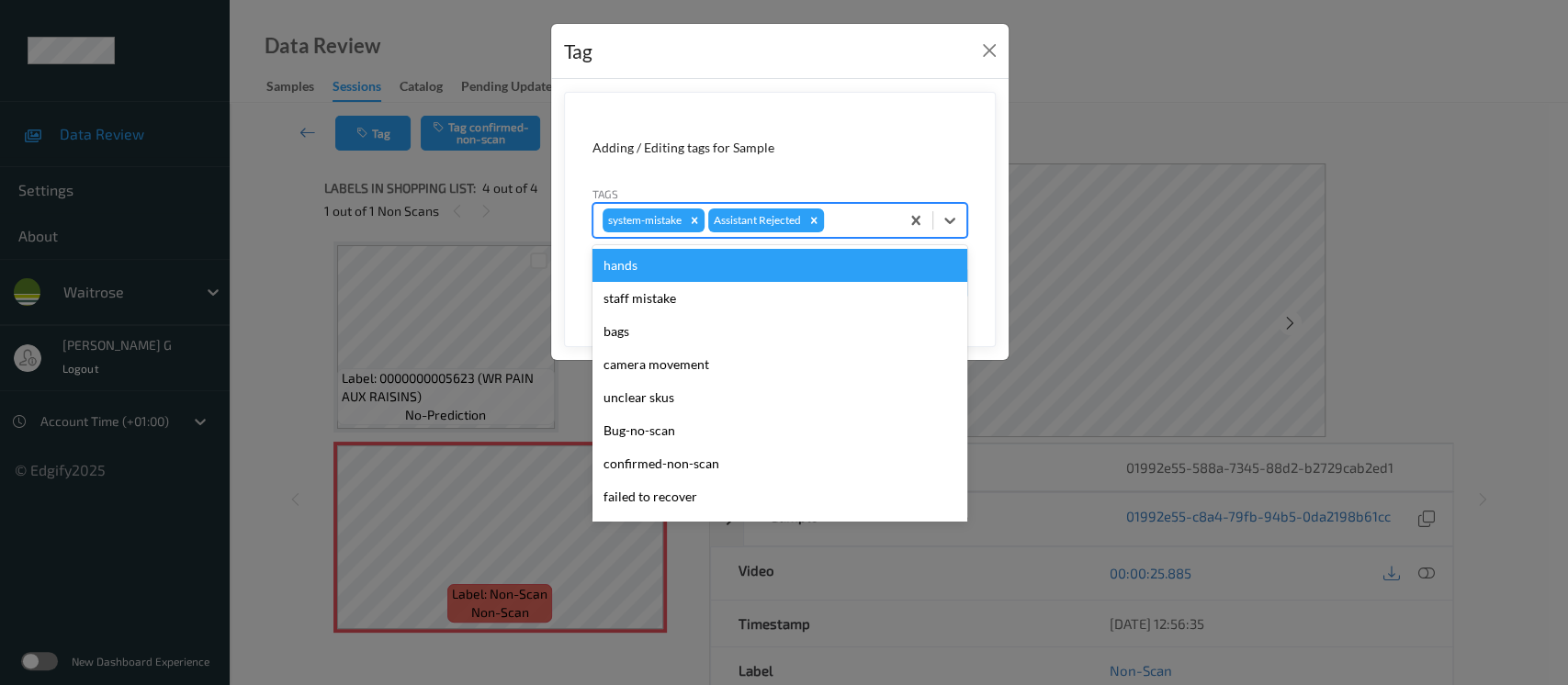
click at [872, 212] on div at bounding box center [858, 221] width 62 height 22
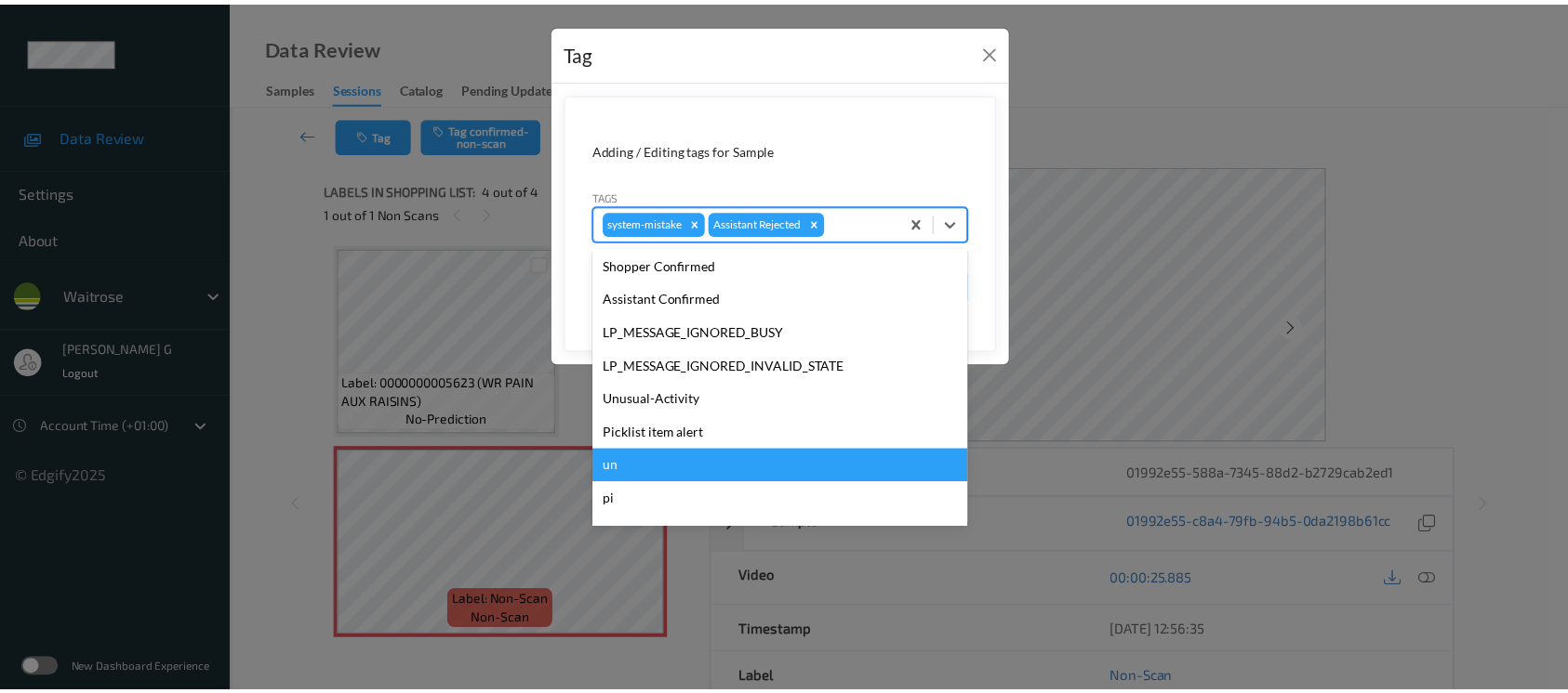
scroll to position [431, 0]
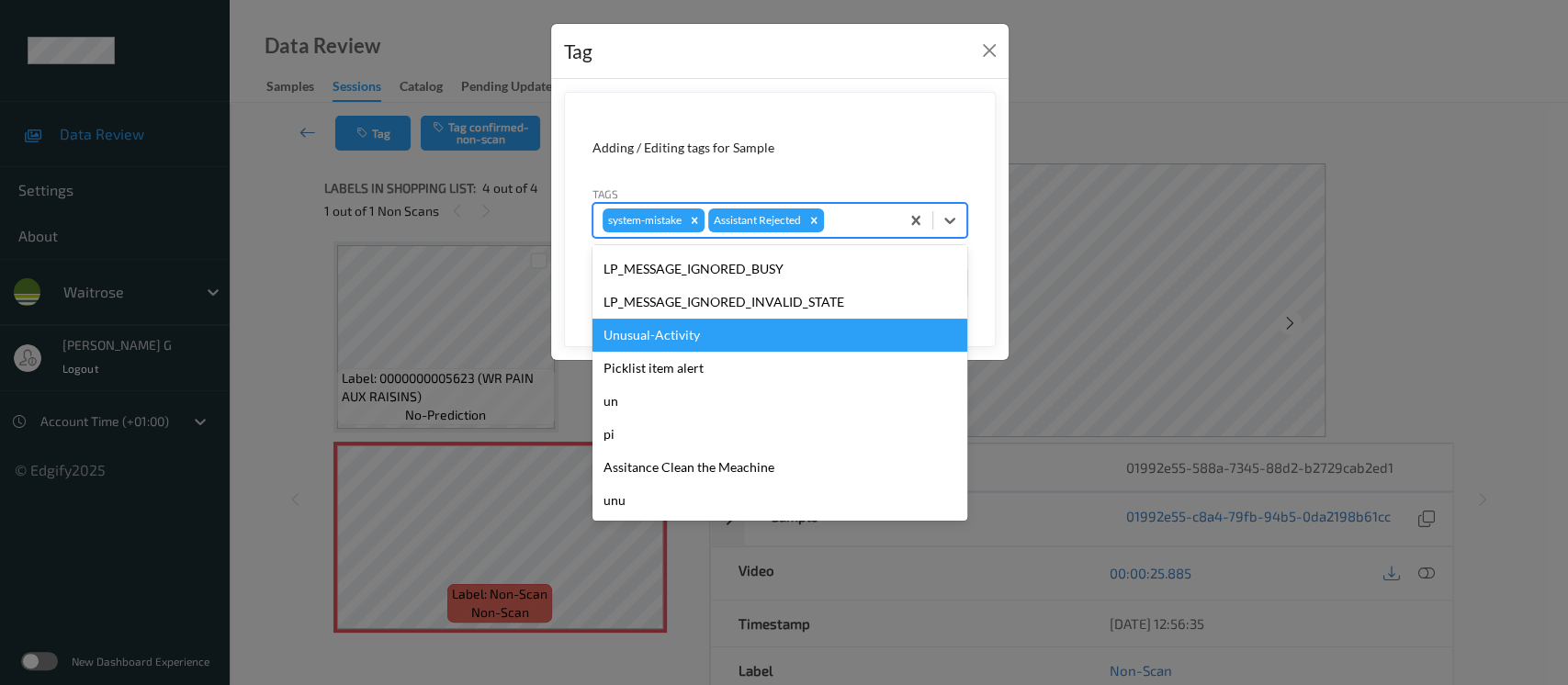
click at [644, 346] on div "Unusual-Activity" at bounding box center [779, 336] width 374 height 33
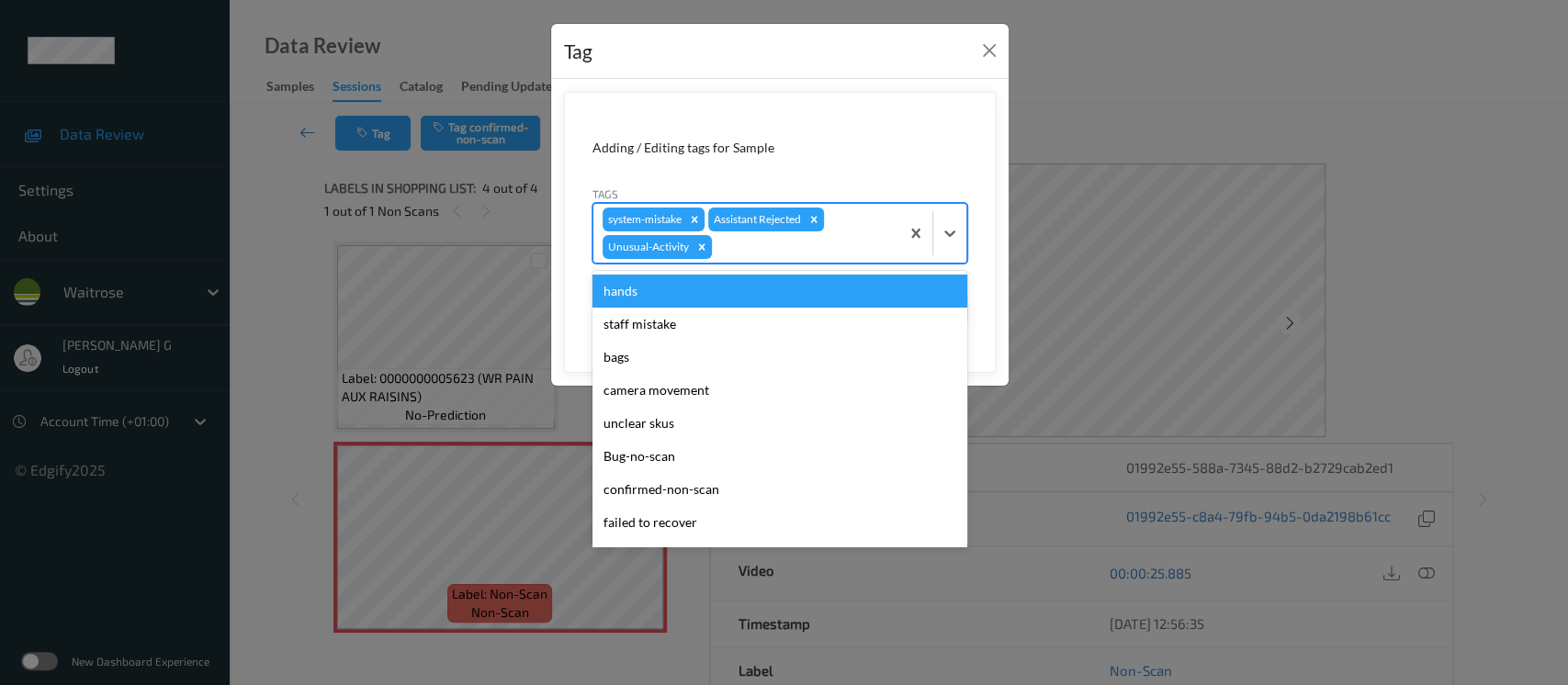
click at [855, 248] on div at bounding box center [803, 247] width 174 height 22
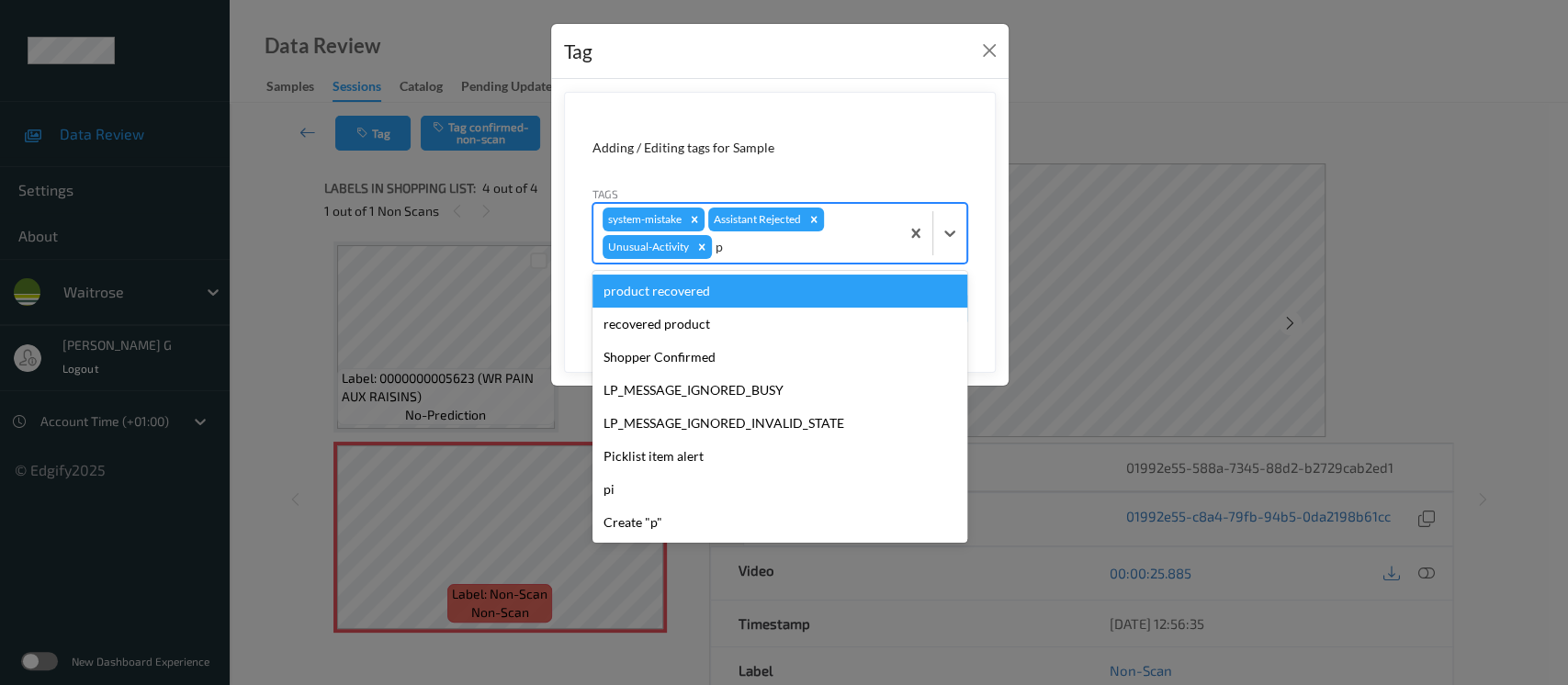
type input "pi"
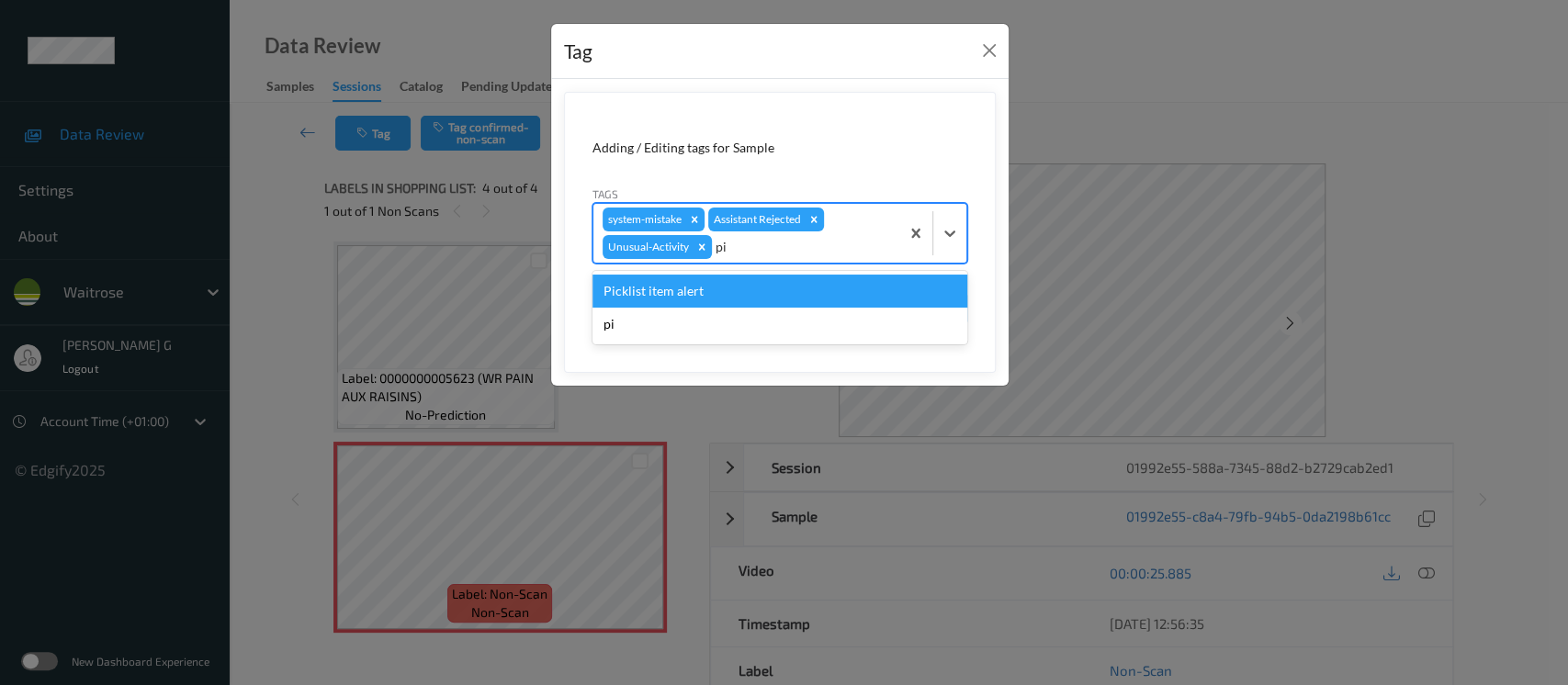
click at [668, 285] on div "Picklist item alert" at bounding box center [779, 291] width 374 height 33
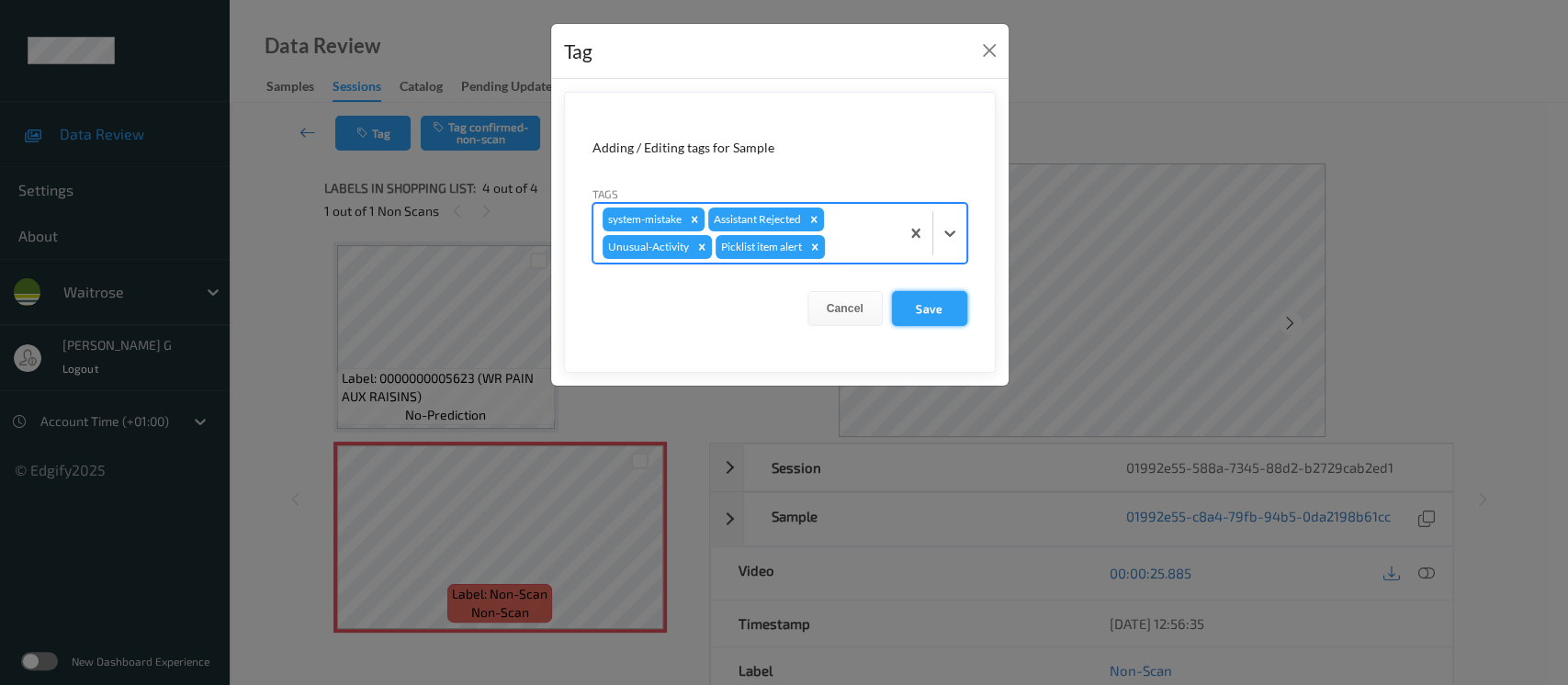
click at [921, 320] on button "Save" at bounding box center [929, 309] width 75 height 35
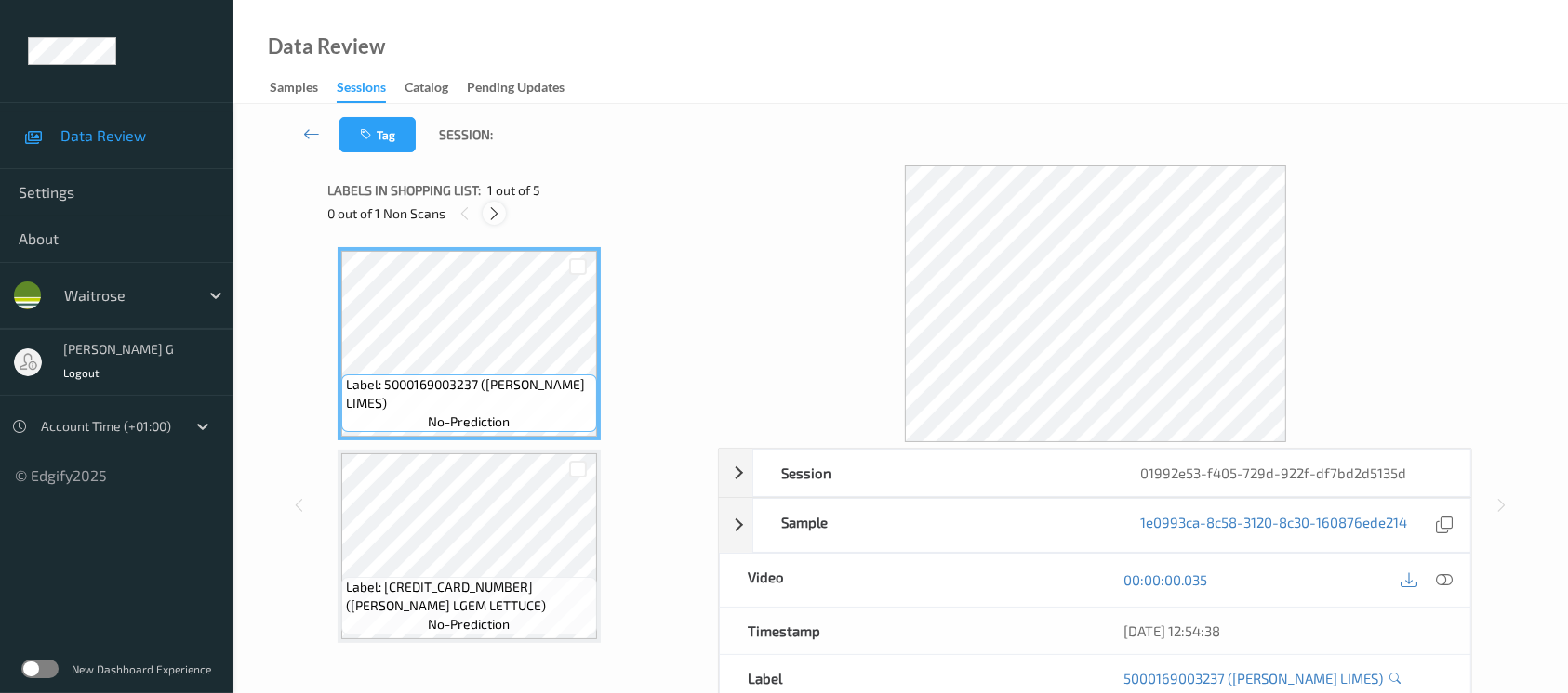
click at [493, 216] on icon at bounding box center [494, 214] width 16 height 17
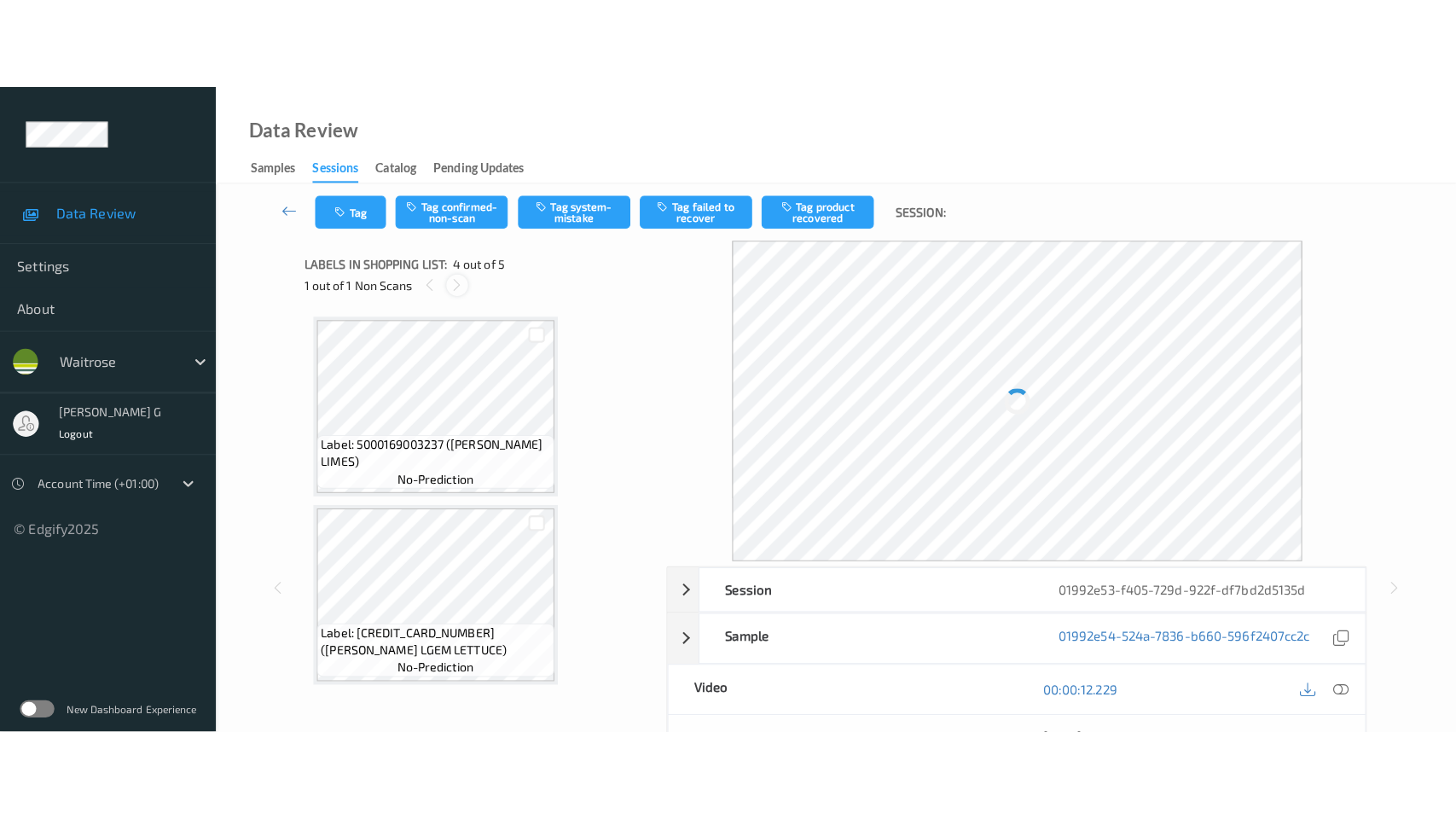
scroll to position [379, 0]
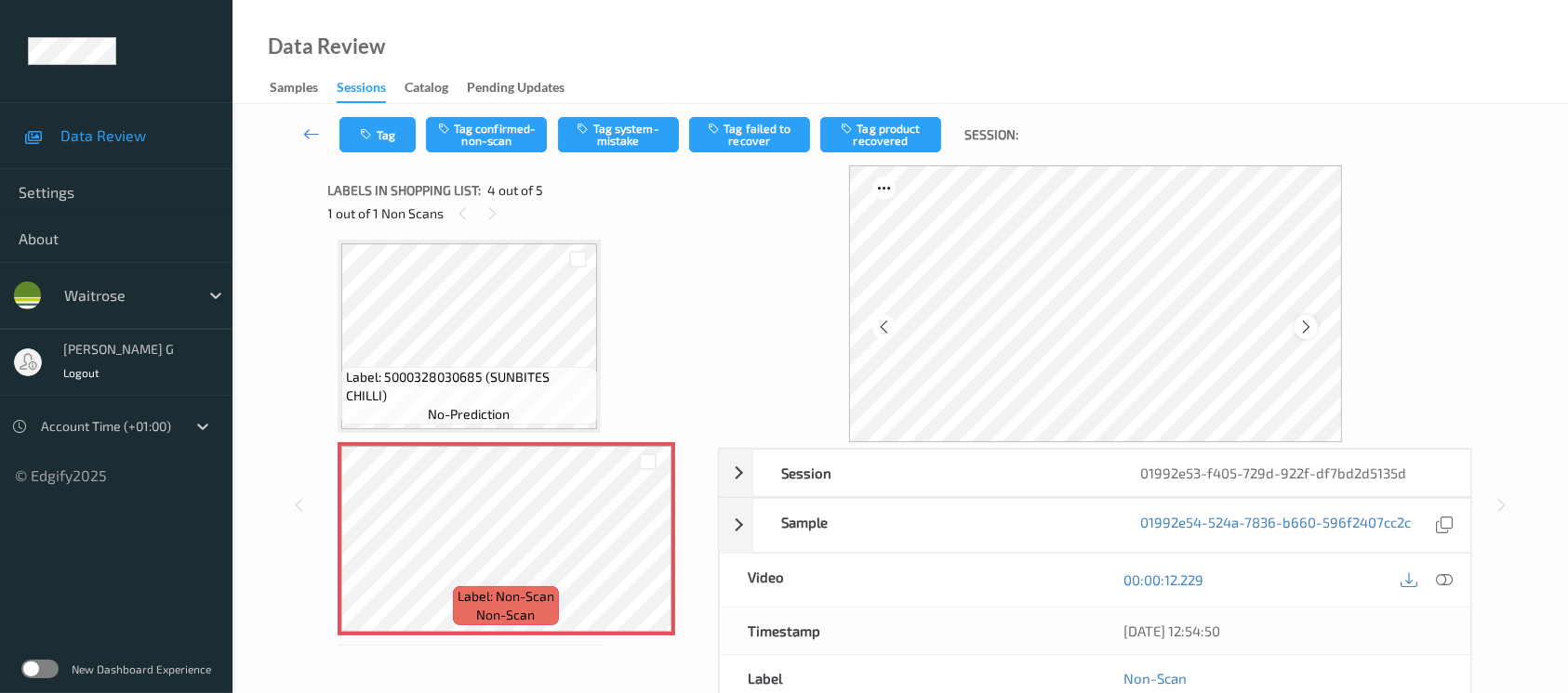
click at [1300, 331] on icon at bounding box center [1306, 327] width 16 height 17
click at [1444, 575] on icon at bounding box center [1445, 580] width 17 height 17
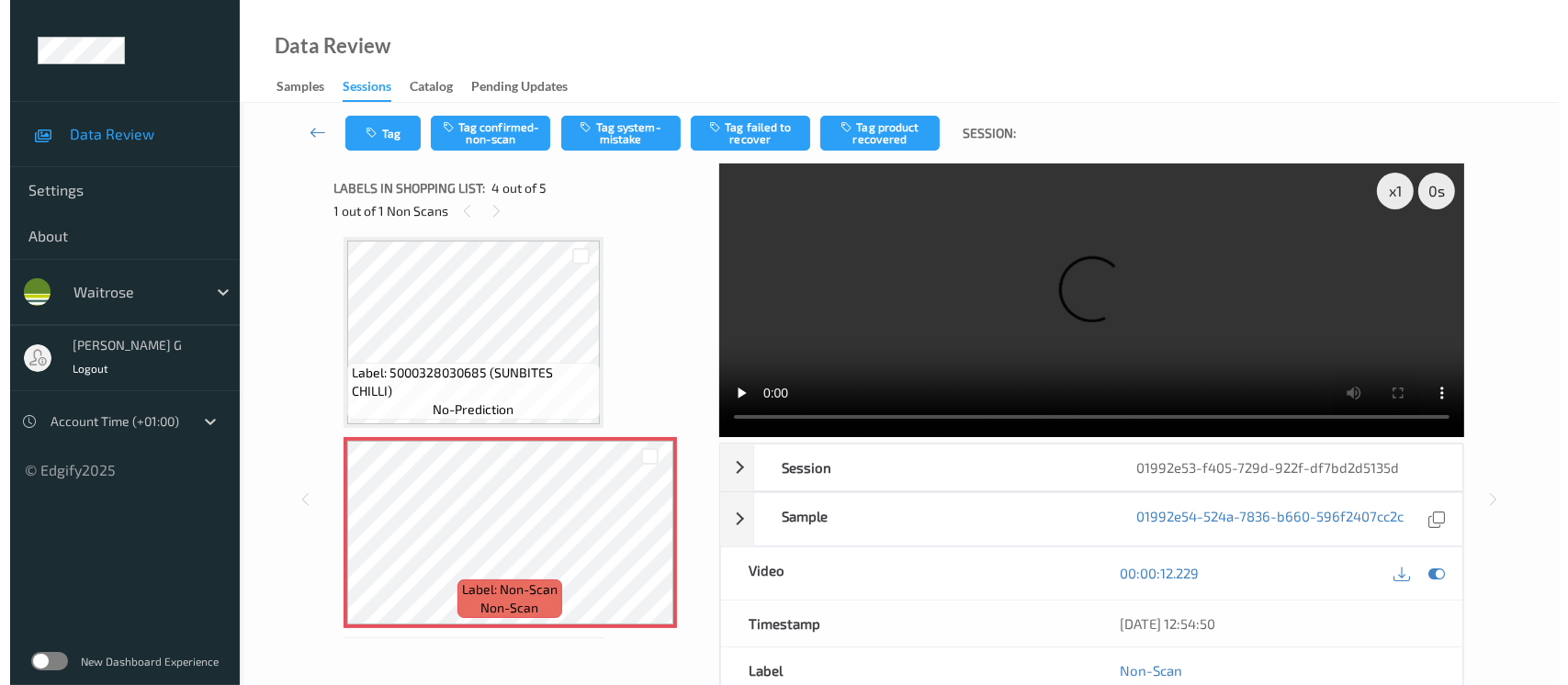
scroll to position [406, 0]
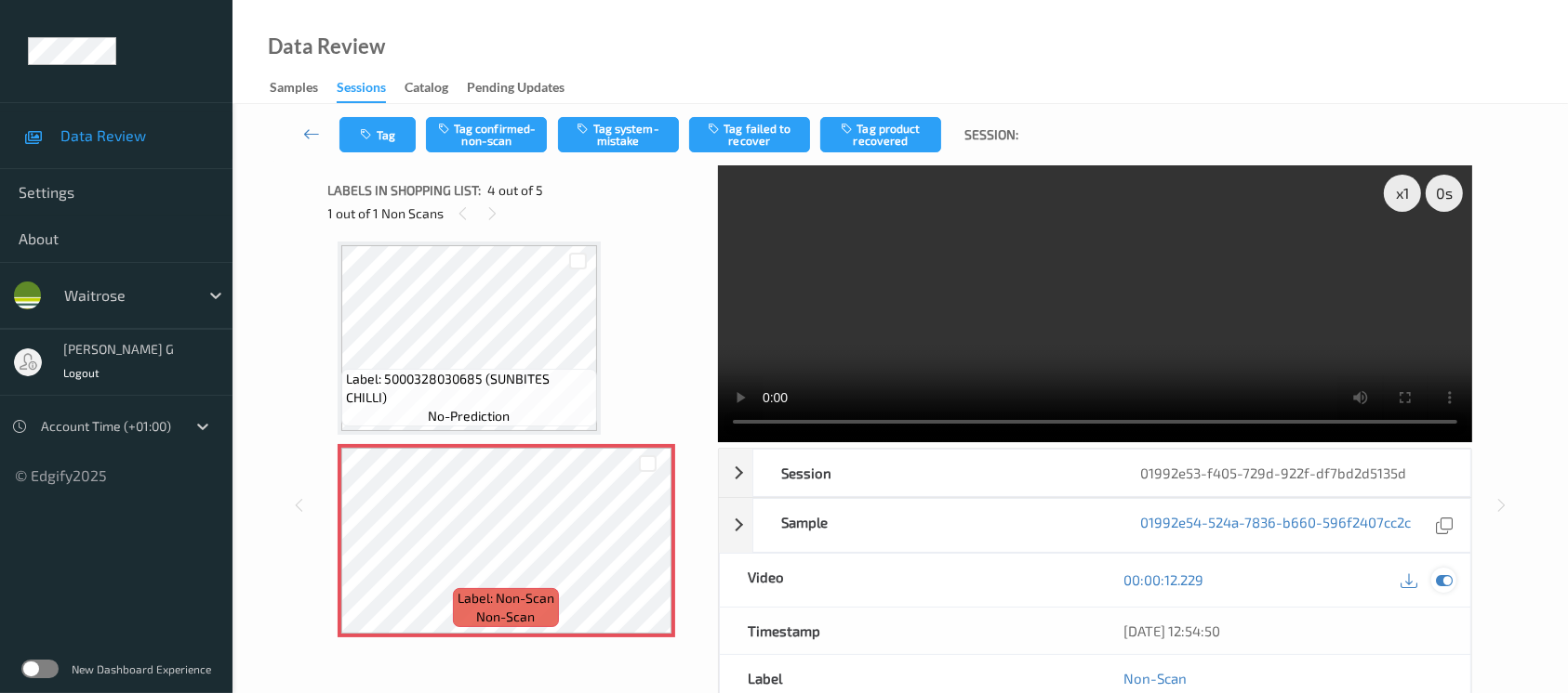
click at [1442, 579] on icon at bounding box center [1445, 580] width 17 height 17
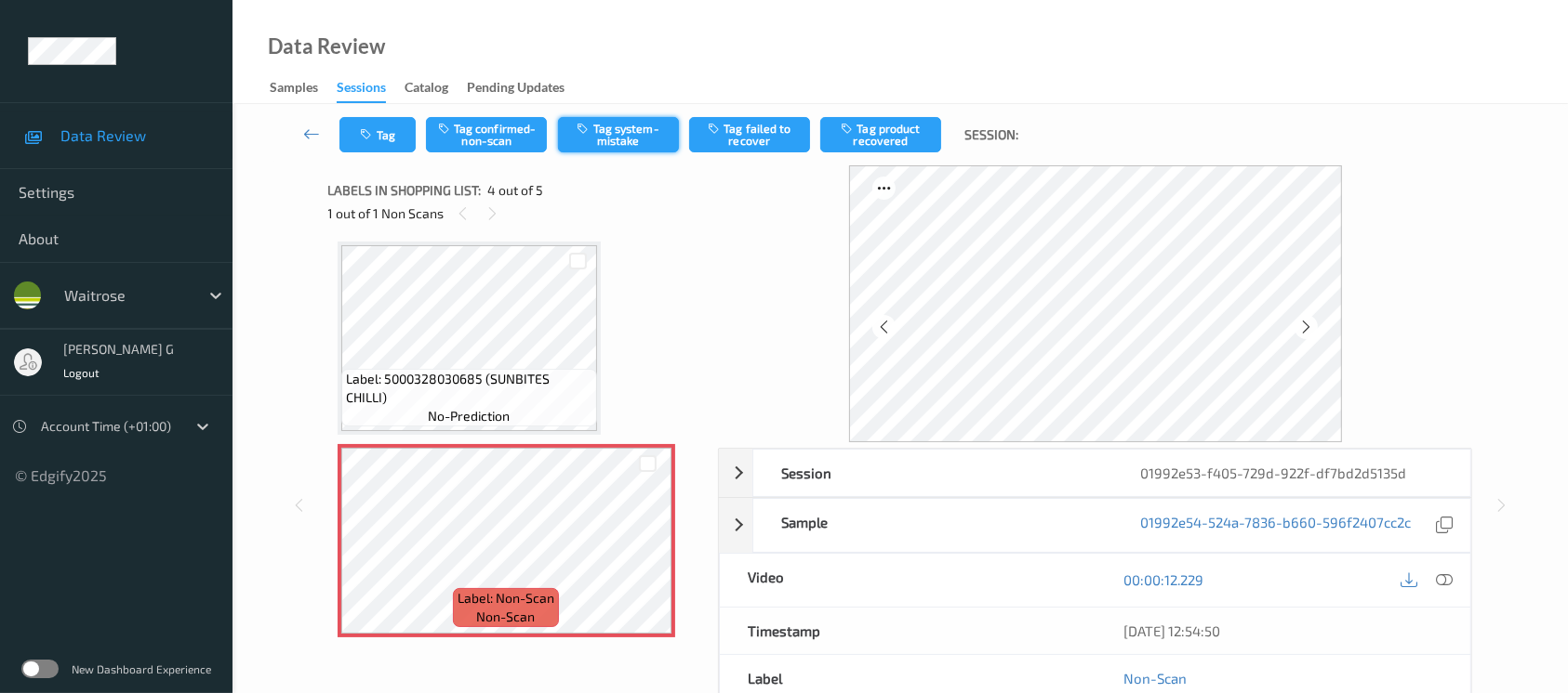
click at [605, 140] on button "Tag system-mistake" at bounding box center [618, 135] width 121 height 36
click at [369, 141] on icon "button" at bounding box center [369, 135] width 16 height 13
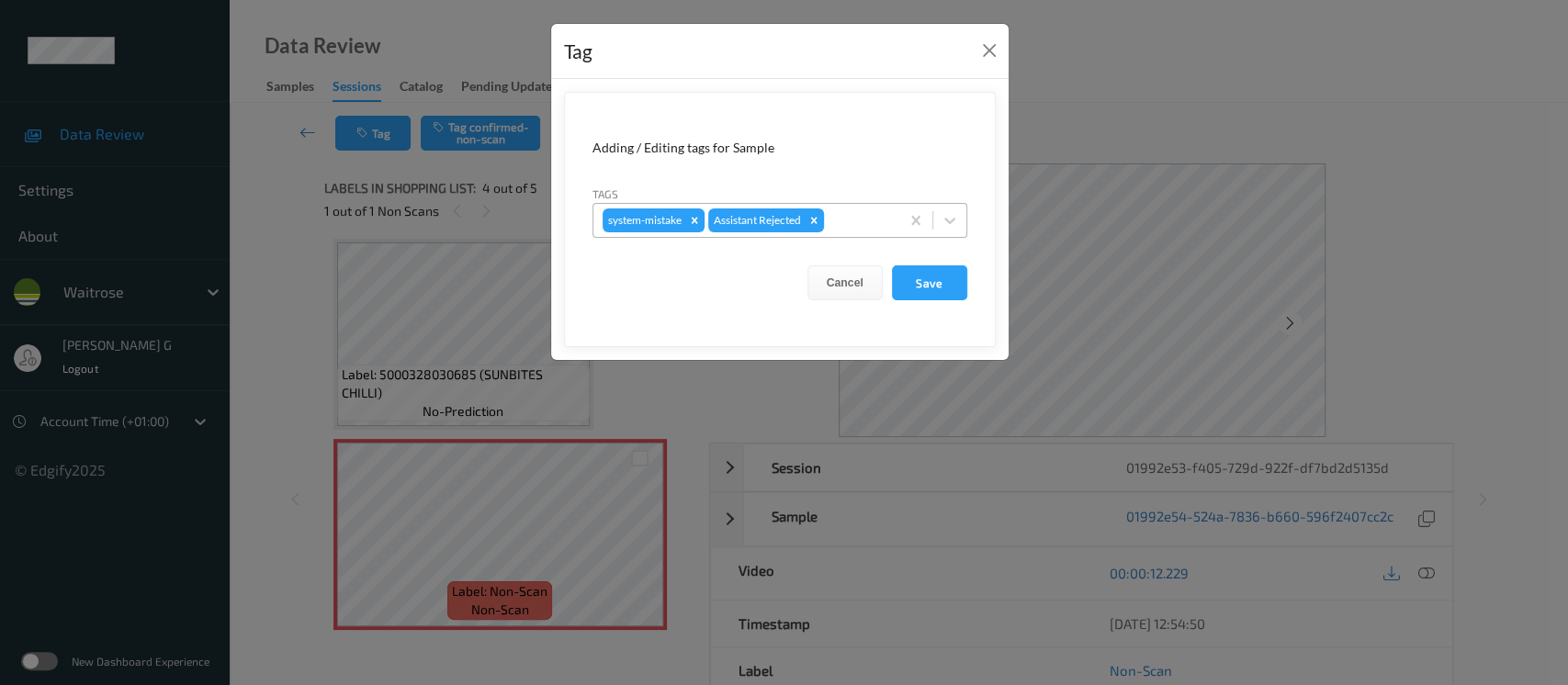
click at [854, 211] on div at bounding box center [858, 221] width 62 height 22
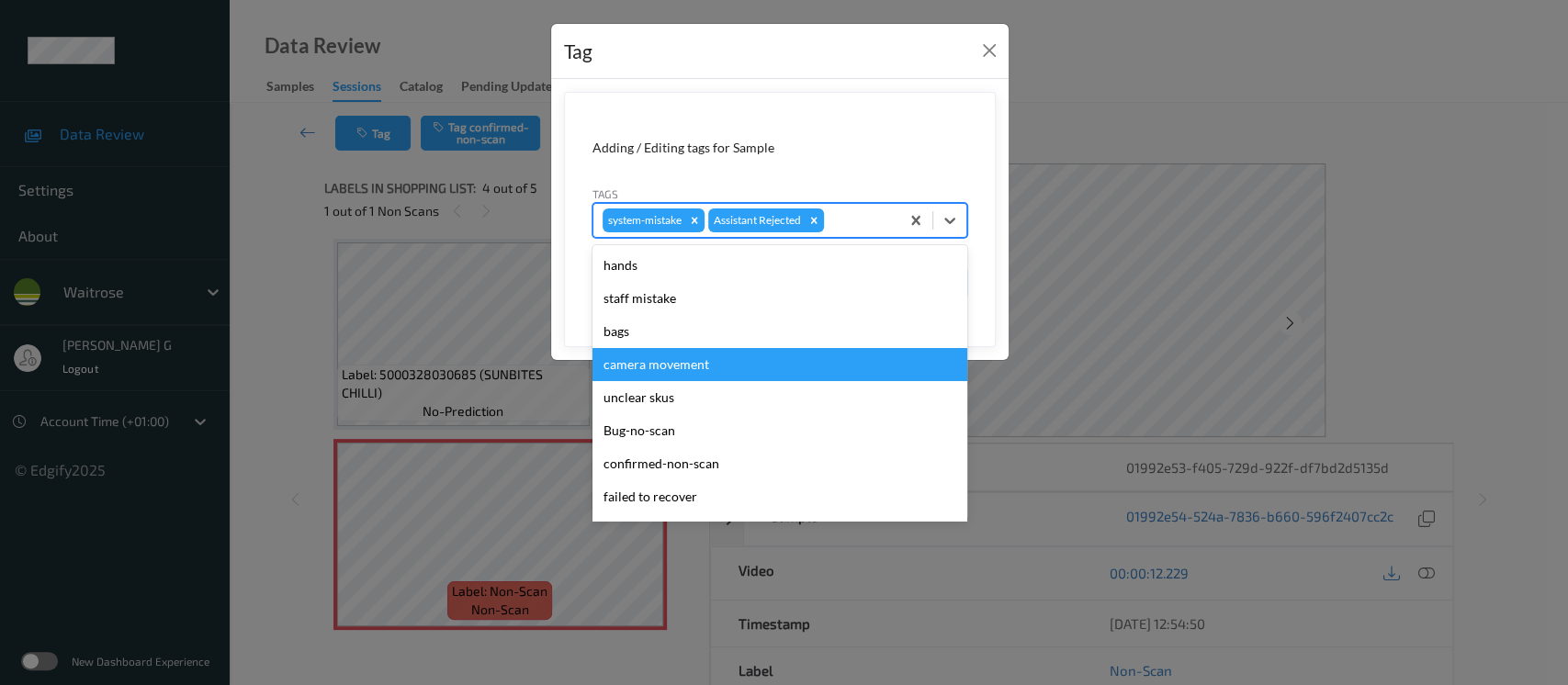
scroll to position [368, 0]
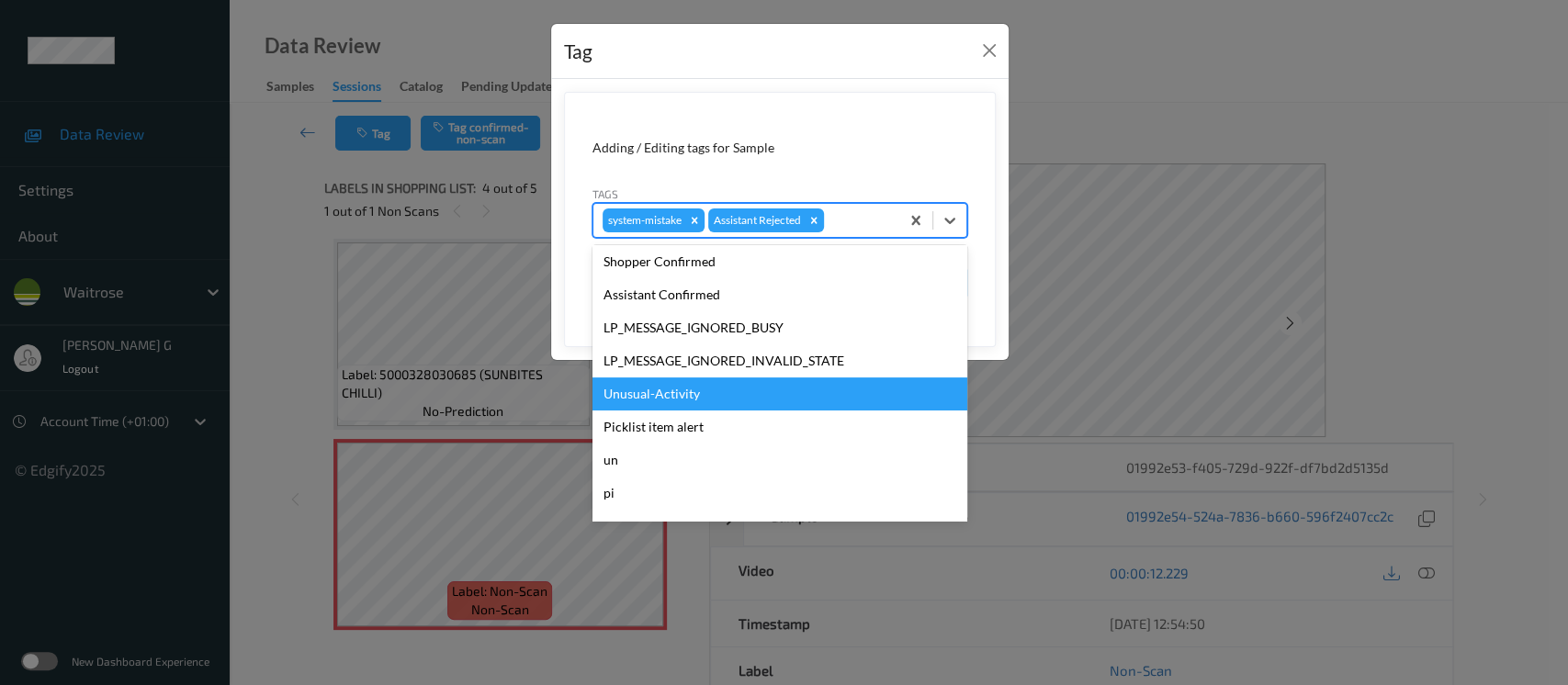
click at [638, 393] on div "Unusual-Activity" at bounding box center [779, 394] width 374 height 33
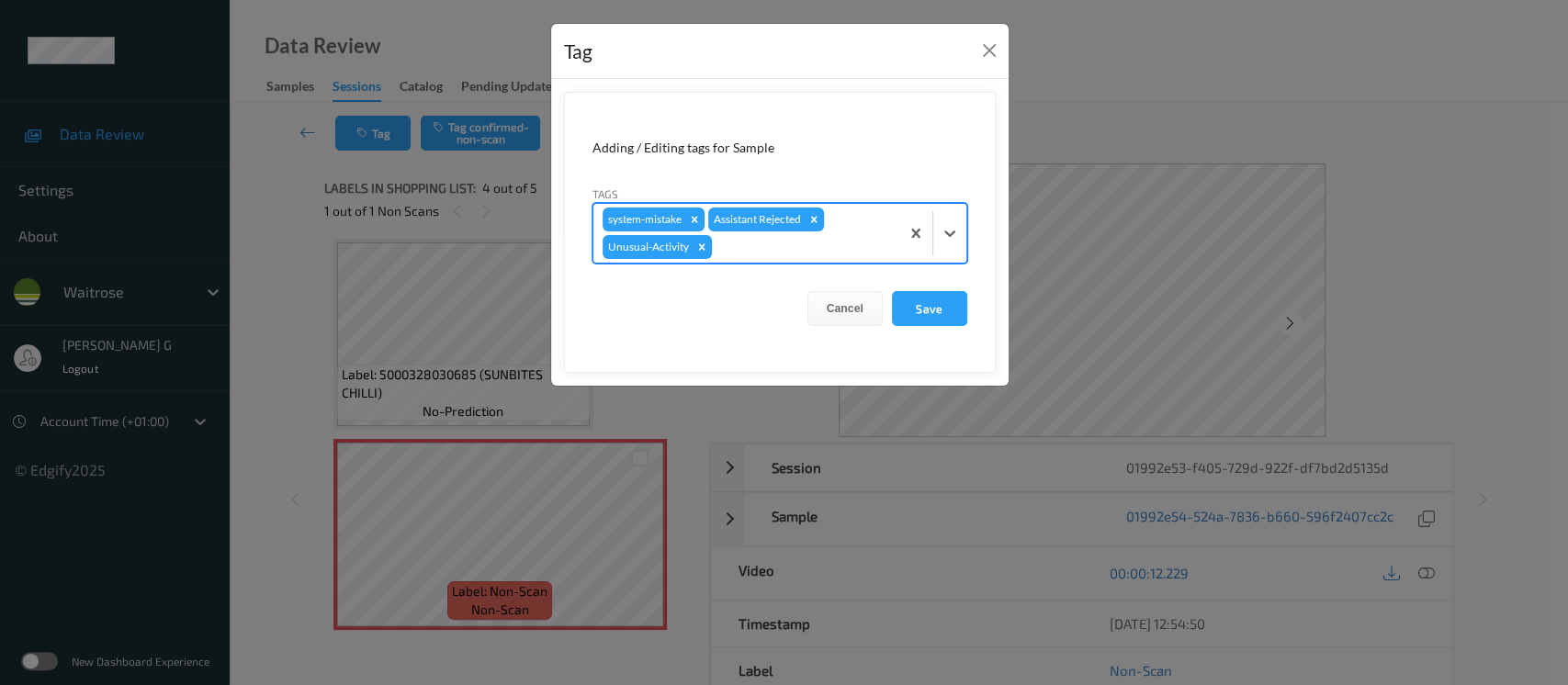
click at [790, 252] on div at bounding box center [803, 247] width 174 height 22
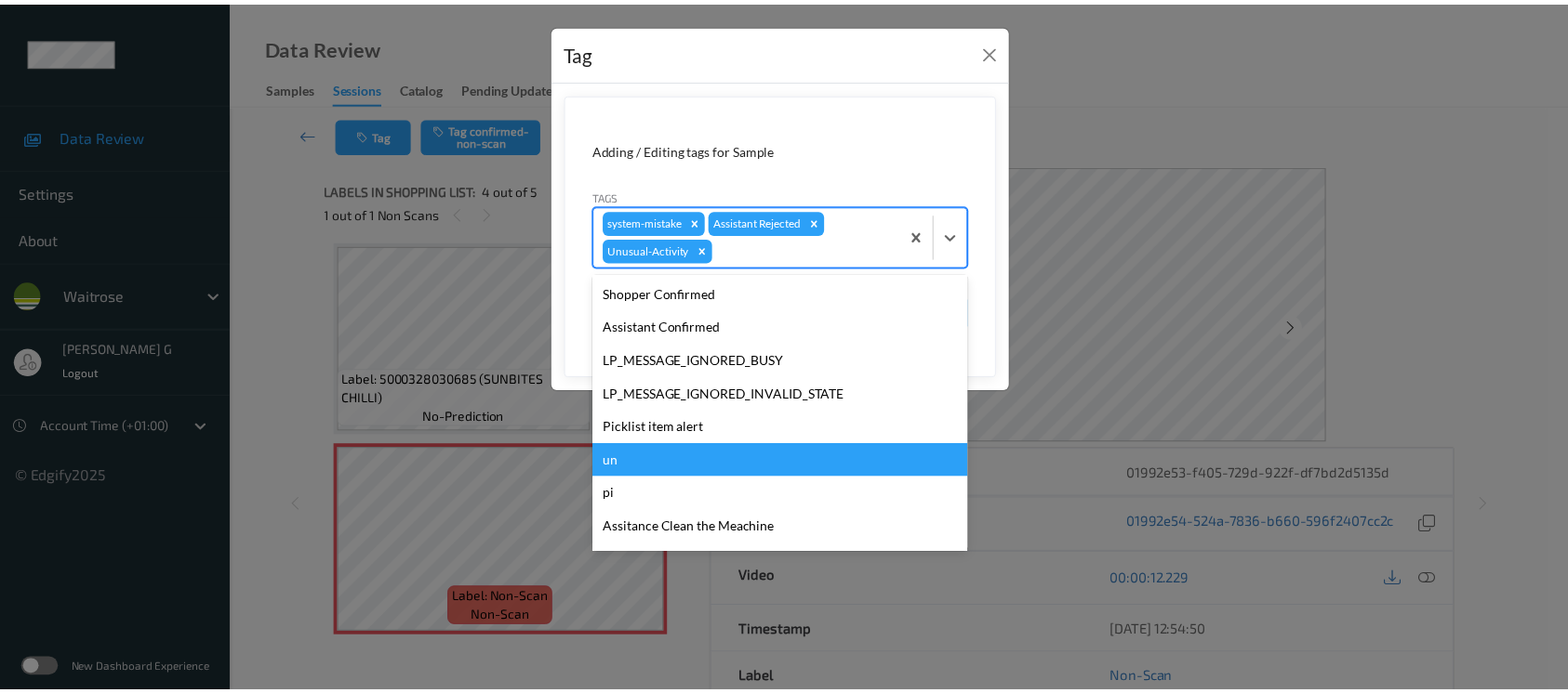
scroll to position [397, 0]
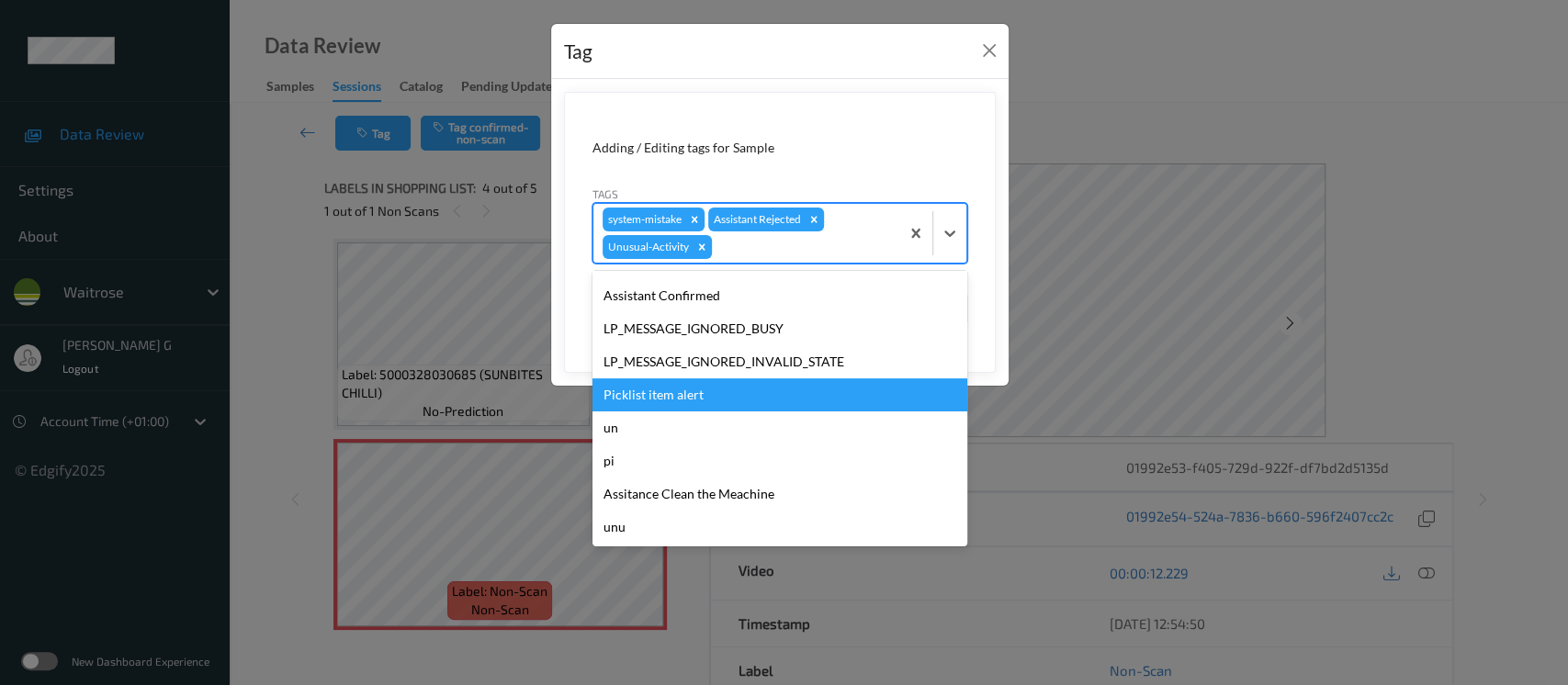
click at [654, 401] on div "Picklist item alert" at bounding box center [779, 395] width 374 height 33
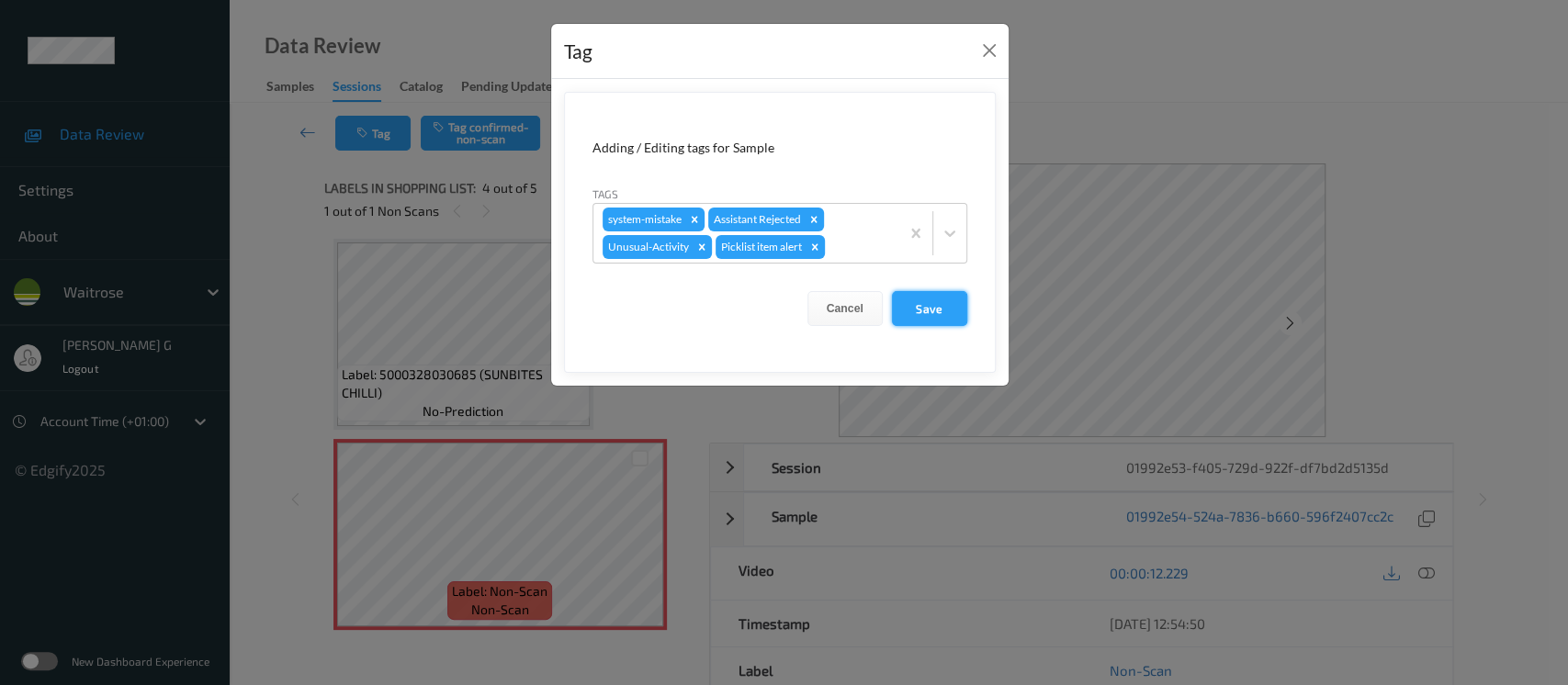
click at [922, 306] on button "Save" at bounding box center [929, 309] width 75 height 35
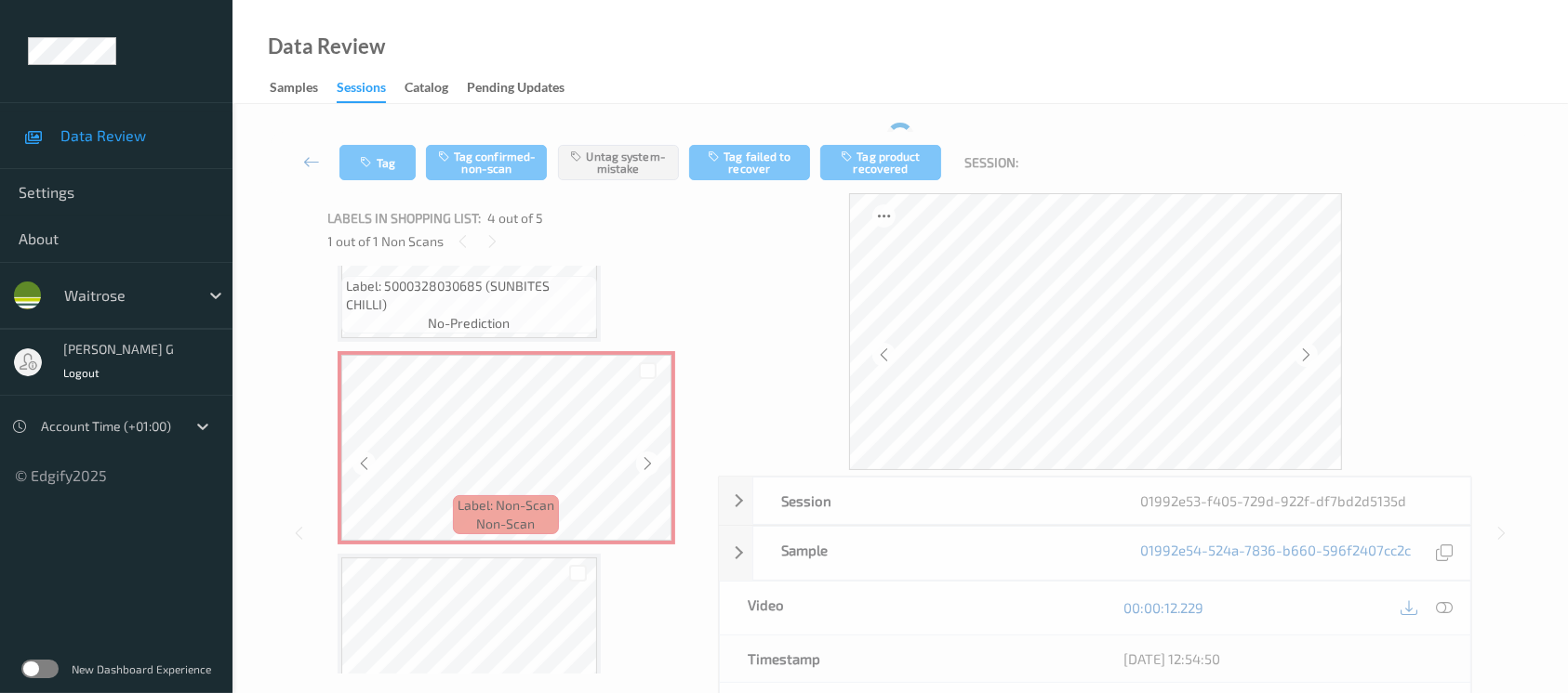
scroll to position [610, 0]
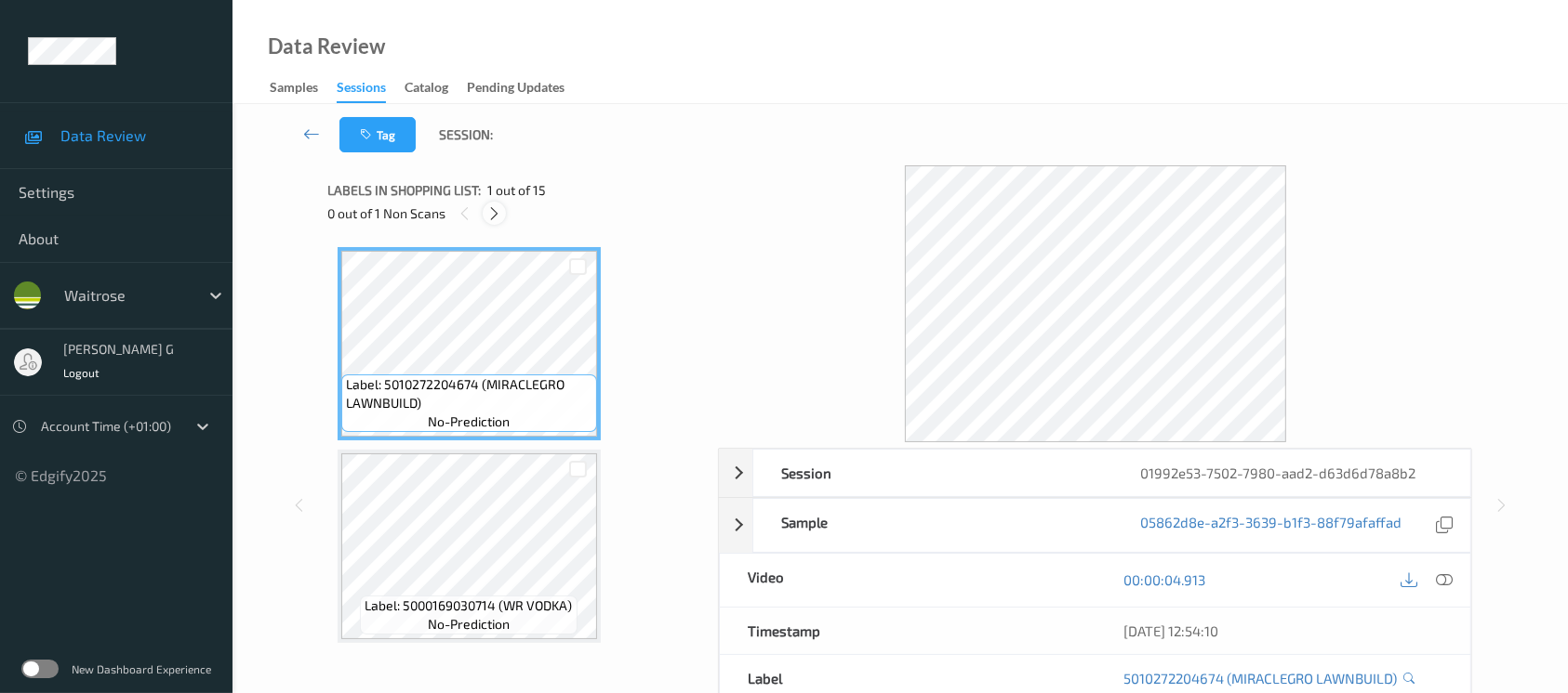
click at [487, 215] on icon at bounding box center [494, 214] width 16 height 17
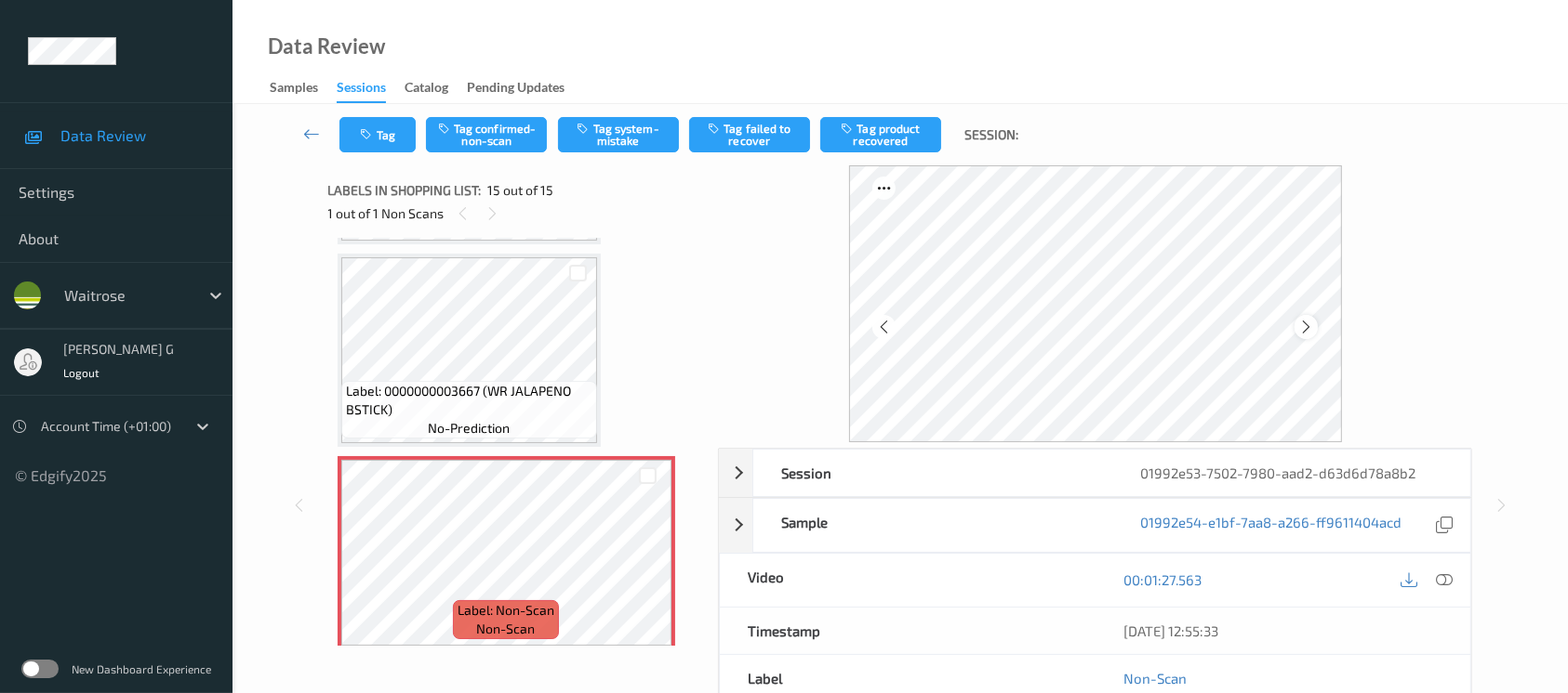
click at [1311, 324] on icon at bounding box center [1306, 327] width 16 height 17
click at [1448, 585] on icon at bounding box center [1445, 580] width 17 height 17
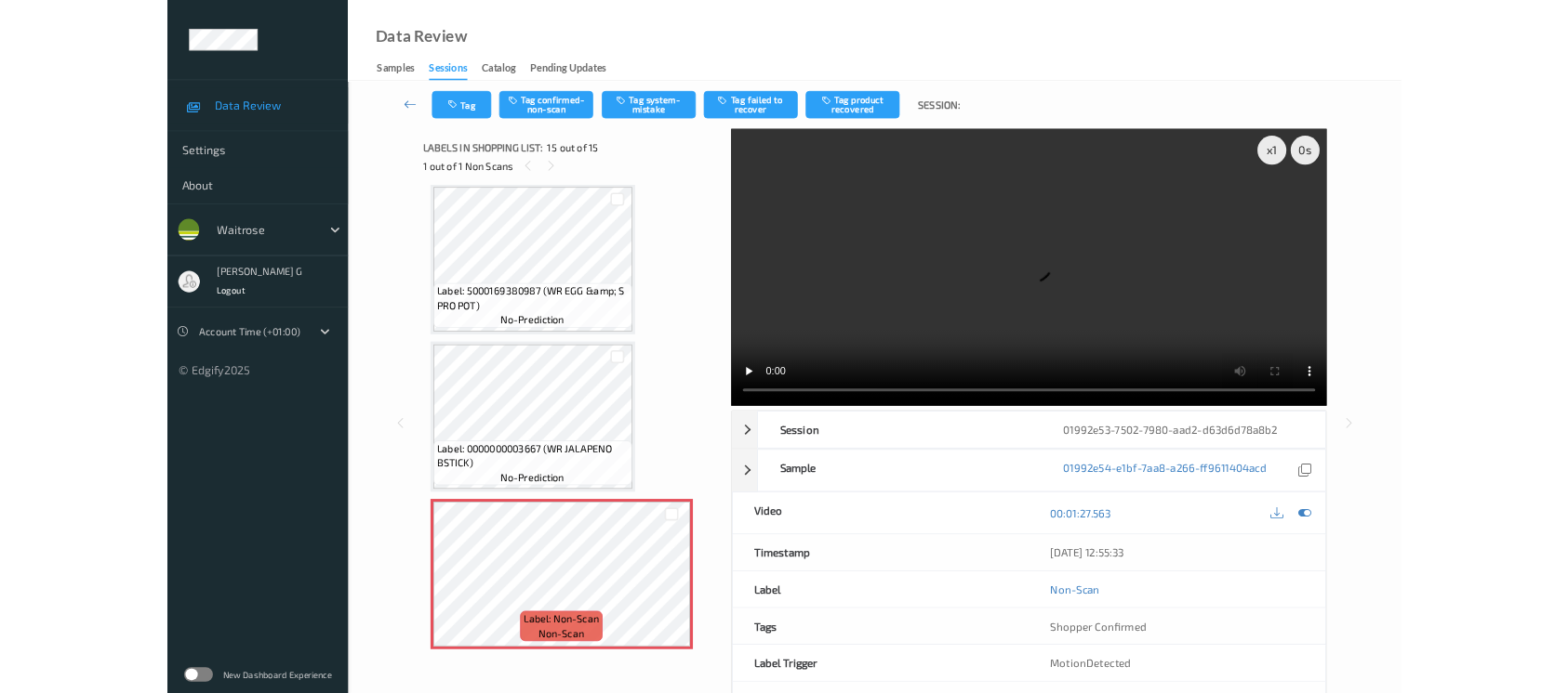
scroll to position [2429, 0]
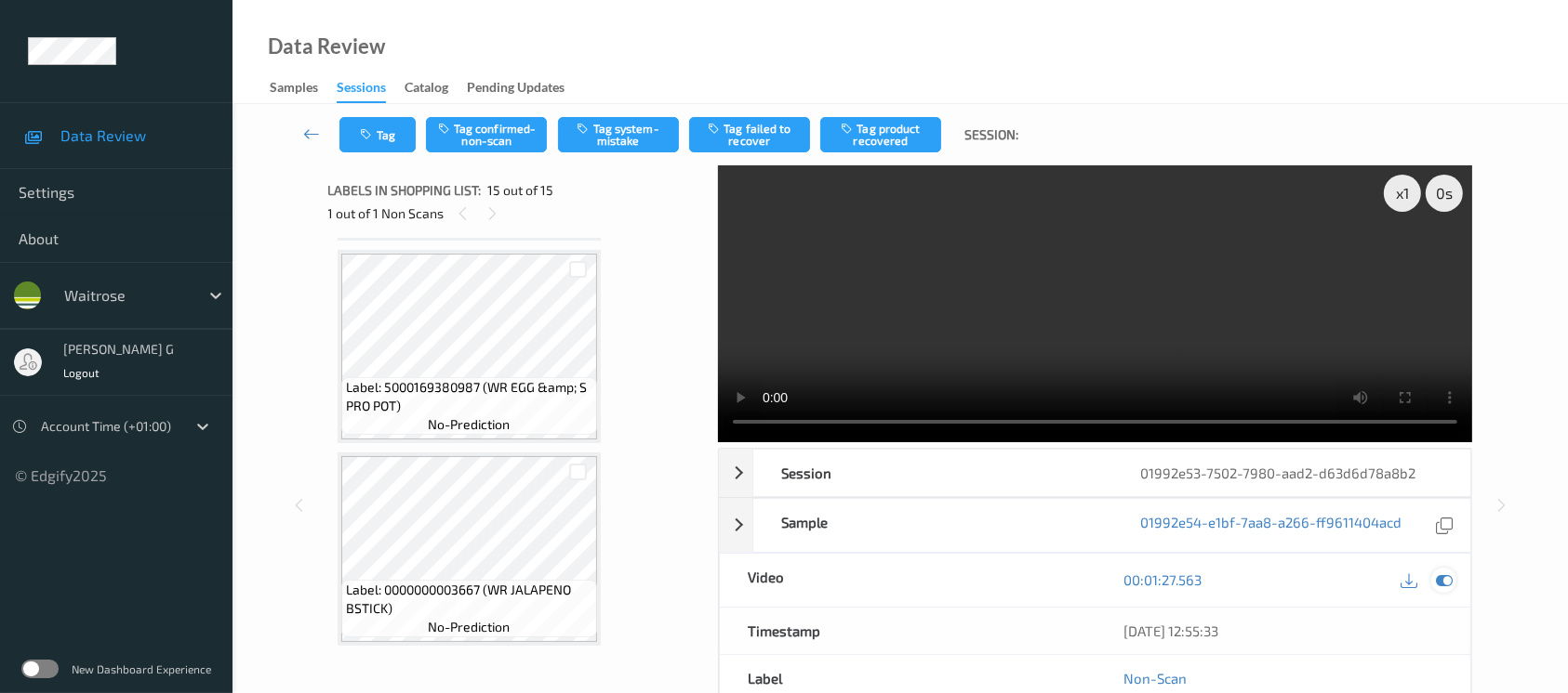
click at [1453, 584] on div at bounding box center [1444, 580] width 25 height 25
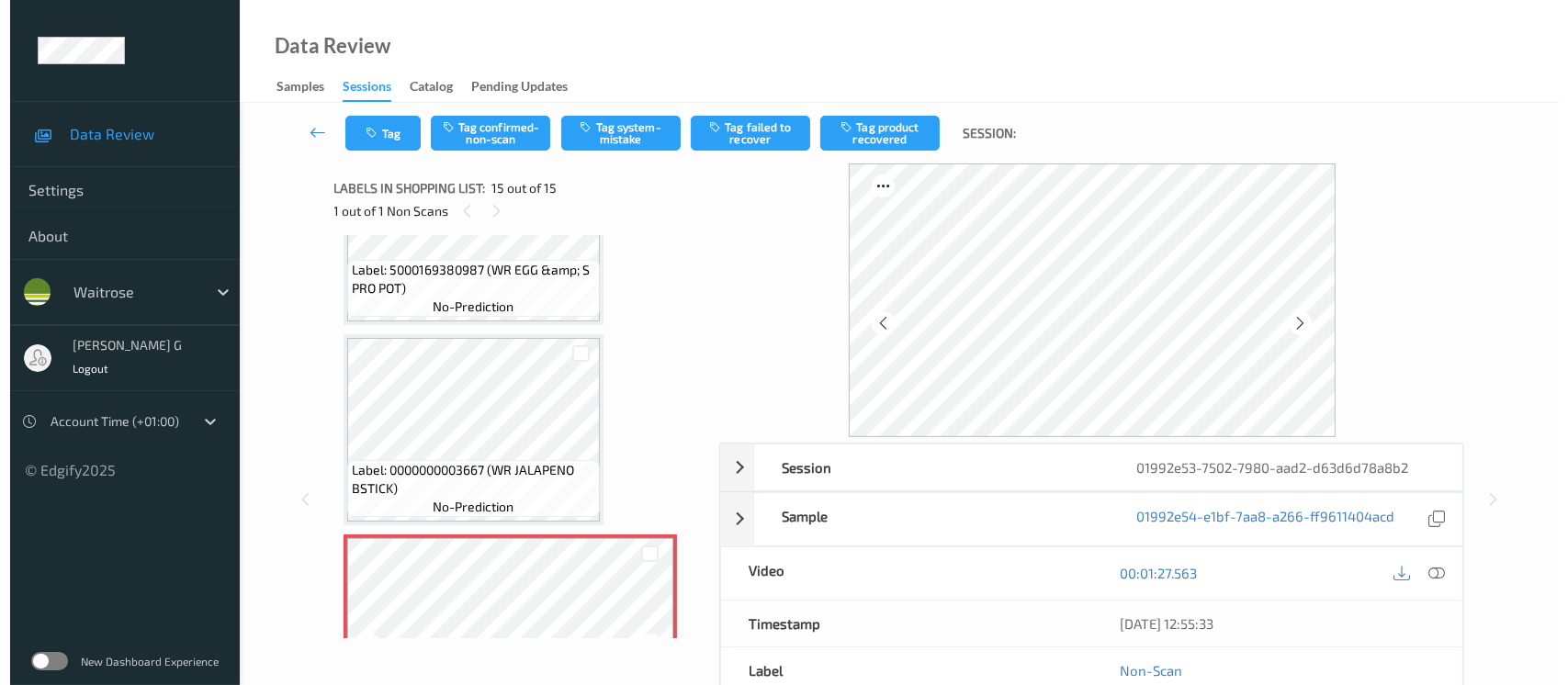
scroll to position [2597, 0]
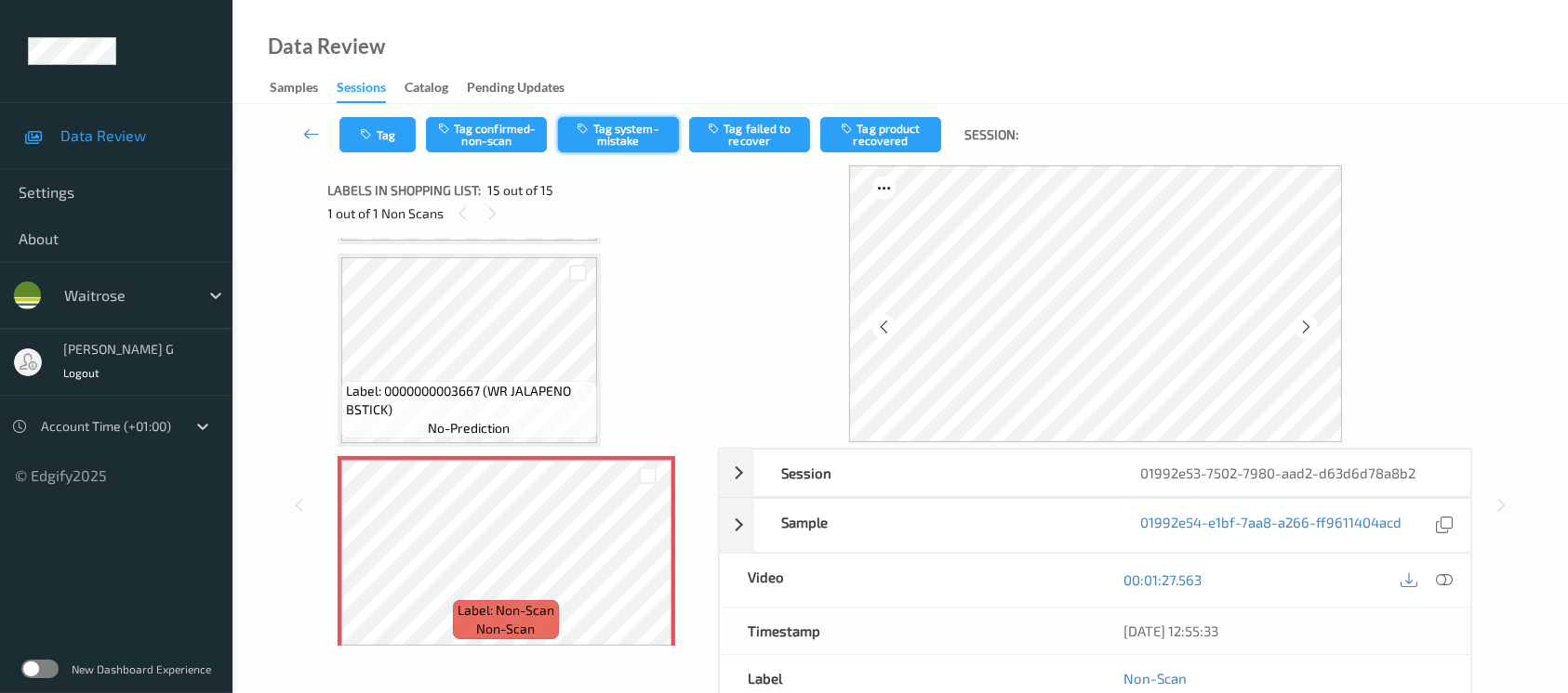
click at [612, 137] on button "Tag system-mistake" at bounding box center [618, 135] width 121 height 36
click at [384, 123] on button "Tag" at bounding box center [377, 135] width 76 height 36
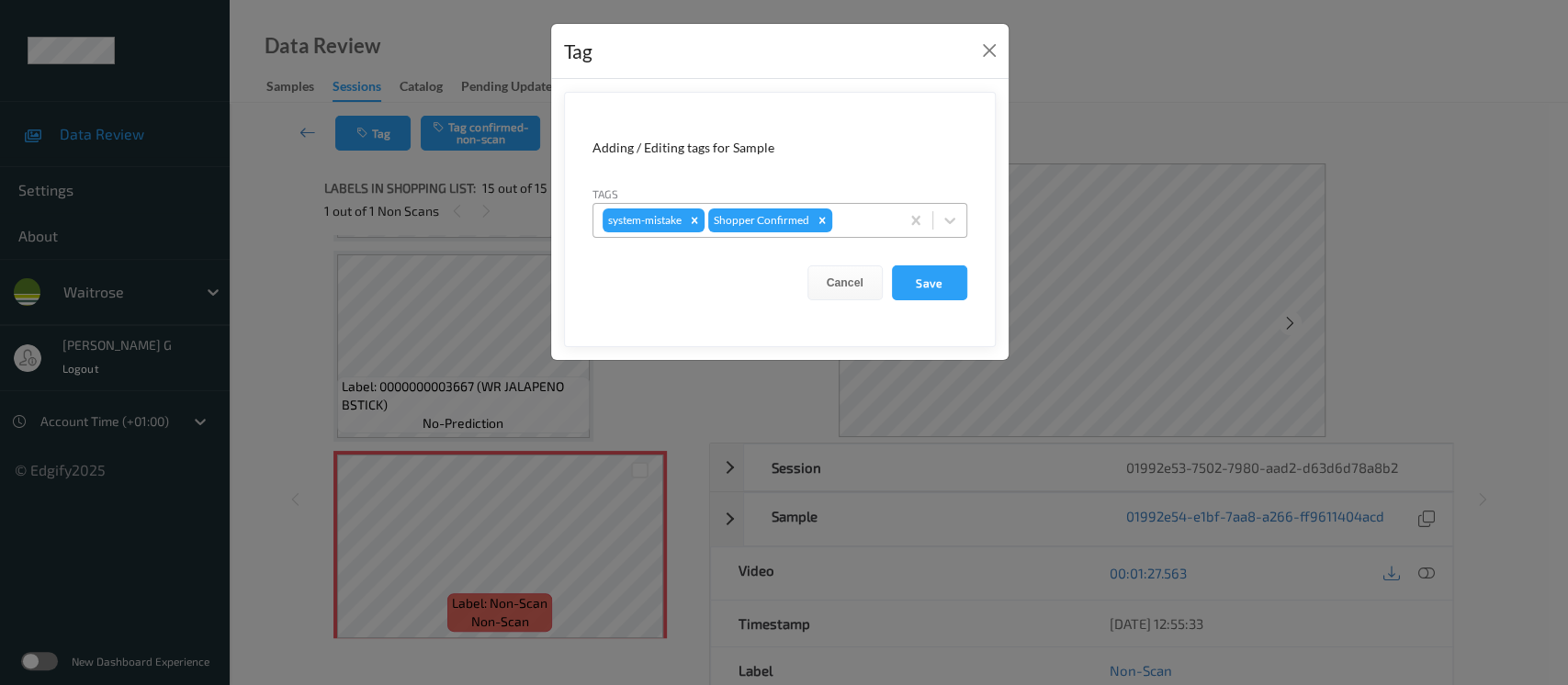
click at [874, 210] on div at bounding box center [863, 221] width 54 height 22
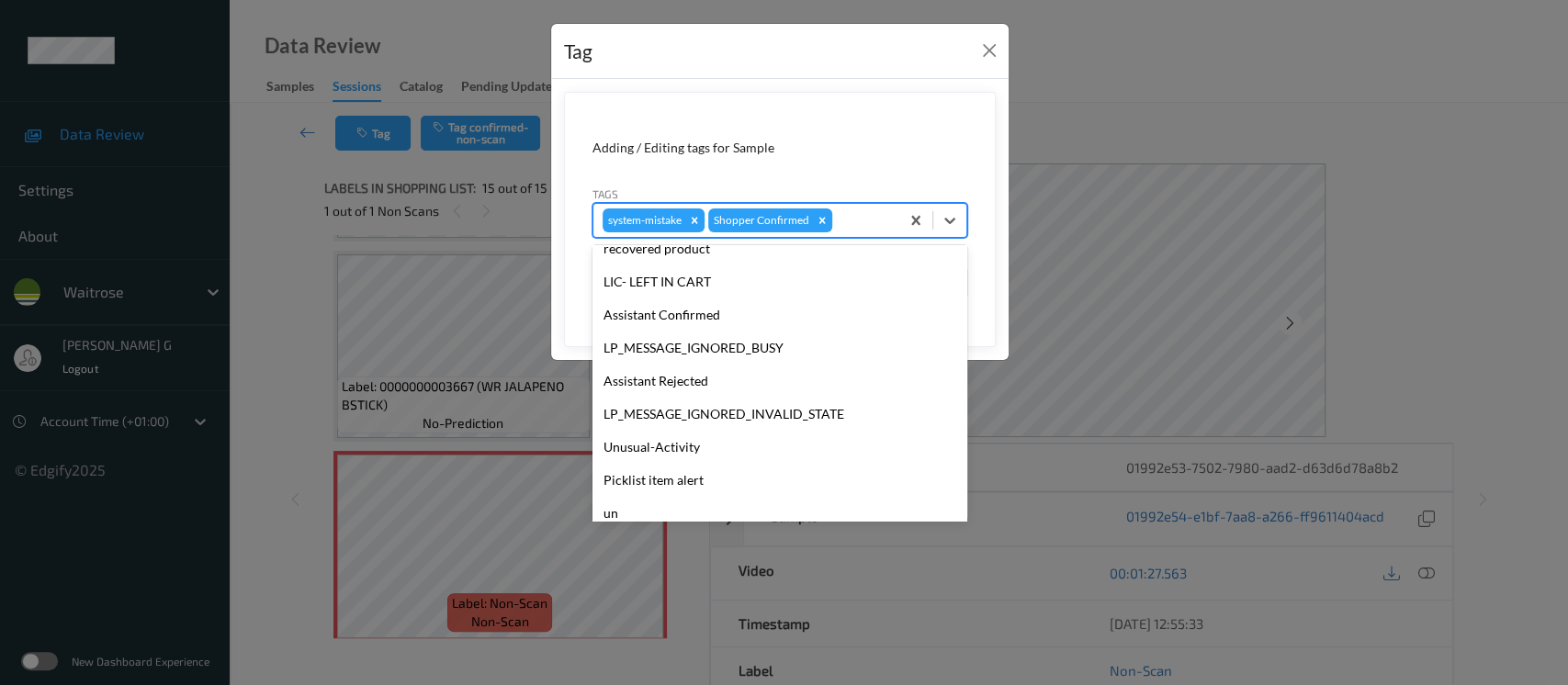
scroll to position [426, 0]
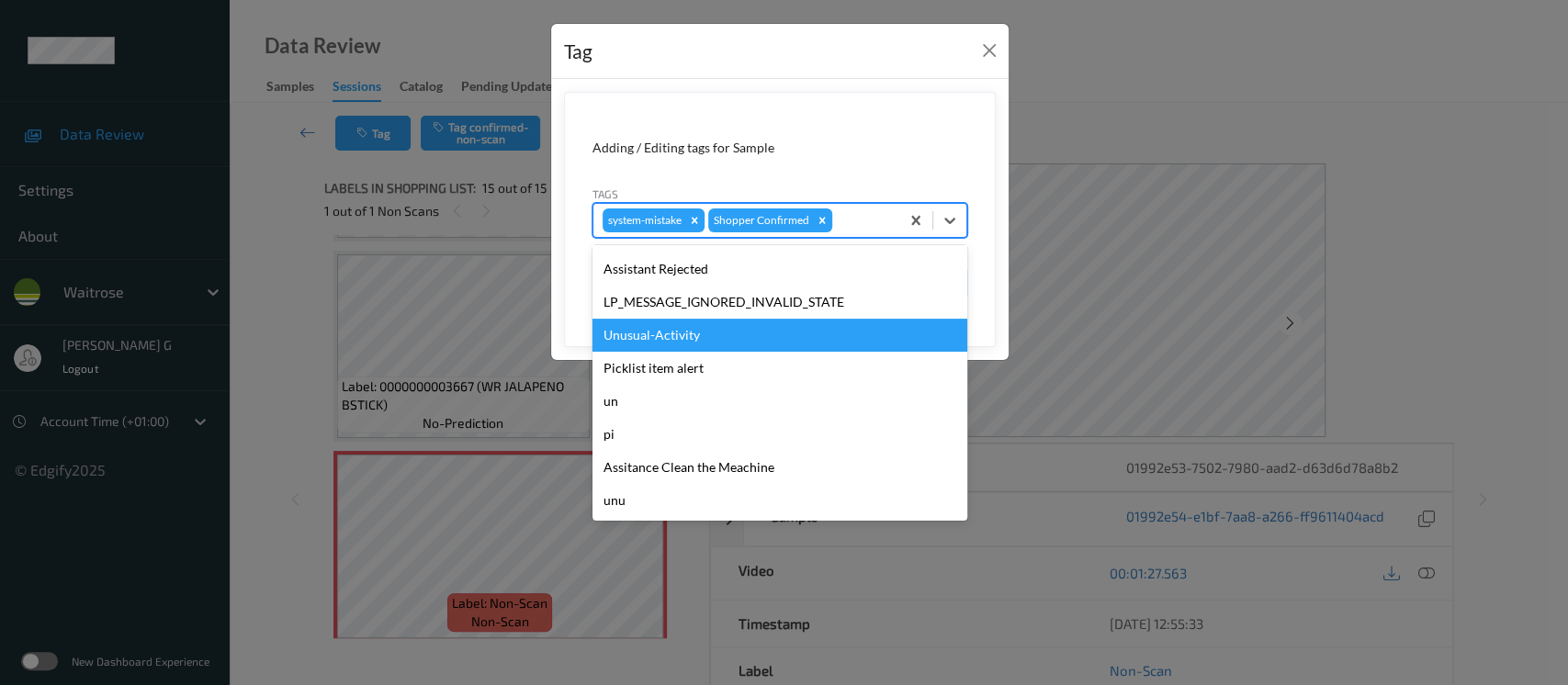
click at [676, 330] on div "Unusual-Activity" at bounding box center [779, 336] width 374 height 33
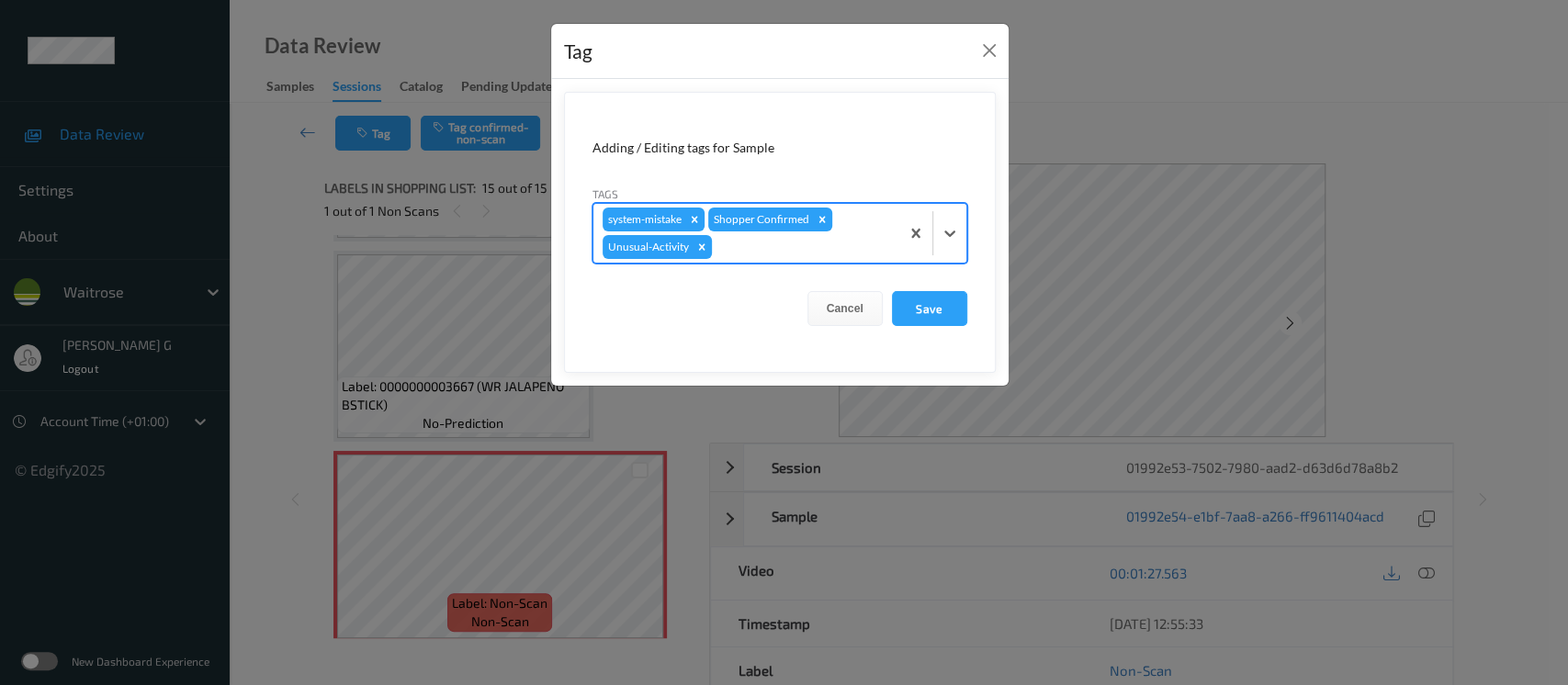
click at [819, 247] on div at bounding box center [803, 247] width 174 height 22
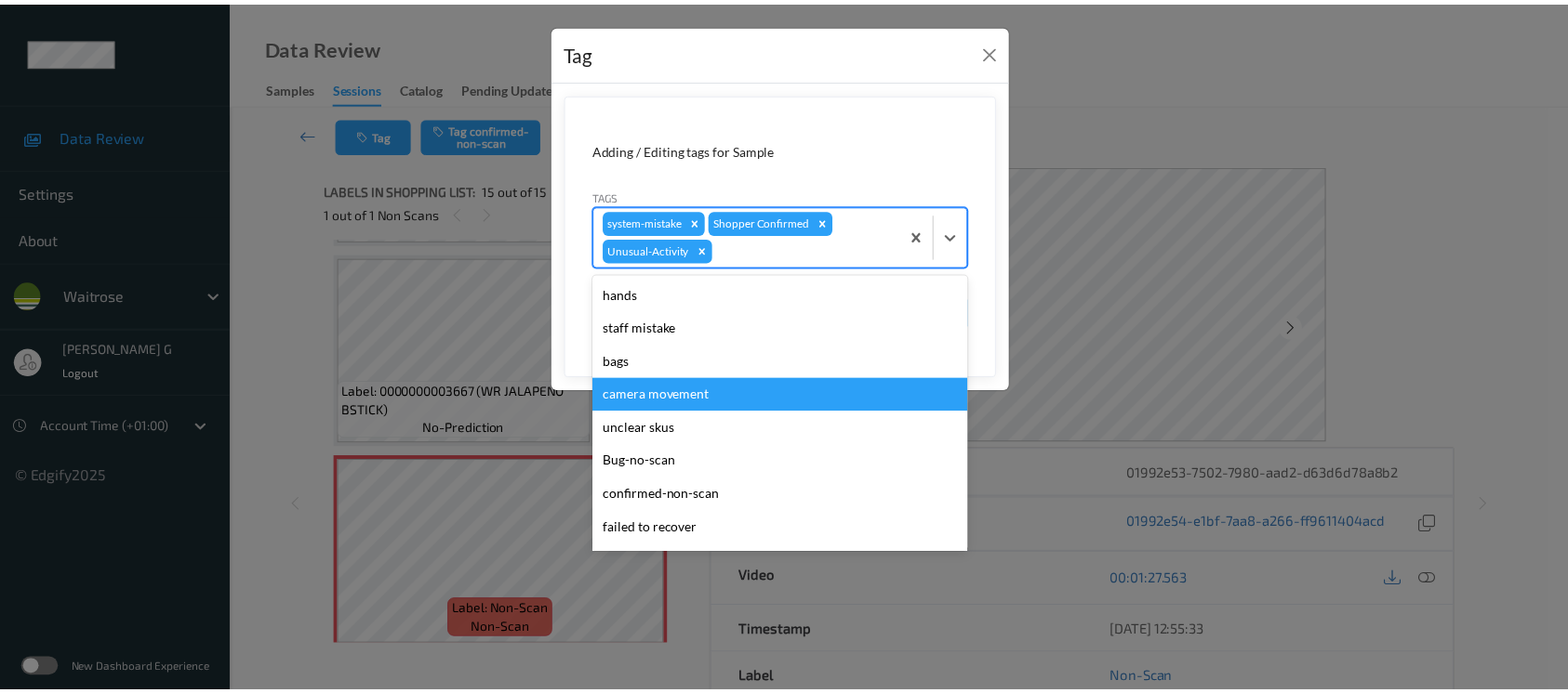
scroll to position [397, 0]
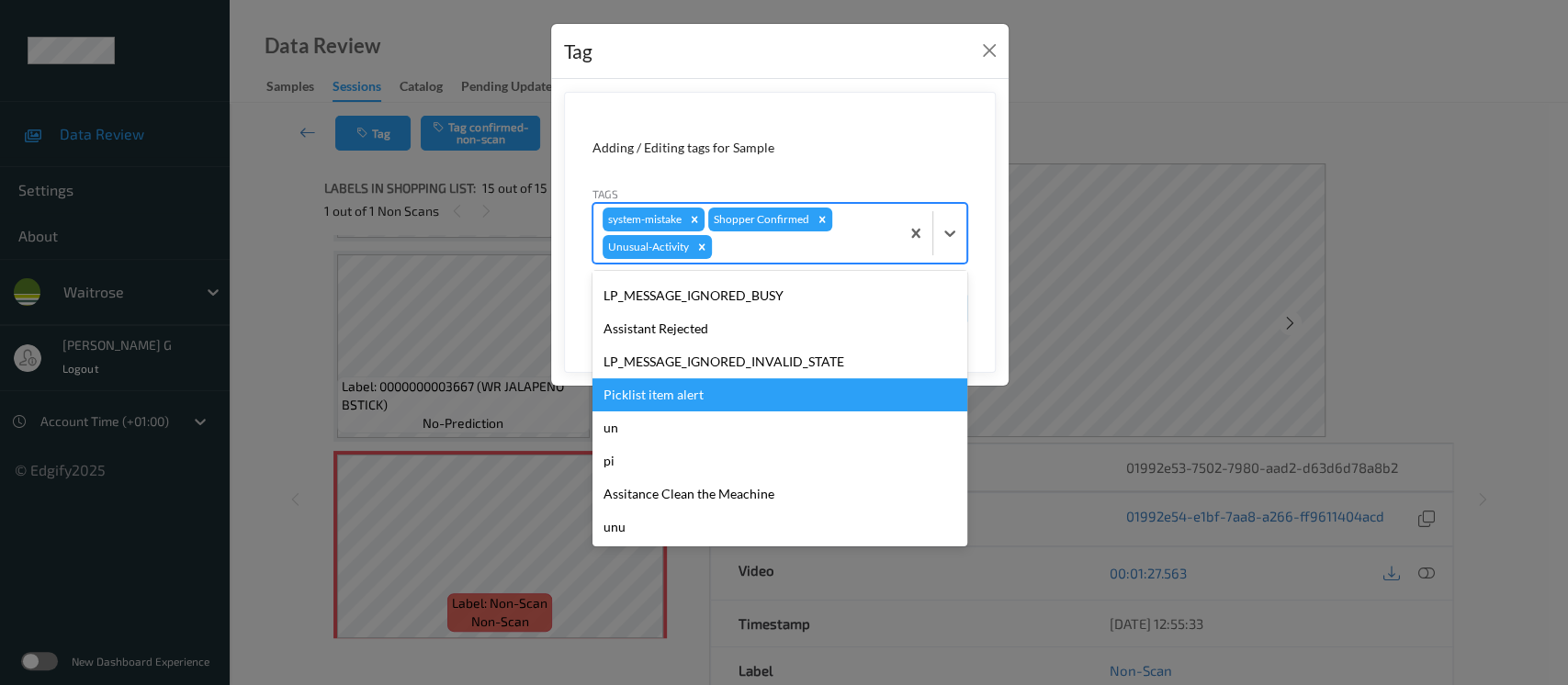
click at [702, 390] on div "Picklist item alert" at bounding box center [779, 395] width 374 height 33
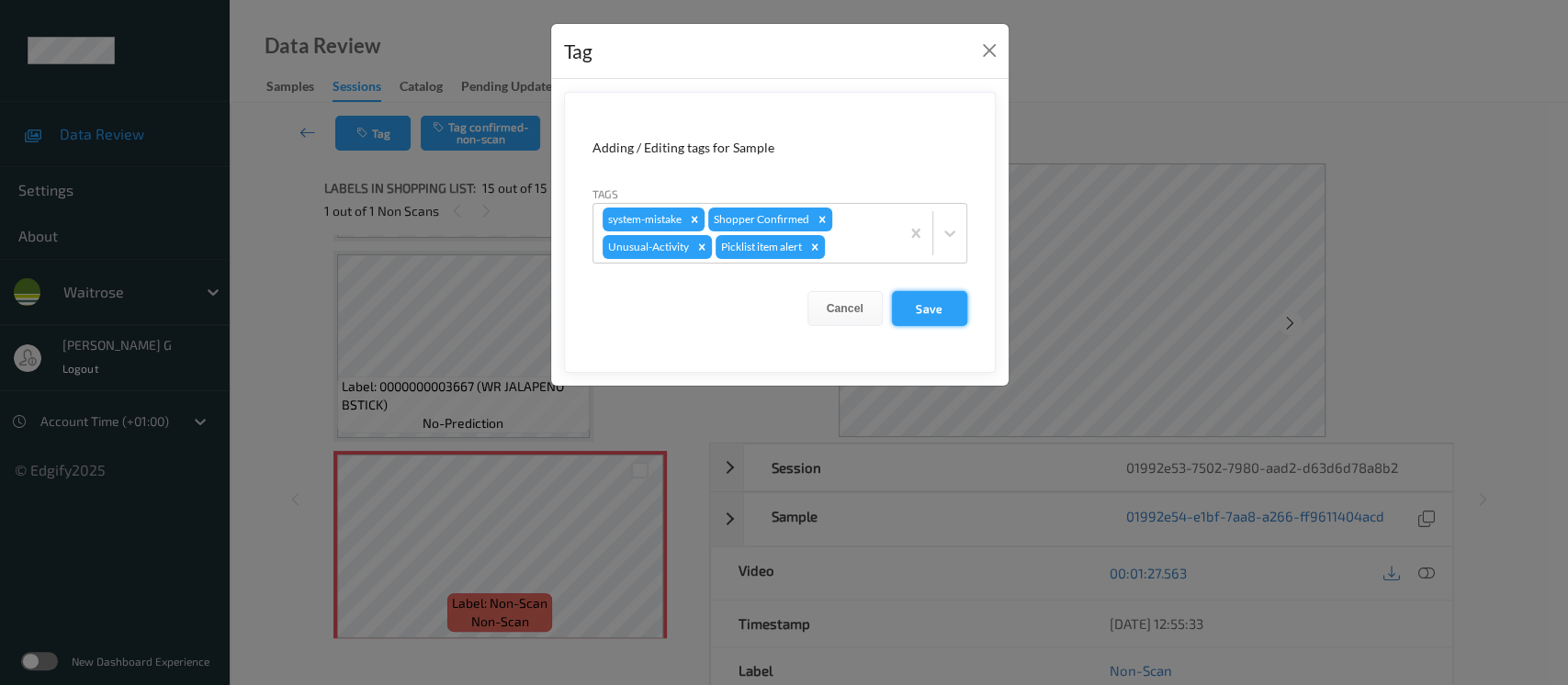
click at [922, 295] on button "Save" at bounding box center [929, 309] width 75 height 35
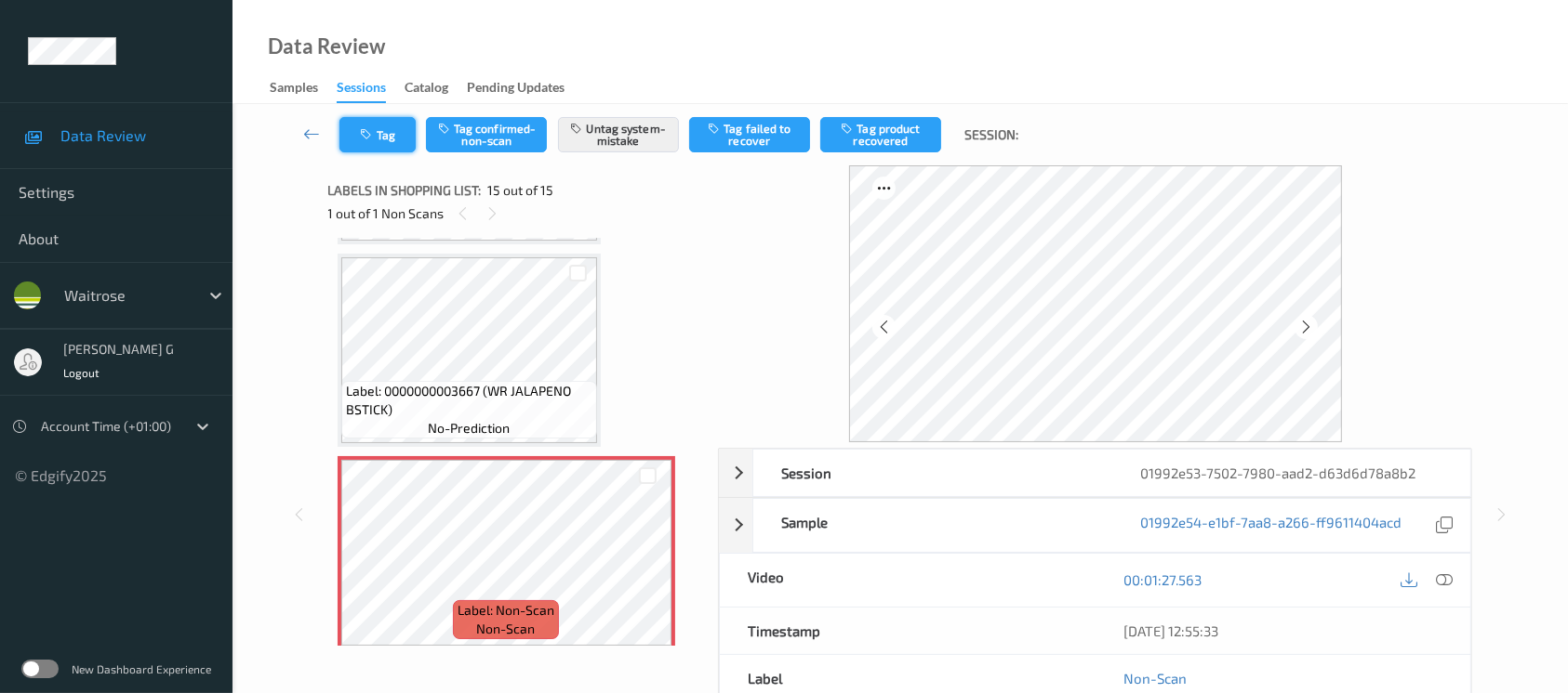
click at [367, 137] on icon "button" at bounding box center [369, 135] width 16 height 13
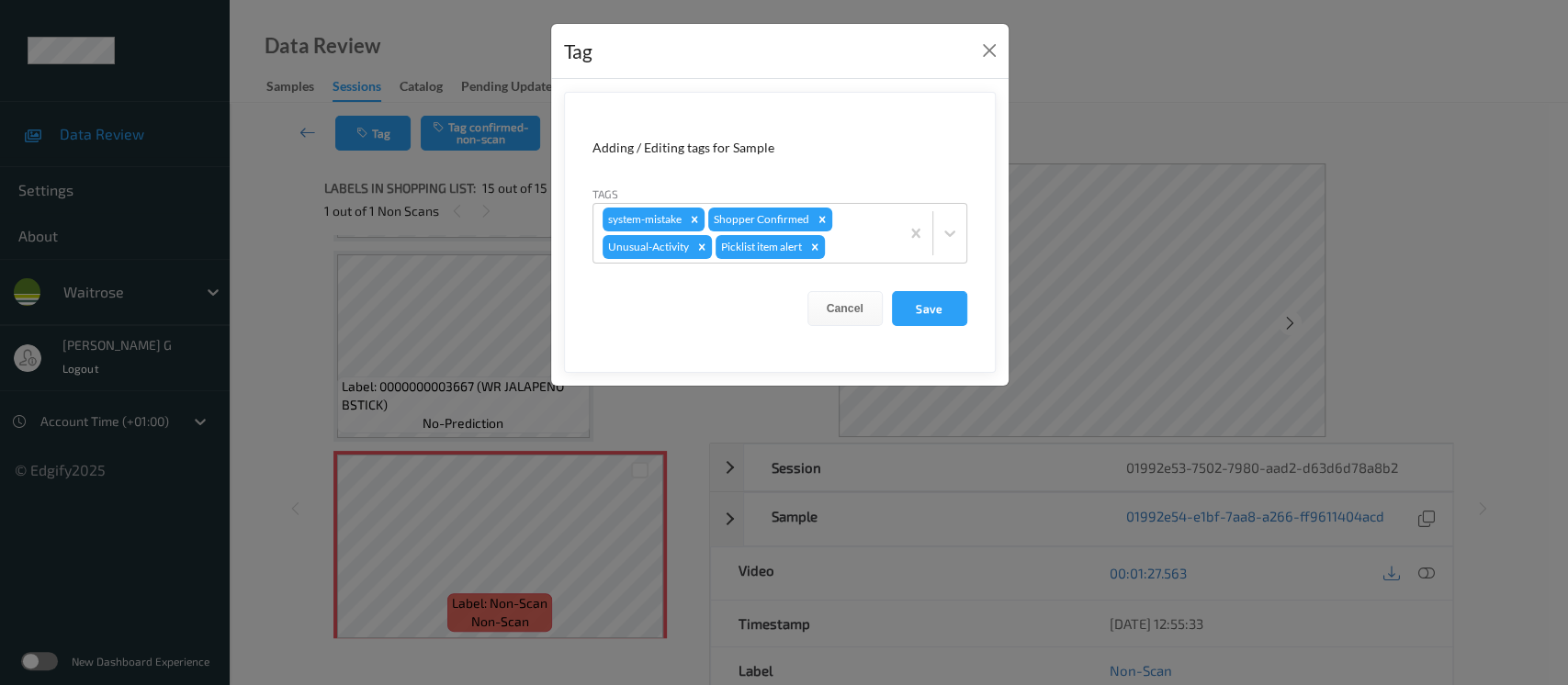
click at [1018, 113] on div "Tag Adding / Editing tags for Sample Tags system-mistake Shopper Confirmed Unus…" at bounding box center [784, 342] width 1568 height 685
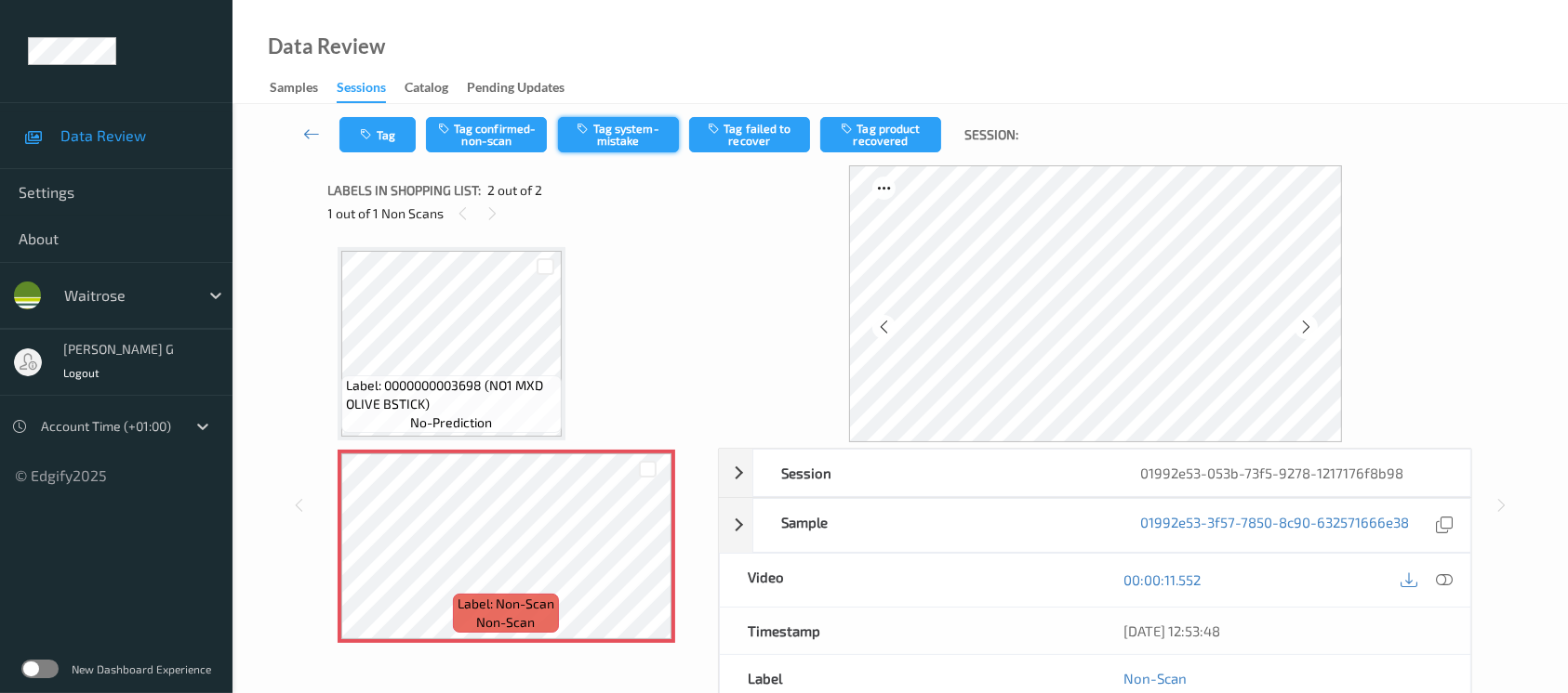
click at [606, 128] on button "Tag system-mistake" at bounding box center [618, 135] width 121 height 36
click at [381, 132] on button "Tag" at bounding box center [377, 135] width 76 height 36
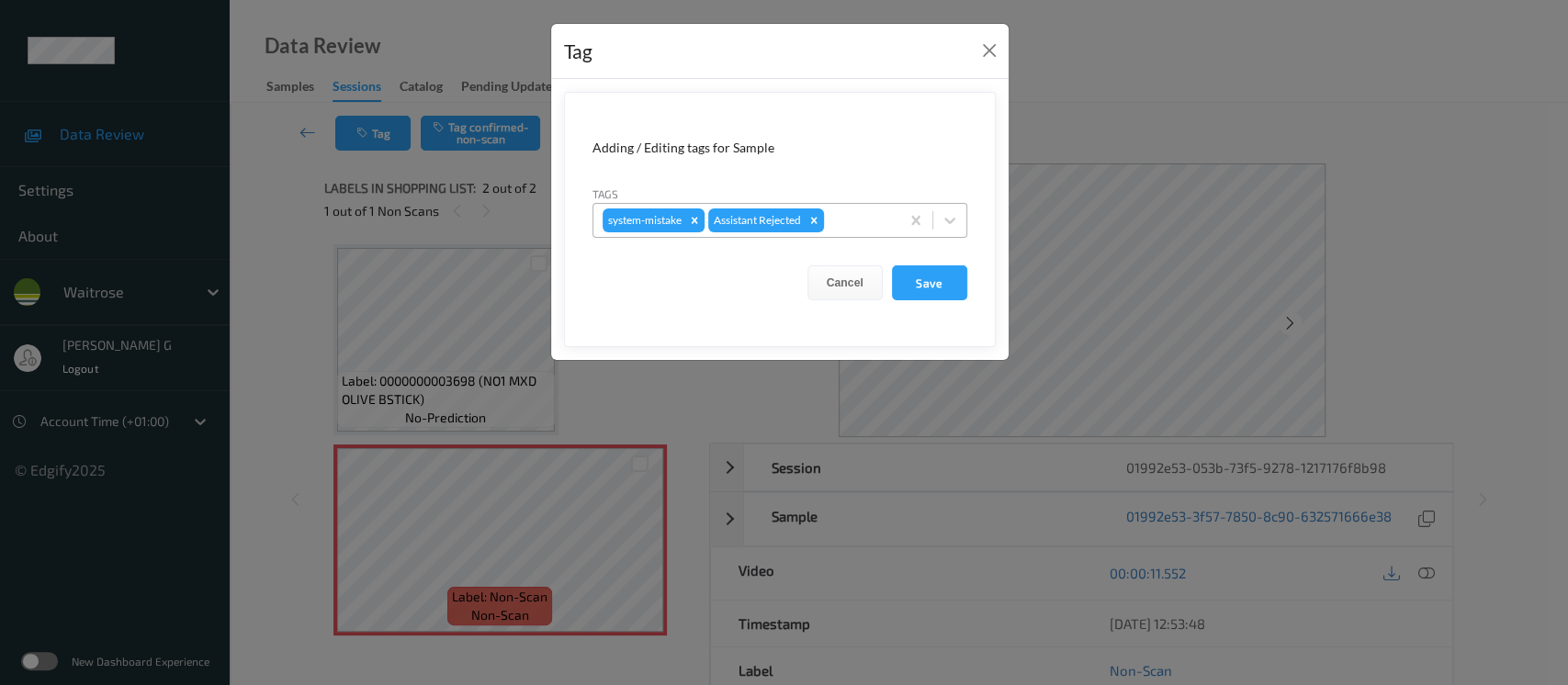
click at [853, 220] on div at bounding box center [858, 221] width 62 height 22
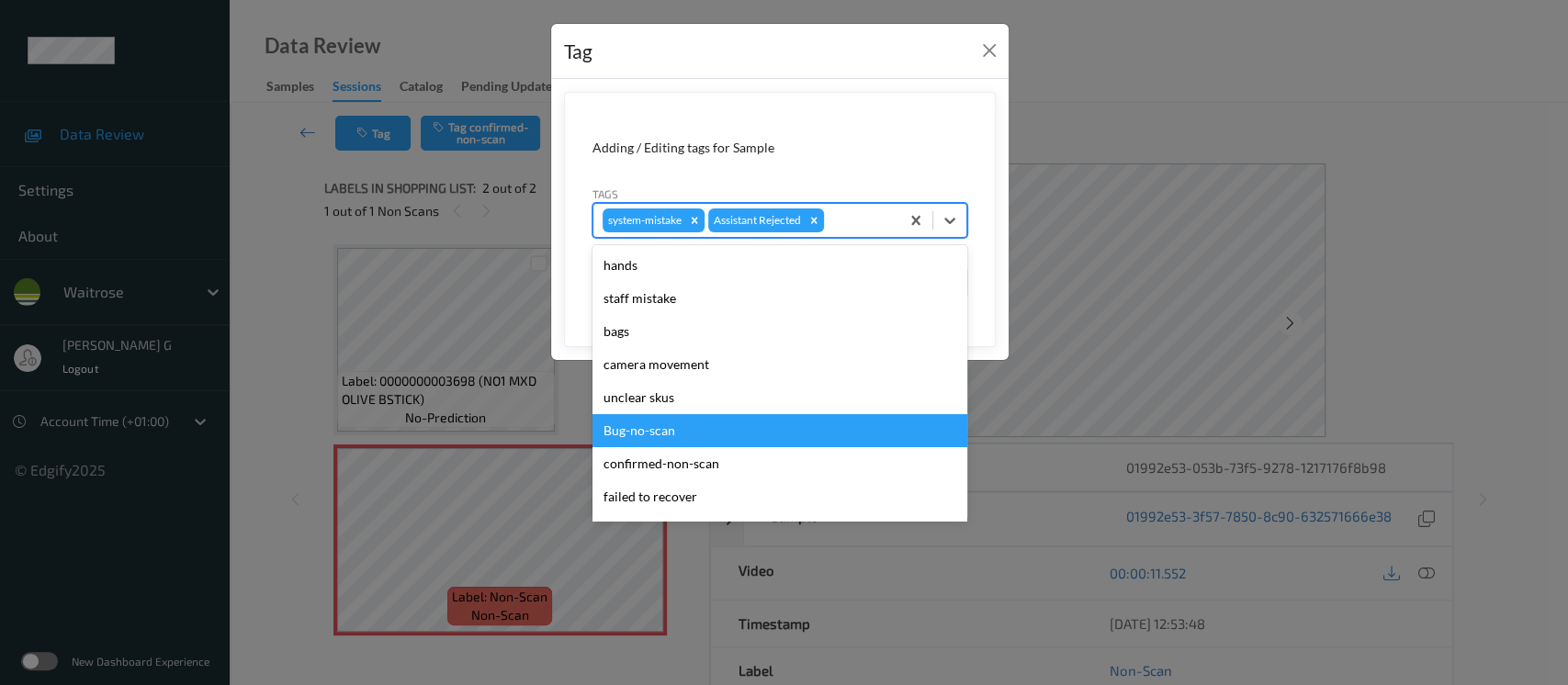
scroll to position [426, 0]
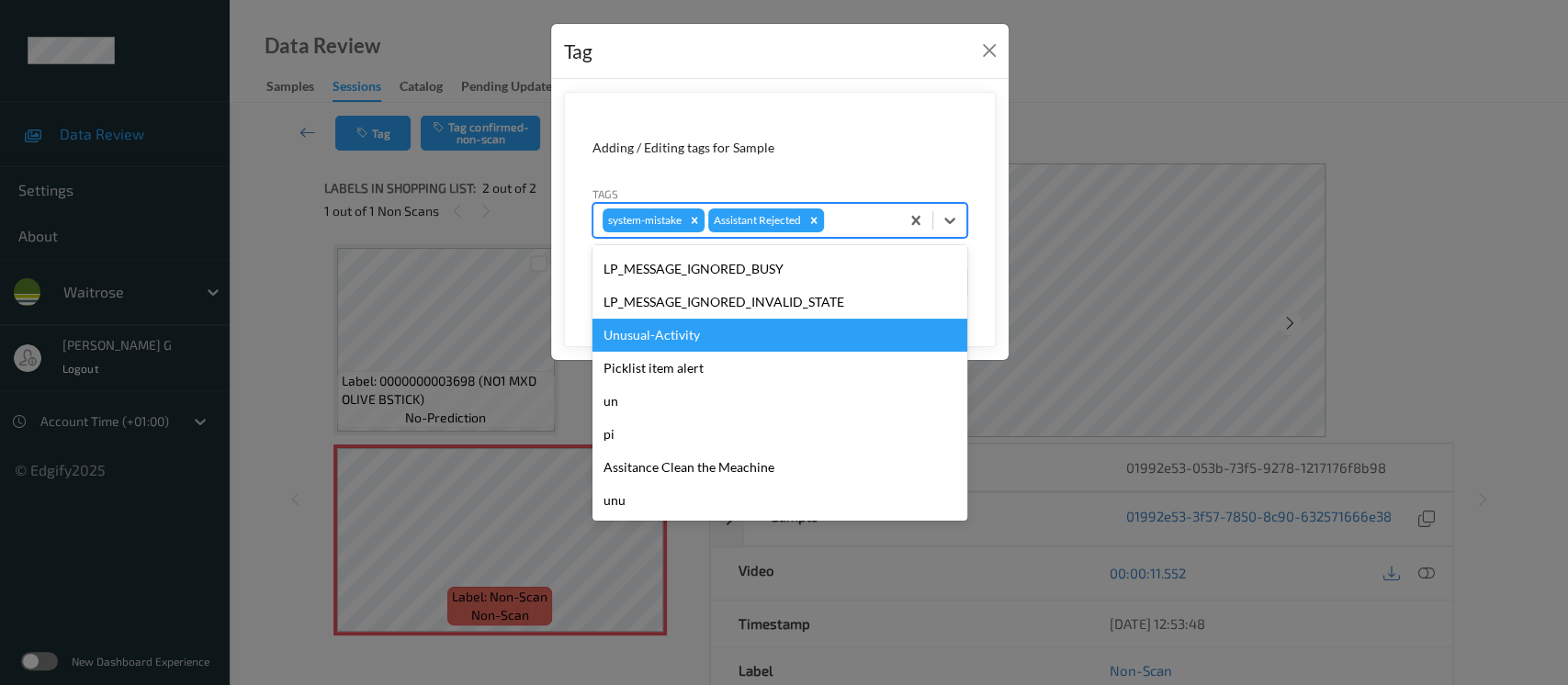
click at [669, 344] on div "Unusual-Activity" at bounding box center [779, 336] width 374 height 33
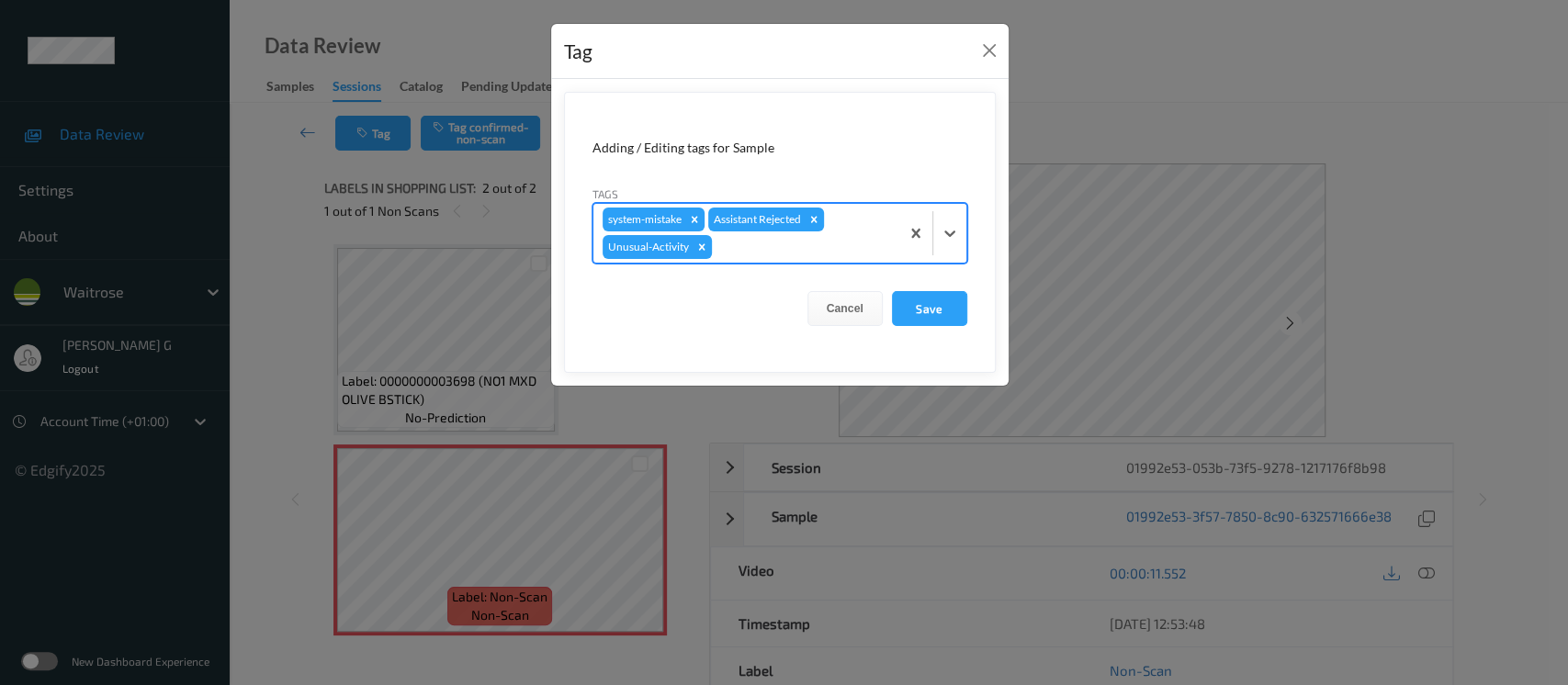
click at [886, 246] on div at bounding box center [803, 247] width 174 height 22
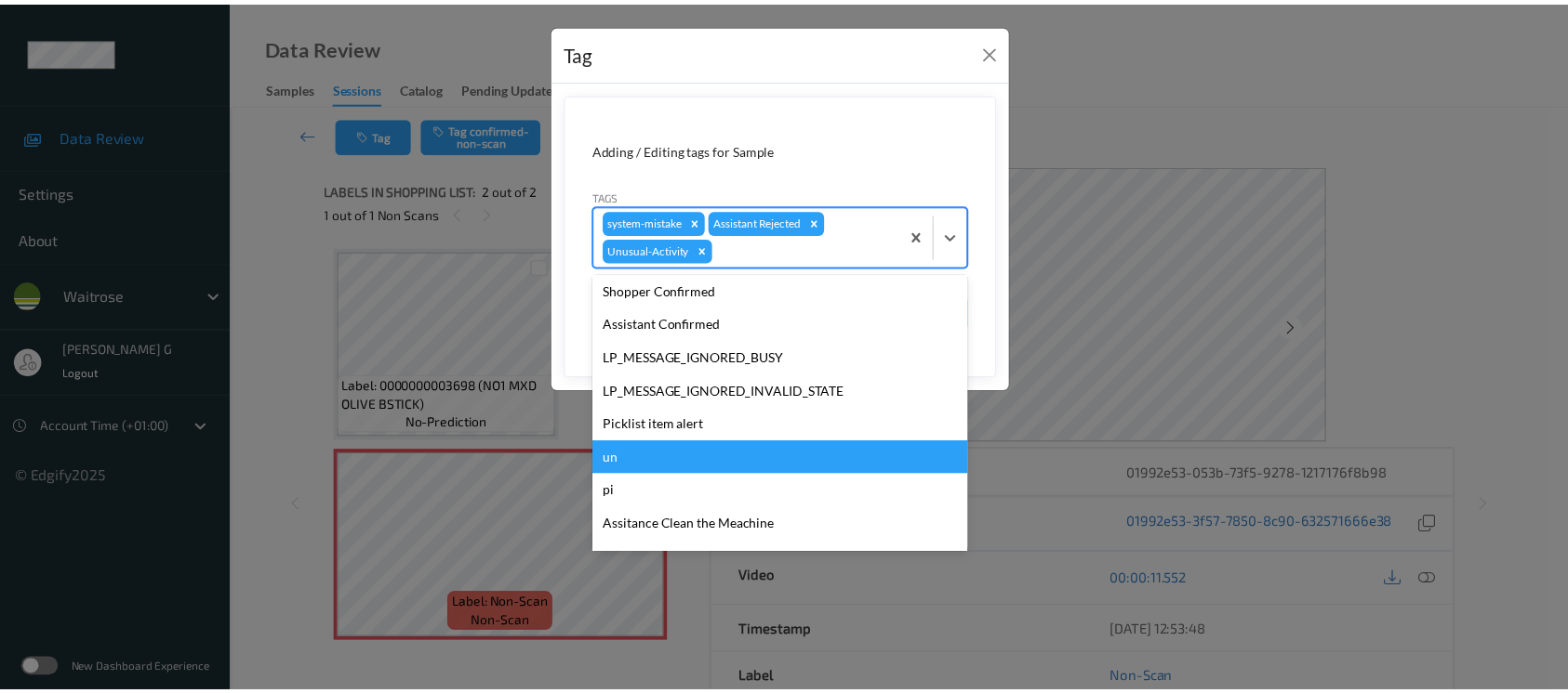
scroll to position [397, 0]
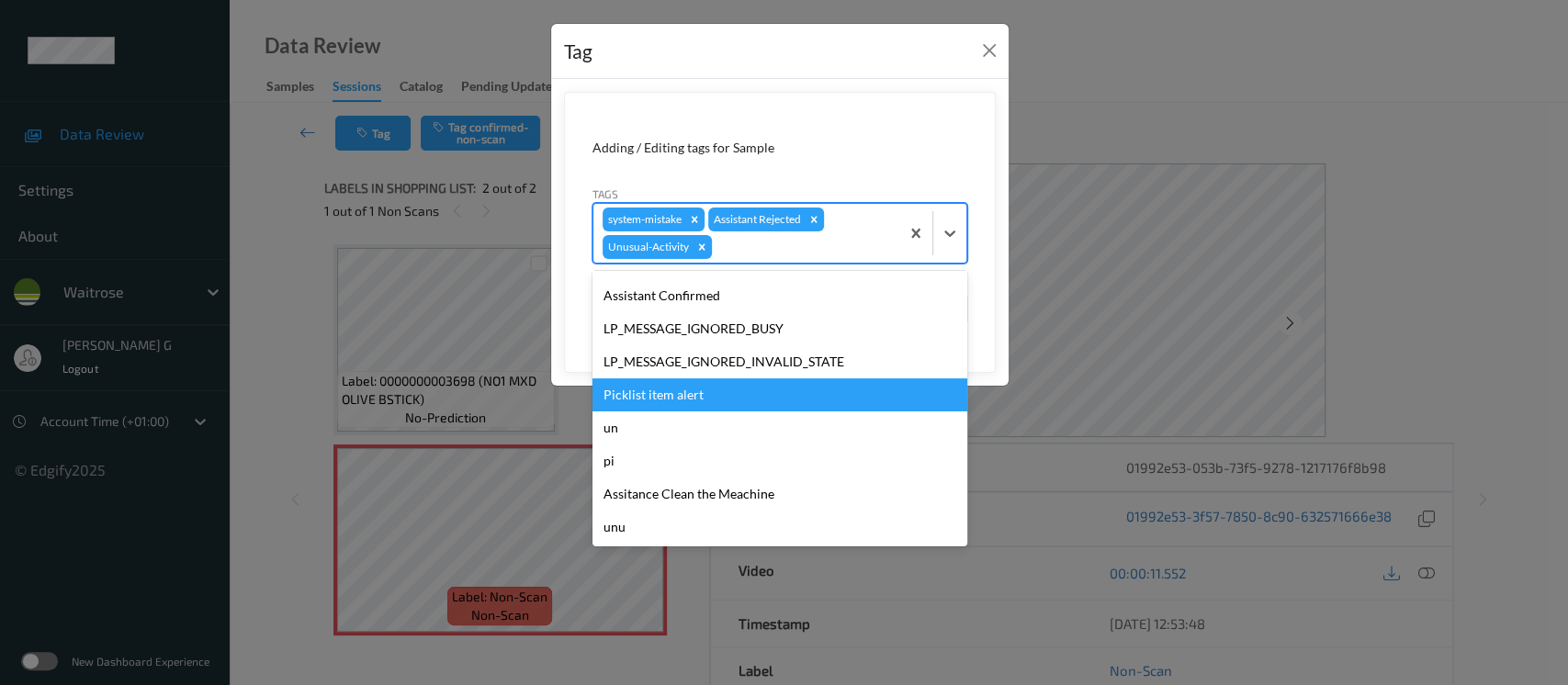
click at [652, 387] on div "Picklist item alert" at bounding box center [779, 395] width 374 height 33
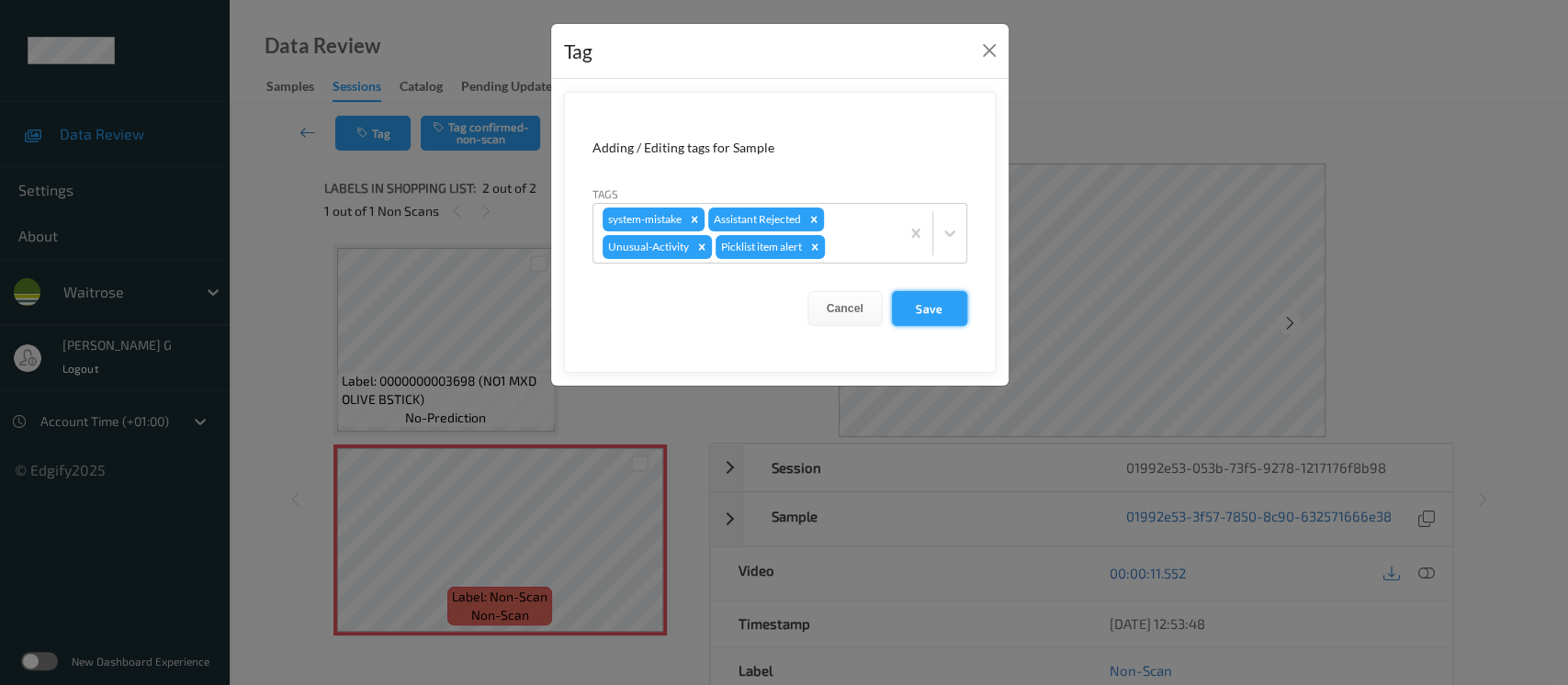
click at [926, 320] on button "Save" at bounding box center [929, 309] width 75 height 35
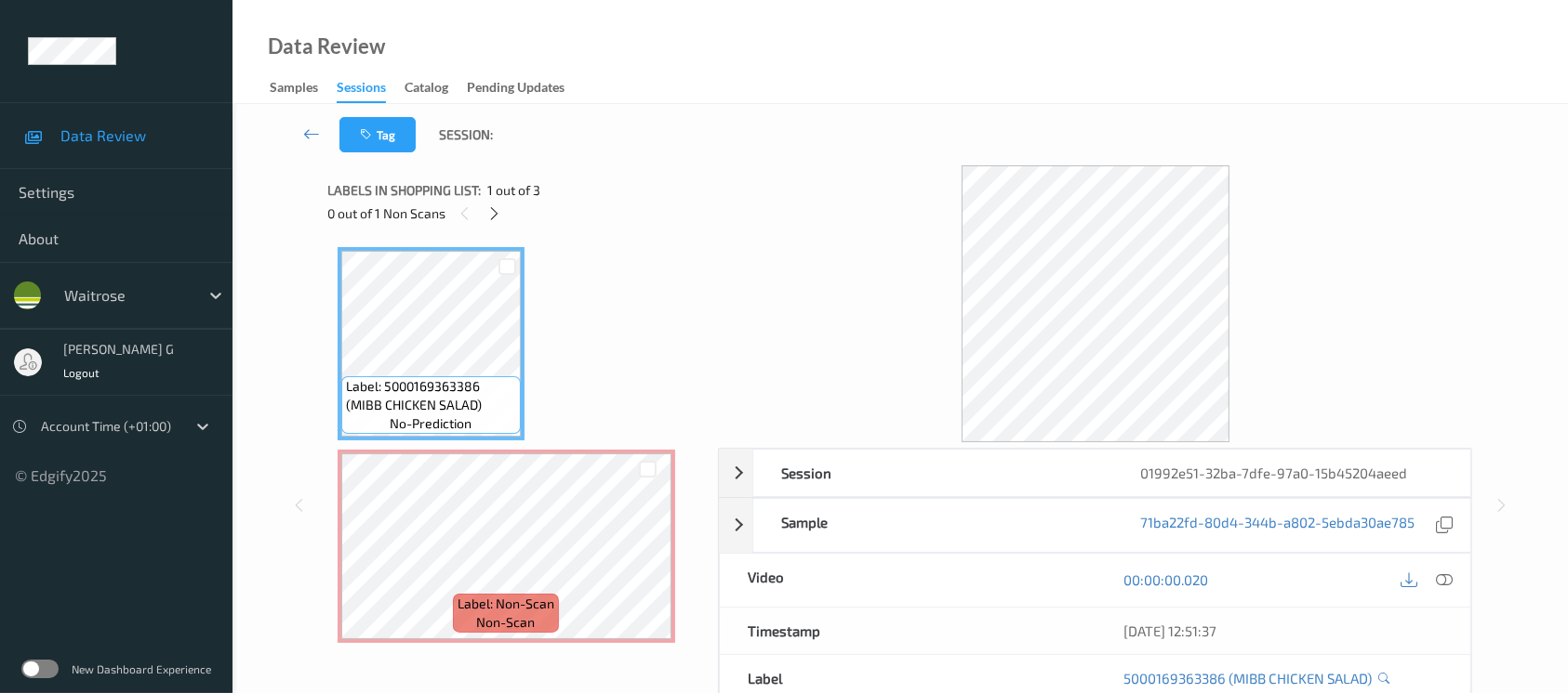
click at [478, 218] on div "0 out of 1 Non Scans" at bounding box center [517, 213] width 377 height 23
click at [484, 218] on div at bounding box center [494, 213] width 23 height 23
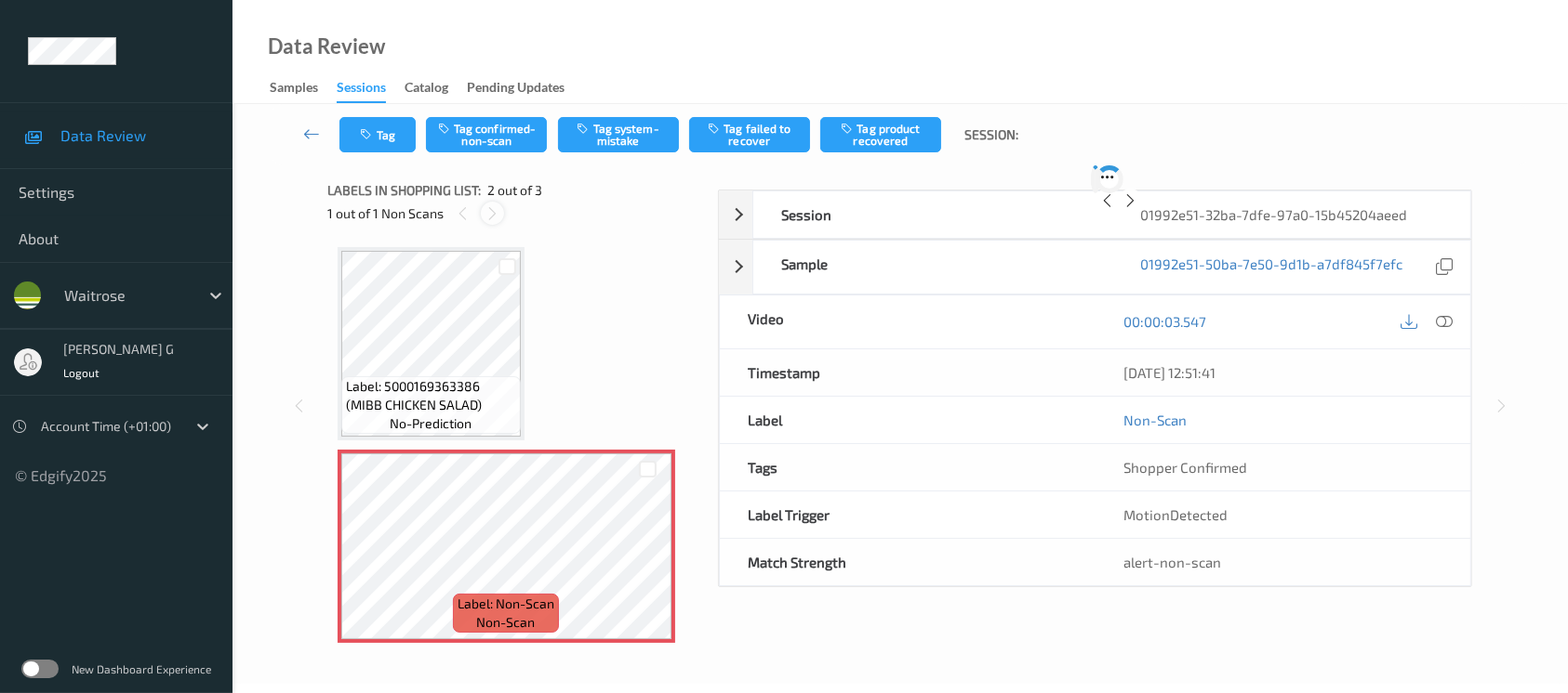
scroll to position [8, 0]
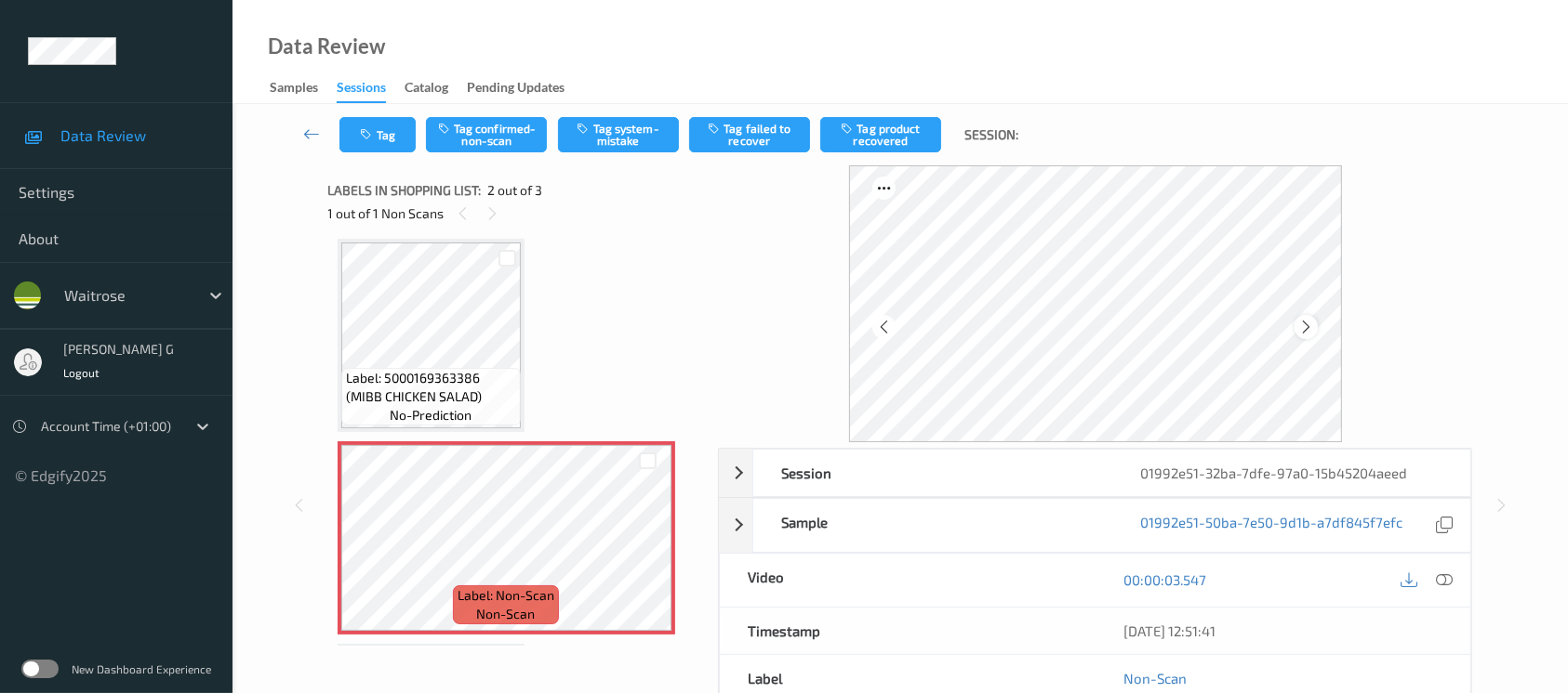
click at [1307, 331] on icon at bounding box center [1306, 327] width 16 height 17
click at [1308, 326] on icon at bounding box center [1306, 327] width 16 height 17
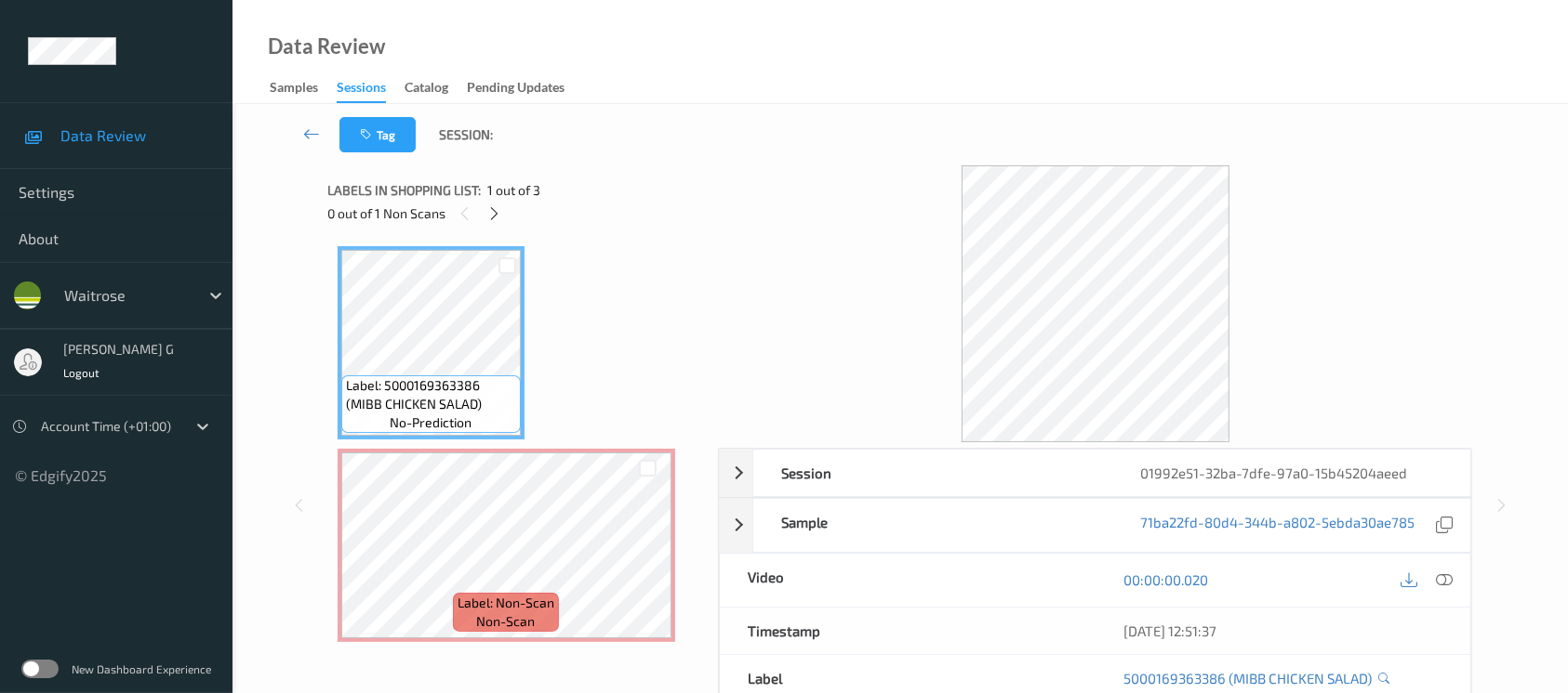
scroll to position [0, 0]
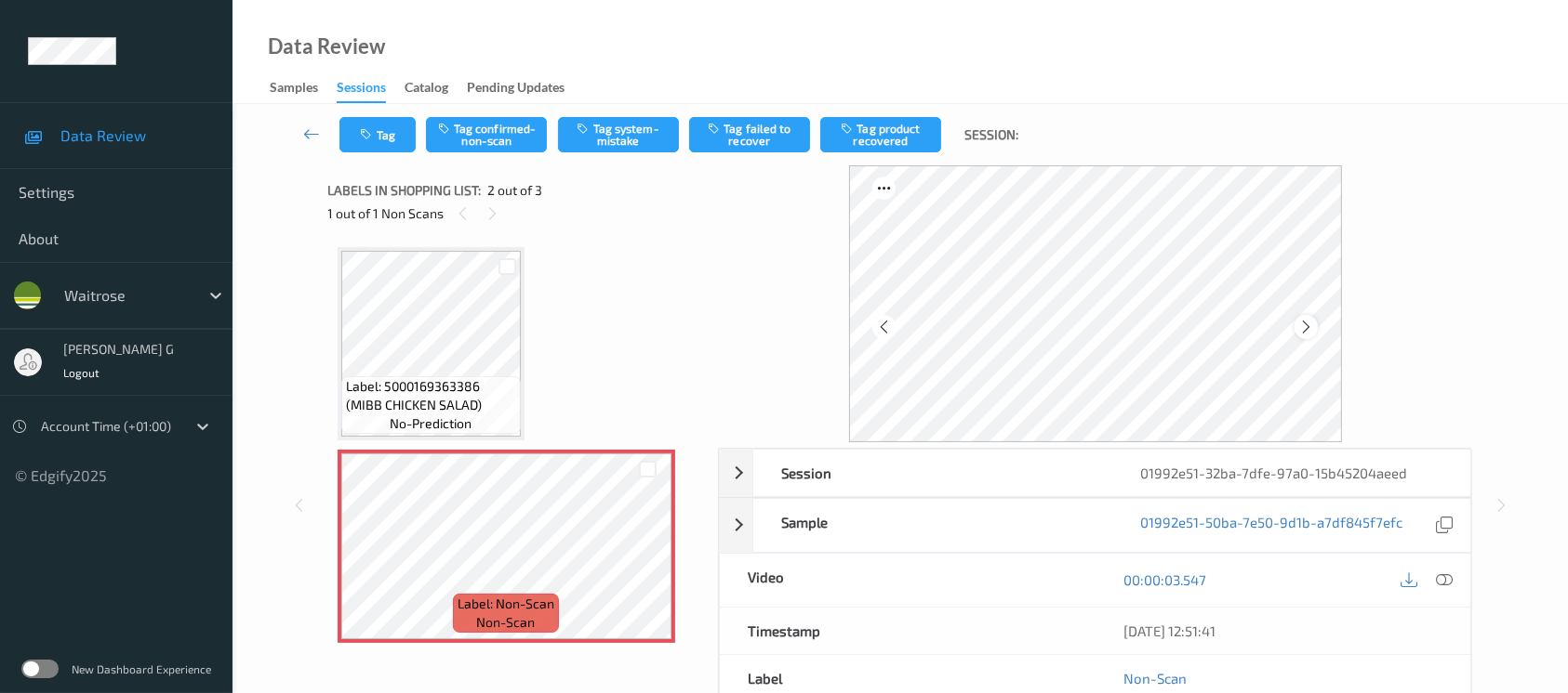
click at [1307, 321] on icon at bounding box center [1306, 327] width 16 height 17
click at [1445, 576] on icon at bounding box center [1445, 580] width 17 height 17
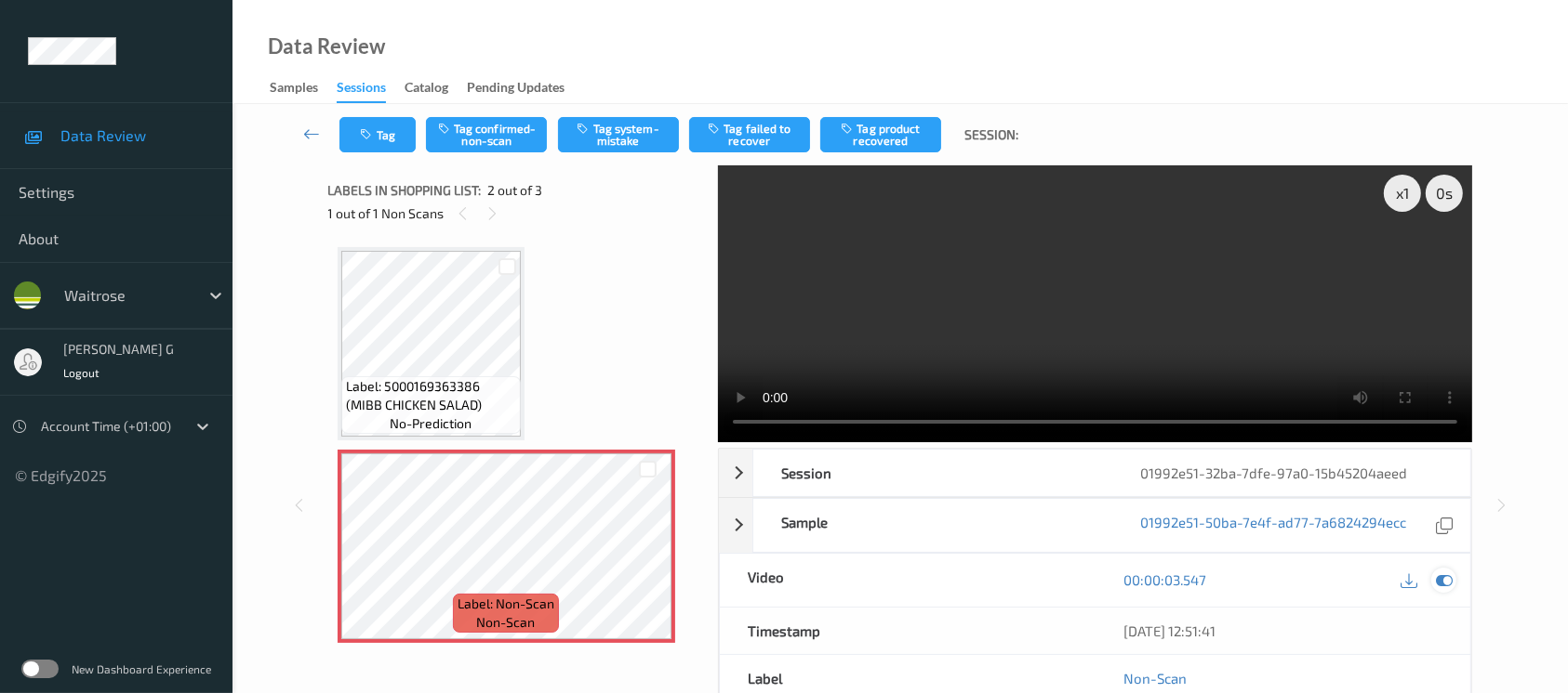
click at [1445, 586] on icon at bounding box center [1445, 580] width 17 height 17
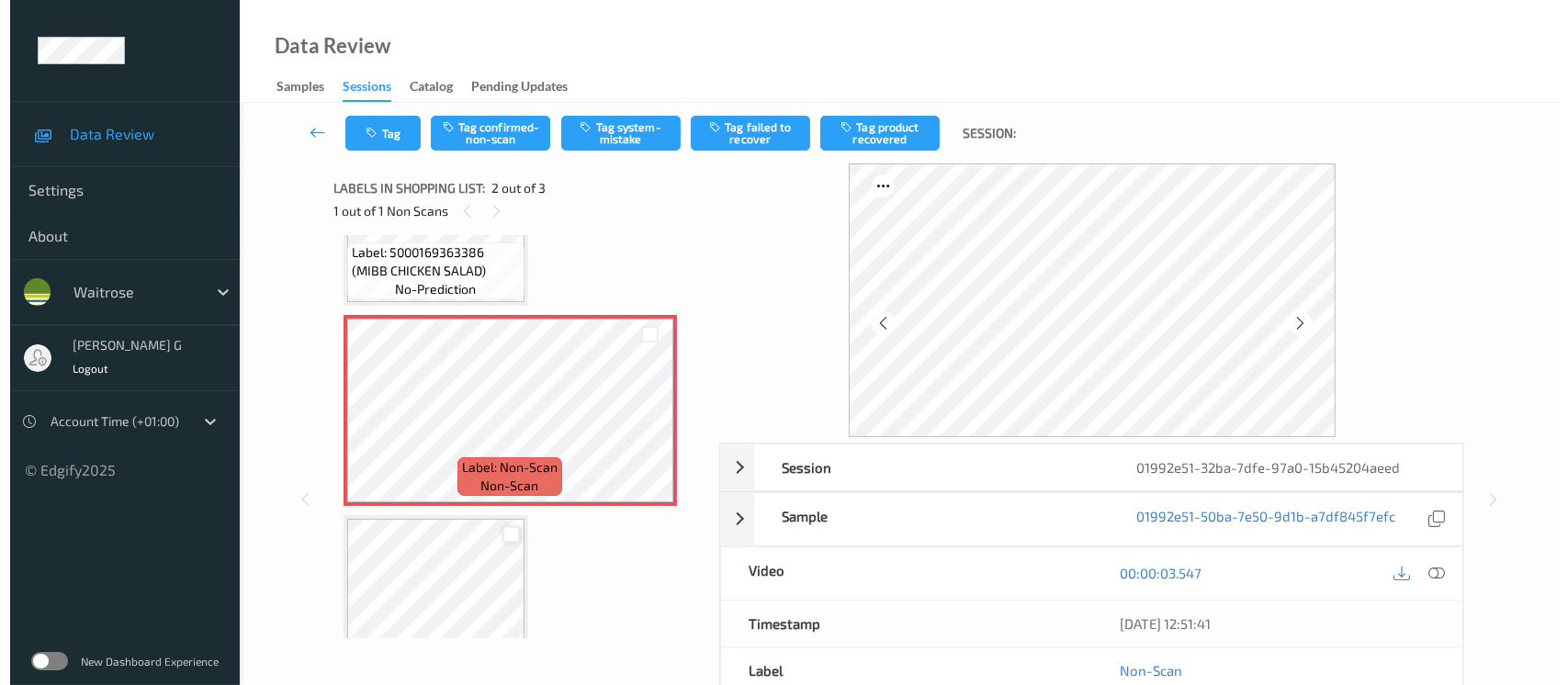
scroll to position [204, 0]
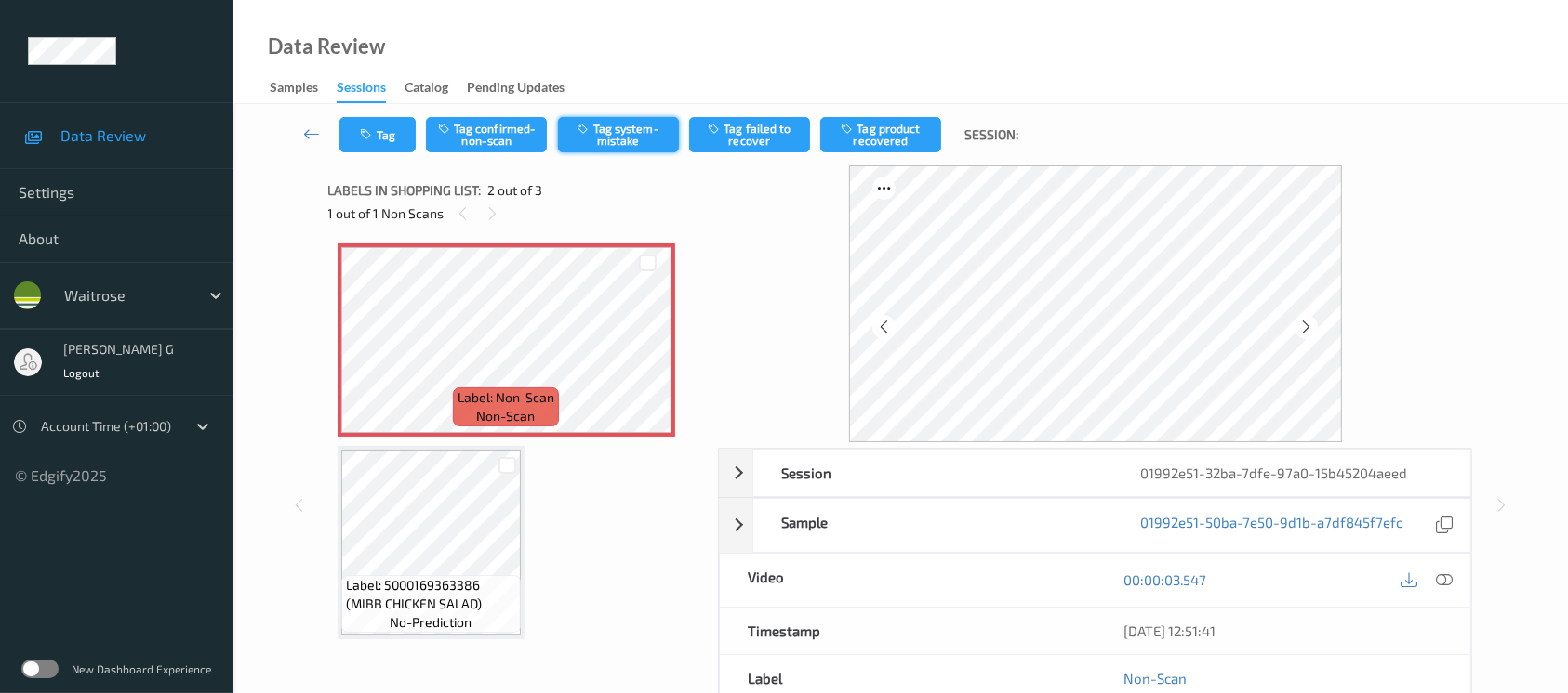
click at [618, 135] on button "Tag system-mistake" at bounding box center [618, 135] width 121 height 36
click at [375, 138] on icon "button" at bounding box center [369, 135] width 16 height 13
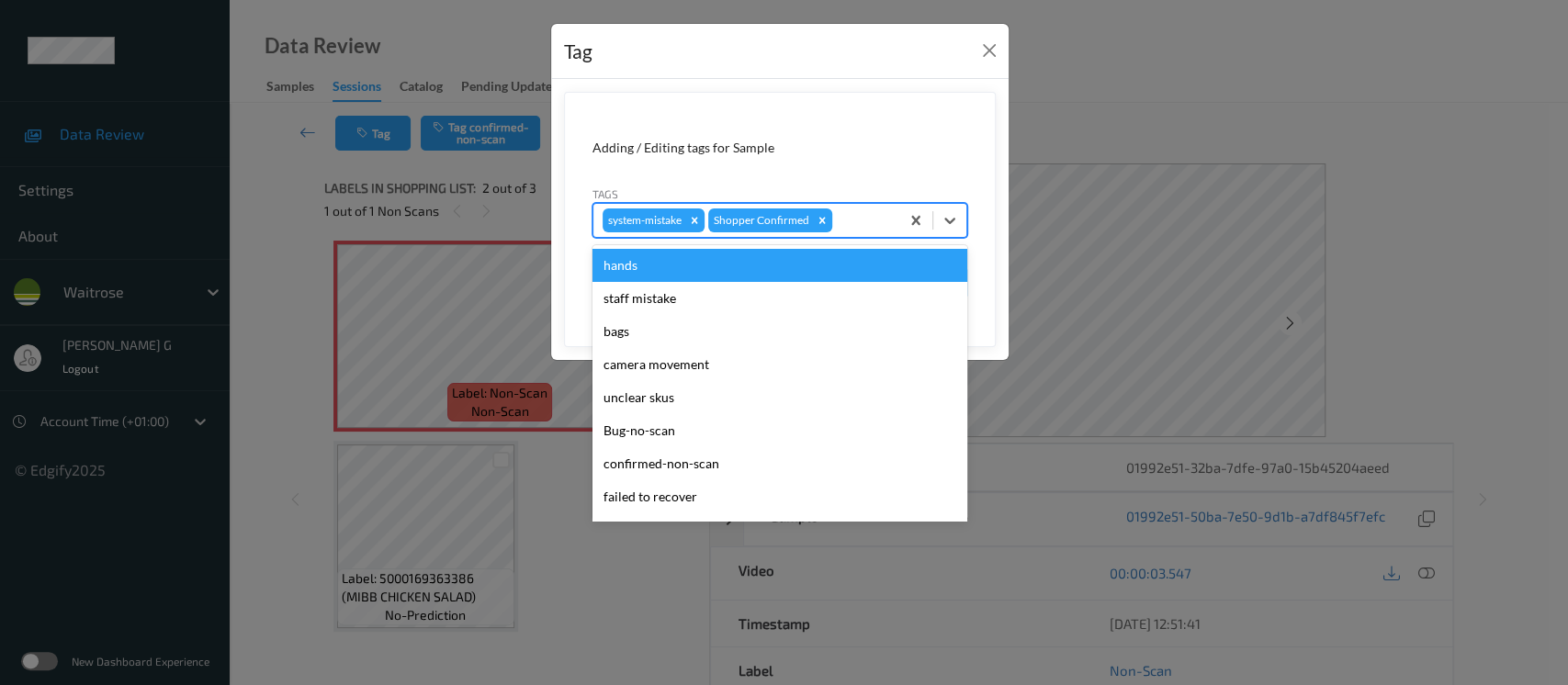
click at [868, 225] on div at bounding box center [863, 221] width 54 height 22
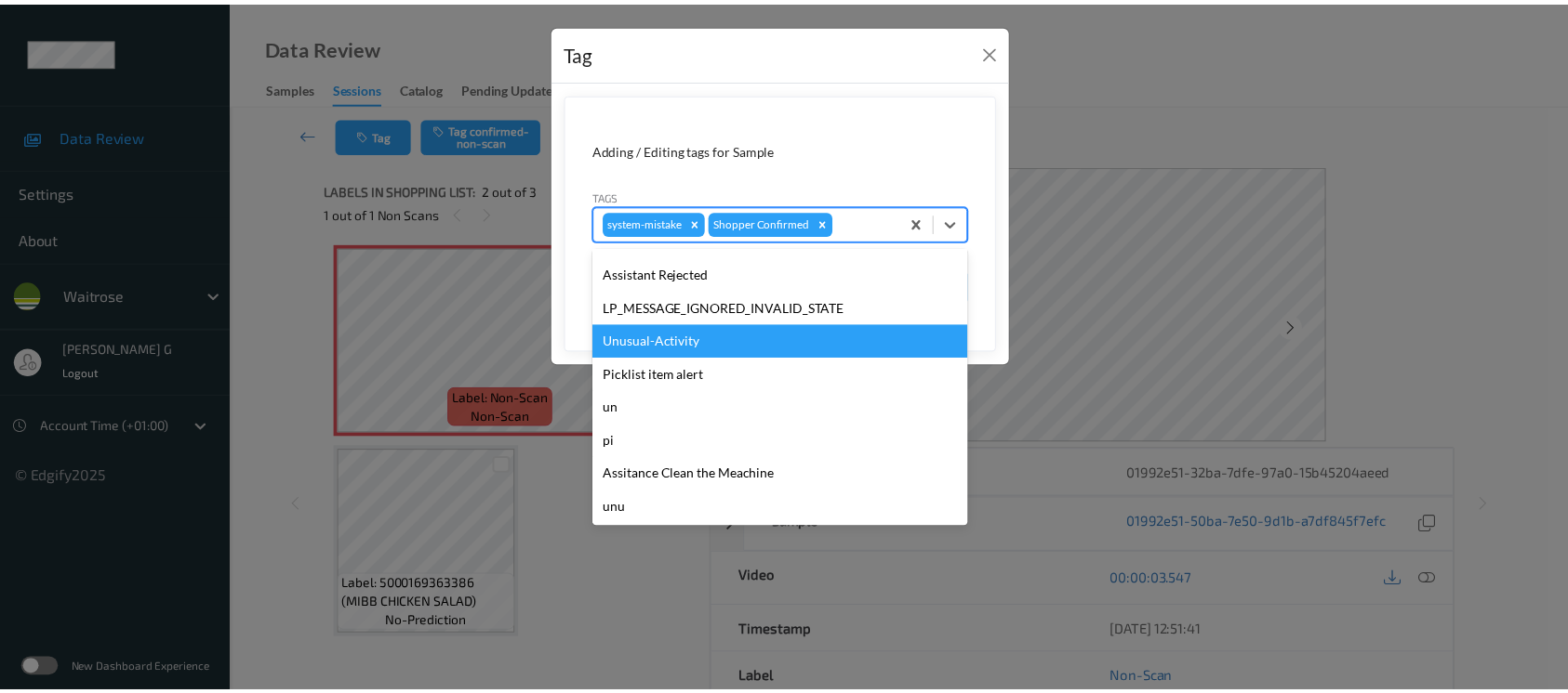
scroll to position [431, 0]
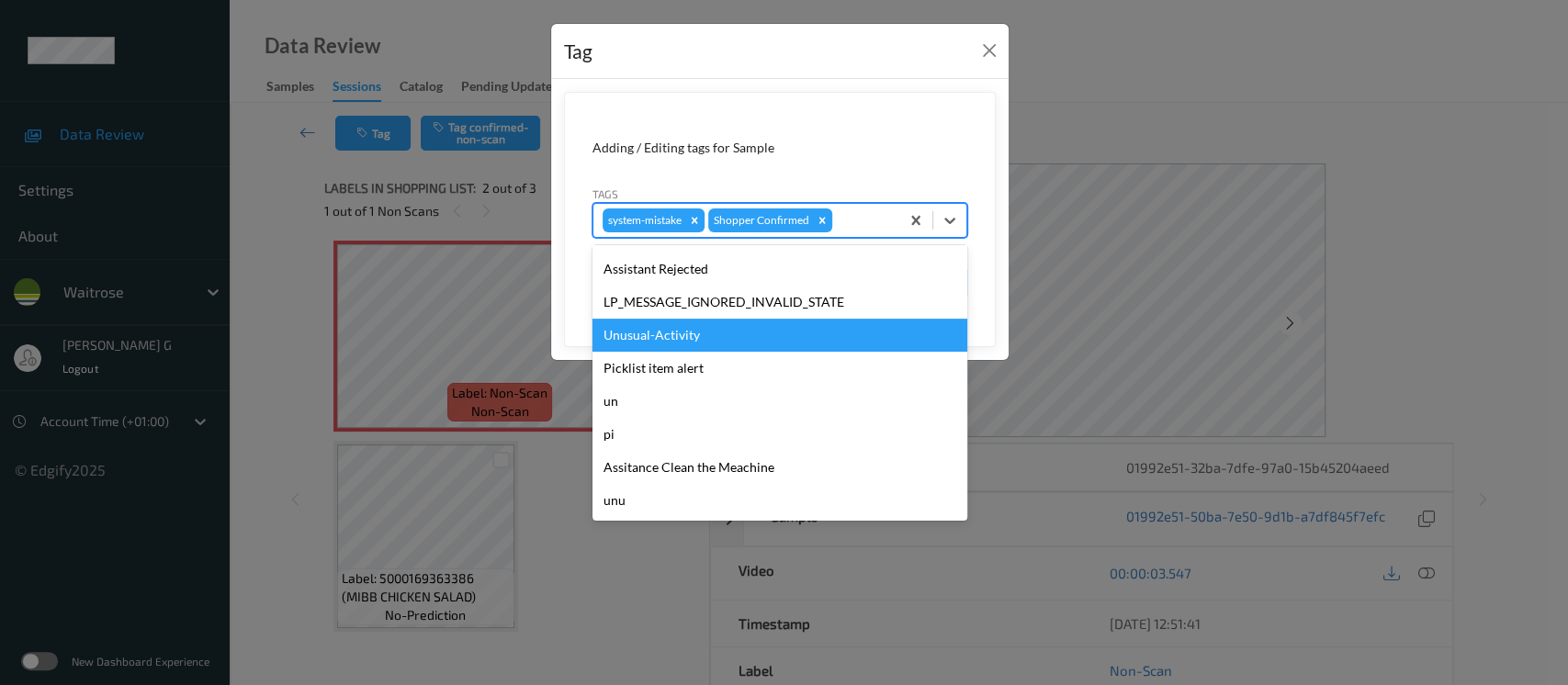
click at [644, 339] on div "Unusual-Activity" at bounding box center [779, 336] width 374 height 33
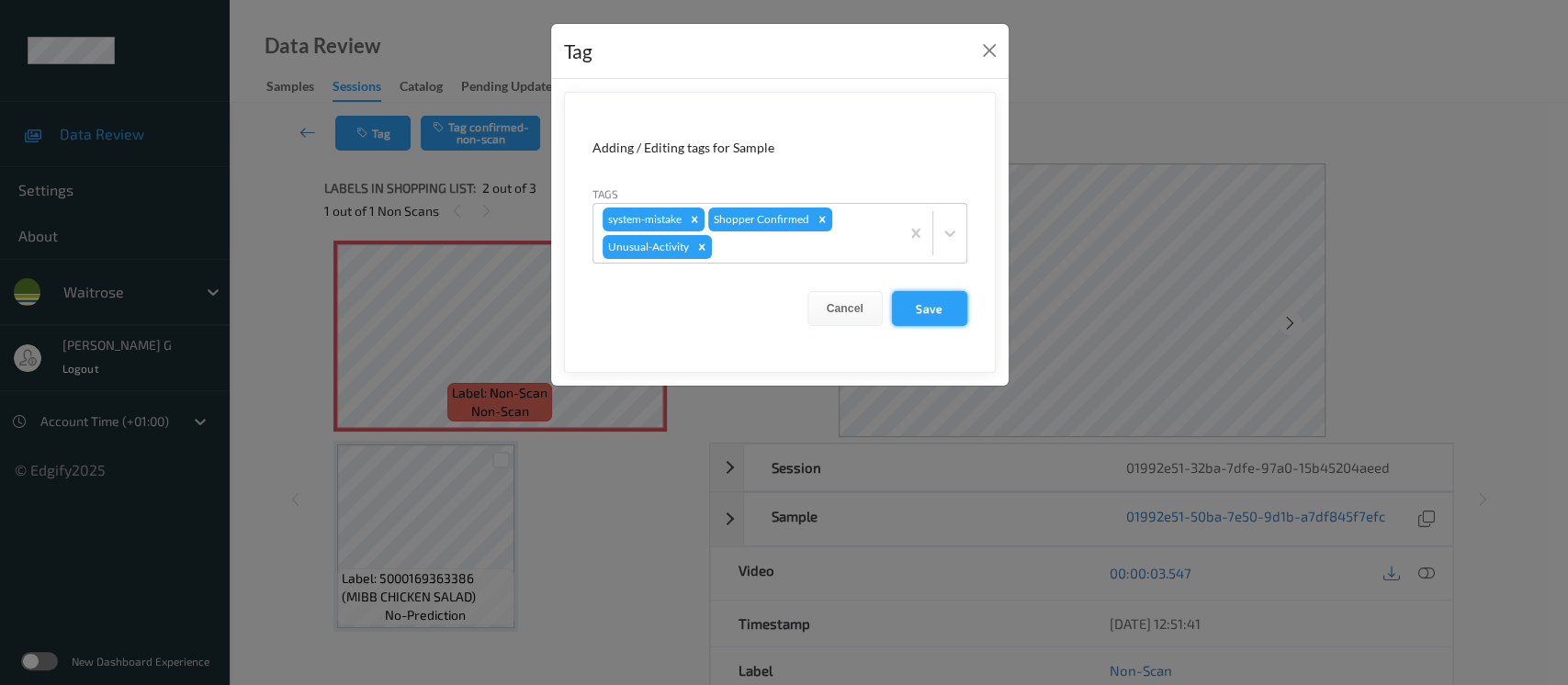
click at [947, 313] on button "Save" at bounding box center [929, 309] width 75 height 35
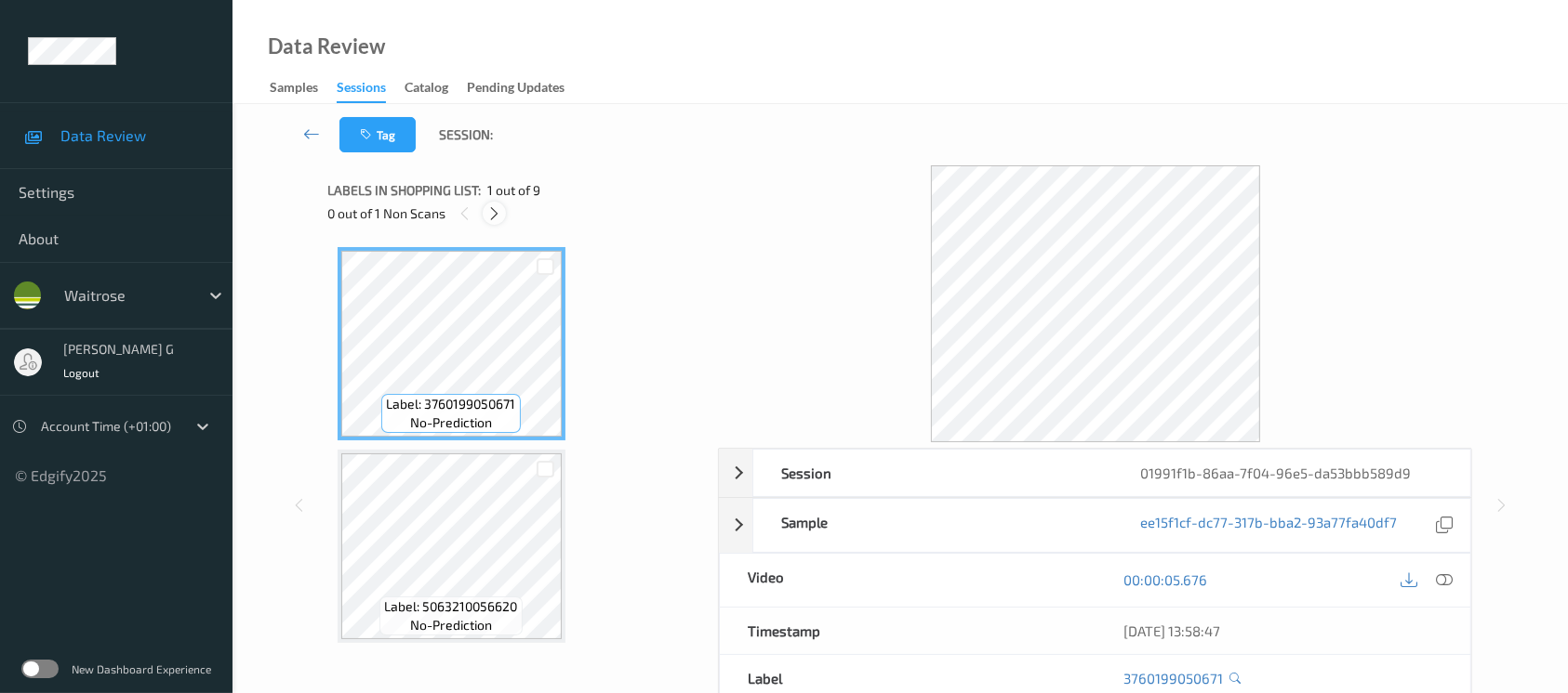
click at [498, 208] on icon at bounding box center [494, 214] width 16 height 17
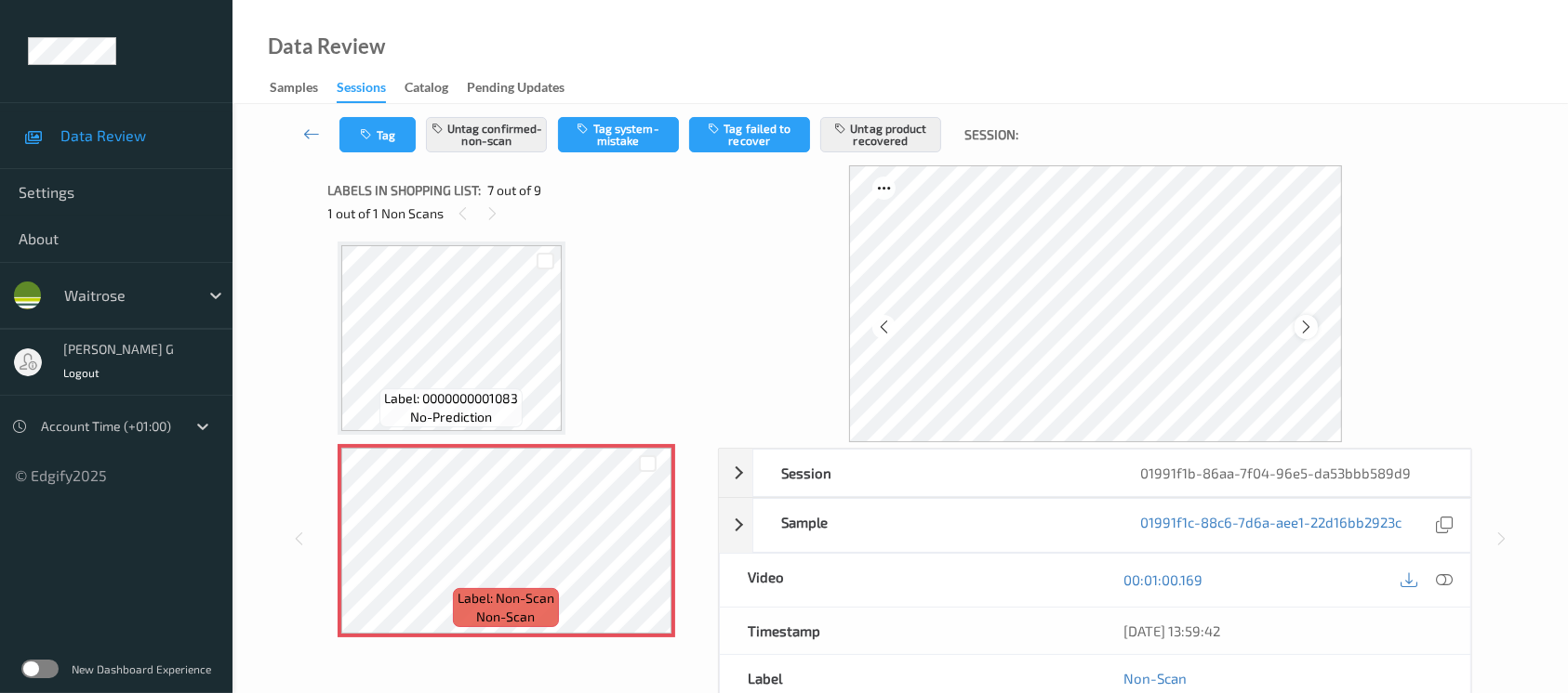
click at [1301, 331] on icon at bounding box center [1306, 327] width 16 height 17
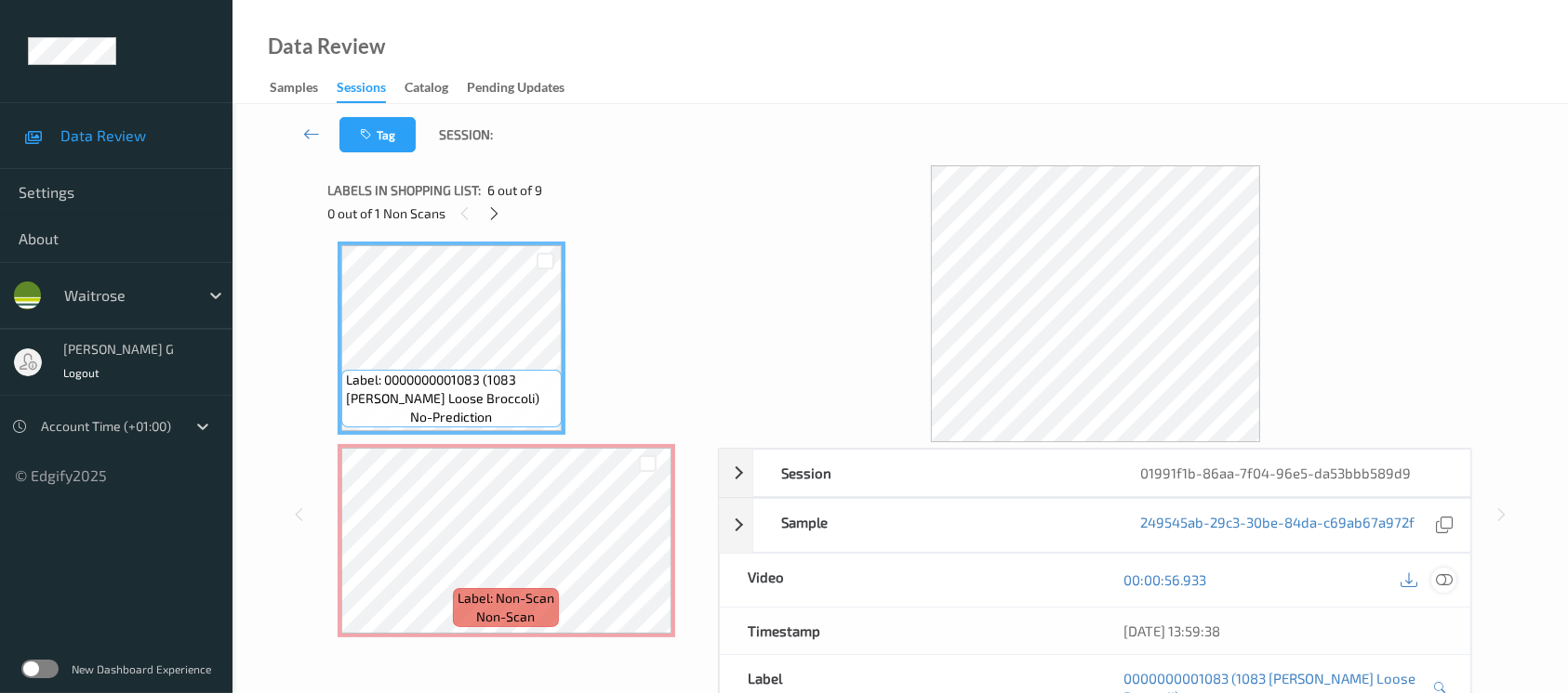
click at [1448, 581] on icon at bounding box center [1445, 580] width 17 height 17
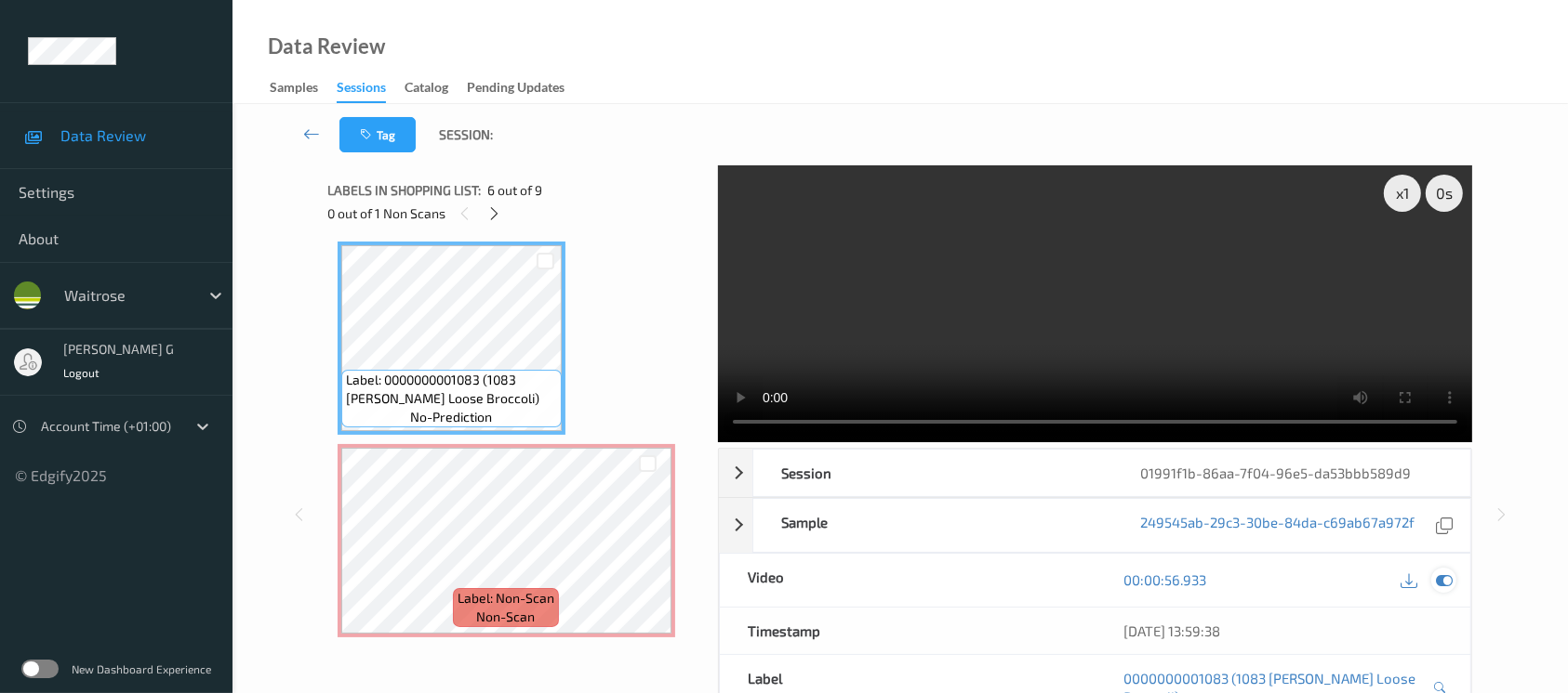
click at [1454, 578] on div at bounding box center [1444, 580] width 25 height 25
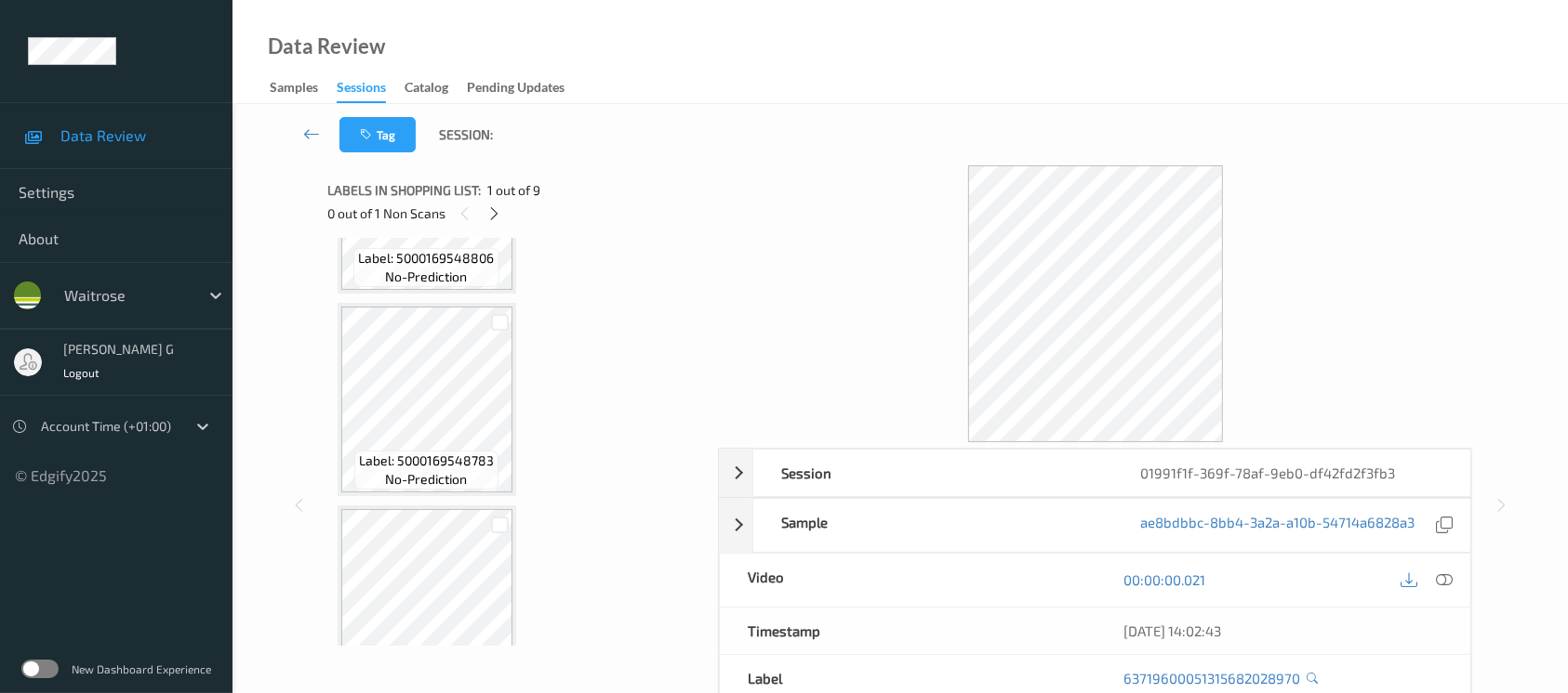
scroll to position [1418, 0]
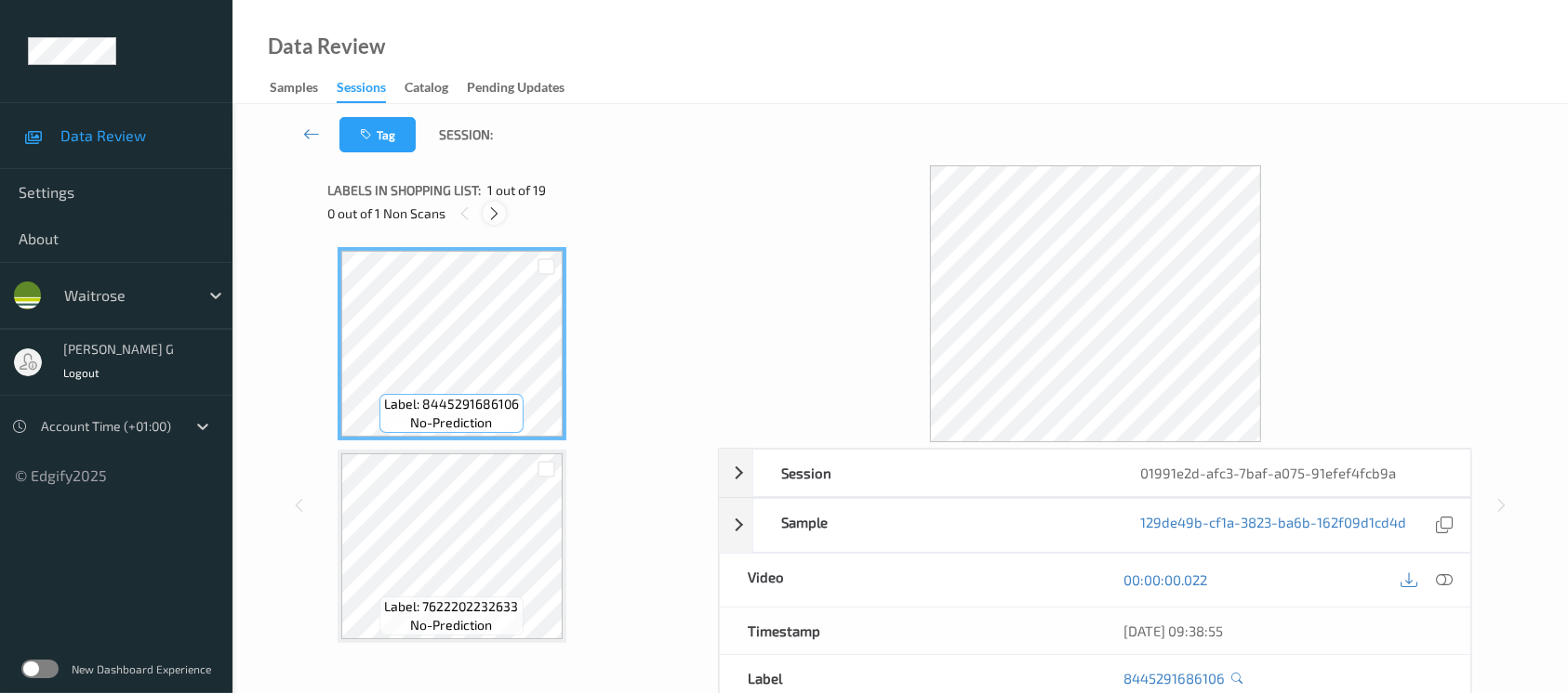
click at [491, 219] on icon at bounding box center [494, 214] width 16 height 17
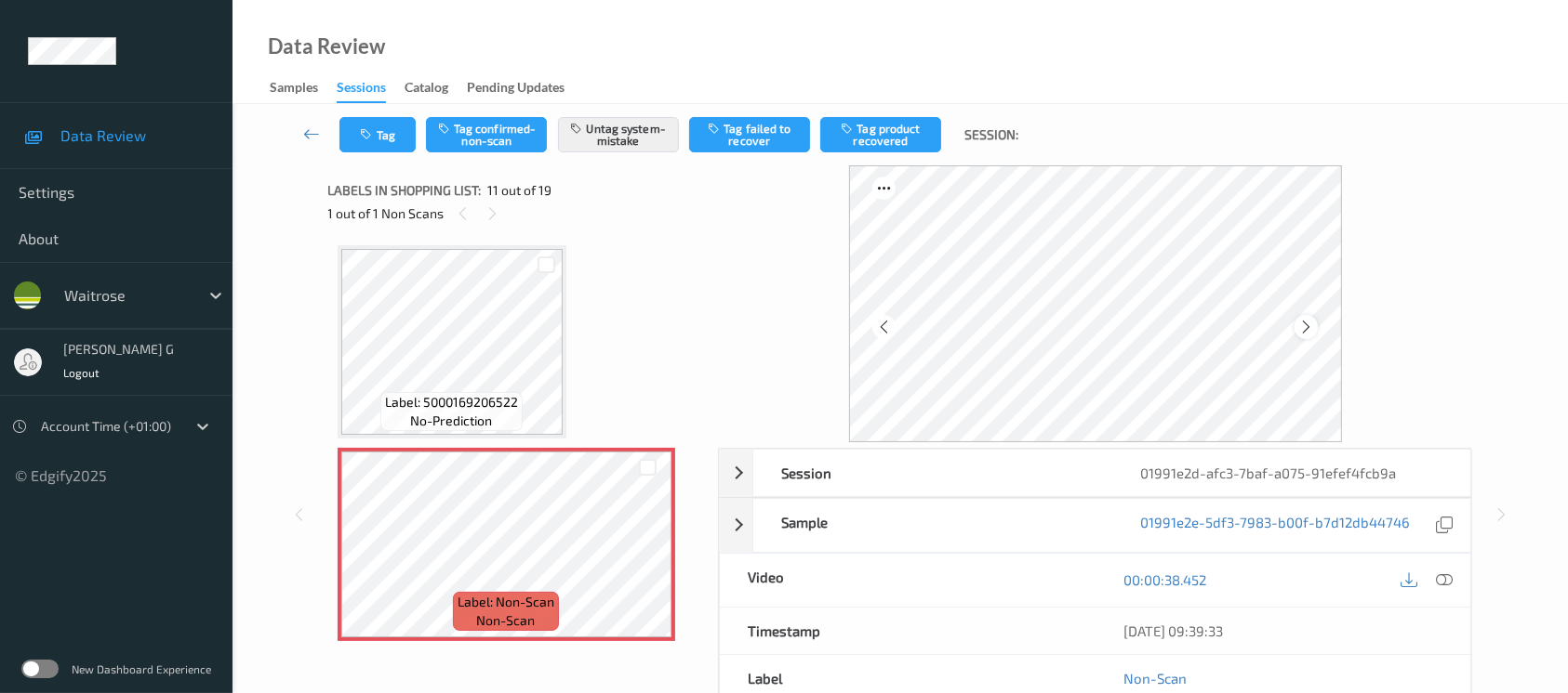
click at [1313, 331] on icon at bounding box center [1306, 327] width 16 height 17
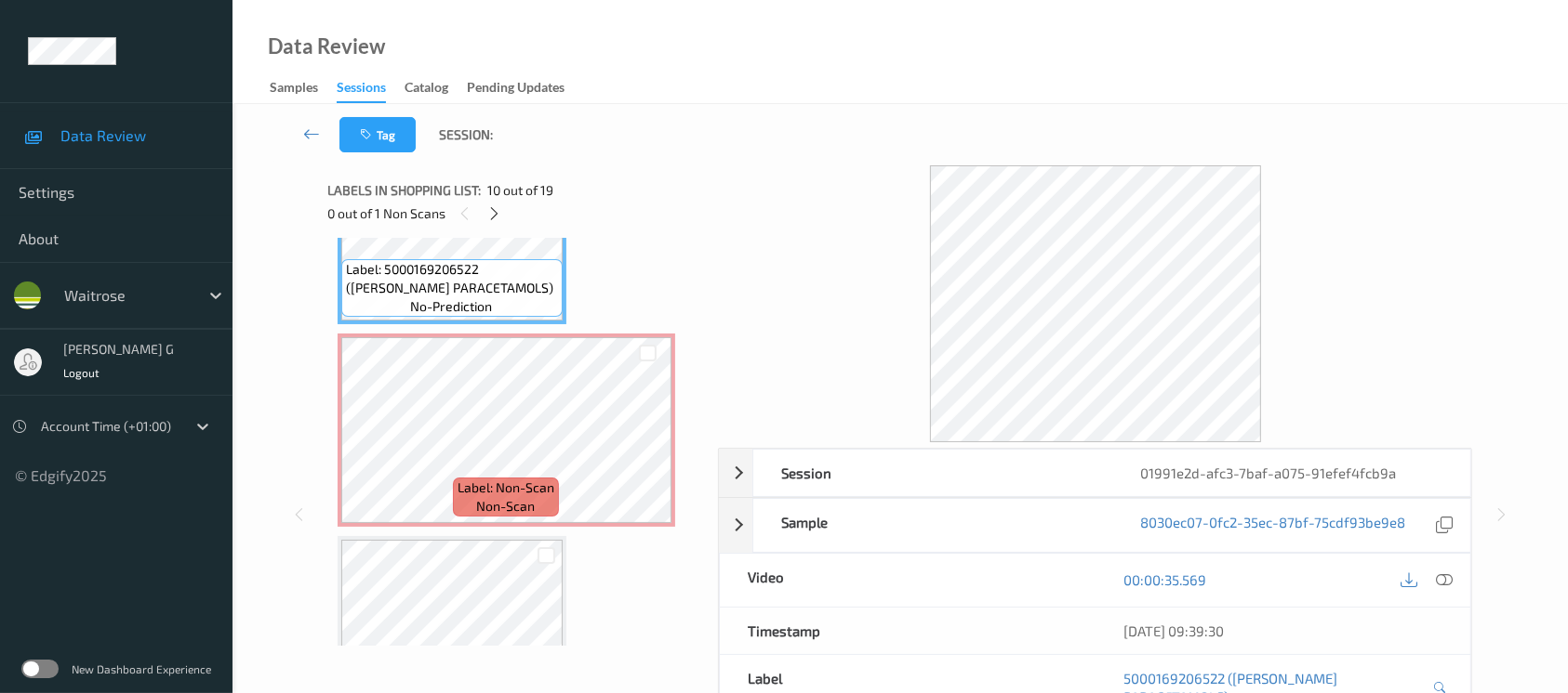
scroll to position [1950, 0]
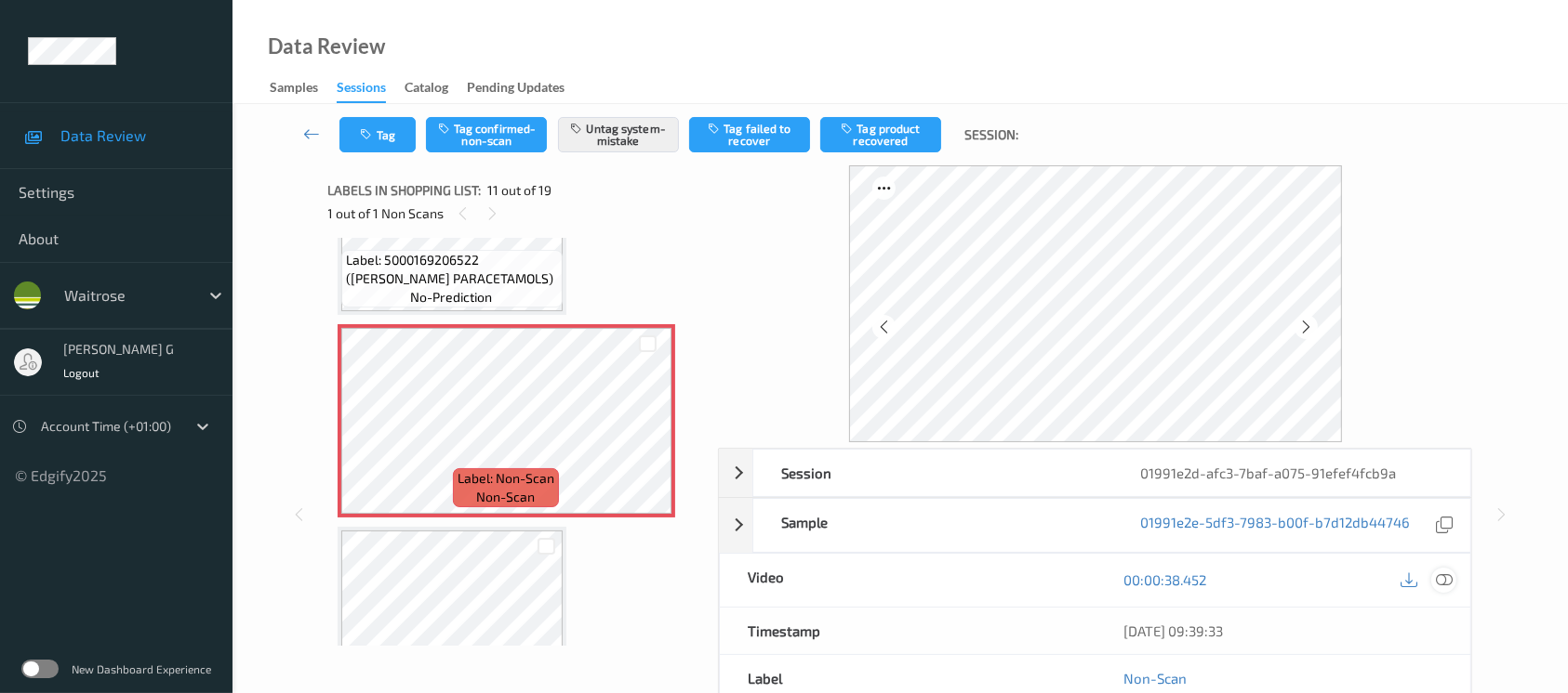
click at [1444, 574] on icon at bounding box center [1445, 580] width 17 height 17
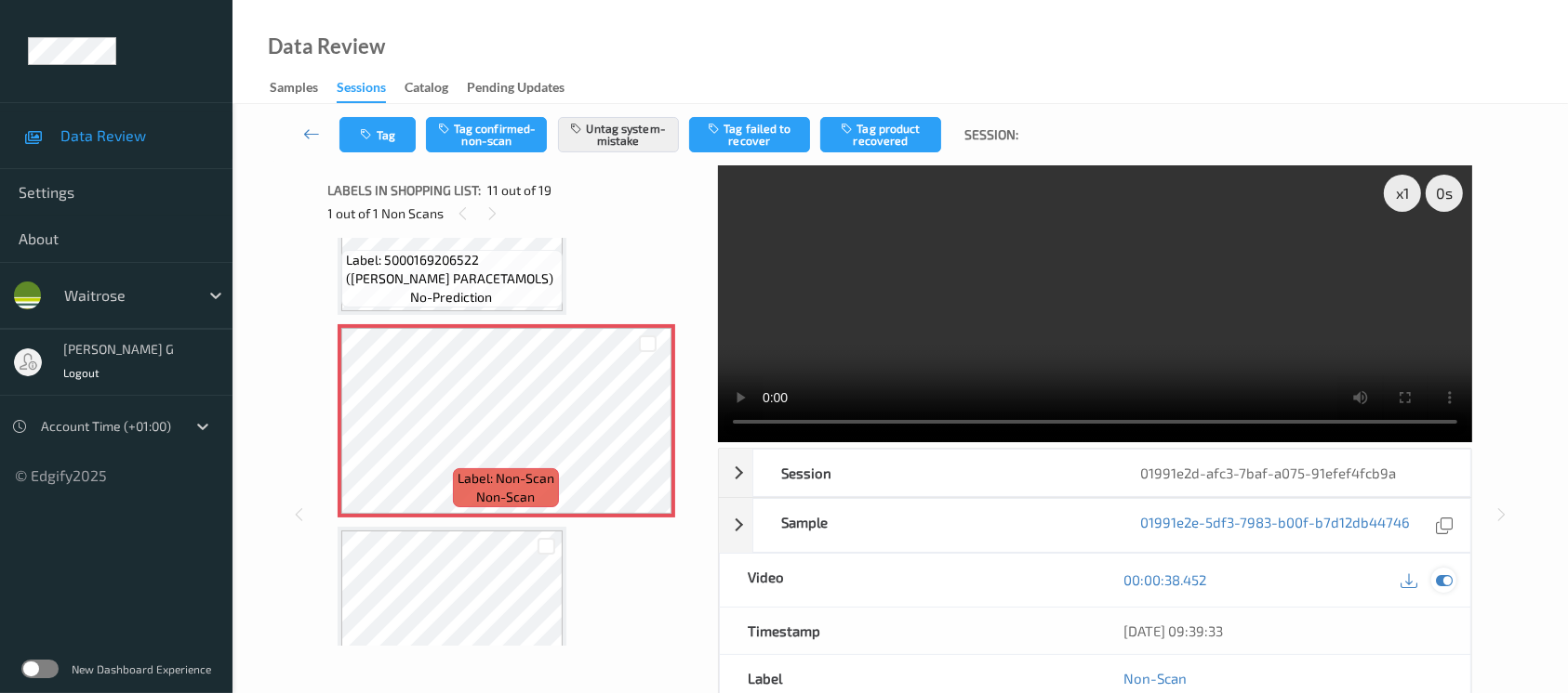
click at [1446, 583] on icon at bounding box center [1445, 580] width 17 height 17
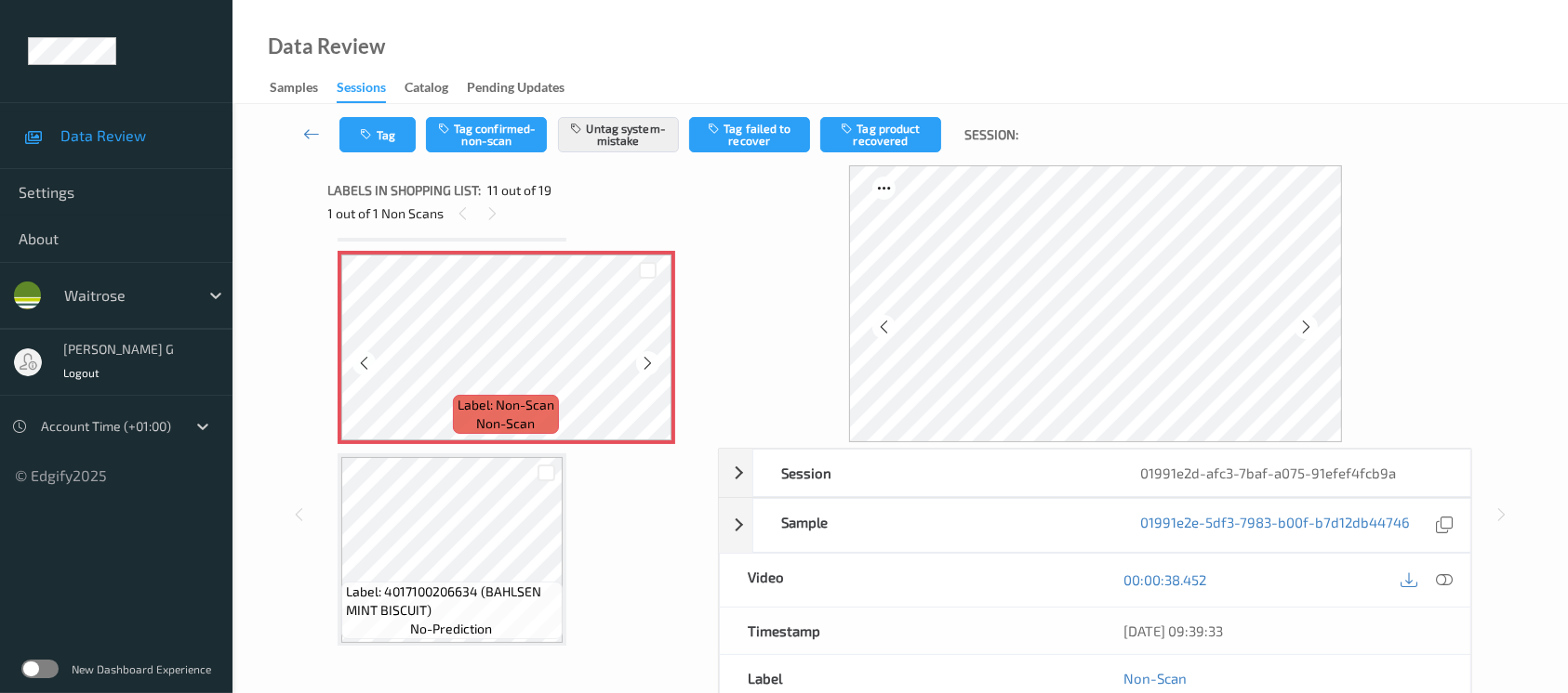
scroll to position [2074, 0]
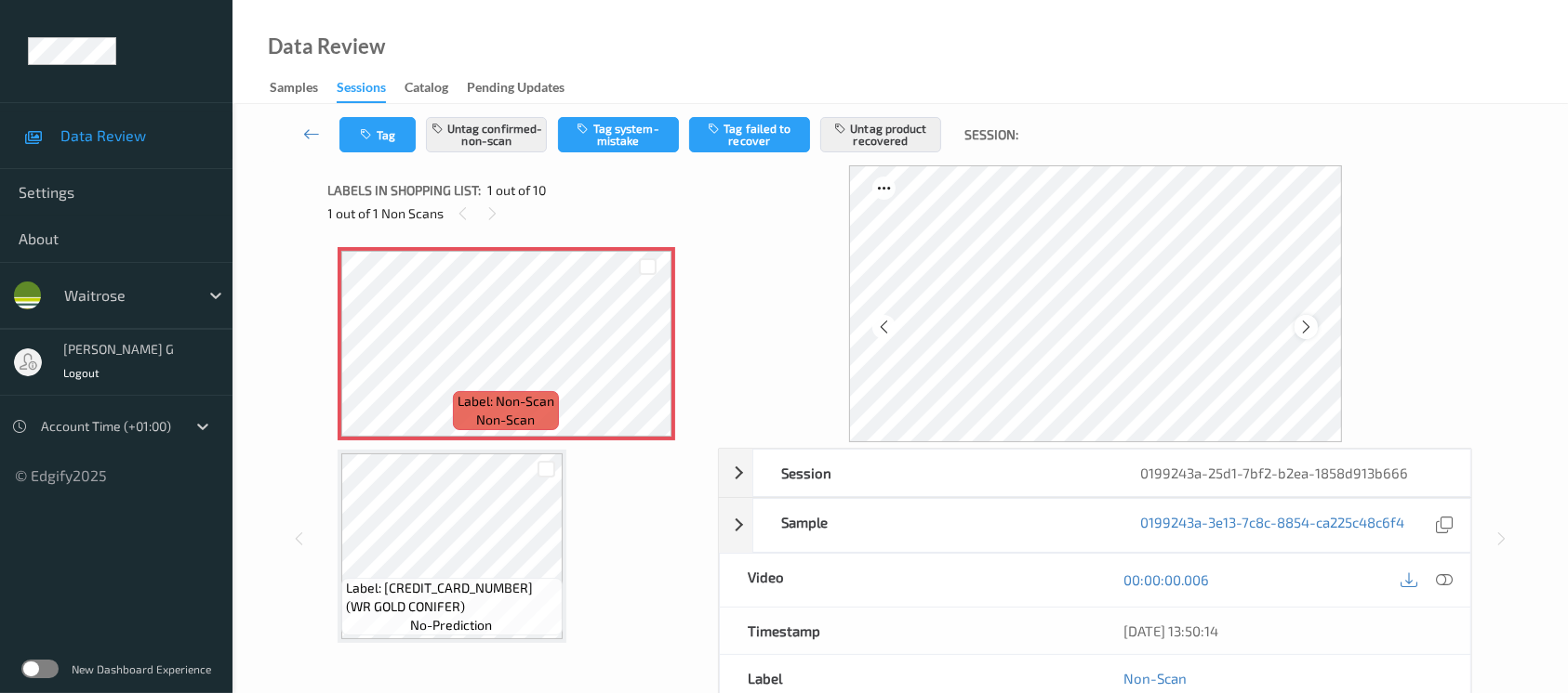
click at [1315, 325] on div at bounding box center [1306, 326] width 23 height 23
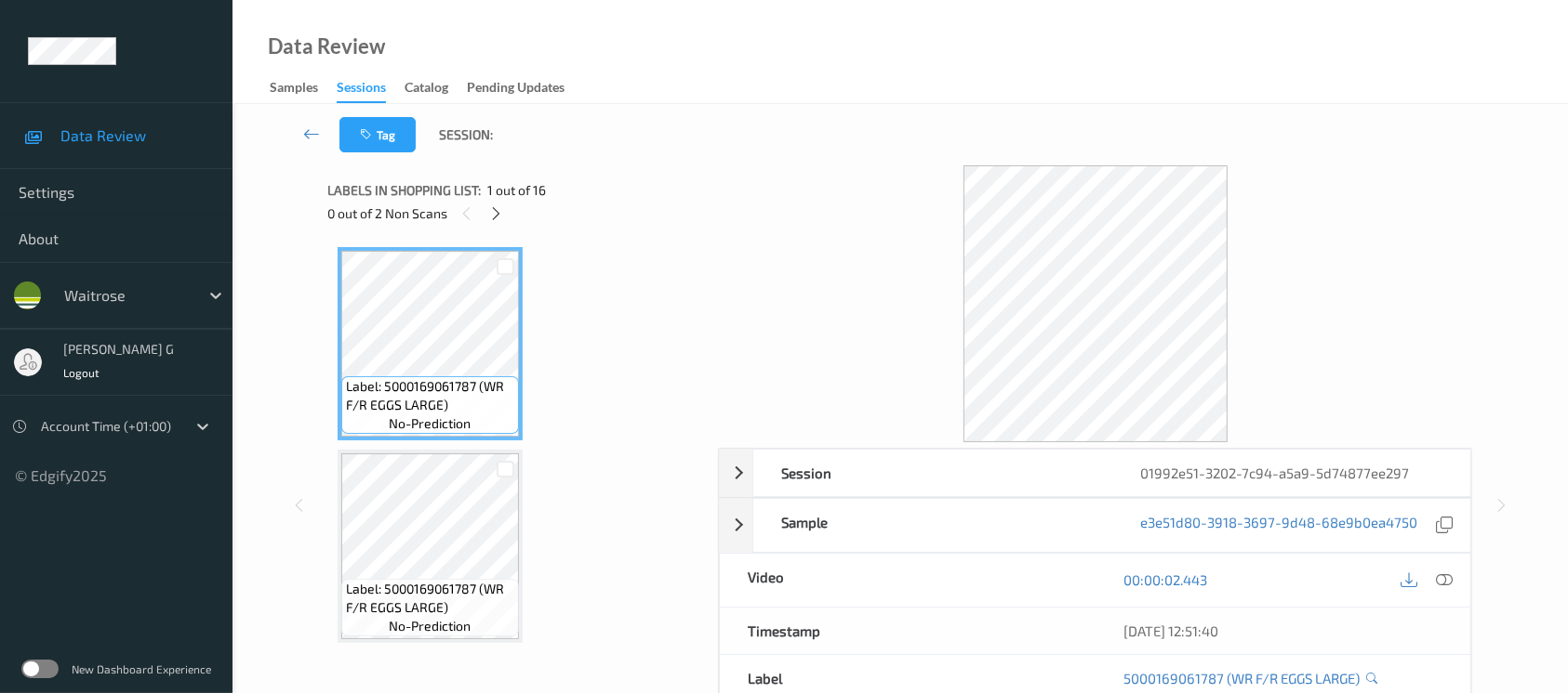
click at [480, 208] on div "0 out of 2 Non Scans" at bounding box center [517, 213] width 377 height 23
click at [495, 207] on icon at bounding box center [495, 214] width 16 height 17
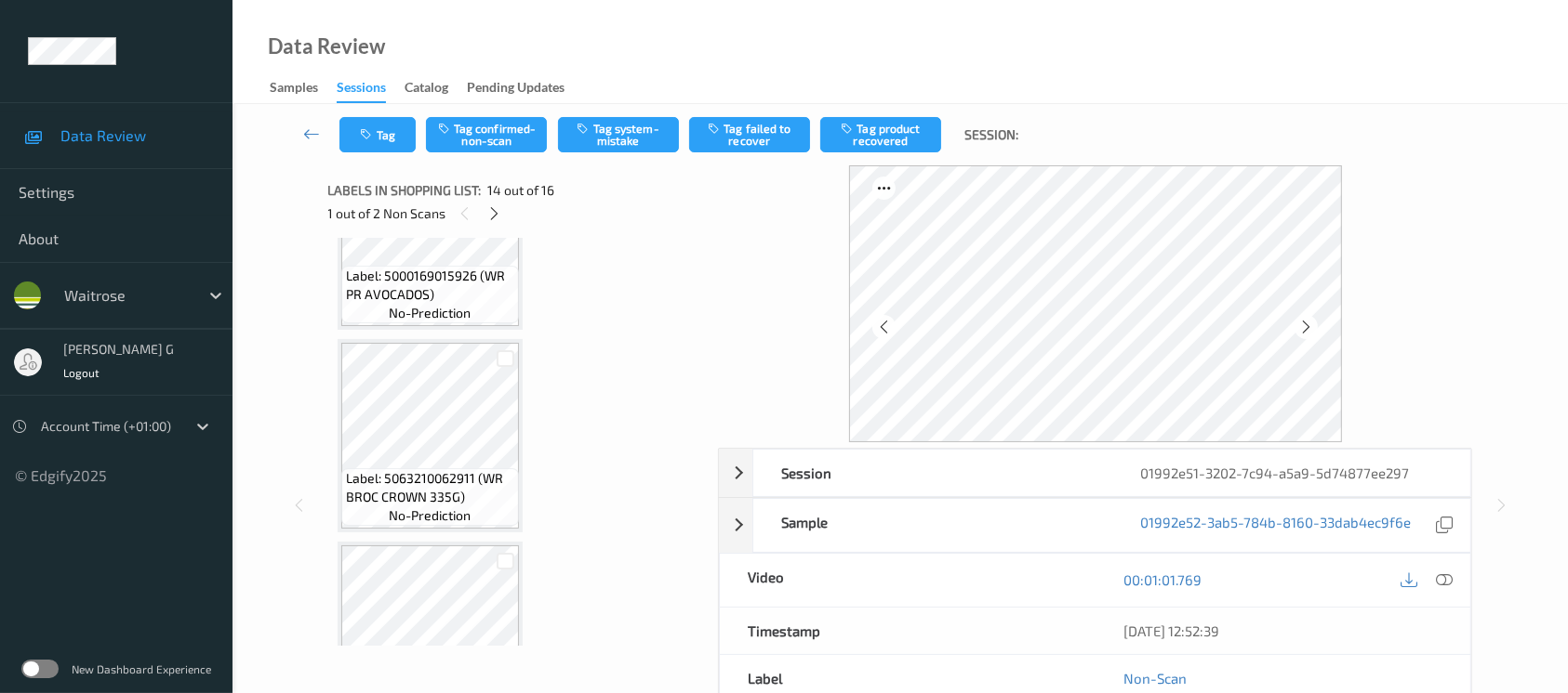
scroll to position [2431, 0]
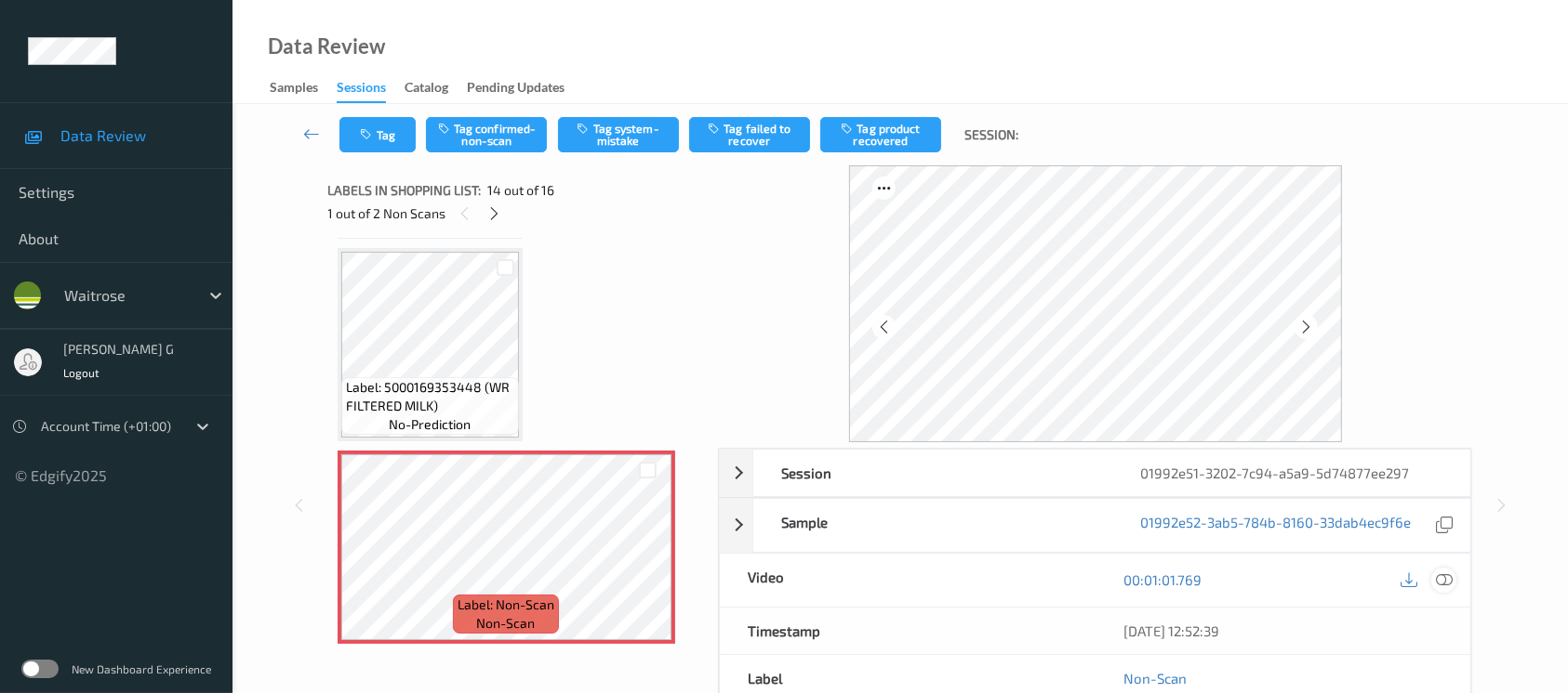
click at [1443, 580] on icon at bounding box center [1445, 580] width 17 height 17
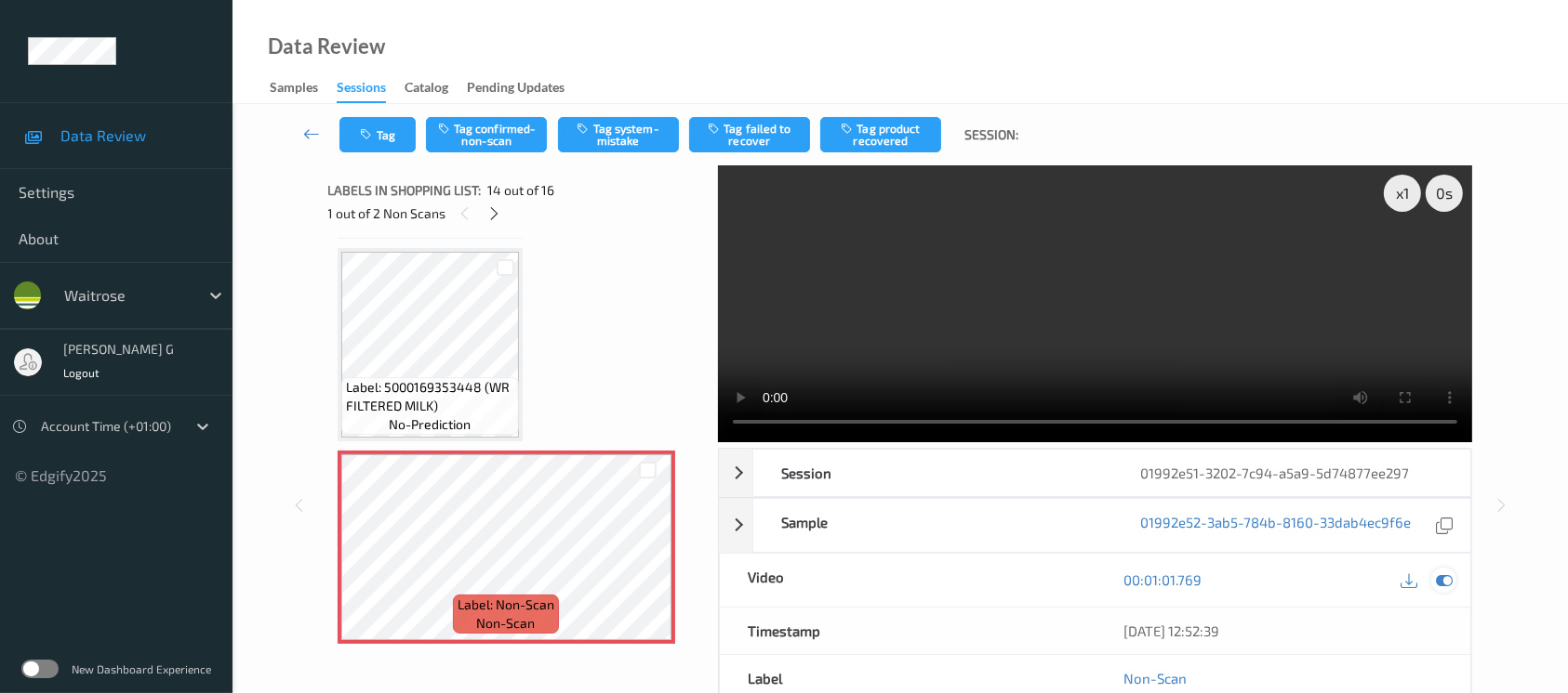
click at [1437, 573] on icon at bounding box center [1445, 580] width 17 height 17
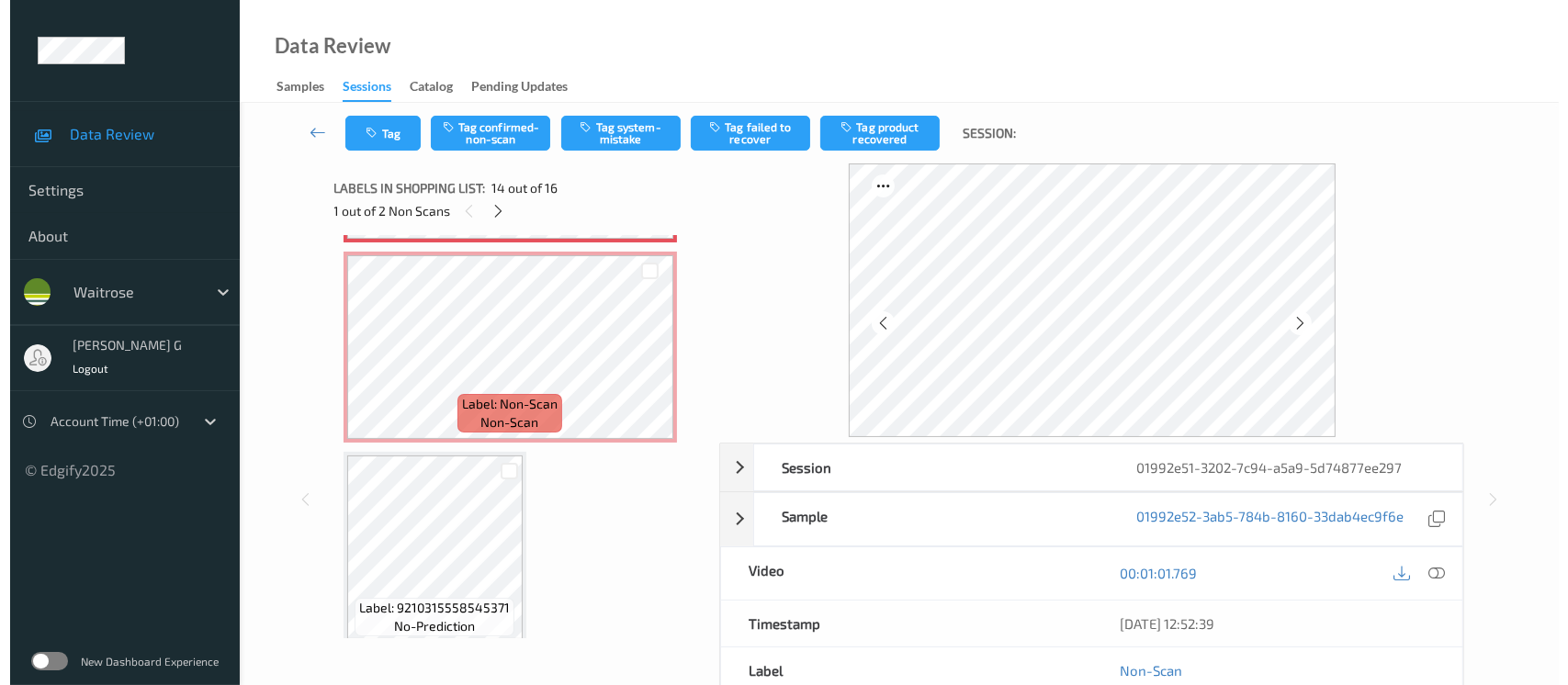
scroll to position [2553, 0]
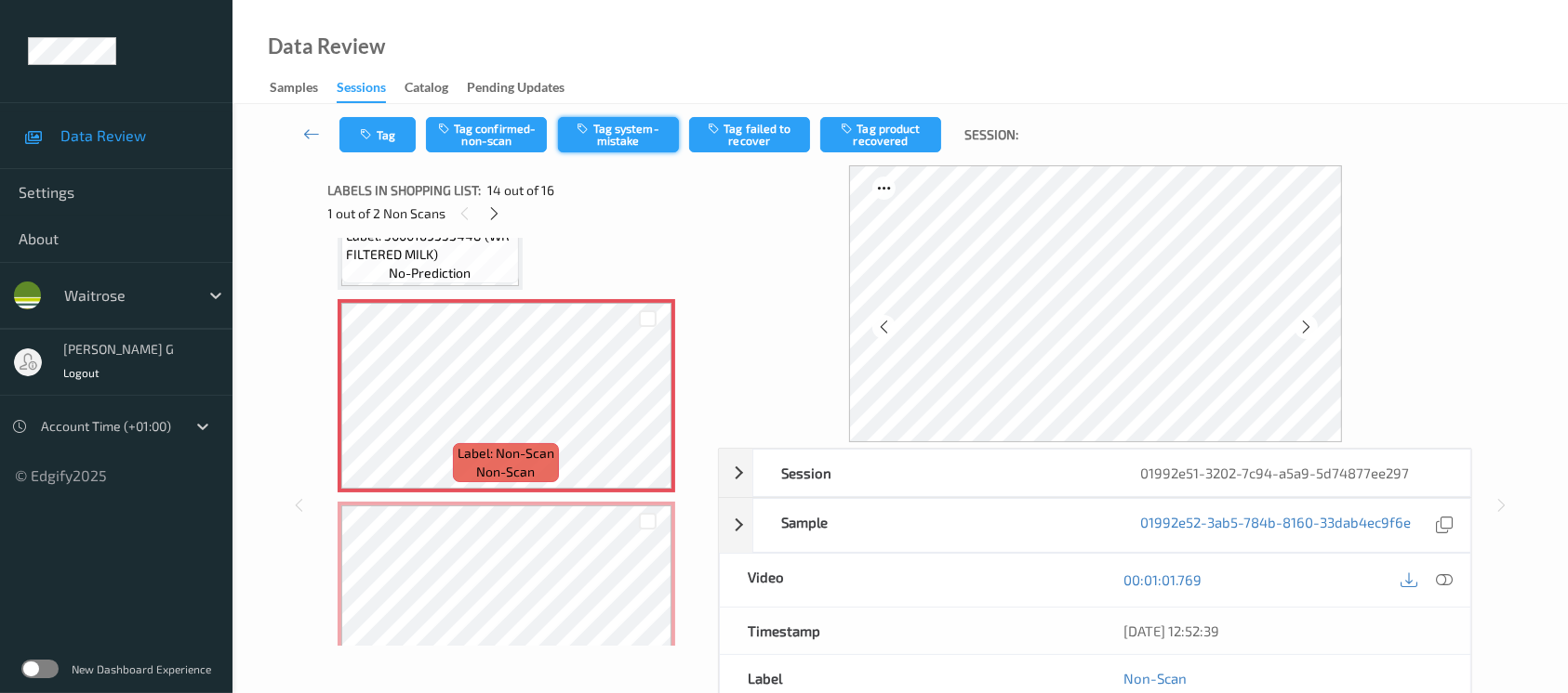
click at [612, 130] on button "Tag system-mistake" at bounding box center [618, 135] width 121 height 36
click at [373, 130] on icon "button" at bounding box center [369, 135] width 16 height 13
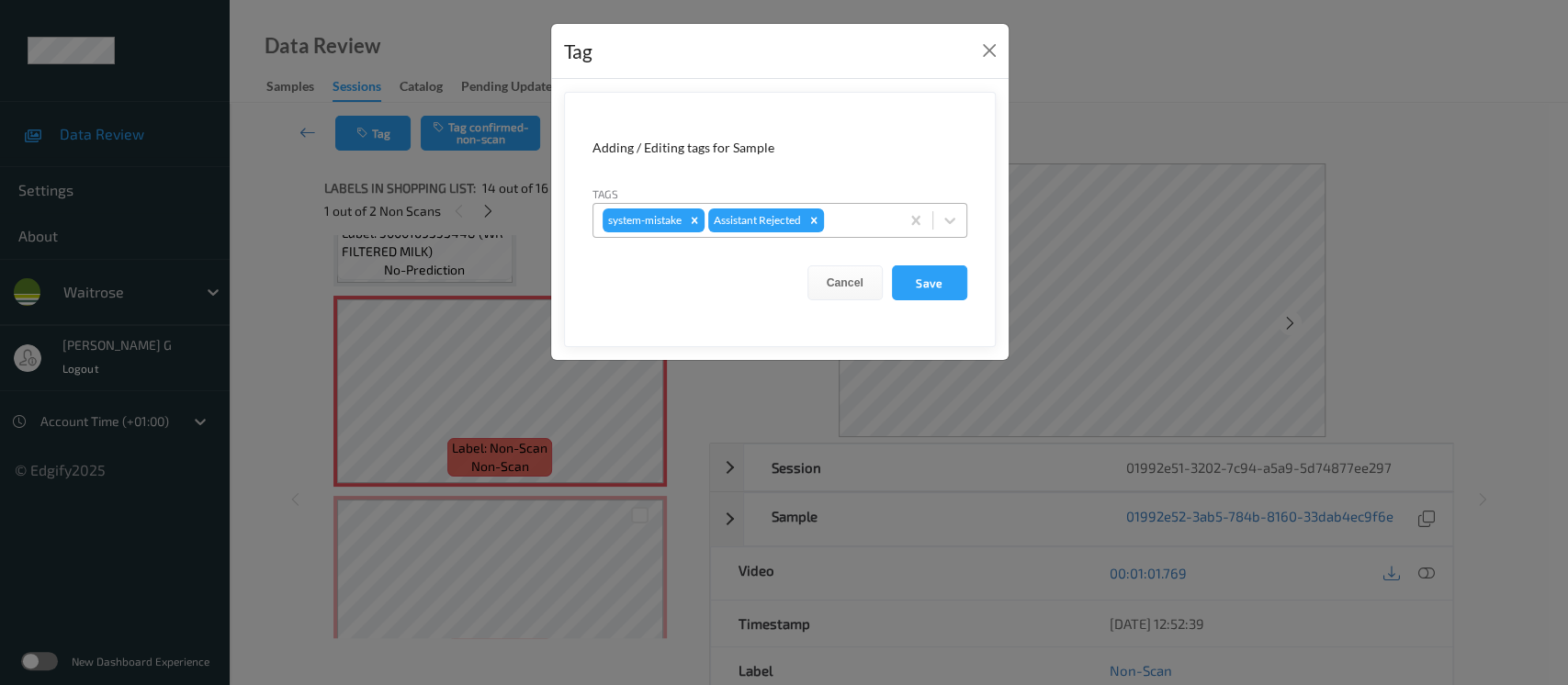
click at [847, 229] on div at bounding box center [858, 221] width 62 height 22
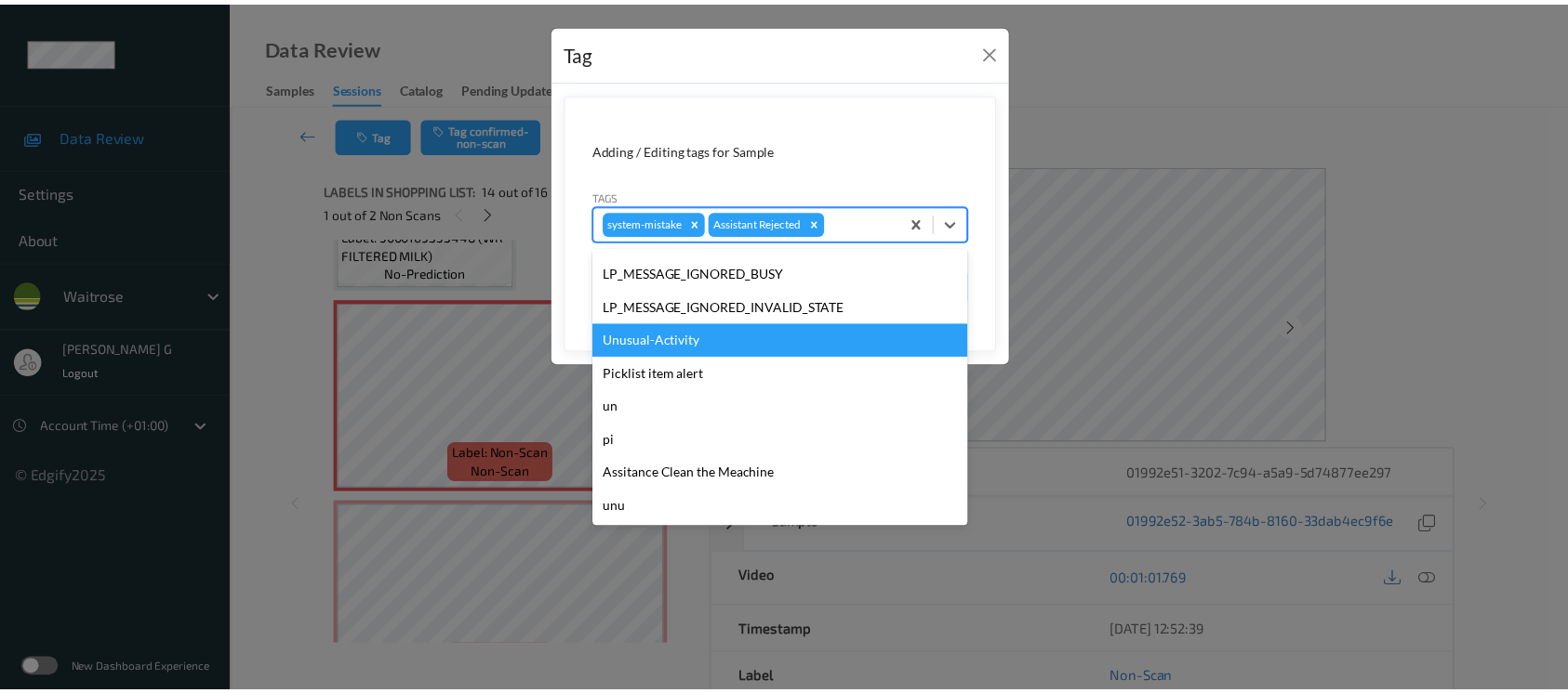
scroll to position [431, 0]
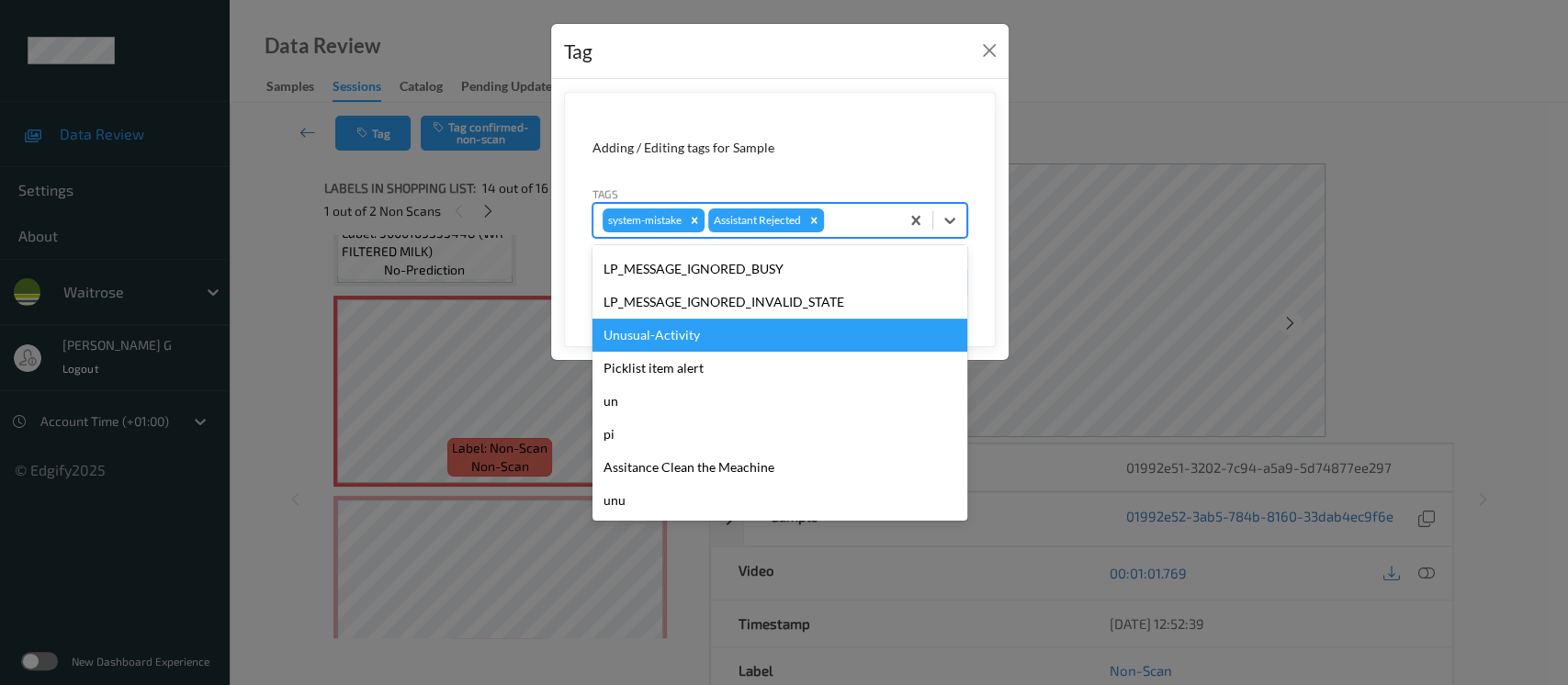
click at [671, 335] on div "Unusual-Activity" at bounding box center [779, 336] width 374 height 33
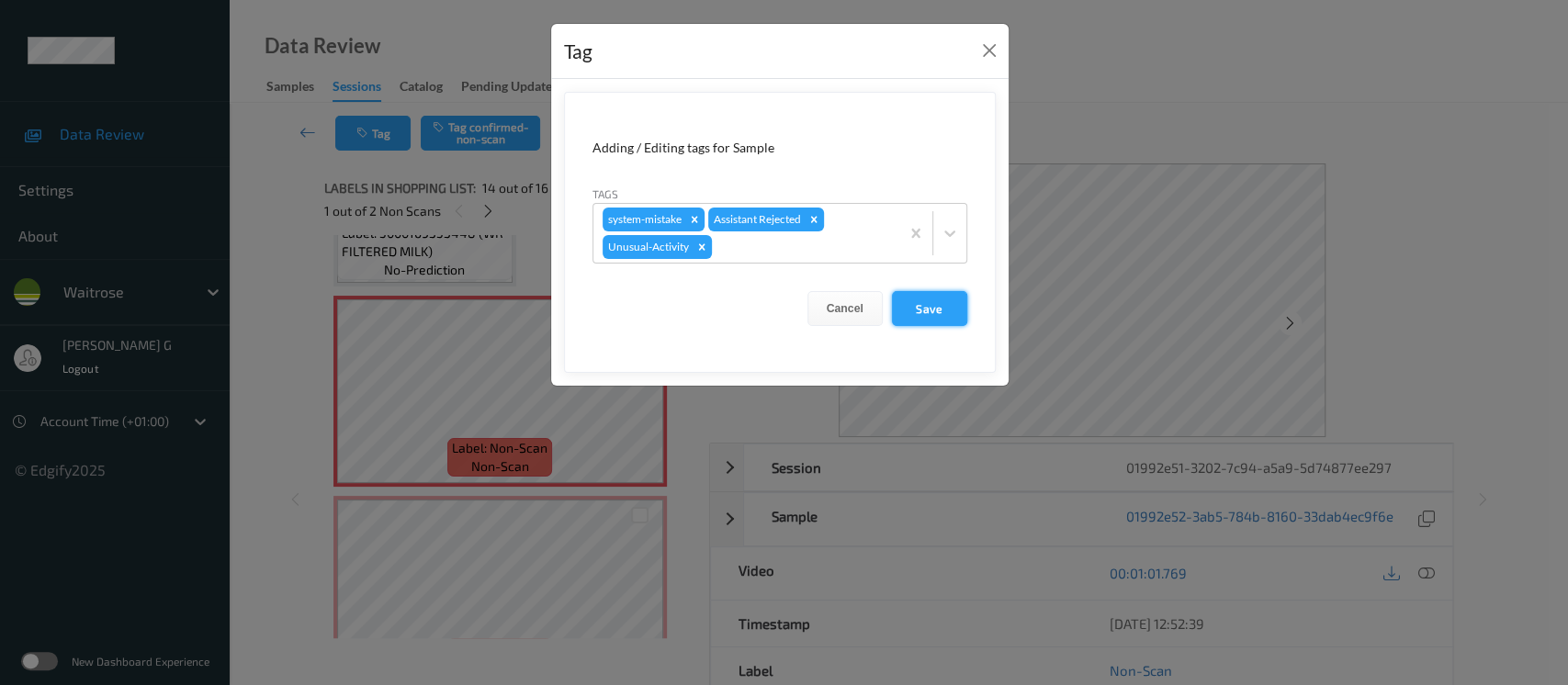
click at [925, 306] on button "Save" at bounding box center [929, 309] width 75 height 35
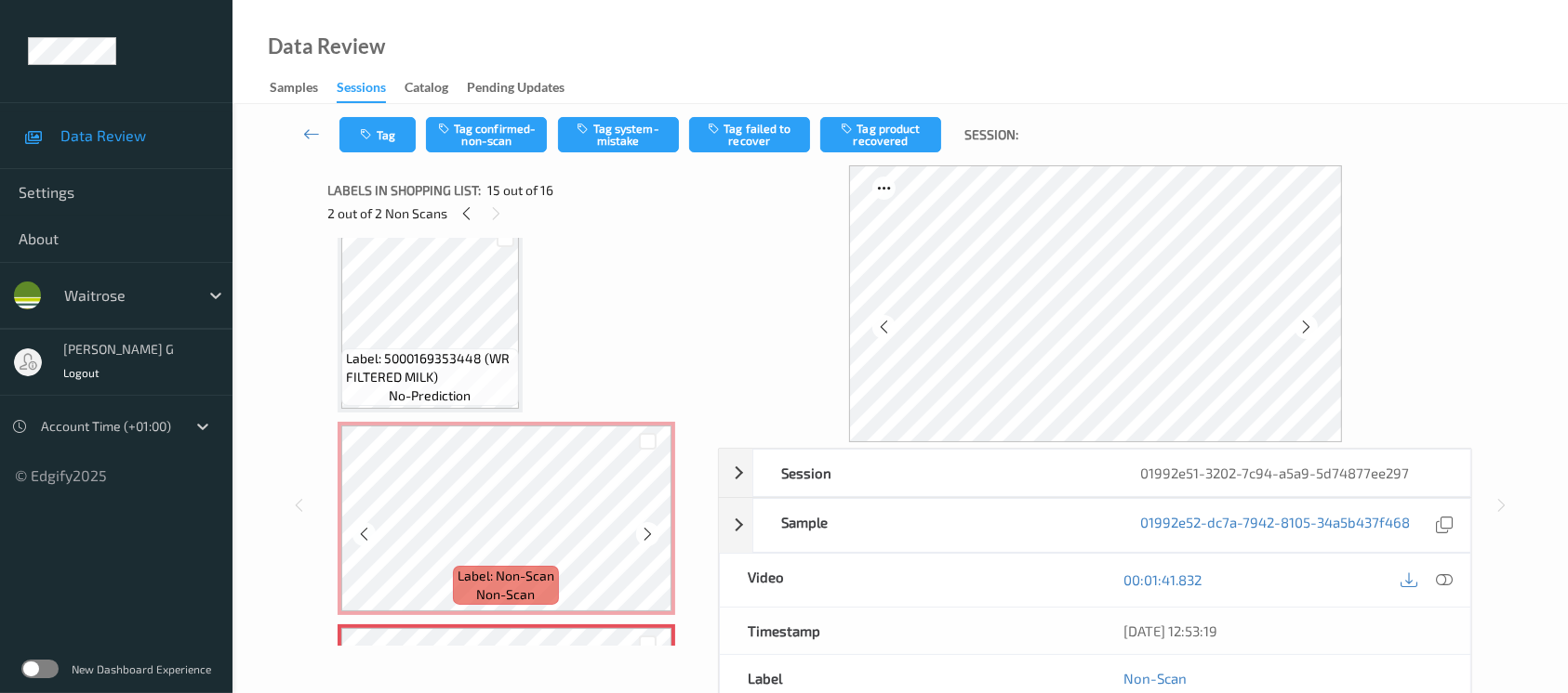
scroll to position [2459, 0]
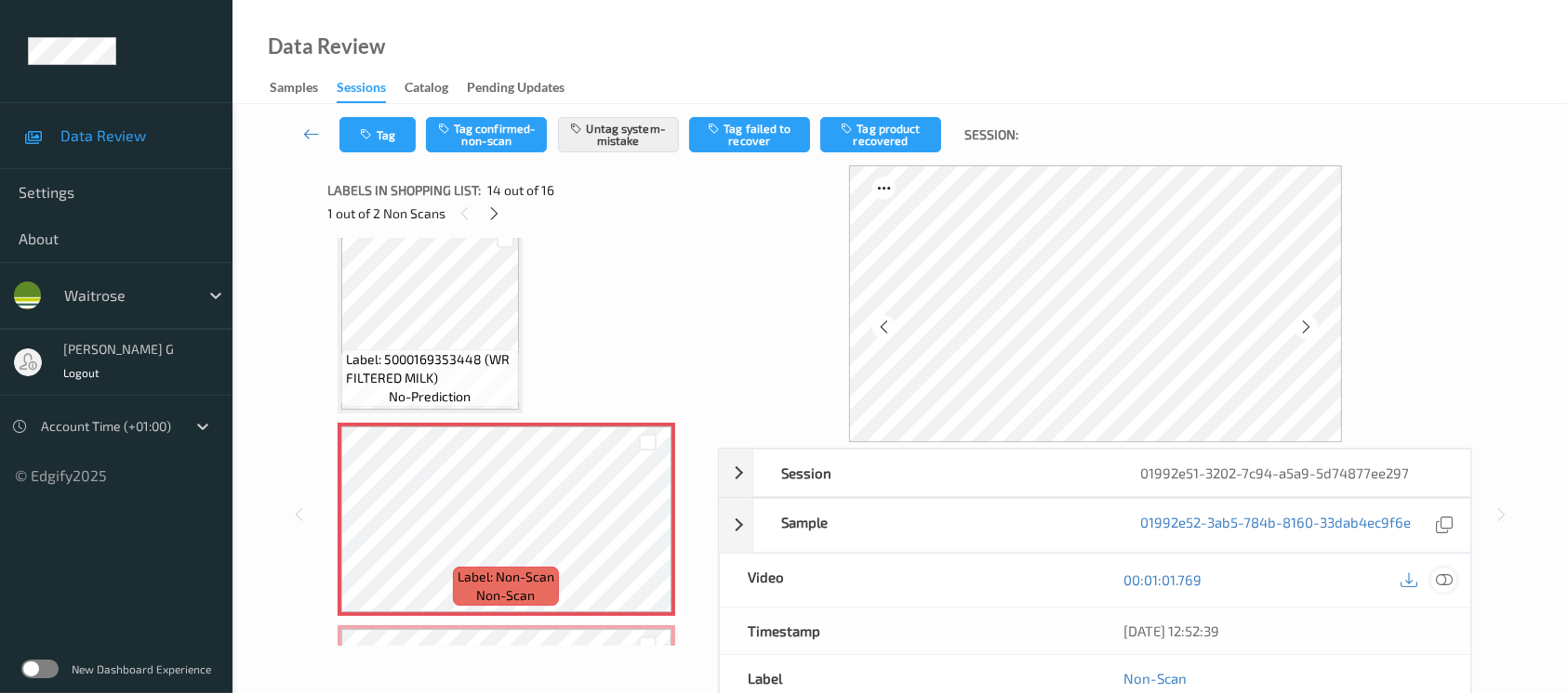
click at [1451, 573] on icon at bounding box center [1445, 580] width 17 height 17
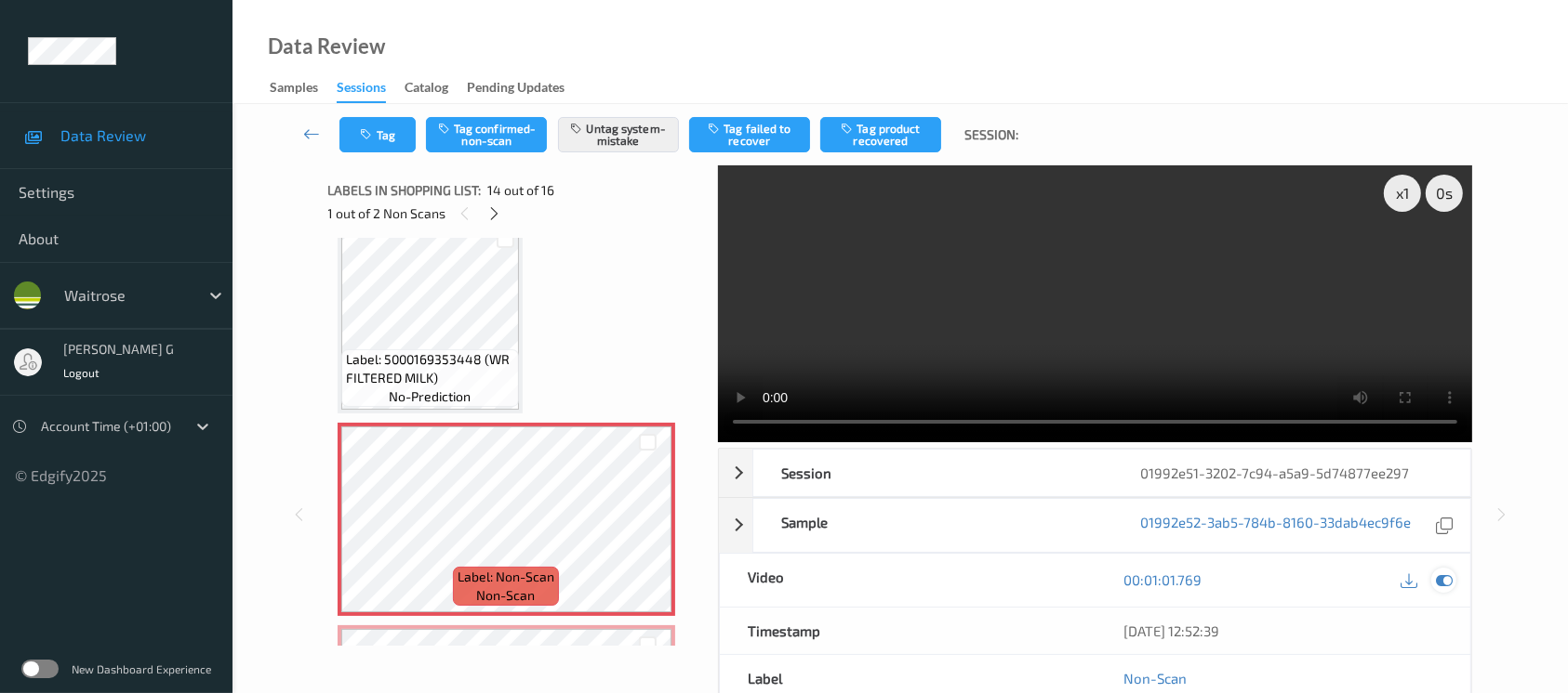
click at [1437, 572] on icon at bounding box center [1445, 580] width 17 height 17
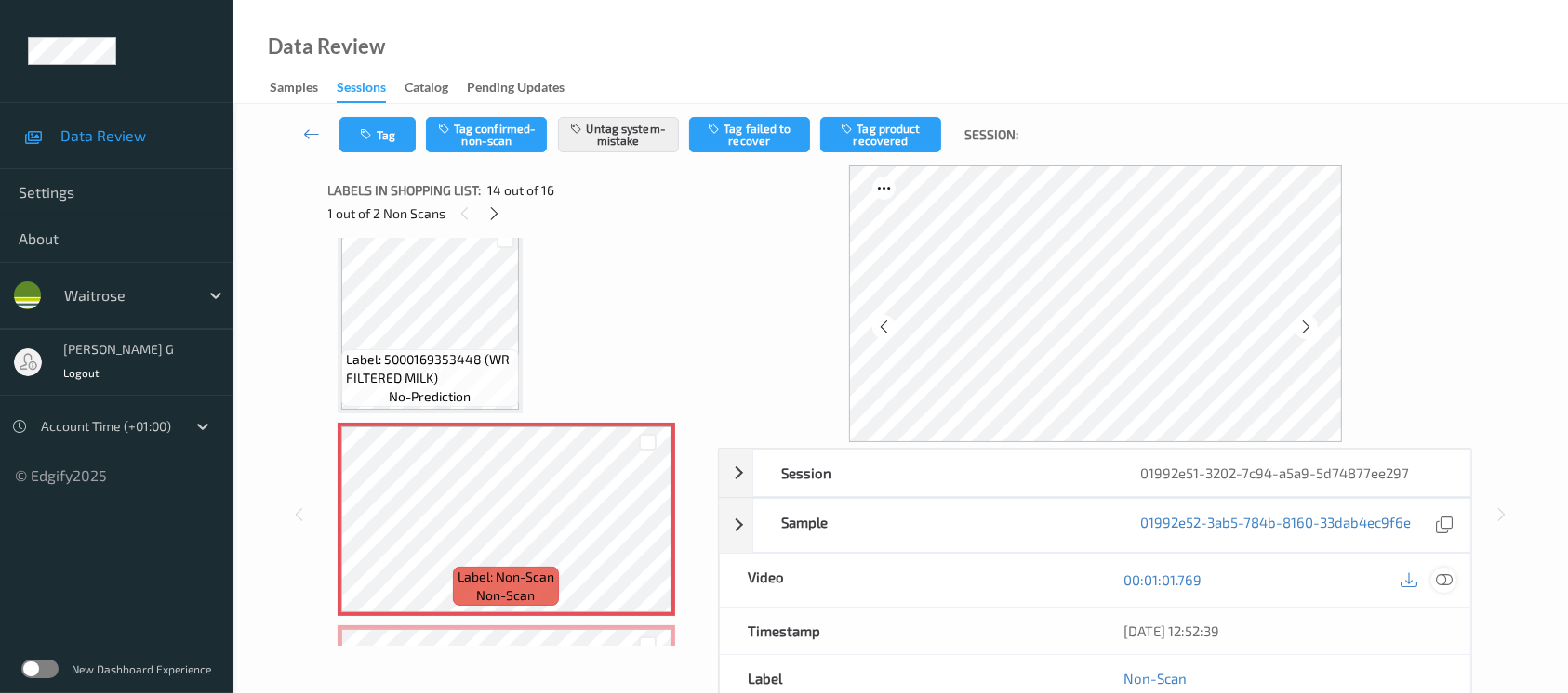
click at [1452, 584] on icon at bounding box center [1445, 580] width 17 height 17
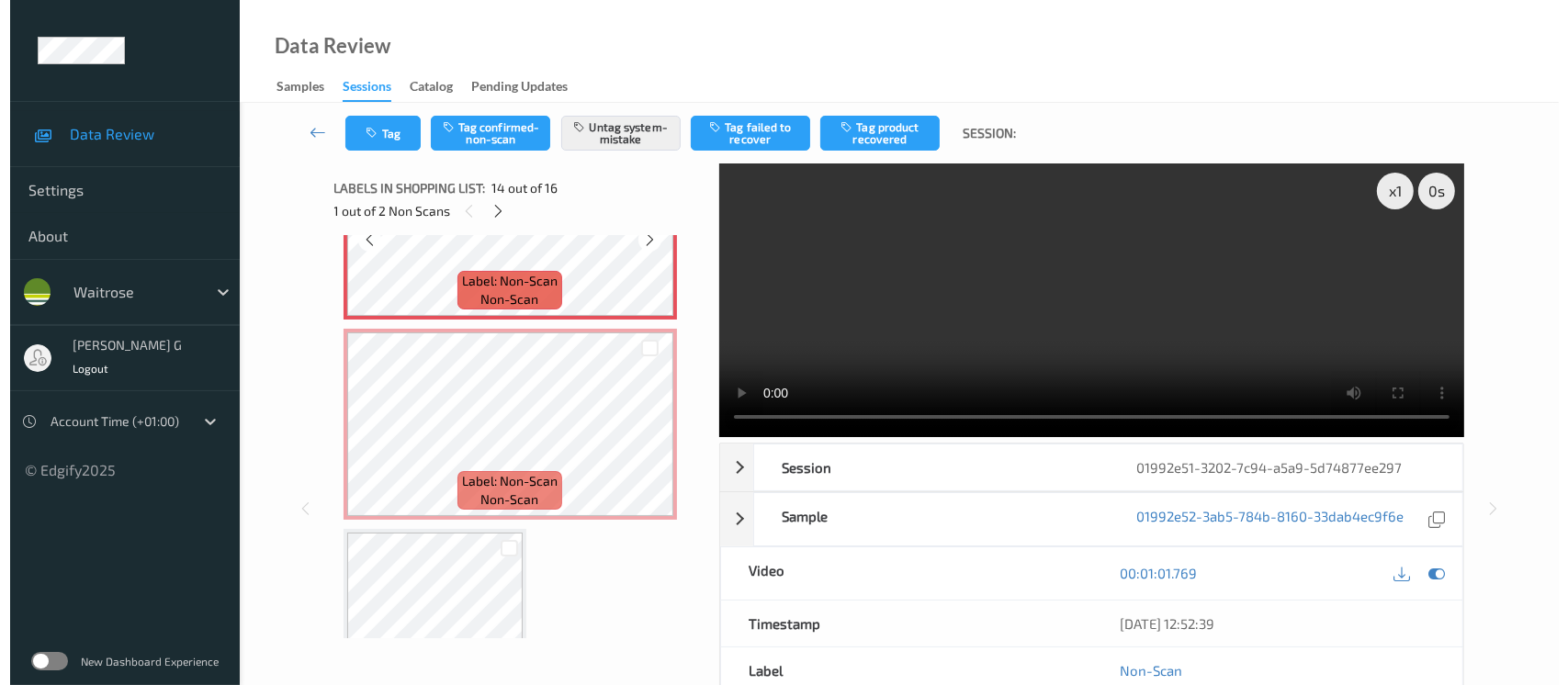
scroll to position [2797, 0]
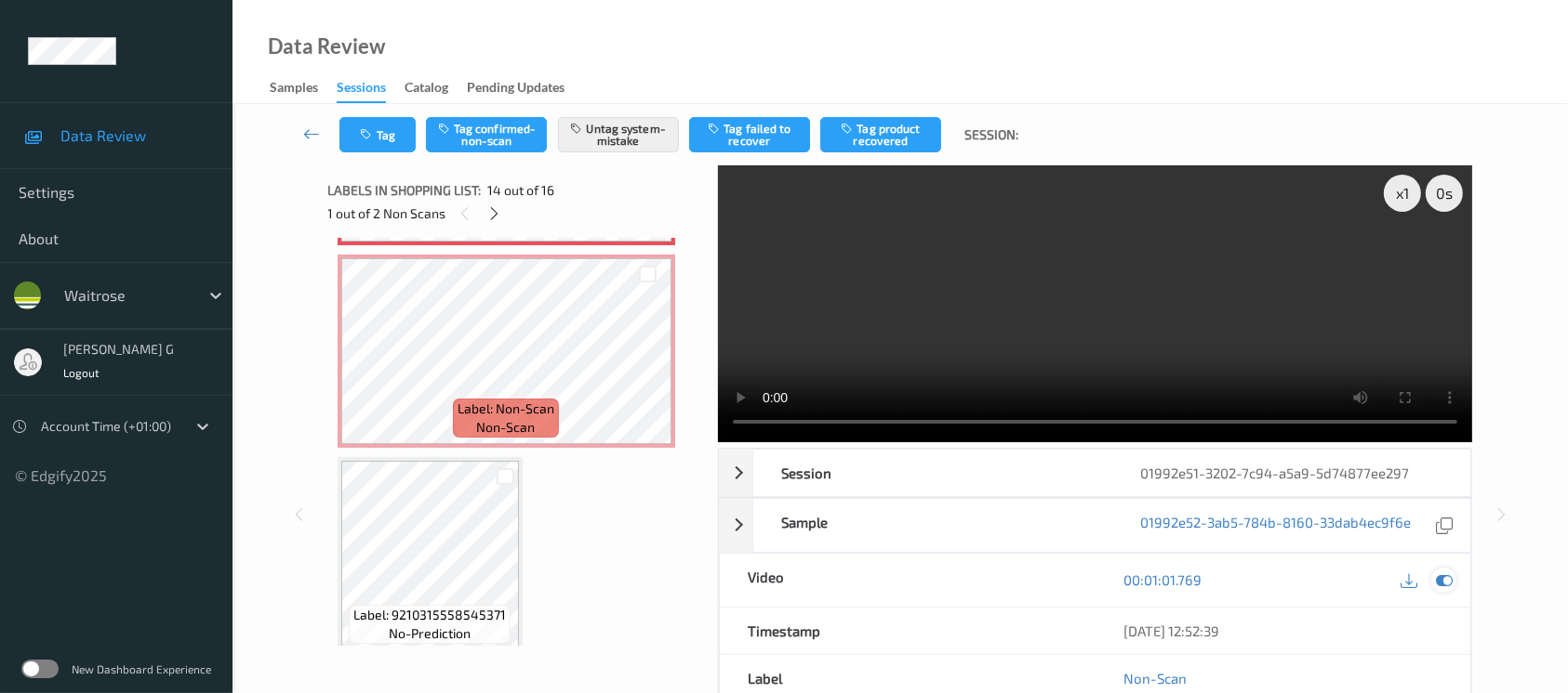
click at [1439, 585] on icon at bounding box center [1445, 580] width 17 height 17
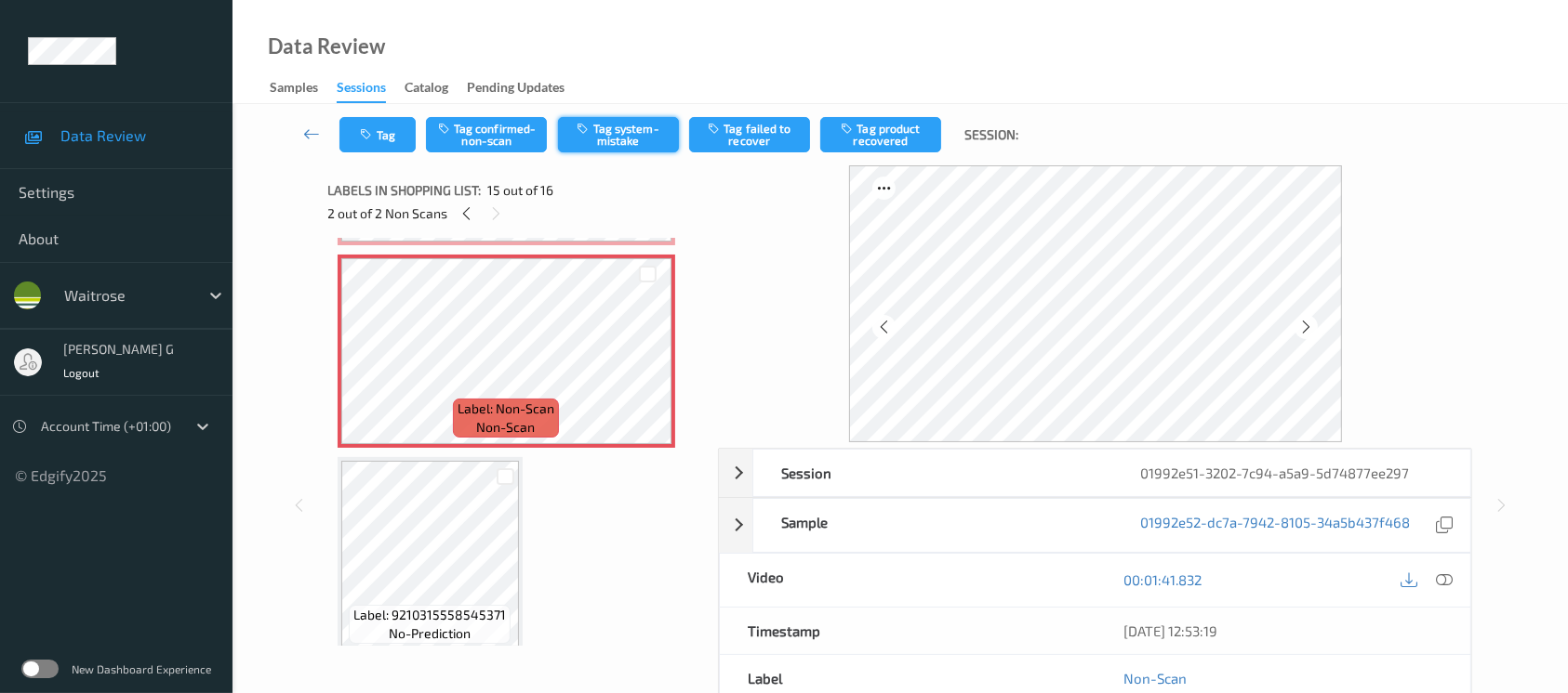
click at [649, 123] on button "Tag system-mistake" at bounding box center [618, 135] width 121 height 36
click at [373, 135] on icon "button" at bounding box center [369, 135] width 16 height 13
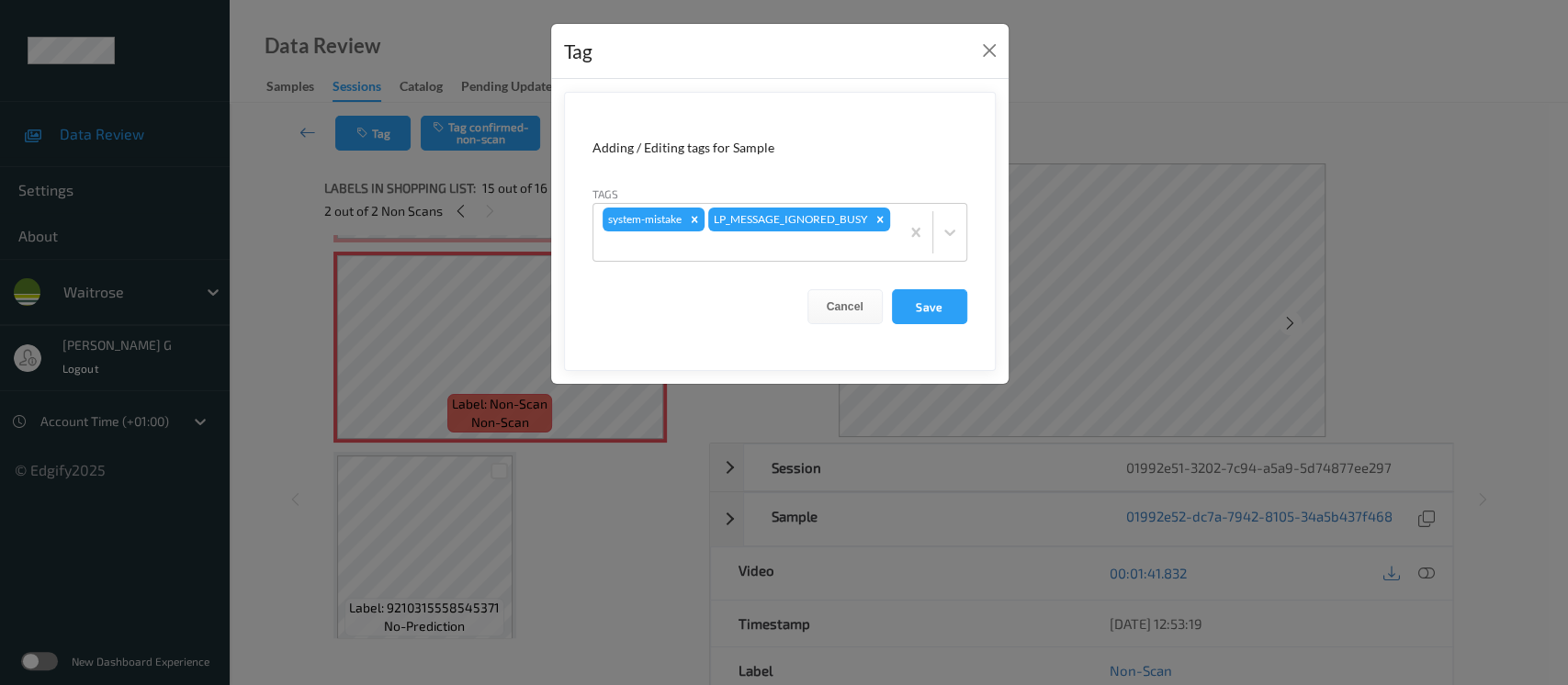
click at [829, 262] on form "Adding / Editing tags for Sample Tags system-mistake LP_MESSAGE_IGNORED_BUSY Ca…" at bounding box center [780, 231] width 432 height 279
click at [814, 247] on div at bounding box center [746, 247] width 287 height 22
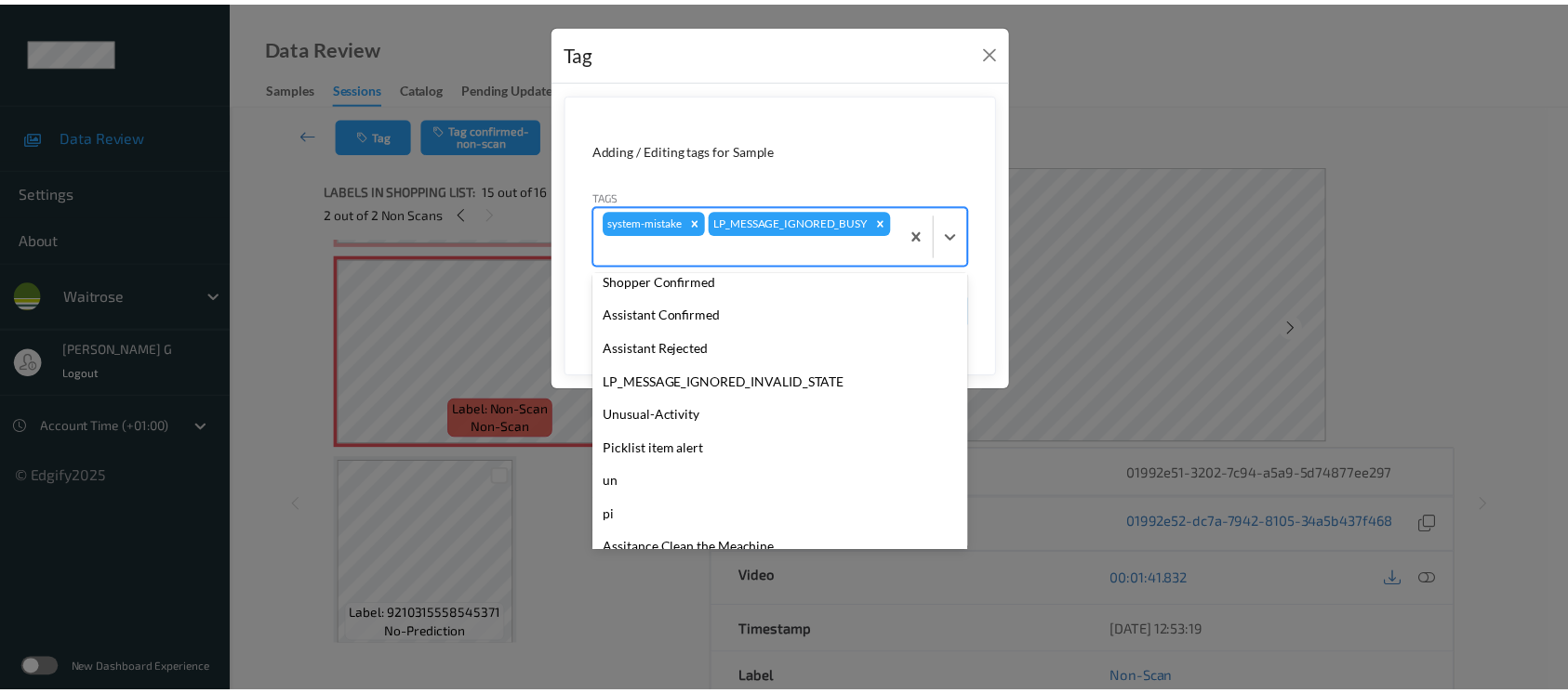
scroll to position [431, 0]
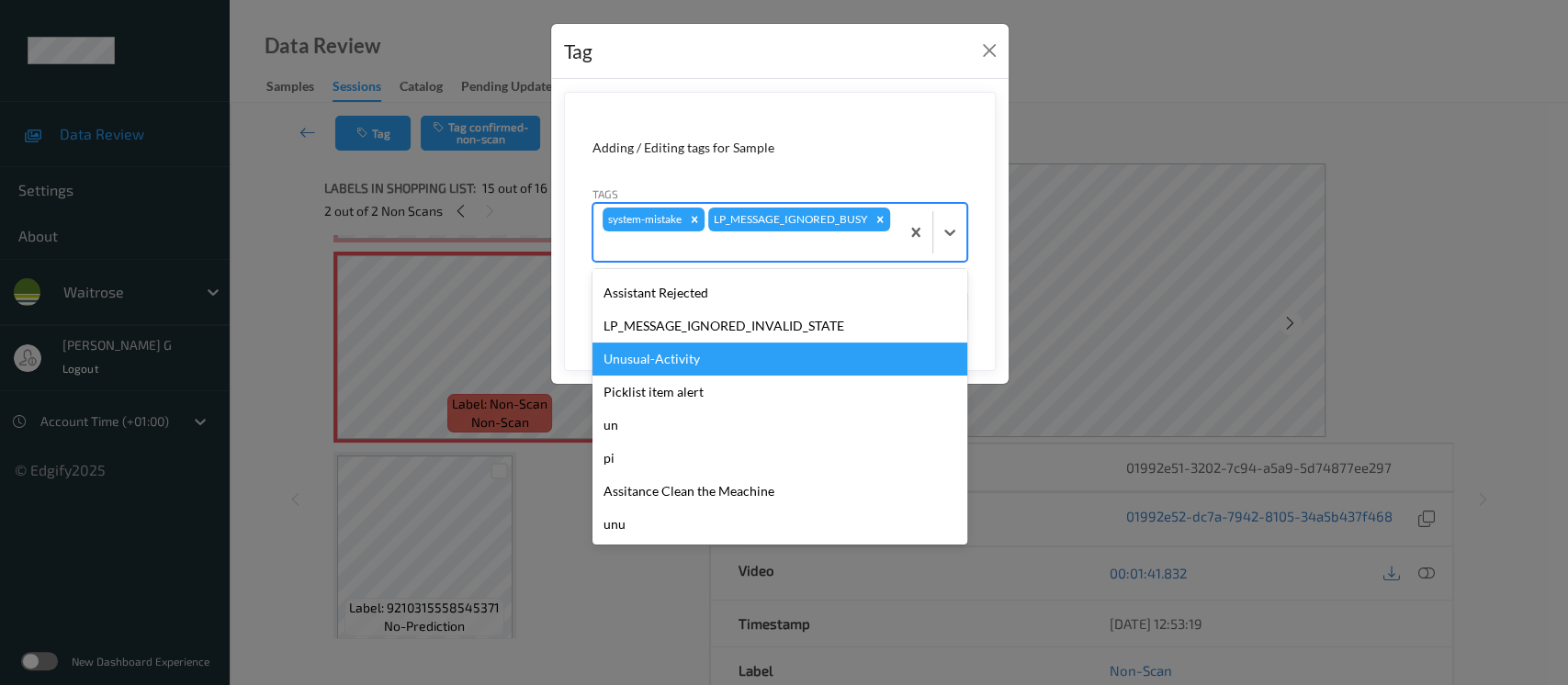
click at [650, 370] on div "Unusual-Activity" at bounding box center [779, 360] width 374 height 33
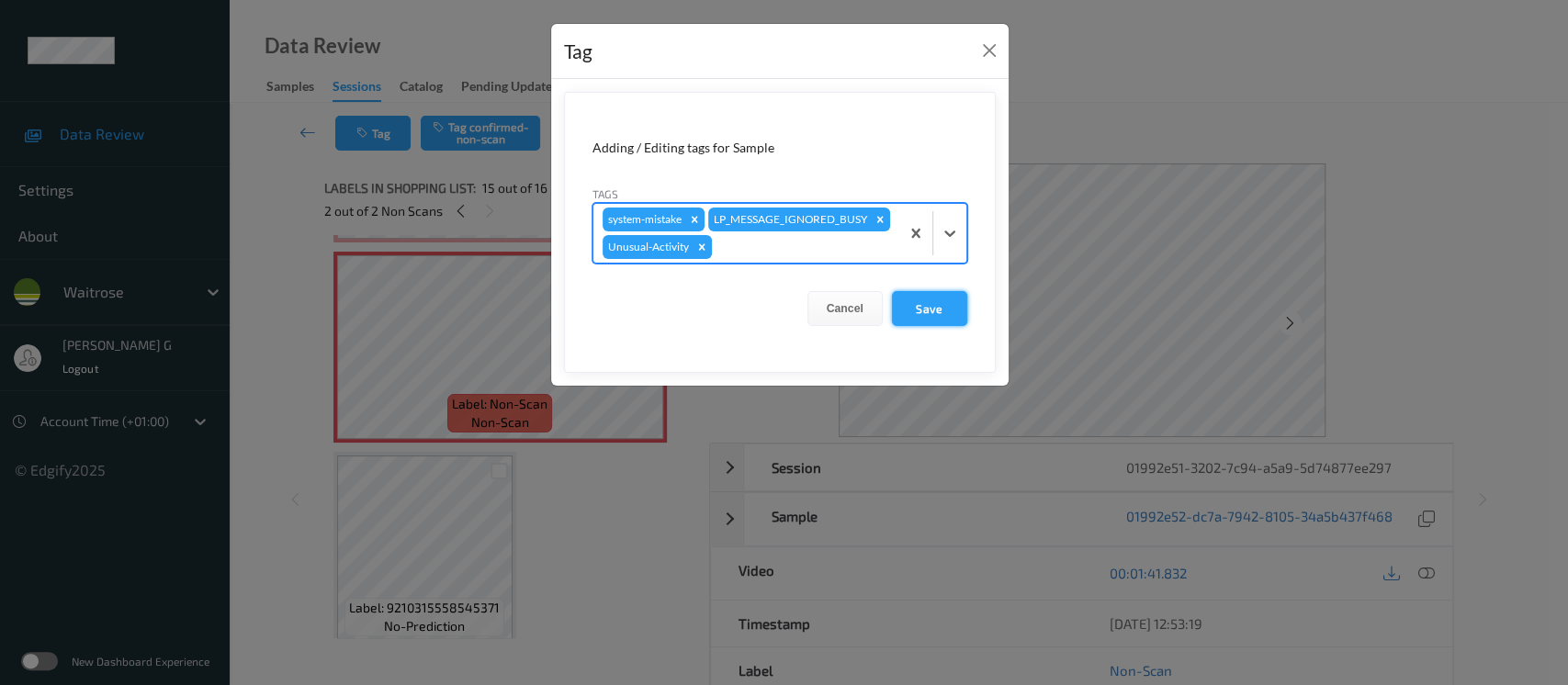
click at [911, 311] on button "Save" at bounding box center [929, 309] width 75 height 35
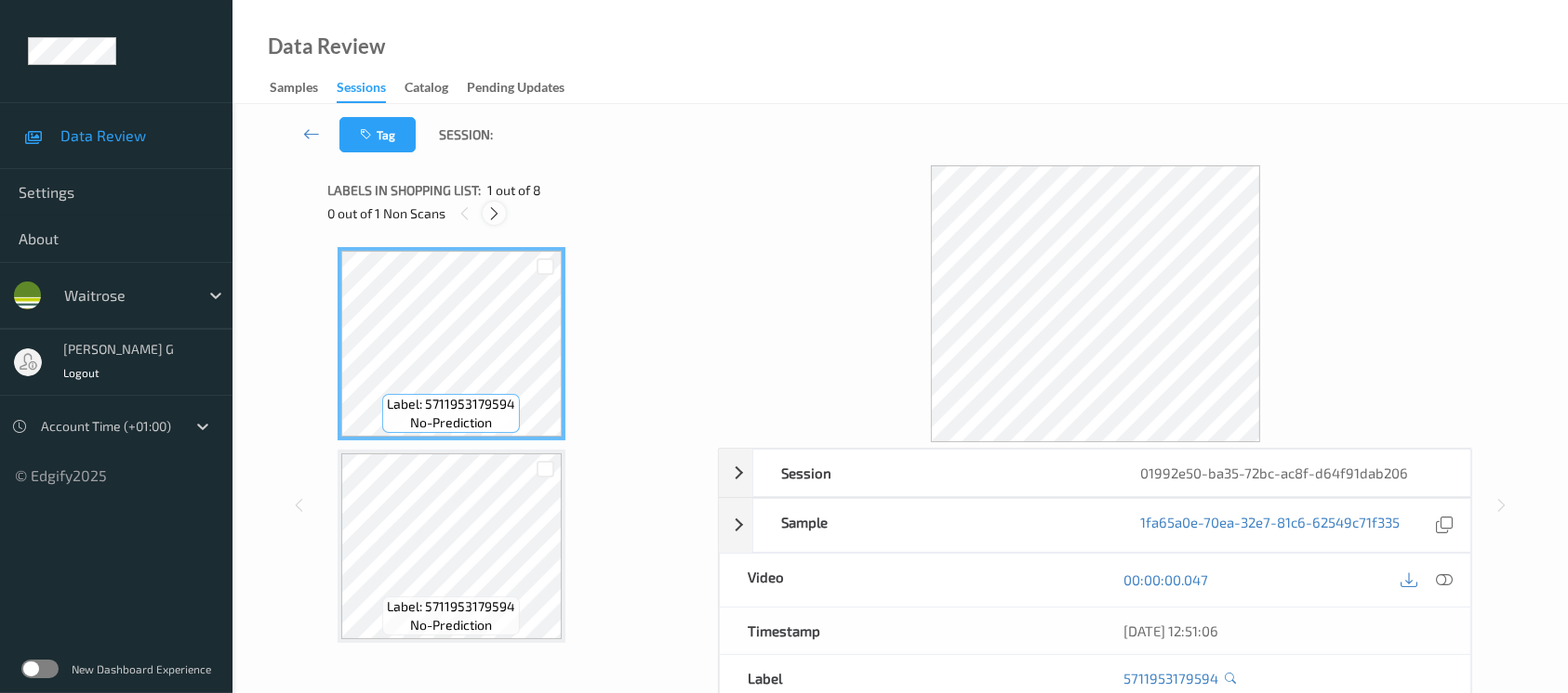
click at [492, 221] on div at bounding box center [494, 213] width 23 height 23
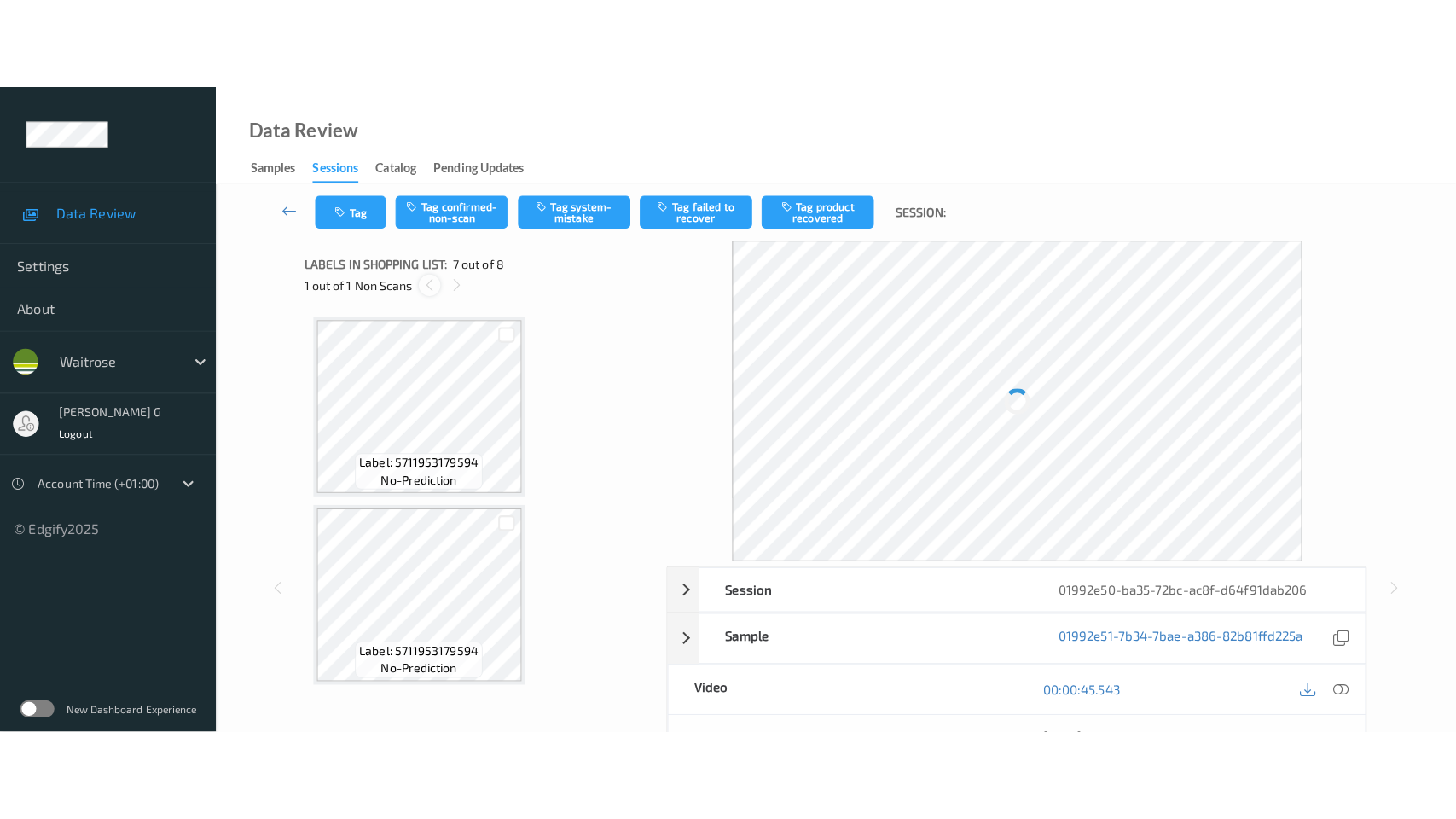
scroll to position [934, 0]
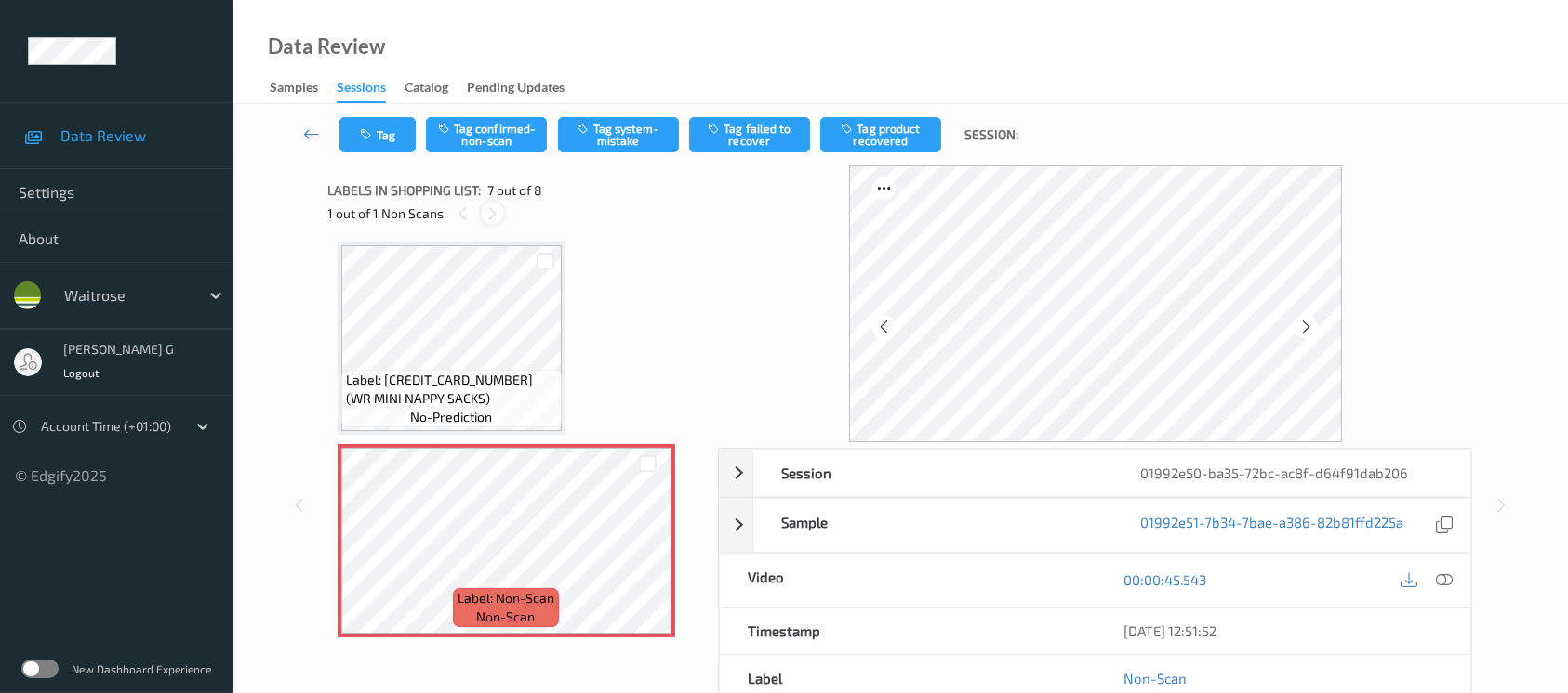
click at [485, 205] on icon at bounding box center [492, 214] width 16 height 17
click at [1444, 581] on icon at bounding box center [1445, 580] width 17 height 17
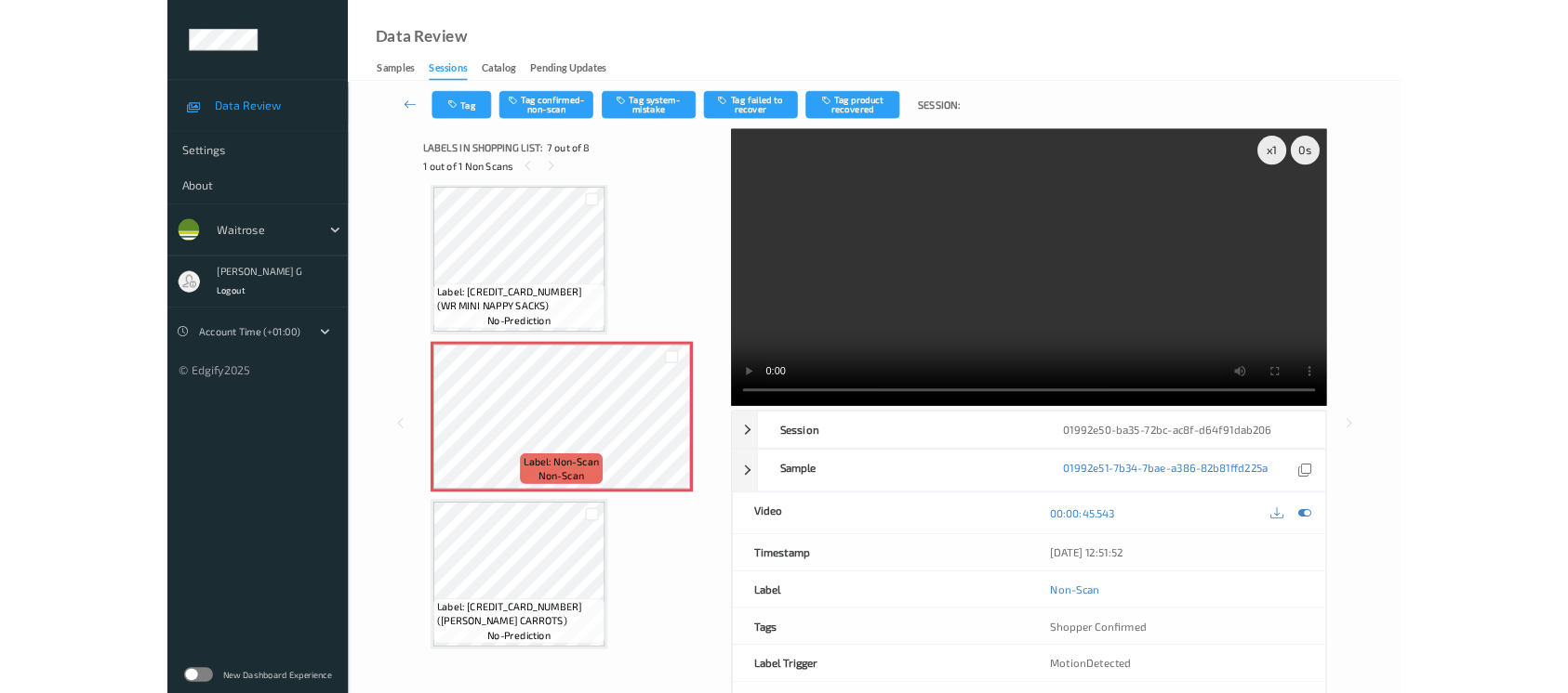
scroll to position [1016, 0]
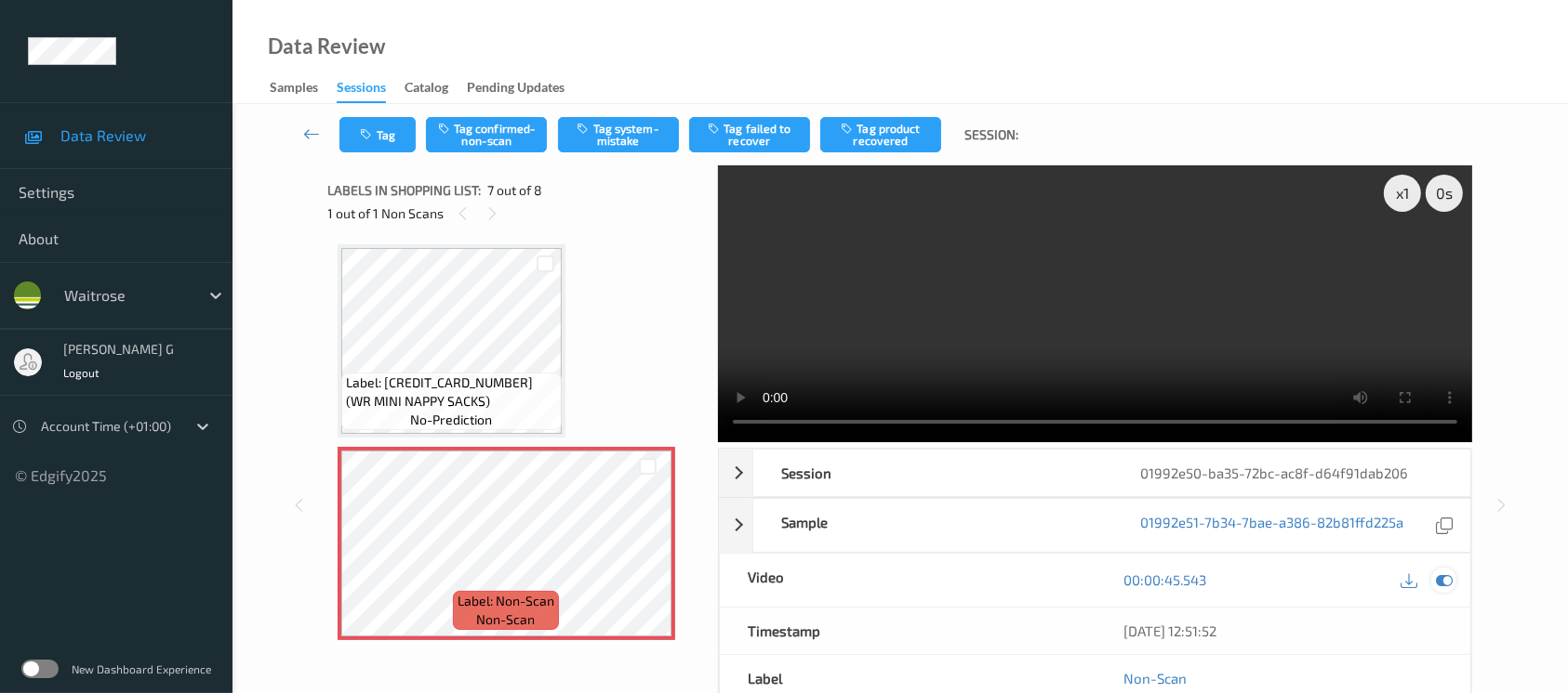
click at [1447, 579] on icon at bounding box center [1445, 580] width 17 height 17
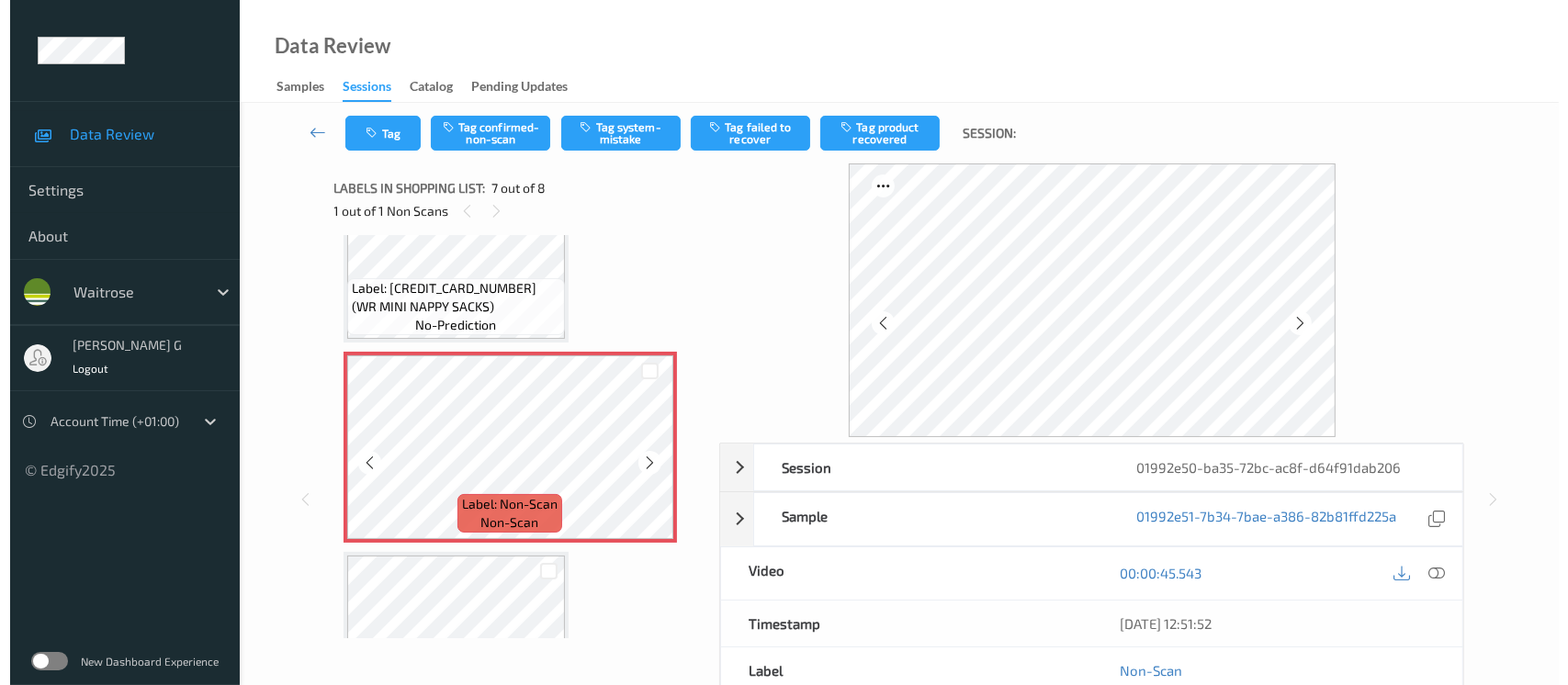
scroll to position [1201, 0]
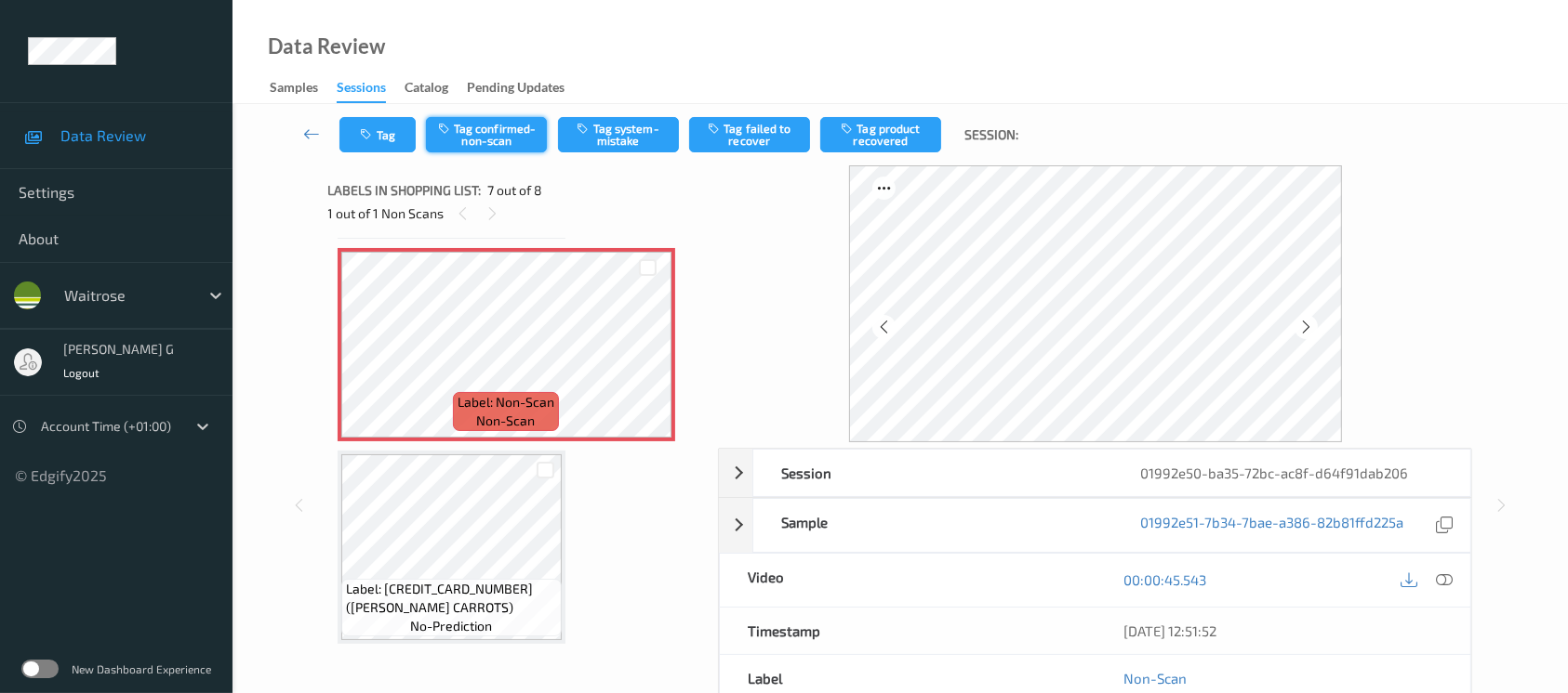
click at [482, 130] on button "Tag confirmed-non-scan" at bounding box center [486, 135] width 121 height 36
click at [483, 128] on button "Untag confirmed-non-scan" at bounding box center [486, 135] width 121 height 36
click at [618, 137] on button "Tag system-mistake" at bounding box center [618, 135] width 121 height 36
click at [399, 127] on button "Tag" at bounding box center [377, 135] width 76 height 36
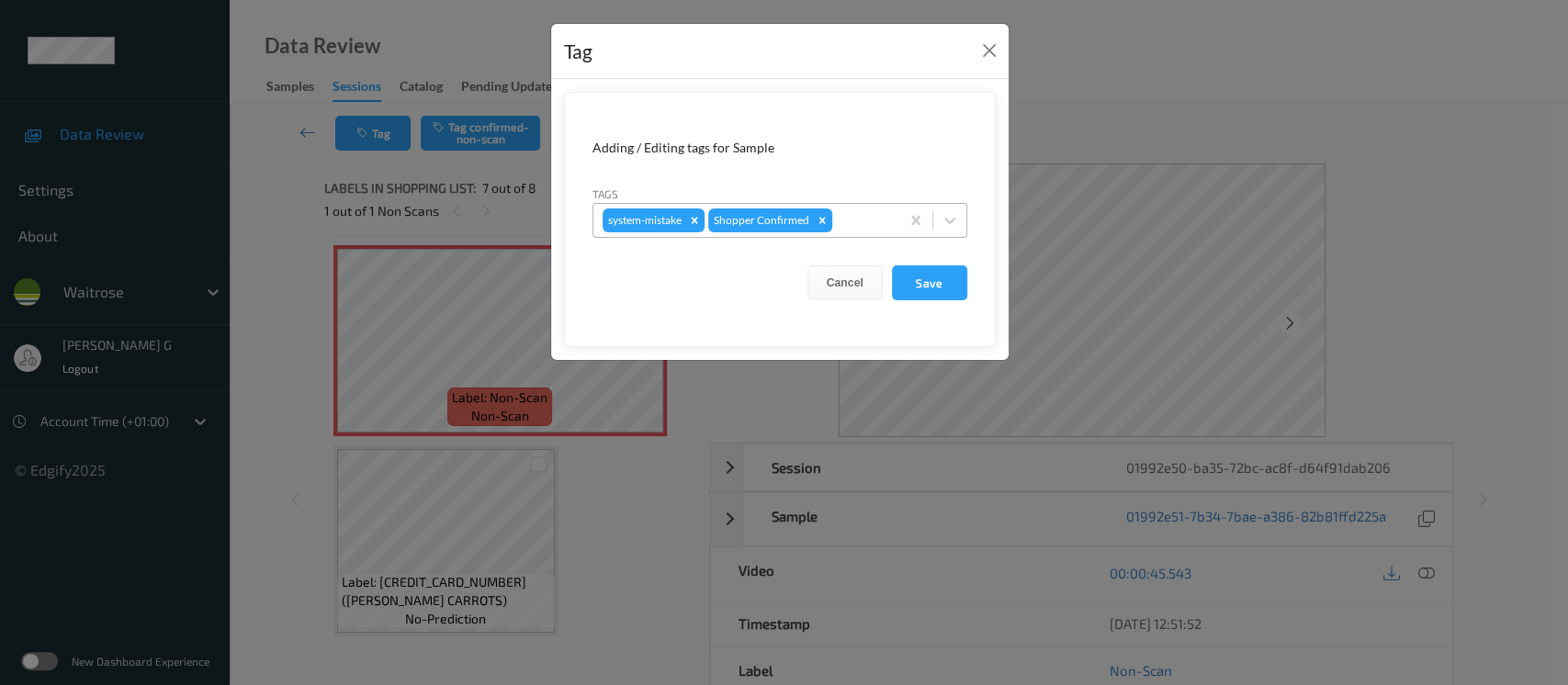
click at [850, 226] on div at bounding box center [863, 221] width 54 height 22
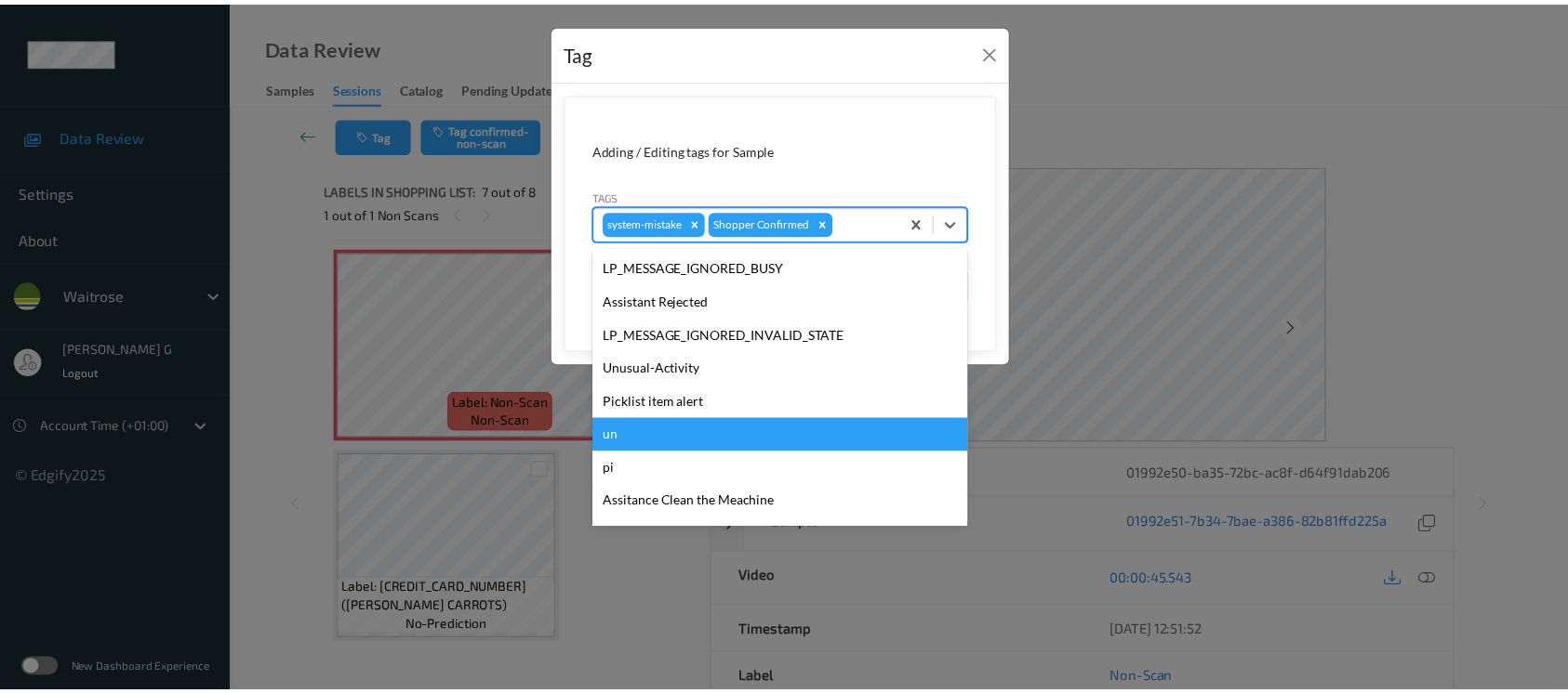
scroll to position [431, 0]
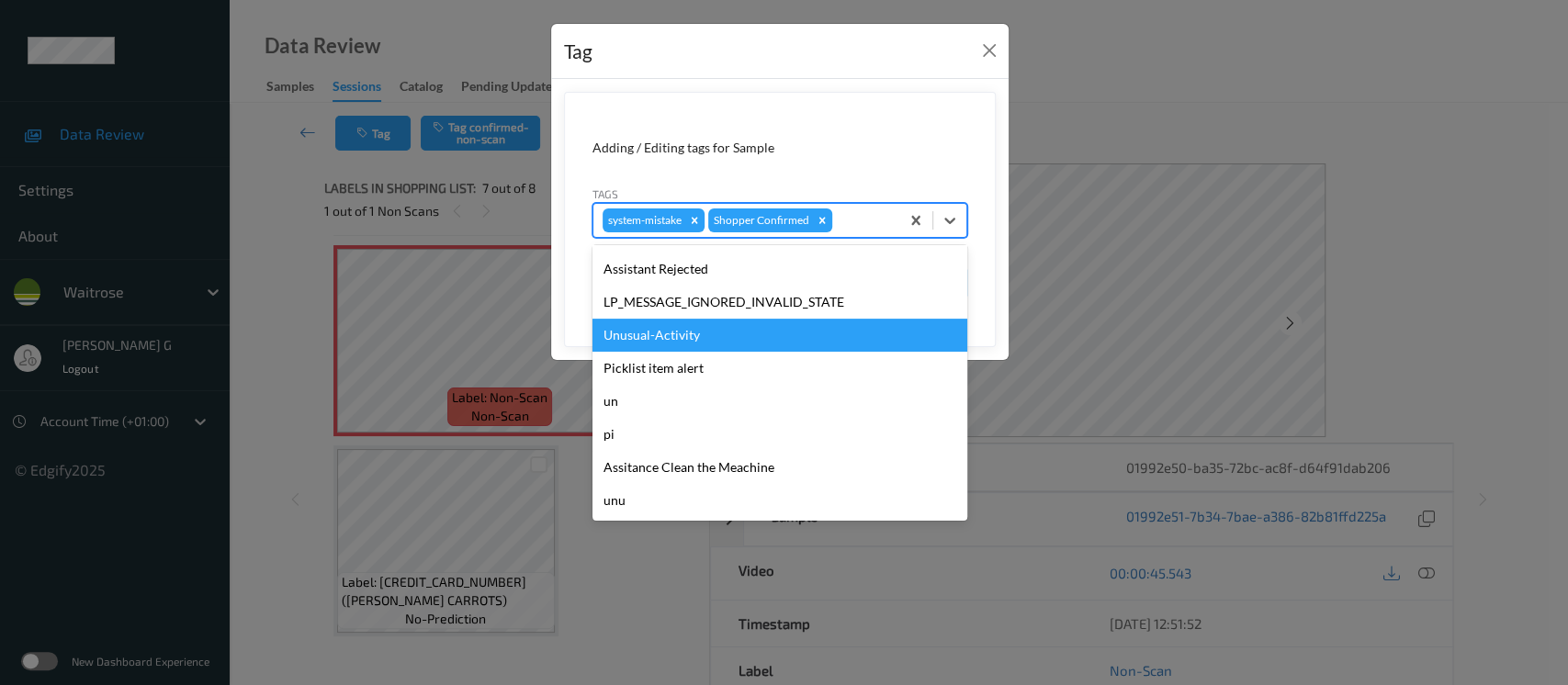
click at [662, 336] on div "Unusual-Activity" at bounding box center [779, 336] width 374 height 33
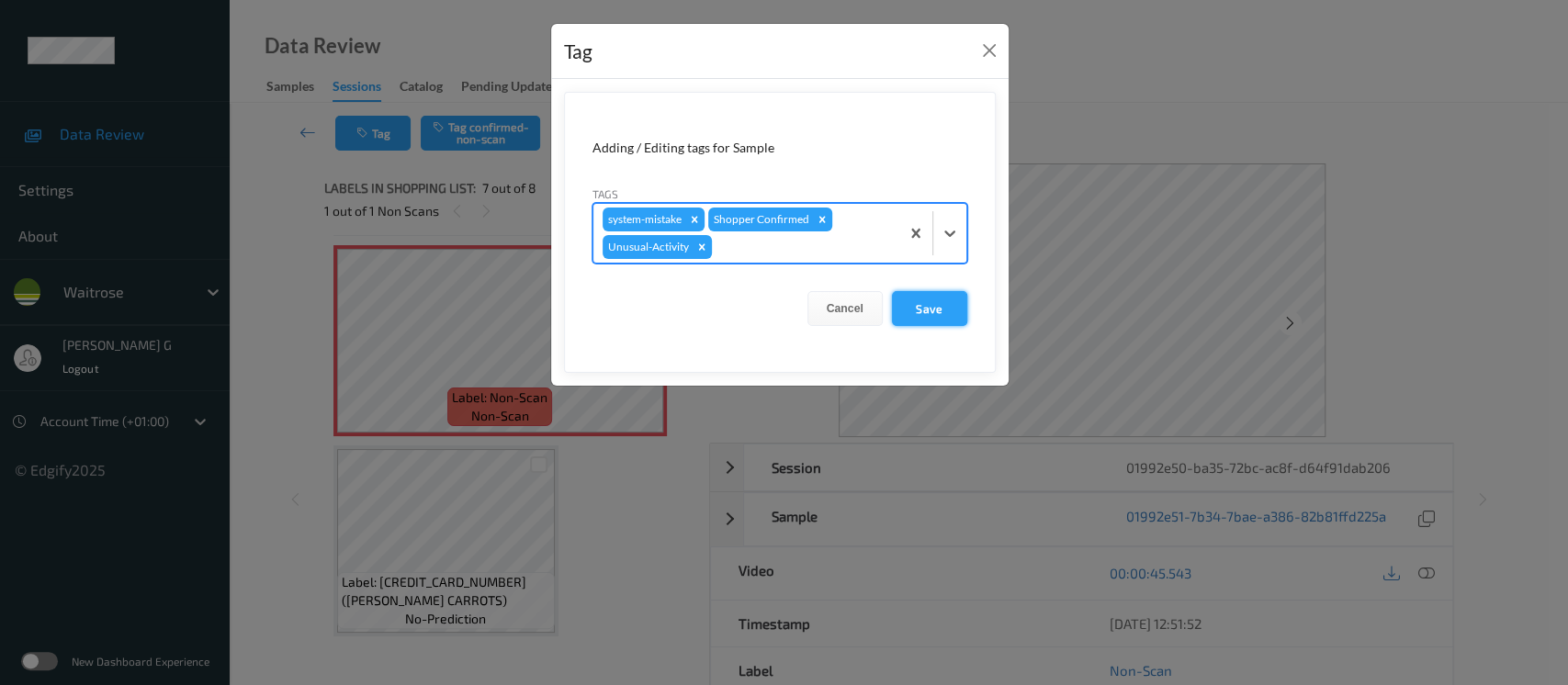
click at [943, 304] on button "Save" at bounding box center [929, 309] width 75 height 35
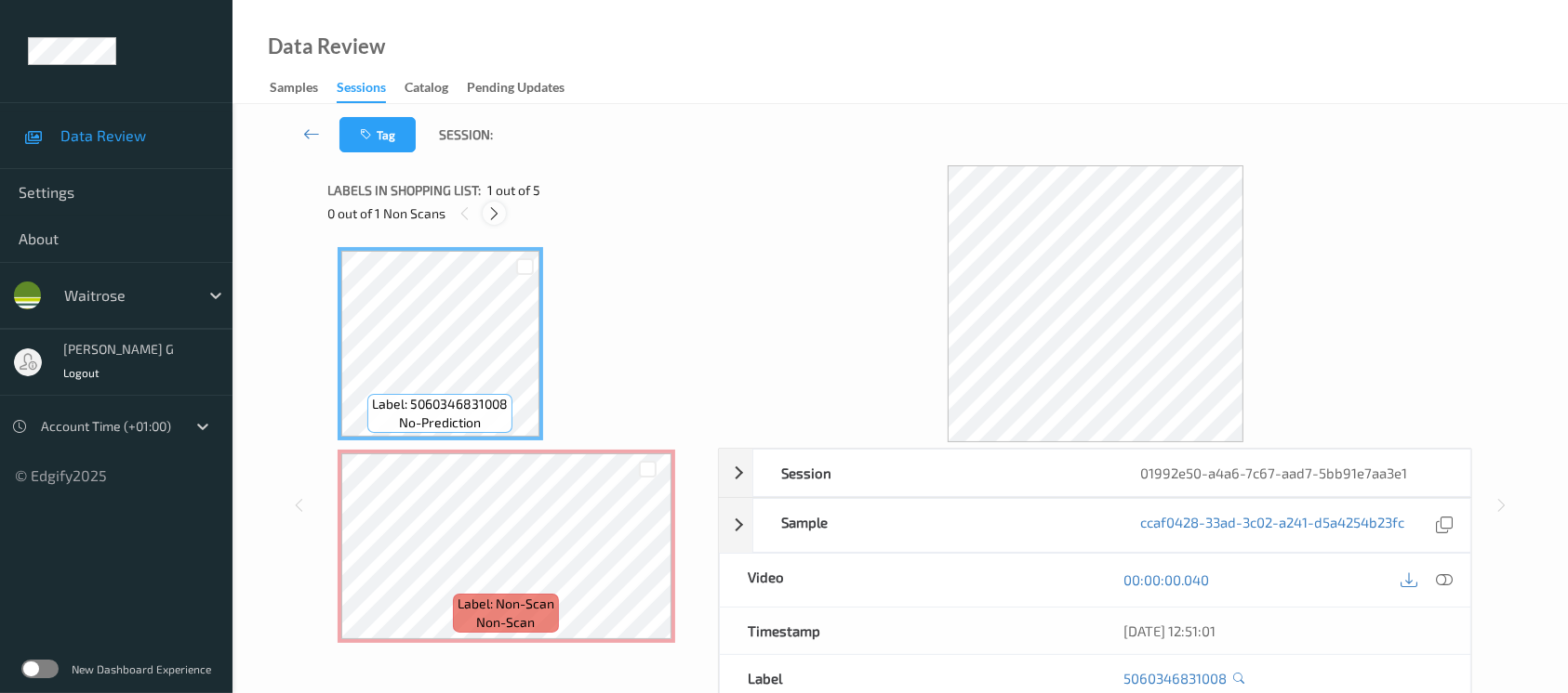
click at [493, 215] on icon at bounding box center [494, 214] width 16 height 17
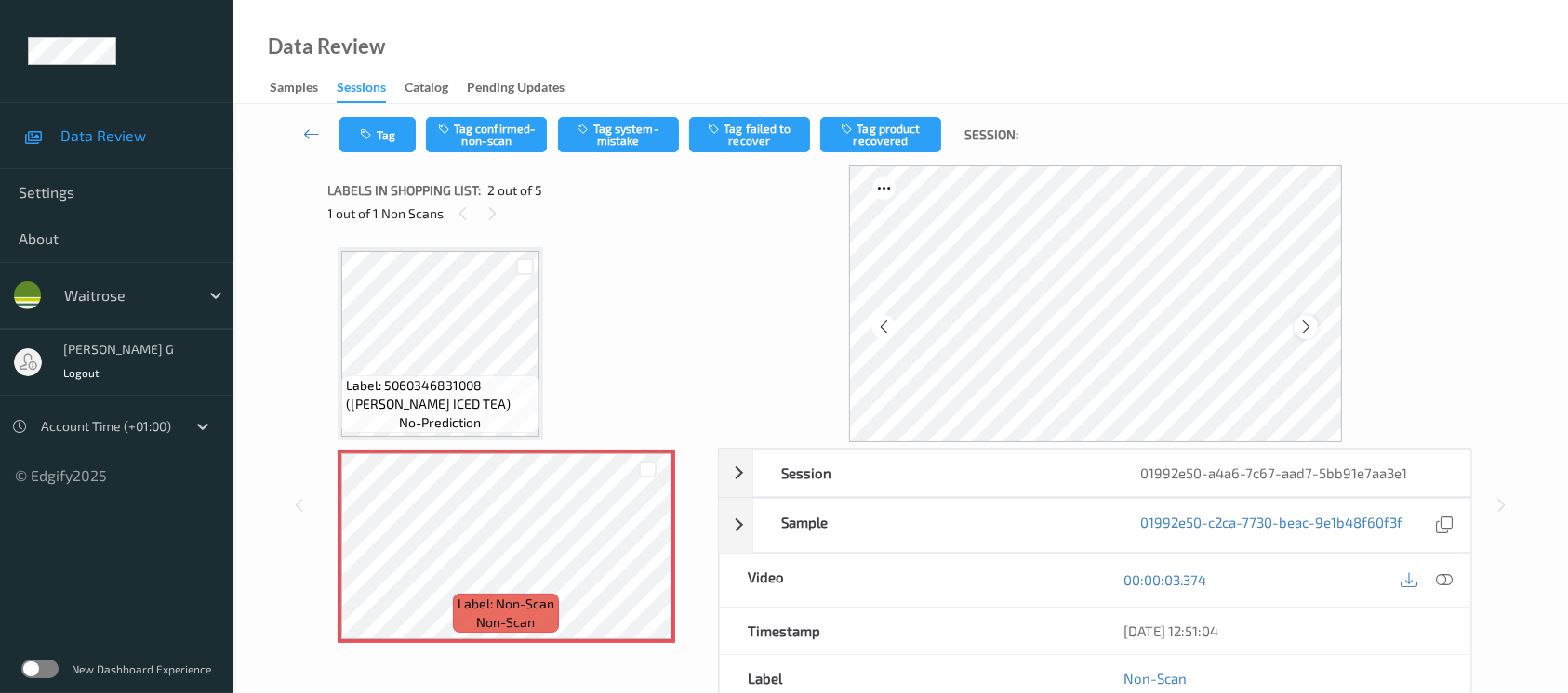
click at [1307, 323] on icon at bounding box center [1306, 327] width 16 height 17
click at [1450, 572] on icon at bounding box center [1445, 580] width 17 height 17
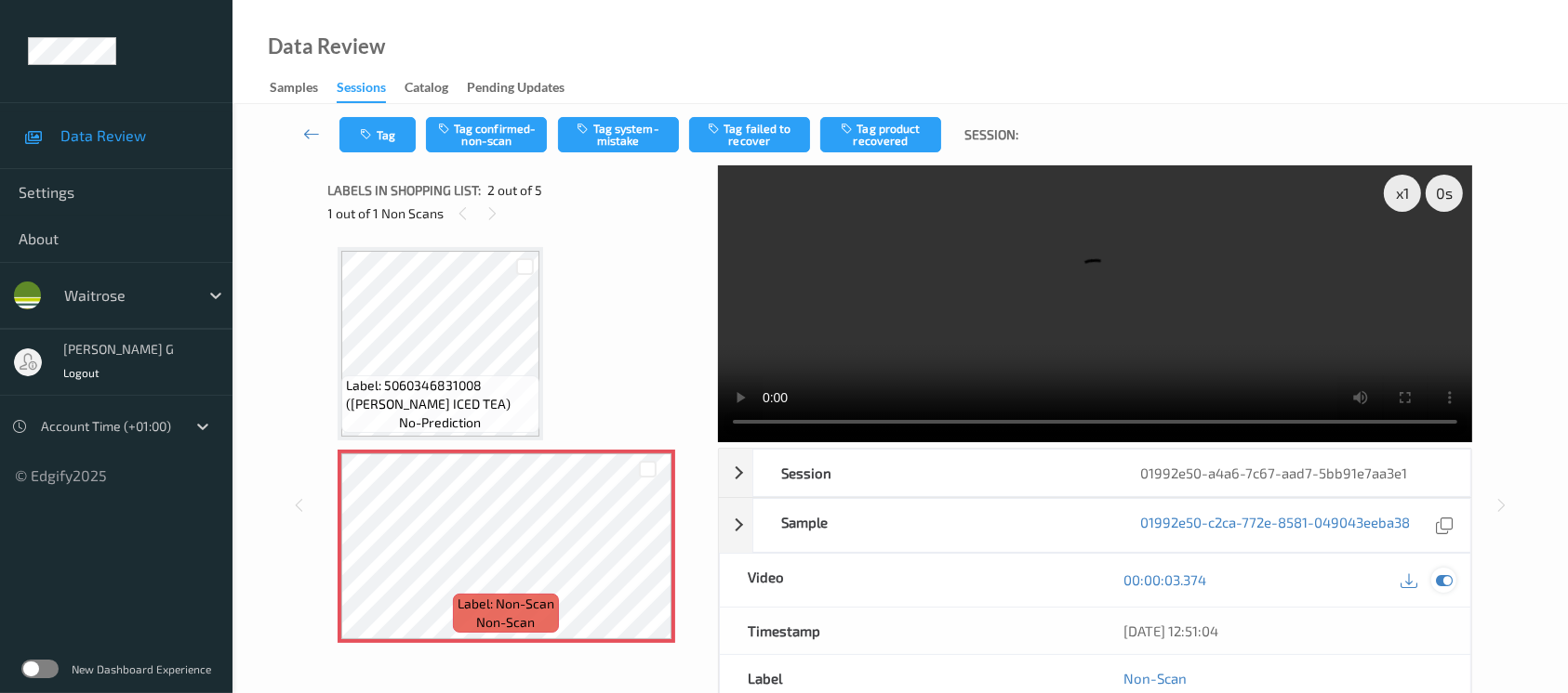
click at [1448, 580] on icon at bounding box center [1445, 580] width 17 height 17
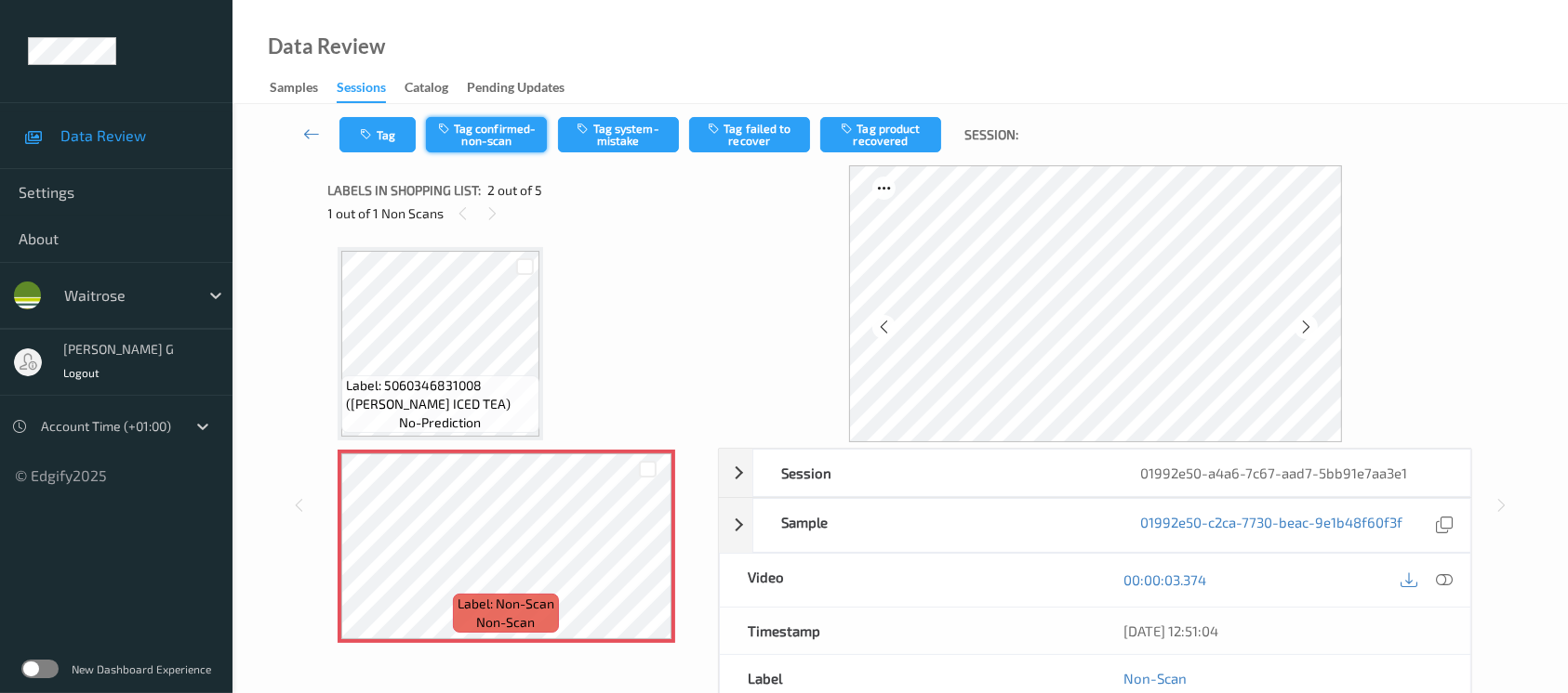
click at [498, 139] on button "Tag confirmed-non-scan" at bounding box center [486, 135] width 121 height 36
click at [877, 140] on button "Tag product recovered" at bounding box center [880, 135] width 121 height 36
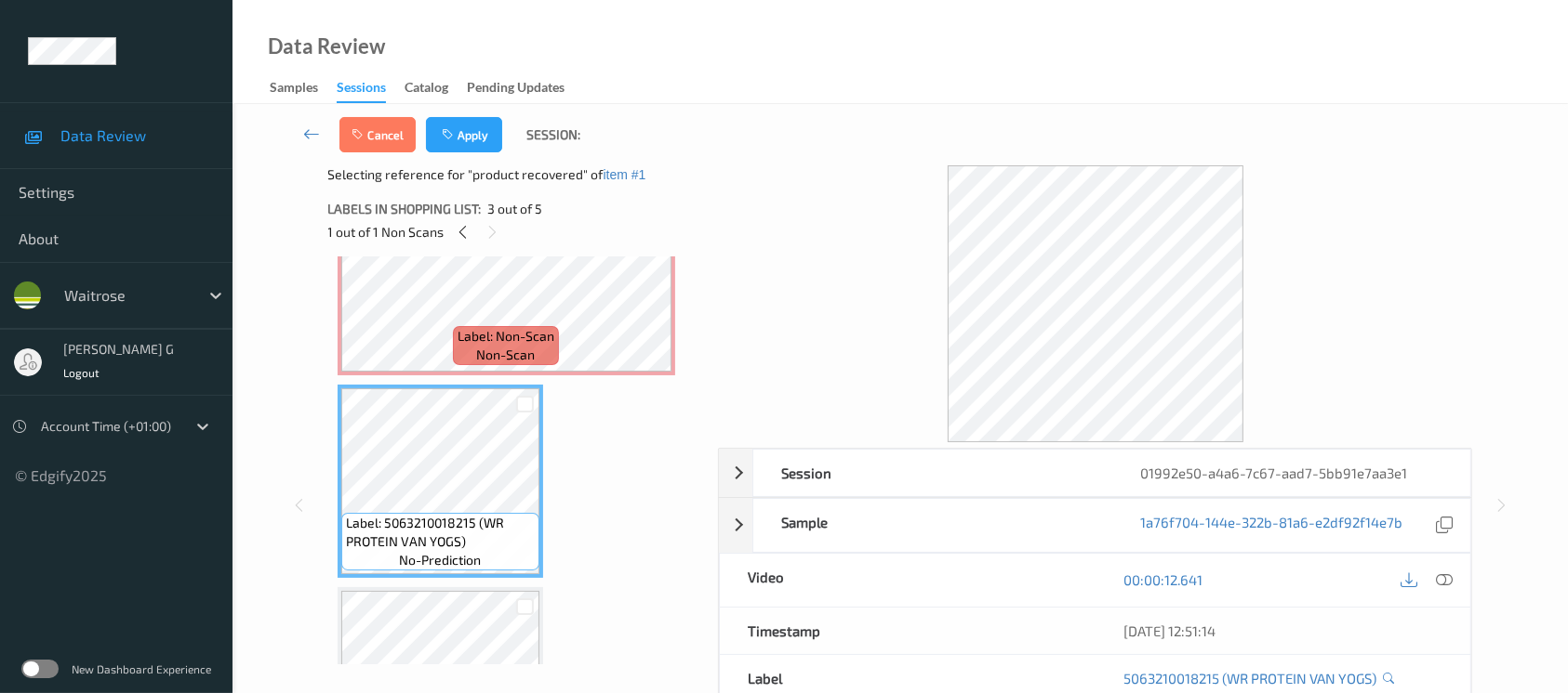
scroll to position [248, 0]
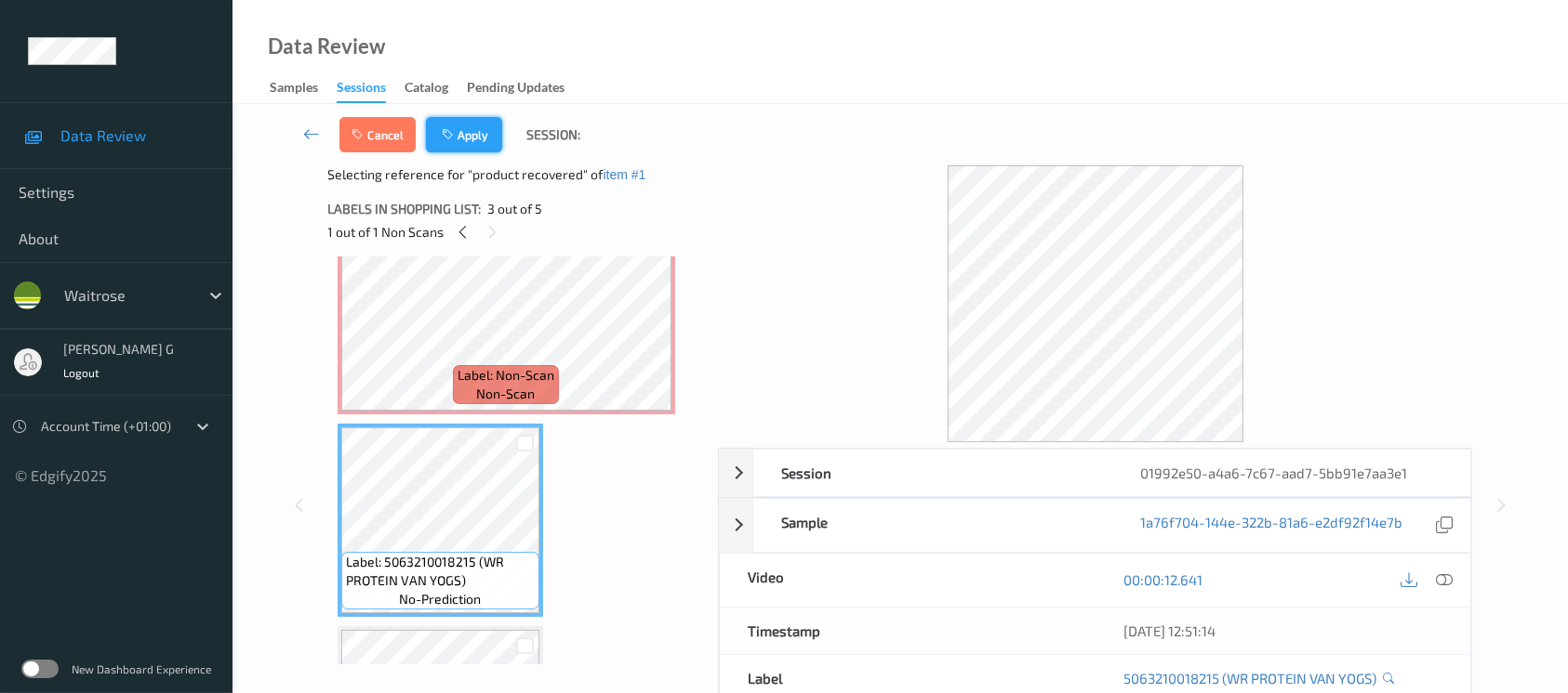
click at [464, 128] on button "Apply" at bounding box center [464, 135] width 76 height 36
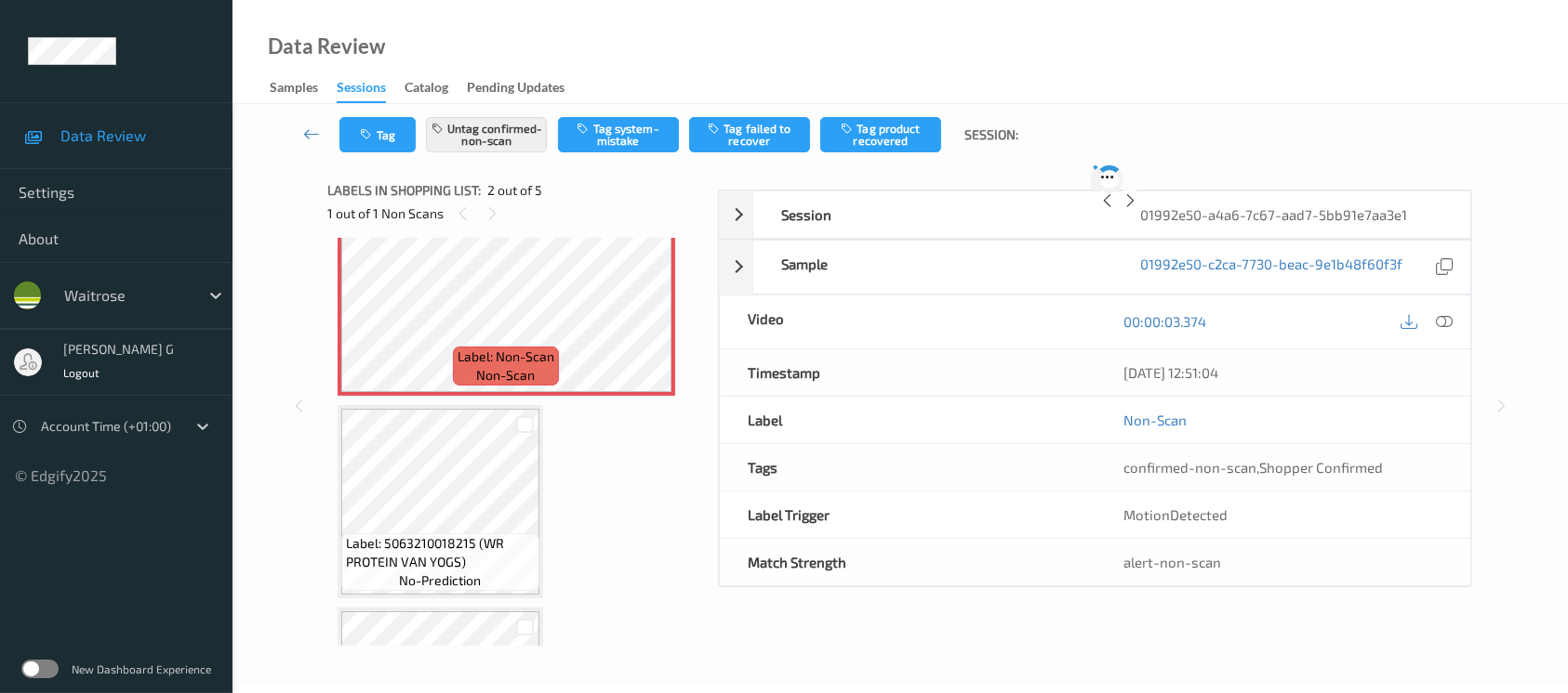
scroll to position [8, 0]
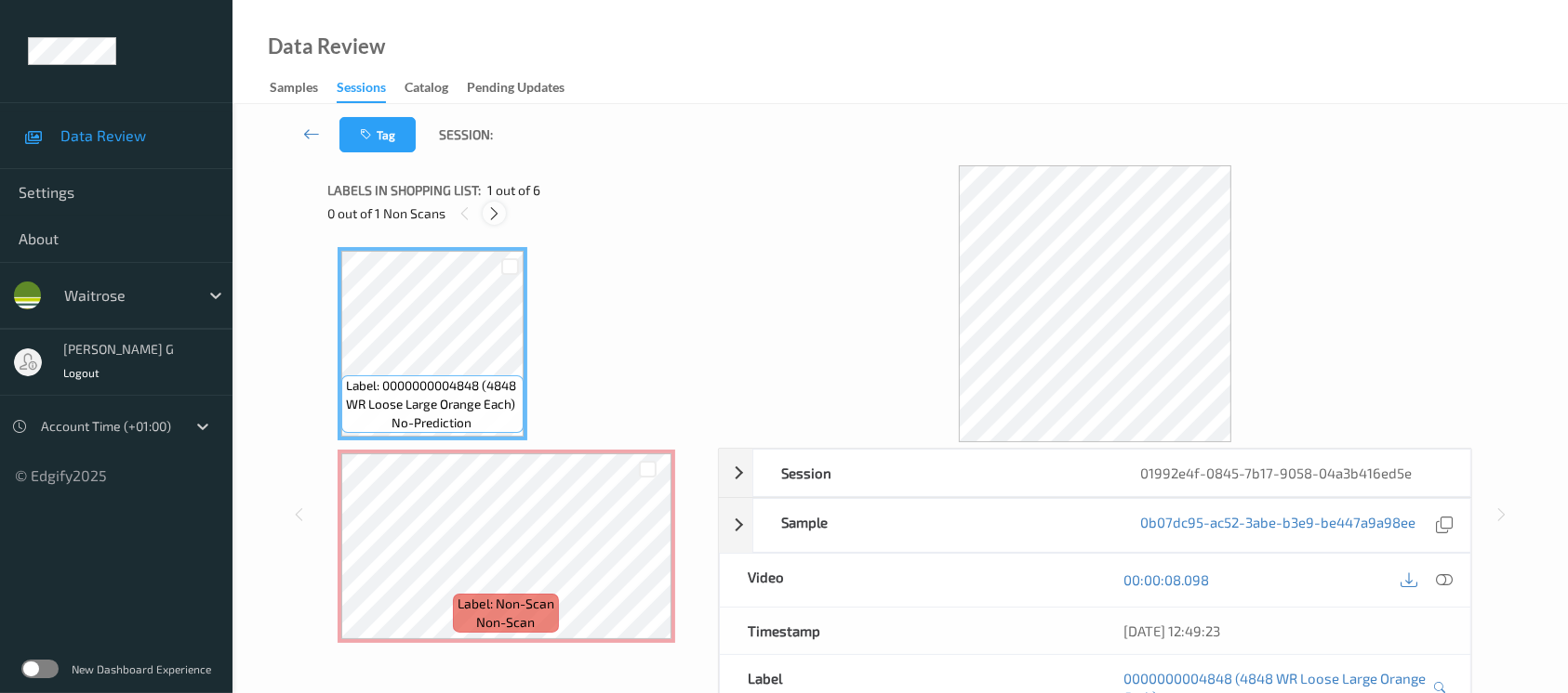
click at [495, 216] on icon at bounding box center [494, 214] width 16 height 17
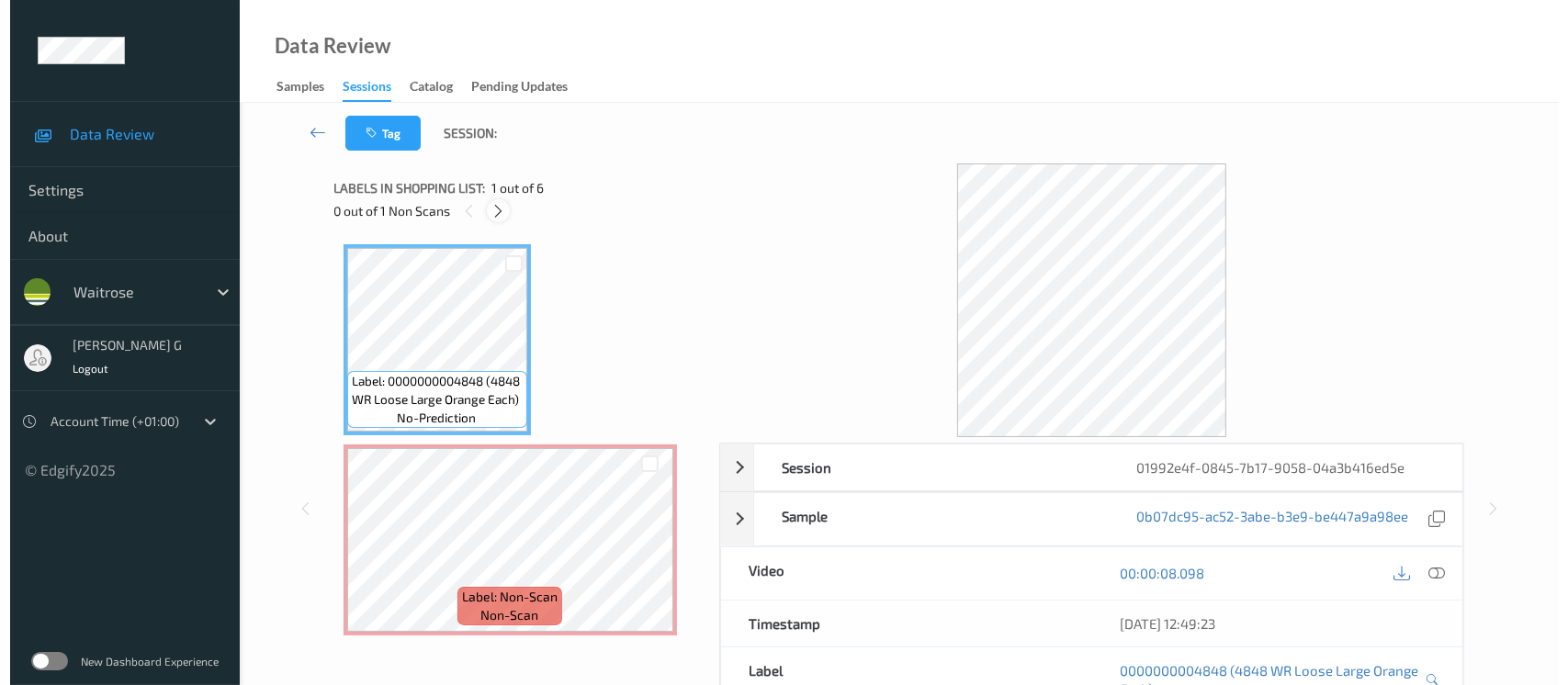
scroll to position [8, 0]
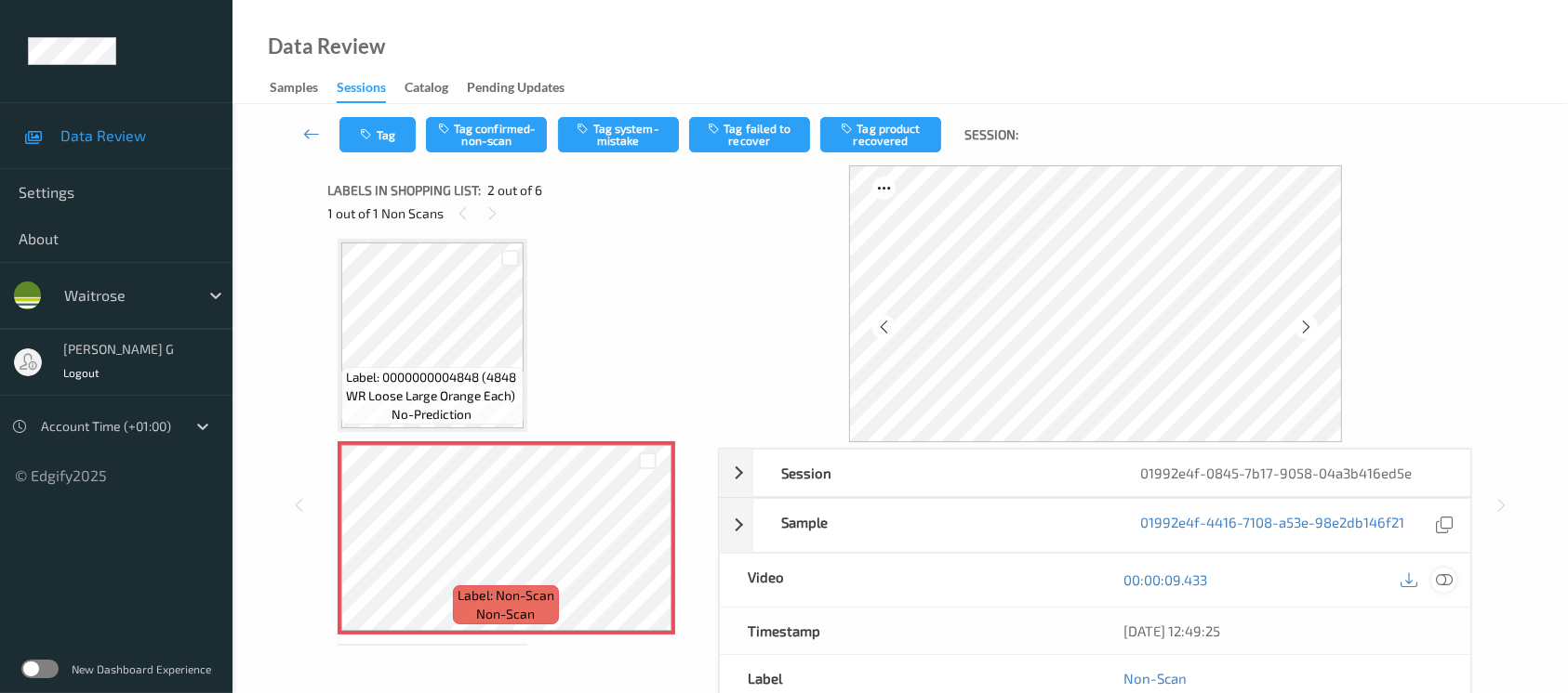
click at [1443, 582] on icon at bounding box center [1445, 580] width 17 height 17
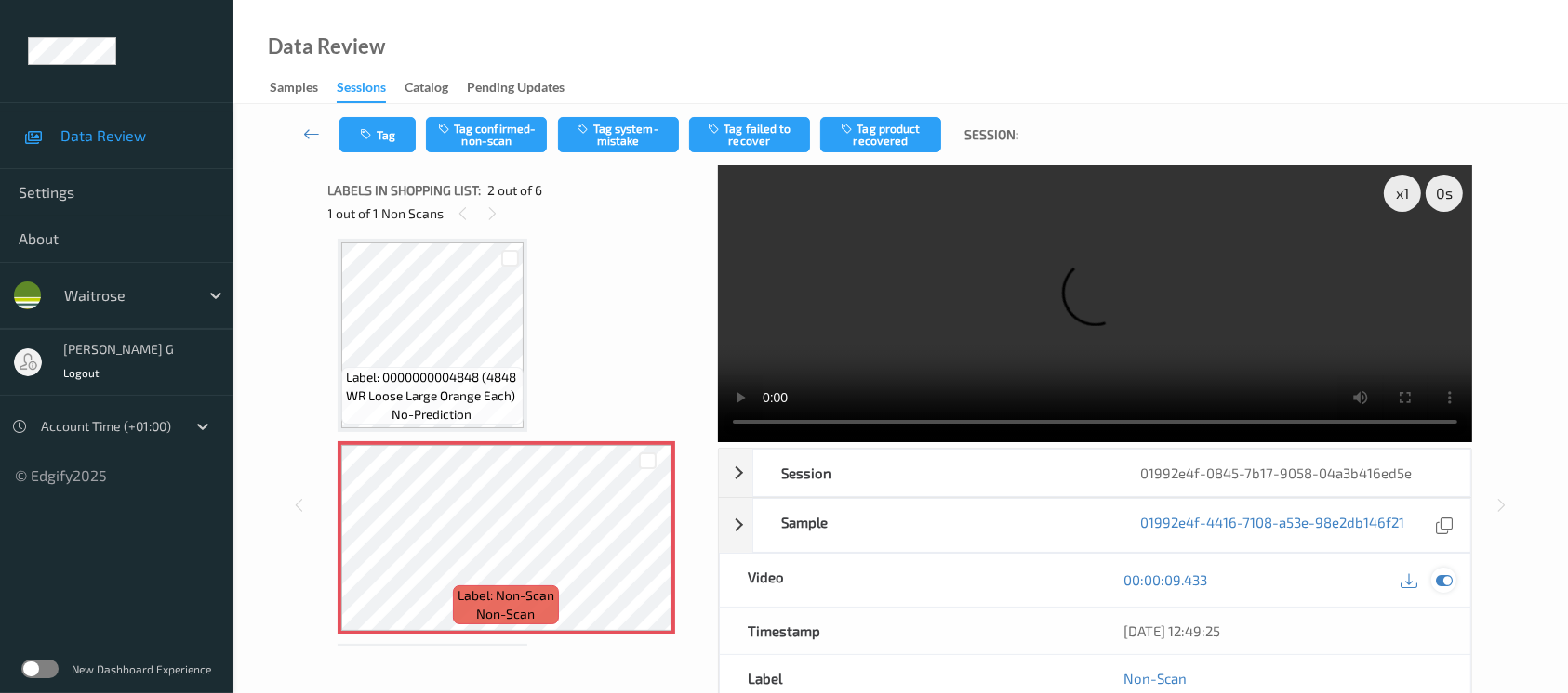
click at [1448, 580] on icon at bounding box center [1445, 580] width 17 height 17
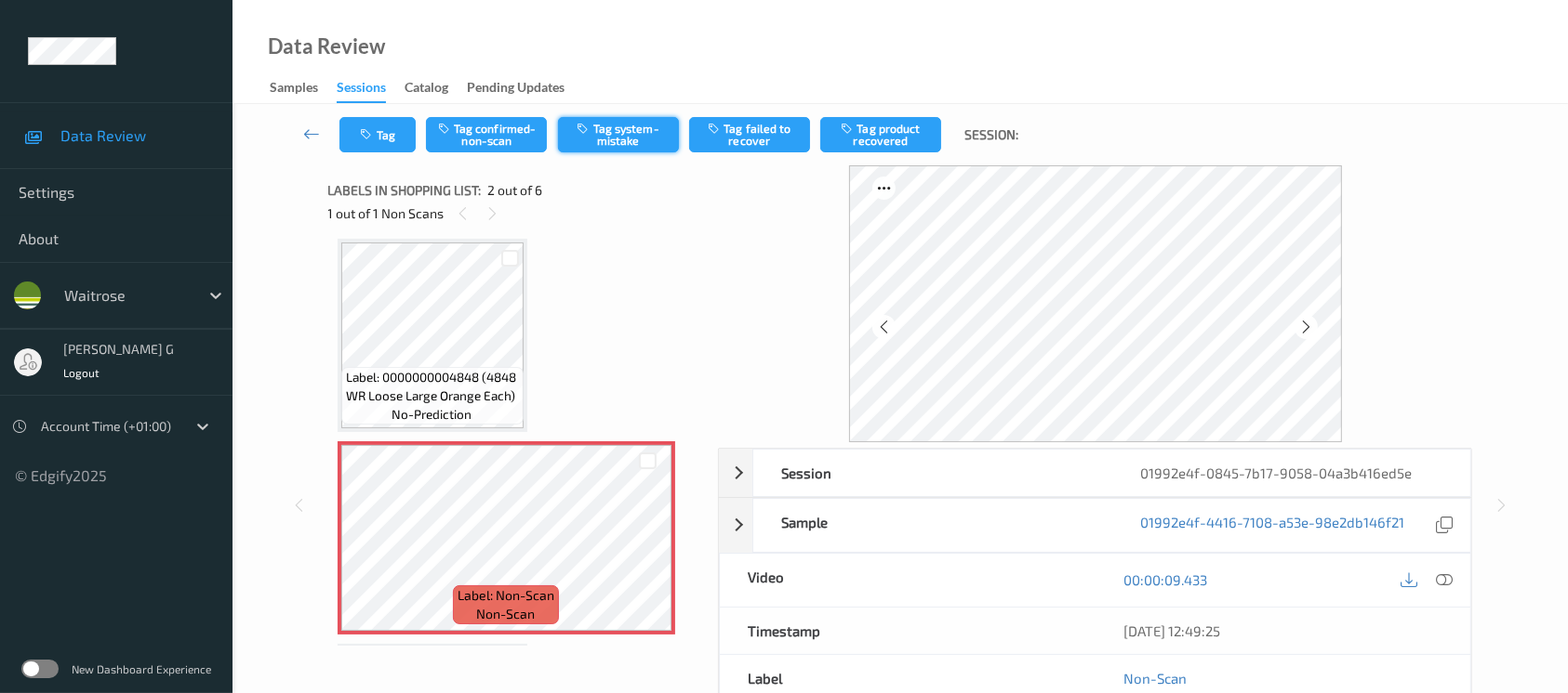
click at [619, 142] on button "Tag system-mistake" at bounding box center [618, 135] width 121 height 36
click at [373, 135] on icon "button" at bounding box center [369, 135] width 16 height 13
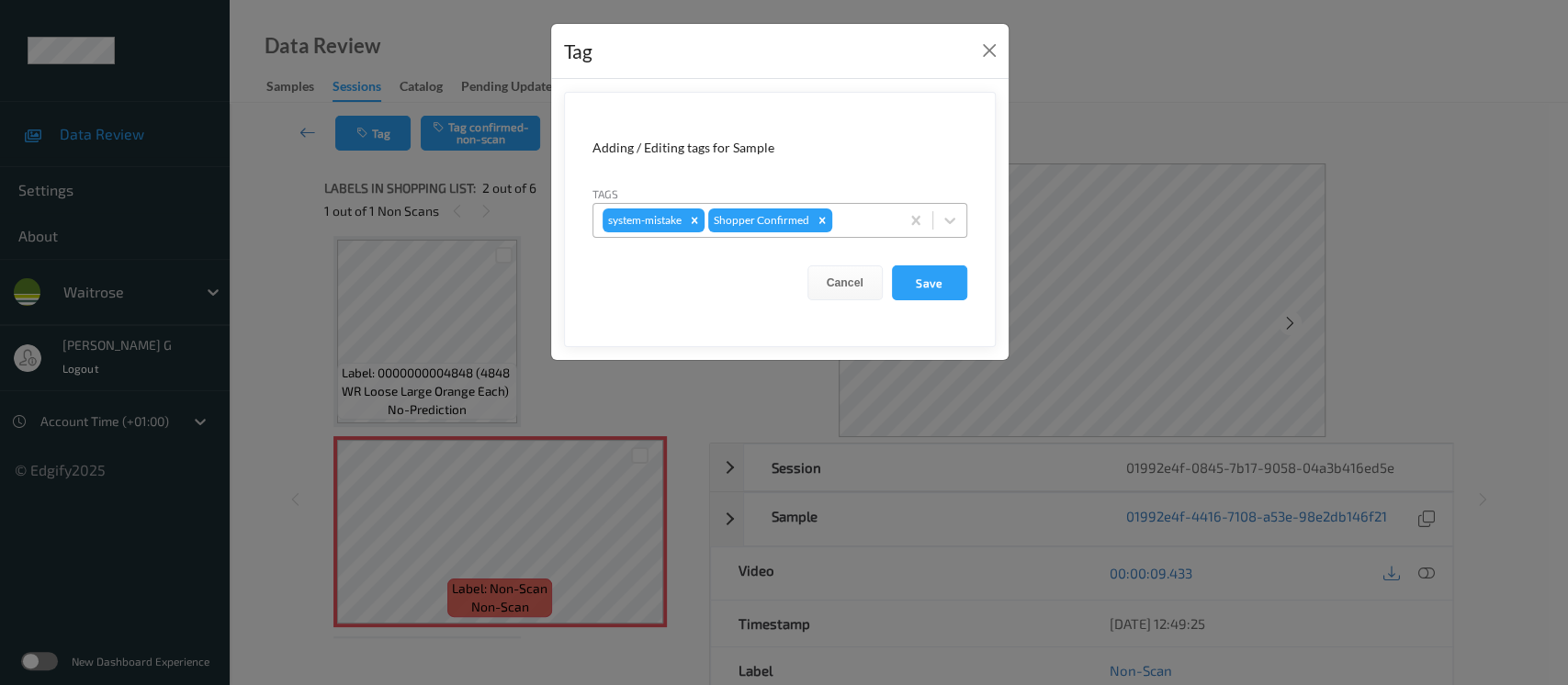
click at [861, 210] on div at bounding box center [863, 221] width 54 height 22
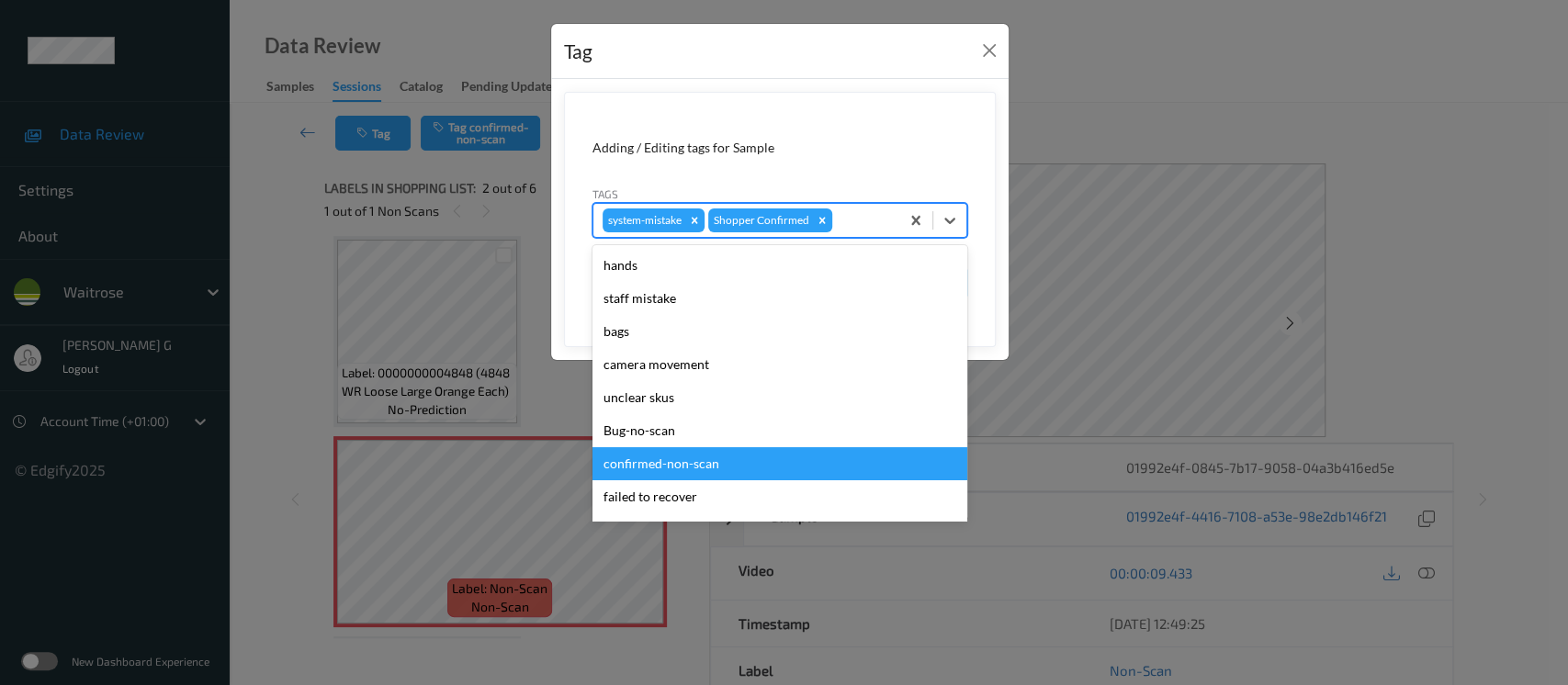
scroll to position [426, 0]
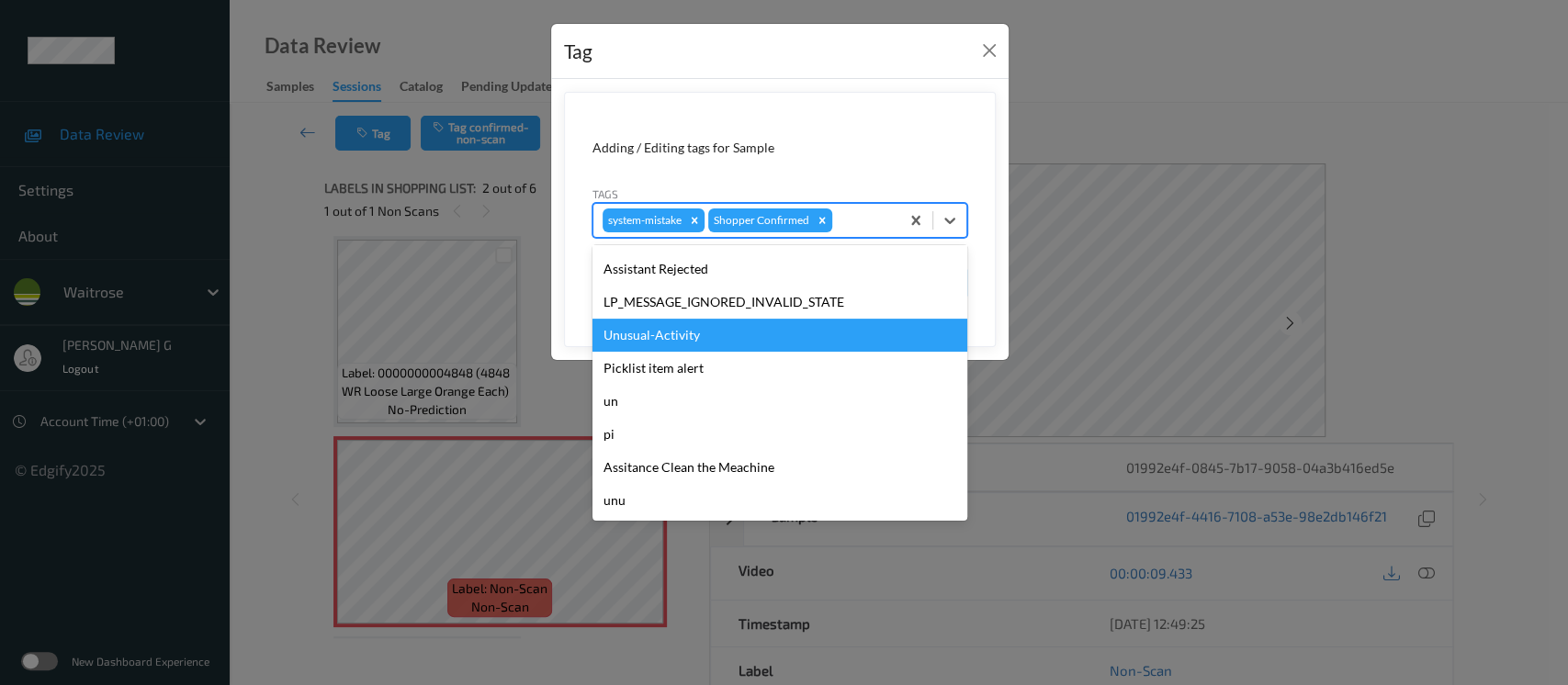
click at [644, 331] on div "Unusual-Activity" at bounding box center [779, 336] width 374 height 33
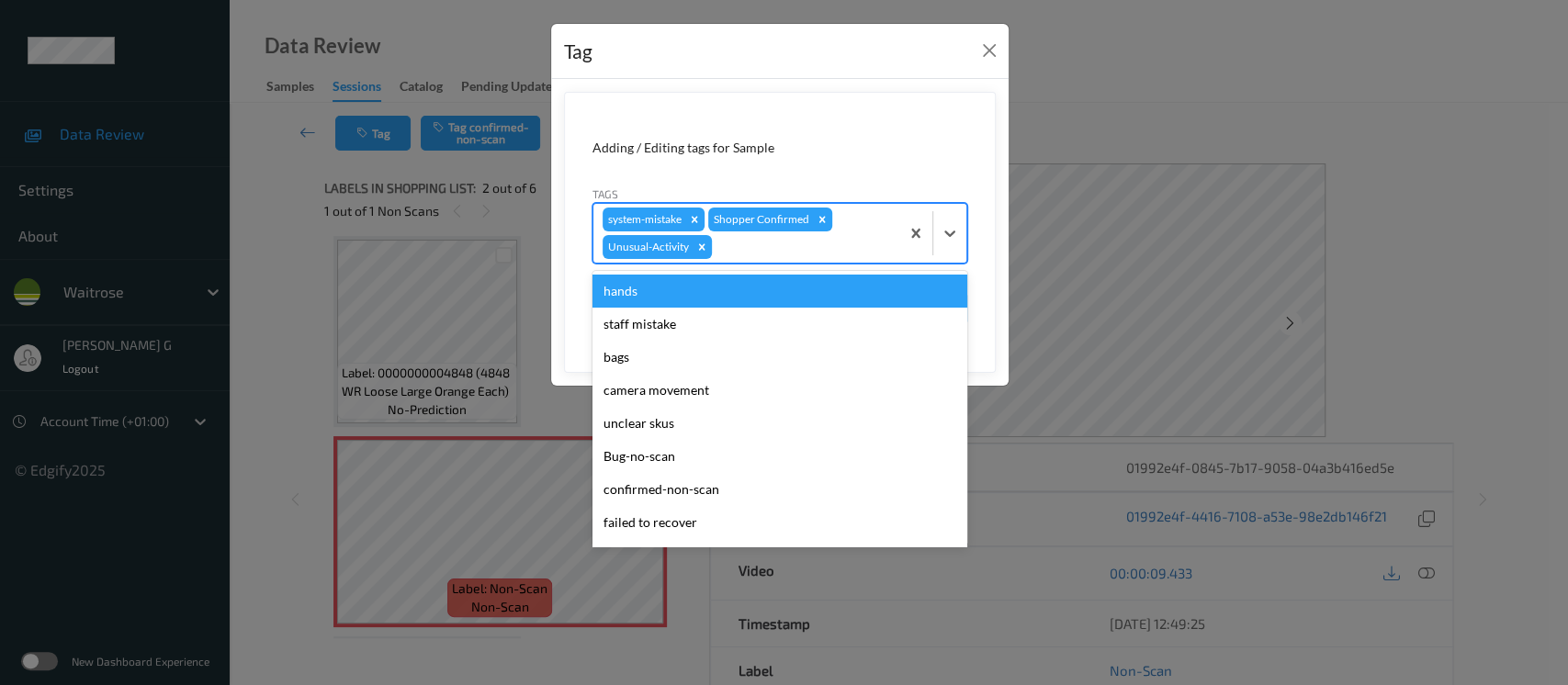
click at [833, 240] on div at bounding box center [803, 247] width 174 height 22
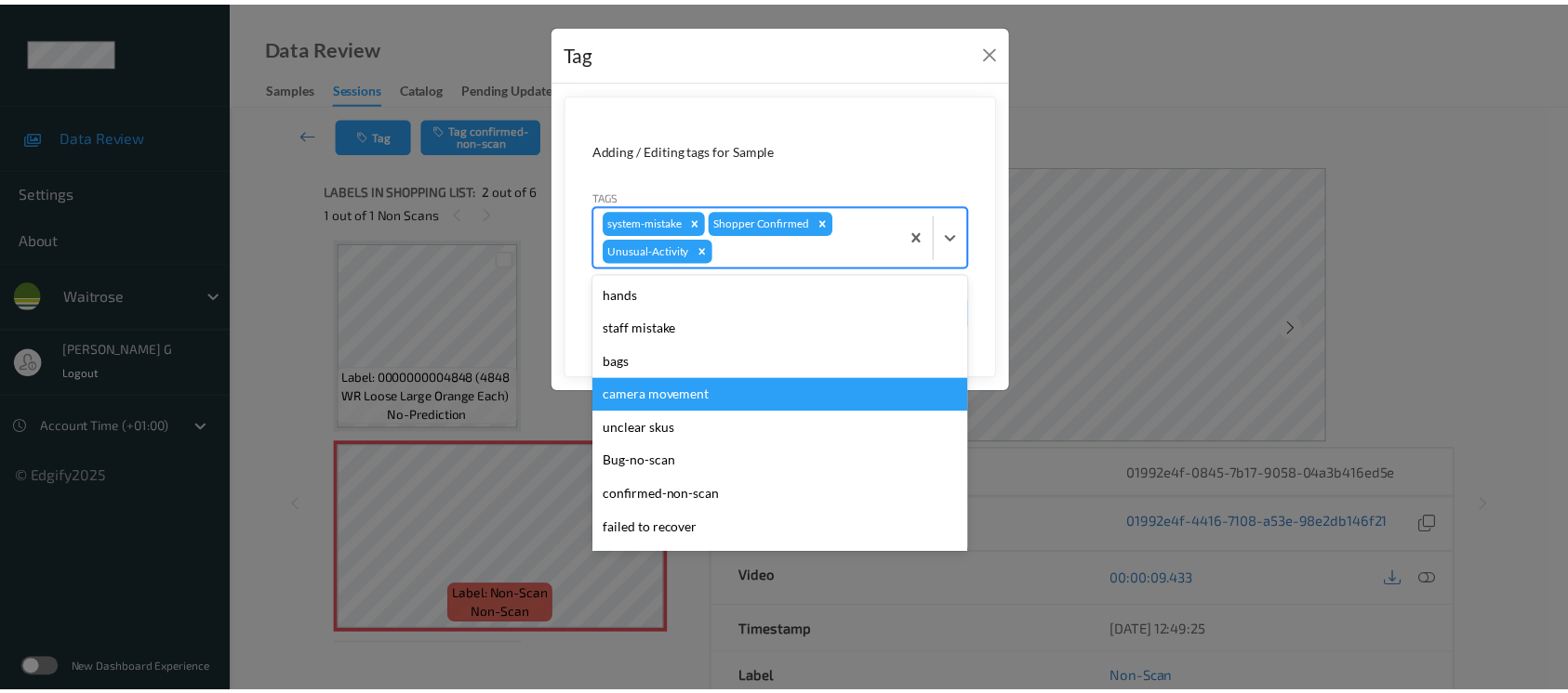
scroll to position [397, 0]
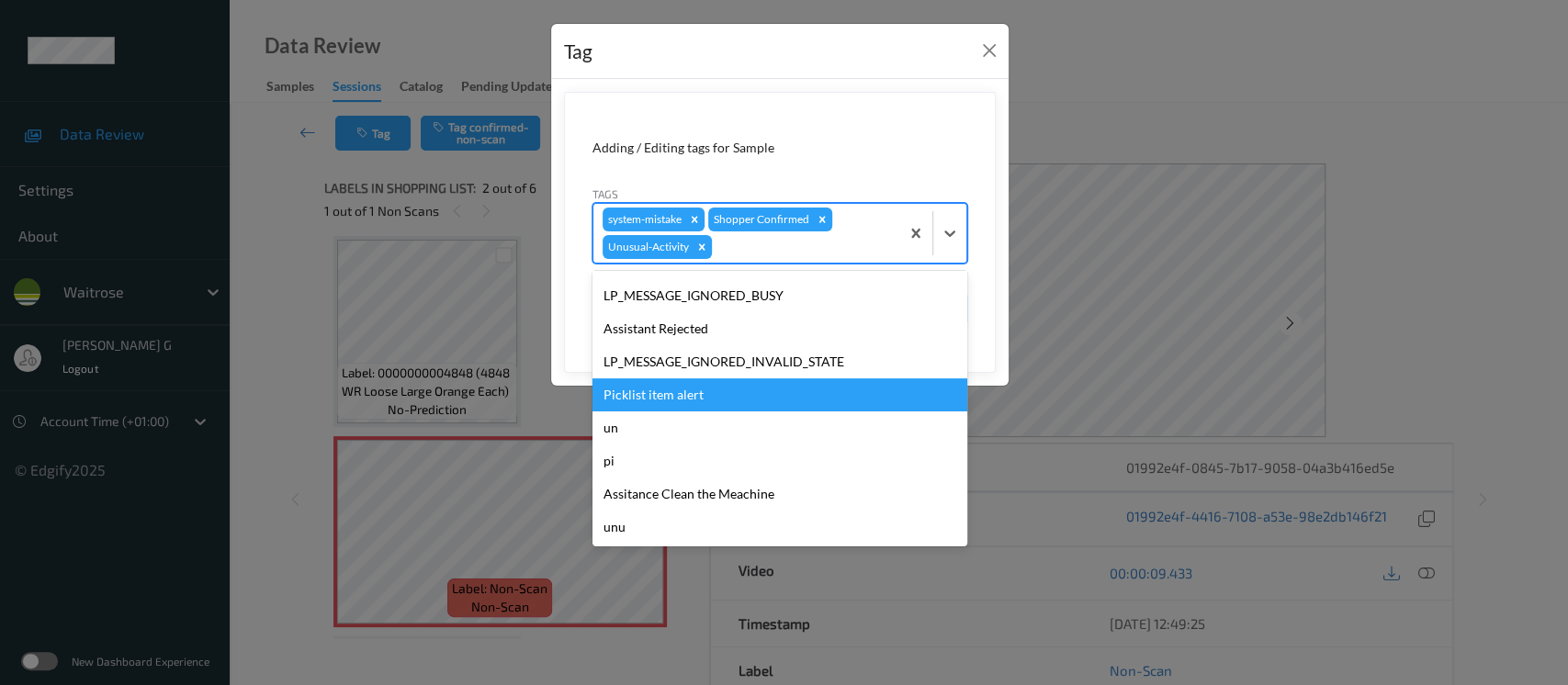
click at [679, 390] on div "Picklist item alert" at bounding box center [779, 395] width 374 height 33
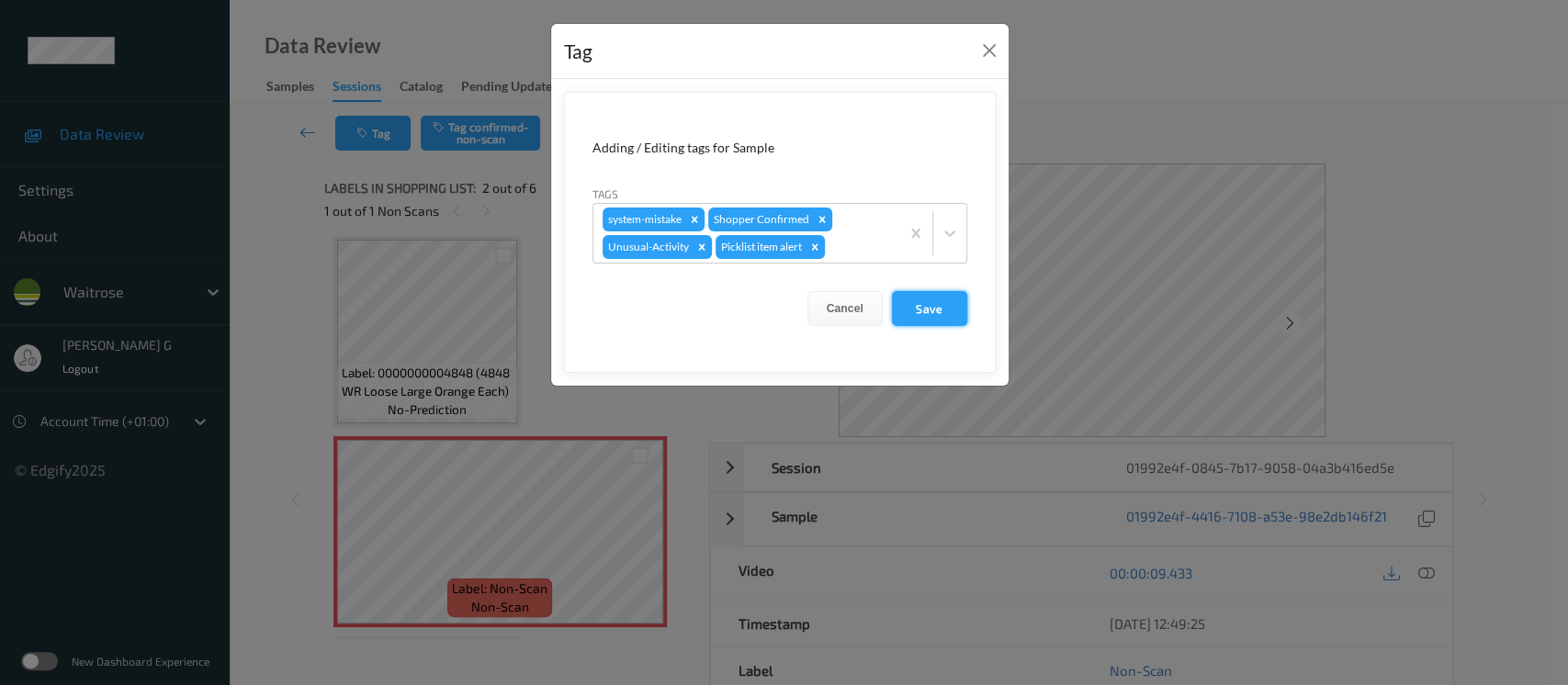
click at [917, 313] on button "Save" at bounding box center [929, 309] width 75 height 35
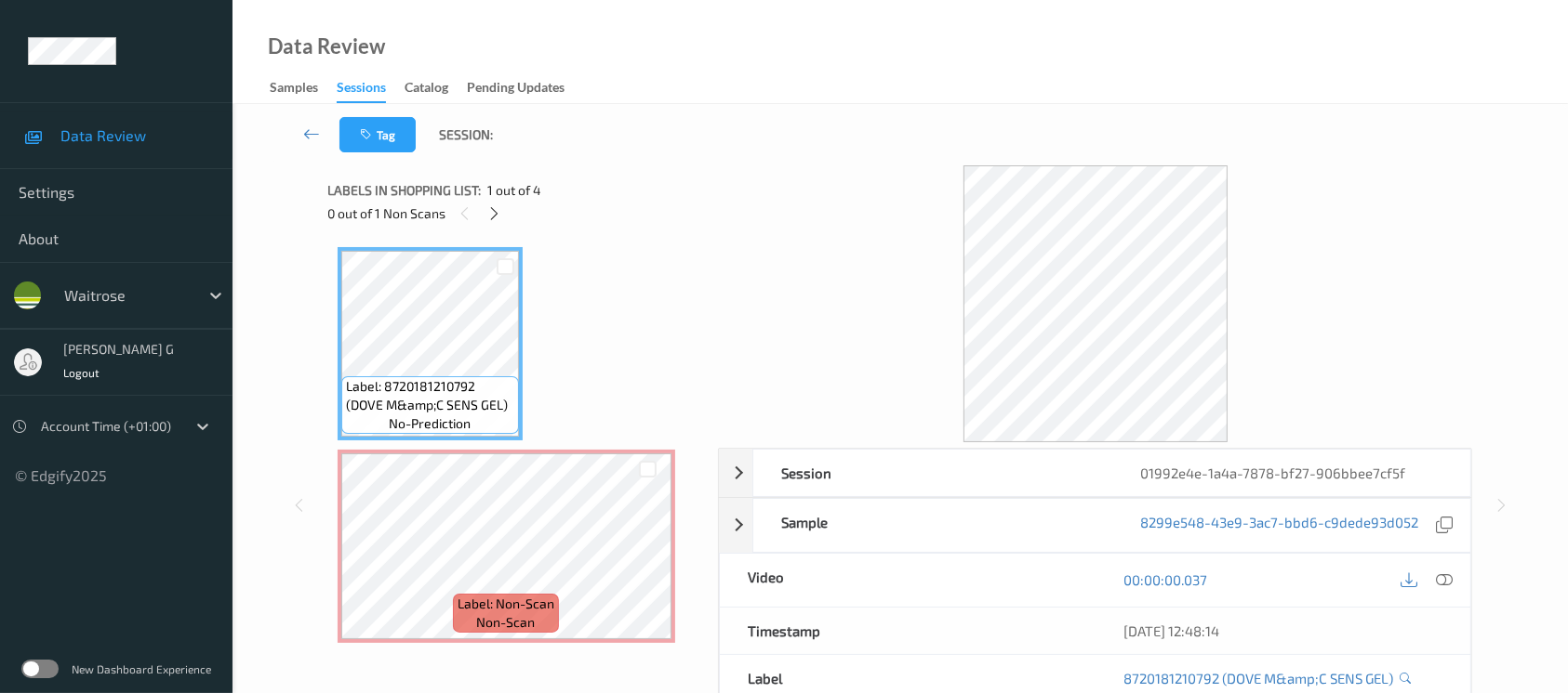
click at [494, 198] on span "1 out of 4" at bounding box center [514, 190] width 53 height 19
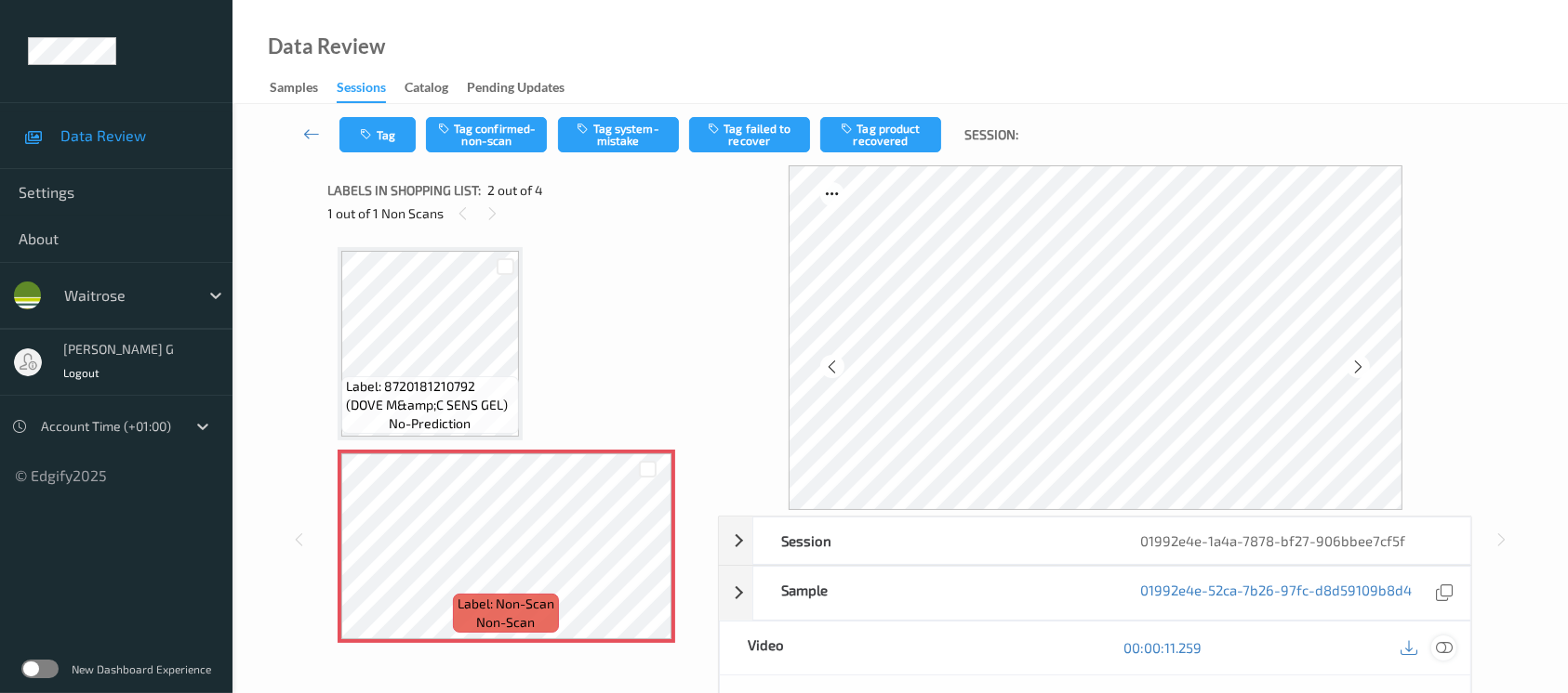
click at [1444, 642] on icon at bounding box center [1445, 648] width 17 height 17
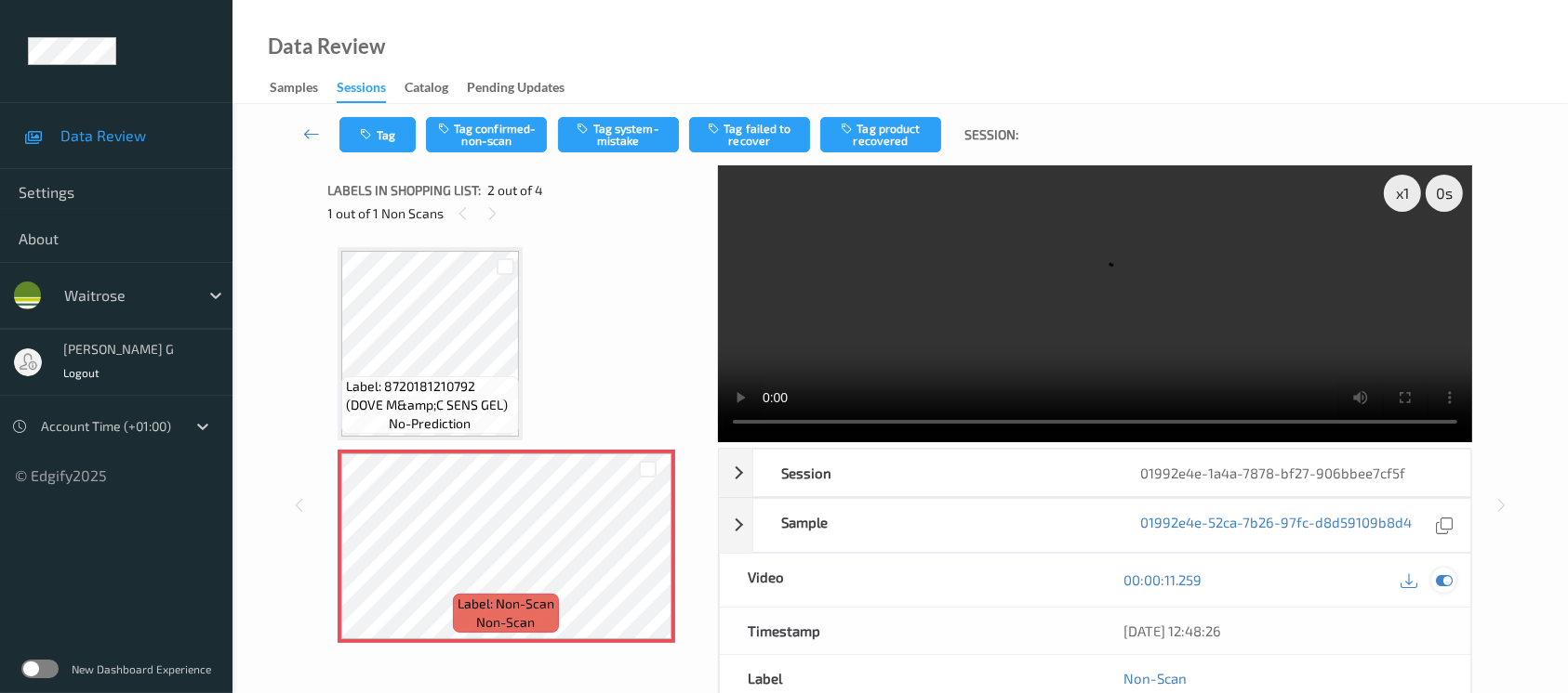
click at [1440, 577] on icon at bounding box center [1445, 580] width 17 height 17
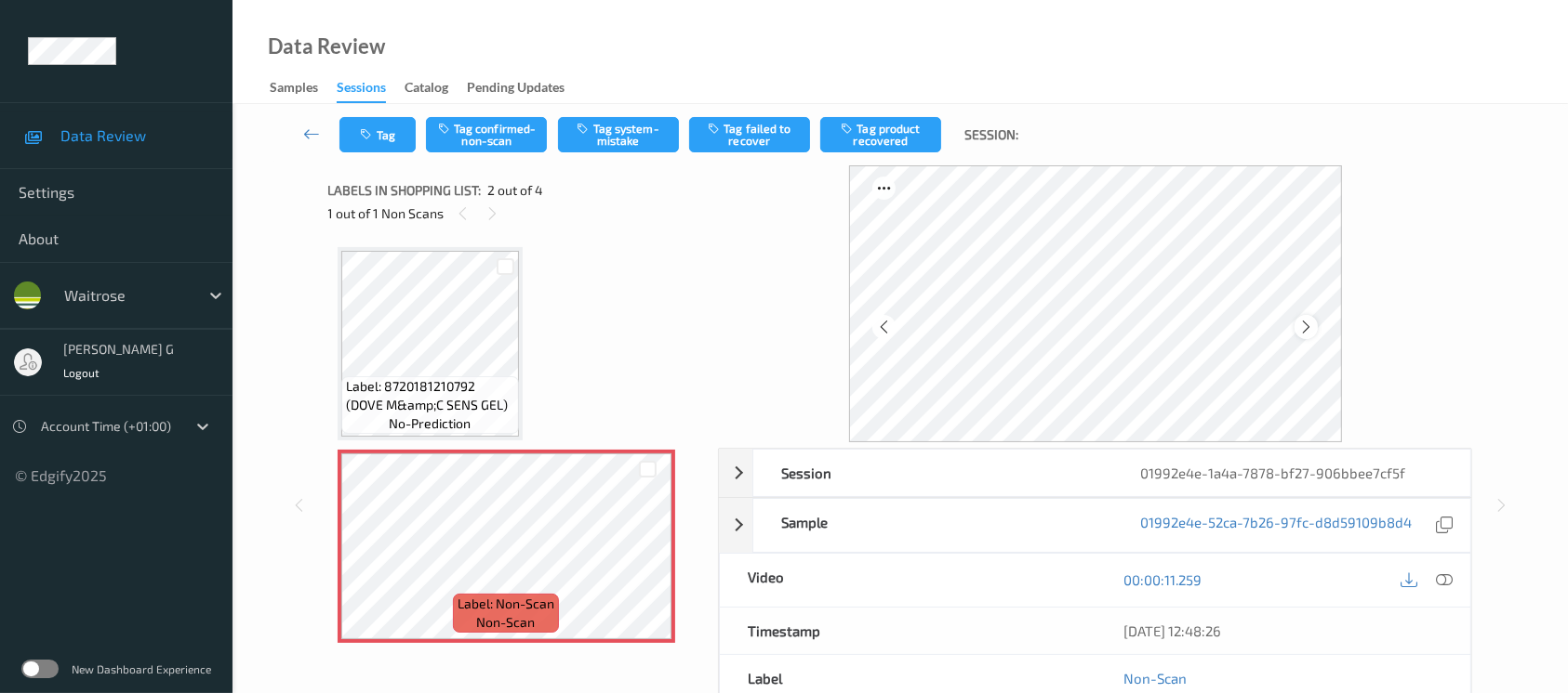
click at [1300, 319] on icon at bounding box center [1306, 327] width 16 height 17
click at [614, 126] on button "Tag system-mistake" at bounding box center [618, 135] width 121 height 36
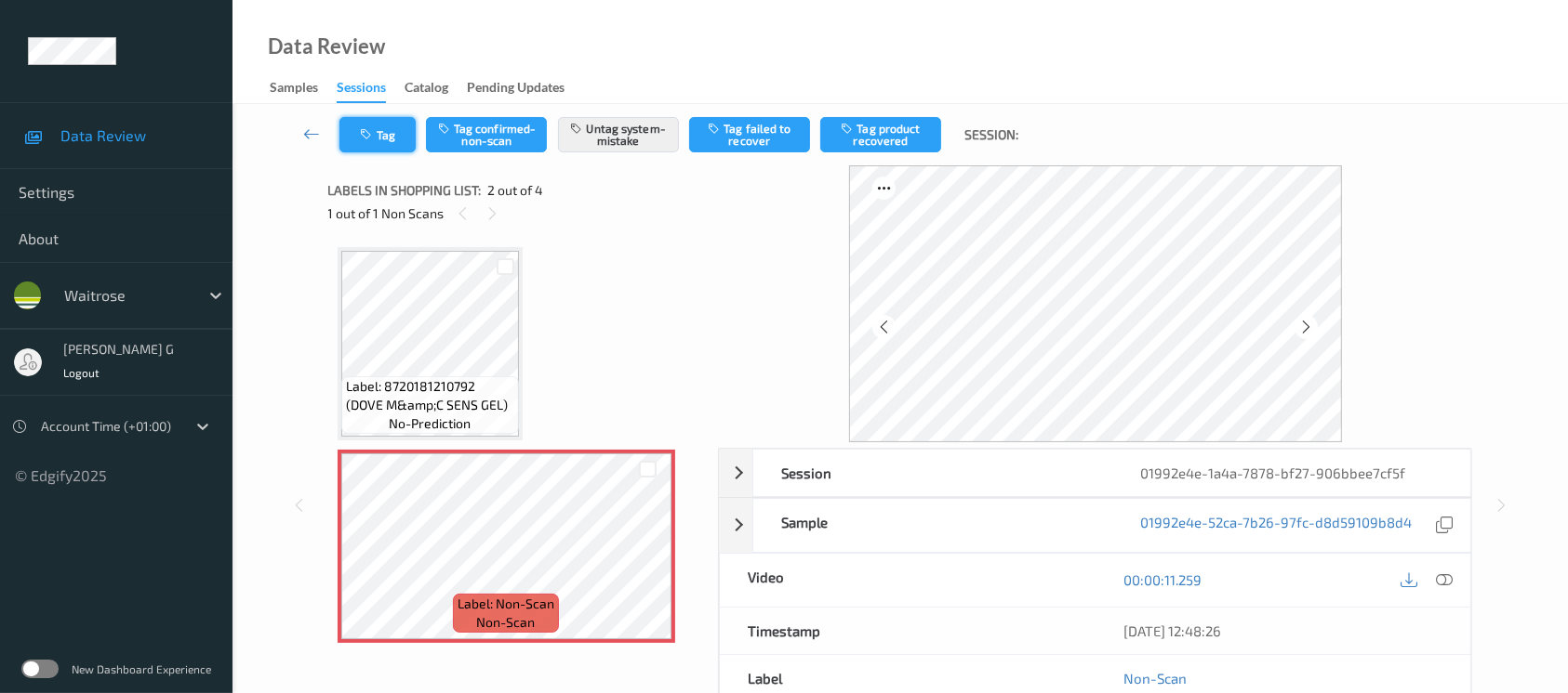
click at [373, 134] on icon "button" at bounding box center [369, 135] width 16 height 13
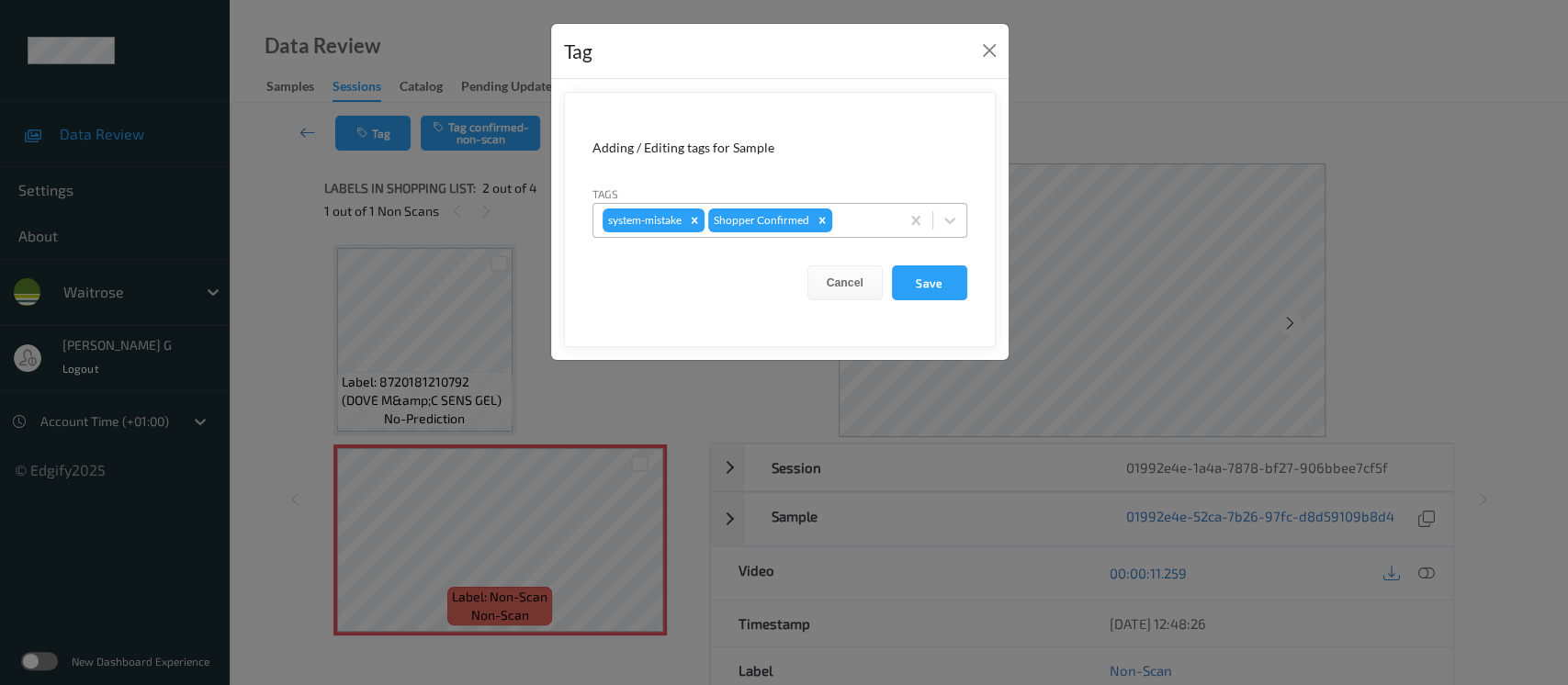
click at [850, 209] on div at bounding box center [863, 221] width 54 height 22
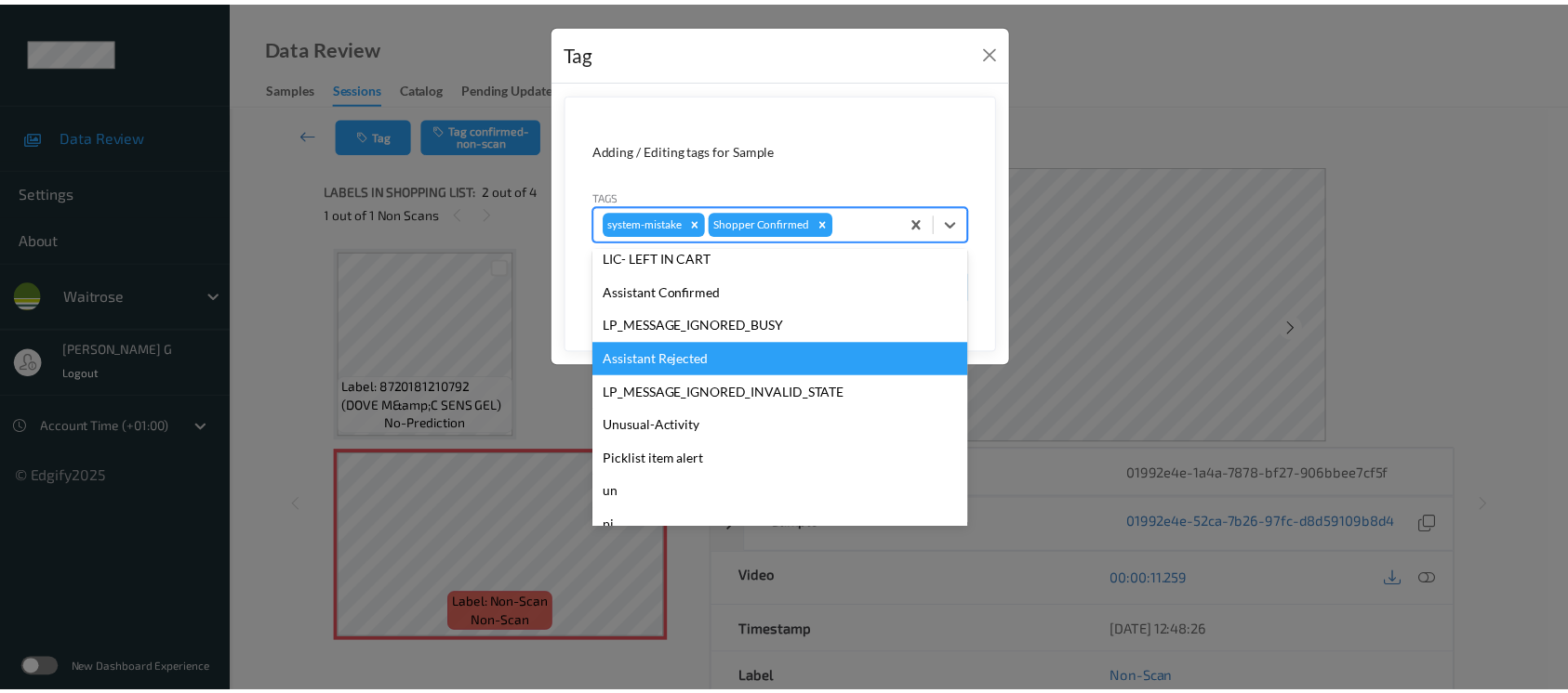
scroll to position [431, 0]
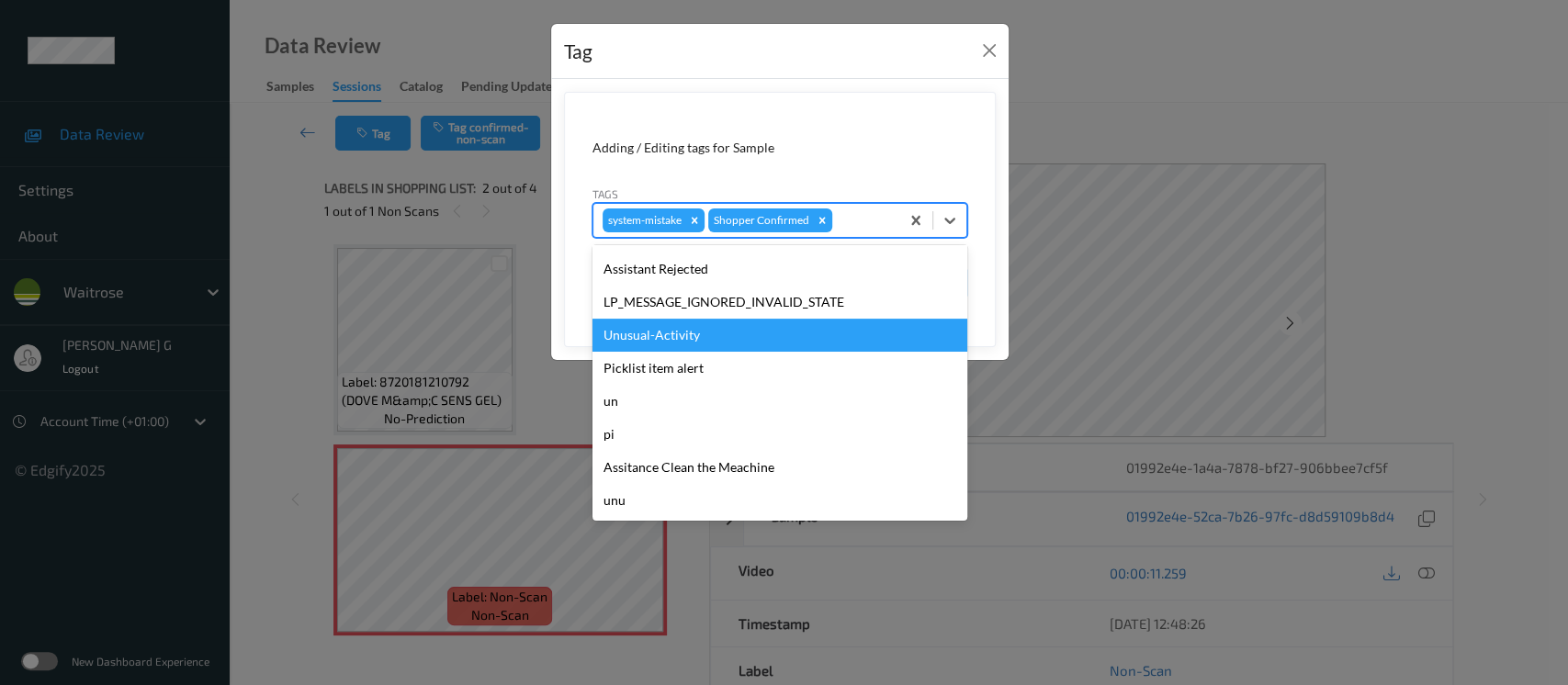
click at [652, 349] on div "Unusual-Activity" at bounding box center [779, 336] width 374 height 33
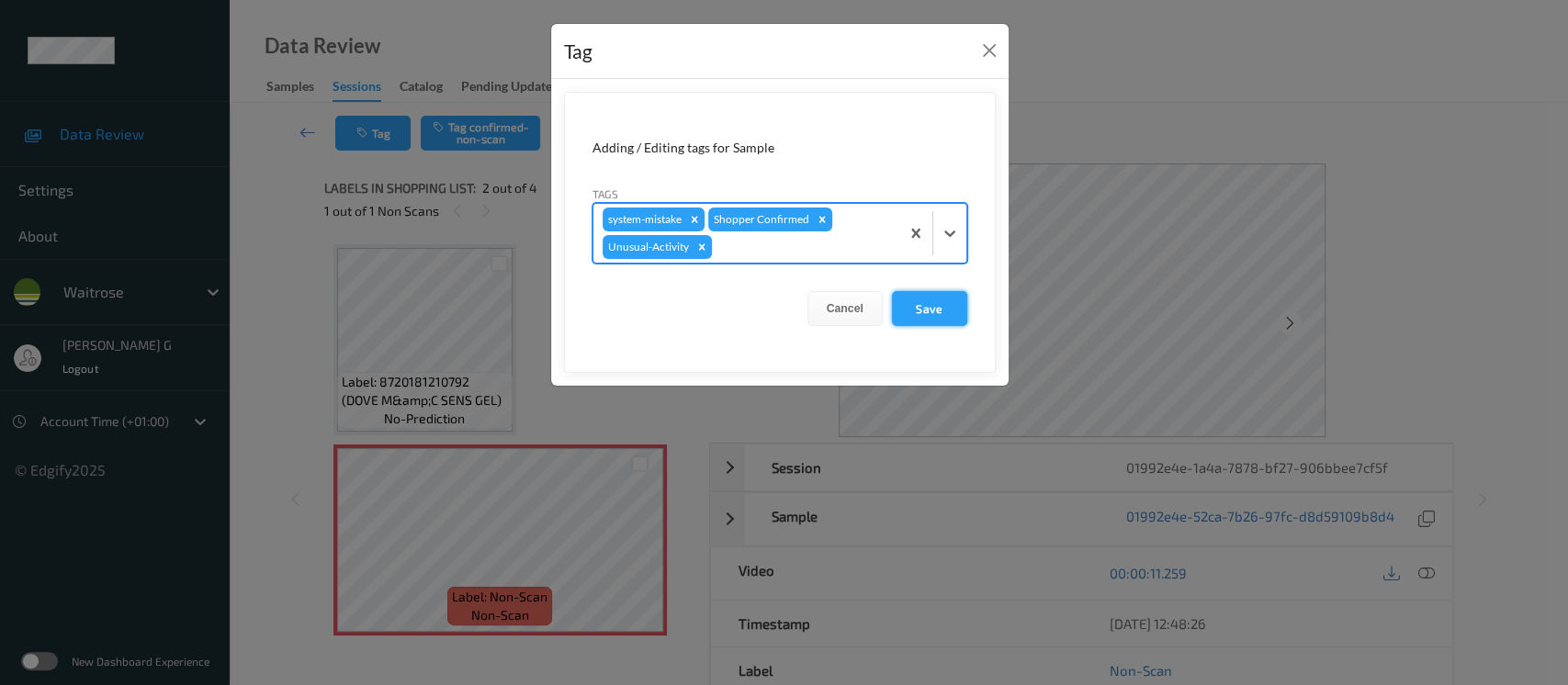
click at [952, 304] on button "Save" at bounding box center [929, 309] width 75 height 35
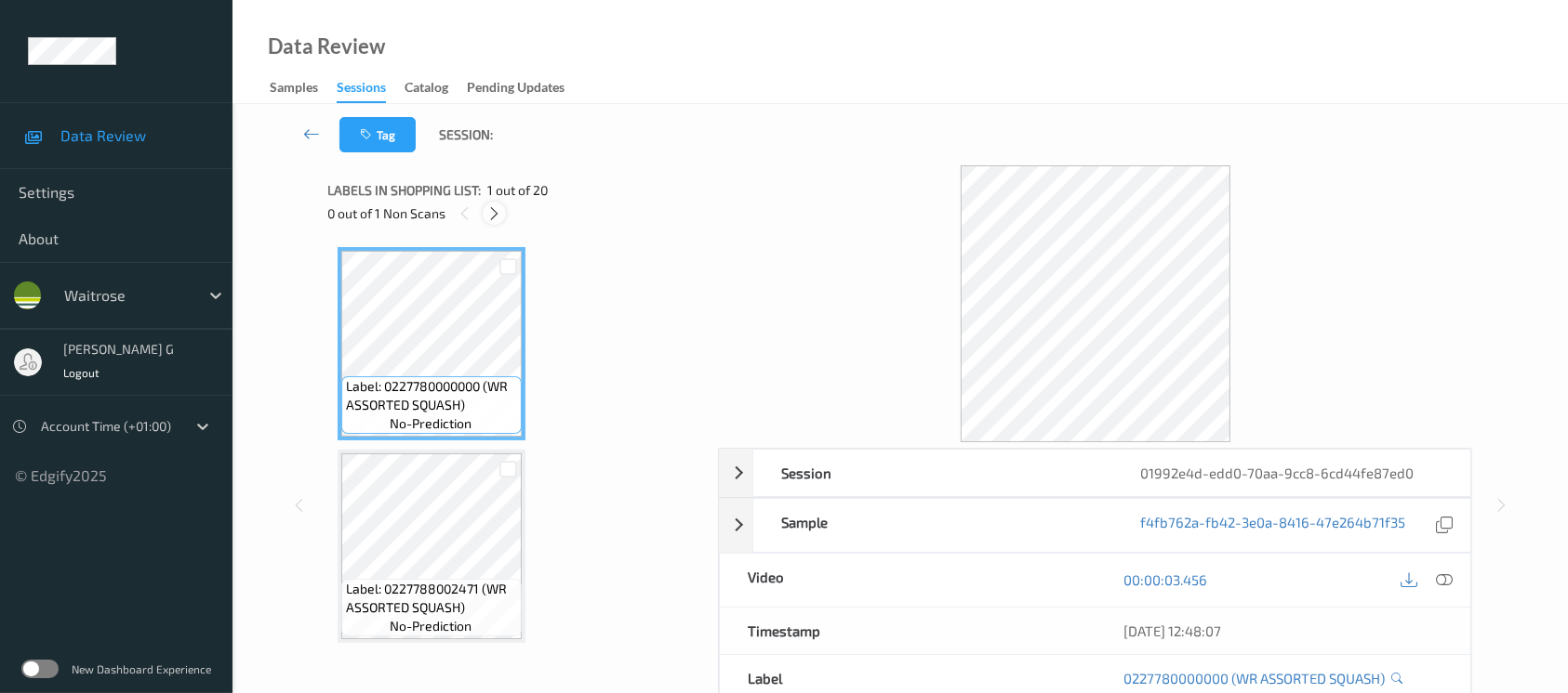
click at [491, 219] on icon at bounding box center [494, 214] width 16 height 17
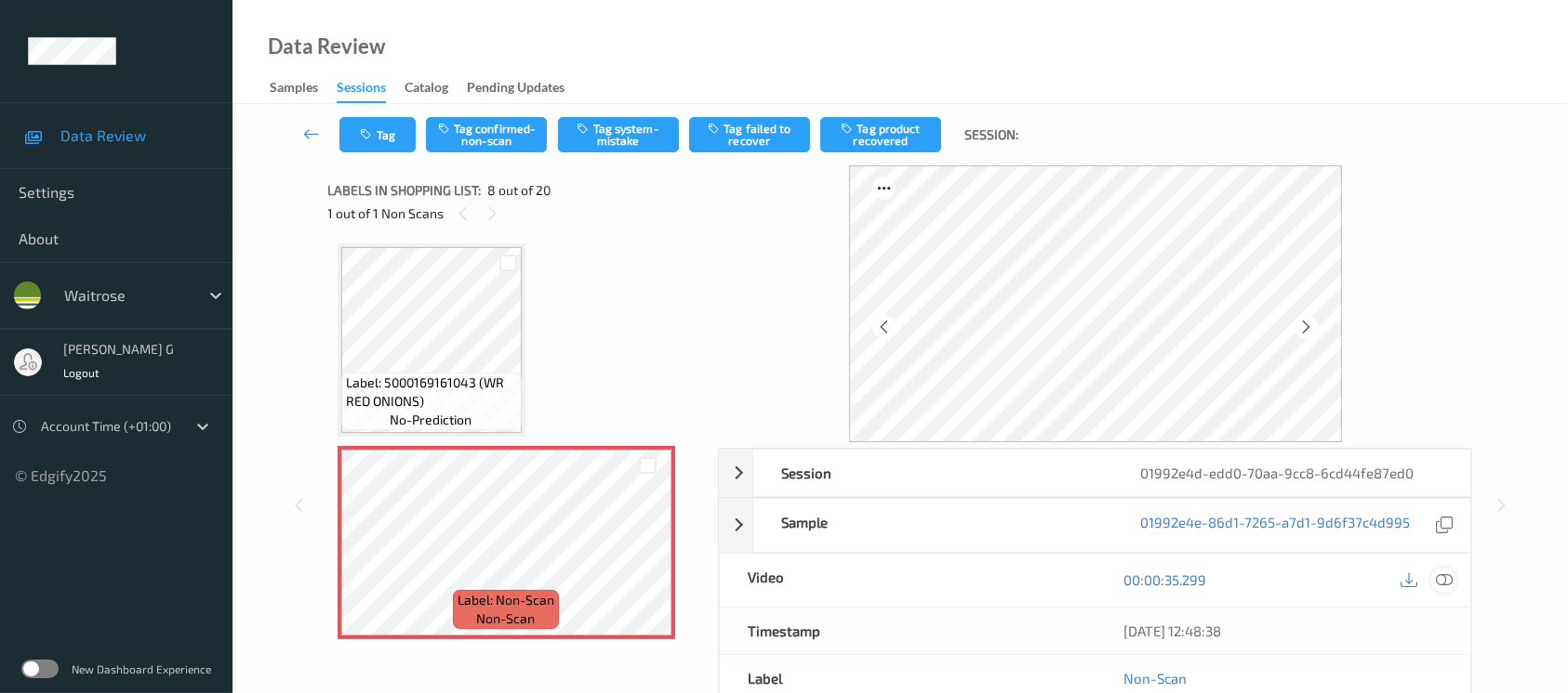
click at [1451, 581] on icon at bounding box center [1445, 580] width 17 height 17
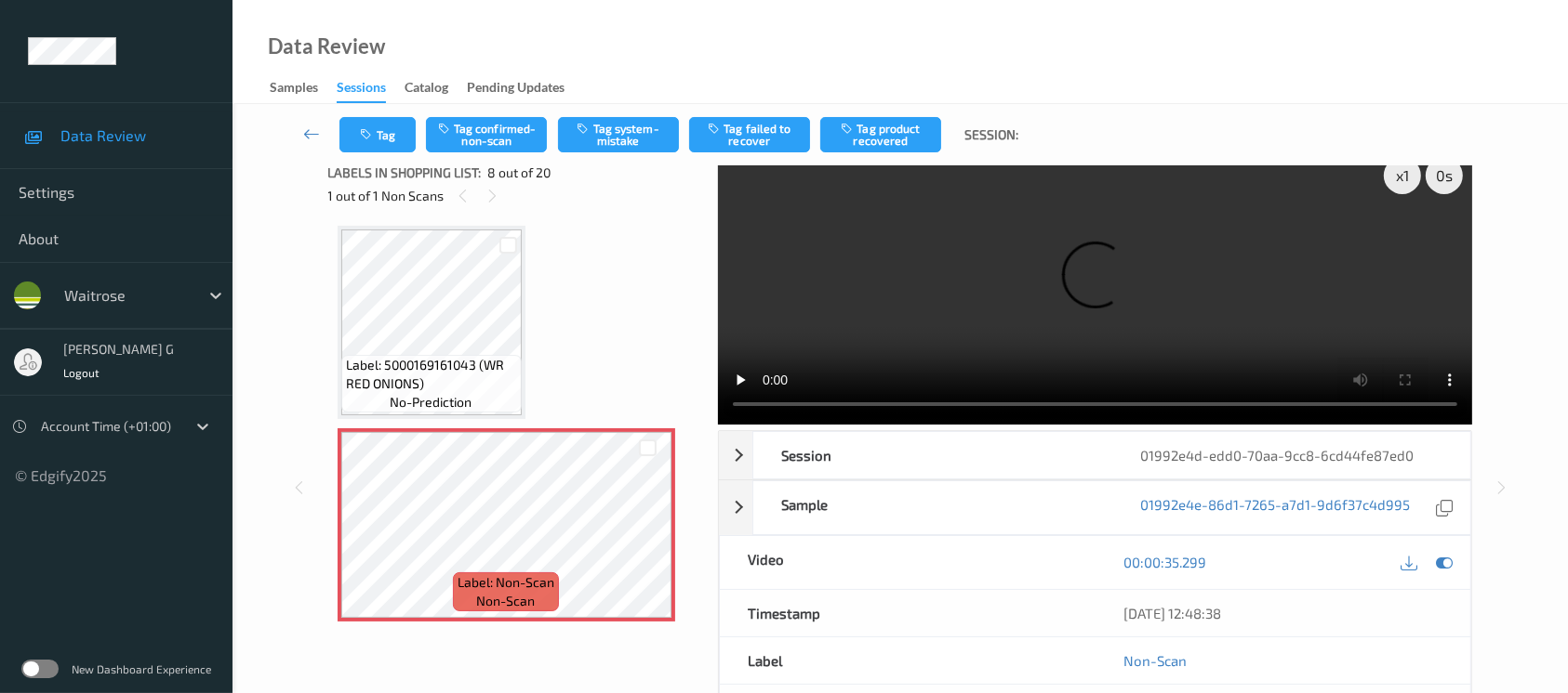
scroll to position [0, 0]
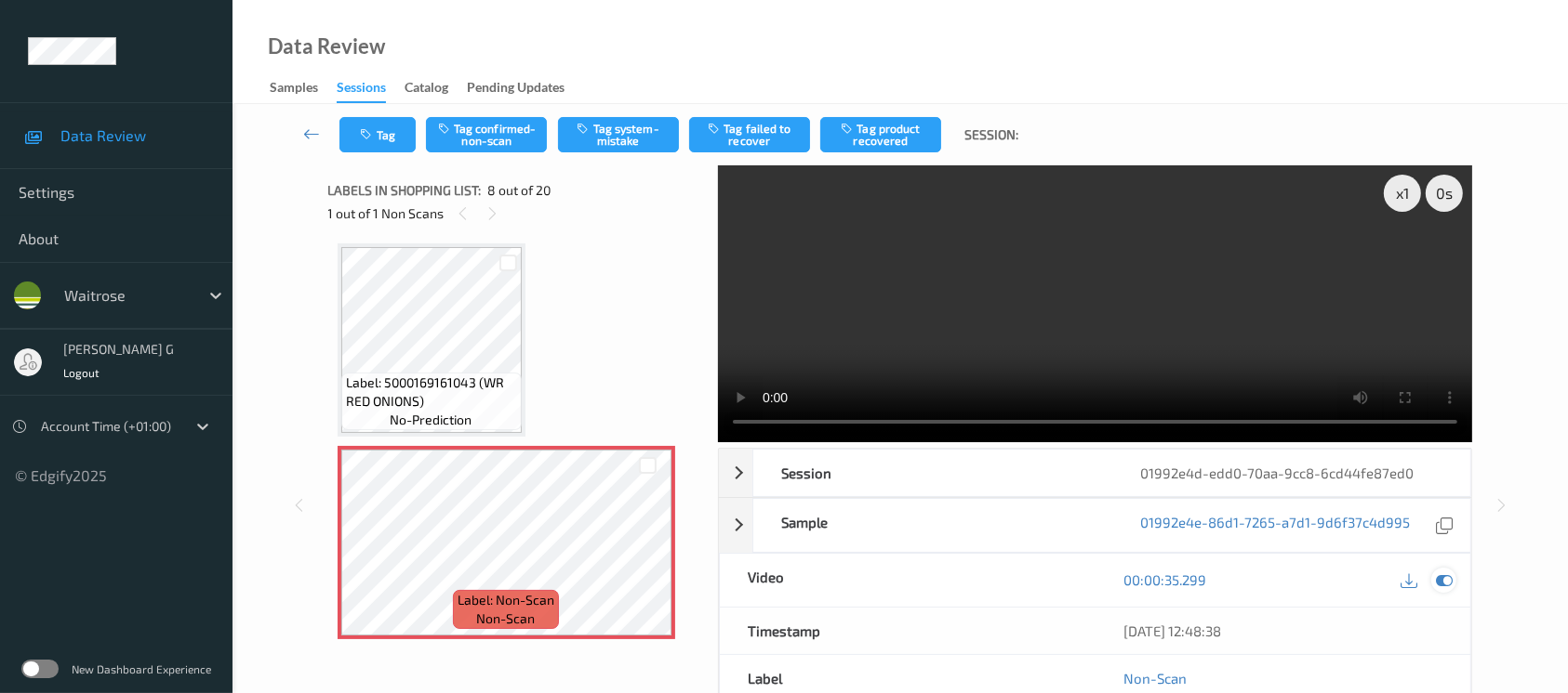
click at [1441, 572] on icon at bounding box center [1445, 580] width 17 height 17
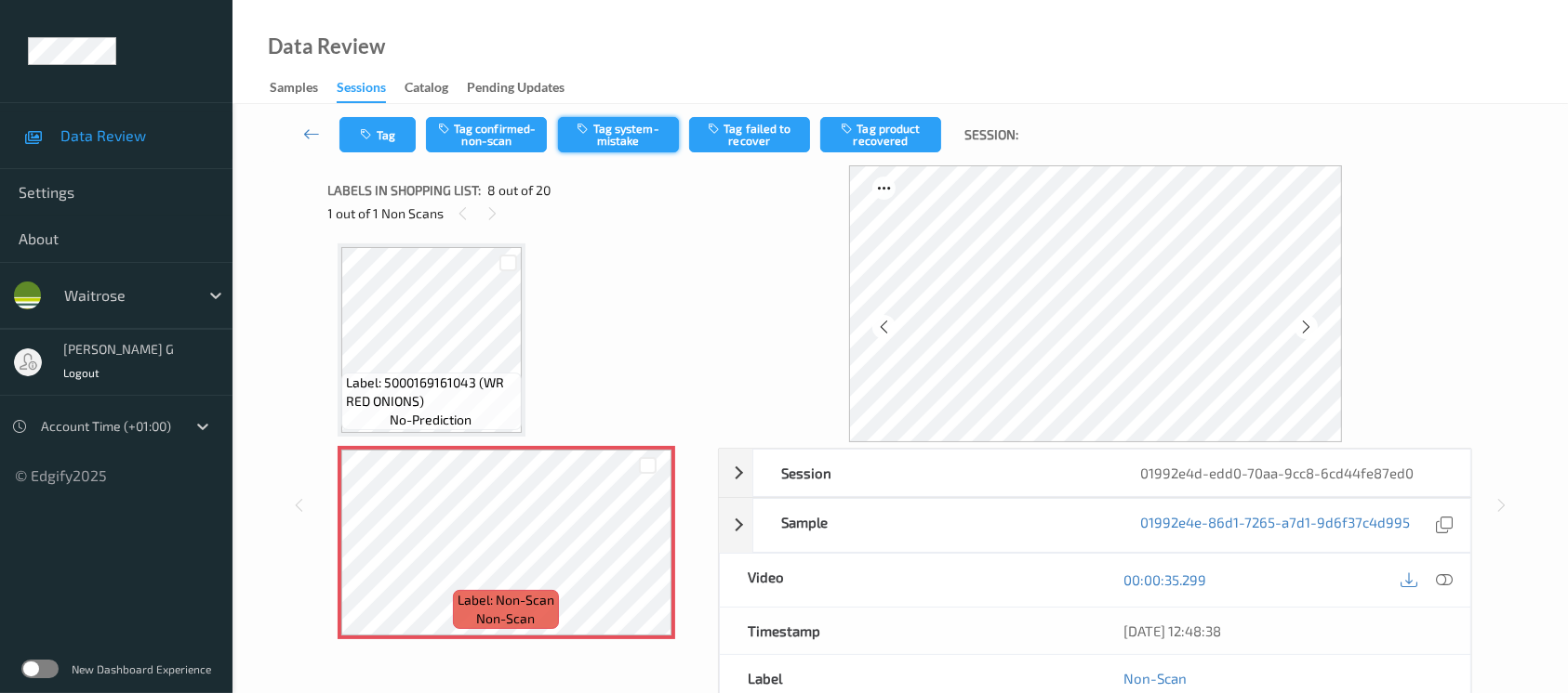
click at [624, 137] on button "Tag system-mistake" at bounding box center [618, 135] width 121 height 36
click at [598, 133] on button "Untag system-mistake" at bounding box center [618, 135] width 121 height 36
click at [480, 145] on button "Tag confirmed-non-scan" at bounding box center [486, 135] width 121 height 36
click at [883, 138] on button "Tag product recovered" at bounding box center [880, 135] width 121 height 36
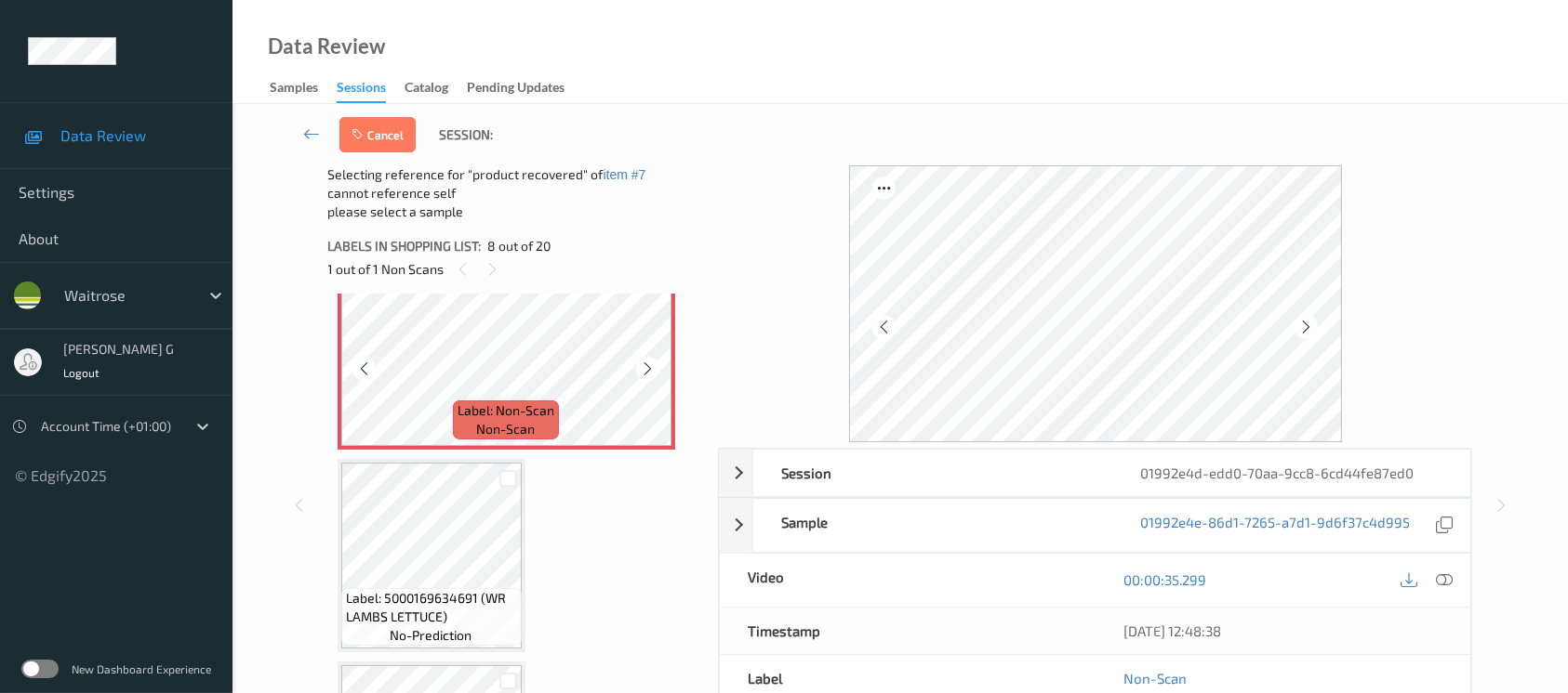
scroll to position [1468, 0]
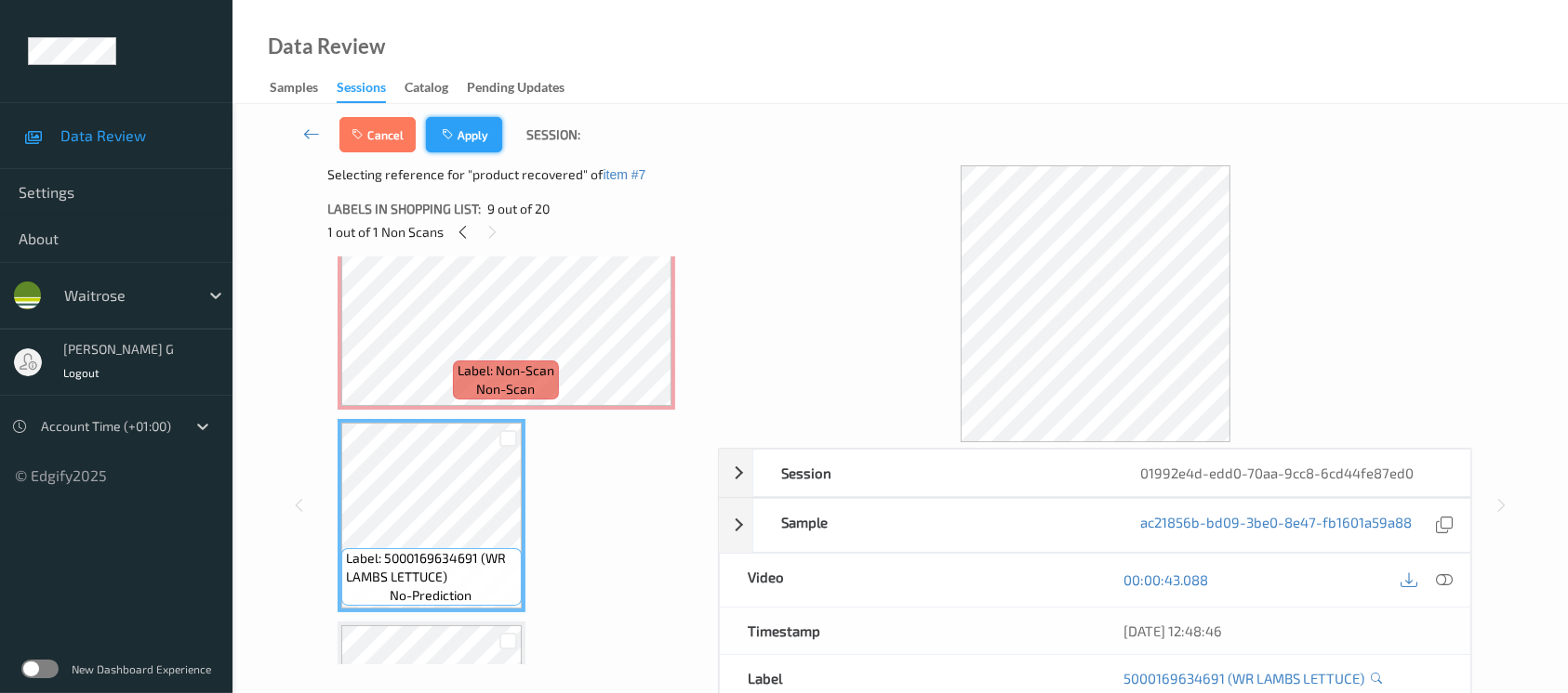
click at [489, 130] on button "Apply" at bounding box center [464, 135] width 76 height 36
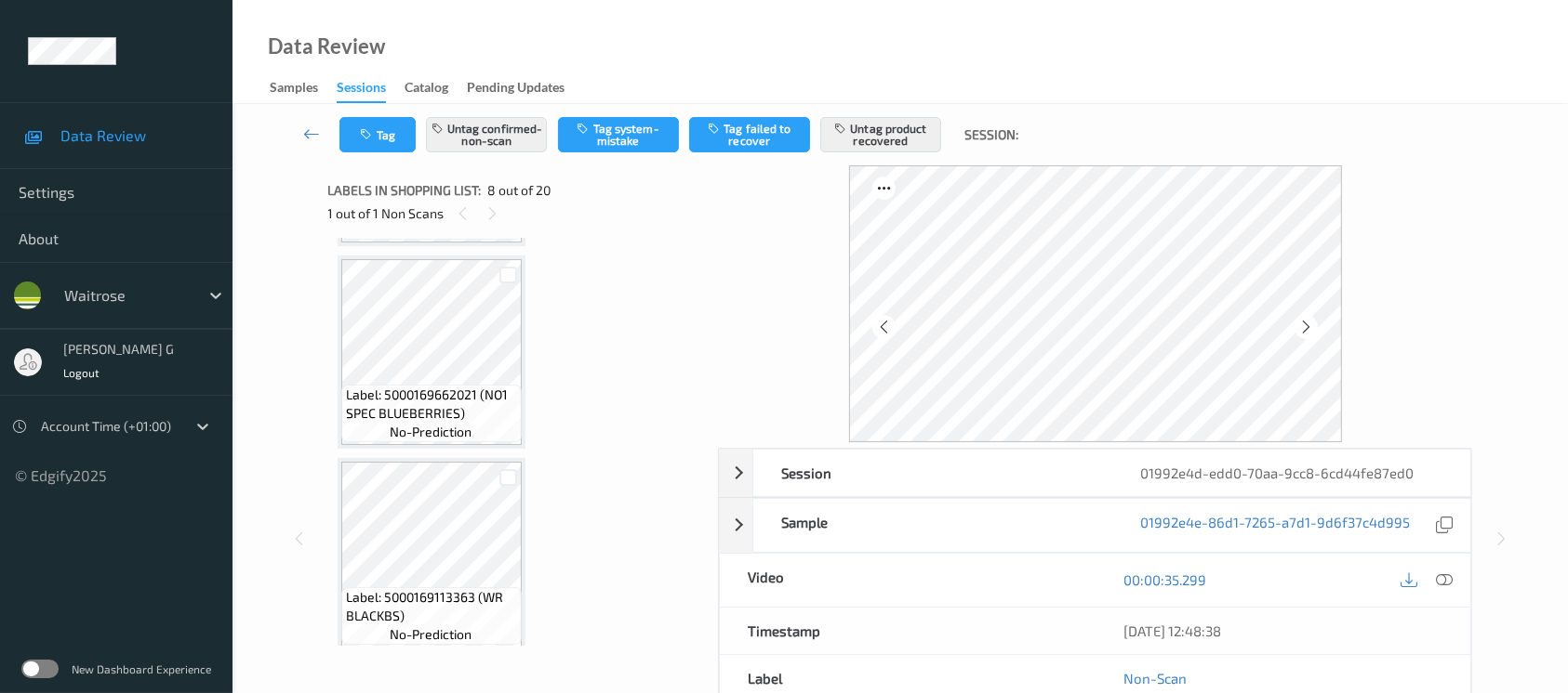
scroll to position [2831, 0]
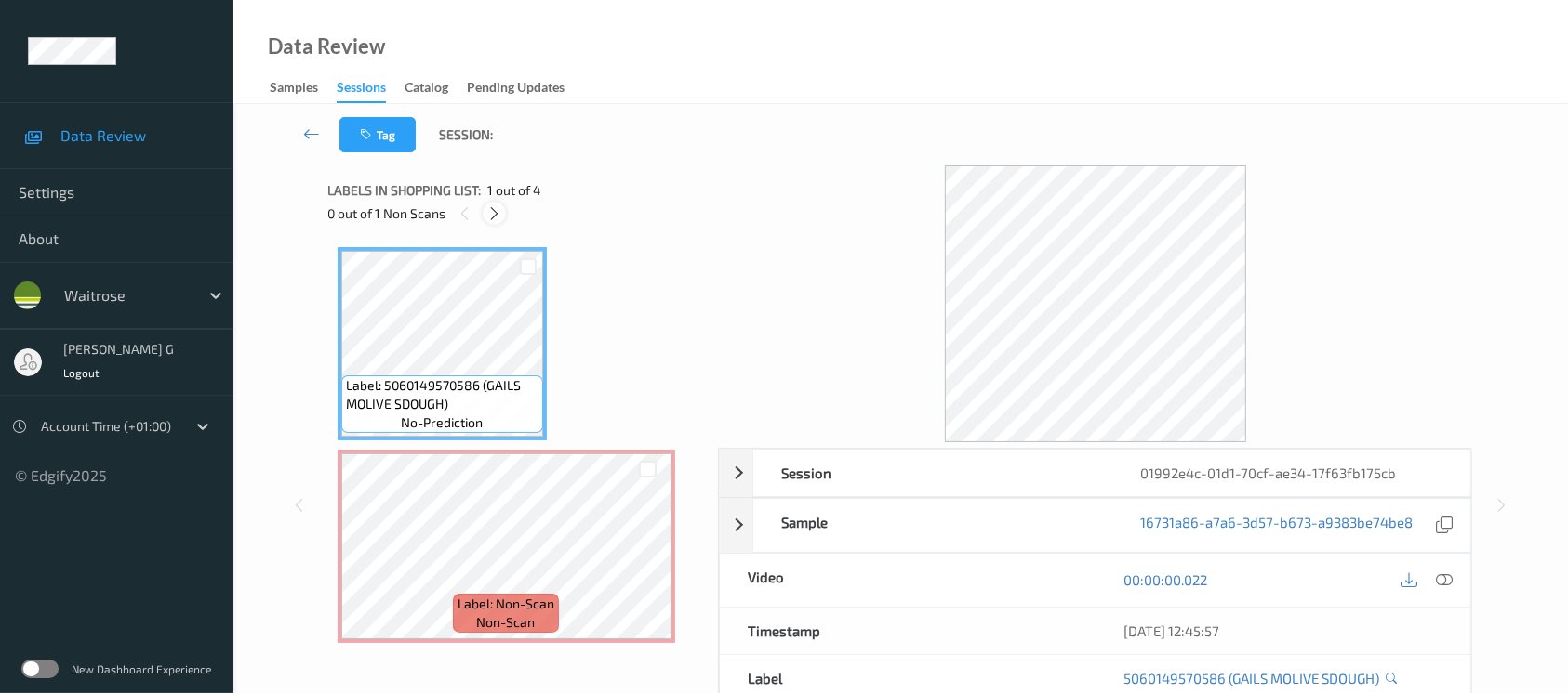
click at [494, 202] on div at bounding box center [494, 213] width 23 height 23
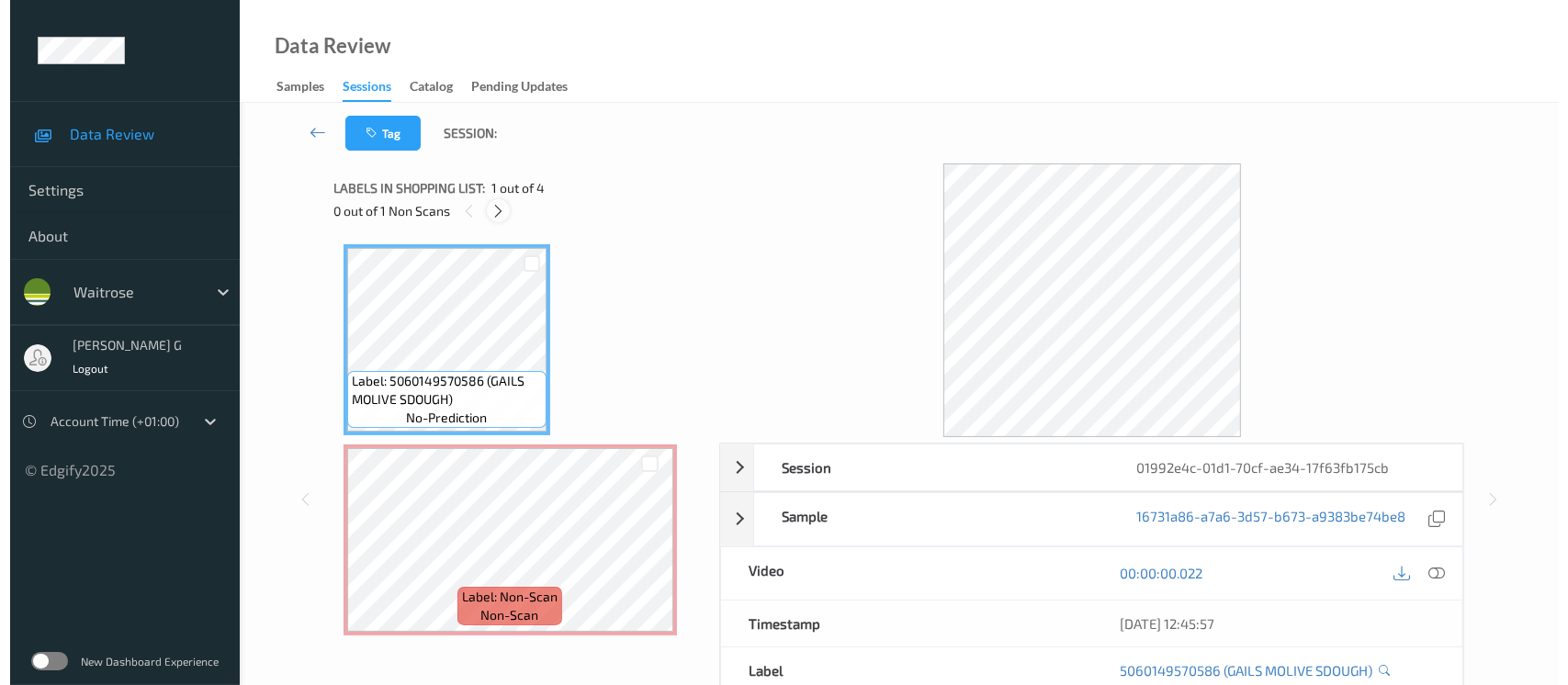
scroll to position [8, 0]
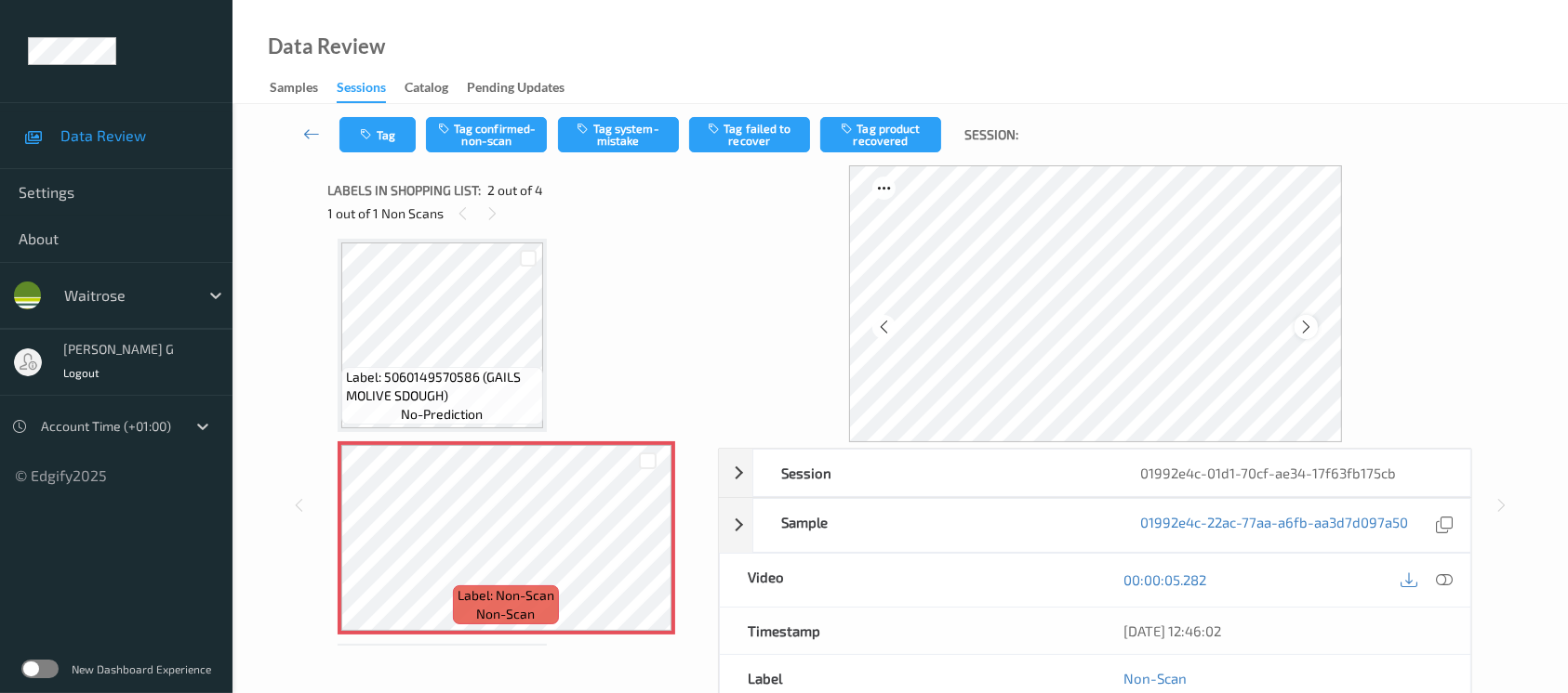
click at [1303, 324] on icon at bounding box center [1306, 327] width 16 height 17
click at [1440, 584] on icon at bounding box center [1445, 580] width 17 height 17
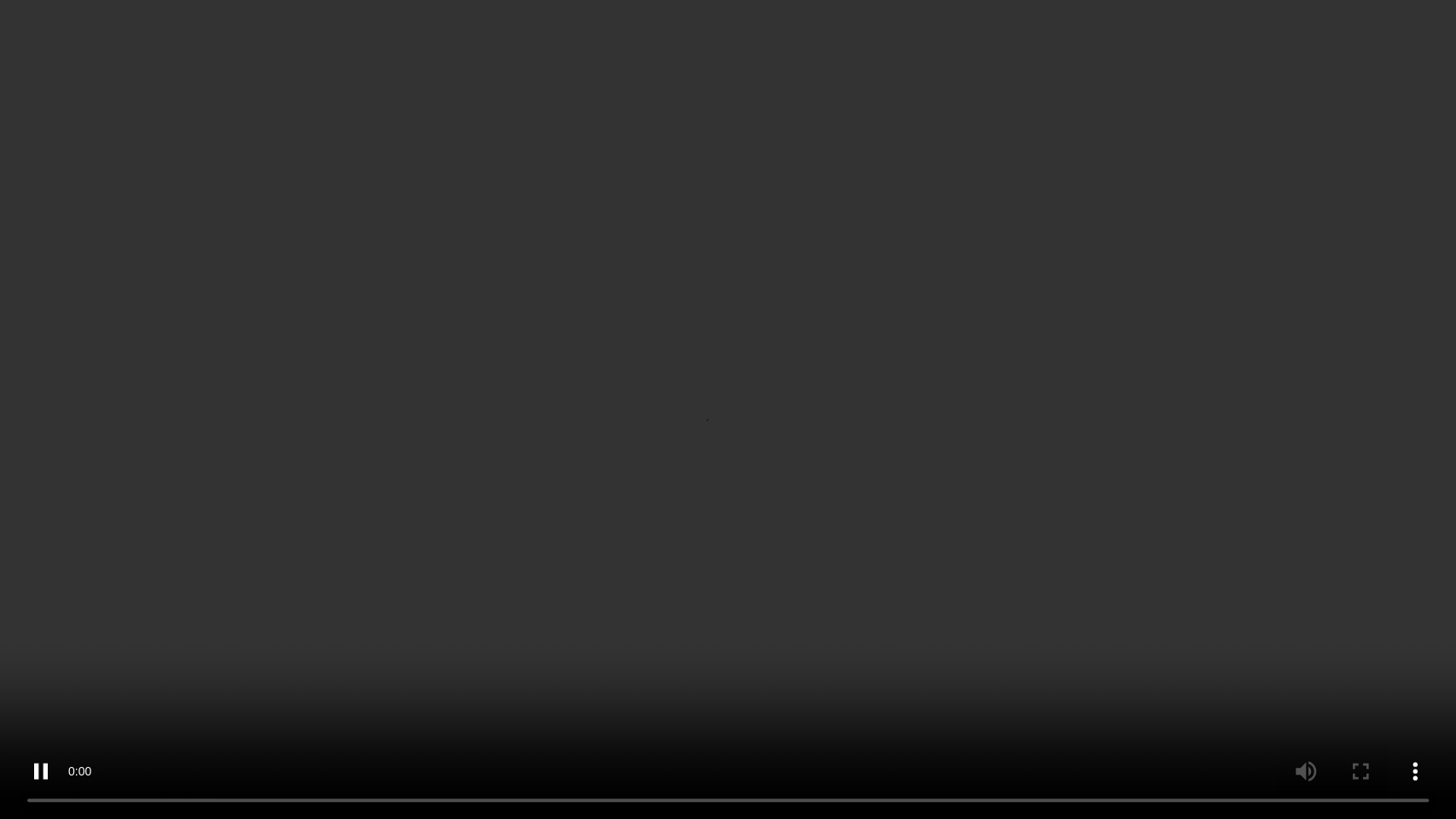
click at [0, 635] on video at bounding box center [728, 410] width 1456 height 819
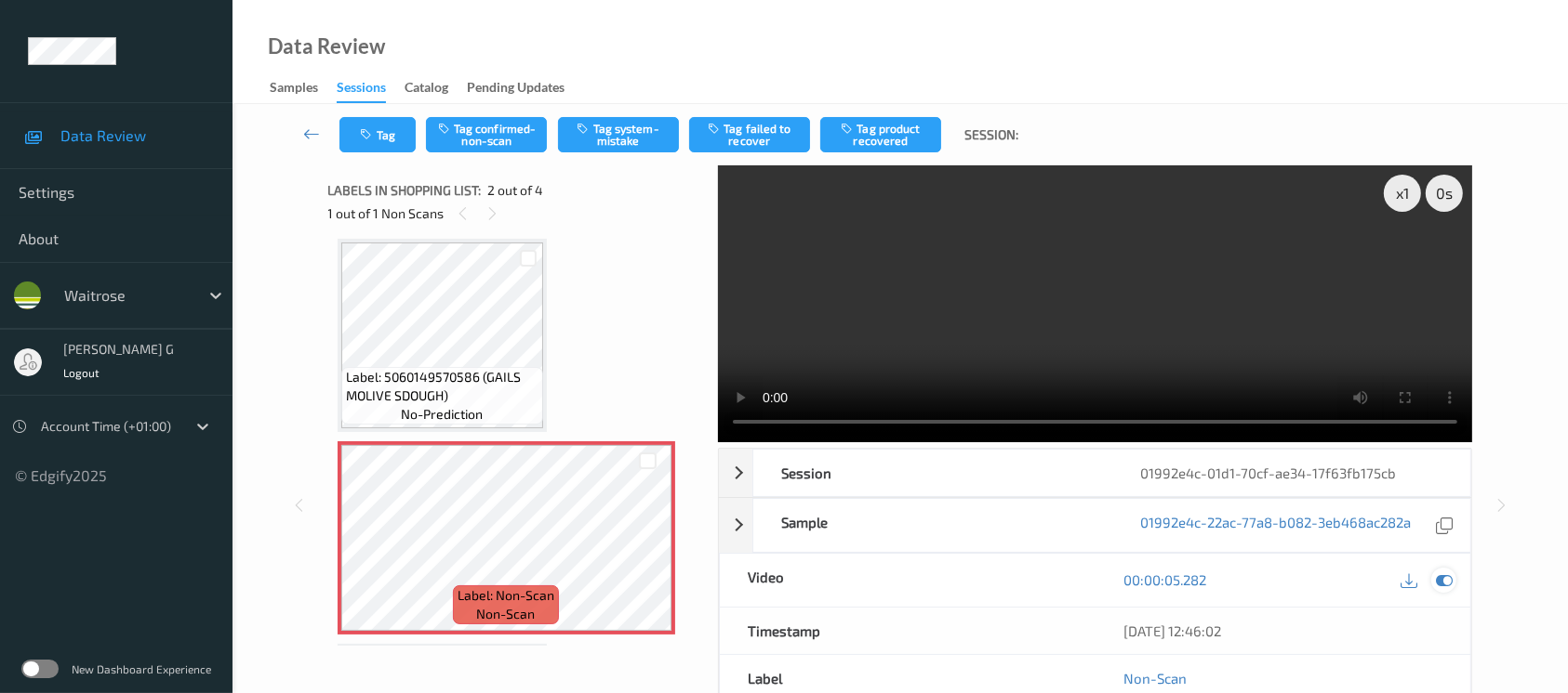
click at [1443, 586] on icon at bounding box center [1445, 580] width 17 height 17
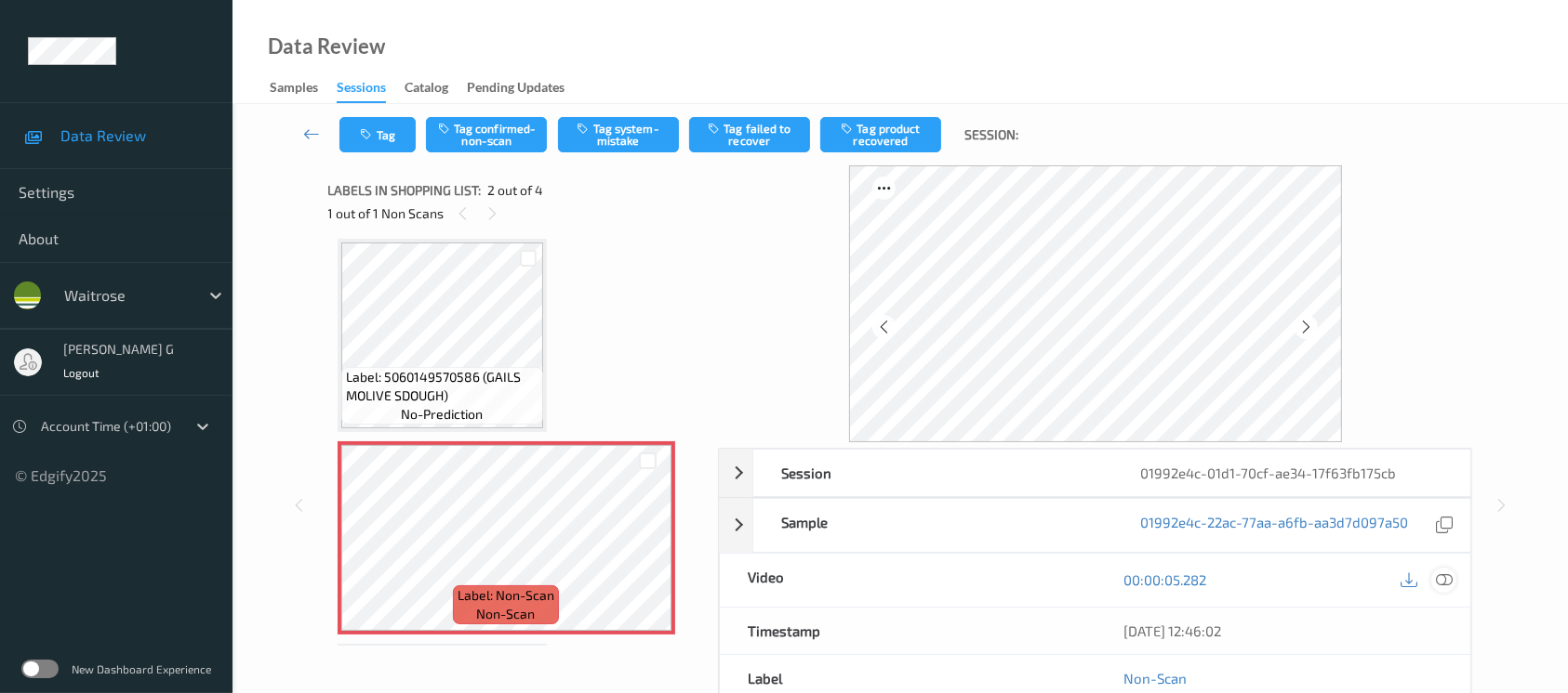
click at [1443, 579] on icon at bounding box center [1445, 580] width 17 height 17
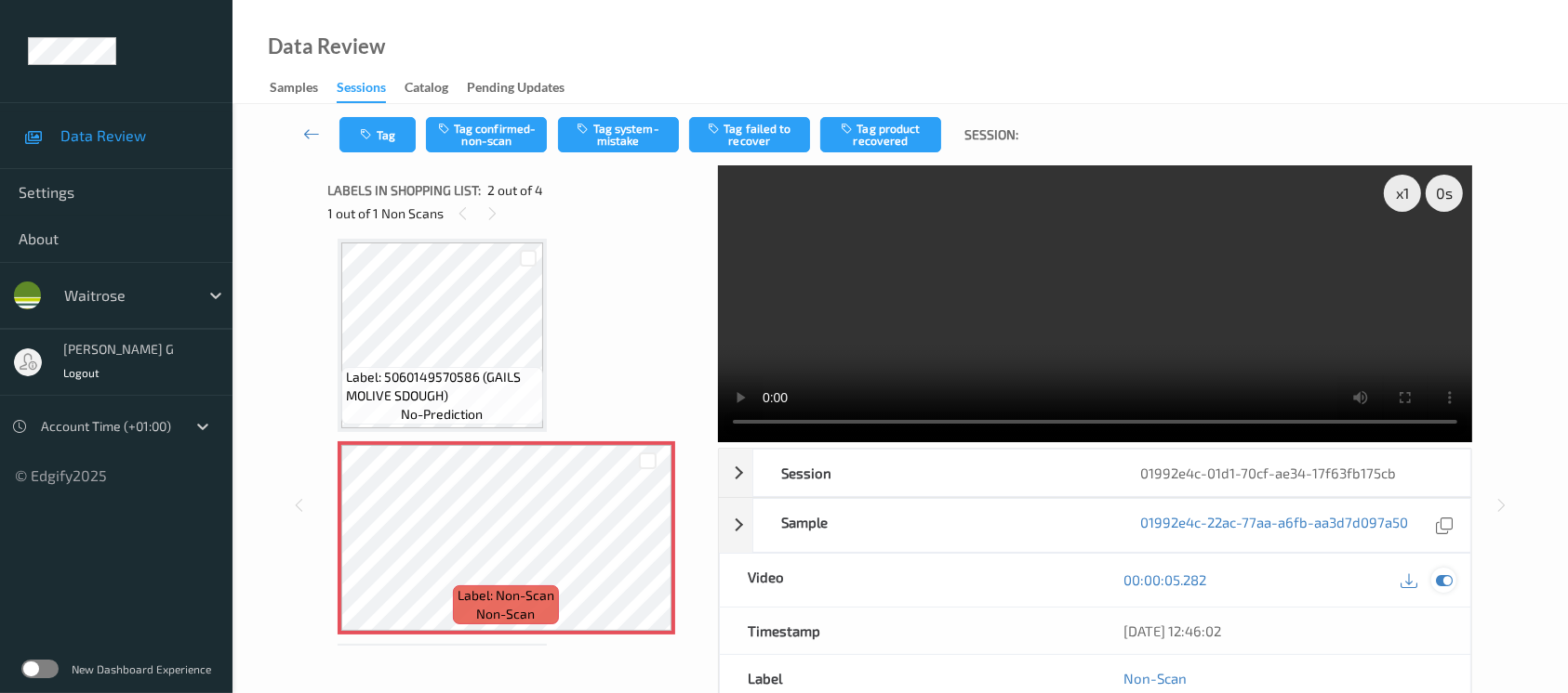
click at [1445, 582] on icon at bounding box center [1445, 580] width 17 height 17
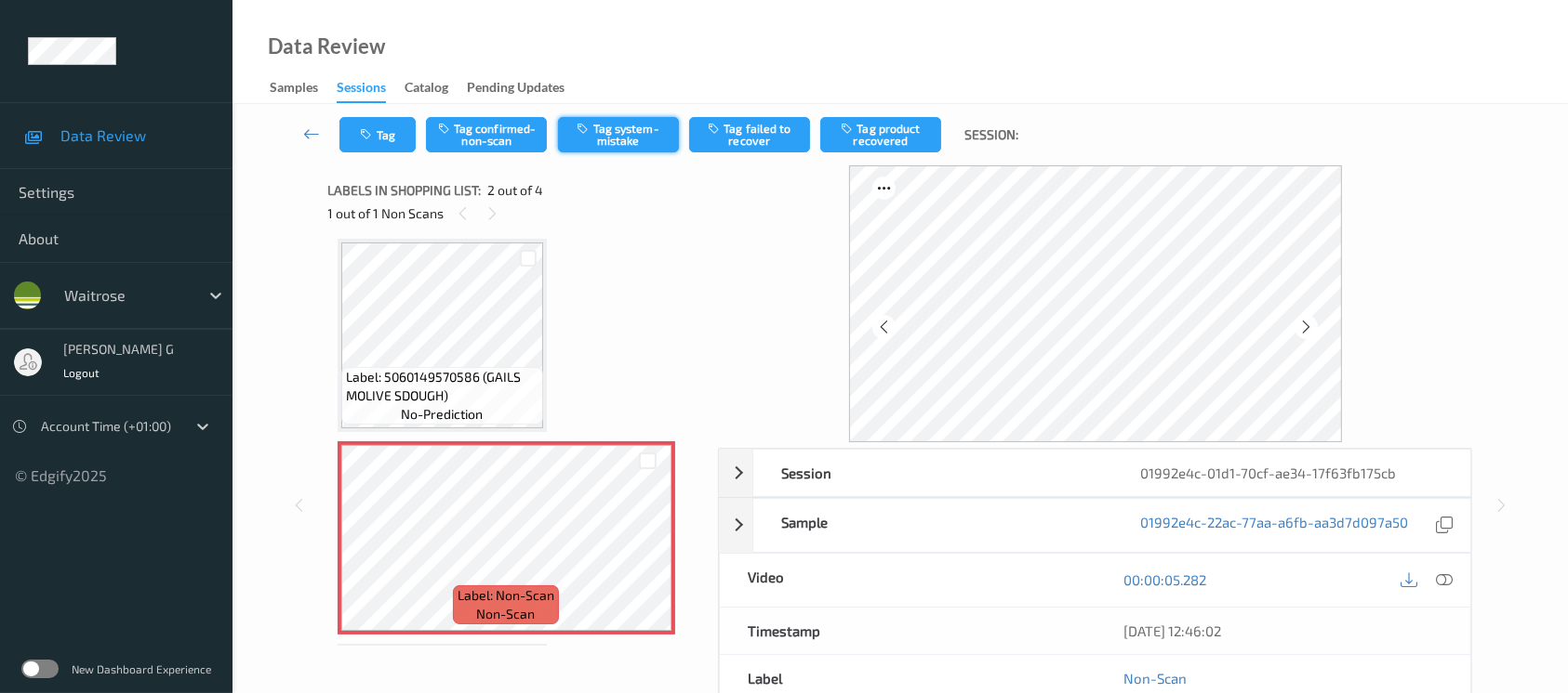
click at [601, 140] on button "Tag system-mistake" at bounding box center [618, 135] width 121 height 36
click at [373, 143] on button "Tag" at bounding box center [377, 135] width 76 height 36
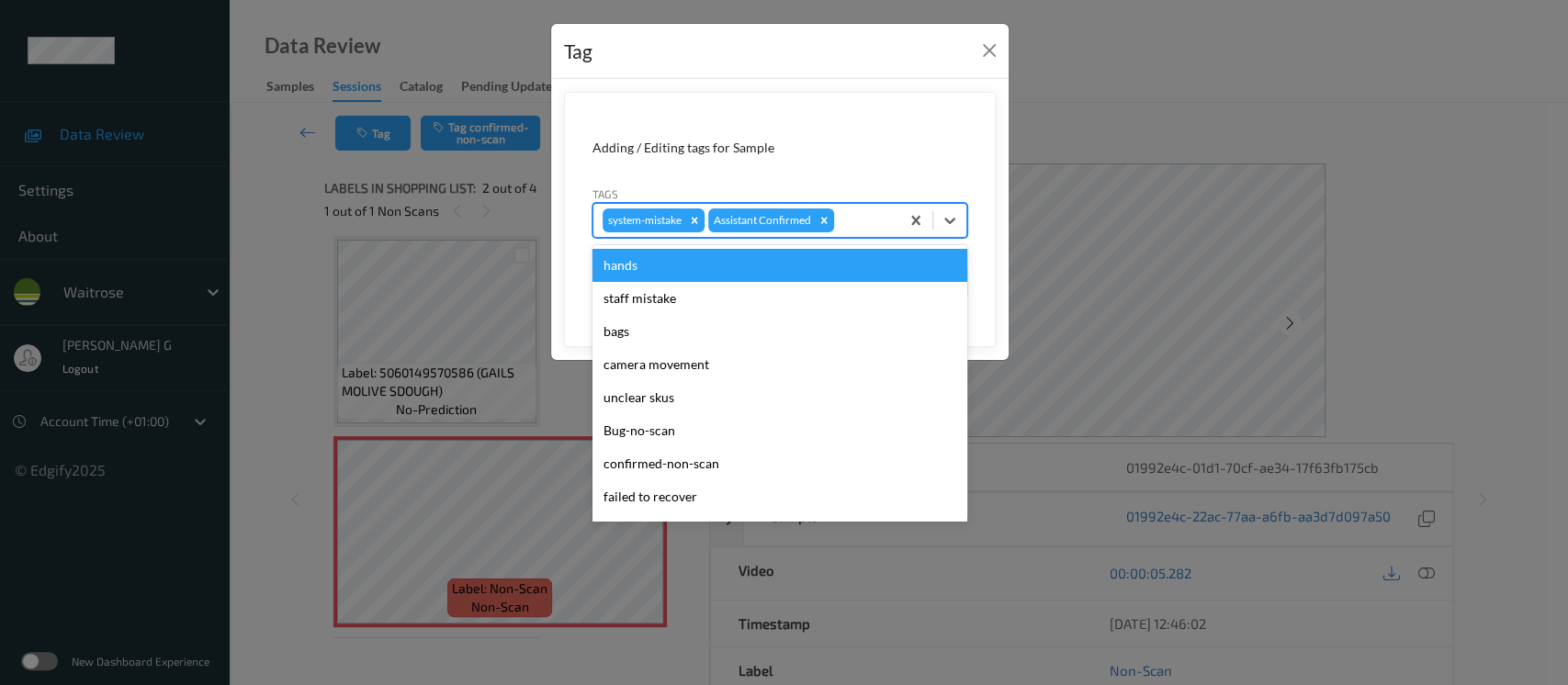
click at [856, 227] on div at bounding box center [864, 221] width 53 height 22
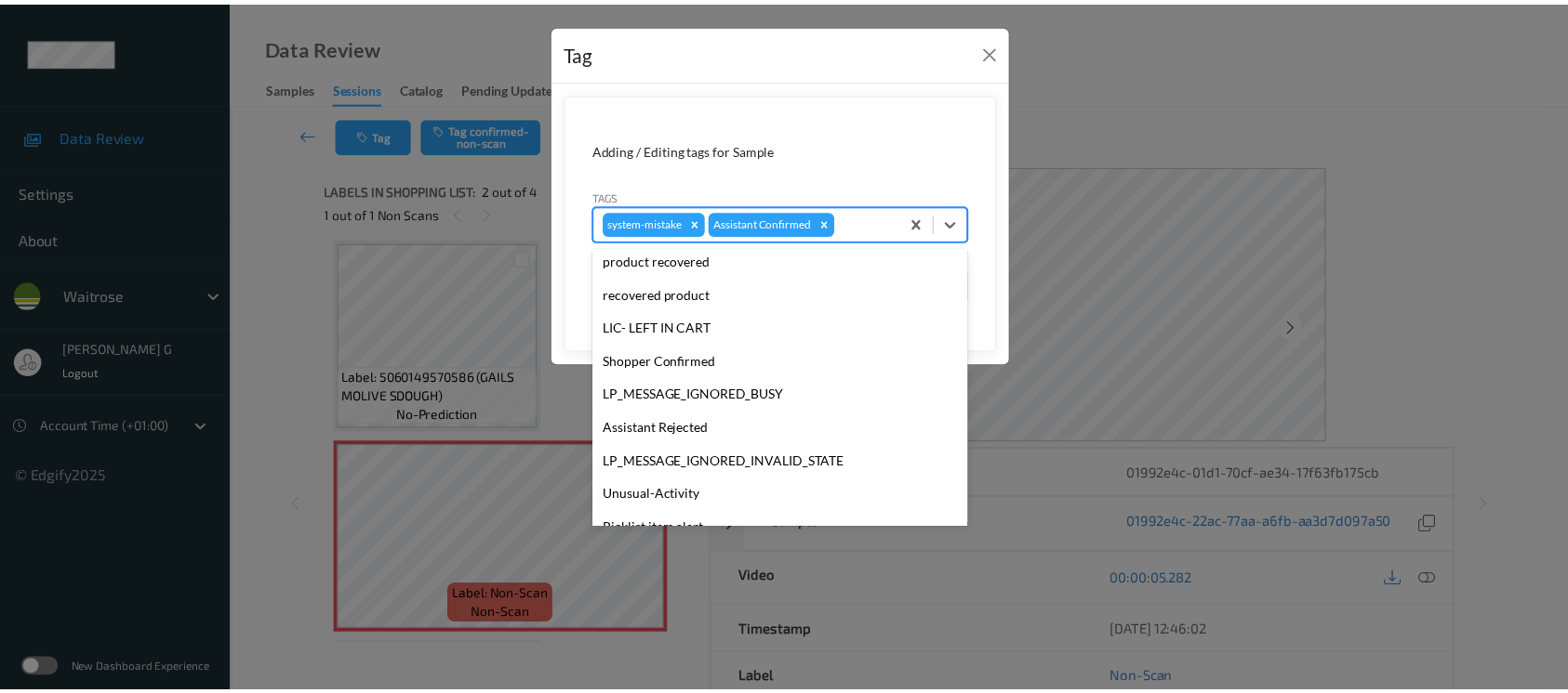
scroll to position [431, 0]
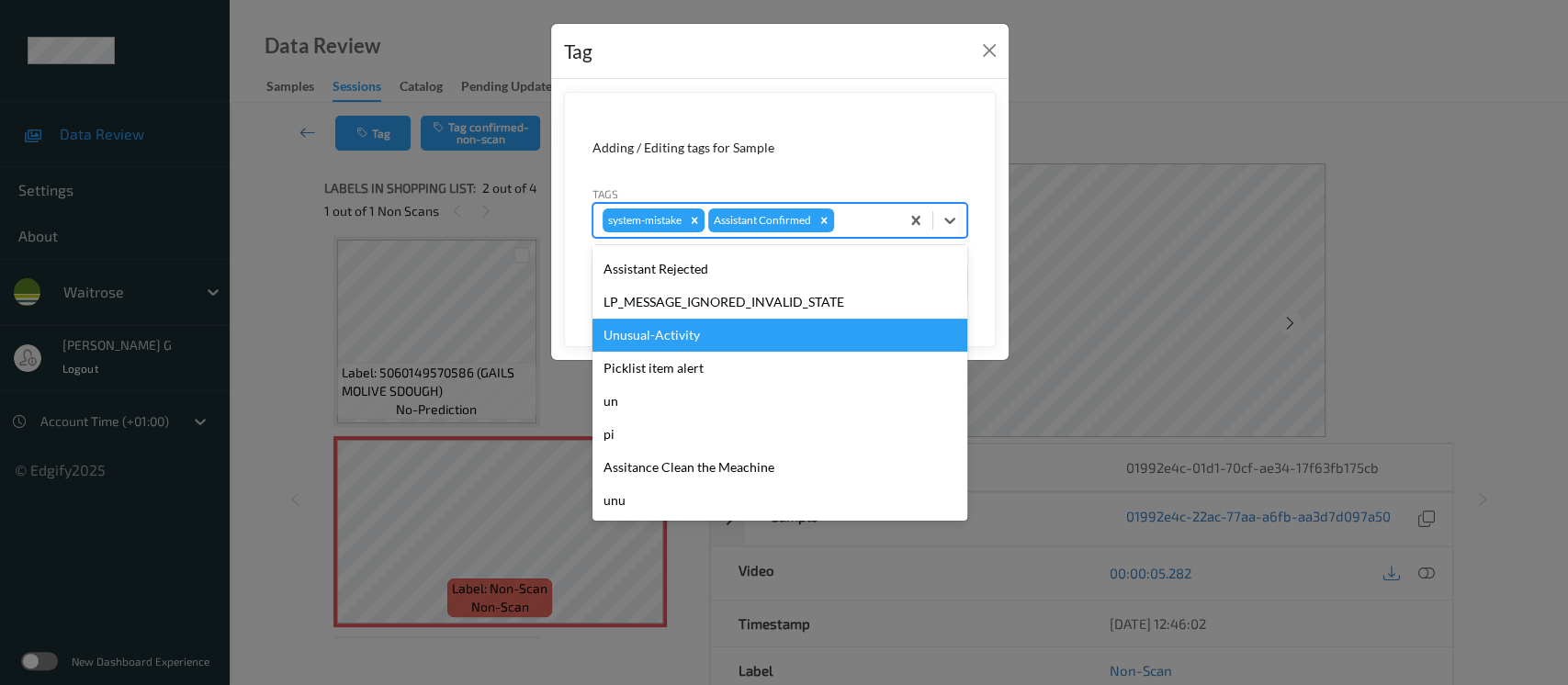
click at [639, 338] on div "Unusual-Activity" at bounding box center [779, 336] width 374 height 33
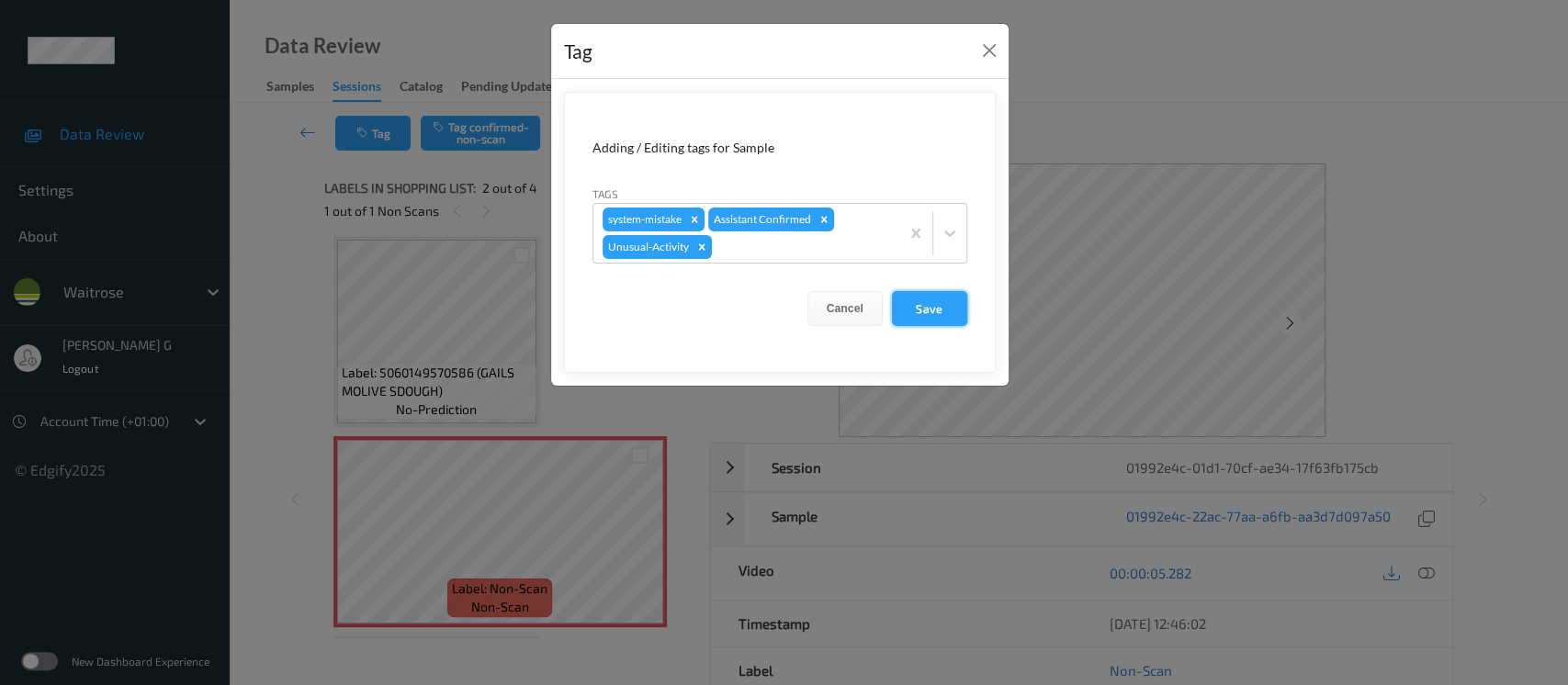
click at [921, 298] on button "Save" at bounding box center [929, 309] width 75 height 35
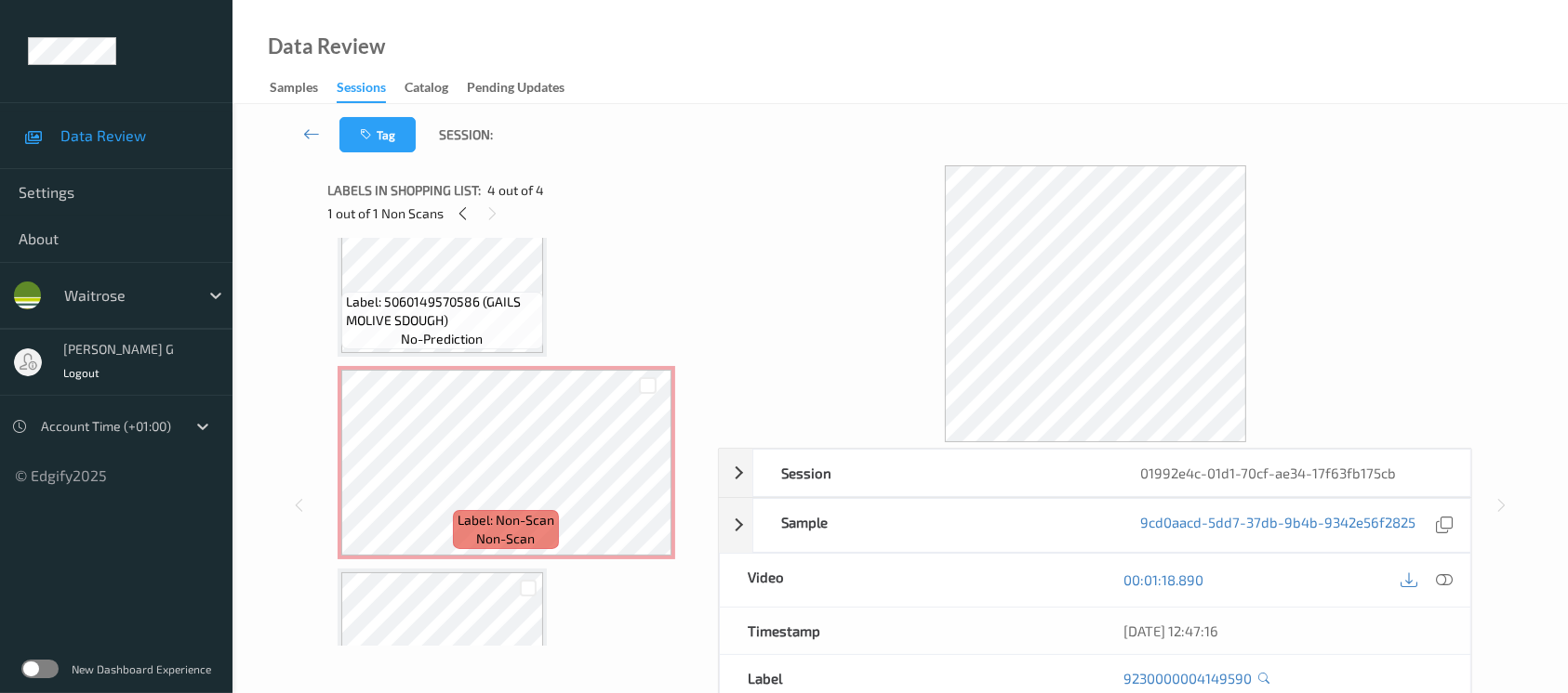
scroll to position [0, 0]
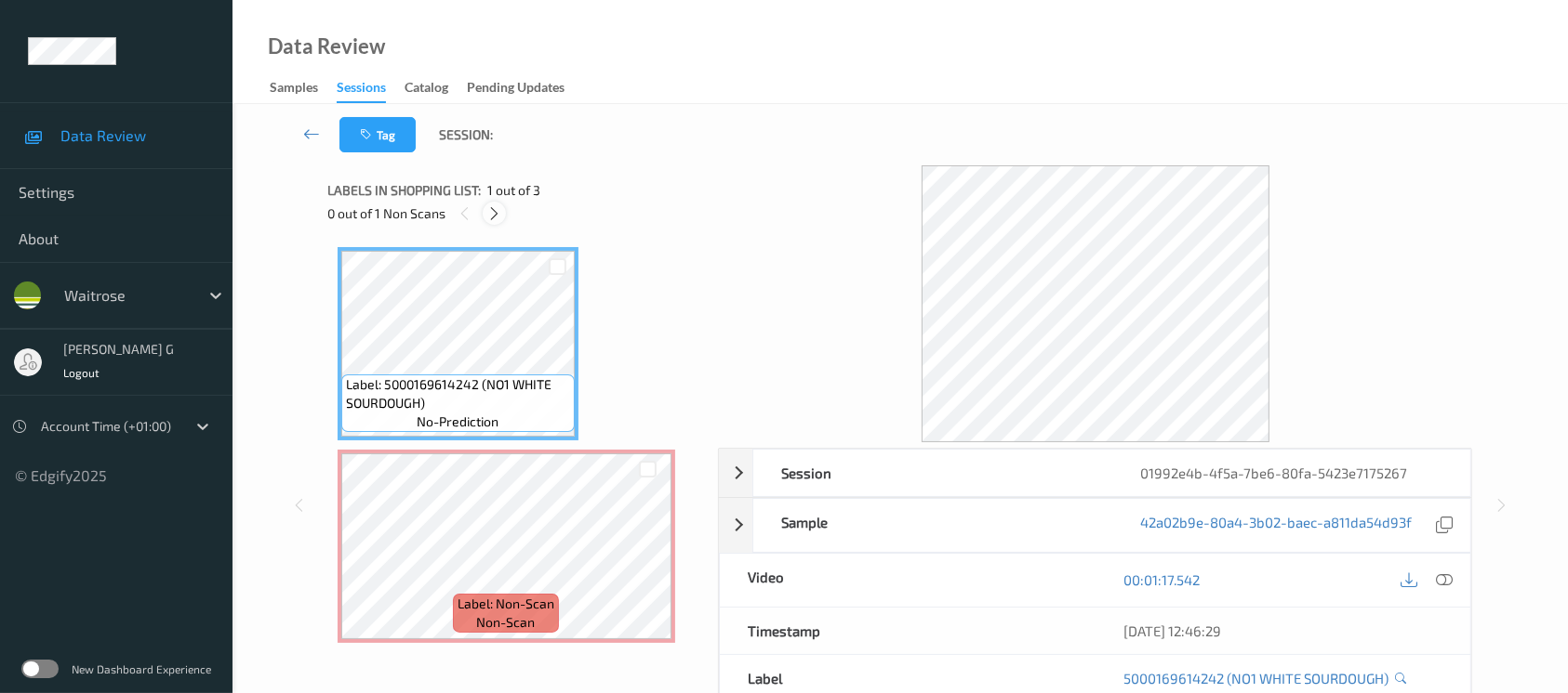
click at [491, 217] on icon at bounding box center [494, 214] width 16 height 17
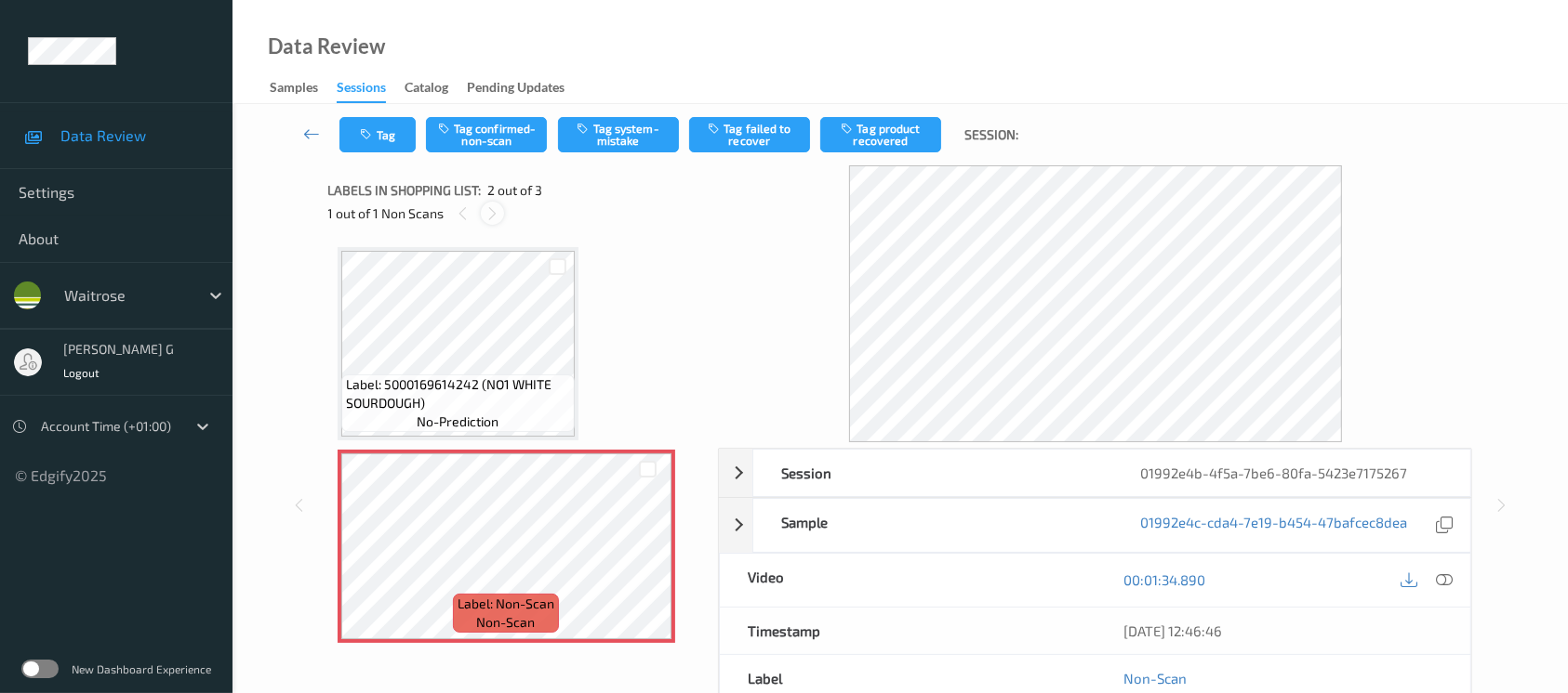
click at [500, 211] on div at bounding box center [492, 213] width 23 height 23
click at [566, 262] on div at bounding box center [557, 267] width 18 height 18
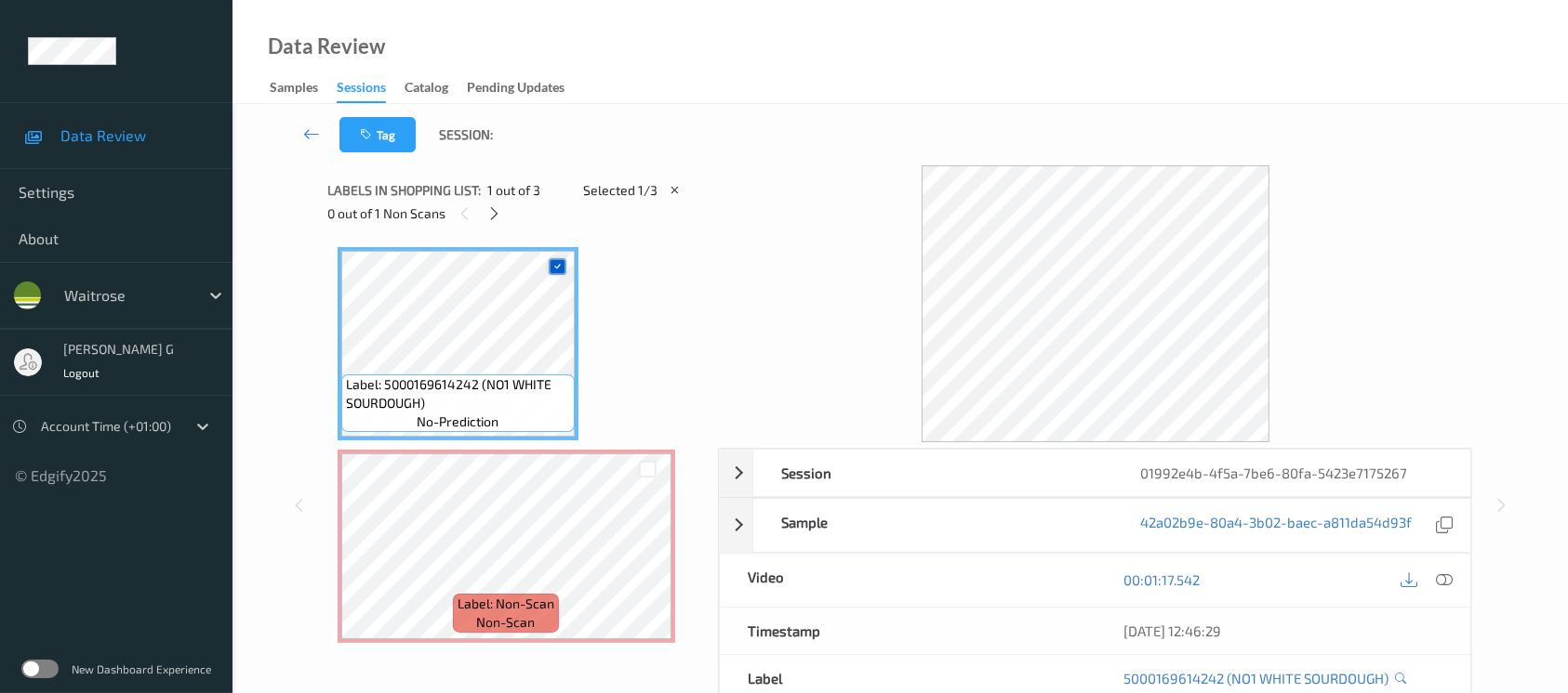
click at [560, 263] on icon at bounding box center [557, 266] width 12 height 12
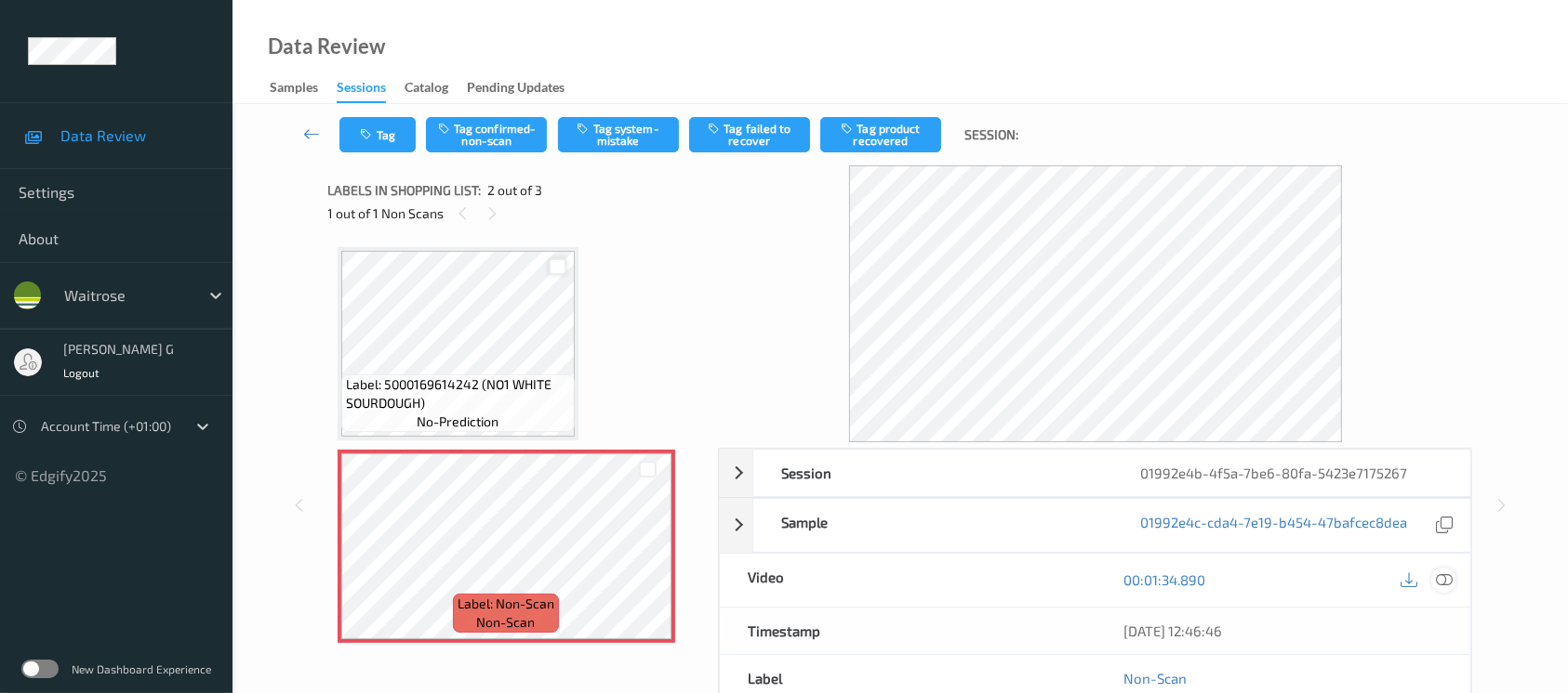
click at [1441, 580] on icon at bounding box center [1445, 580] width 17 height 17
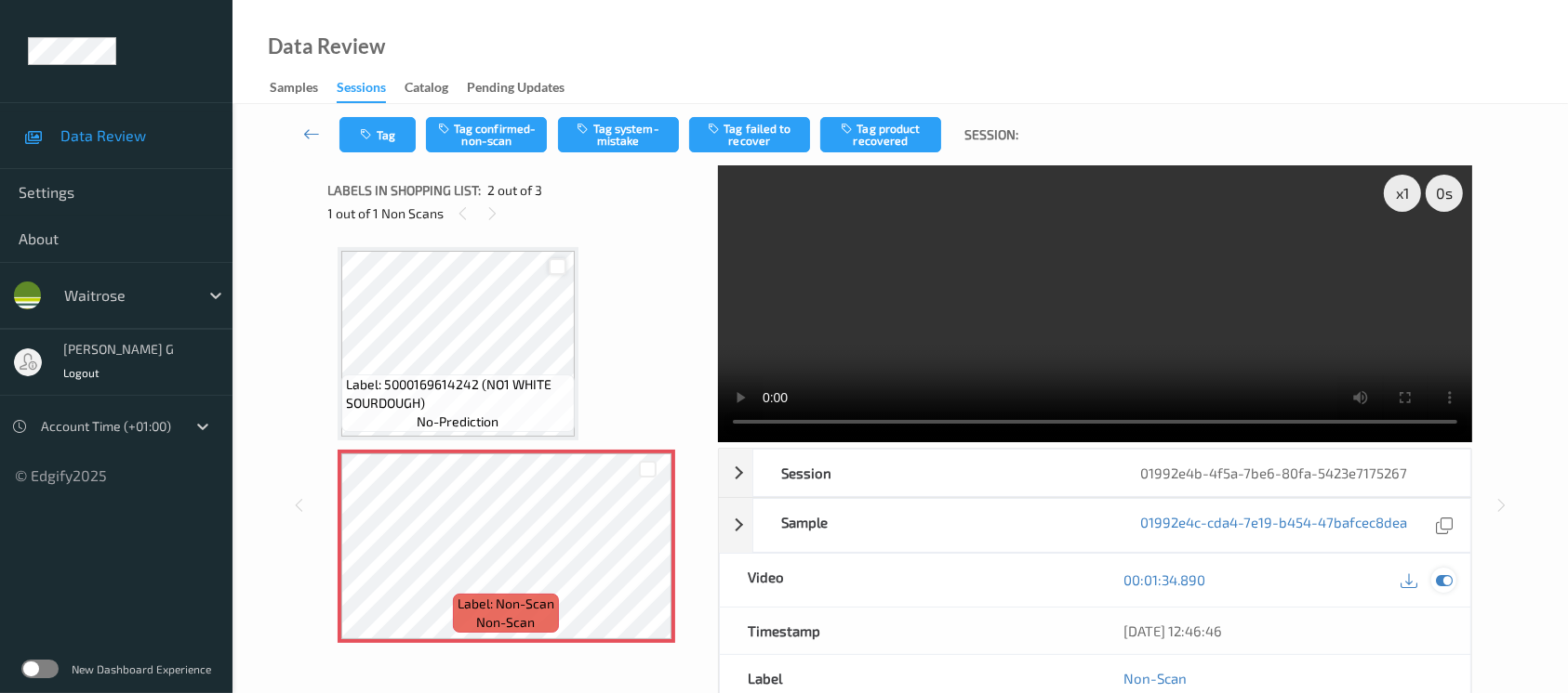
click at [1448, 583] on icon at bounding box center [1445, 580] width 17 height 17
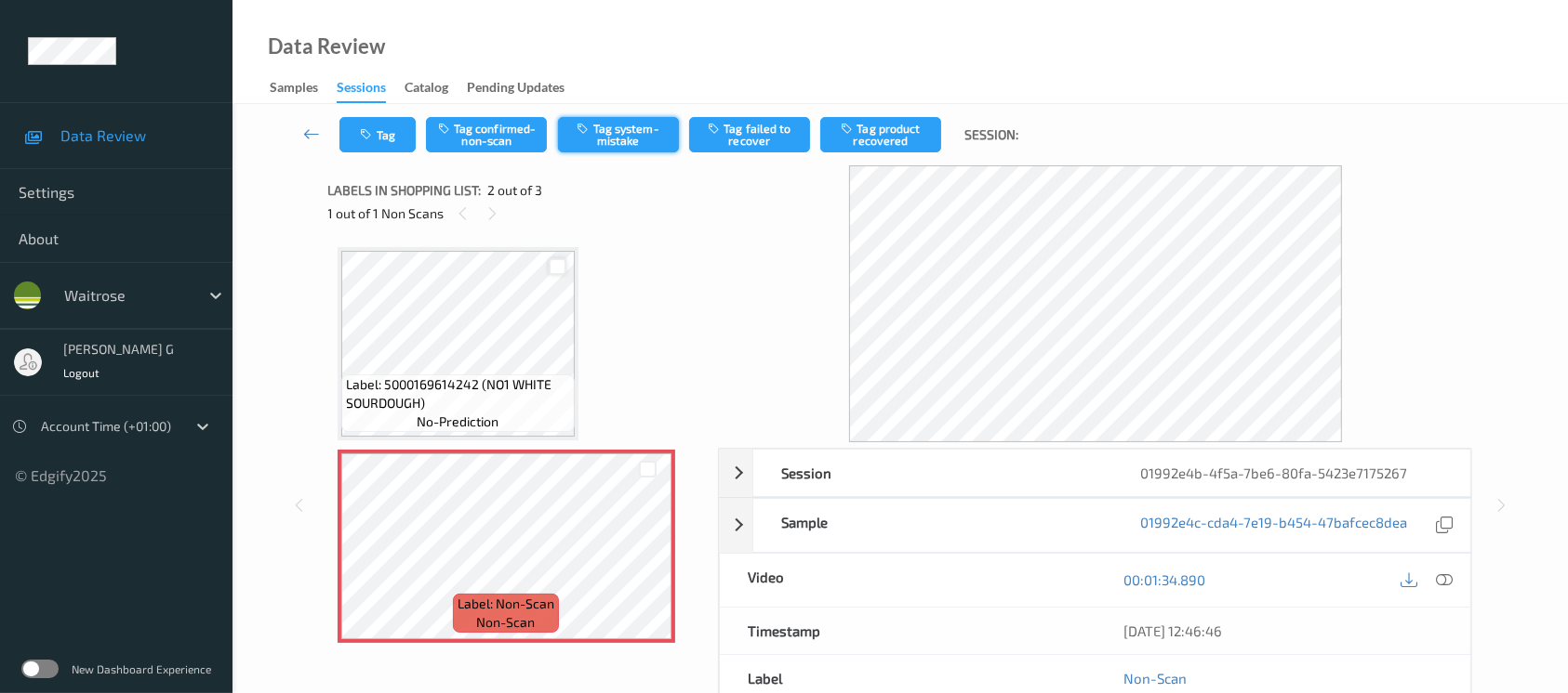
click at [612, 136] on button "Tag system-mistake" at bounding box center [618, 135] width 121 height 36
click at [426, 130] on button "Tag confirmed-non-scan" at bounding box center [486, 135] width 121 height 36
click at [368, 138] on icon "button" at bounding box center [369, 135] width 16 height 13
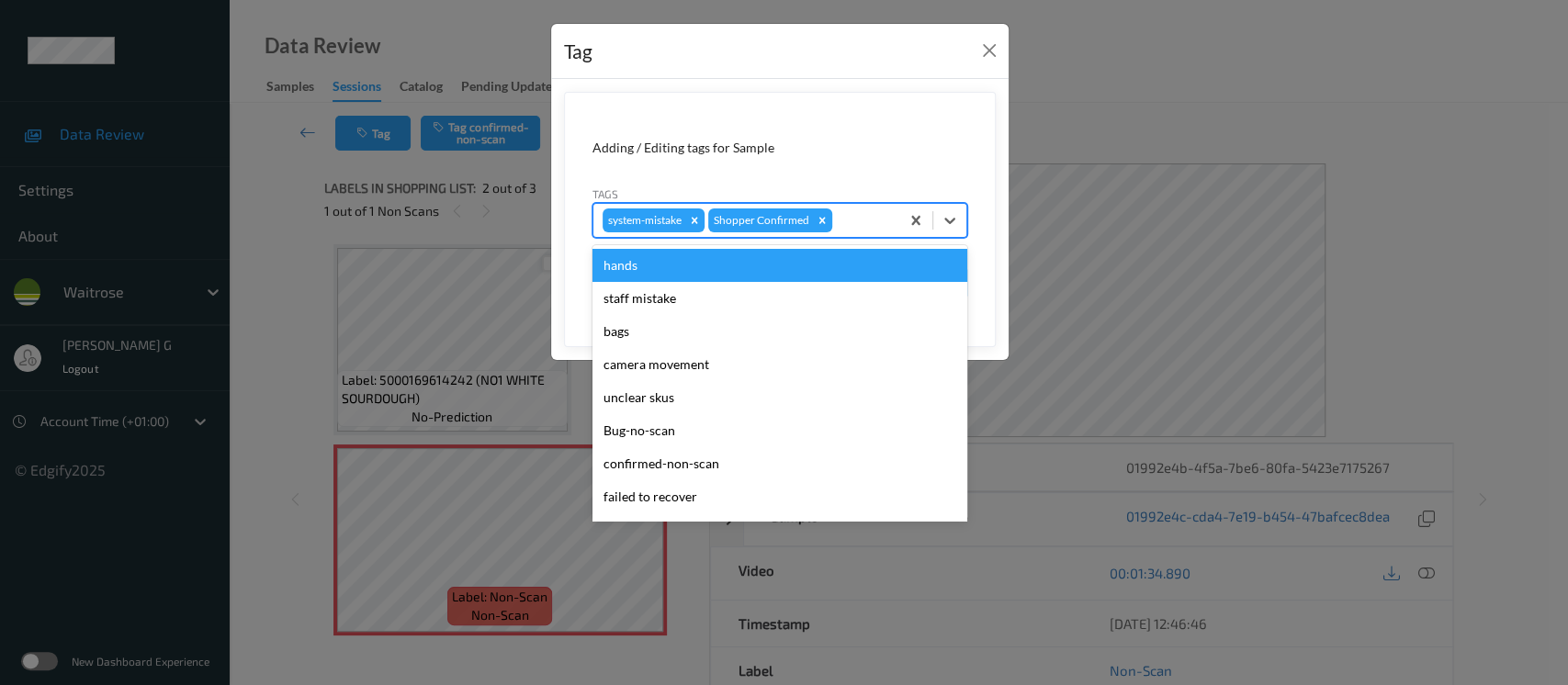
click at [871, 224] on div at bounding box center [863, 221] width 54 height 22
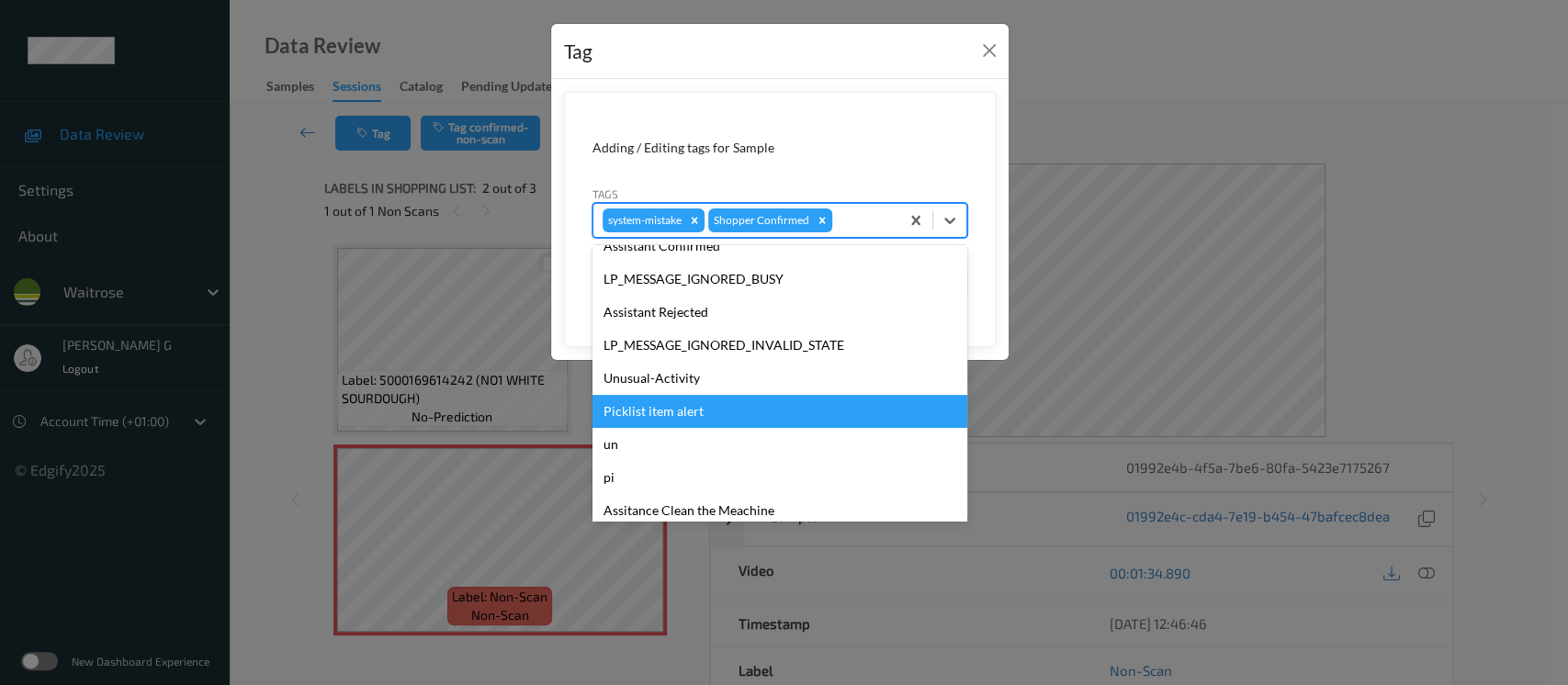
scroll to position [426, 0]
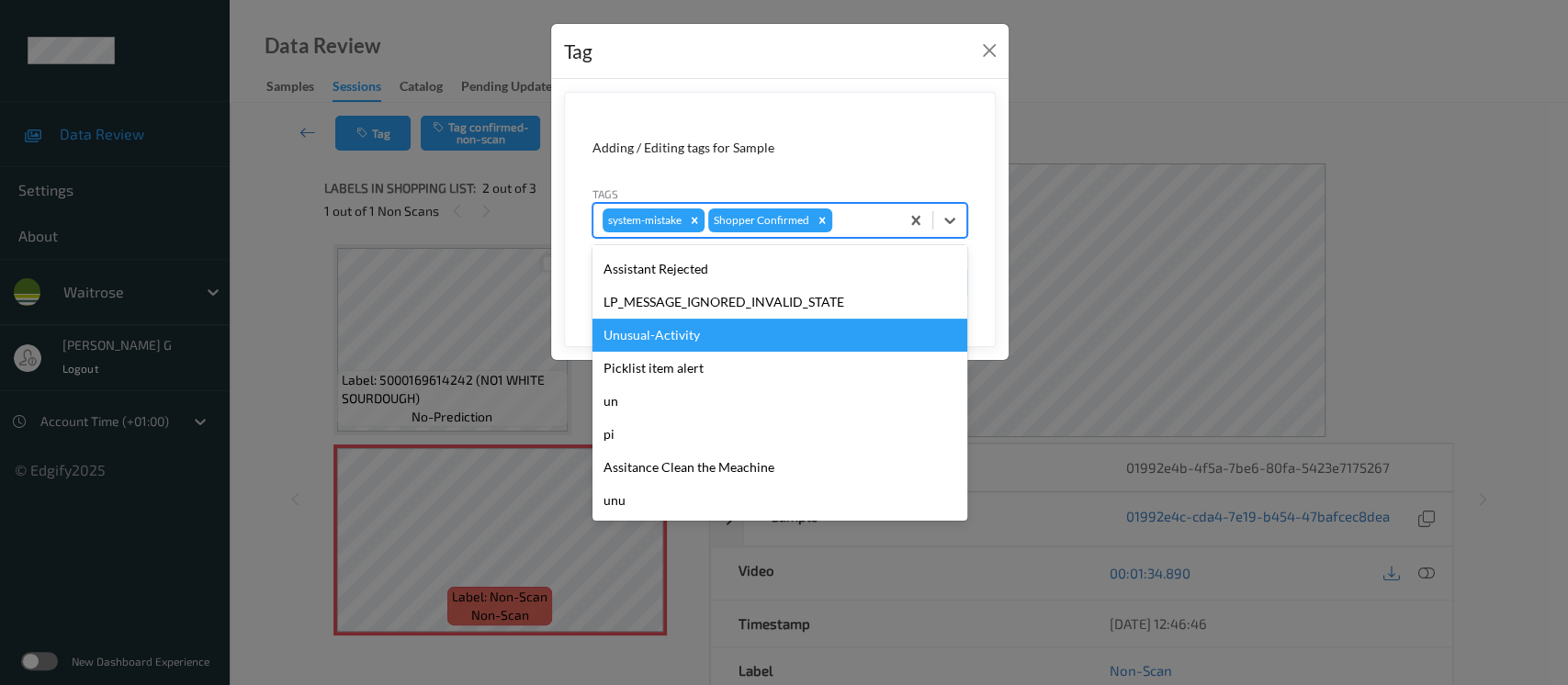
click at [662, 342] on div "Unusual-Activity" at bounding box center [779, 336] width 374 height 33
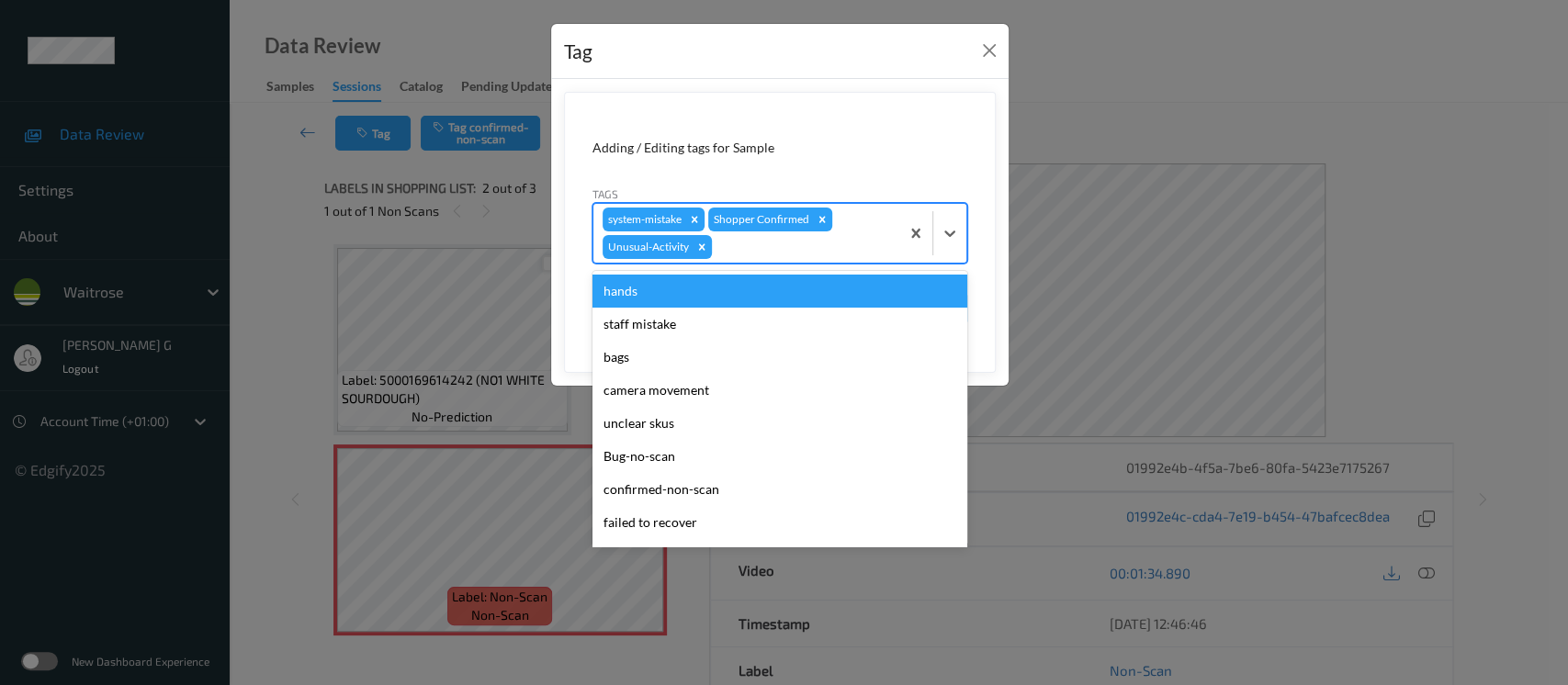
click at [848, 239] on div at bounding box center [803, 247] width 174 height 22
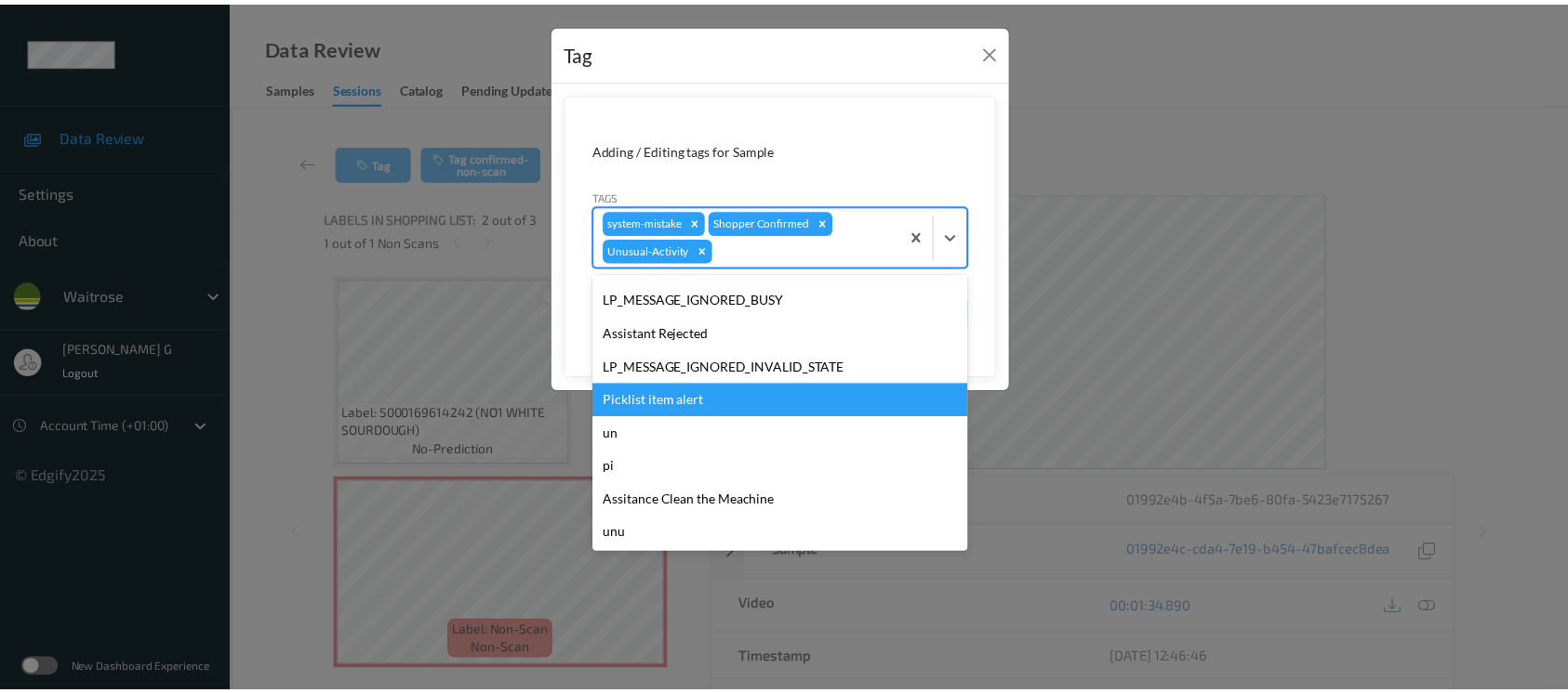
scroll to position [365, 0]
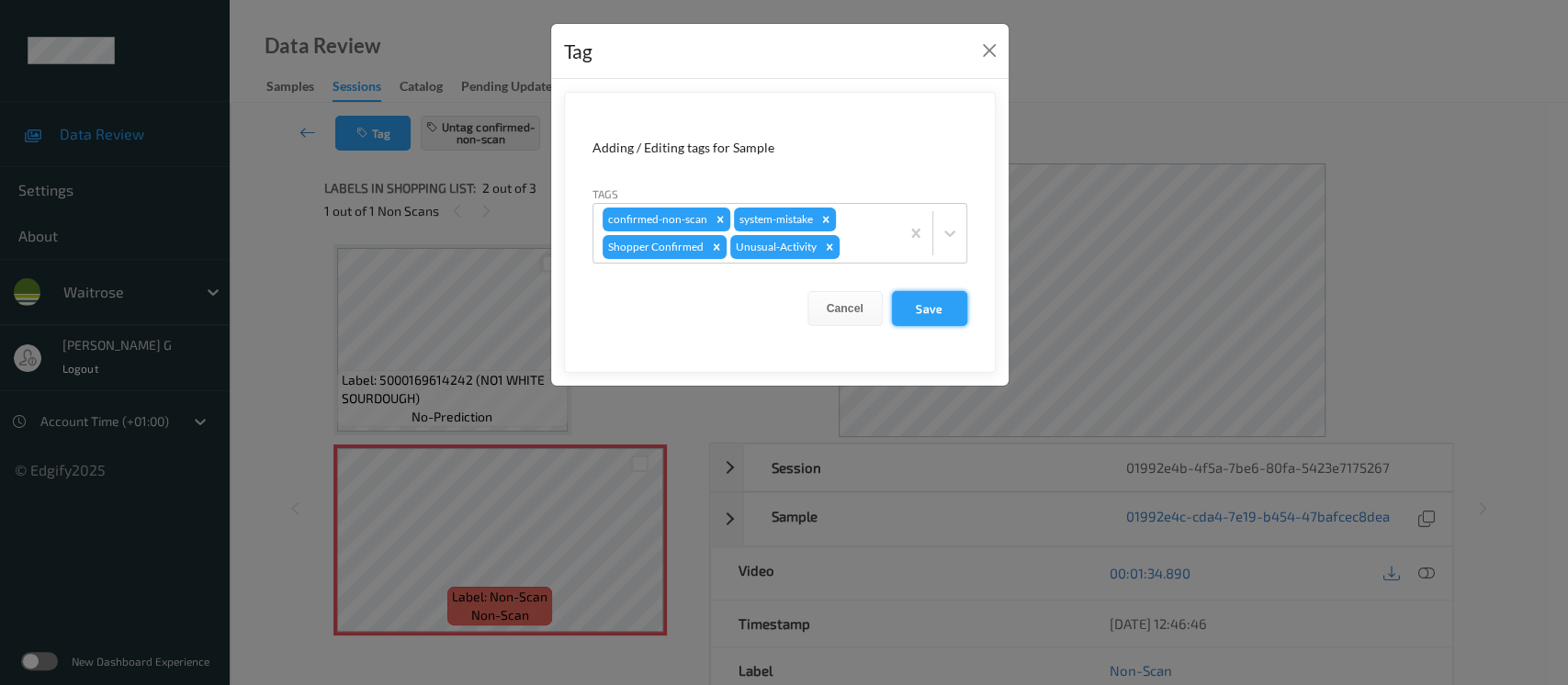
click at [917, 303] on button "Save" at bounding box center [929, 309] width 75 height 35
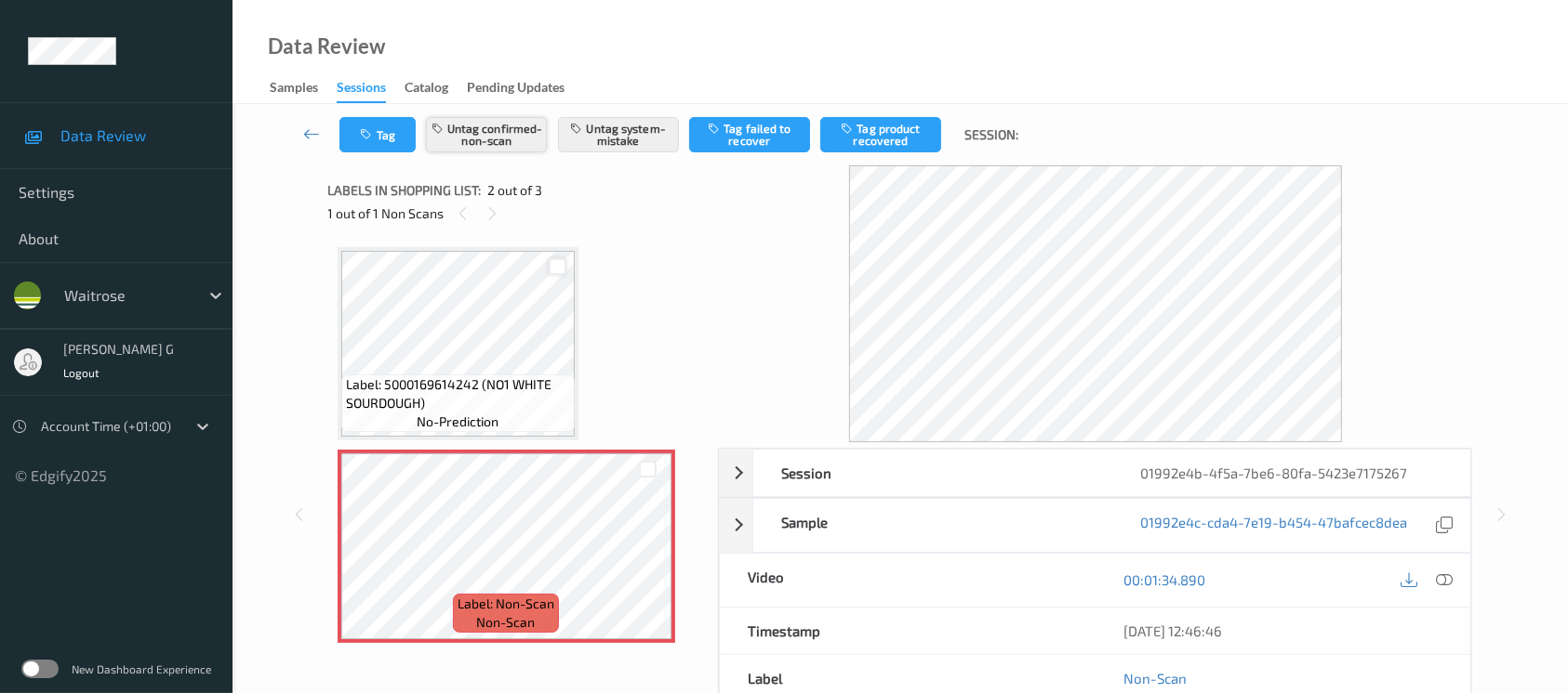
click at [488, 137] on button "Untag confirmed-non-scan" at bounding box center [486, 135] width 121 height 36
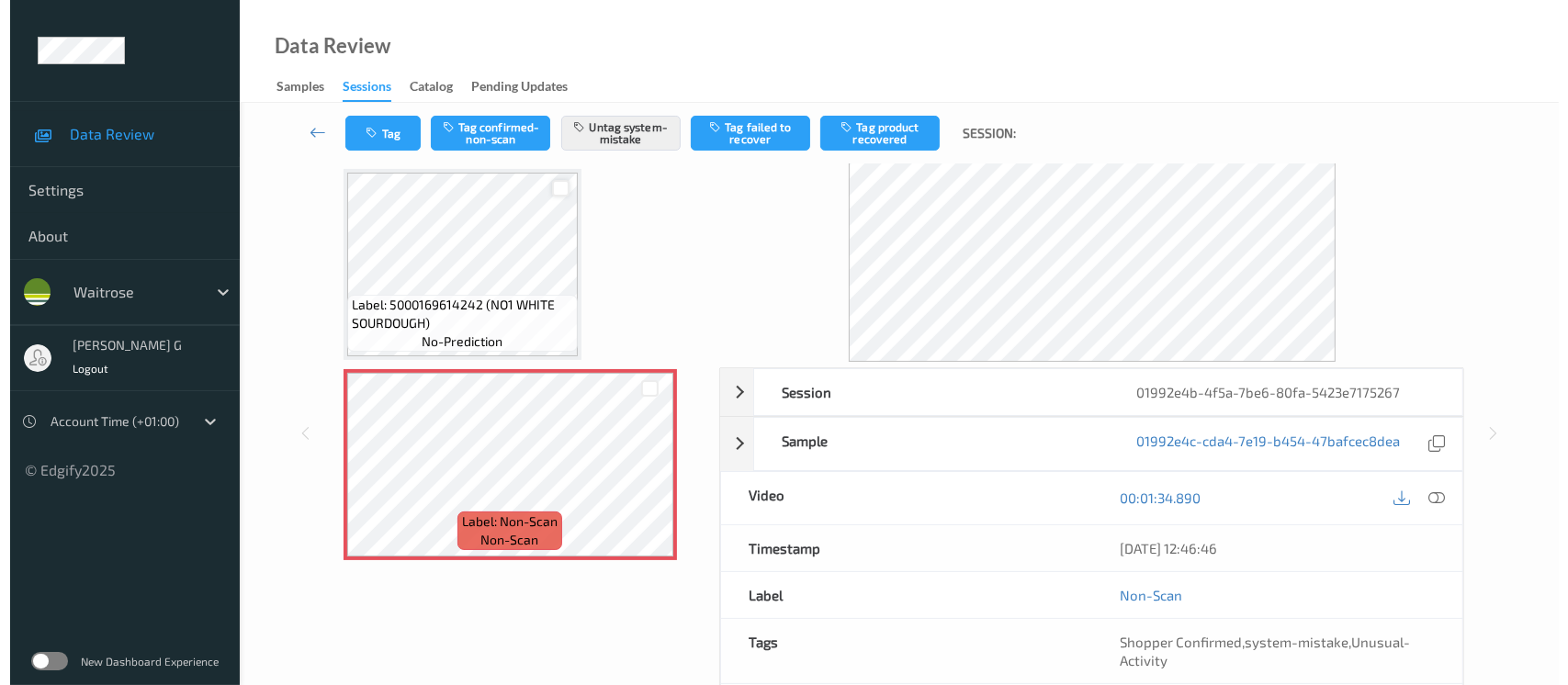
scroll to position [0, 0]
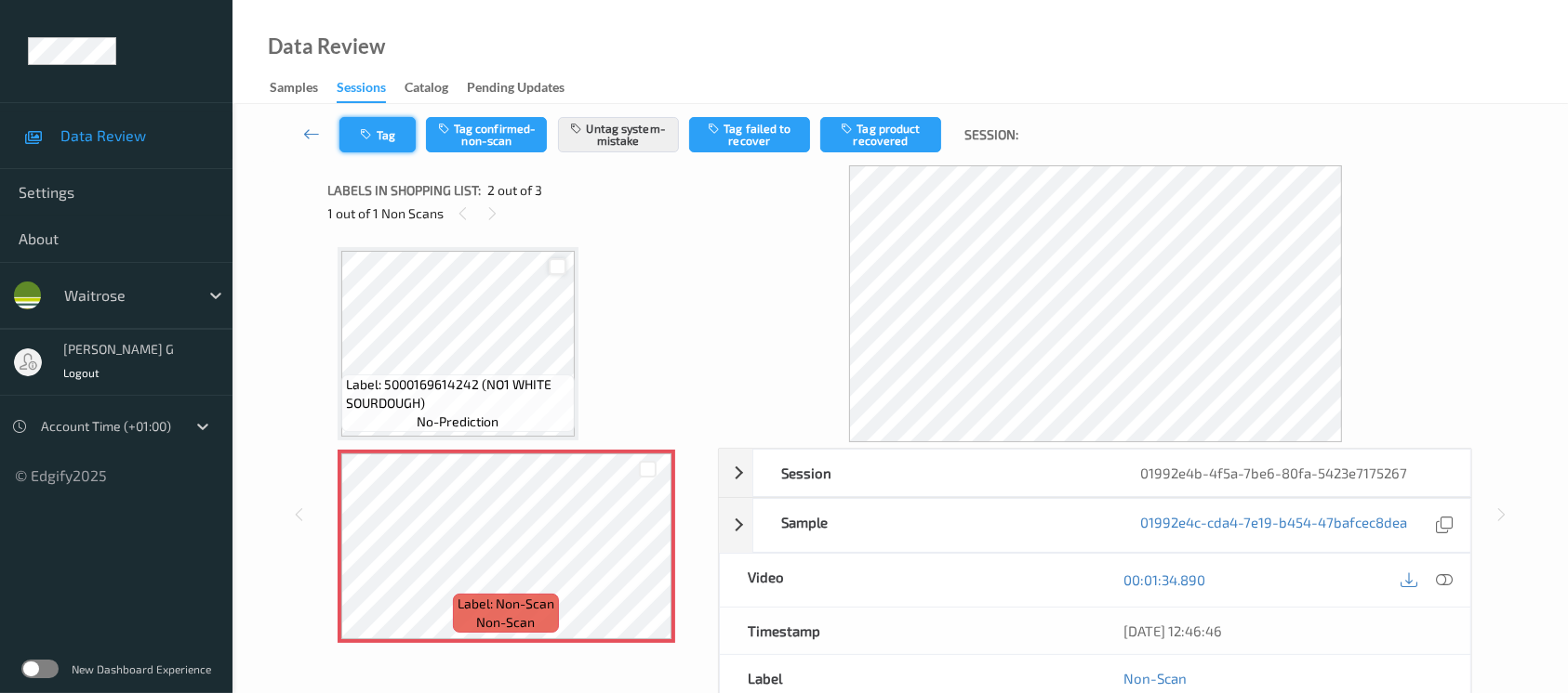
click at [379, 141] on button "Tag" at bounding box center [377, 135] width 76 height 36
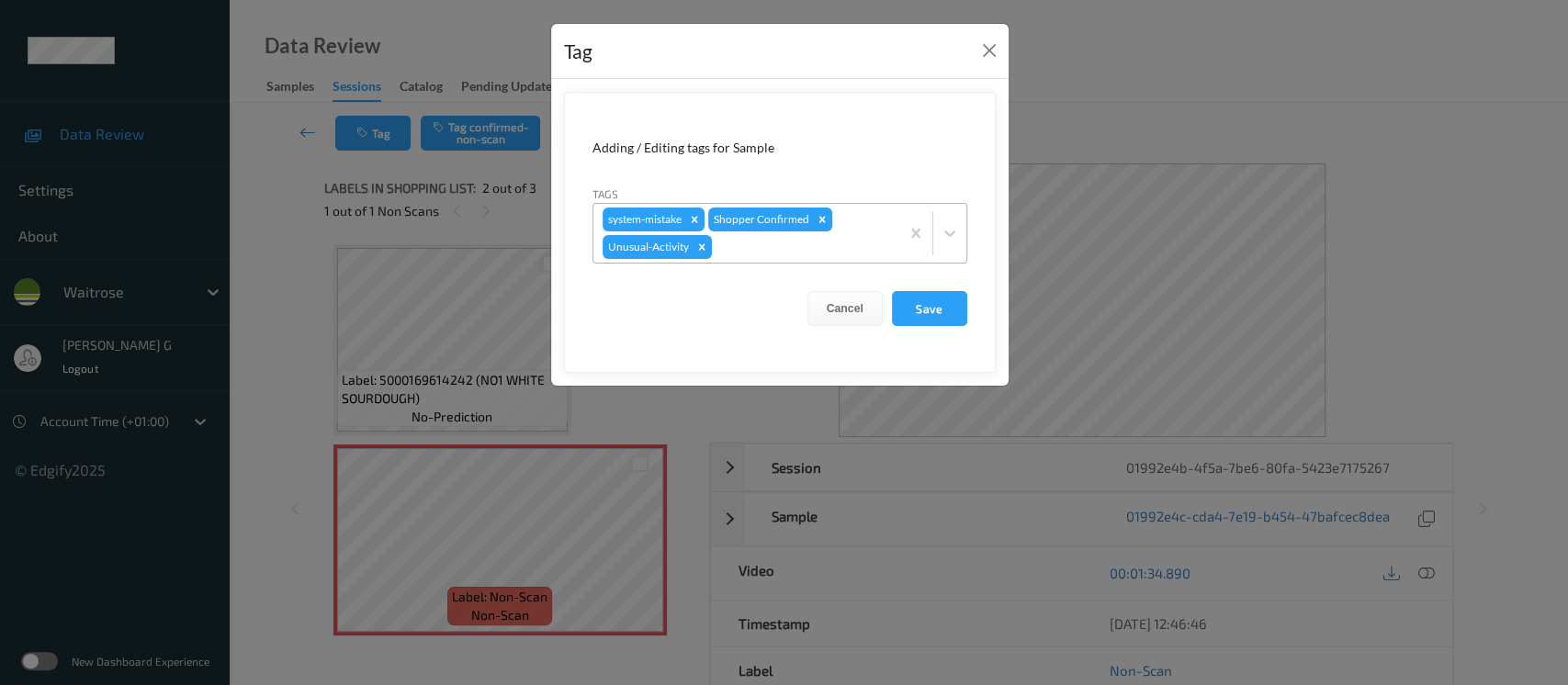
click at [771, 251] on div at bounding box center [803, 247] width 174 height 22
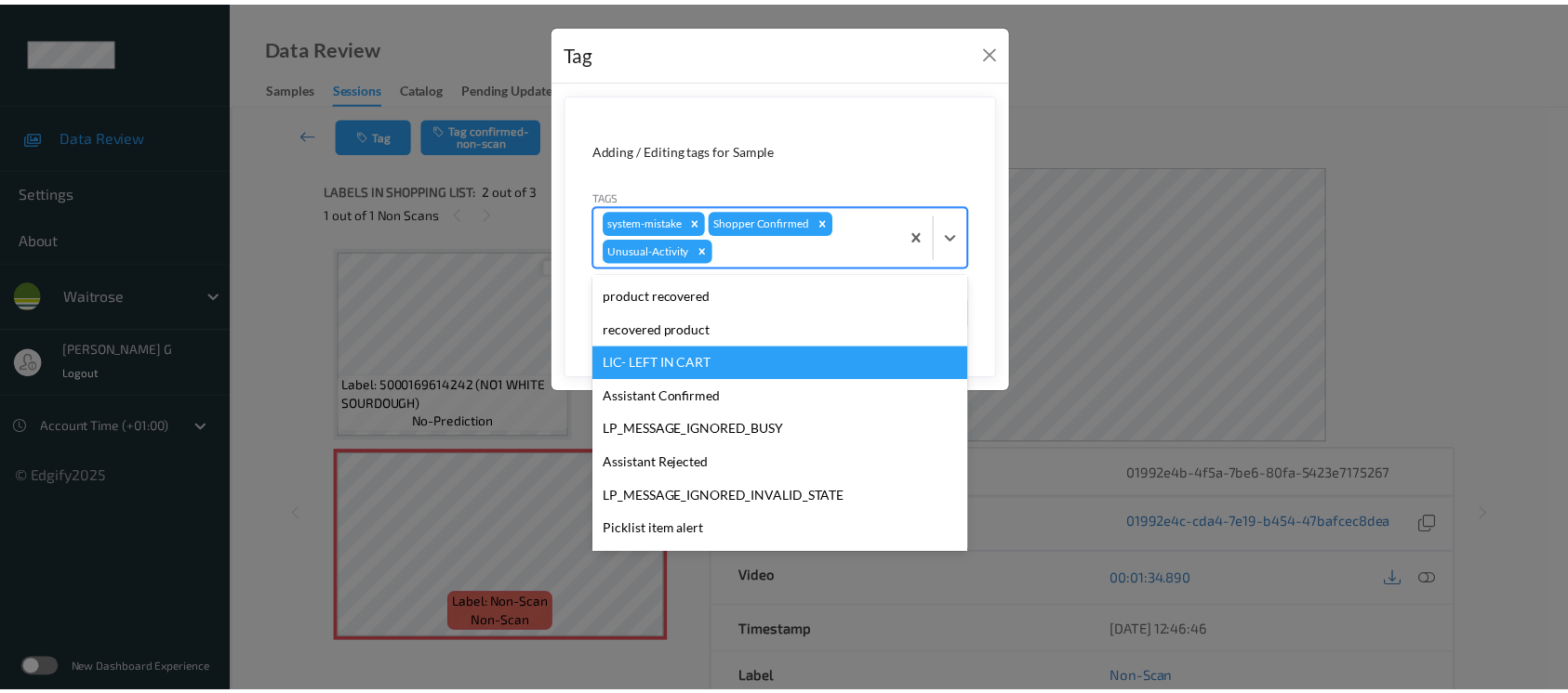
scroll to position [397, 0]
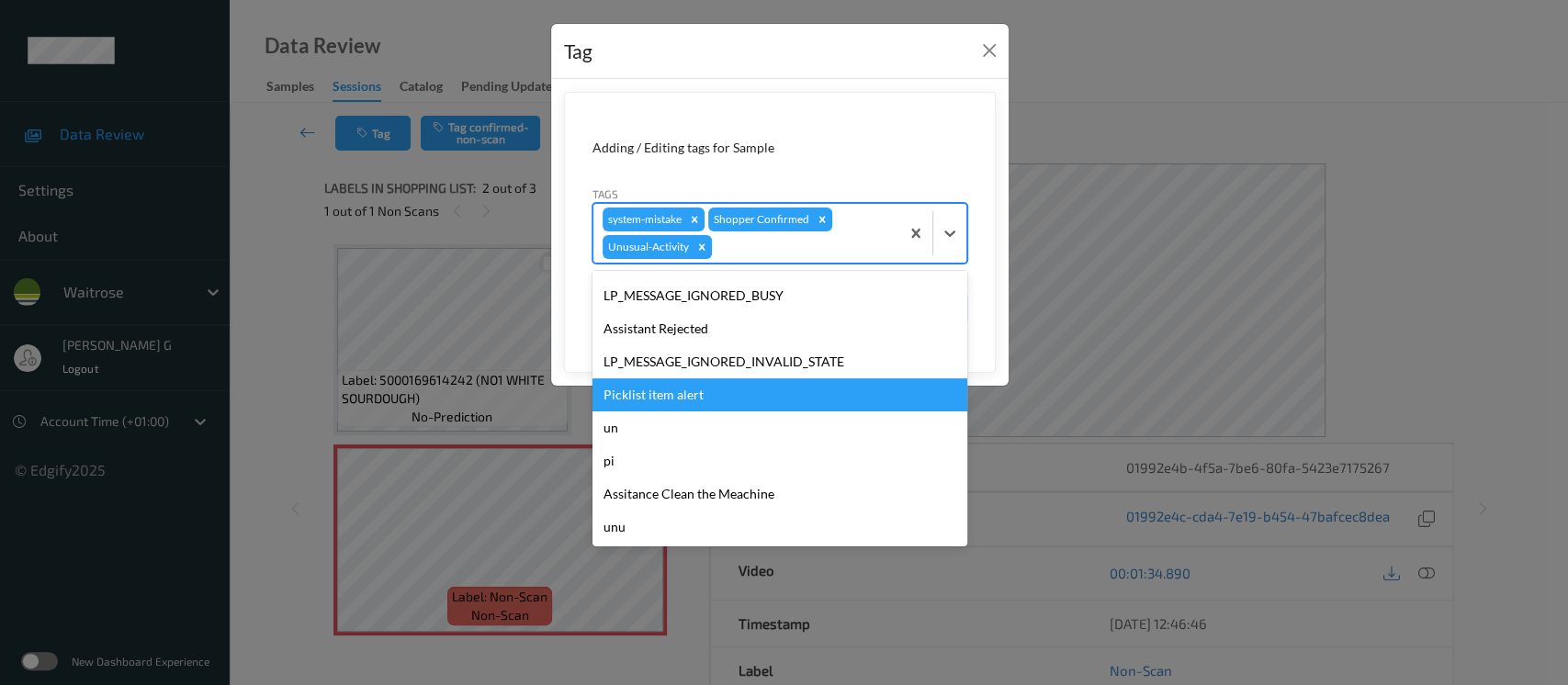
click at [686, 390] on div "Picklist item alert" at bounding box center [779, 395] width 374 height 33
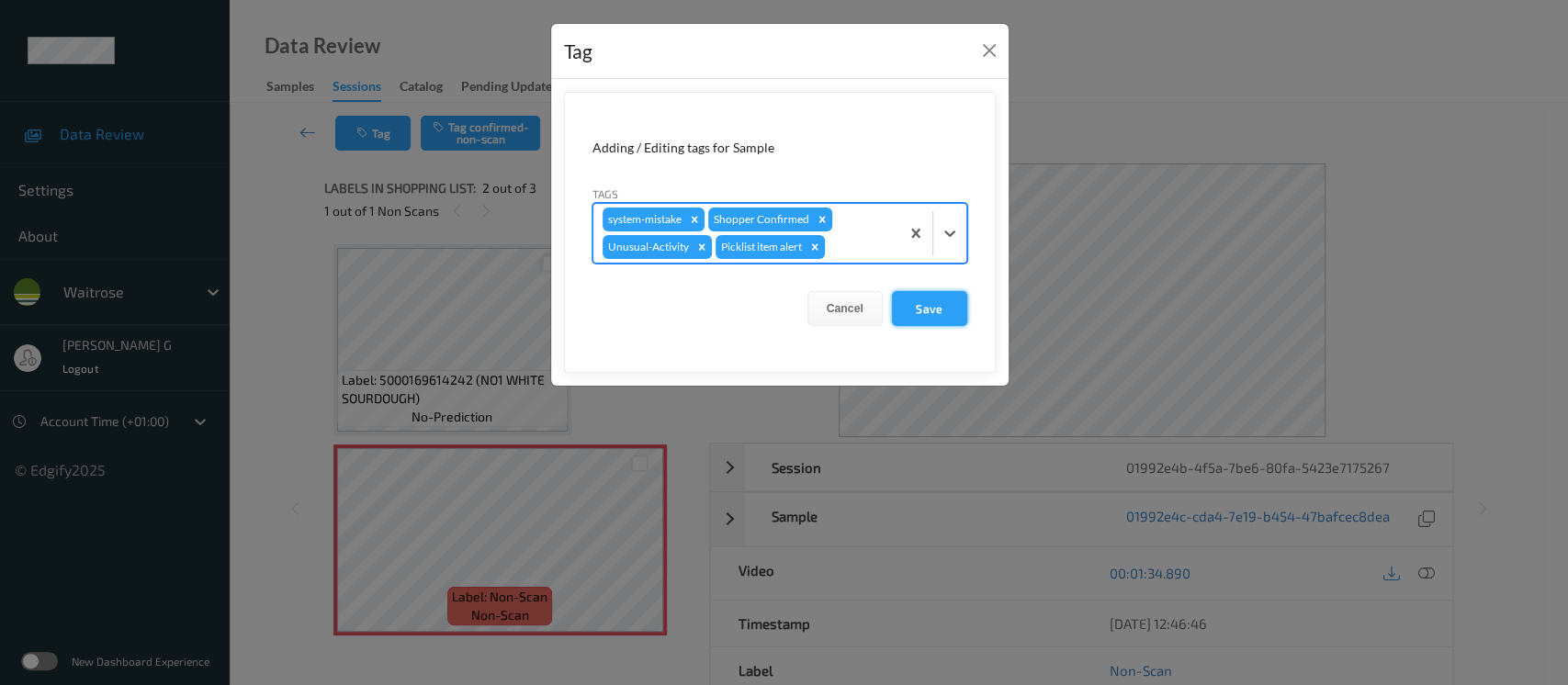
click at [921, 307] on button "Save" at bounding box center [929, 309] width 75 height 35
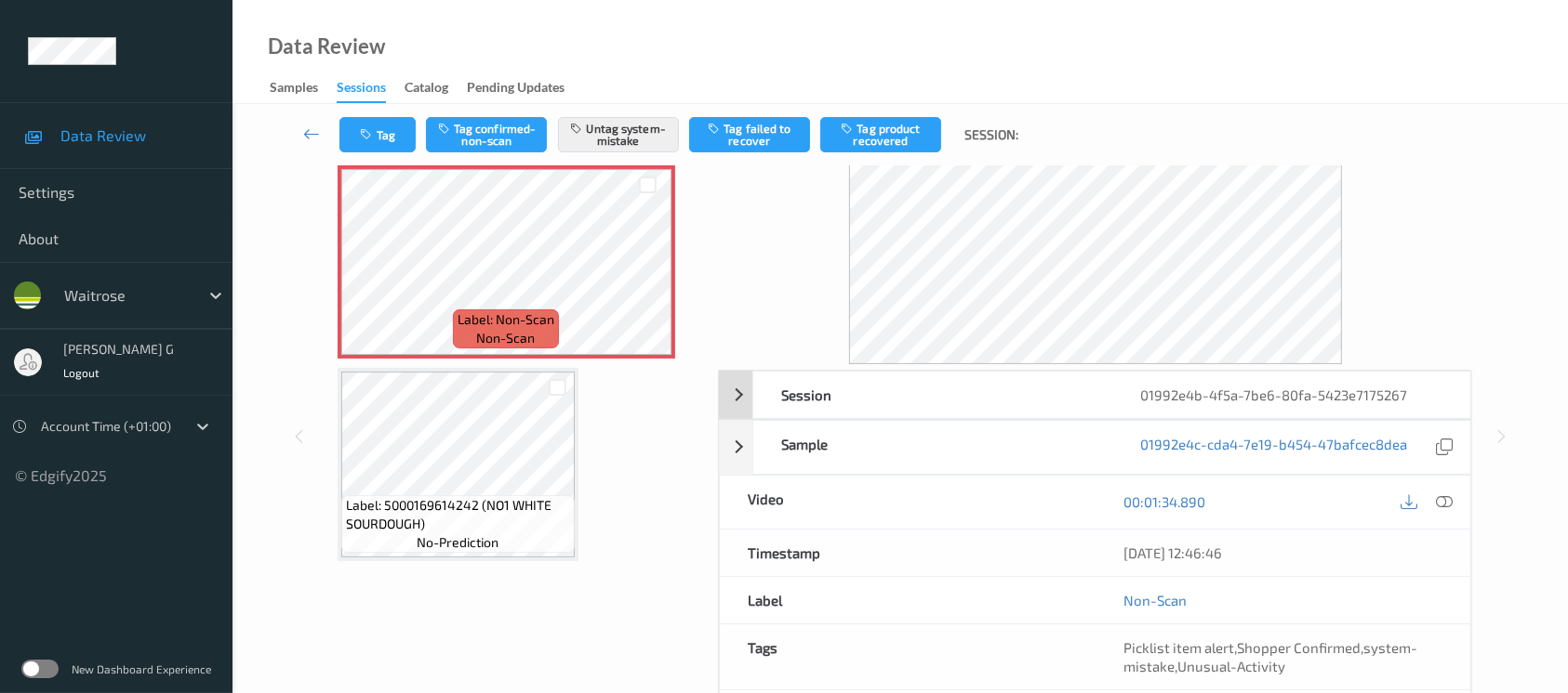
scroll to position [0, 0]
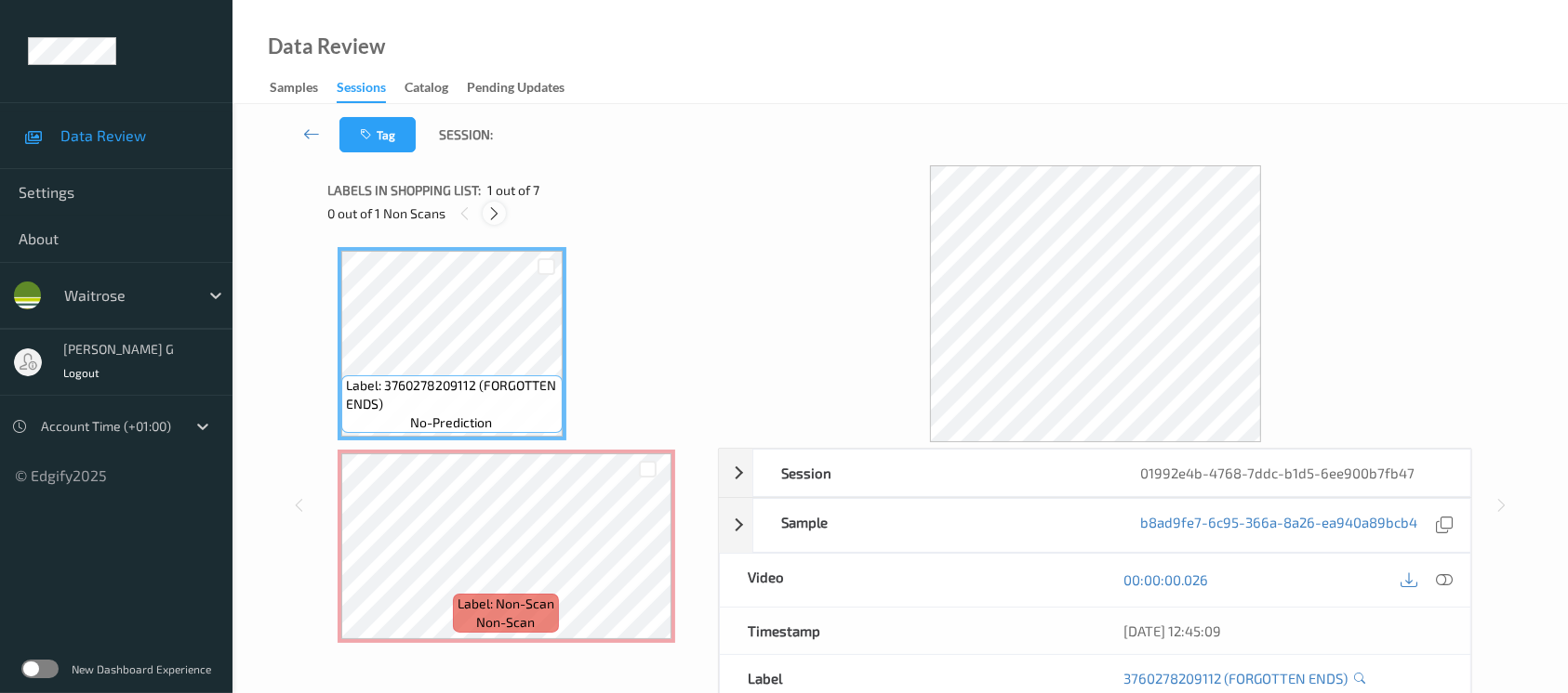
click at [493, 215] on icon at bounding box center [494, 214] width 16 height 17
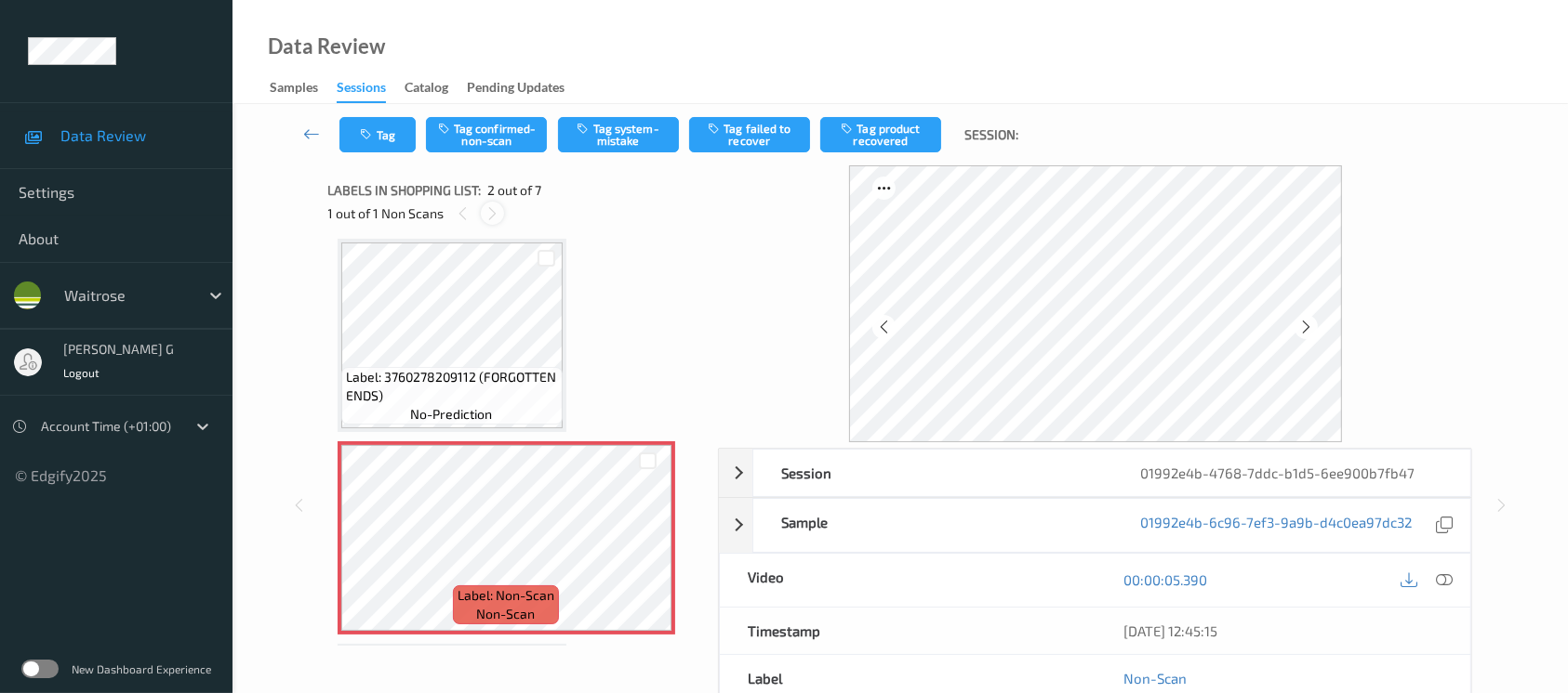
click at [493, 208] on icon at bounding box center [492, 214] width 16 height 17
click at [1442, 577] on icon at bounding box center [1445, 580] width 17 height 17
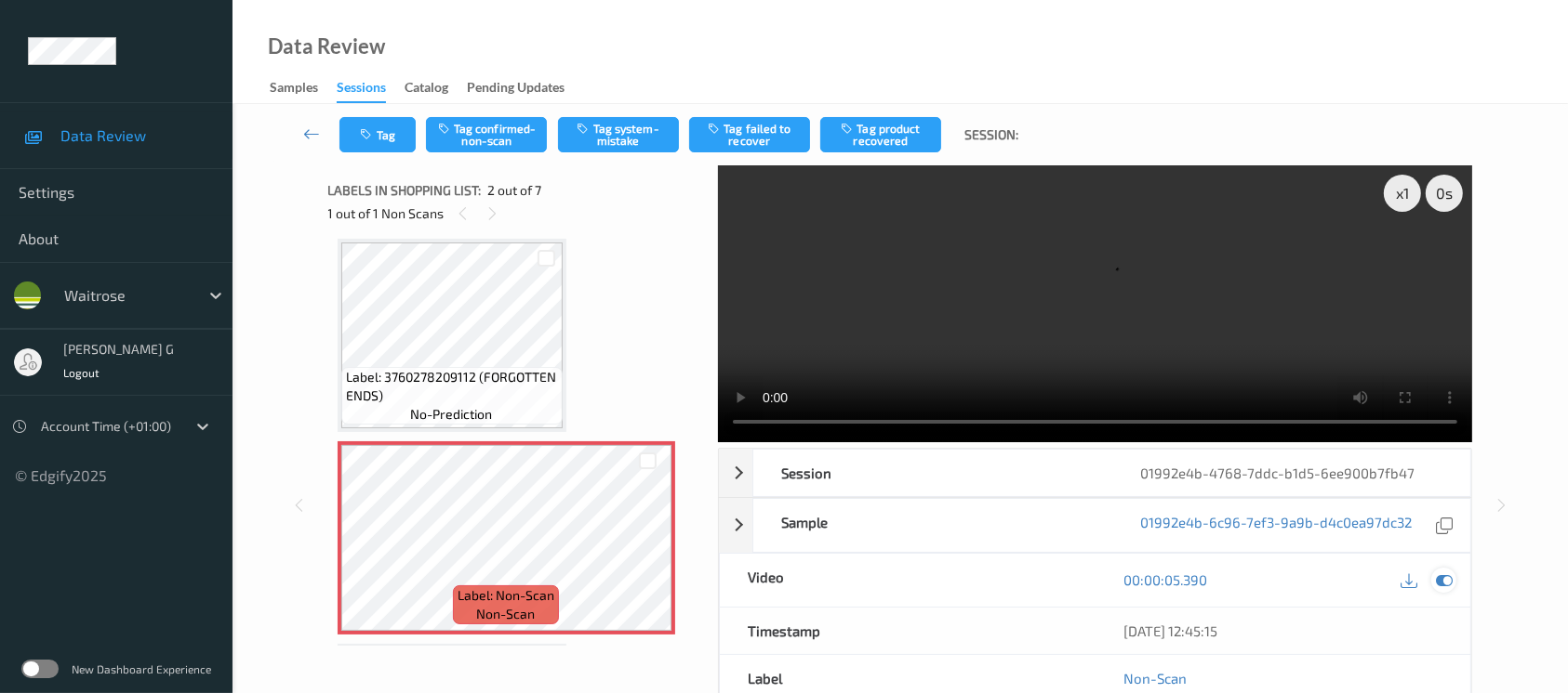
click at [1445, 581] on icon at bounding box center [1445, 580] width 17 height 17
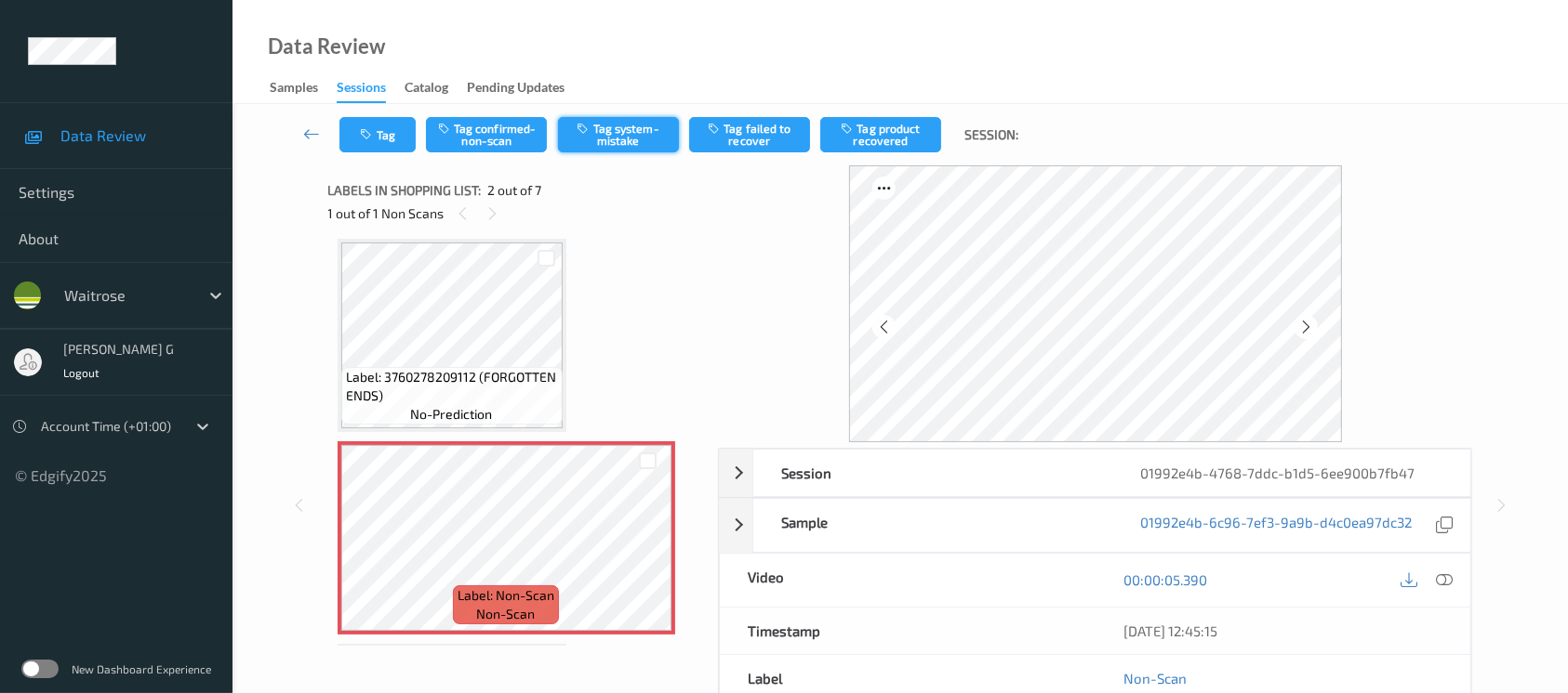
click at [613, 128] on button "Tag system-mistake" at bounding box center [618, 135] width 121 height 36
click at [617, 130] on button "Untag system-mistake" at bounding box center [618, 135] width 121 height 36
click at [1313, 324] on icon at bounding box center [1306, 327] width 16 height 17
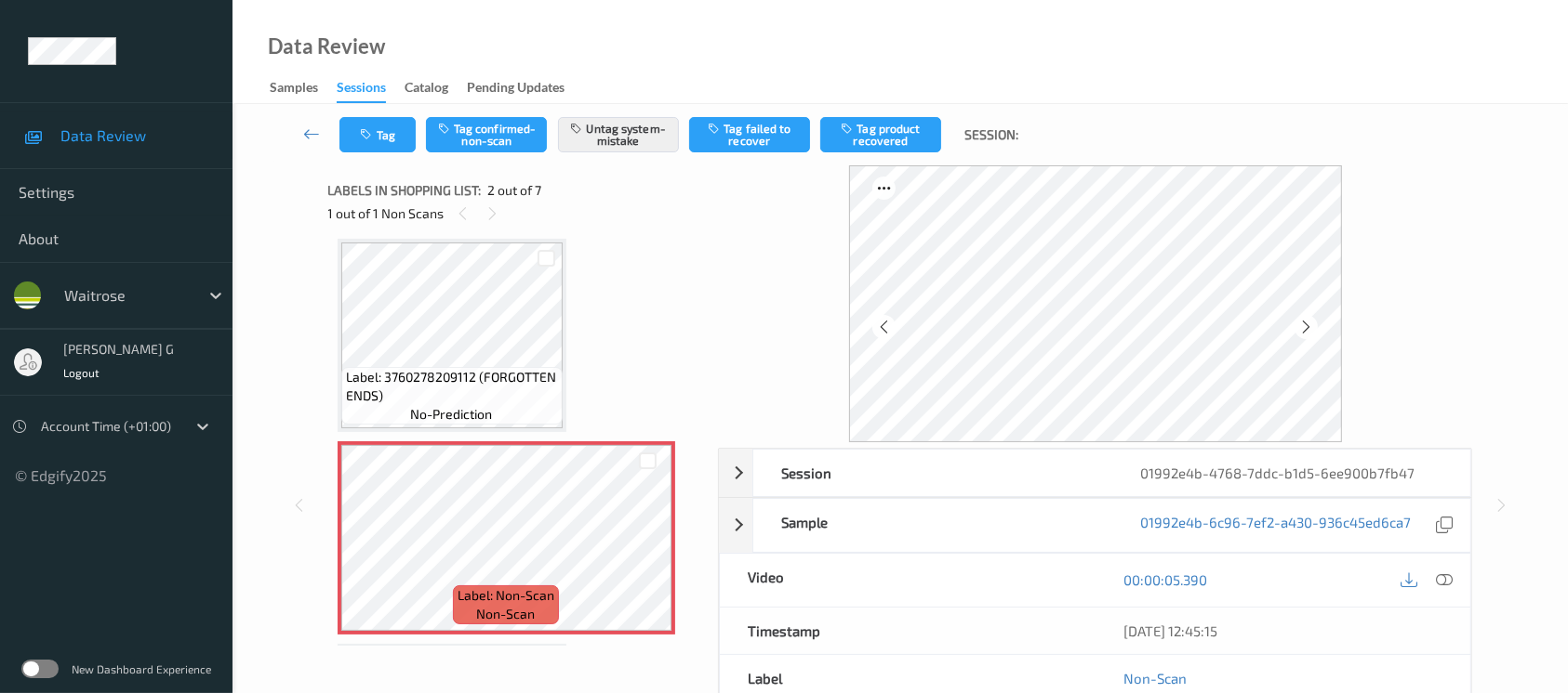
click at [1313, 324] on icon at bounding box center [1306, 327] width 16 height 17
click at [491, 123] on button "Tag confirmed-non-scan" at bounding box center [486, 135] width 121 height 36
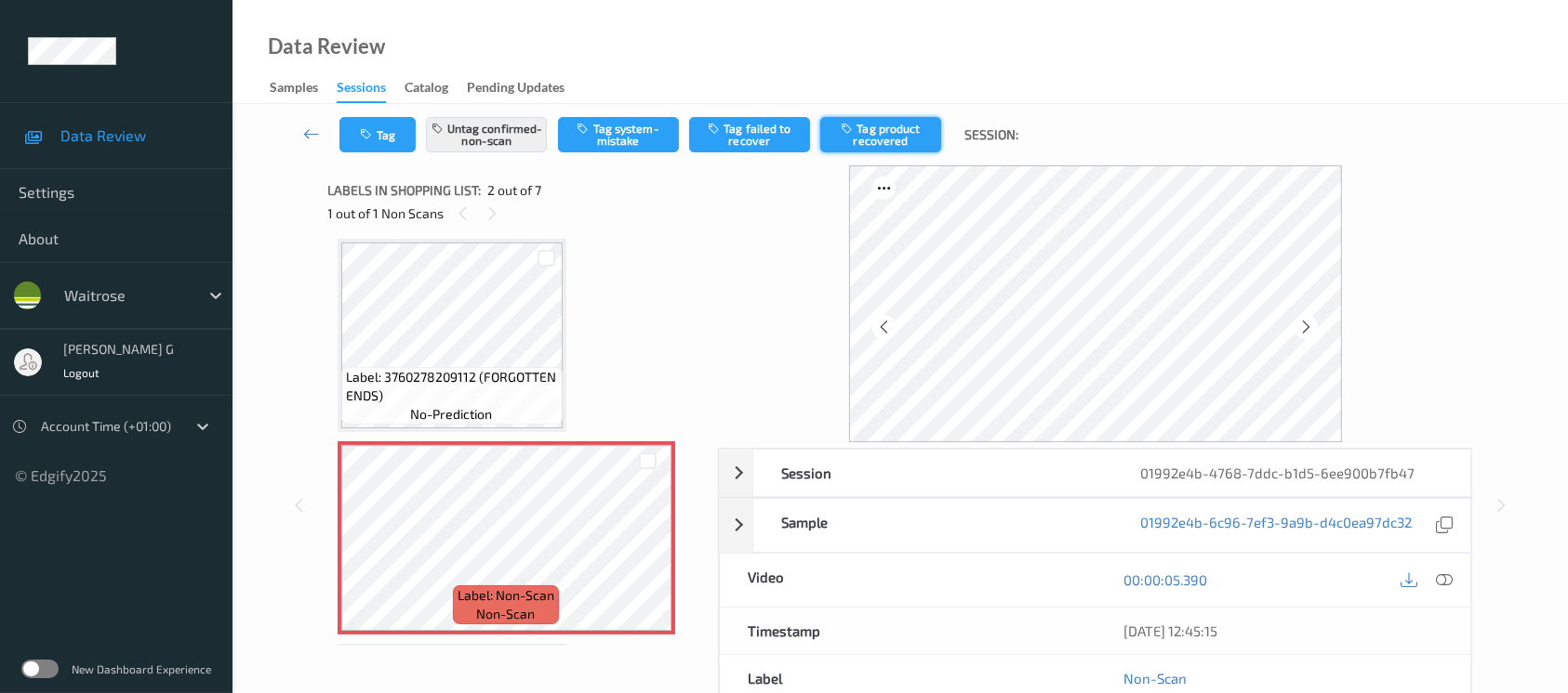
click at [895, 151] on button "Tag product recovered" at bounding box center [880, 135] width 121 height 36
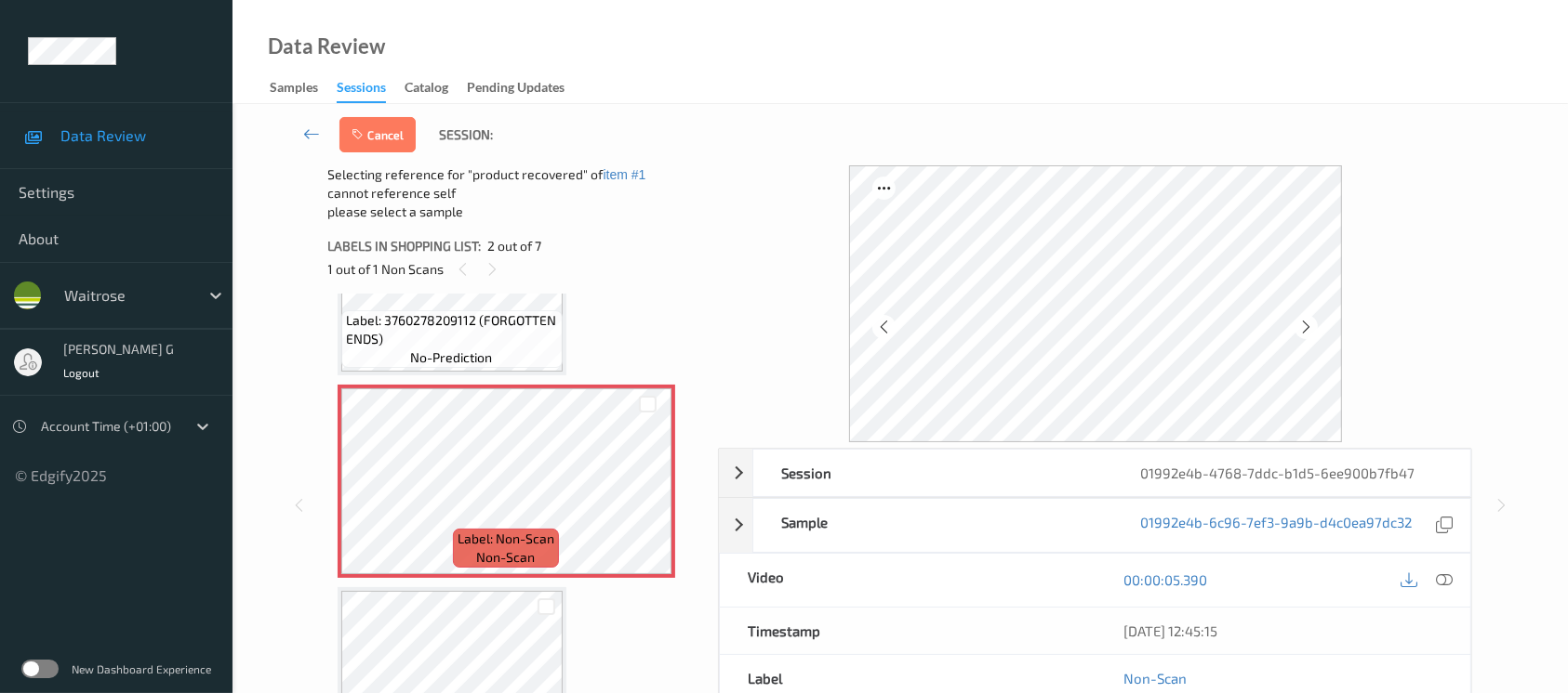
scroll to position [380, 0]
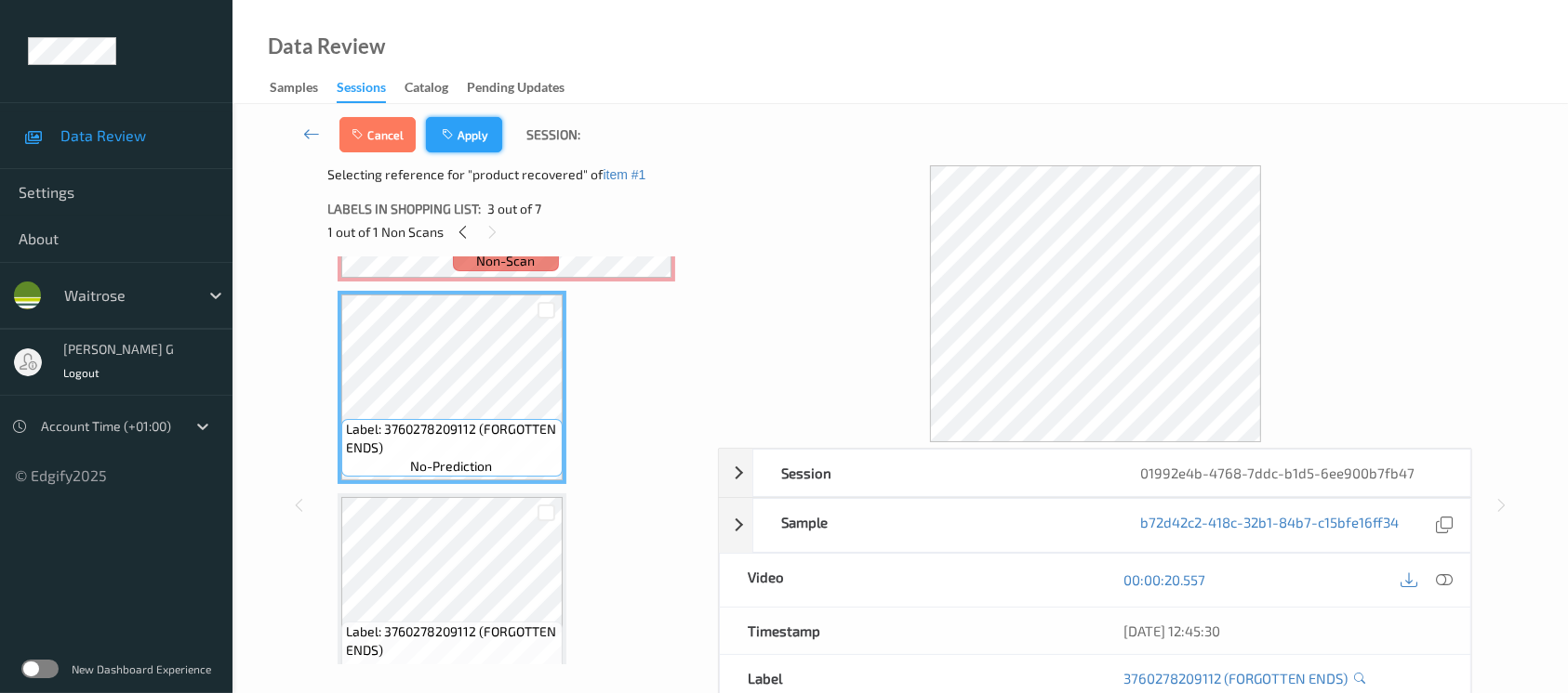
click at [469, 137] on button "Apply" at bounding box center [464, 135] width 76 height 36
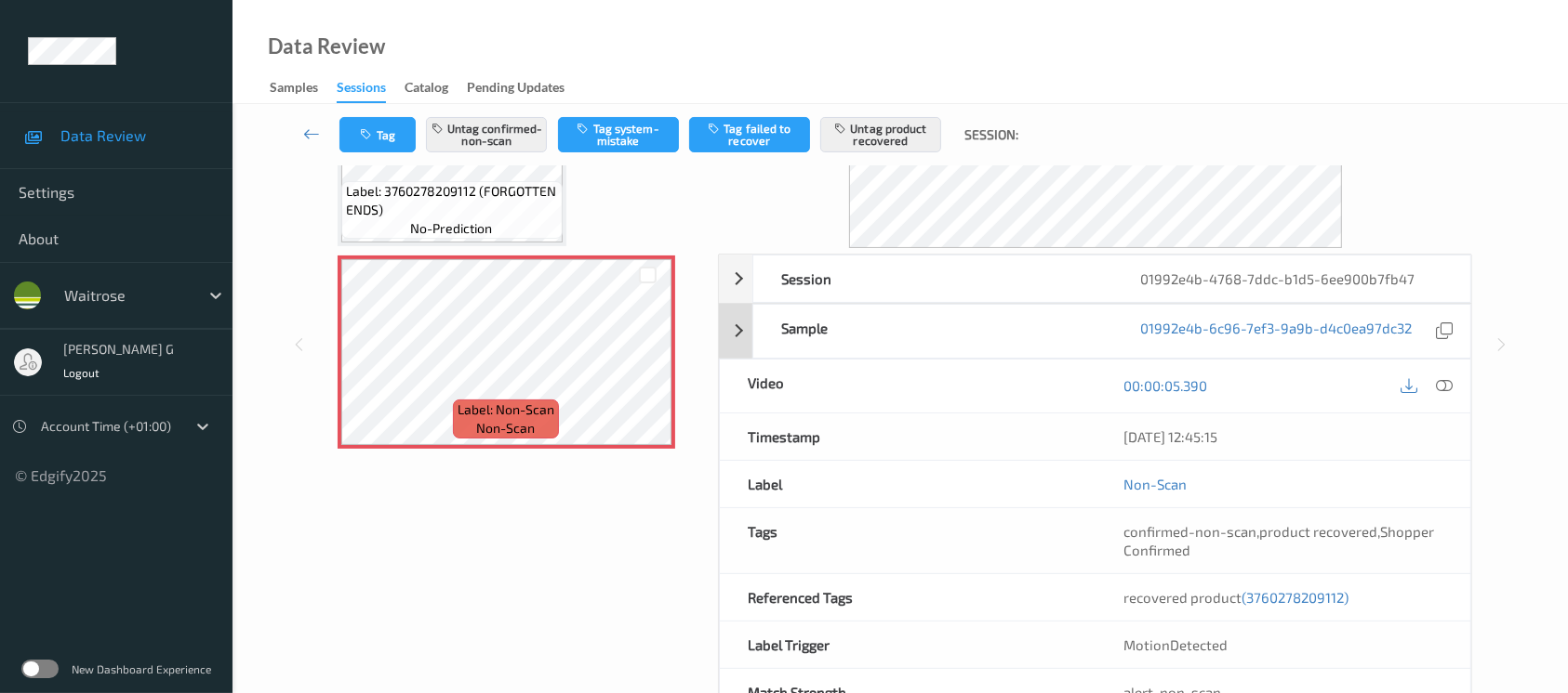
scroll to position [255, 0]
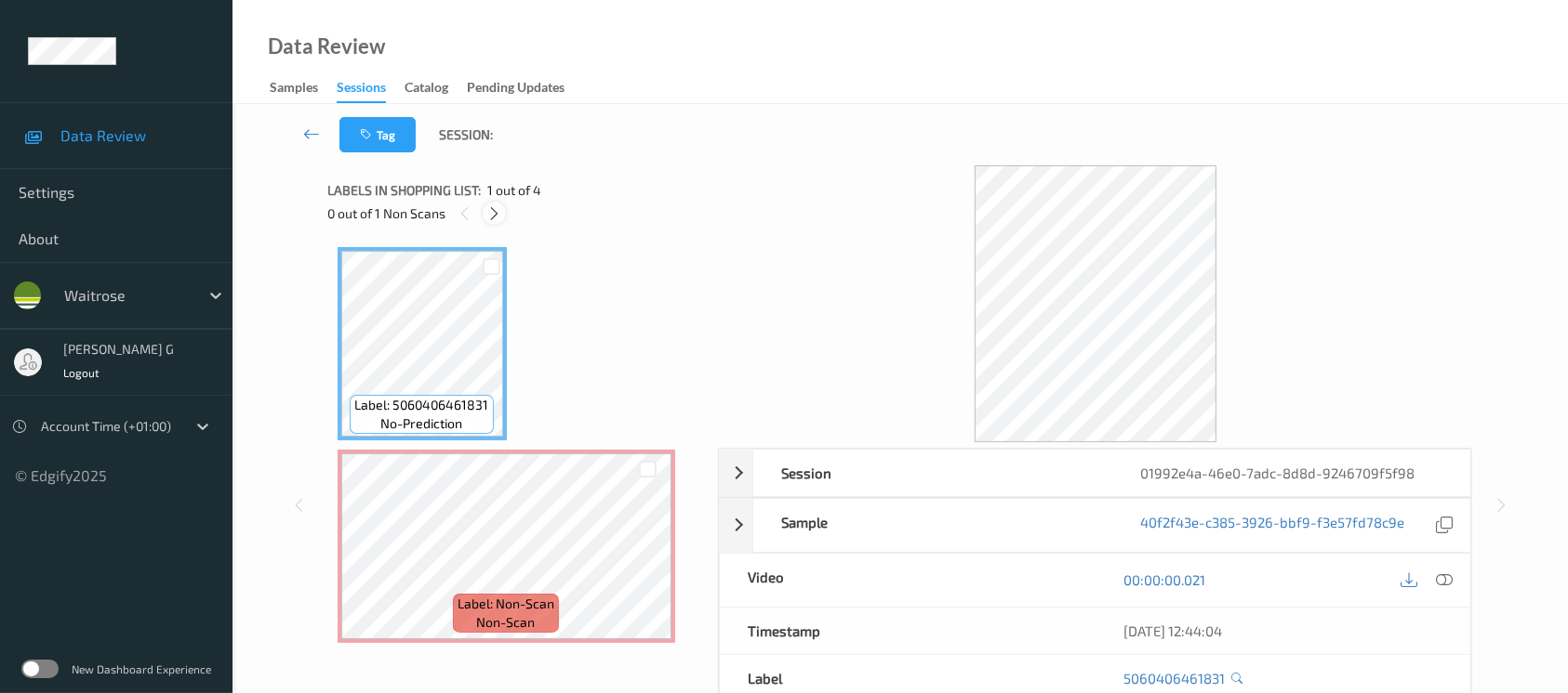
click at [500, 217] on icon at bounding box center [494, 214] width 16 height 17
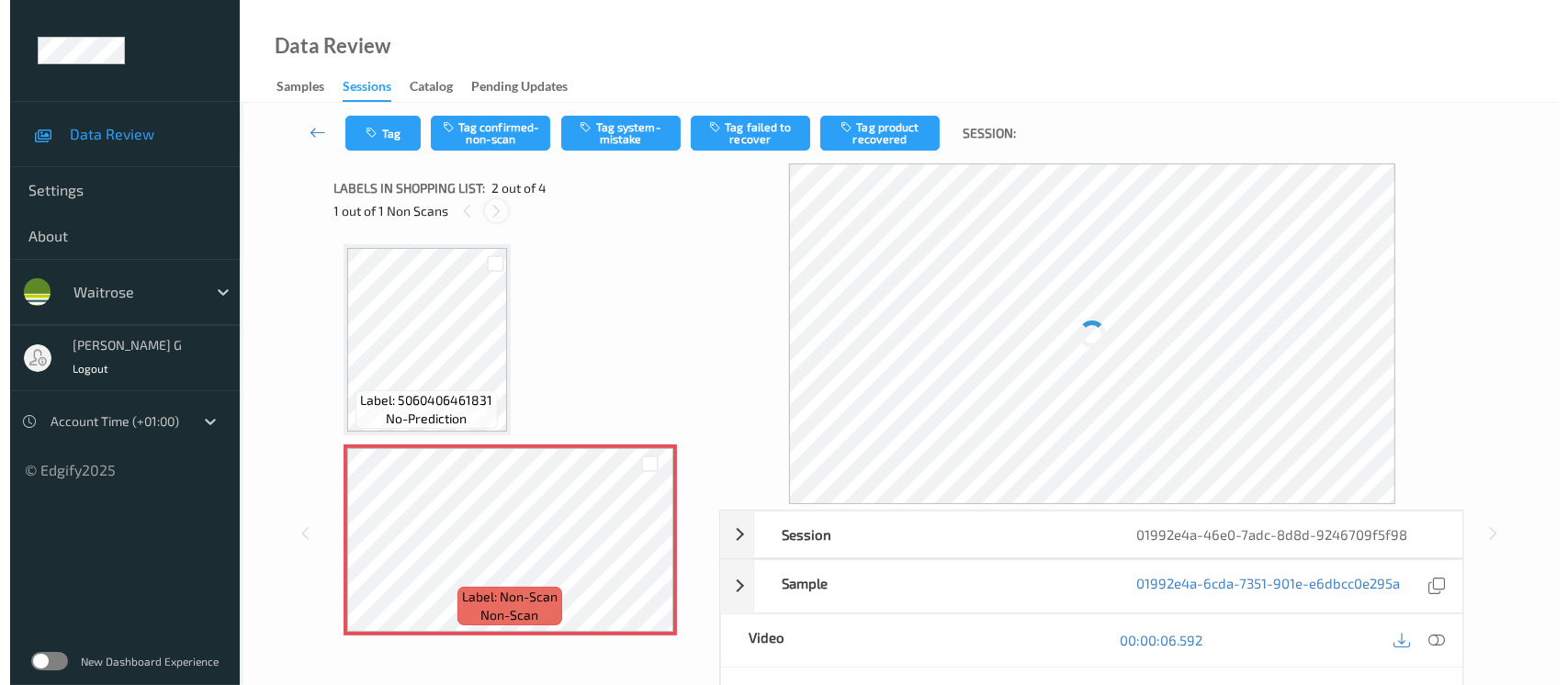
scroll to position [8, 0]
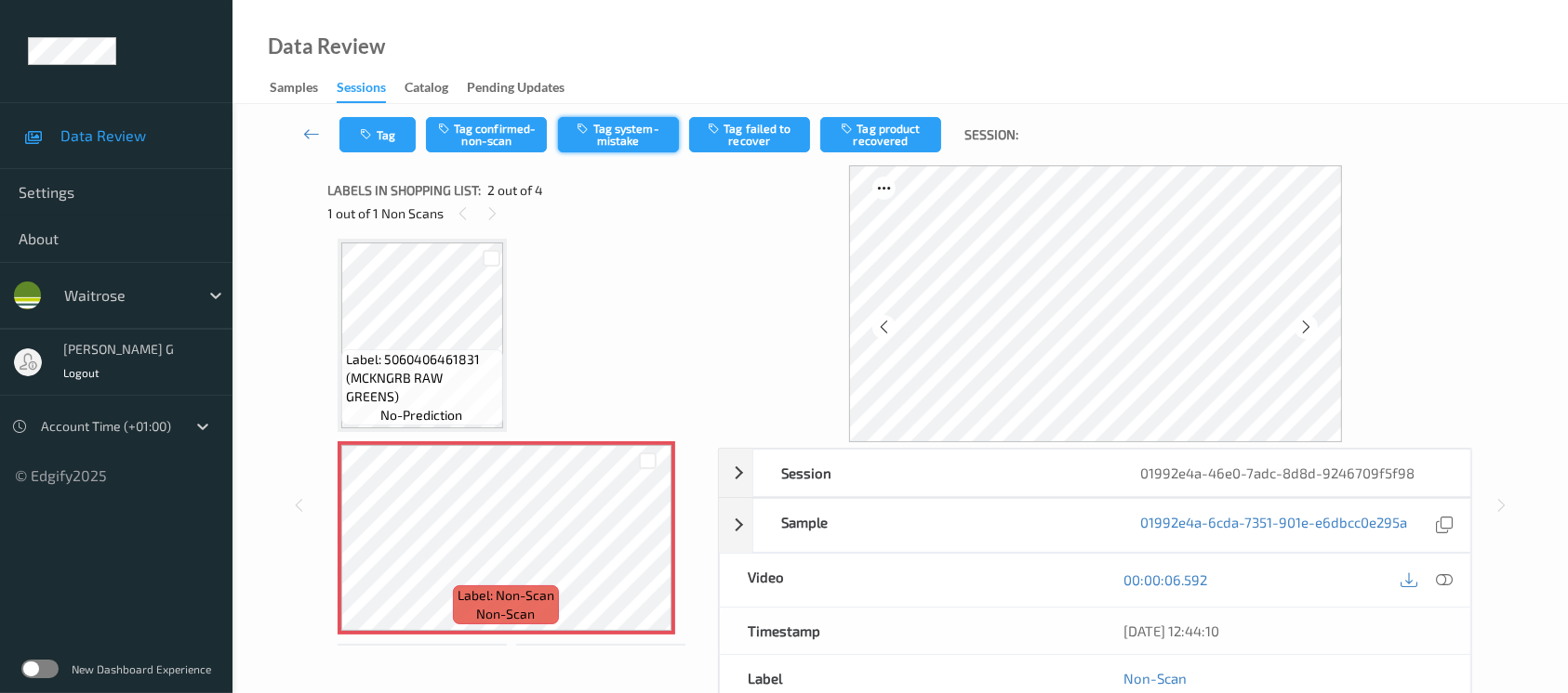
click at [587, 135] on icon "button" at bounding box center [586, 128] width 16 height 13
click at [373, 136] on icon "button" at bounding box center [369, 135] width 16 height 13
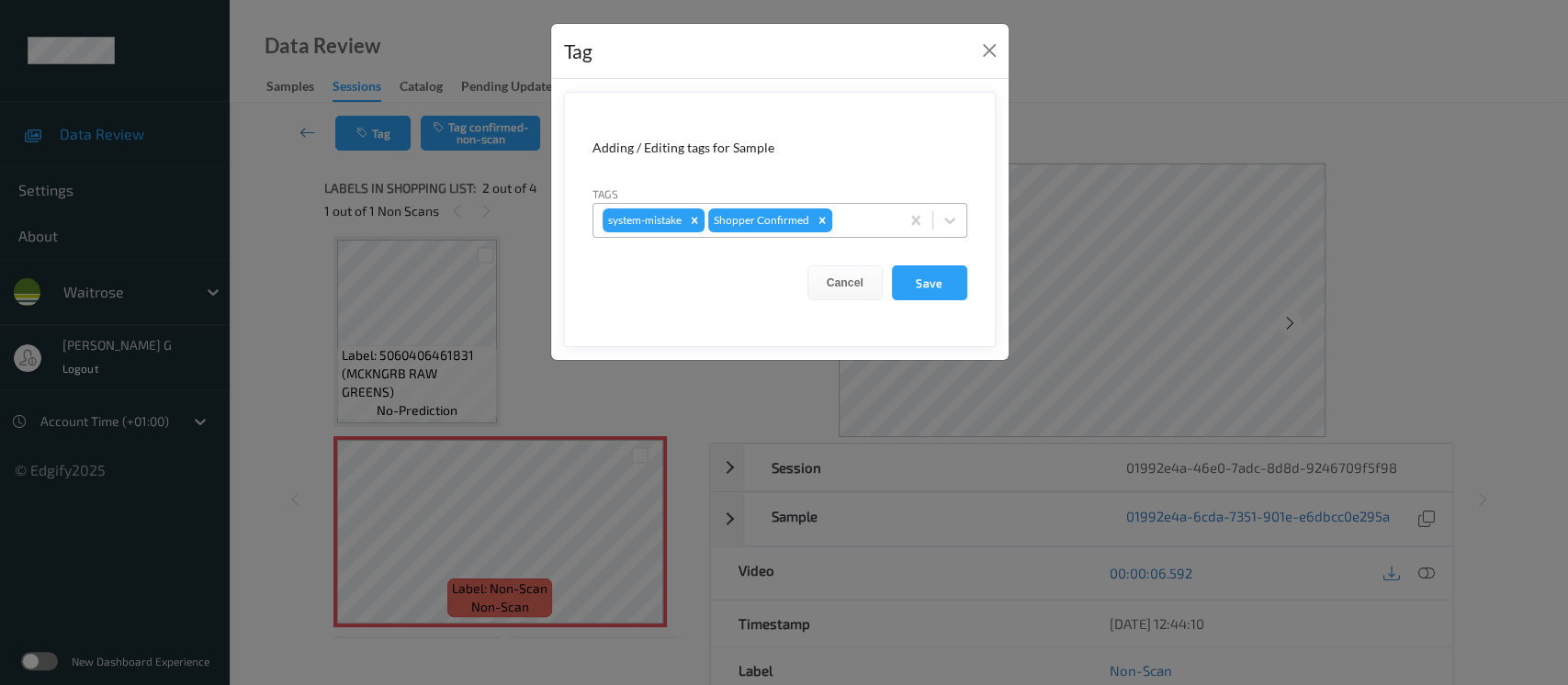
drag, startPoint x: 863, startPoint y: 224, endPoint x: 853, endPoint y: 231, distance: 12.2
click at [863, 224] on div at bounding box center [863, 221] width 54 height 22
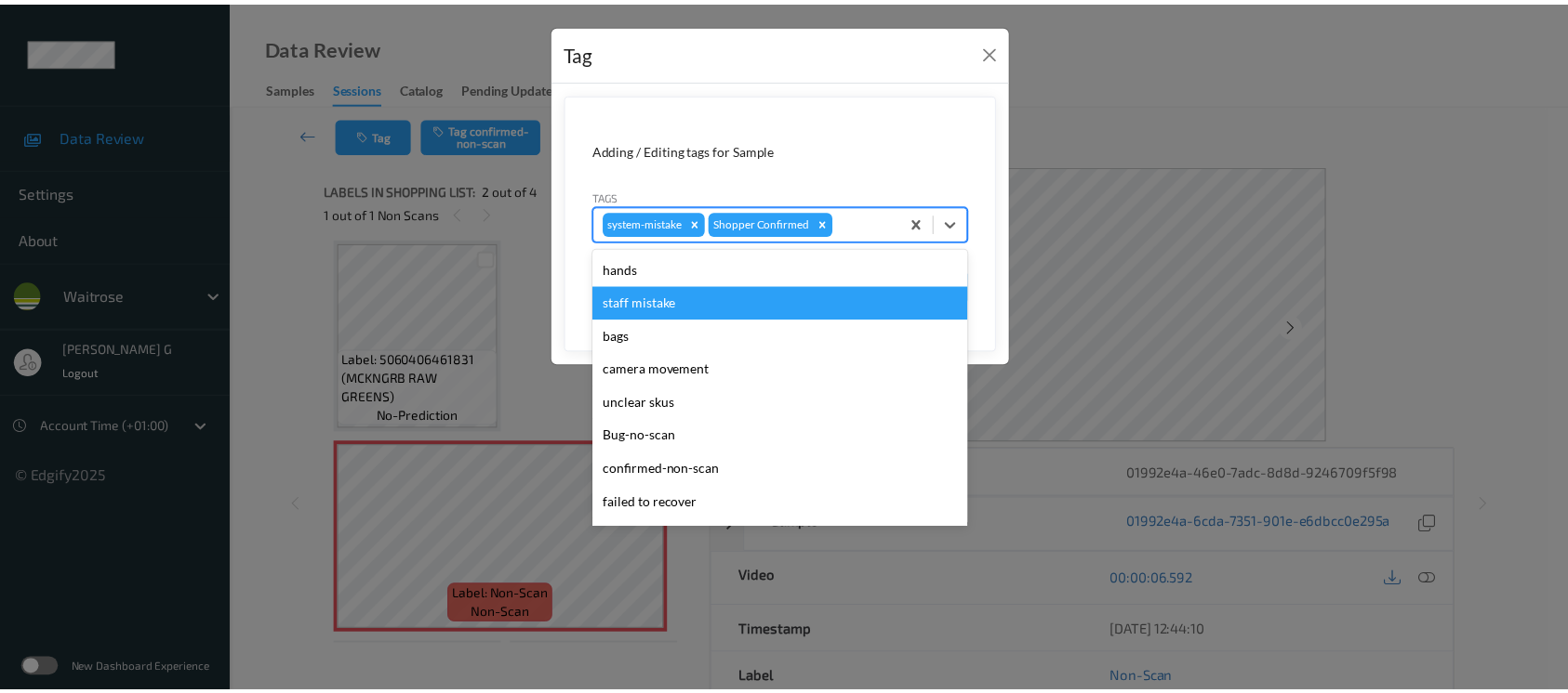
scroll to position [431, 0]
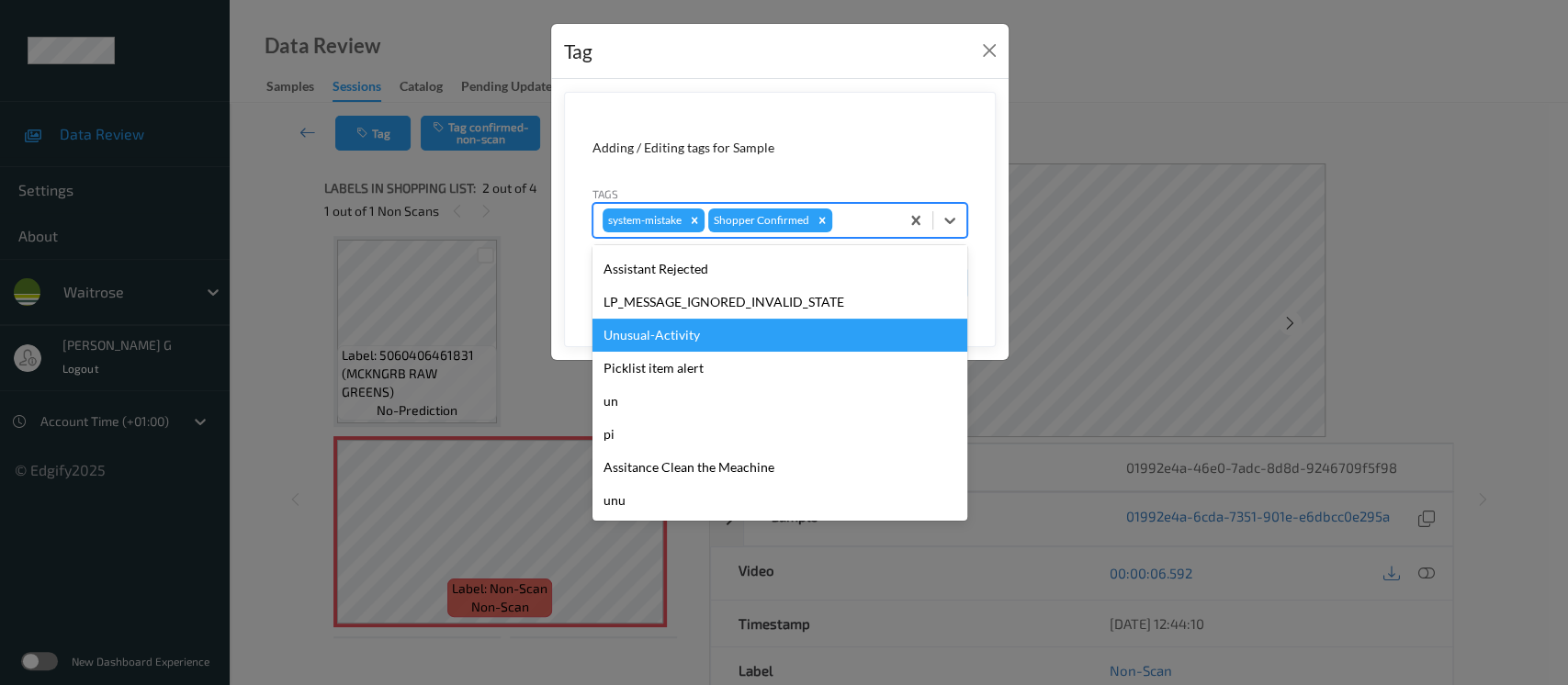
click at [665, 342] on div "Unusual-Activity" at bounding box center [779, 336] width 374 height 33
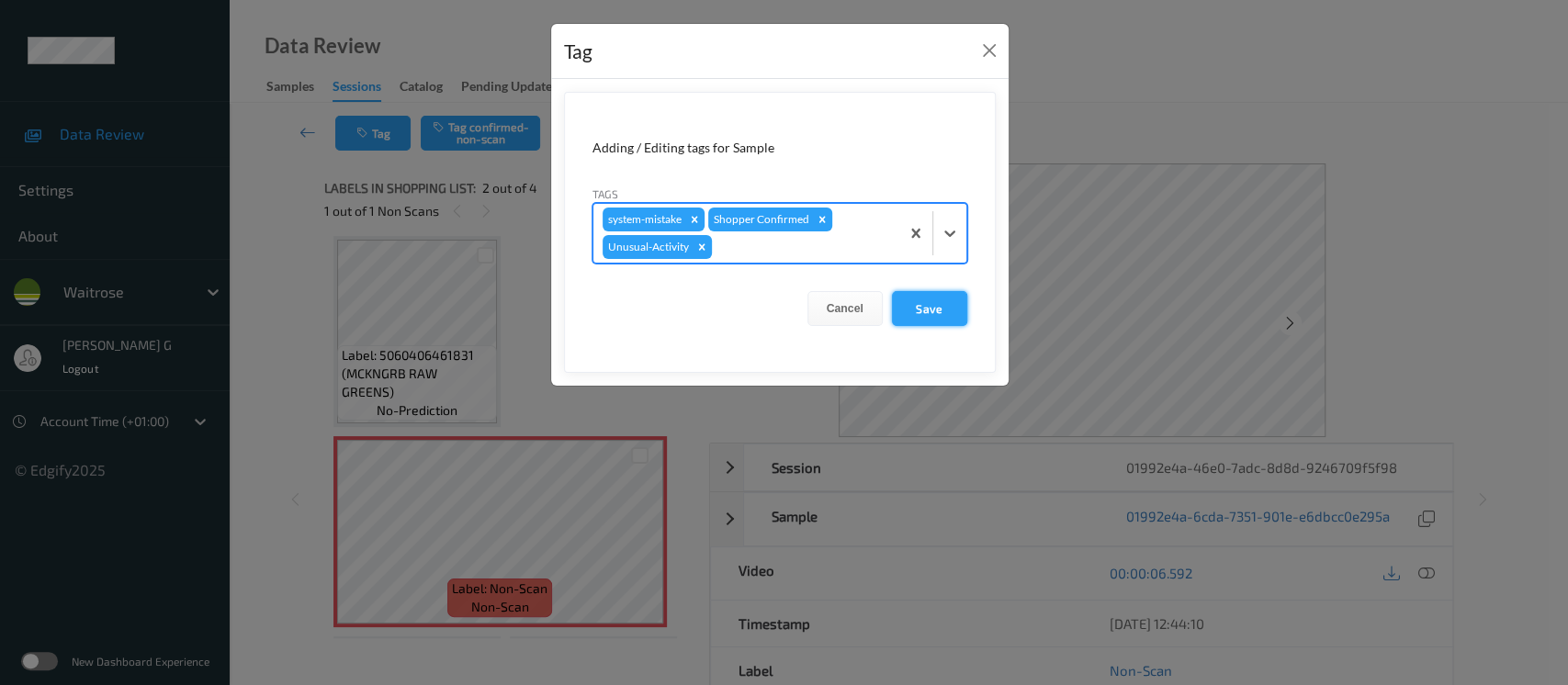
click at [942, 309] on button "Save" at bounding box center [929, 309] width 75 height 35
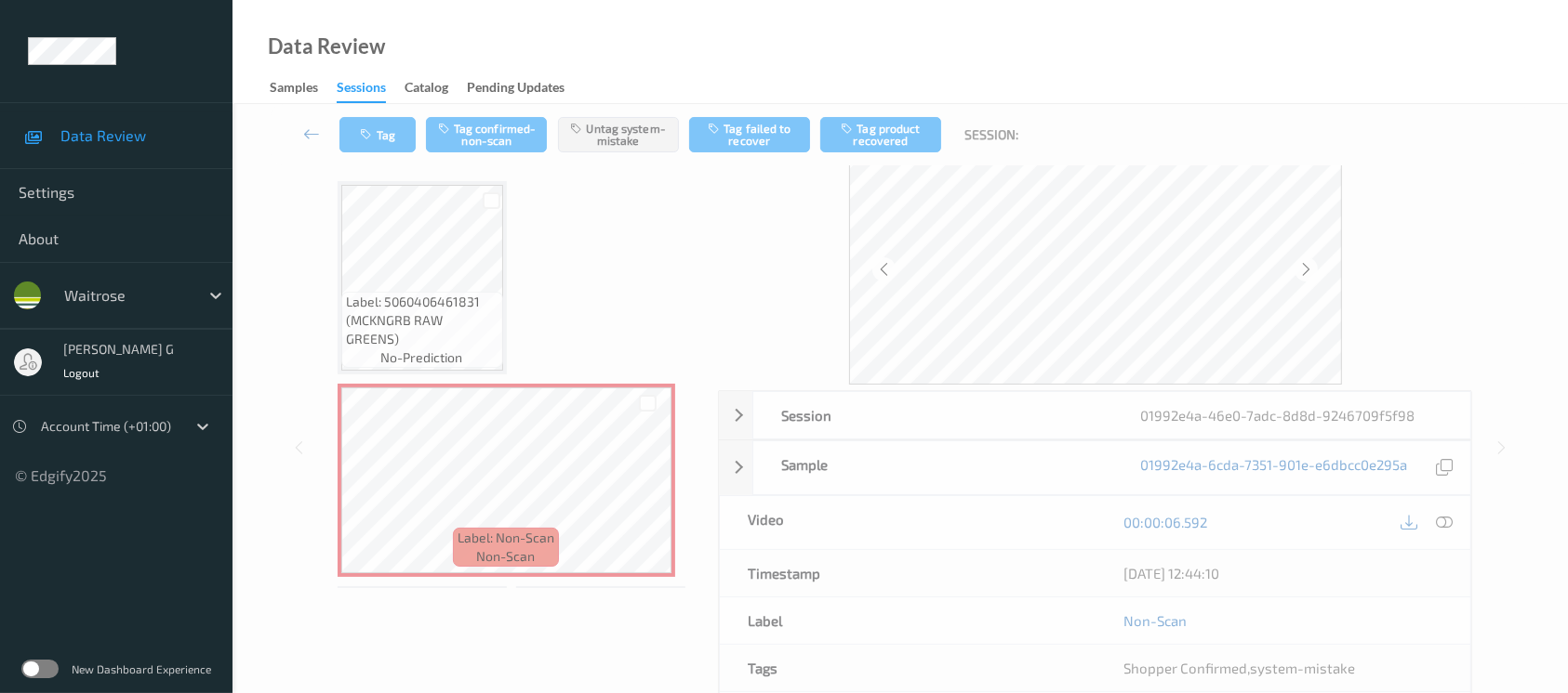
scroll to position [124, 0]
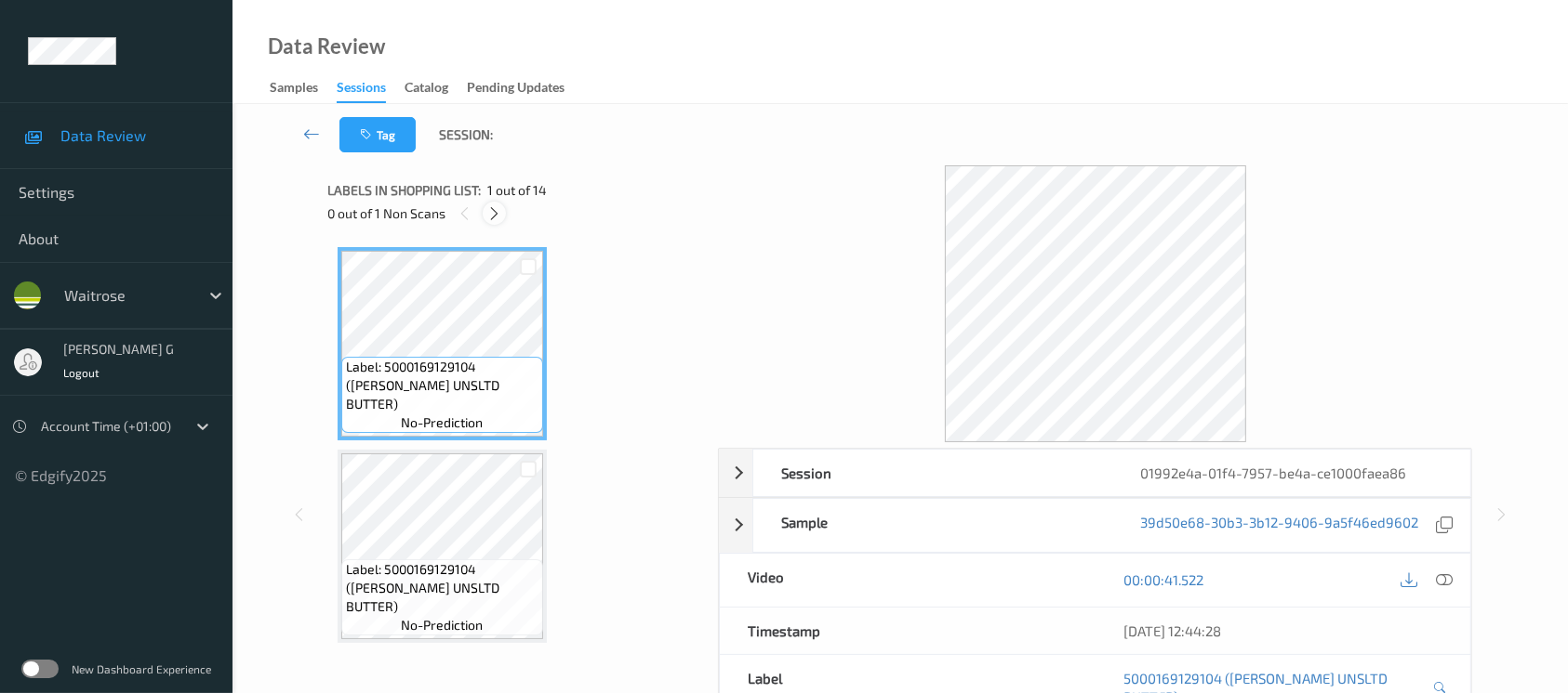
click at [486, 217] on icon at bounding box center [494, 214] width 16 height 17
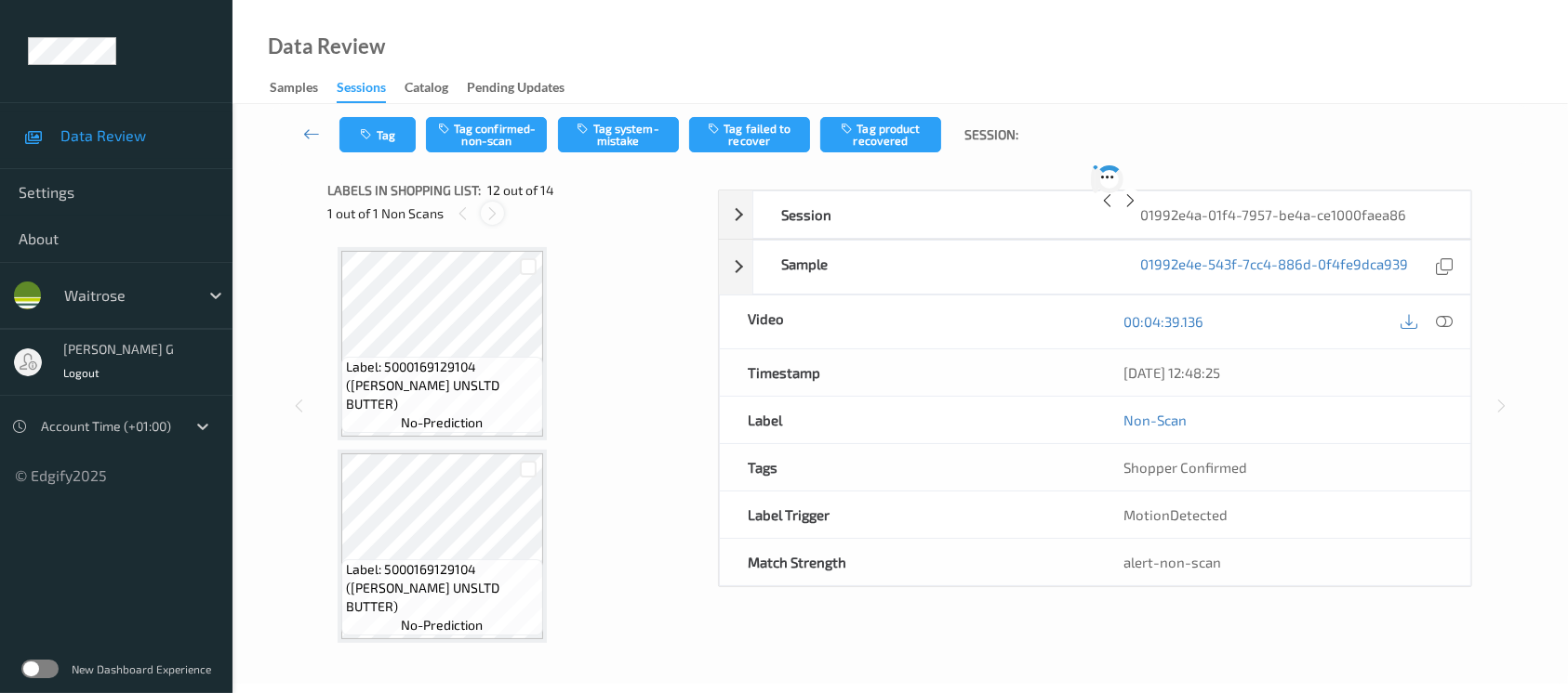
scroll to position [2027, 0]
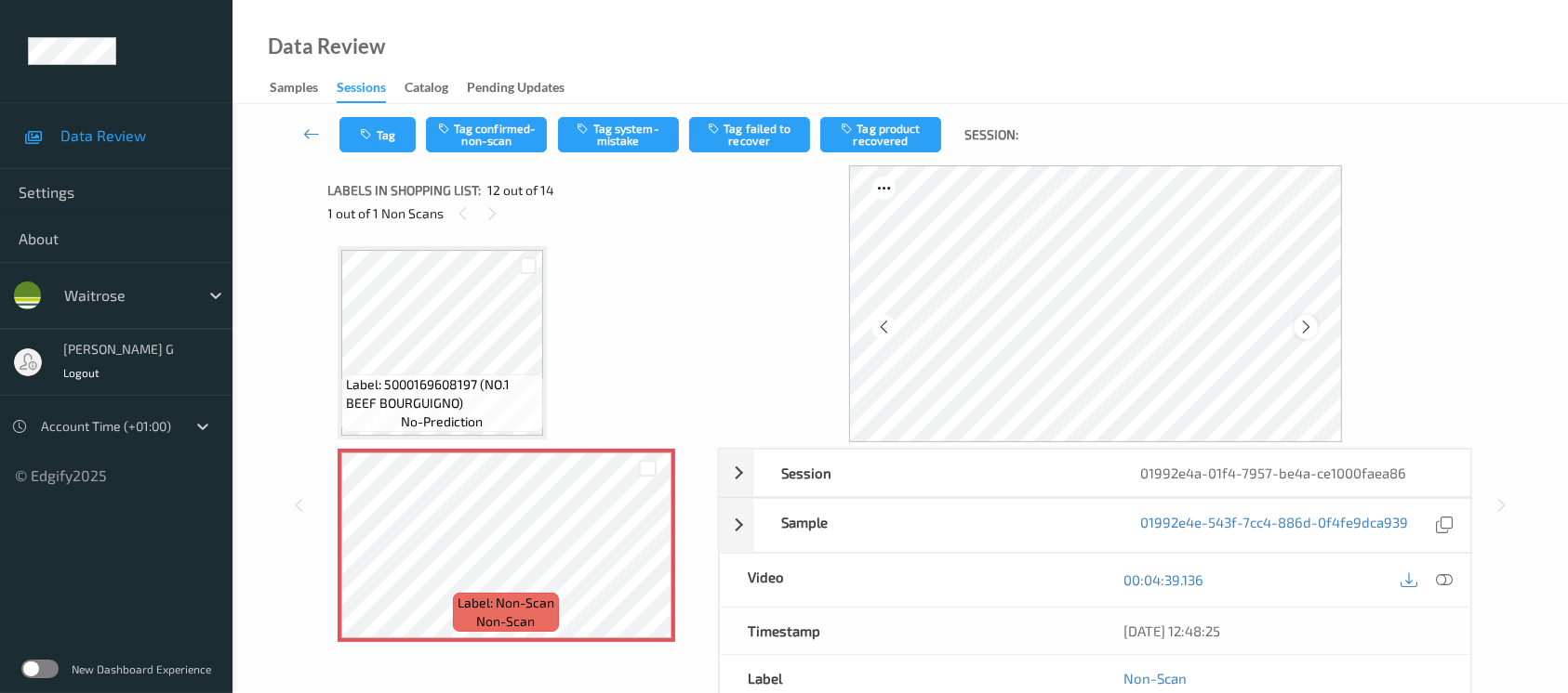
click at [1311, 324] on icon at bounding box center [1306, 327] width 16 height 17
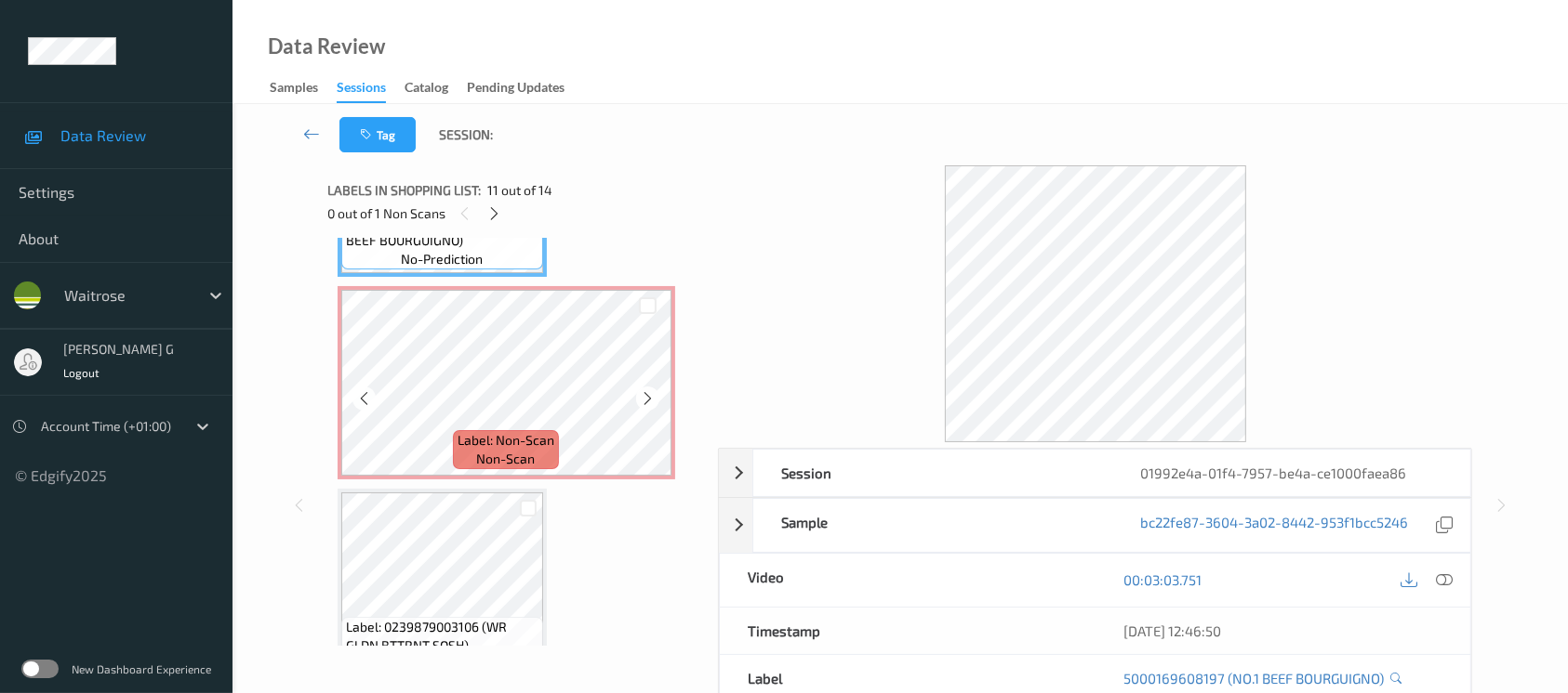
scroll to position [2151, 0]
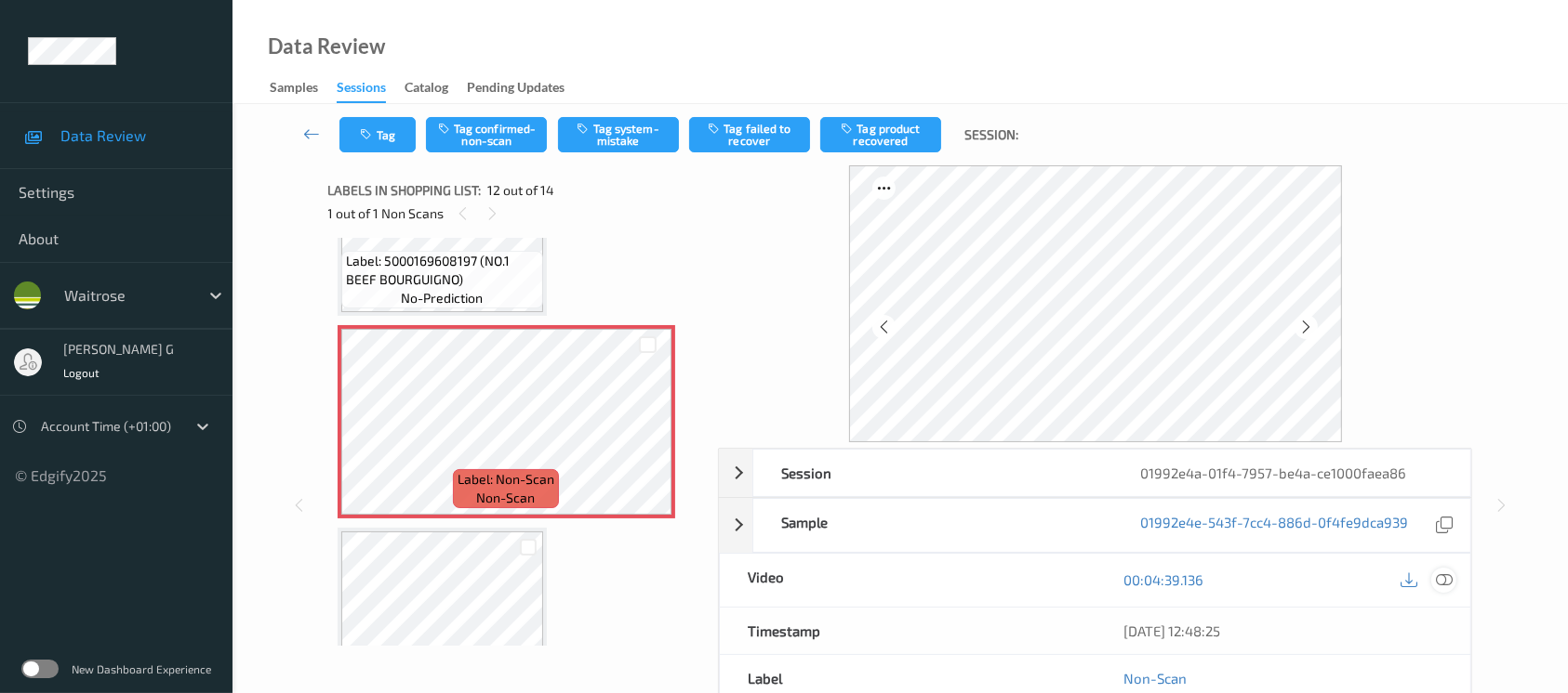
click at [1453, 584] on div at bounding box center [1444, 580] width 25 height 25
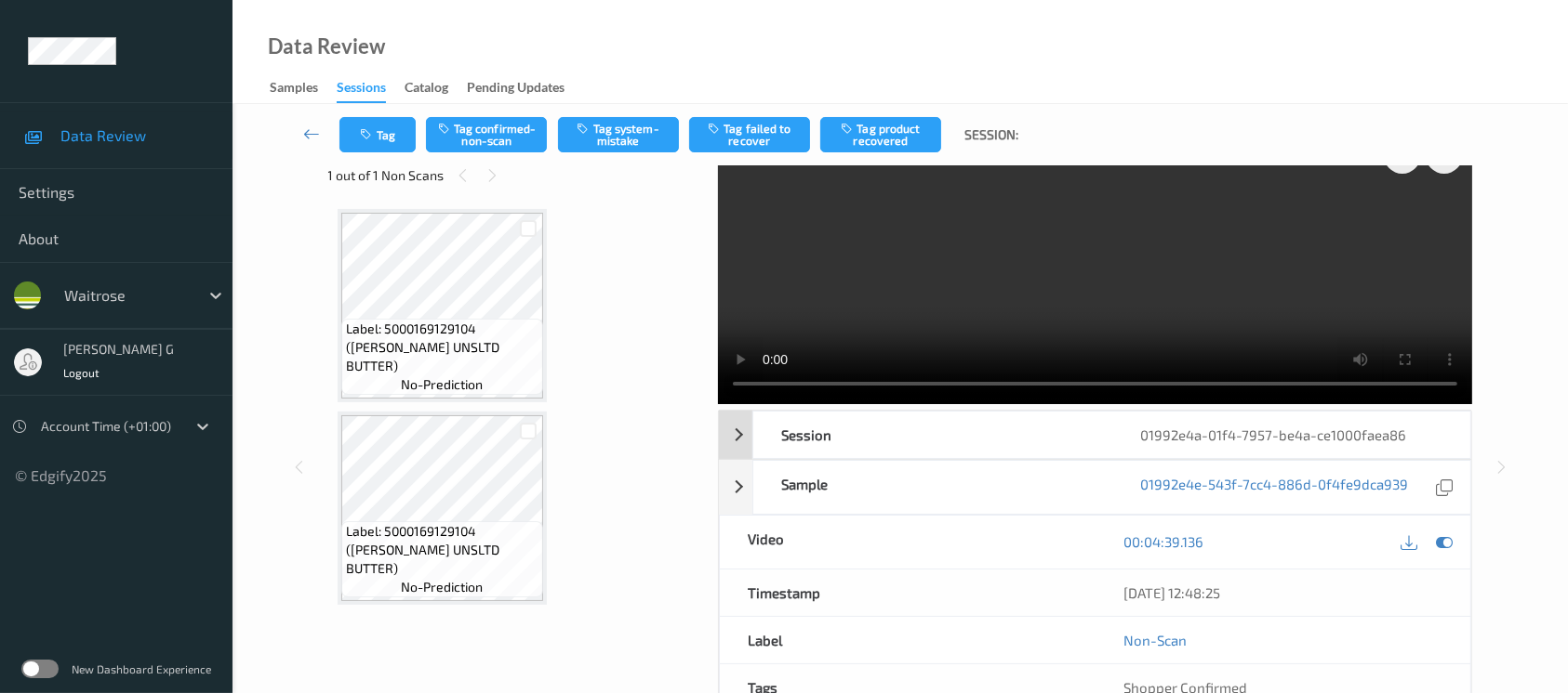
scroll to position [0, 0]
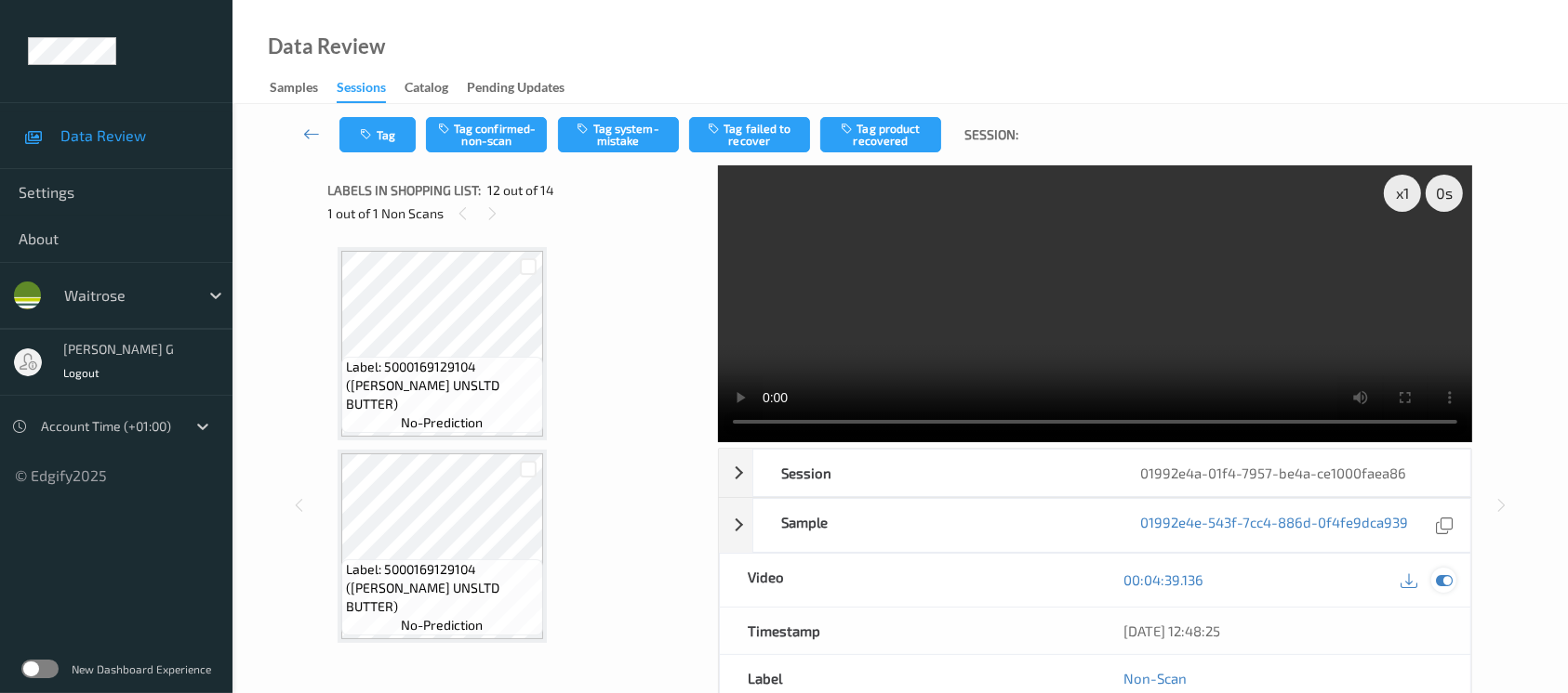
click at [1446, 580] on icon at bounding box center [1445, 580] width 17 height 17
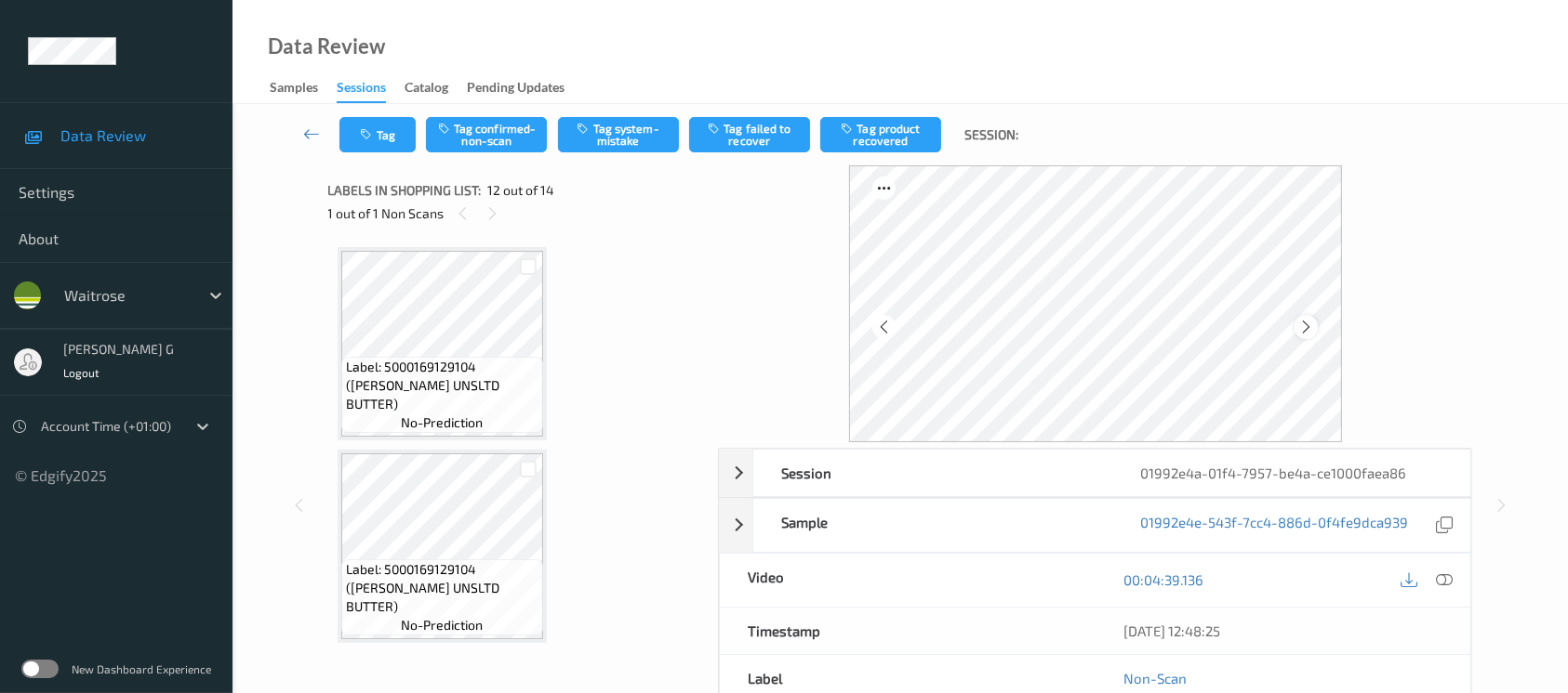
click at [1297, 328] on div at bounding box center [1306, 326] width 23 height 23
click at [1300, 325] on icon at bounding box center [1306, 327] width 16 height 17
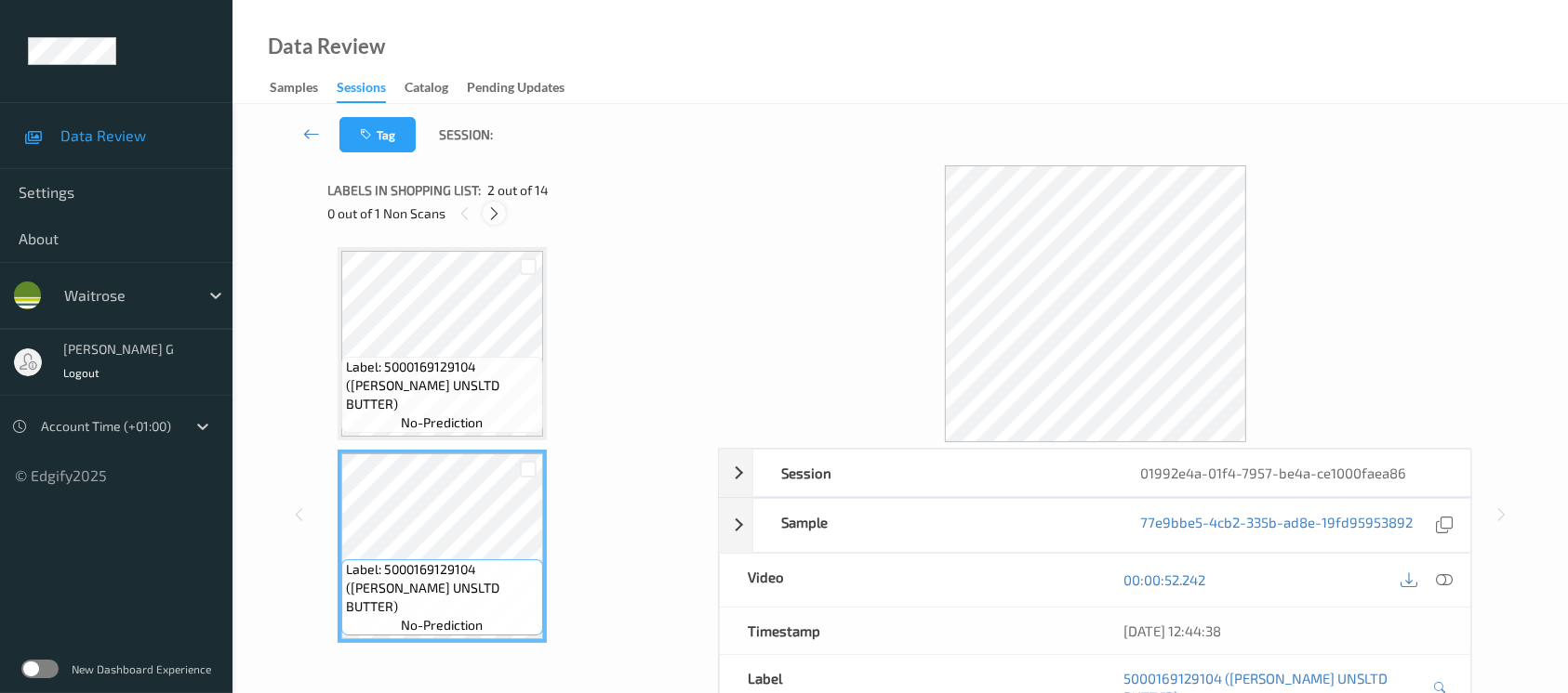
click at [496, 215] on icon at bounding box center [494, 214] width 16 height 17
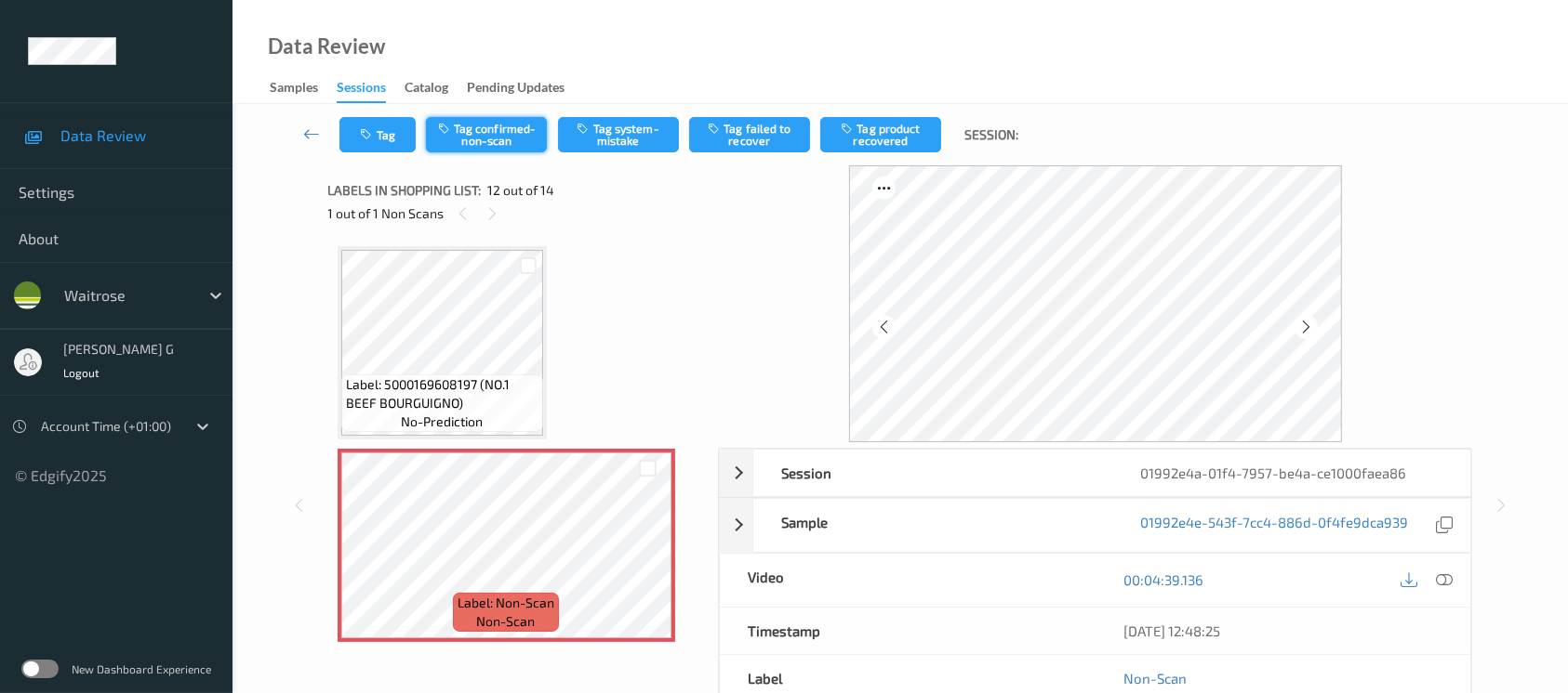
click at [476, 132] on button "Tag confirmed-non-scan" at bounding box center [486, 135] width 121 height 36
click at [897, 121] on button "Tag product recovered" at bounding box center [880, 135] width 121 height 36
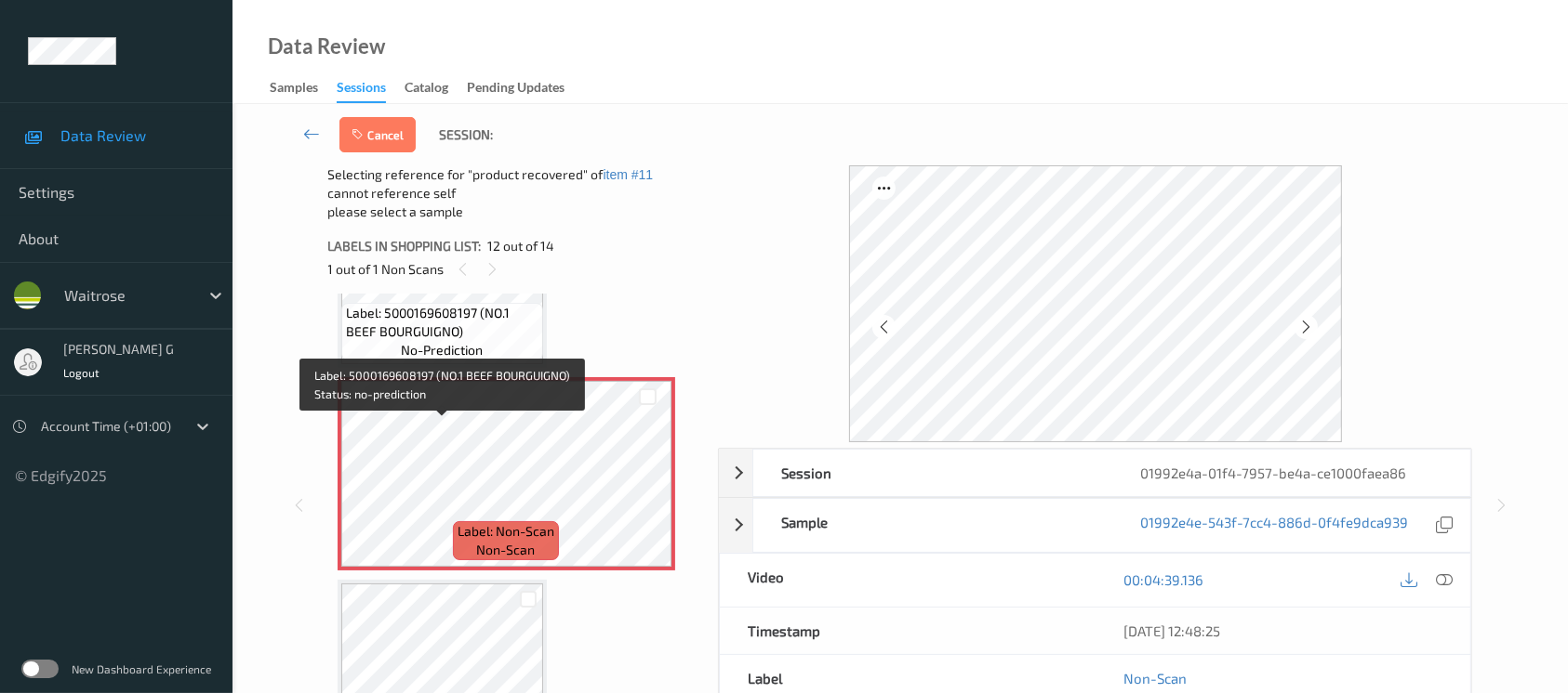
scroll to position [2276, 0]
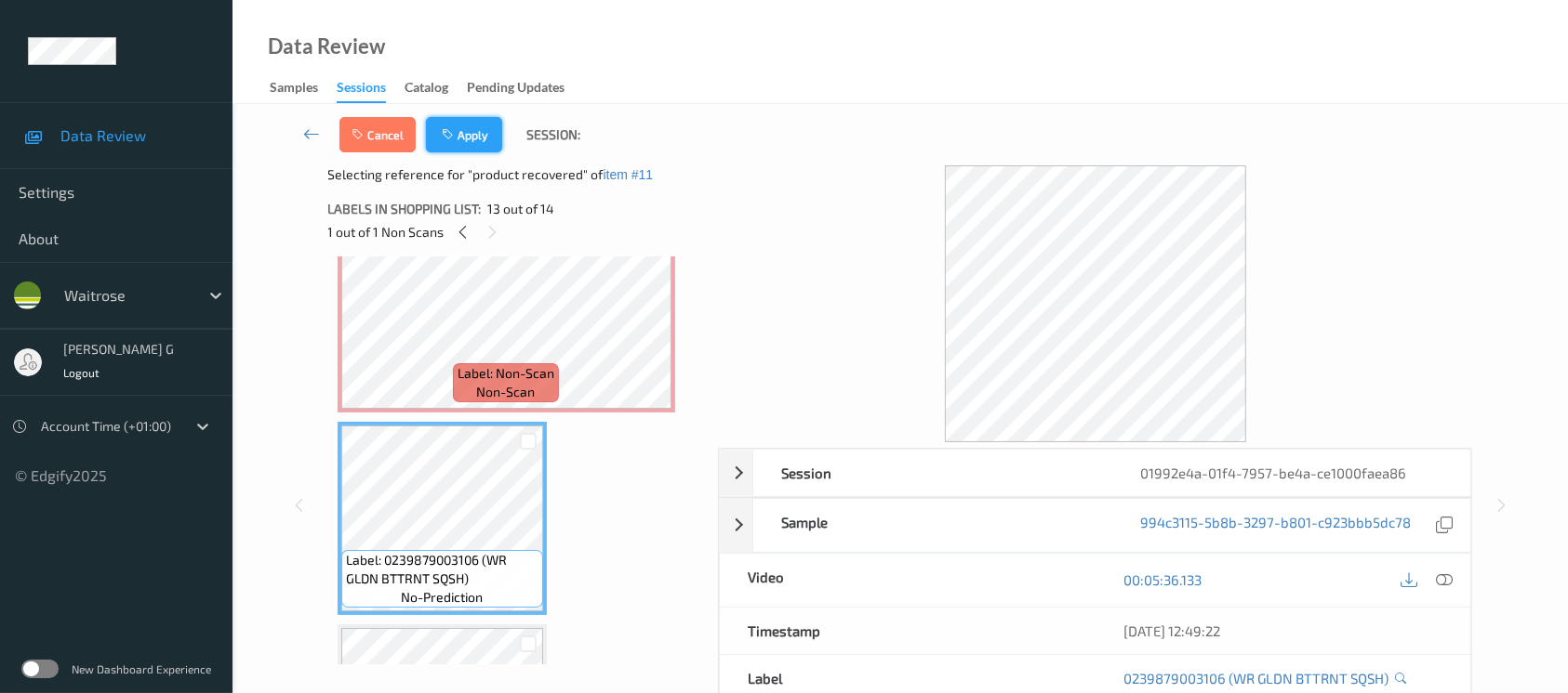
click at [469, 137] on button "Apply" at bounding box center [464, 135] width 76 height 36
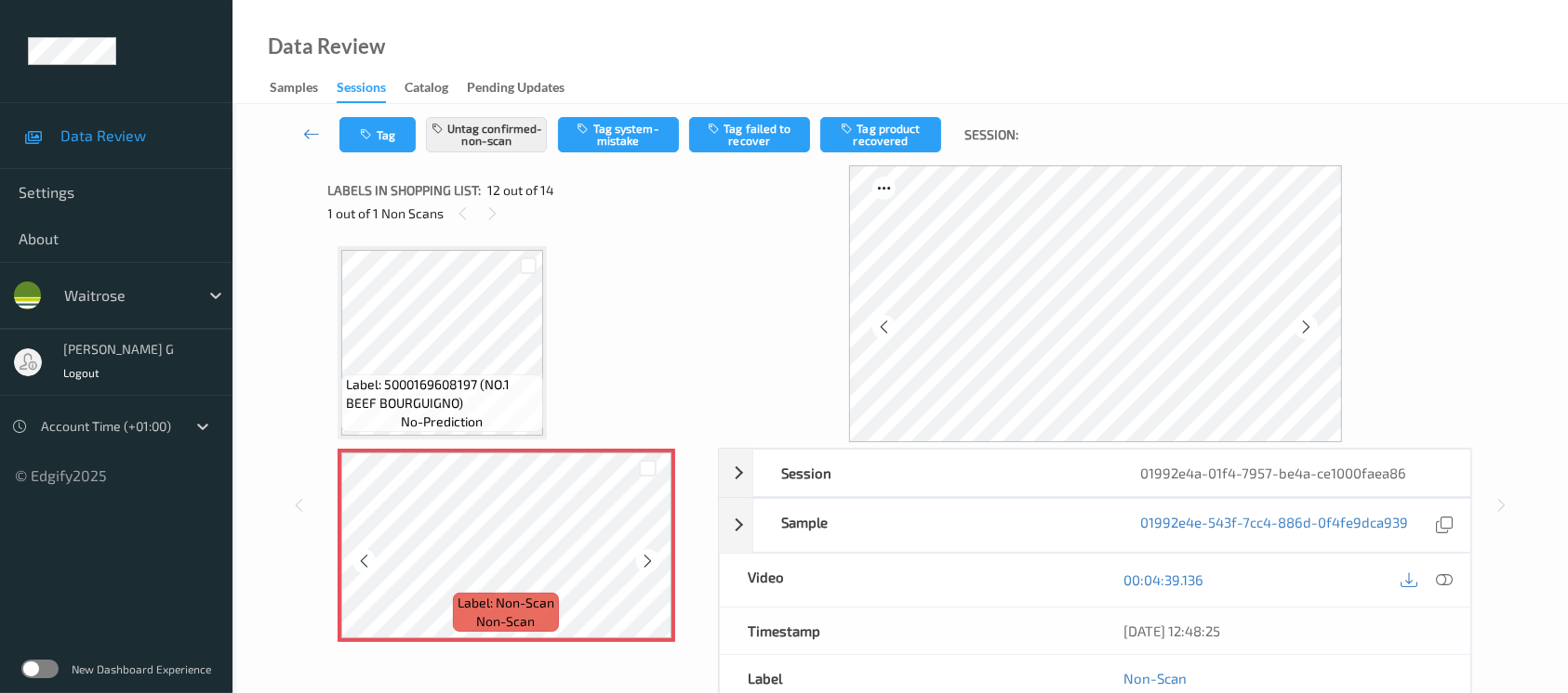
scroll to position [2426, 0]
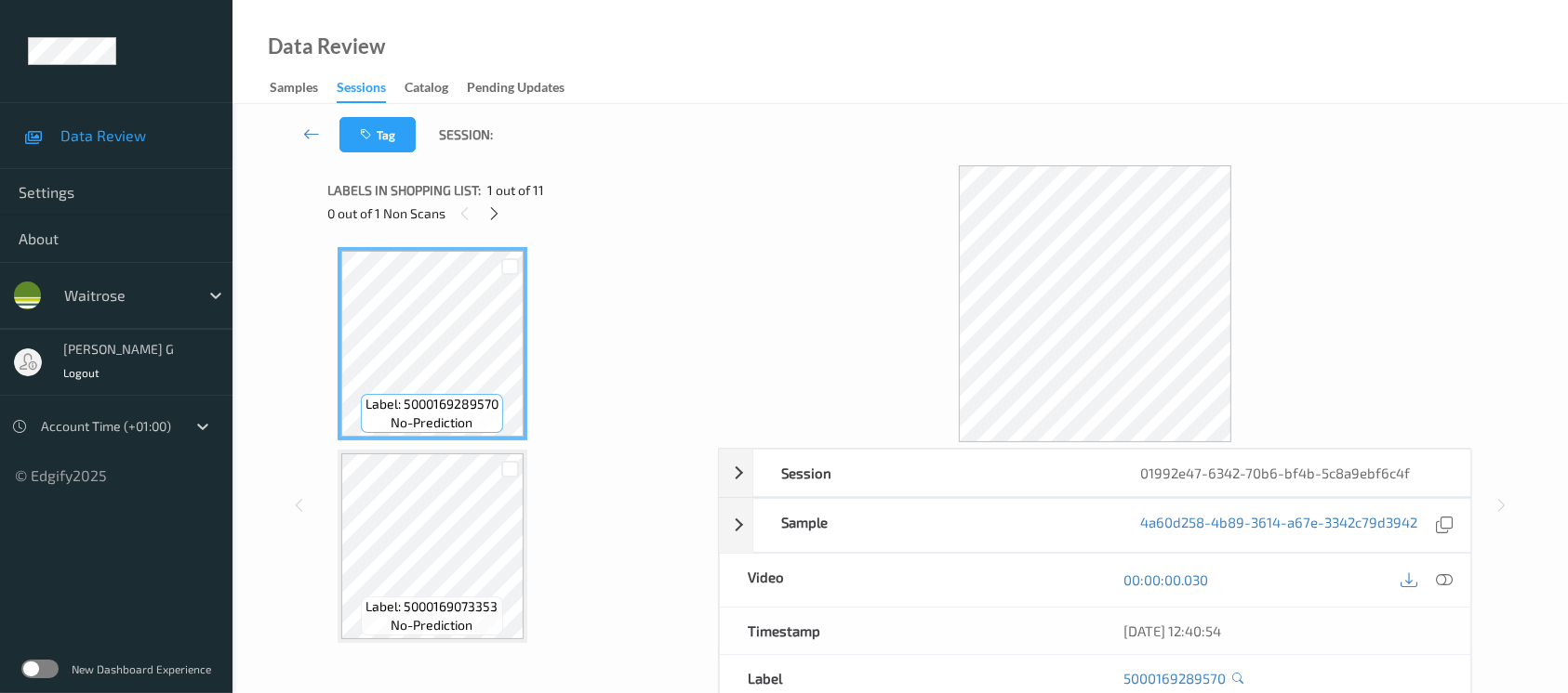
click at [495, 227] on div "Labels in shopping list: 1 out of 11 0 out of 1 Non Scans" at bounding box center [517, 201] width 377 height 72
click at [493, 193] on span "1 out of 11" at bounding box center [516, 190] width 56 height 19
click at [492, 212] on icon at bounding box center [494, 214] width 16 height 17
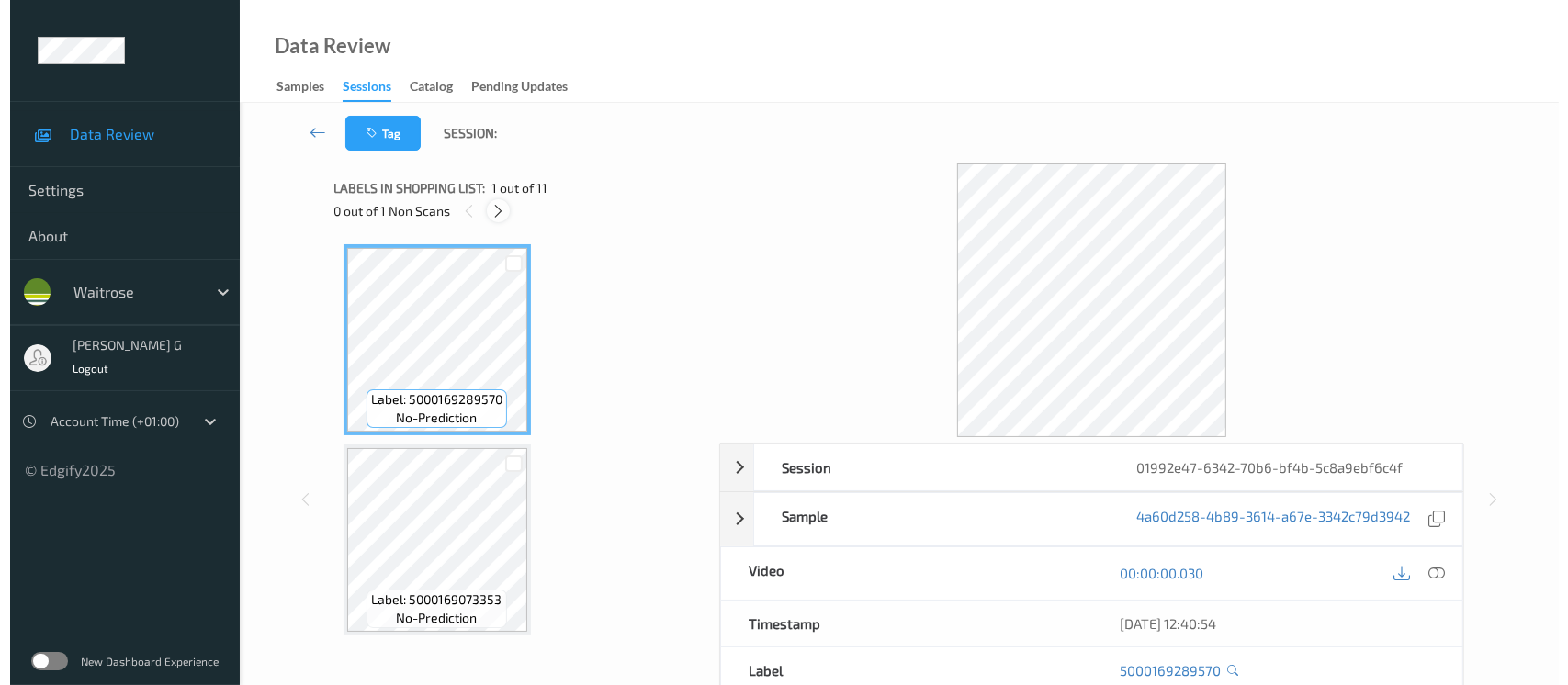
scroll to position [607, 0]
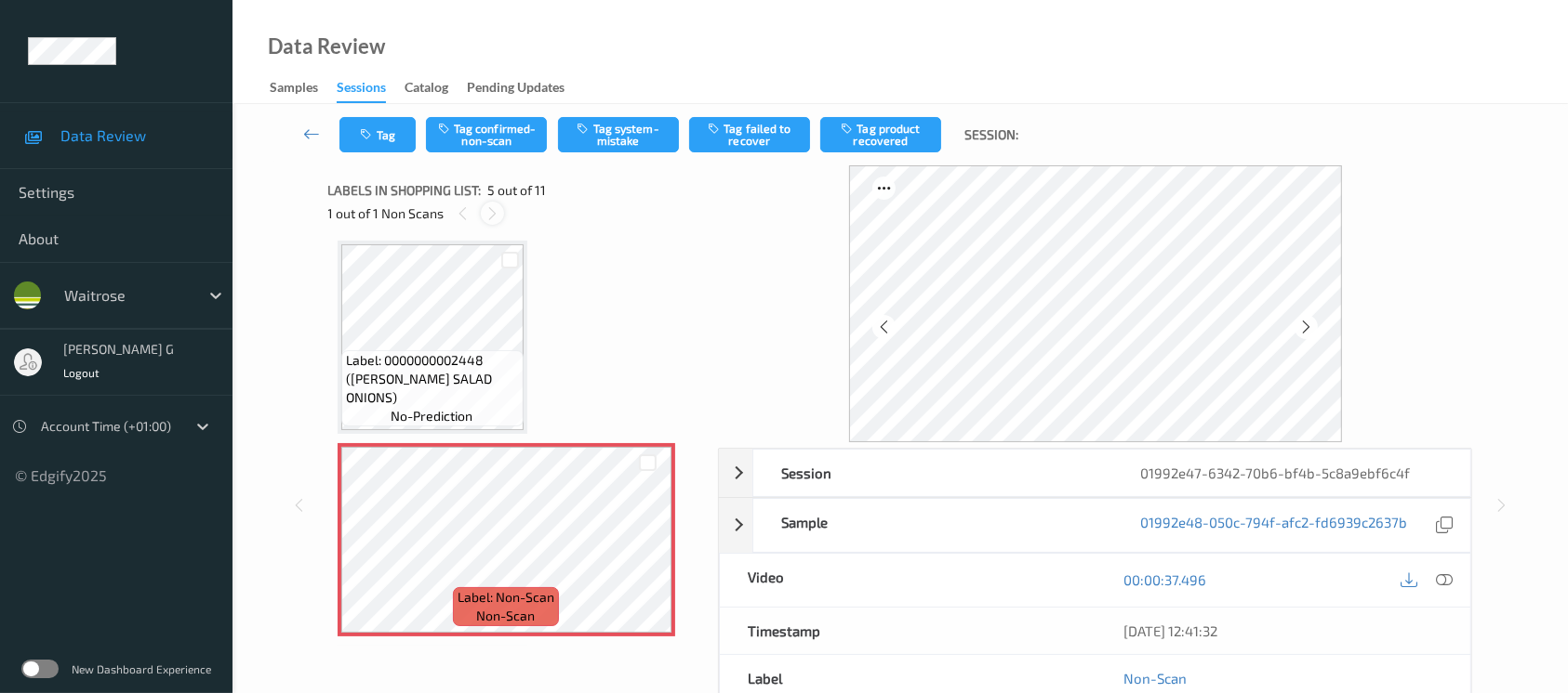
click at [495, 202] on div at bounding box center [492, 213] width 23 height 23
click at [1305, 324] on icon at bounding box center [1306, 327] width 16 height 17
click at [1449, 582] on icon at bounding box center [1445, 580] width 17 height 17
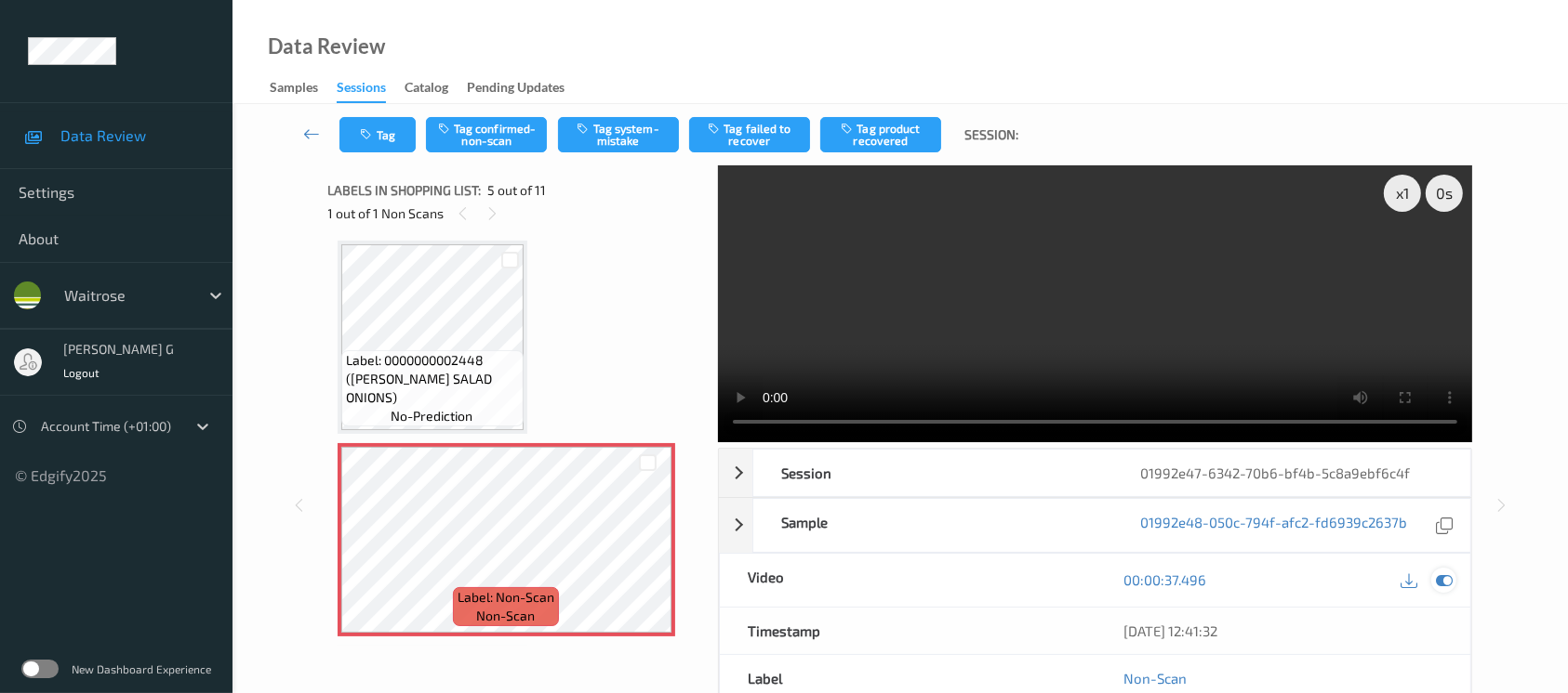
click at [1445, 584] on icon at bounding box center [1445, 580] width 17 height 17
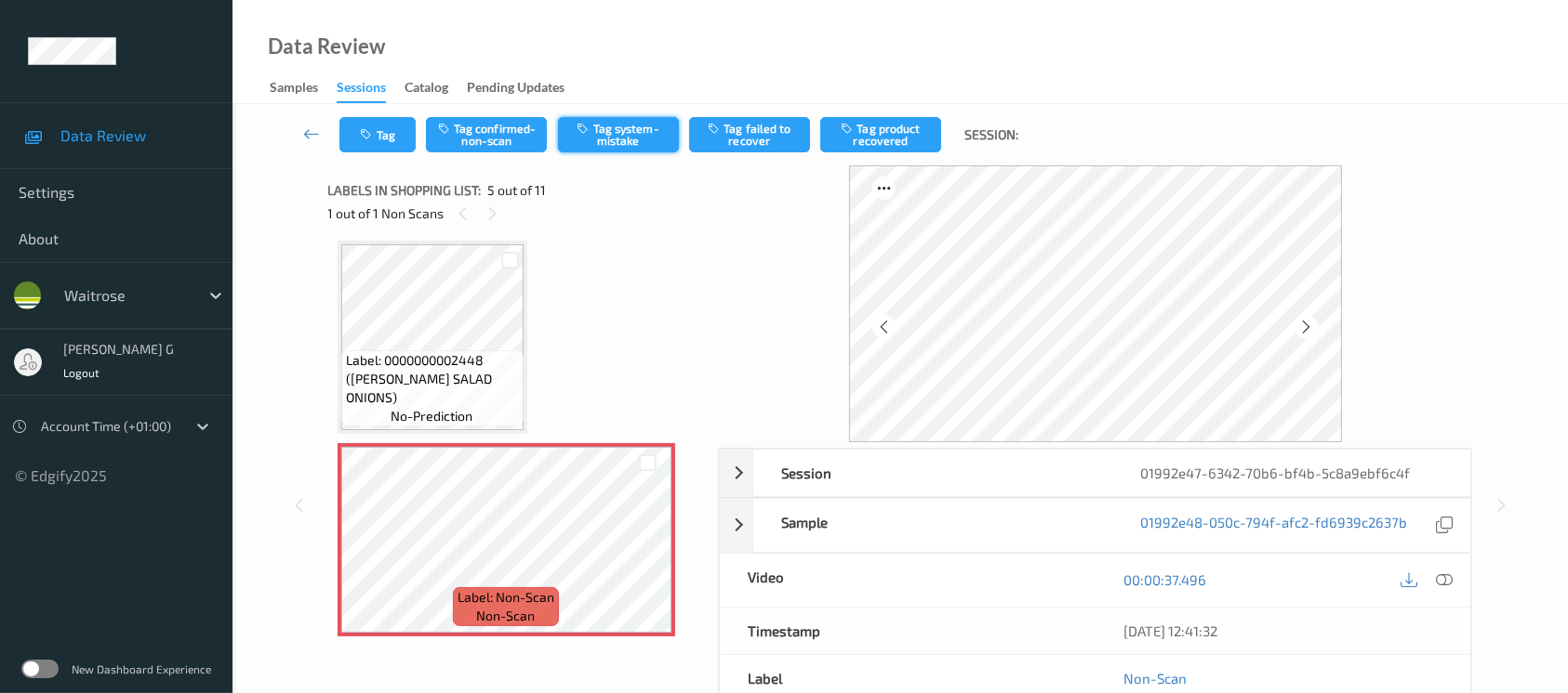
click at [616, 145] on button "Tag system-mistake" at bounding box center [618, 135] width 121 height 36
click at [379, 143] on button "Tag" at bounding box center [377, 135] width 76 height 36
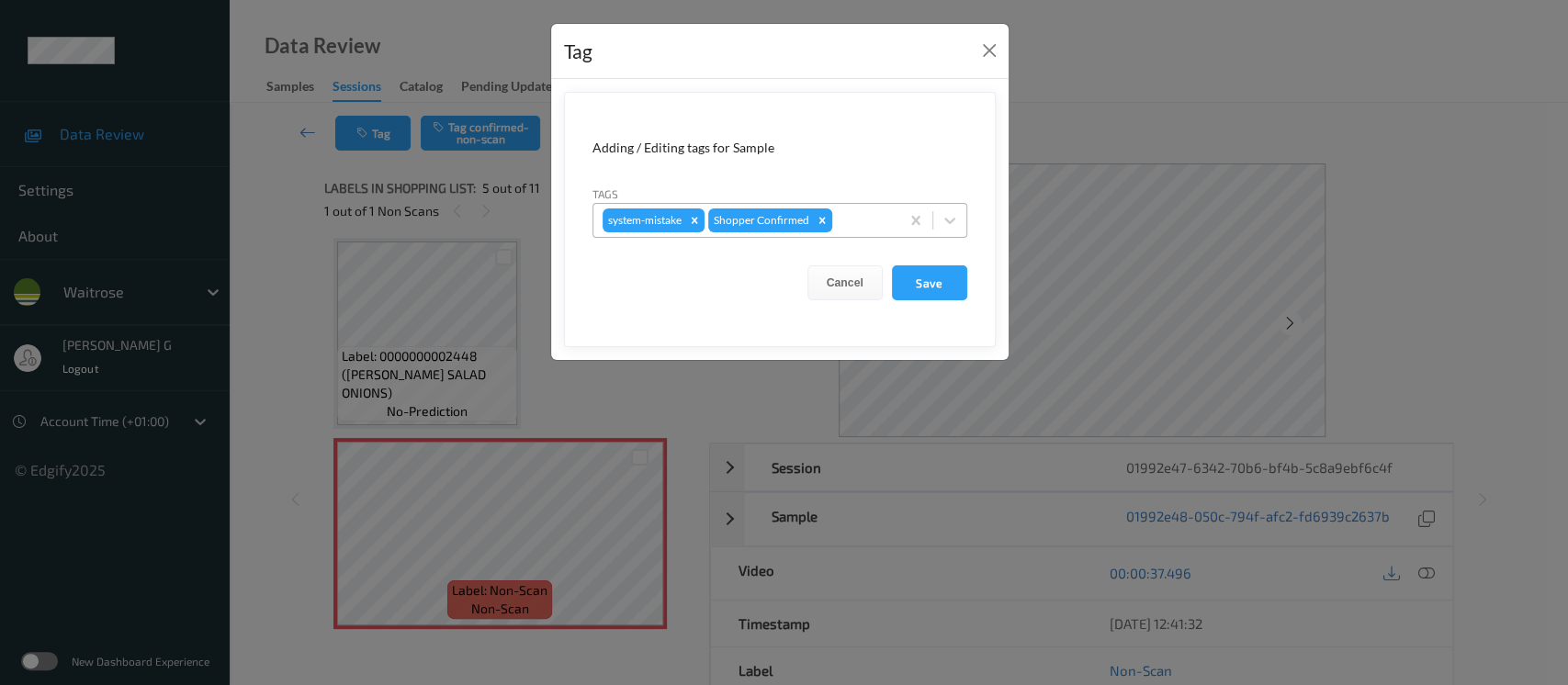
click at [877, 217] on div at bounding box center [863, 221] width 54 height 22
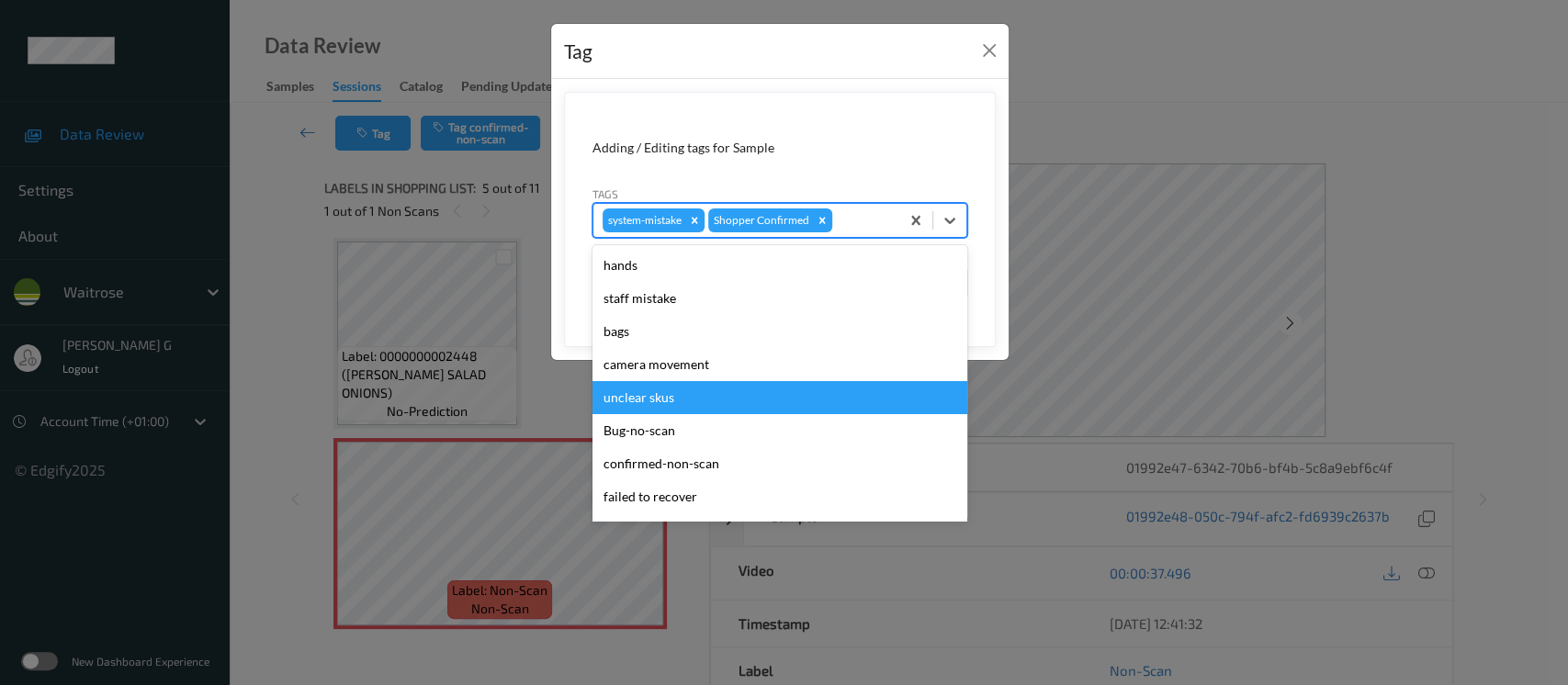
scroll to position [426, 0]
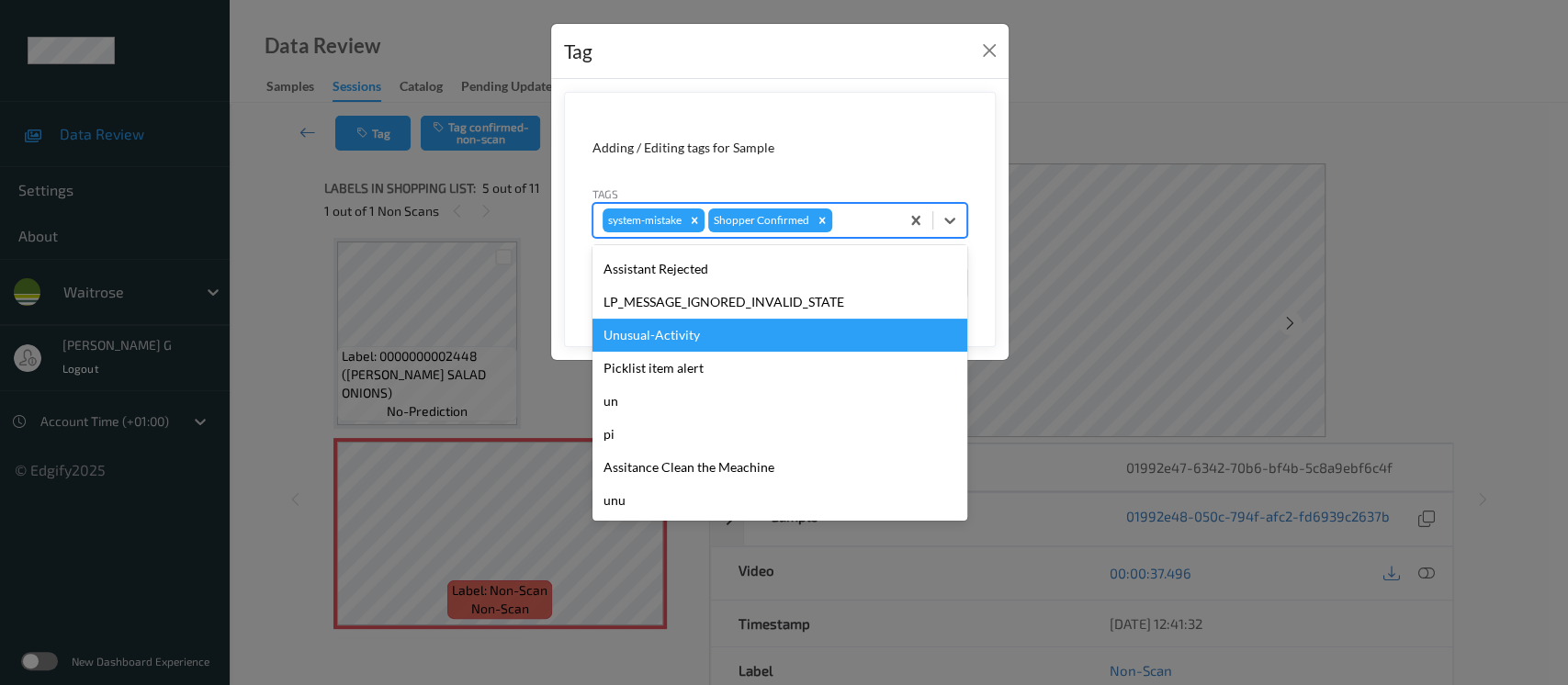
click at [670, 343] on div "Unusual-Activity" at bounding box center [779, 336] width 374 height 33
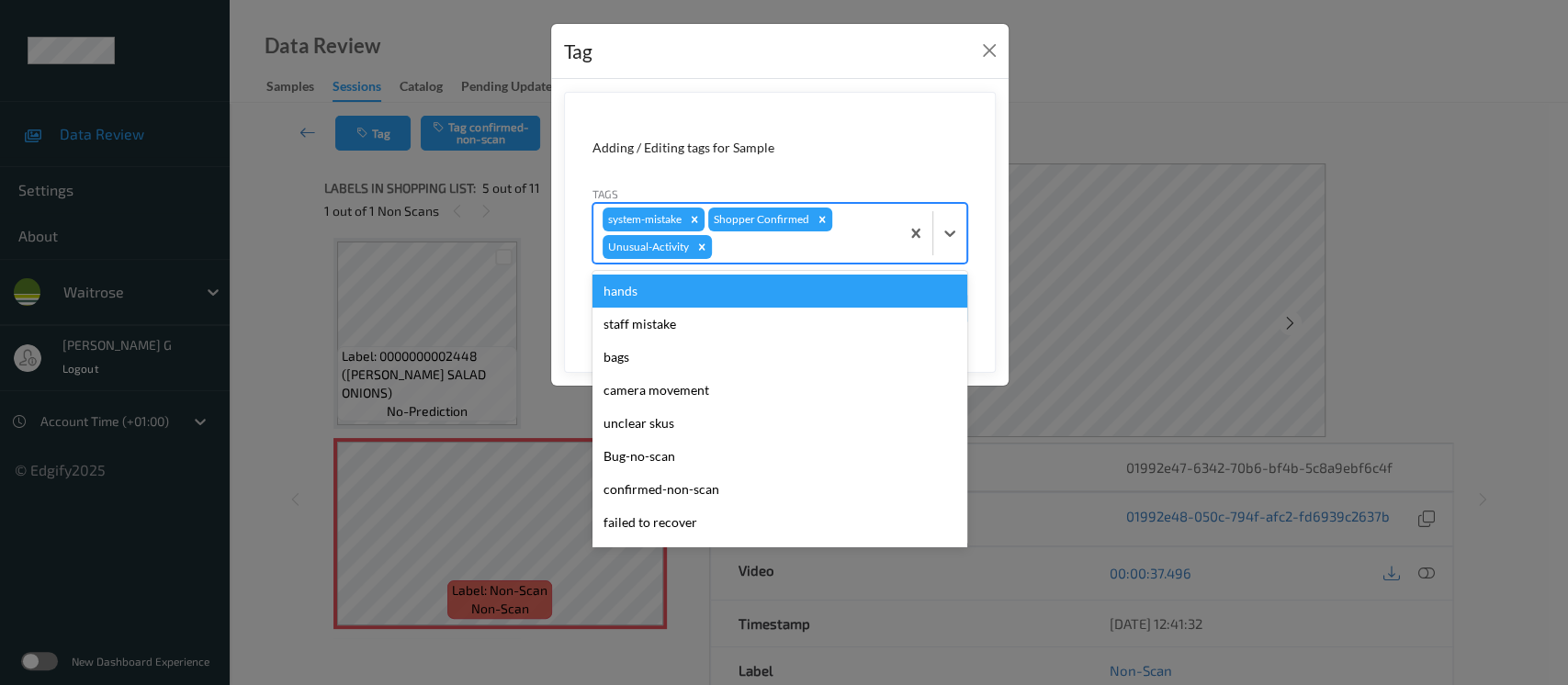
click at [816, 243] on div at bounding box center [803, 247] width 174 height 22
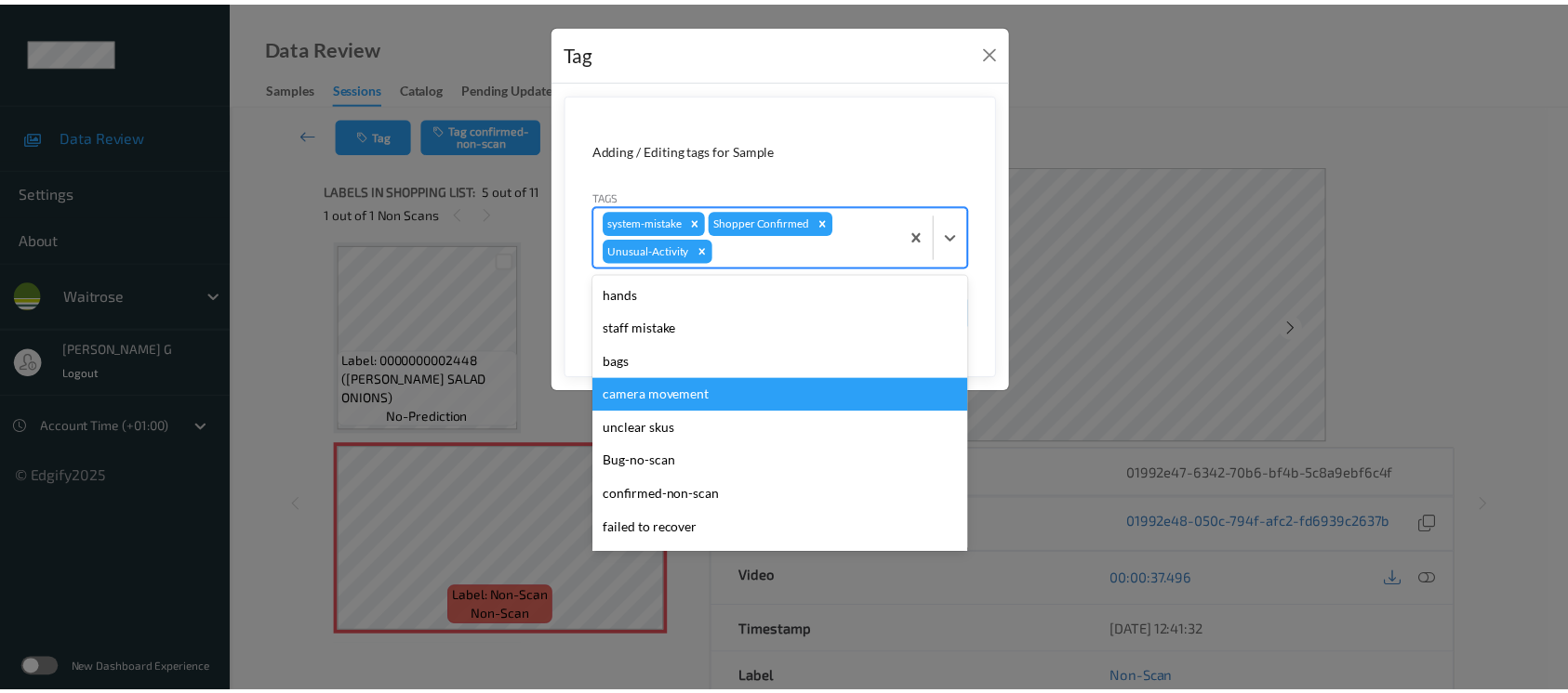
scroll to position [397, 0]
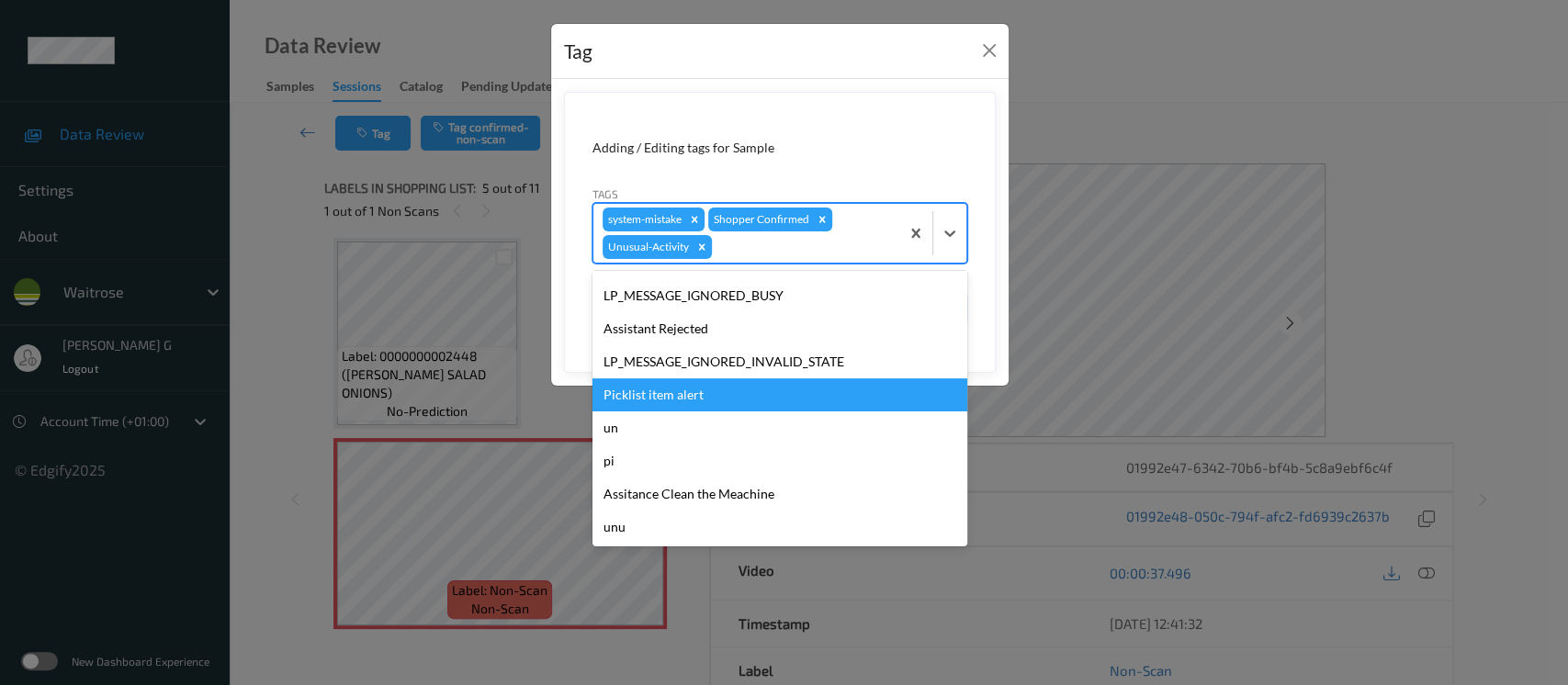
click at [673, 386] on div "Picklist item alert" at bounding box center [779, 395] width 374 height 33
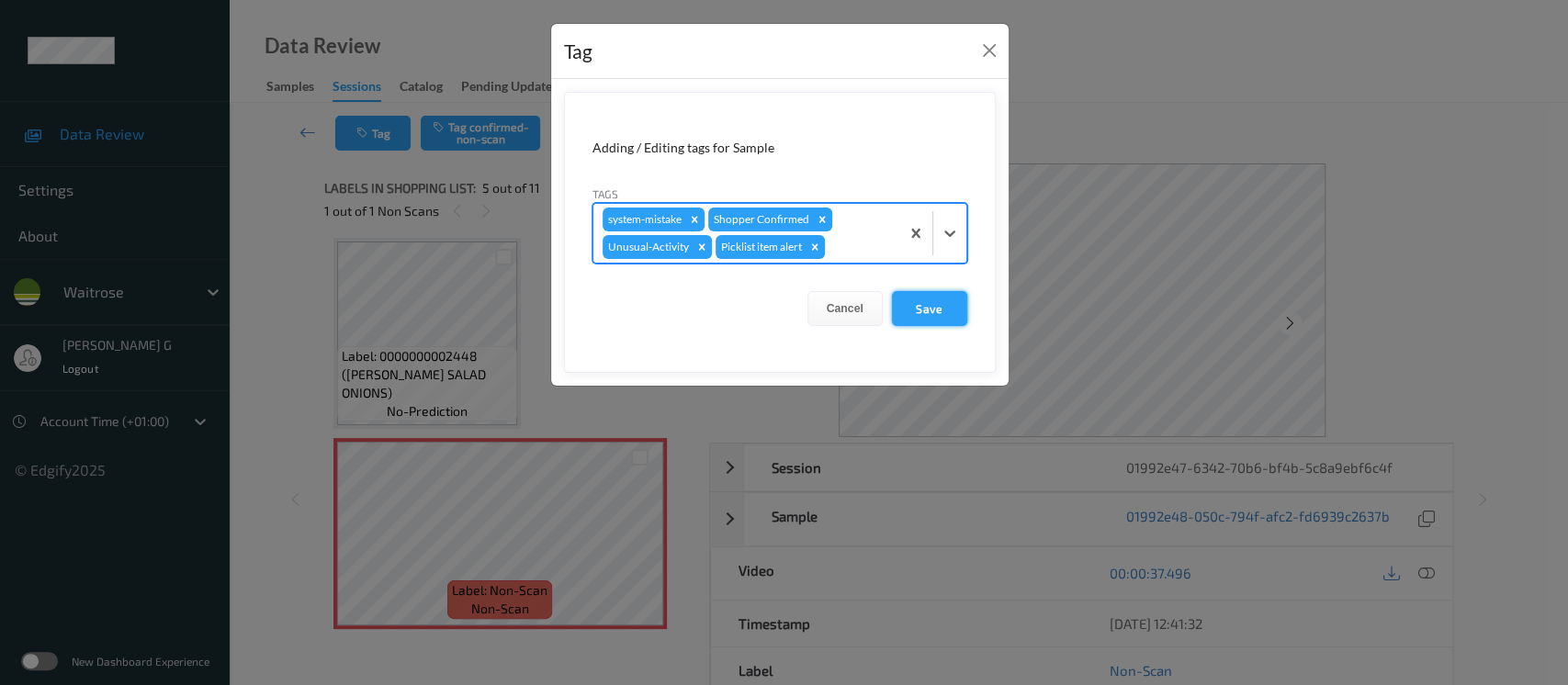
click at [924, 311] on button "Save" at bounding box center [929, 309] width 75 height 35
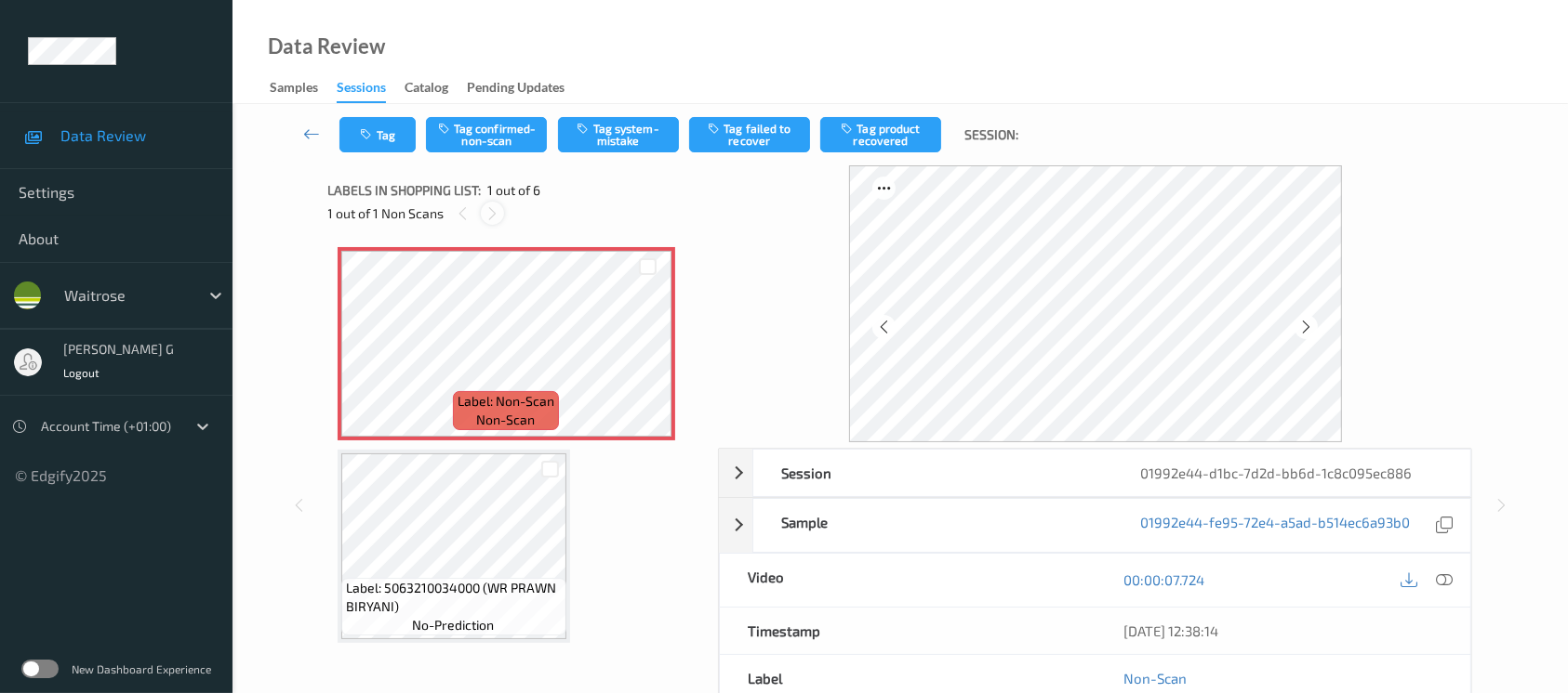
click at [491, 214] on icon at bounding box center [492, 214] width 16 height 17
click at [1312, 324] on icon at bounding box center [1306, 327] width 16 height 17
click at [1300, 324] on icon at bounding box center [1306, 327] width 16 height 17
click at [1449, 586] on icon at bounding box center [1445, 580] width 17 height 17
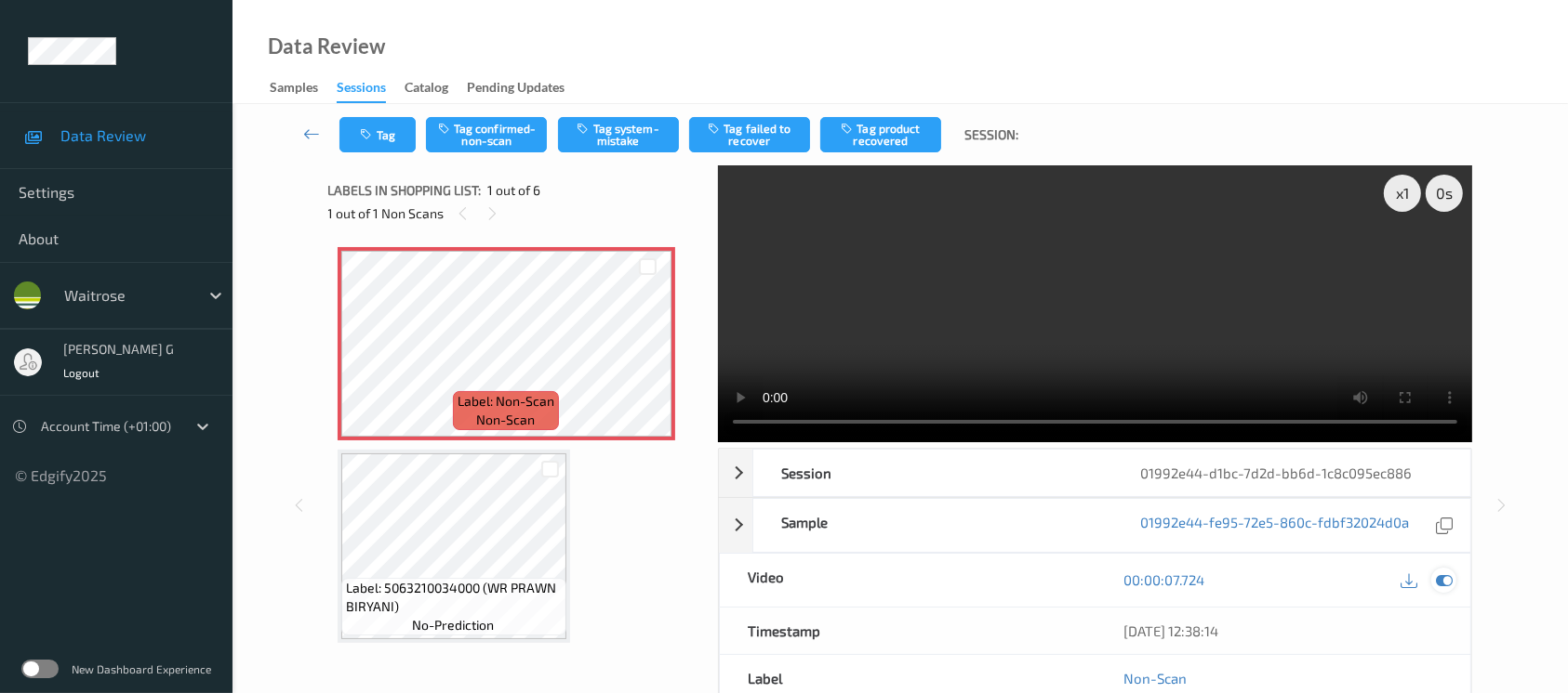
click at [1447, 579] on icon at bounding box center [1445, 580] width 17 height 17
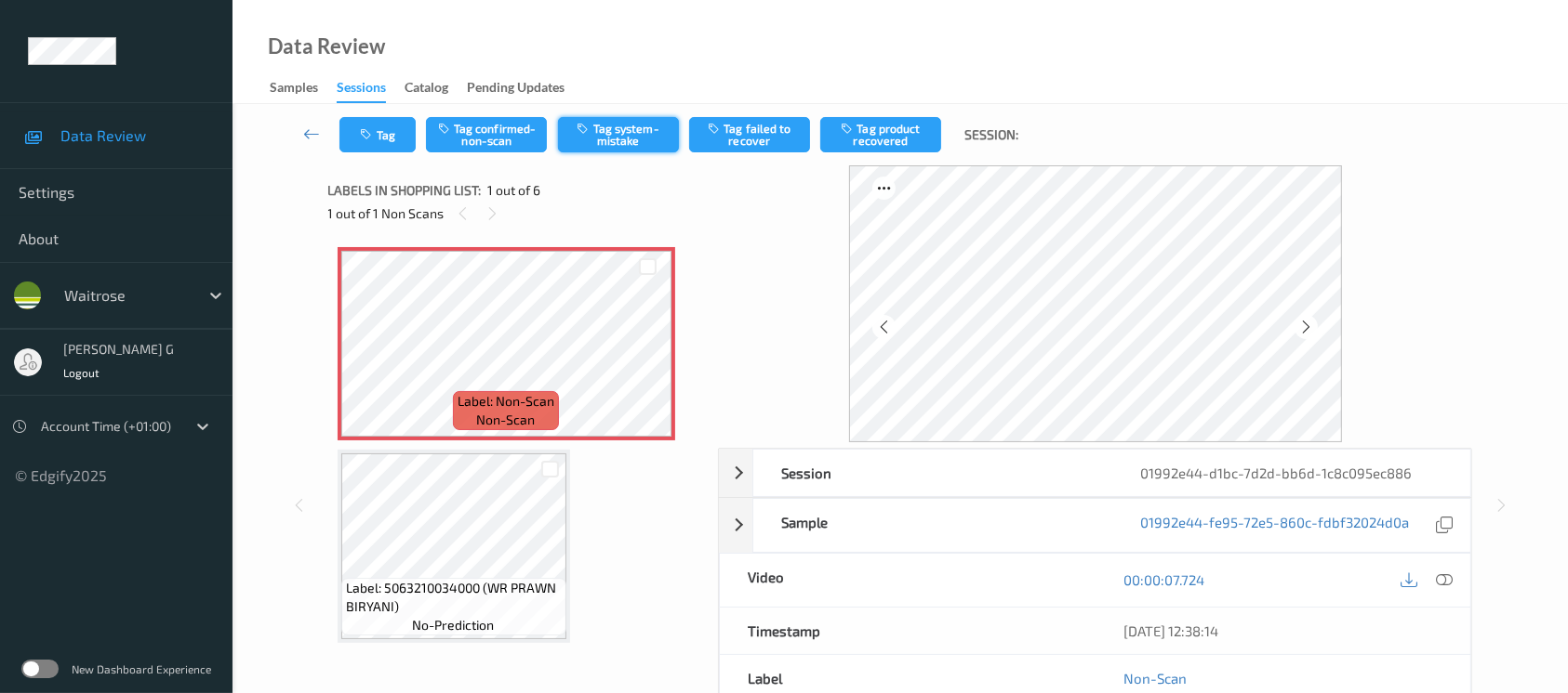
click at [608, 129] on button "Tag system-mistake" at bounding box center [618, 135] width 121 height 36
click at [630, 128] on button "Untag system-mistake" at bounding box center [618, 135] width 121 height 36
click at [470, 143] on button "Tag confirmed-non-scan" at bounding box center [486, 135] width 121 height 36
click at [893, 125] on button "Tag product recovered" at bounding box center [880, 135] width 121 height 36
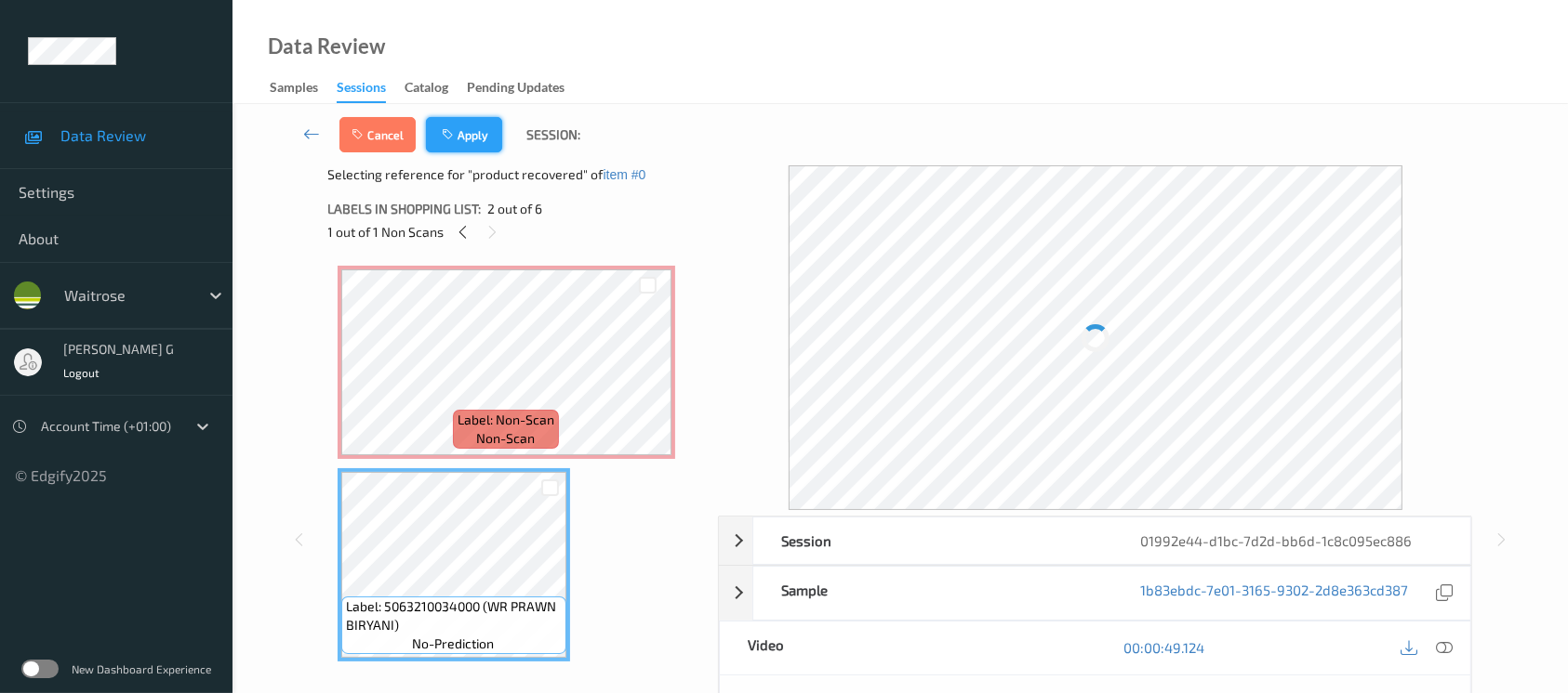
click at [476, 128] on button "Apply" at bounding box center [464, 135] width 76 height 36
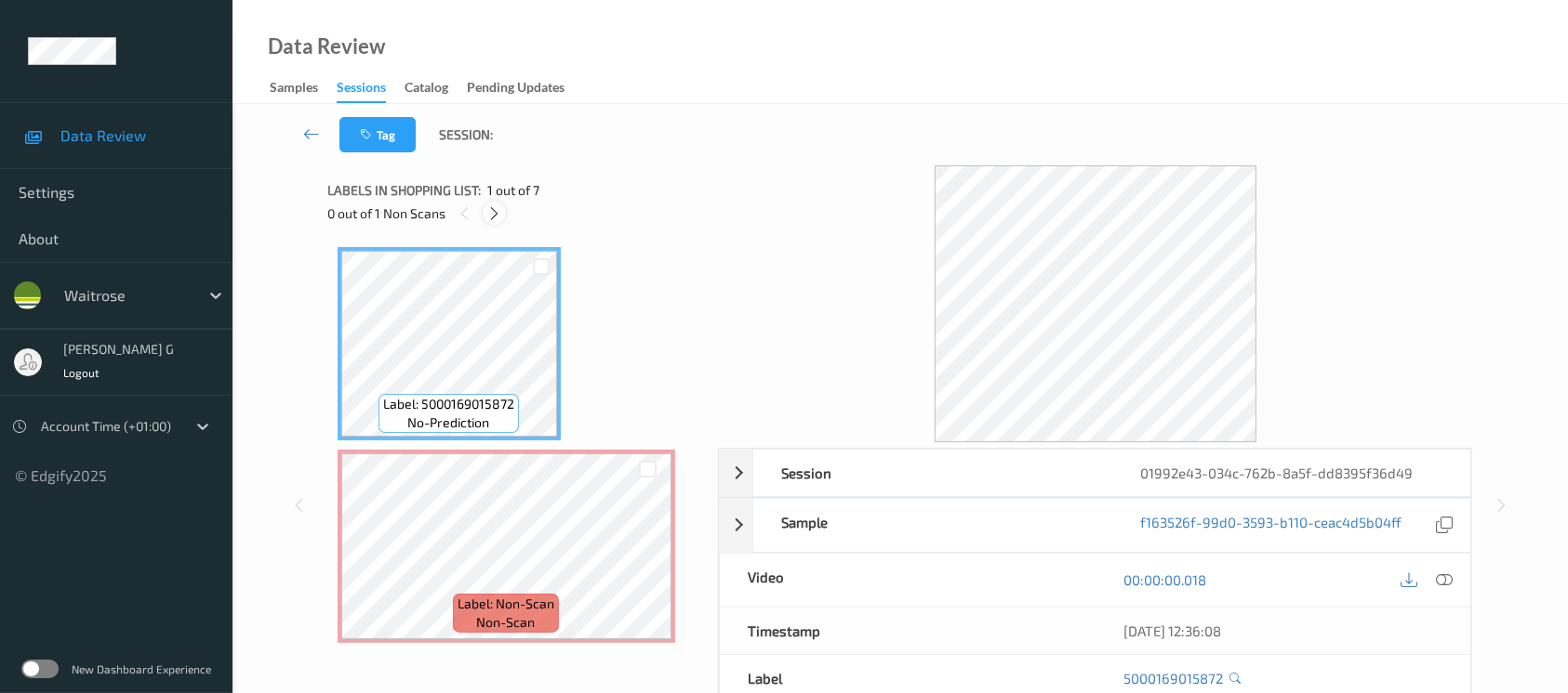
click at [493, 213] on icon at bounding box center [494, 214] width 16 height 17
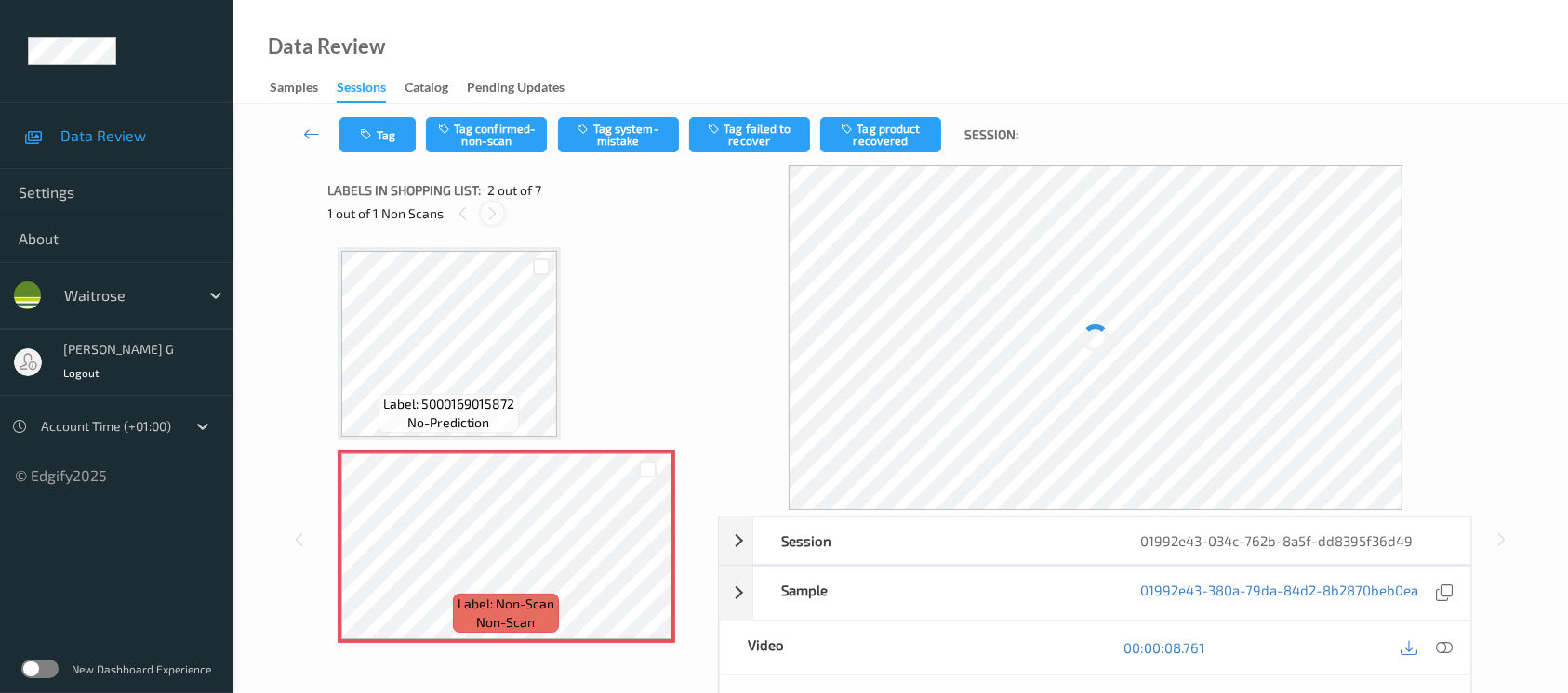
scroll to position [8, 0]
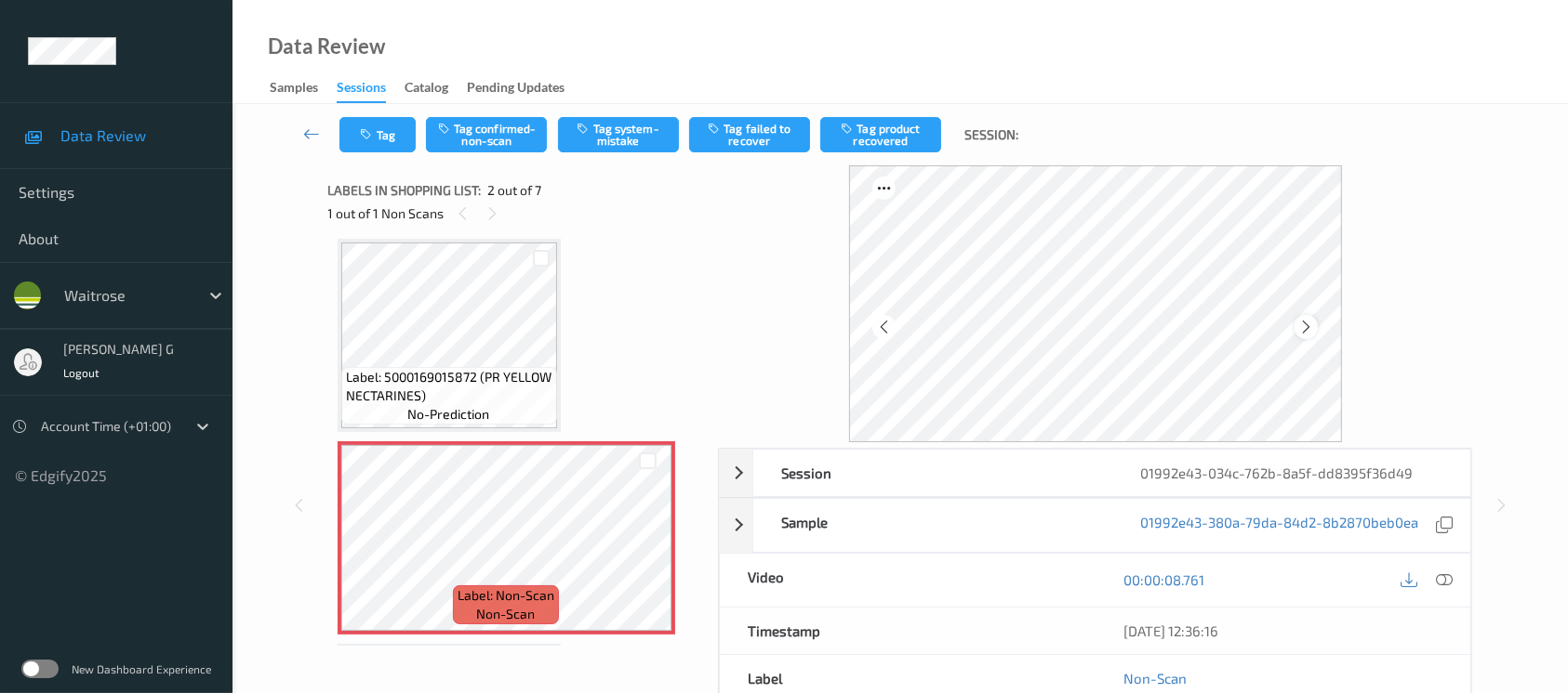
click at [1308, 330] on icon at bounding box center [1306, 327] width 16 height 17
click at [1450, 578] on icon at bounding box center [1445, 580] width 17 height 17
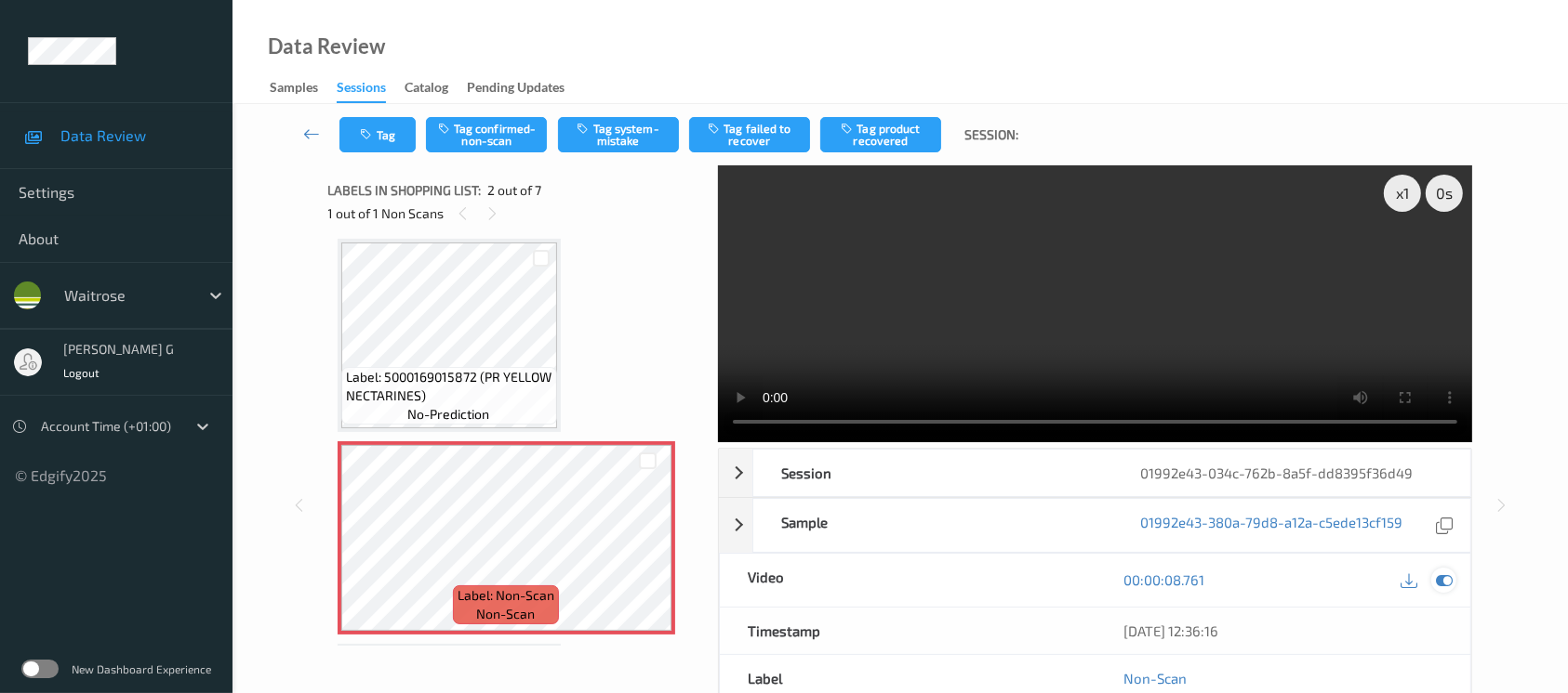
click at [1440, 578] on icon at bounding box center [1445, 580] width 17 height 17
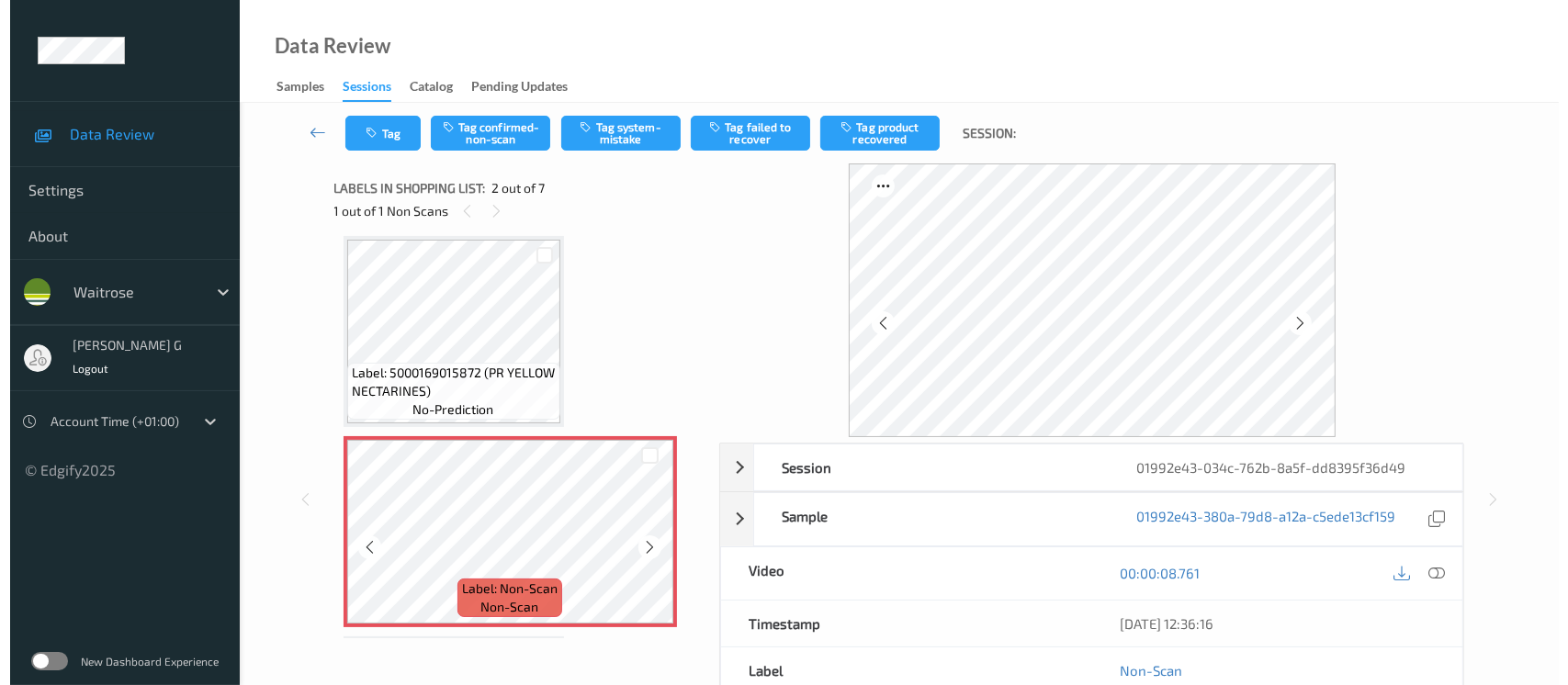
scroll to position [0, 0]
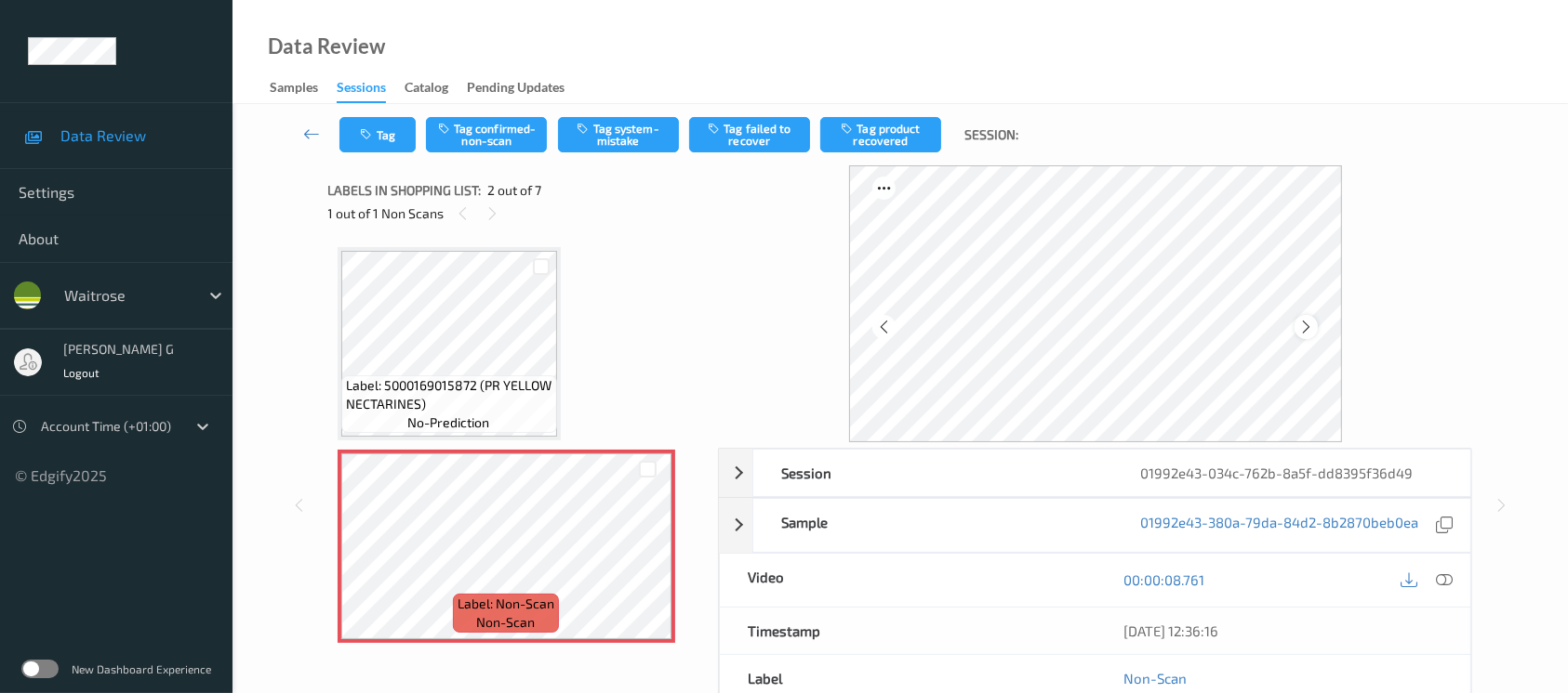
click at [1307, 336] on div at bounding box center [1306, 326] width 23 height 23
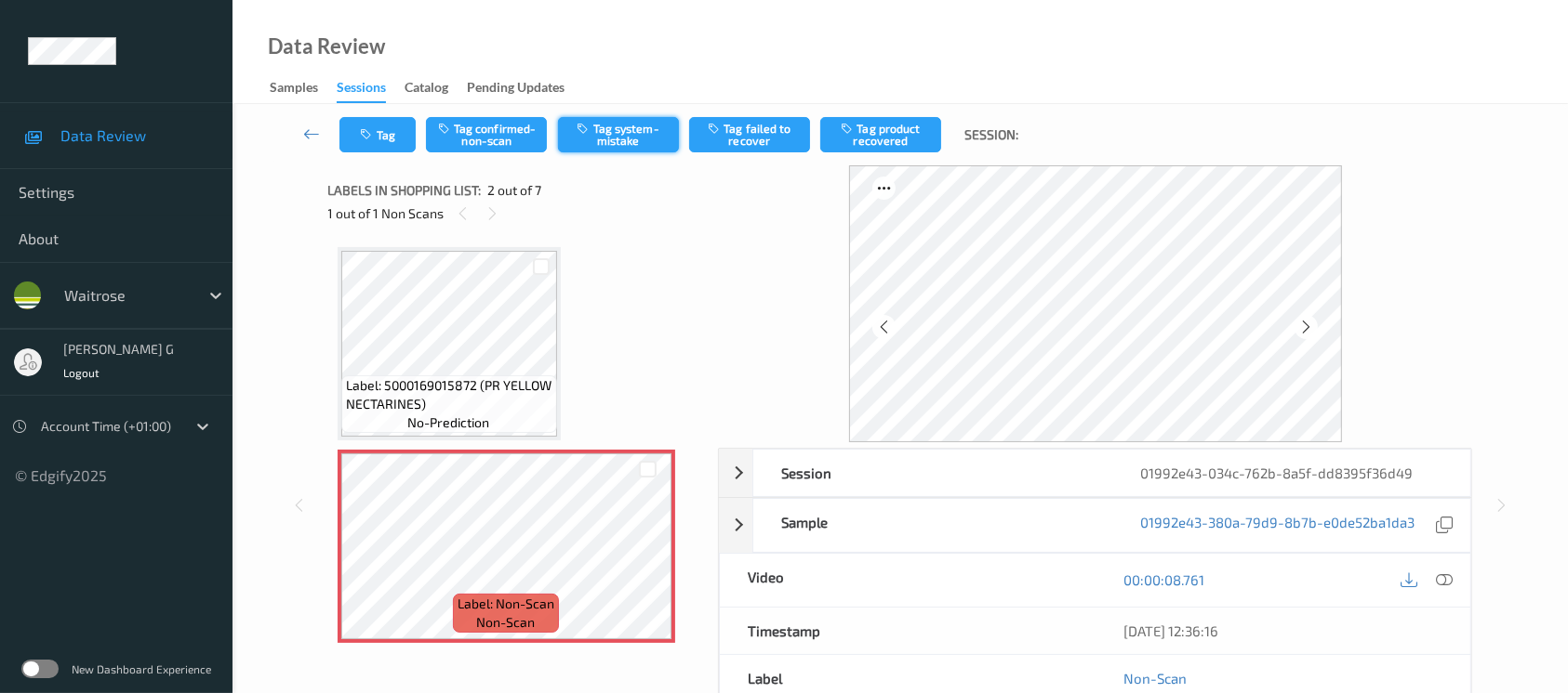
click at [609, 144] on button "Tag system-mistake" at bounding box center [618, 135] width 121 height 36
click at [373, 147] on button "Tag" at bounding box center [377, 135] width 76 height 36
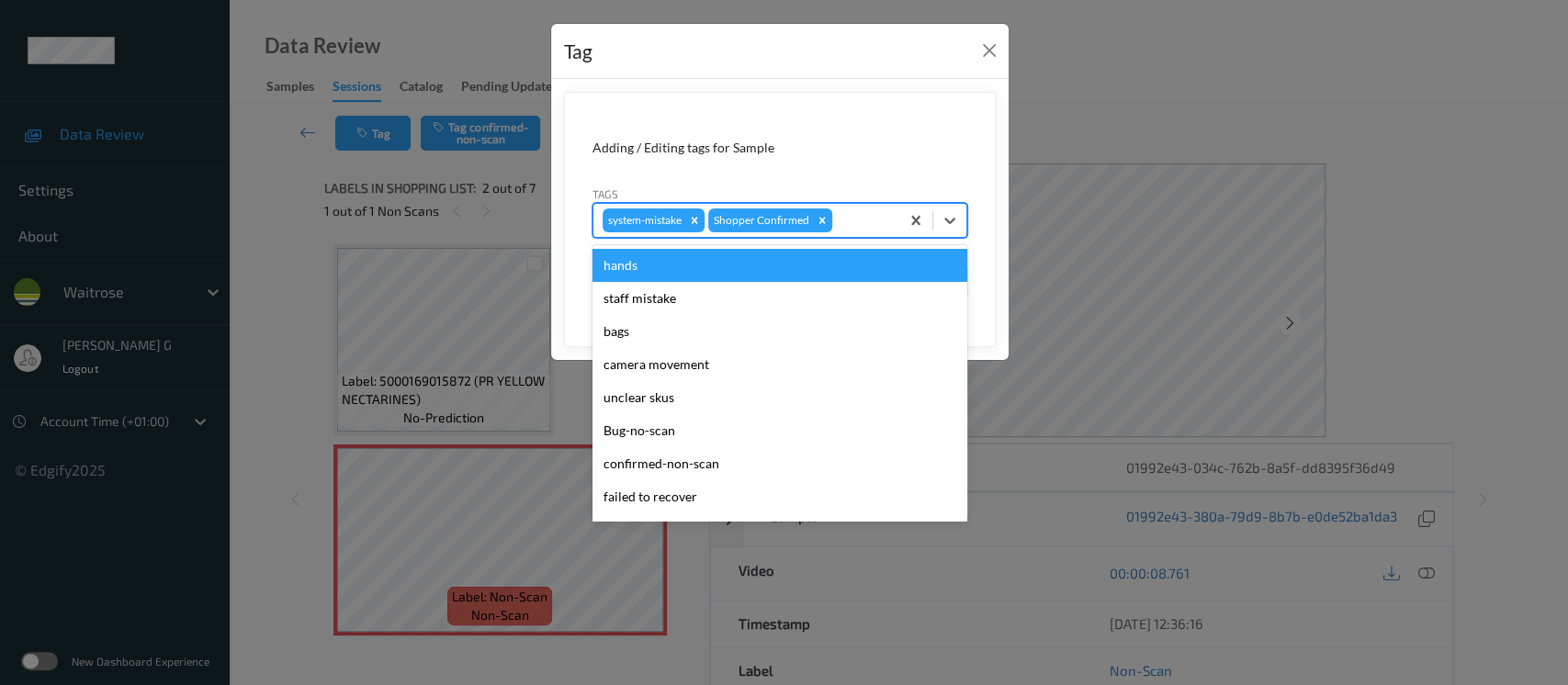
click at [846, 231] on div at bounding box center [863, 221] width 54 height 22
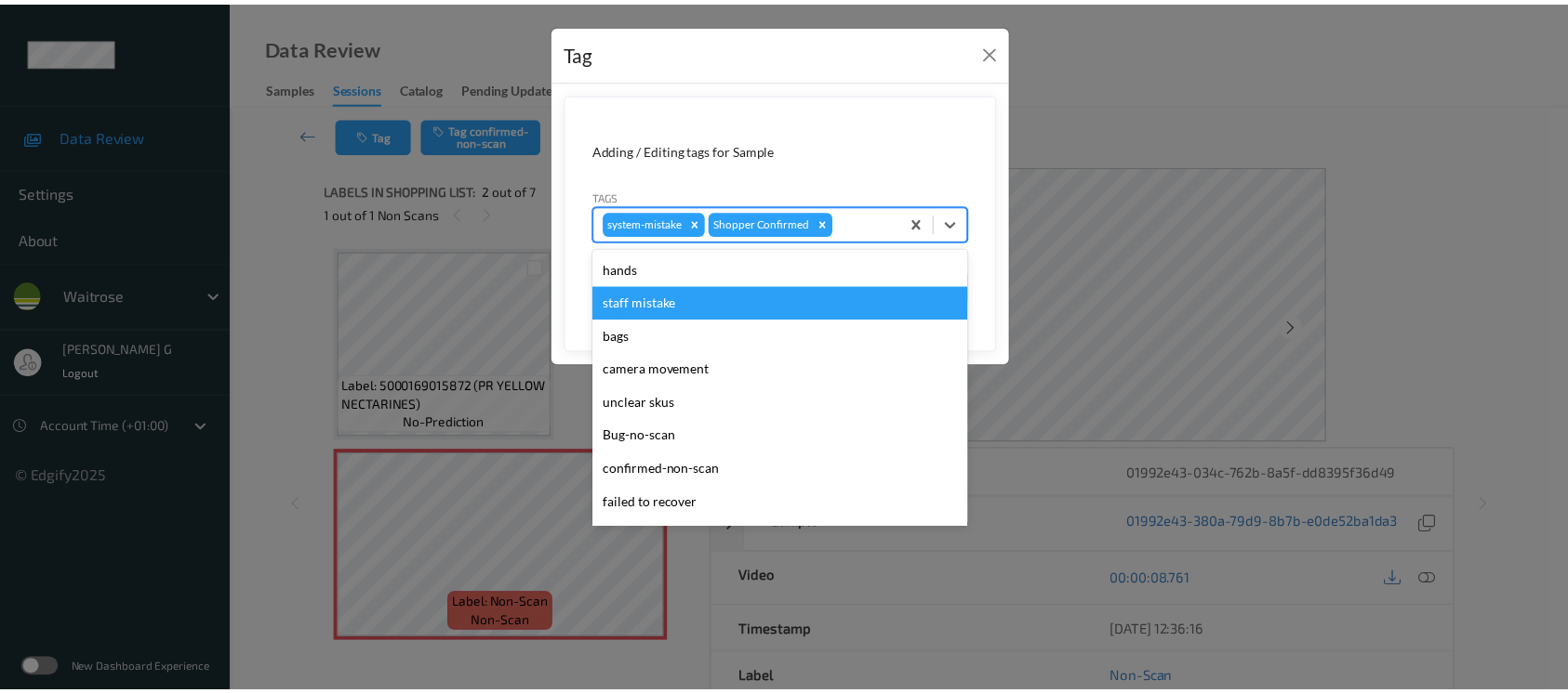
scroll to position [372, 0]
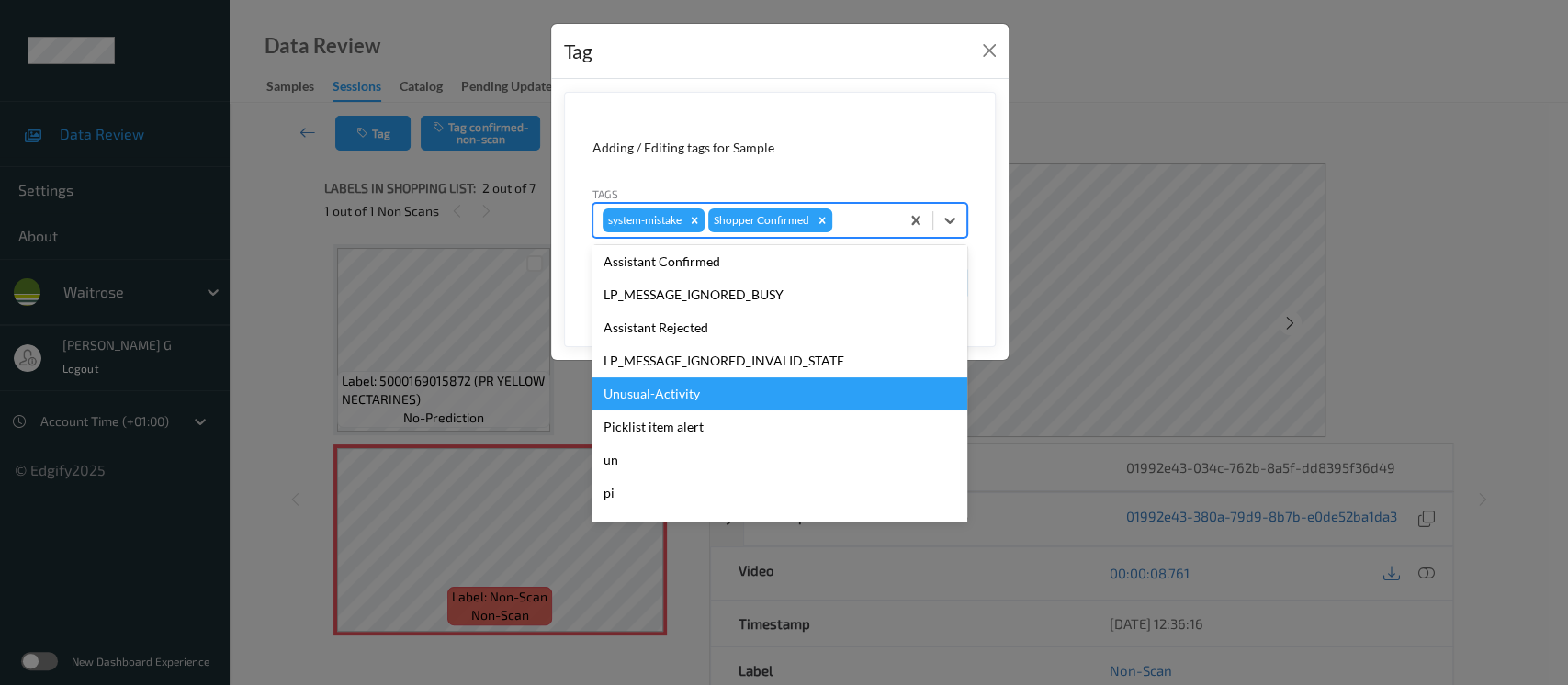
click at [654, 391] on div "Unusual-Activity" at bounding box center [779, 394] width 374 height 33
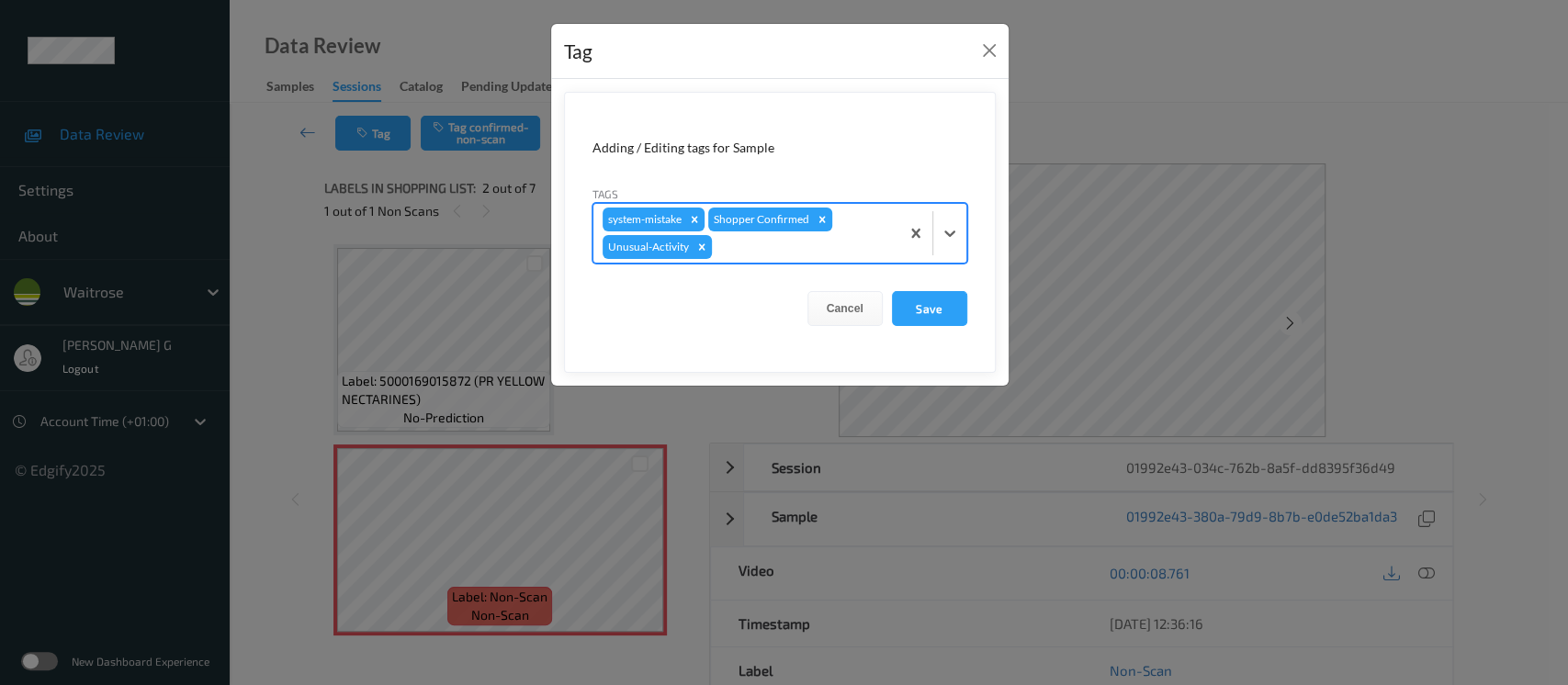
click at [807, 245] on div at bounding box center [803, 247] width 174 height 22
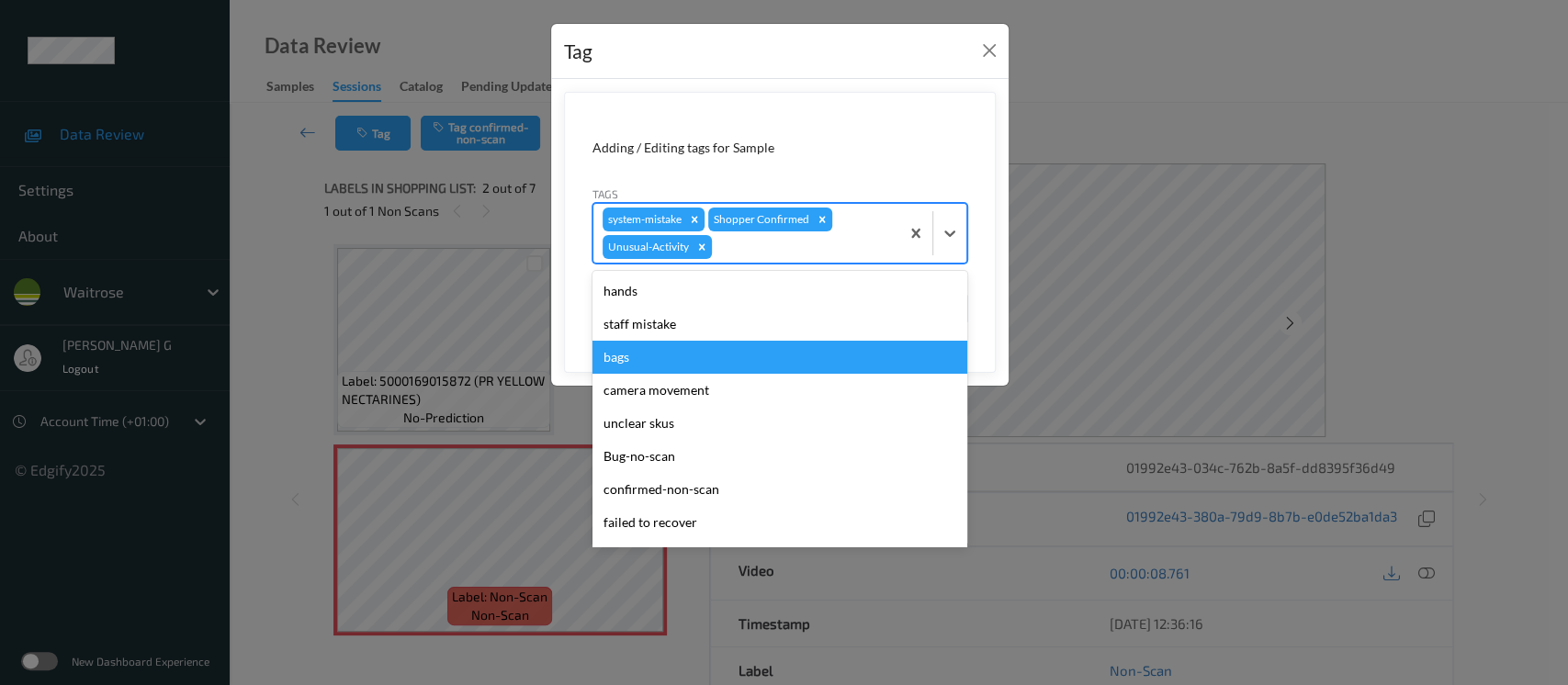
click at [626, 368] on div "bags" at bounding box center [779, 358] width 374 height 33
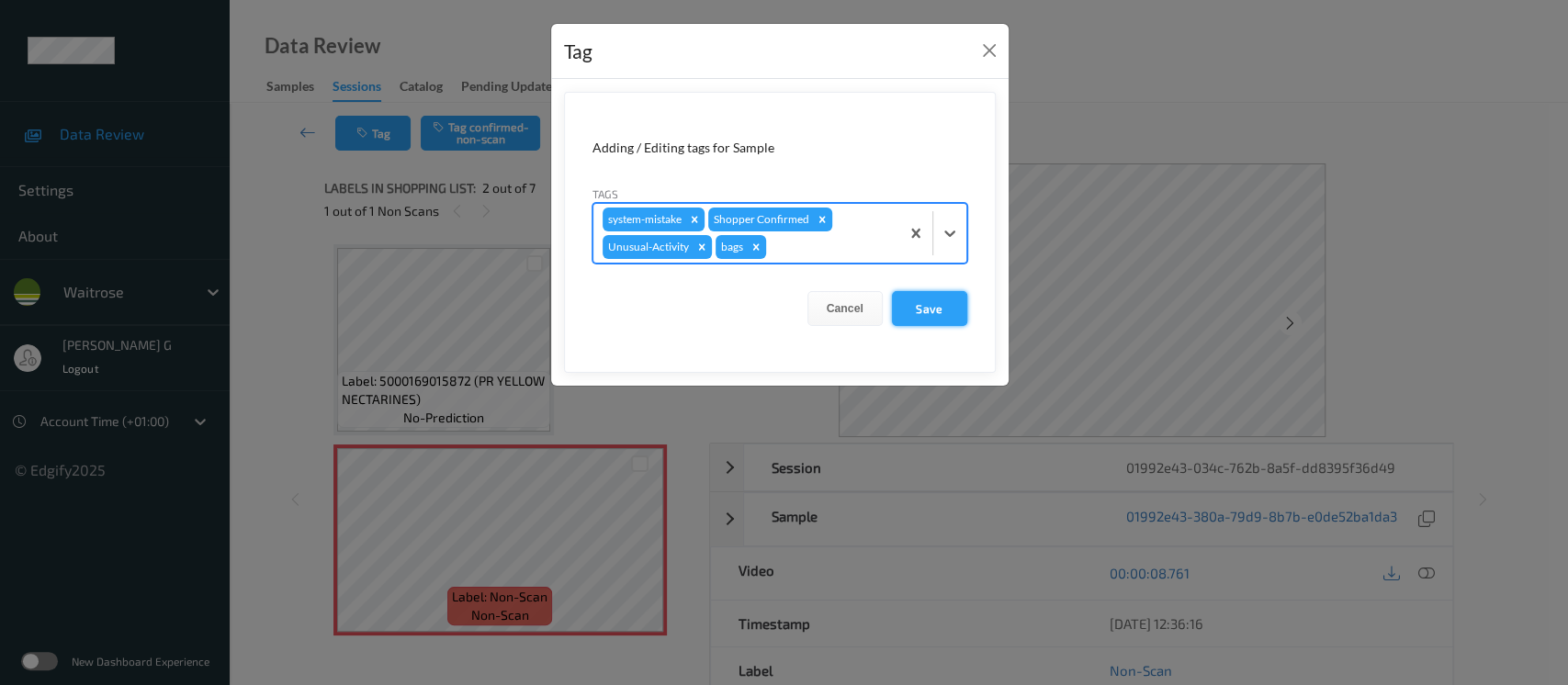
click at [934, 302] on button "Save" at bounding box center [929, 309] width 75 height 35
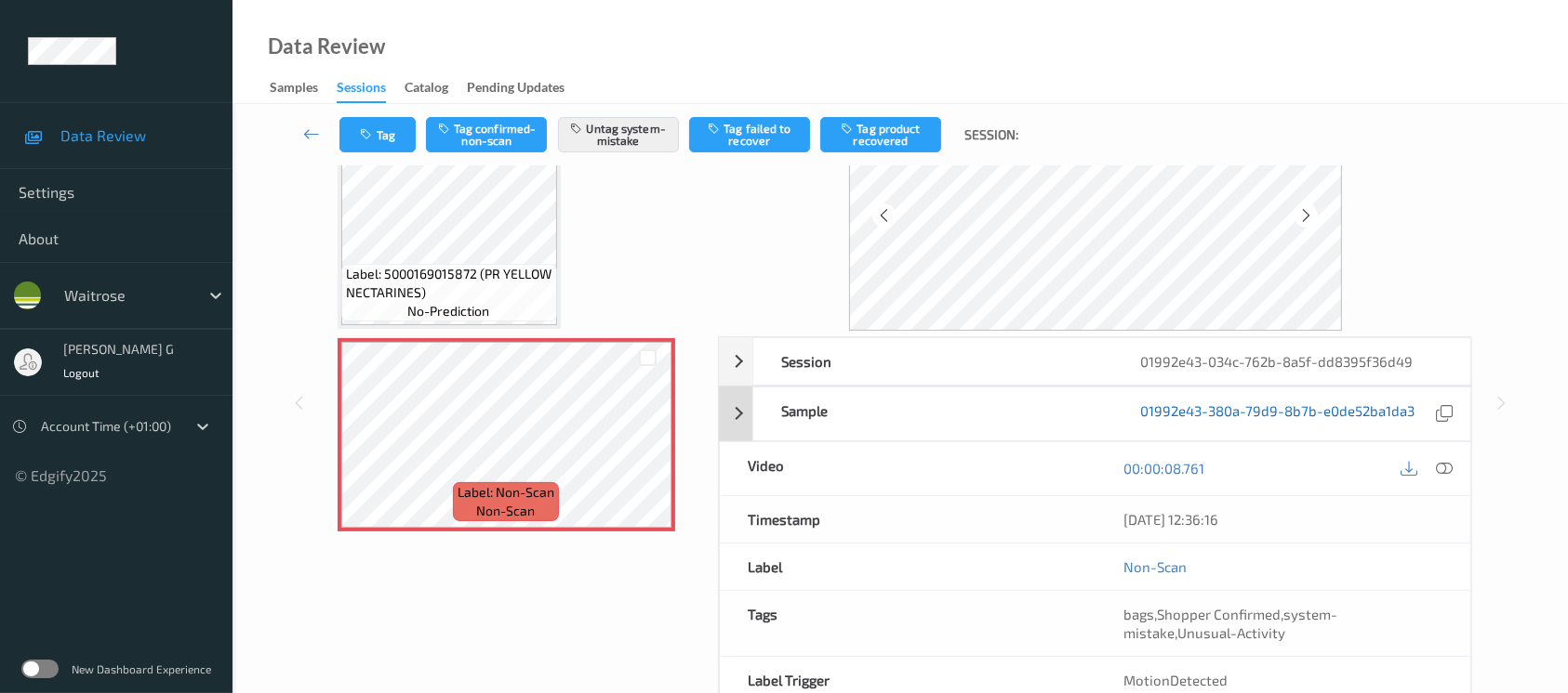
scroll to position [208, 0]
